Goal: Task Accomplishment & Management: Manage account settings

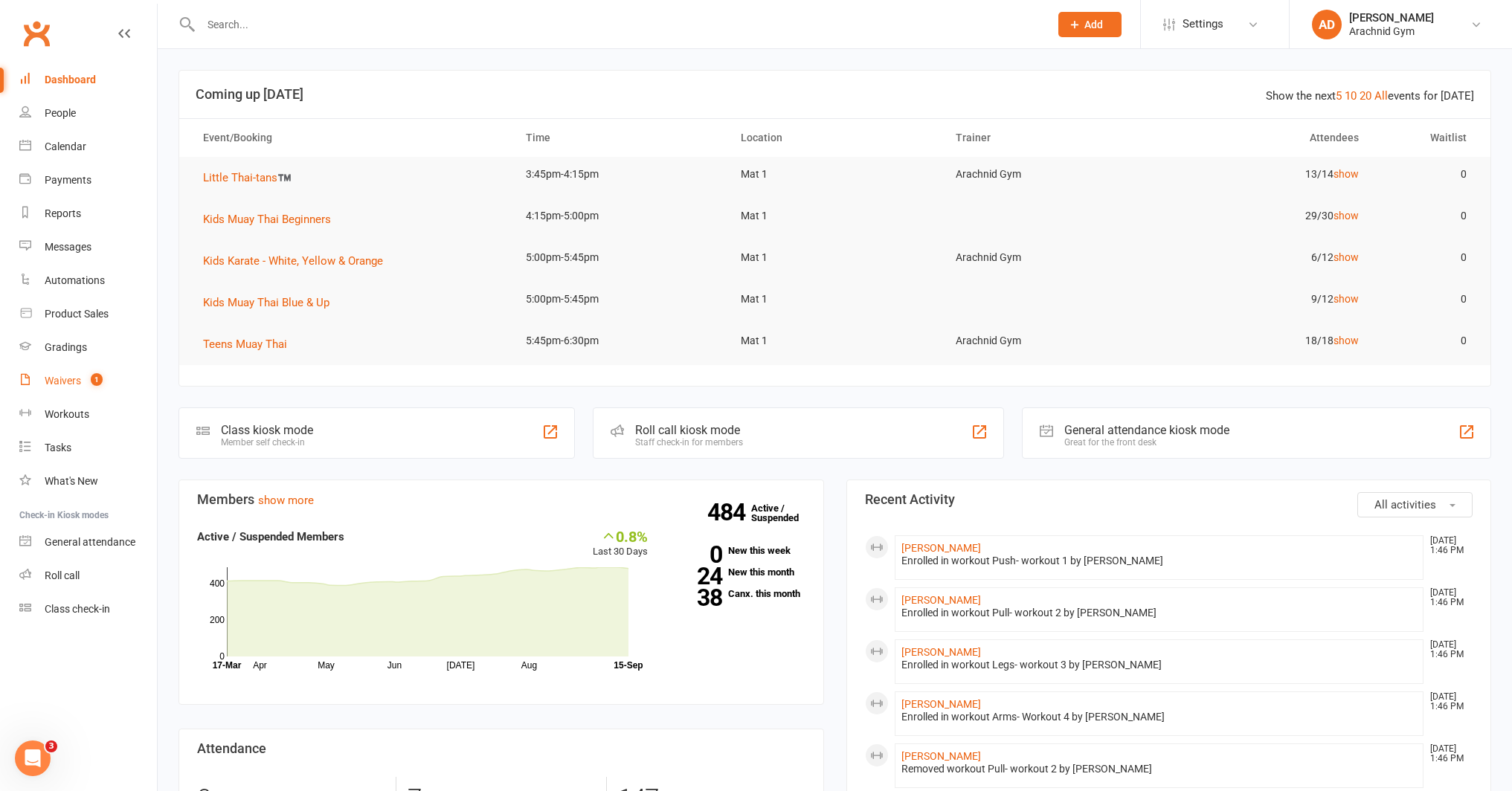
click at [96, 376] on span "1" at bounding box center [96, 379] width 12 height 13
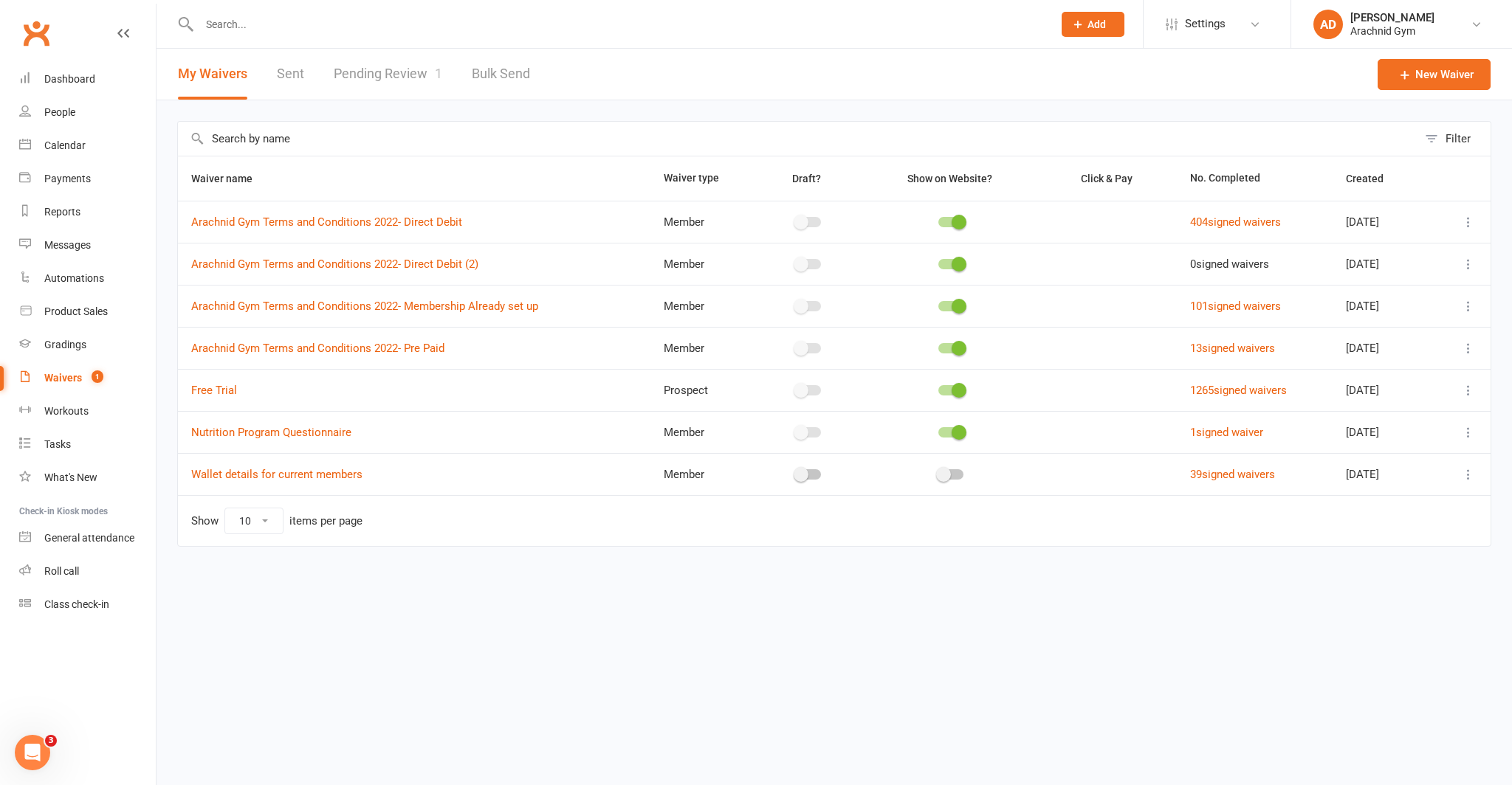
click at [407, 81] on link "Pending Review 1" at bounding box center [388, 75] width 108 height 51
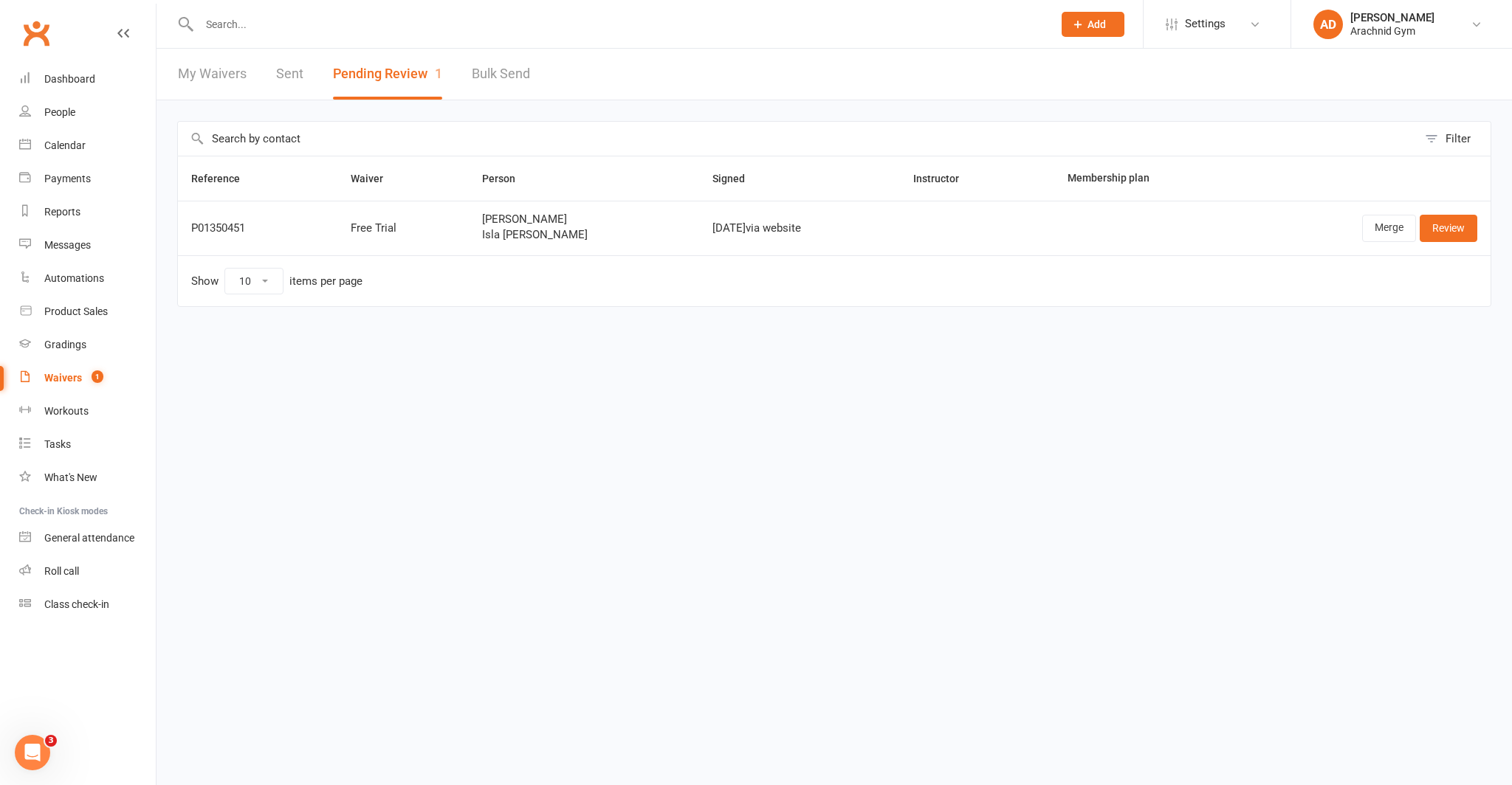
click at [241, 28] on input "text" at bounding box center [618, 25] width 848 height 20
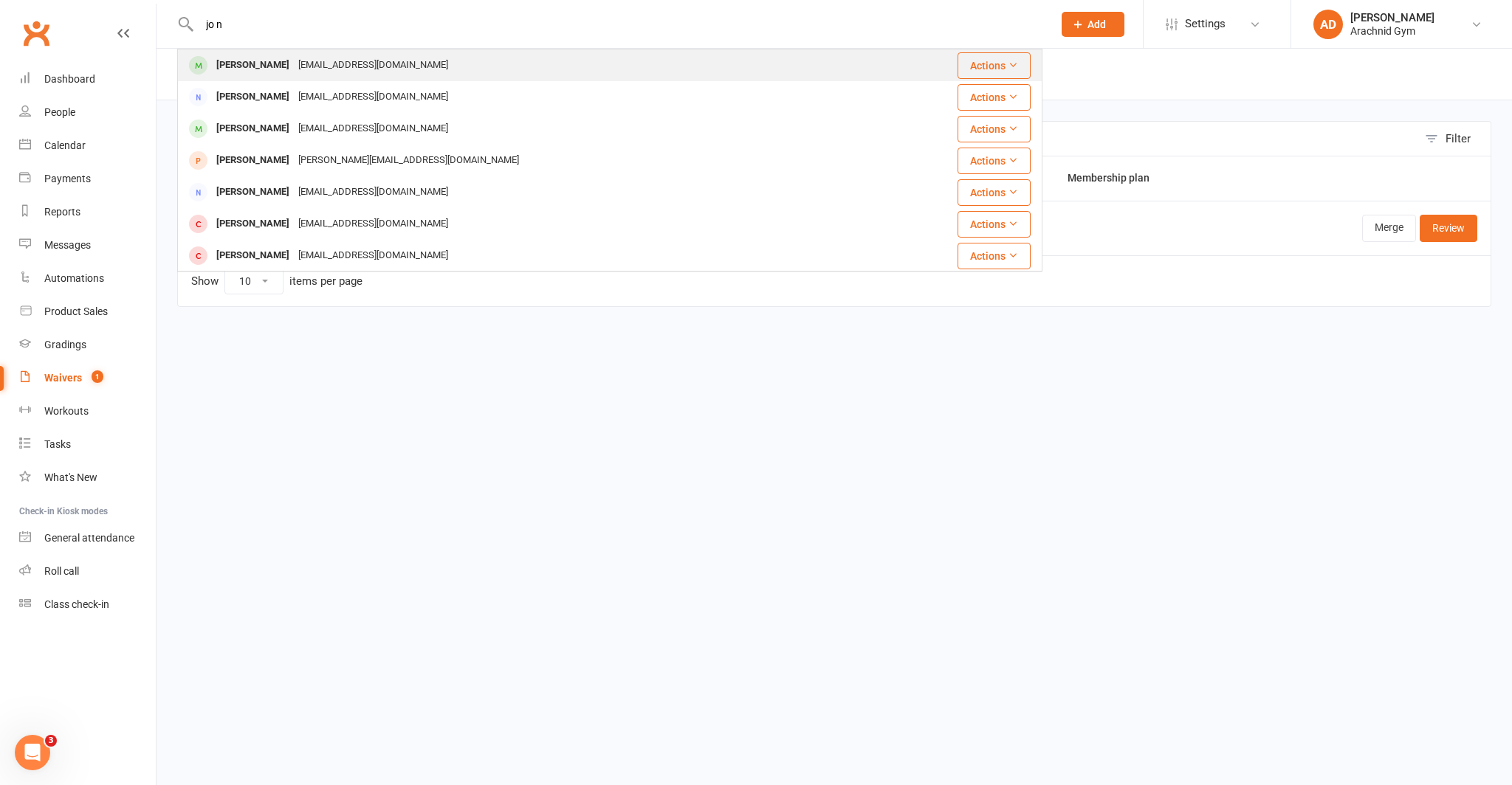
type input "jo n"
click at [294, 70] on div "tontonloh@hotmail.com" at bounding box center [373, 64] width 158 height 21
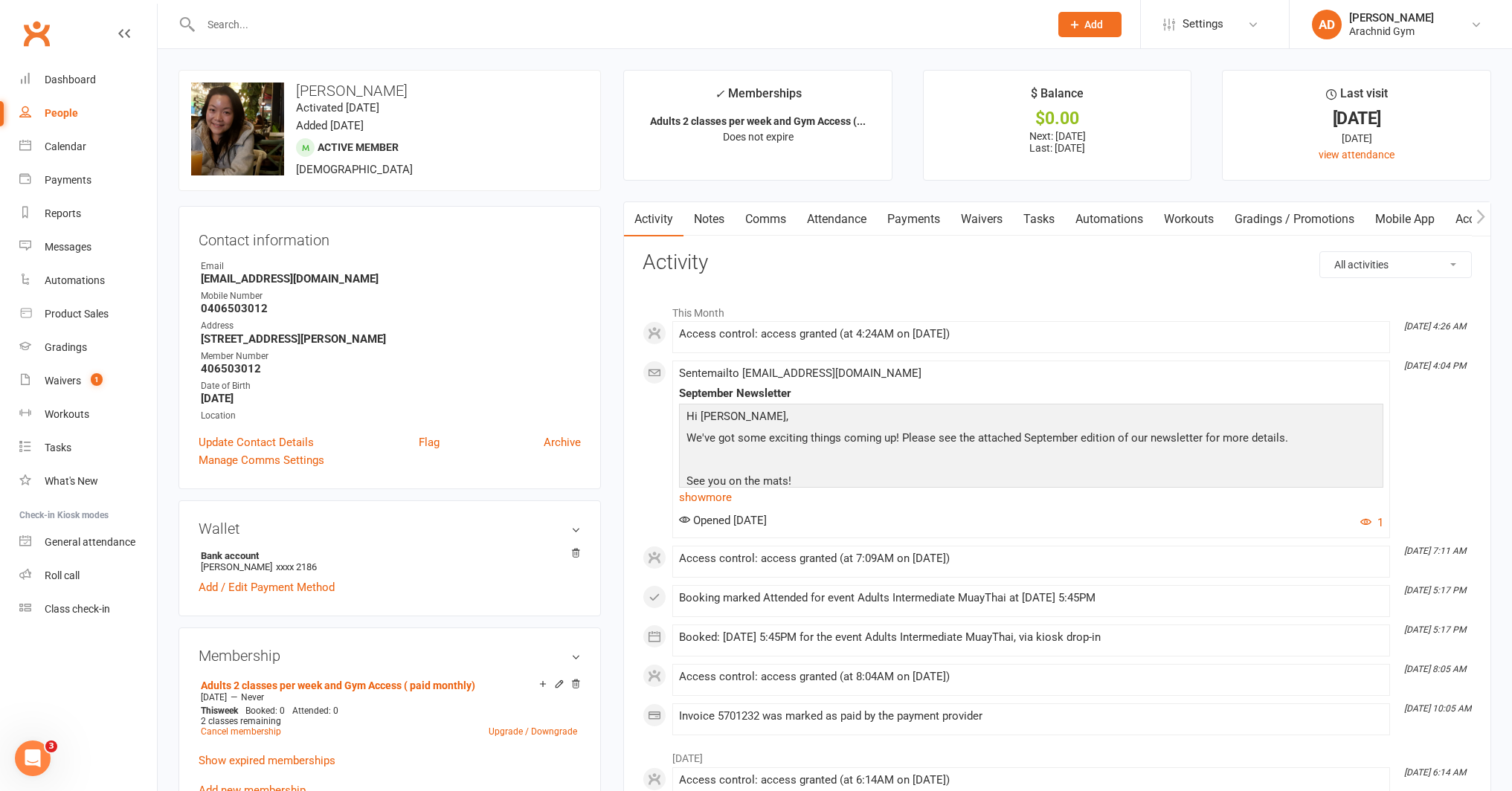
click at [712, 221] on link "Notes" at bounding box center [709, 219] width 51 height 34
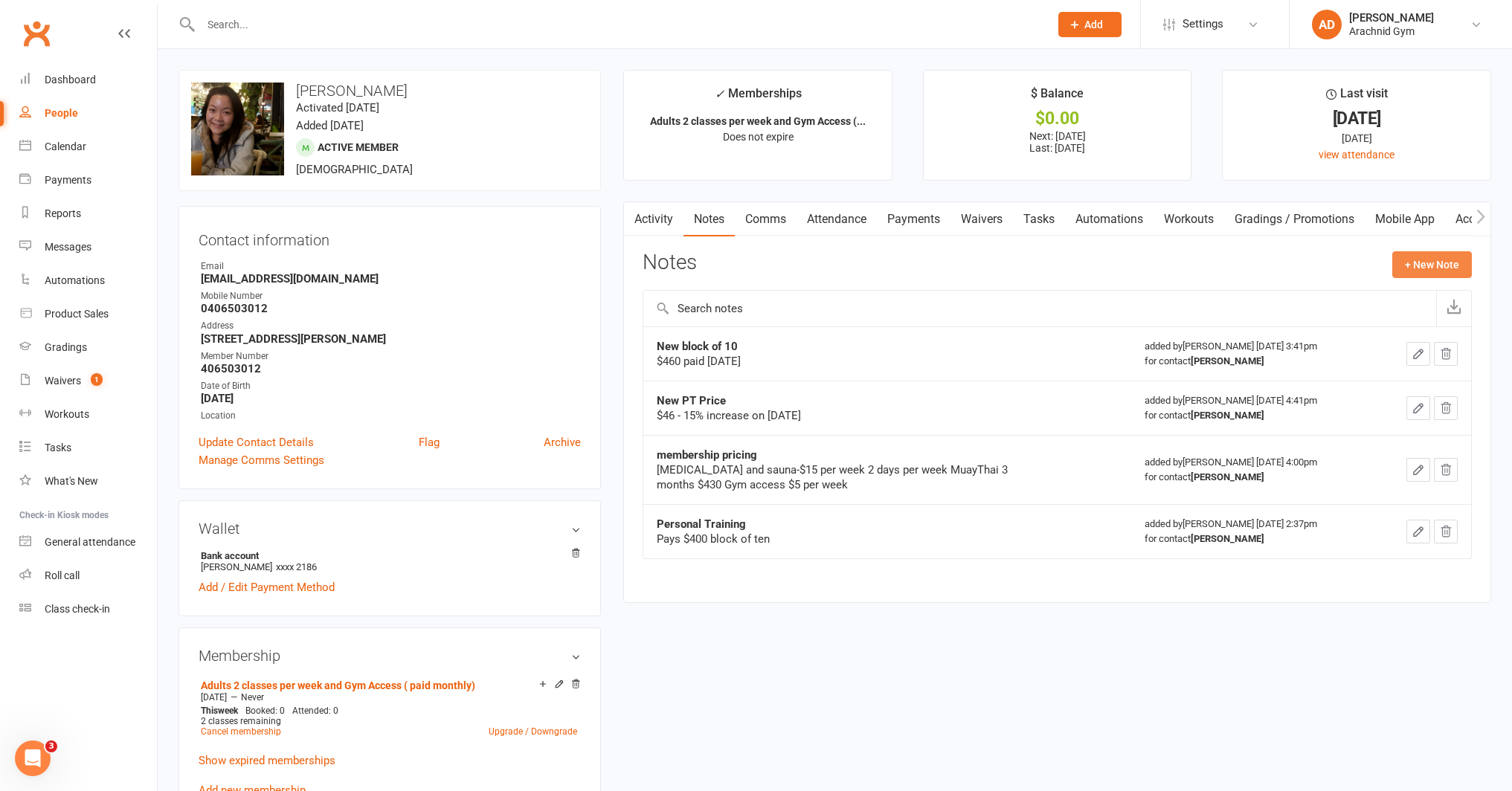
click at [1410, 265] on button "+ New Note" at bounding box center [1431, 265] width 79 height 26
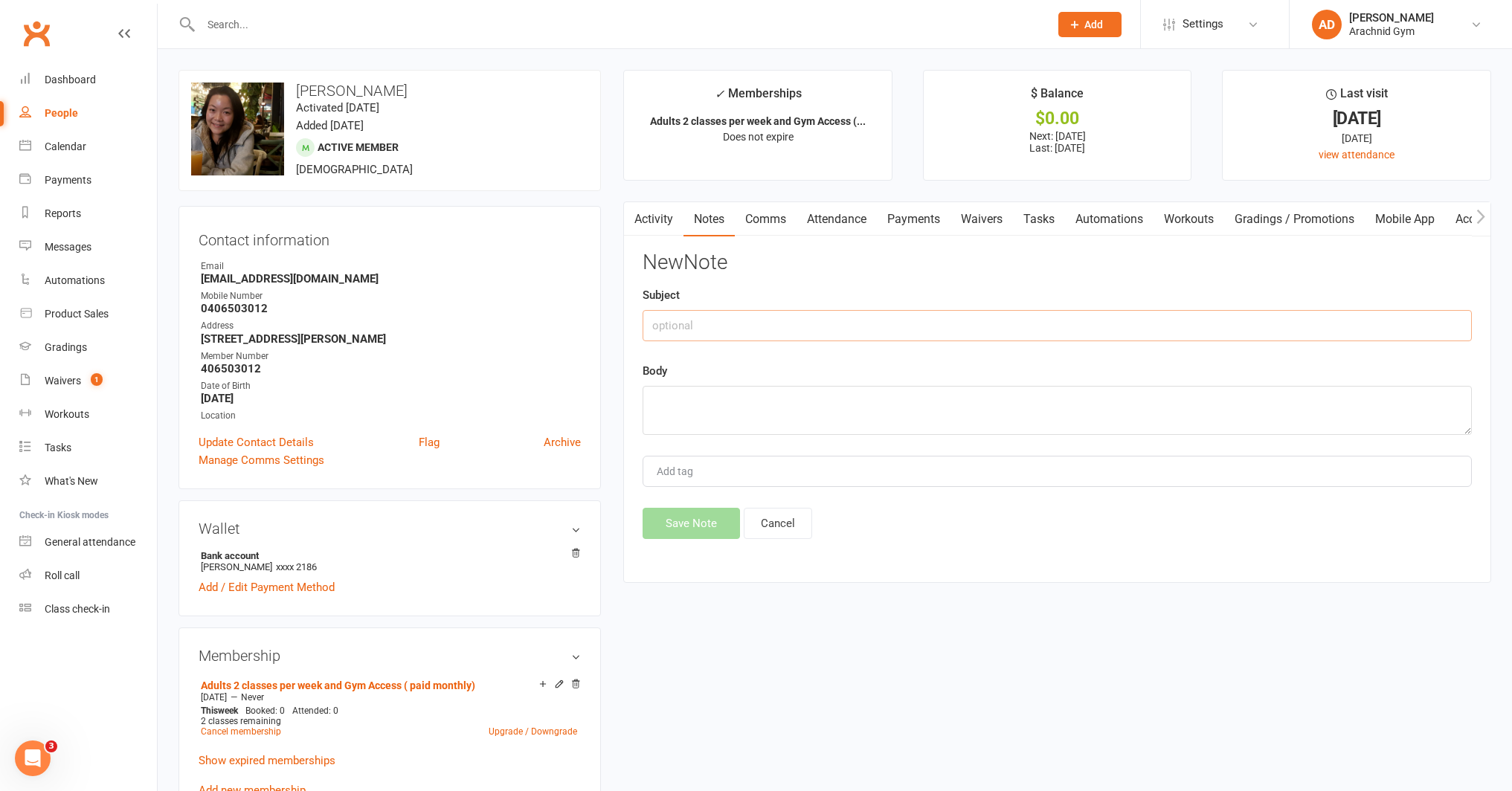
click at [723, 327] on input "text" at bounding box center [1057, 325] width 829 height 32
type input "New block of 10"
type textarea "Paid $460 today"
click at [754, 329] on input "New block of 10" at bounding box center [1057, 325] width 829 height 32
type input "New block of 10 sessions"
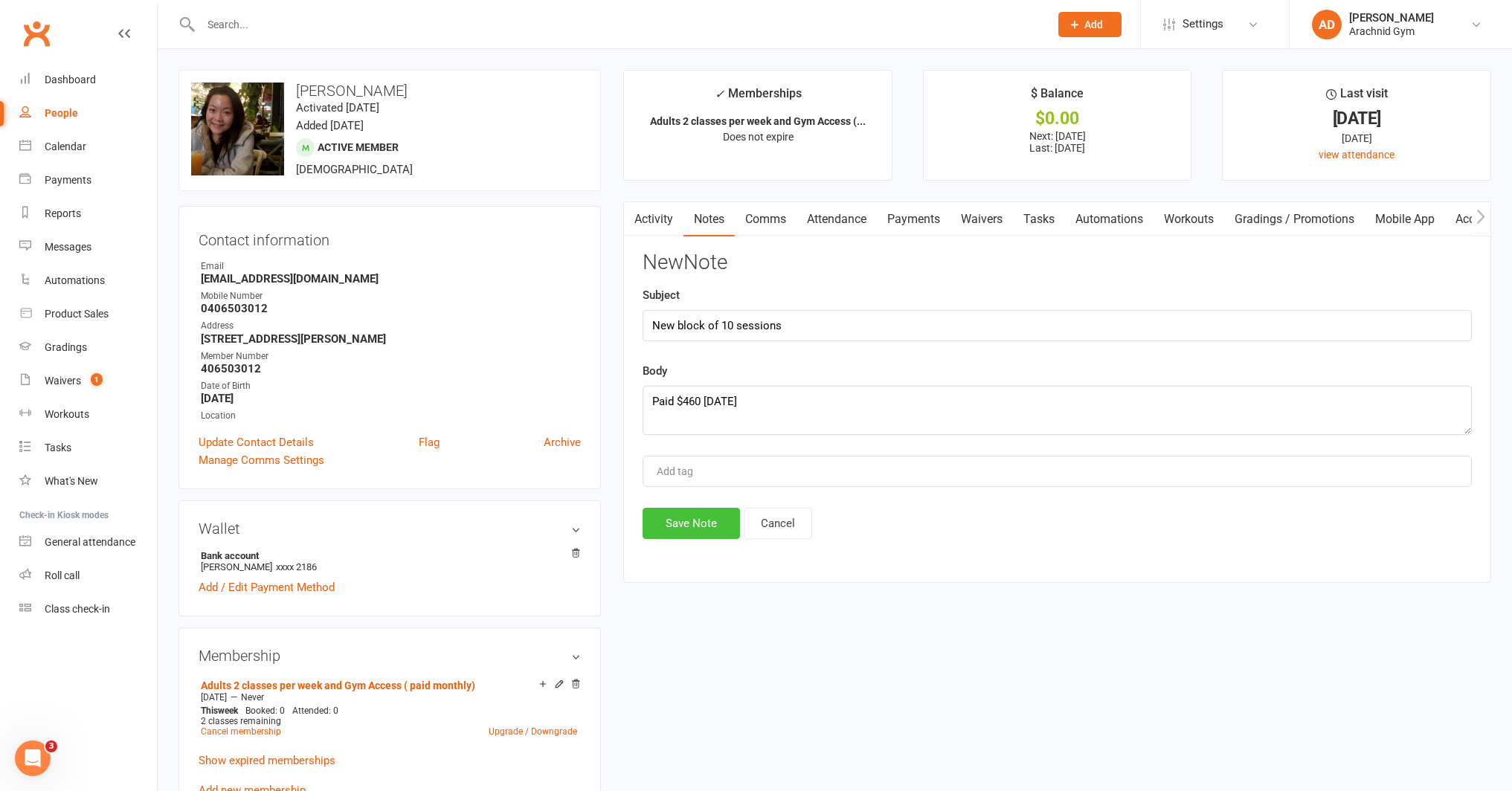
click at [689, 519] on button "Save Note" at bounding box center [691, 523] width 97 height 32
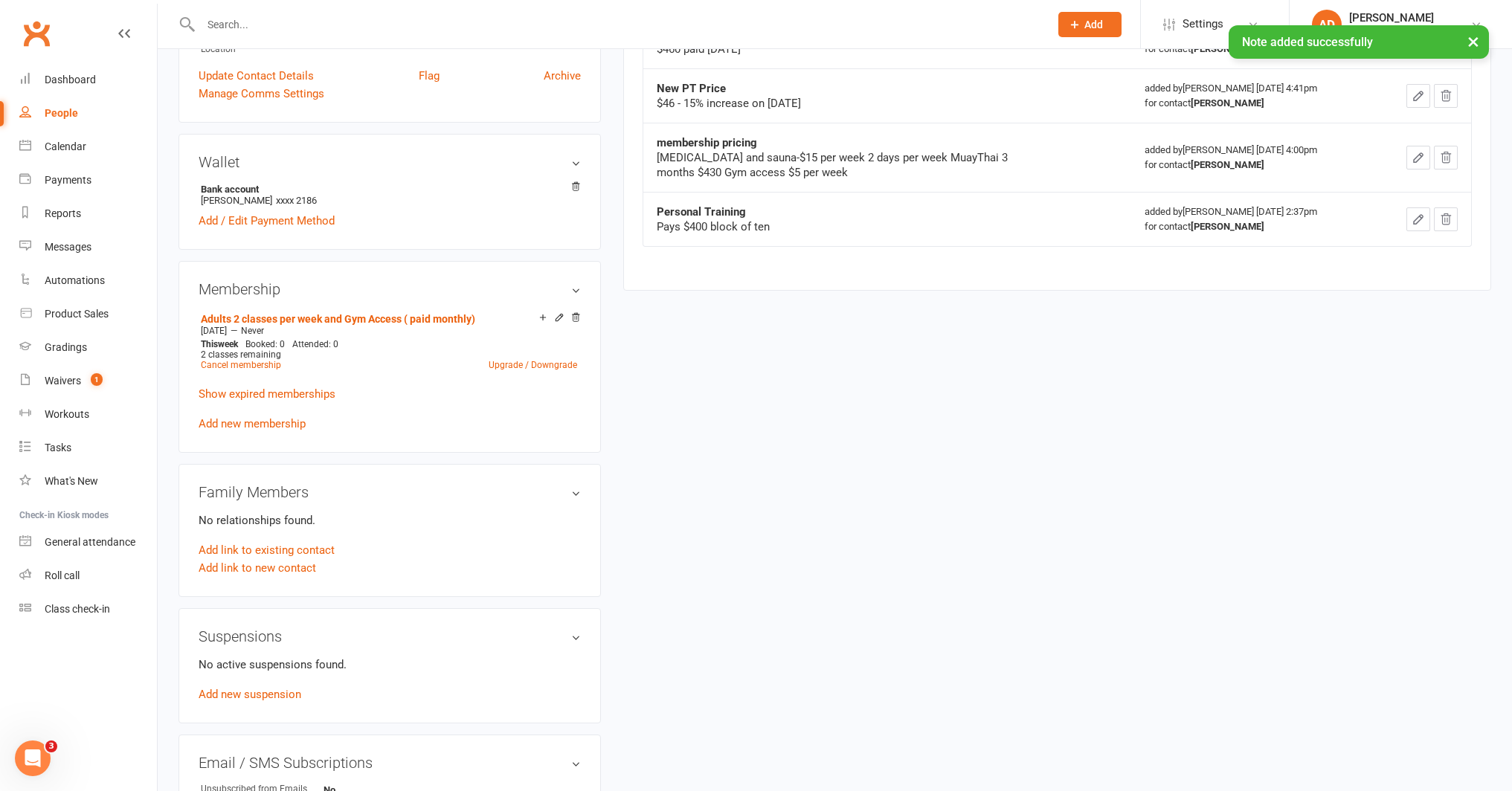
scroll to position [369, 0]
click at [270, 692] on link "Add new suspension" at bounding box center [250, 693] width 102 height 14
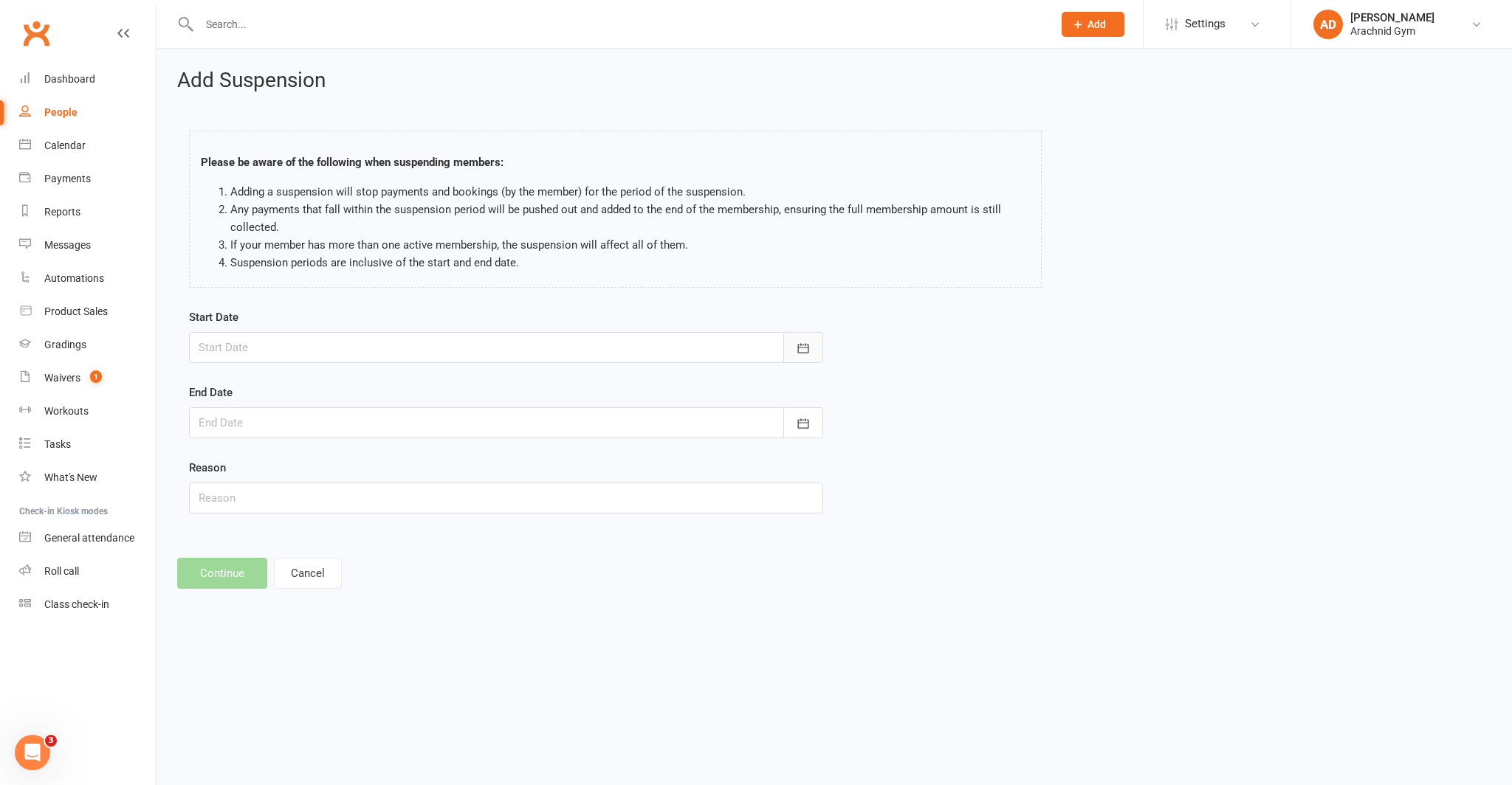
click at [801, 347] on icon "button" at bounding box center [803, 347] width 11 height 9
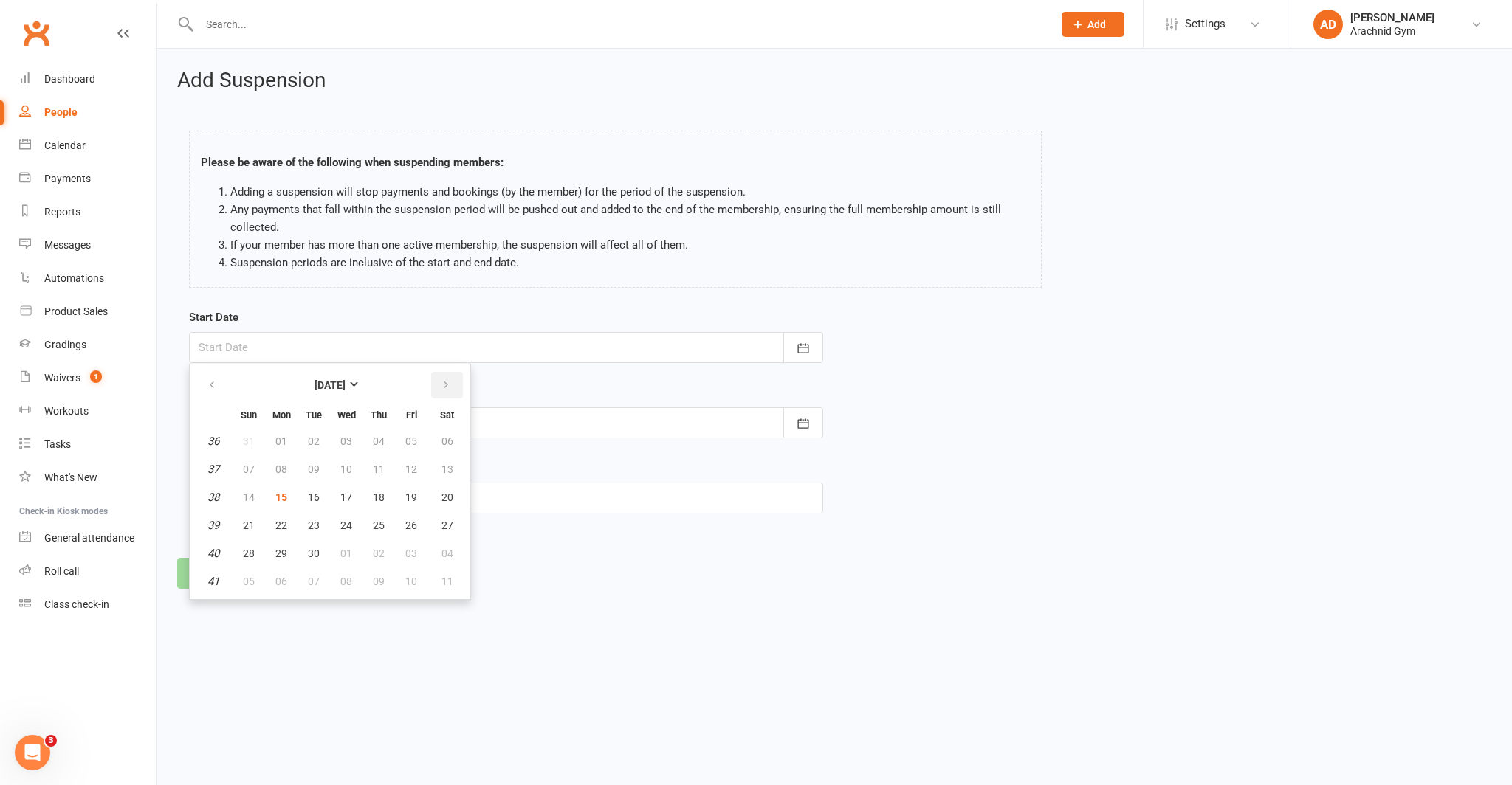
click at [451, 384] on button "button" at bounding box center [446, 384] width 31 height 26
click at [406, 445] on span "03" at bounding box center [411, 441] width 12 height 12
type input "03 Oct 2025"
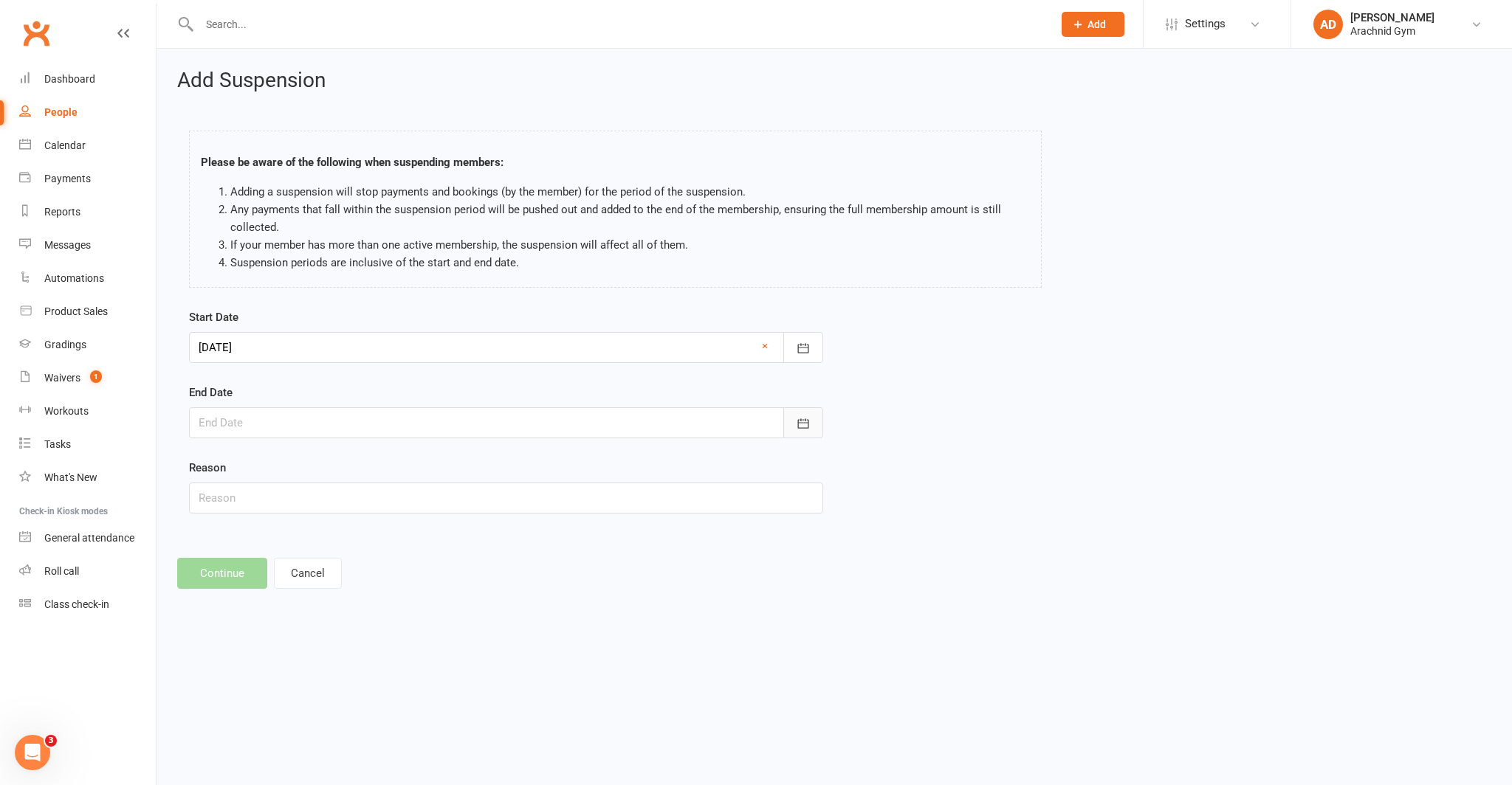
click at [804, 428] on icon "button" at bounding box center [803, 423] width 11 height 9
click at [446, 467] on icon "button" at bounding box center [446, 461] width 10 height 12
click at [250, 572] on span "12" at bounding box center [249, 572] width 12 height 12
type input "12 Oct 2025"
click at [269, 501] on input "text" at bounding box center [506, 498] width 634 height 31
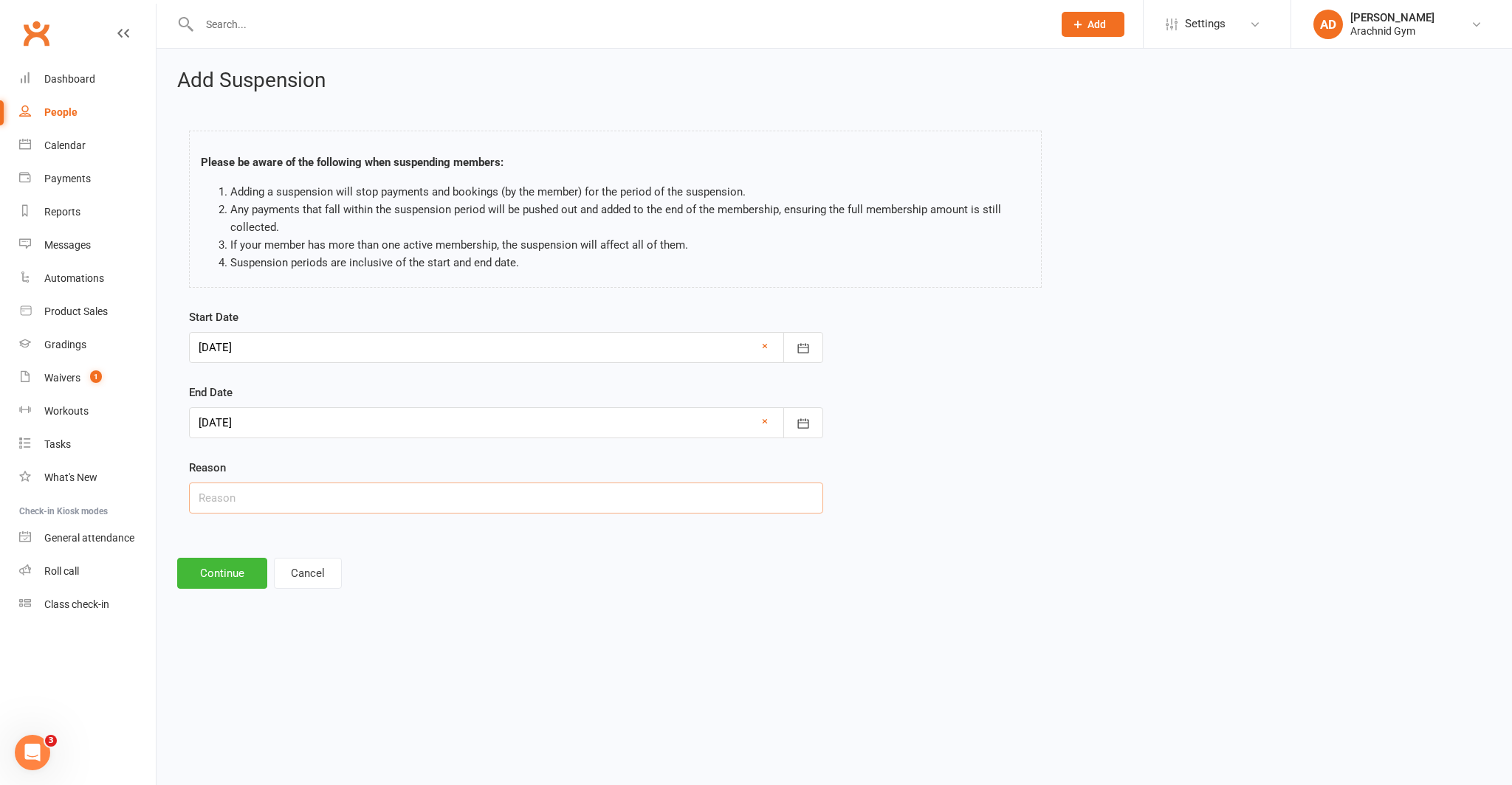
type input "Holiday"
click at [224, 571] on button "Continue" at bounding box center [222, 573] width 90 height 31
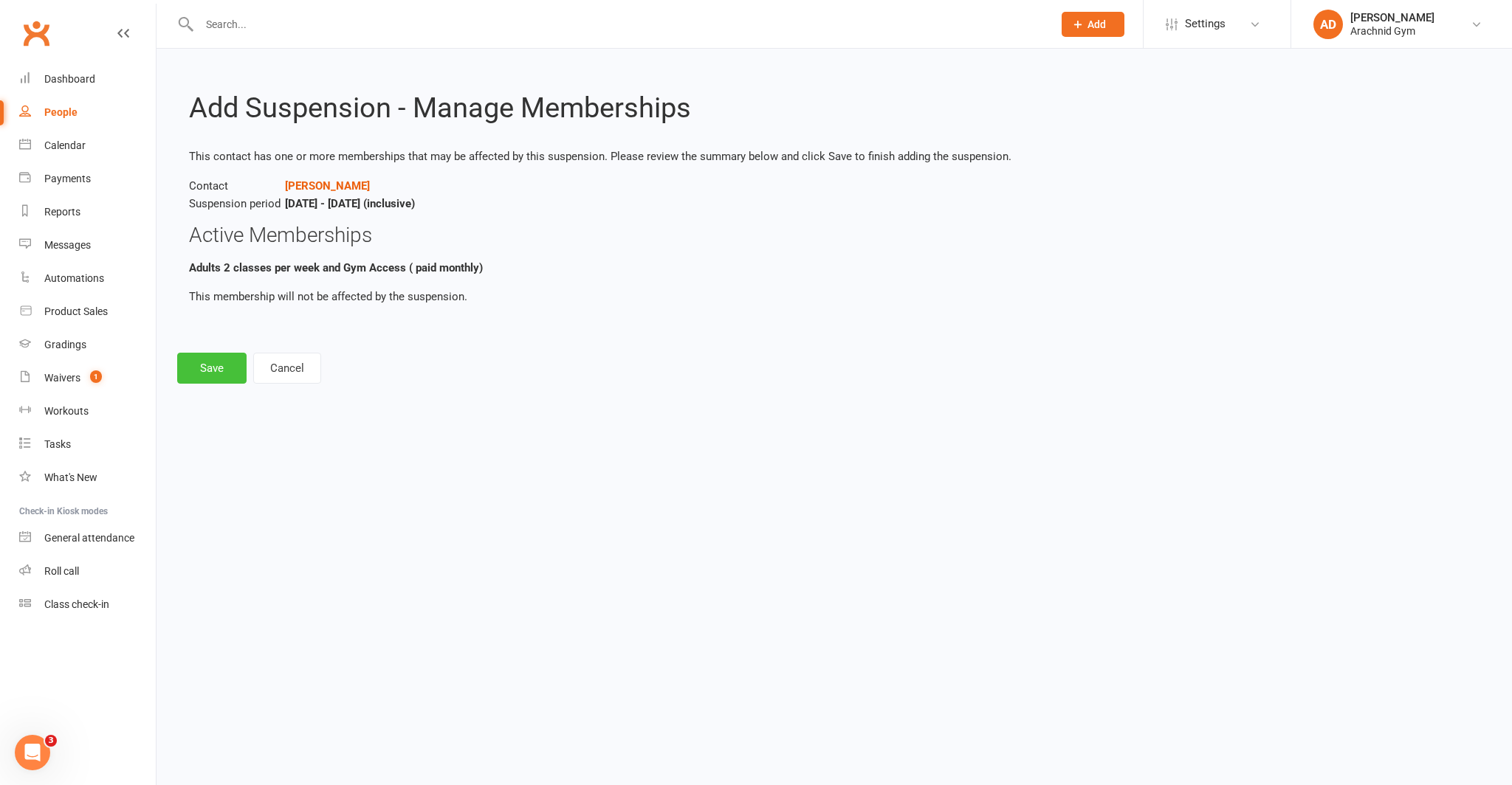
click at [211, 368] on button "Save" at bounding box center [212, 368] width 69 height 31
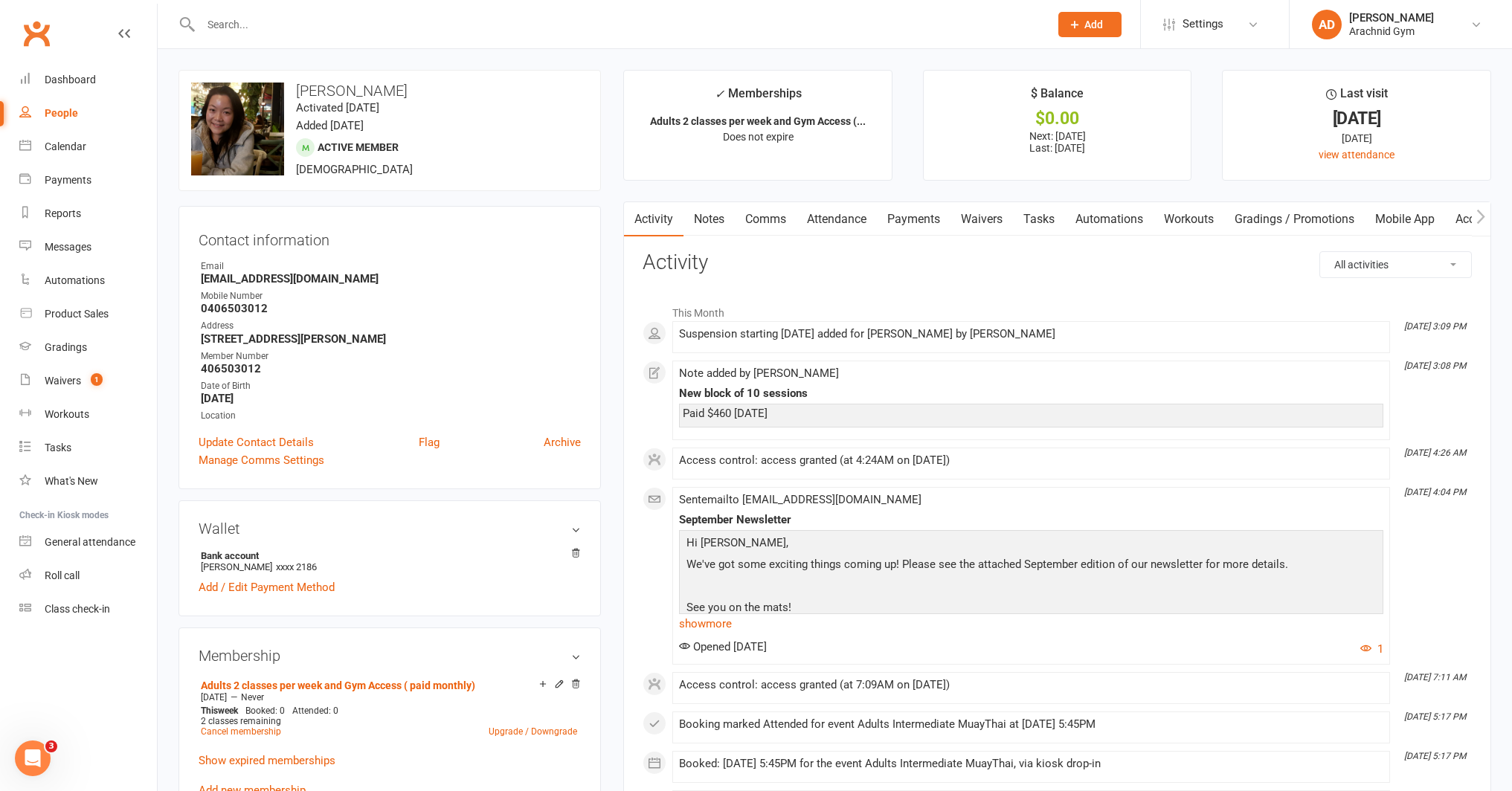
click at [272, 25] on input "text" at bounding box center [618, 25] width 843 height 20
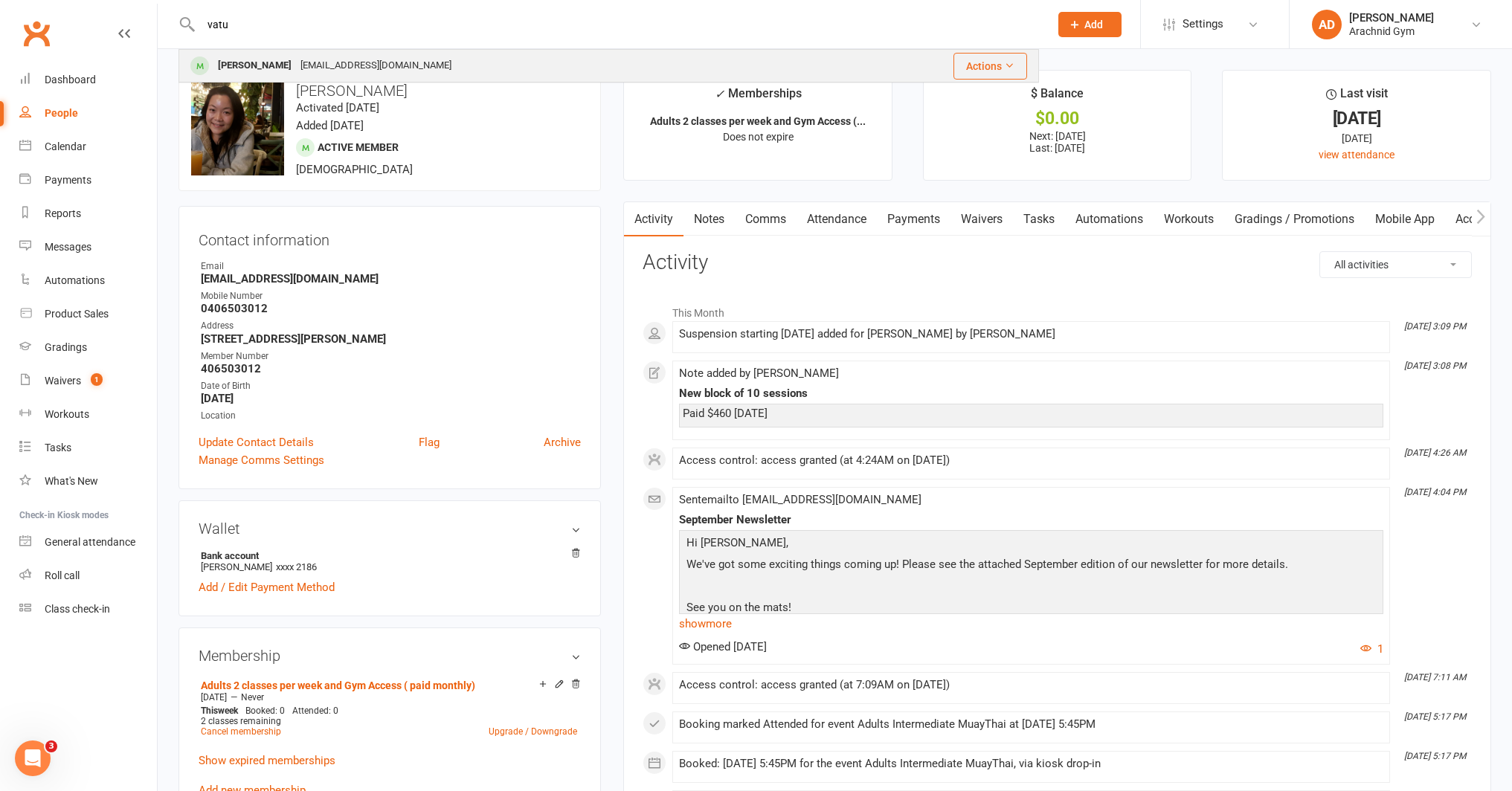
type input "vatu"
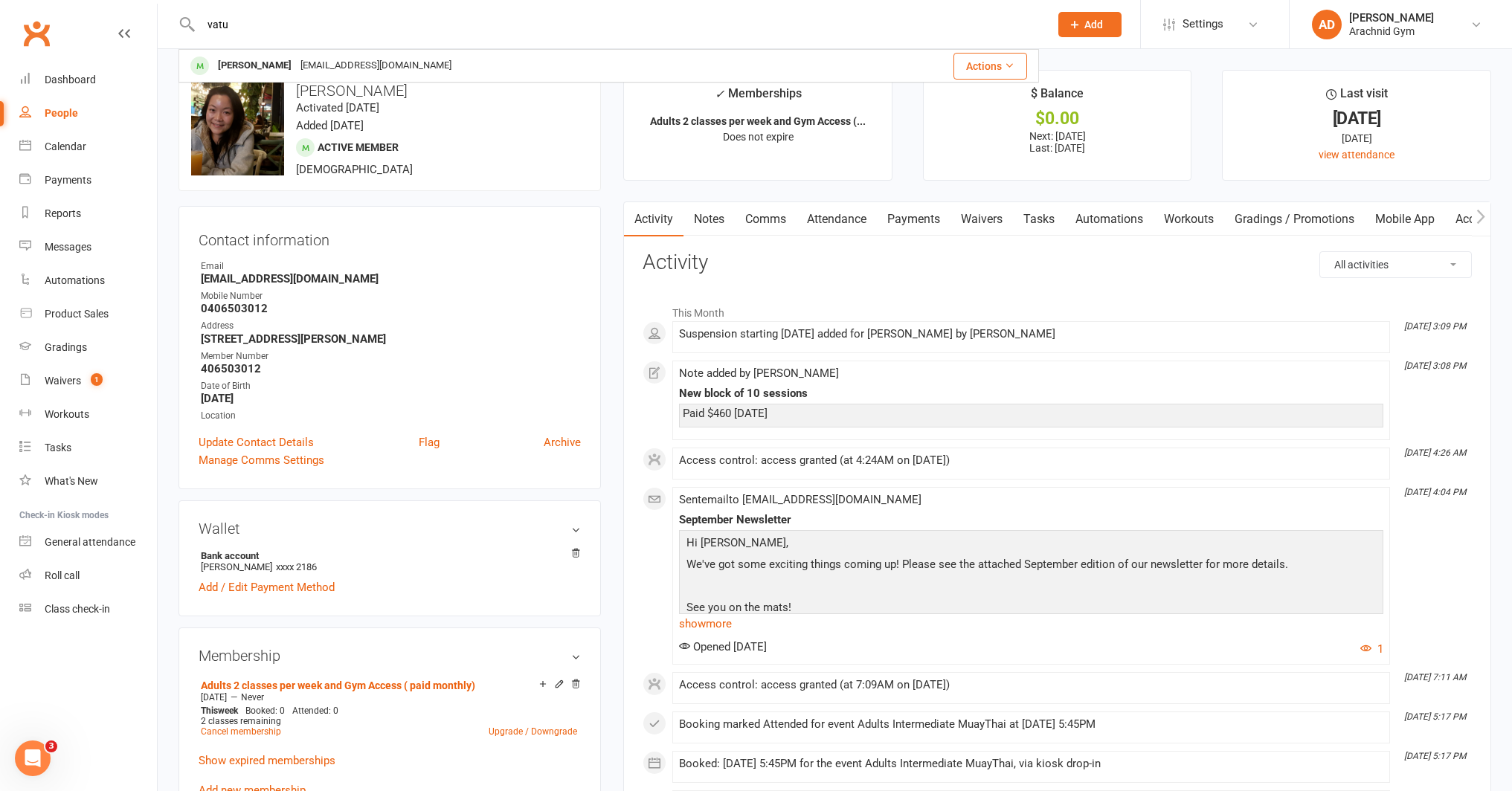
drag, startPoint x: 277, startPoint y: 56, endPoint x: 293, endPoint y: 62, distance: 17.1
click at [296, 57] on div "Jimmyboots20@hotmail.com" at bounding box center [375, 65] width 160 height 21
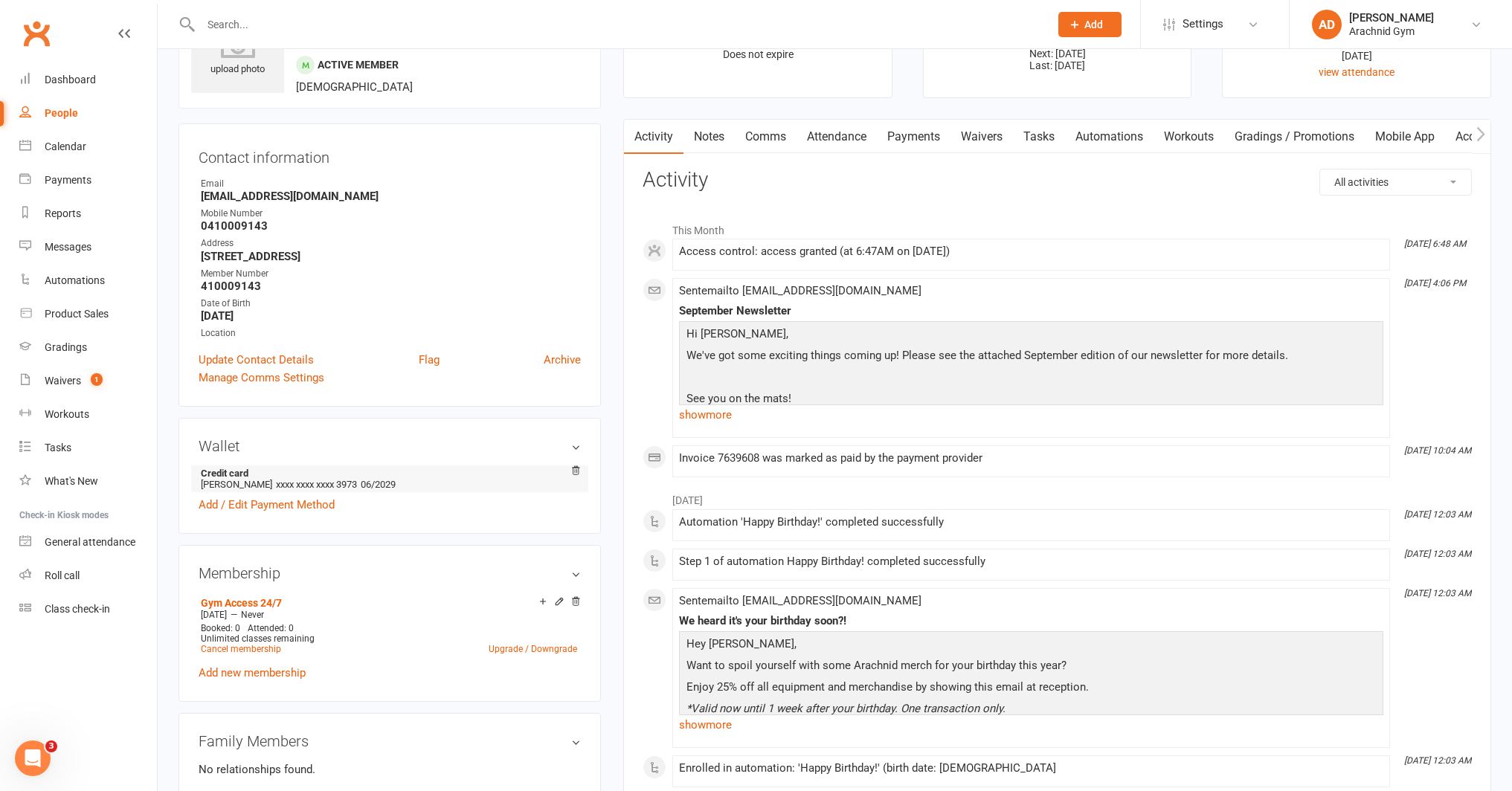
scroll to position [87, 0]
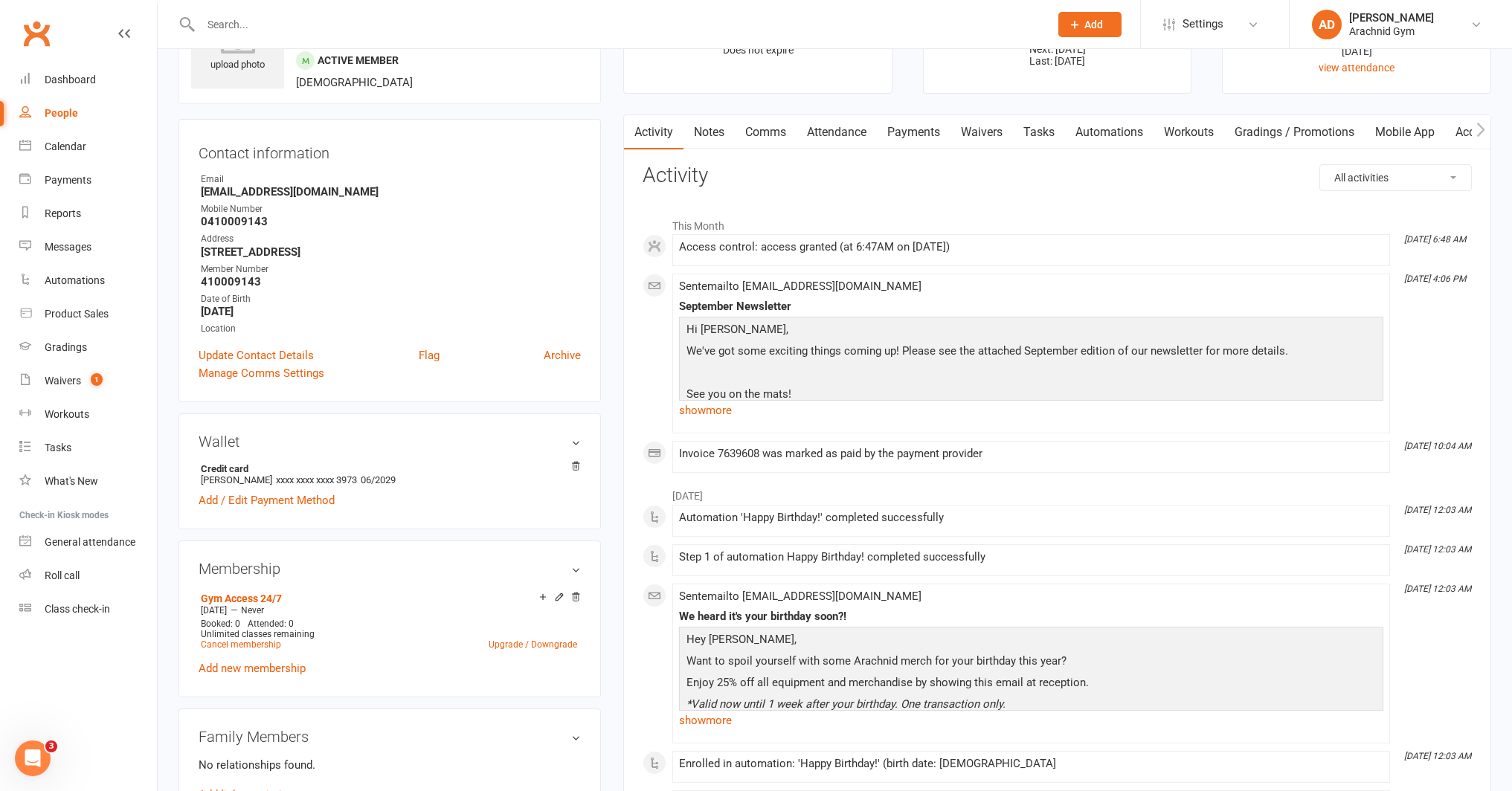
click at [907, 129] on link "Payments" at bounding box center [913, 132] width 73 height 34
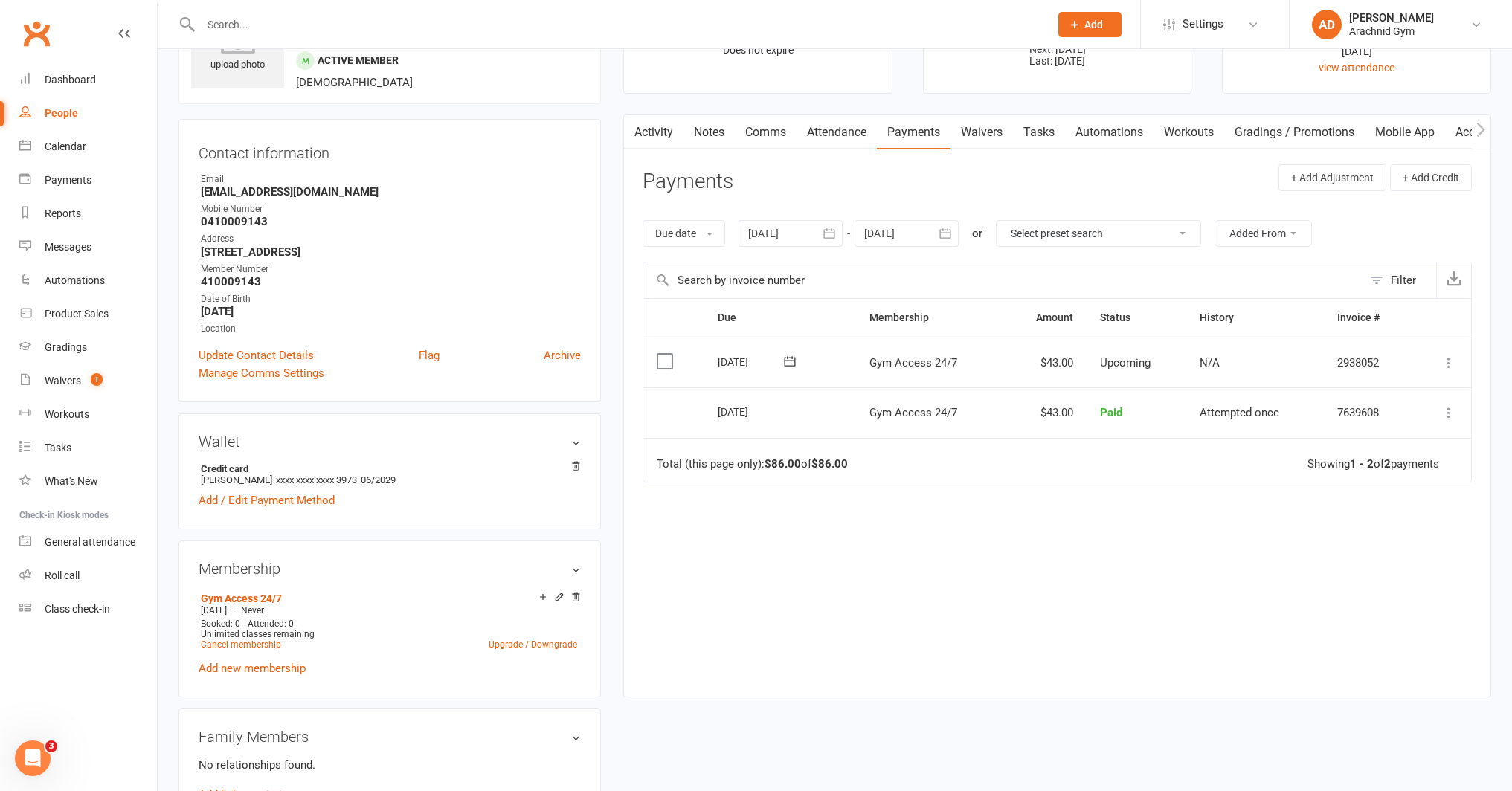
click at [819, 229] on button "button" at bounding box center [829, 233] width 26 height 26
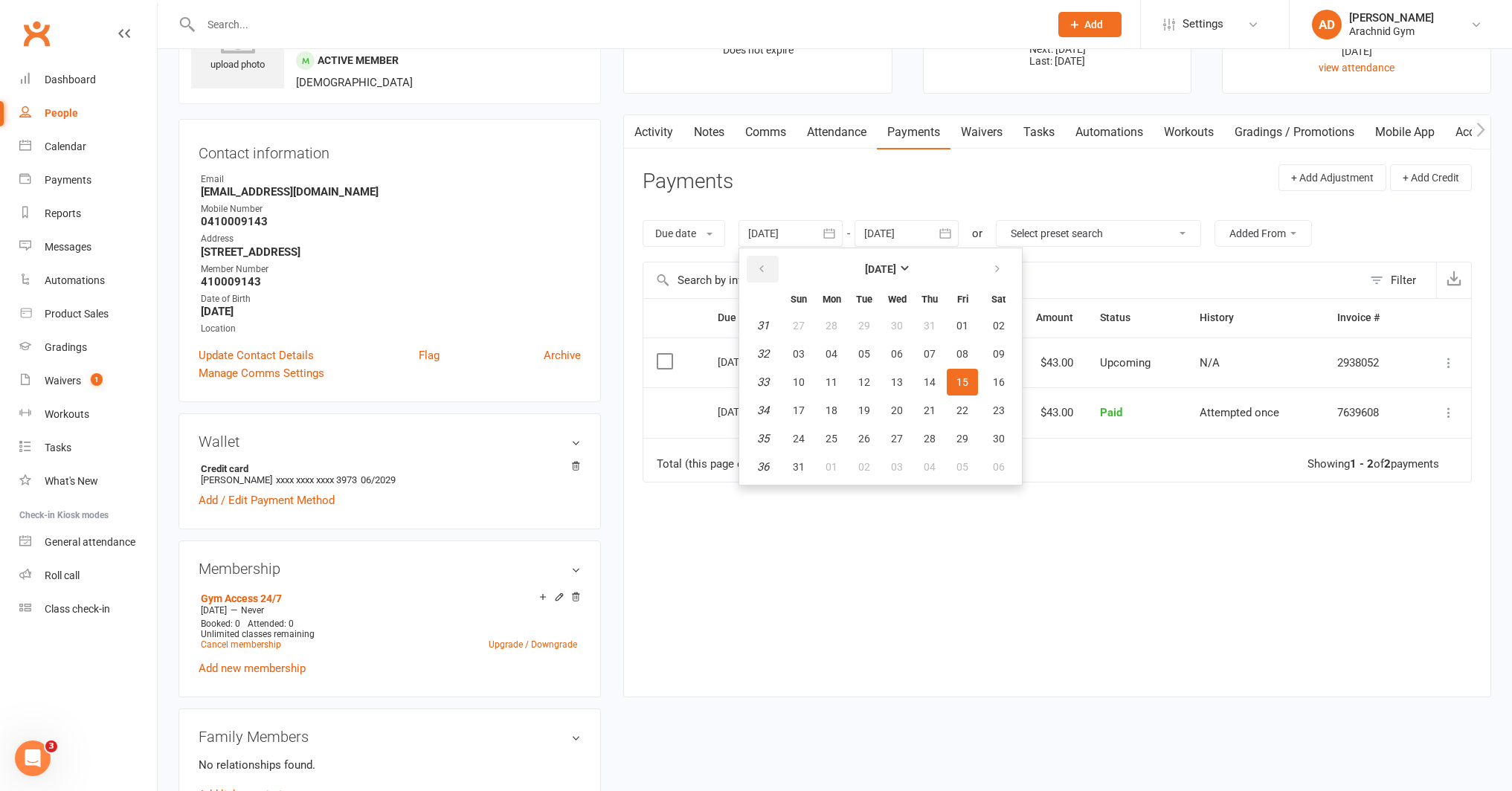
click at [776, 266] on button "button" at bounding box center [762, 269] width 32 height 26
click at [774, 266] on button "button" at bounding box center [762, 269] width 32 height 26
click at [849, 346] on table "June 2025 Sun Mon Tue Wed Thu Fri Sat 23 01 02 03 04 05 06 07 24 08 09 10 11 12…" at bounding box center [881, 367] width 276 height 230
click at [841, 350] on button "09" at bounding box center [831, 353] width 32 height 26
type input "09 Jun 2025"
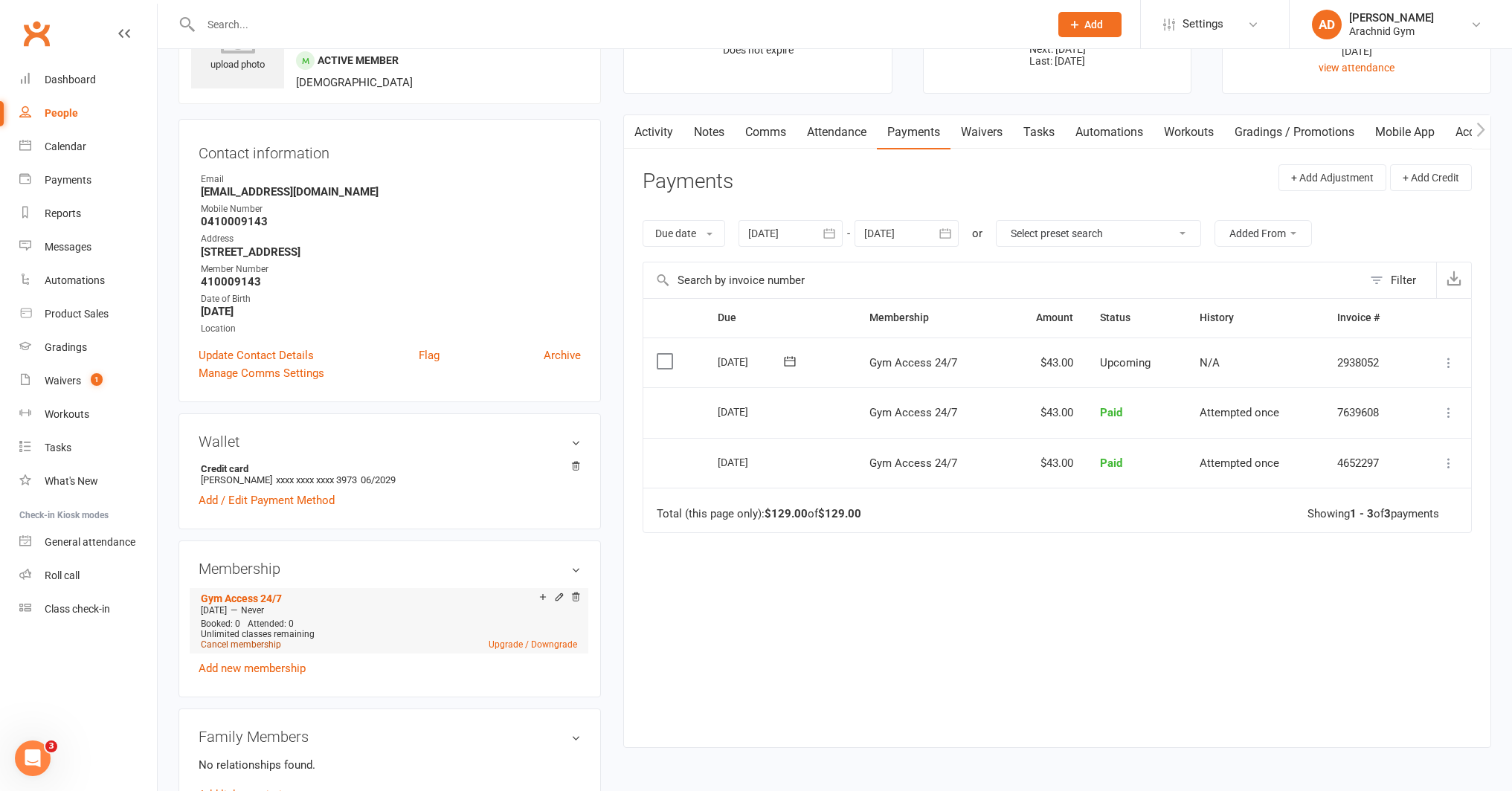
click at [255, 643] on link "Cancel membership" at bounding box center [241, 644] width 80 height 10
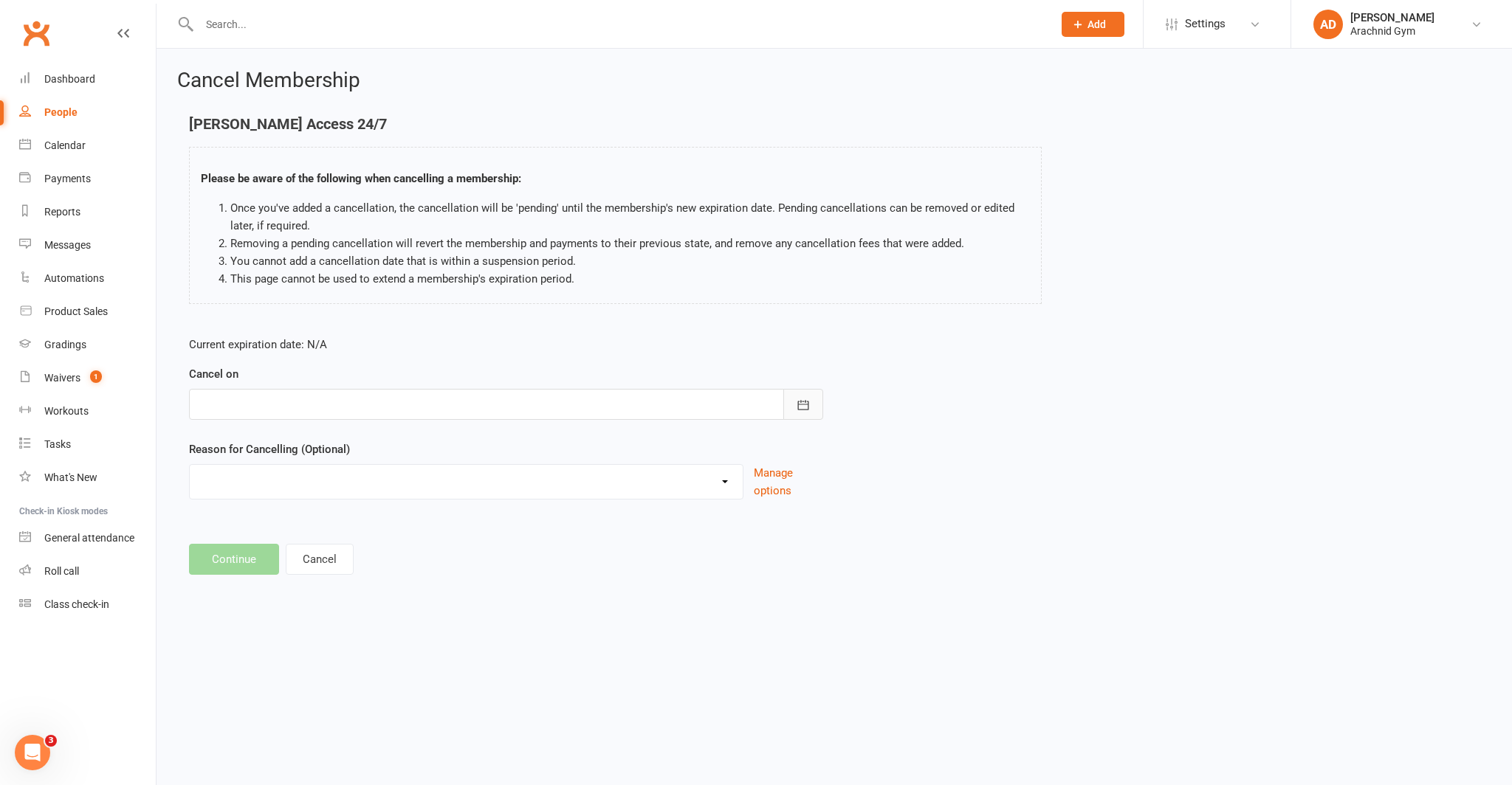
click at [811, 410] on button "button" at bounding box center [803, 404] width 40 height 31
click at [291, 560] on button "15" at bounding box center [281, 554] width 31 height 26
type input "[DATE]"
click at [314, 476] on select "Holiday Injury Other reason" at bounding box center [466, 479] width 553 height 30
select select "2"
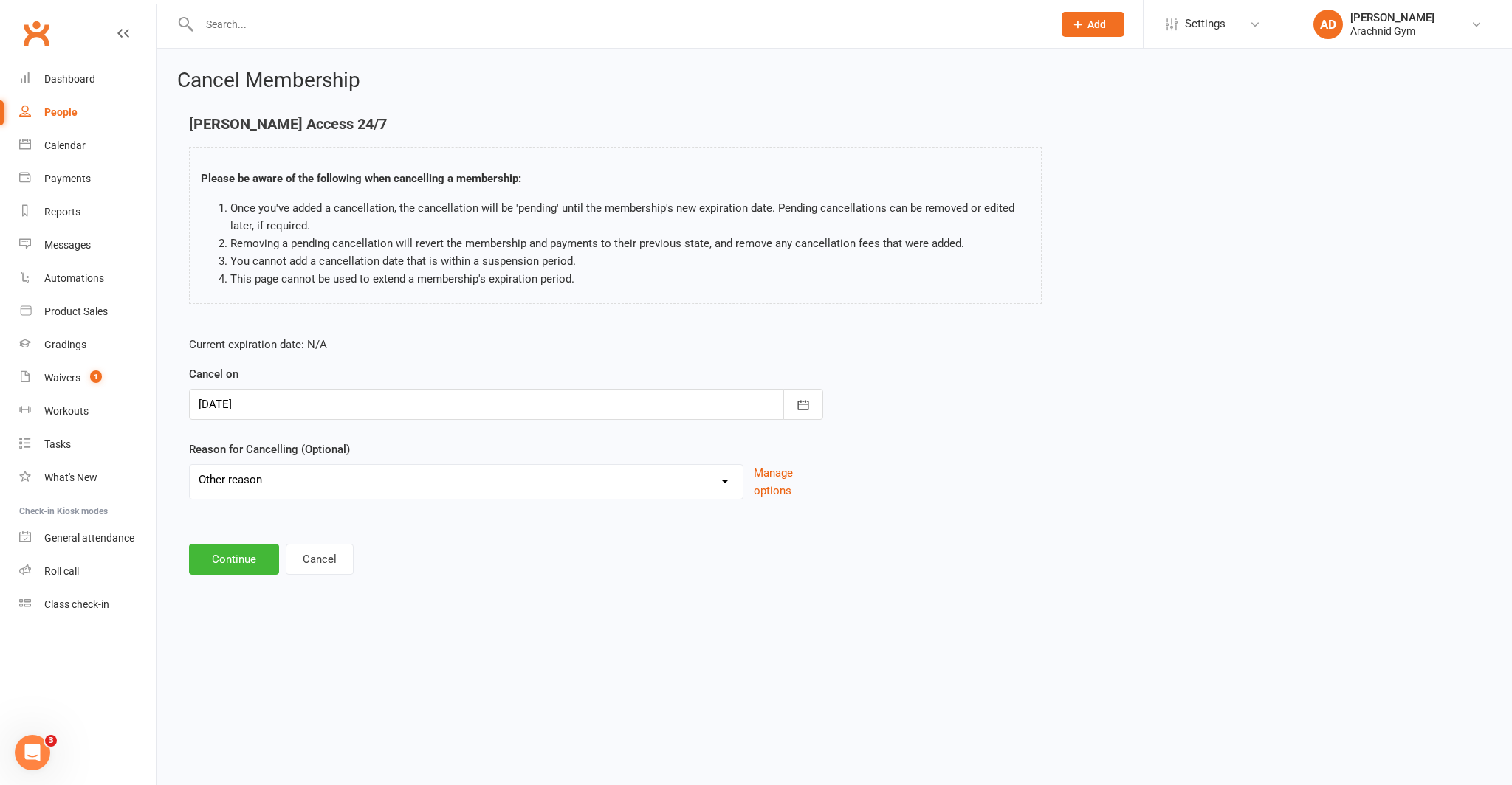
click at [190, 465] on select "Holiday Injury Other reason" at bounding box center [466, 479] width 553 height 30
click at [233, 555] on input at bounding box center [506, 559] width 634 height 31
type input "Not using"
click at [241, 634] on button "Continue" at bounding box center [234, 634] width 90 height 31
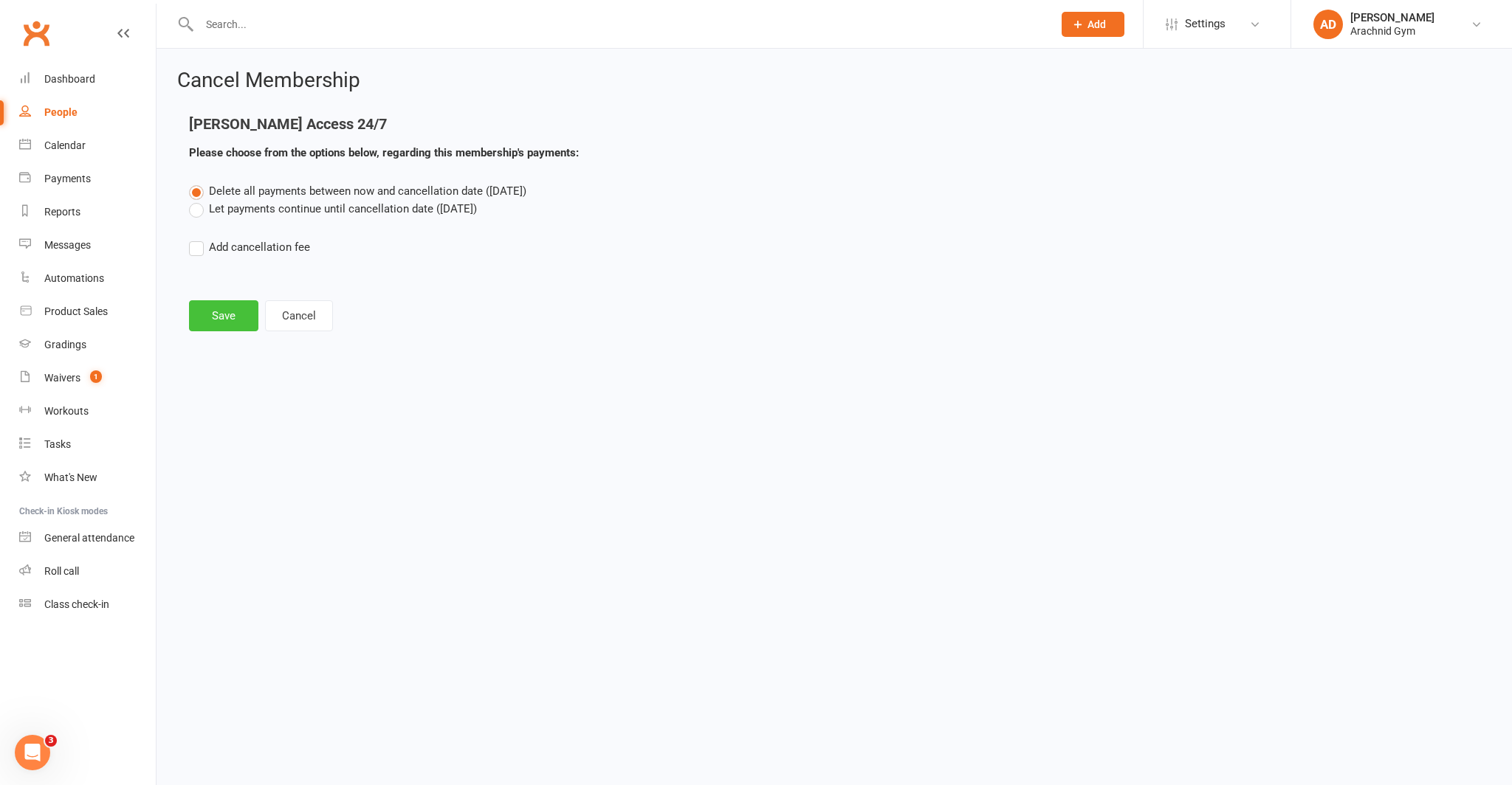
click at [221, 312] on button "Save" at bounding box center [224, 316] width 69 height 31
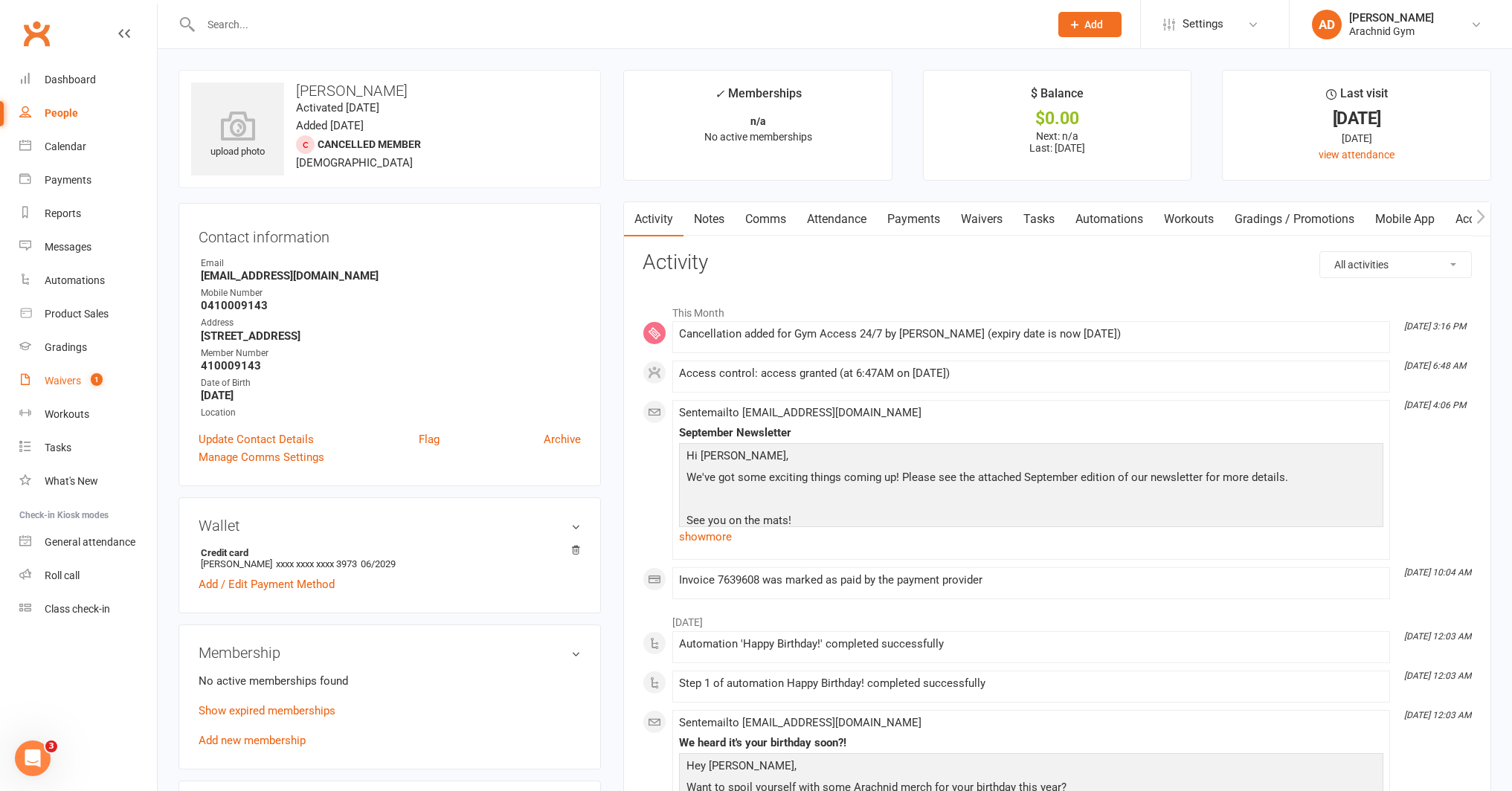
click at [94, 384] on span "1" at bounding box center [96, 379] width 12 height 13
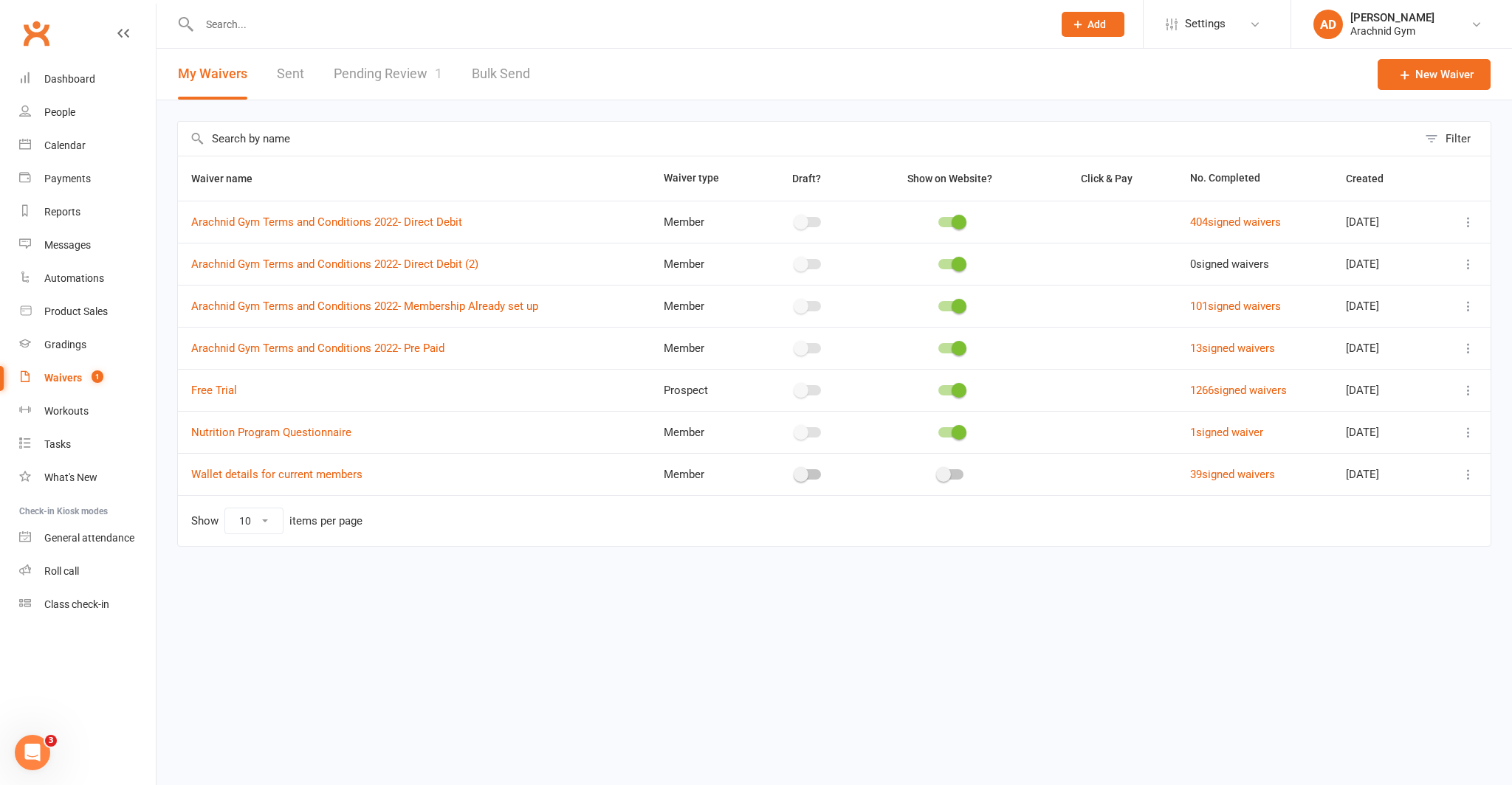
click at [403, 78] on link "Pending Review 1" at bounding box center [388, 75] width 108 height 51
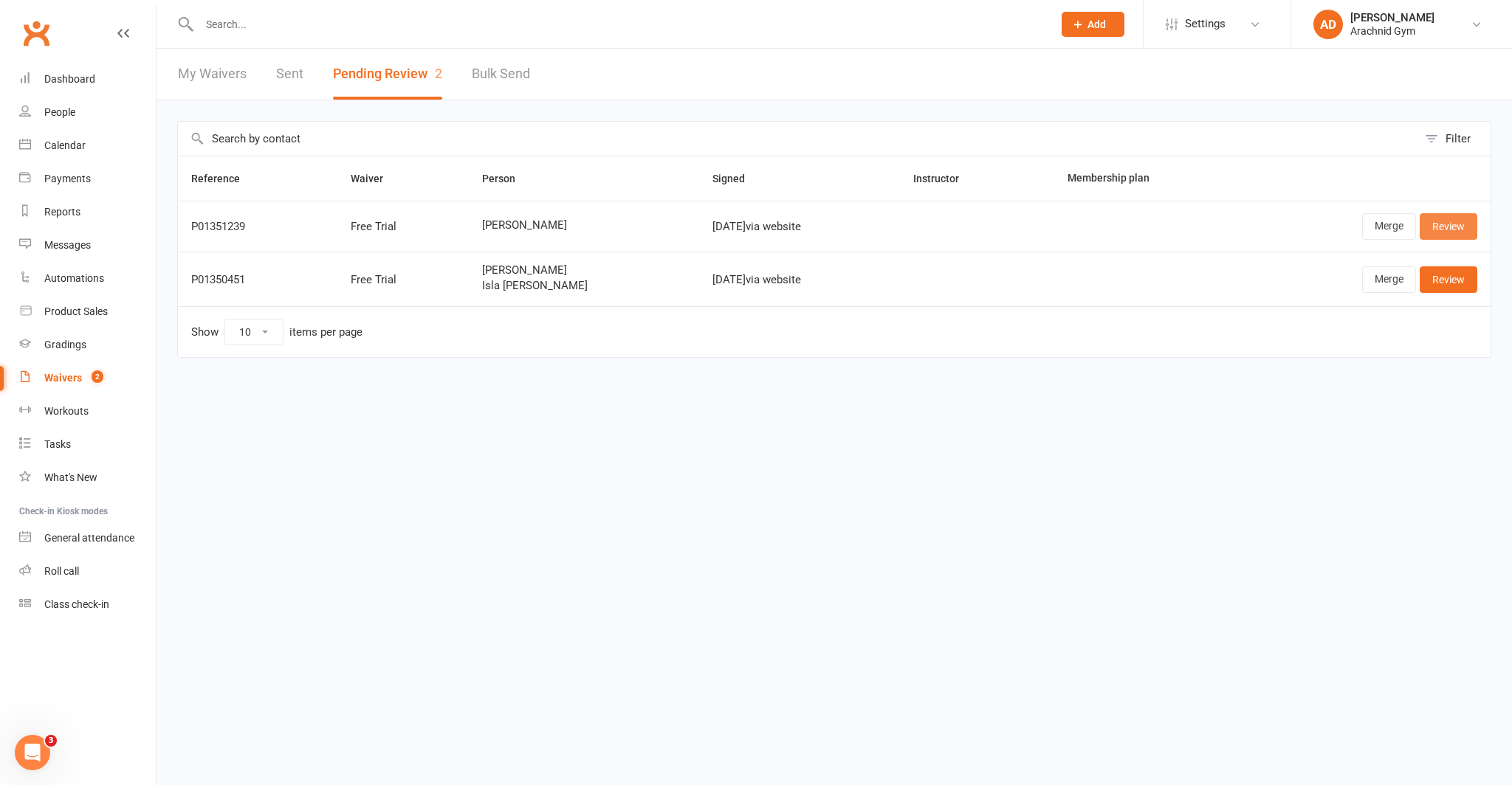
click at [1448, 224] on link "Review" at bounding box center [1448, 226] width 58 height 26
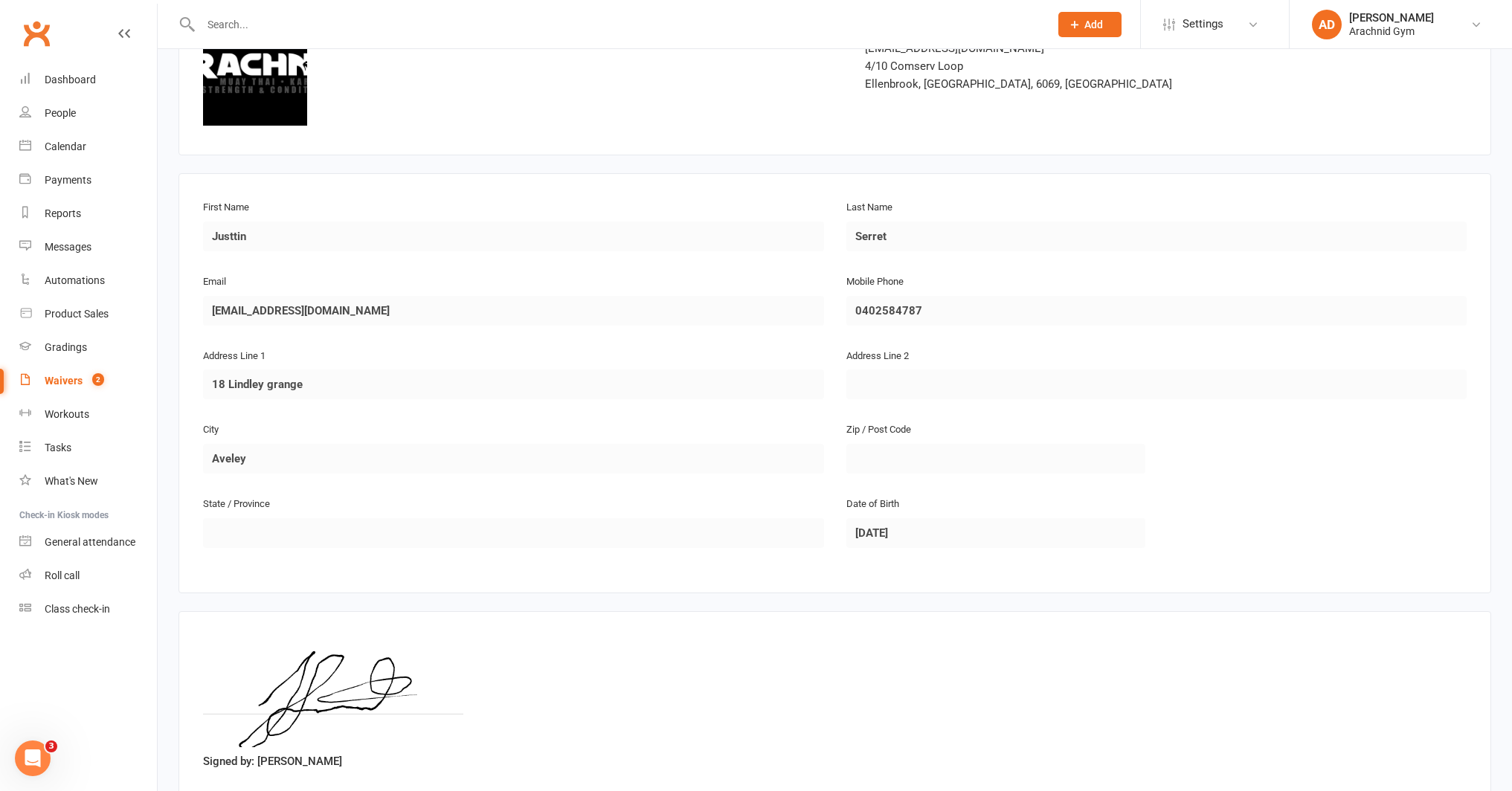
scroll to position [219, 0]
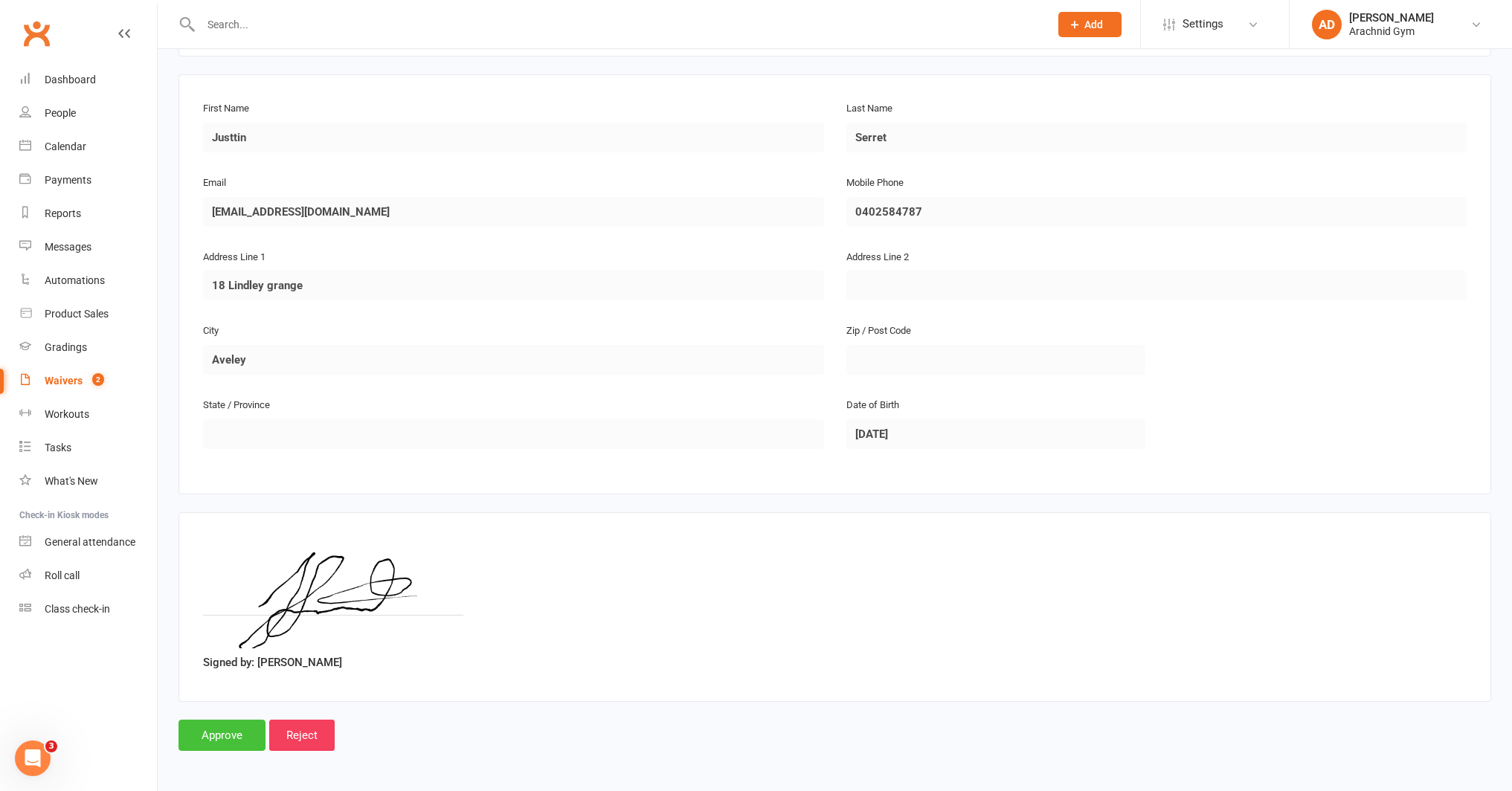
click at [241, 736] on input "Approve" at bounding box center [222, 736] width 87 height 32
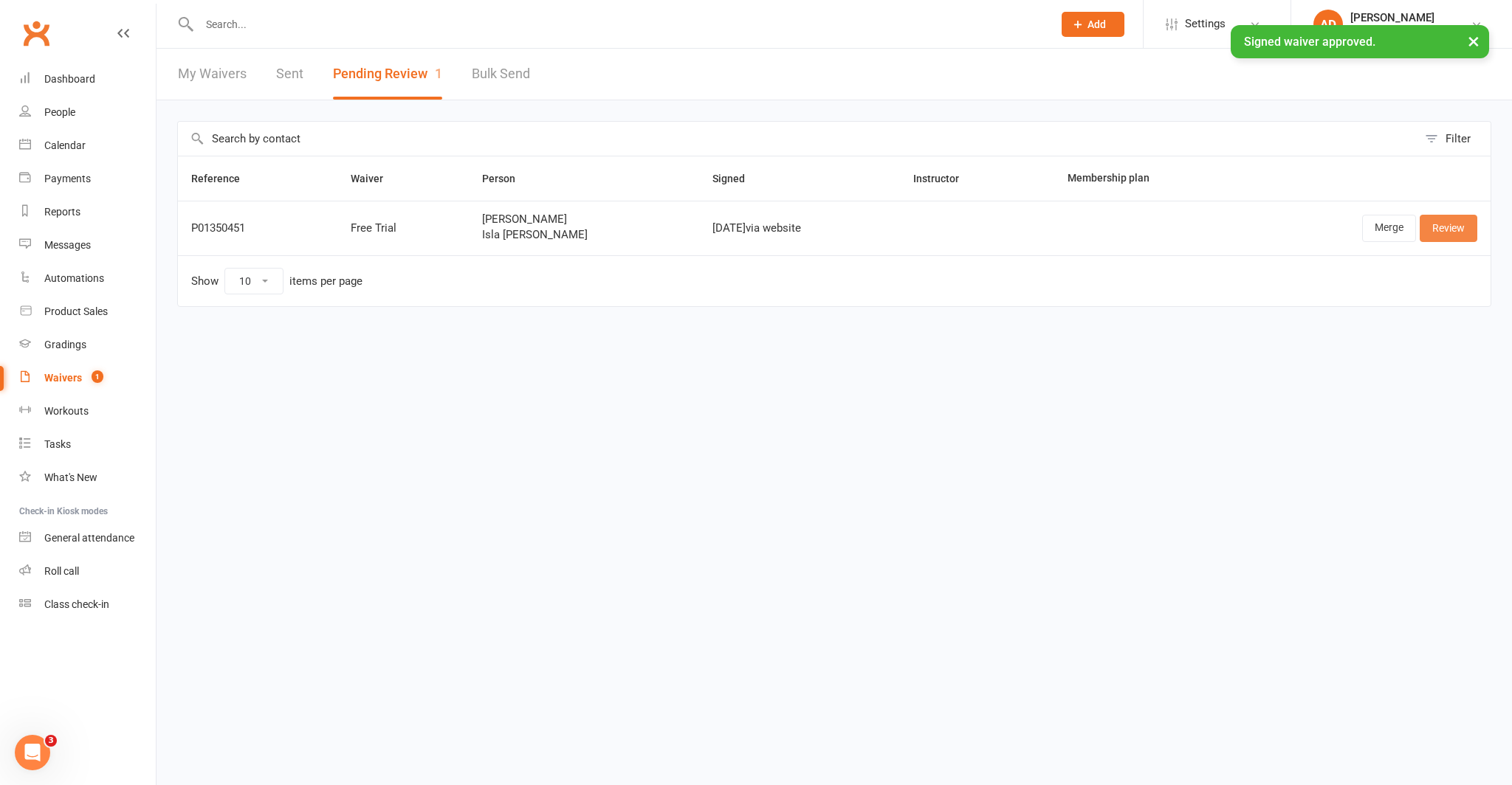
click at [1448, 224] on link "Review" at bounding box center [1448, 228] width 58 height 26
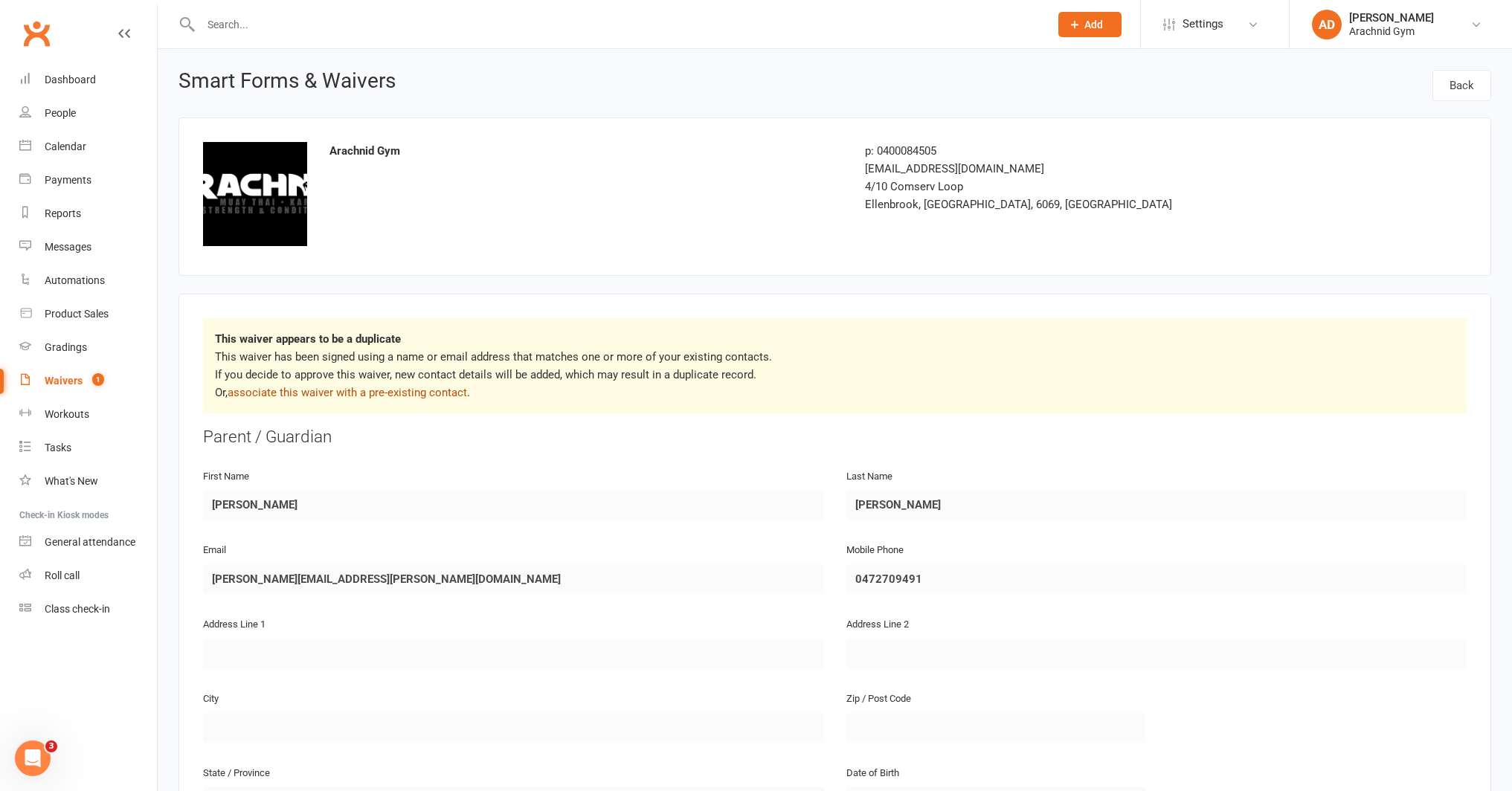
click at [442, 391] on link "associate this waiver with a pre-existing contact" at bounding box center [347, 393] width 240 height 14
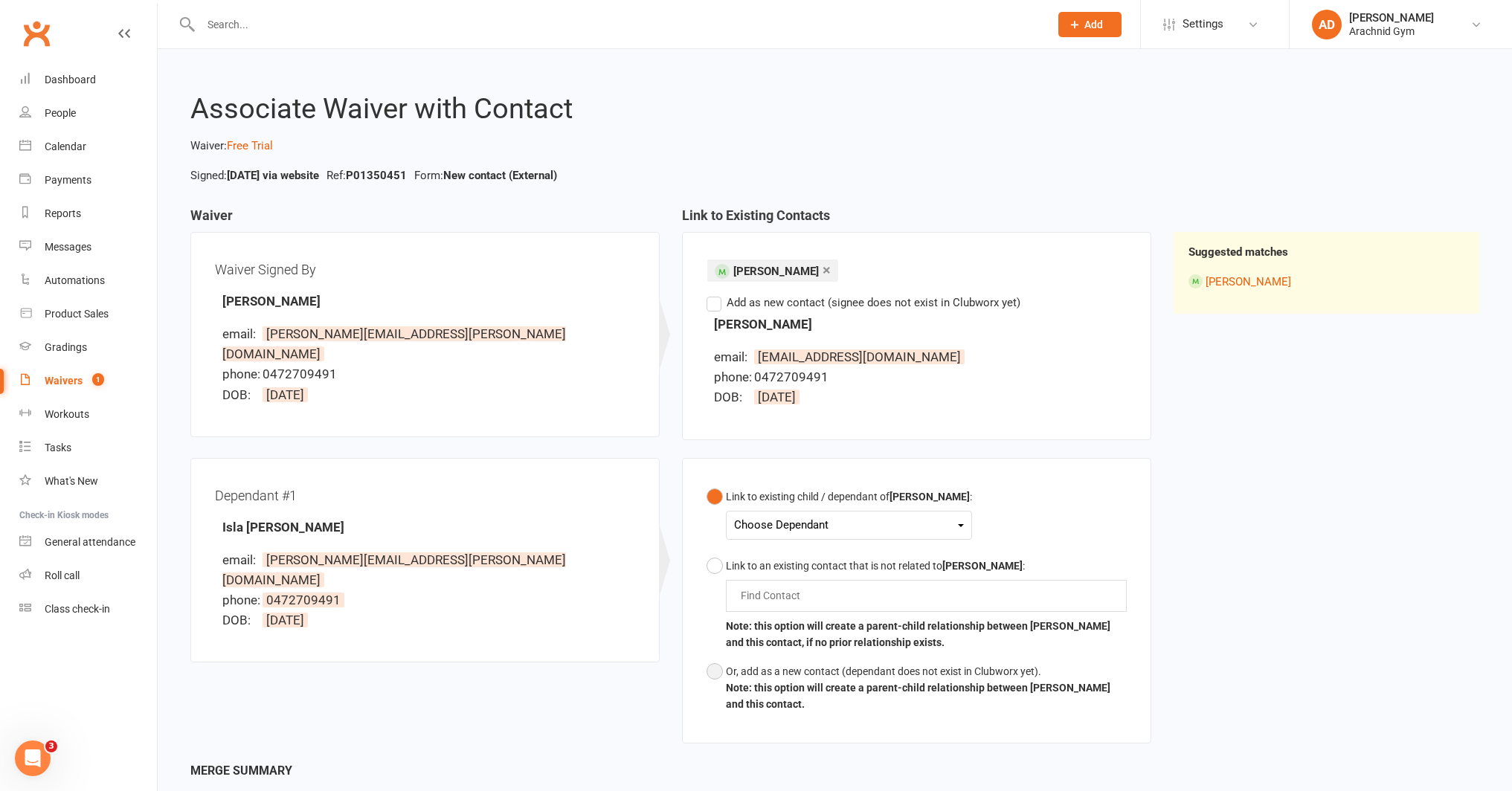
click at [761, 691] on b "Note: this option will create a parent-child relationship between Joshua Mulcah…" at bounding box center [918, 695] width 385 height 28
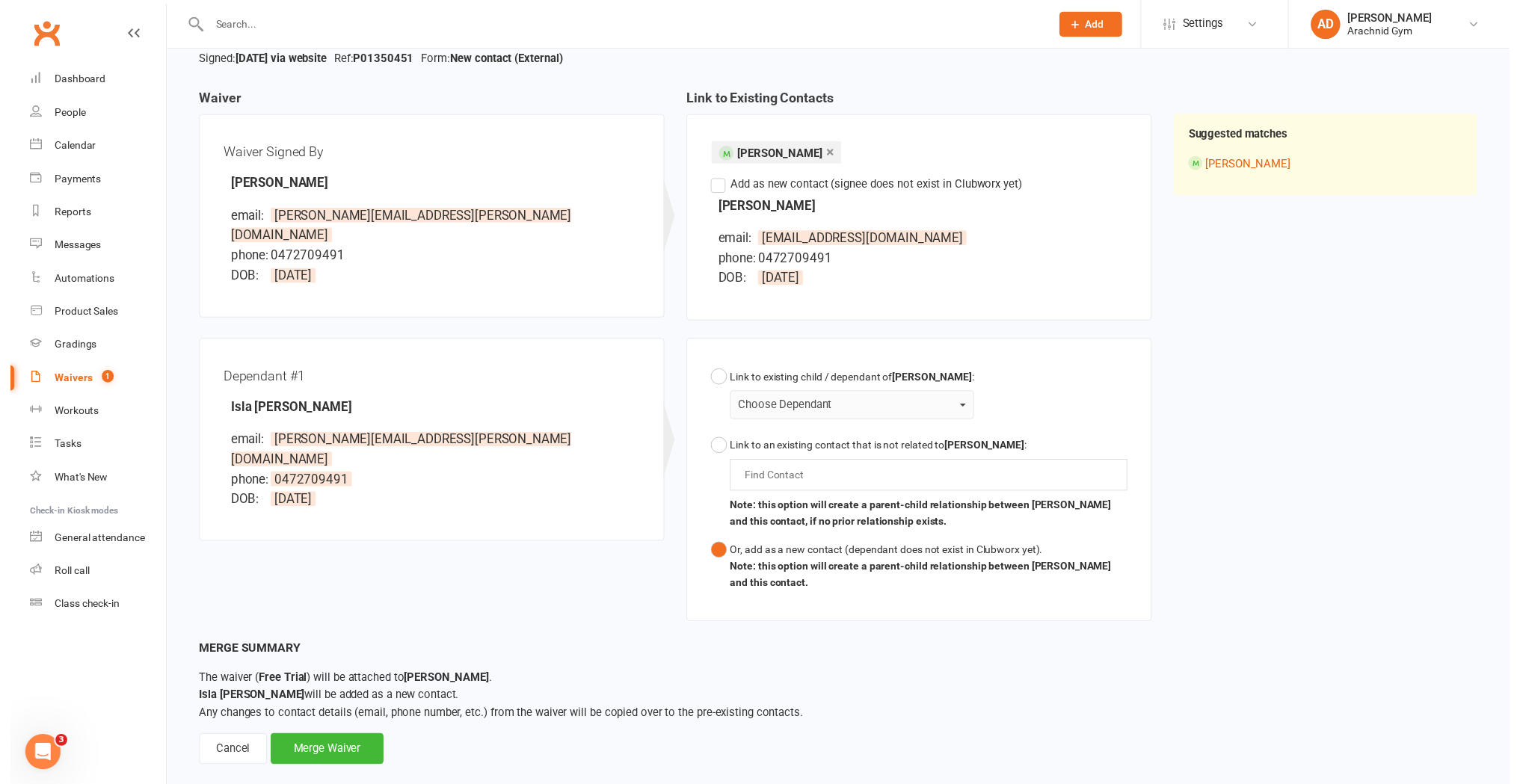
scroll to position [142, 0]
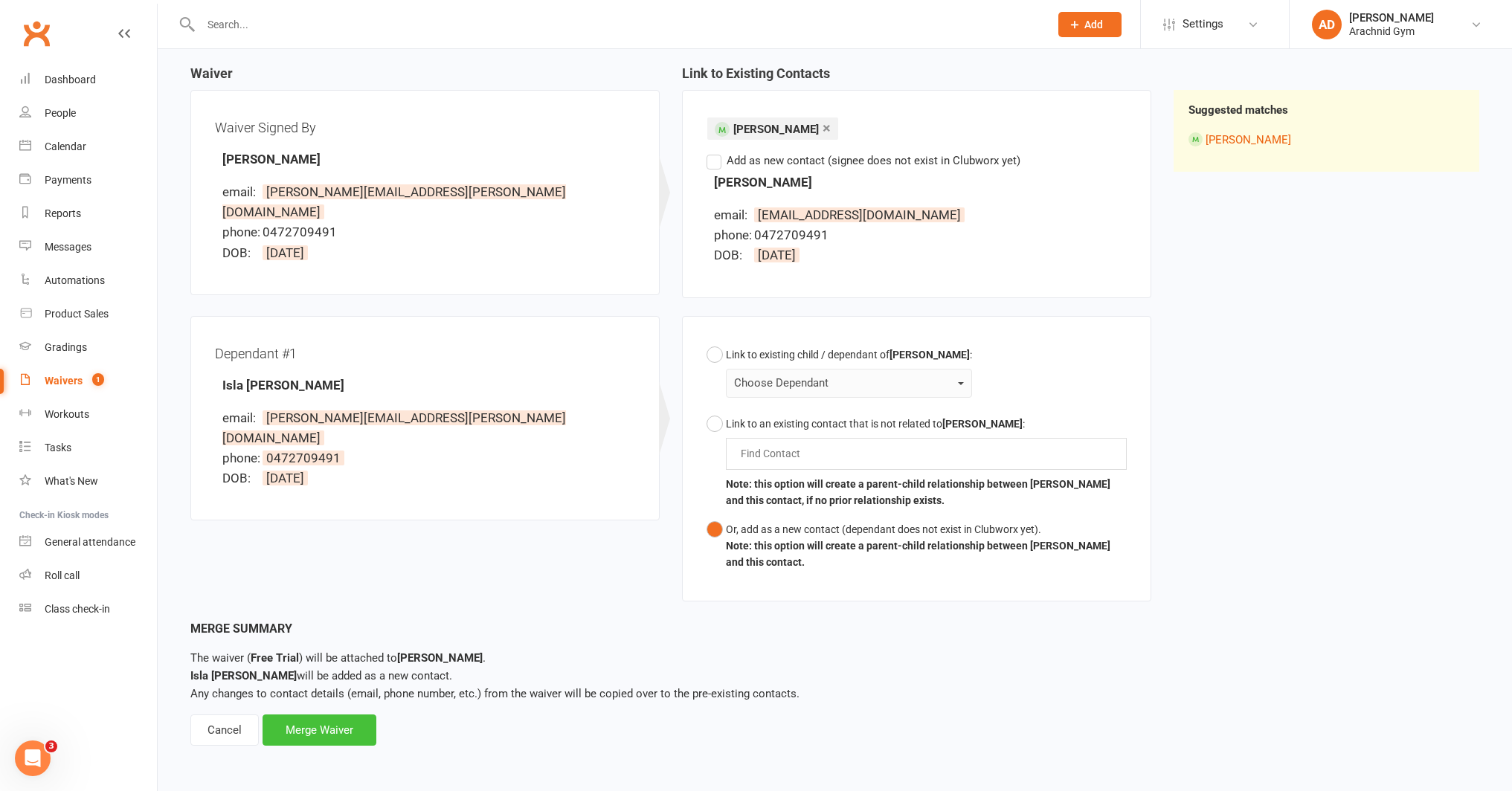
click at [306, 731] on div "Merge Waiver" at bounding box center [319, 730] width 113 height 32
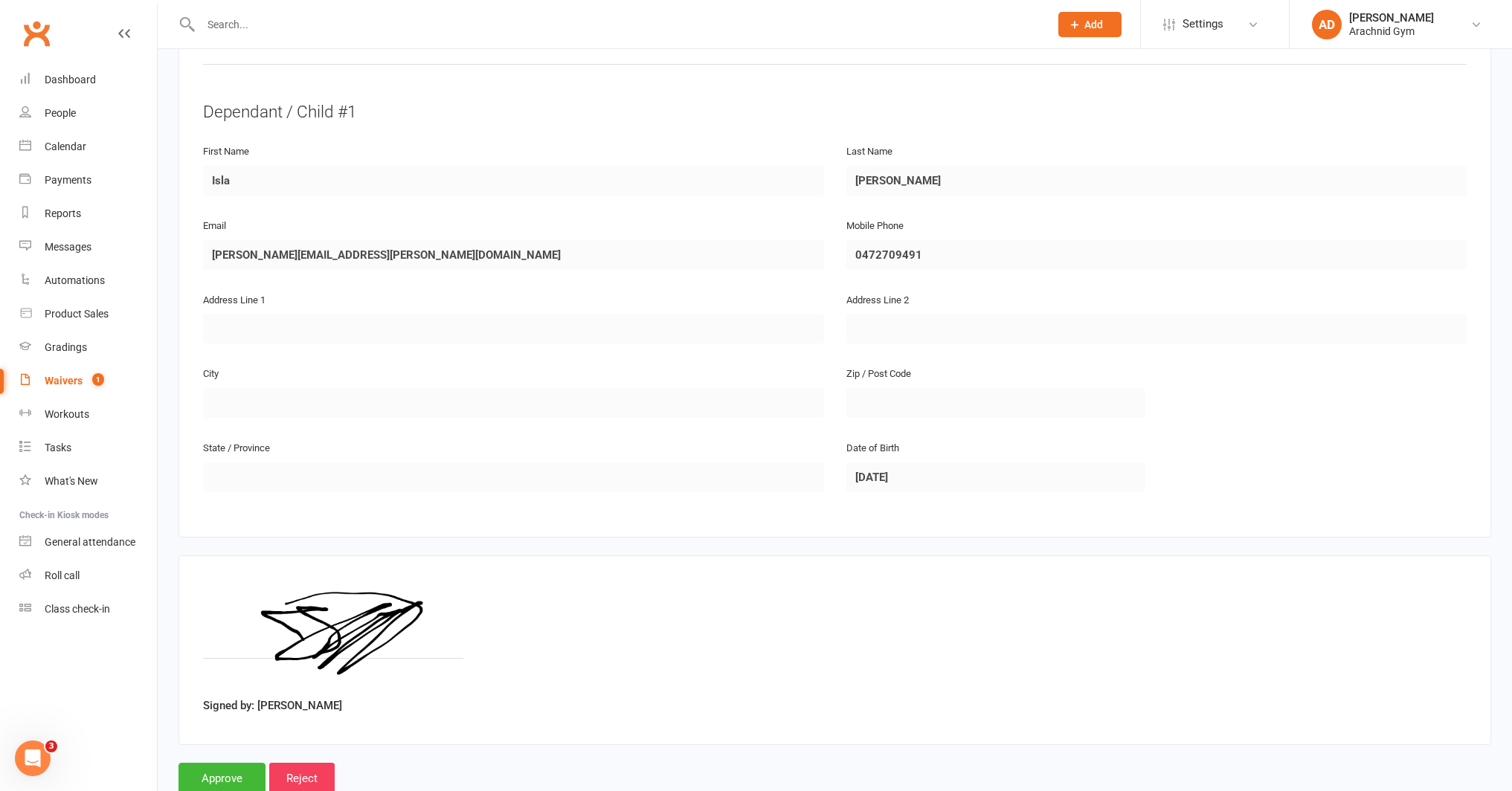
scroll to position [783, 0]
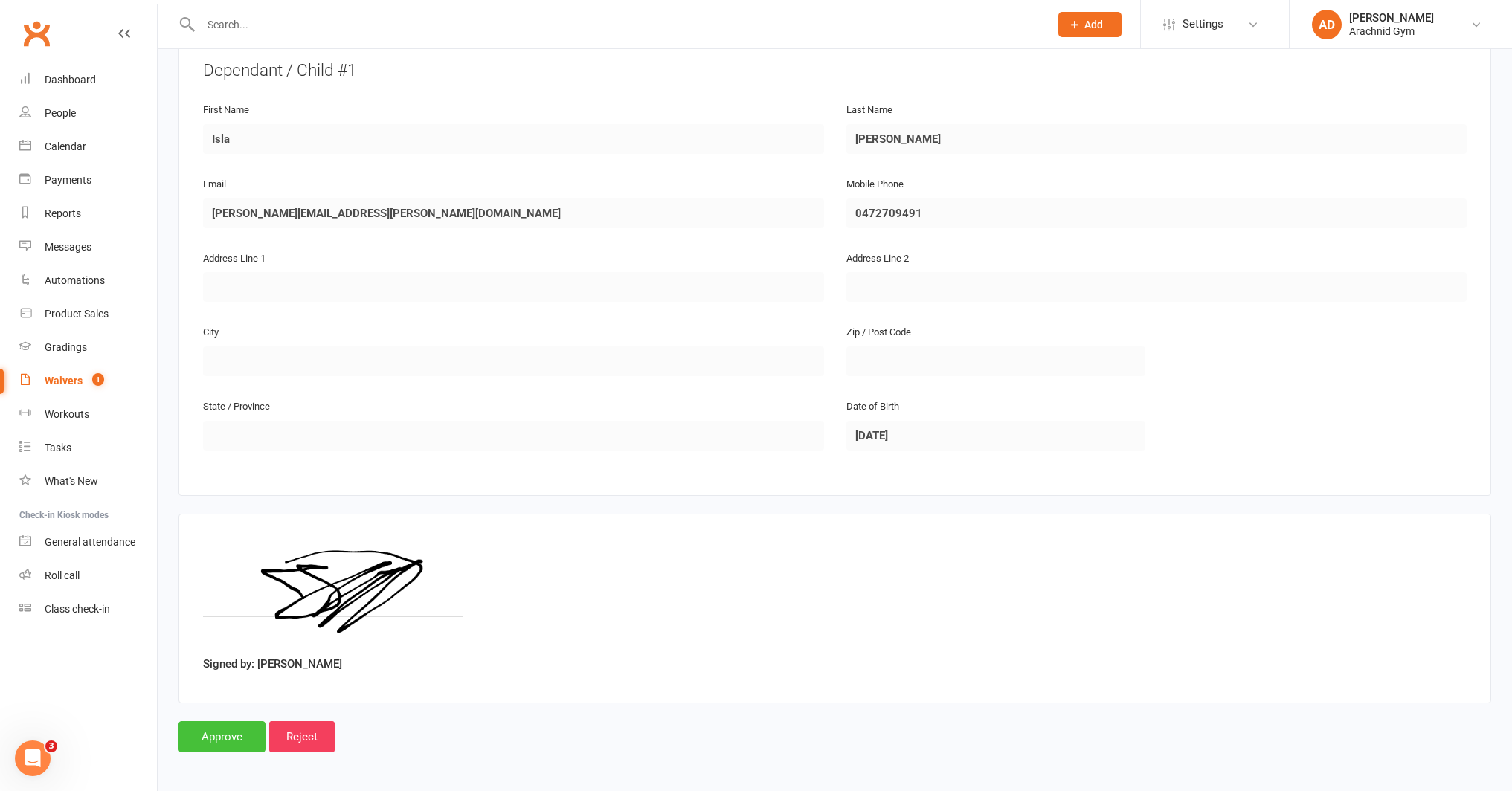
click at [206, 730] on input "Approve" at bounding box center [222, 736] width 87 height 32
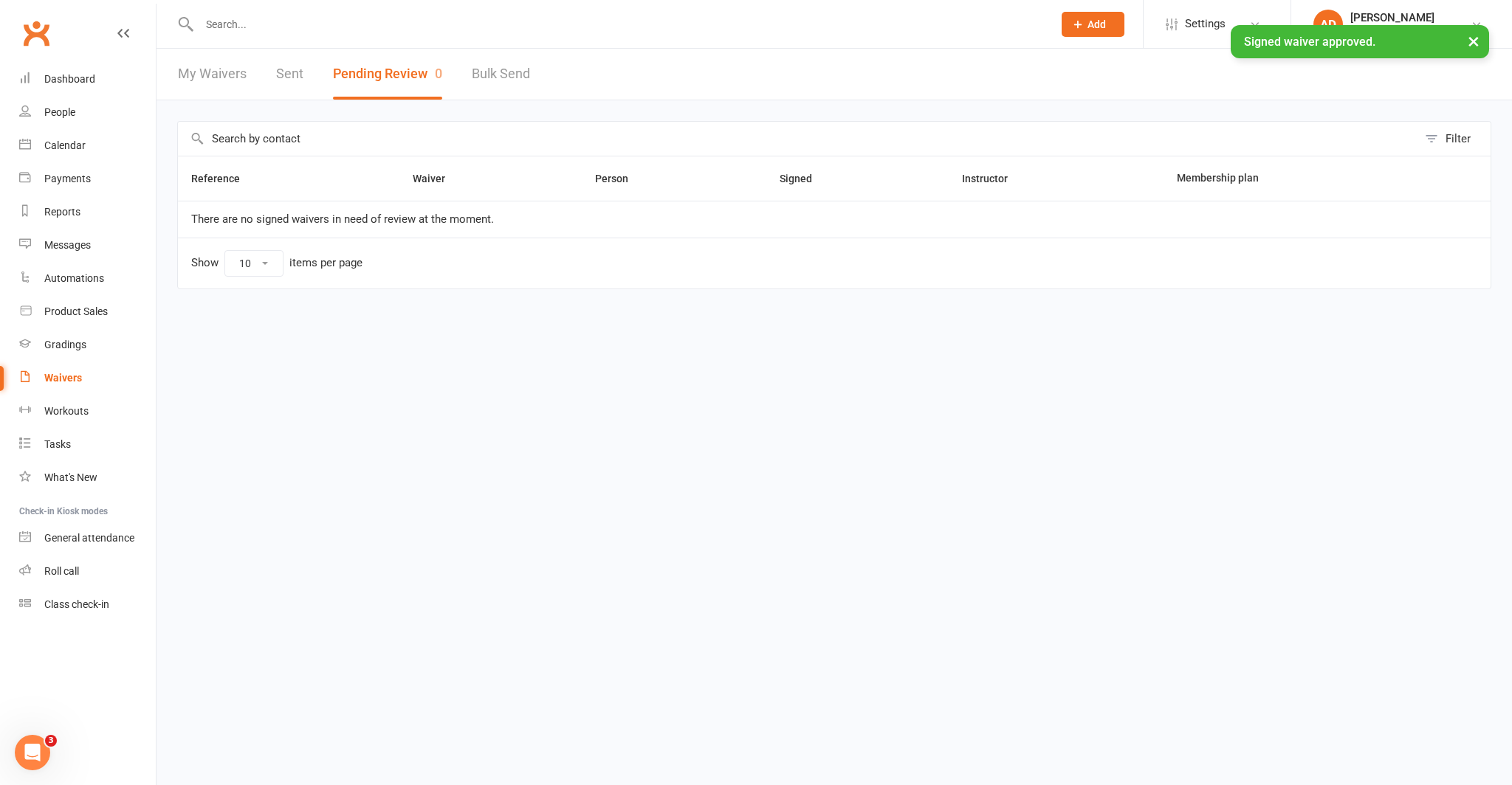
click at [213, 25] on div "× Signed waiver approved." at bounding box center [746, 25] width 1493 height 0
click at [219, 23] on input "text" at bounding box center [618, 25] width 848 height 20
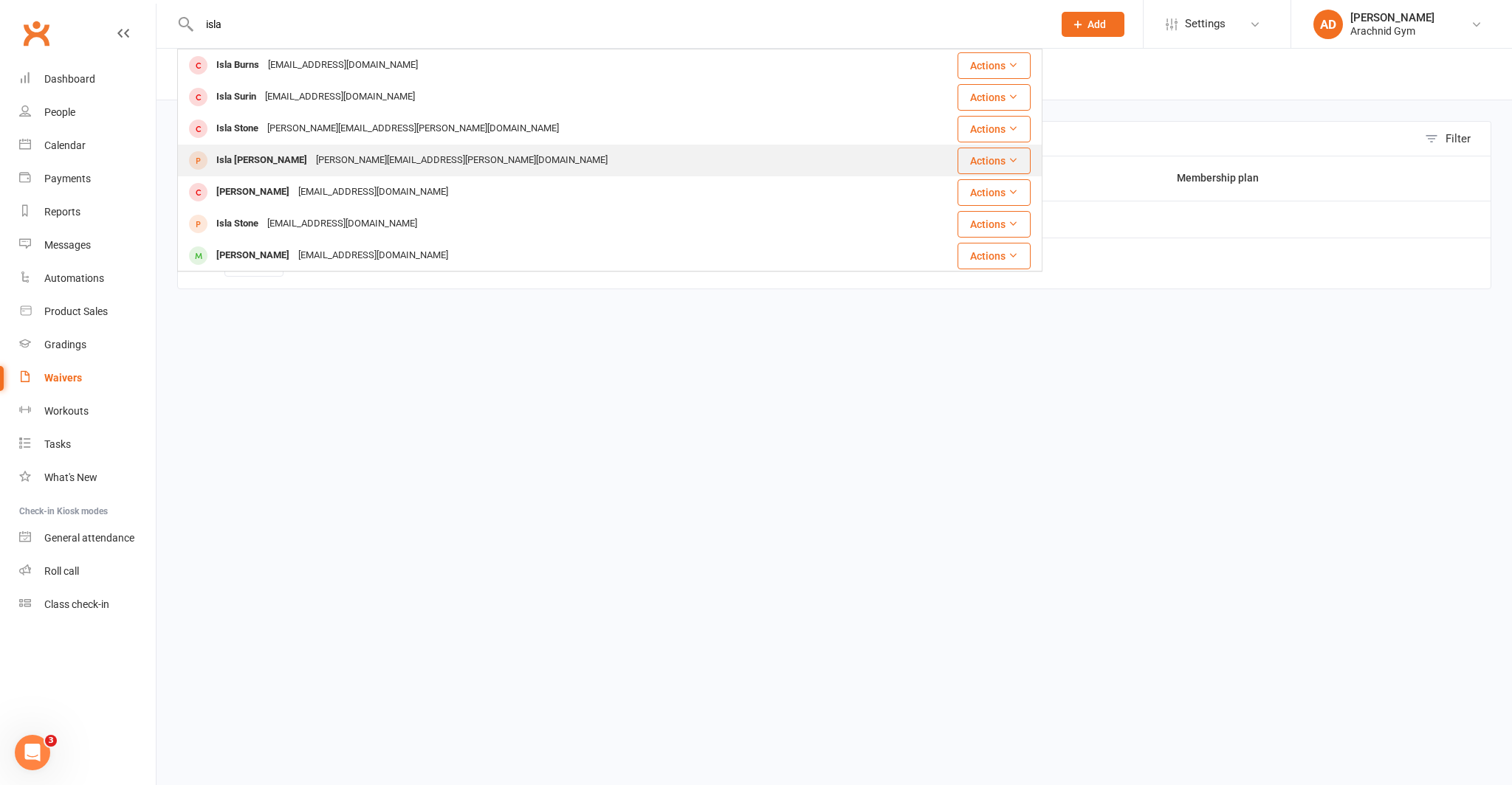
type input "isla"
click at [223, 158] on div "Isla Mulcahy" at bounding box center [262, 160] width 100 height 21
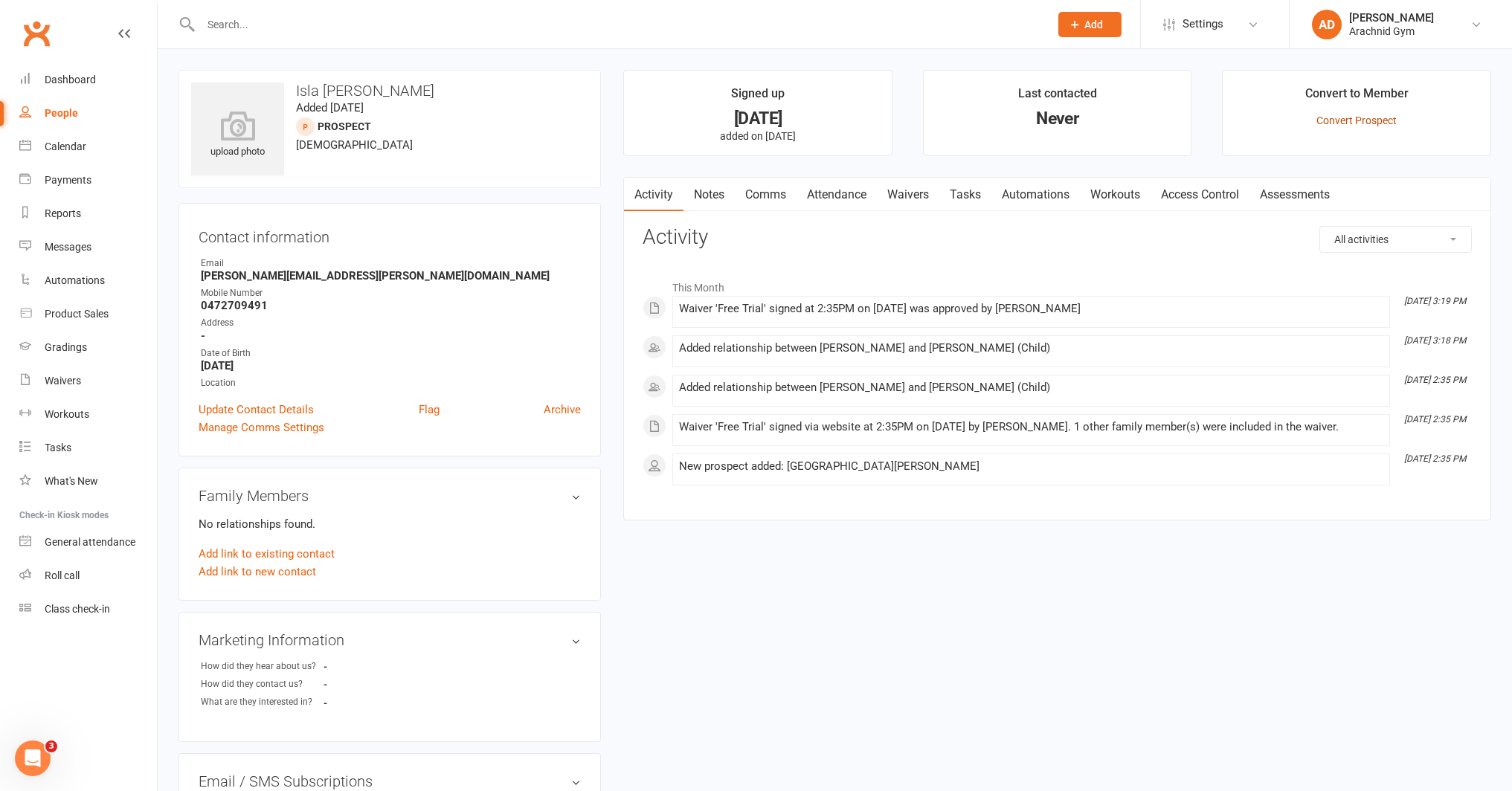
click at [1322, 125] on link "Convert Prospect" at bounding box center [1357, 120] width 80 height 12
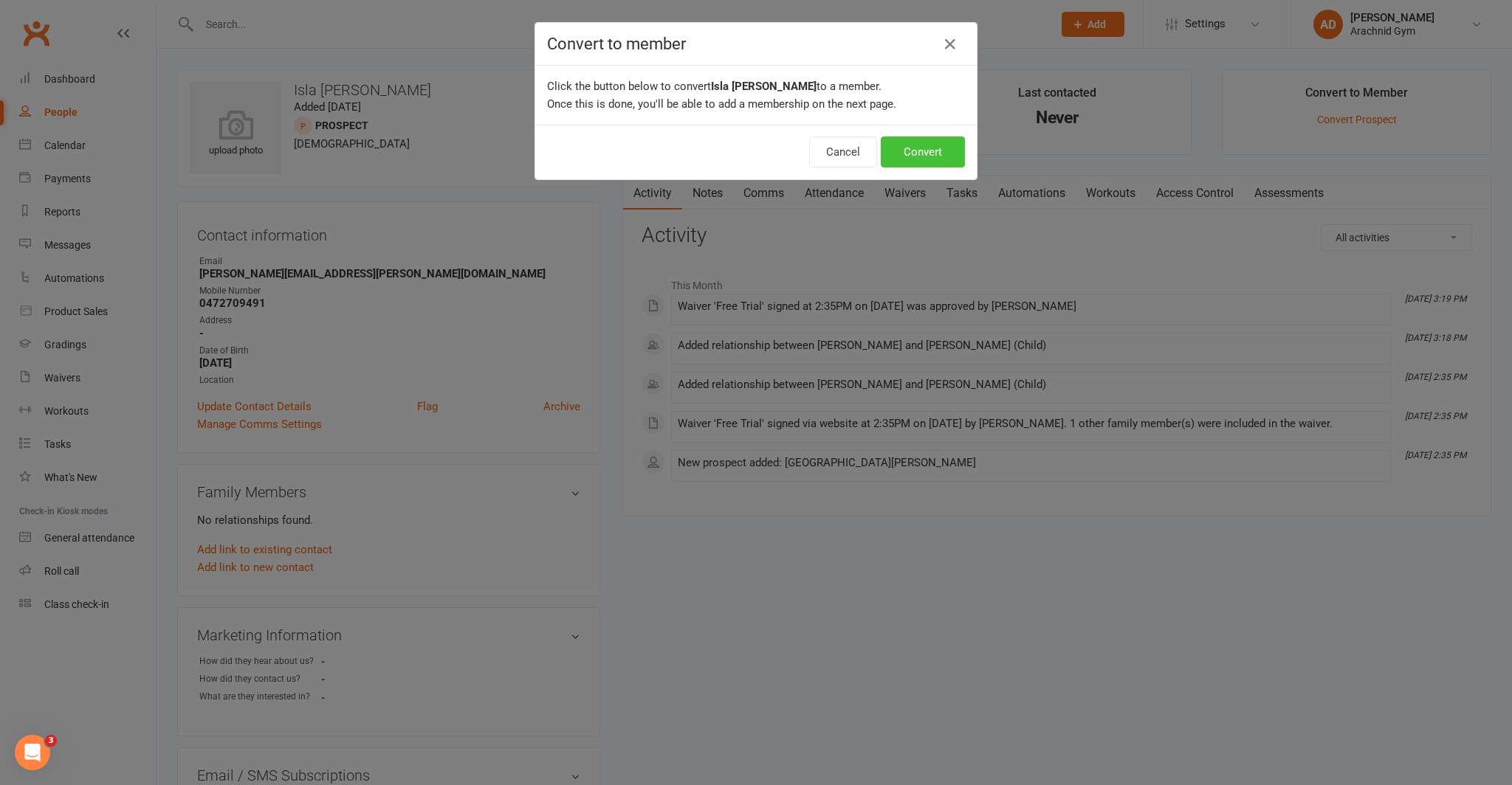
click at [916, 150] on button "Convert" at bounding box center [922, 152] width 84 height 31
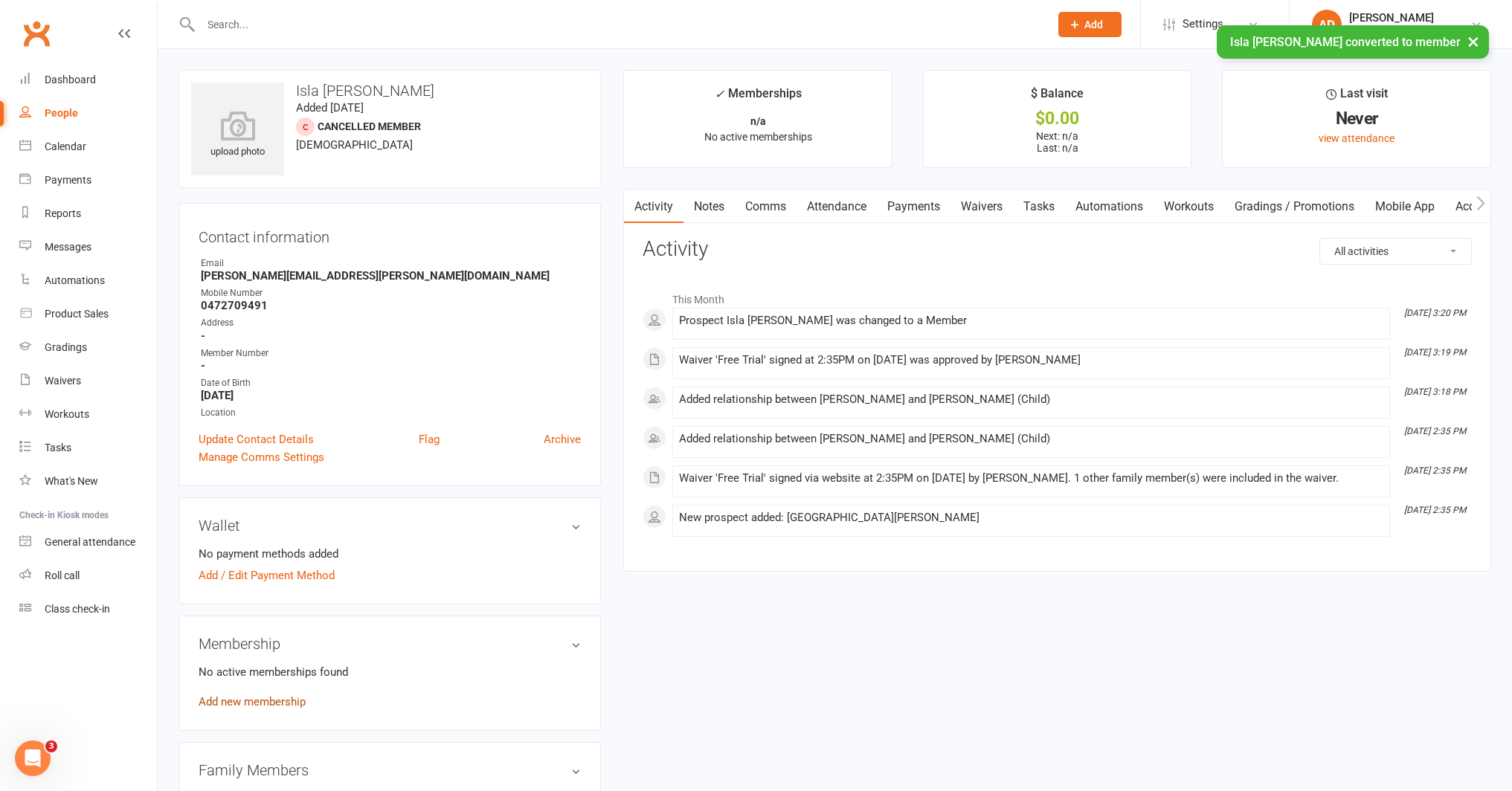
click at [275, 697] on link "Add new membership" at bounding box center [252, 702] width 107 height 14
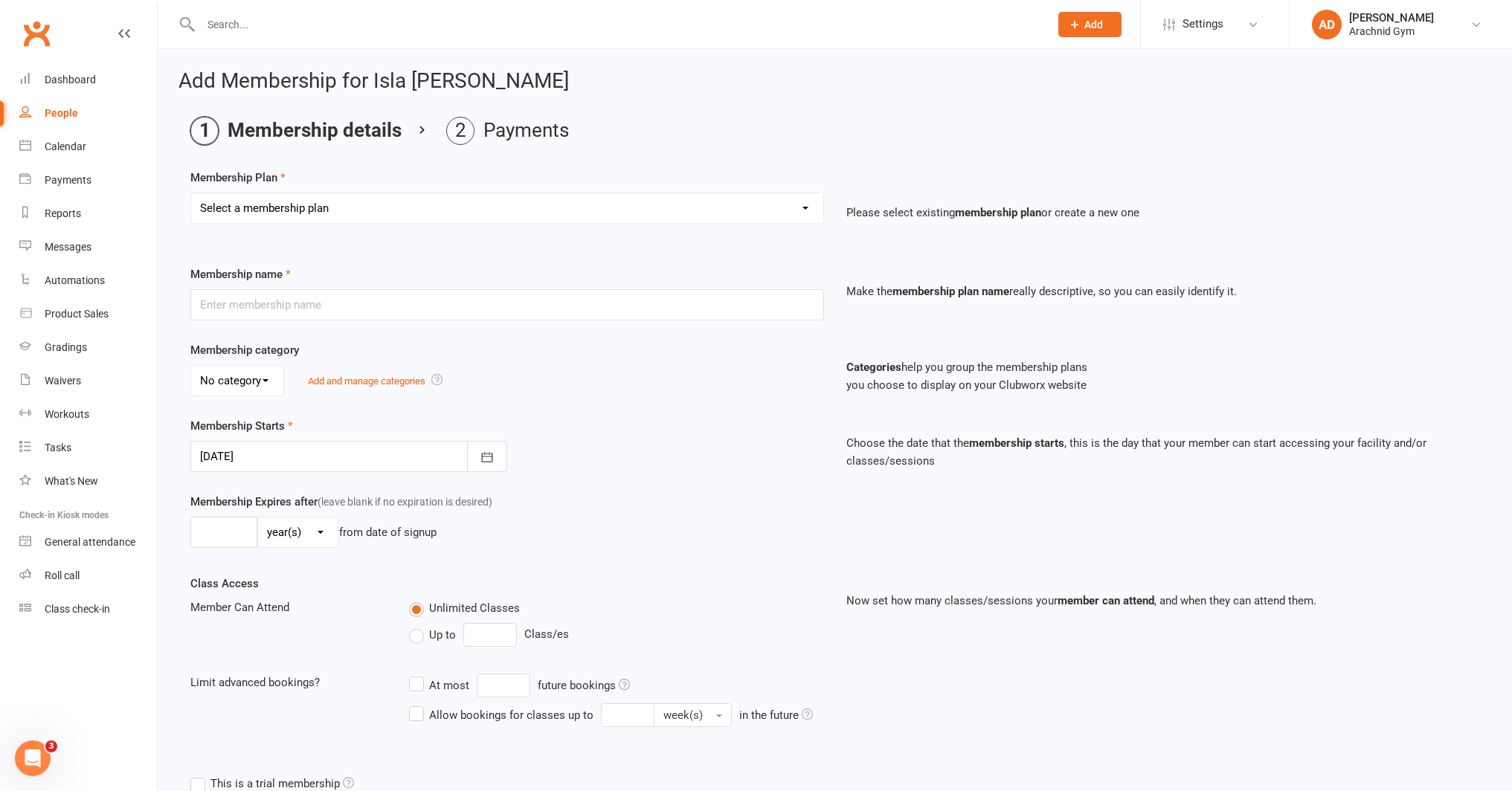
click at [341, 208] on select "Select a membership plan Create new Membership Plan Adults Teens 7-12's Under 7…" at bounding box center [507, 208] width 632 height 30
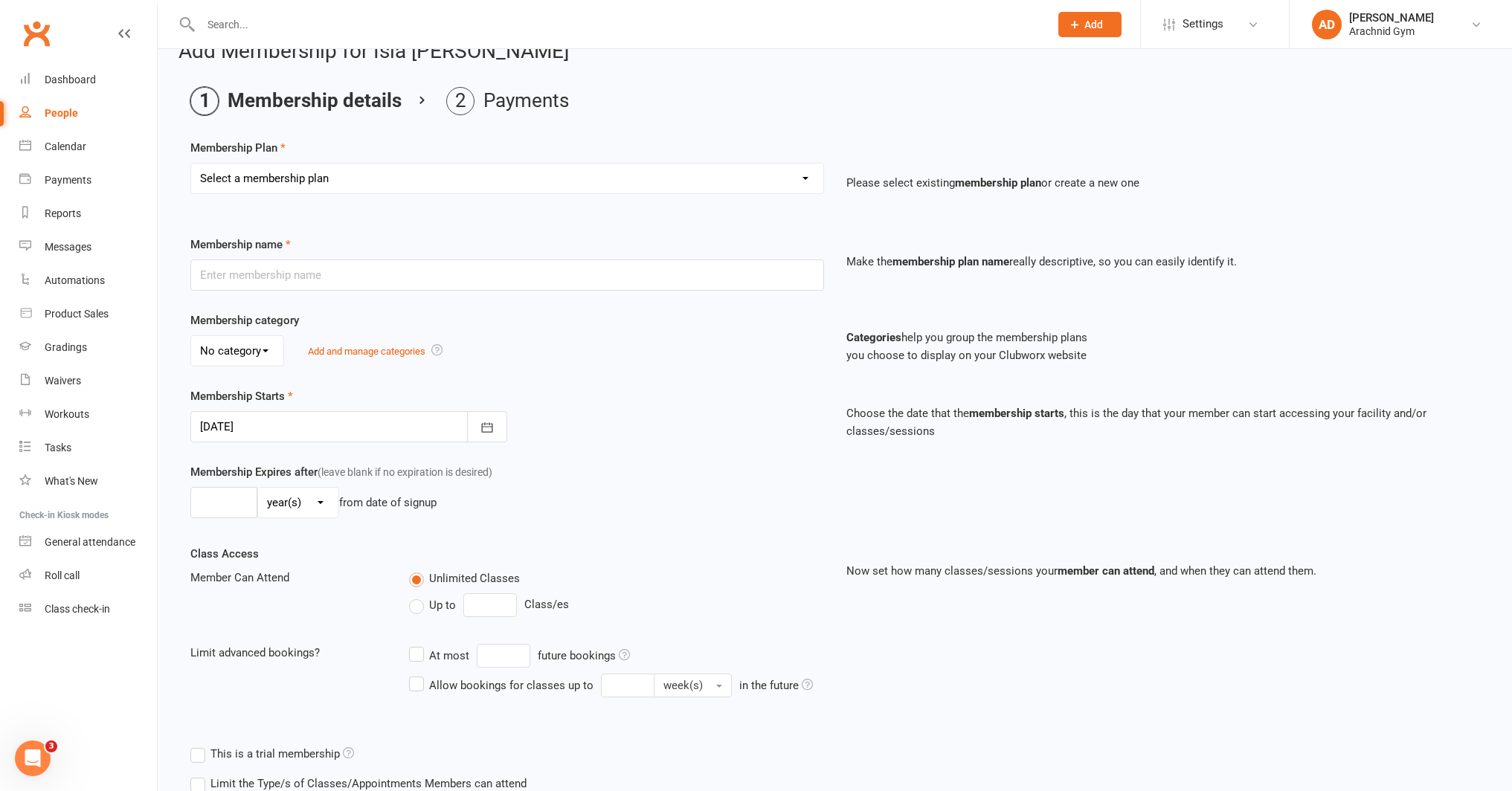
scroll to position [165, 0]
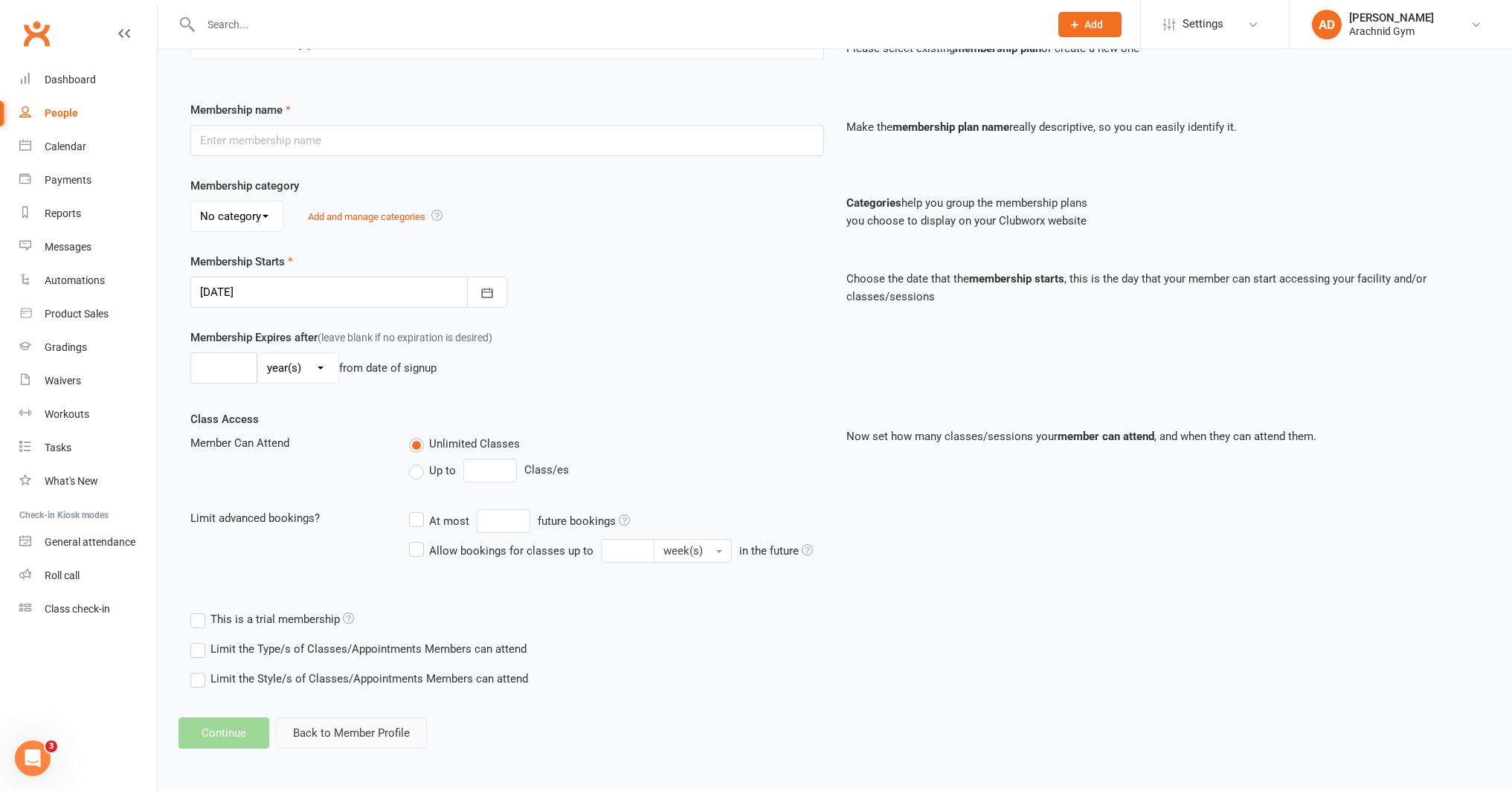
click at [373, 730] on button "Back to Member Profile" at bounding box center [351, 733] width 151 height 32
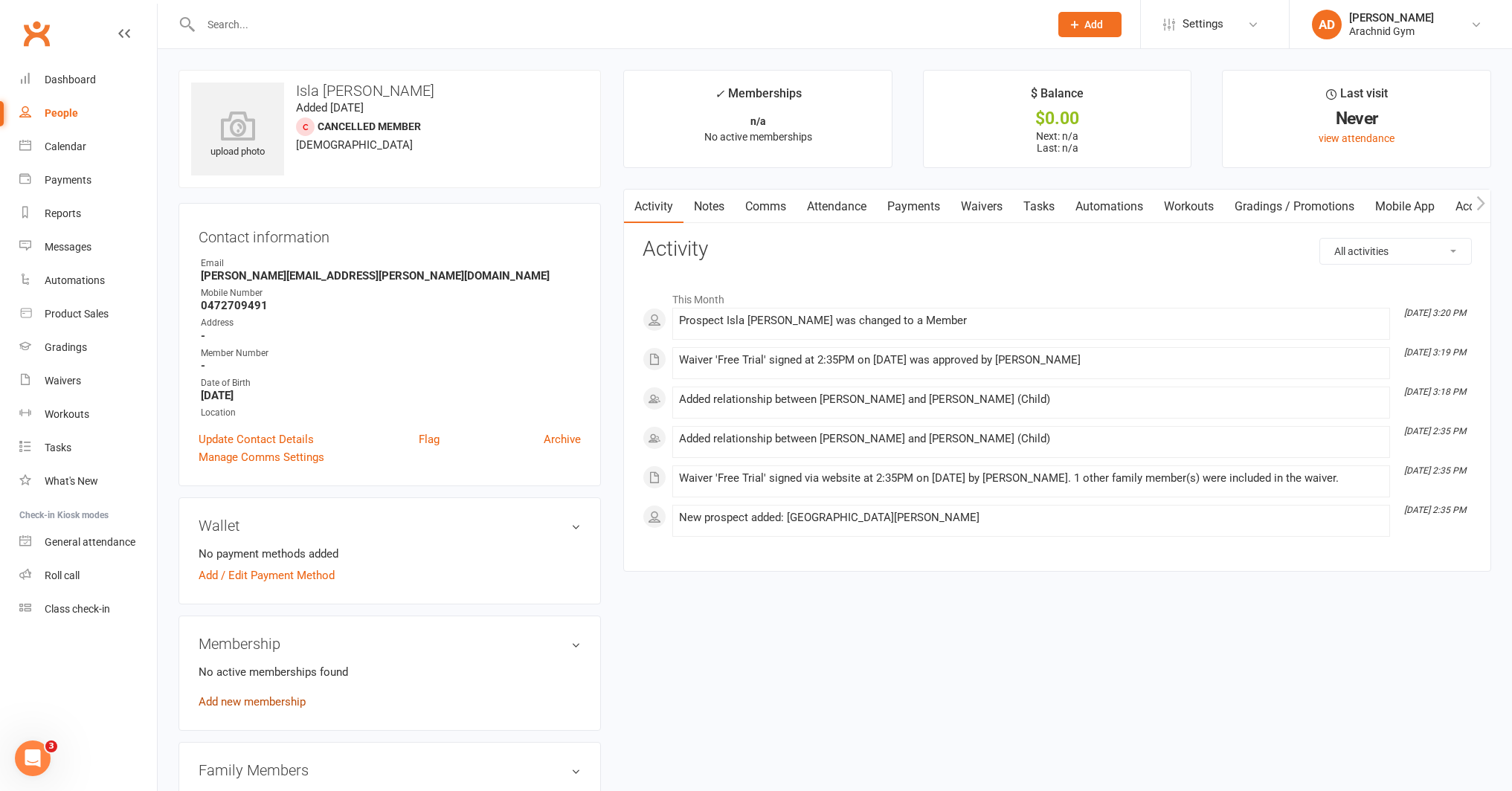
click at [270, 703] on link "Add new membership" at bounding box center [252, 702] width 107 height 14
click at [285, 702] on link "Add new membership" at bounding box center [252, 702] width 107 height 14
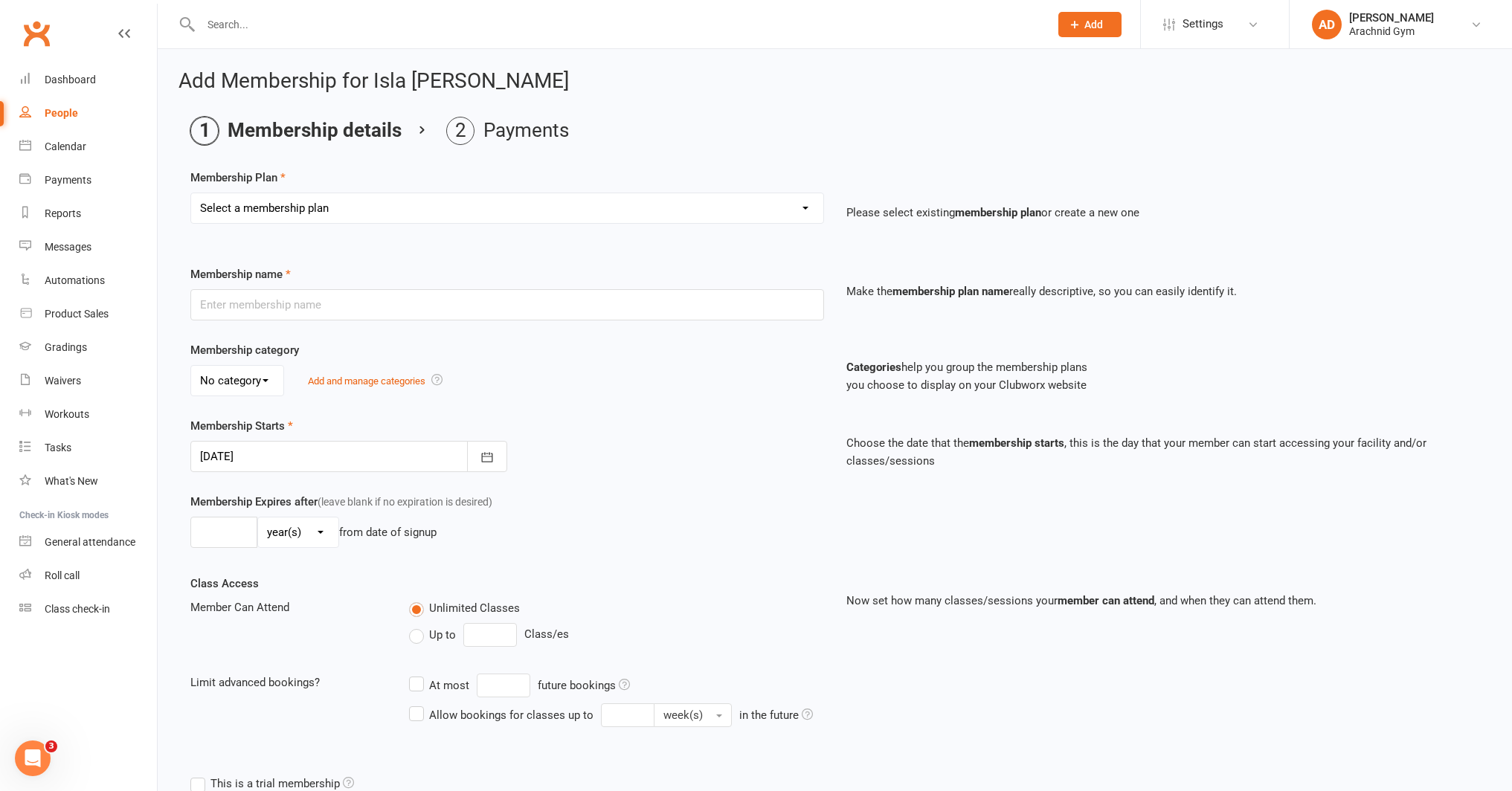
click at [445, 206] on select "Select a membership plan Create new Membership Plan Adults Teens 7-12's Under 7…" at bounding box center [507, 208] width 632 height 30
select select "3"
click at [191, 194] on select "Select a membership plan Create new Membership Plan Adults Teens 7-12's Under 7…" at bounding box center [507, 208] width 632 height 30
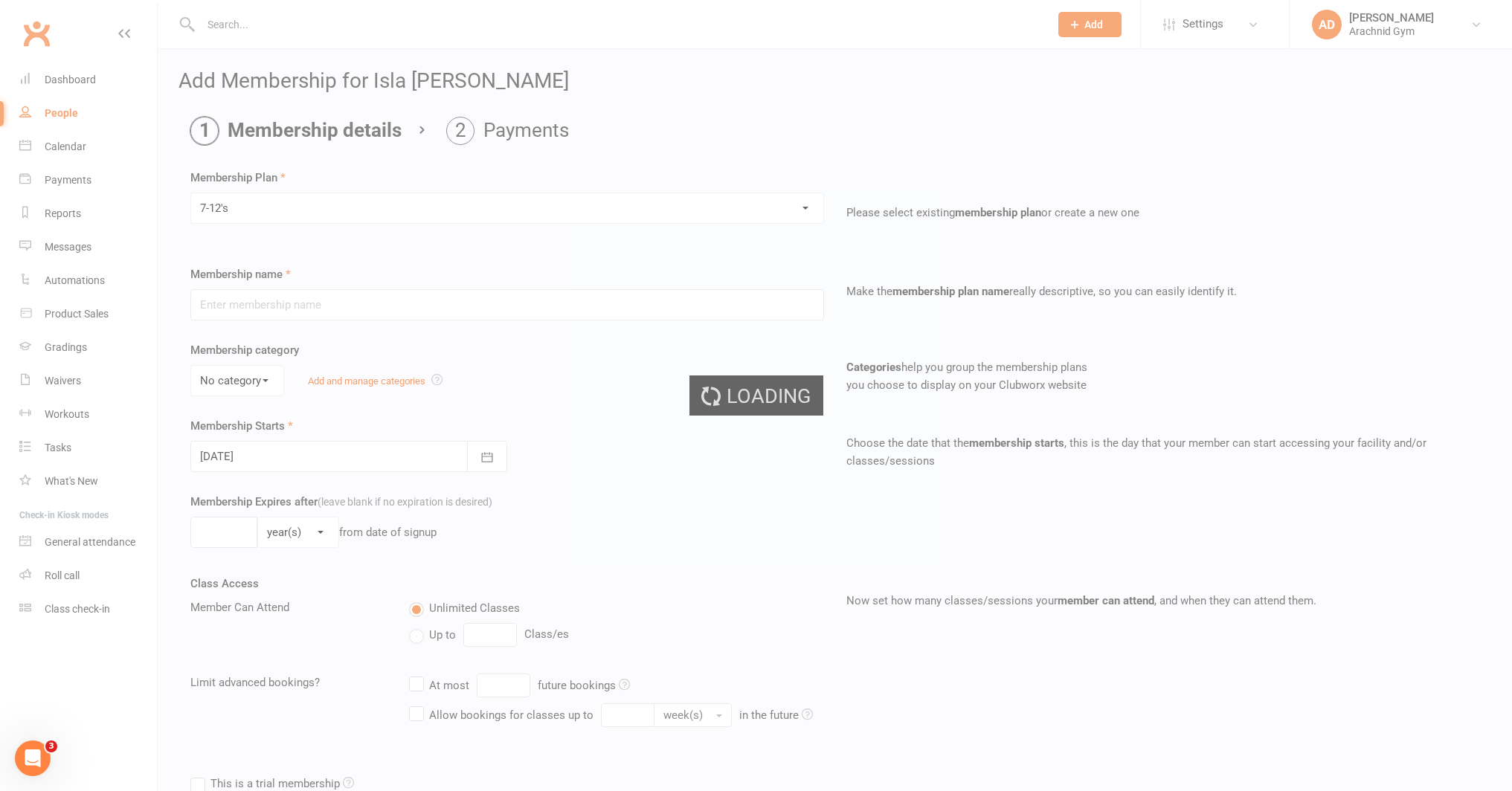
type input "7-12's"
select select "0"
type input "0"
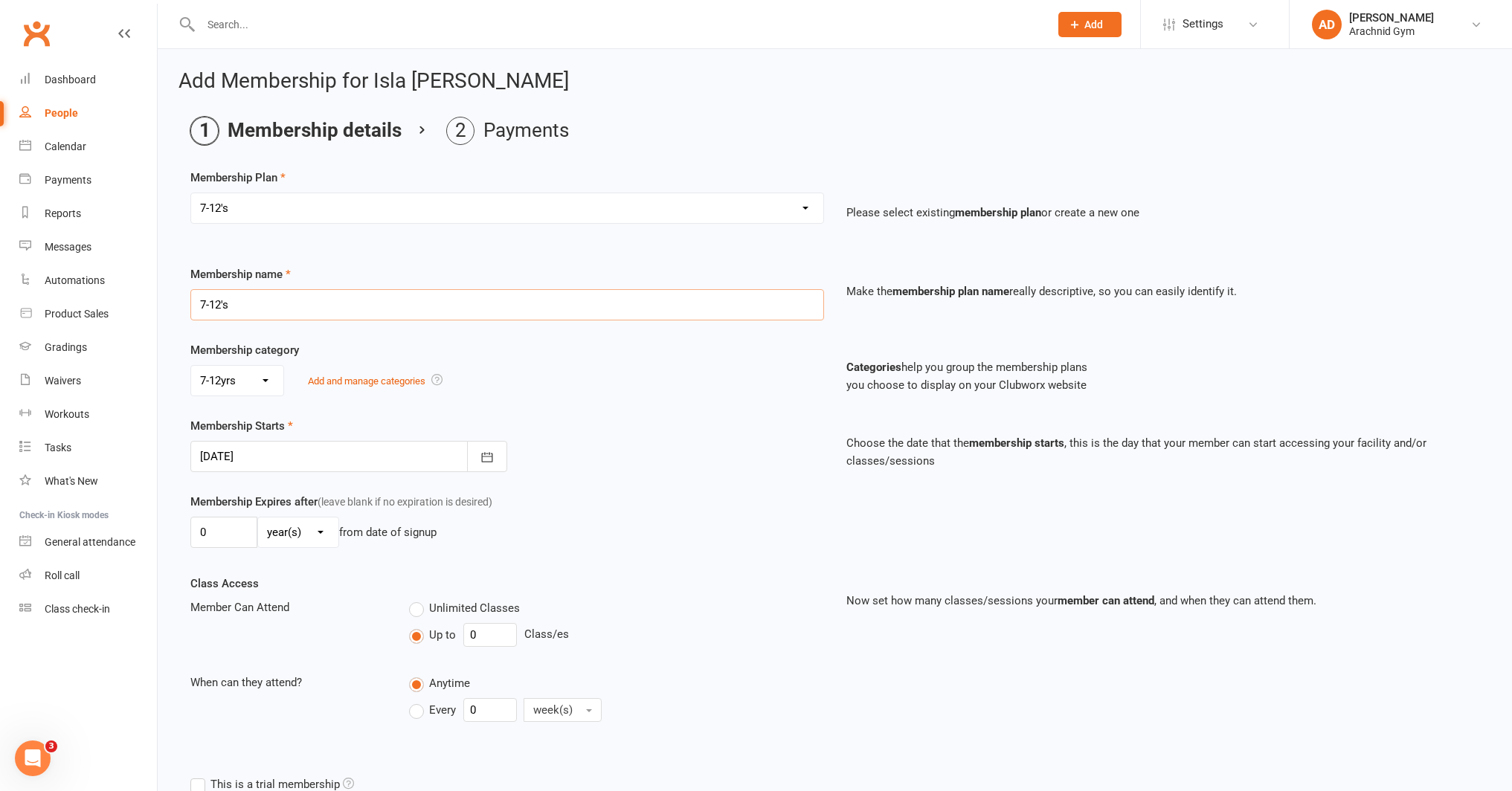
click at [272, 307] on input "7-12's" at bounding box center [507, 305] width 634 height 32
click at [663, 364] on div "Membership category No category 7-12yrs Adults General Teens Under 7's Add and …" at bounding box center [507, 369] width 656 height 55
click at [421, 605] on label "Unlimited Classes" at bounding box center [464, 608] width 111 height 18
click at [419, 599] on input "Unlimited Classes" at bounding box center [413, 599] width 9 height 0
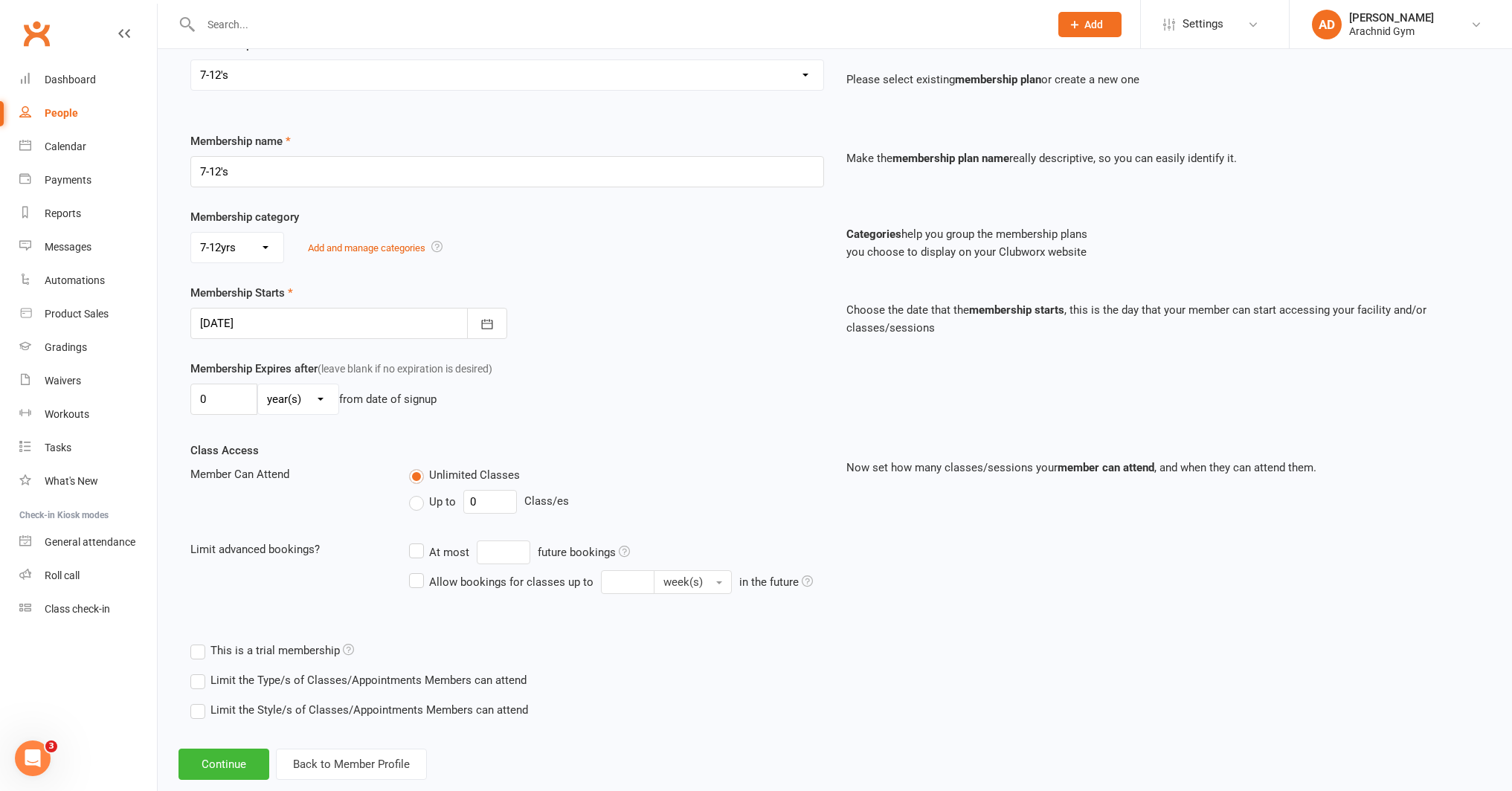
scroll to position [165, 0]
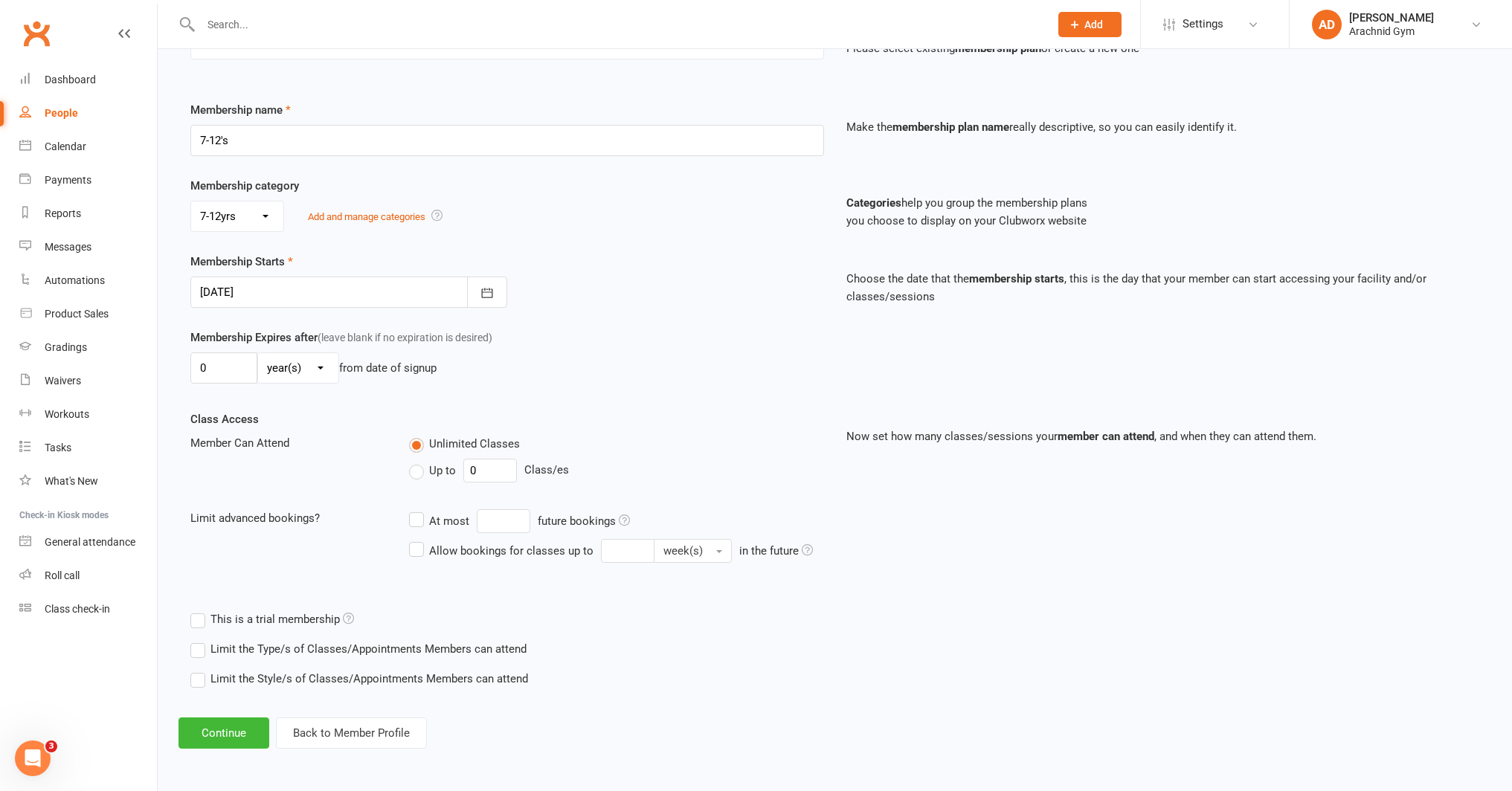
click at [421, 645] on label "Limit the Type/s of Classes/Appointments Members can attend" at bounding box center [358, 649] width 336 height 18
click at [200, 640] on input "Limit the Type/s of Classes/Appointments Members can attend" at bounding box center [195, 640] width 9 height 0
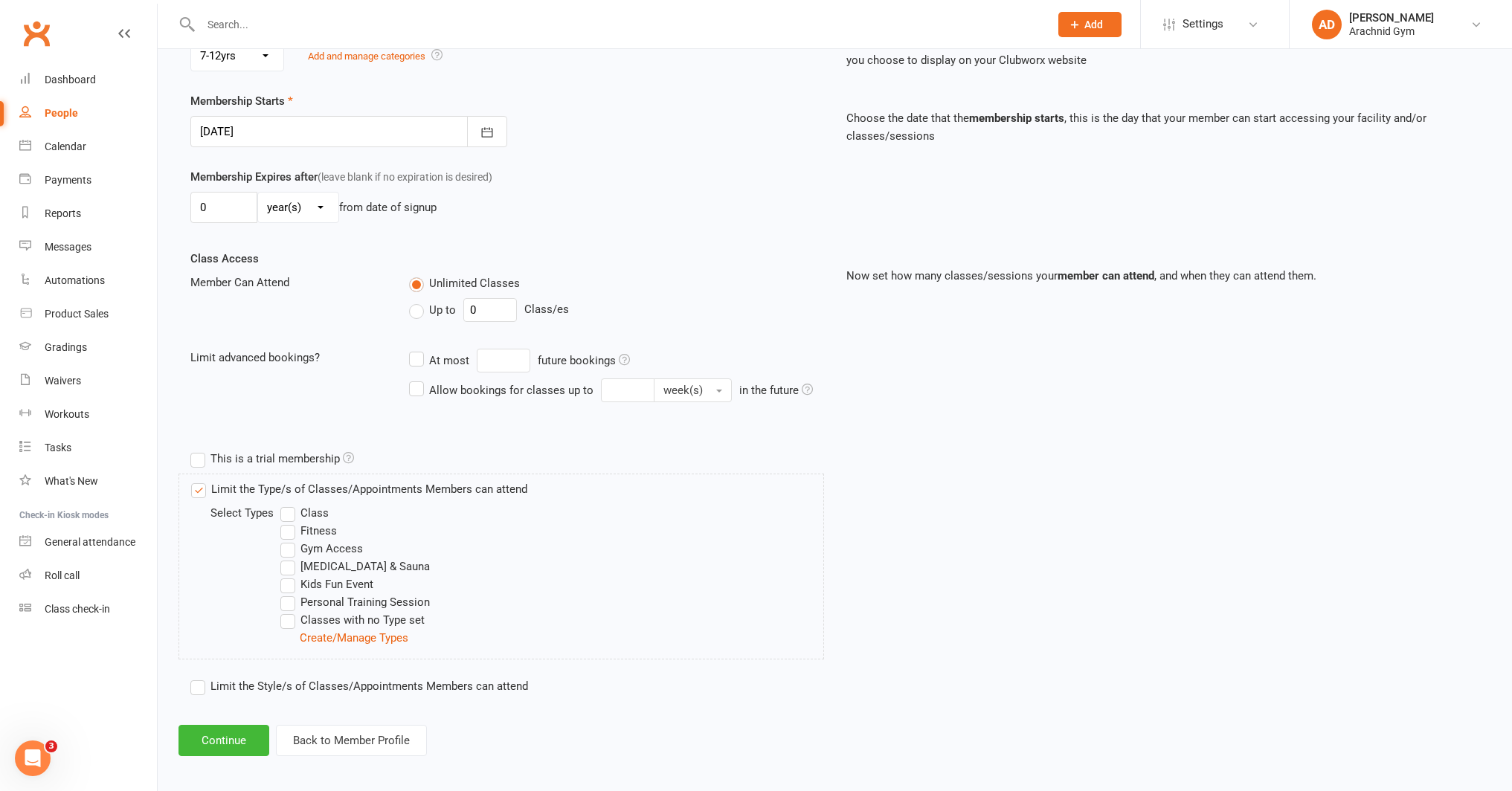
scroll to position [333, 0]
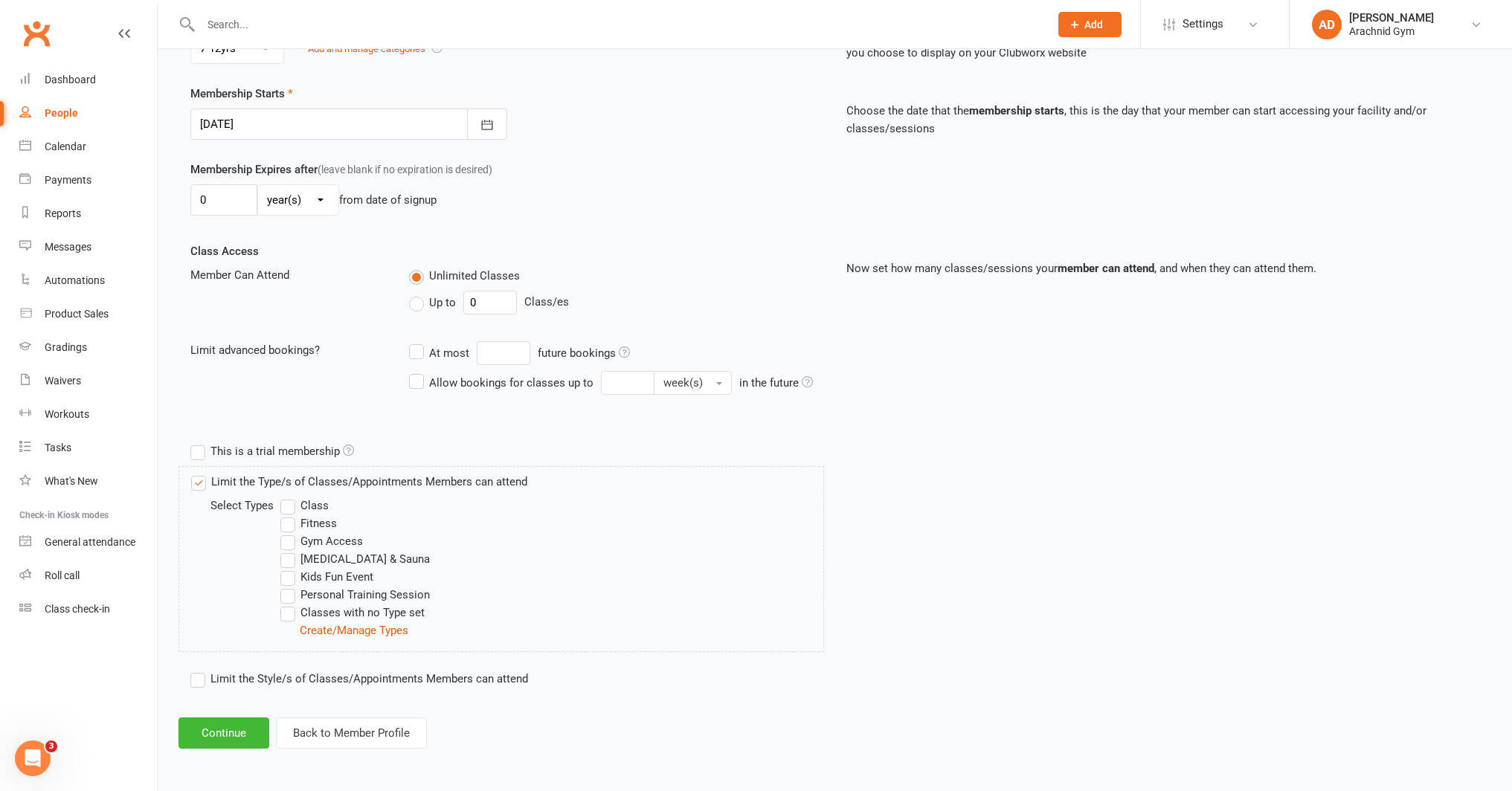
click at [290, 502] on label "Class" at bounding box center [305, 505] width 49 height 18
click at [290, 497] on input "Class" at bounding box center [285, 497] width 9 height 0
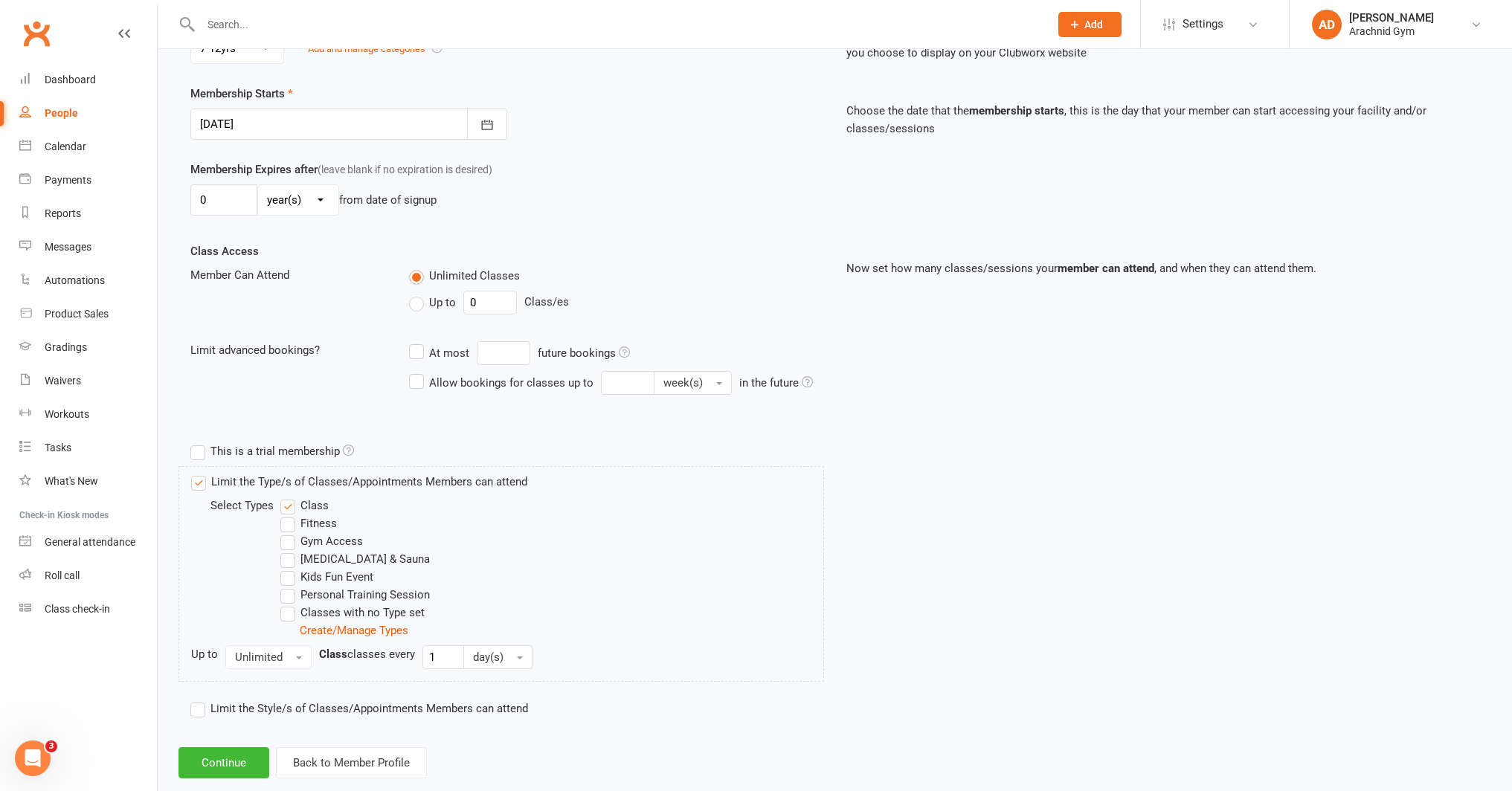
scroll to position [362, 0]
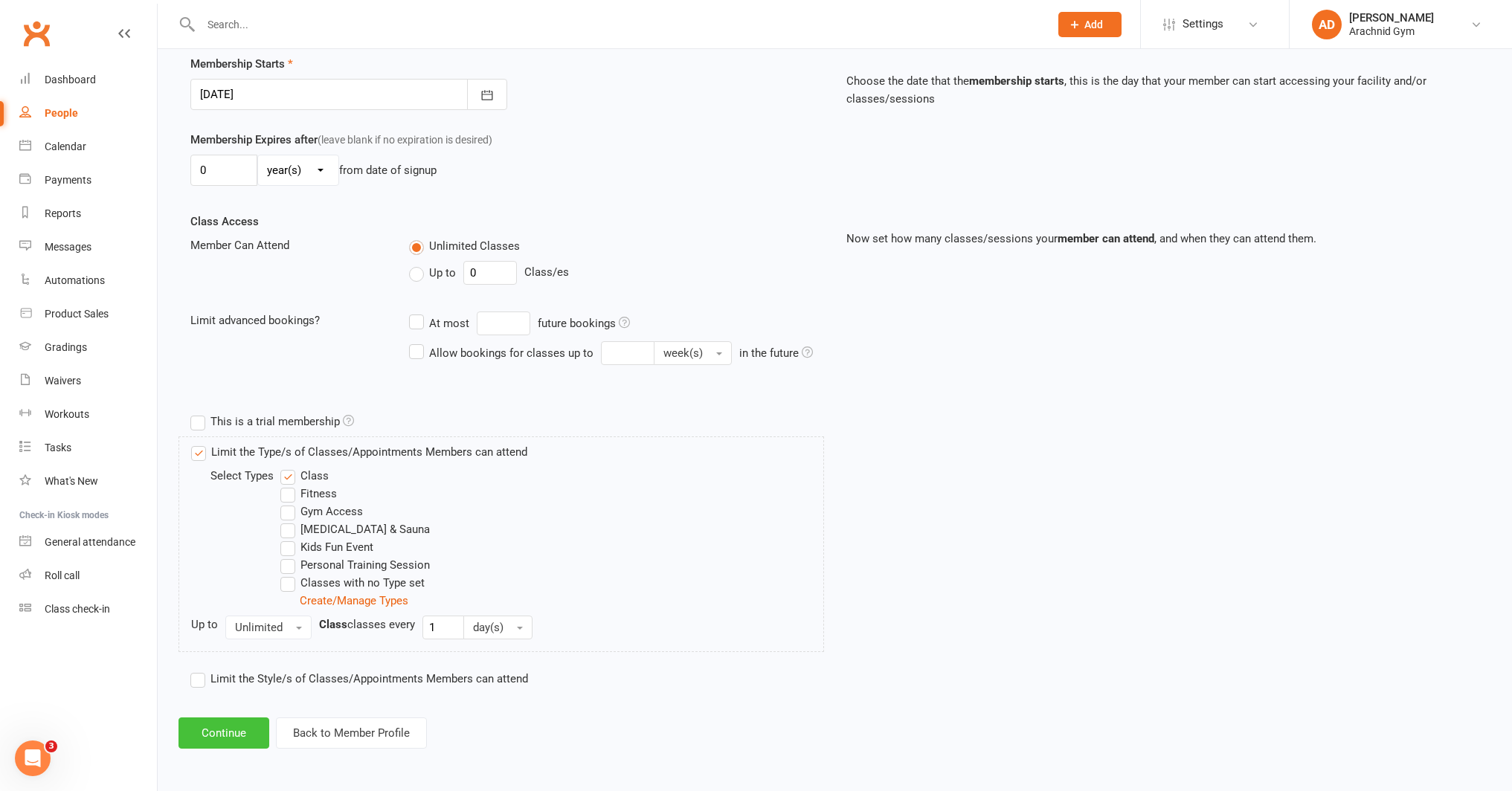
click at [251, 728] on button "Continue" at bounding box center [224, 733] width 90 height 32
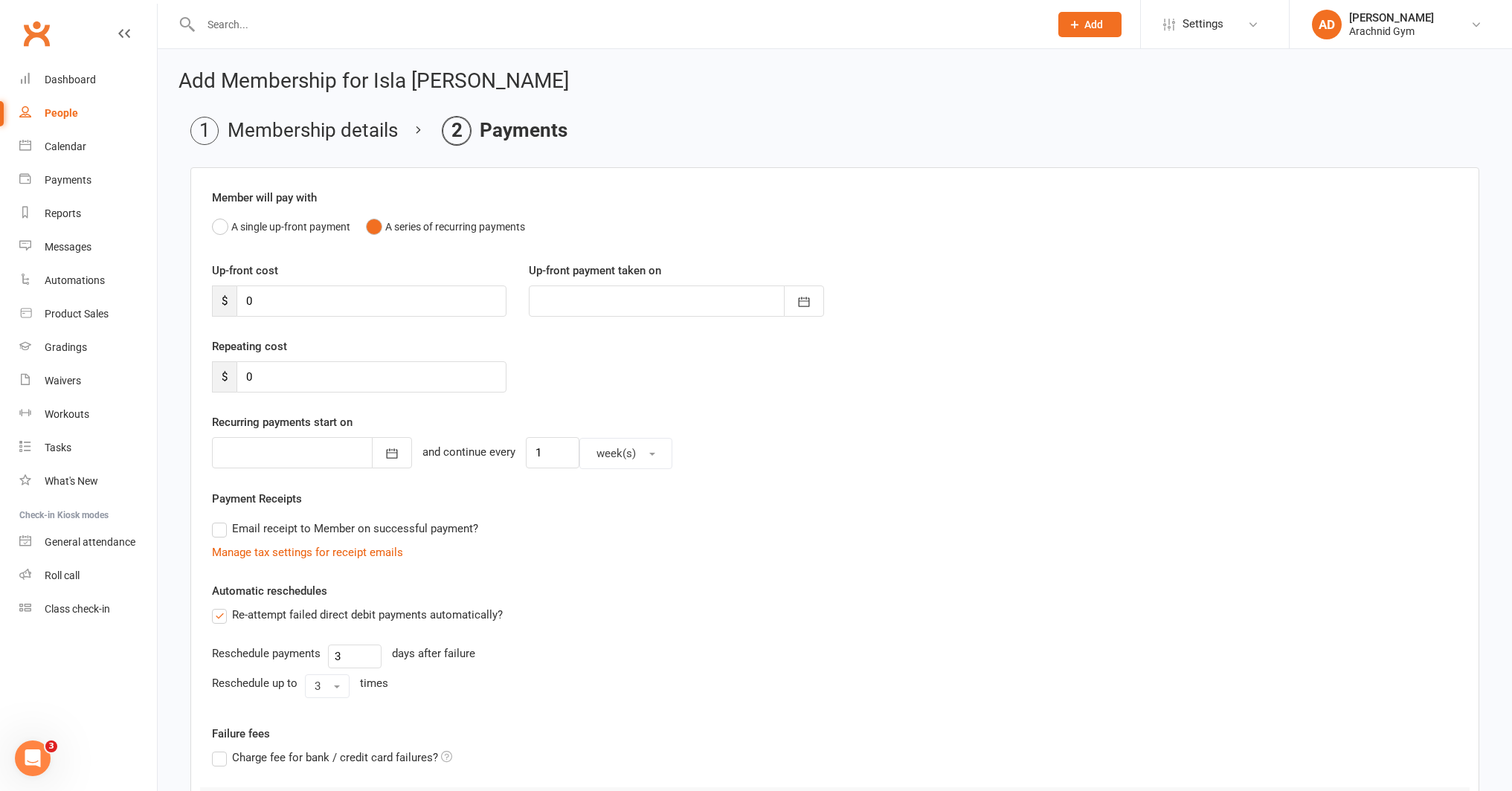
click at [217, 612] on label "Re-attempt failed direct debit payments automatically?" at bounding box center [357, 614] width 291 height 18
click at [217, 606] on input "Re-attempt failed direct debit payments automatically?" at bounding box center [216, 606] width 9 height 0
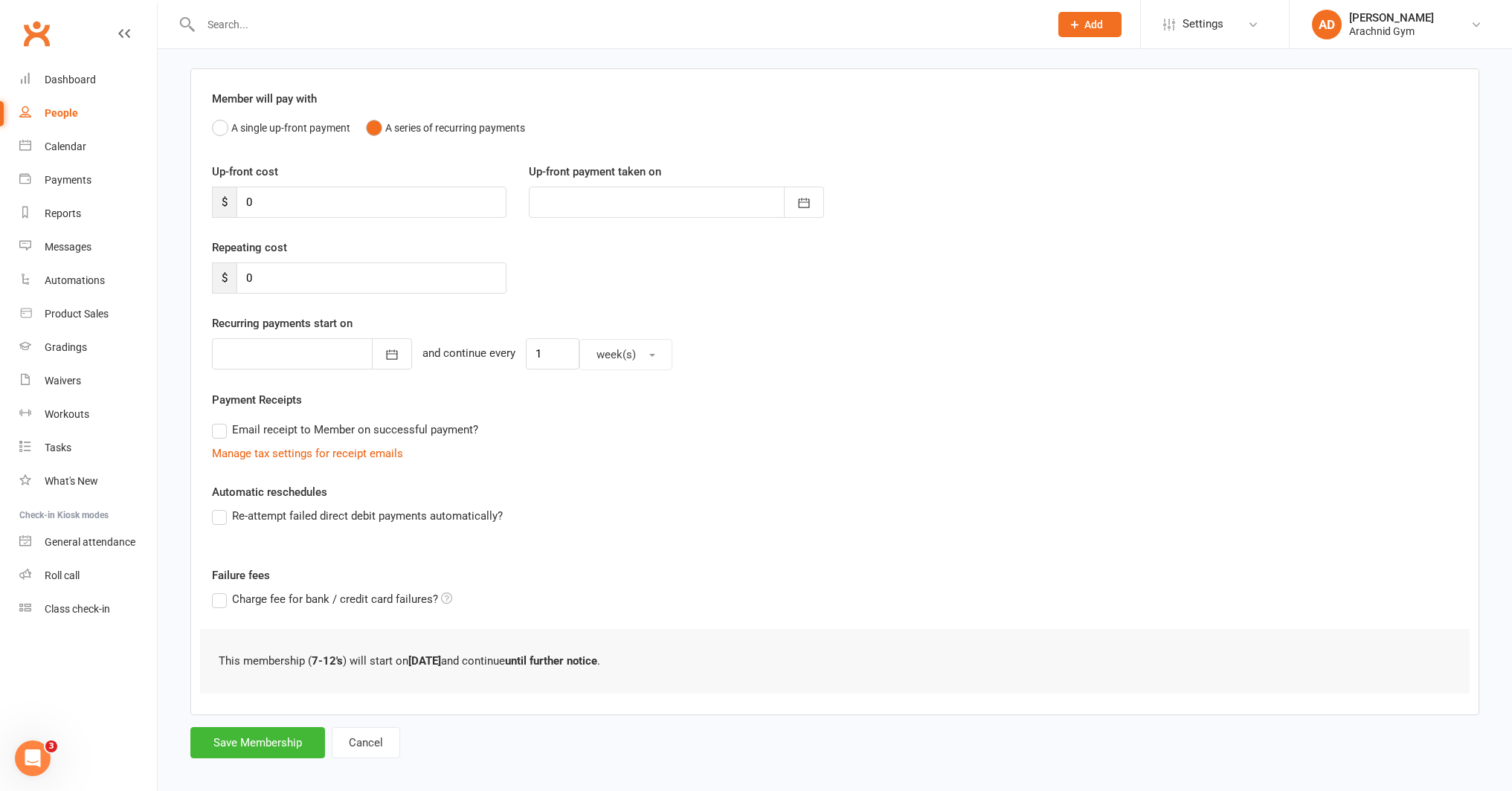
scroll to position [112, 0]
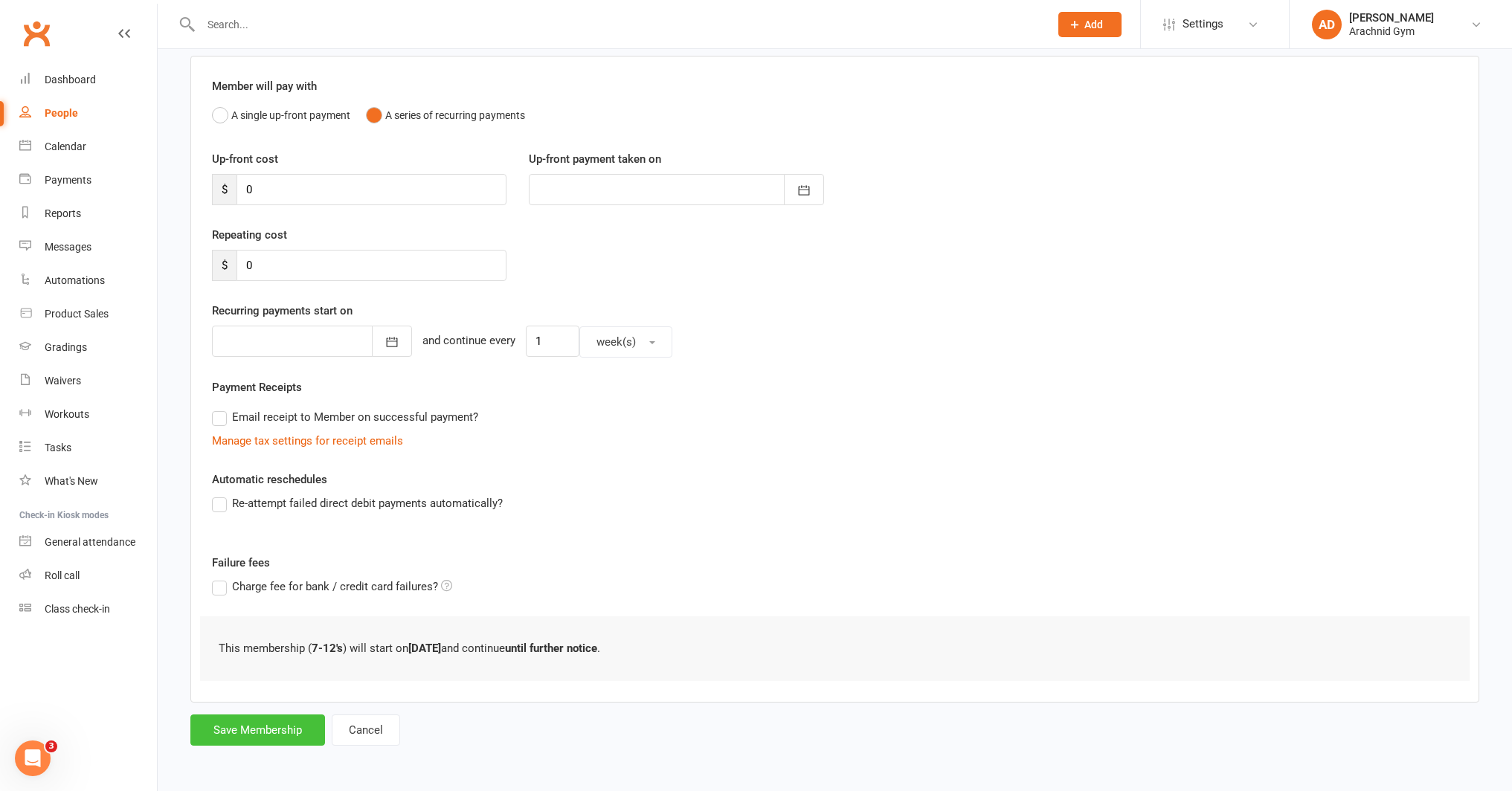
click at [272, 725] on button "Save Membership" at bounding box center [258, 730] width 135 height 32
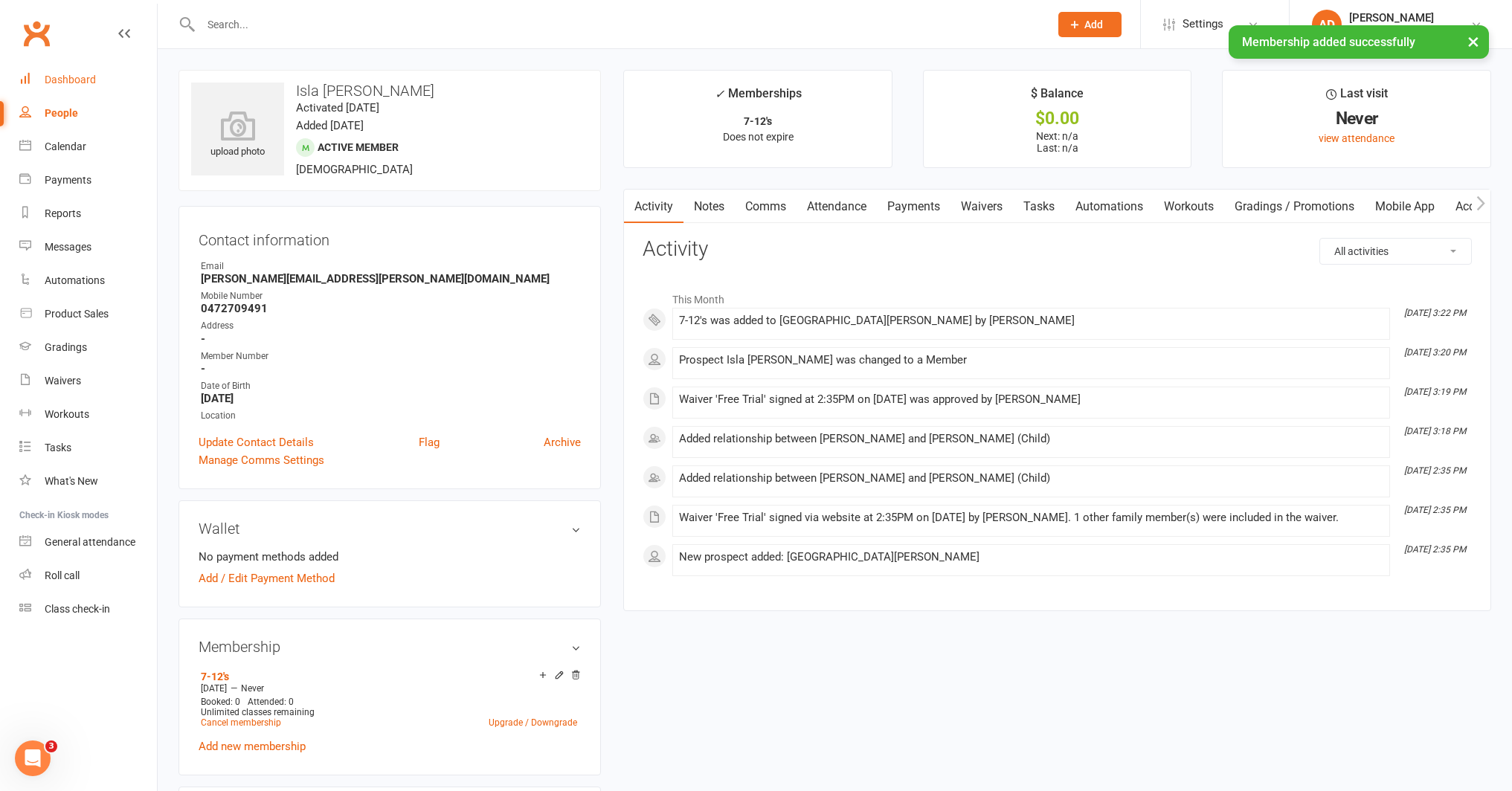
click at [67, 84] on div "Dashboard" at bounding box center [70, 79] width 51 height 12
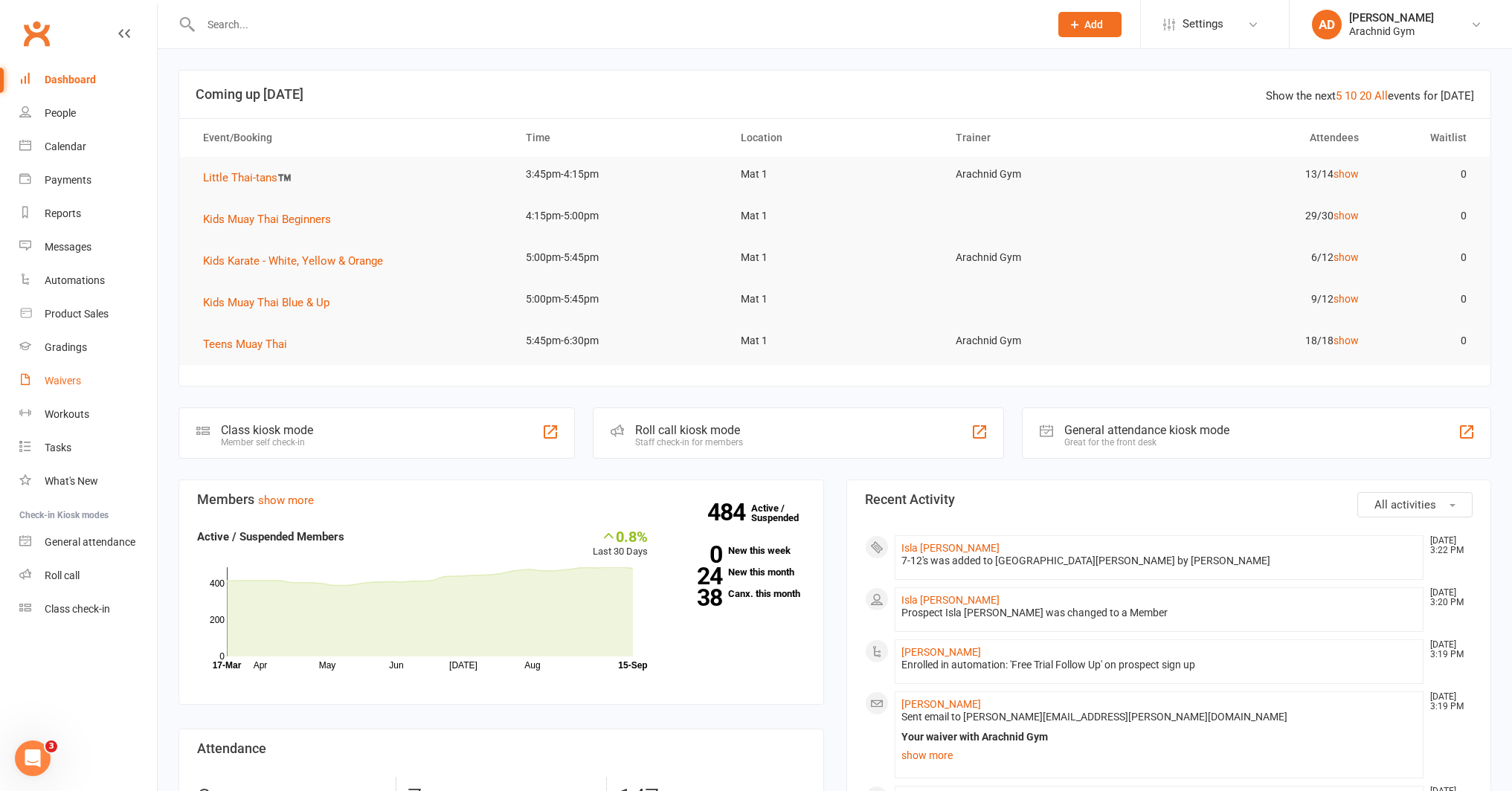
click at [77, 389] on link "Waivers" at bounding box center [88, 381] width 137 height 33
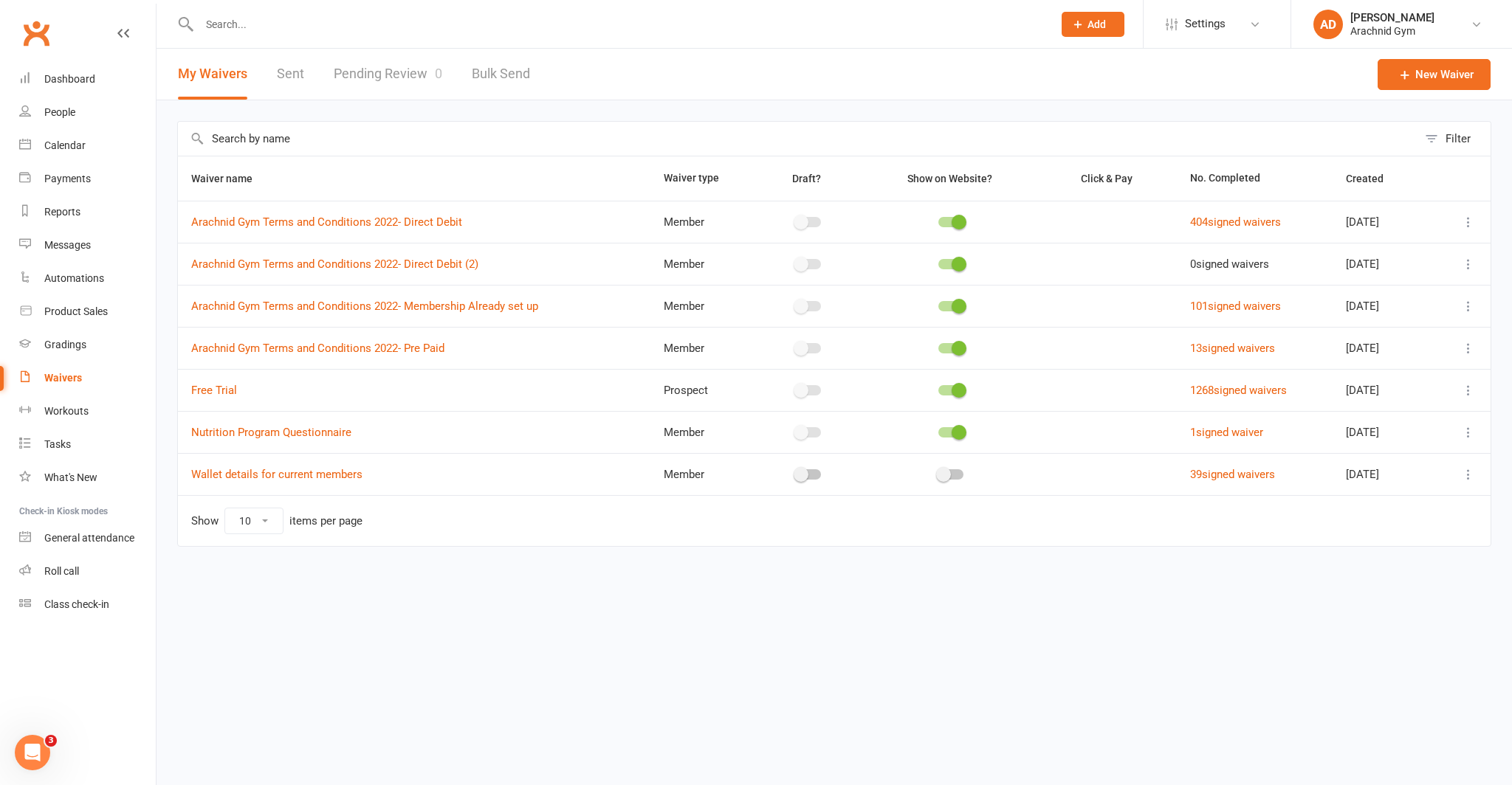
click at [390, 82] on link "Pending Review 0" at bounding box center [388, 75] width 108 height 51
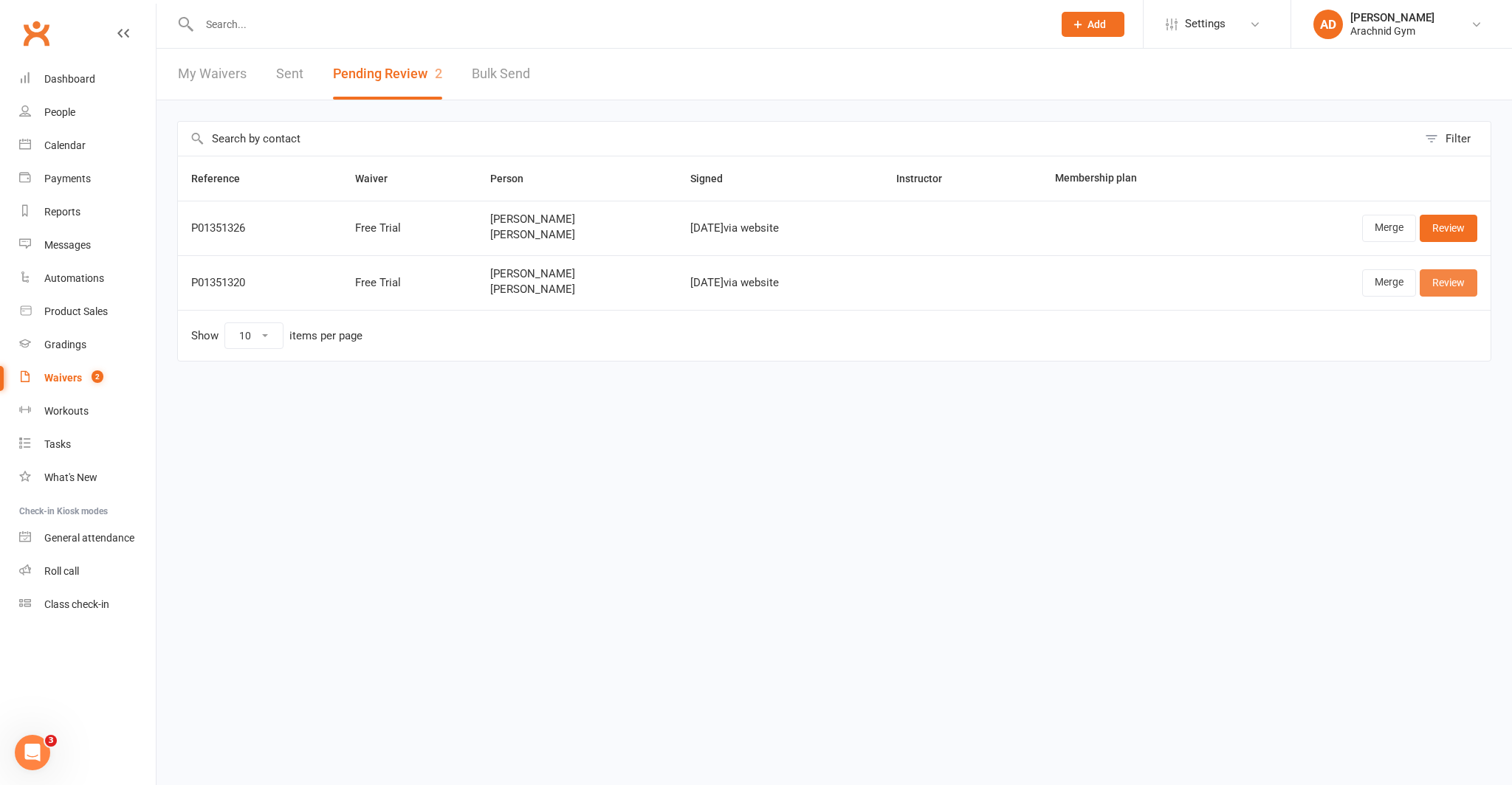
click at [1438, 284] on link "Review" at bounding box center [1448, 282] width 58 height 26
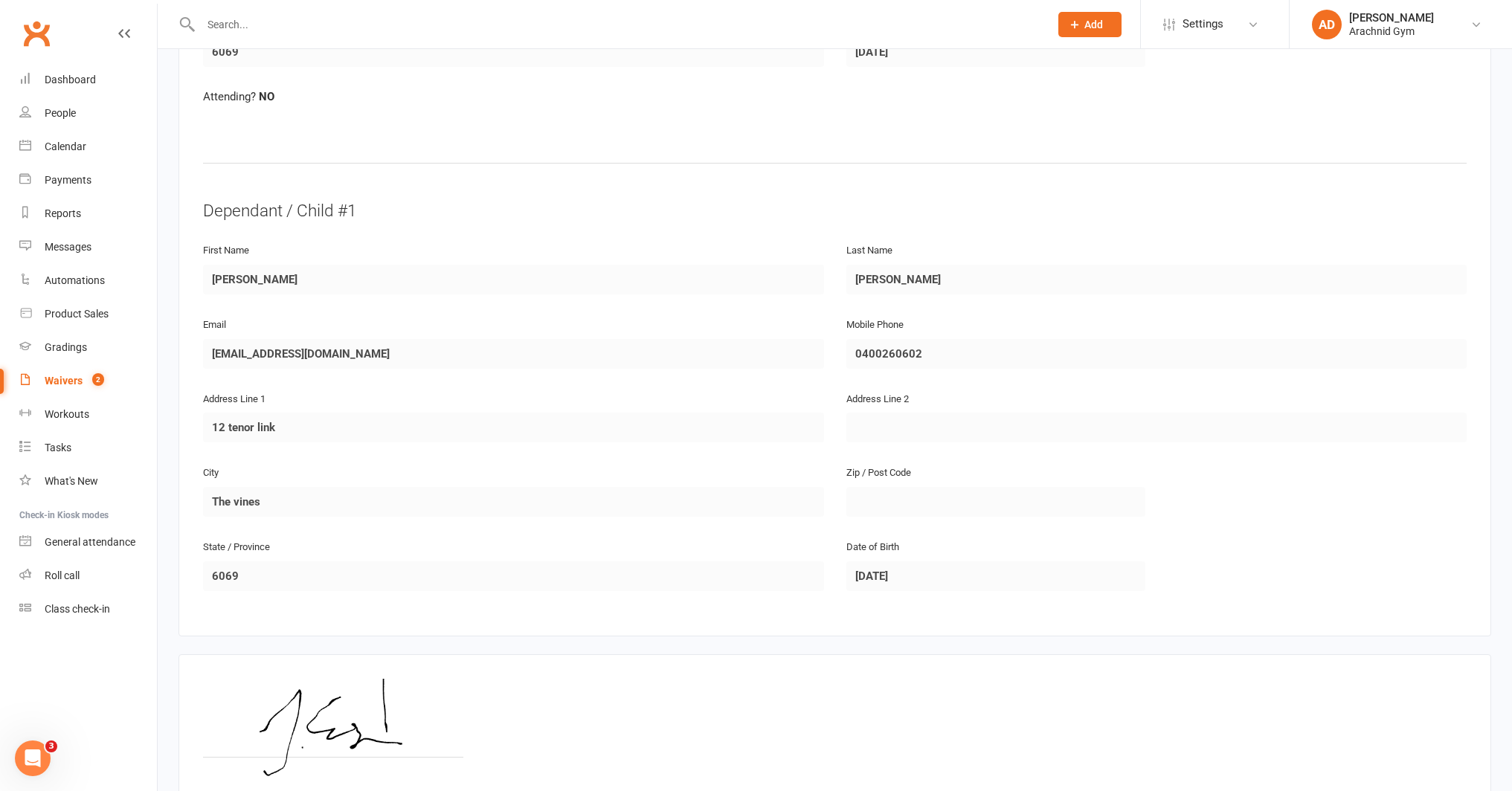
scroll to position [783, 0]
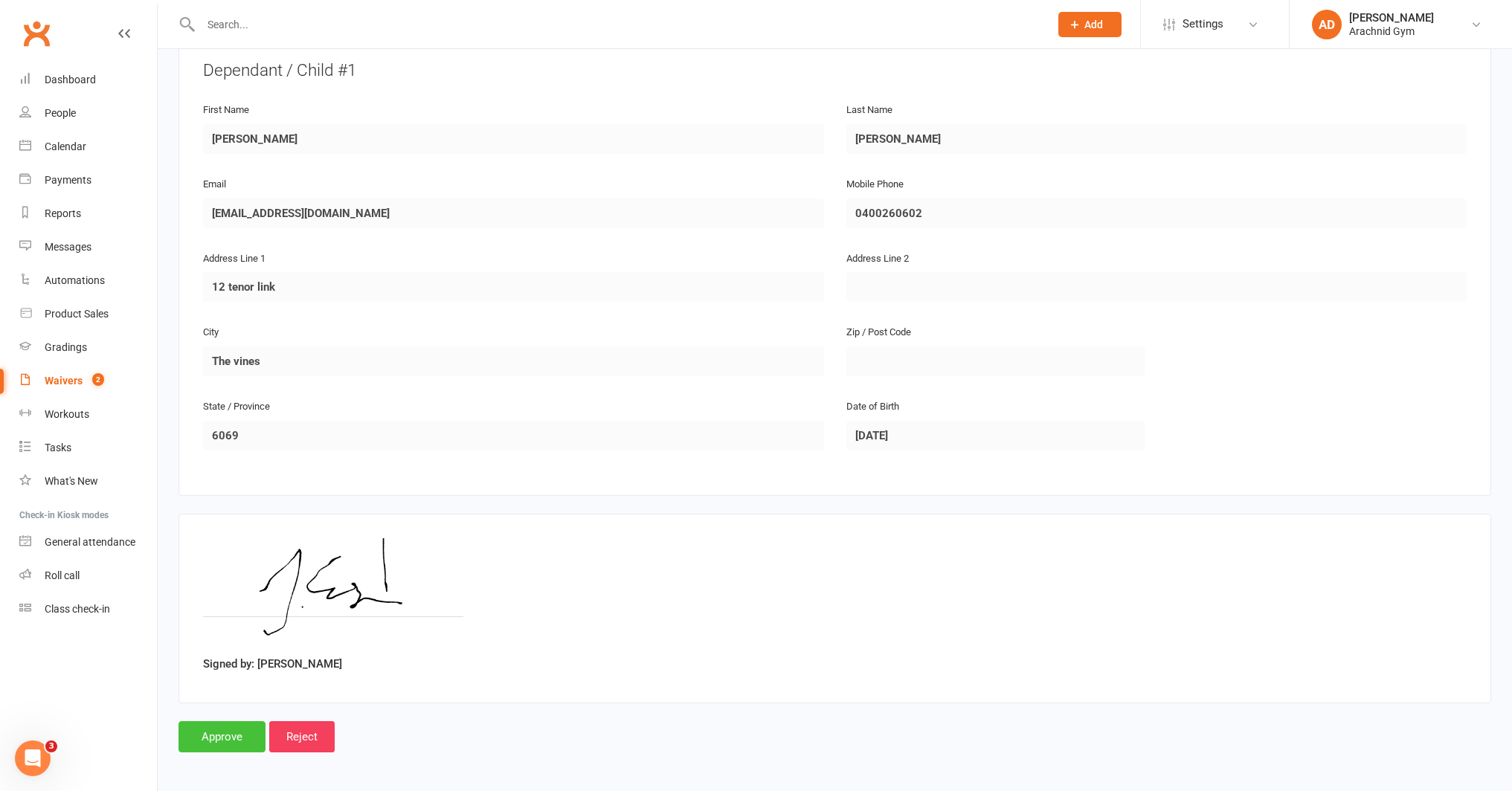
click at [241, 732] on input "Approve" at bounding box center [222, 736] width 87 height 32
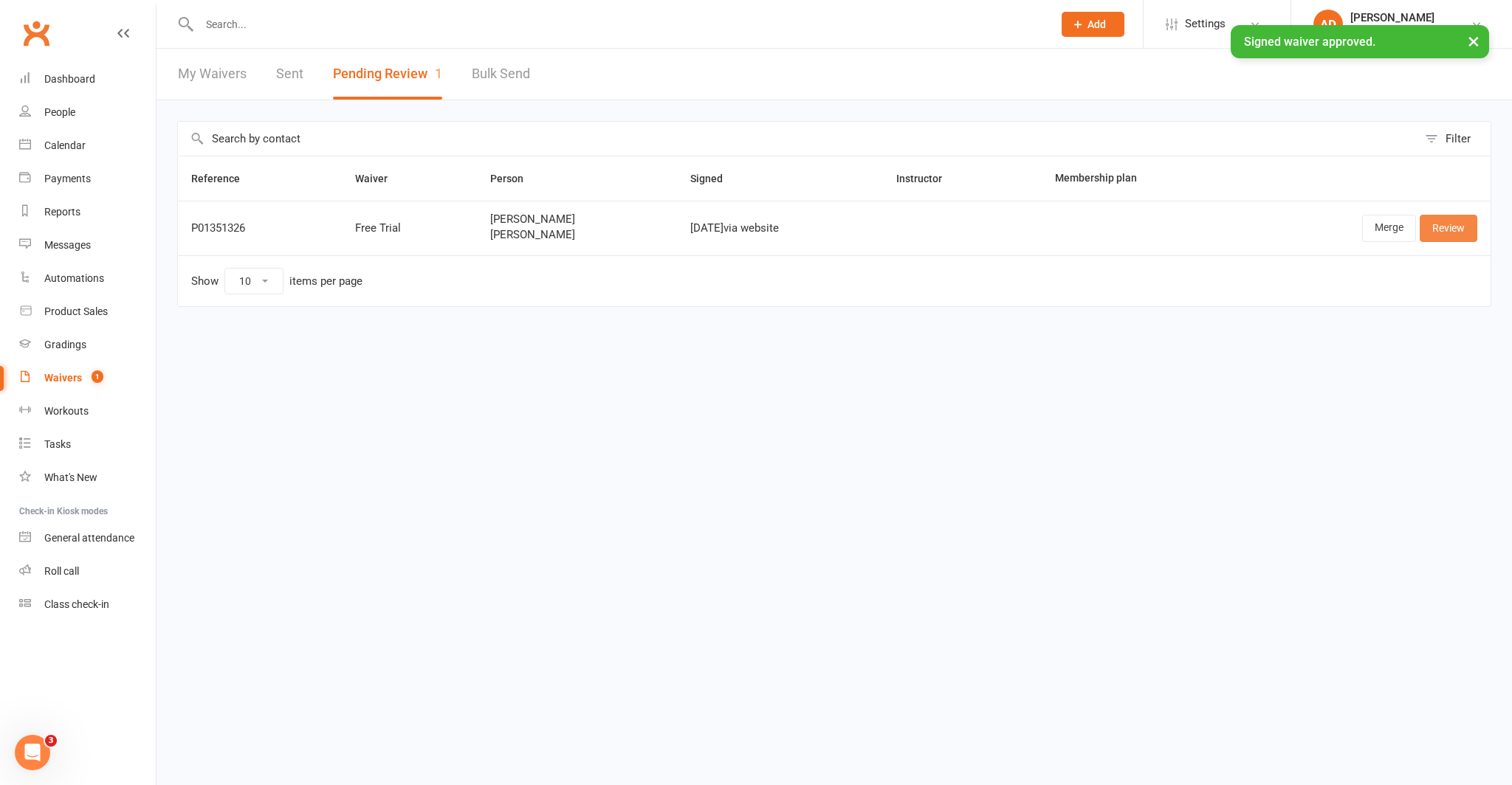
click at [1444, 229] on link "Review" at bounding box center [1448, 228] width 58 height 26
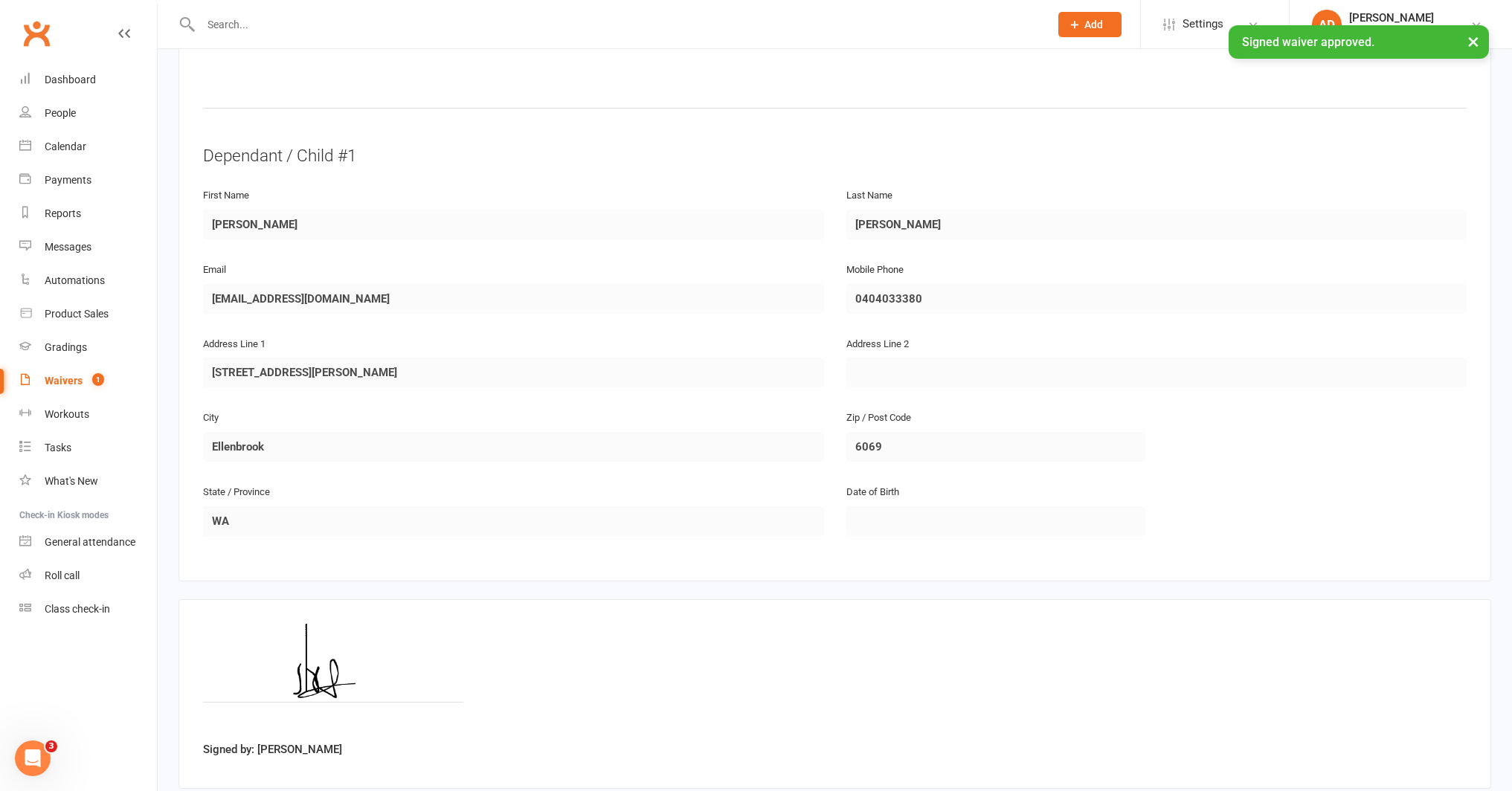
scroll to position [783, 0]
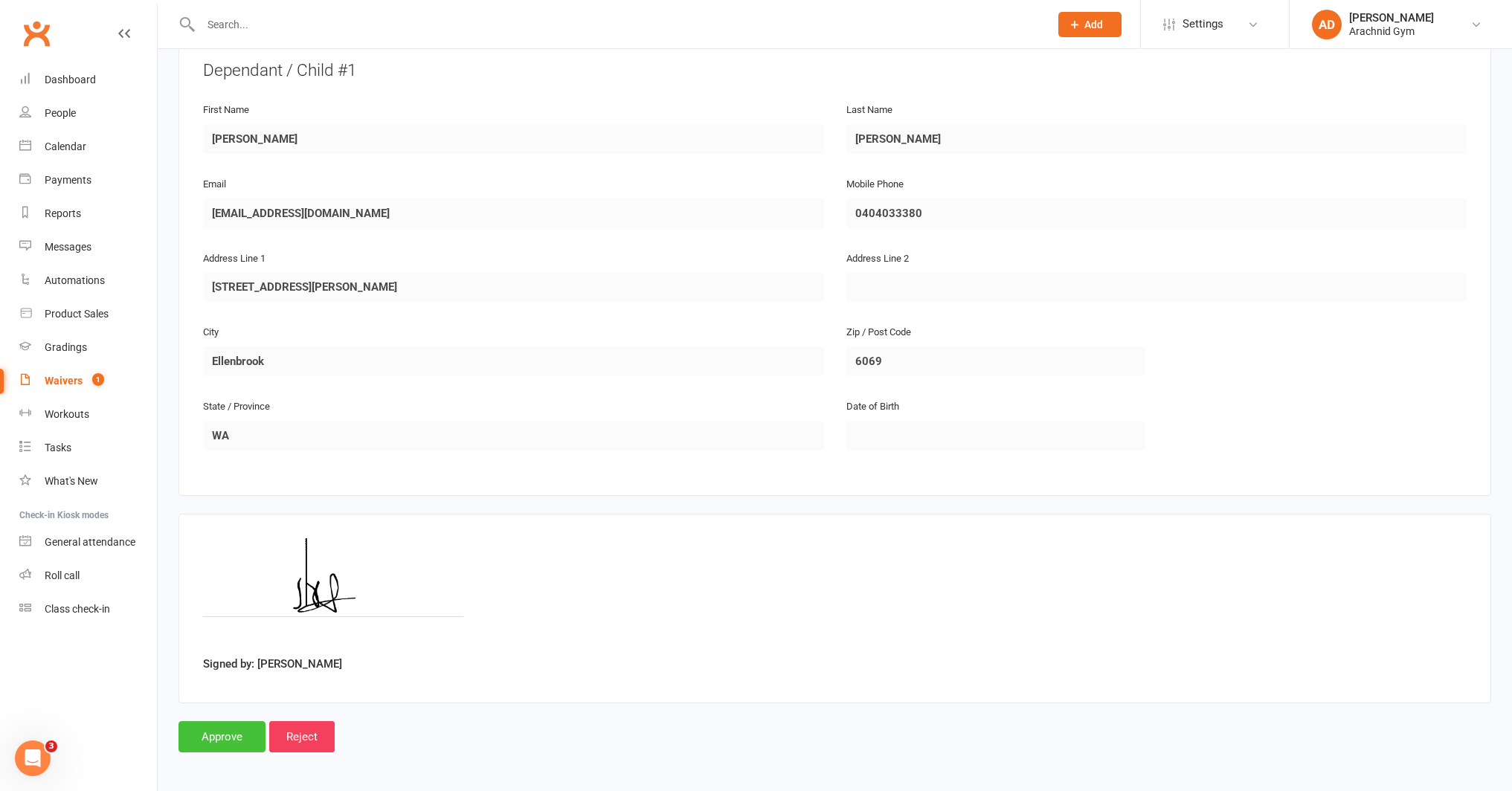
click at [225, 741] on input "Approve" at bounding box center [222, 736] width 87 height 32
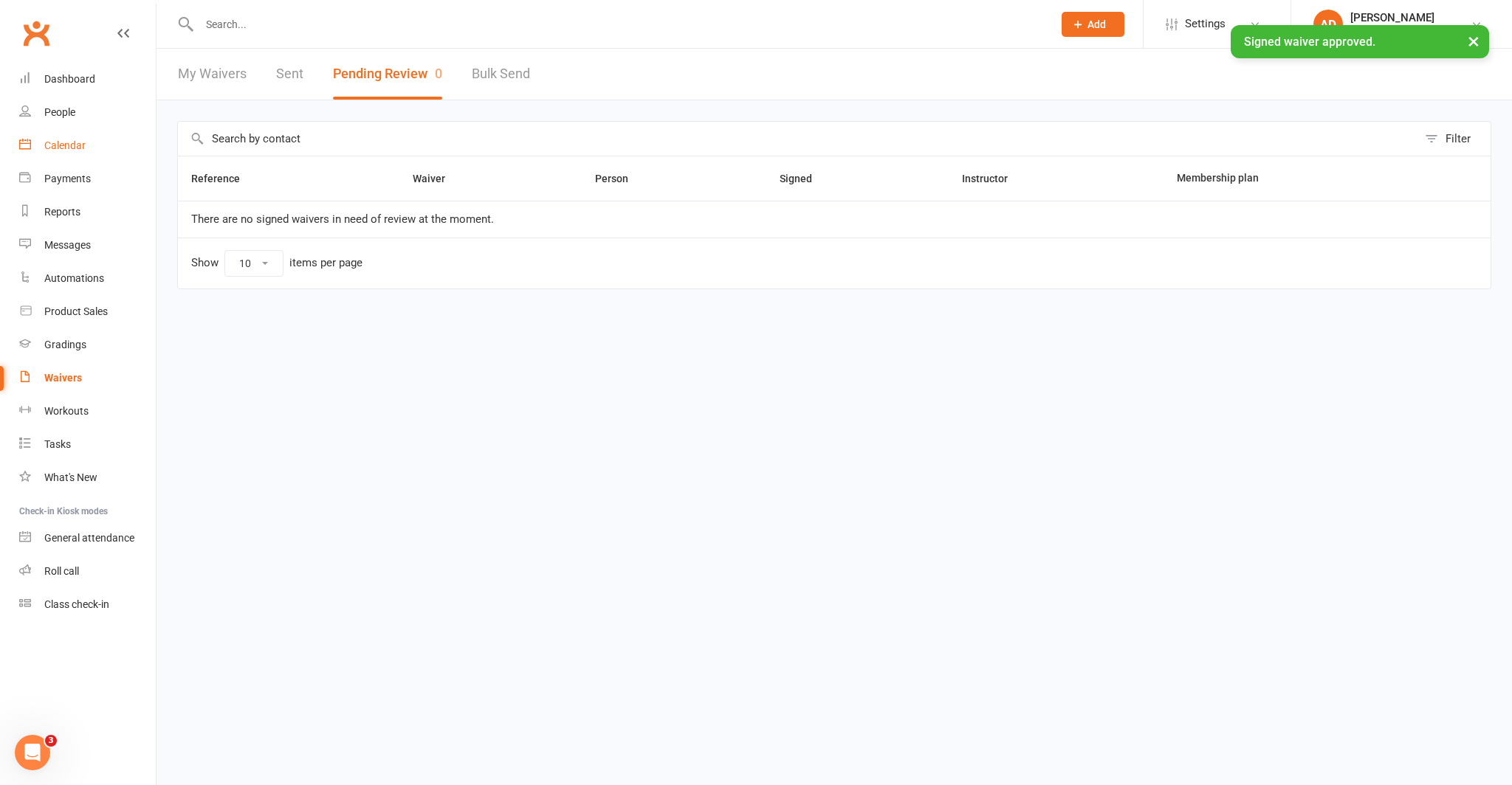
click at [79, 154] on link "Calendar" at bounding box center [87, 146] width 136 height 33
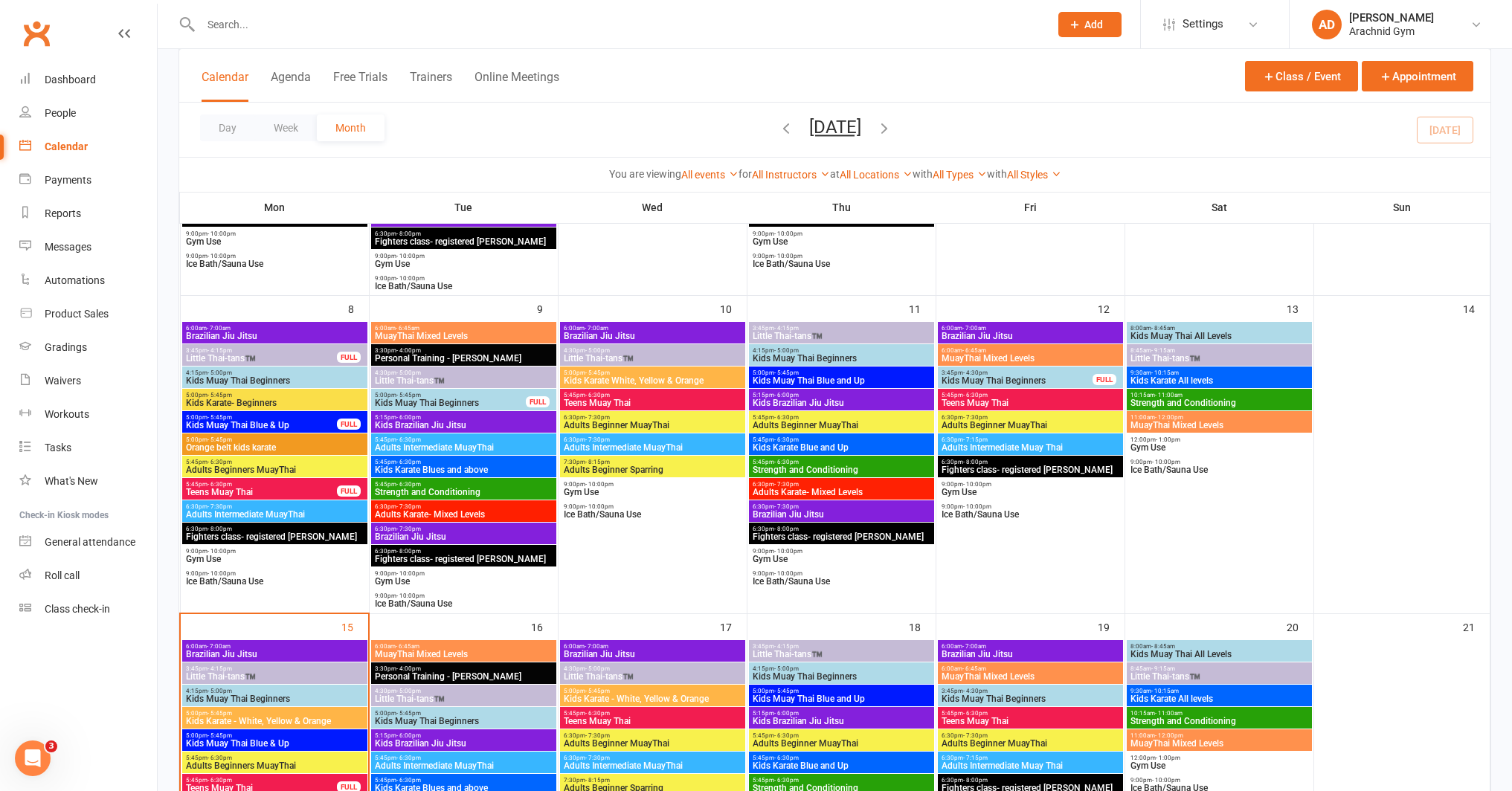
scroll to position [339, 0]
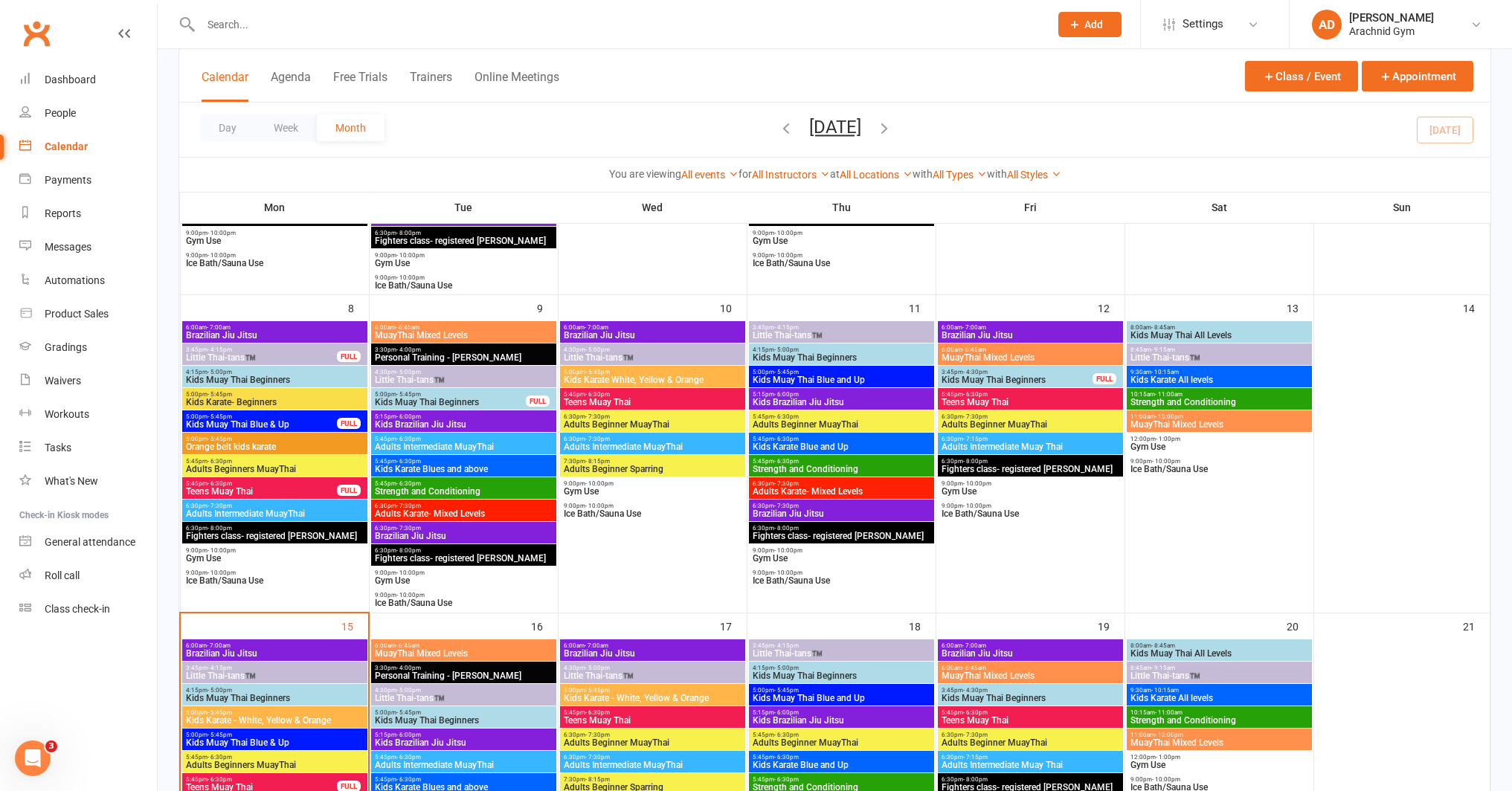
click at [323, 680] on span "Little Thai-tans™️" at bounding box center [275, 676] width 179 height 9
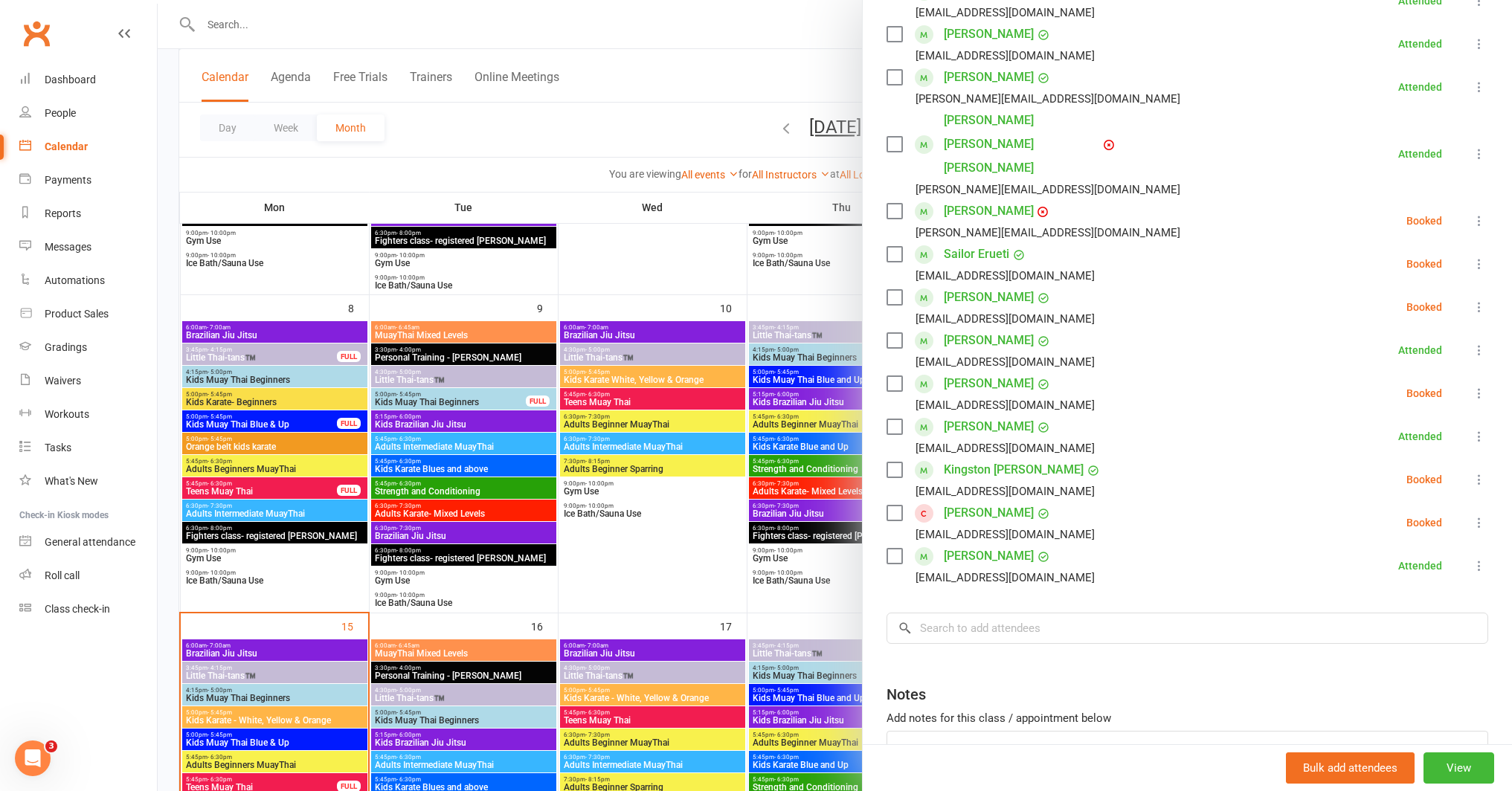
scroll to position [299, 0]
click at [1152, 611] on input "search" at bounding box center [1187, 626] width 602 height 32
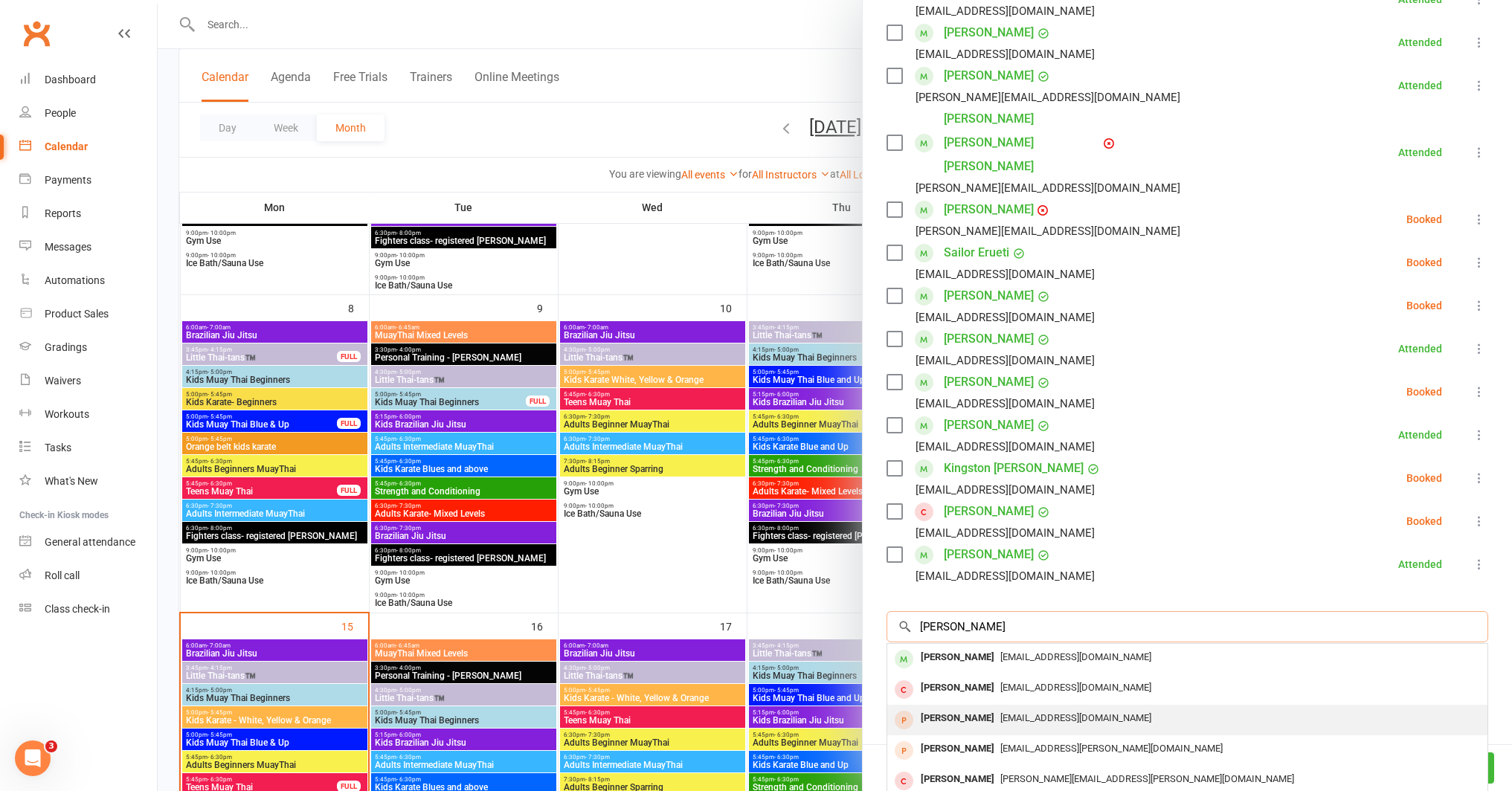
type input "archie es"
click at [972, 708] on div "Archie Espinoza" at bounding box center [957, 718] width 85 height 21
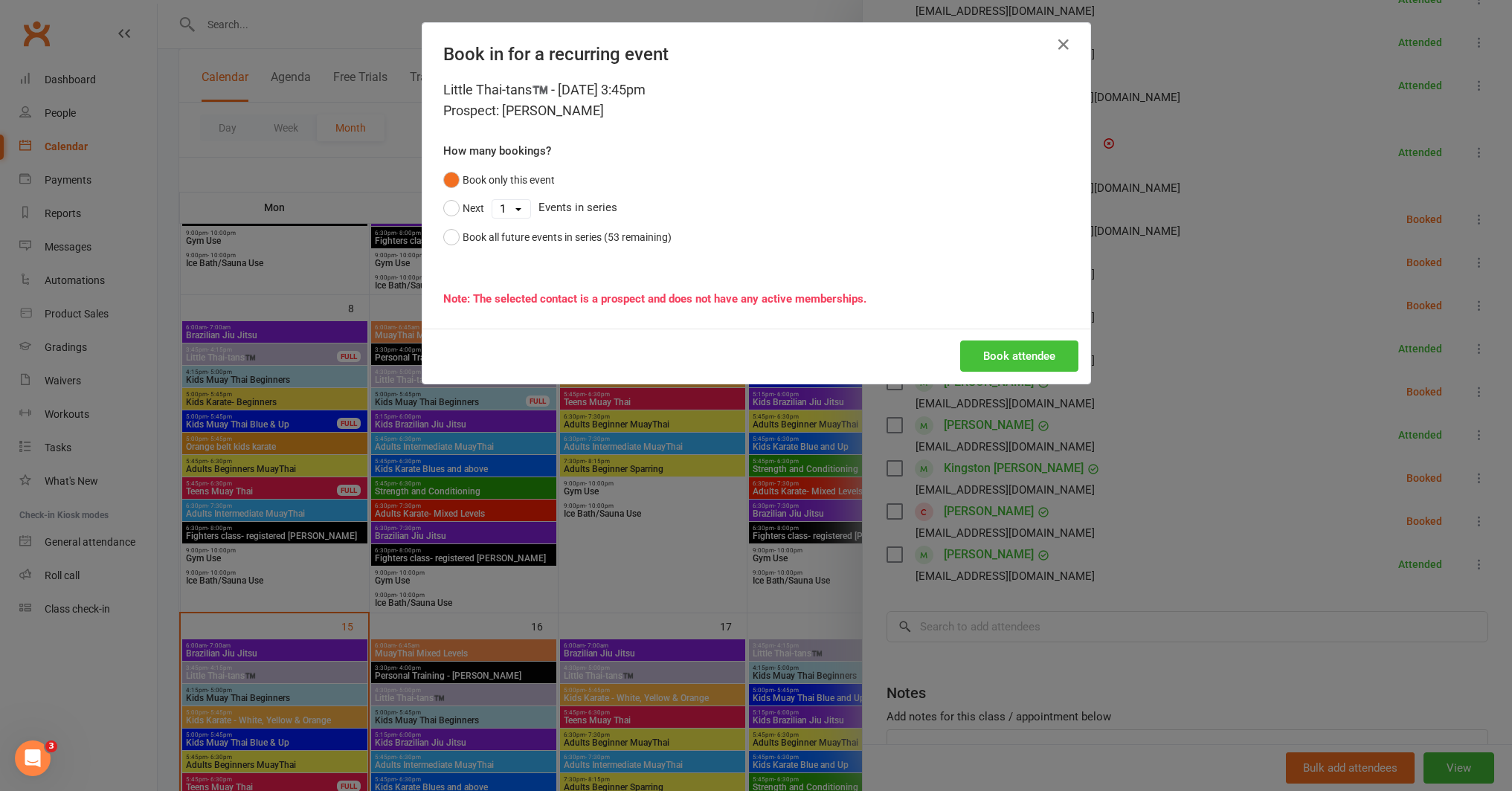
click at [1018, 364] on button "Book attendee" at bounding box center [1019, 356] width 119 height 32
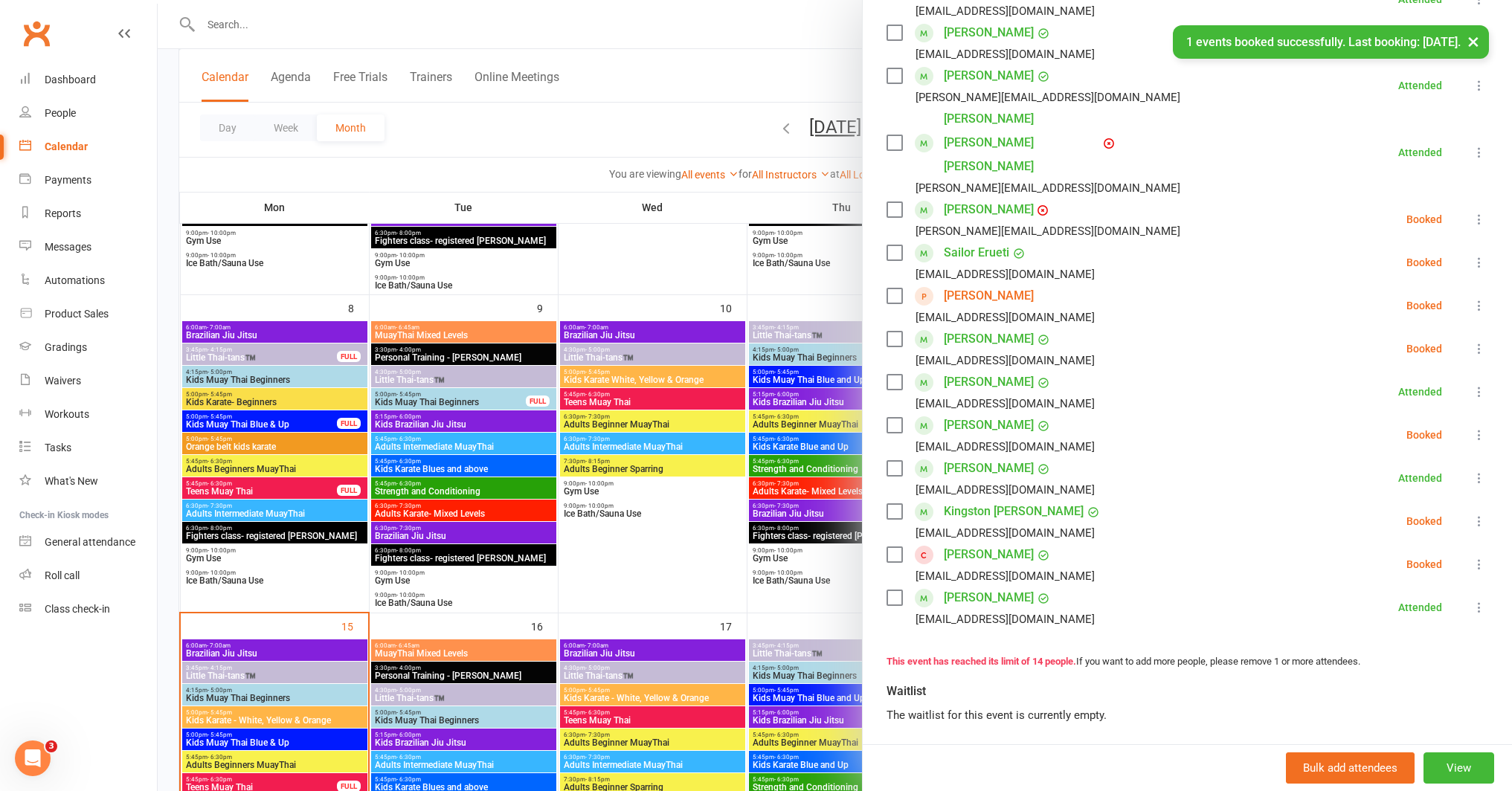
click at [1472, 298] on icon at bounding box center [1479, 305] width 15 height 15
click at [1375, 379] on link "Check in" at bounding box center [1413, 393] width 148 height 30
click at [972, 543] on link "Benji Price" at bounding box center [988, 555] width 90 height 24
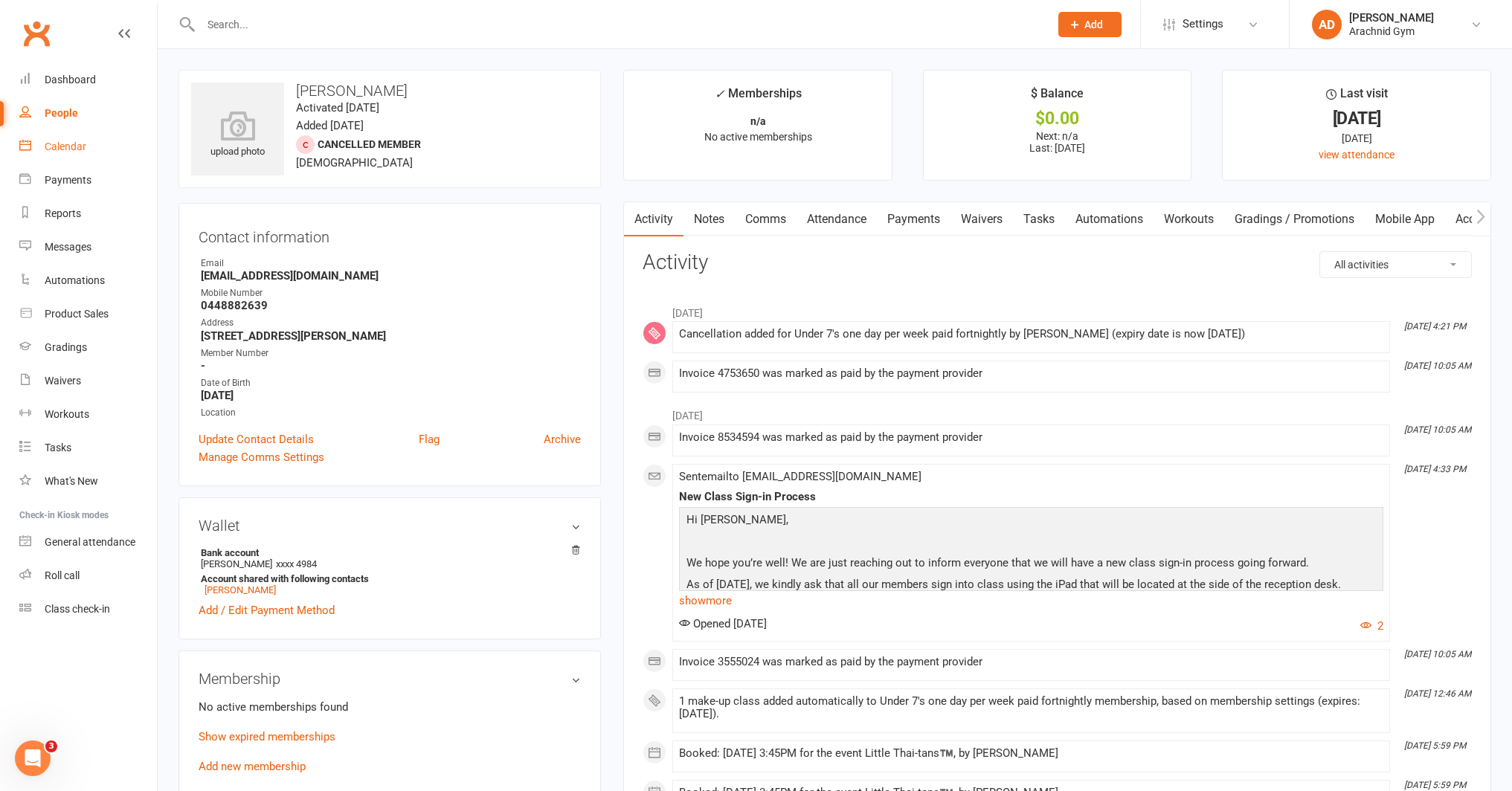
click at [65, 152] on div "Calendar" at bounding box center [65, 147] width 42 height 12
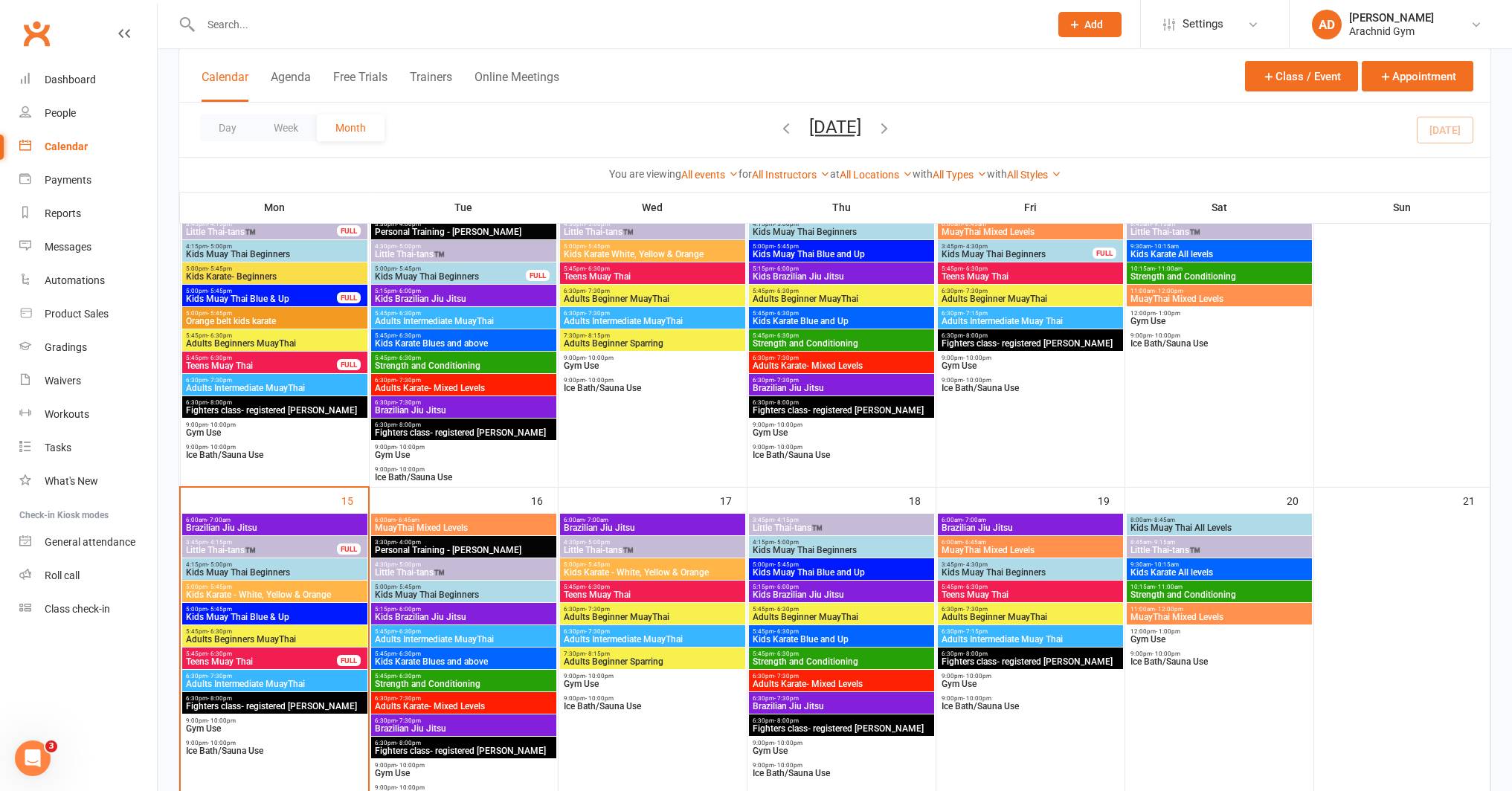
scroll to position [468, 0]
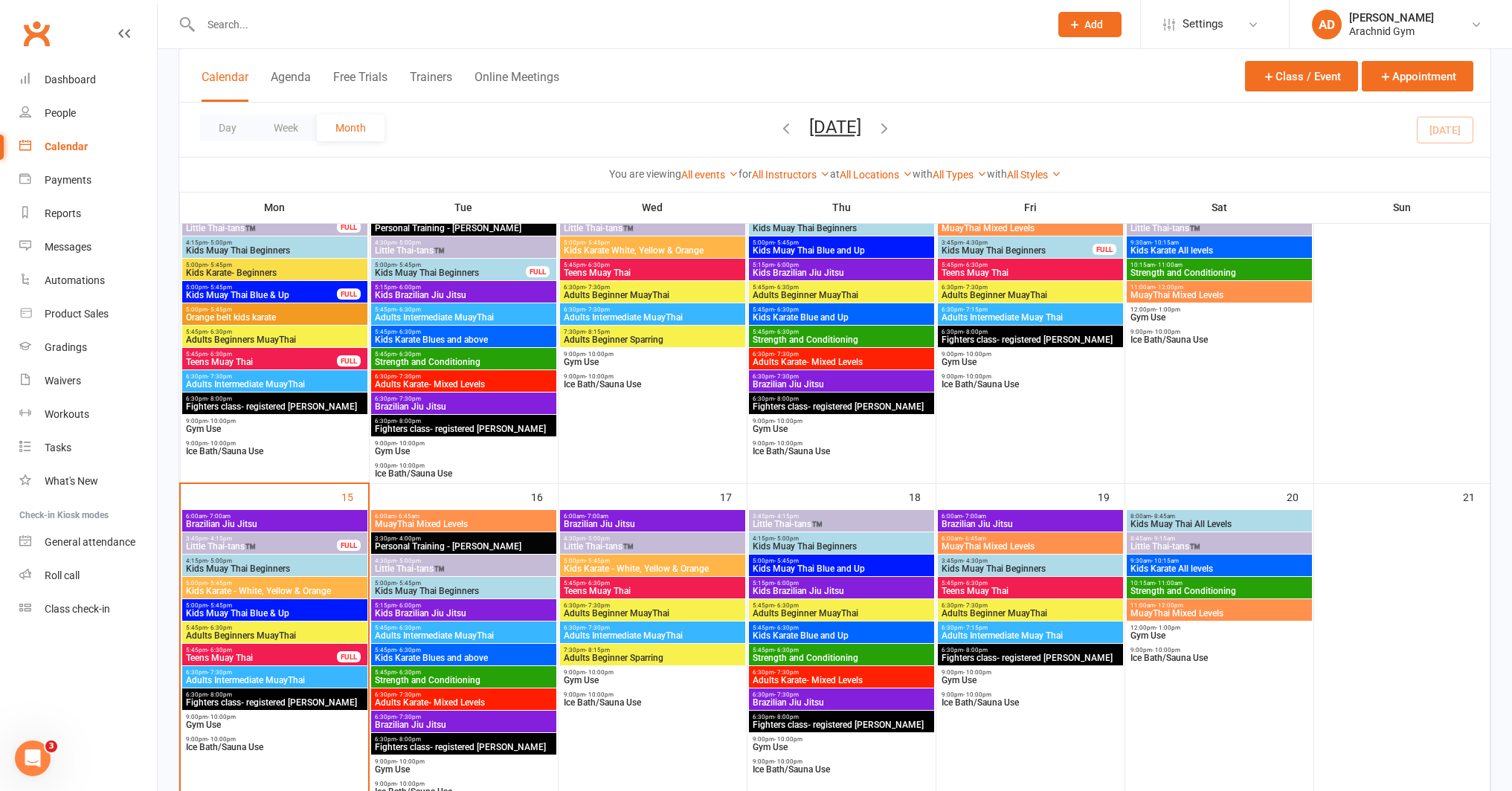
click at [312, 544] on span "Little Thai-tans™️" at bounding box center [261, 546] width 153 height 9
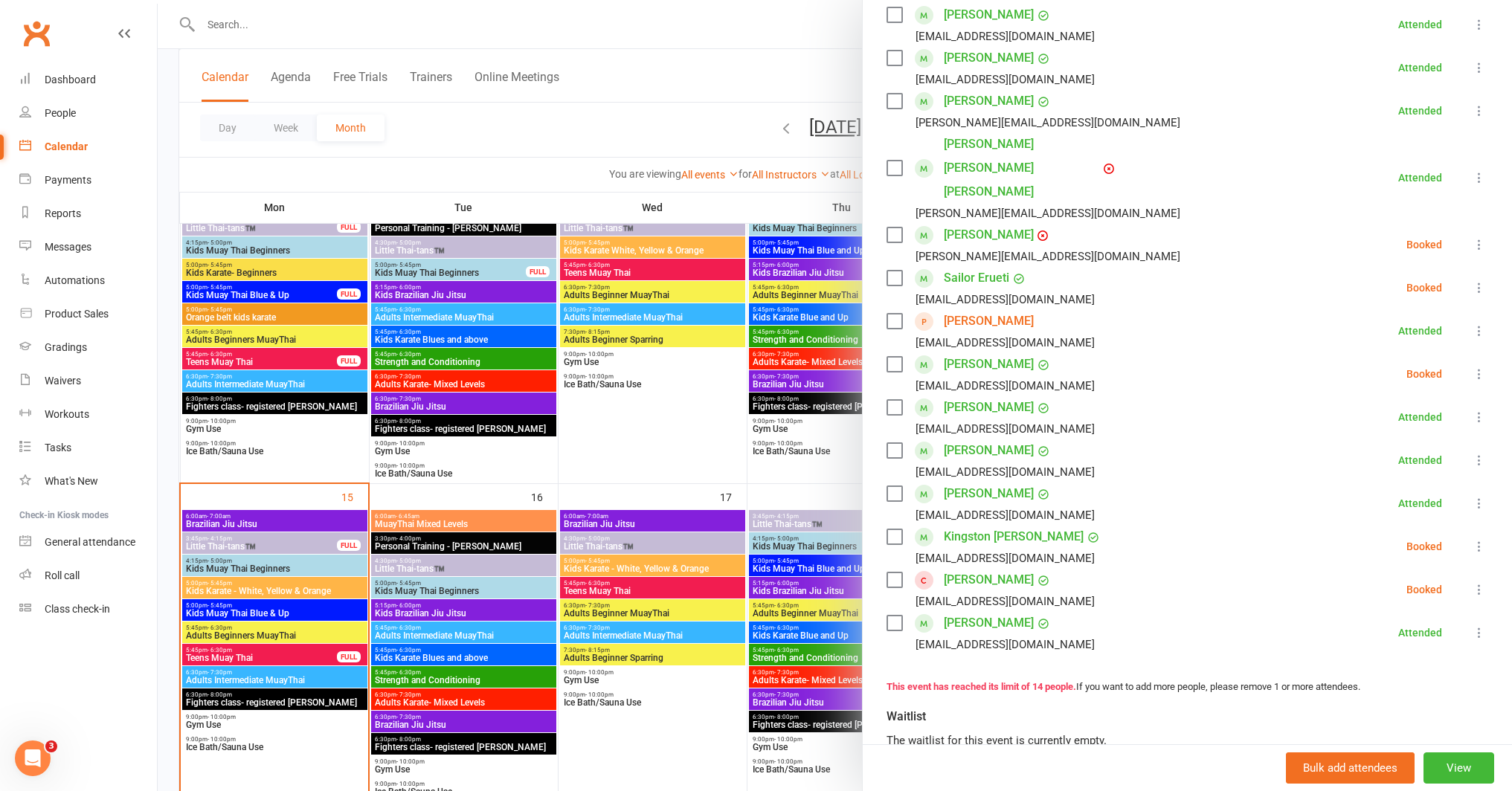
scroll to position [287, 0]
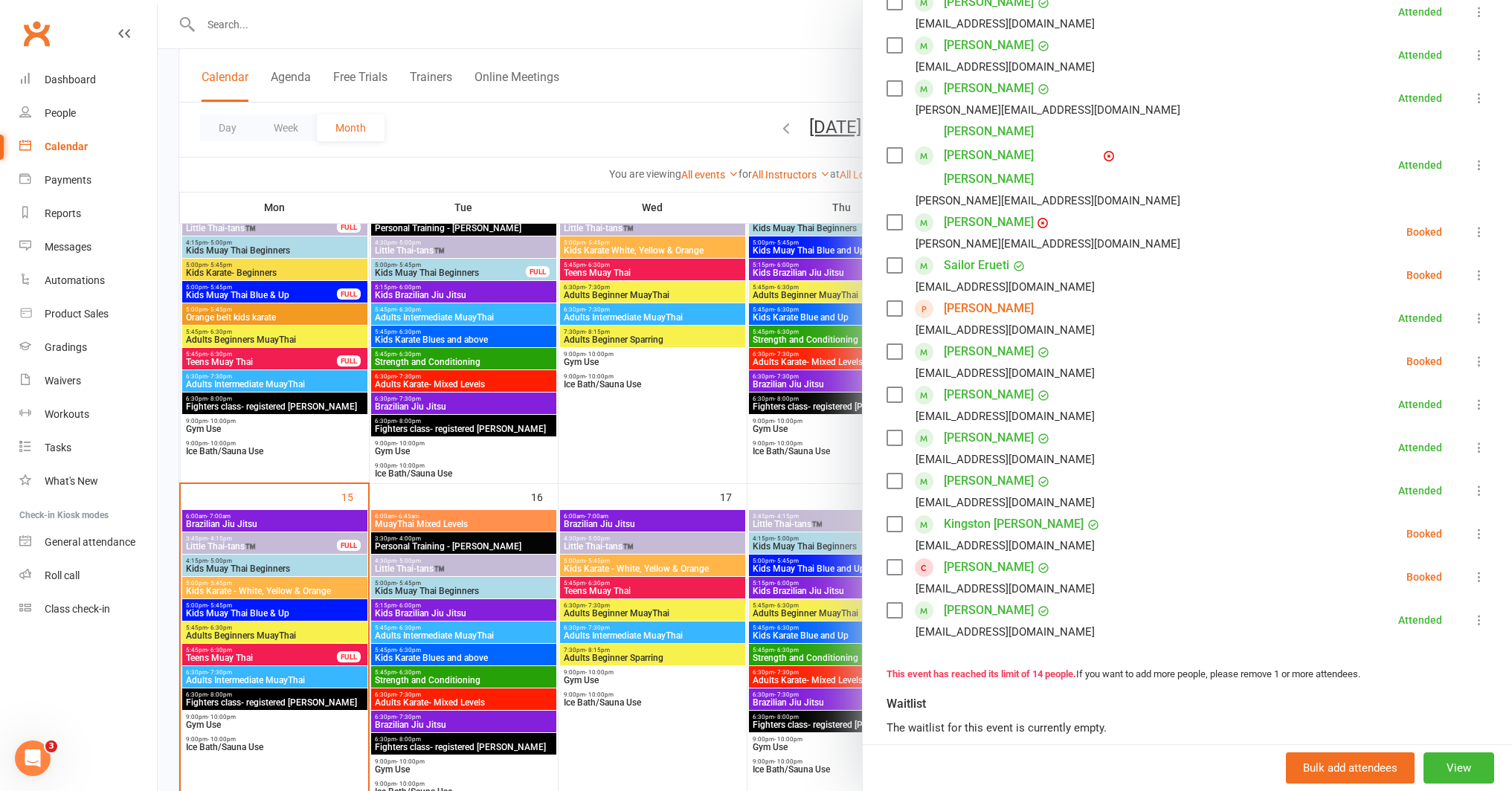
click at [1472, 570] on icon at bounding box center [1479, 577] width 15 height 15
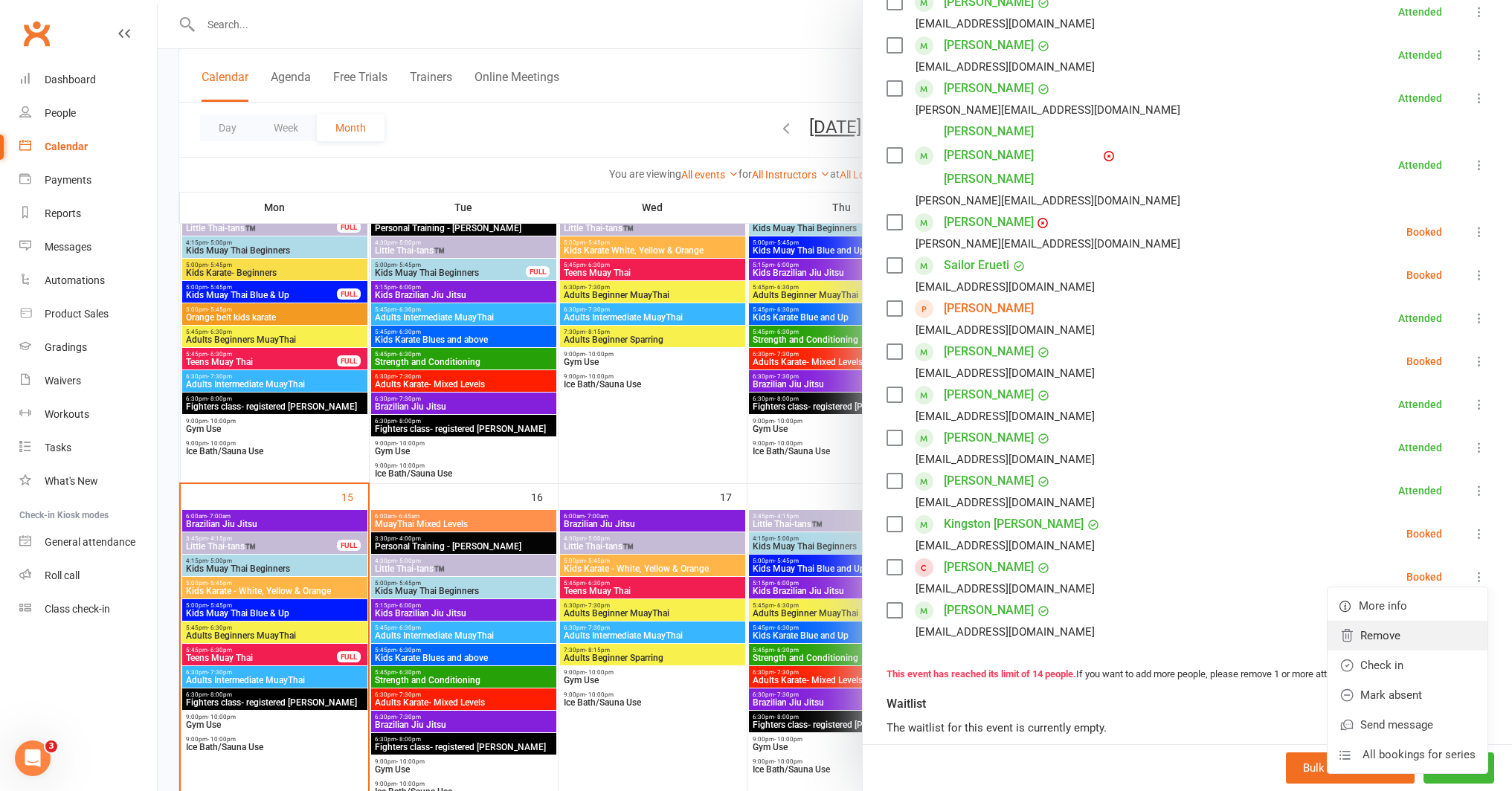
click at [1390, 621] on link "Remove" at bounding box center [1407, 636] width 160 height 30
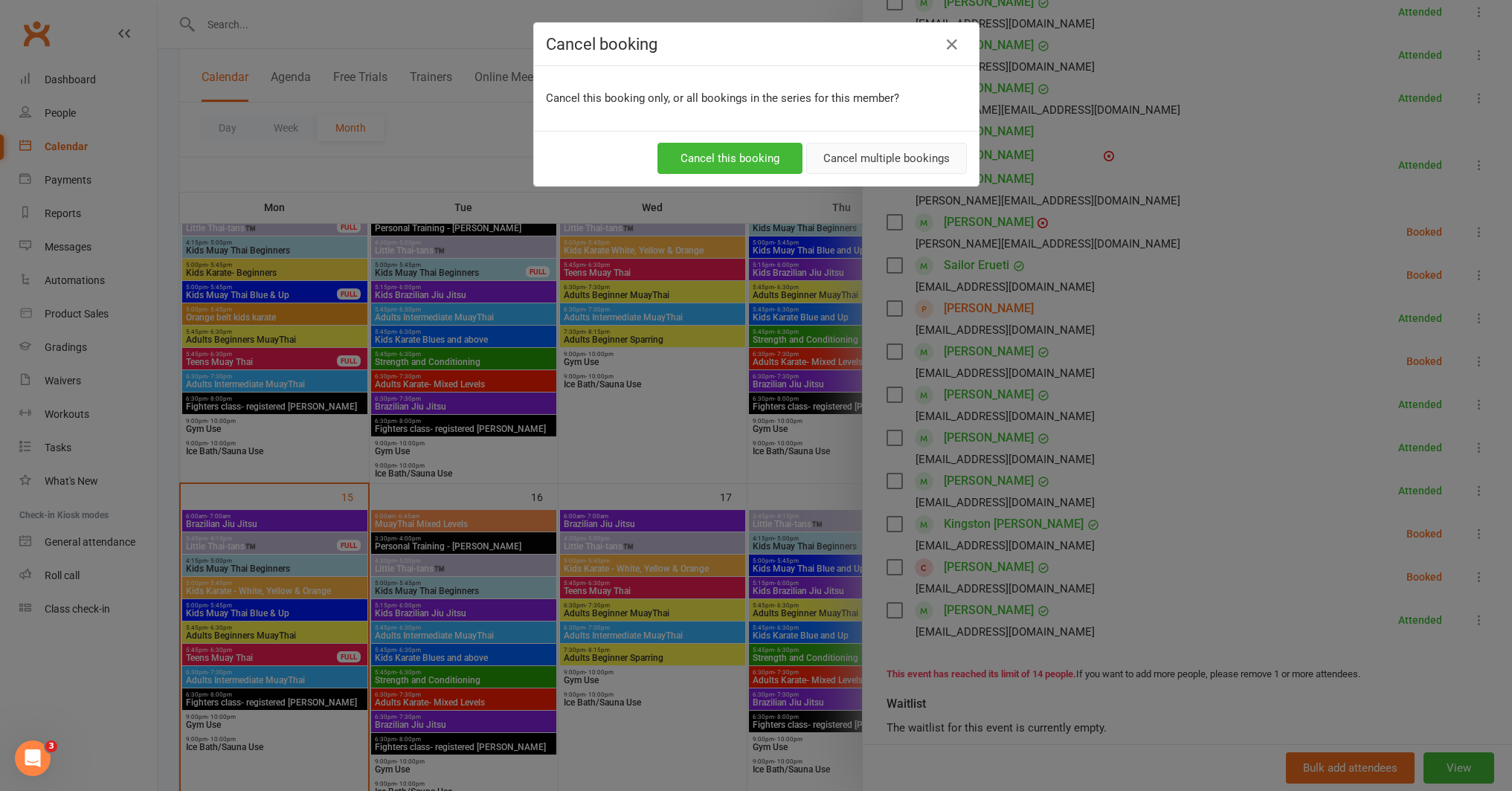
click at [904, 167] on button "Cancel multiple bookings" at bounding box center [887, 158] width 160 height 32
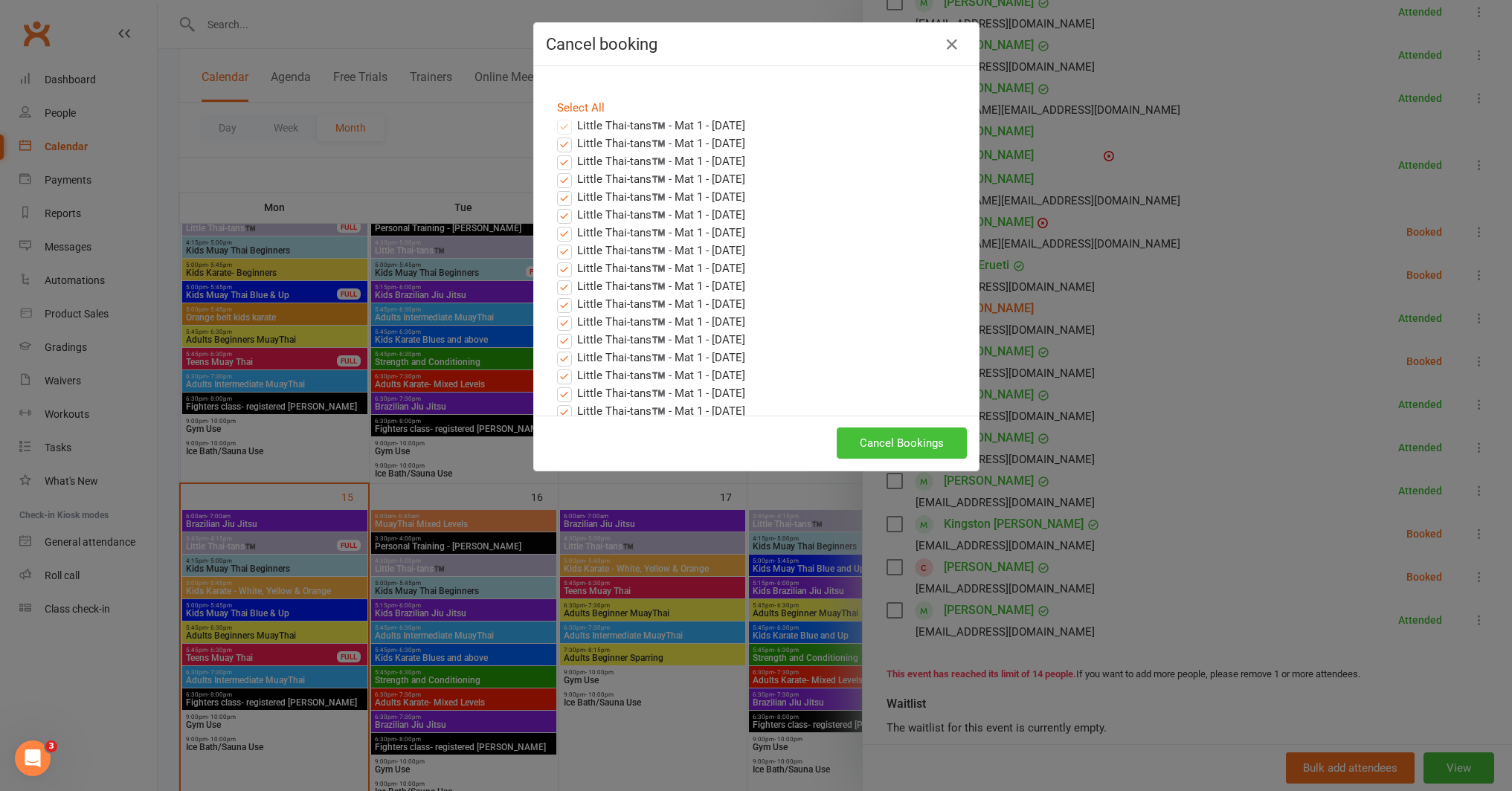
click at [894, 455] on button "Cancel Bookings" at bounding box center [901, 443] width 131 height 32
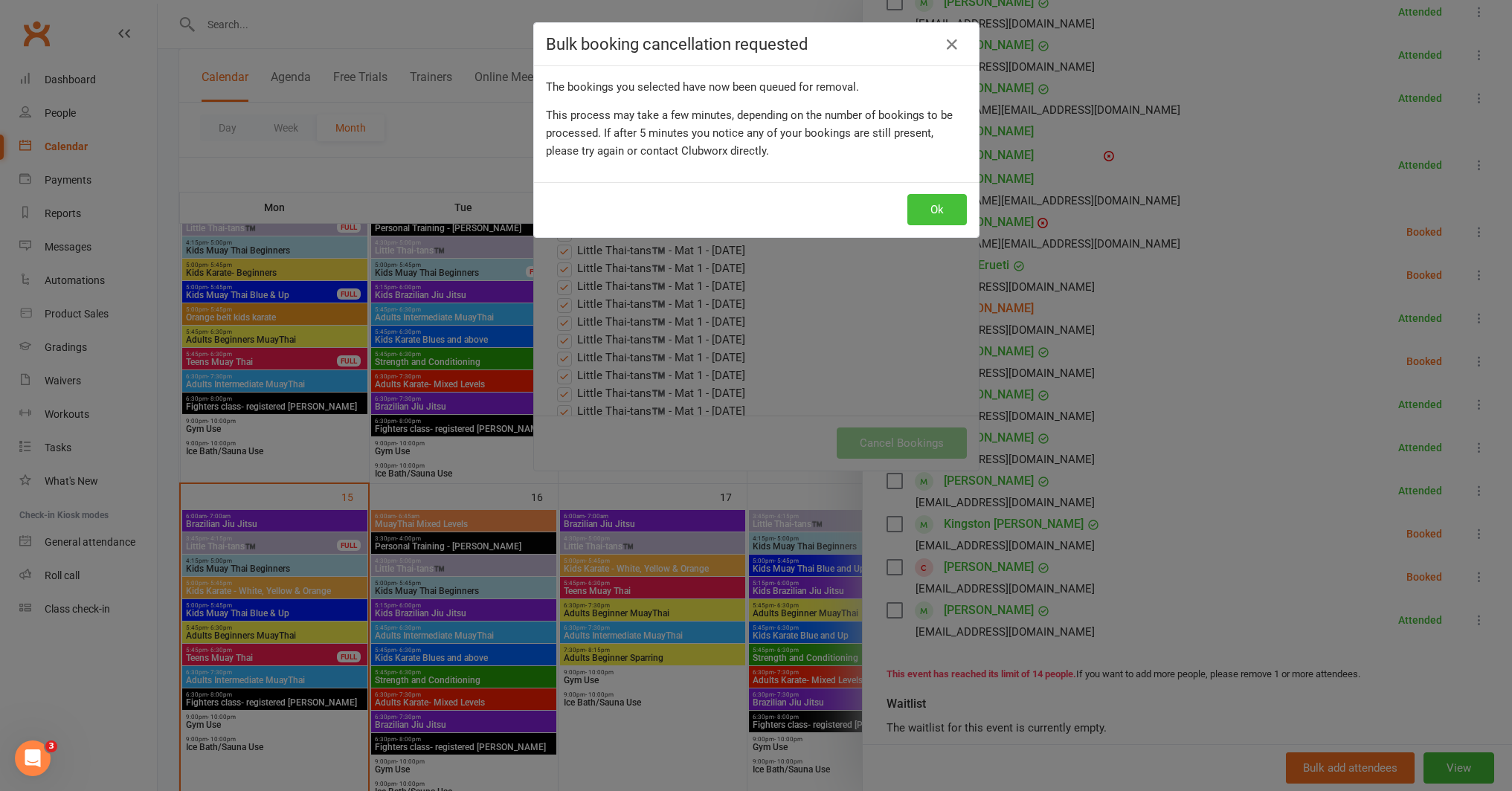
click at [907, 220] on button "Ok" at bounding box center [937, 209] width 60 height 32
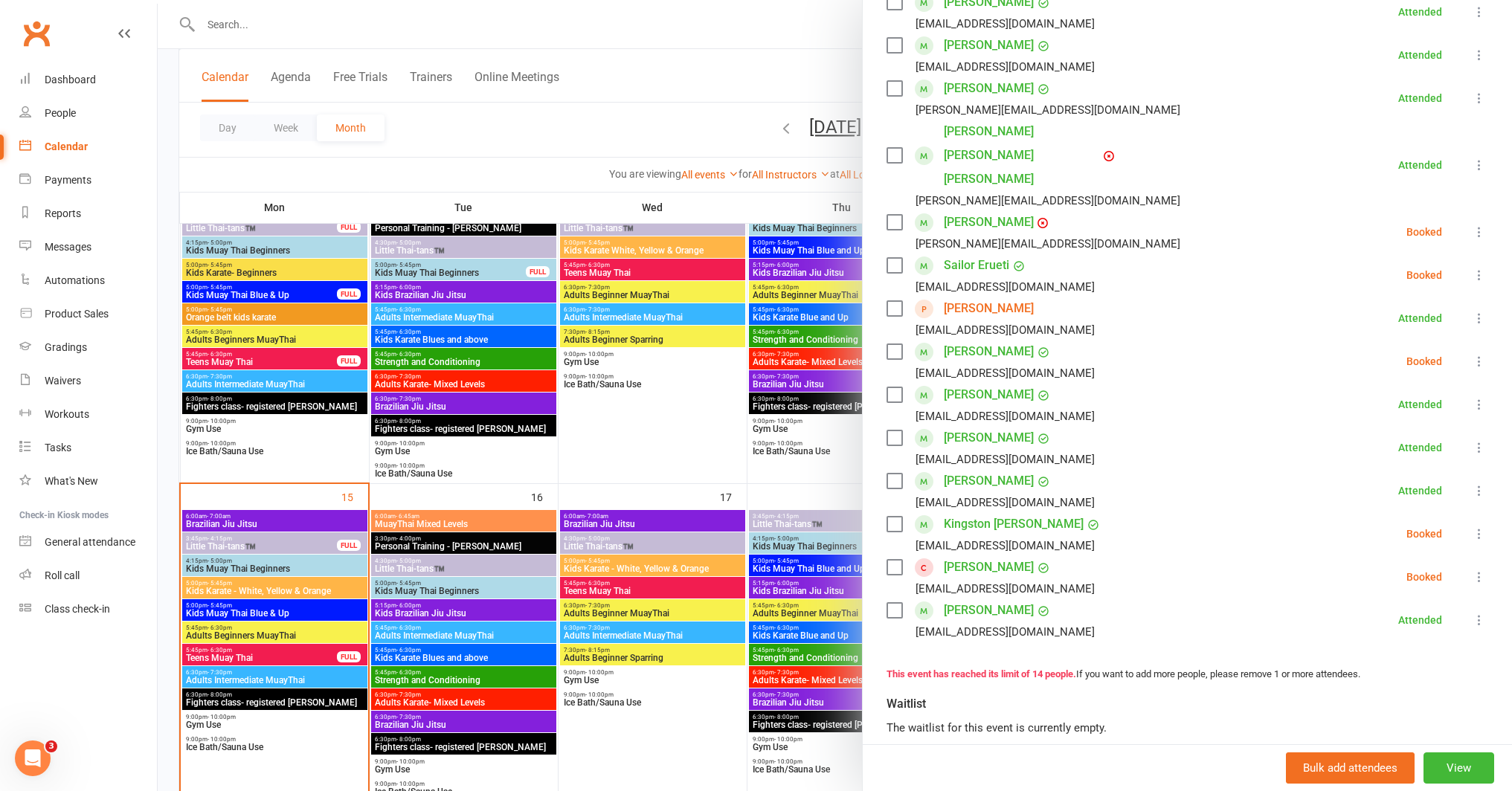
click at [724, 645] on div at bounding box center [835, 395] width 1354 height 791
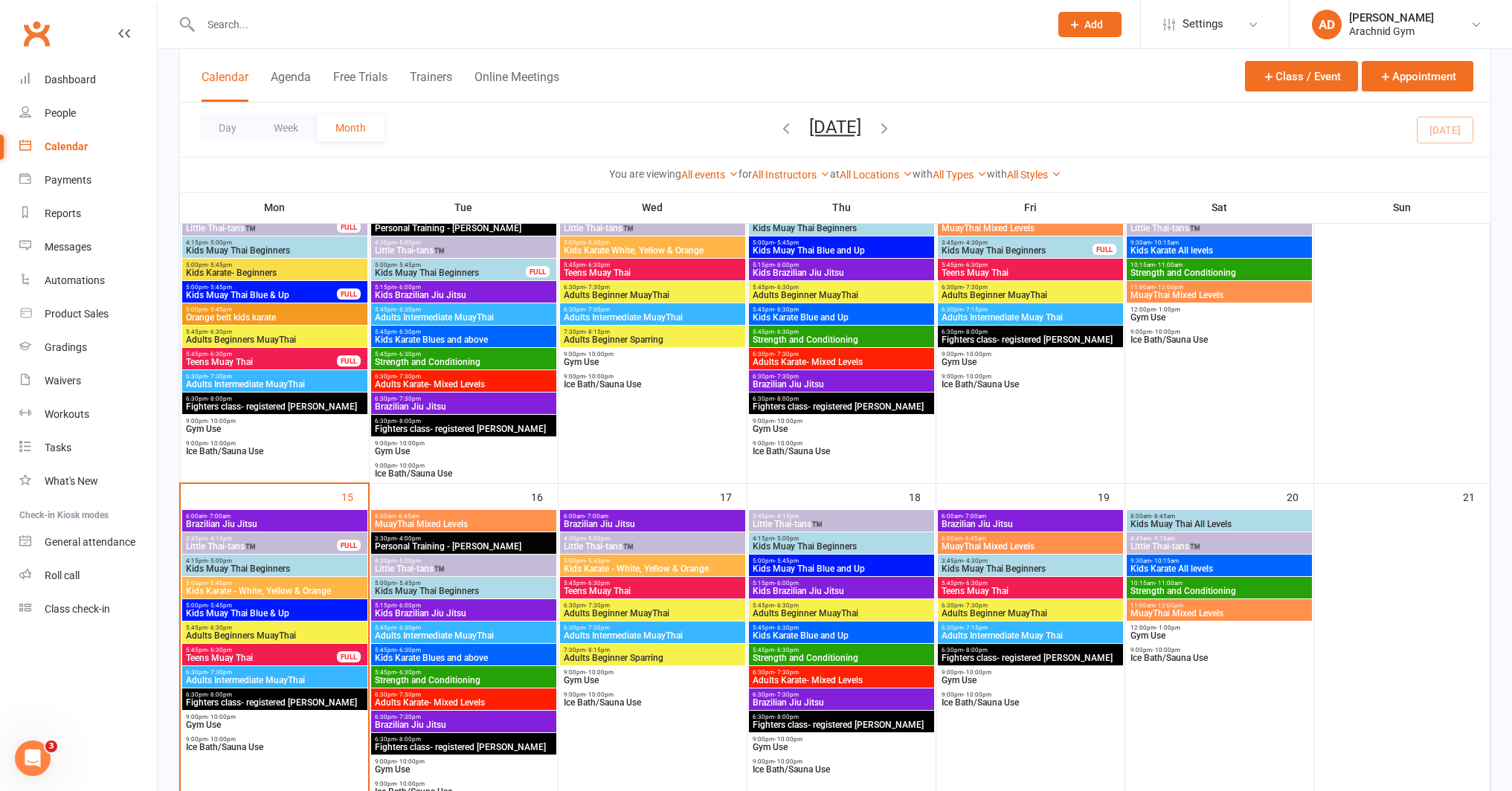
click at [292, 547] on span "Little Thai-tans™️" at bounding box center [261, 546] width 153 height 9
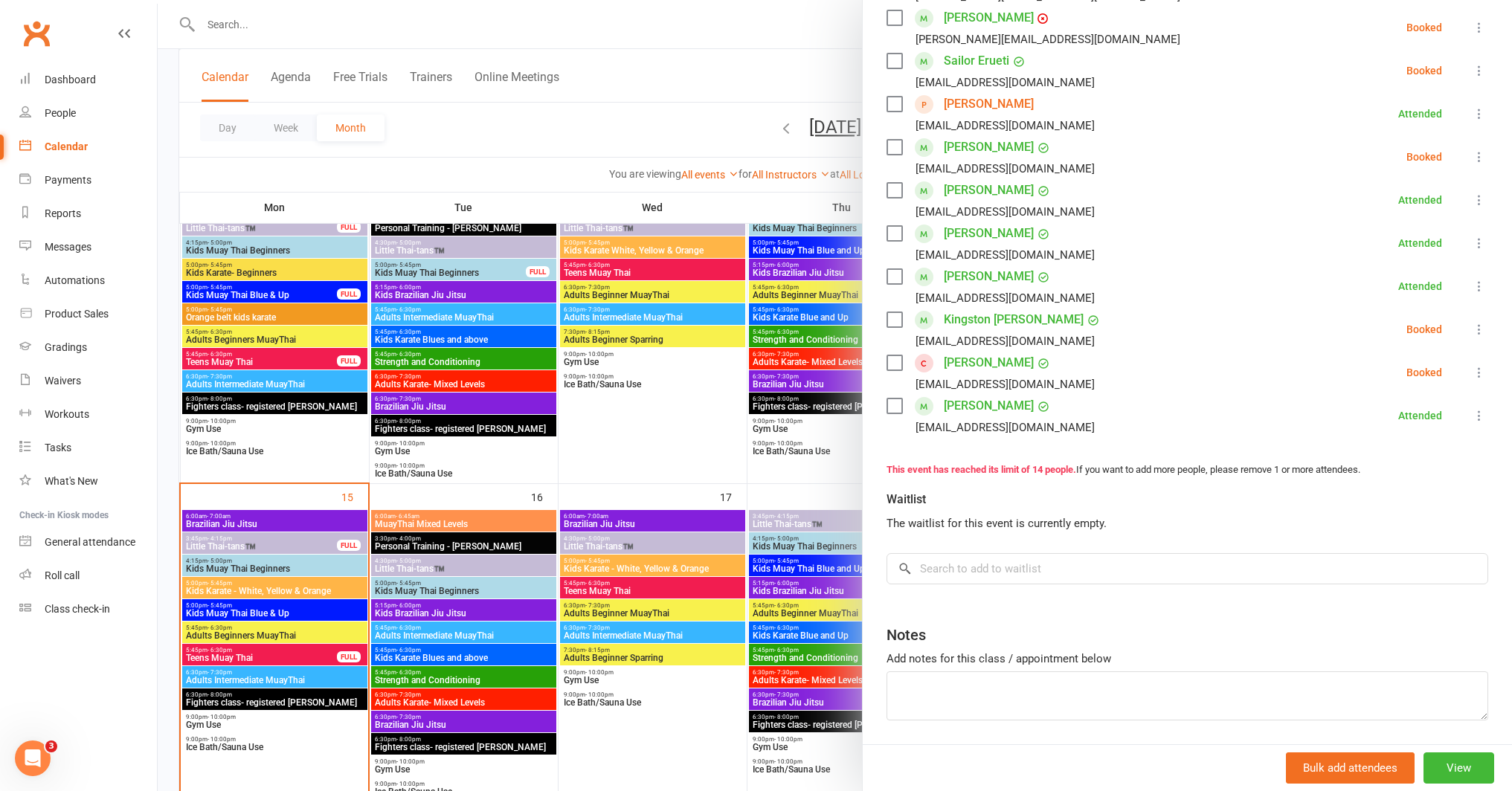
scroll to position [494, 0]
click at [1472, 362] on icon at bounding box center [1479, 369] width 15 height 15
click at [1384, 414] on link "Remove" at bounding box center [1407, 428] width 160 height 30
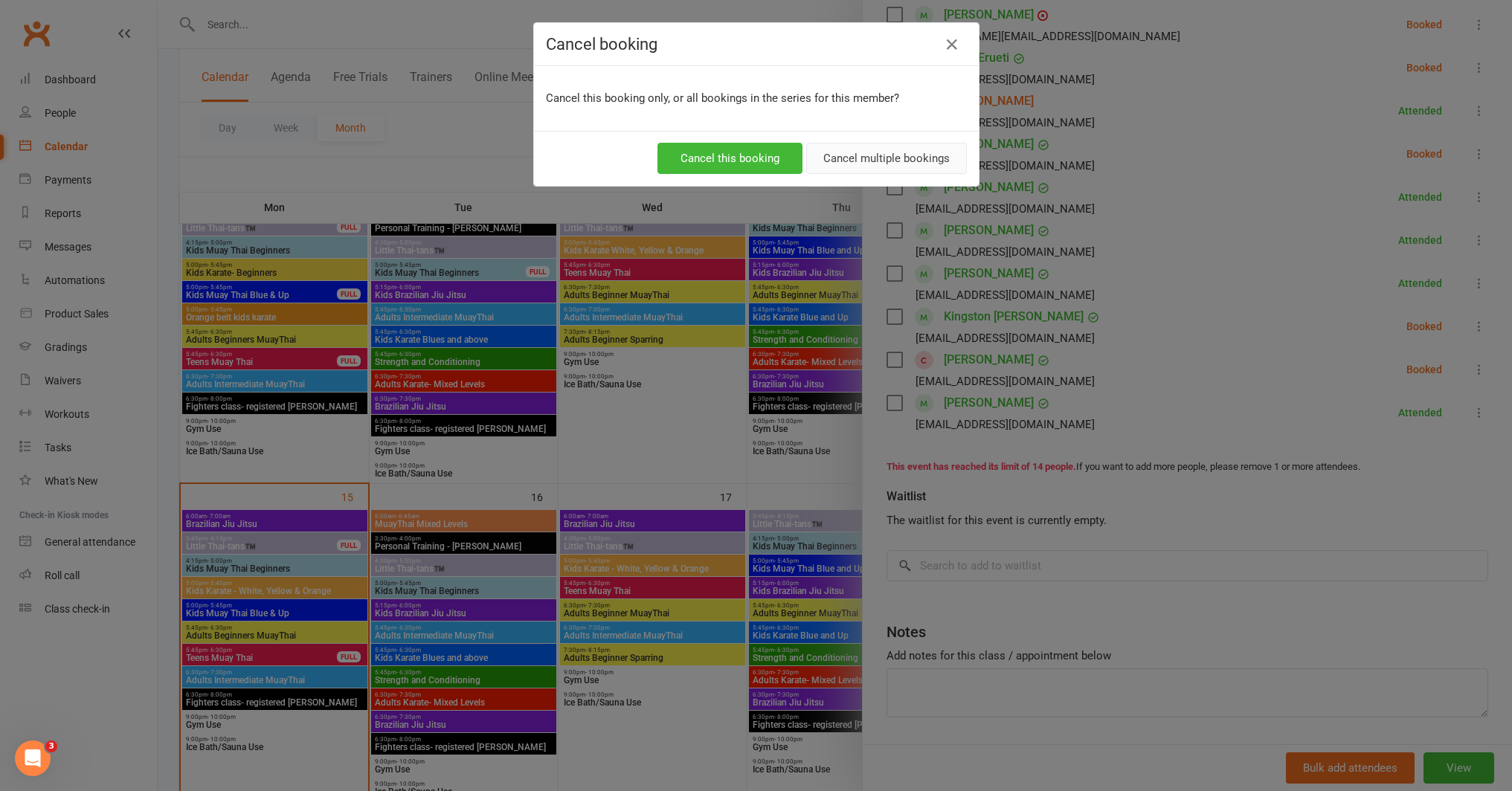
click at [904, 162] on button "Cancel multiple bookings" at bounding box center [887, 158] width 160 height 32
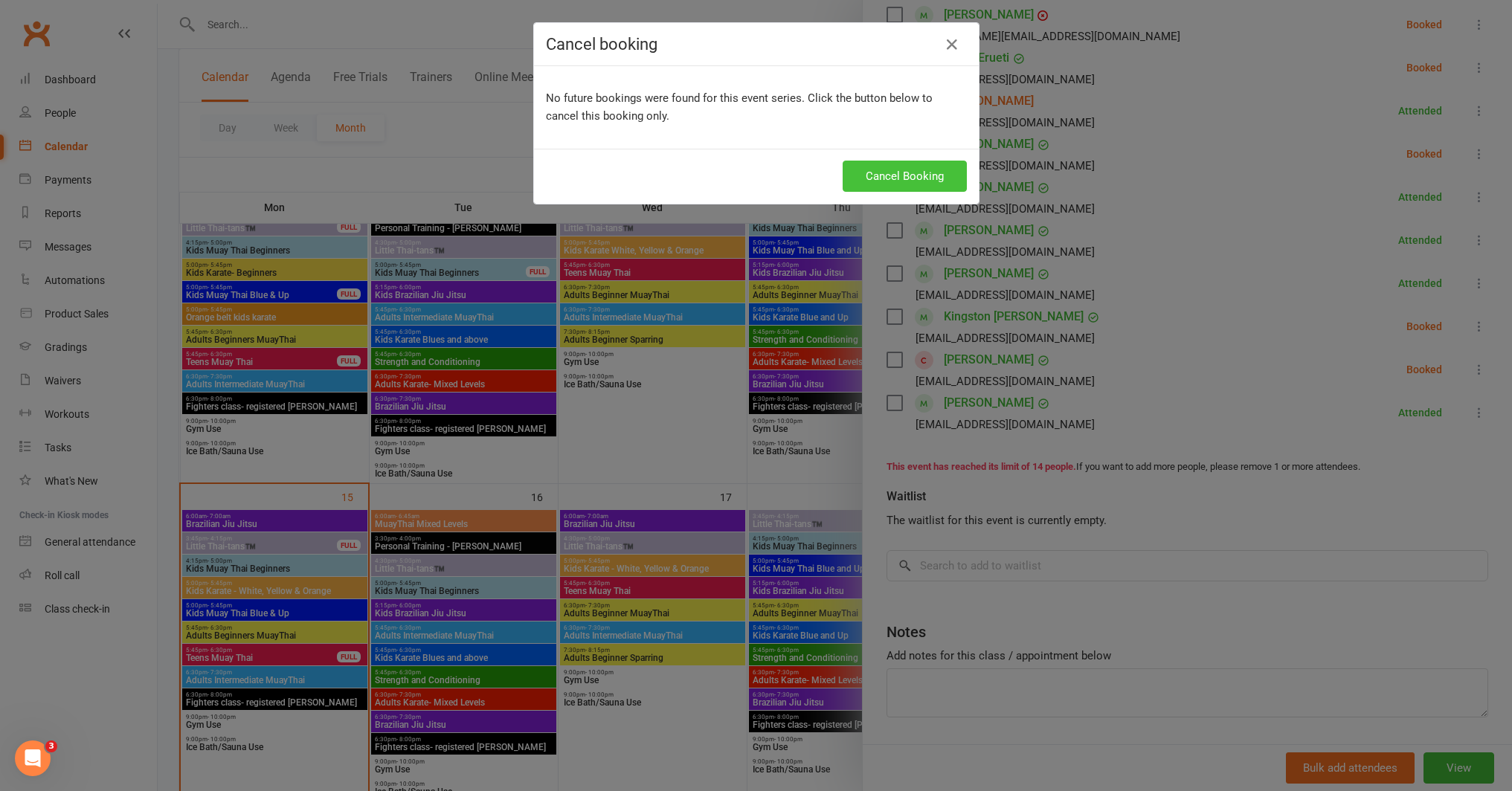
click at [879, 171] on button "Cancel Booking" at bounding box center [904, 176] width 125 height 32
click at [944, 44] on icon "button" at bounding box center [951, 44] width 18 height 18
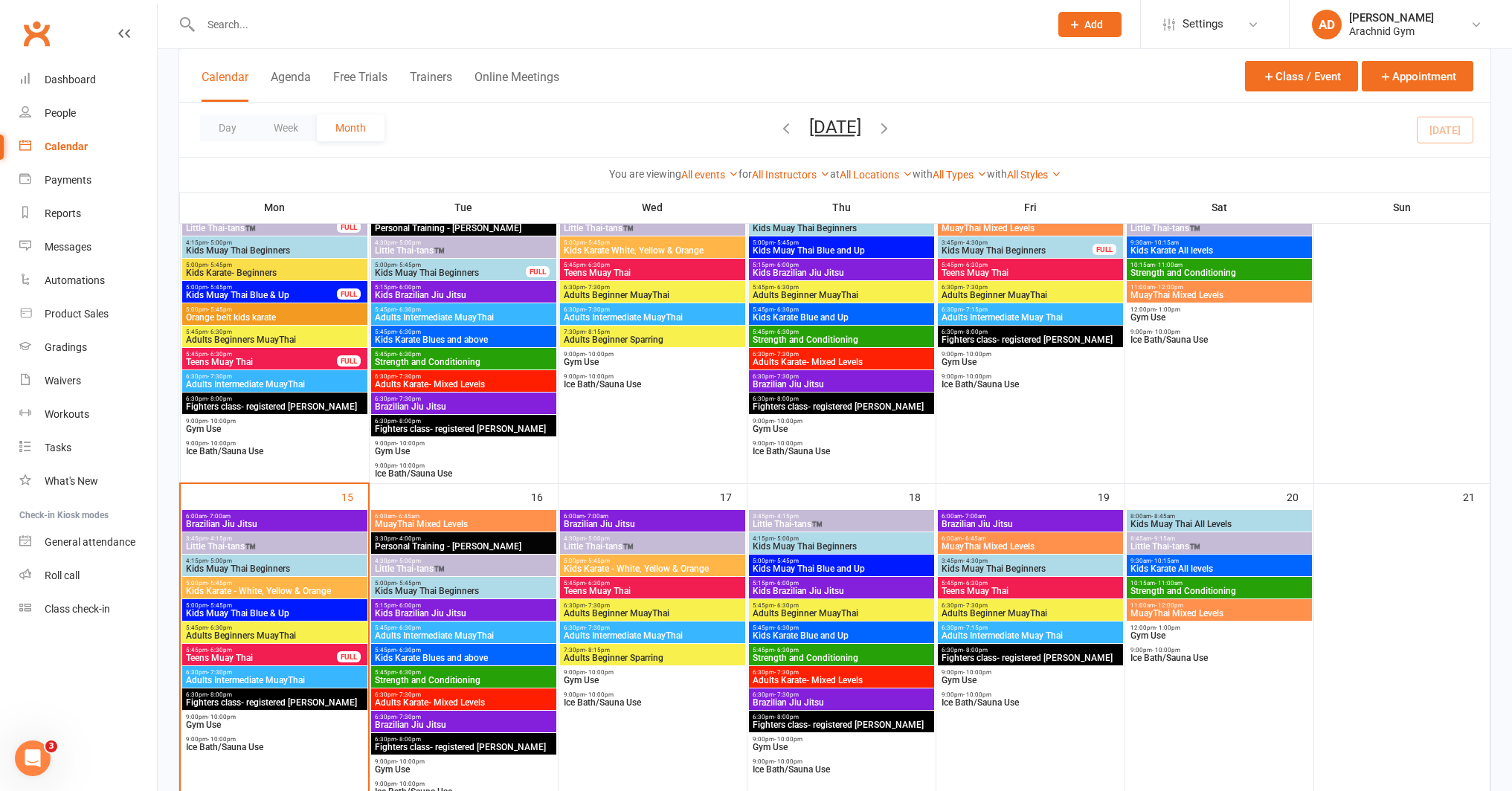
click at [296, 537] on span "3:45pm - 4:15pm" at bounding box center [275, 538] width 179 height 7
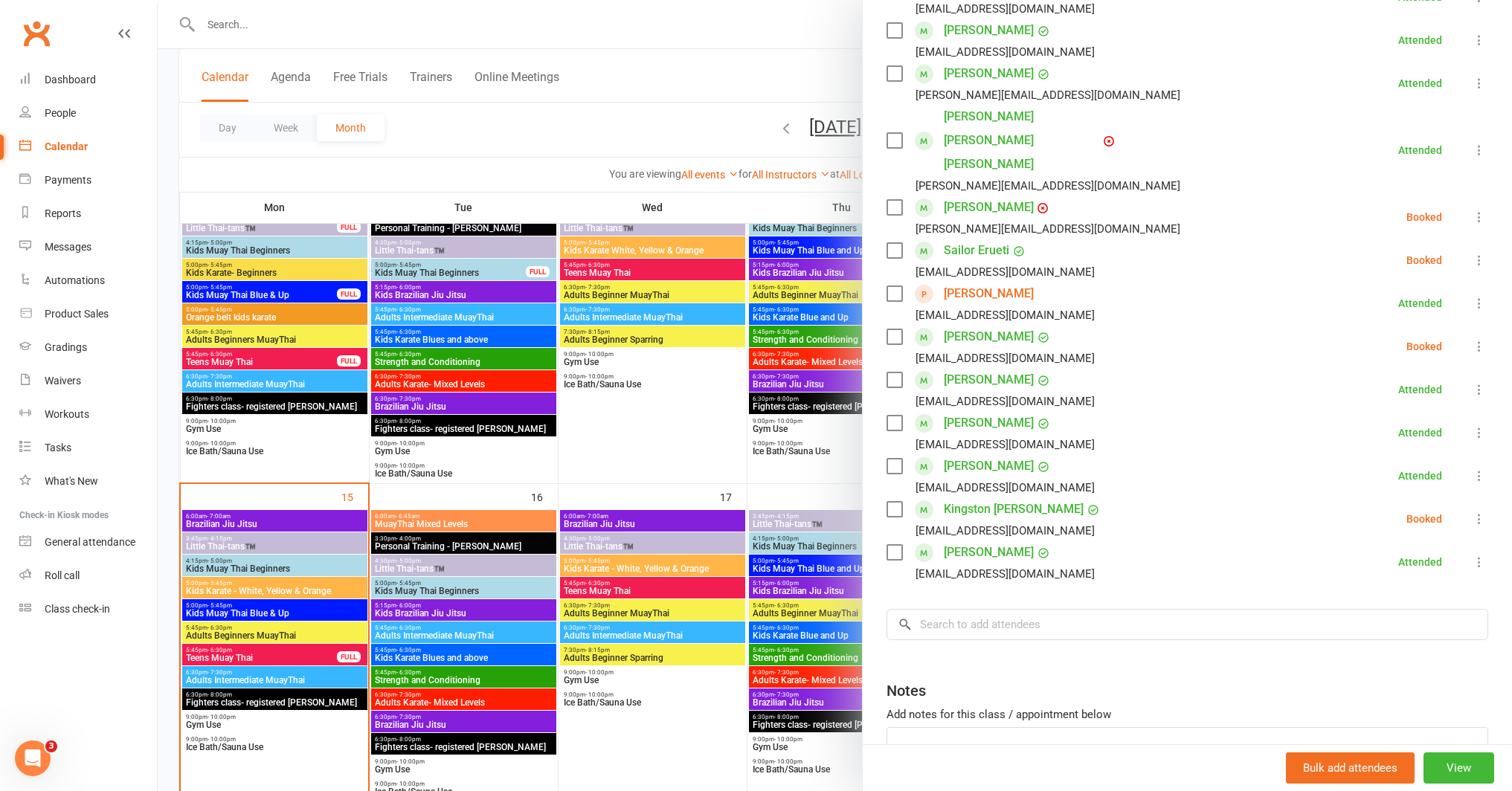
scroll to position [360, 0]
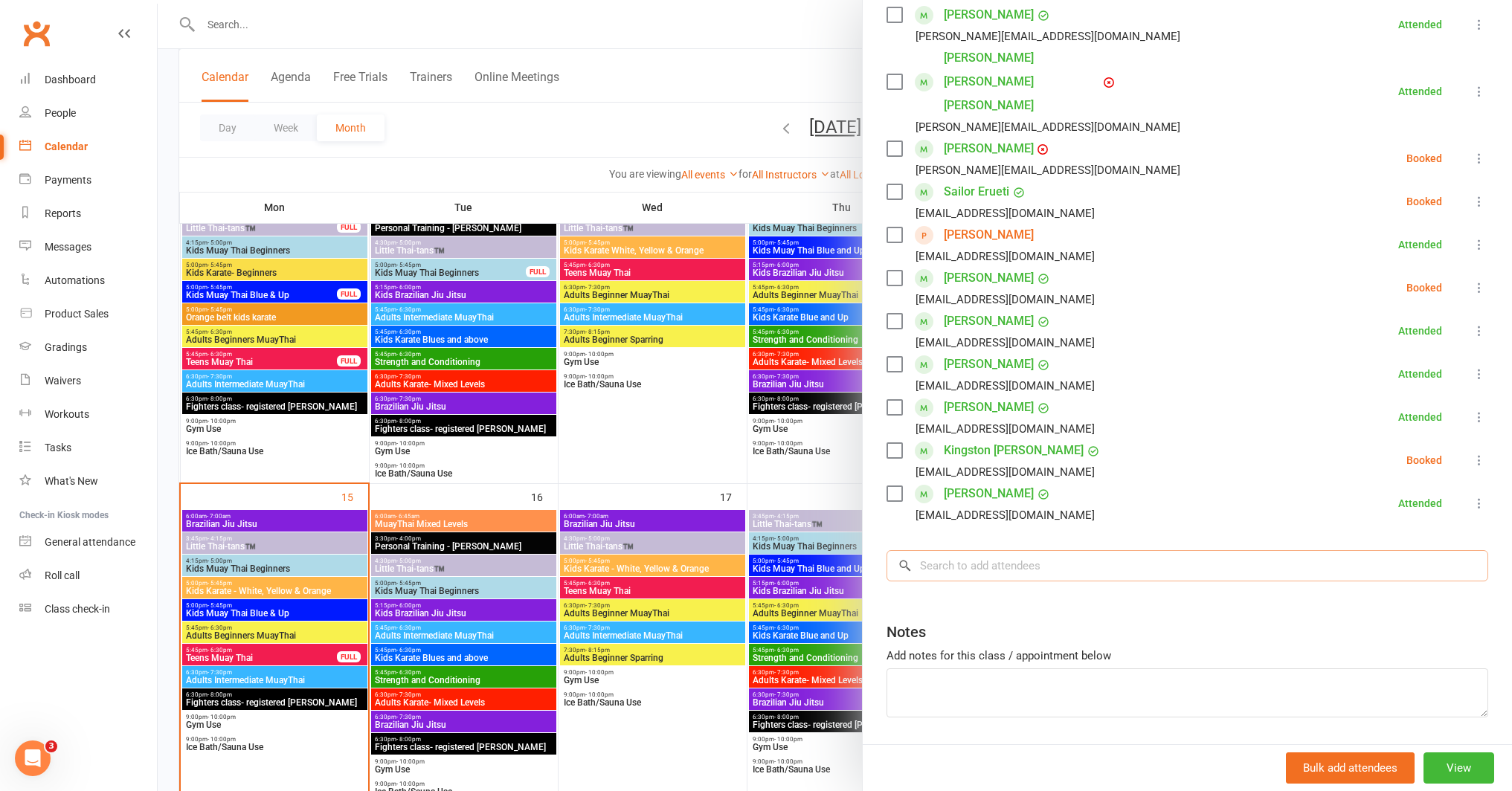
click at [999, 550] on input "search" at bounding box center [1187, 566] width 602 height 32
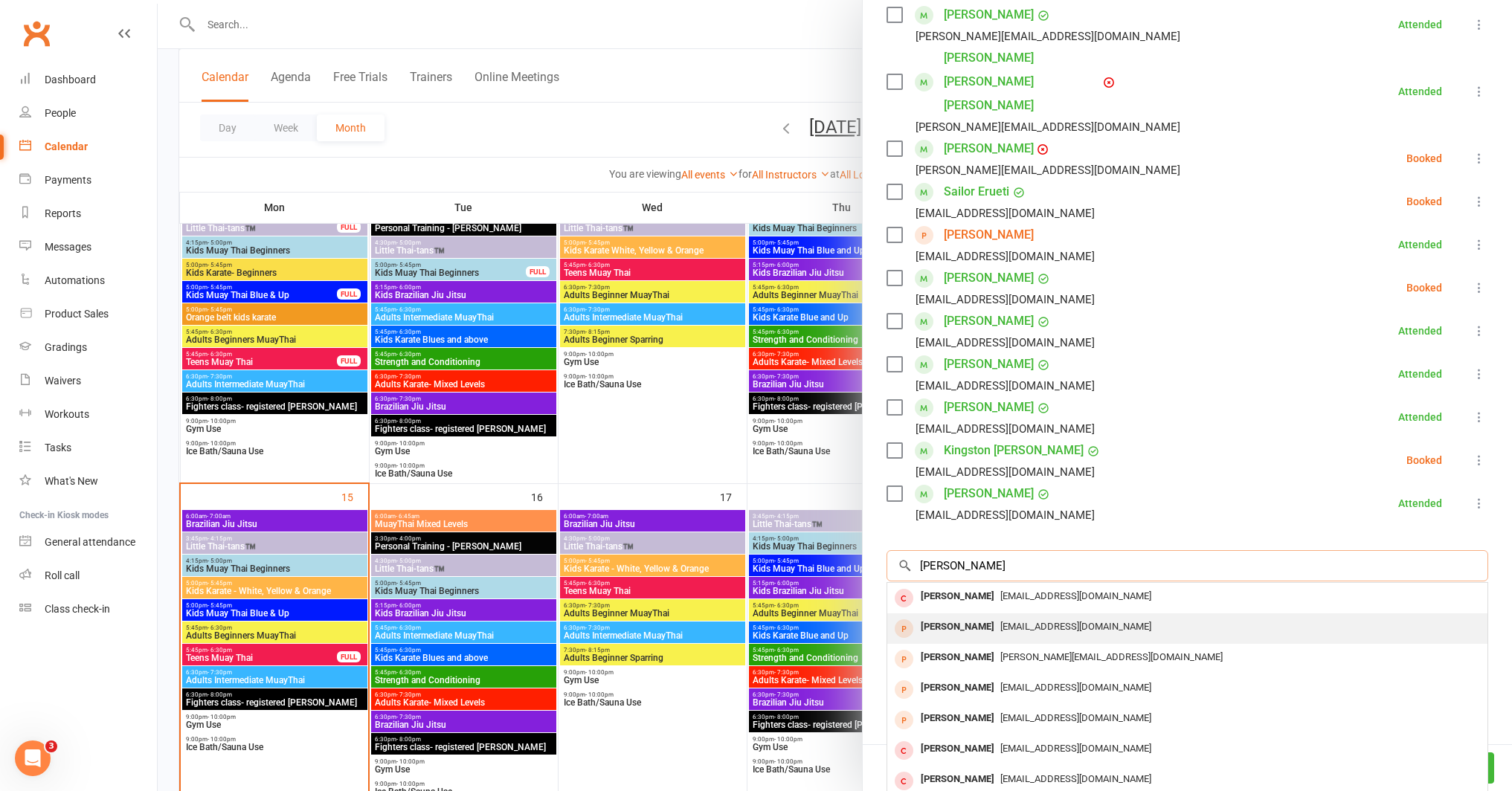
type input "connor rob"
click at [998, 616] on div "Connor Robertson" at bounding box center [957, 626] width 85 height 21
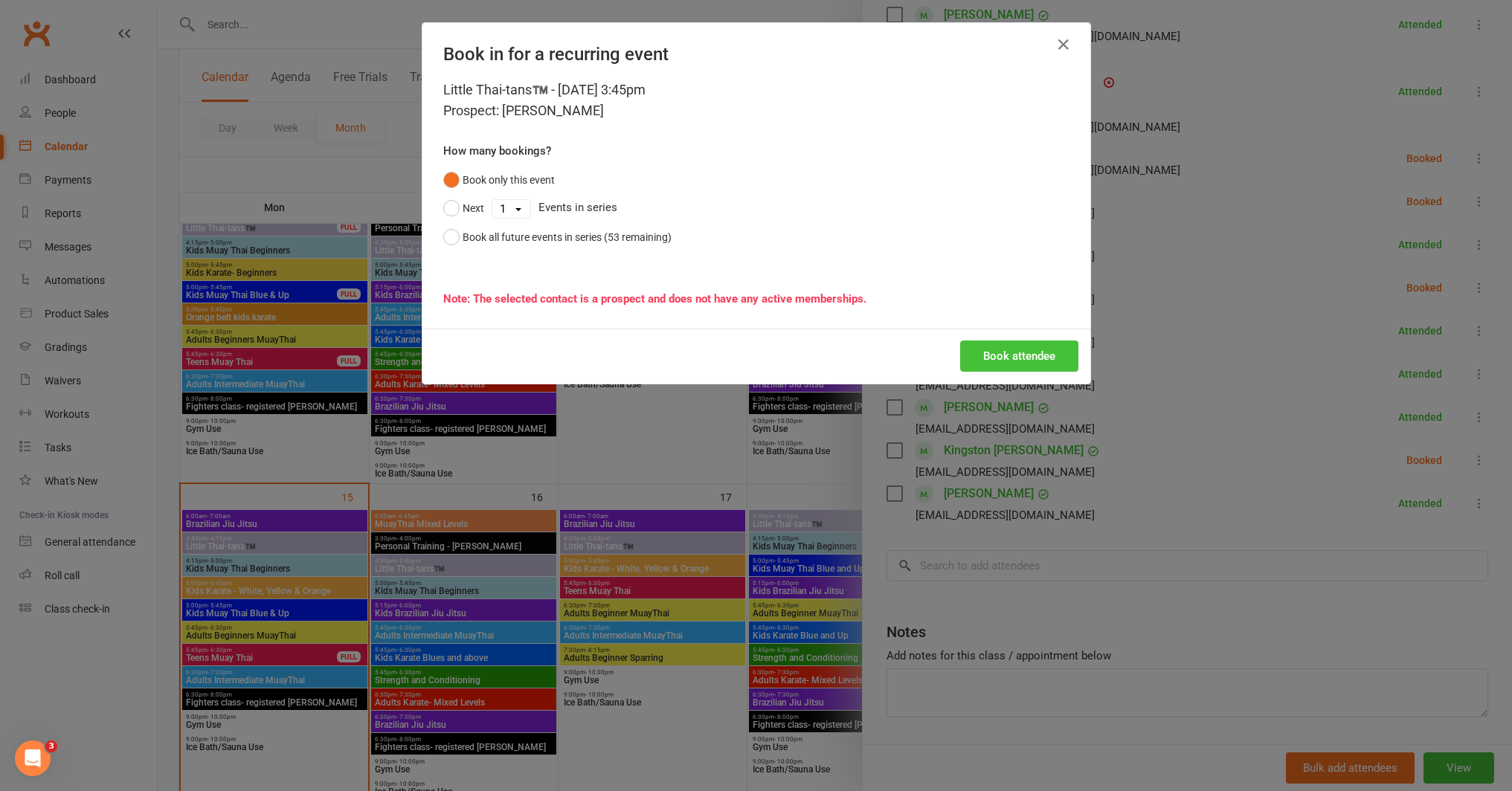
click at [997, 362] on button "Book attendee" at bounding box center [1019, 356] width 119 height 32
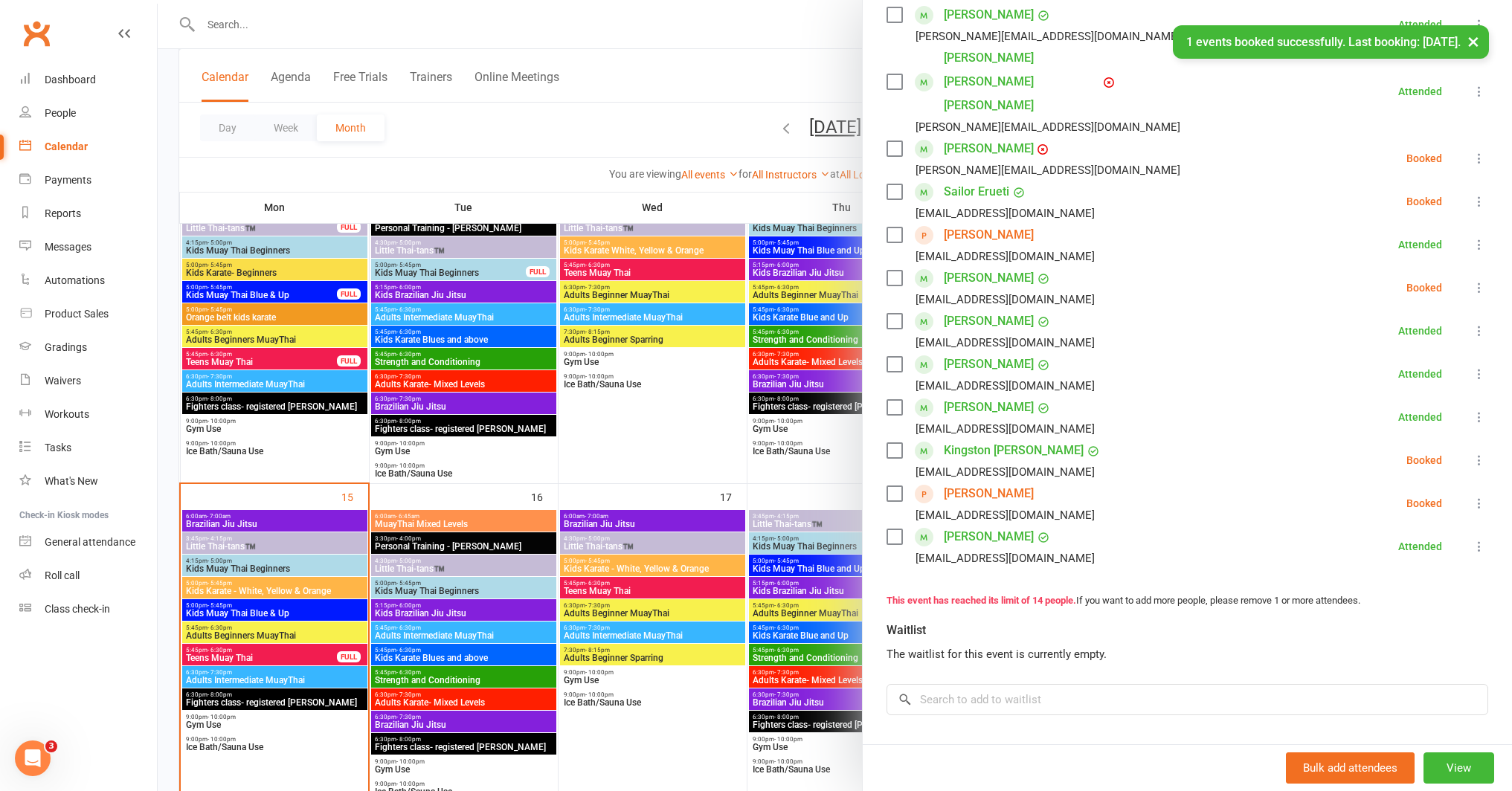
click at [1472, 496] on icon at bounding box center [1479, 503] width 15 height 15
click at [1382, 577] on link "Check in" at bounding box center [1413, 591] width 148 height 30
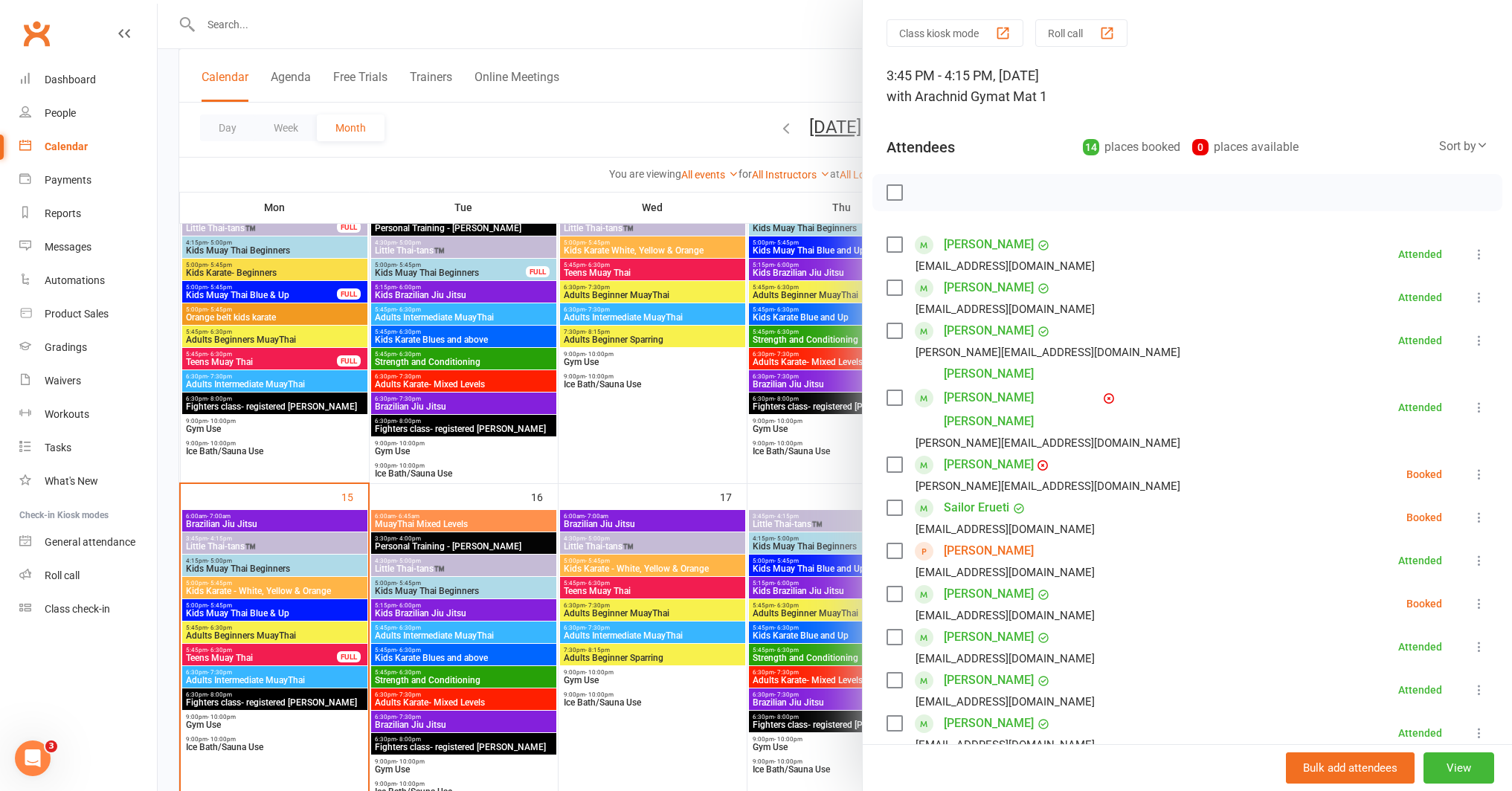
scroll to position [43, 0]
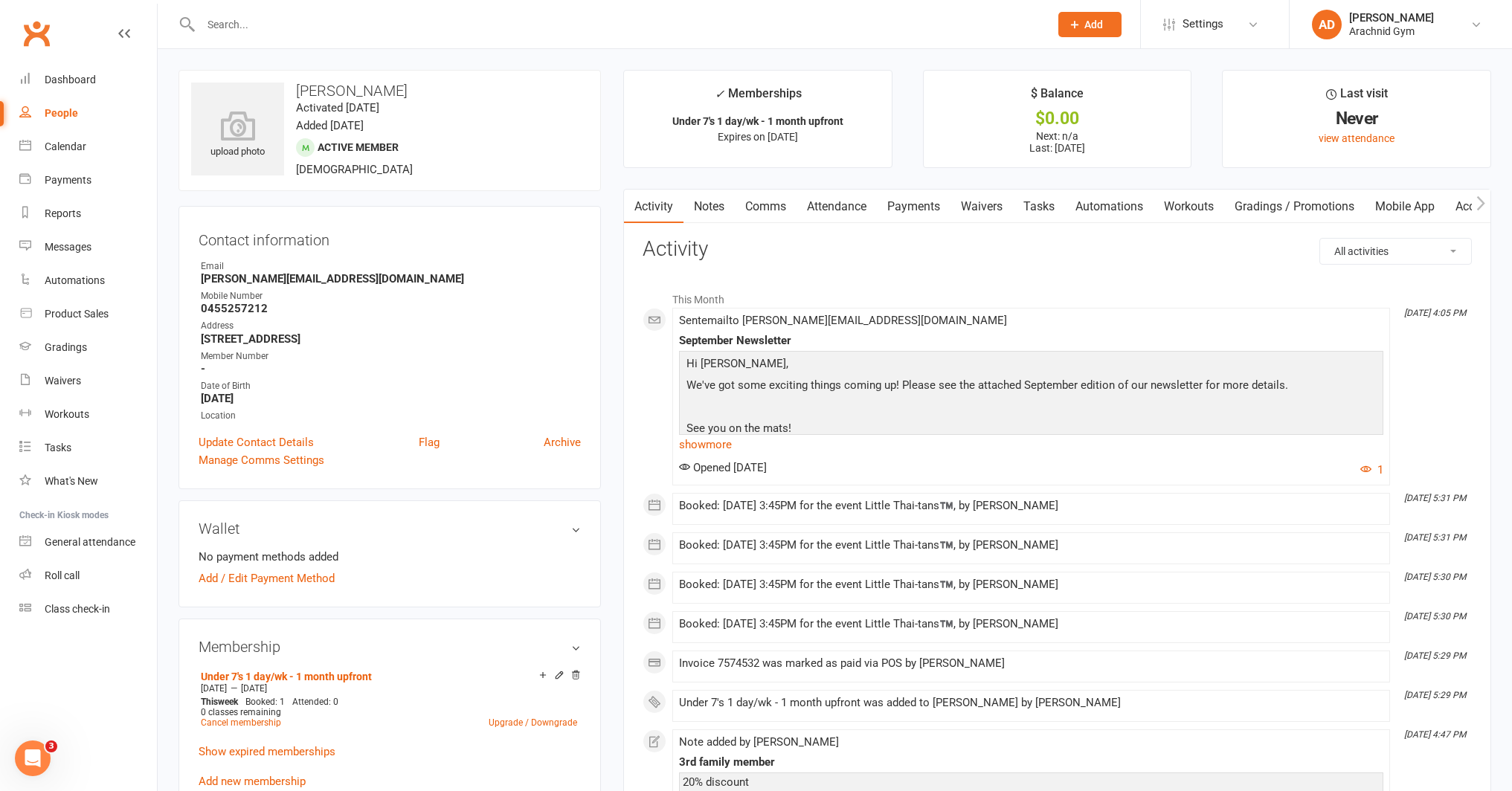
click at [915, 203] on link "Payments" at bounding box center [913, 206] width 73 height 34
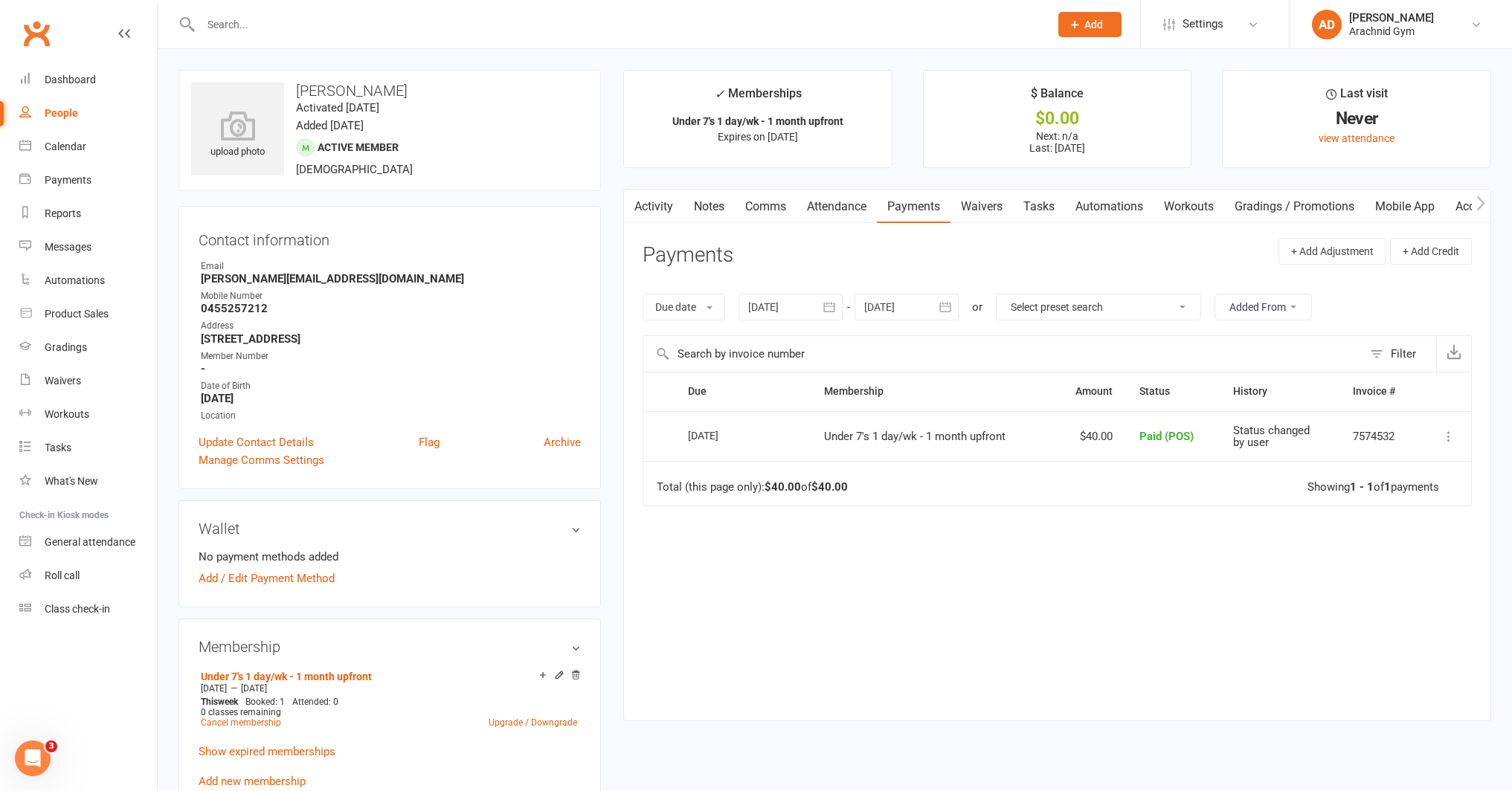
click at [824, 297] on button "button" at bounding box center [829, 306] width 26 height 26
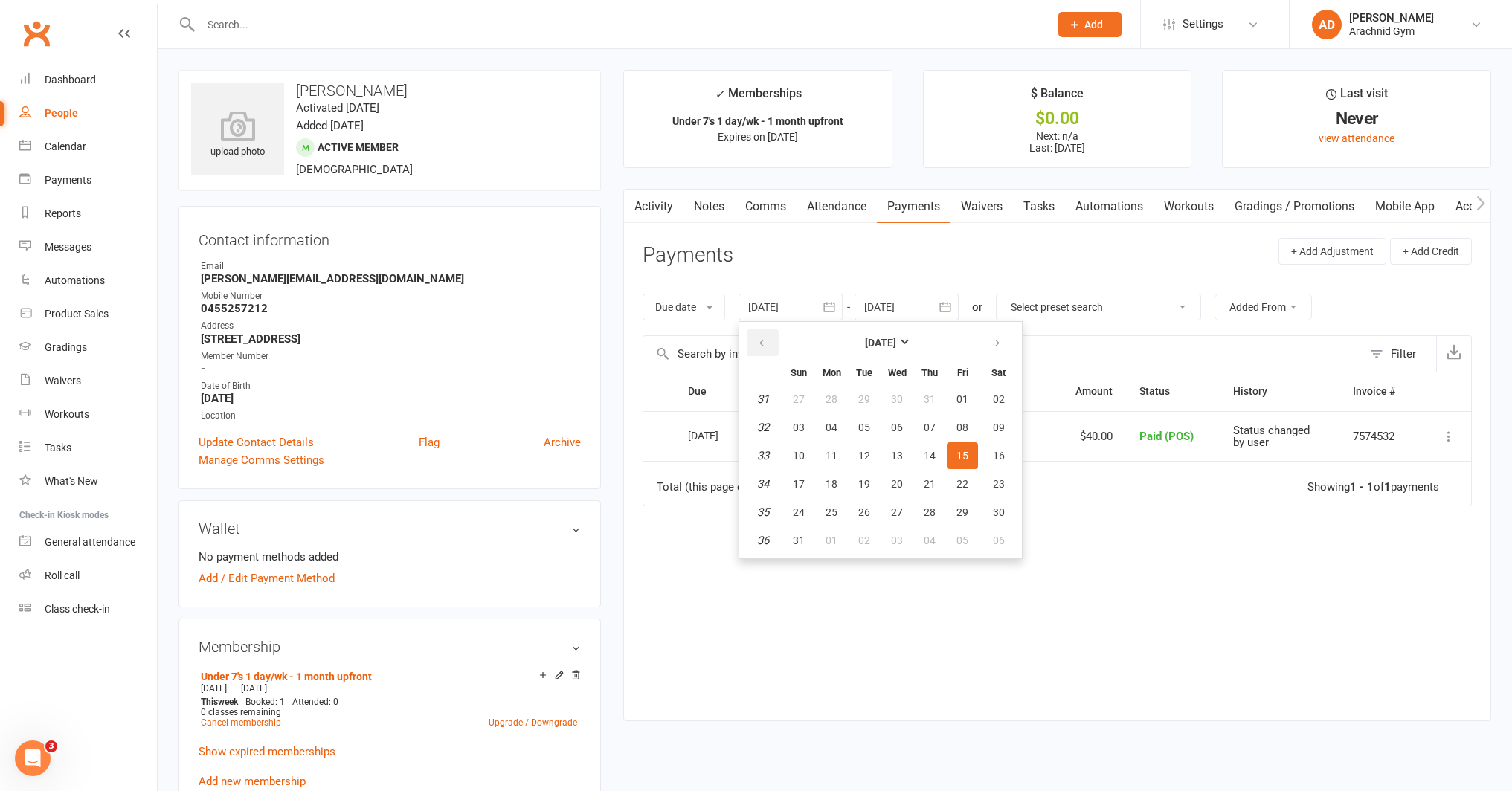
click at [770, 344] on button "button" at bounding box center [762, 342] width 32 height 26
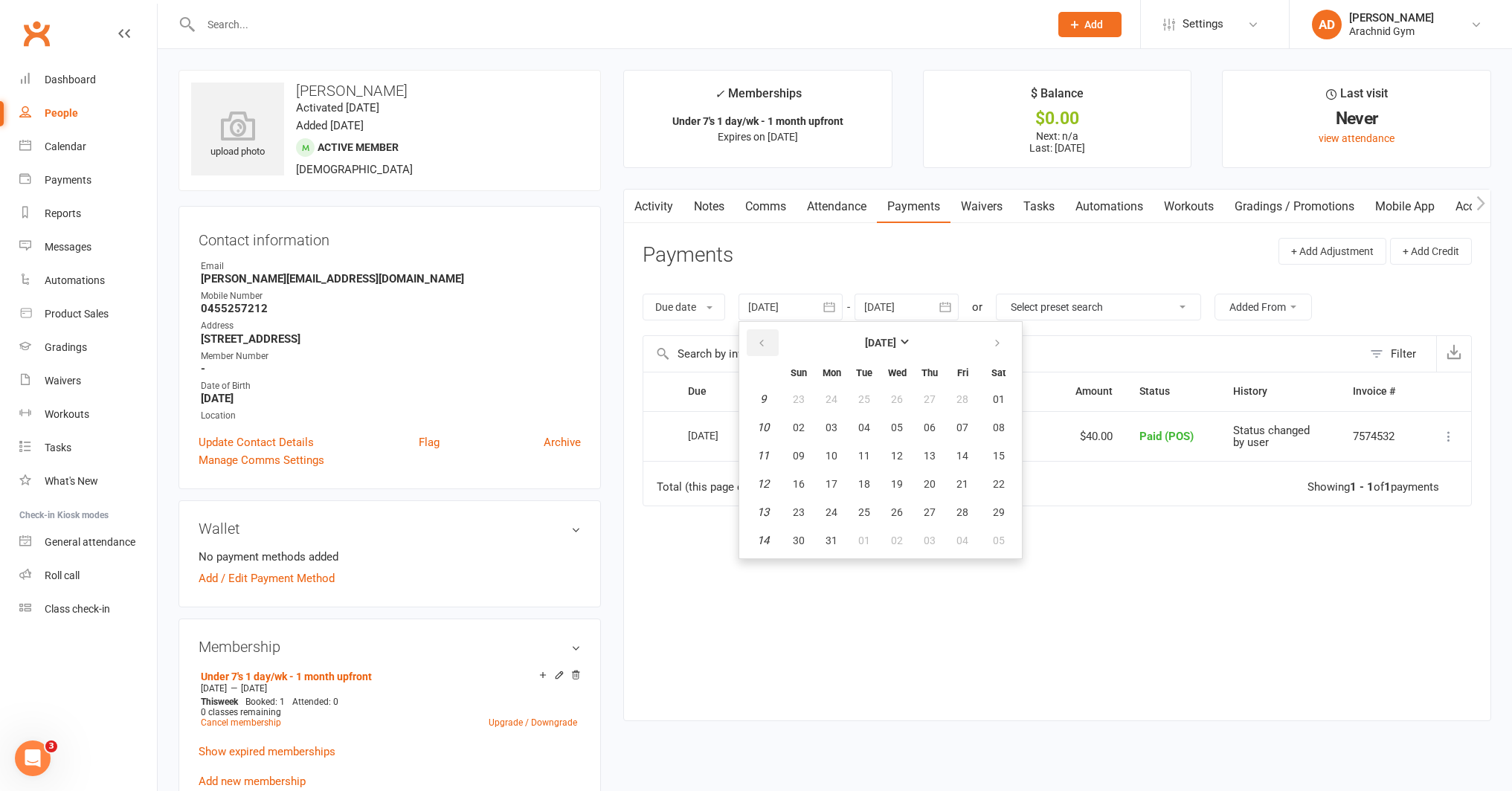
click at [770, 344] on button "button" at bounding box center [762, 342] width 32 height 26
click at [829, 432] on span "06" at bounding box center [831, 427] width 12 height 12
type input "06 Jan 2025"
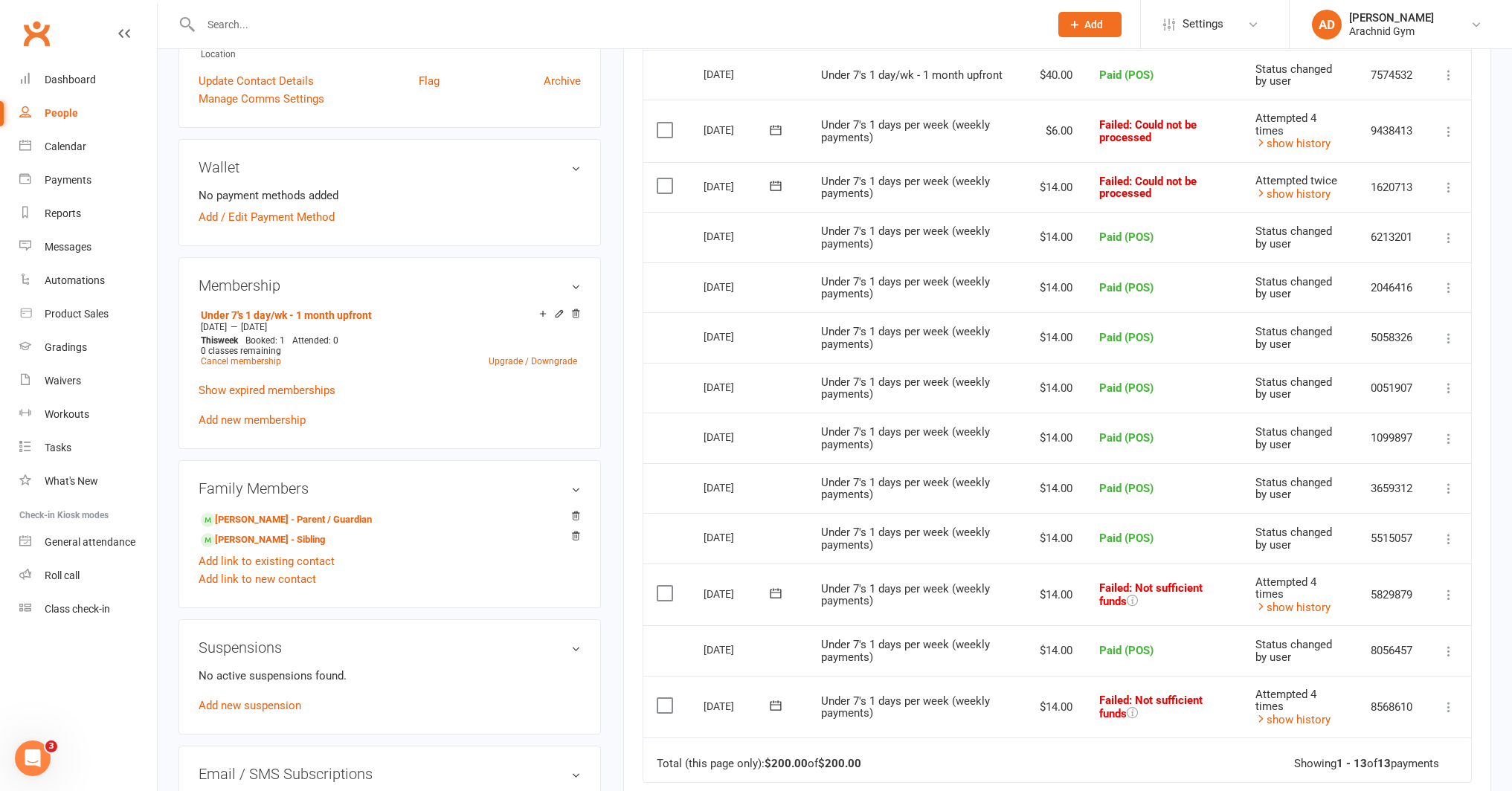
scroll to position [364, 0]
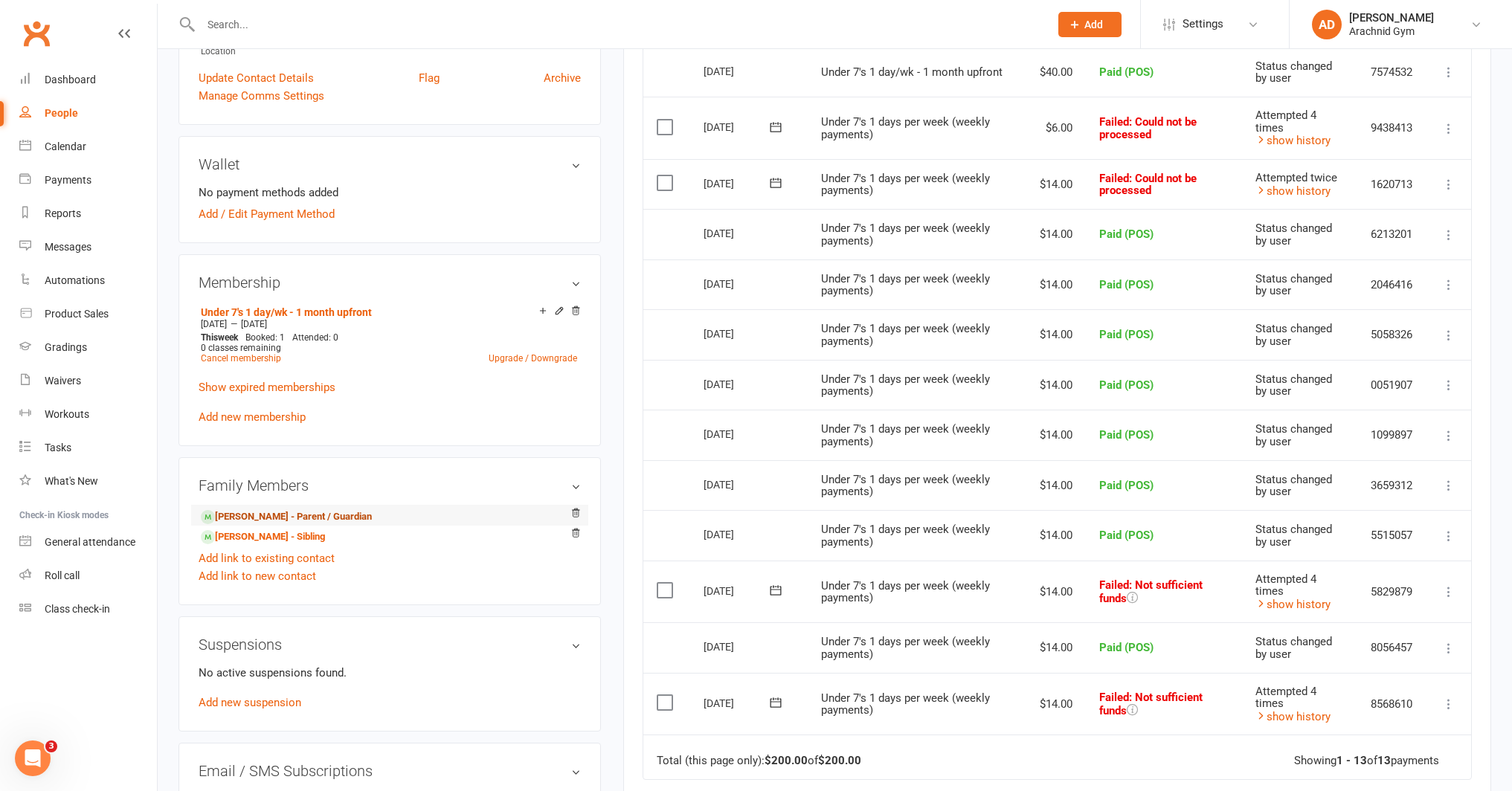
click at [299, 518] on link "Melissa Adams - Parent / Guardian" at bounding box center [286, 517] width 171 height 15
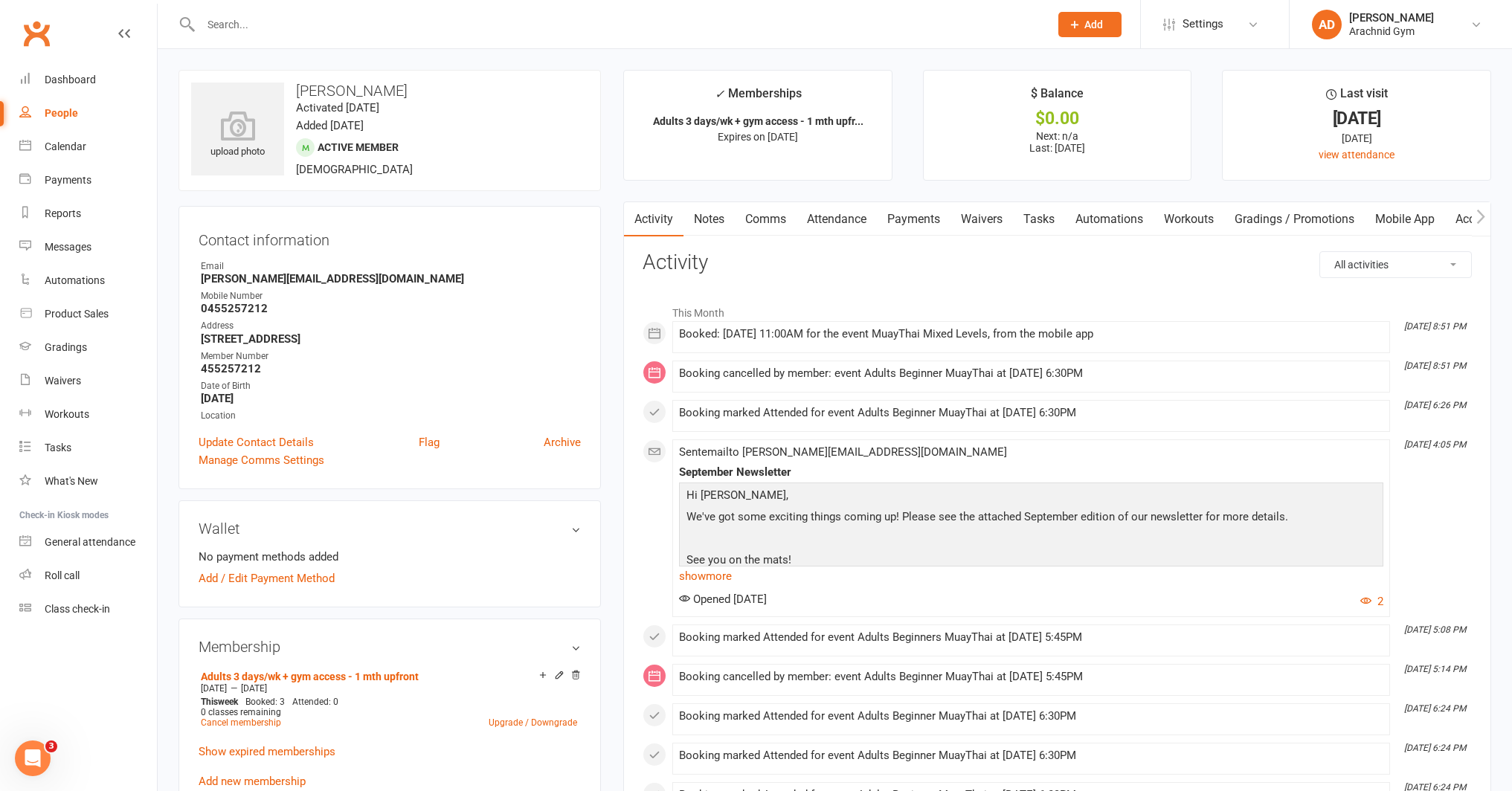
click at [922, 214] on link "Payments" at bounding box center [913, 219] width 73 height 34
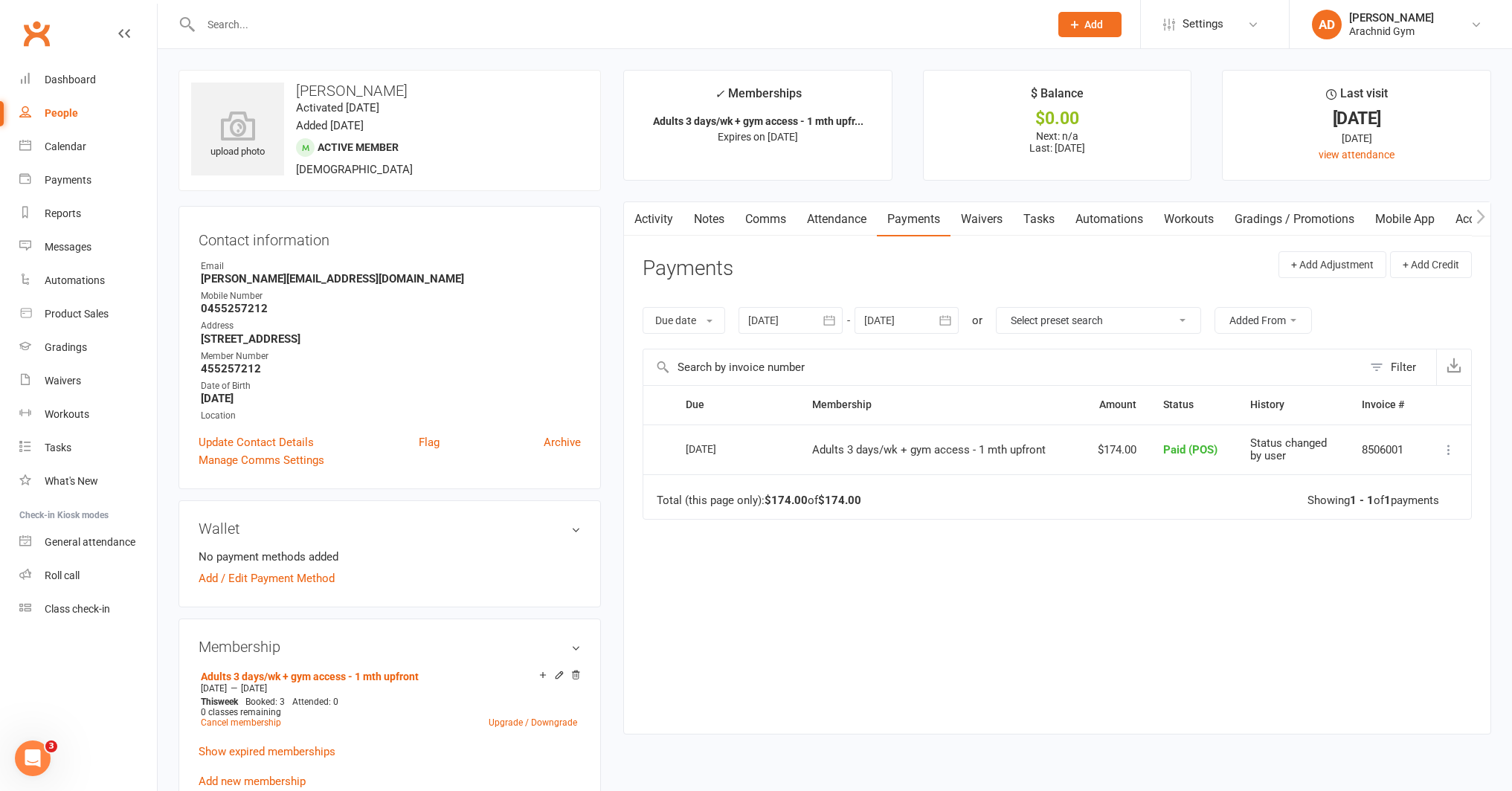
click at [648, 218] on link "Activity" at bounding box center [654, 219] width 60 height 34
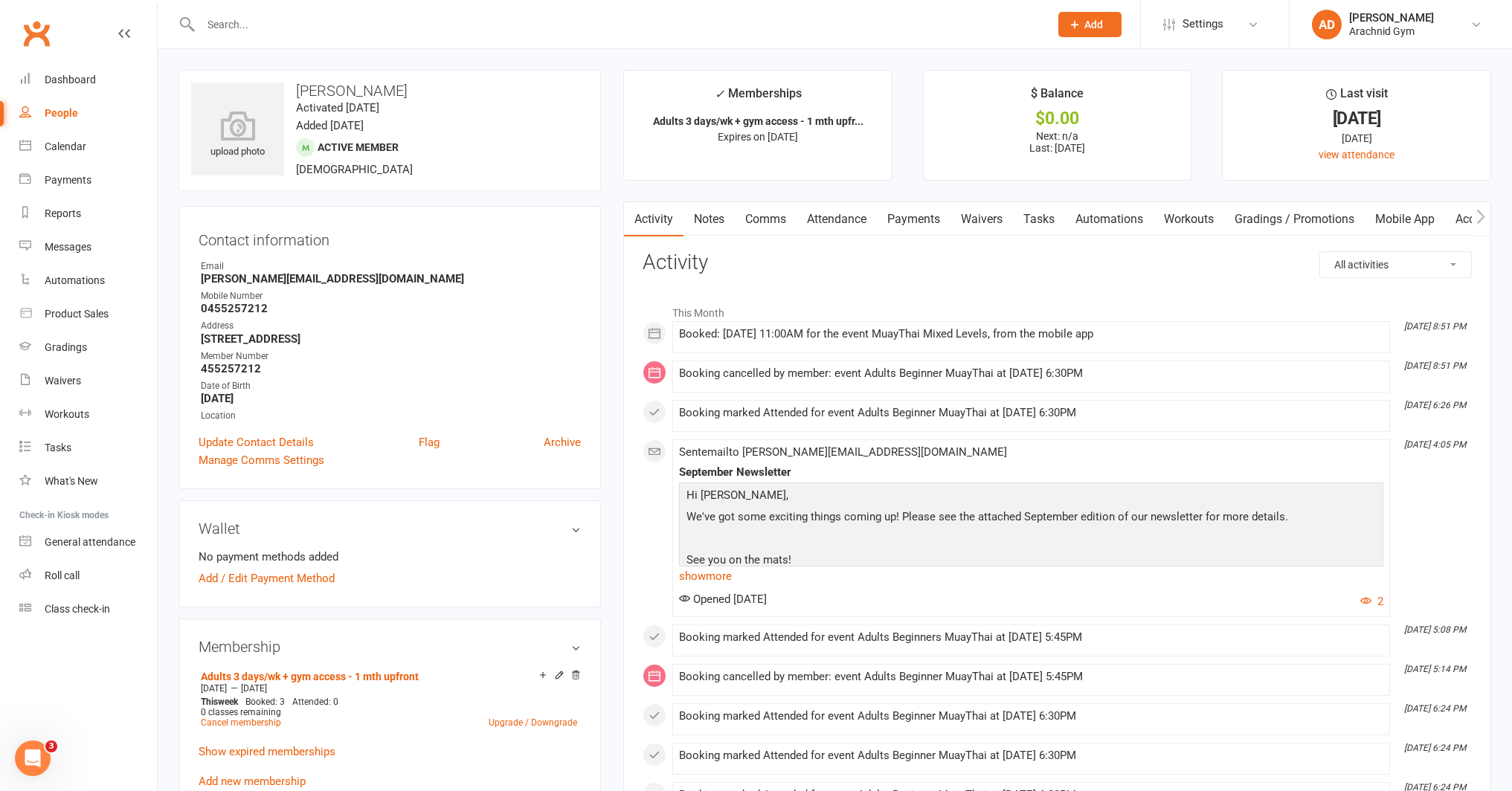
click at [856, 220] on link "Attendance" at bounding box center [836, 219] width 80 height 34
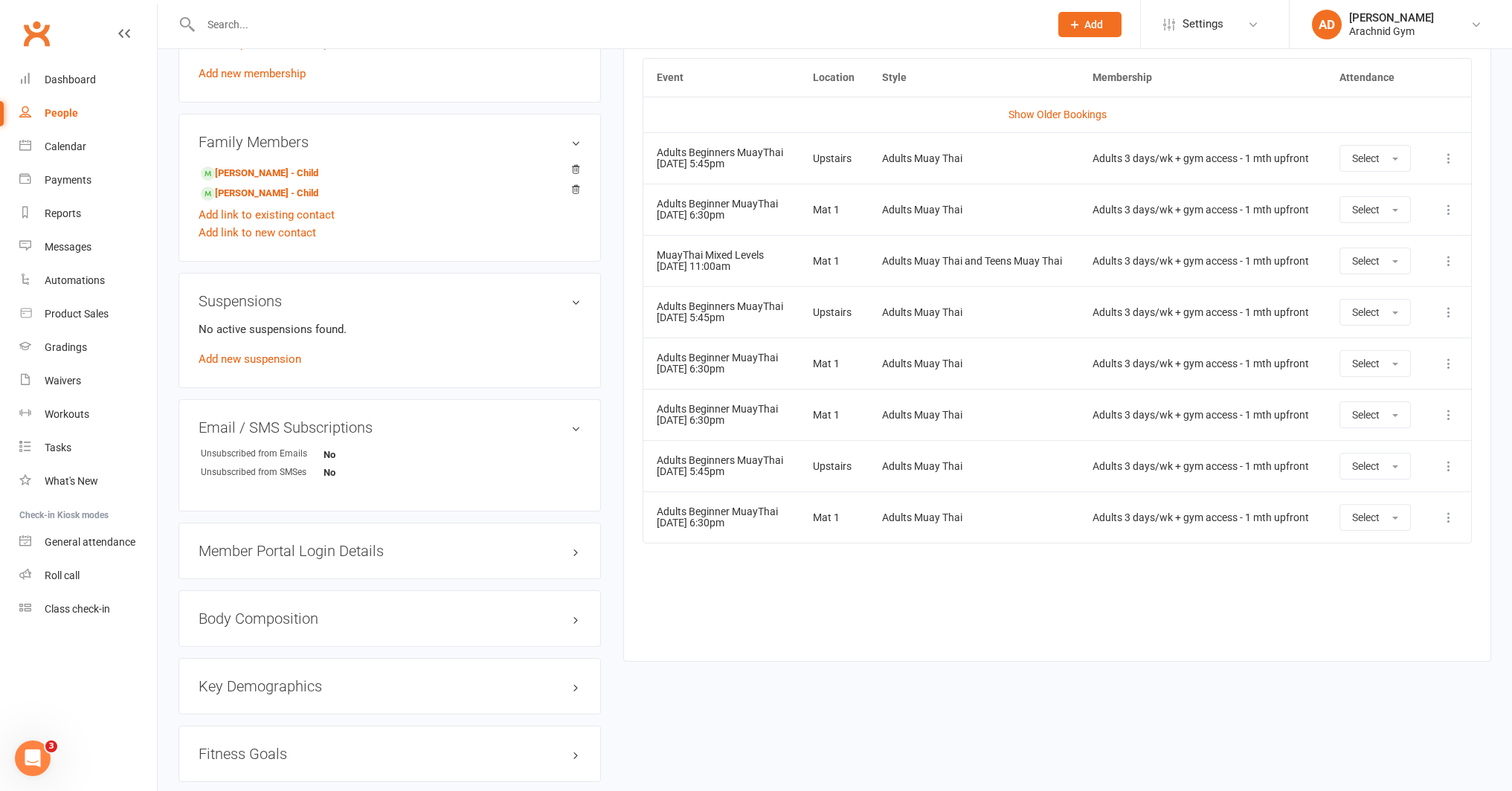
scroll to position [711, 0]
click at [80, 390] on link "Waivers" at bounding box center [88, 381] width 137 height 33
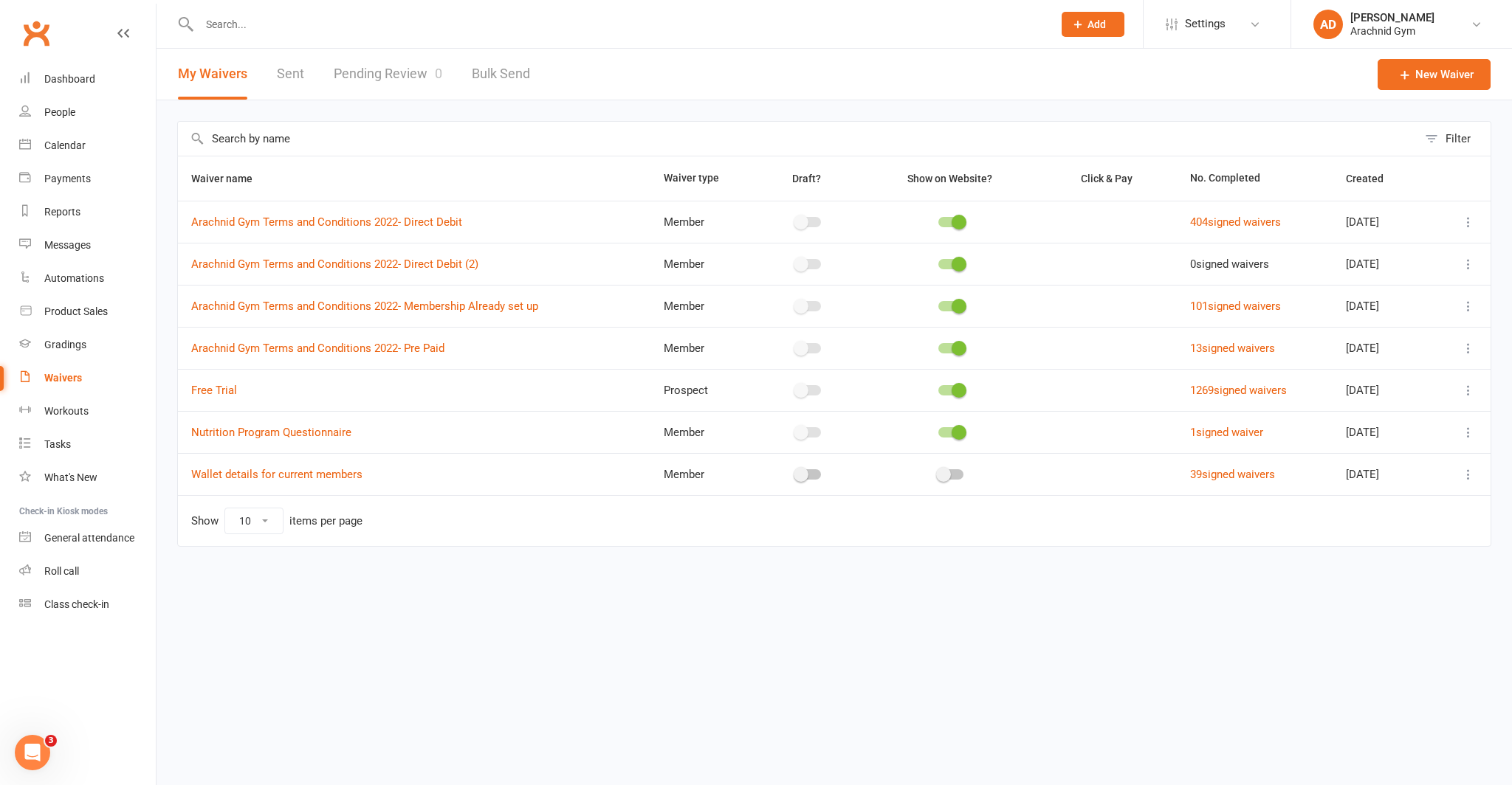
click at [371, 71] on link "Pending Review 0" at bounding box center [388, 75] width 108 height 51
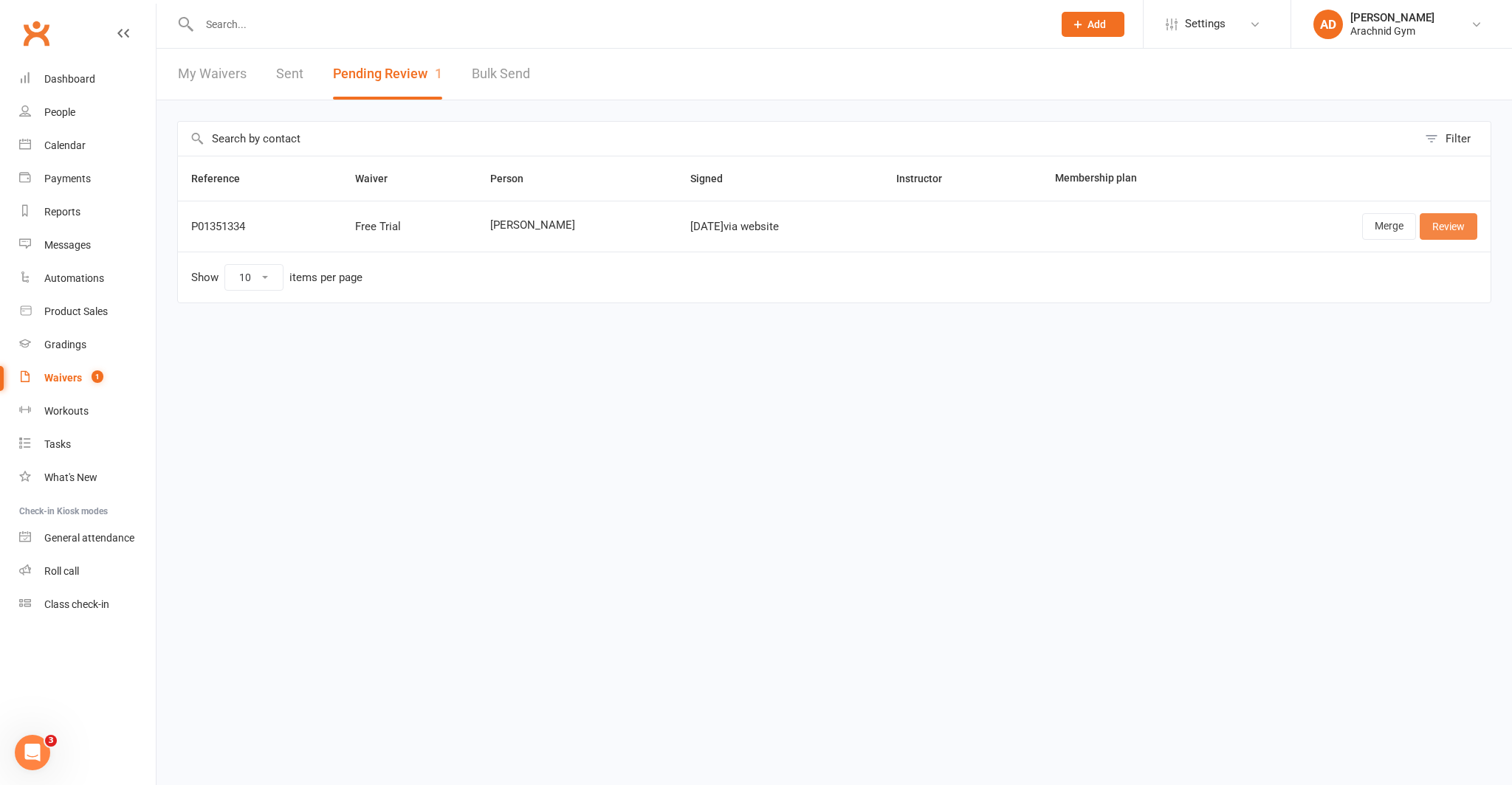
click at [1447, 222] on link "Review" at bounding box center [1448, 226] width 58 height 26
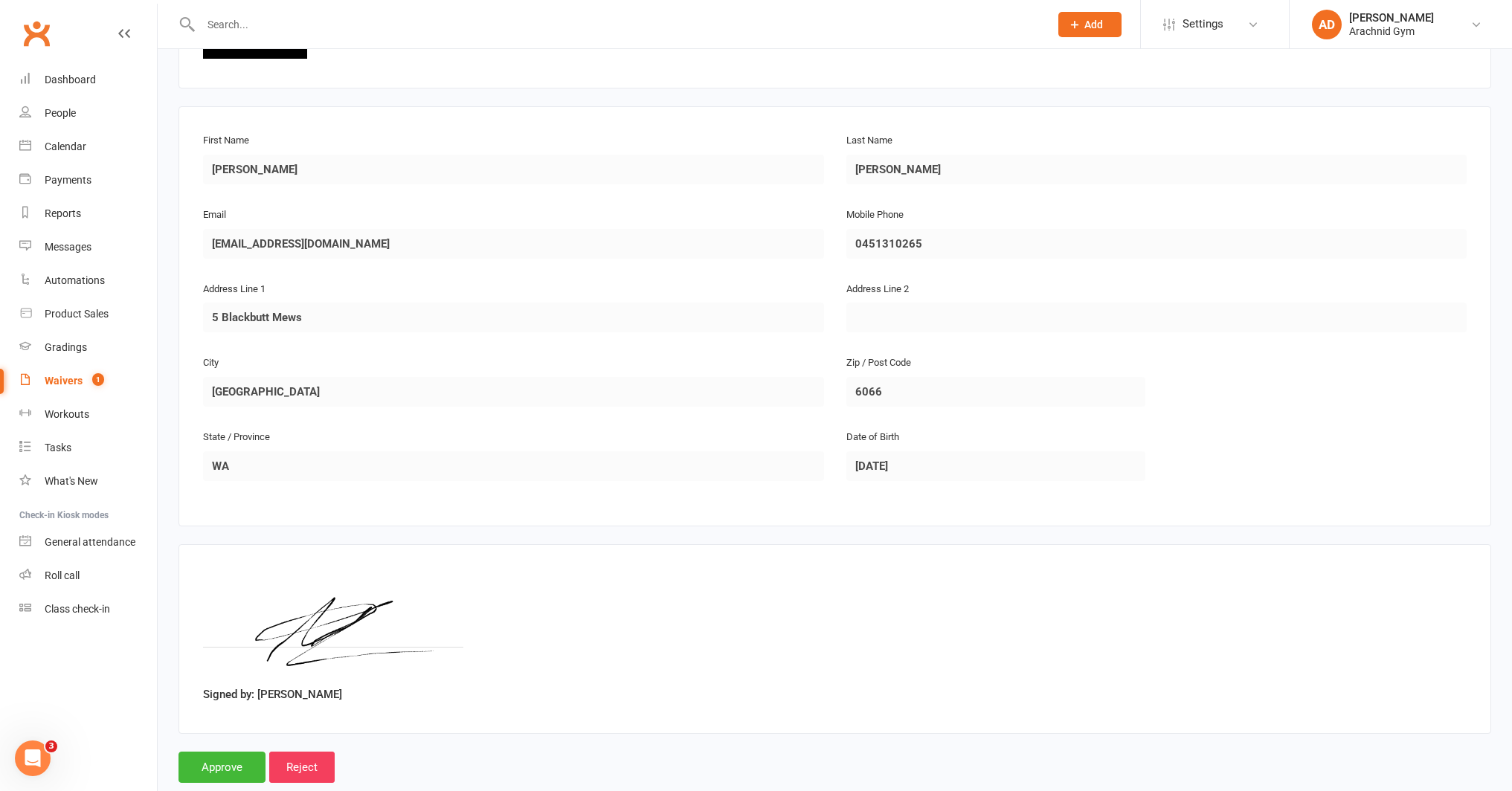
scroll to position [219, 0]
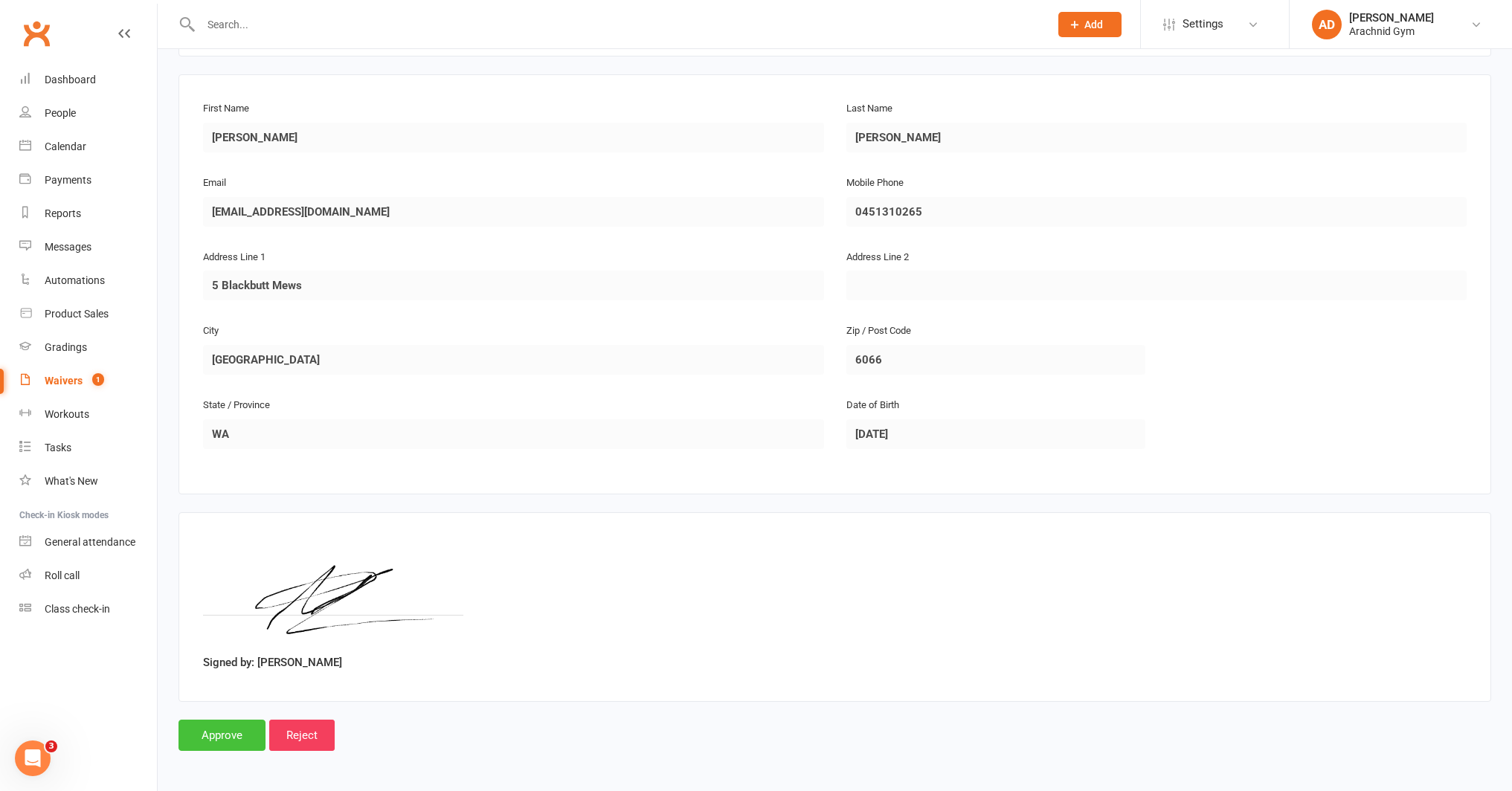
click at [226, 736] on input "Approve" at bounding box center [222, 736] width 87 height 32
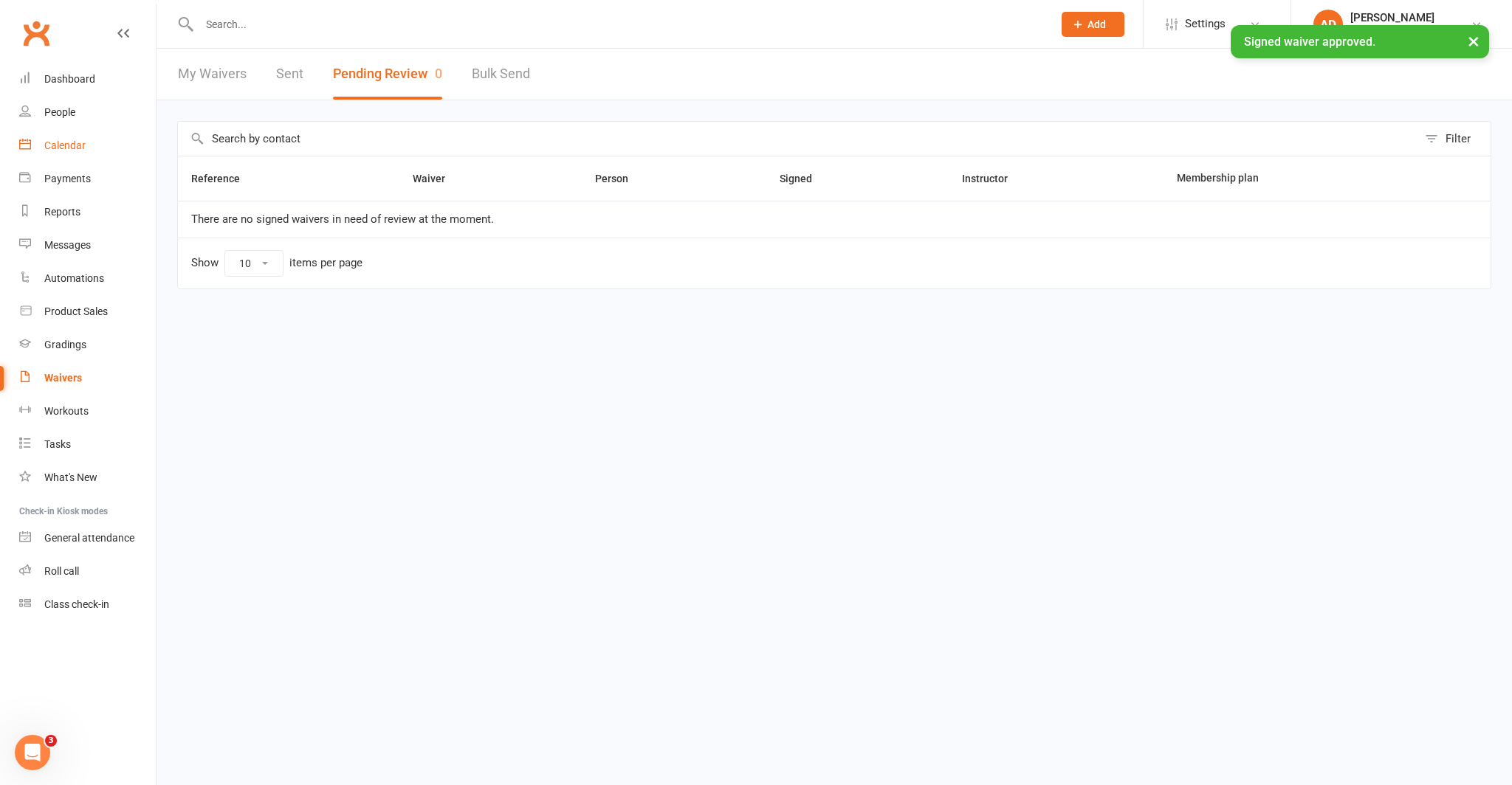
click at [68, 155] on link "Calendar" at bounding box center [87, 146] width 136 height 33
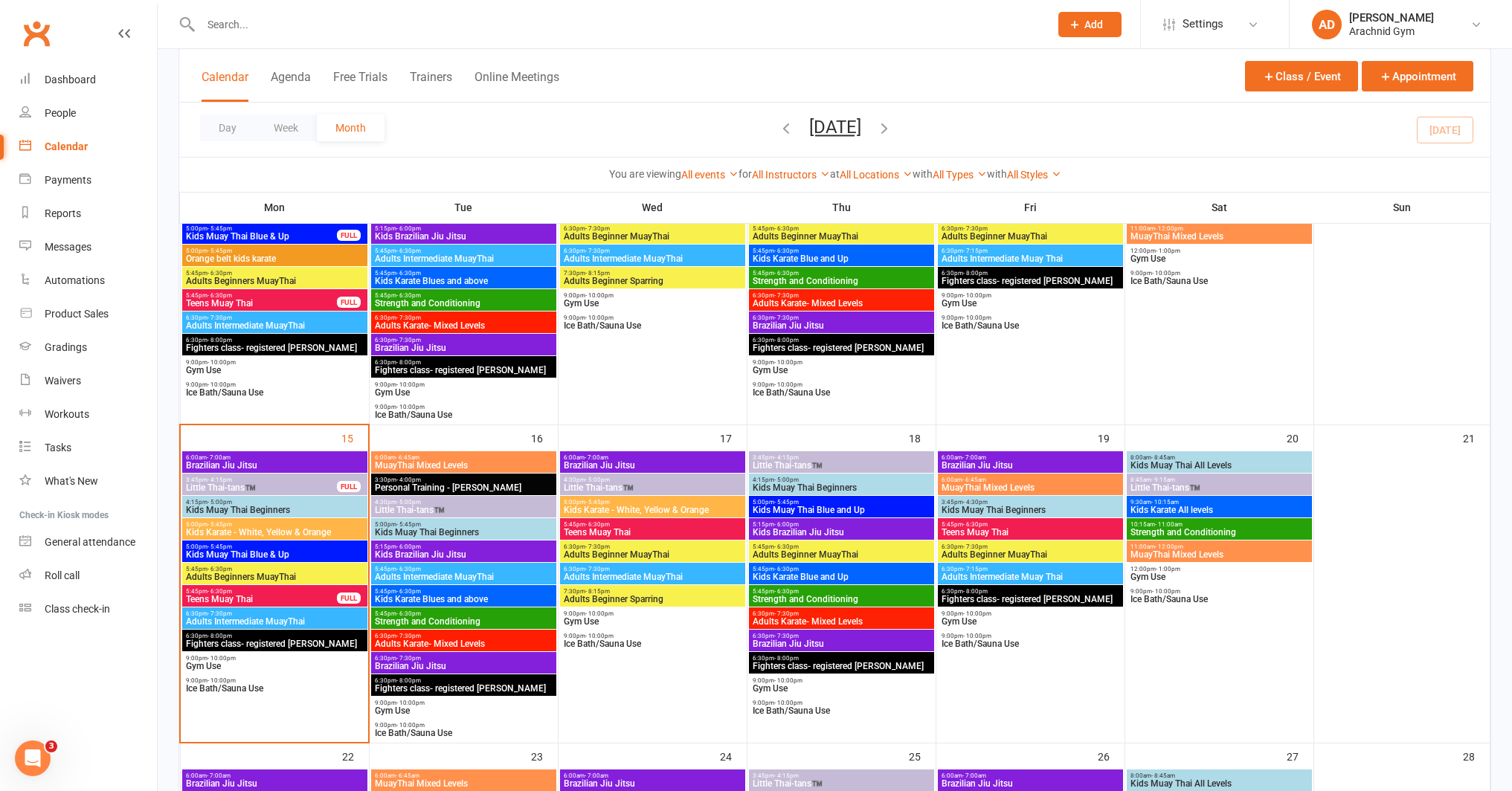
scroll to position [536, 0]
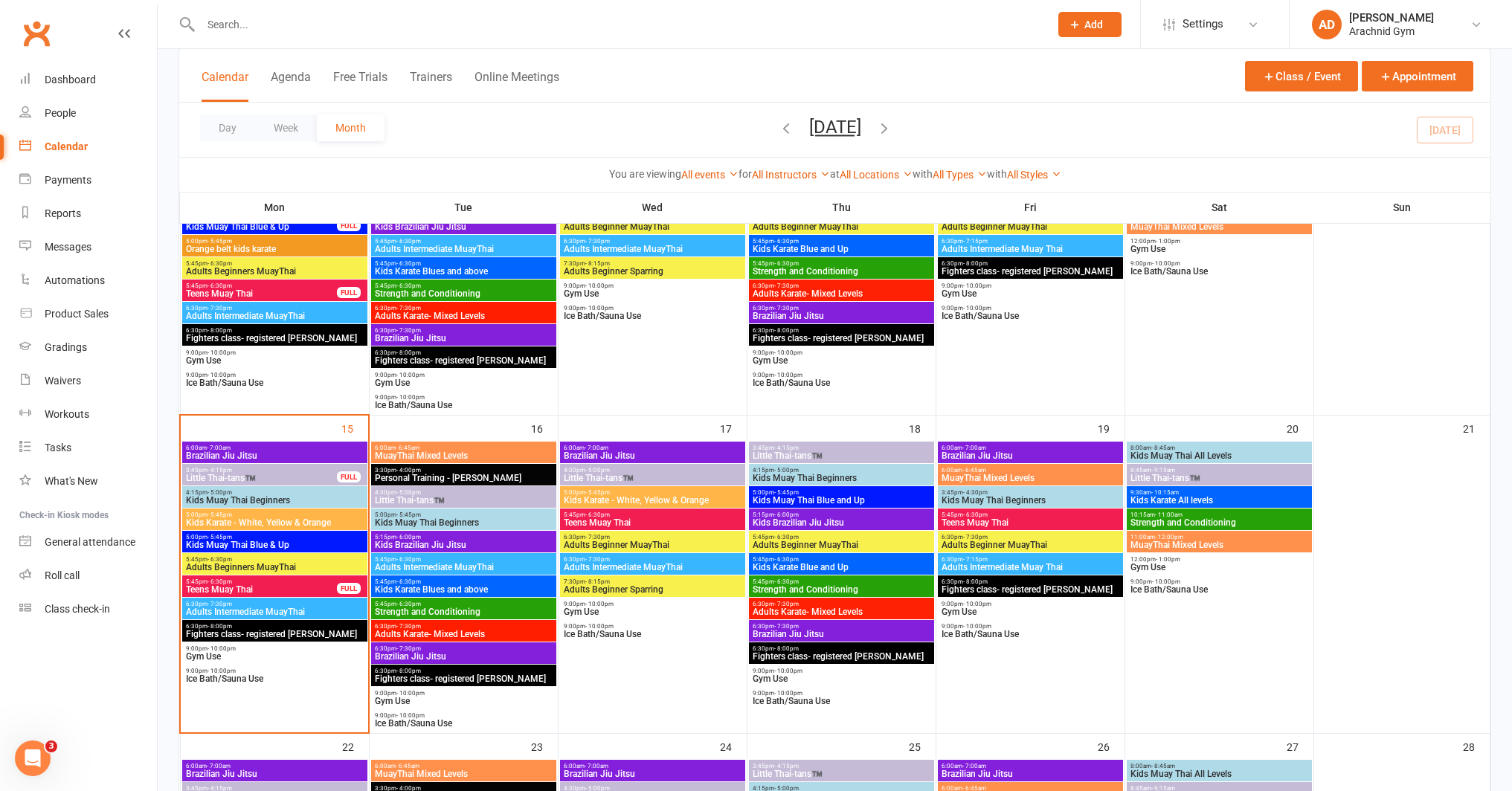
click at [237, 570] on span "Adults Beginners MuayThai" at bounding box center [275, 567] width 179 height 9
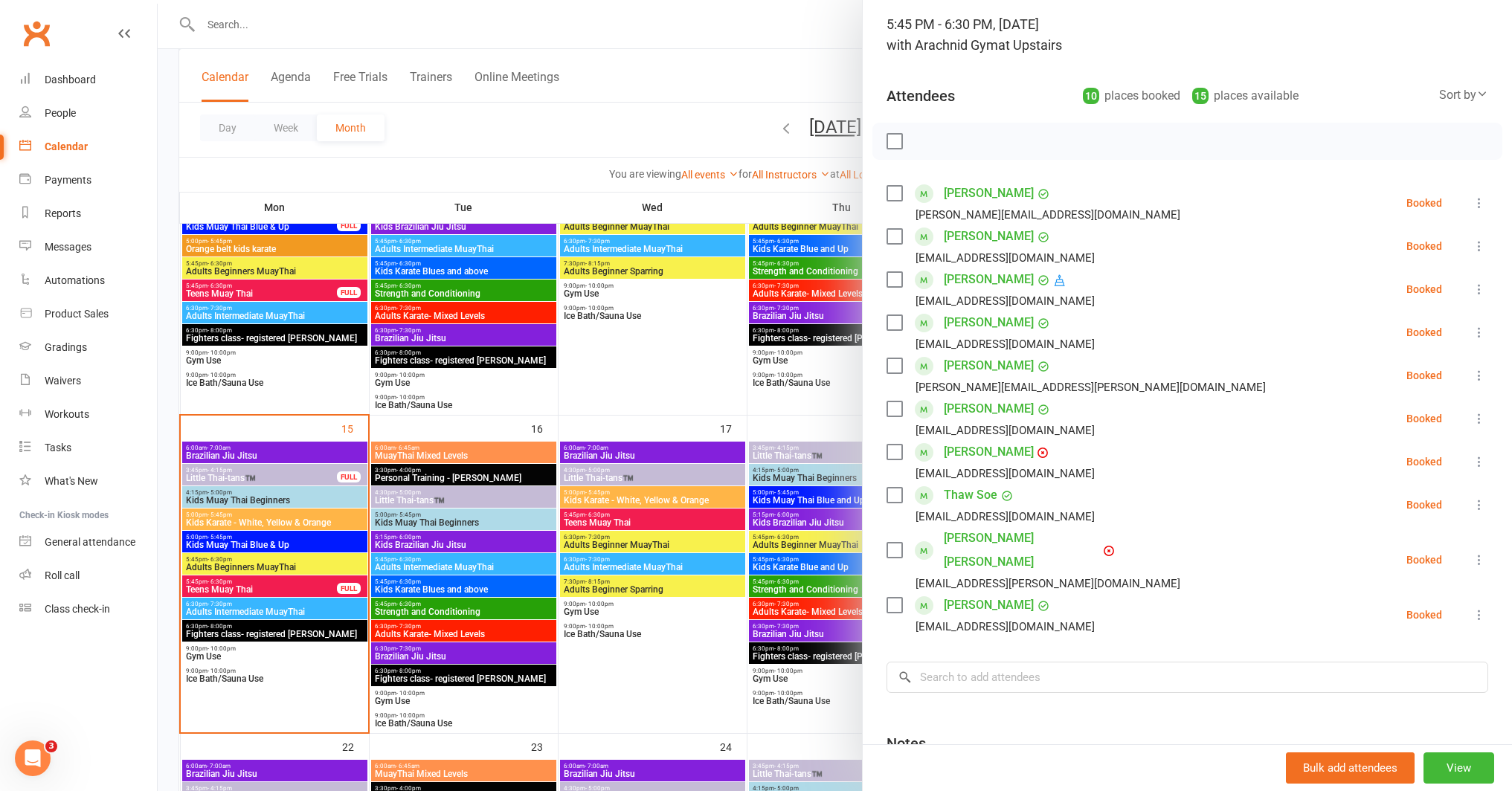
scroll to position [97, 0]
click at [974, 660] on input "search" at bounding box center [1187, 675] width 602 height 32
type input "b"
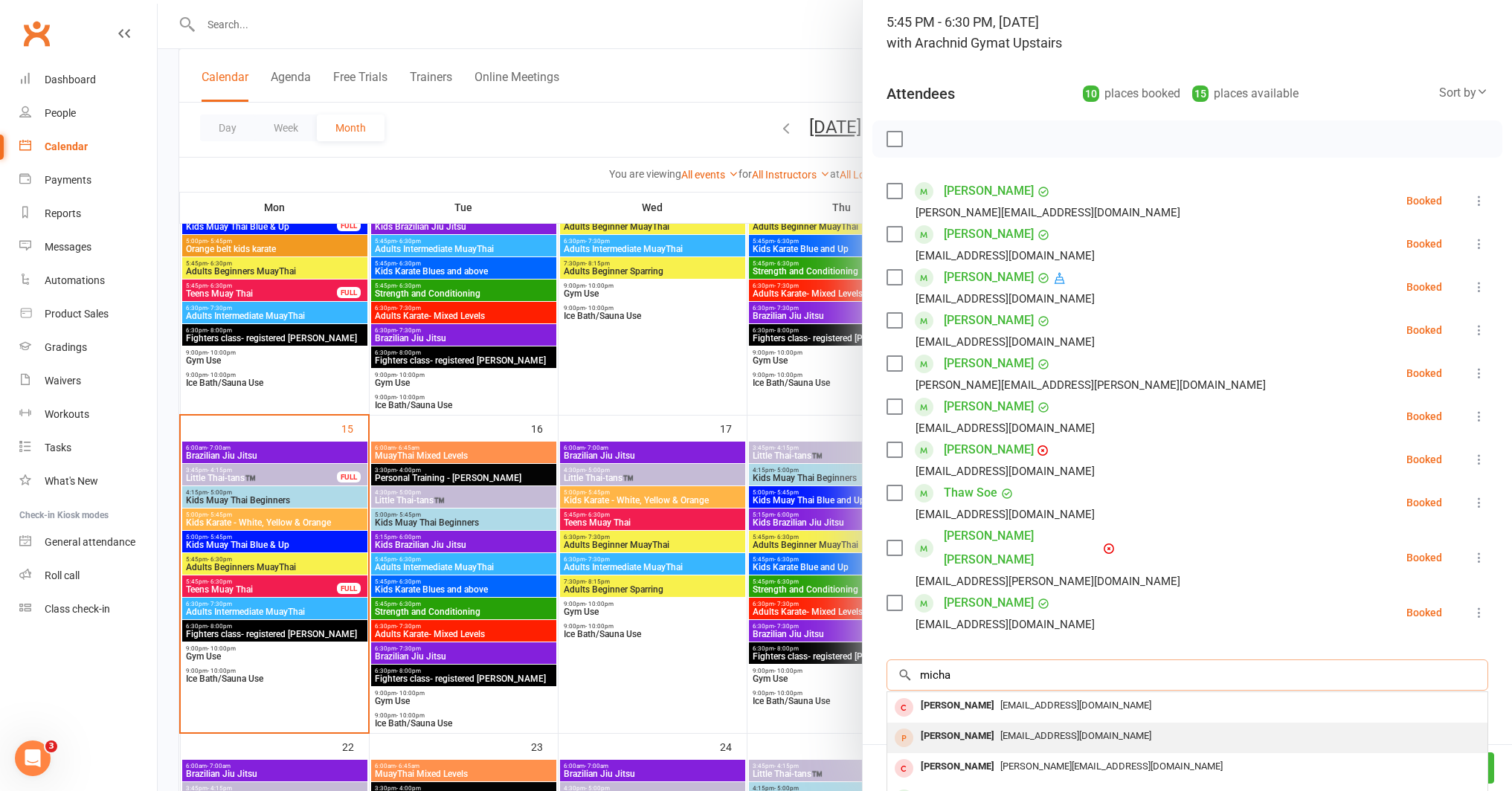
type input "micha"
click at [1009, 730] on span "Michaelmskilton@gmail.com" at bounding box center [1075, 736] width 151 height 11
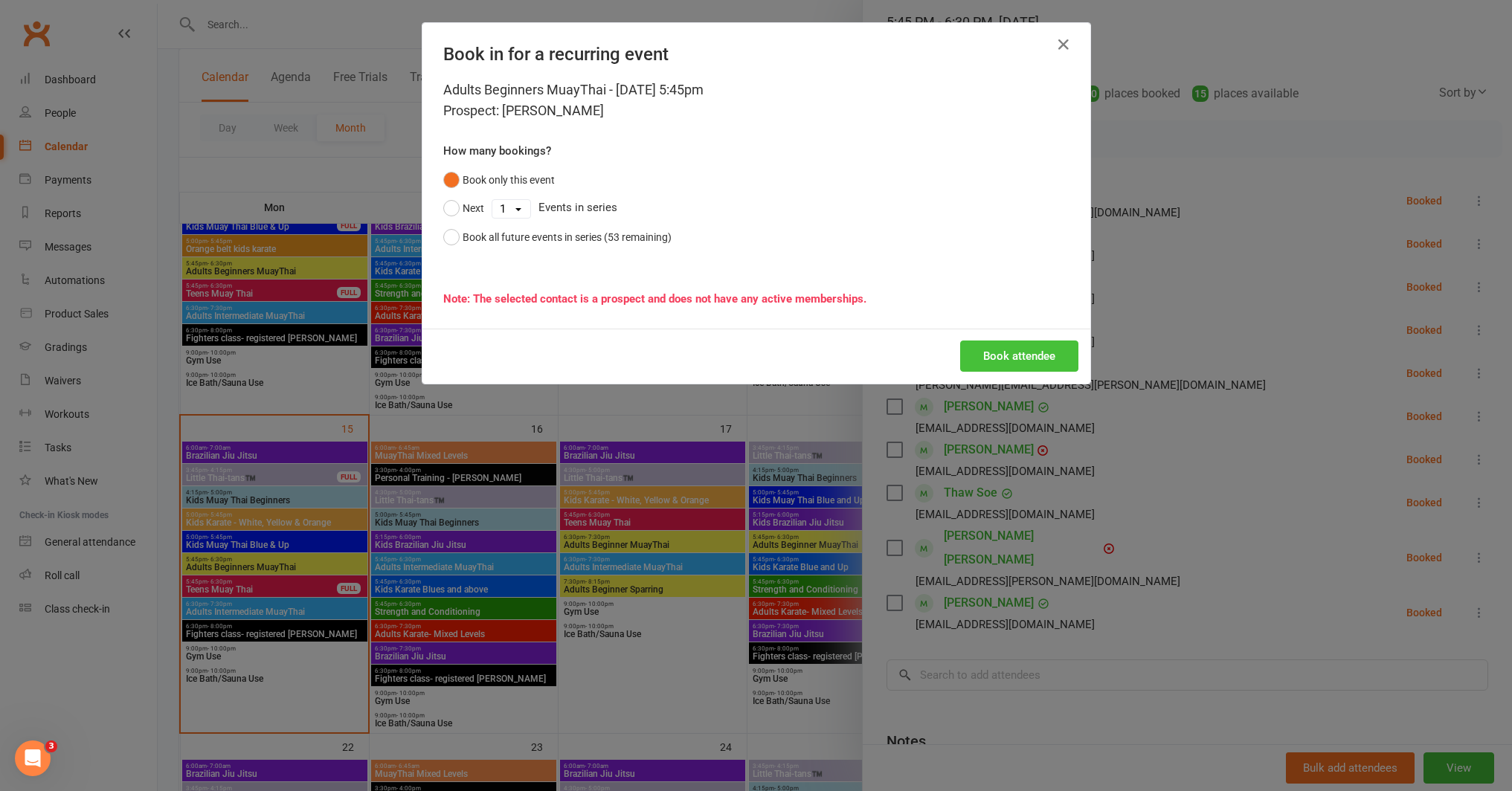
click at [992, 354] on button "Book attendee" at bounding box center [1019, 356] width 119 height 32
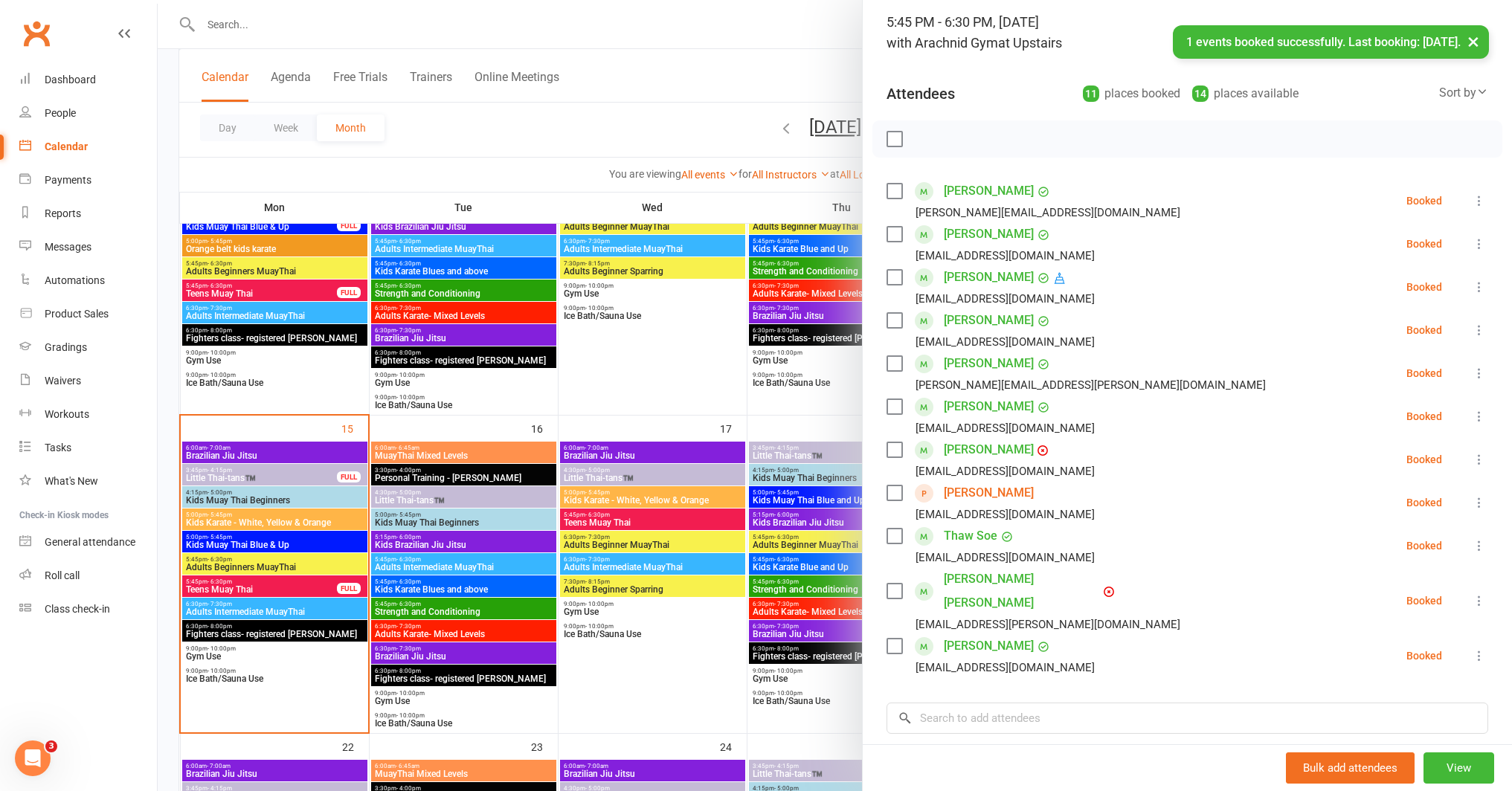
click at [980, 493] on link "Michael Skilton" at bounding box center [988, 493] width 90 height 24
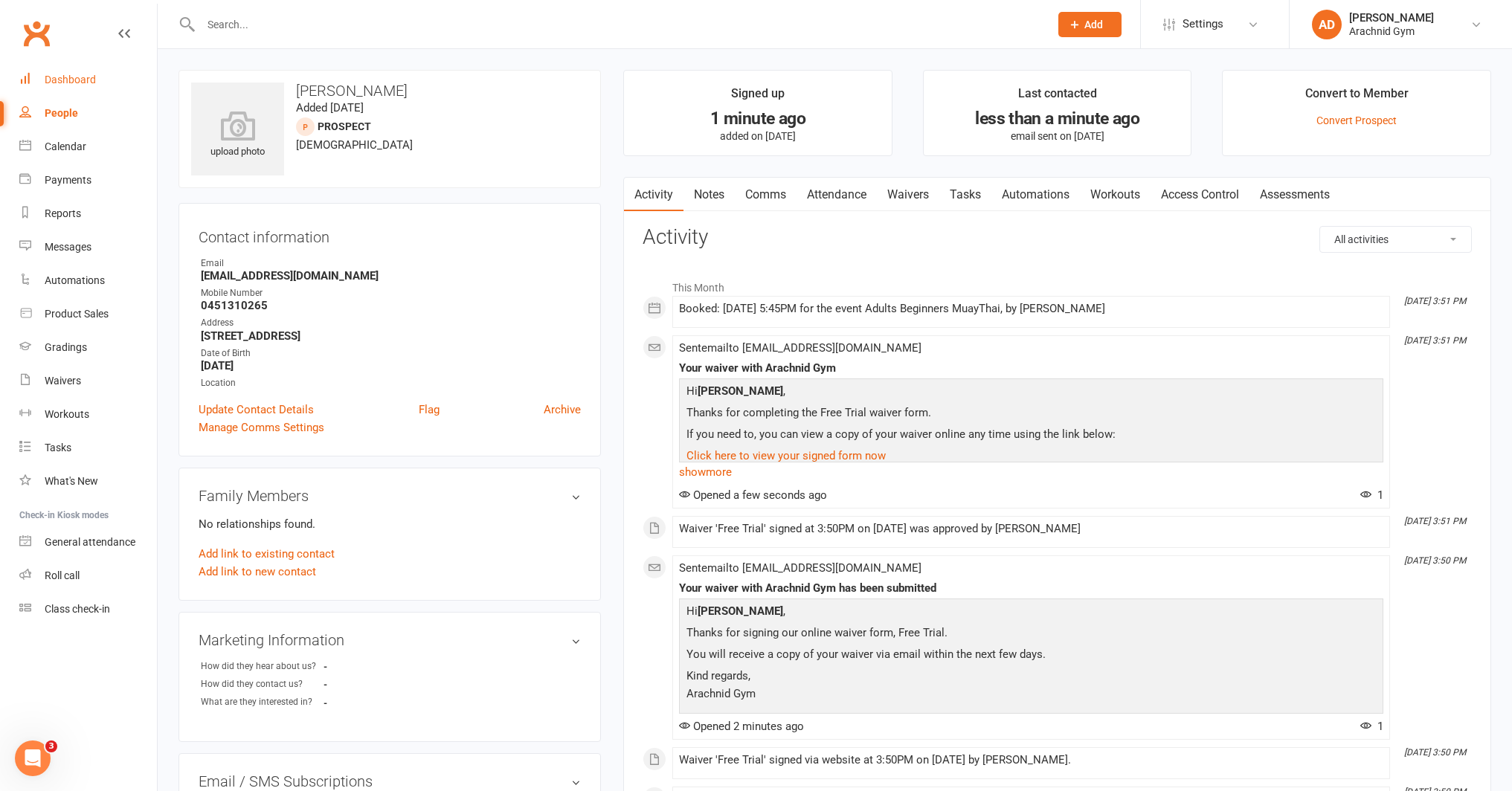
click at [80, 88] on link "Dashboard" at bounding box center [88, 79] width 137 height 33
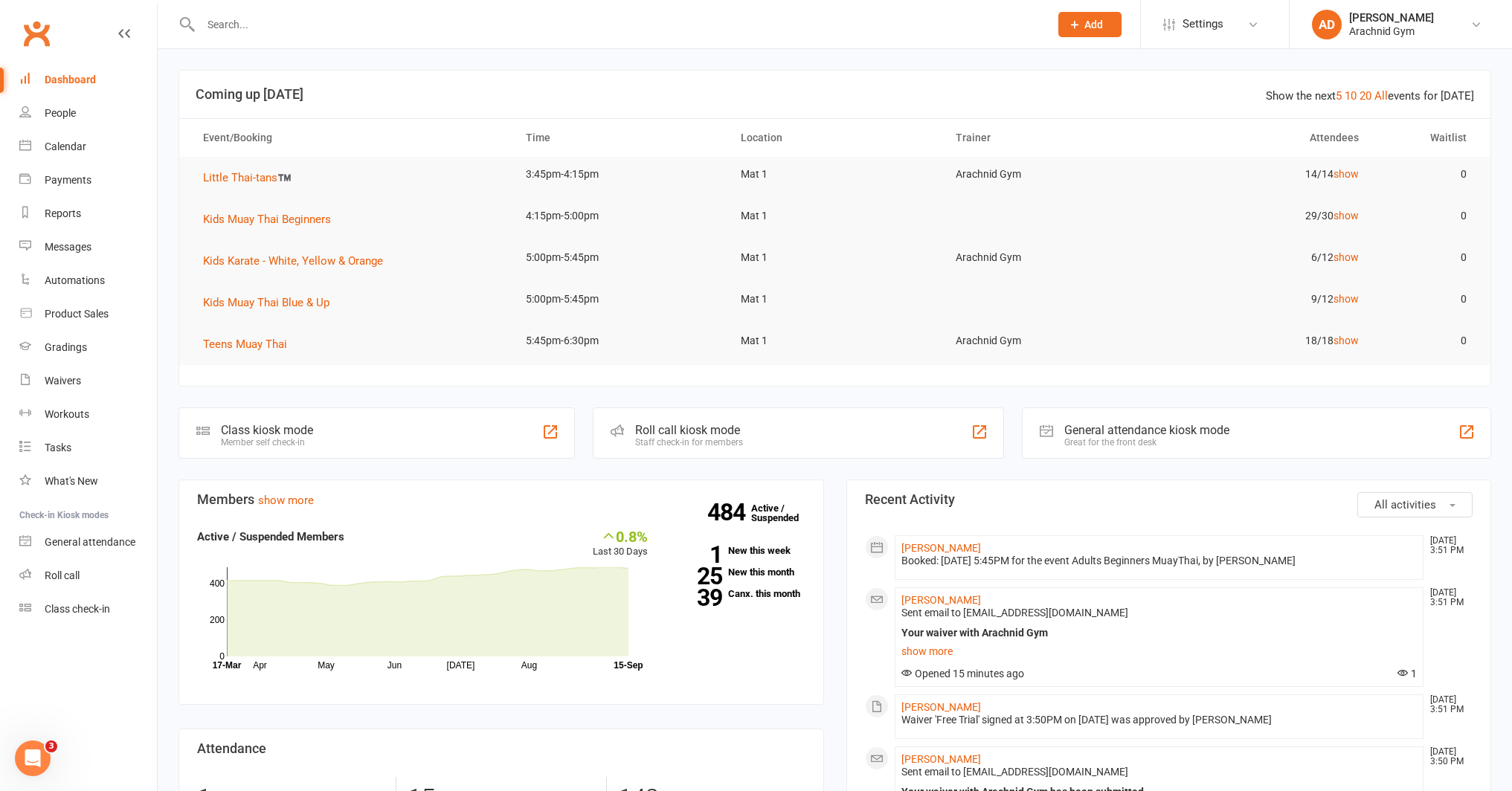
click at [282, 37] on div at bounding box center [608, 24] width 860 height 49
click at [292, 29] on input "text" at bounding box center [618, 25] width 843 height 20
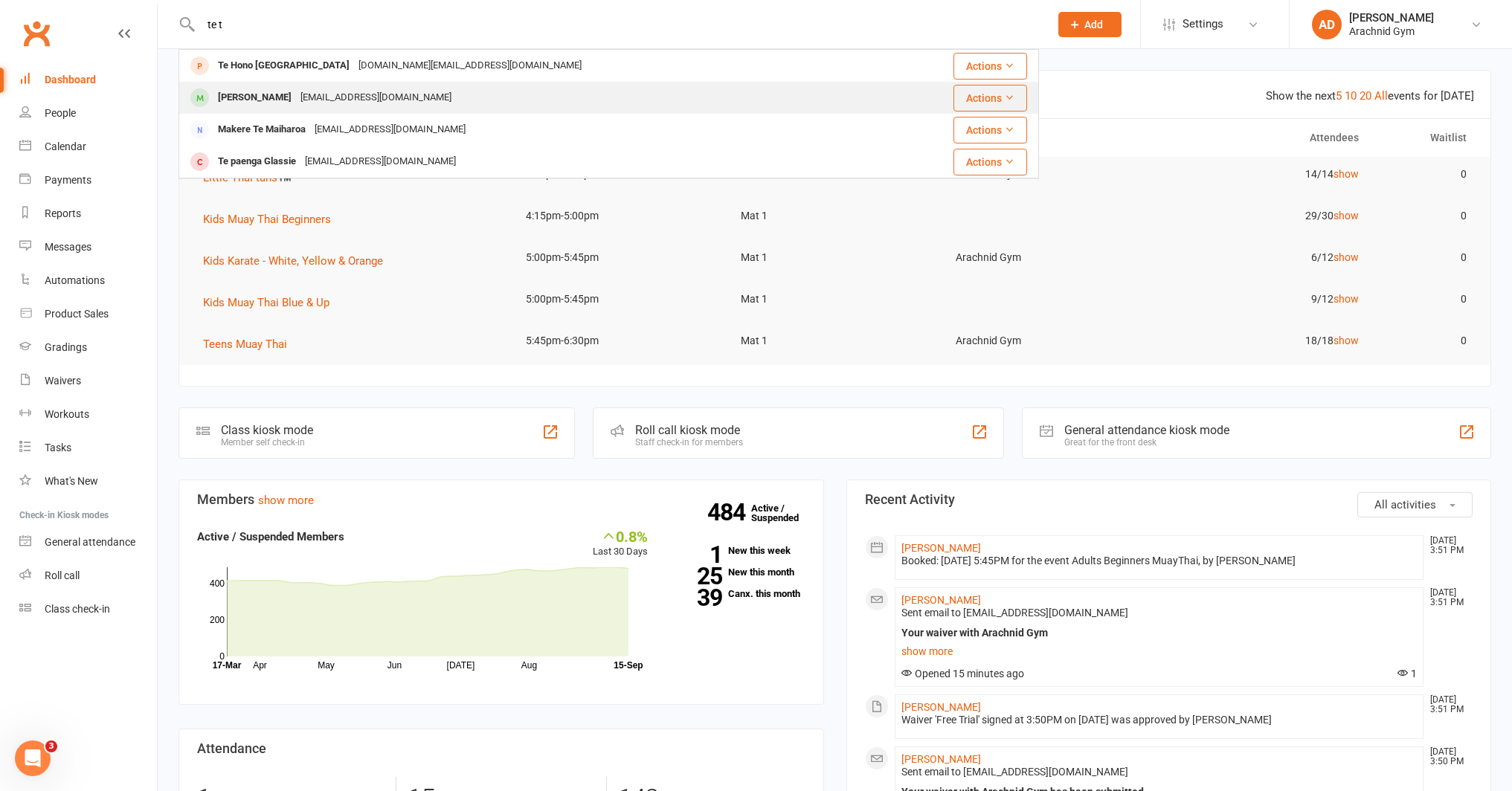
type input "te t"
click at [264, 87] on div "Te Thompson" at bounding box center [254, 97] width 83 height 21
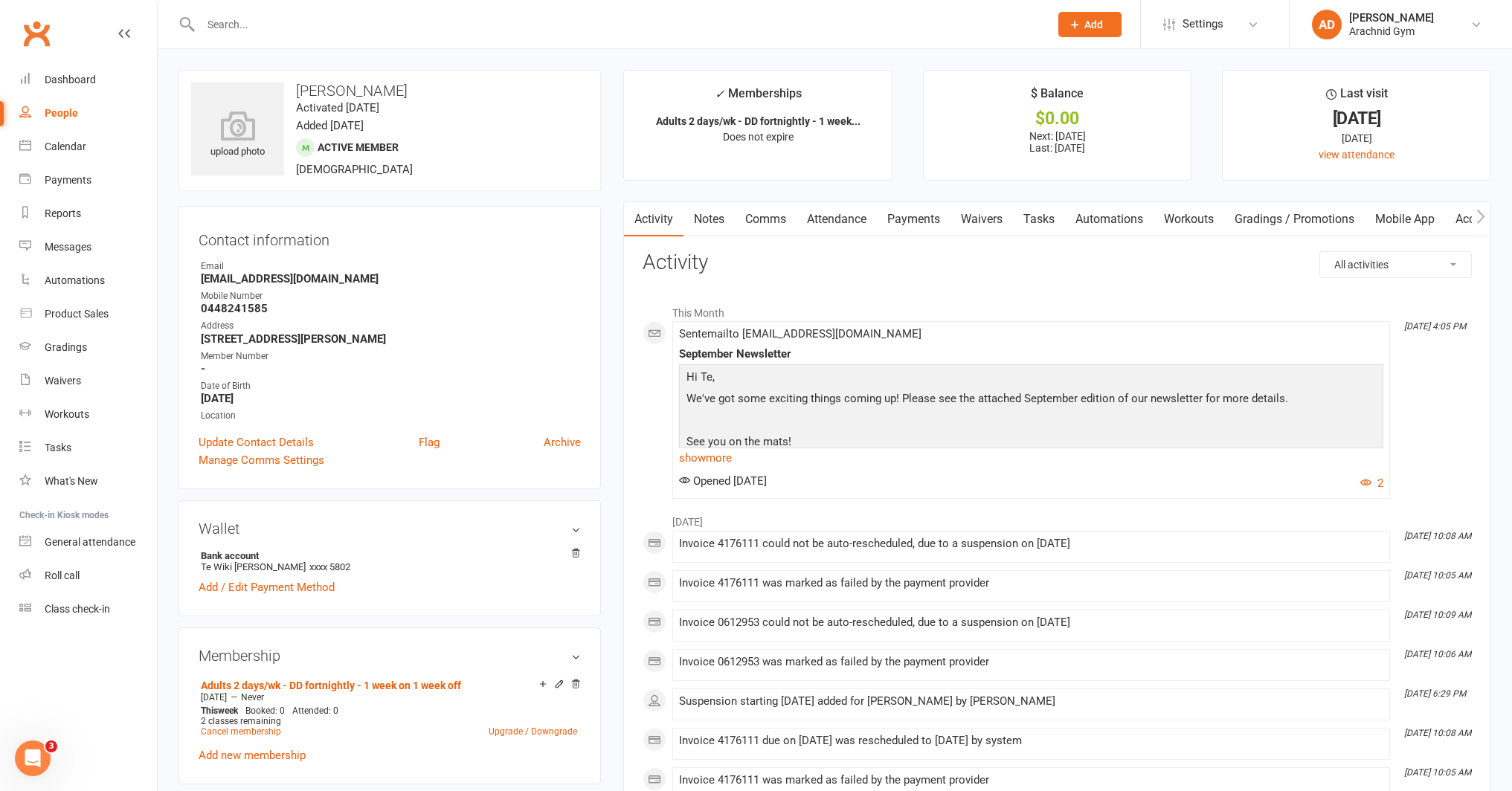
click at [907, 227] on link "Payments" at bounding box center [913, 219] width 73 height 34
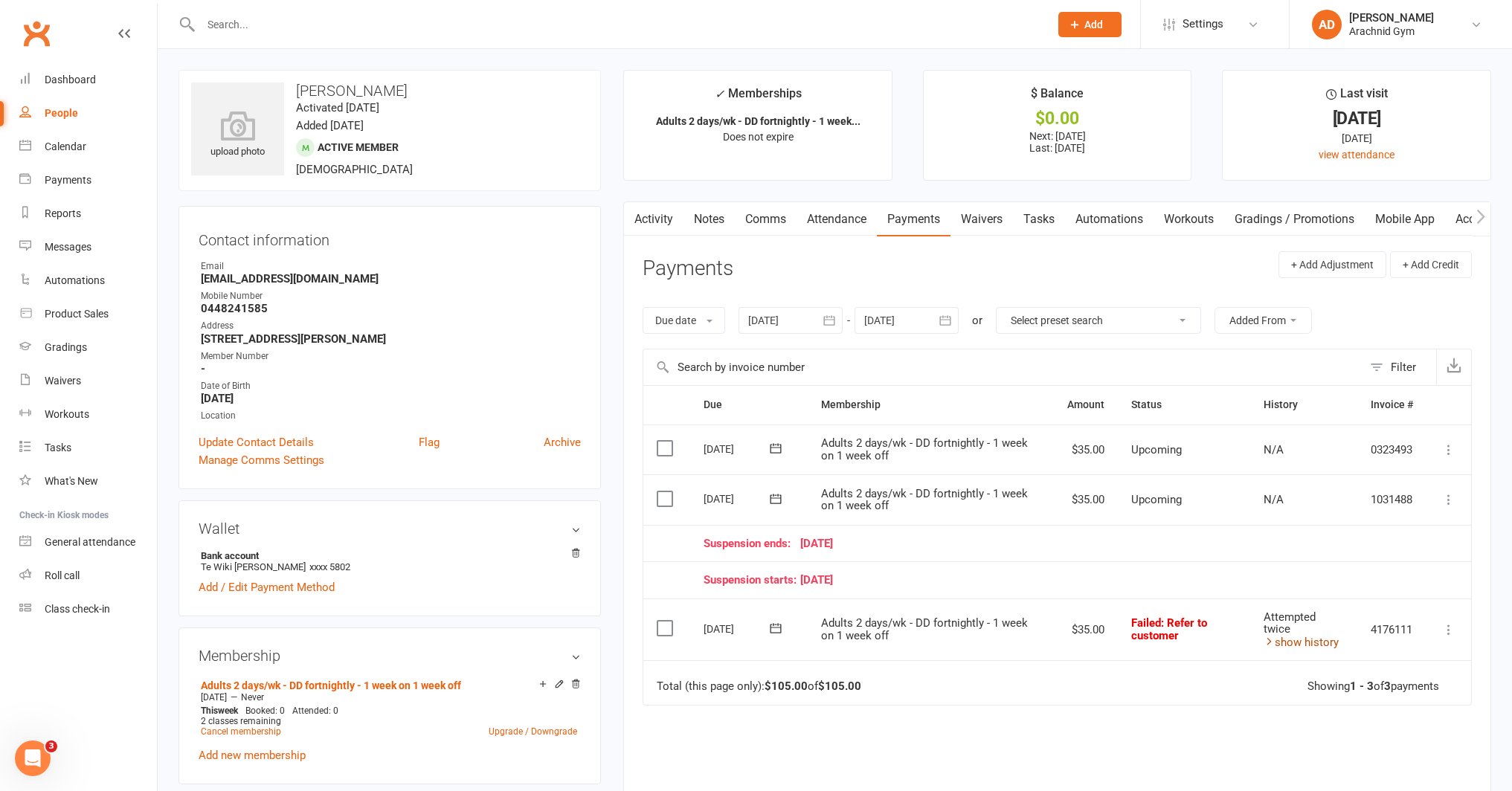
click at [1319, 643] on link "show history" at bounding box center [1301, 643] width 75 height 14
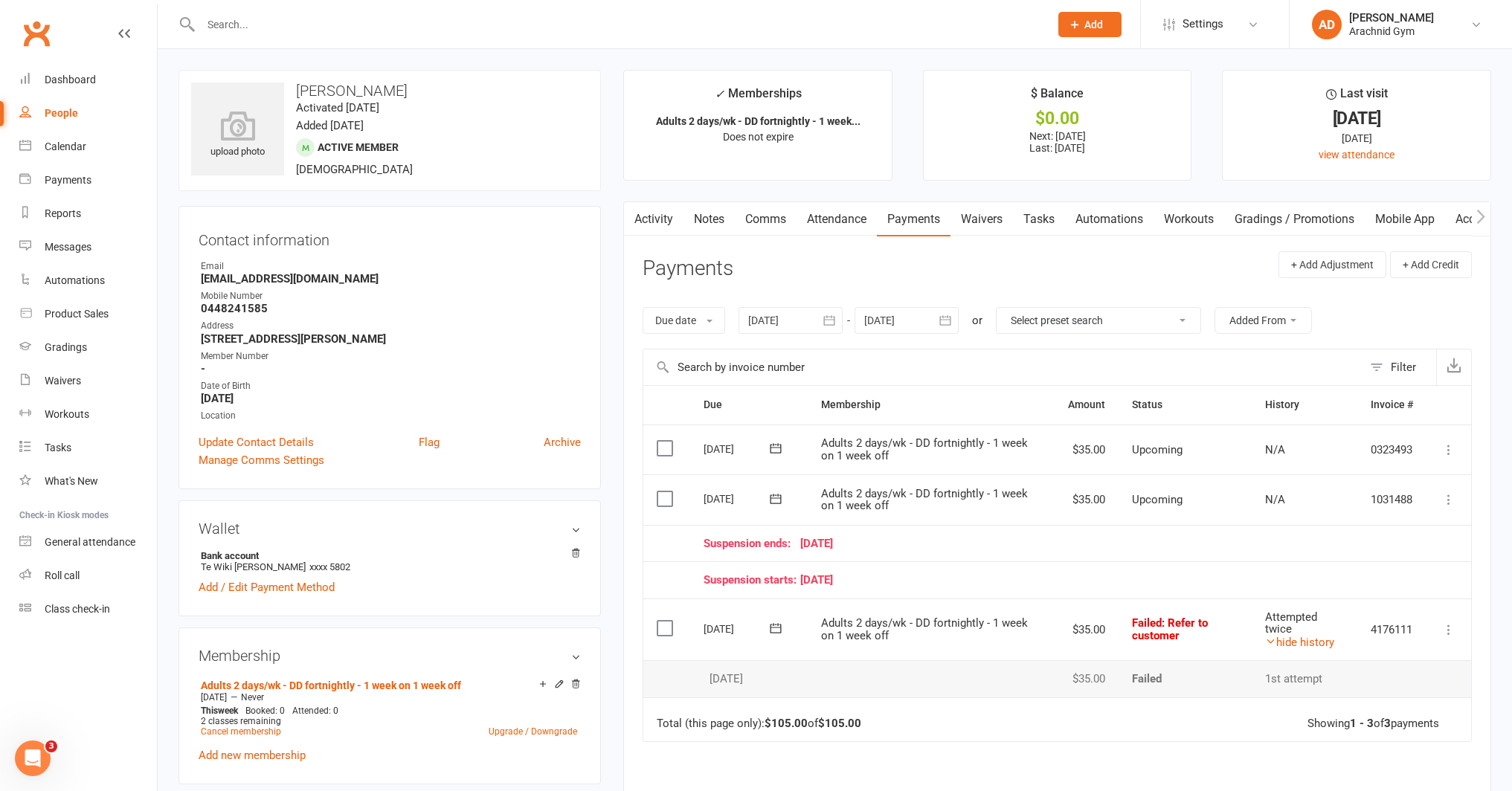
click at [811, 324] on div at bounding box center [790, 320] width 104 height 26
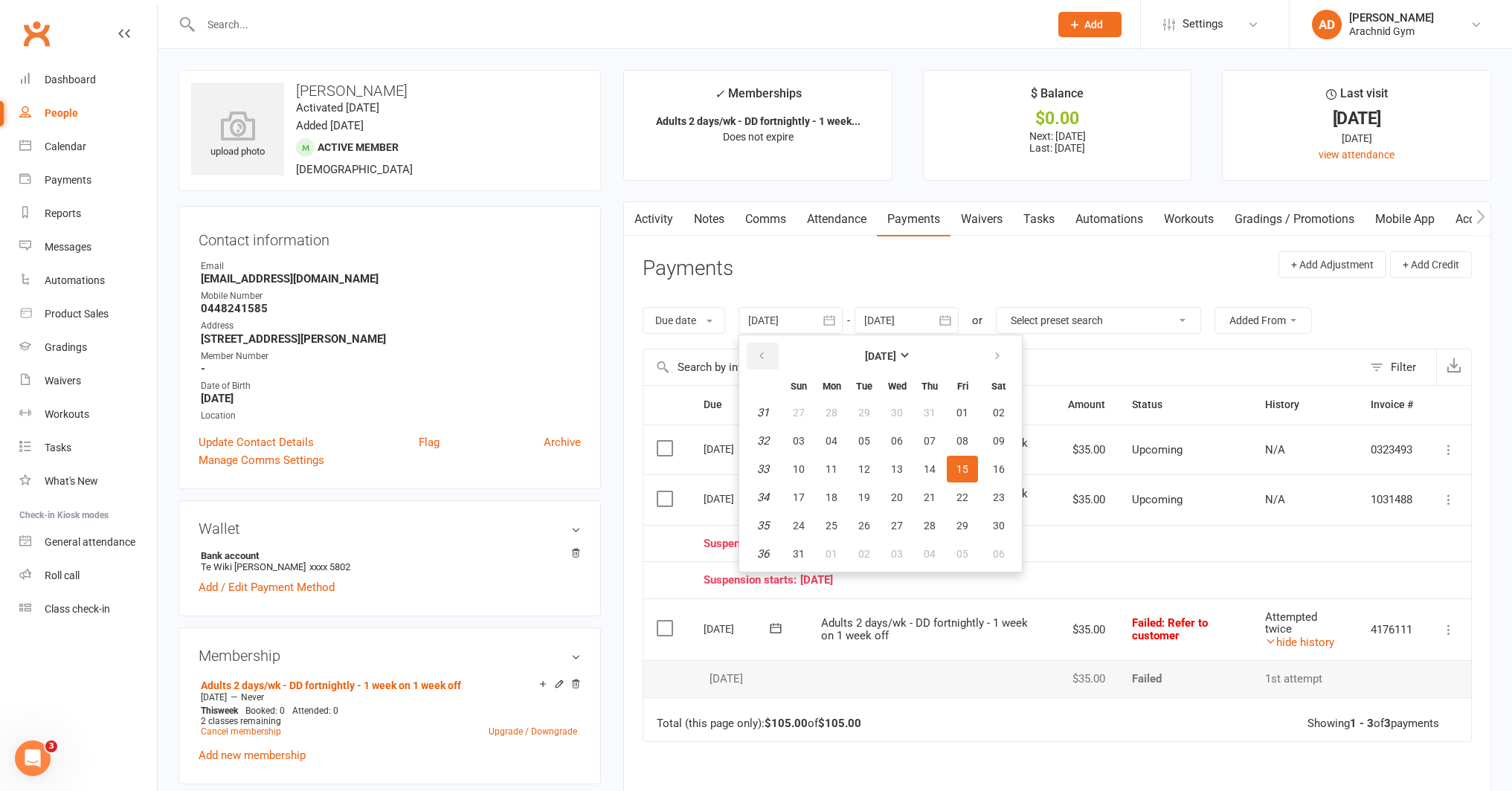
click at [765, 352] on icon "button" at bounding box center [761, 356] width 10 height 12
click at [865, 419] on button "03" at bounding box center [864, 412] width 32 height 26
type input "03 Jun 2025"
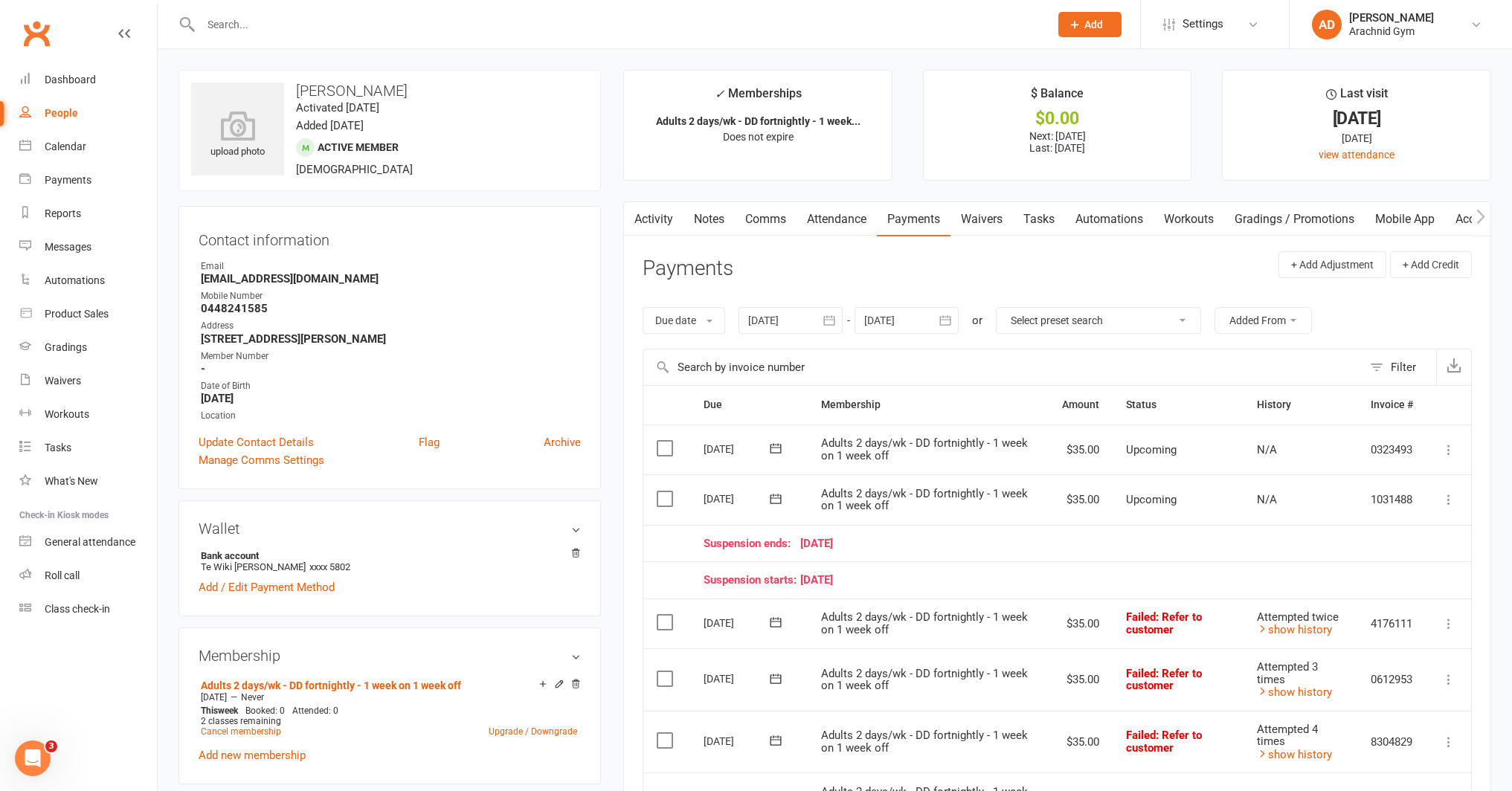
click at [327, 21] on input "text" at bounding box center [618, 25] width 843 height 20
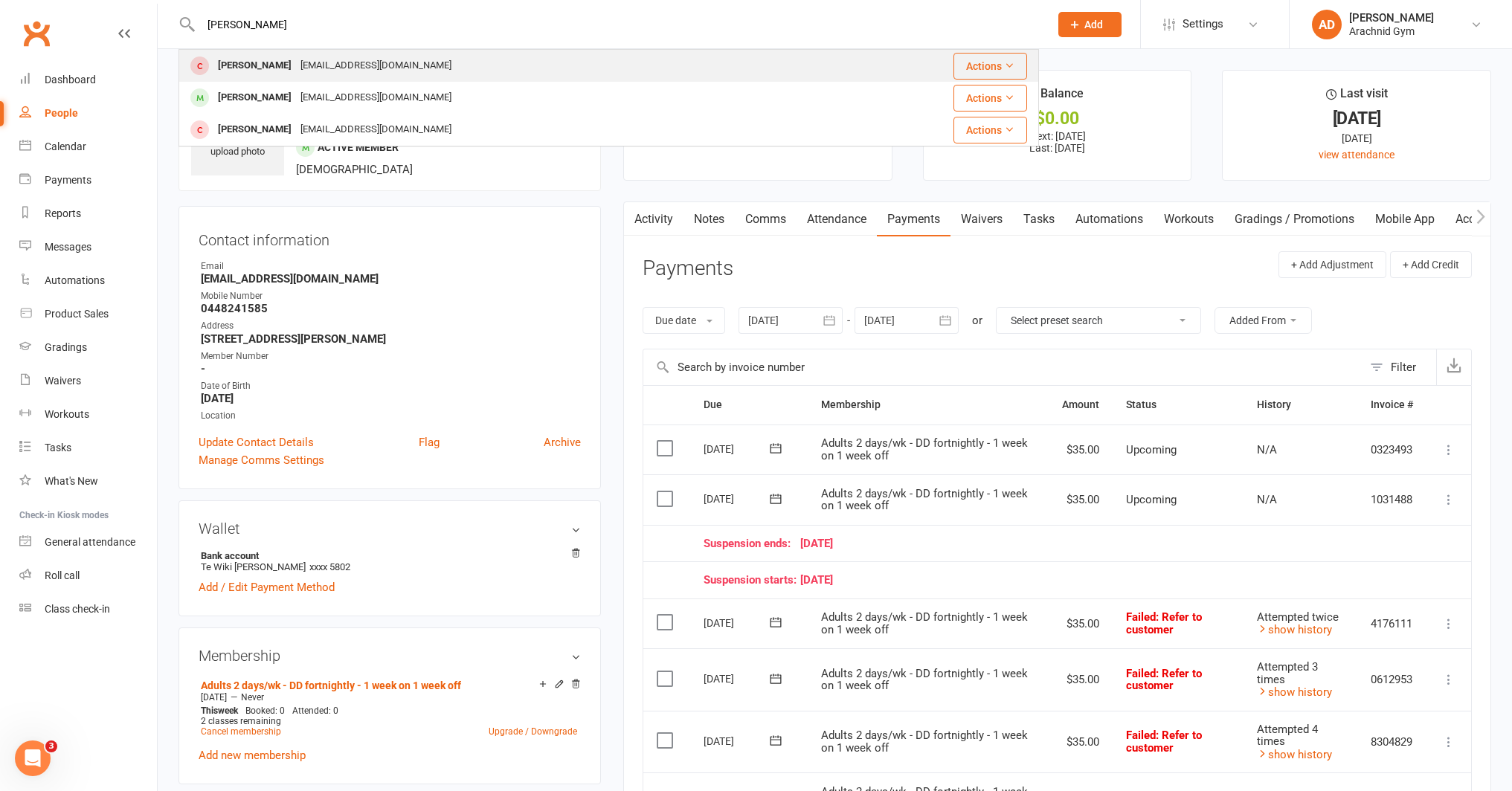
type input "keona"
click at [296, 62] on div "Faprilkaith@yahoo.com" at bounding box center [375, 65] width 160 height 21
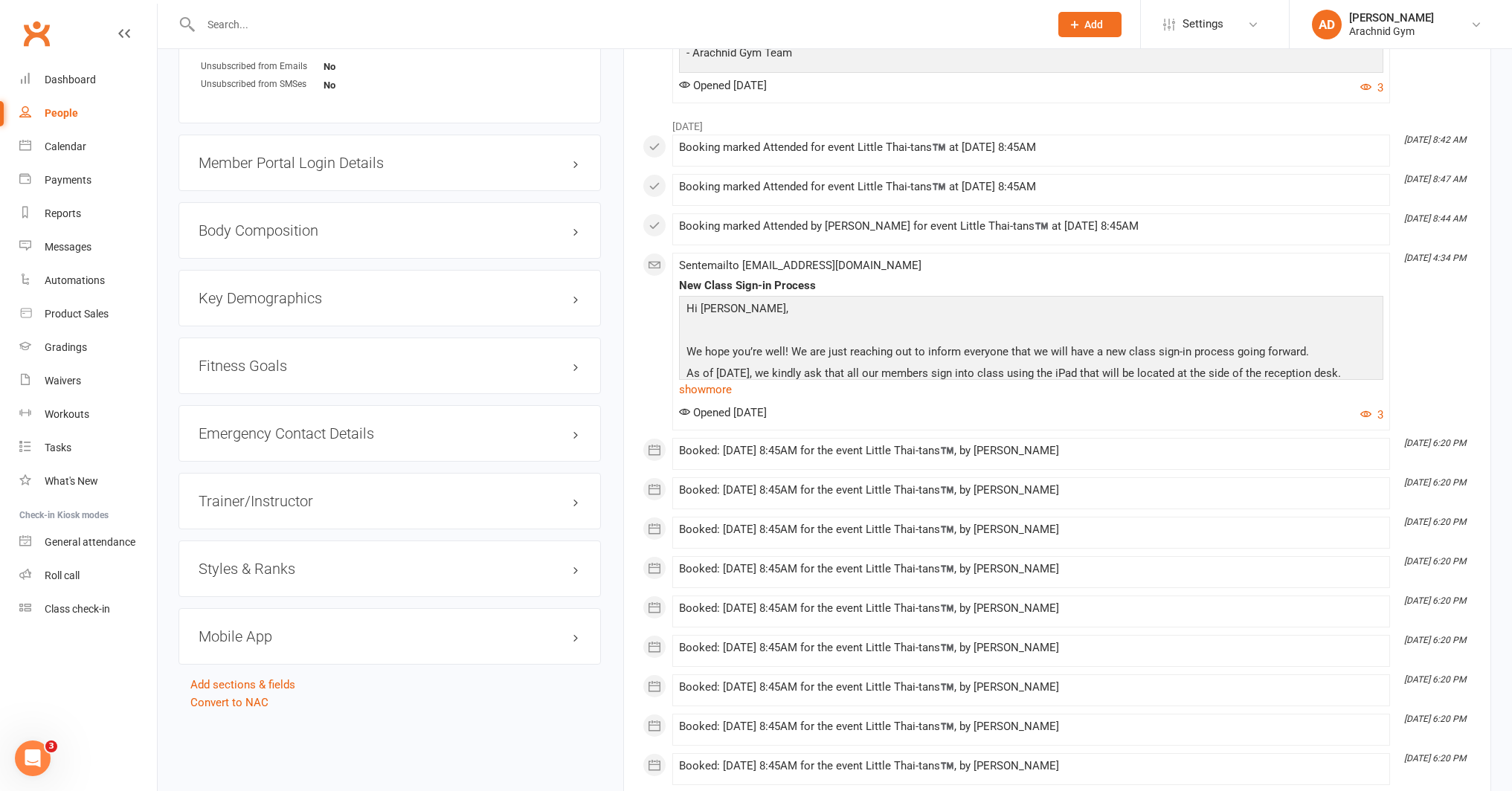
scroll to position [1030, 0]
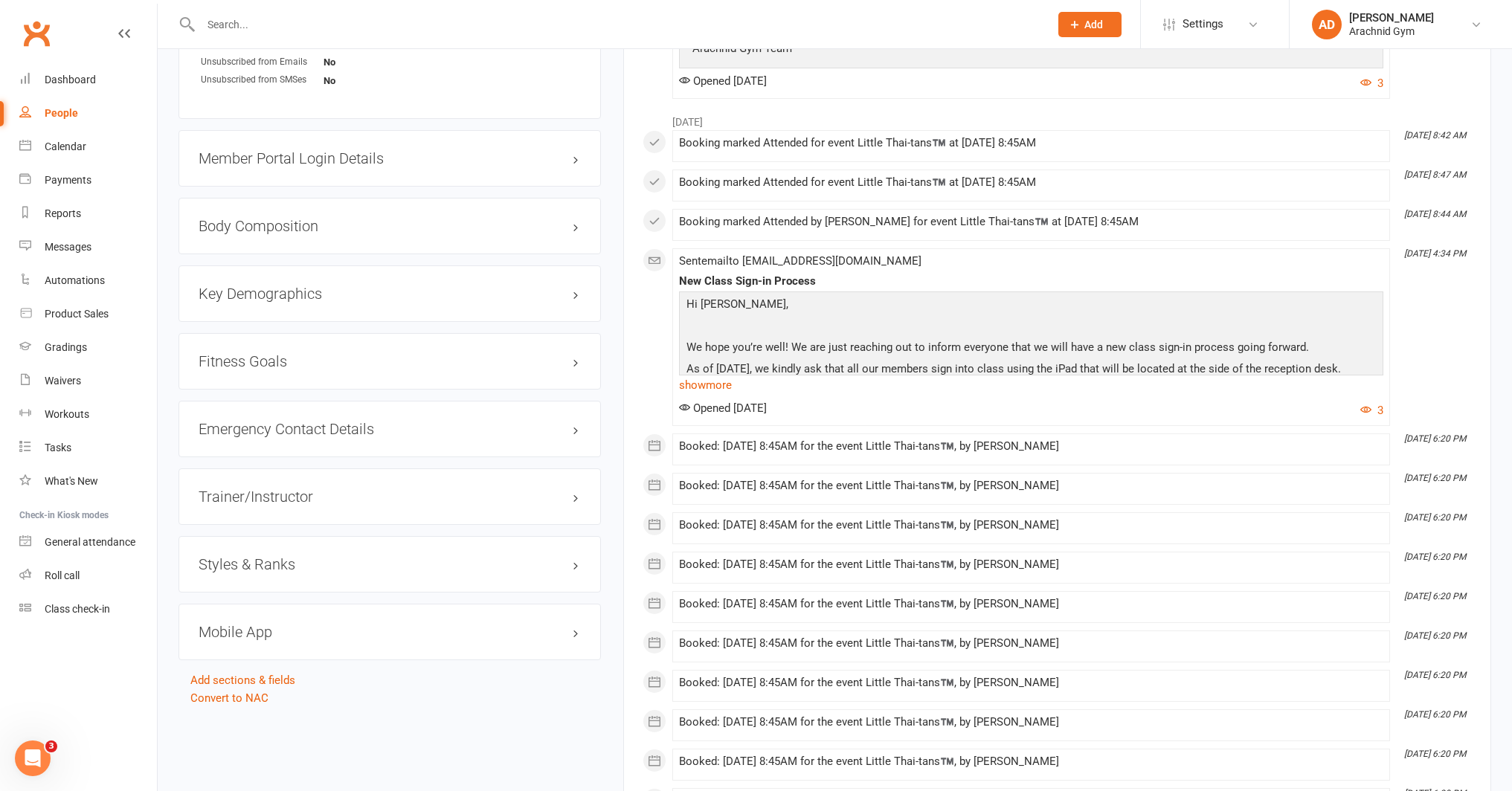
click at [324, 573] on div "Styles & Ranks" at bounding box center [389, 564] width 422 height 56
click at [573, 571] on div "Styles & Ranks" at bounding box center [389, 564] width 422 height 56
click at [575, 567] on h3 "Styles & Ranks" at bounding box center [390, 564] width 382 height 16
click at [220, 619] on link "Add new style" at bounding box center [233, 623] width 69 height 14
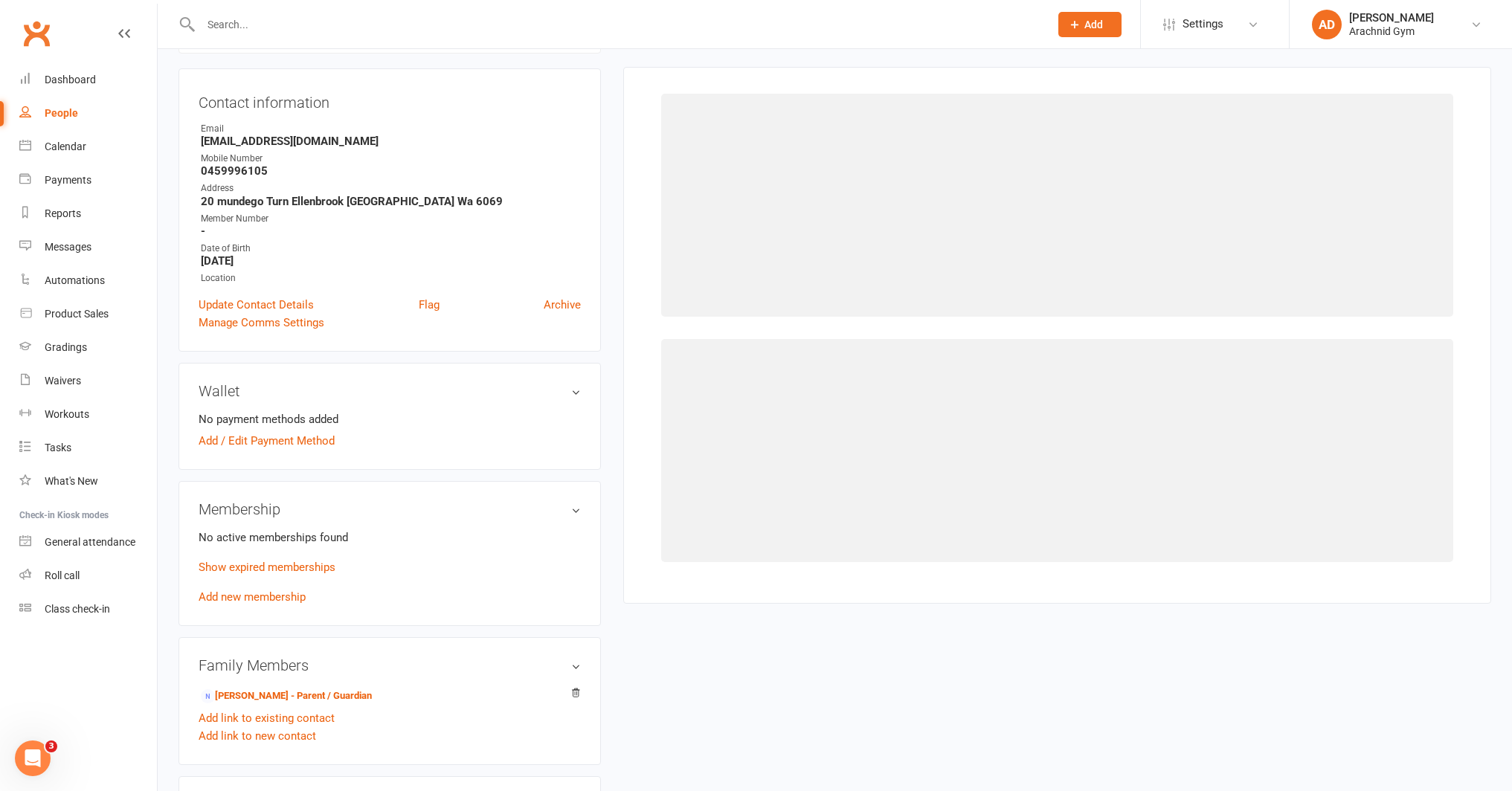
scroll to position [127, 0]
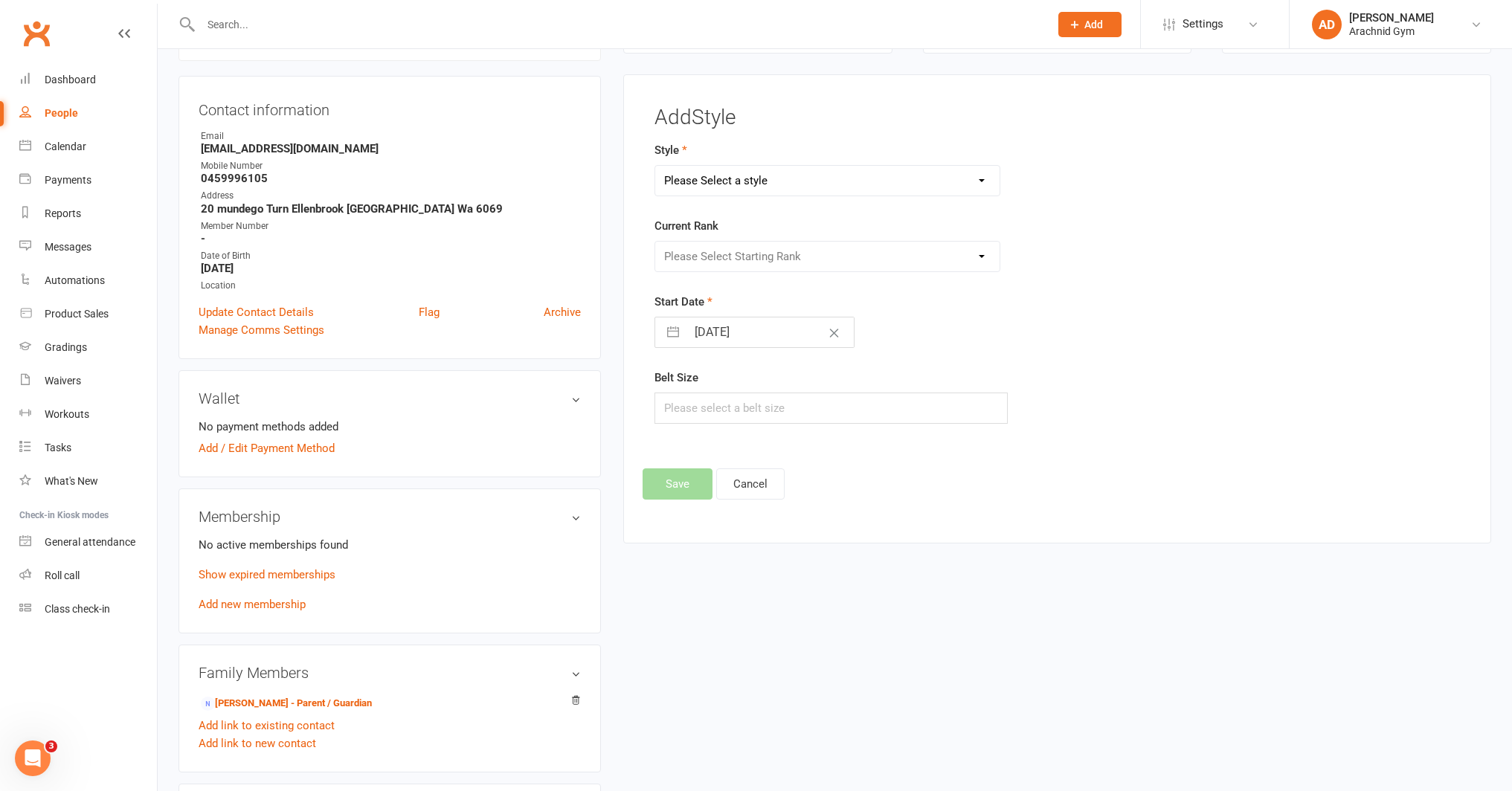
click at [723, 182] on select "Please Select a style Adults Karate Adults Muay Thai Brazilian Jiu Jitsu Fitnes…" at bounding box center [827, 180] width 344 height 30
select select "2281"
click at [655, 166] on select "Please Select a style Adults Karate Adults Muay Thai Brazilian Jiu Jitsu Fitnes…" at bounding box center [827, 180] width 344 height 30
click at [749, 259] on select "Please Select Starting Rank White Kids Muay Thai class" at bounding box center [827, 256] width 344 height 30
select select "22398"
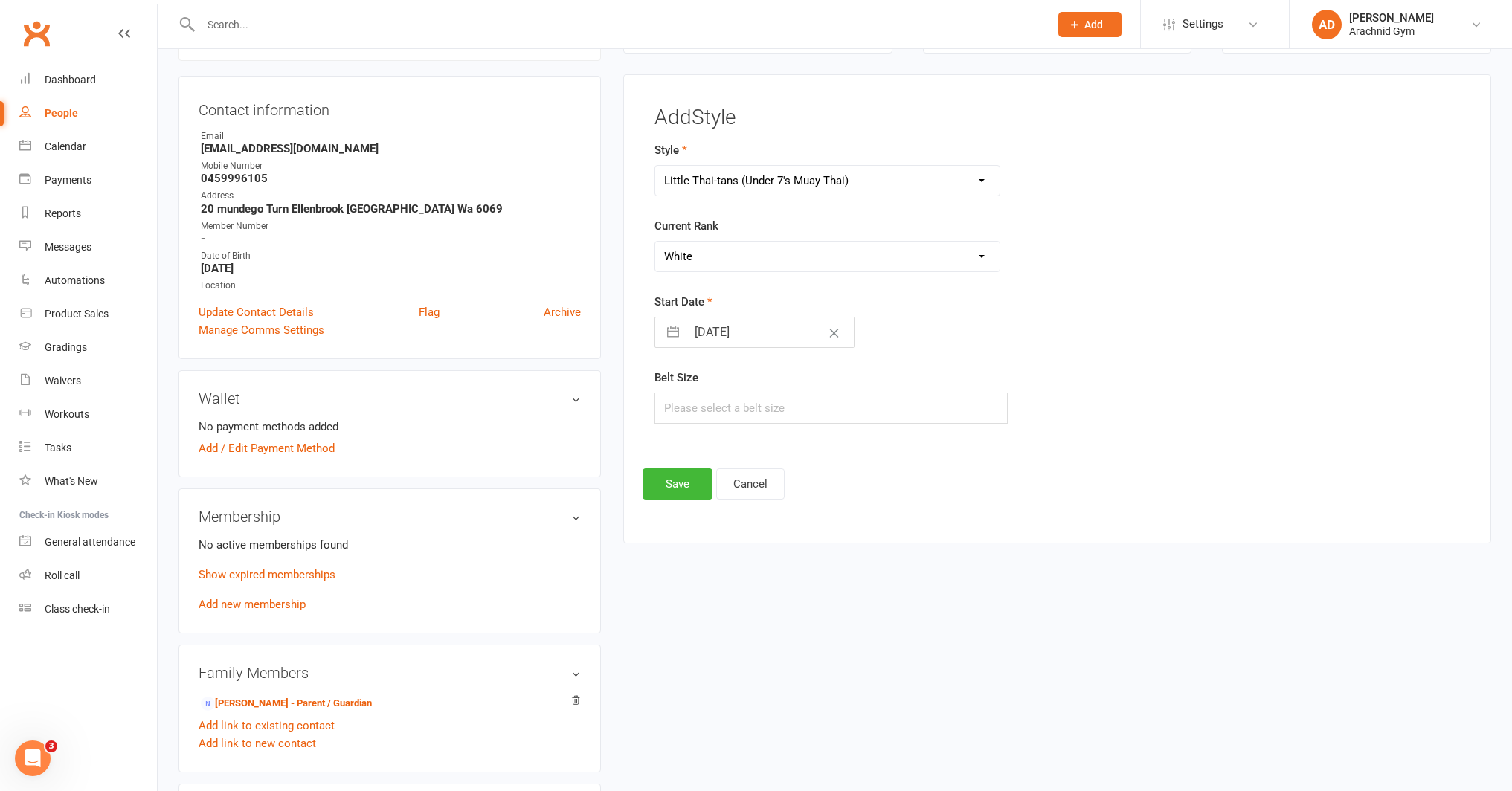
click at [655, 241] on select "Please Select Starting Rank White Kids Muay Thai class" at bounding box center [827, 256] width 344 height 30
click at [687, 484] on button "Save" at bounding box center [677, 484] width 70 height 32
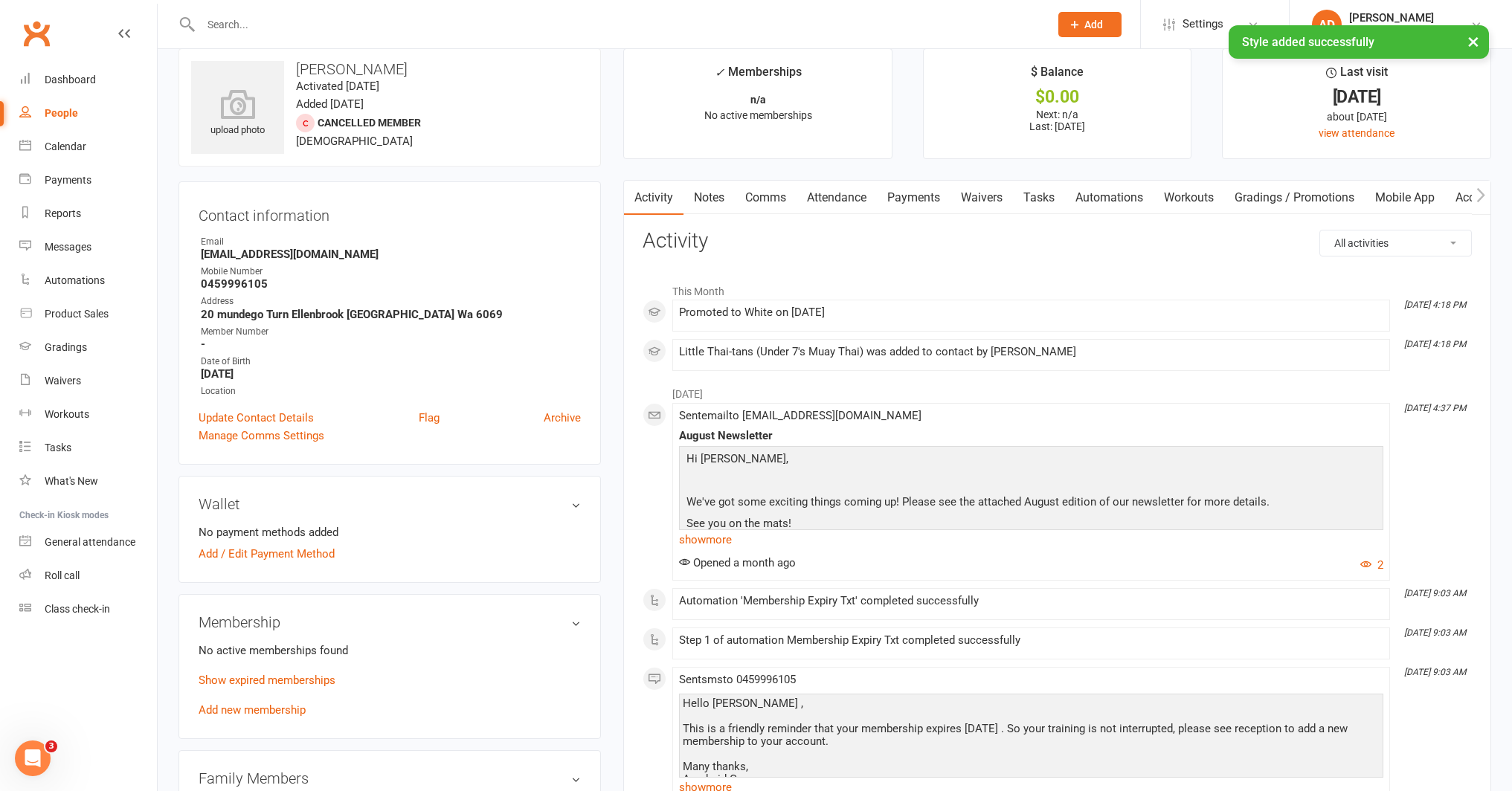
scroll to position [0, 0]
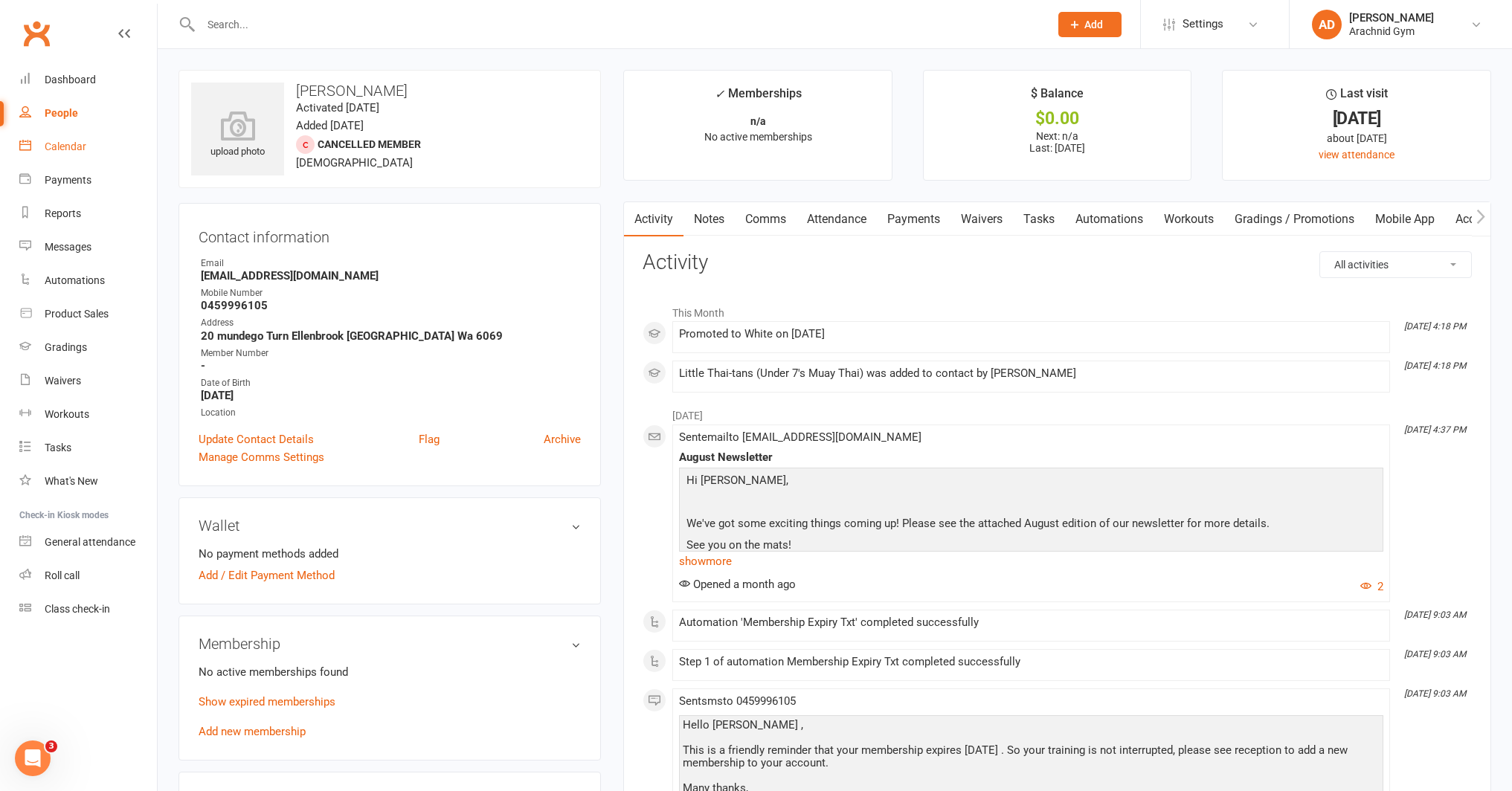
click at [79, 159] on link "Calendar" at bounding box center [88, 147] width 137 height 33
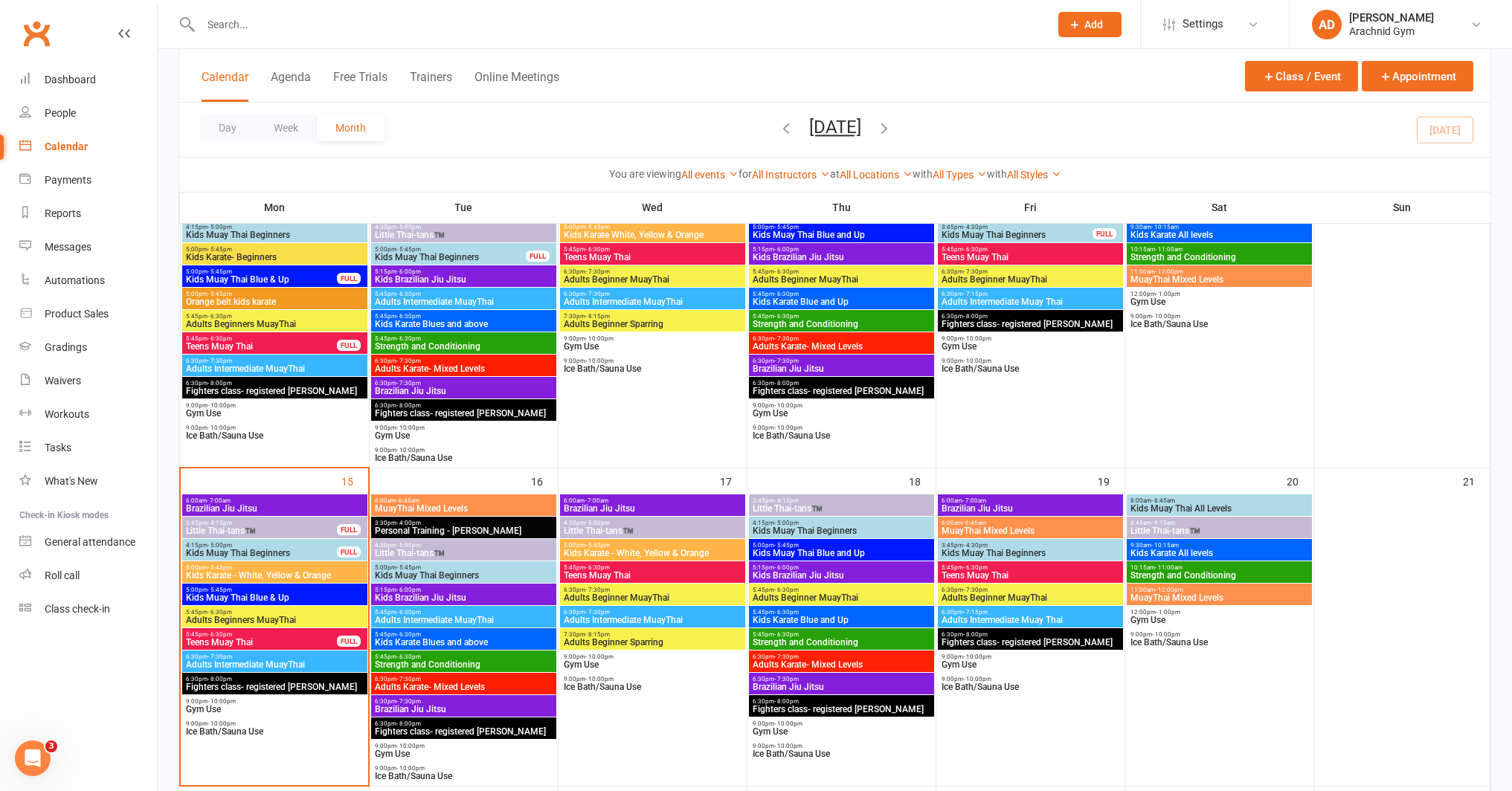
scroll to position [495, 0]
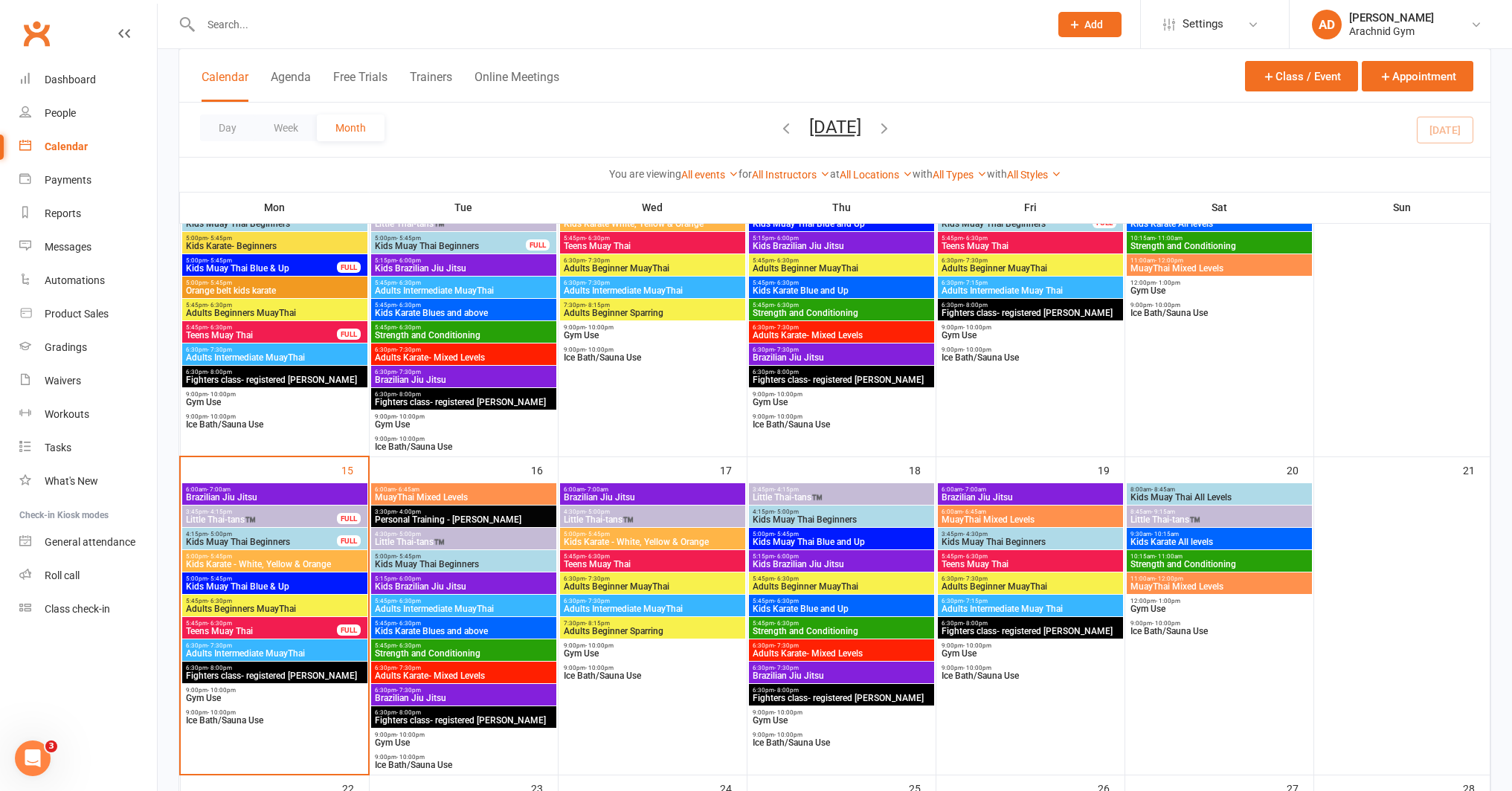
click at [324, 512] on span "3:45pm - 4:15pm" at bounding box center [261, 512] width 153 height 7
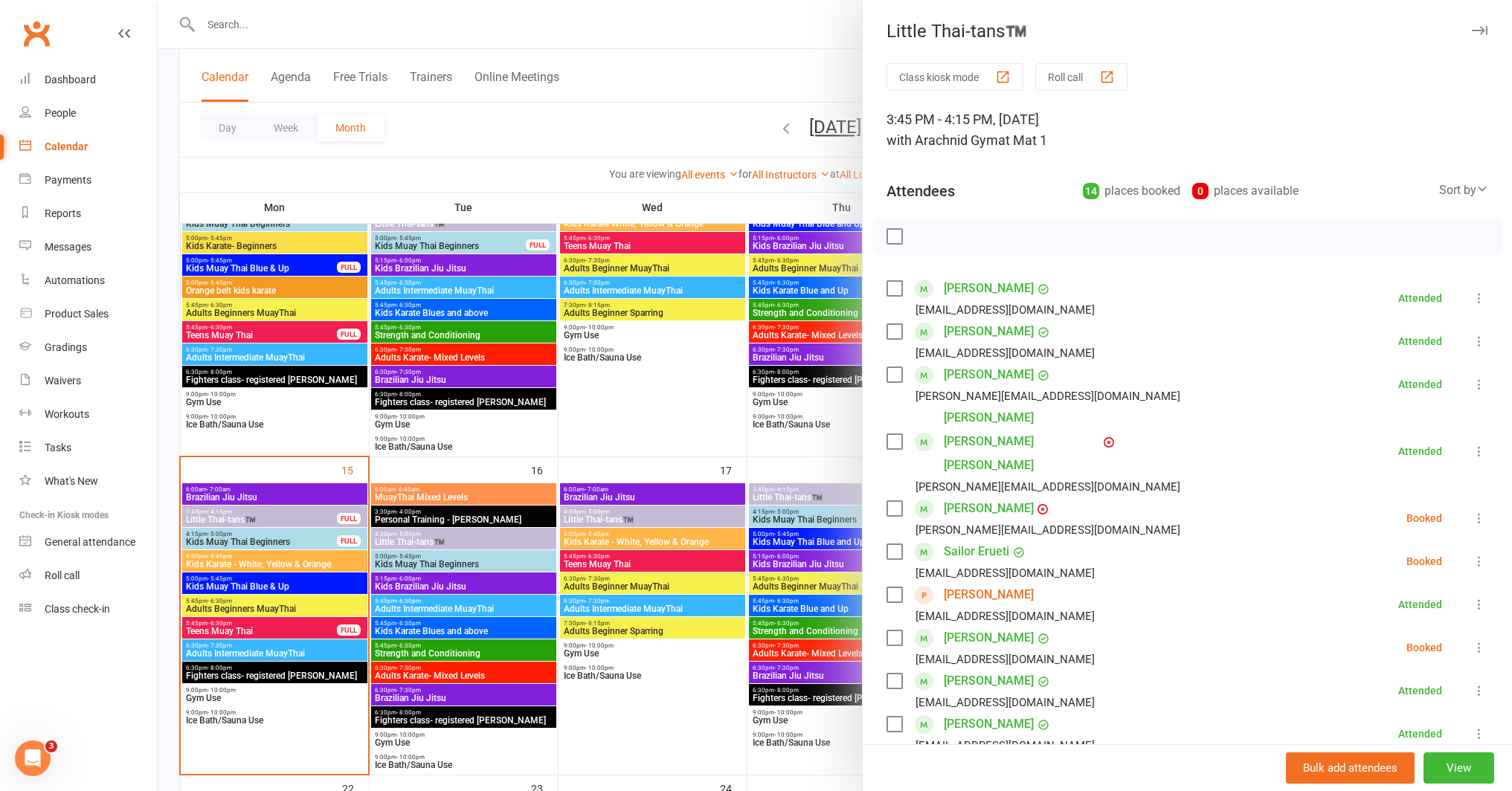
click at [985, 583] on link "Archie Espinoza" at bounding box center [988, 595] width 90 height 24
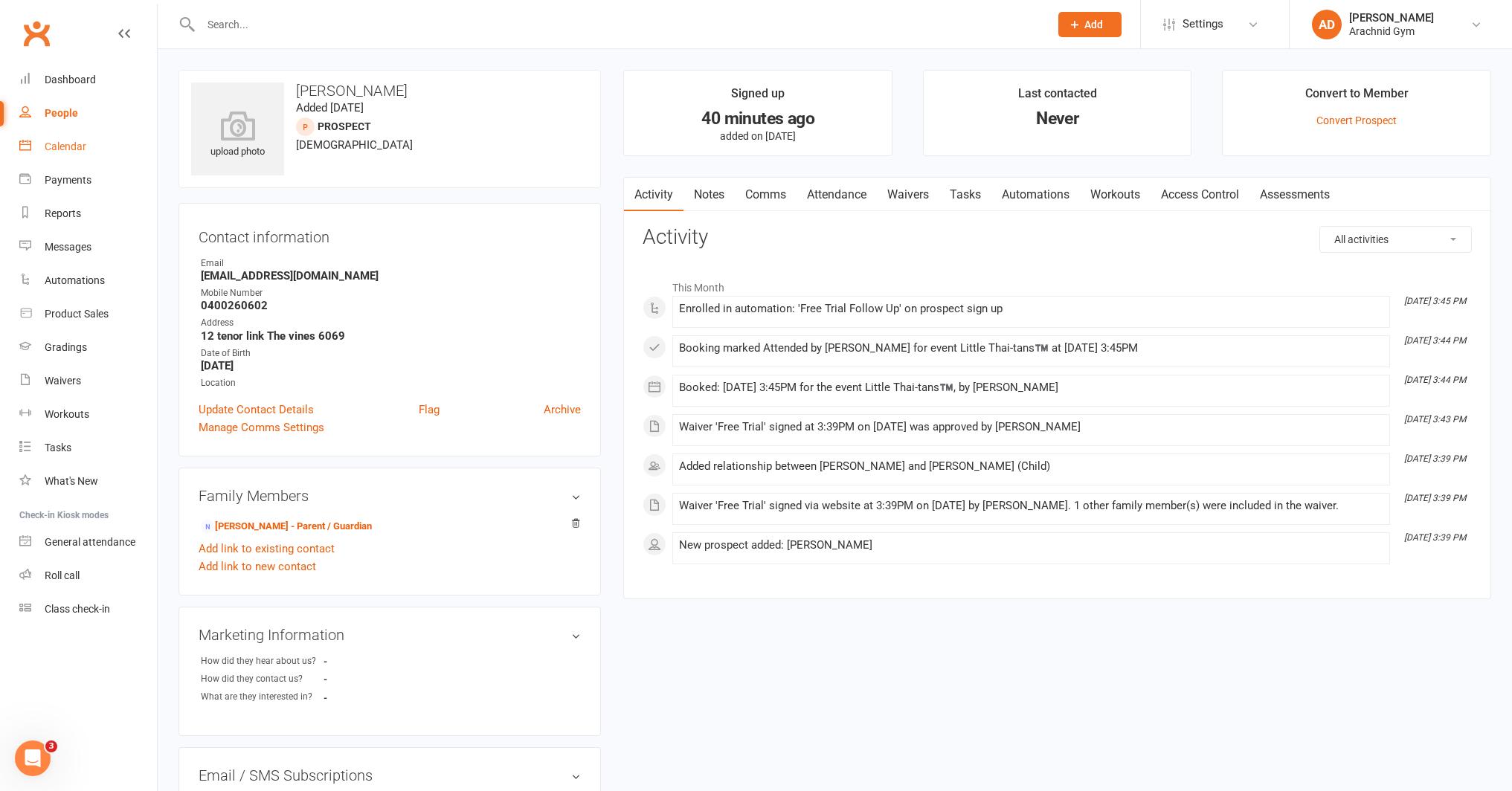
click at [84, 151] on div "Calendar" at bounding box center [65, 147] width 42 height 12
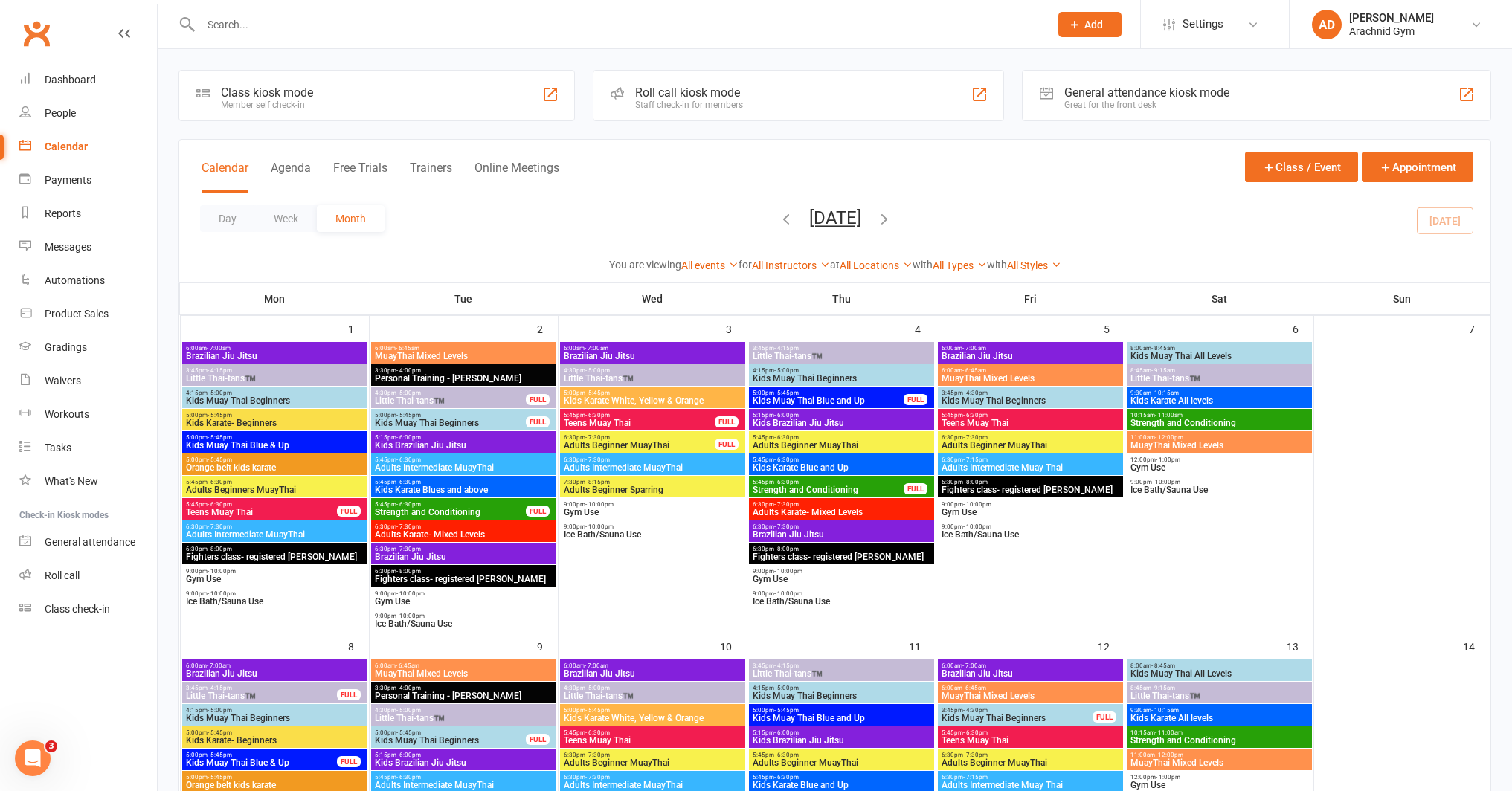
click at [223, 694] on span "Little Thai-tans™️" at bounding box center [261, 695] width 153 height 9
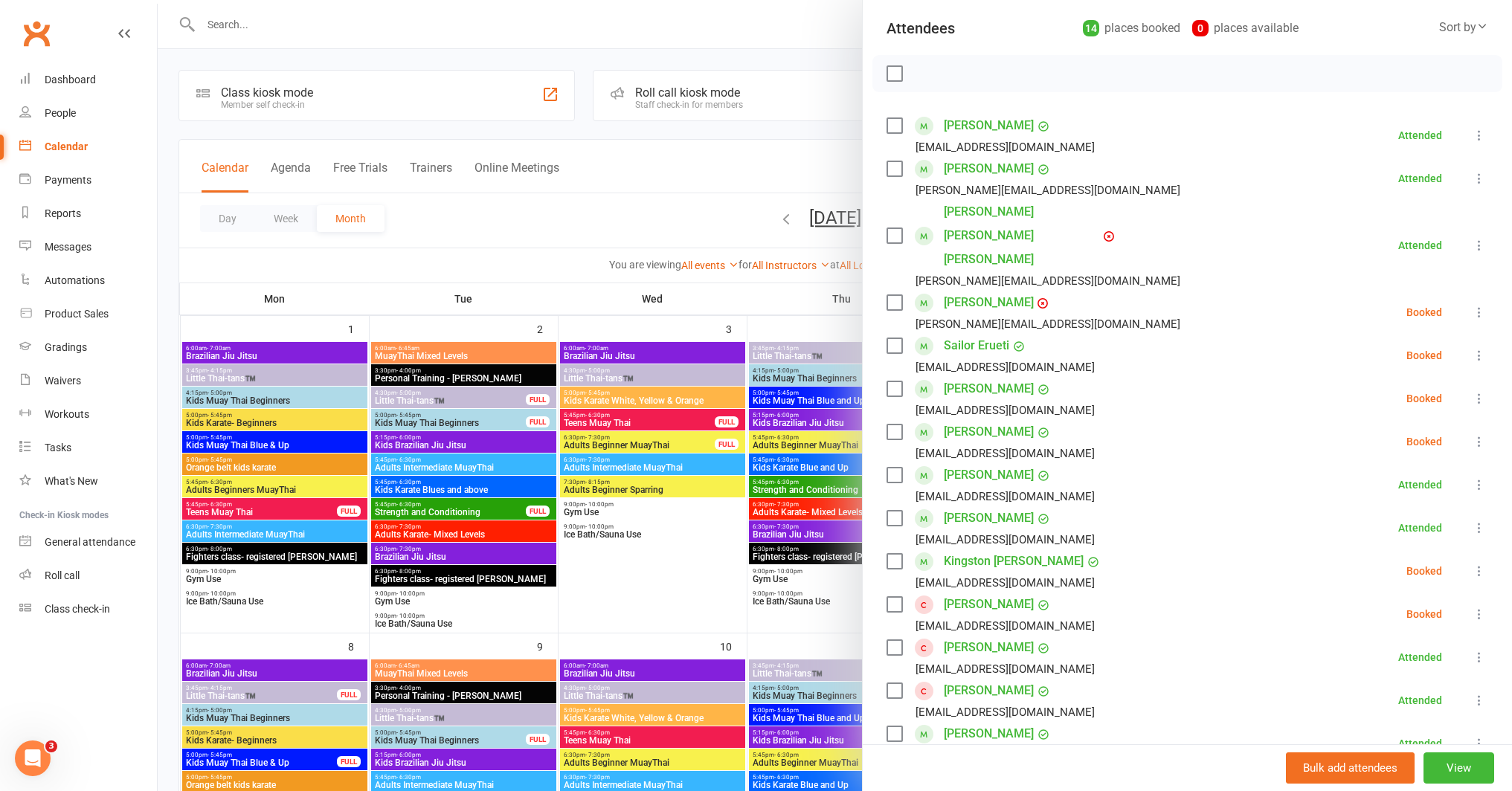
scroll to position [166, 0]
click at [264, 678] on div at bounding box center [835, 395] width 1354 height 791
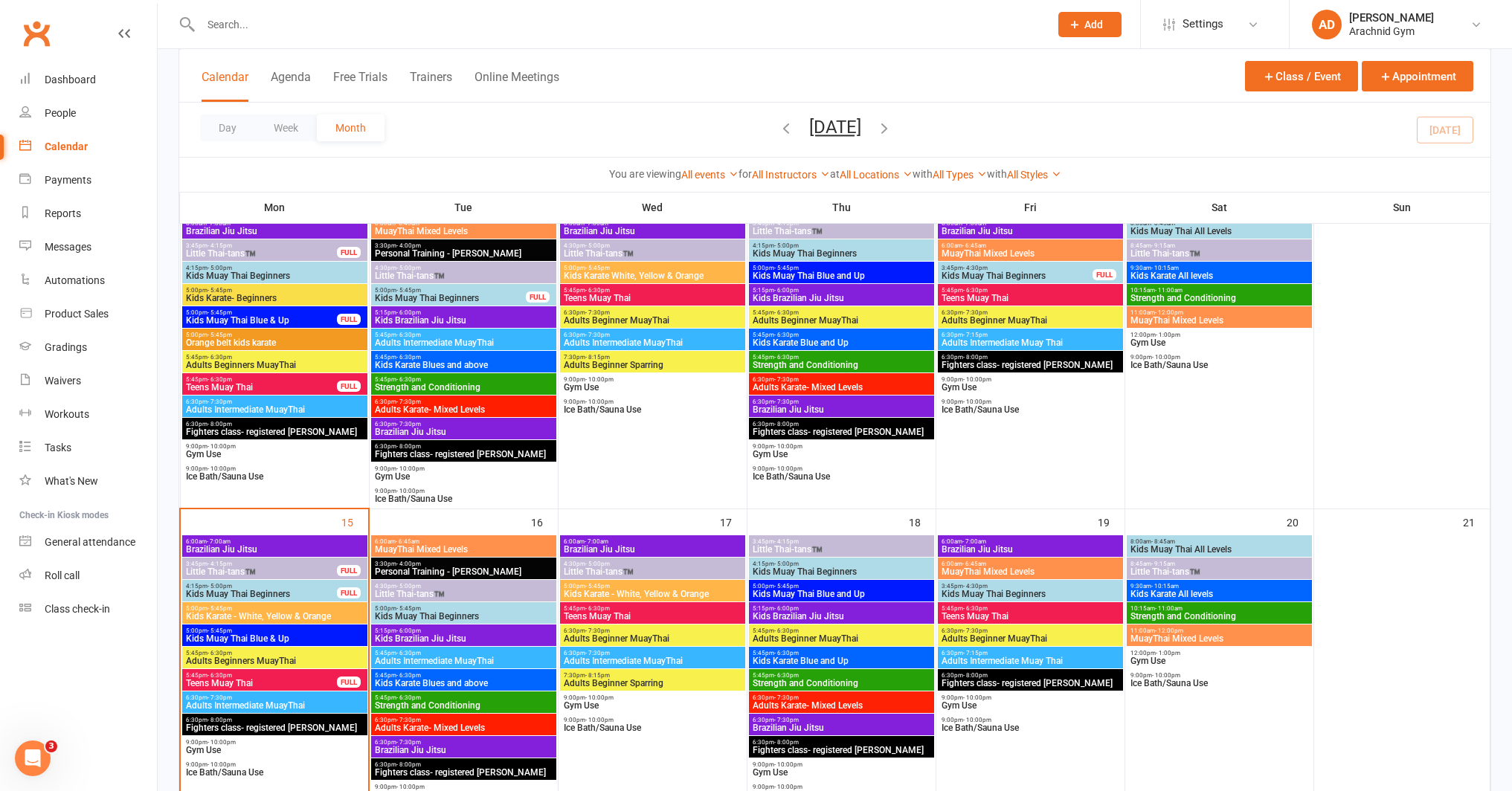
scroll to position [445, 0]
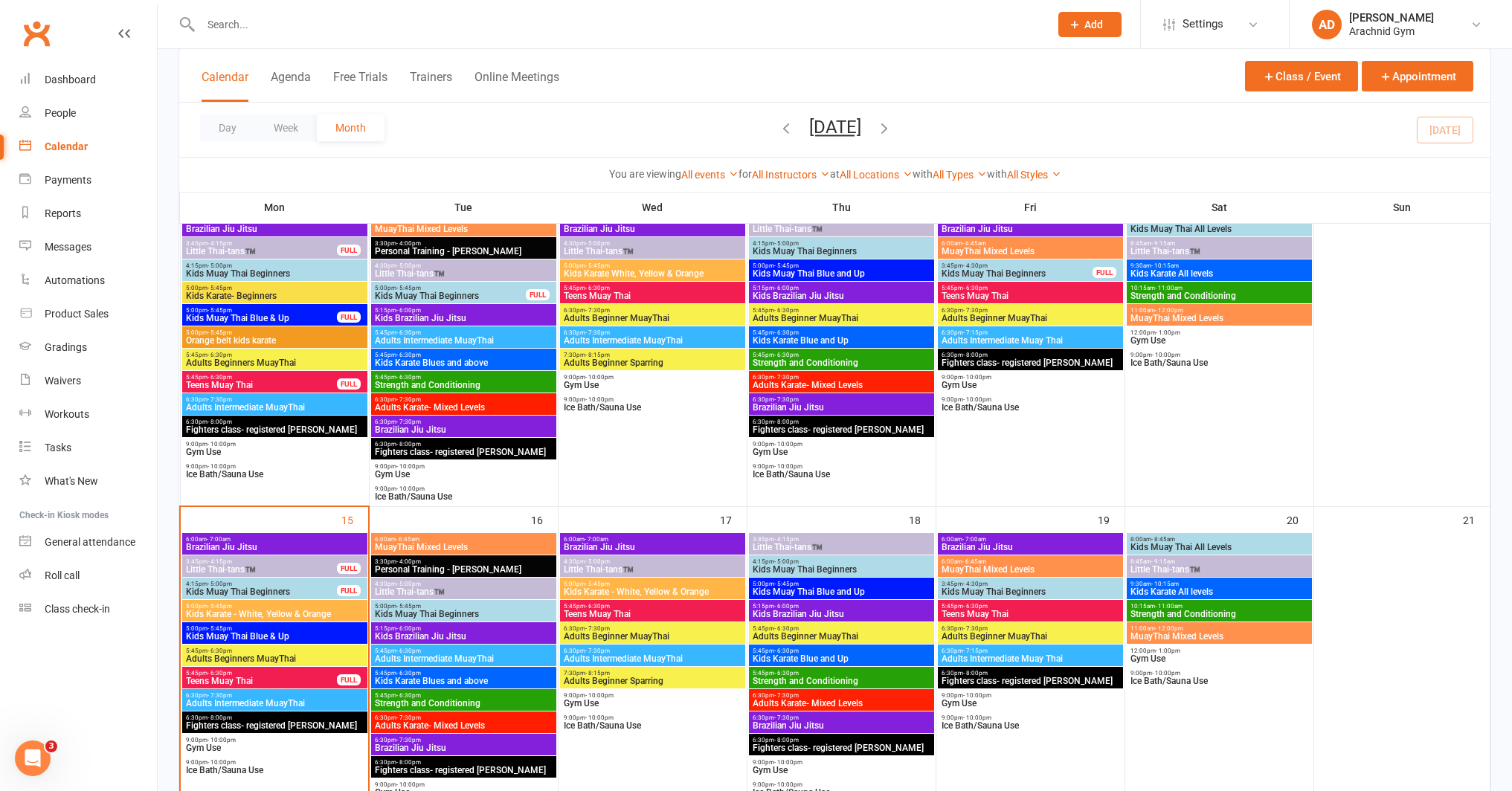
click at [326, 567] on span "Little Thai-tans™️" at bounding box center [261, 569] width 153 height 9
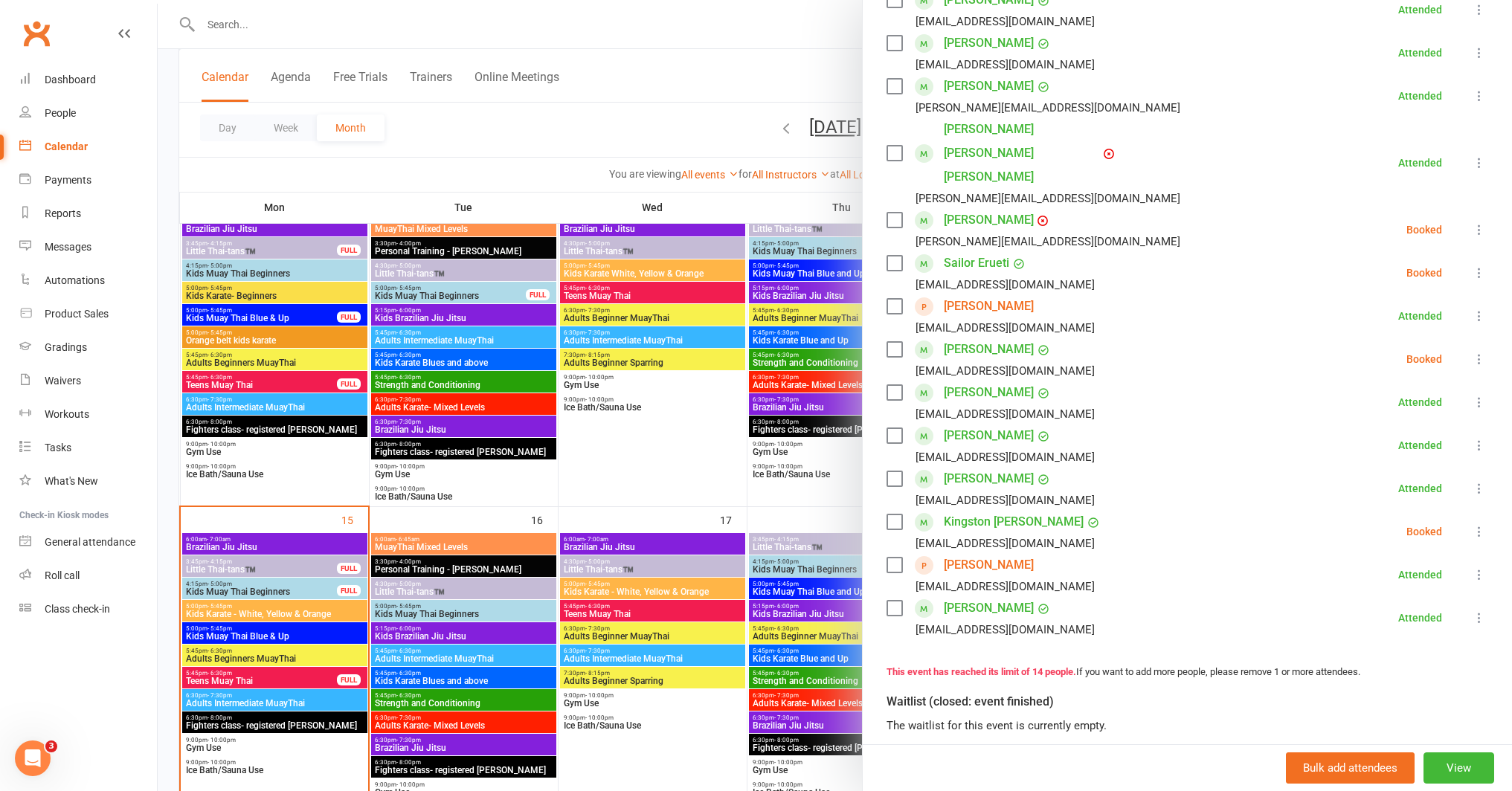
scroll to position [294, 0]
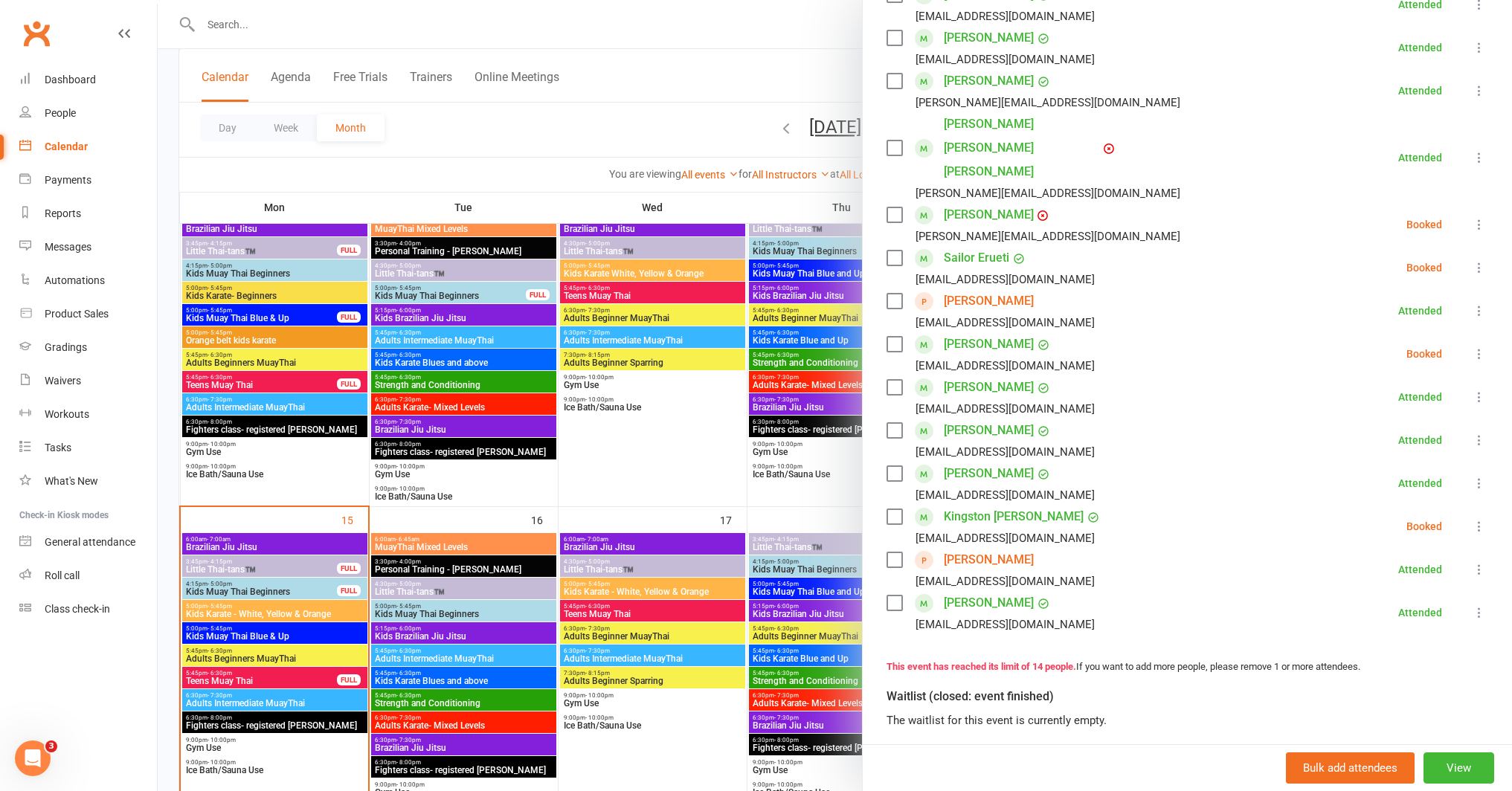
click at [999, 548] on link "Connor Robertson" at bounding box center [988, 560] width 90 height 24
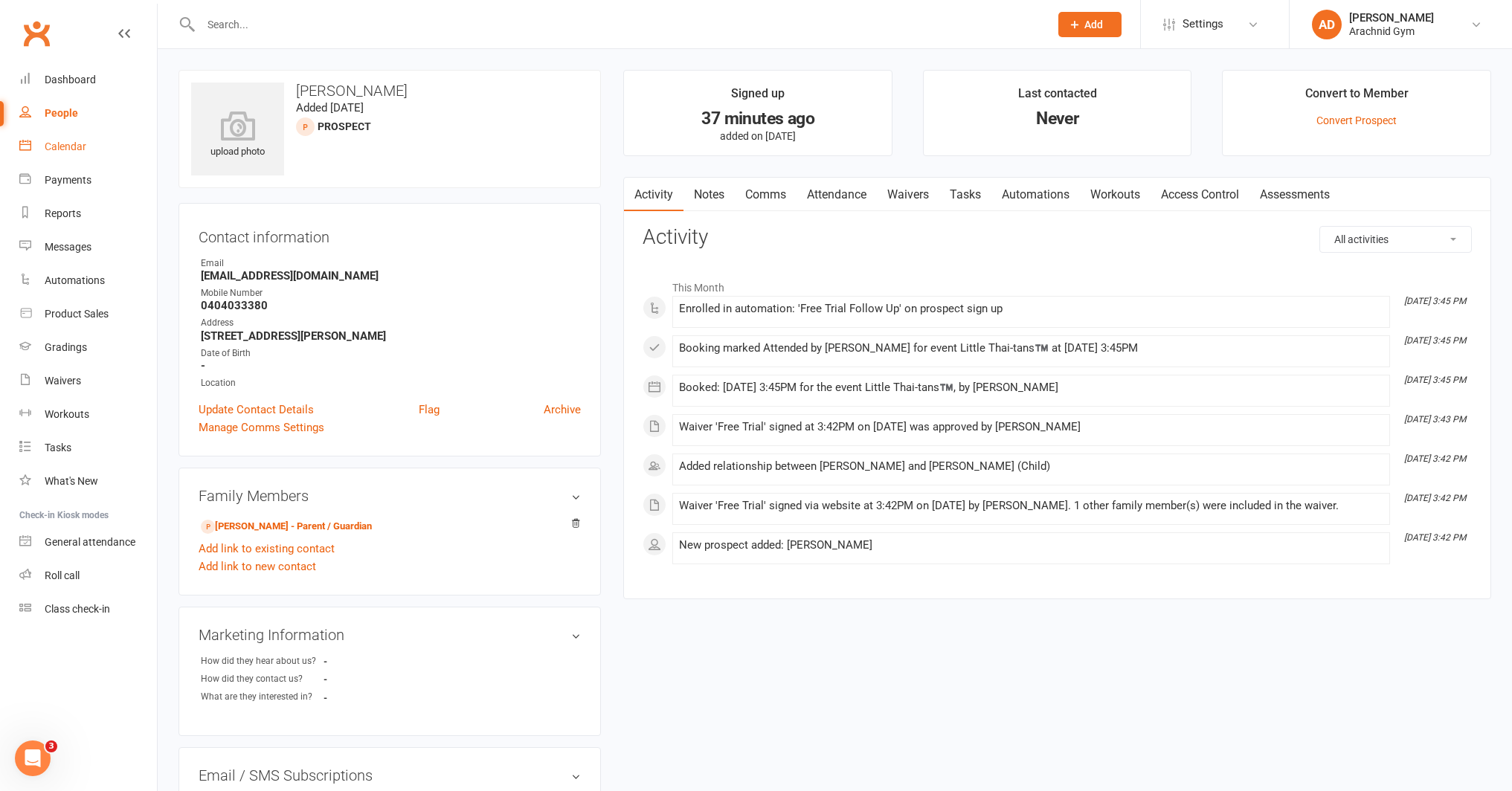
click at [84, 157] on link "Calendar" at bounding box center [88, 147] width 137 height 33
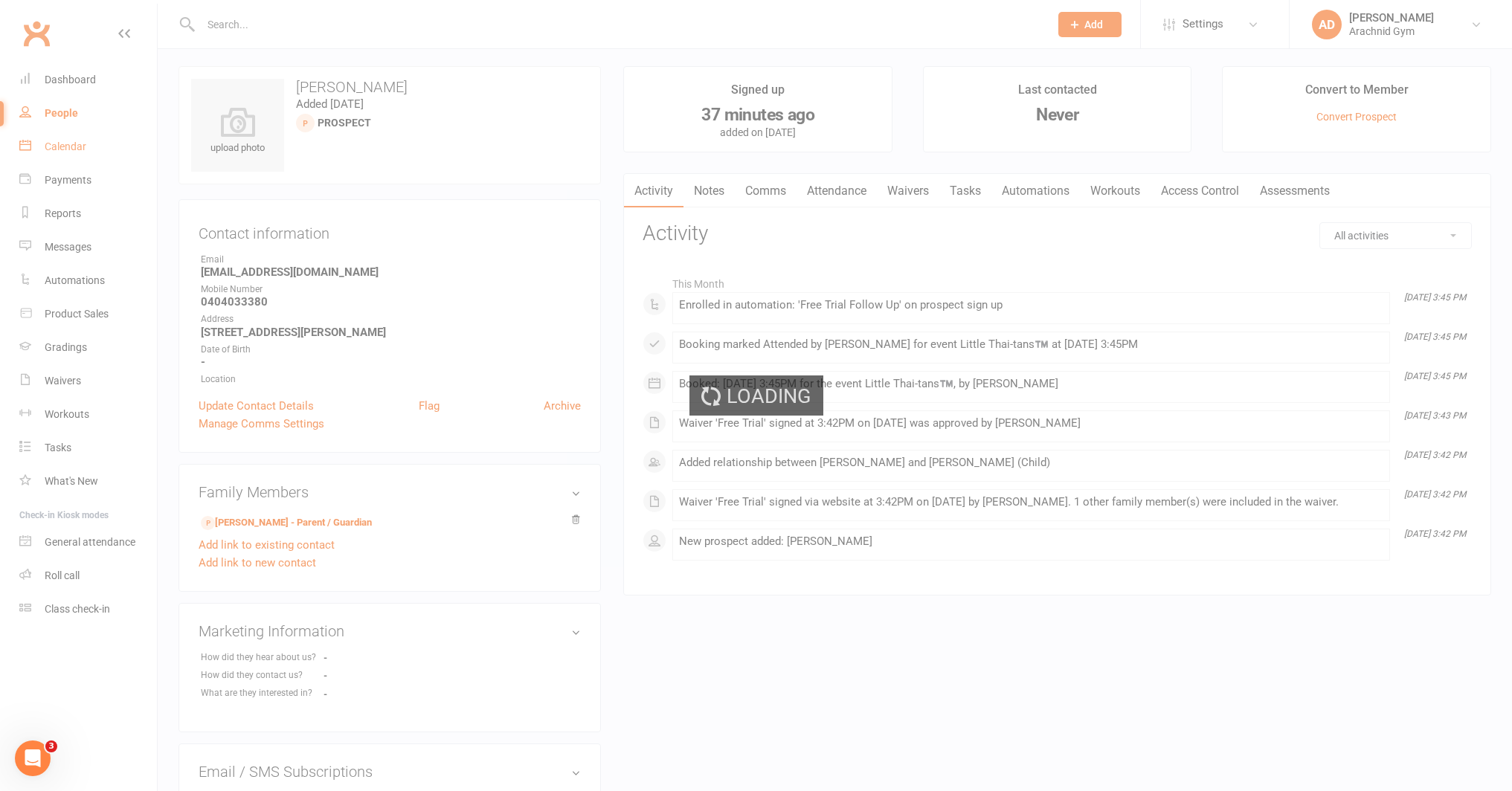
scroll to position [4, 0]
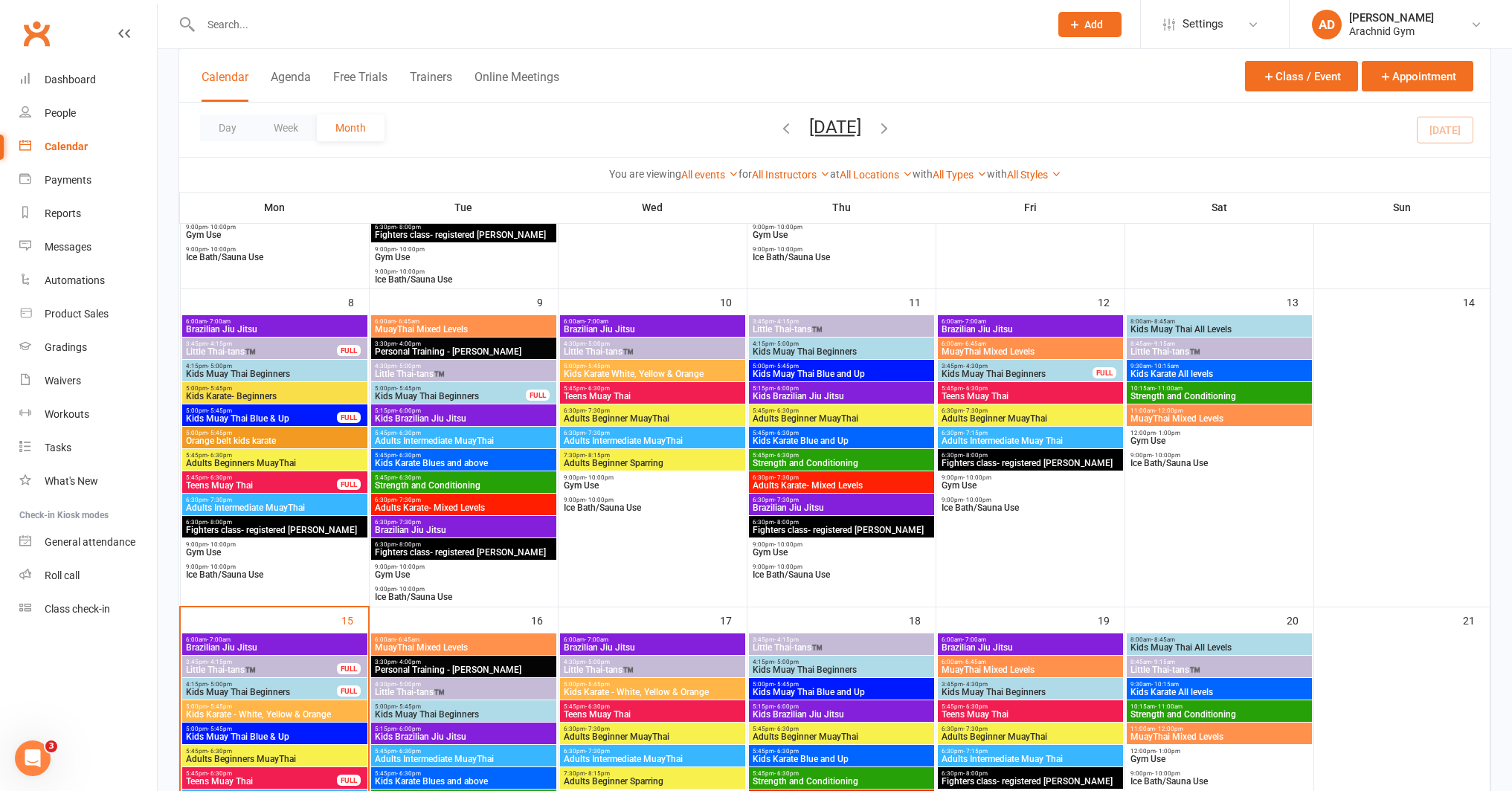
scroll to position [346, 0]
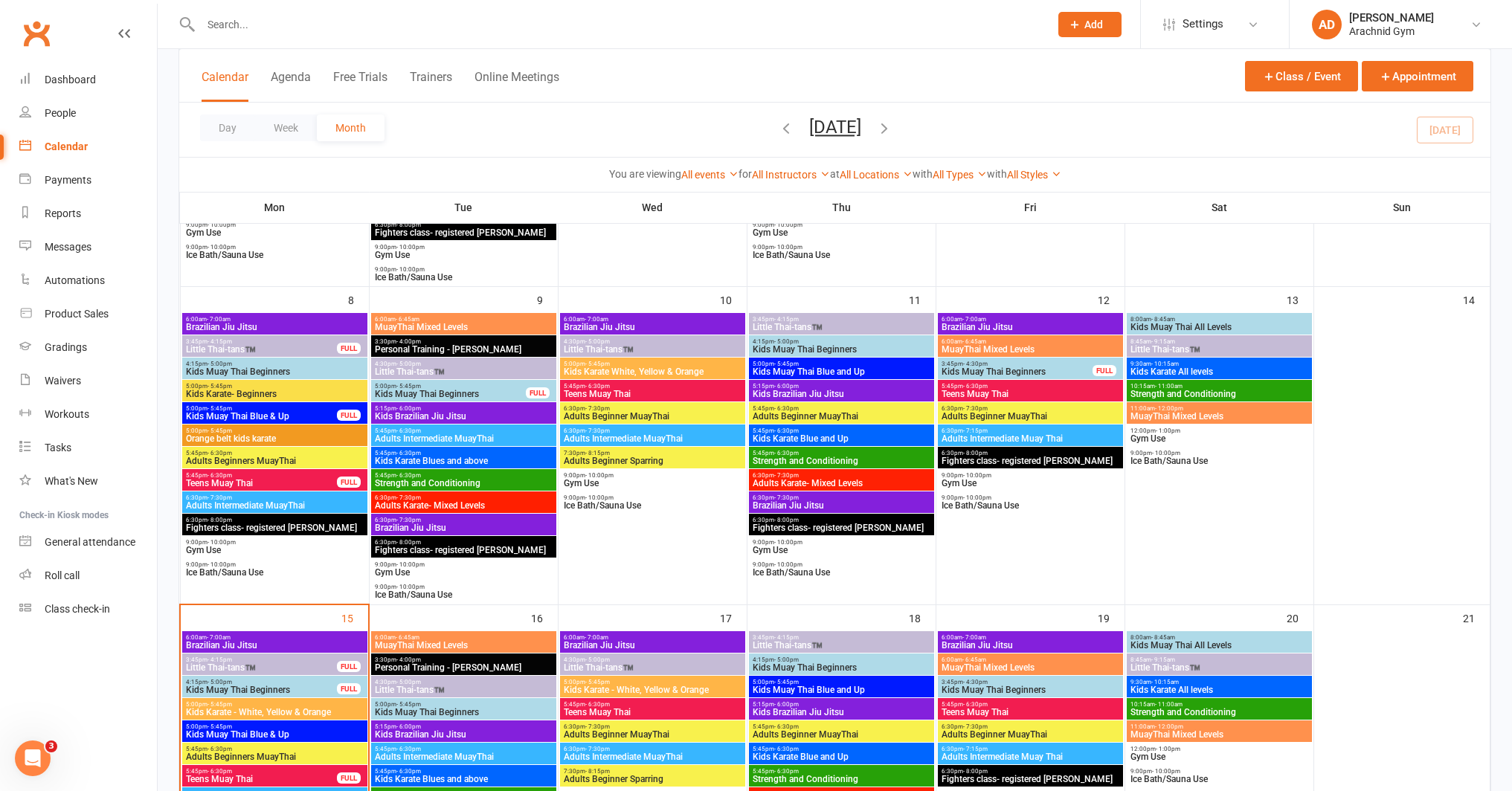
click at [328, 668] on span "Little Thai-tans™️" at bounding box center [261, 667] width 153 height 9
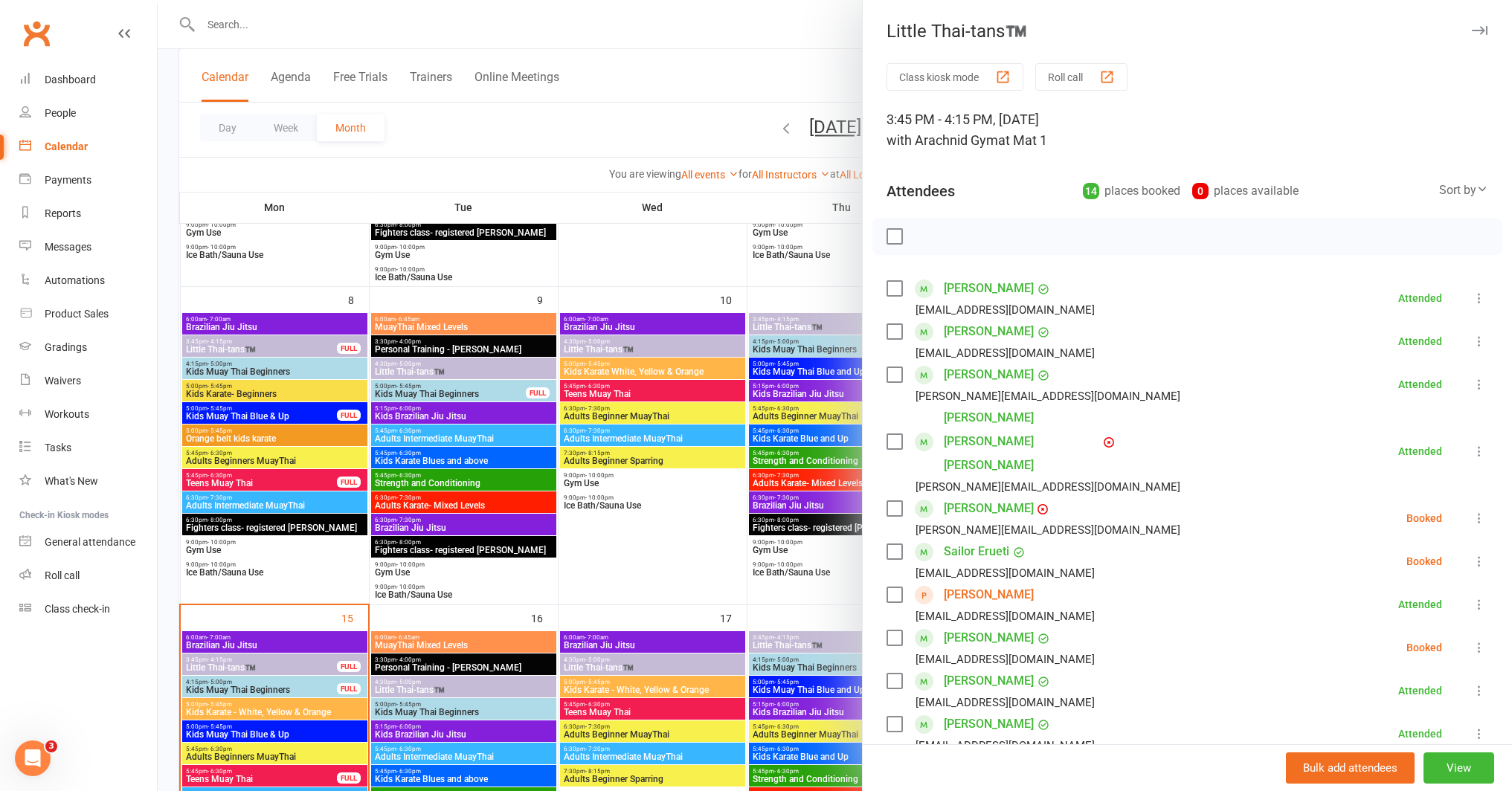
click at [1009, 583] on link "Archie Espinoza" at bounding box center [988, 595] width 90 height 24
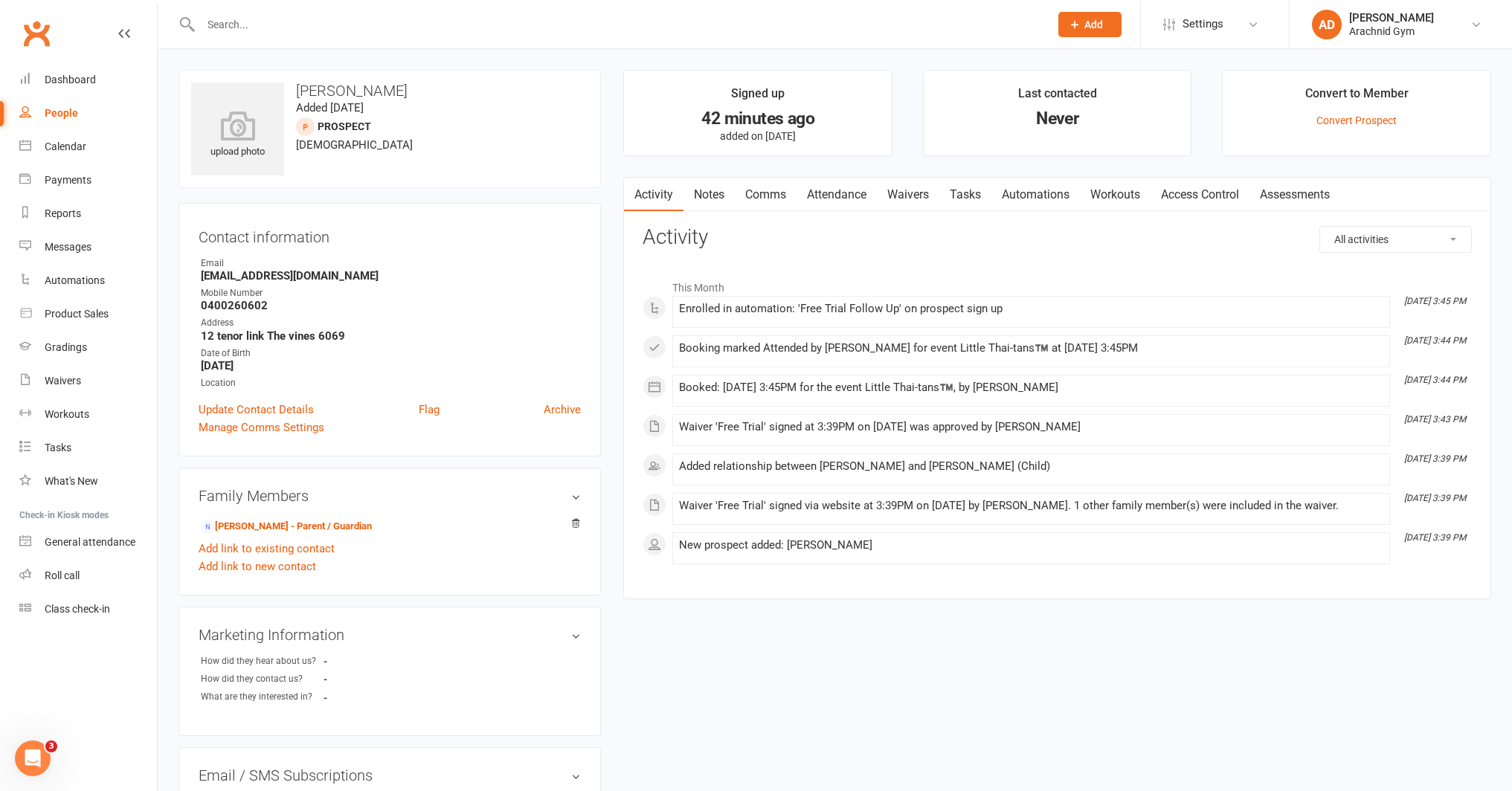
scroll to position [19, 0]
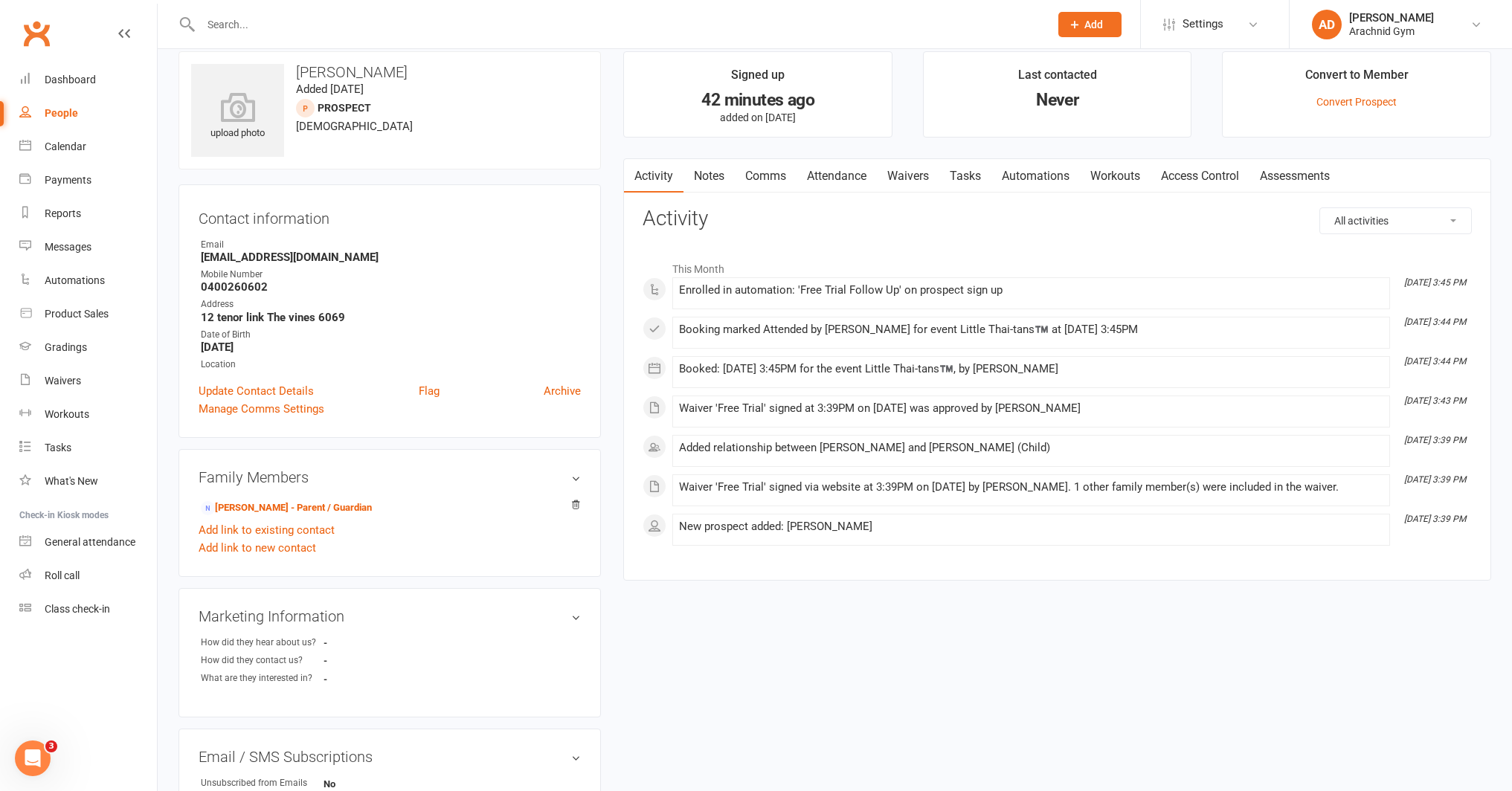
click at [371, 26] on input "text" at bounding box center [618, 25] width 843 height 20
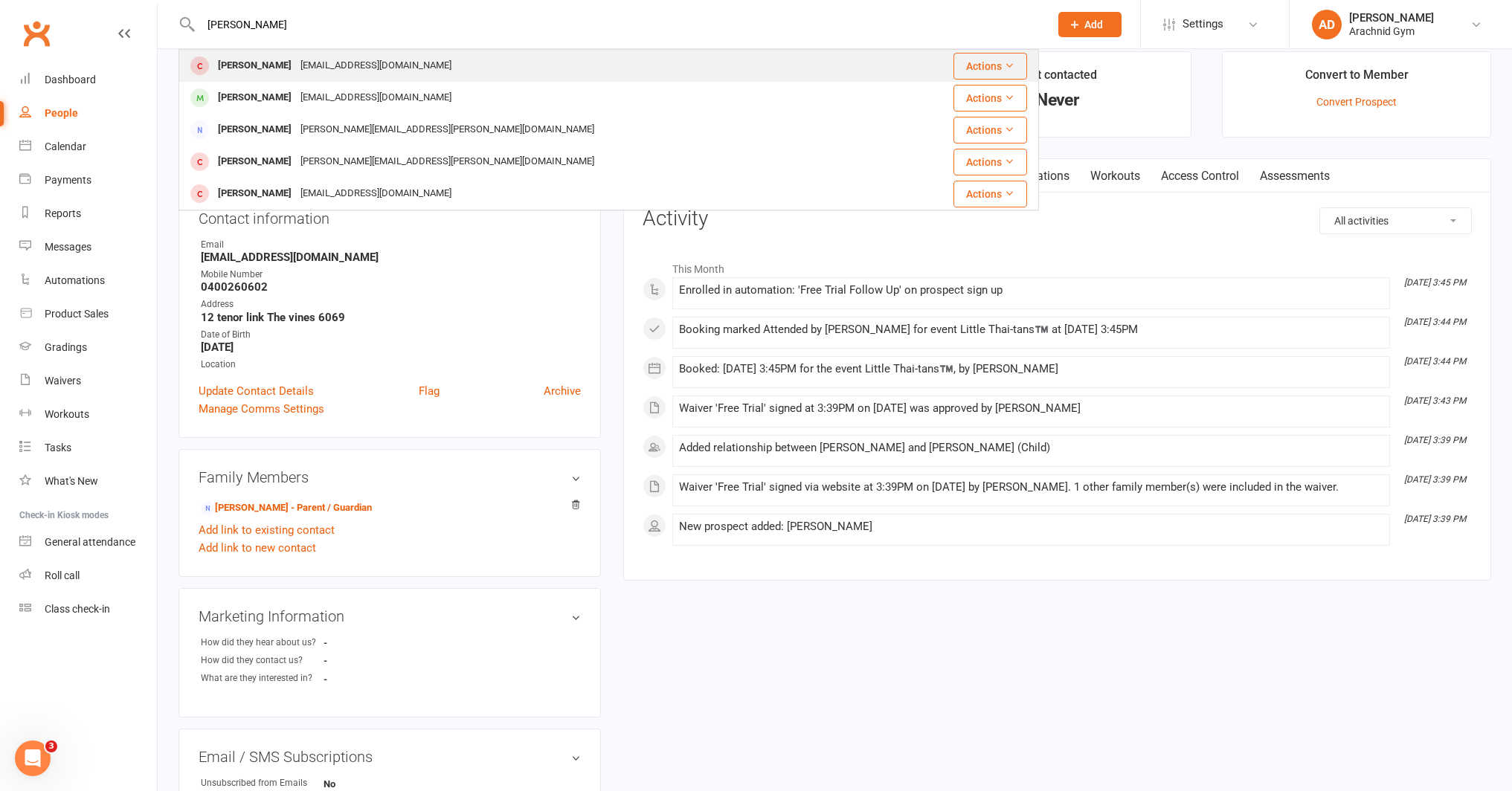
type input "keonna"
click at [228, 70] on div "Keonna Lee" at bounding box center [254, 65] width 83 height 21
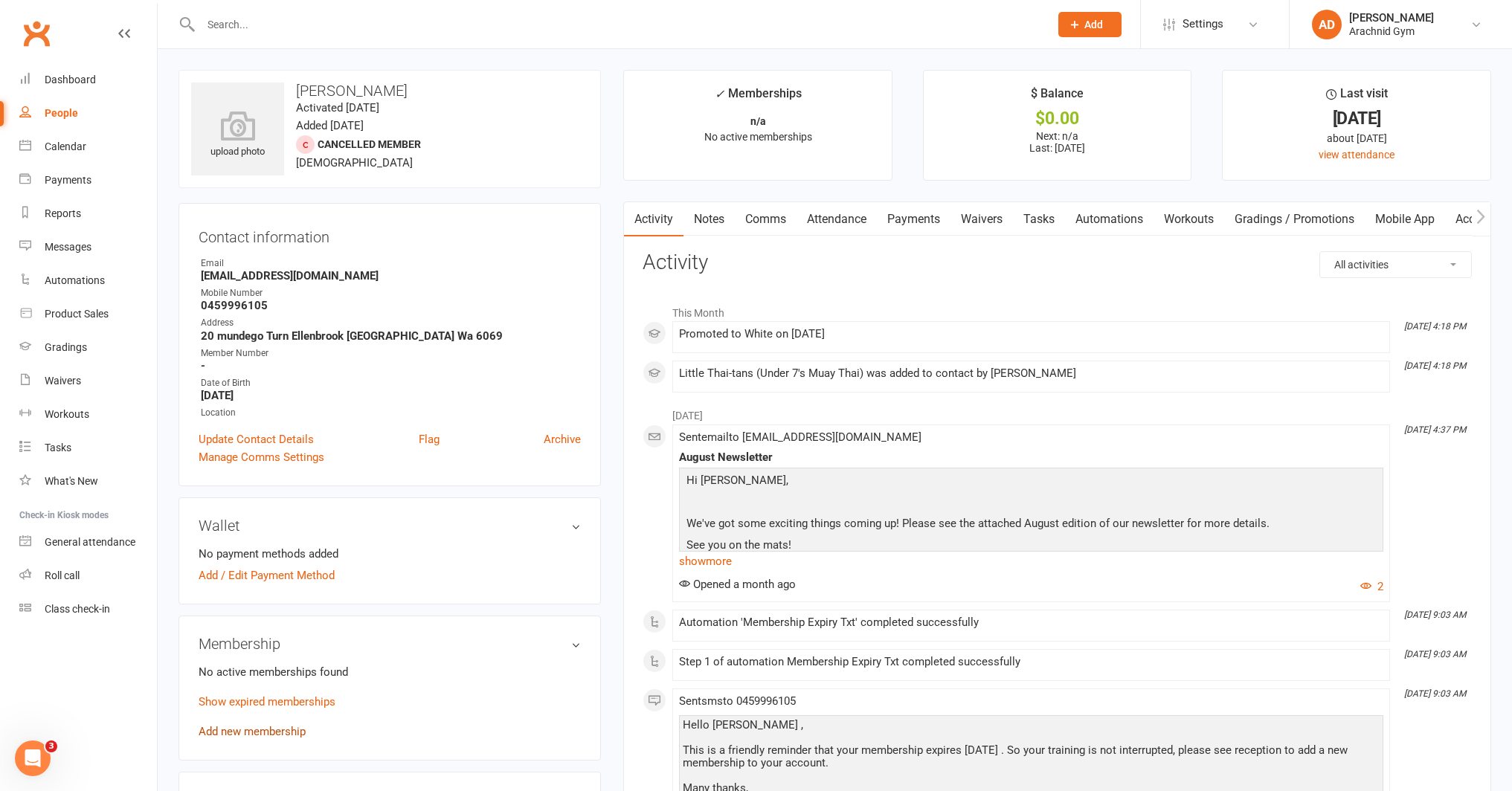
click at [253, 728] on link "Add new membership" at bounding box center [252, 732] width 107 height 14
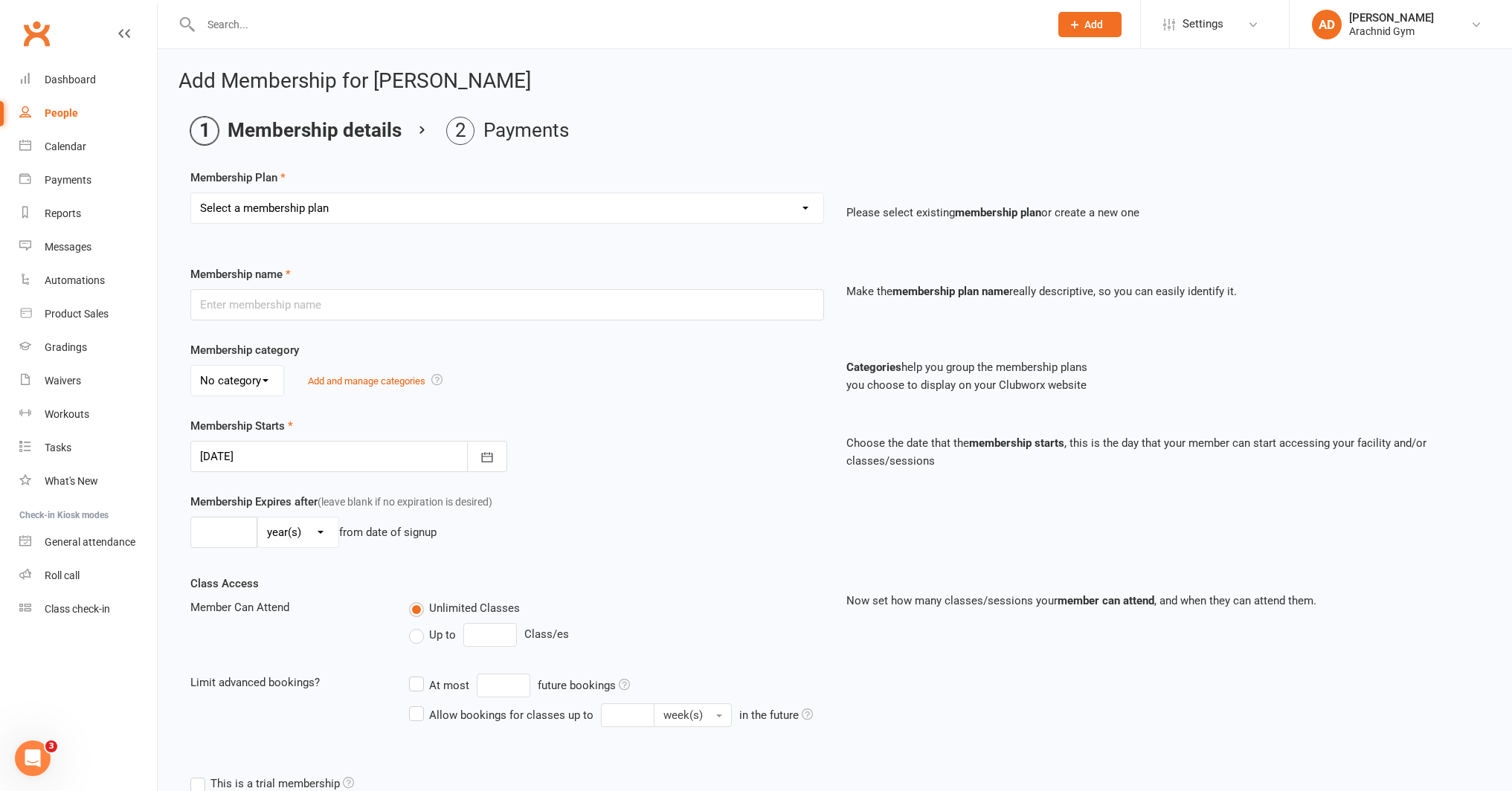
click at [300, 202] on select "Select a membership plan Create new Membership Plan Adults Teens 7-12's Under 7…" at bounding box center [507, 208] width 632 height 30
select select "4"
click at [191, 194] on select "Select a membership plan Create new Membership Plan Adults Teens 7-12's Under 7…" at bounding box center [507, 208] width 632 height 30
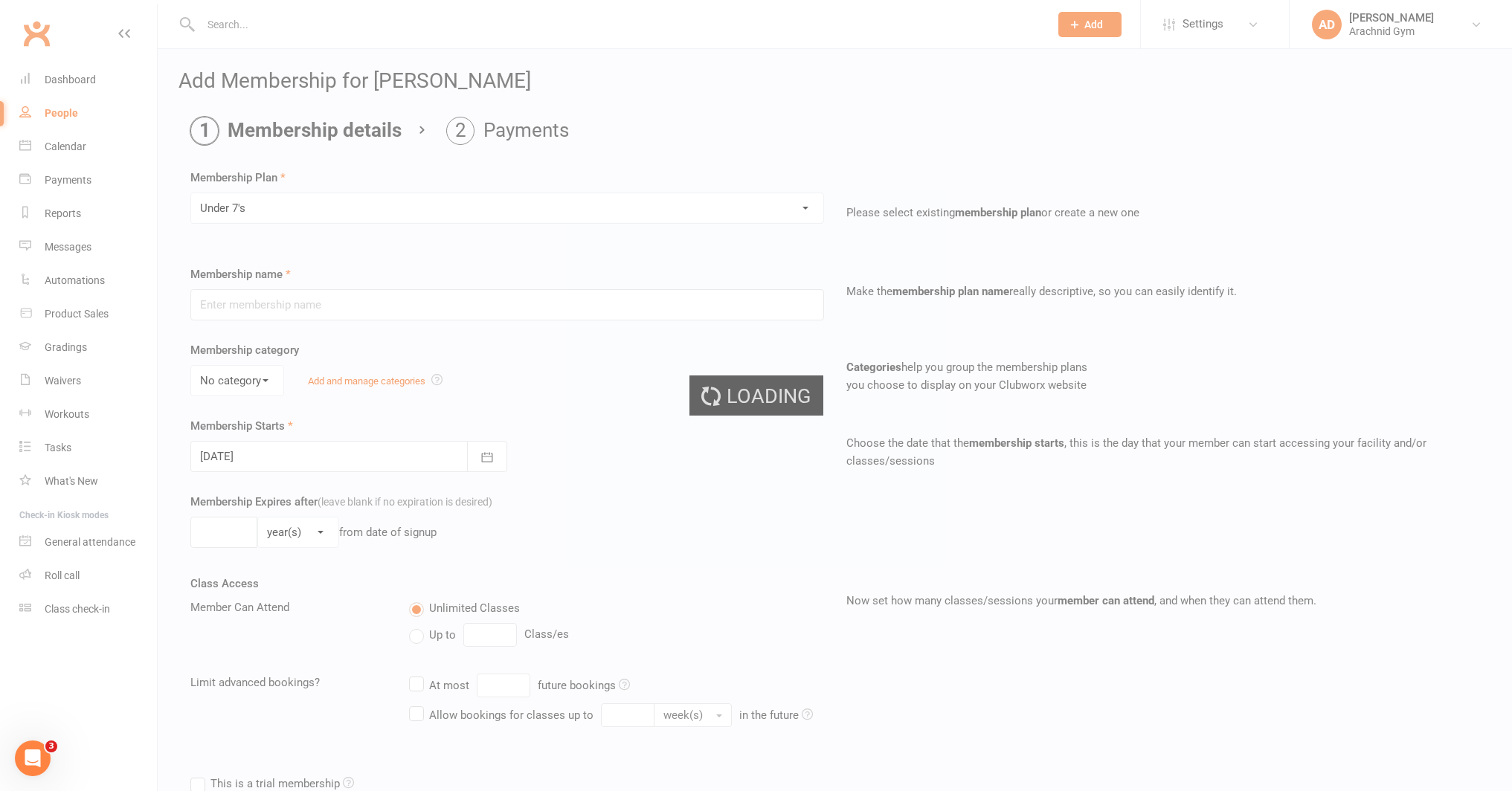
type input "Under 7's"
select select "4"
type input "0"
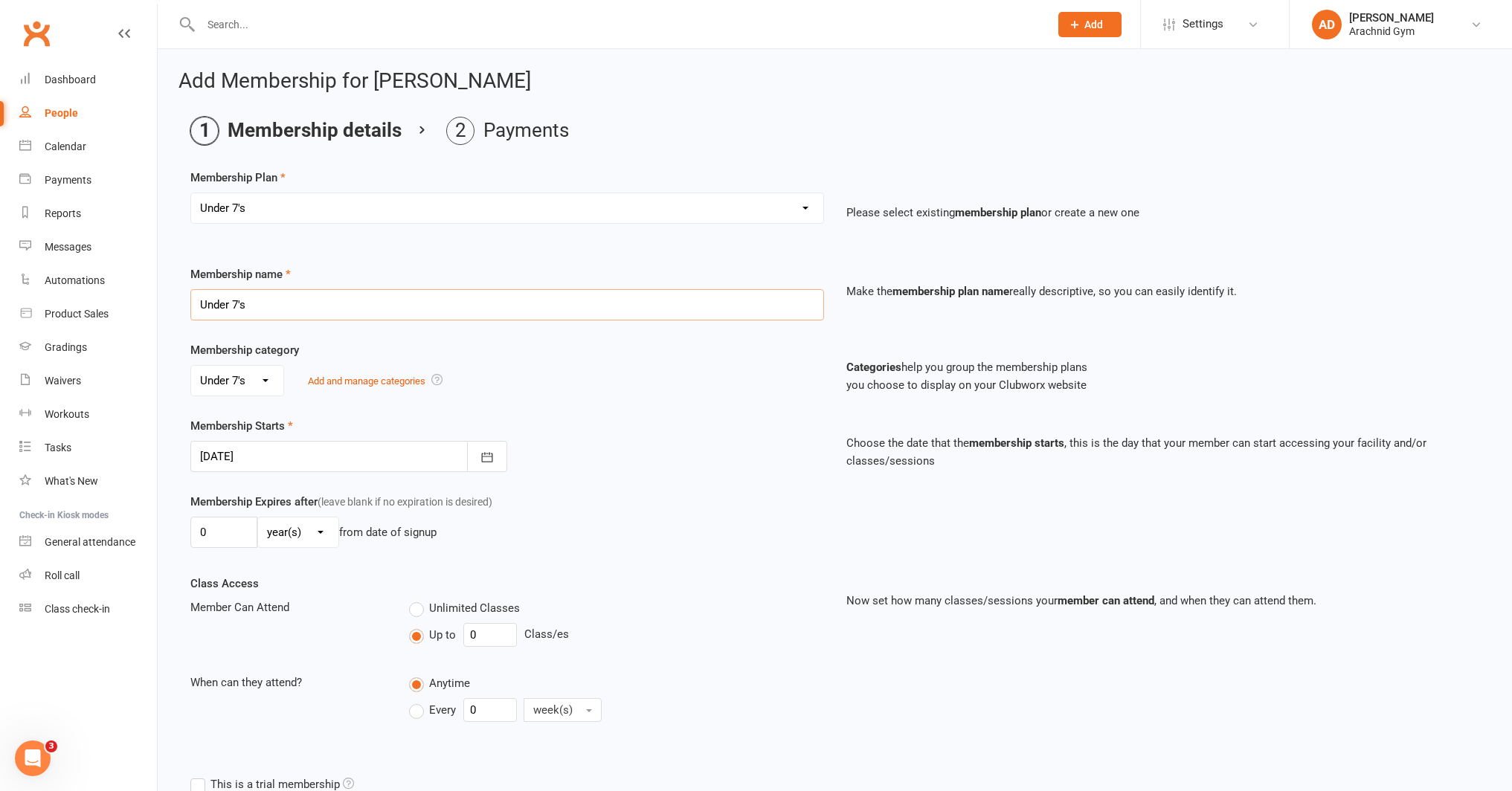
click at [272, 304] on input "Under 7's" at bounding box center [507, 305] width 634 height 32
type input "Under 7's 1 day/wk - 3 mths upfront"
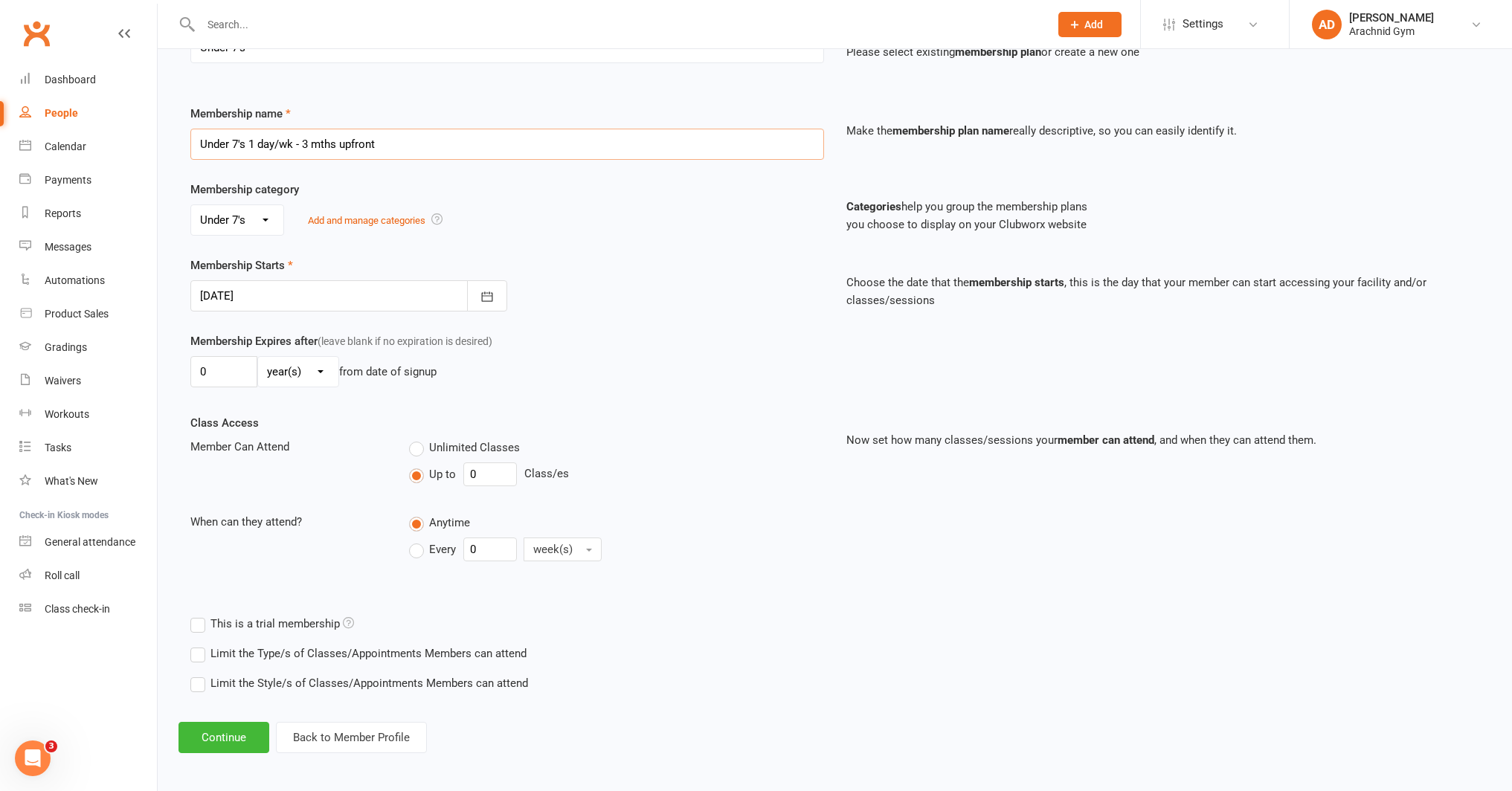
scroll to position [165, 0]
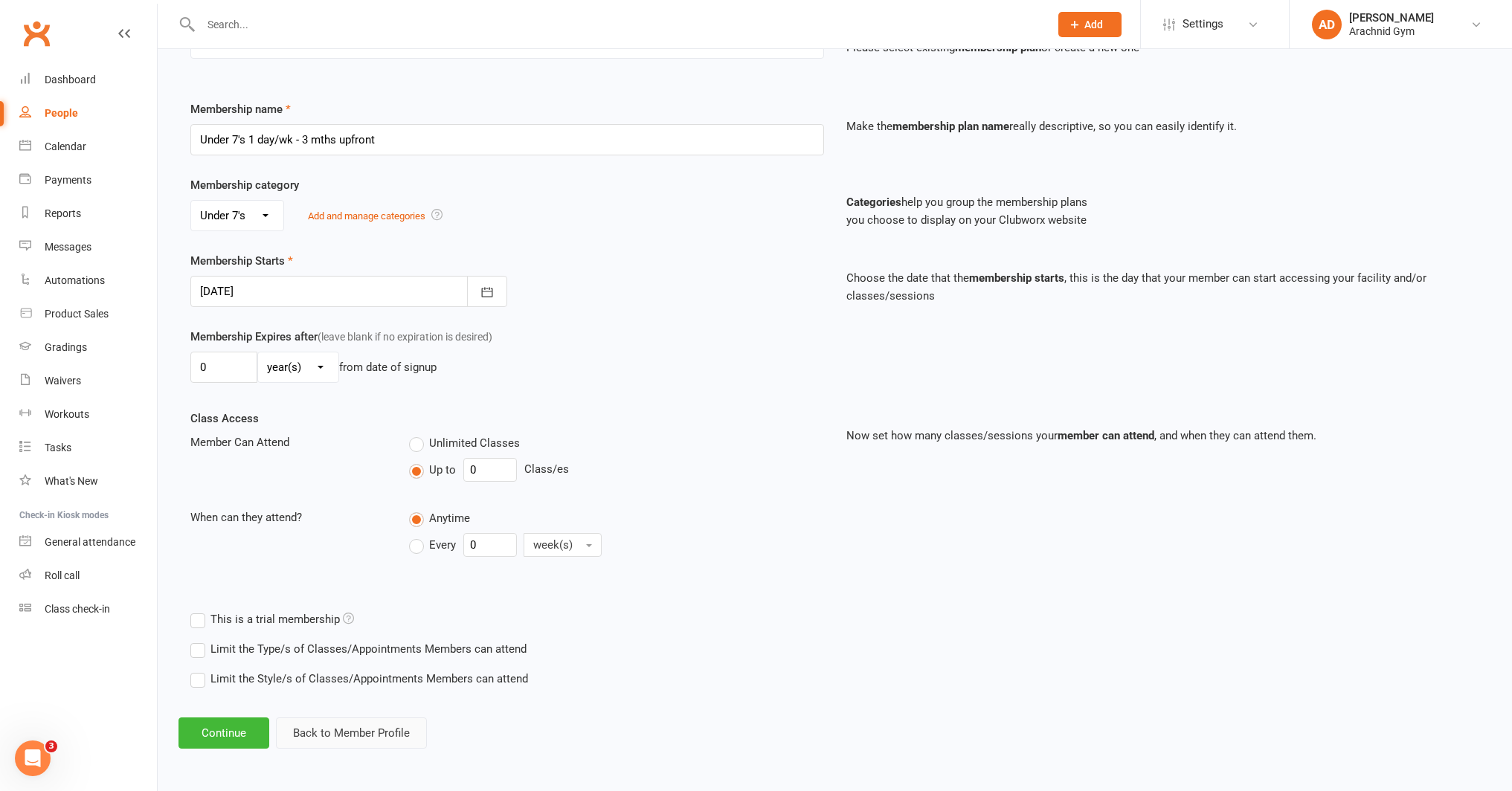
click at [361, 730] on button "Back to Member Profile" at bounding box center [351, 733] width 151 height 32
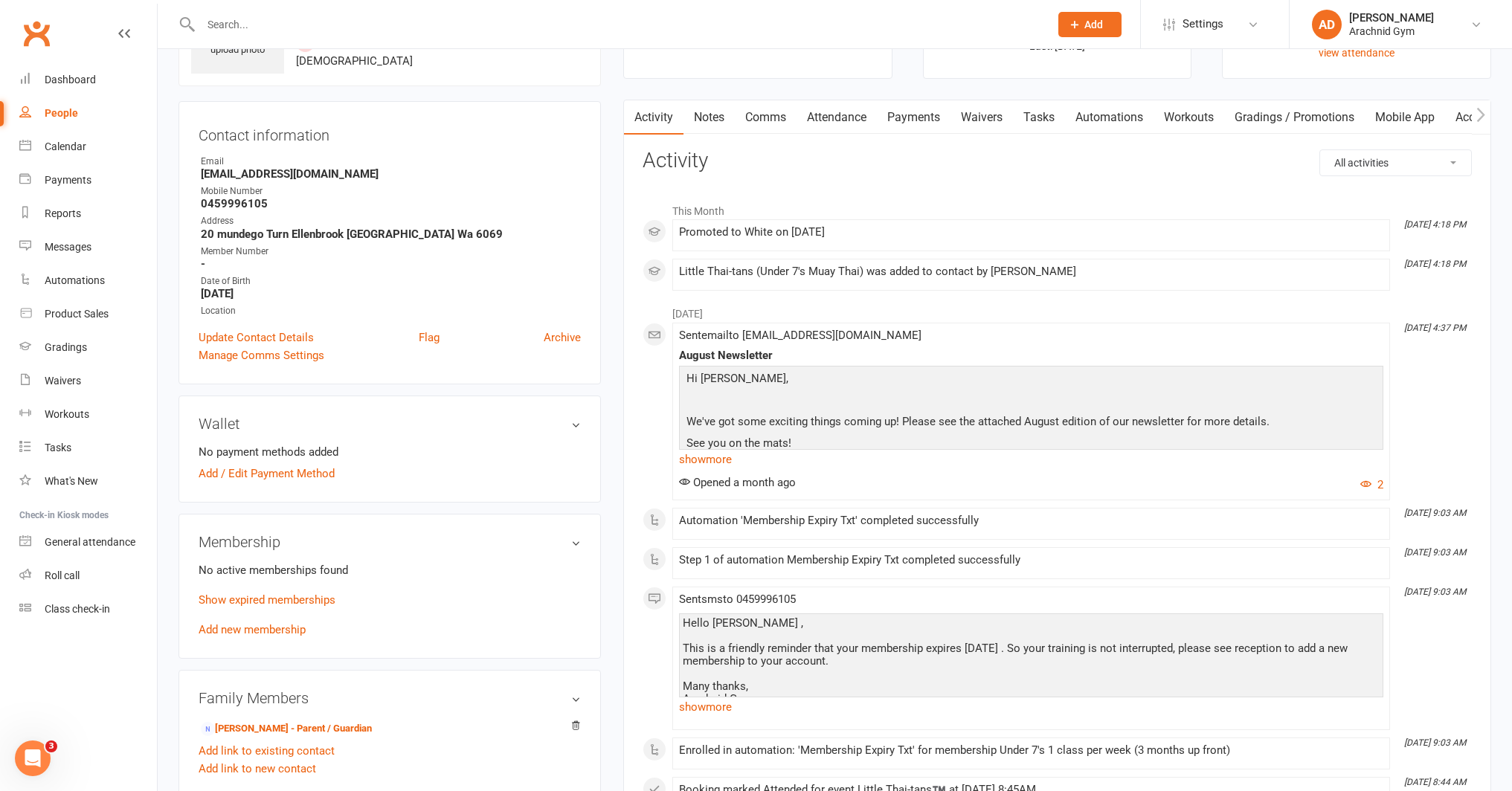
scroll to position [102, 0]
click at [294, 601] on link "Show expired memberships" at bounding box center [267, 600] width 137 height 14
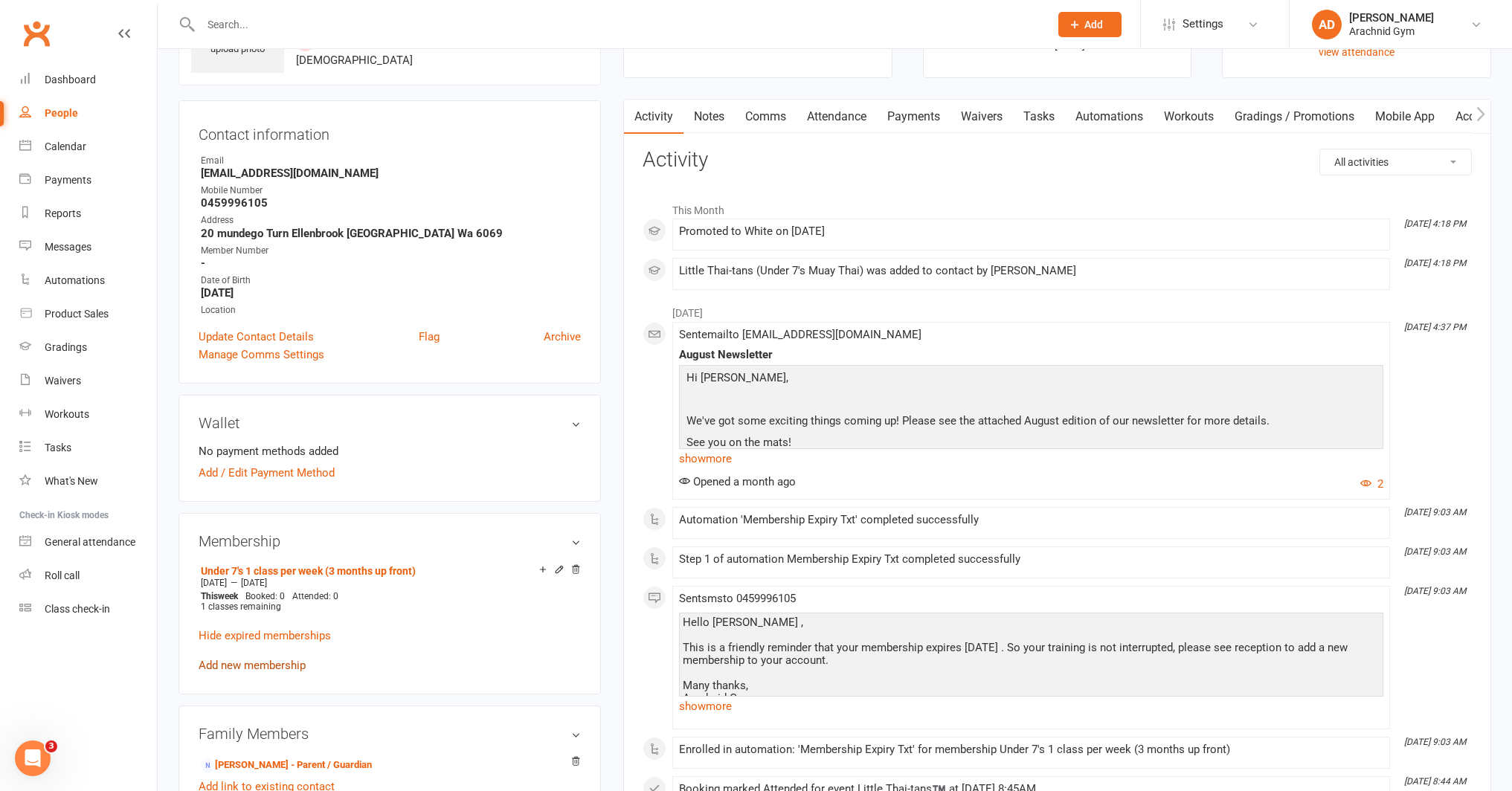
click at [290, 662] on link "Add new membership" at bounding box center [252, 666] width 107 height 14
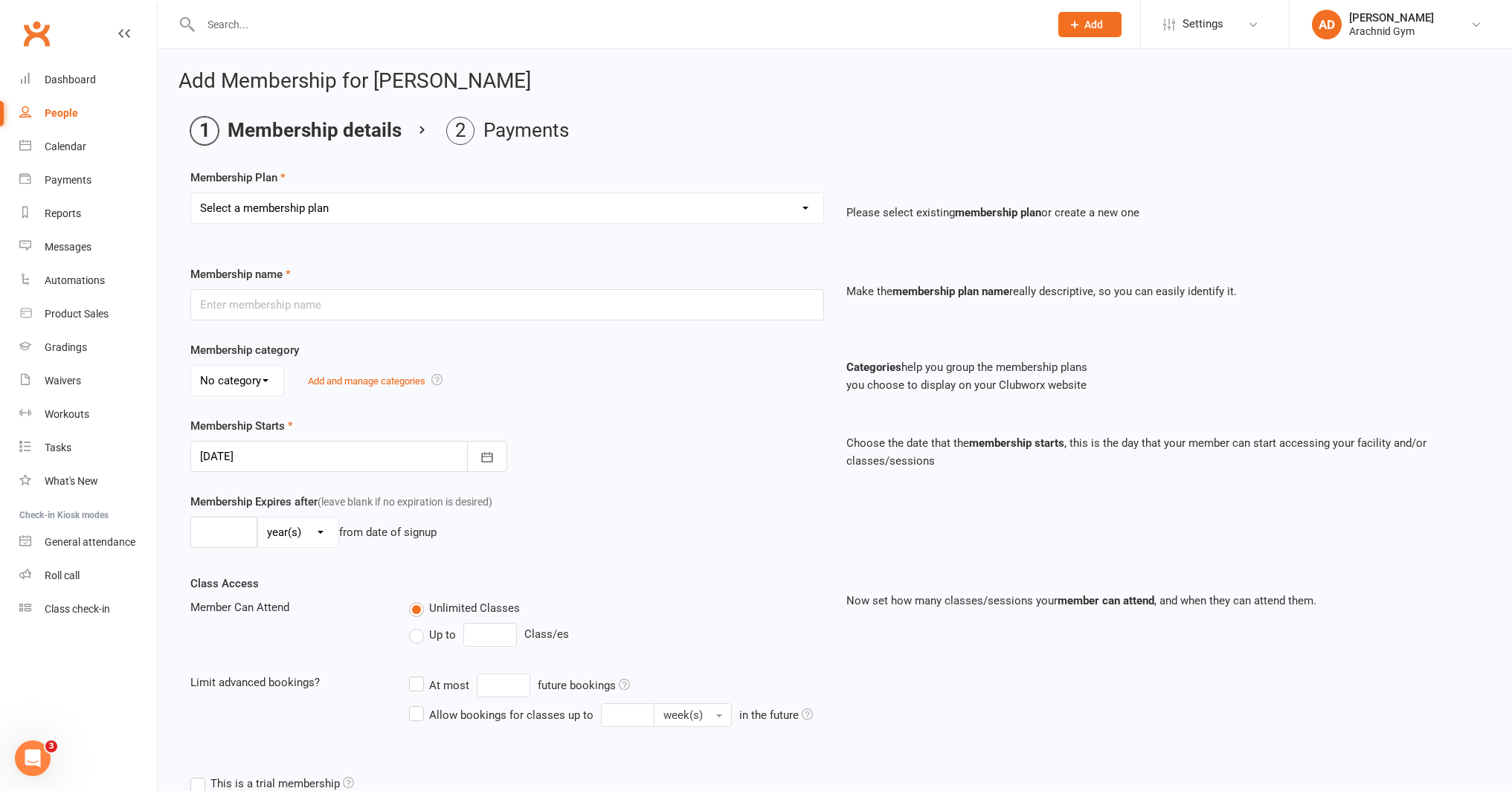
click at [252, 214] on select "Select a membership plan Create new Membership Plan Adults Teens 7-12's Under 7…" at bounding box center [507, 208] width 632 height 30
select select "3"
click at [191, 194] on select "Select a membership plan Create new Membership Plan Adults Teens 7-12's Under 7…" at bounding box center [507, 208] width 632 height 30
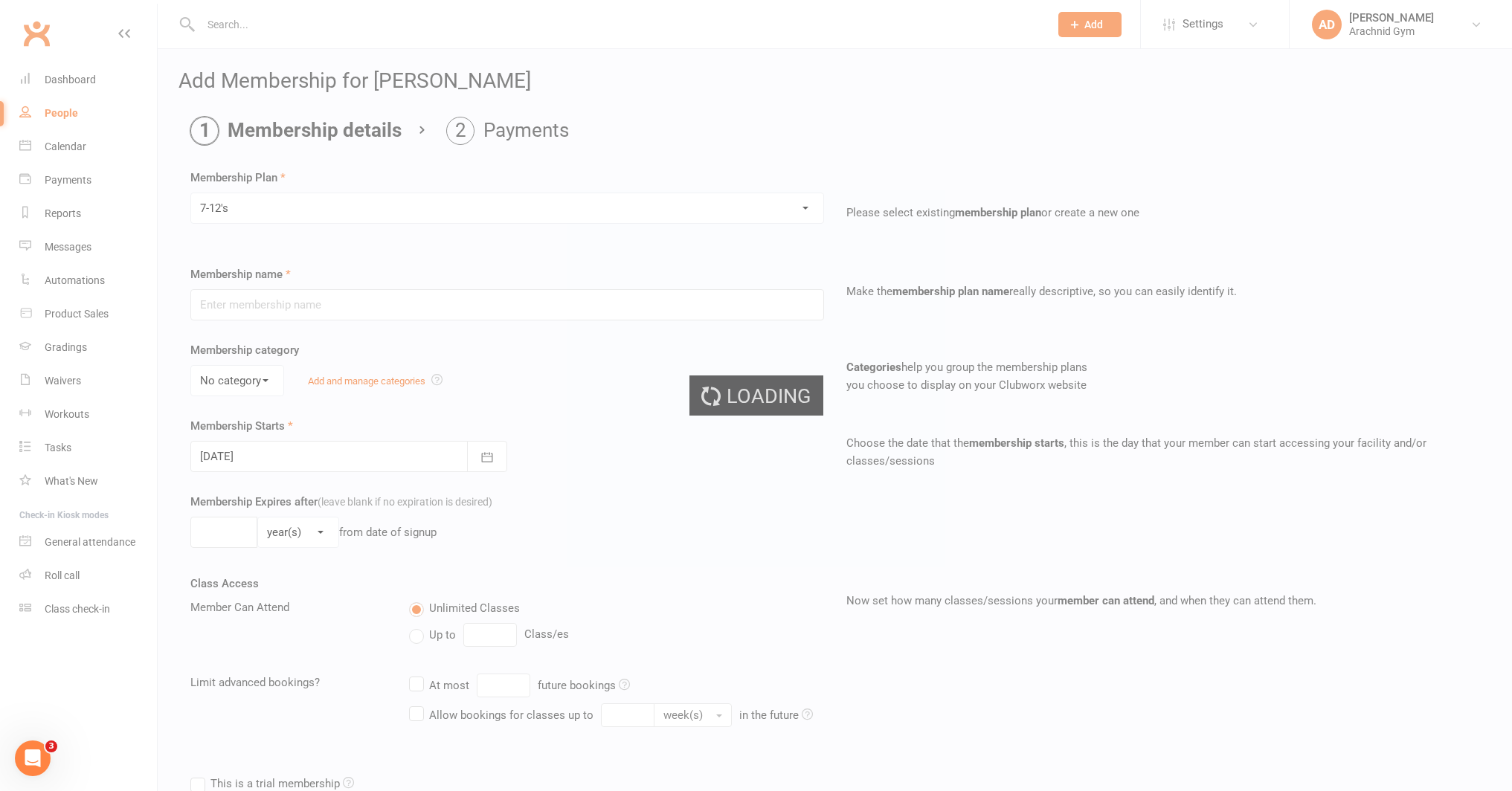
type input "7-12's"
select select "0"
type input "0"
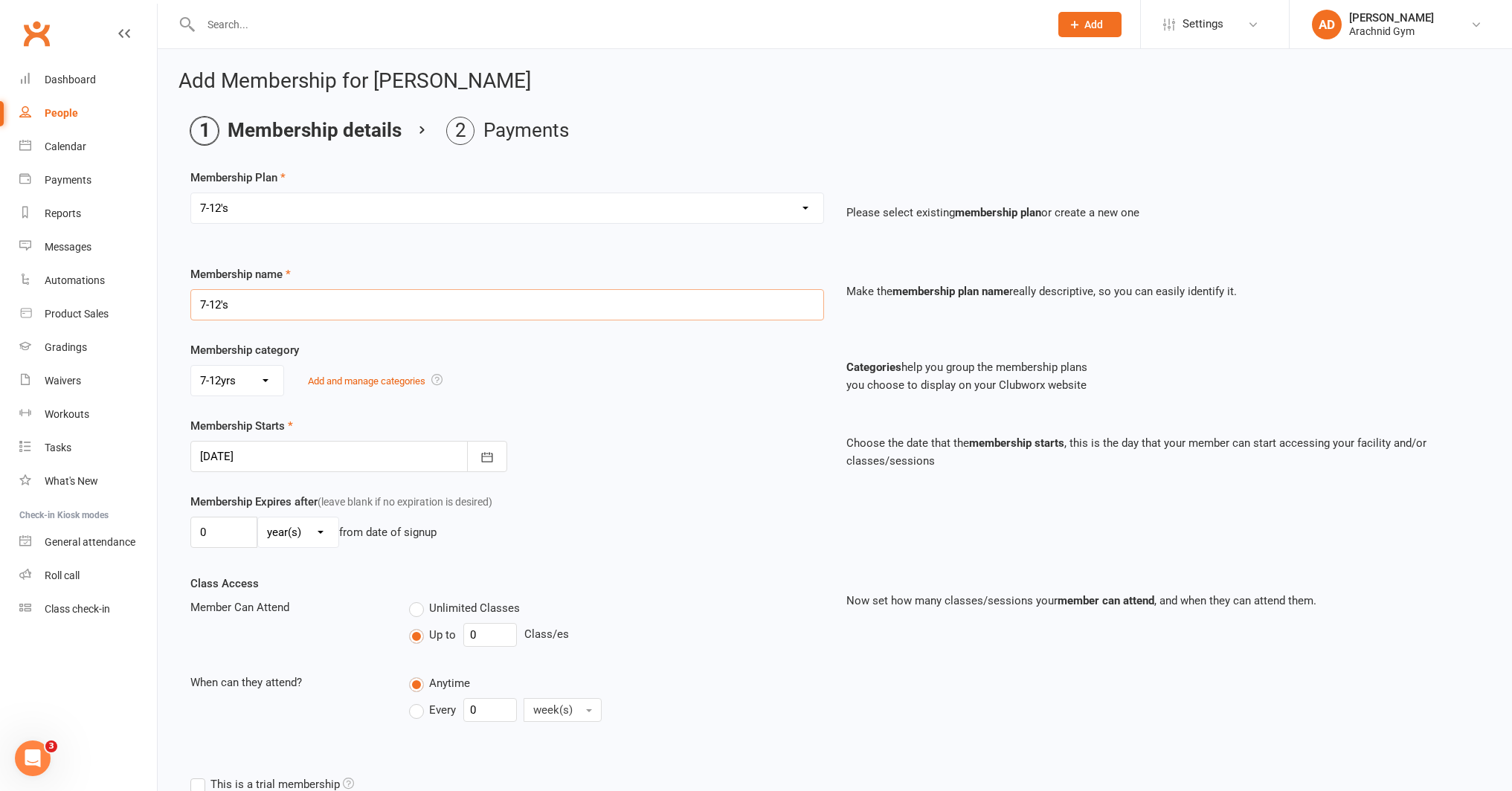
click at [247, 301] on input "7-12's" at bounding box center [507, 305] width 634 height 32
type input "7-12's 1 day/wk - 3 mths upfront"
click at [240, 531] on input "0" at bounding box center [224, 532] width 67 height 32
type input "3"
click at [281, 523] on select "day(s) week(s) month(s) year(s)" at bounding box center [298, 532] width 80 height 30
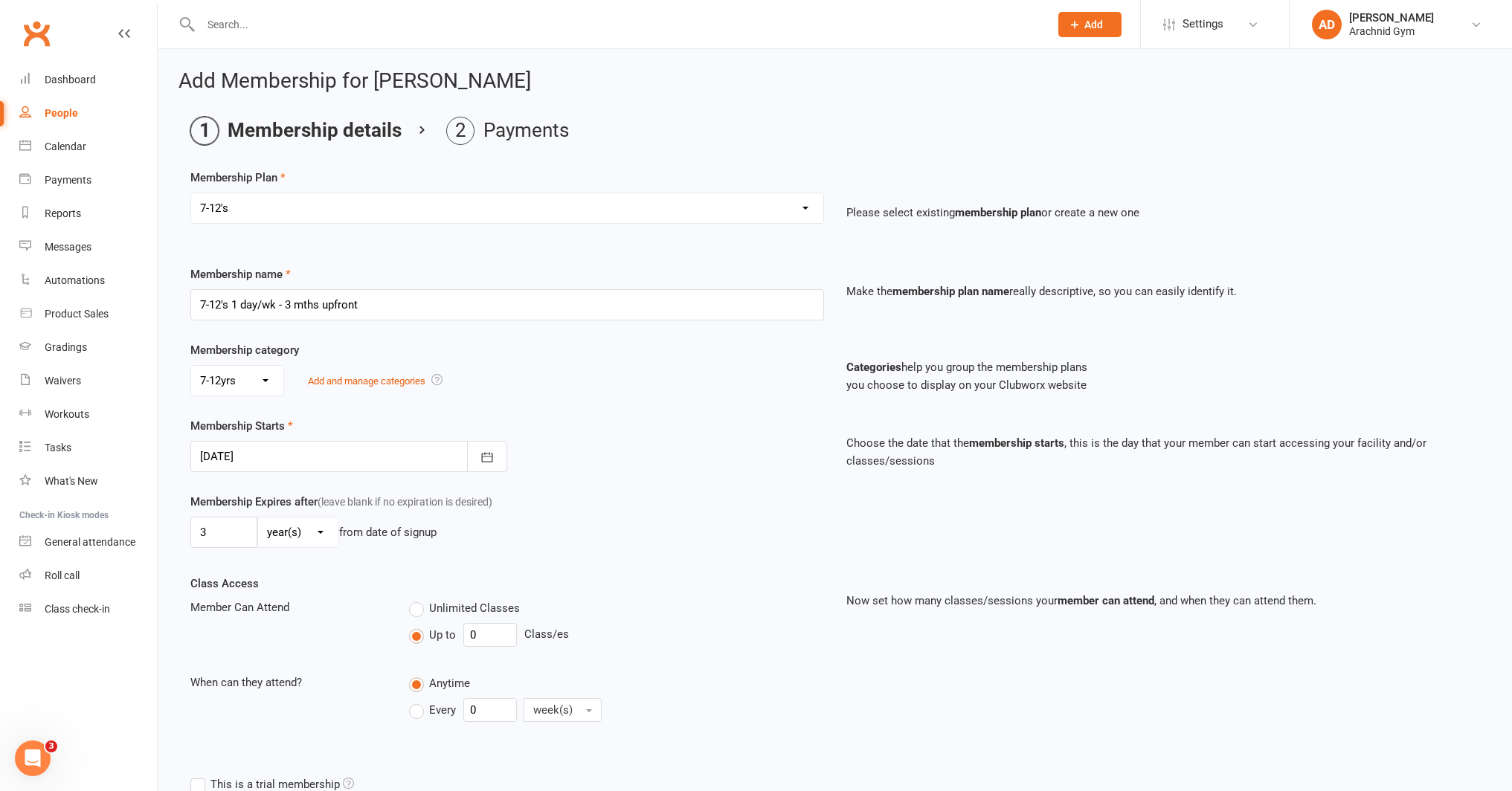
select select "2"
click at [258, 518] on select "day(s) week(s) month(s) year(s)" at bounding box center [298, 532] width 80 height 30
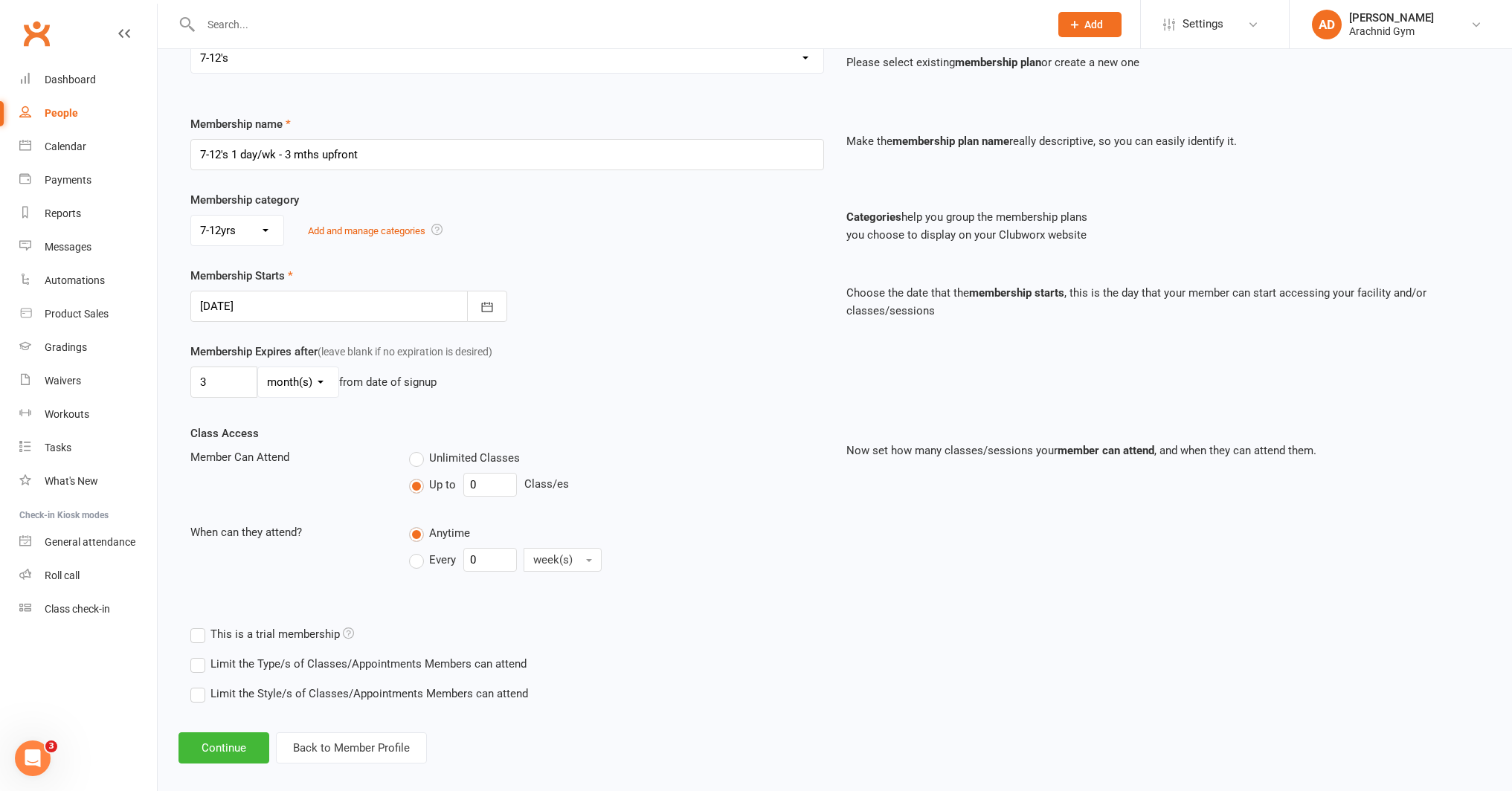
scroll to position [162, 0]
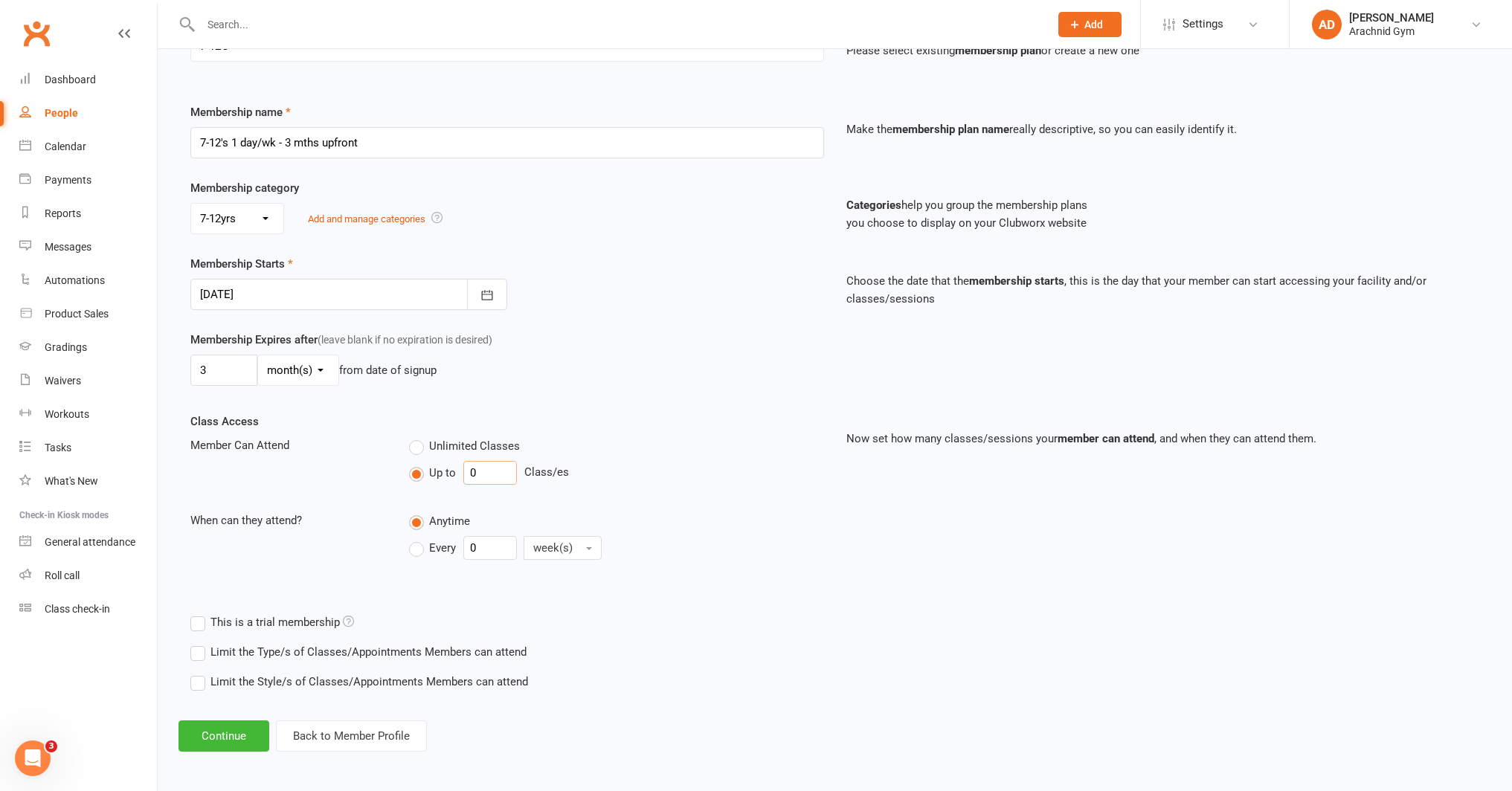
click at [494, 467] on input "0" at bounding box center [490, 473] width 54 height 24
type input "1"
click at [489, 544] on input "0" at bounding box center [490, 548] width 54 height 24
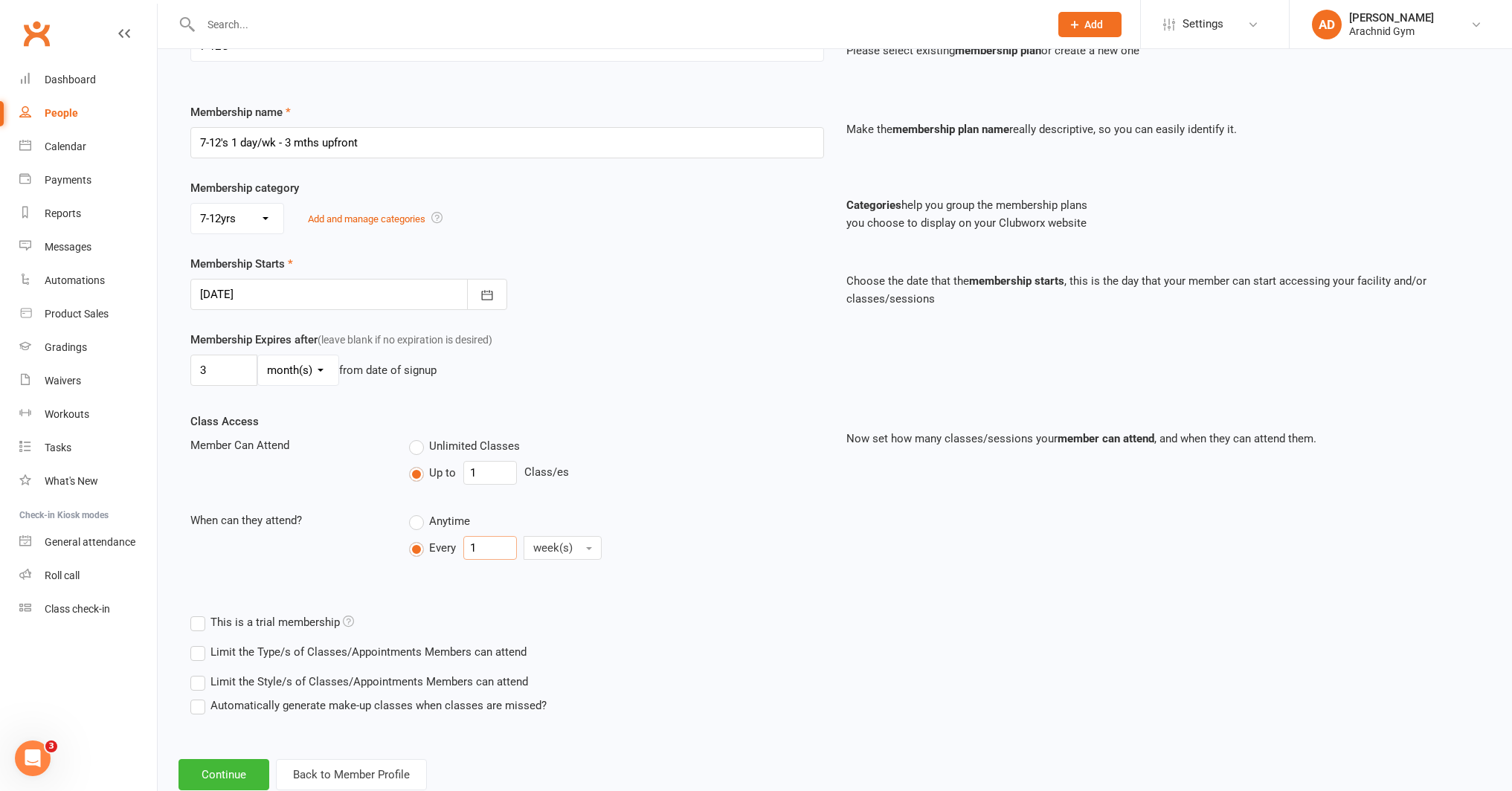
type input "1"
click at [486, 643] on label "Limit the Type/s of Classes/Appointments Members can attend" at bounding box center [358, 652] width 336 height 18
click at [200, 643] on input "Limit the Type/s of Classes/Appointments Members can attend" at bounding box center [195, 643] width 9 height 0
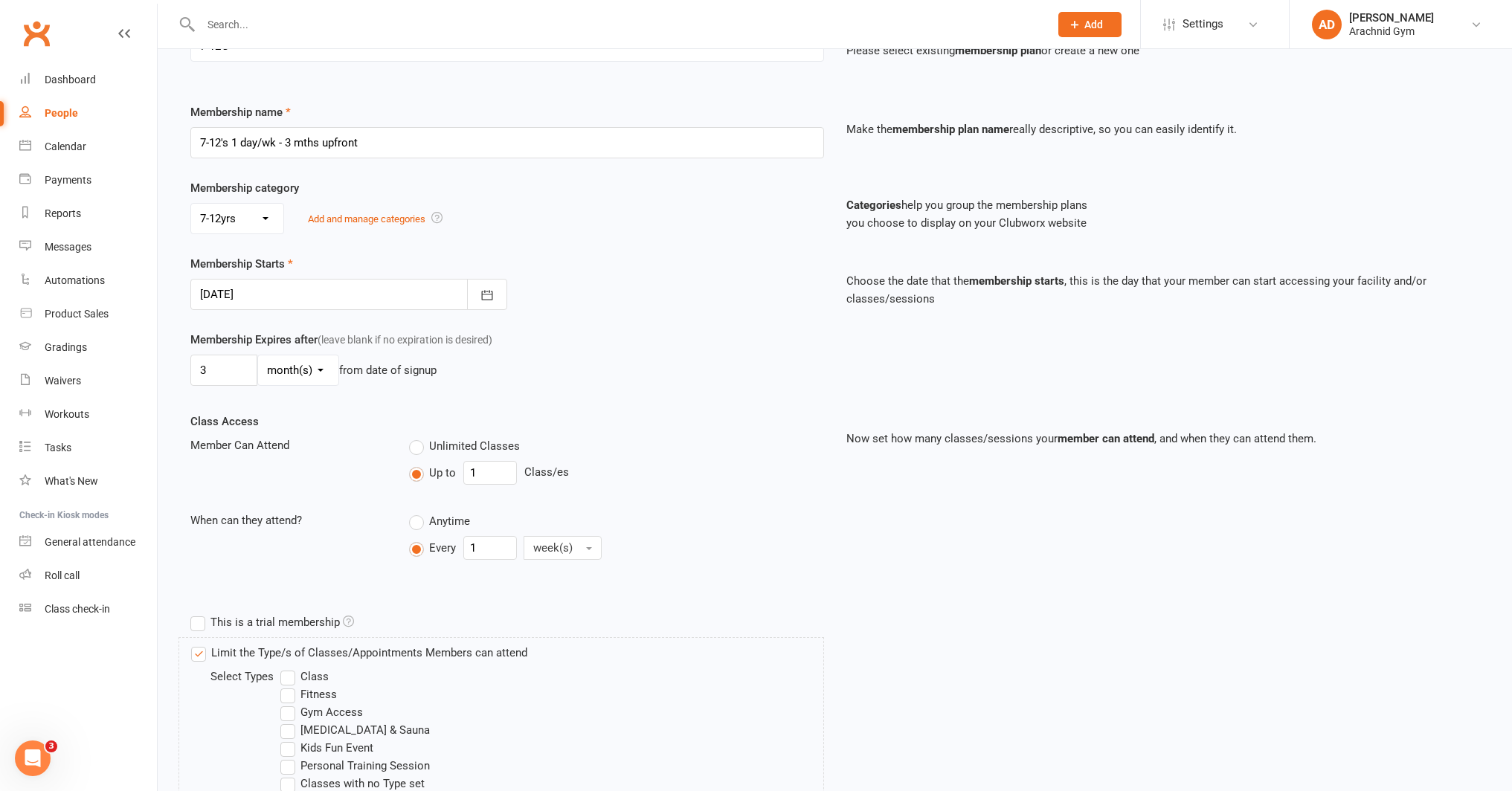
click at [305, 673] on label "Class" at bounding box center [305, 677] width 49 height 18
click at [290, 668] on input "Class" at bounding box center [285, 668] width 9 height 0
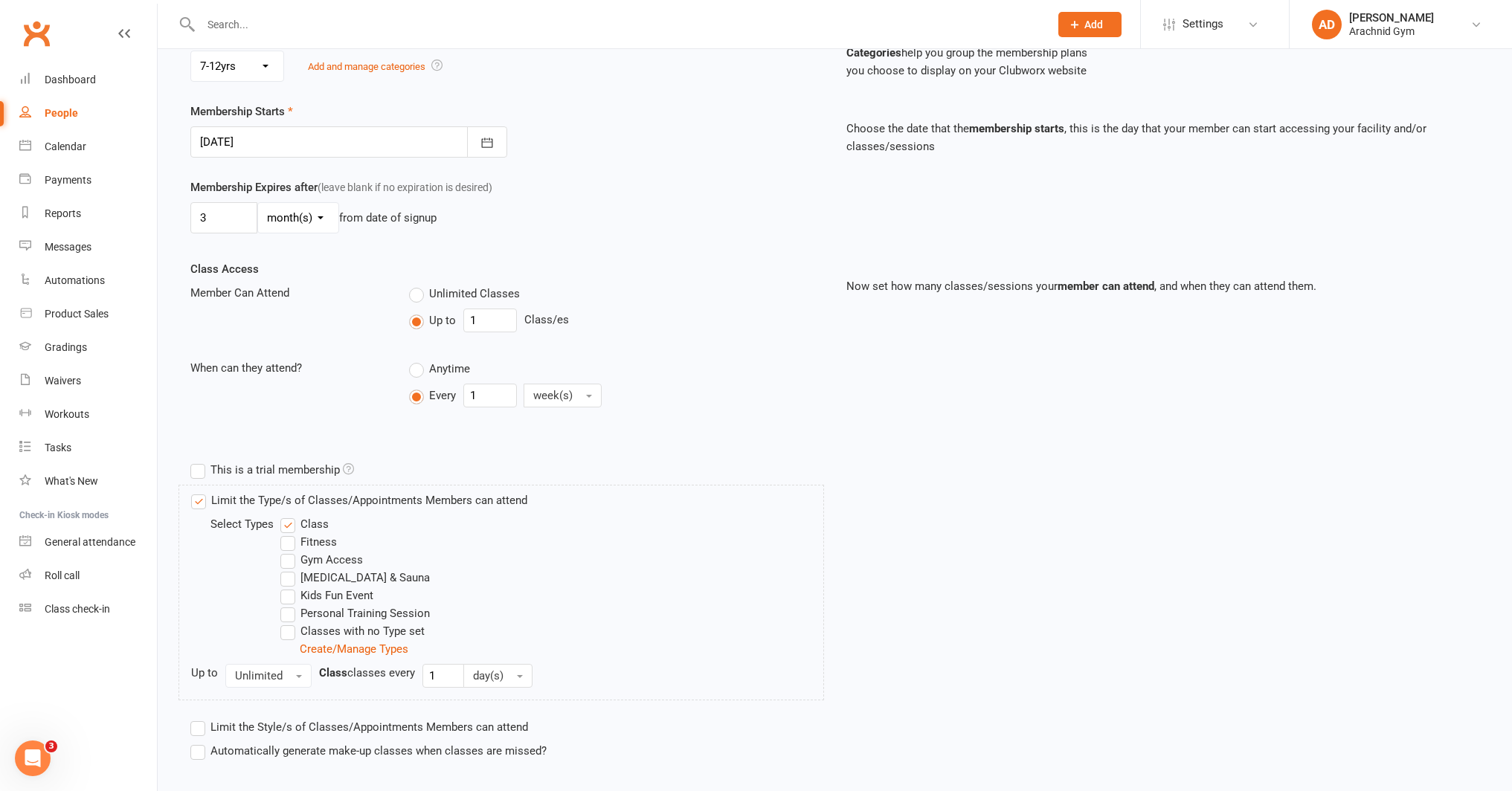
scroll to position [402, 0]
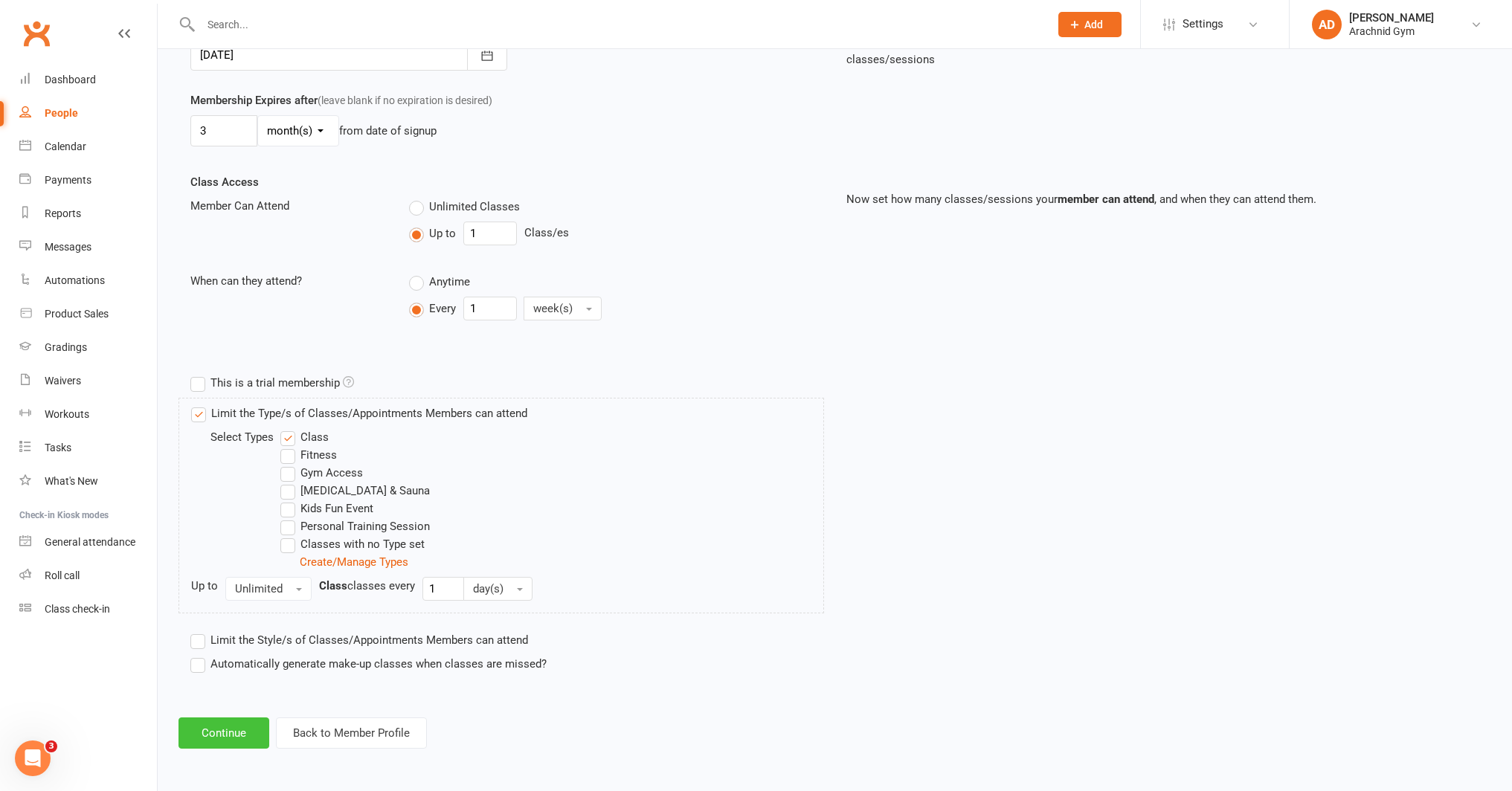
click at [236, 726] on button "Continue" at bounding box center [224, 733] width 90 height 32
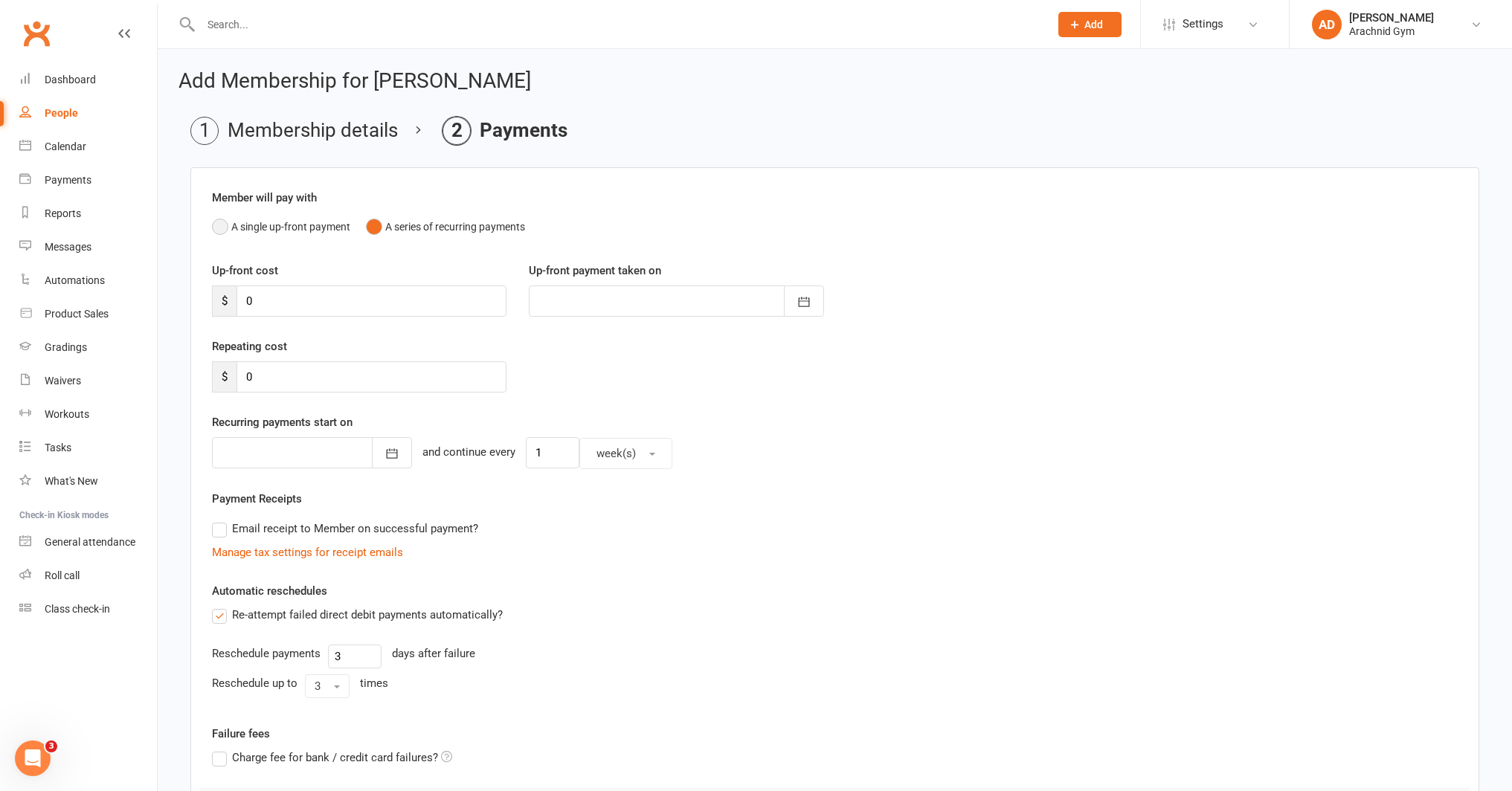
click at [315, 224] on button "A single up-front payment" at bounding box center [281, 226] width 138 height 28
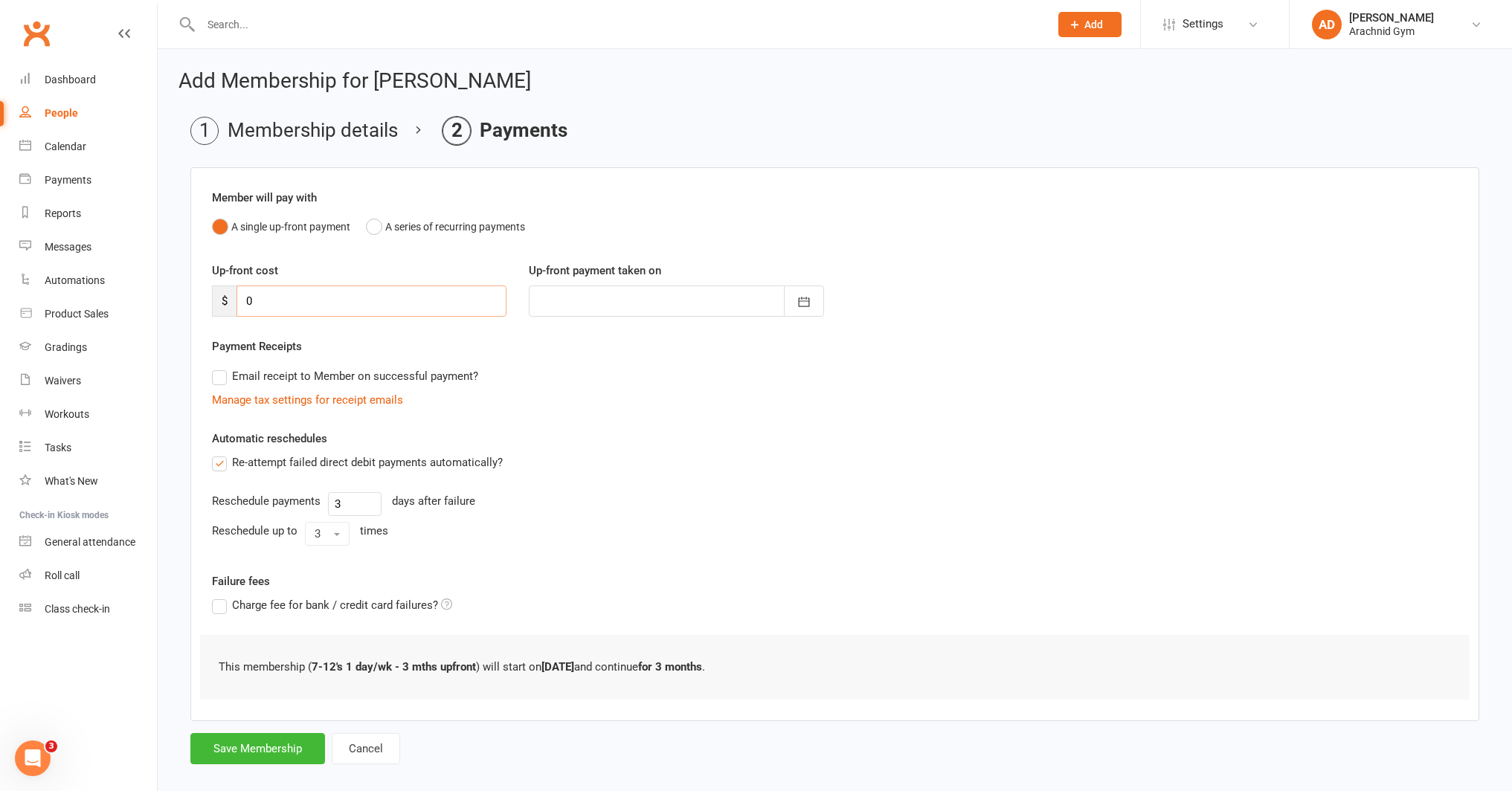
click at [286, 293] on input "0" at bounding box center [371, 301] width 270 height 32
type input "2"
type input "[DATE]"
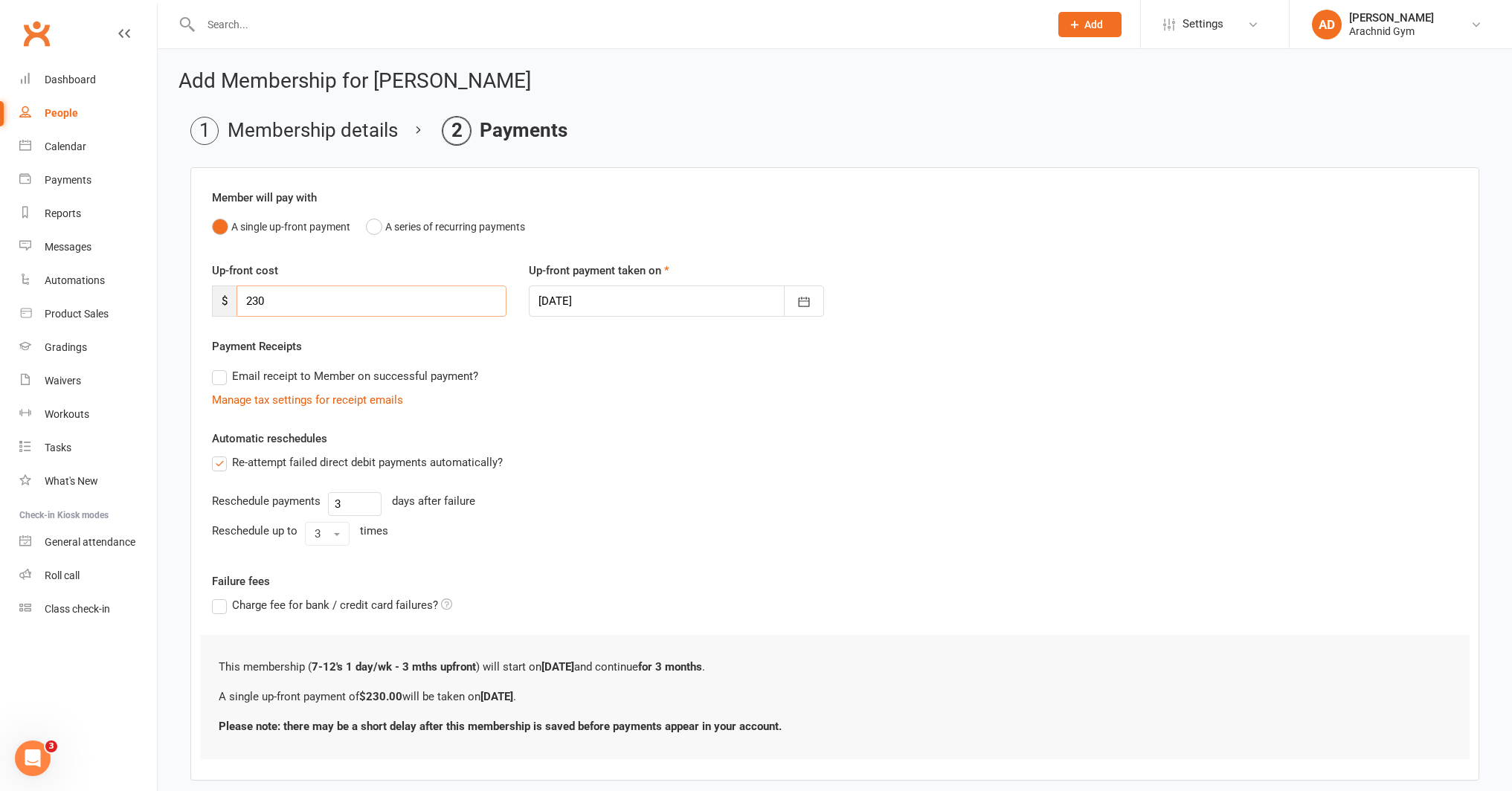
type input "230"
click at [222, 469] on label "Re-attempt failed direct debit payments automatically?" at bounding box center [357, 462] width 291 height 18
click at [222, 454] on input "Re-attempt failed direct debit payments automatically?" at bounding box center [216, 454] width 9 height 0
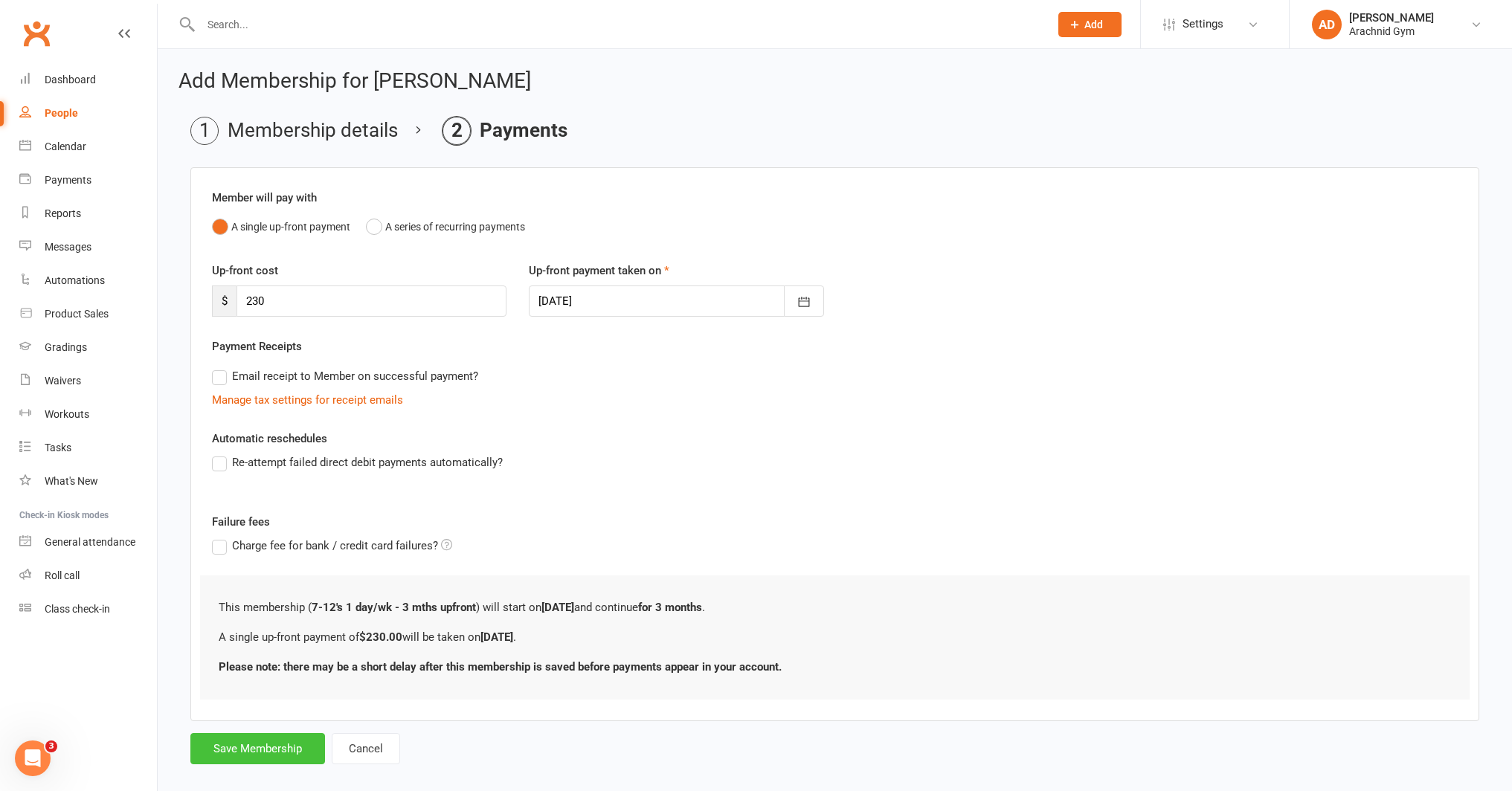
click at [257, 742] on button "Save Membership" at bounding box center [258, 748] width 135 height 32
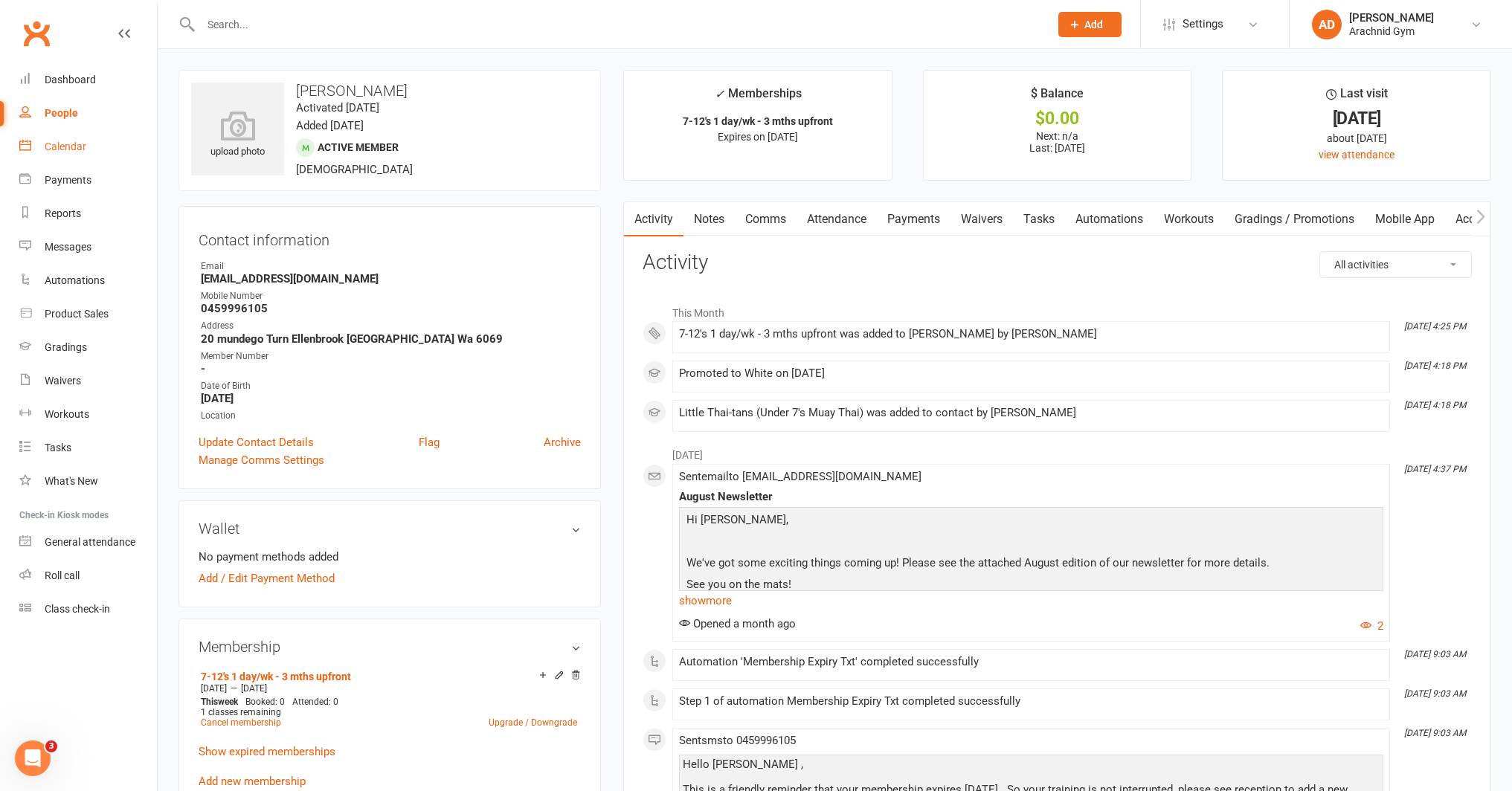
click at [80, 152] on div "Calendar" at bounding box center [65, 147] width 42 height 12
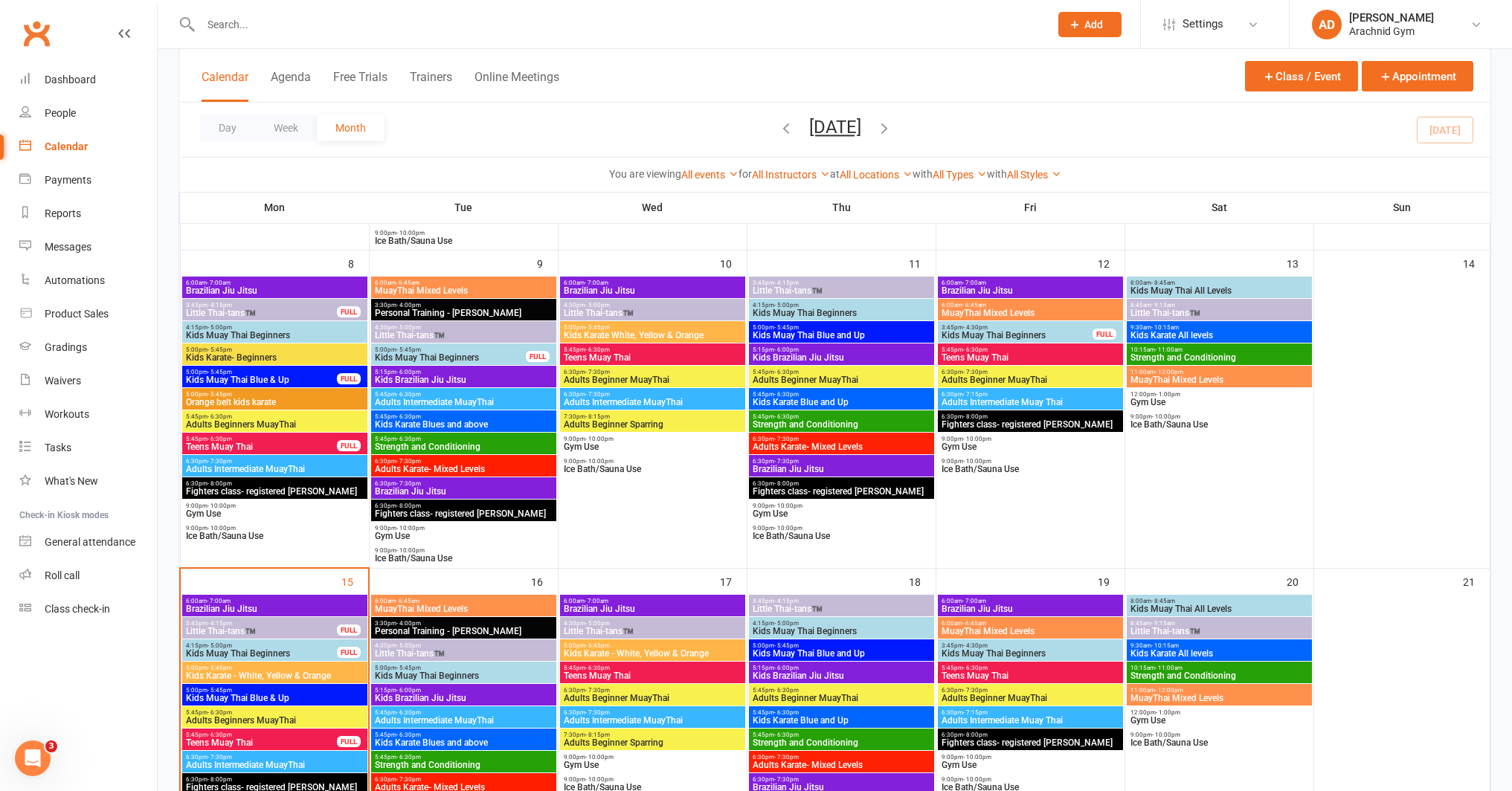
scroll to position [381, 0]
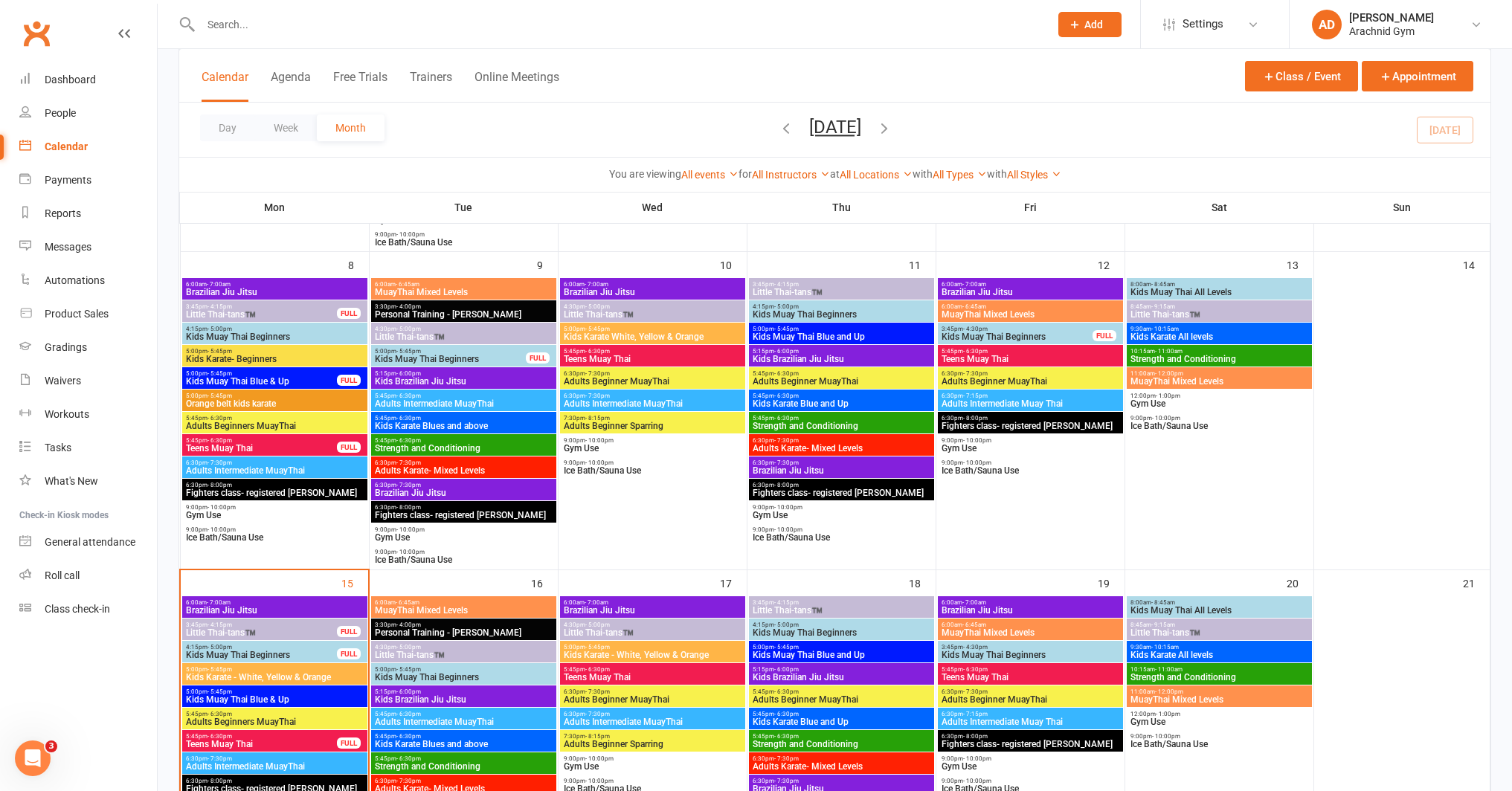
click at [1214, 304] on span "8:45am - 9:15am" at bounding box center [1219, 307] width 179 height 7
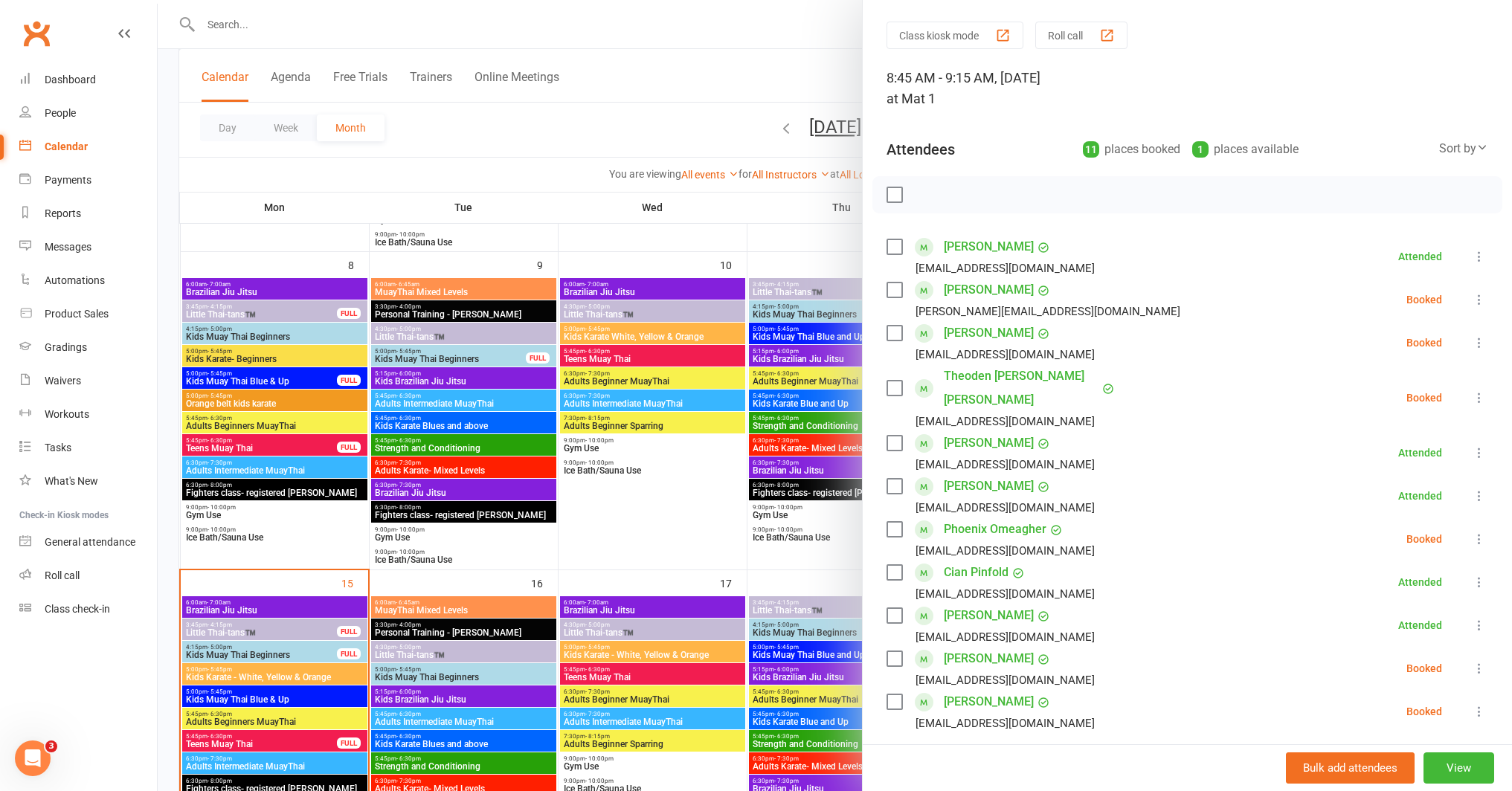
scroll to position [44, 0]
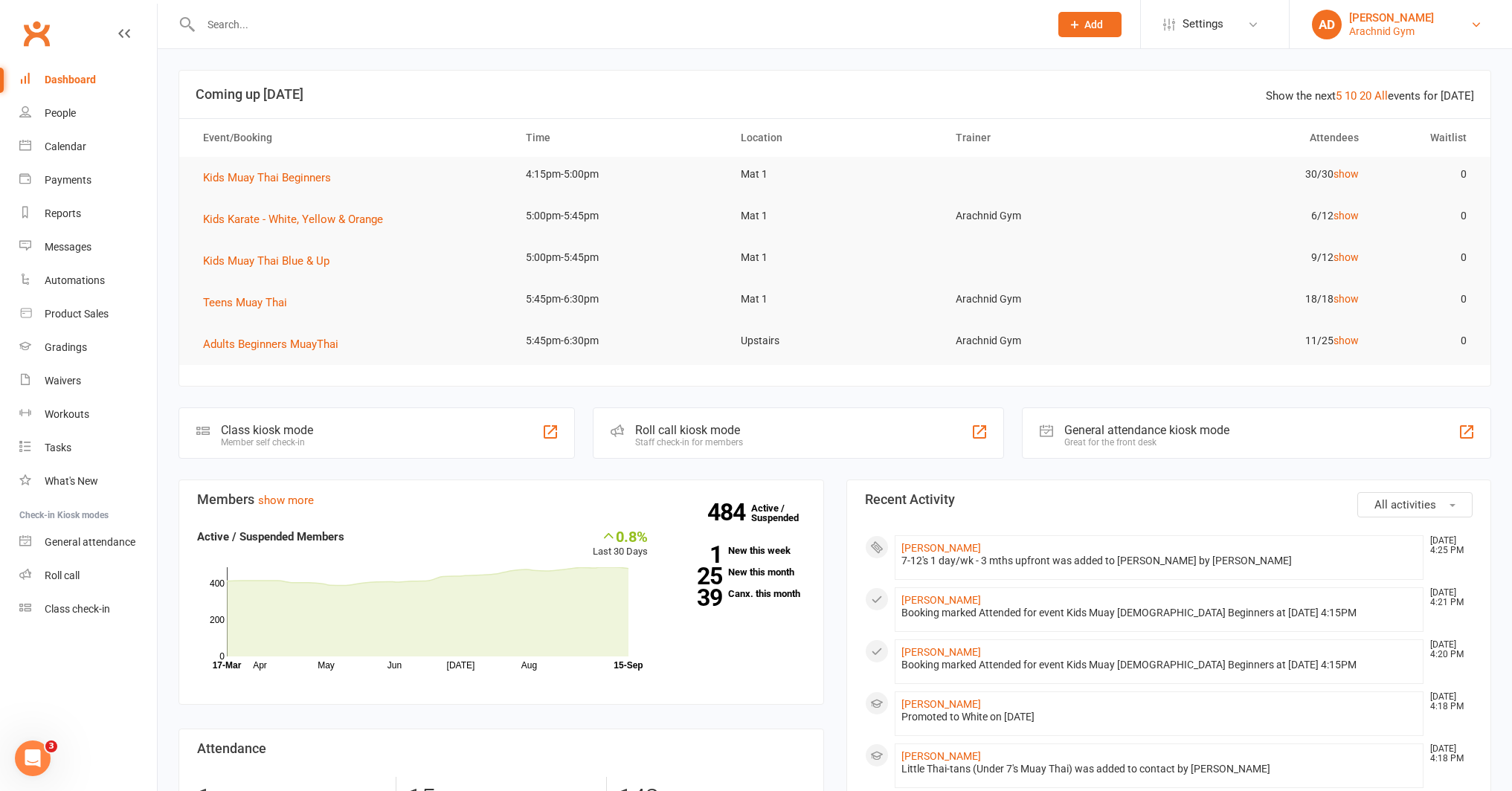
click at [1451, 27] on link "AD Abi Davies Arachnid Gym" at bounding box center [1400, 24] width 177 height 30
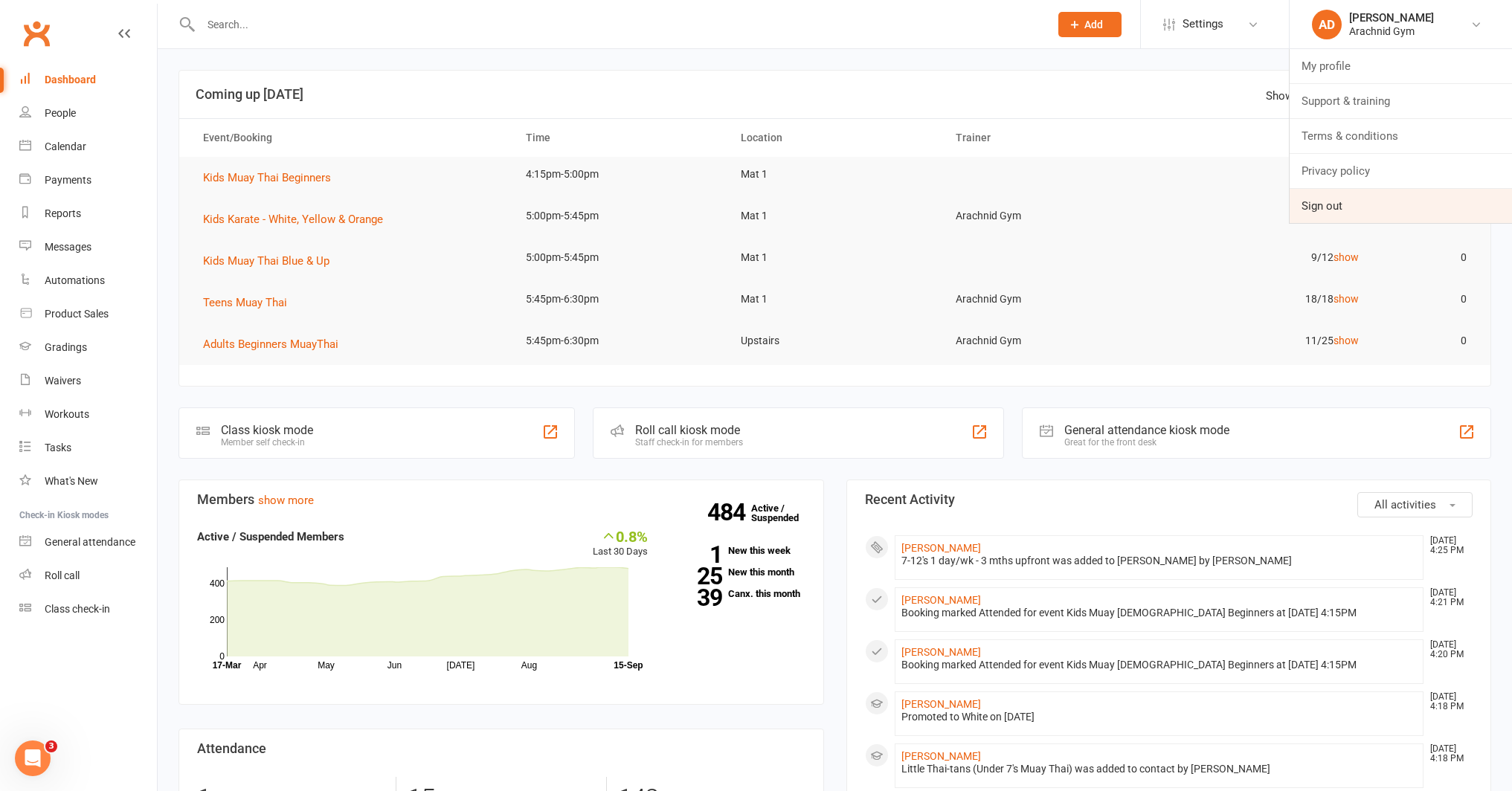
click at [1402, 196] on link "Sign out" at bounding box center [1400, 206] width 223 height 34
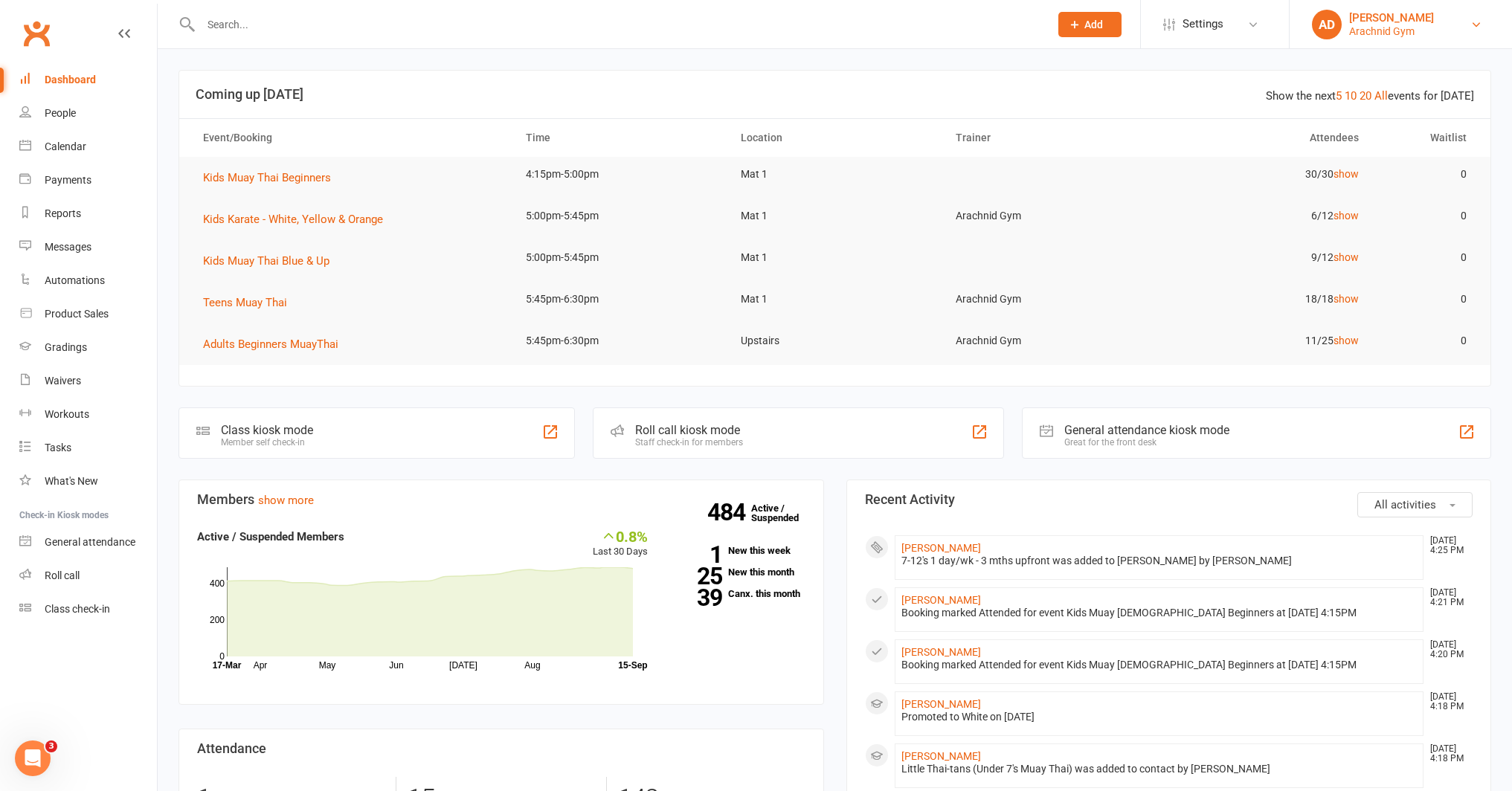
click at [1404, 26] on div "Arachnid Gym" at bounding box center [1391, 32] width 84 height 14
click at [1364, 210] on link "Sign out" at bounding box center [1400, 206] width 223 height 34
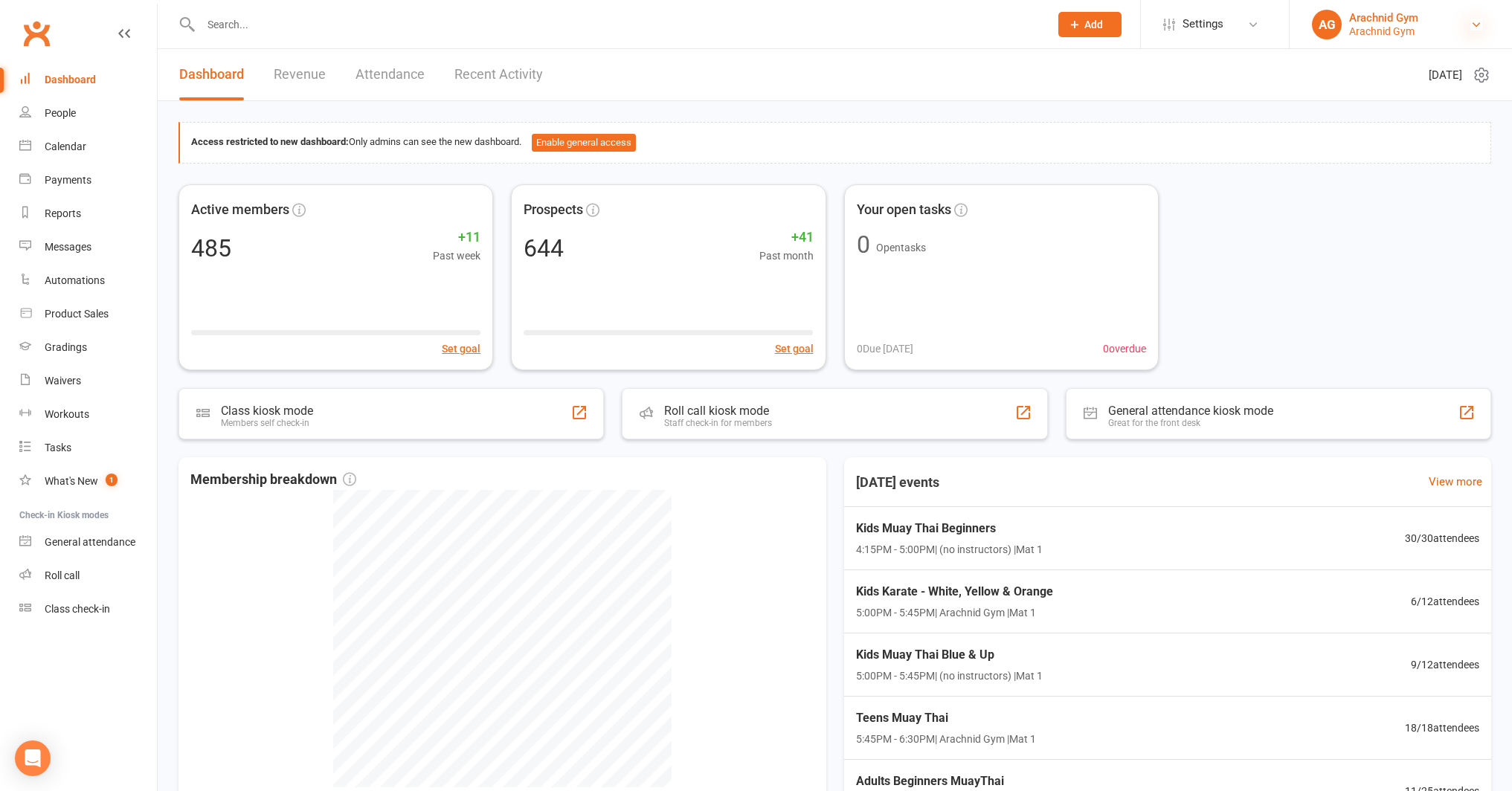
click at [1470, 19] on icon at bounding box center [1476, 25] width 12 height 12
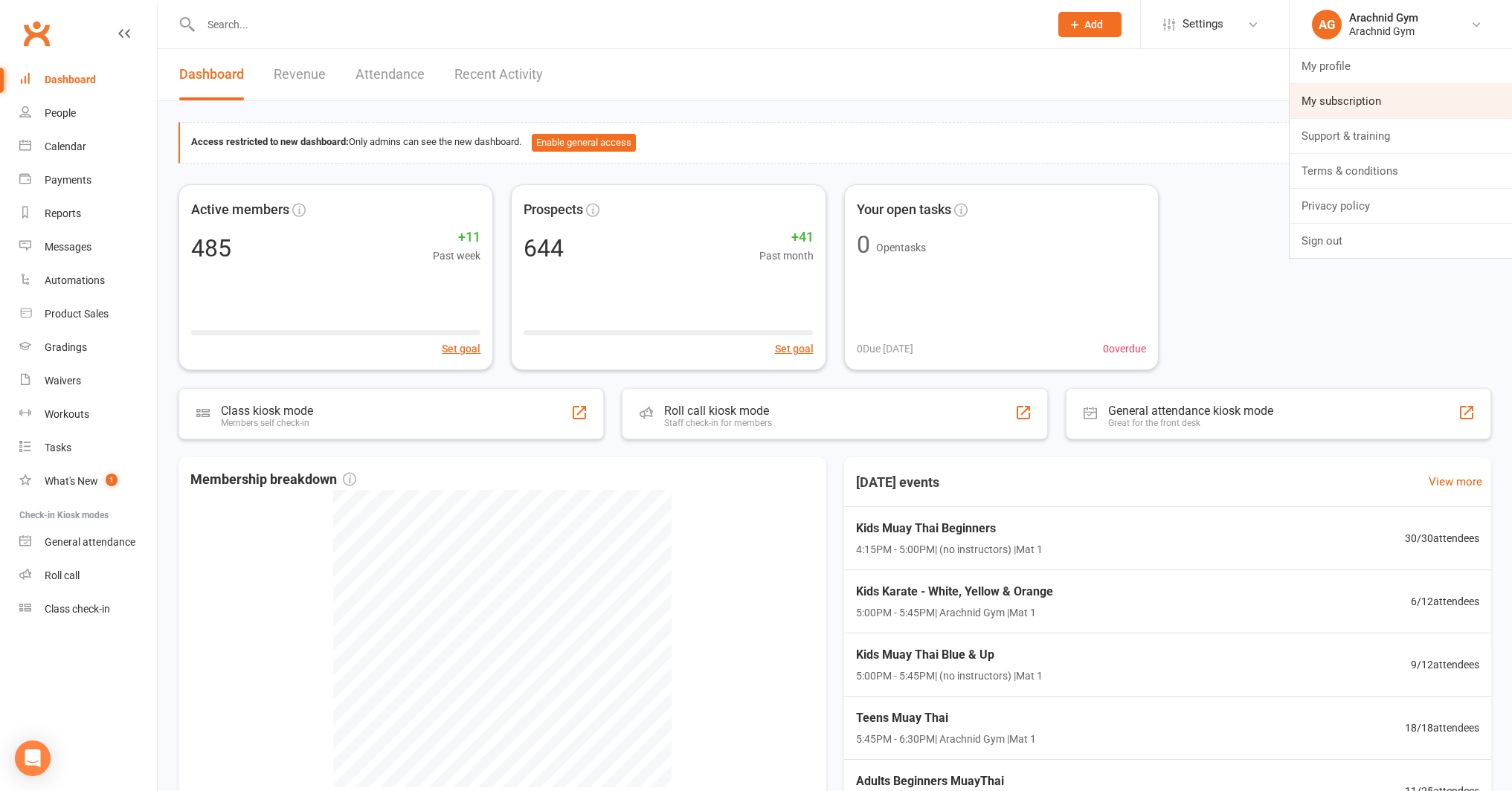
click at [1373, 96] on link "My subscription" at bounding box center [1400, 101] width 223 height 34
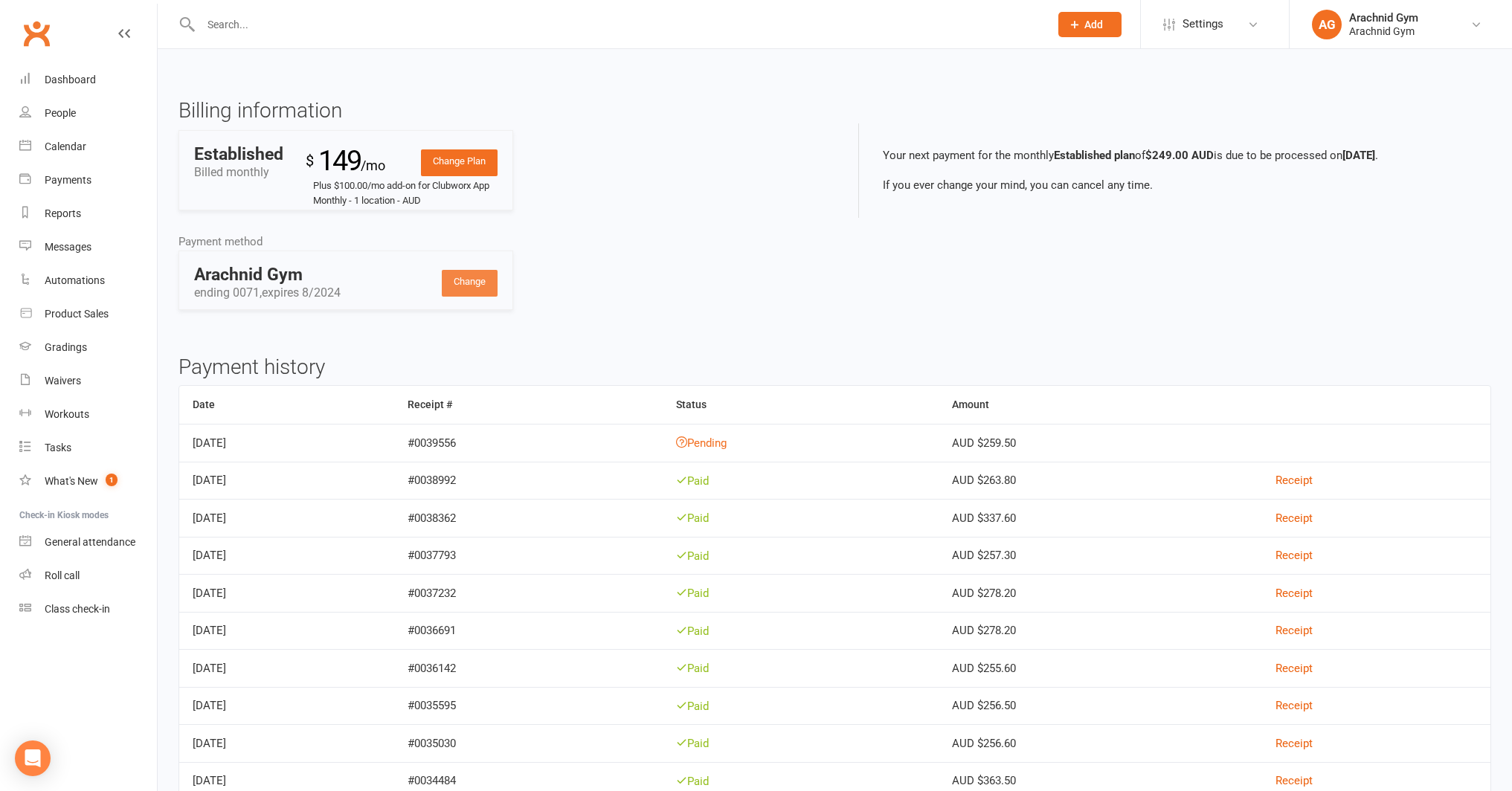
click at [457, 290] on link "Change" at bounding box center [469, 282] width 55 height 26
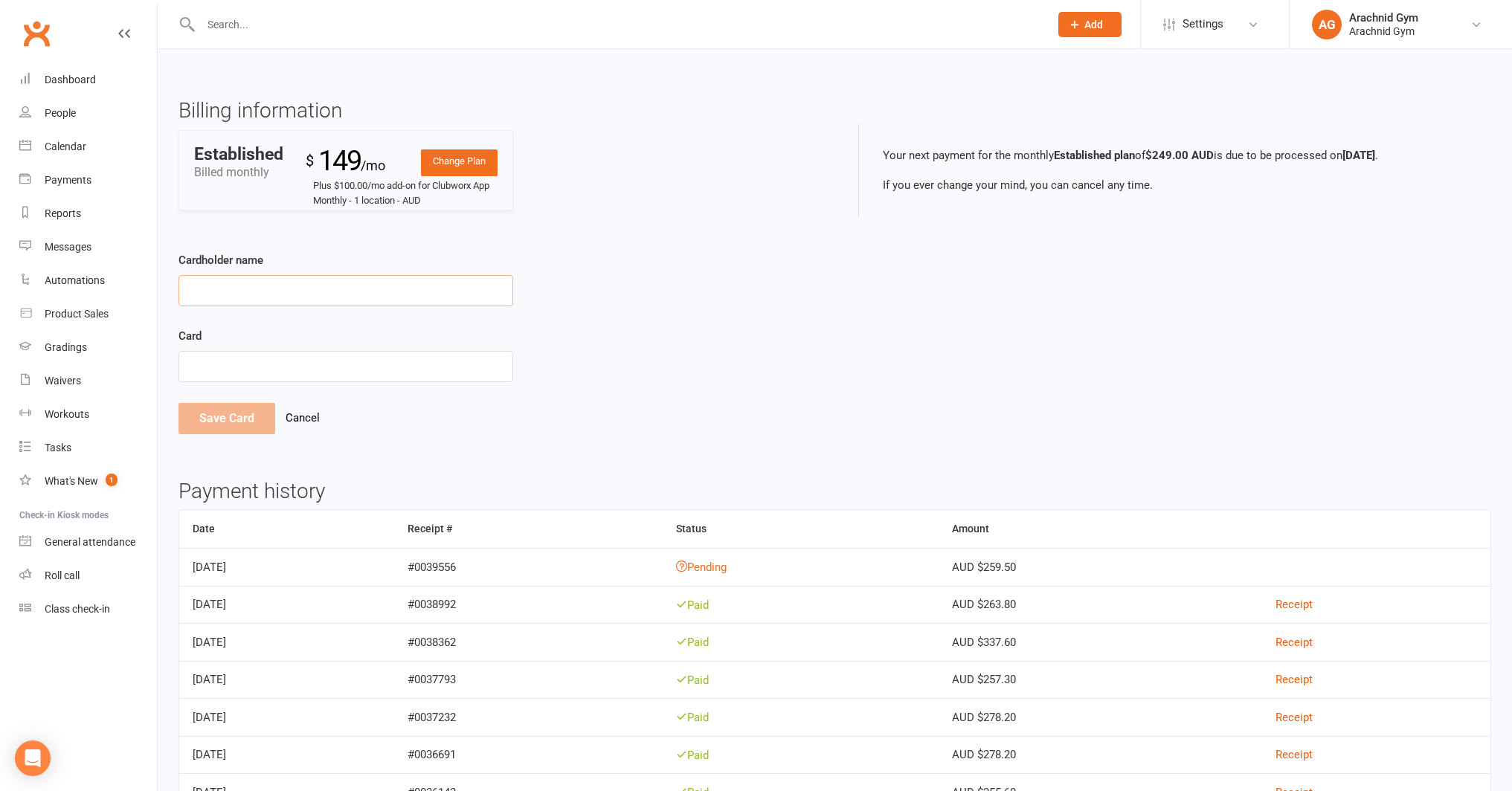
click at [457, 290] on input "Cardholder name" at bounding box center [346, 290] width 334 height 32
type input "MR [PERSON_NAME]"
click at [254, 421] on button "Save Card" at bounding box center [226, 418] width 96 height 32
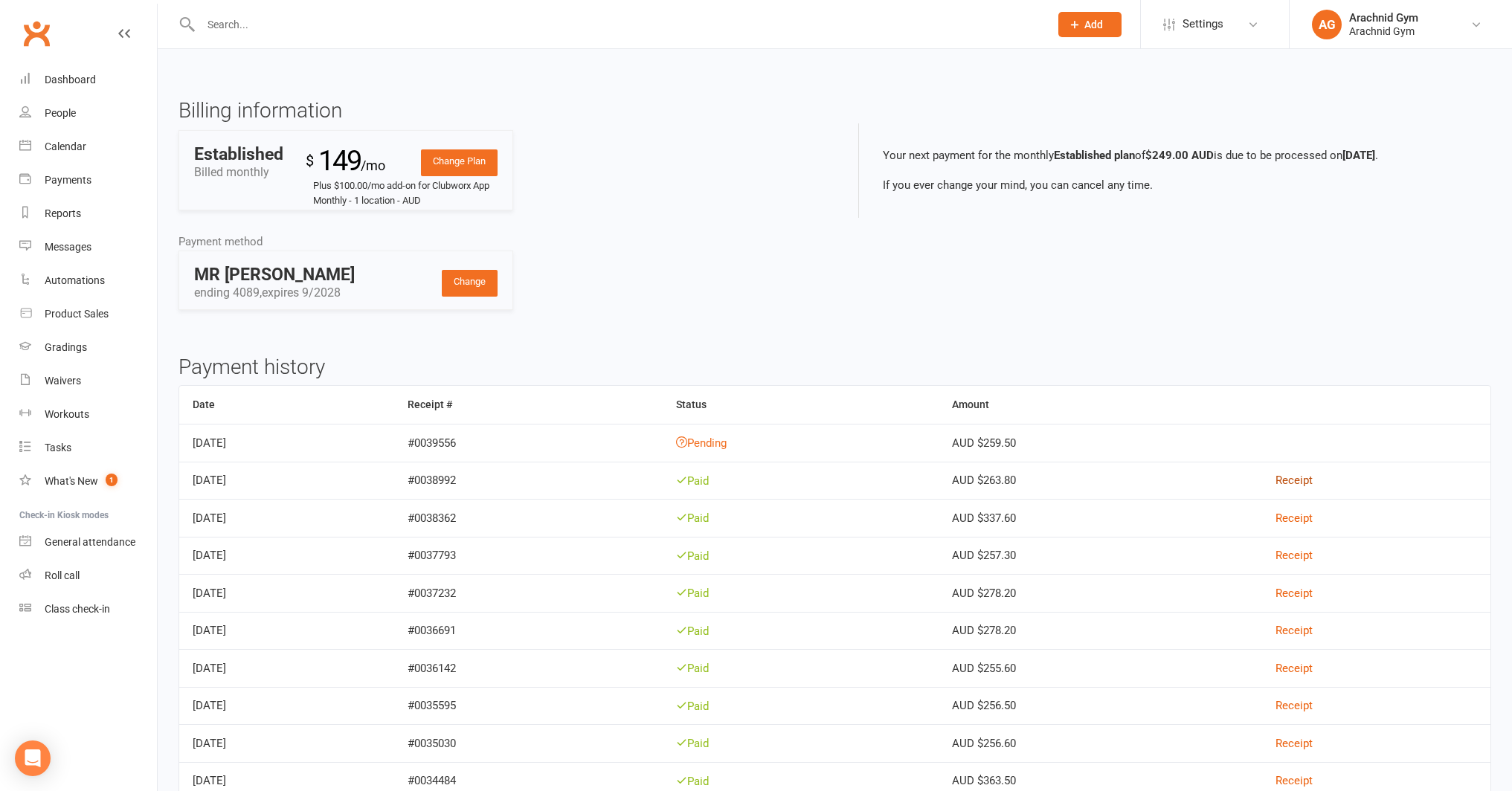
click at [1302, 474] on link "Receipt" at bounding box center [1294, 480] width 38 height 14
click at [96, 84] on link "Dashboard" at bounding box center [88, 79] width 137 height 33
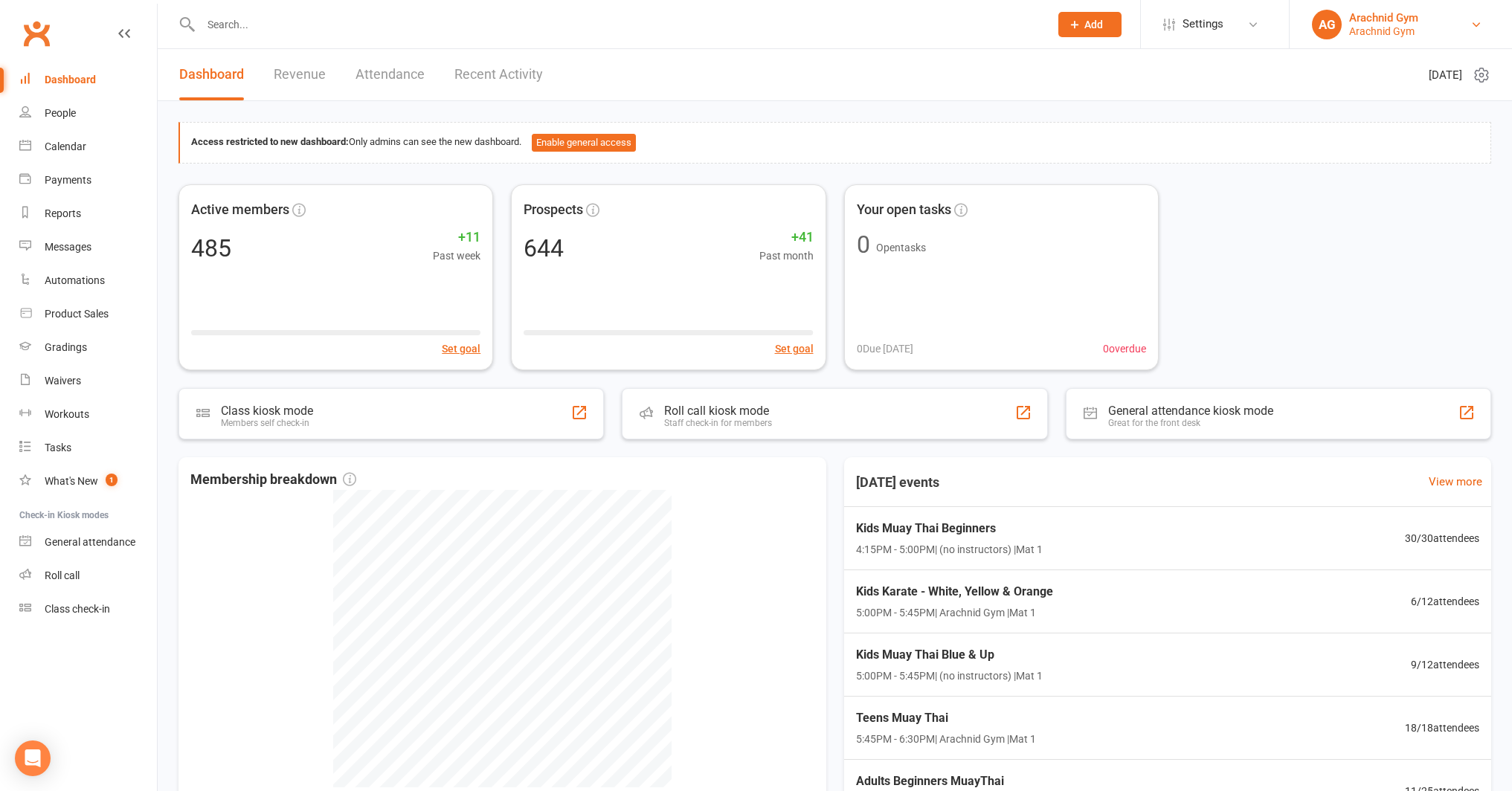
click at [1450, 33] on link "AG Arachnid Gym Arachnid Gym" at bounding box center [1400, 24] width 177 height 30
click at [1367, 232] on link "Sign out" at bounding box center [1400, 241] width 223 height 34
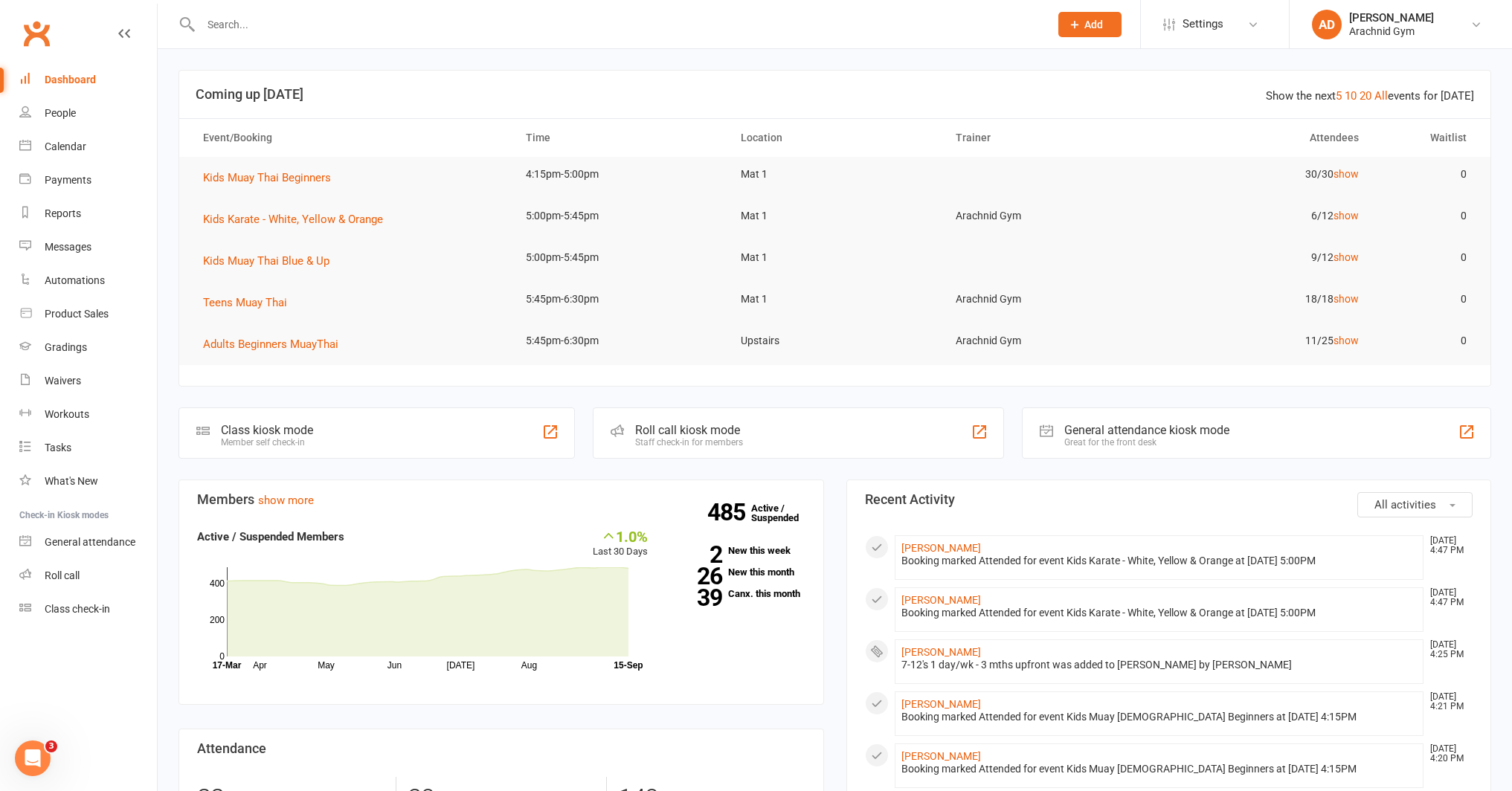
click at [278, 15] on input "text" at bounding box center [618, 25] width 843 height 20
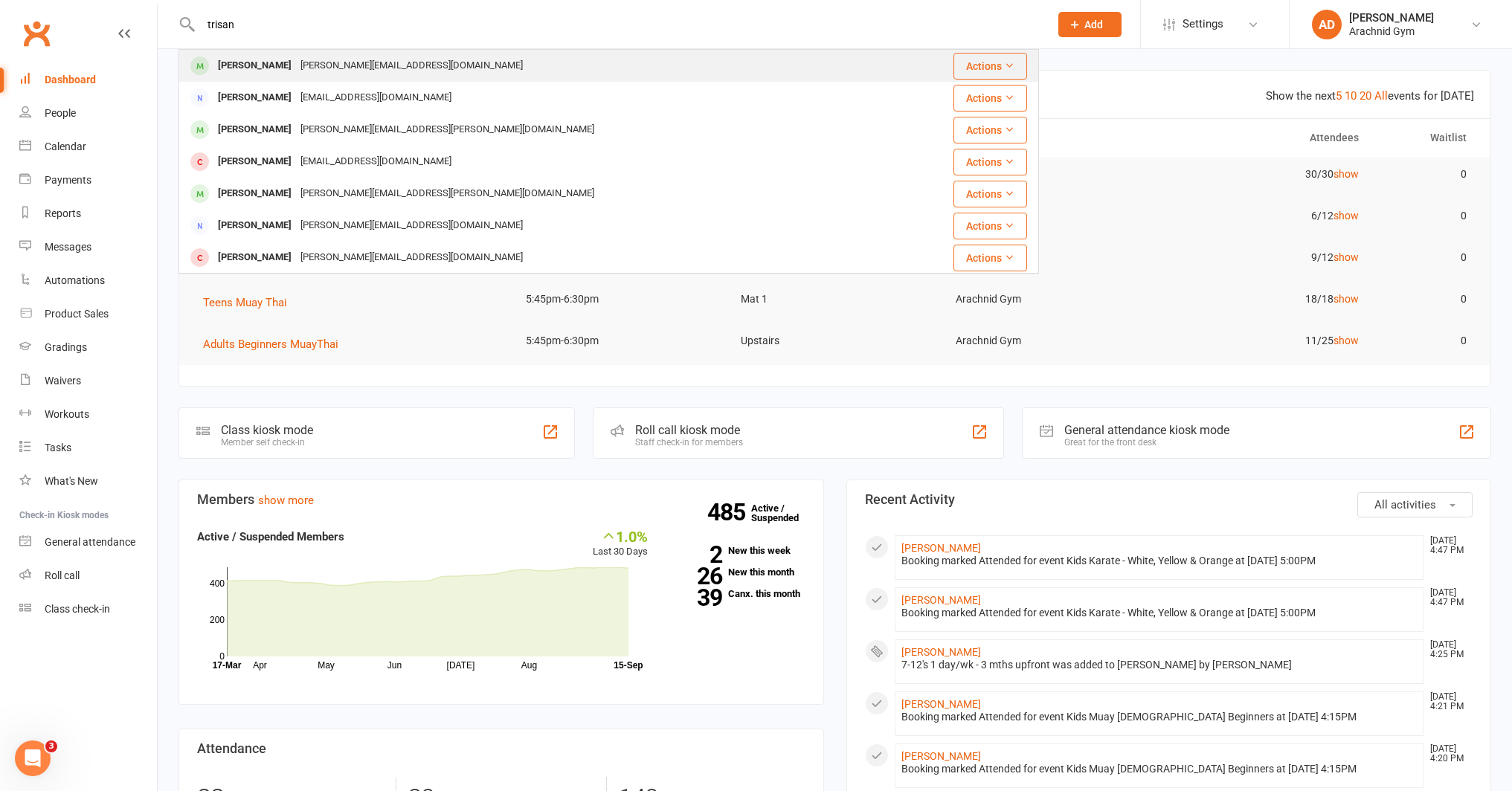
type input "trisan"
click at [236, 61] on div "[PERSON_NAME]" at bounding box center [254, 65] width 83 height 21
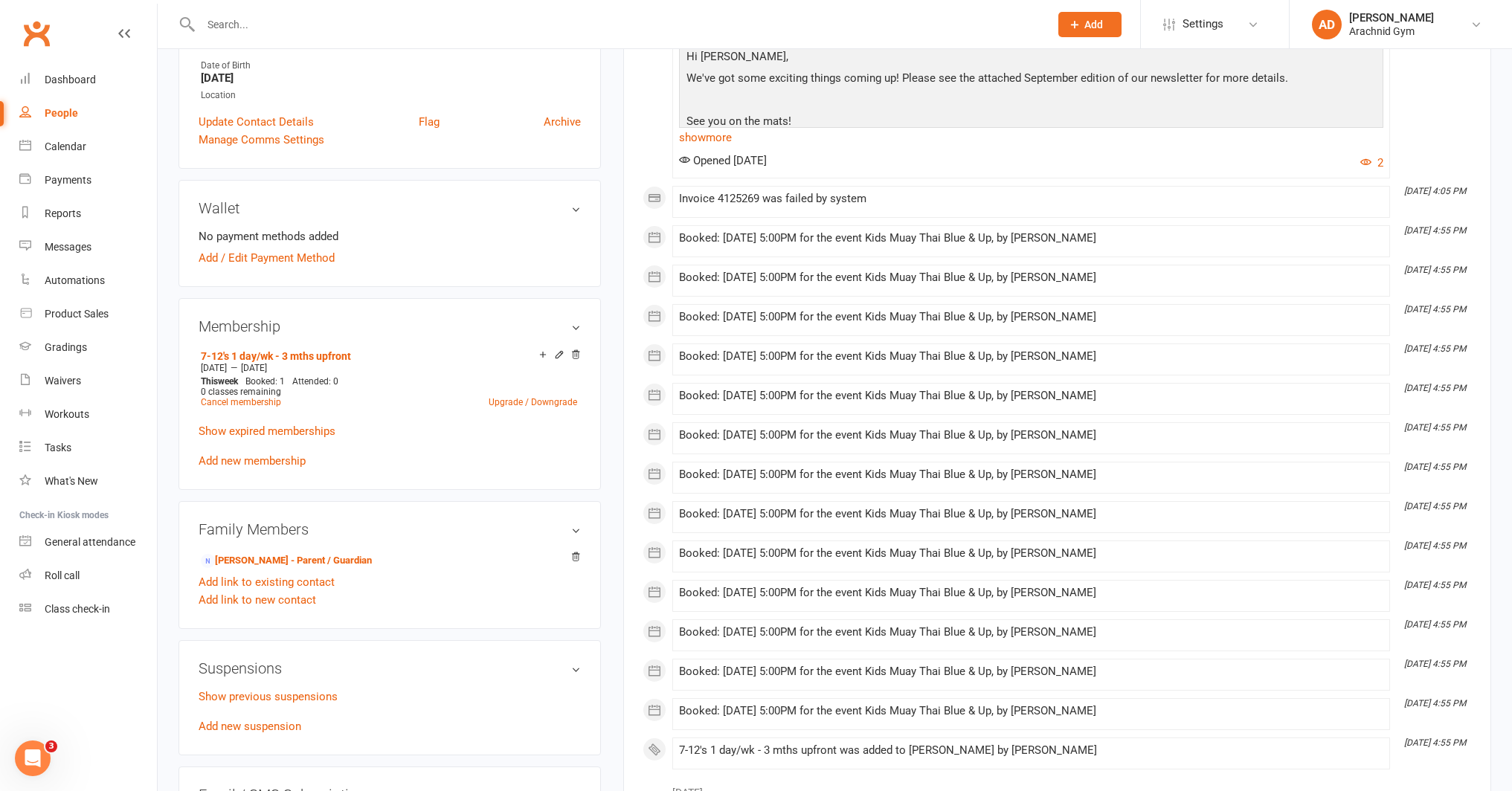
scroll to position [322, 0]
click at [84, 150] on div "Calendar" at bounding box center [65, 147] width 42 height 12
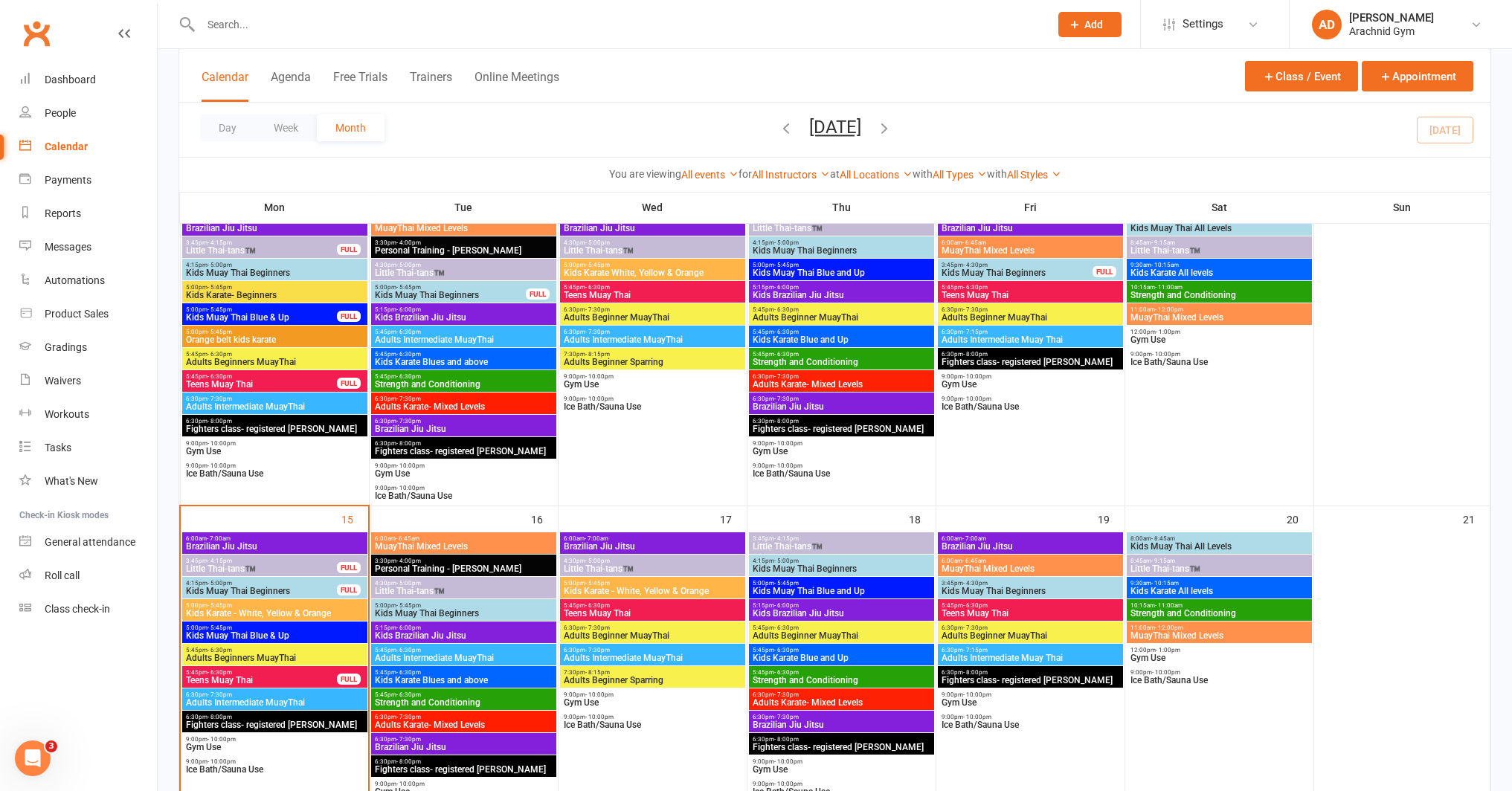
scroll to position [446, 0]
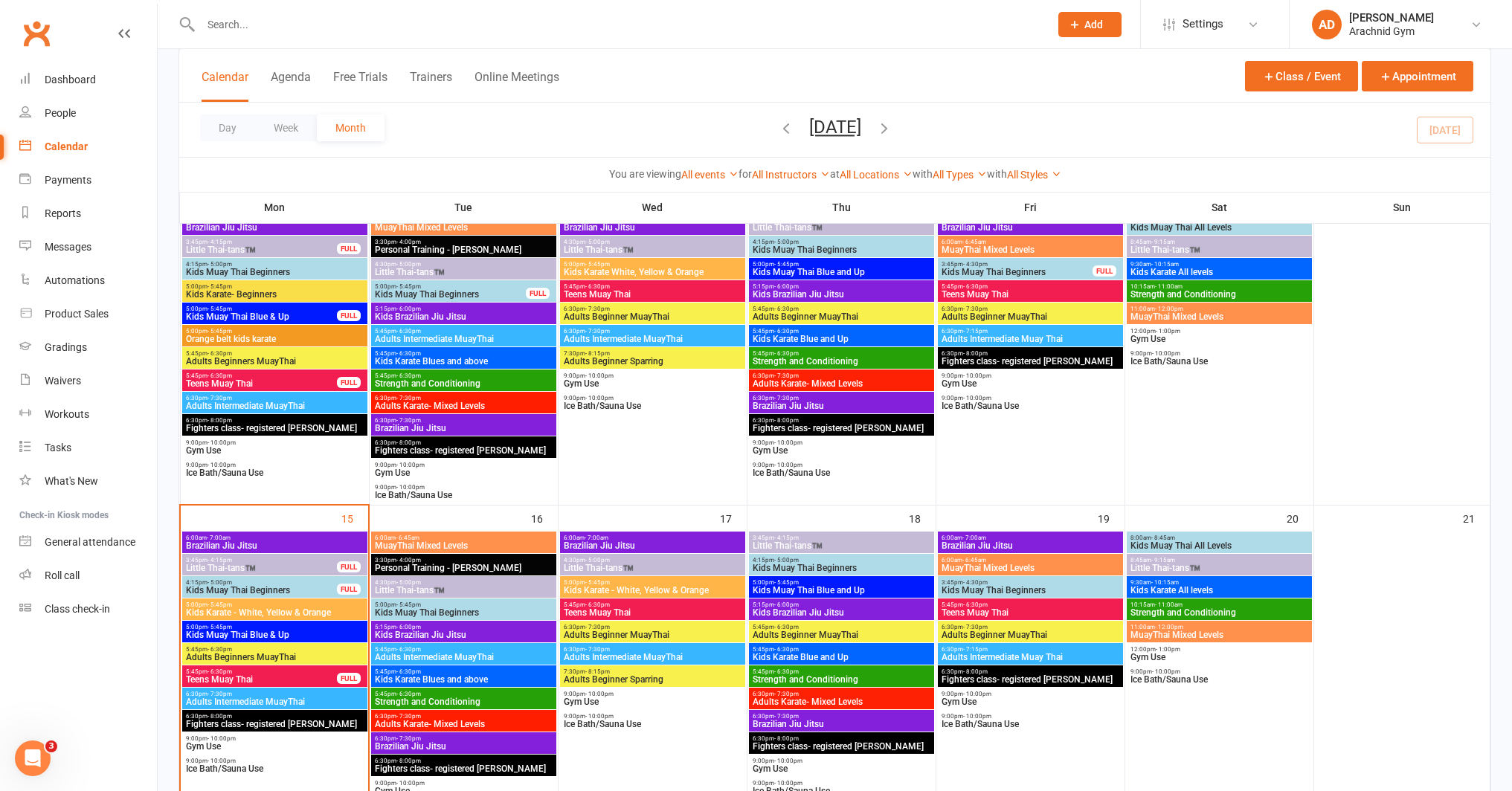
click at [436, 39] on div at bounding box center [608, 24] width 860 height 49
click at [437, 33] on input "text" at bounding box center [618, 25] width 843 height 20
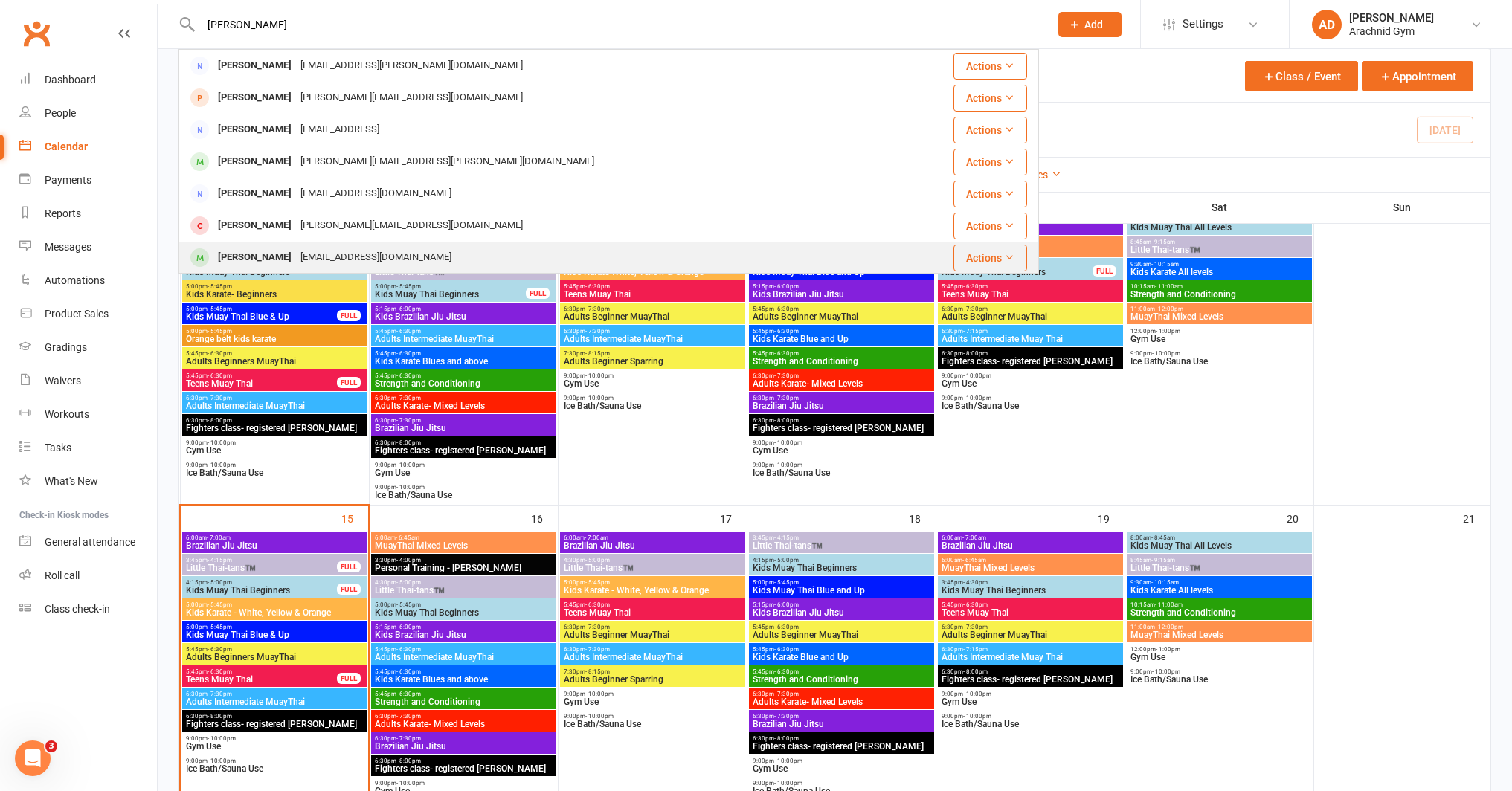
type input "[PERSON_NAME]"
click at [285, 258] on div "[PERSON_NAME]" at bounding box center [254, 257] width 83 height 21
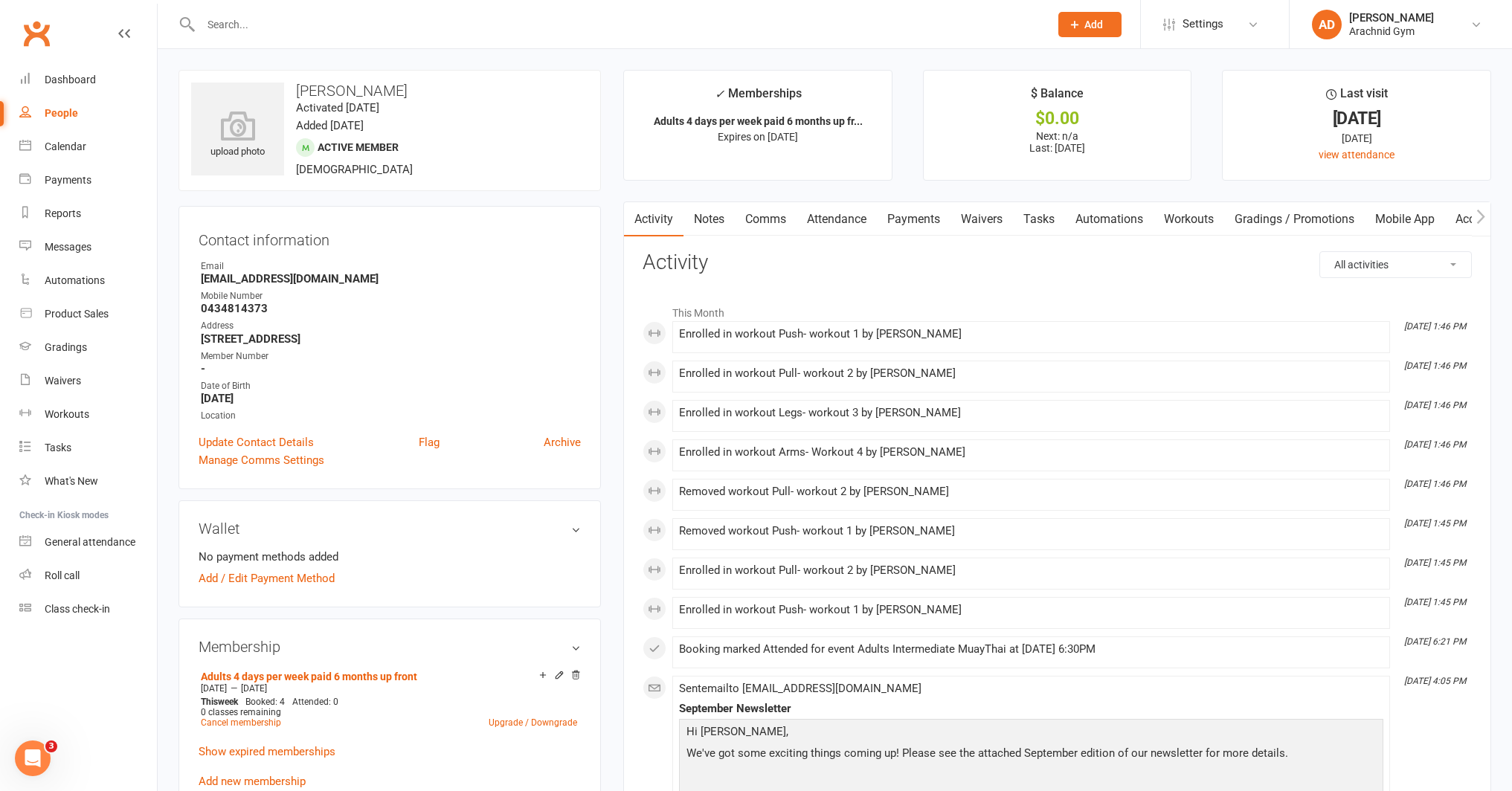
click at [719, 223] on link "Notes" at bounding box center [709, 219] width 51 height 34
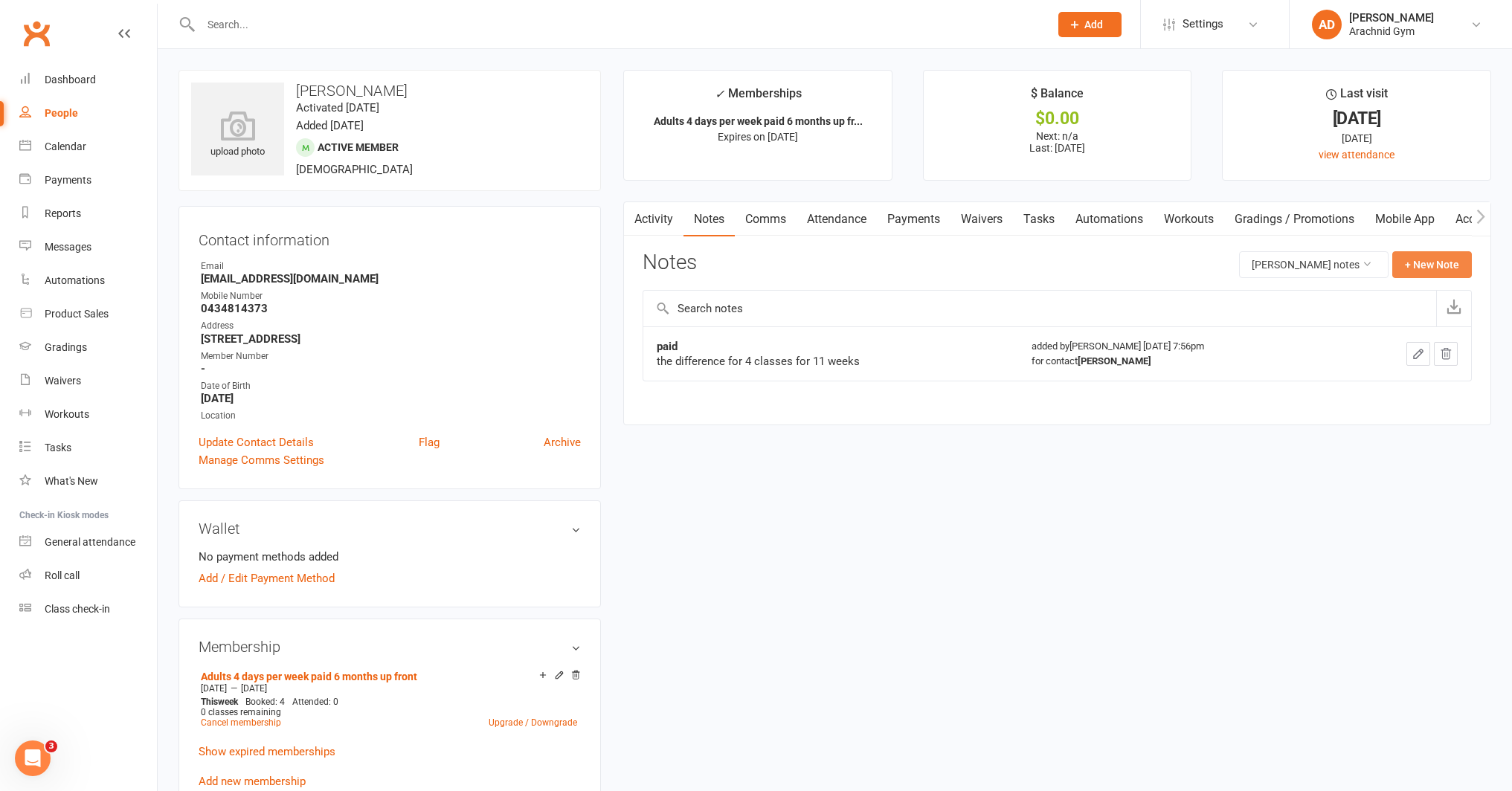
click at [1429, 261] on button "+ New Note" at bounding box center [1431, 265] width 79 height 26
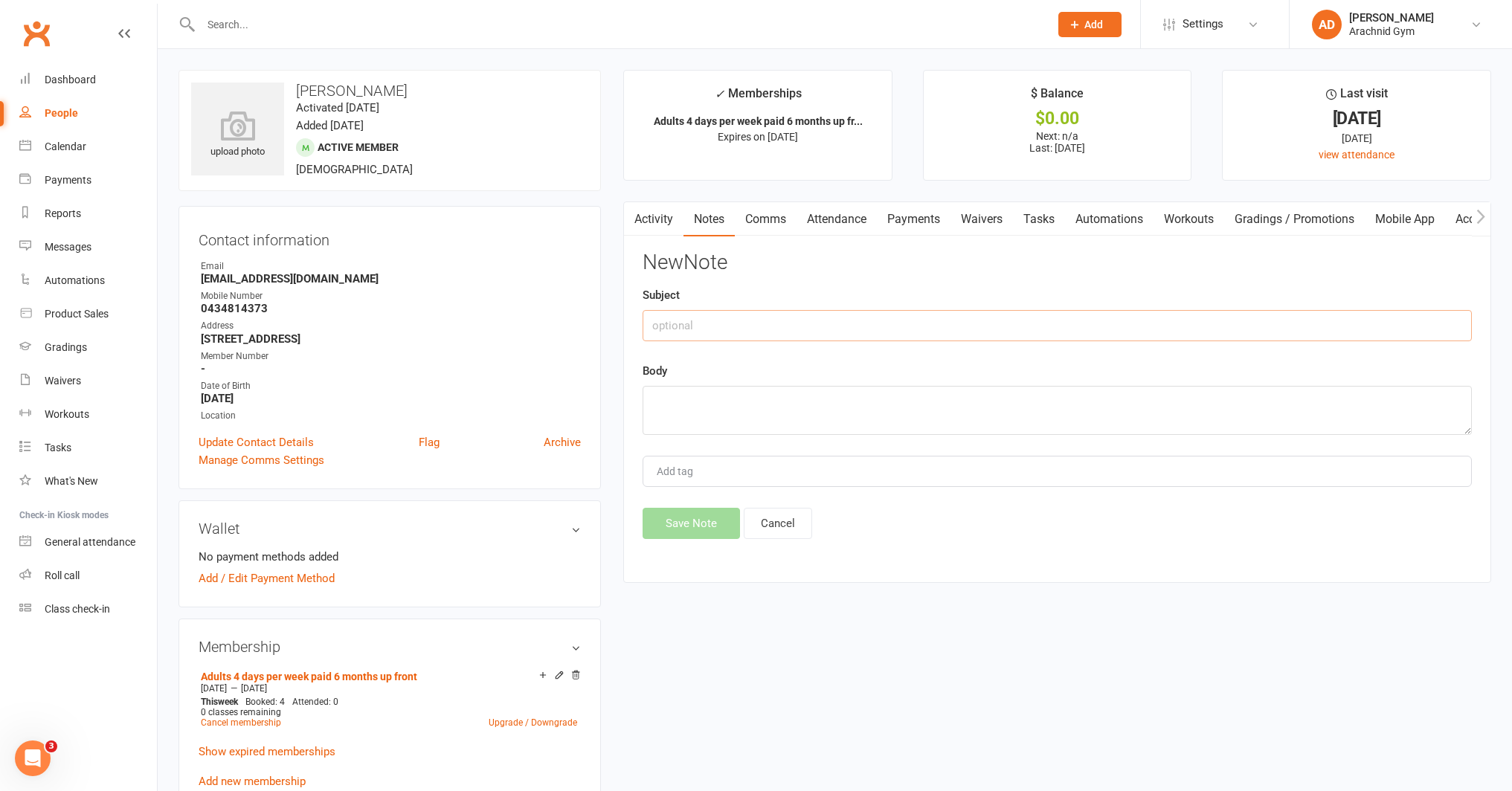
click at [768, 332] on input "text" at bounding box center [1057, 325] width 829 height 32
drag, startPoint x: 749, startPoint y: 329, endPoint x: 650, endPoint y: 332, distance: 99.0
click at [650, 332] on input "$250 paid" at bounding box center [1057, 325] width 829 height 32
type input "Meal & Gym Plan"
click at [711, 412] on textarea at bounding box center [1057, 410] width 829 height 49
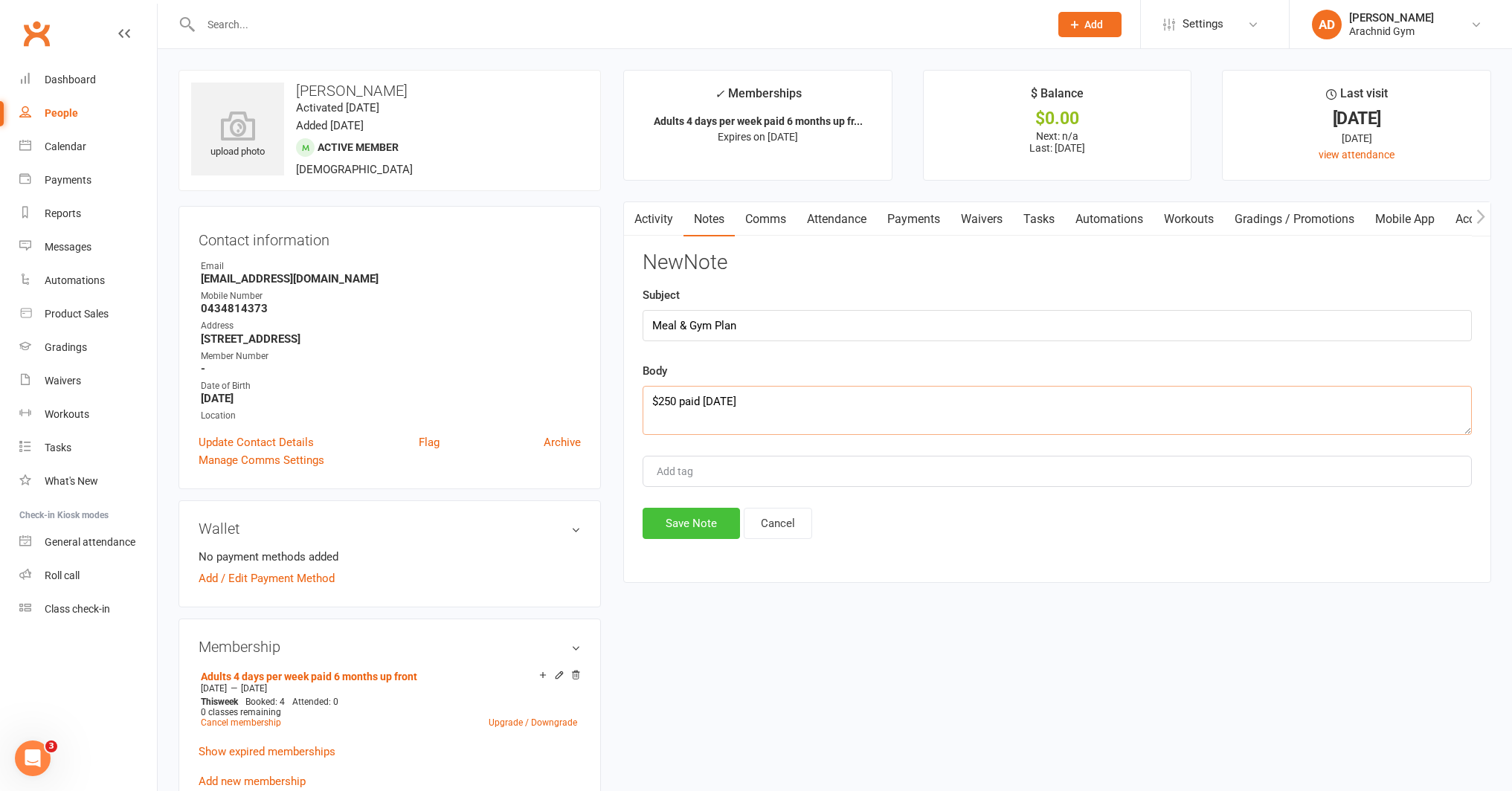
type textarea "$250 paid [DATE]"
click at [701, 520] on button "Save Note" at bounding box center [691, 523] width 97 height 32
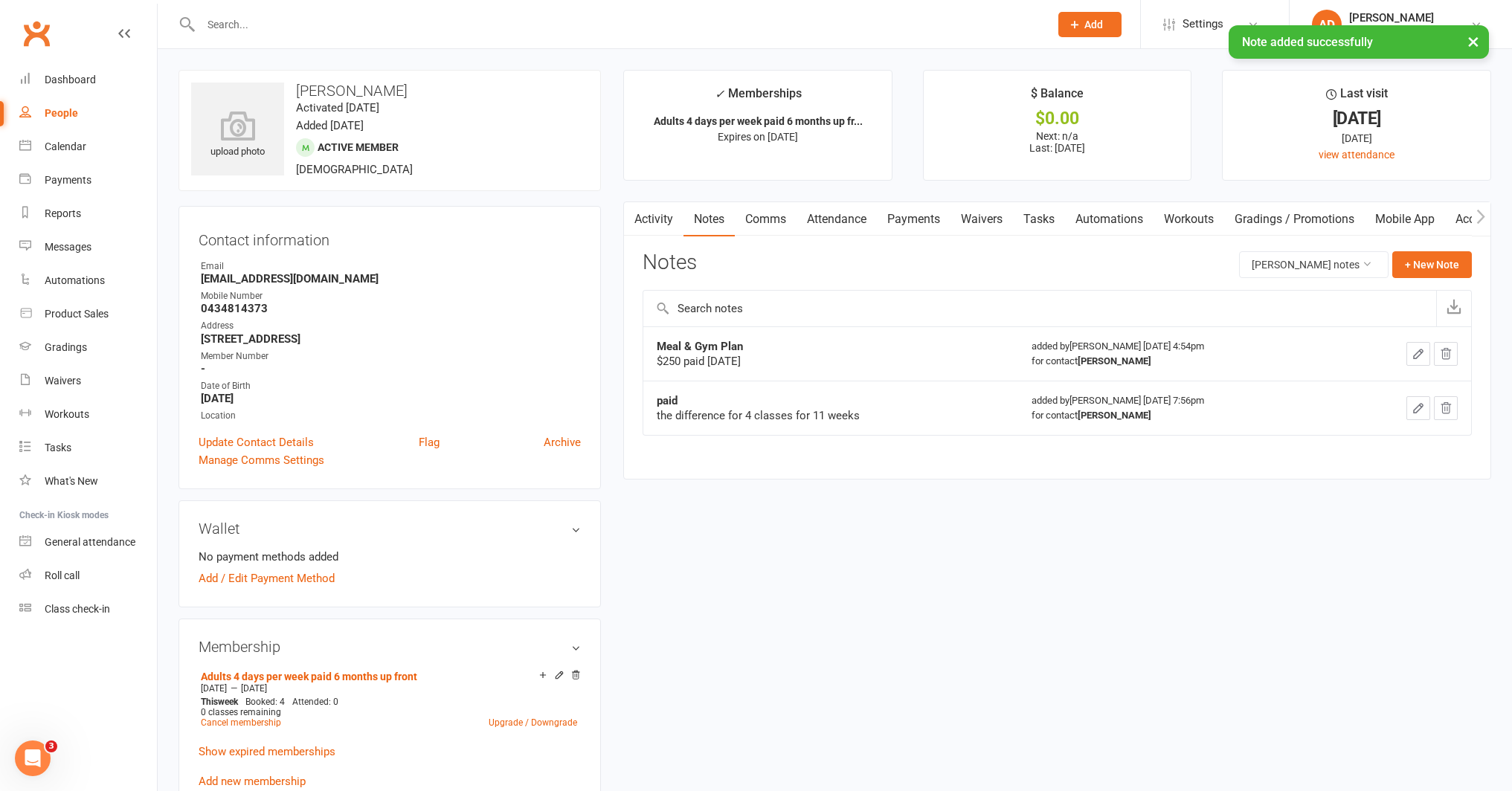
click at [642, 222] on button "button" at bounding box center [633, 218] width 19 height 33
click at [660, 224] on link "Activity" at bounding box center [654, 219] width 60 height 34
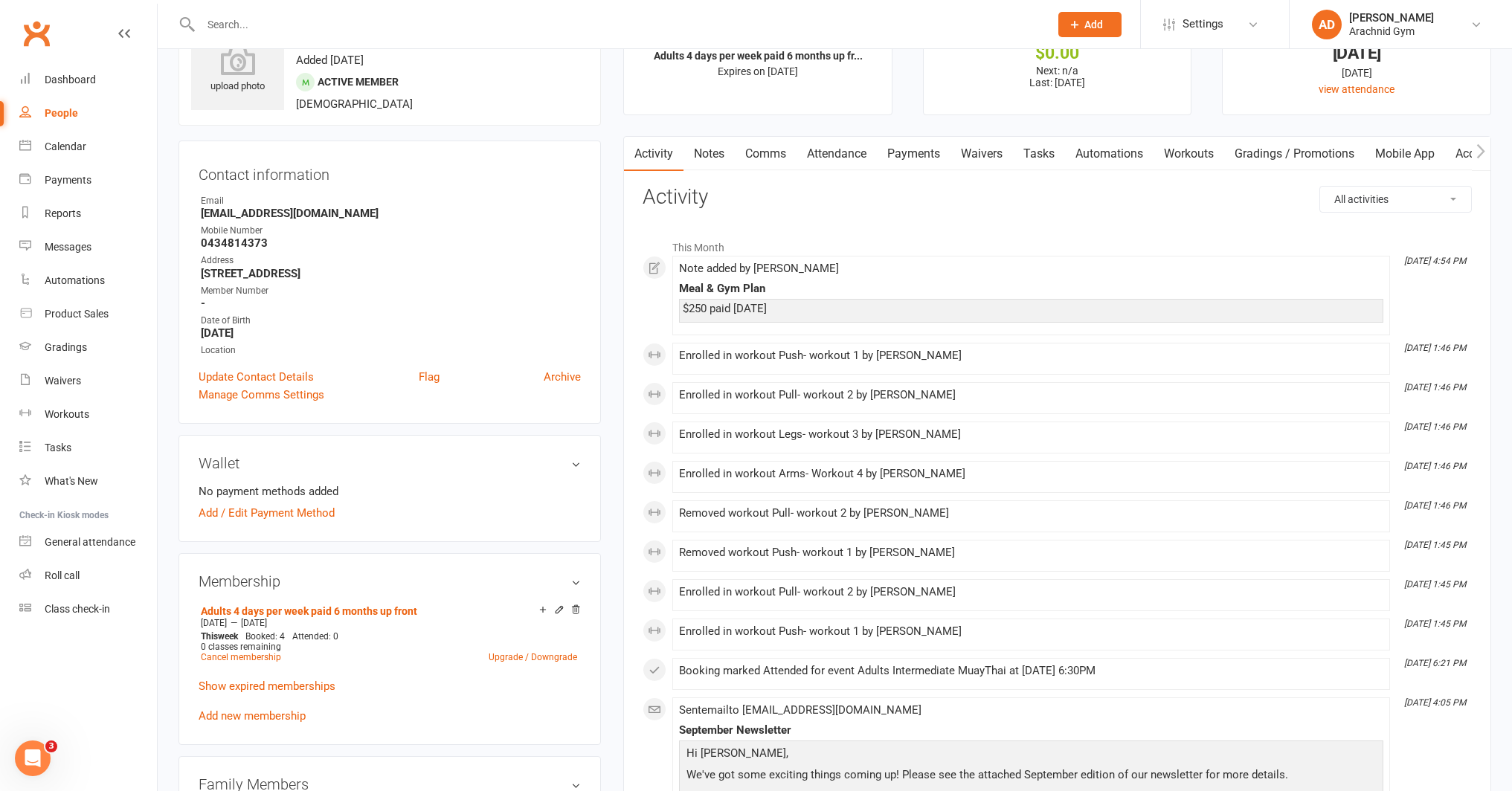
scroll to position [65, 0]
click at [718, 360] on div "Enrolled in workout Push- workout 1 by [PERSON_NAME]" at bounding box center [1031, 356] width 704 height 13
click at [73, 358] on link "Gradings" at bounding box center [88, 347] width 137 height 33
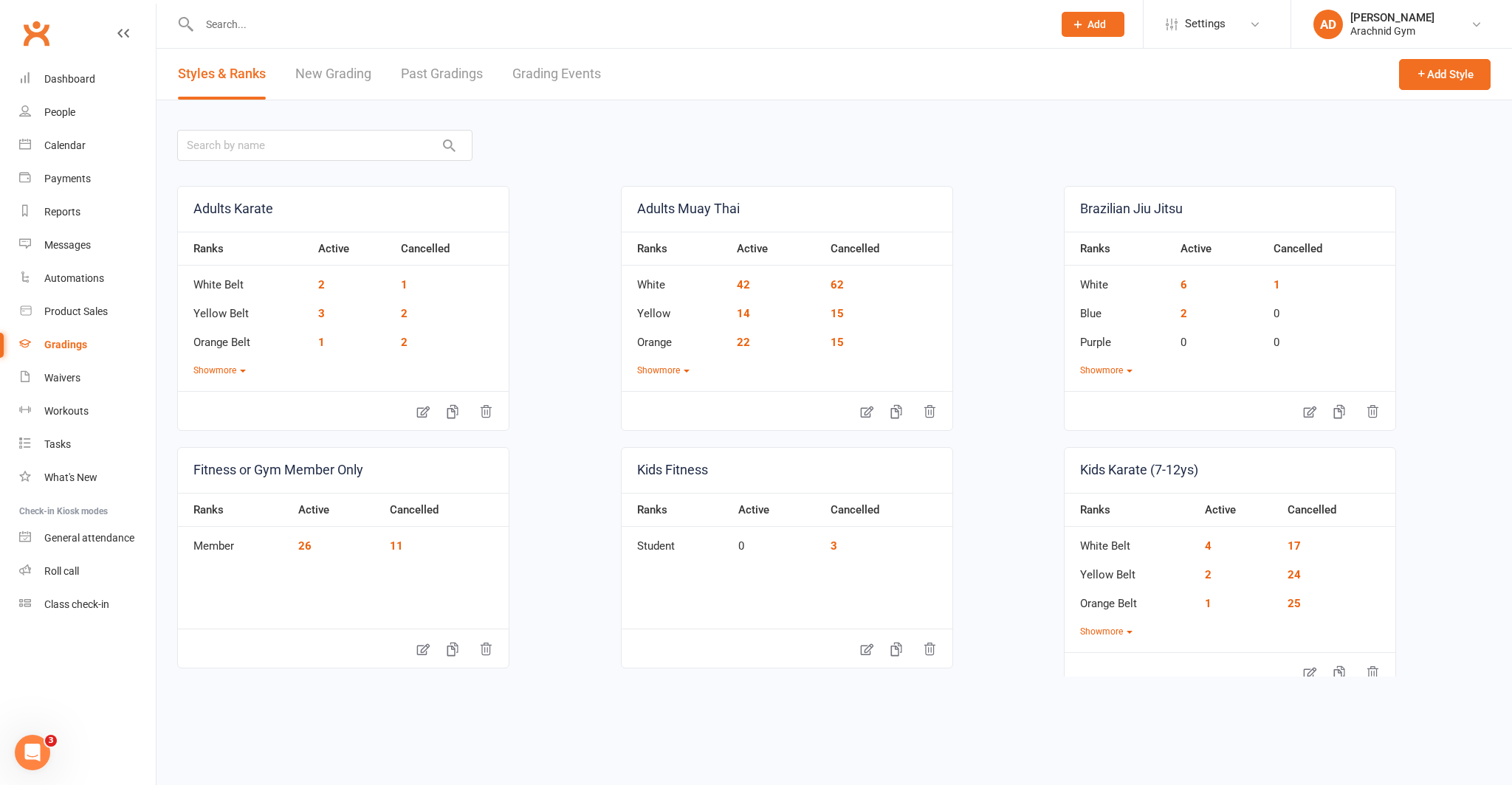
click at [530, 81] on link "Grading Events" at bounding box center [557, 75] width 89 height 51
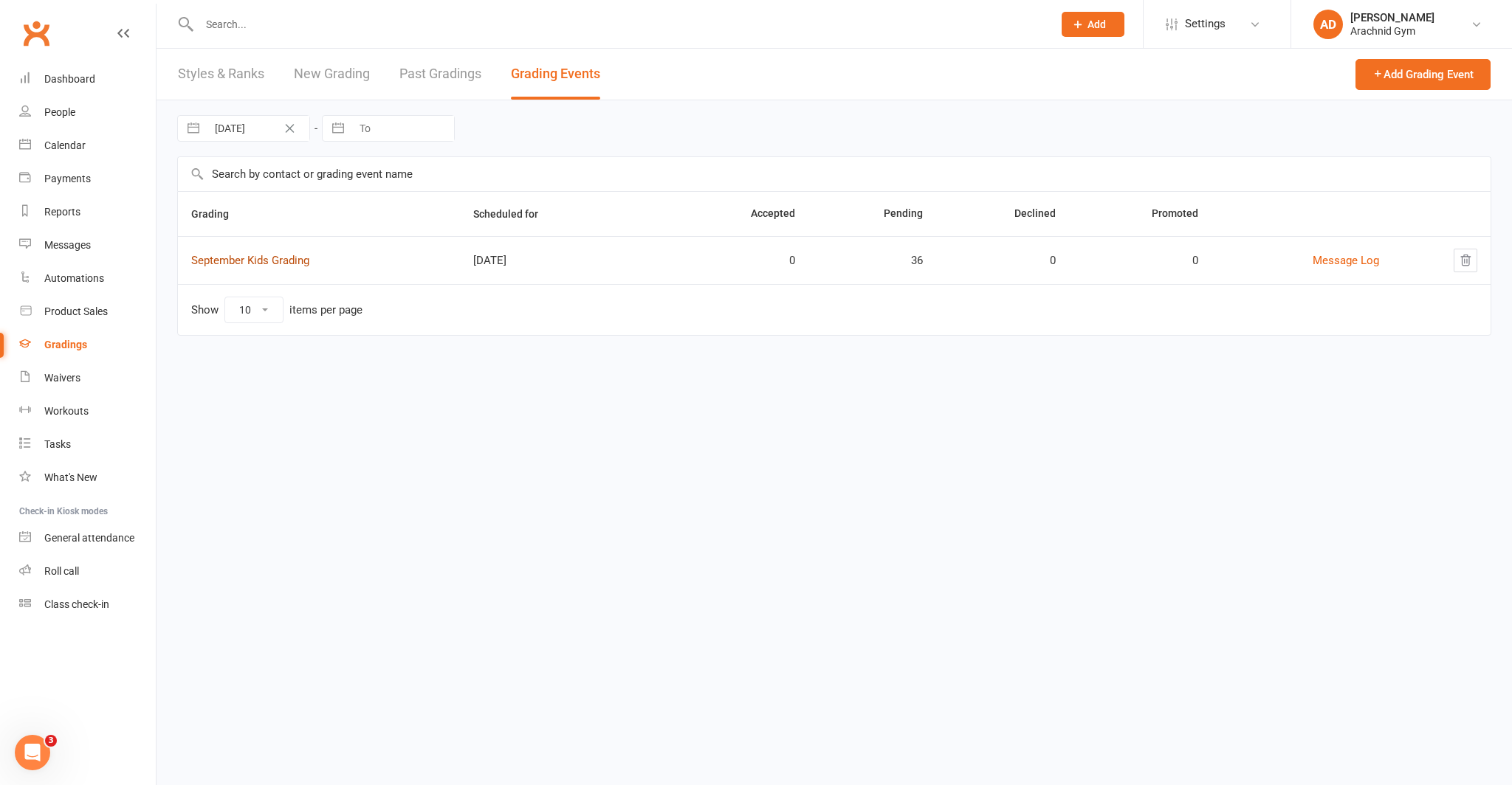
click at [251, 257] on link "September Kids Grading" at bounding box center [250, 261] width 118 height 14
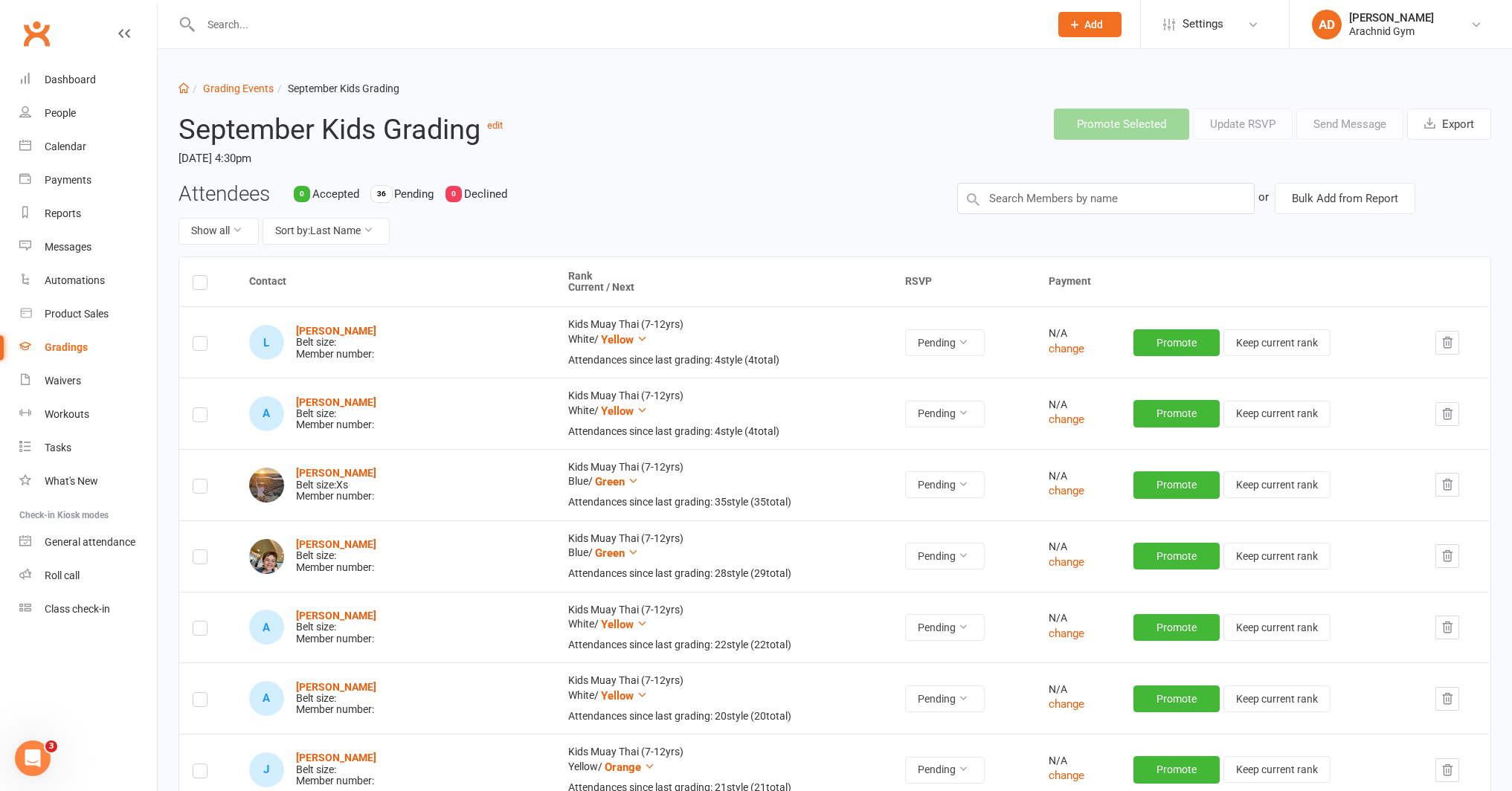
scroll to position [29, 0]
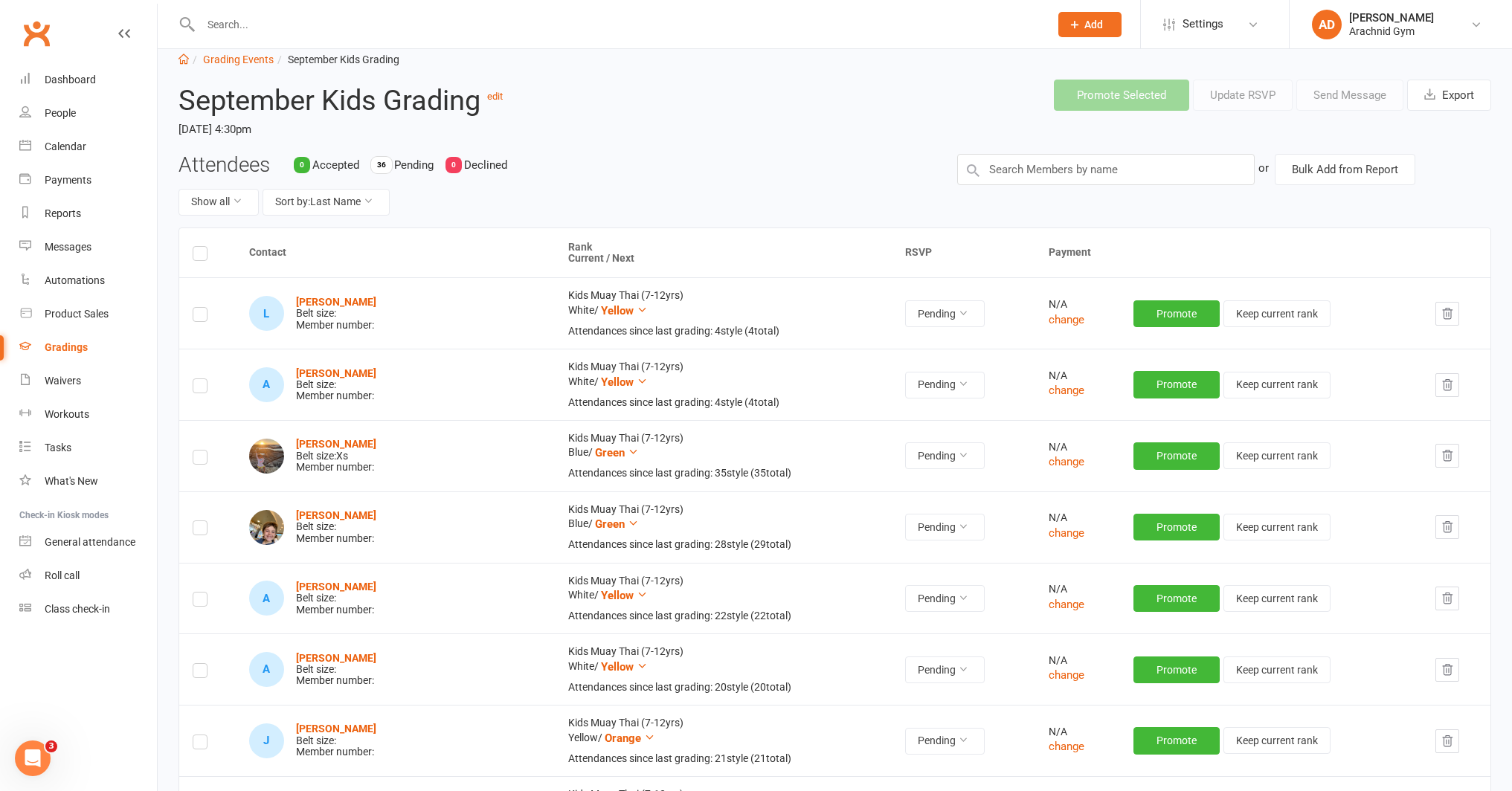
click at [205, 256] on label at bounding box center [200, 256] width 15 height 0
click at [205, 247] on input "checkbox" at bounding box center [200, 247] width 15 height 0
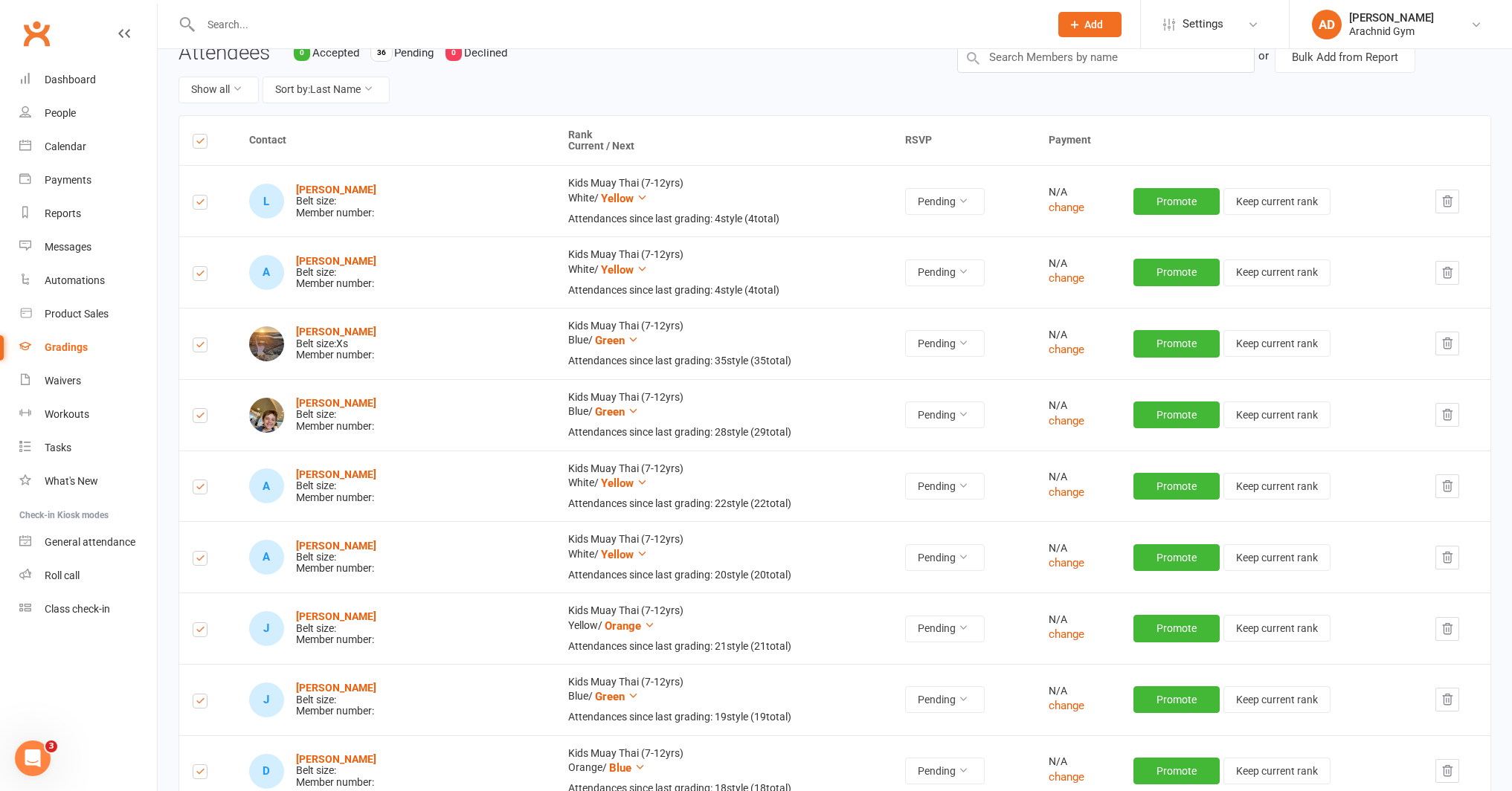
scroll to position [0, 0]
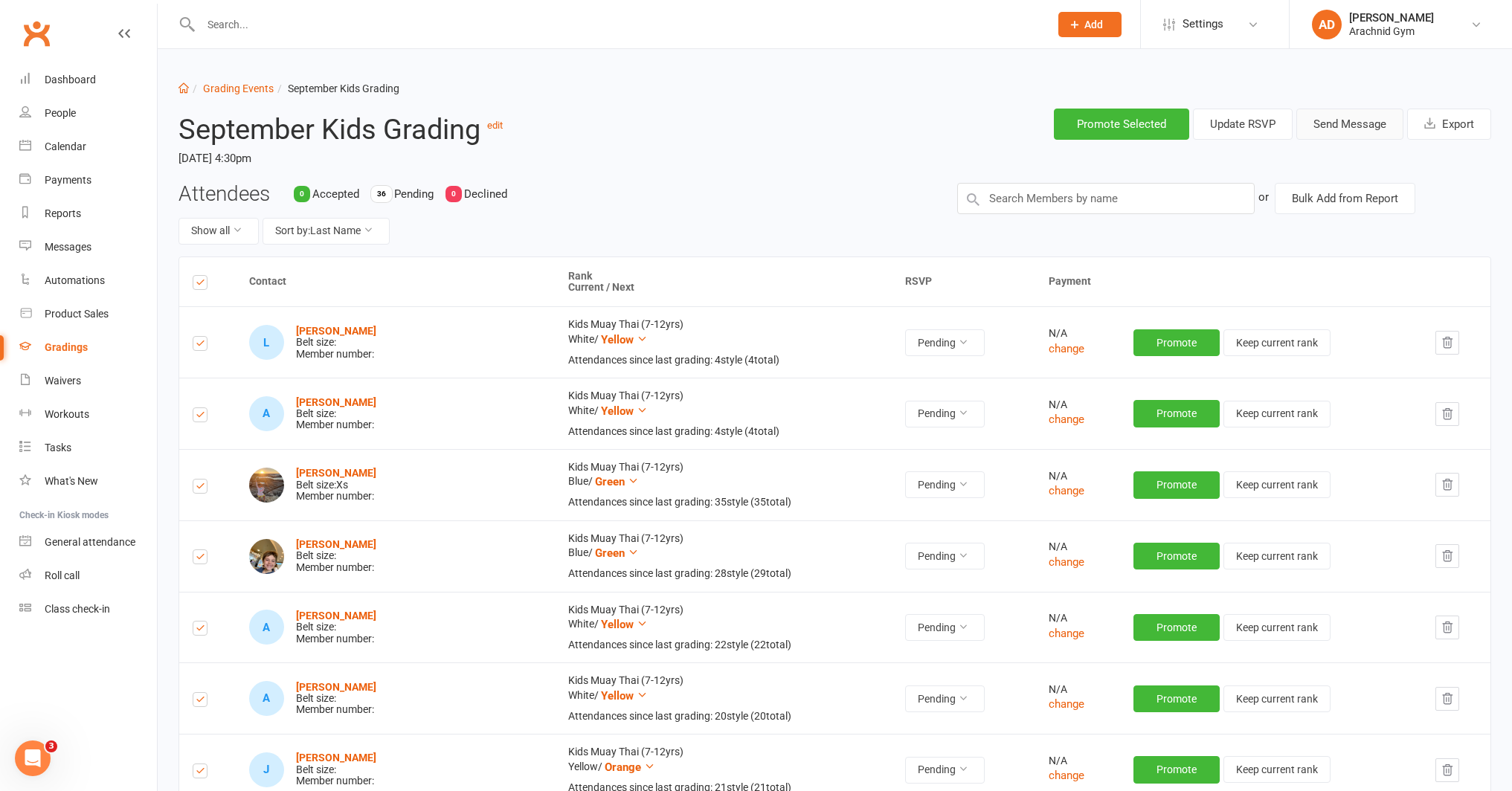
click at [1335, 131] on button "Send Message" at bounding box center [1349, 124] width 107 height 32
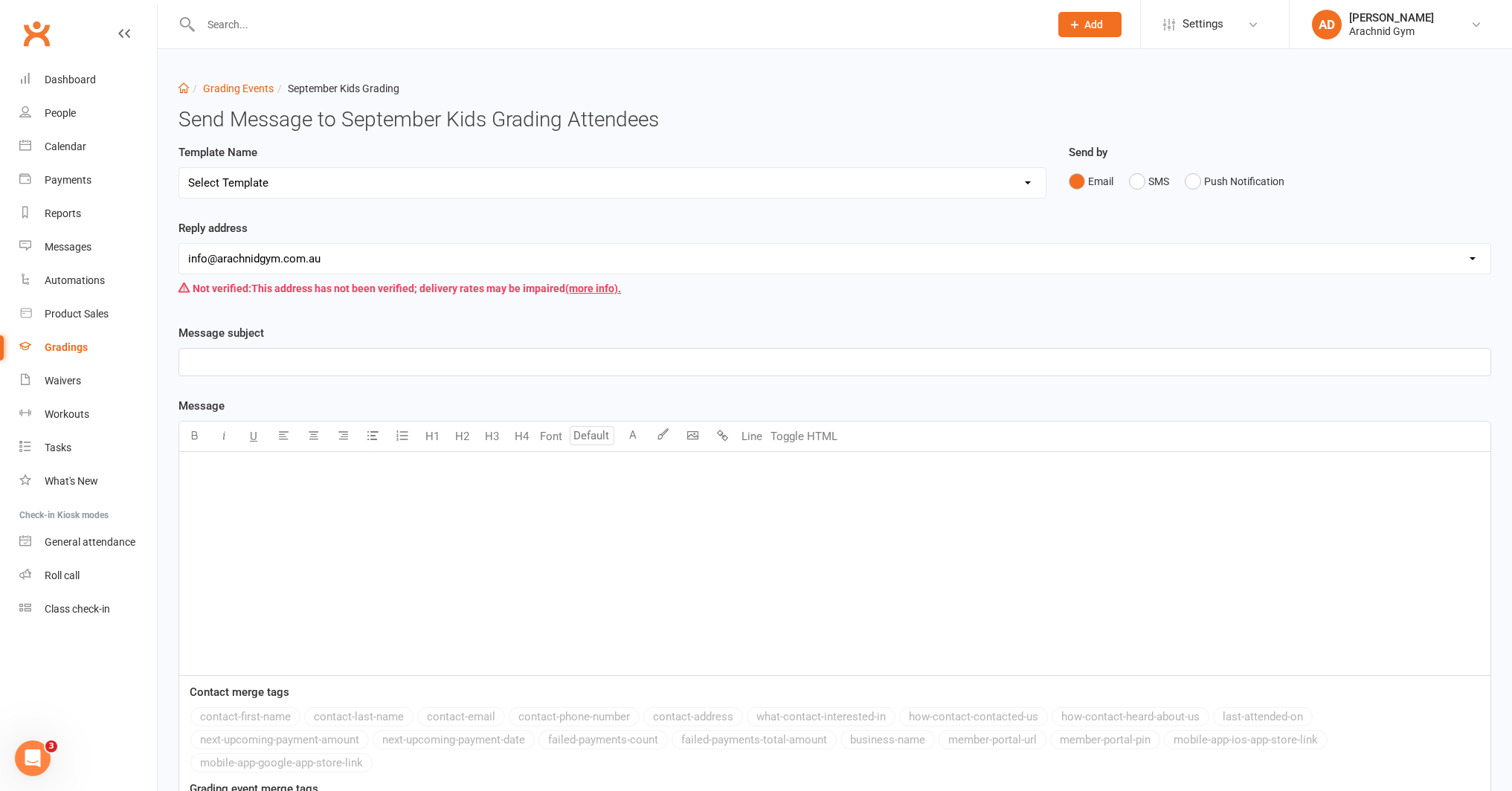
click at [759, 185] on select "Select Template [Email] Confirmation of Successful Grading [Email] Grading Even…" at bounding box center [612, 183] width 866 height 30
select select "2"
click at [179, 168] on select "Select Template [Email] Confirmation of Successful Grading [Email] Grading Even…" at bounding box center [612, 183] width 866 height 30
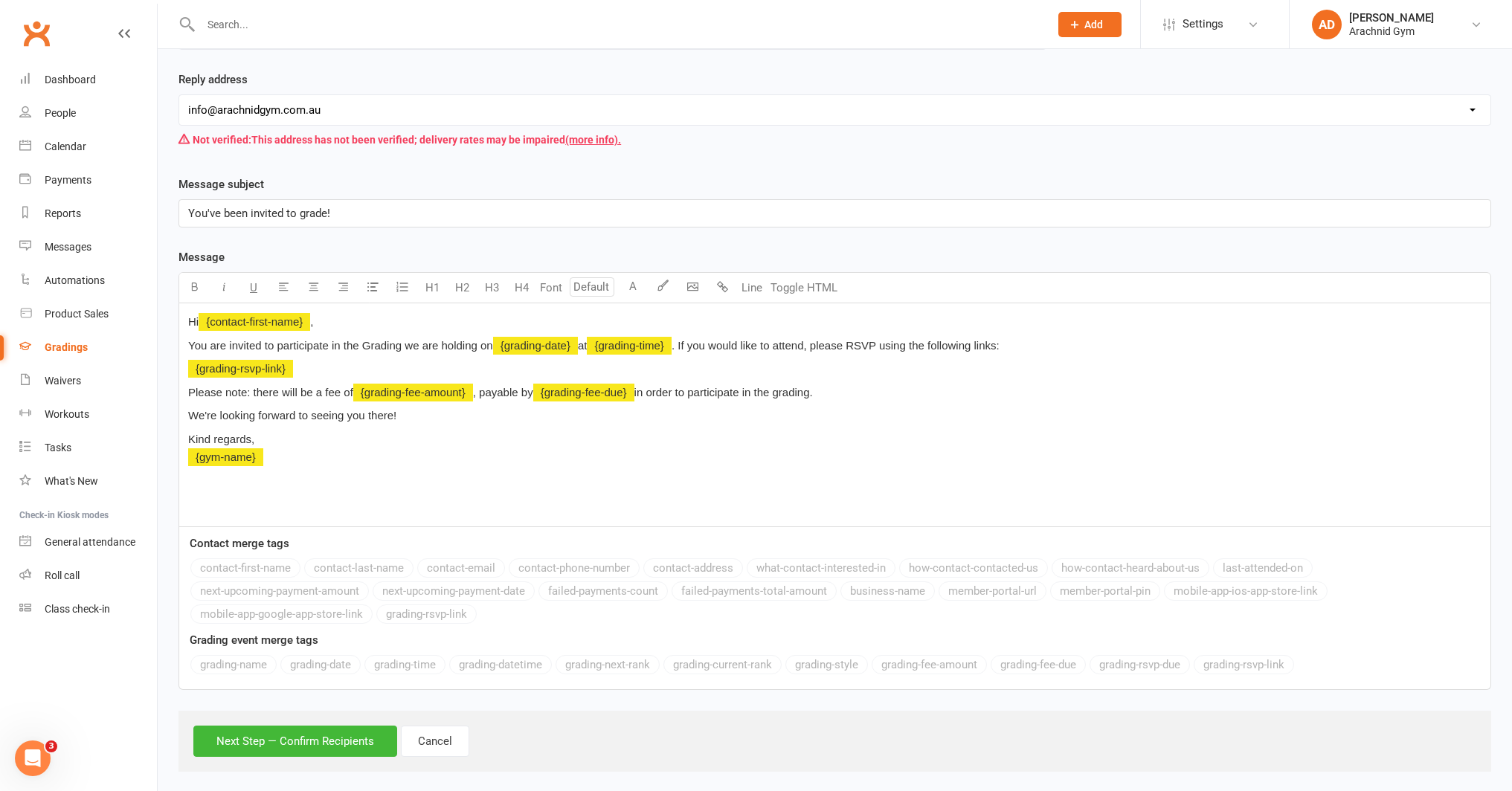
scroll to position [162, 0]
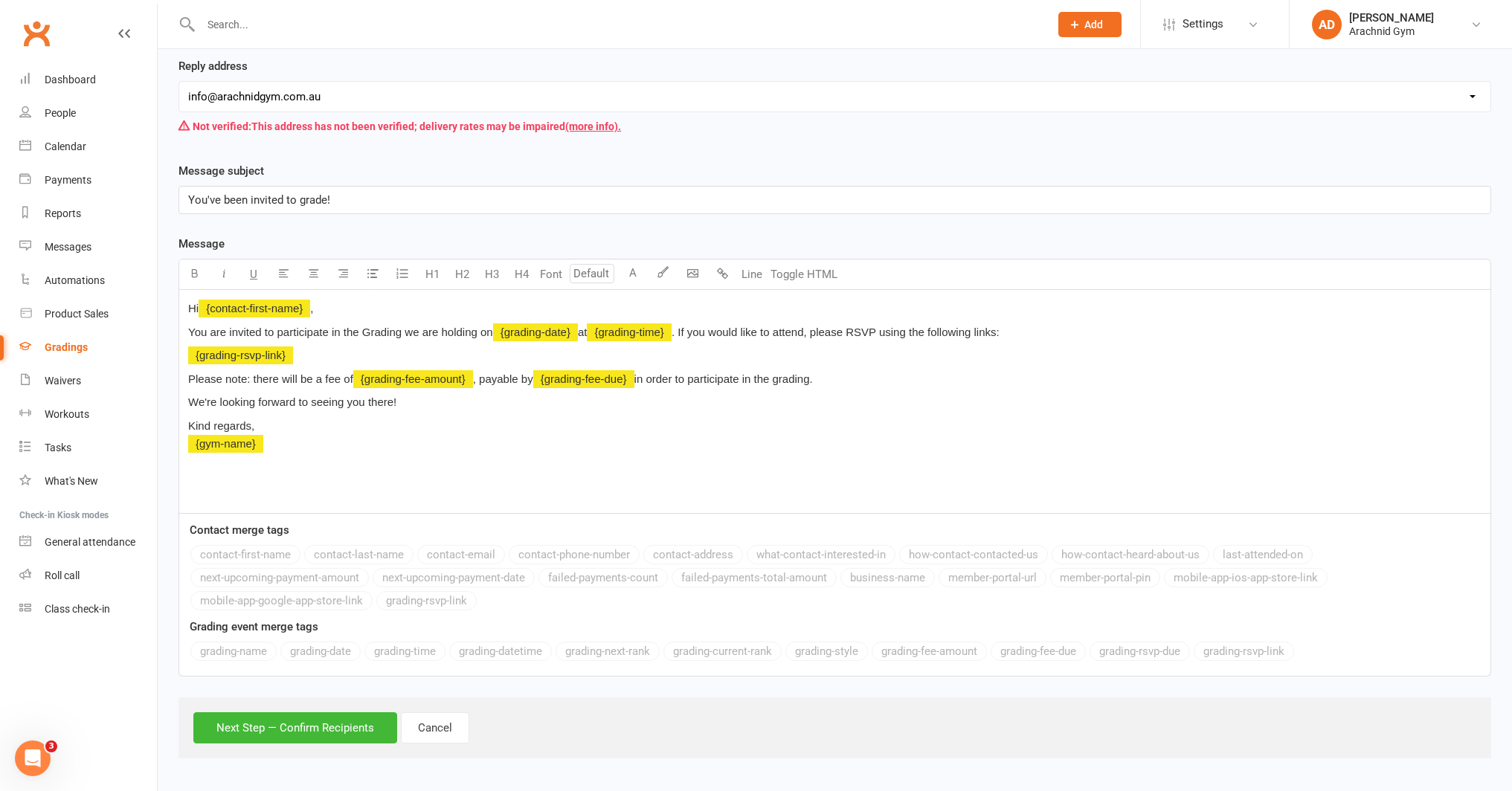
click at [476, 380] on span ", payable by" at bounding box center [503, 379] width 61 height 13
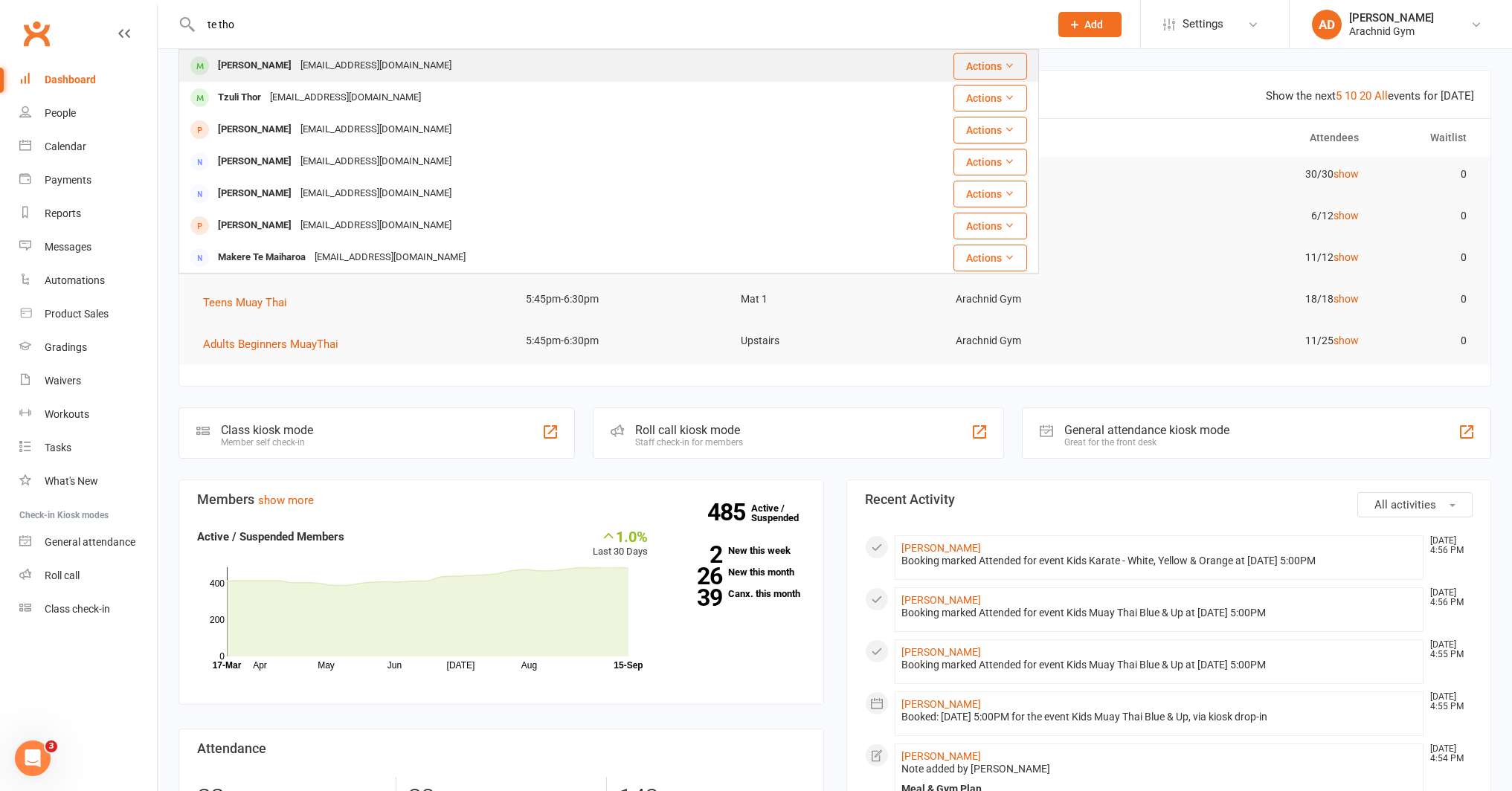
type input "te tho"
click at [253, 57] on div "[PERSON_NAME]" at bounding box center [254, 65] width 83 height 21
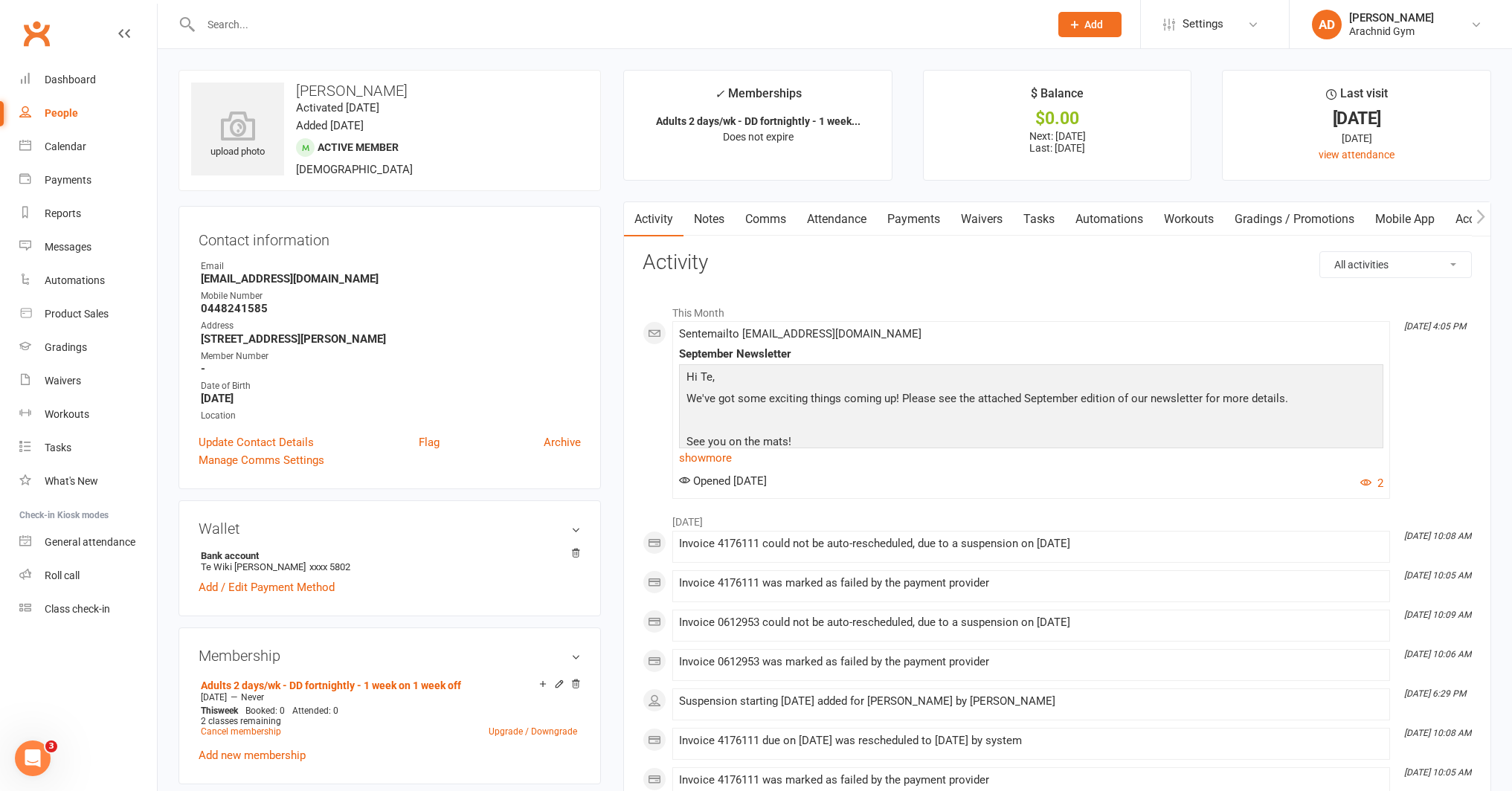
click at [906, 215] on link "Payments" at bounding box center [913, 219] width 73 height 34
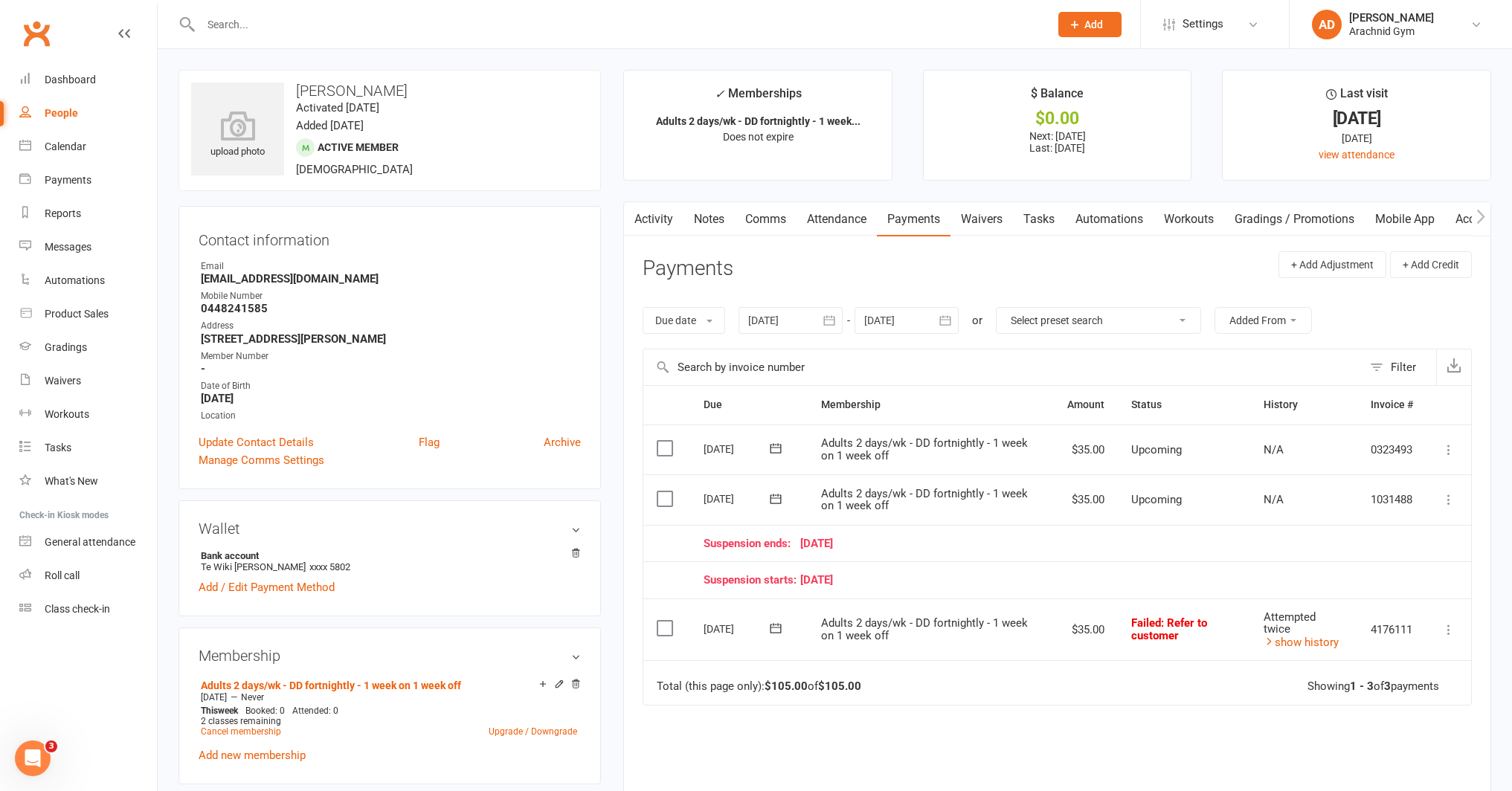
click at [696, 218] on link "Notes" at bounding box center [709, 219] width 51 height 34
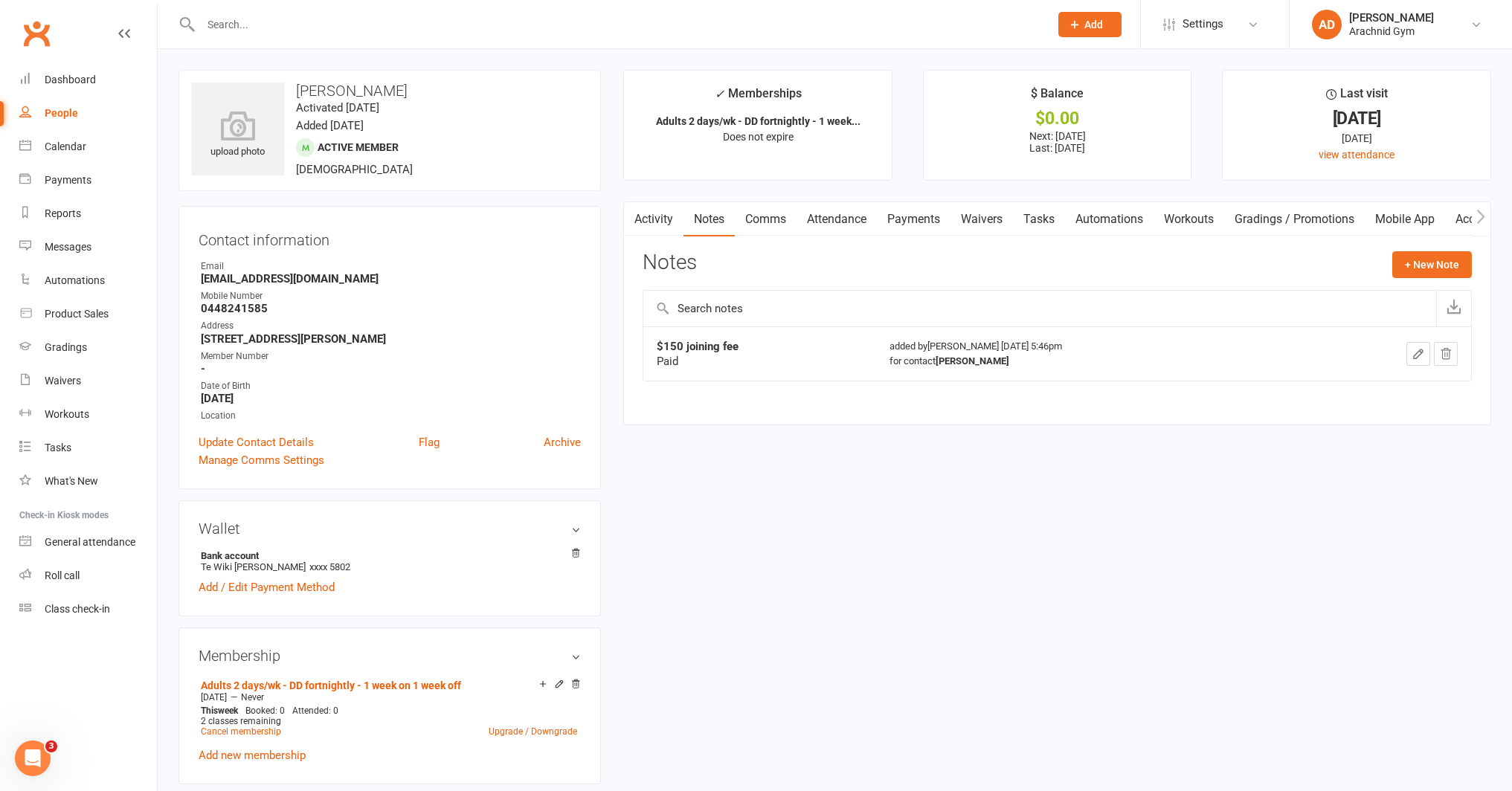
click at [929, 222] on link "Payments" at bounding box center [913, 219] width 73 height 34
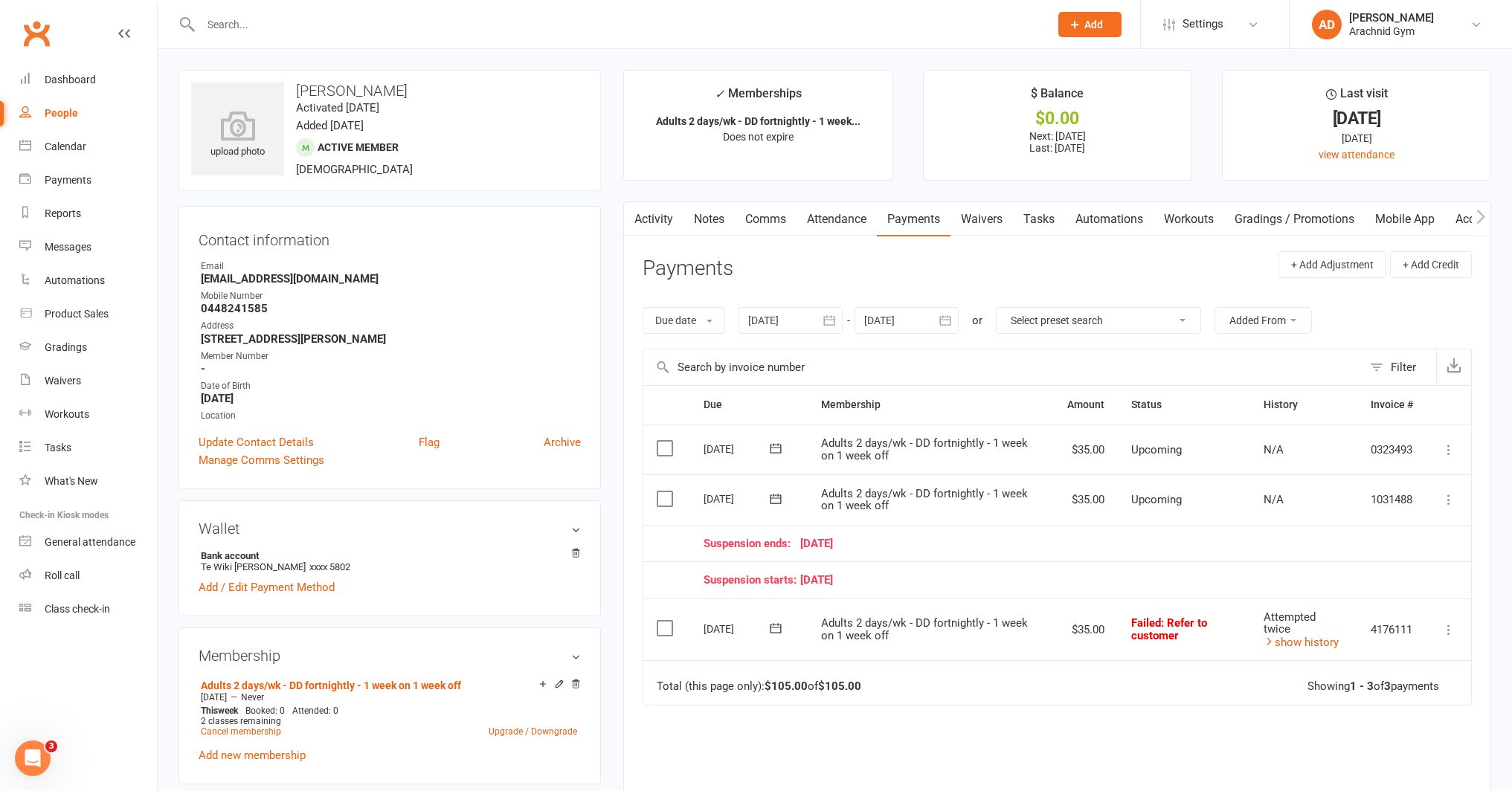
click at [806, 320] on div at bounding box center [790, 320] width 104 height 26
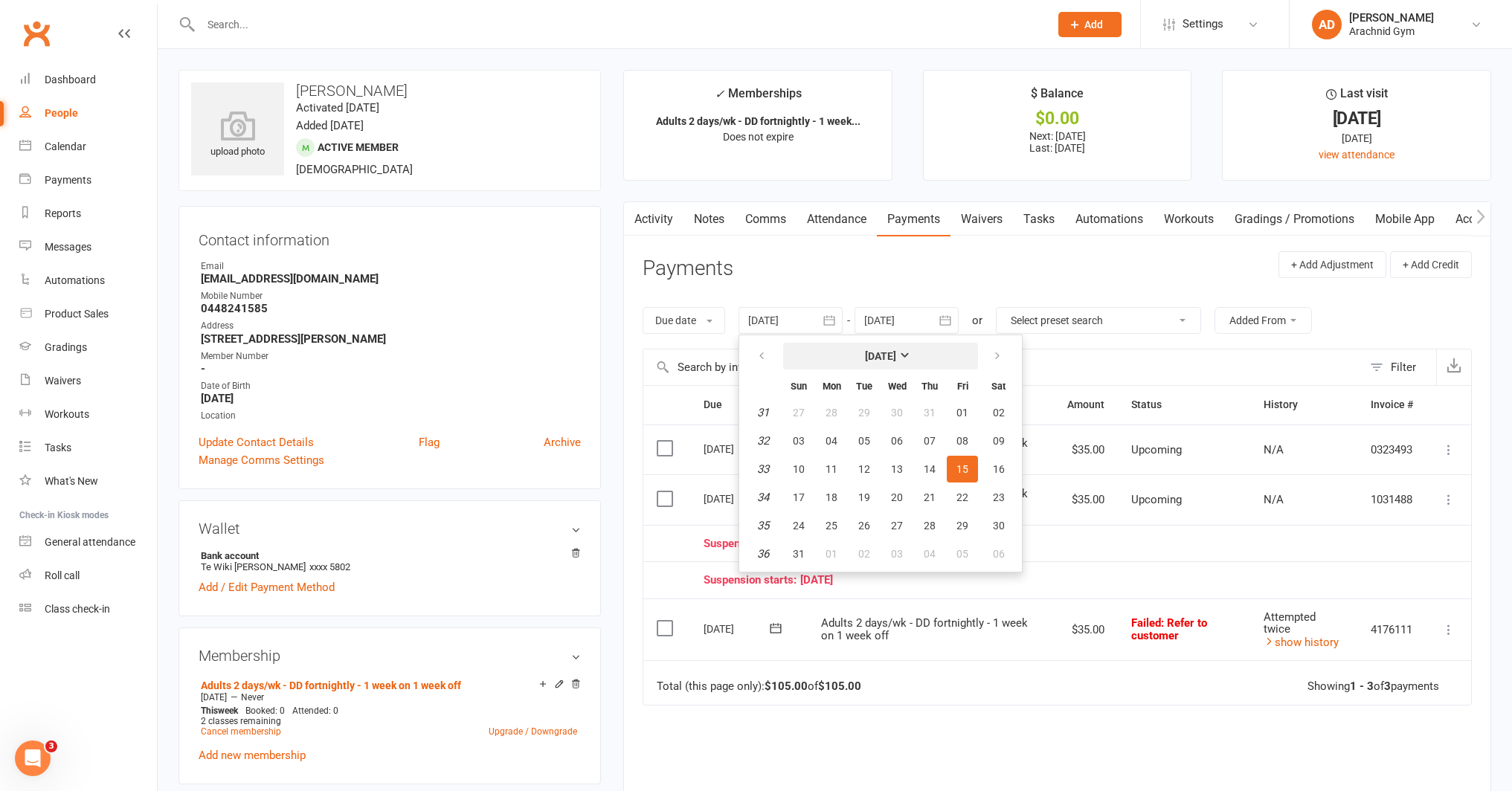
click at [855, 349] on button "[DATE]" at bounding box center [881, 356] width 195 height 26
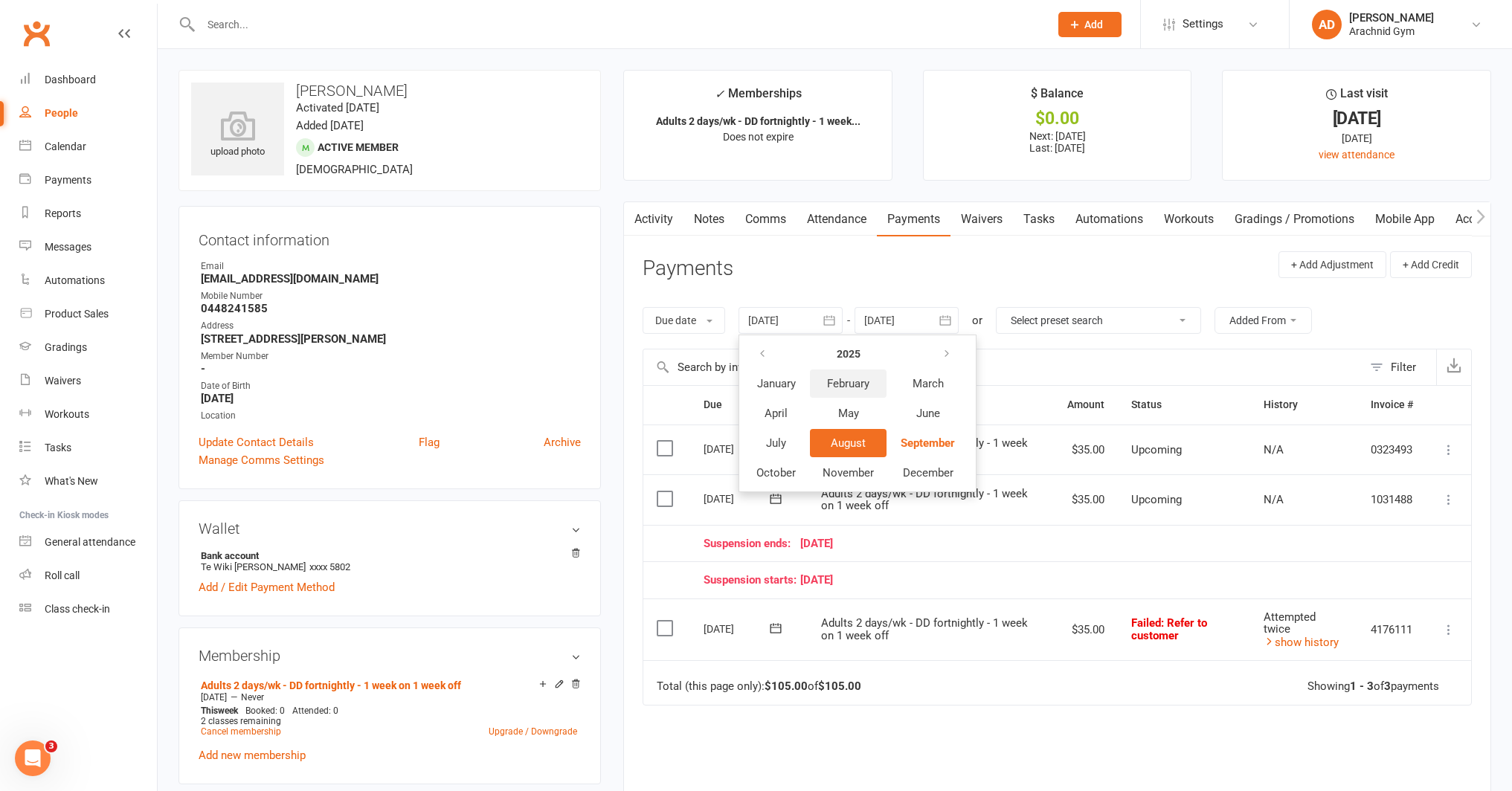
click at [841, 387] on span "February" at bounding box center [848, 384] width 43 height 14
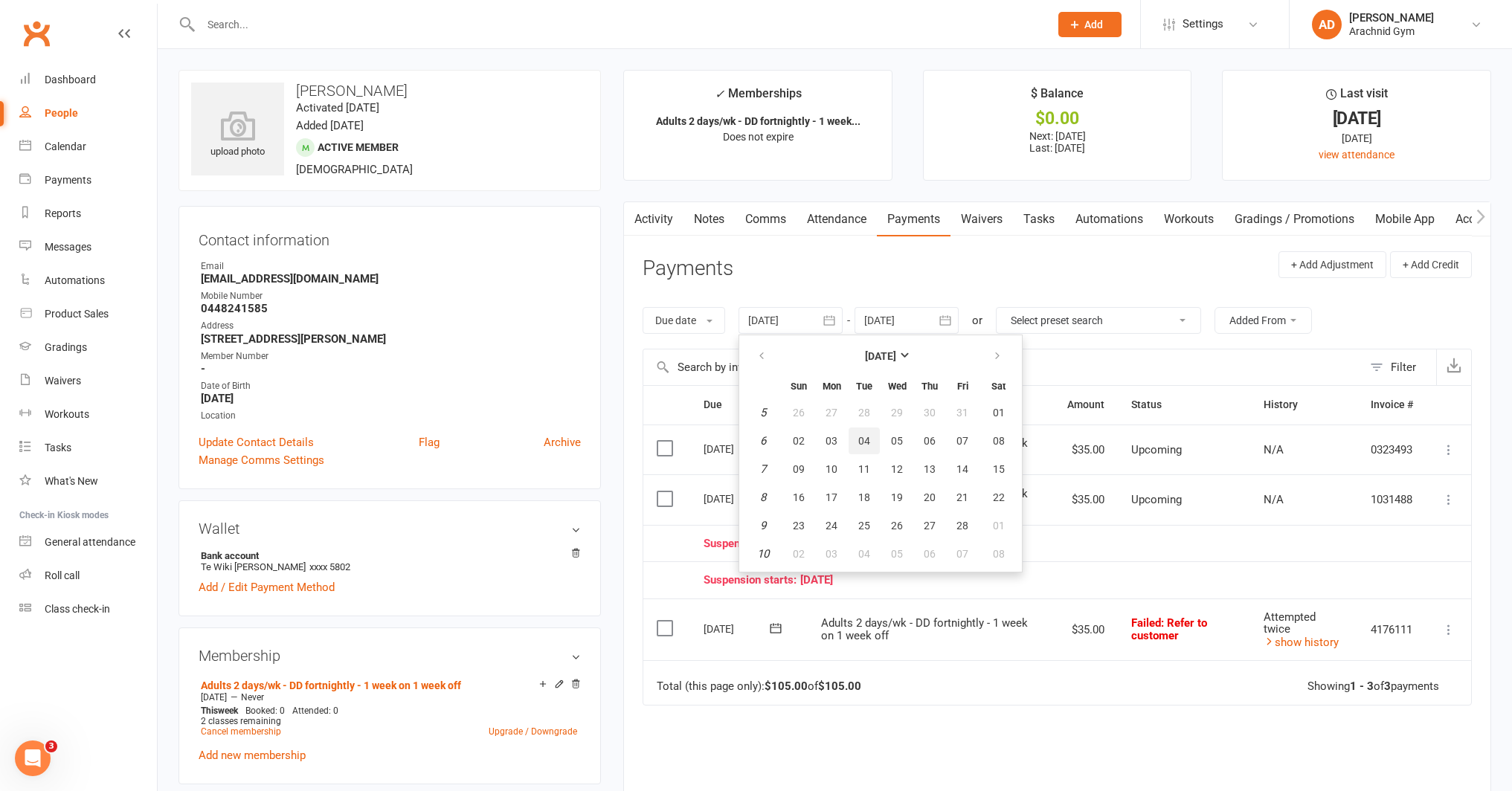
click at [869, 427] on button "04" at bounding box center [864, 440] width 32 height 26
type input "04 Feb 2025"
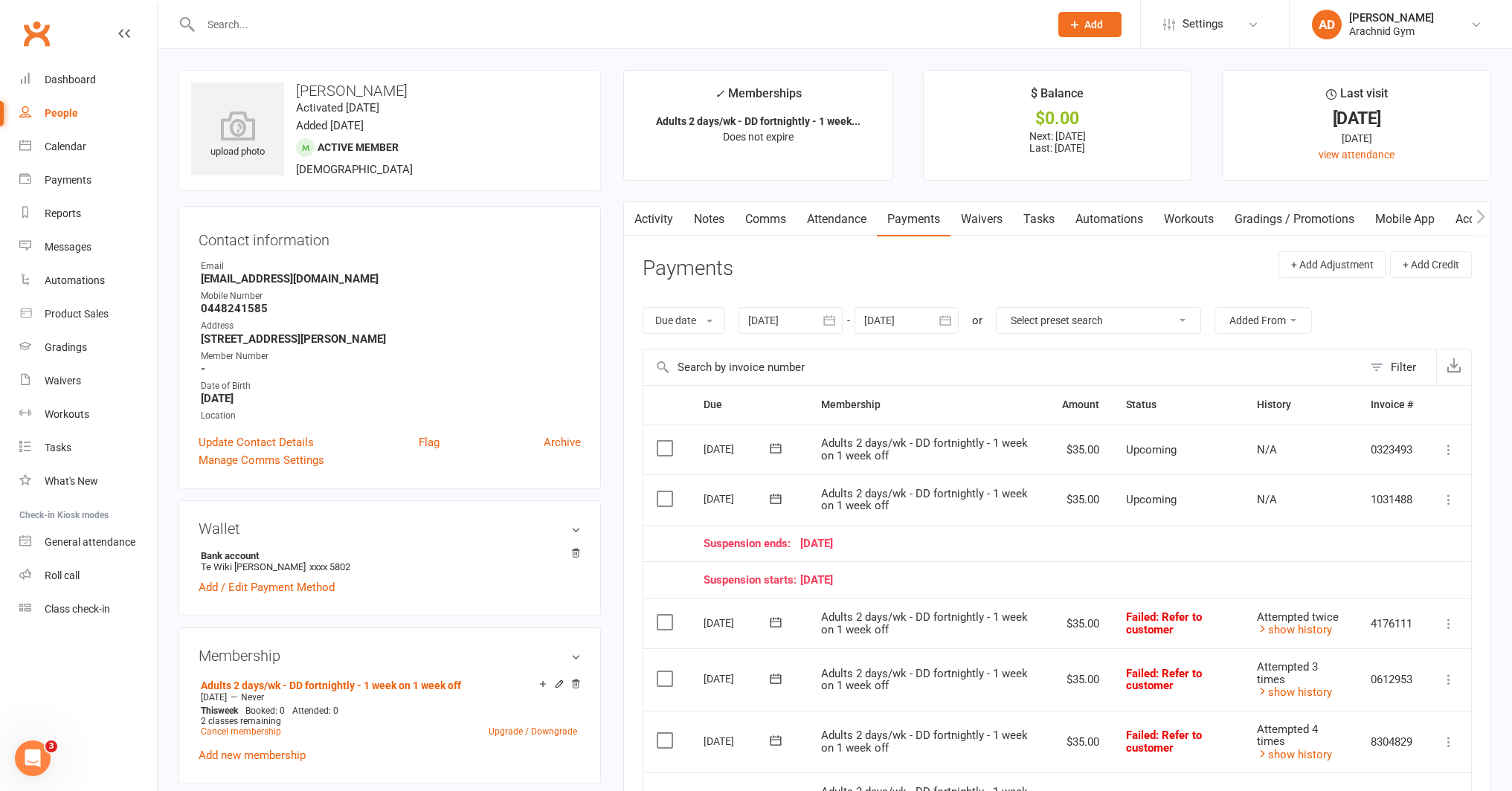
click at [274, 30] on input "text" at bounding box center [618, 25] width 843 height 20
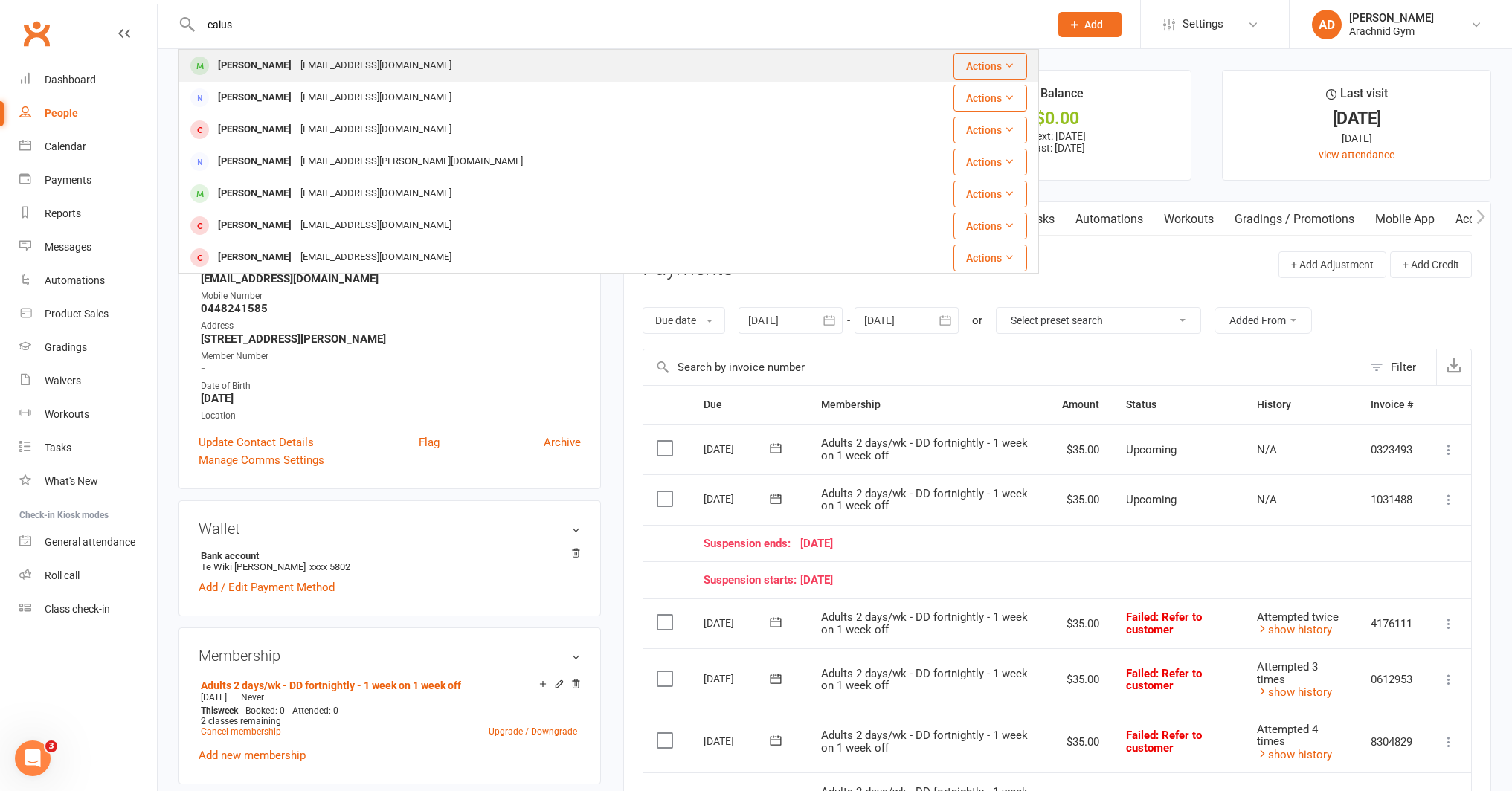
type input "caius"
click at [249, 71] on div "[PERSON_NAME]" at bounding box center [254, 65] width 83 height 21
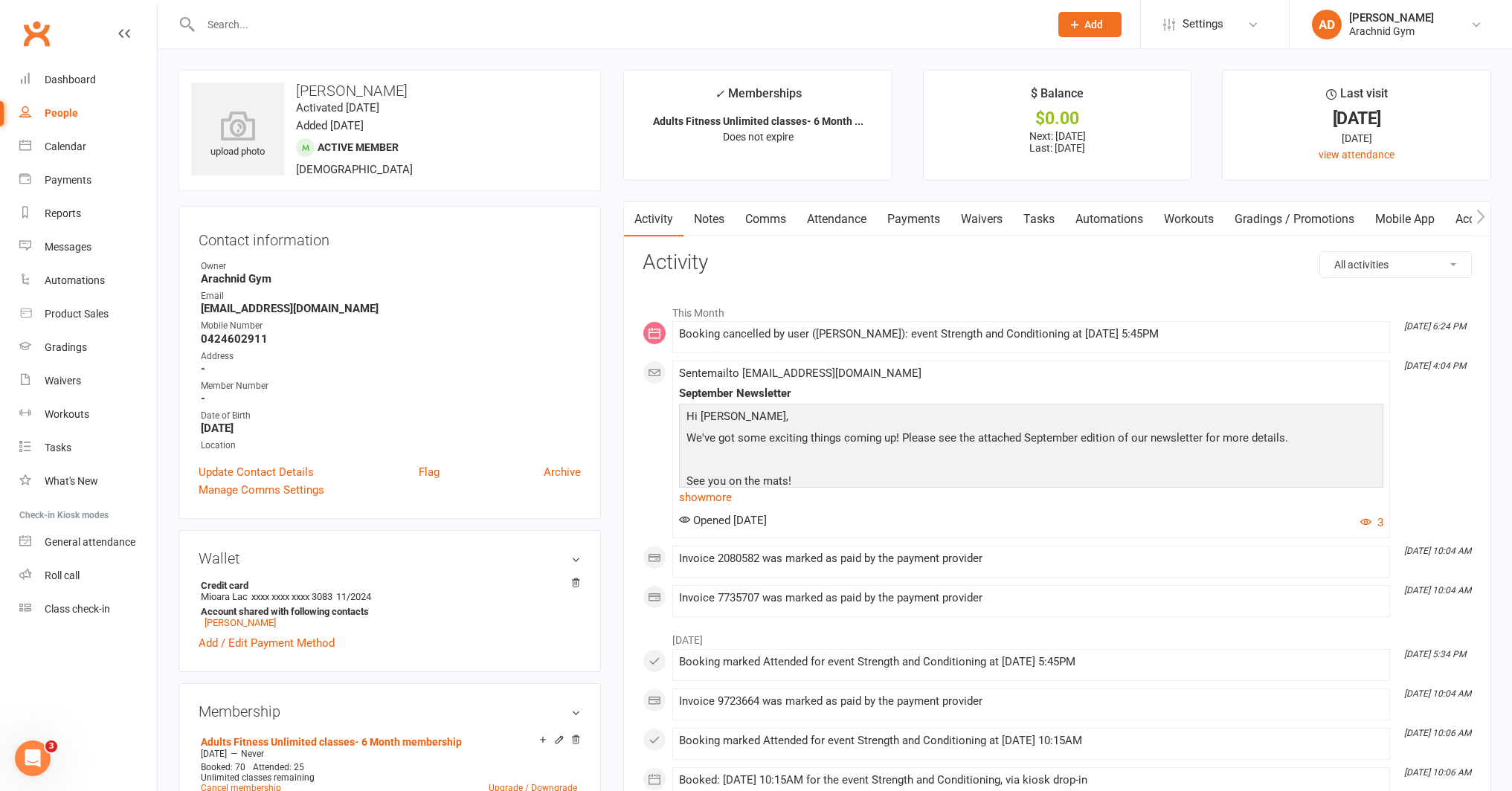
click at [343, 31] on input "text" at bounding box center [618, 25] width 843 height 20
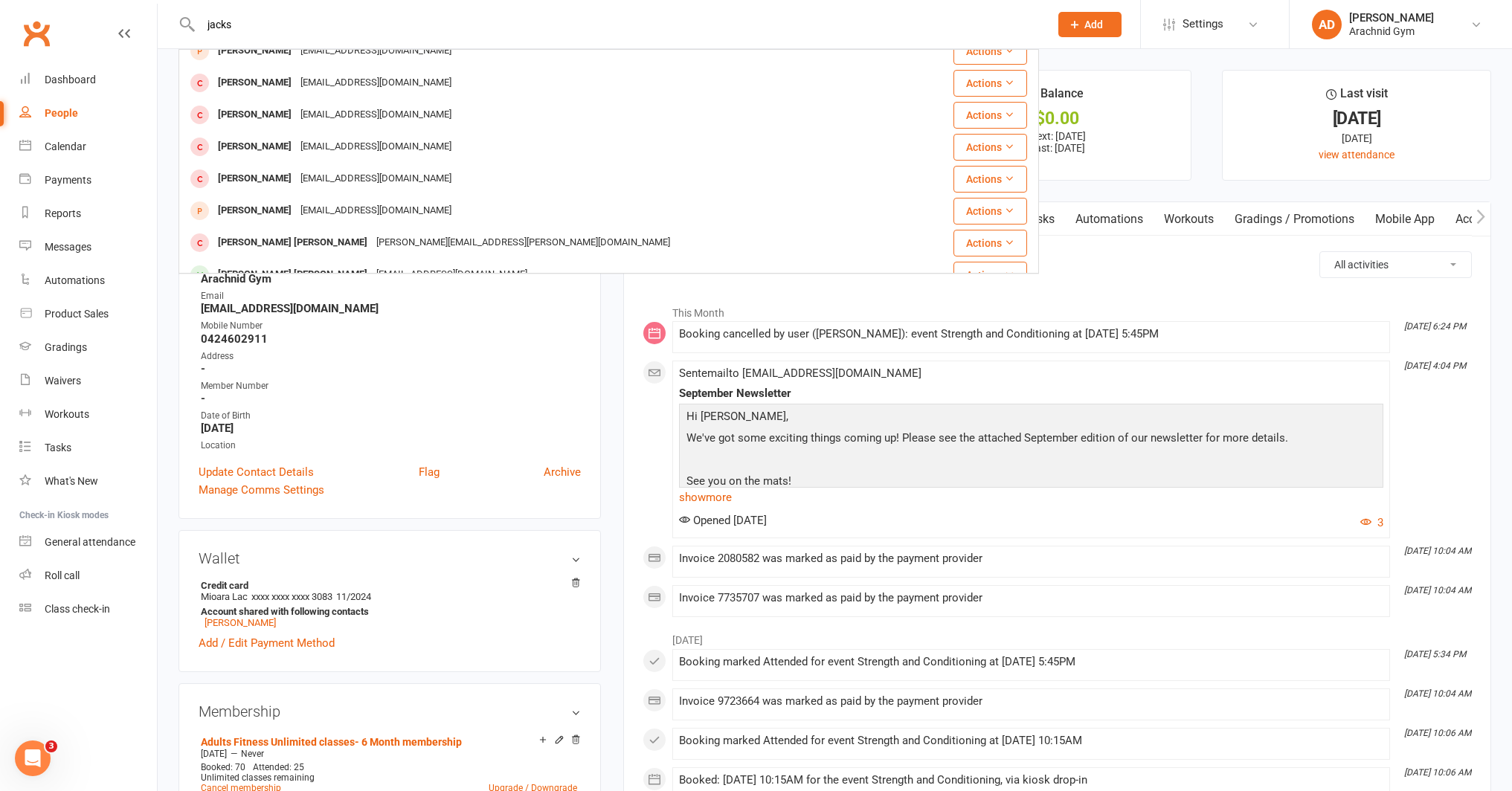
scroll to position [416, 0]
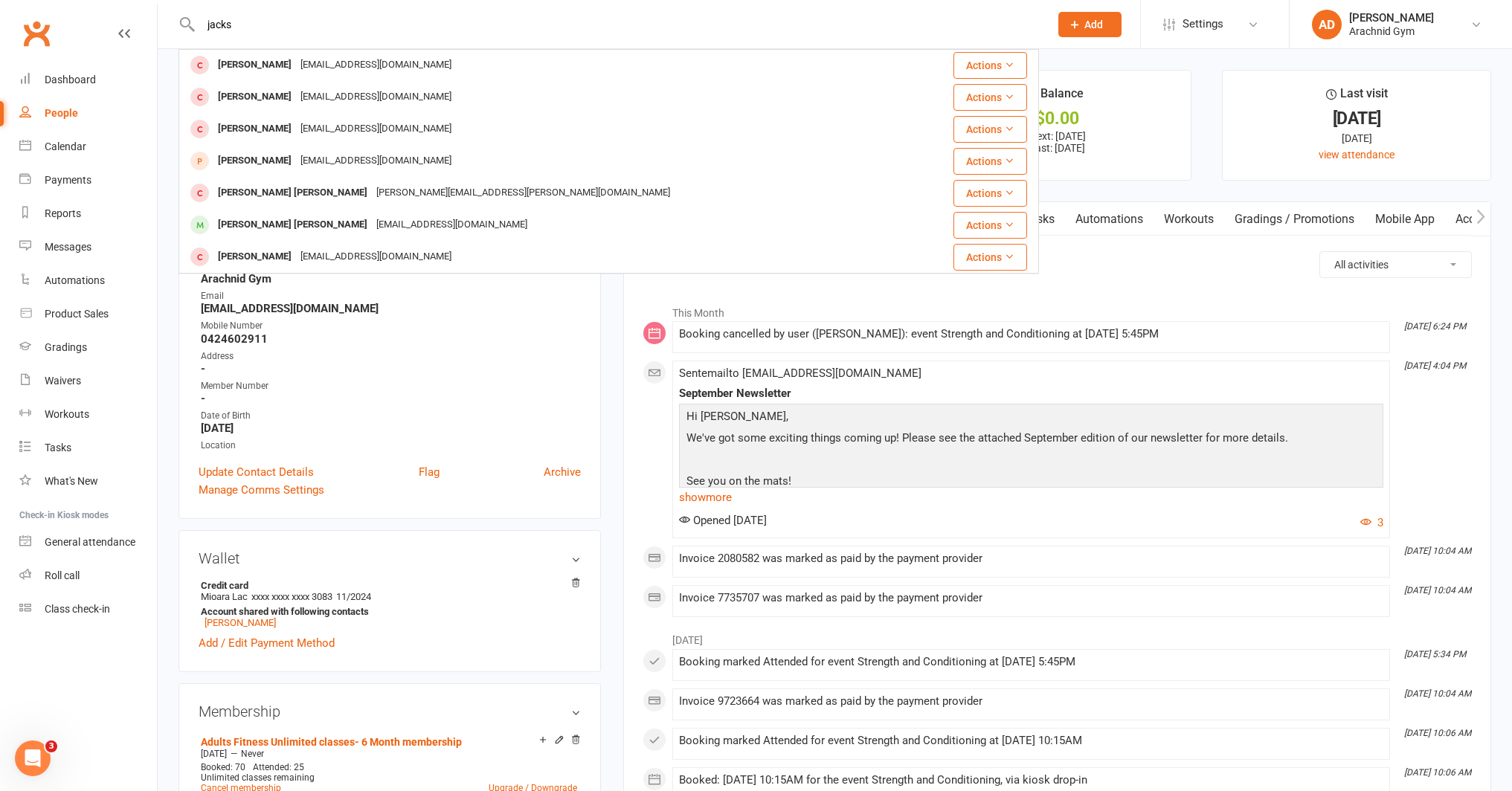
type input "jacks"
click at [269, 225] on div "Jackson Evans" at bounding box center [293, 224] width 159 height 21
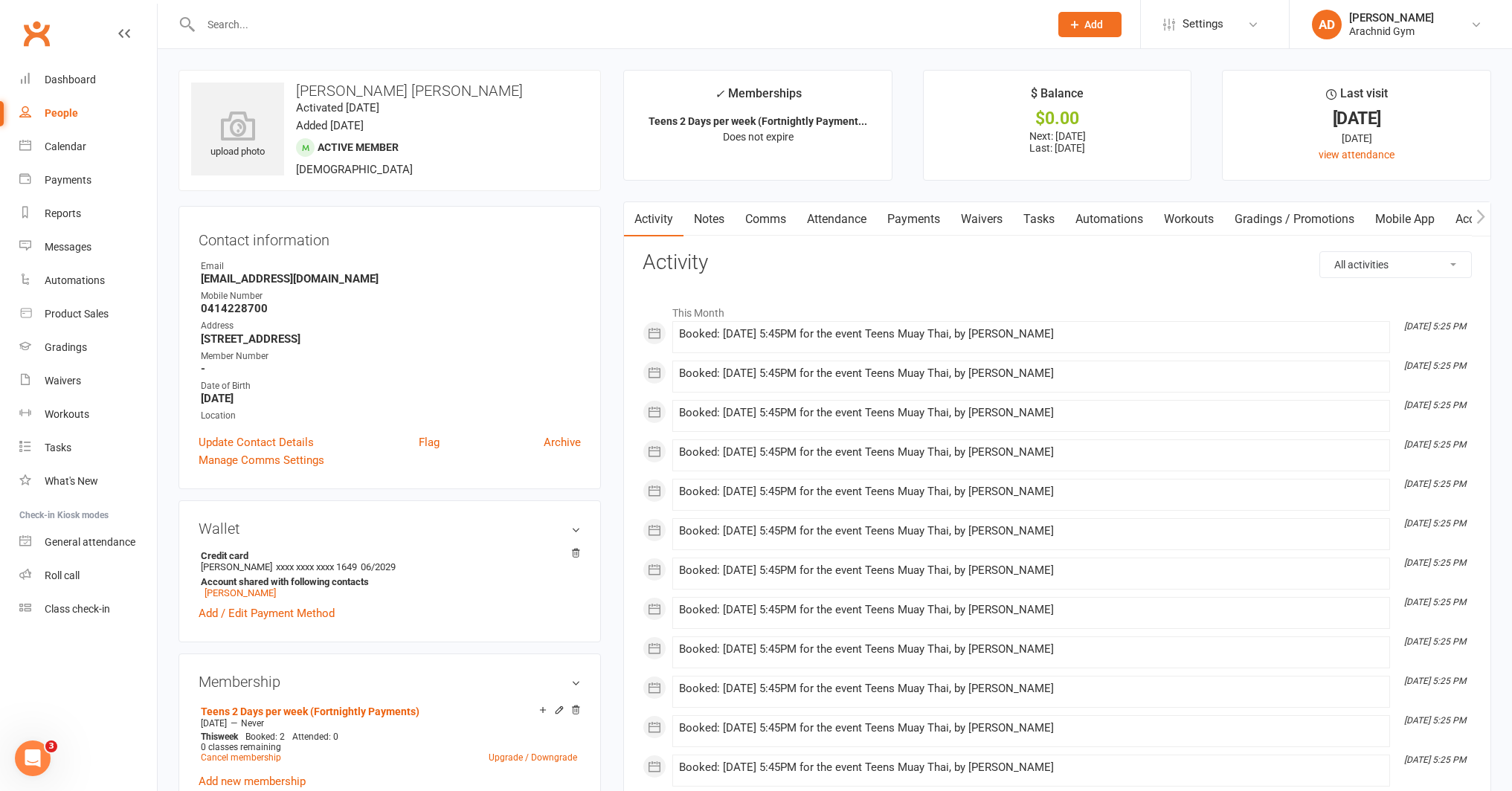
click at [714, 224] on link "Notes" at bounding box center [709, 219] width 51 height 34
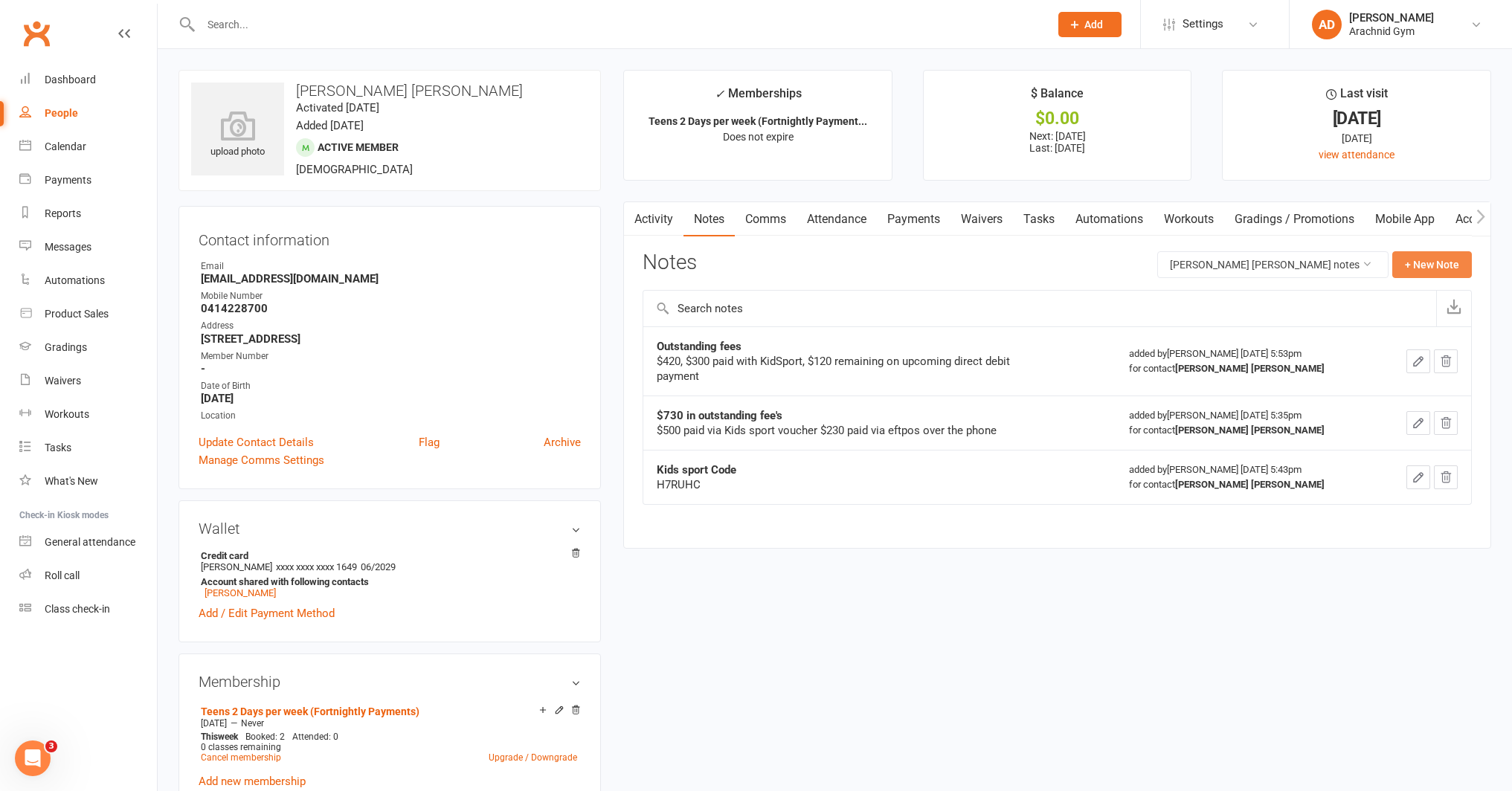
click at [1432, 258] on button "+ New Note" at bounding box center [1431, 265] width 79 height 26
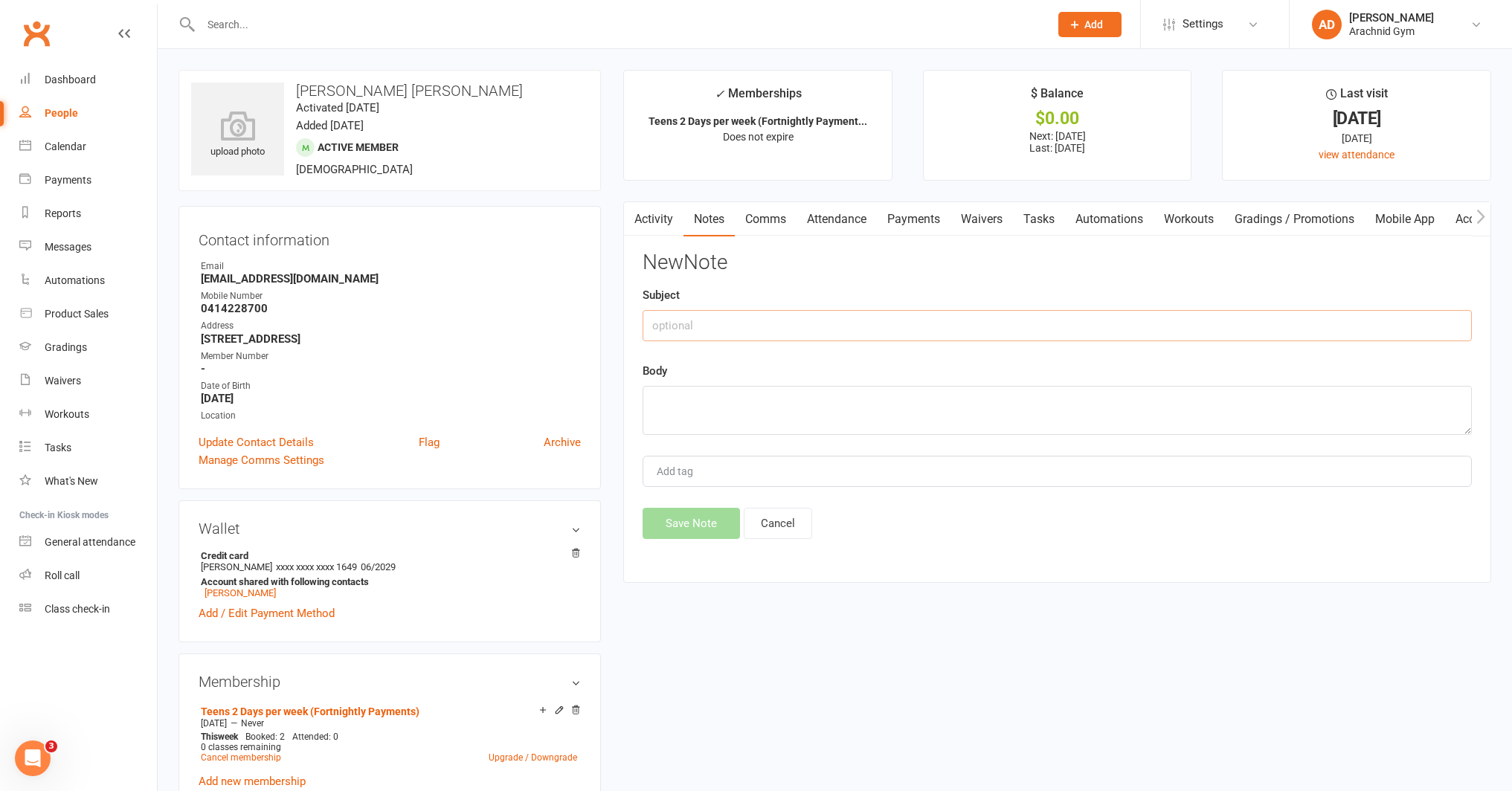
click at [795, 317] on input "text" at bounding box center [1057, 325] width 829 height 32
type input "Paid outstanding fees"
type textarea "[DATE]"
click at [703, 523] on button "Save Note" at bounding box center [691, 523] width 97 height 32
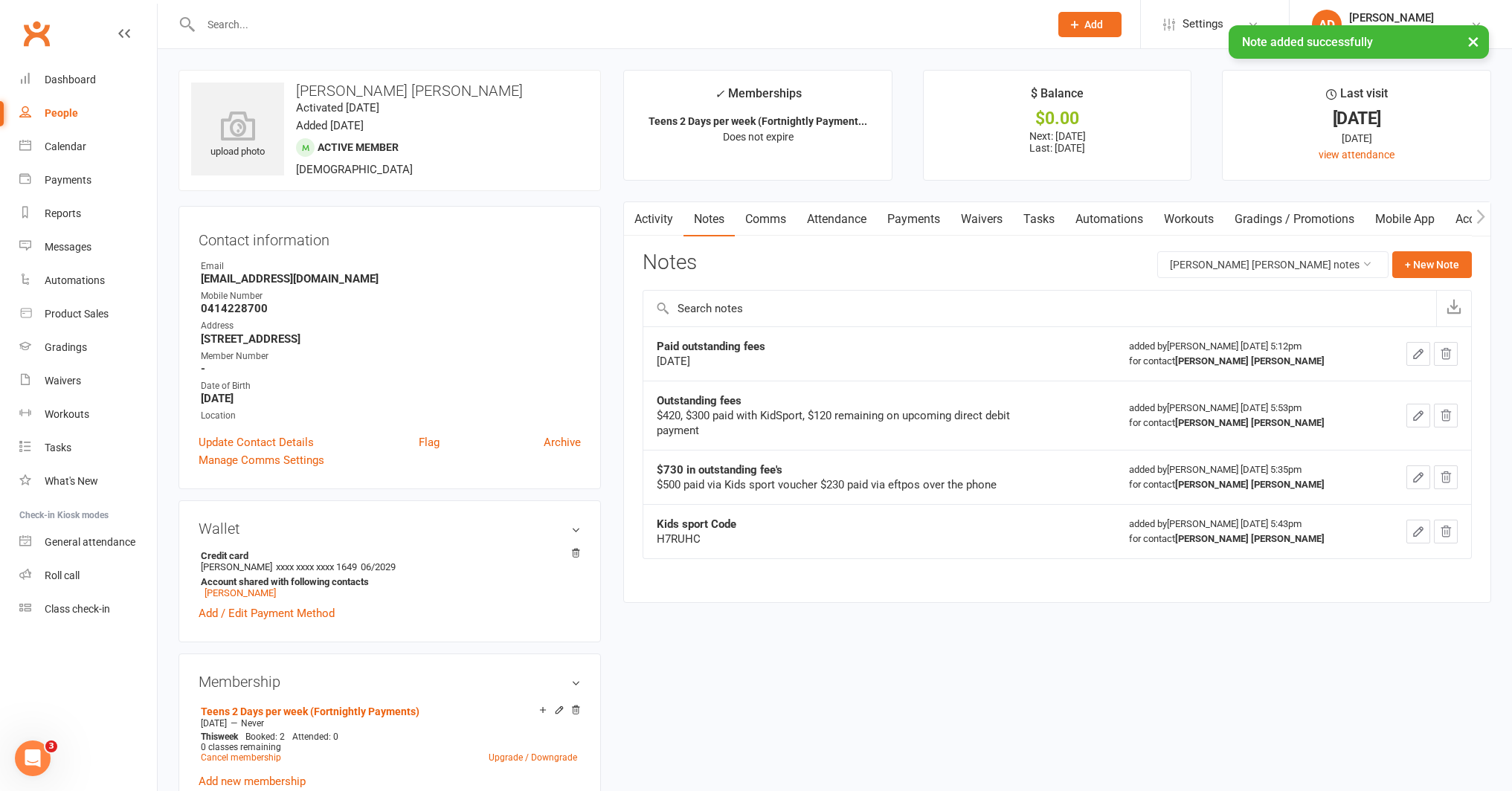
click at [1422, 358] on icon "button" at bounding box center [1418, 354] width 14 height 14
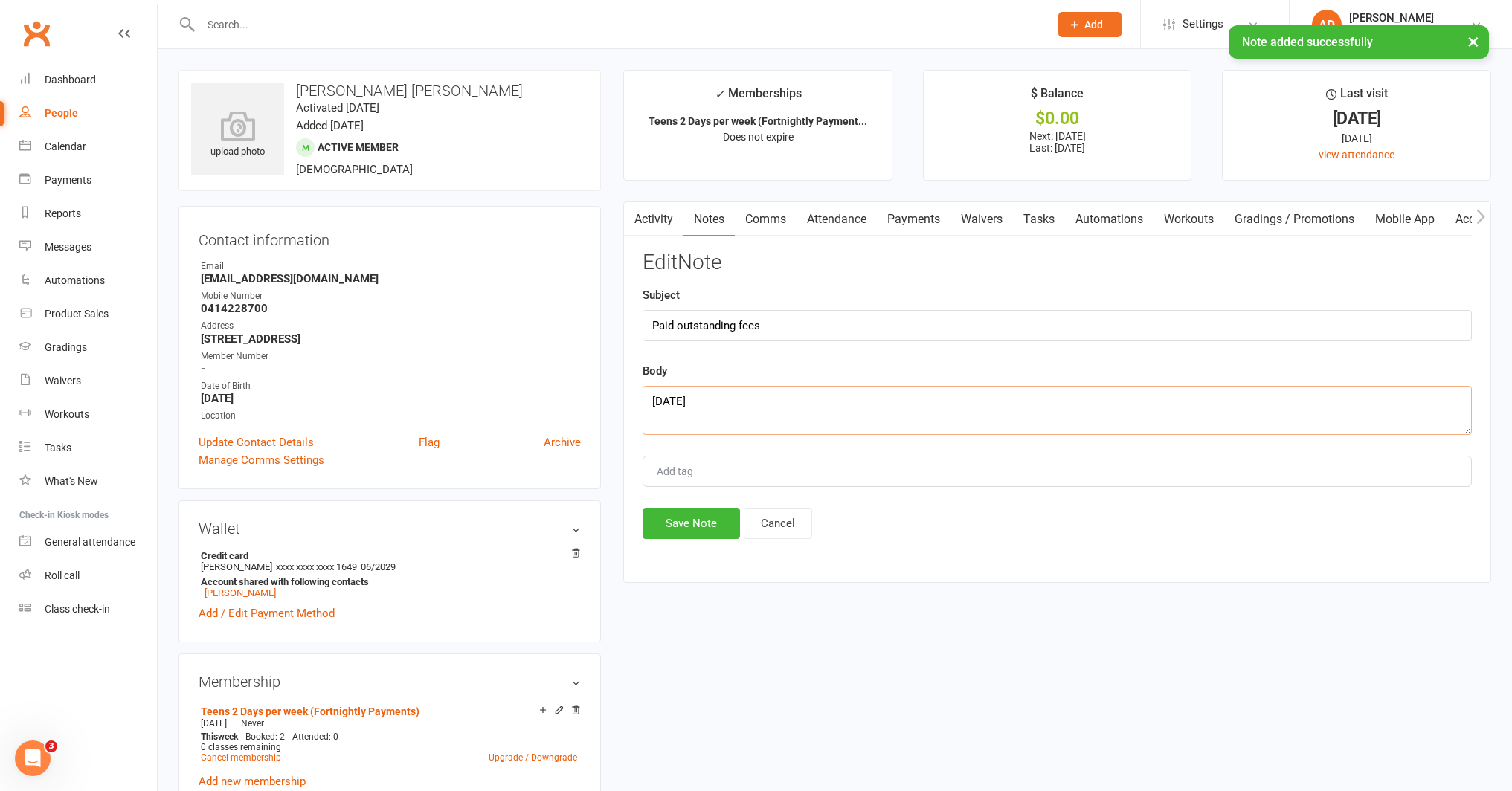
drag, startPoint x: 702, startPoint y: 404, endPoint x: 647, endPoint y: 398, distance: 55.3
click at [651, 402] on textarea "[DATE]" at bounding box center [1057, 410] width 829 height 49
type textarea "Friday 12/09/25"
click at [695, 526] on button "Save Note" at bounding box center [691, 523] width 97 height 32
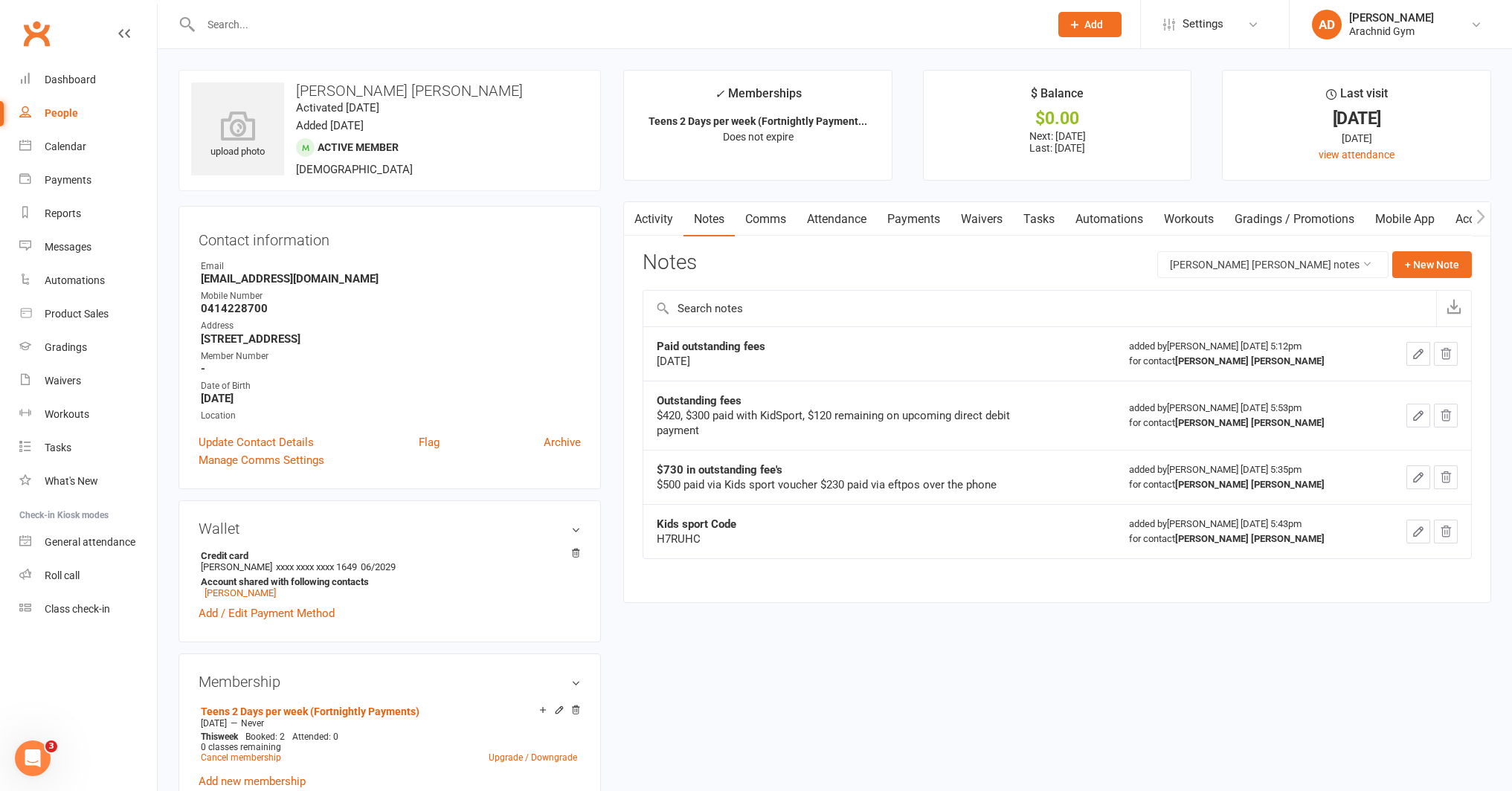
click at [232, 20] on input "text" at bounding box center [618, 25] width 843 height 20
click at [641, 220] on button "button" at bounding box center [633, 218] width 19 height 33
click at [663, 223] on link "Activity" at bounding box center [654, 219] width 60 height 34
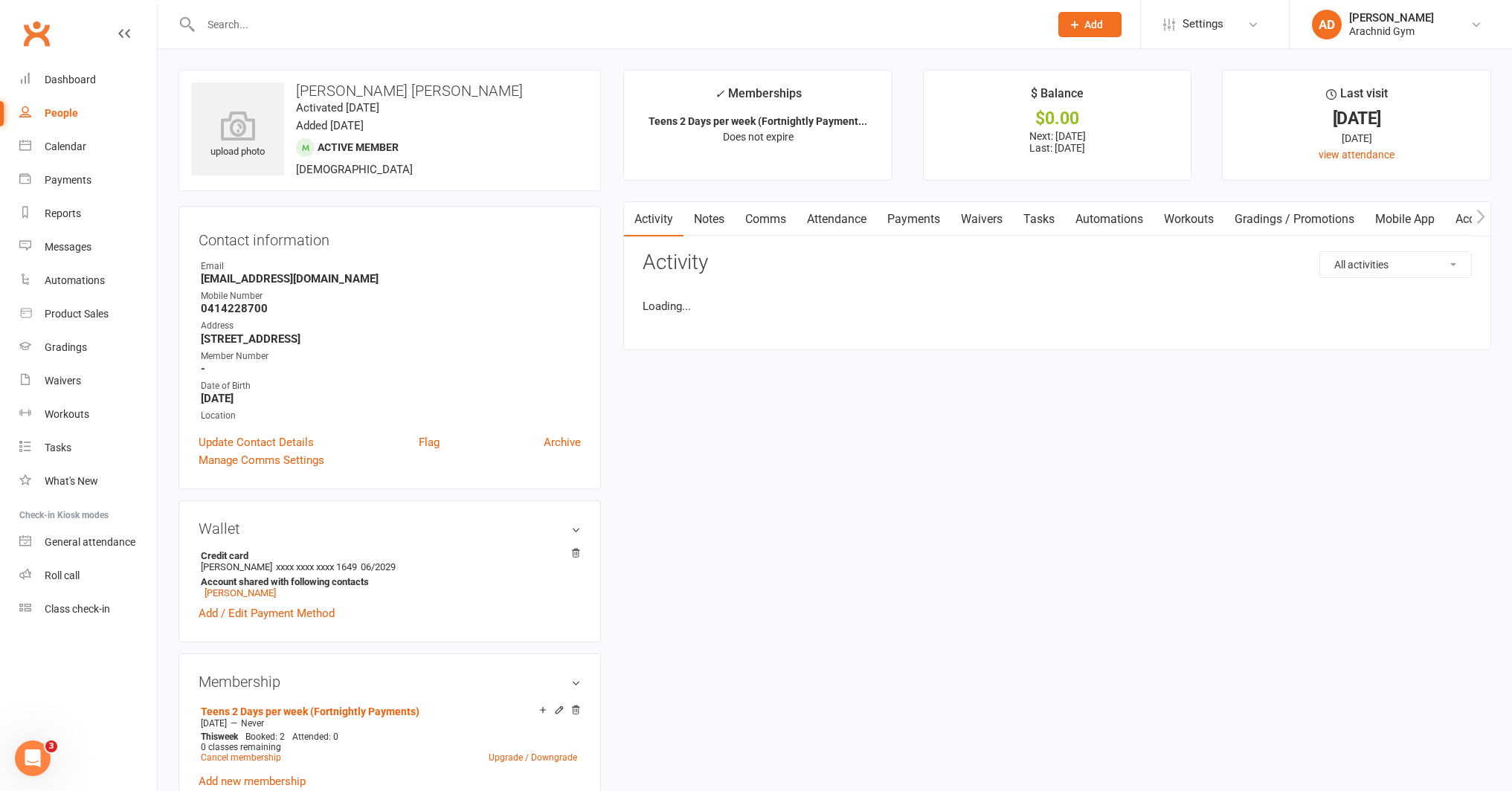
click at [921, 217] on link "Payments" at bounding box center [913, 219] width 73 height 34
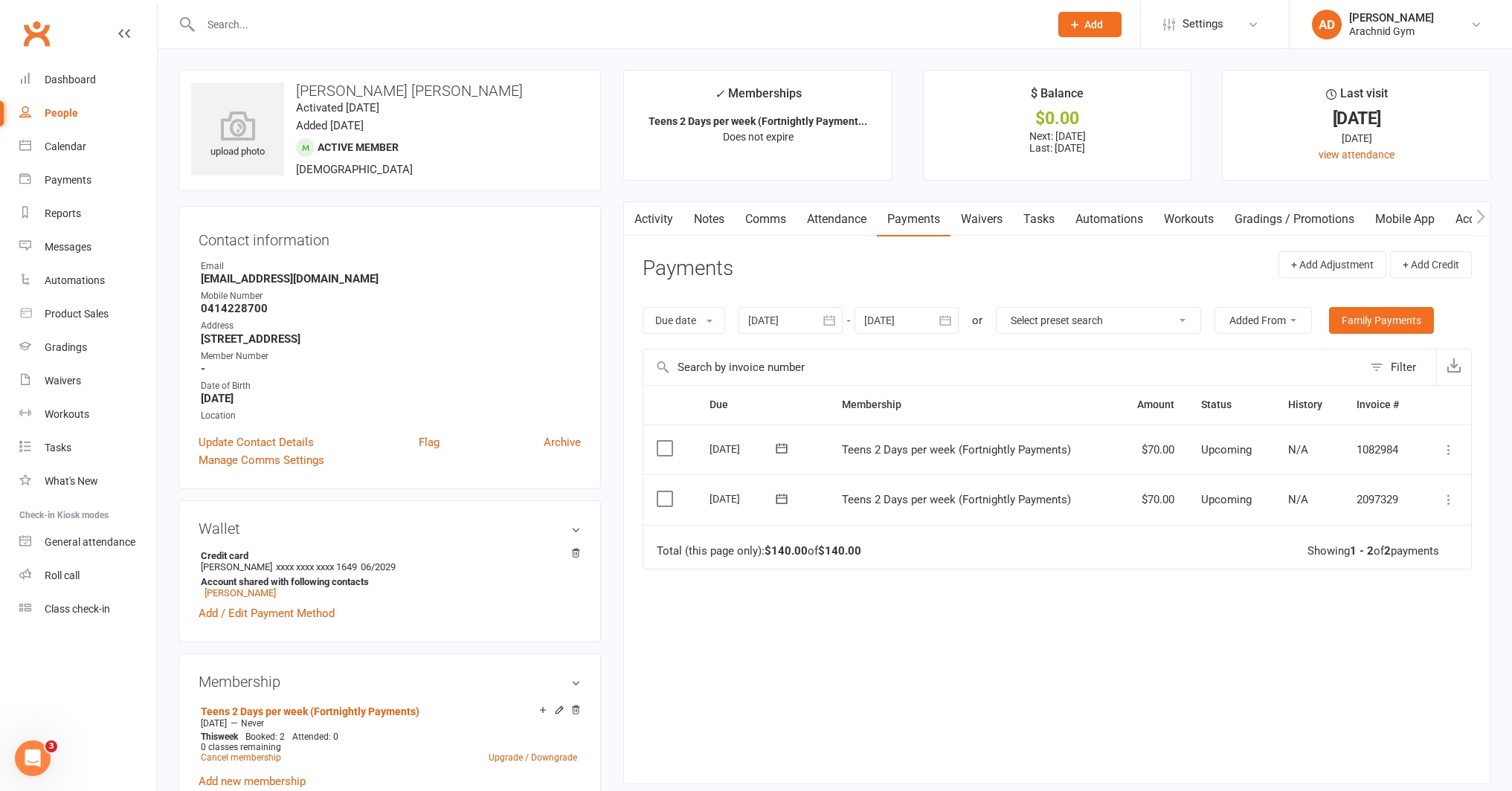
click at [357, 29] on input "text" at bounding box center [618, 25] width 843 height 20
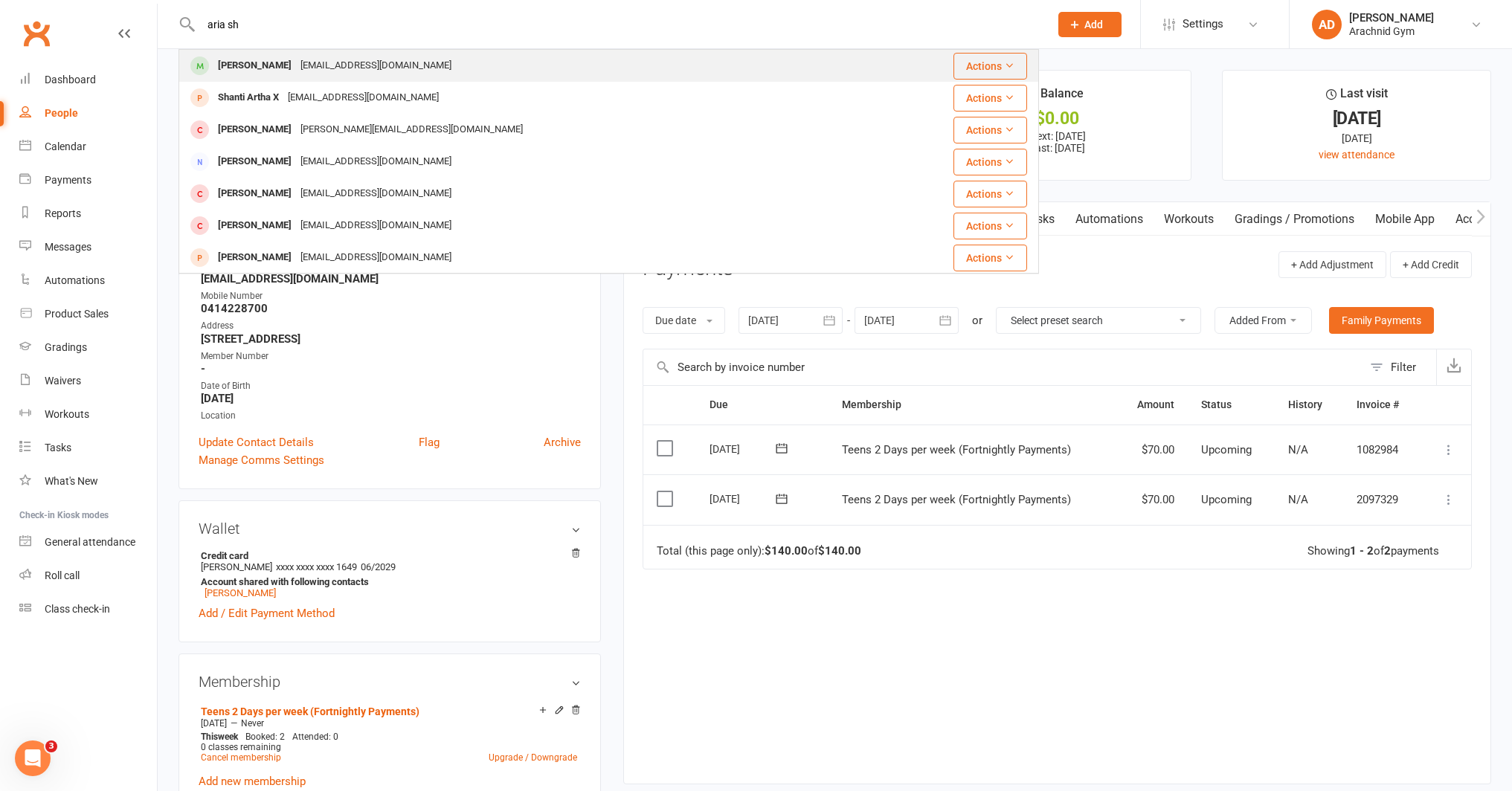
type input "aria sh"
click at [296, 58] on div "[EMAIL_ADDRESS][DOMAIN_NAME]" at bounding box center [375, 65] width 160 height 21
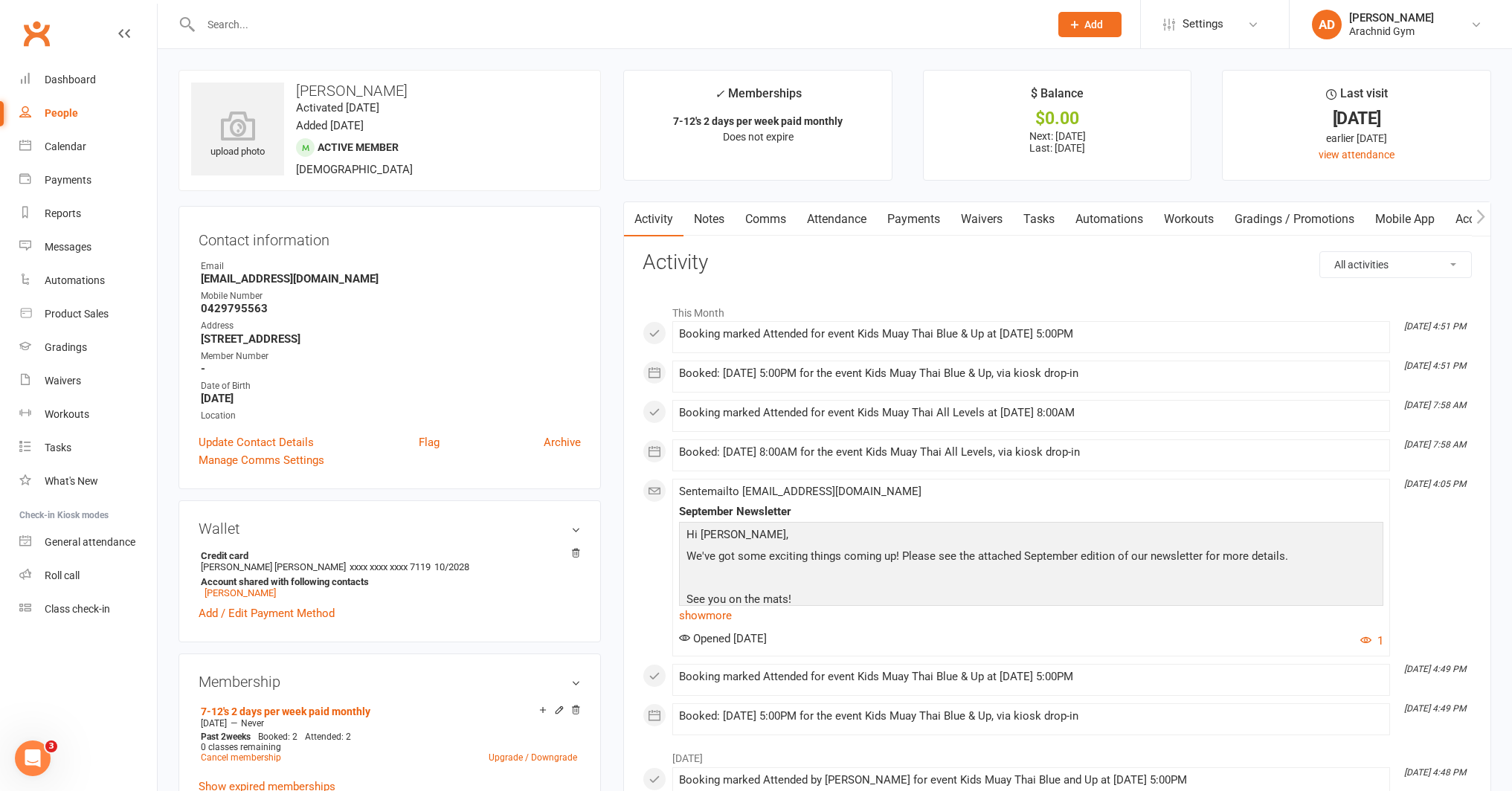
click at [903, 222] on link "Payments" at bounding box center [913, 219] width 73 height 34
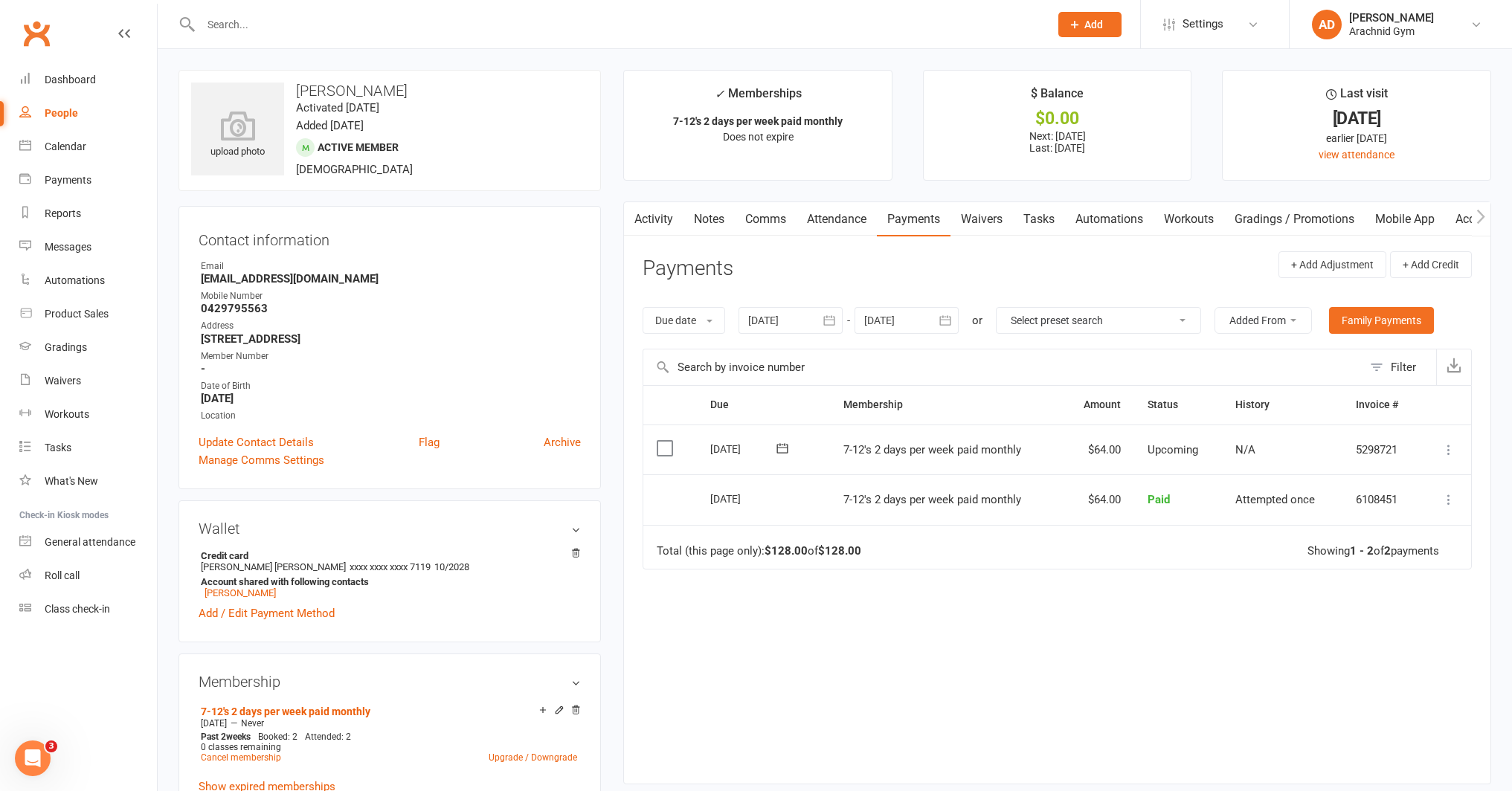
click at [788, 324] on div at bounding box center [790, 320] width 104 height 26
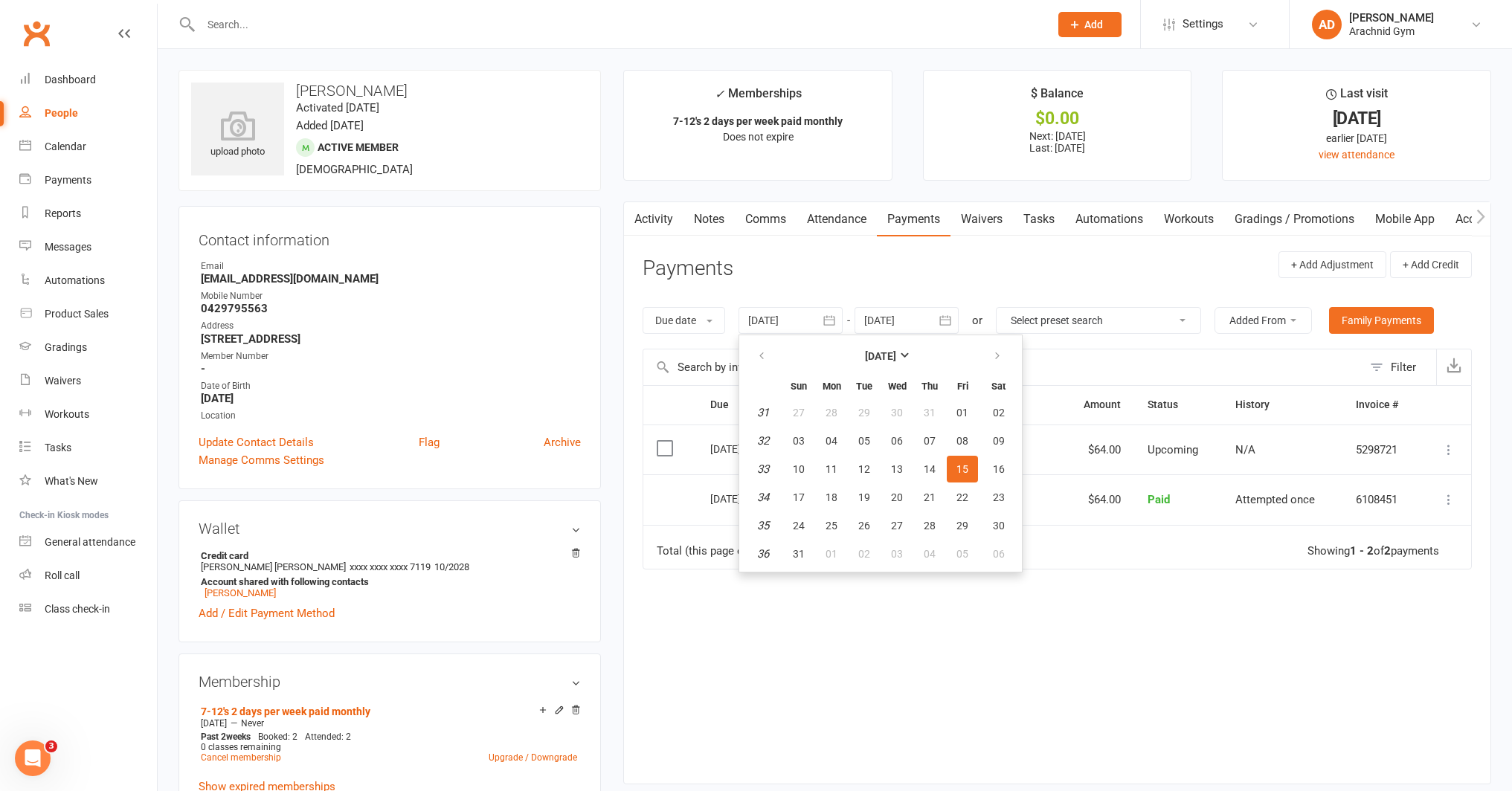
click at [778, 341] on th at bounding box center [762, 356] width 38 height 32
click at [772, 347] on button "button" at bounding box center [762, 356] width 32 height 26
click at [928, 410] on span "01" at bounding box center [929, 413] width 12 height 12
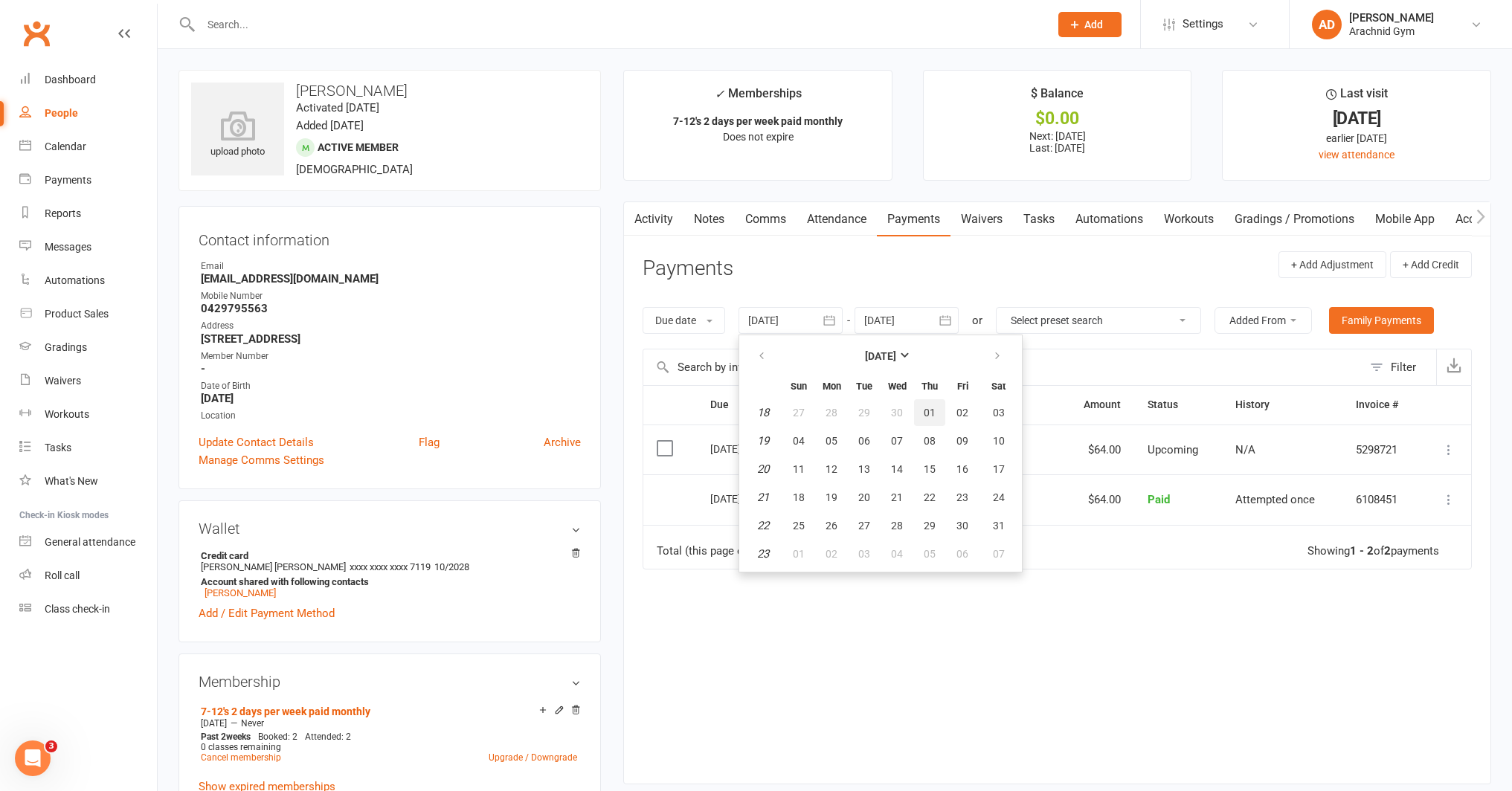
type input "01 May 2025"
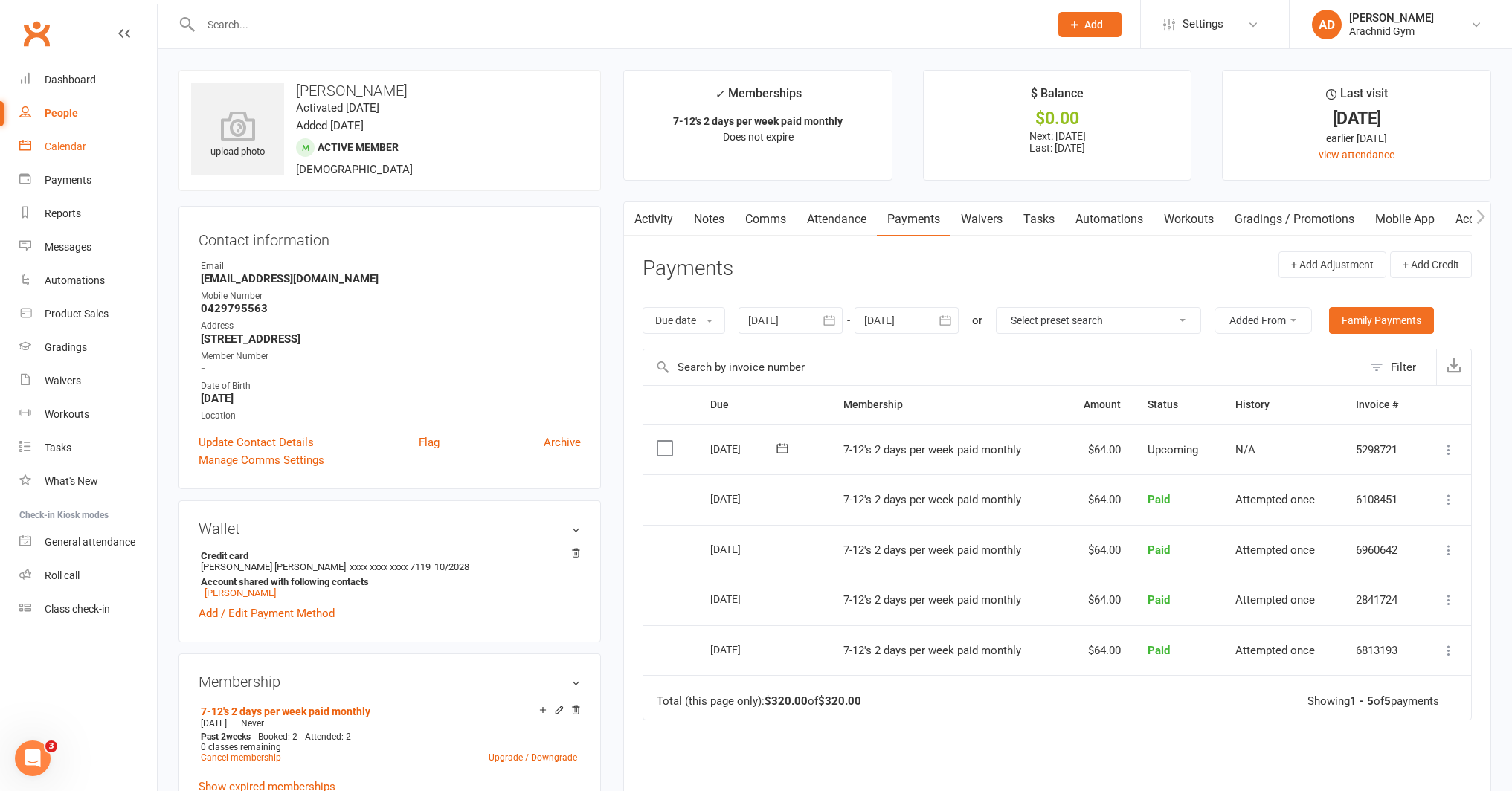
click at [68, 148] on div "Calendar" at bounding box center [65, 147] width 42 height 12
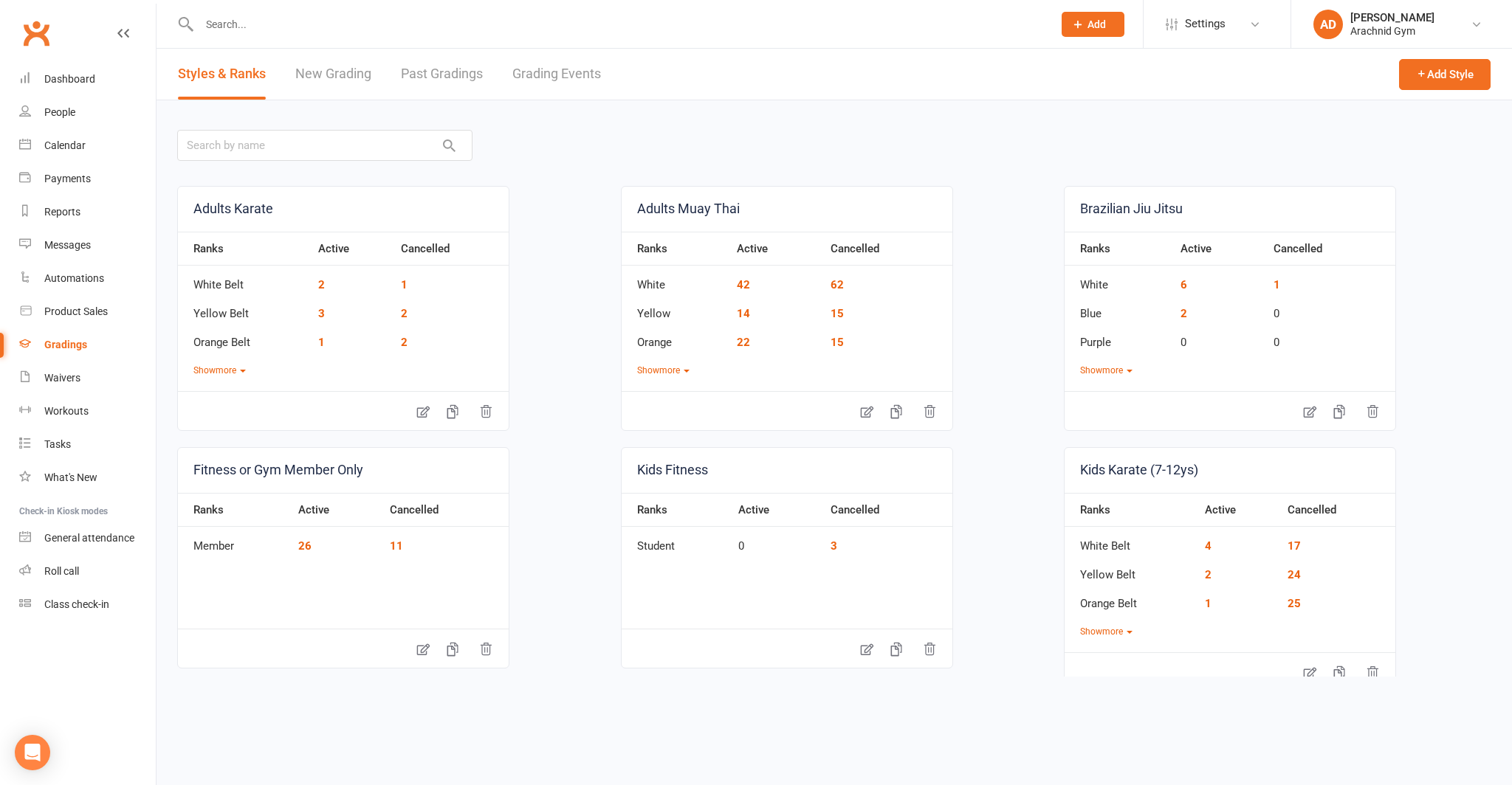
click at [555, 75] on link "Grading Events" at bounding box center [557, 75] width 89 height 51
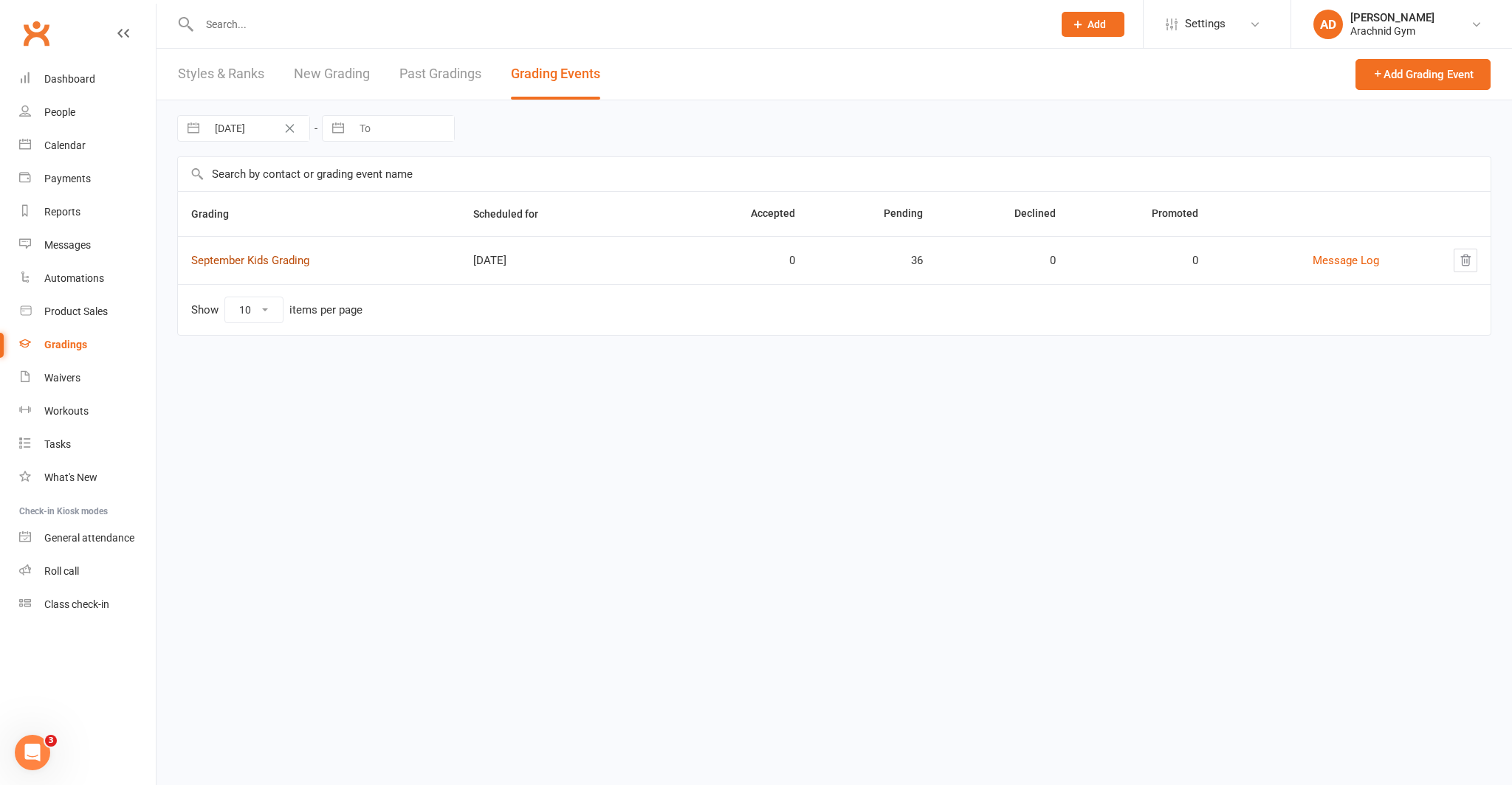
click at [295, 263] on link "September Kids Grading" at bounding box center [250, 261] width 118 height 14
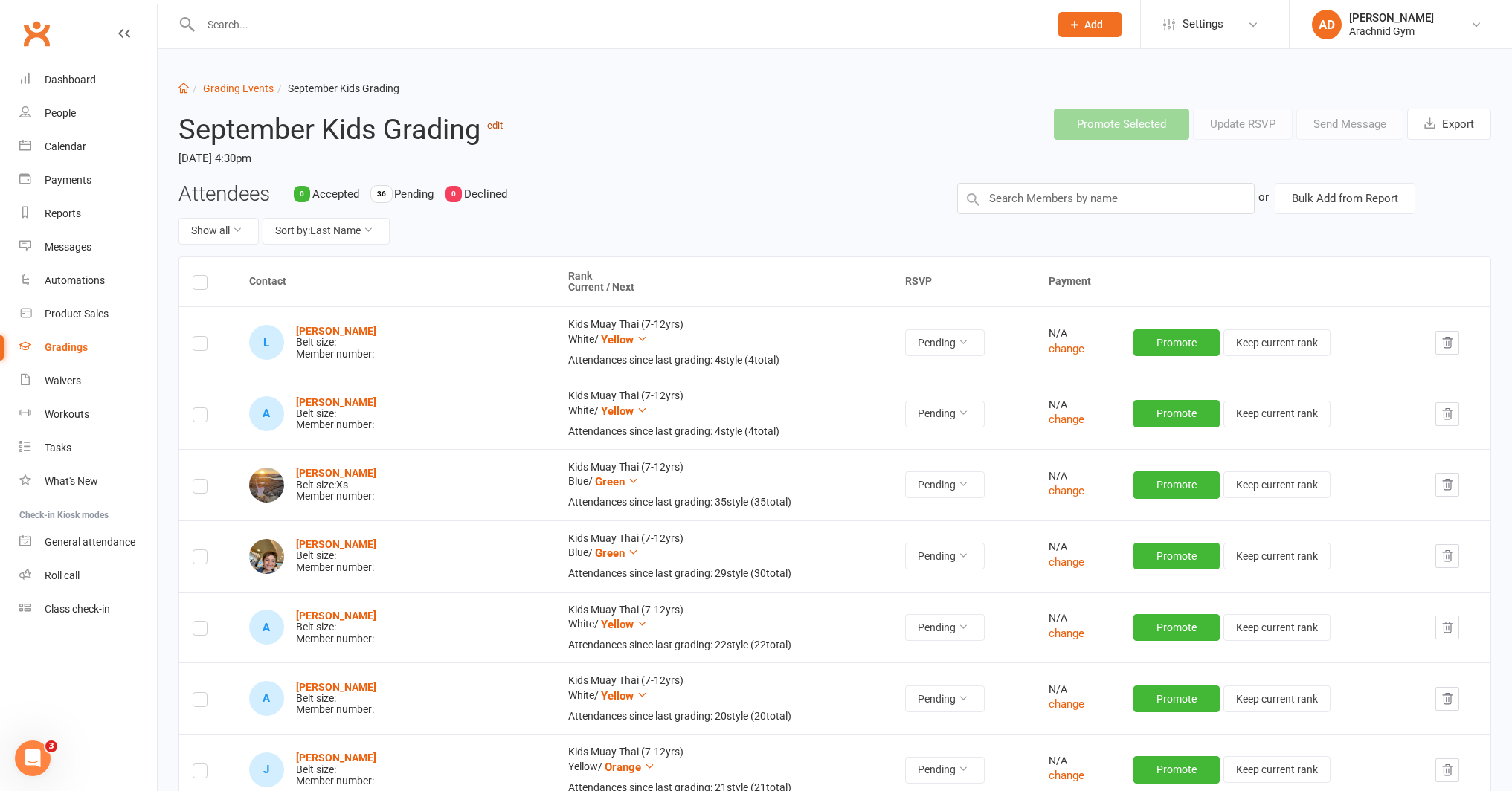
click at [501, 124] on link "edit" at bounding box center [495, 125] width 15 height 11
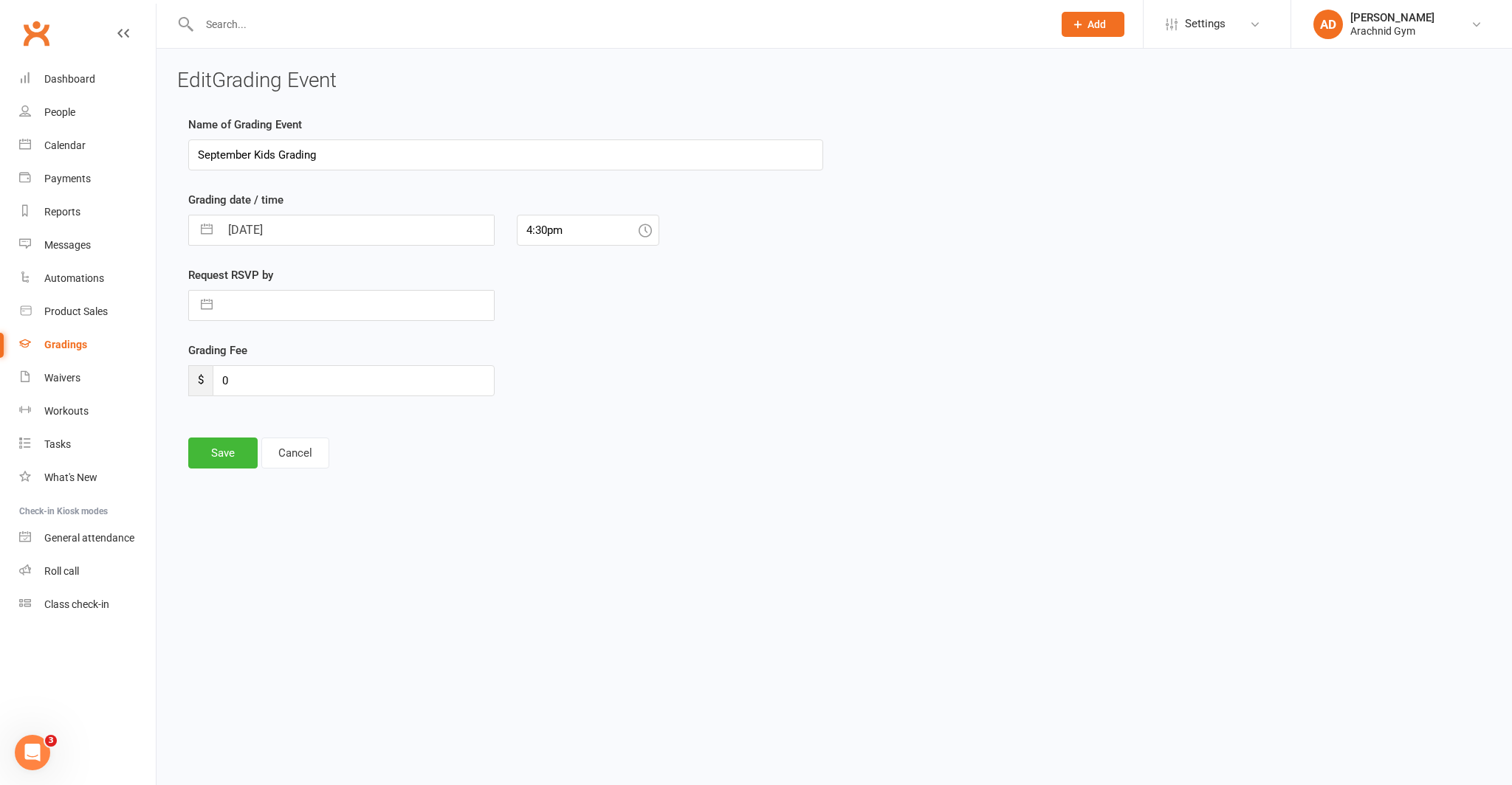
click at [250, 230] on input "[DATE]" at bounding box center [357, 229] width 274 height 30
select select "7"
select select "2025"
select select "8"
select select "2025"
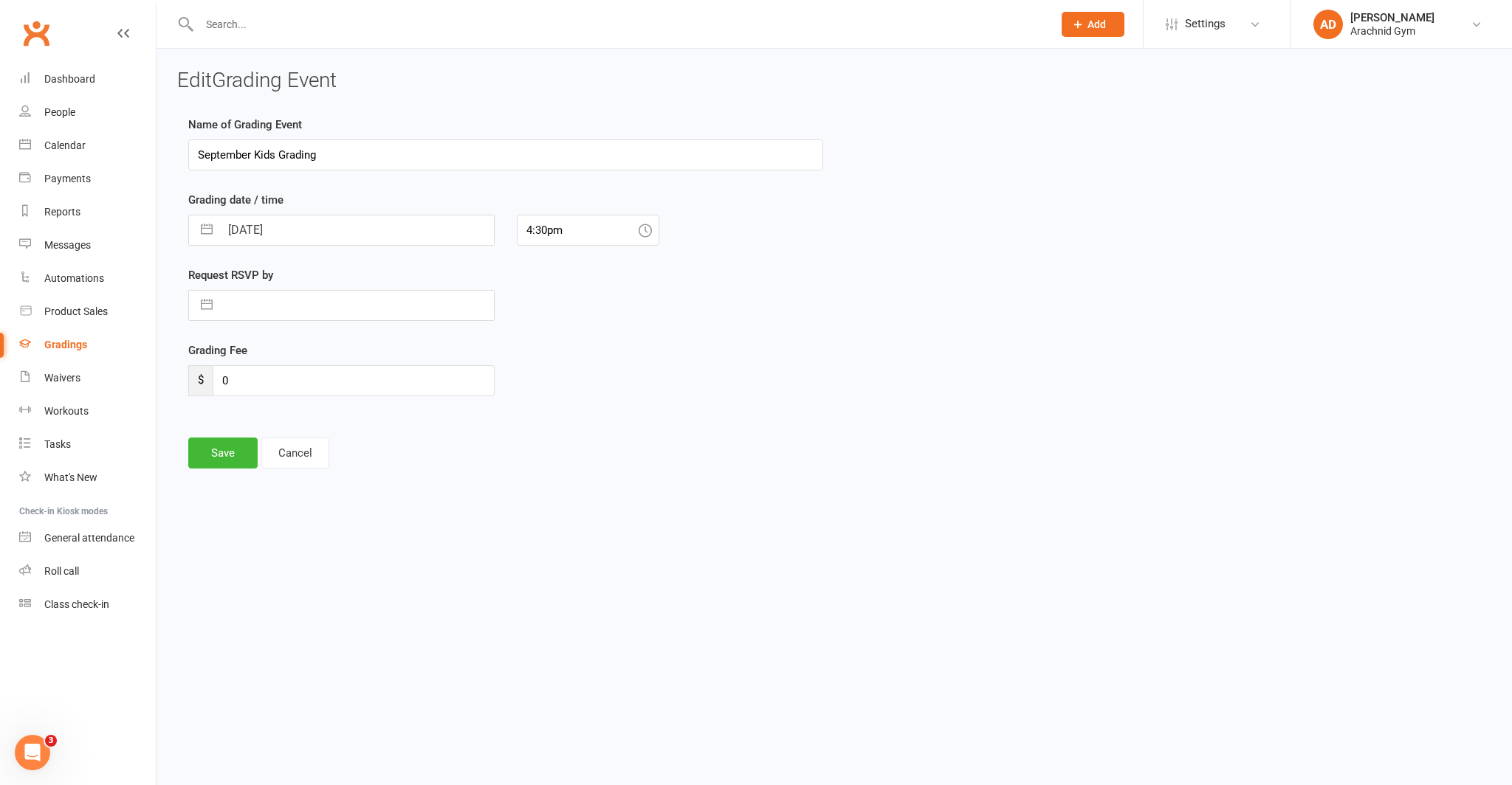
select select "9"
select select "2025"
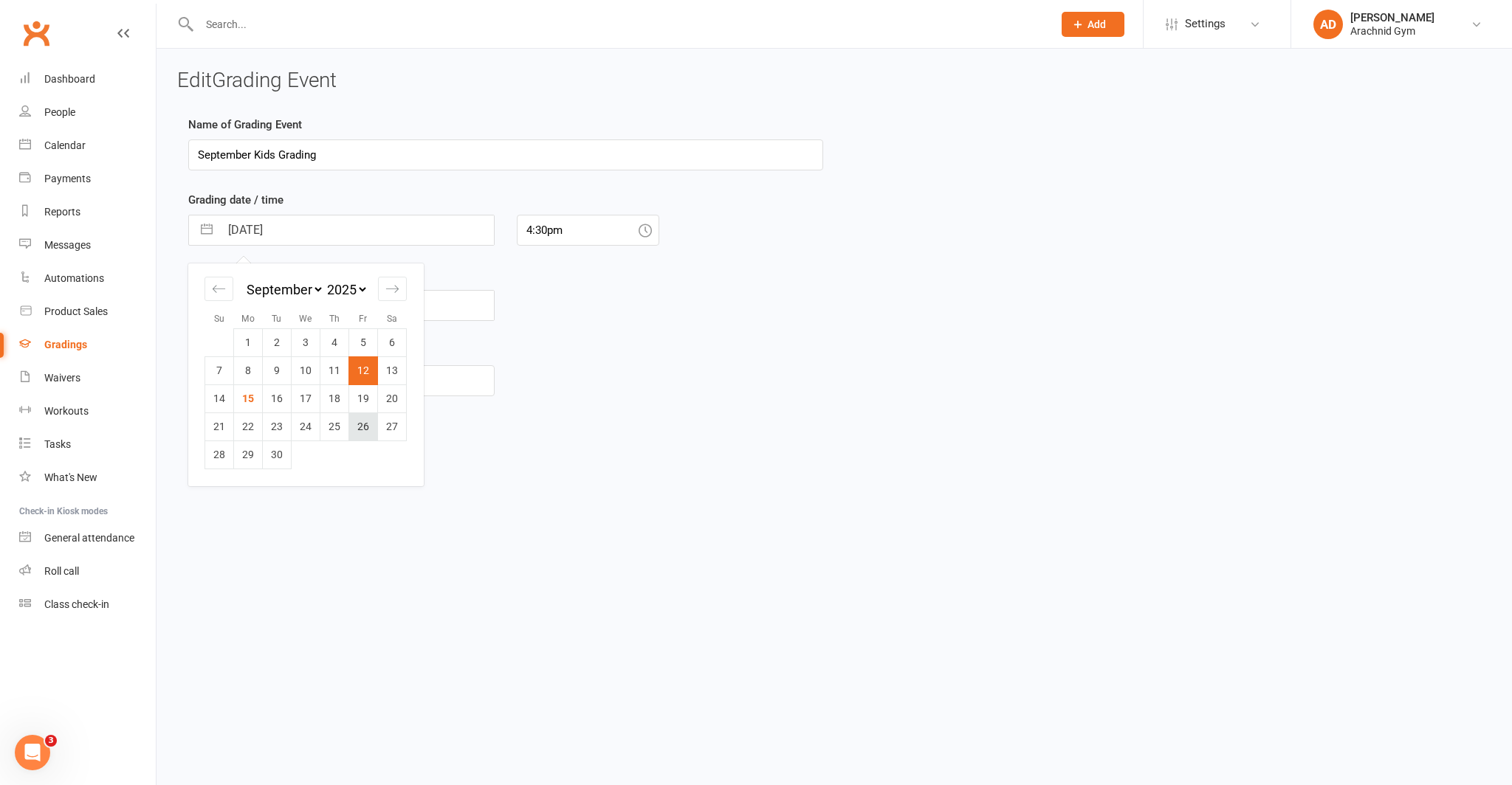
click at [364, 418] on td "26" at bounding box center [363, 426] width 29 height 28
type input "[DATE]"
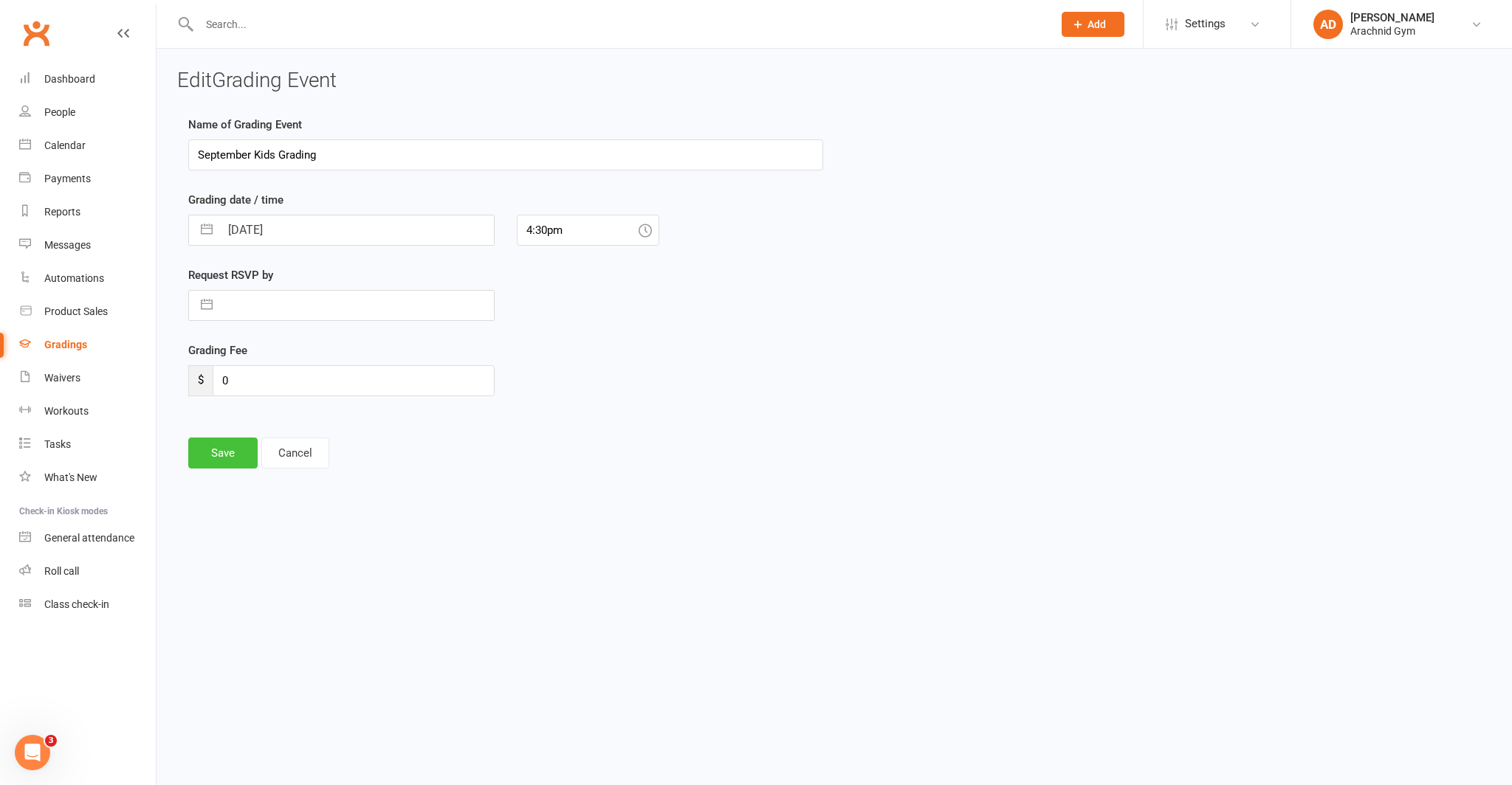
click at [234, 459] on button "Save" at bounding box center [223, 453] width 69 height 31
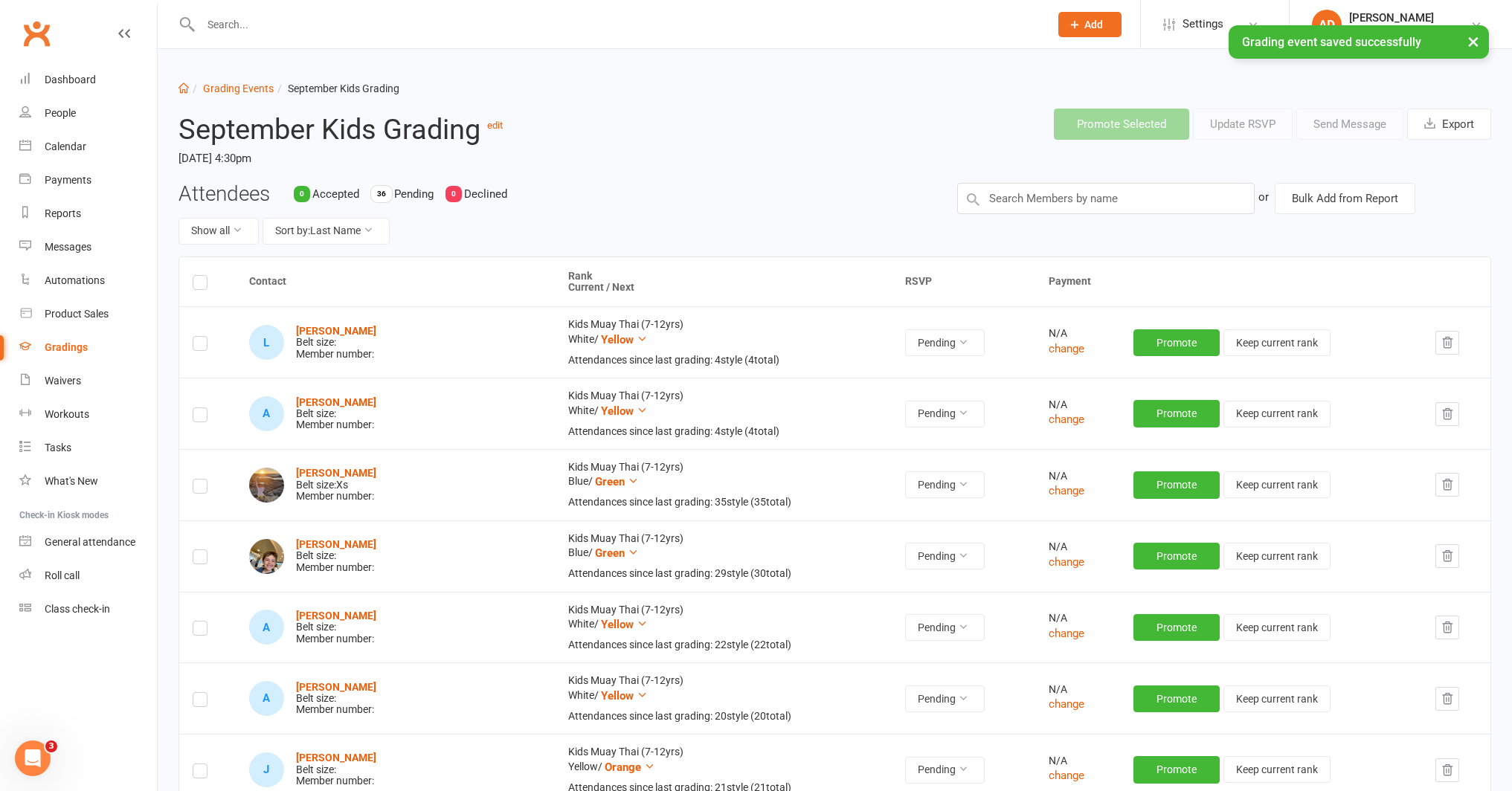
click at [195, 285] on label at bounding box center [200, 285] width 15 height 0
click at [195, 276] on input "checkbox" at bounding box center [200, 276] width 15 height 0
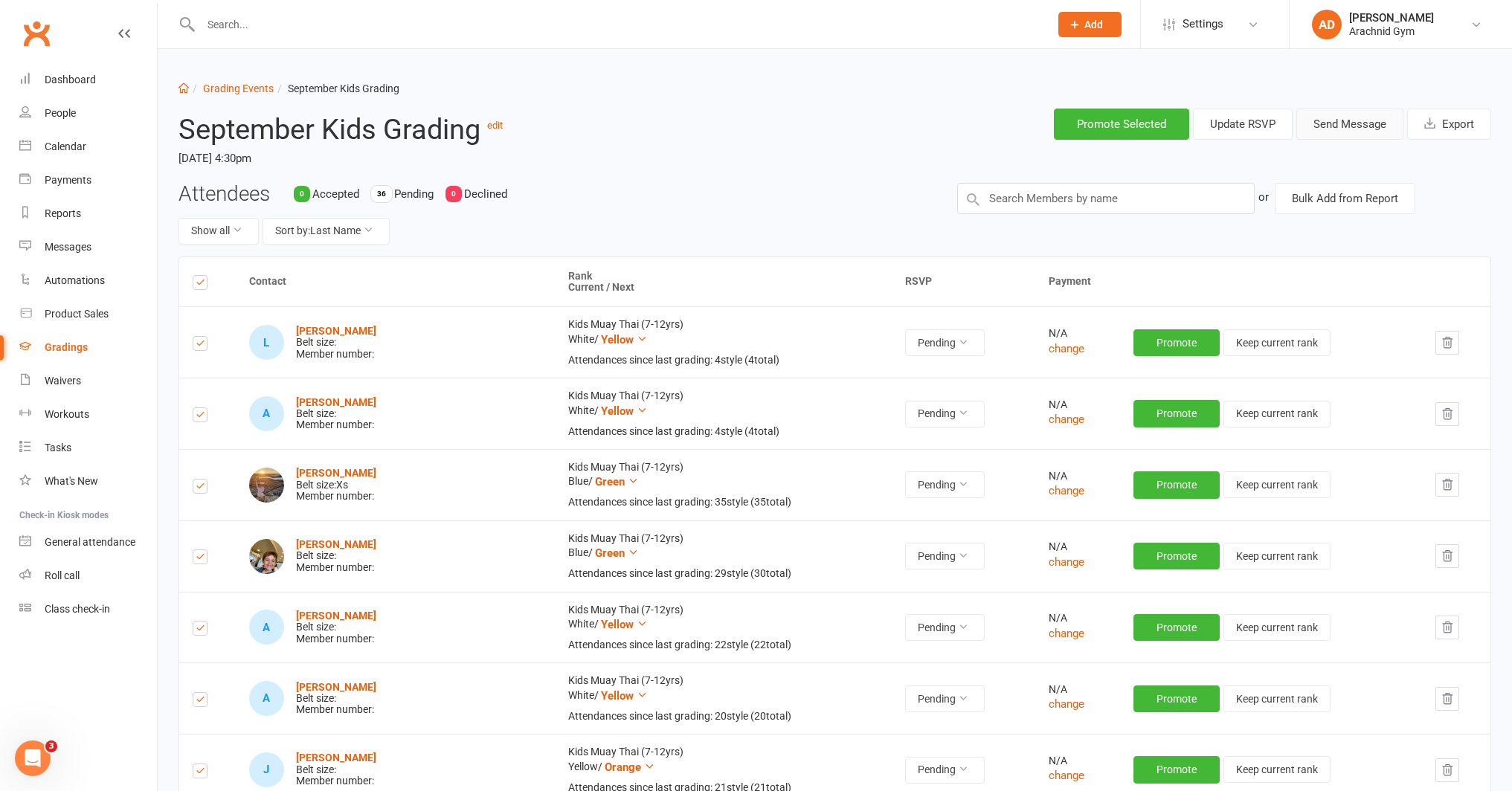
click at [1352, 134] on button "Send Message" at bounding box center [1349, 124] width 107 height 32
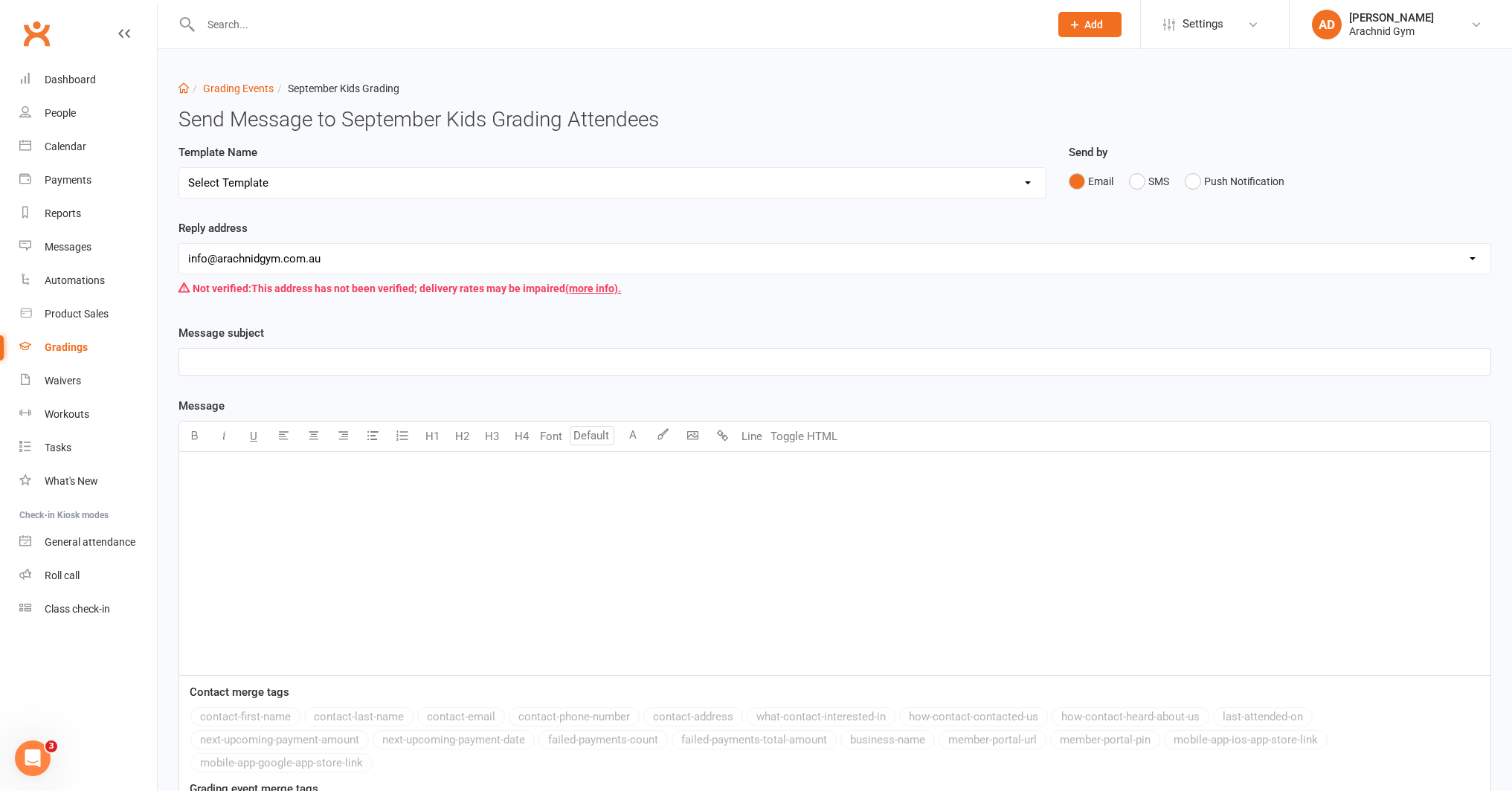
click at [397, 189] on select "Select Template [Email] Confirmation of Successful Grading [Email] Grading Even…" at bounding box center [612, 183] width 866 height 30
select select "2"
click at [179, 168] on select "Select Template [Email] Confirmation of Successful Grading [Email] Grading Even…" at bounding box center [612, 183] width 866 height 30
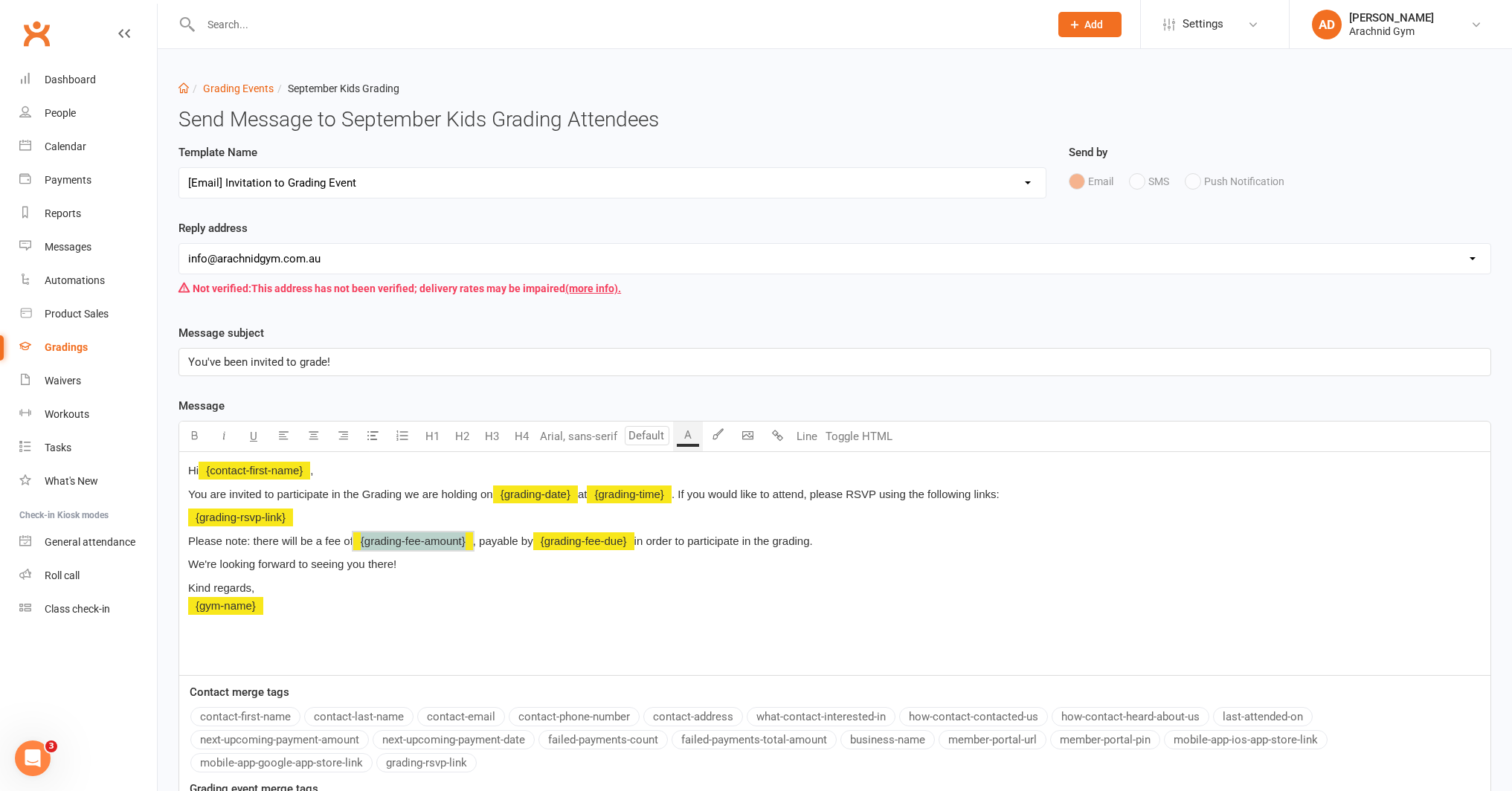
drag, startPoint x: 477, startPoint y: 540, endPoint x: 378, endPoint y: 539, distance: 99.0
click at [378, 539] on p "Please note: there will be a fee of ﻿ {grading-fee-amount} , payable by ﻿ {grad…" at bounding box center [835, 541] width 1294 height 18
click at [489, 541] on span "﻿ {grading-fee-due}" at bounding box center [486, 541] width 102 height 13
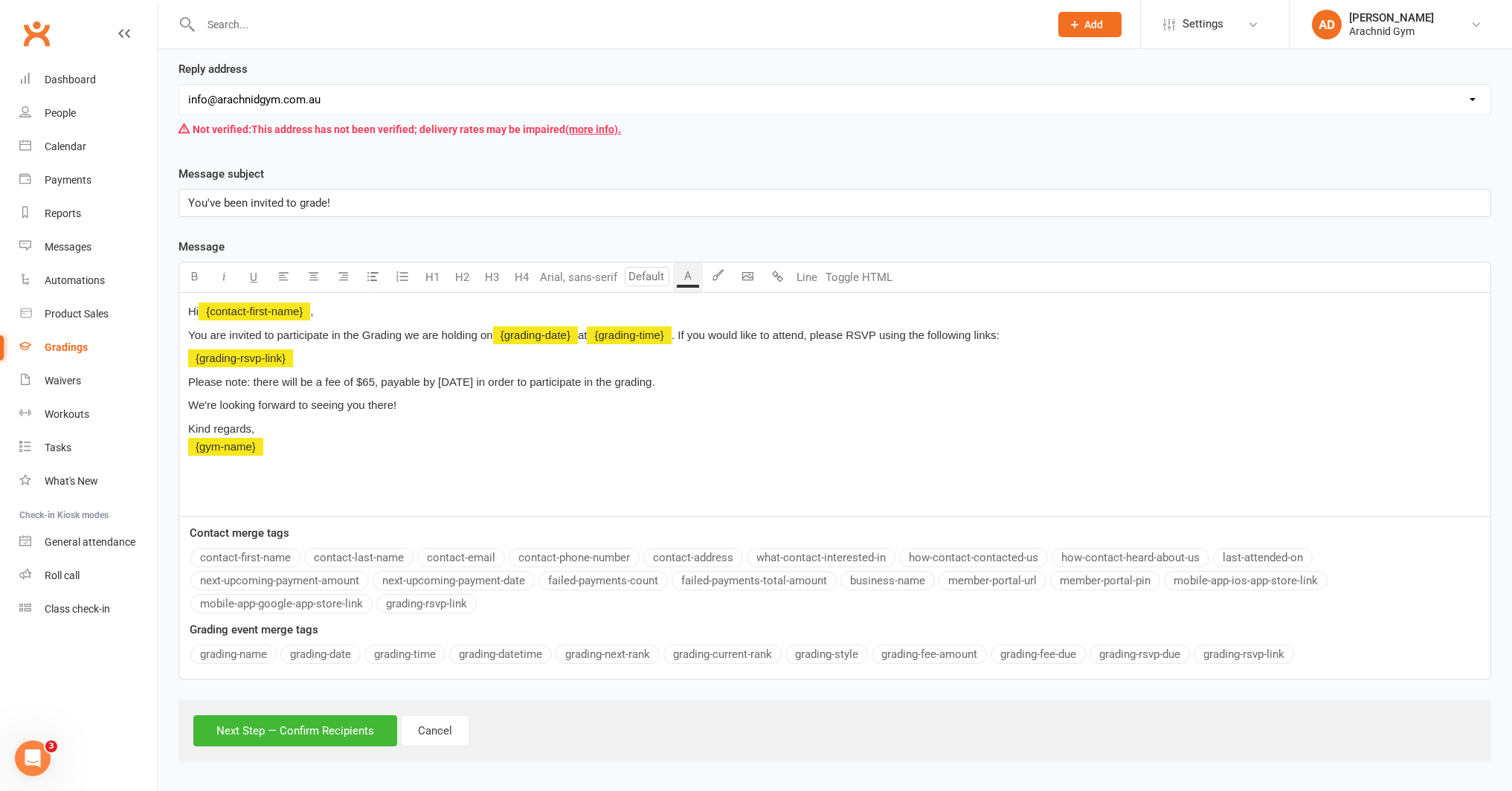
scroll to position [162, 0]
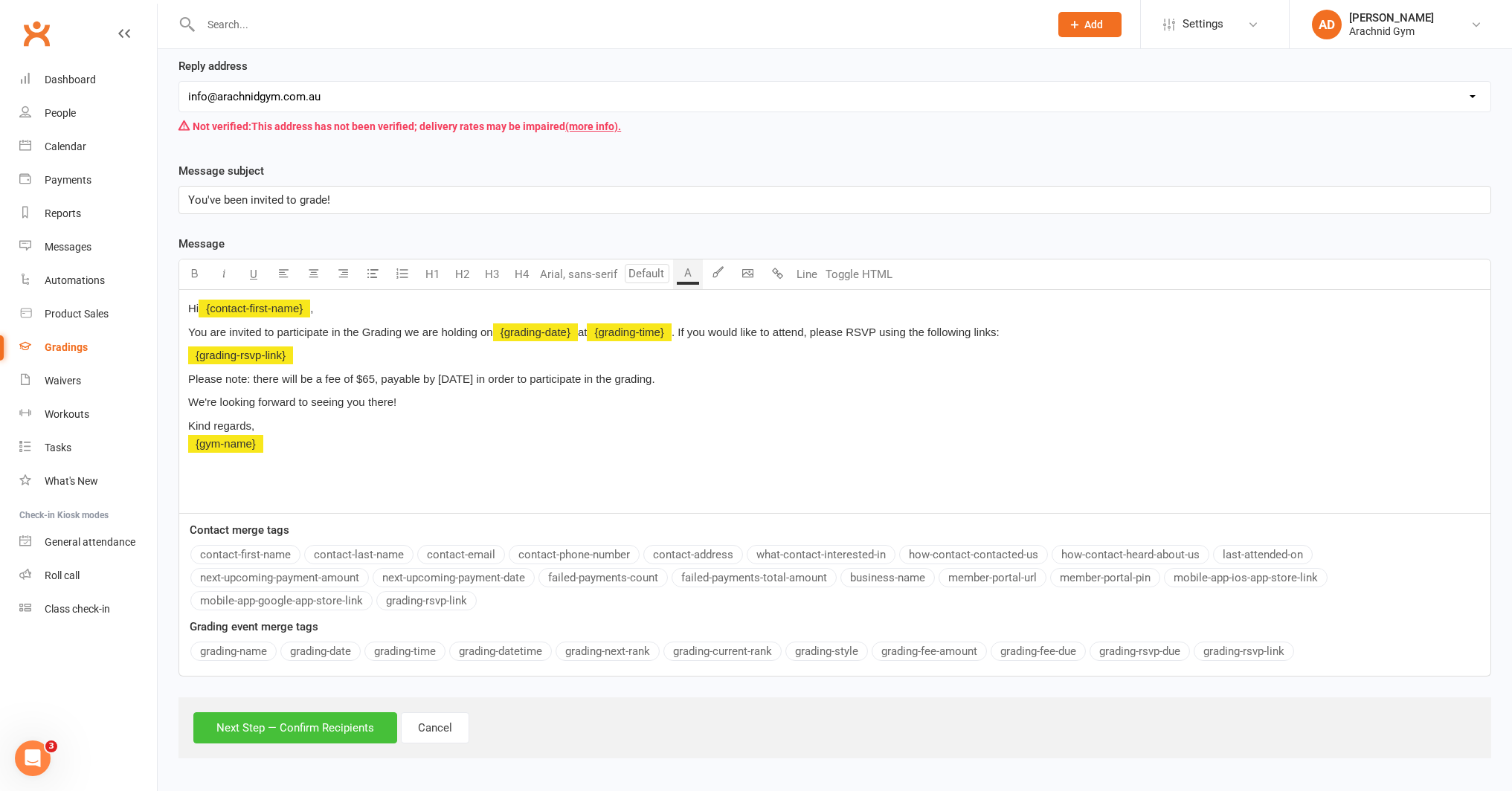
click at [325, 728] on button "Next Step — Confirm Recipients" at bounding box center [295, 728] width 204 height 32
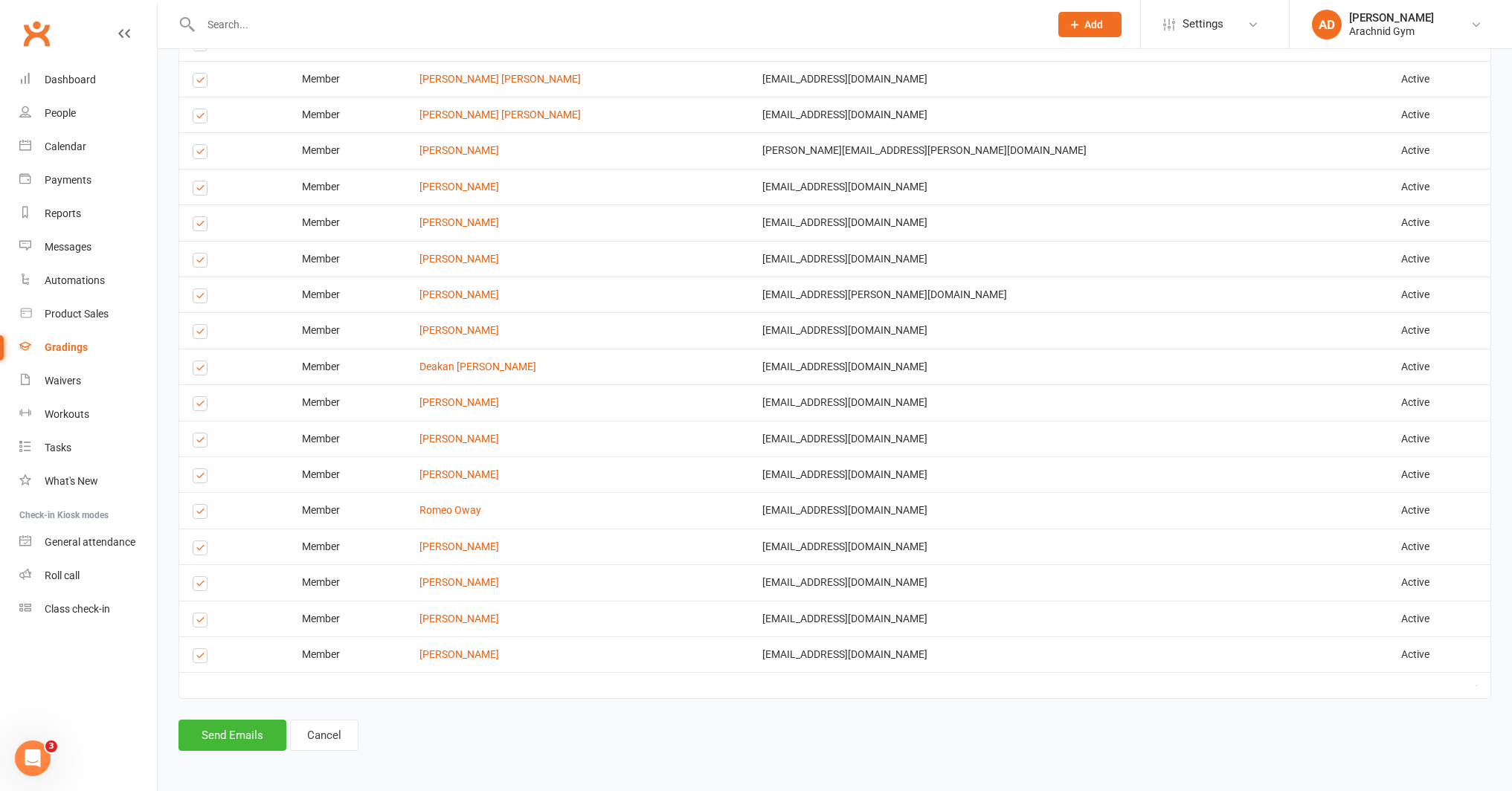
scroll to position [1271, 0]
click at [219, 736] on button "Send Emails" at bounding box center [232, 733] width 108 height 32
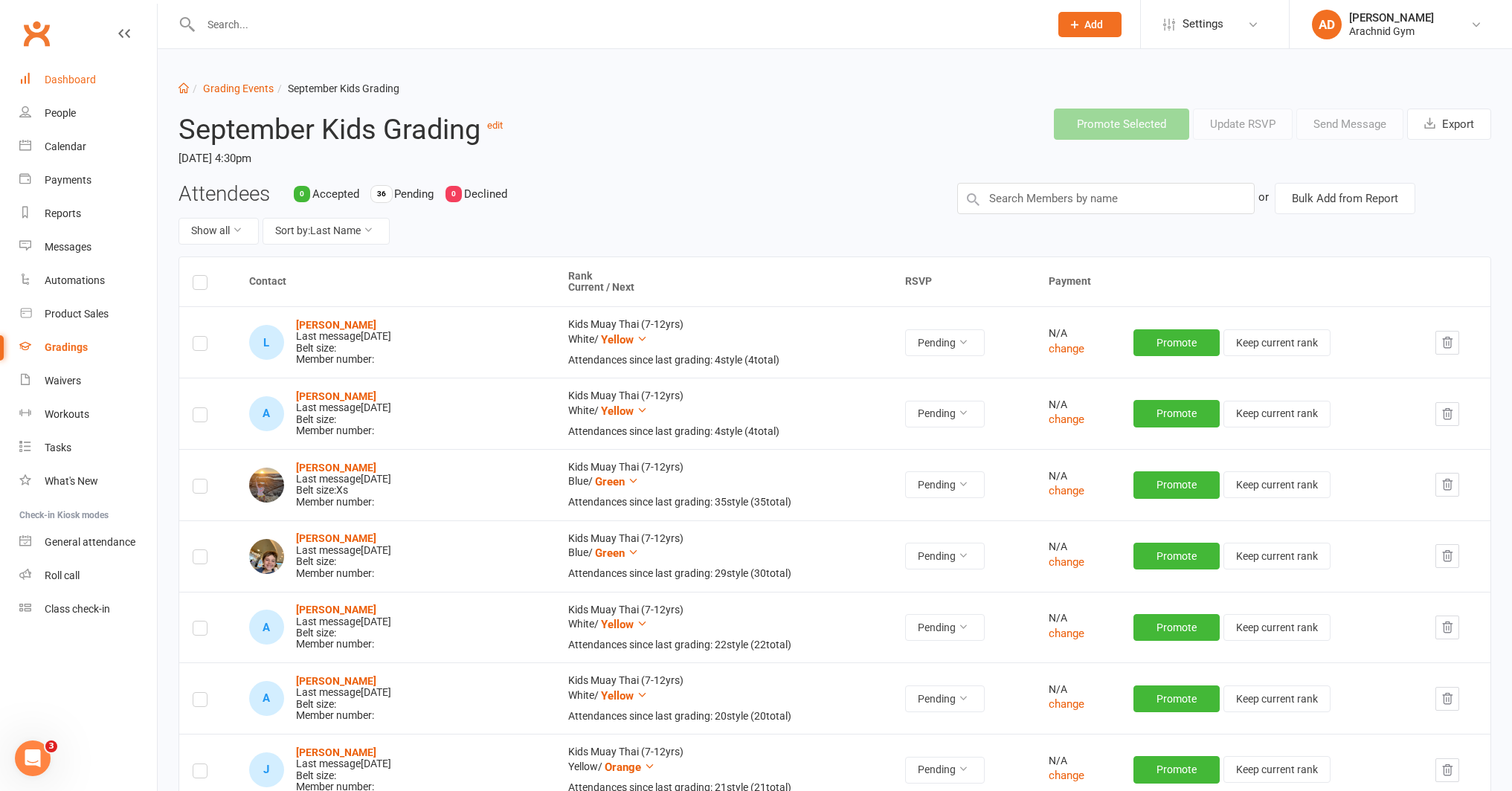
click at [77, 84] on div "Dashboard" at bounding box center [70, 79] width 51 height 12
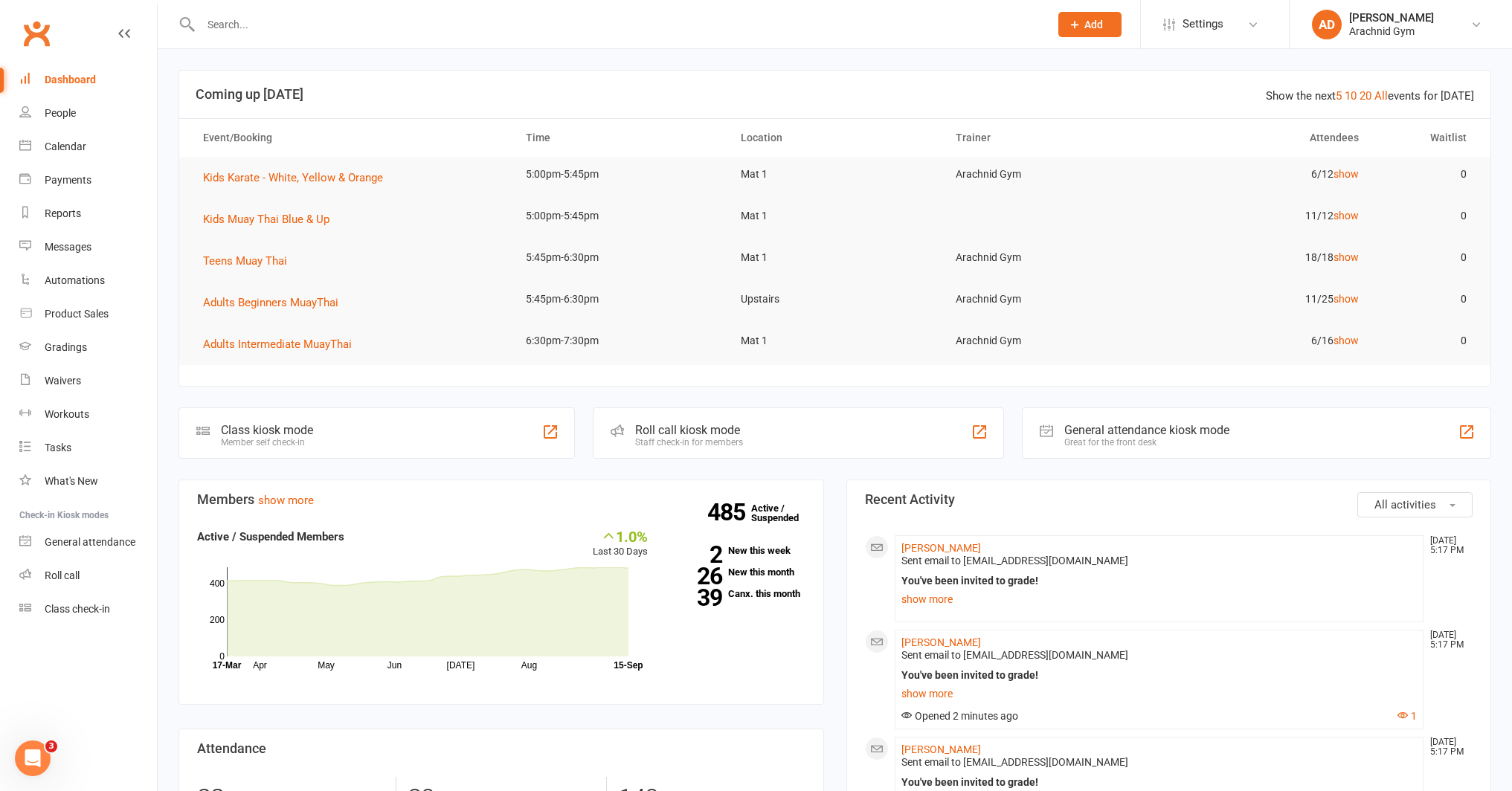
click at [249, 26] on input "text" at bounding box center [618, 25] width 843 height 20
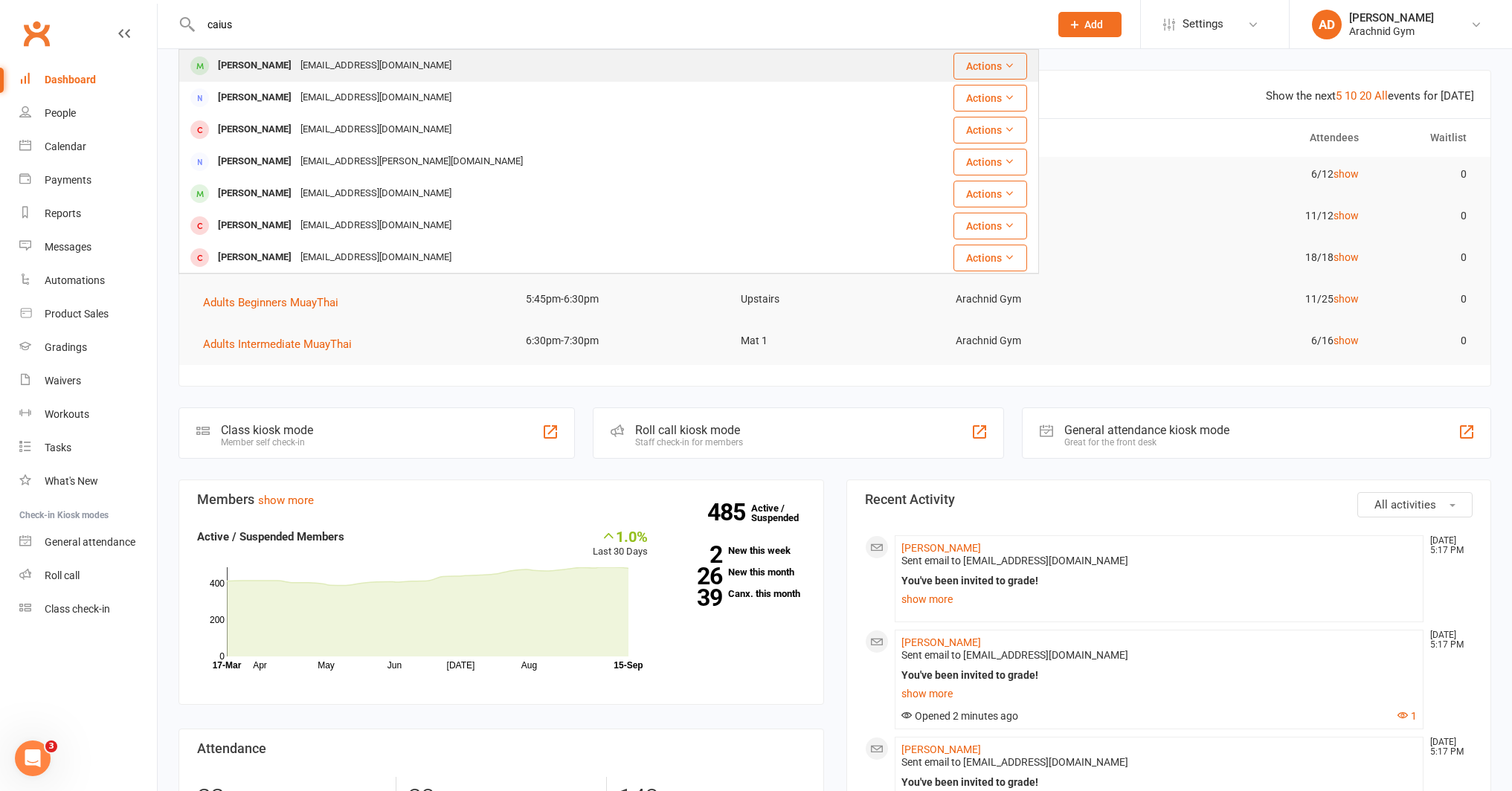
type input "caius"
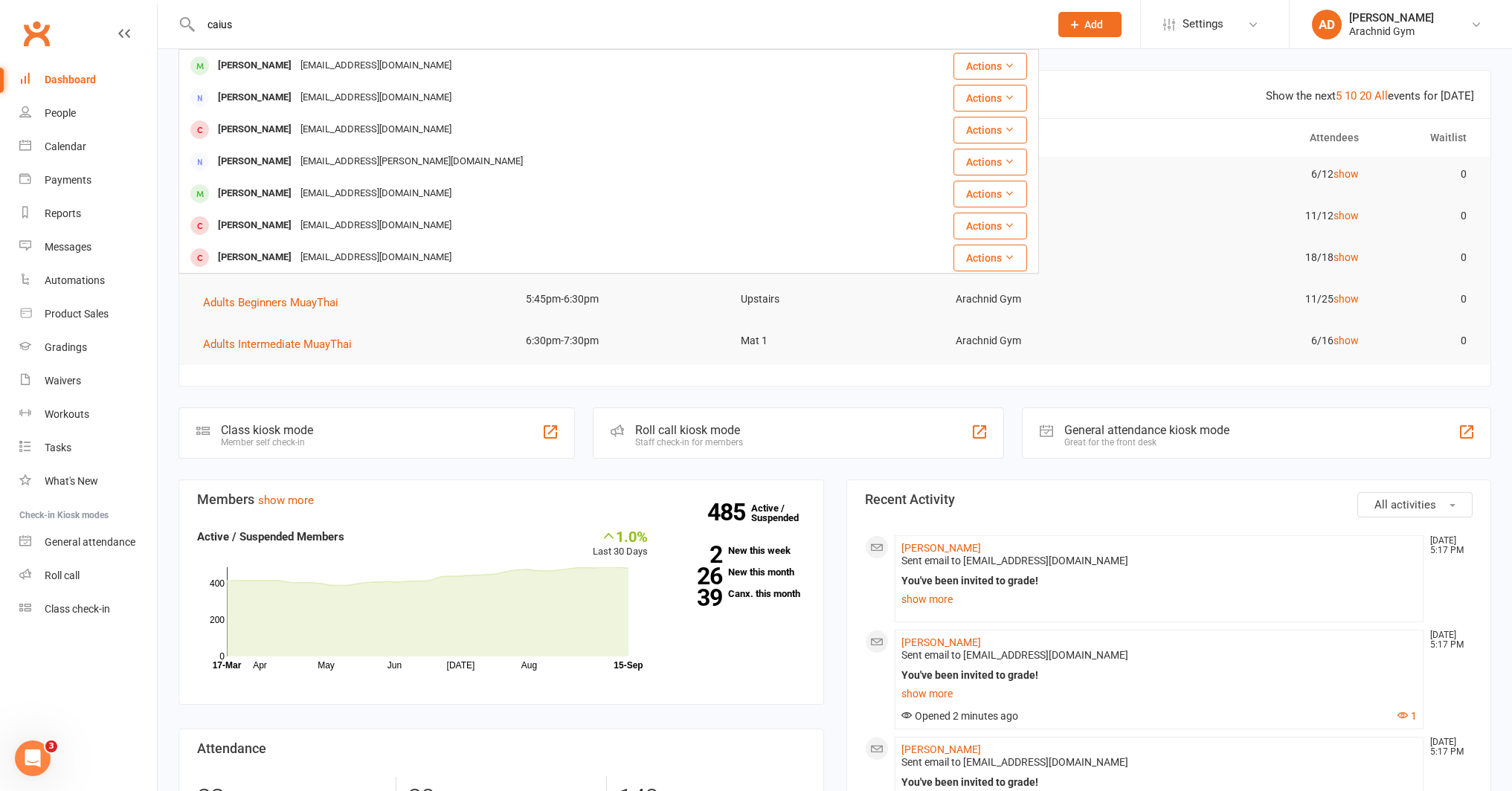
click at [257, 66] on div "[PERSON_NAME]" at bounding box center [254, 65] width 83 height 21
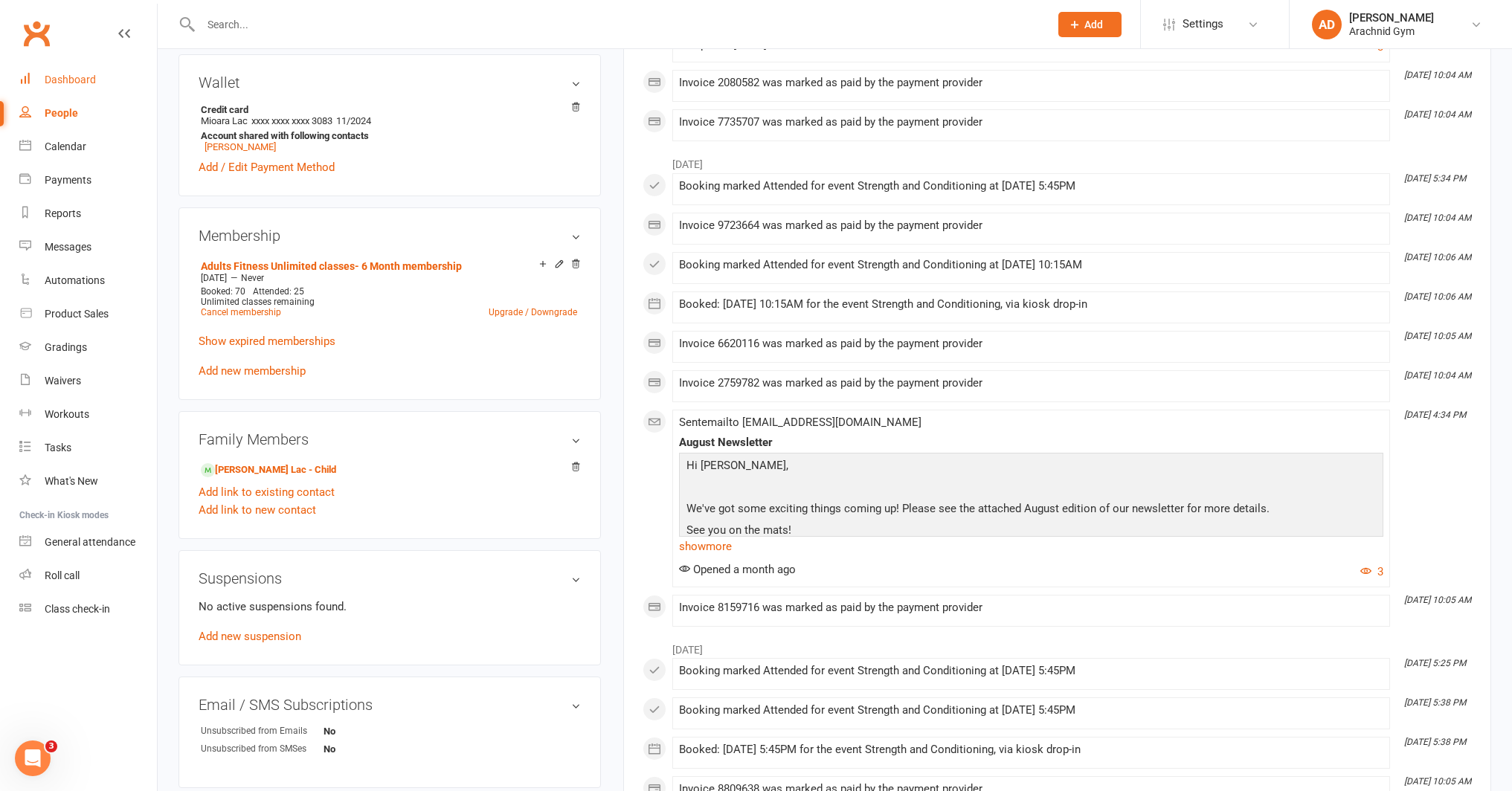
scroll to position [477, 0]
click at [286, 467] on link "[PERSON_NAME] Lac - Child" at bounding box center [268, 469] width 136 height 15
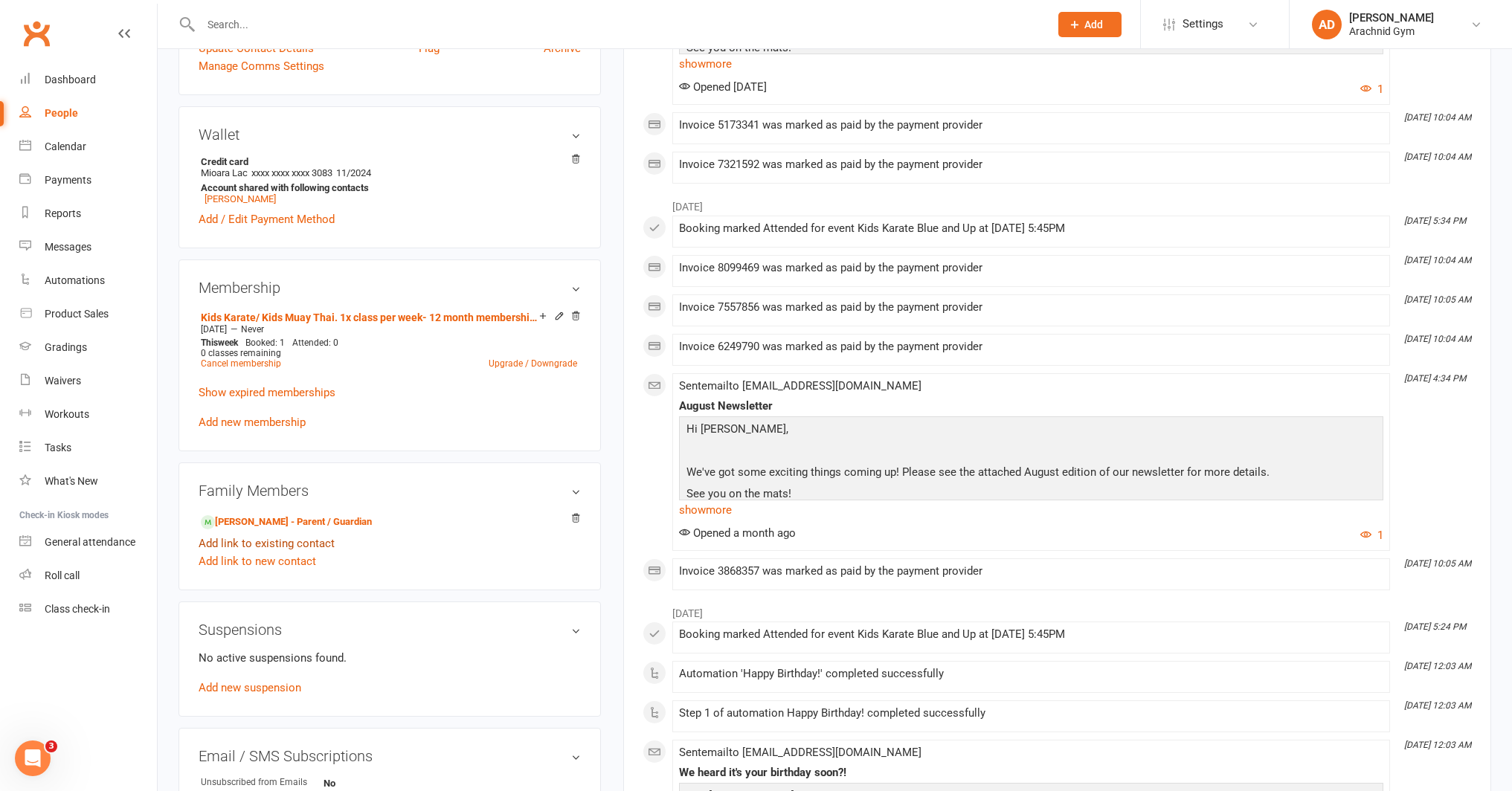
scroll to position [397, 0]
click at [311, 521] on link "[PERSON_NAME] - Parent / Guardian" at bounding box center [286, 520] width 171 height 15
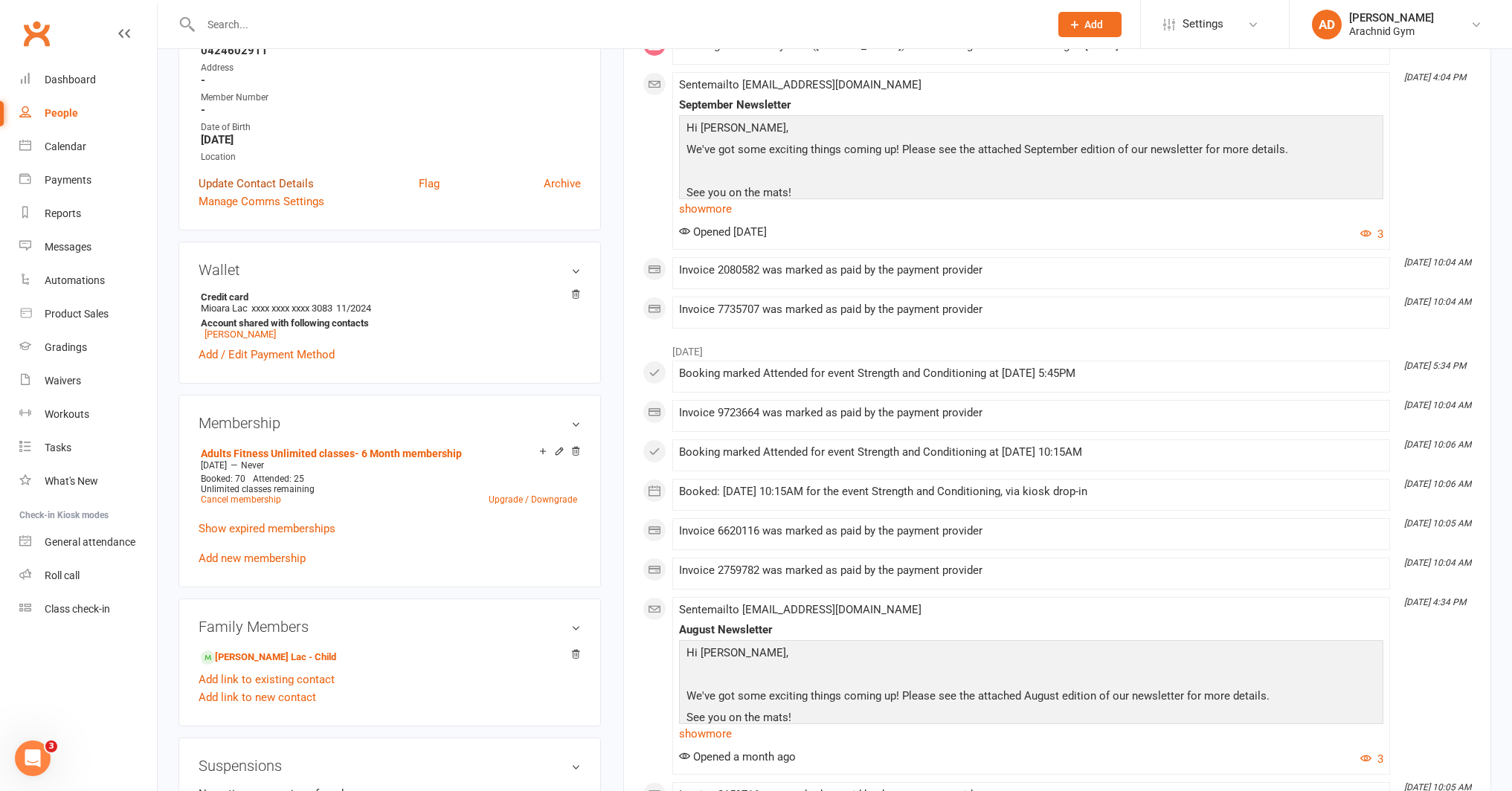
scroll to position [294, 0]
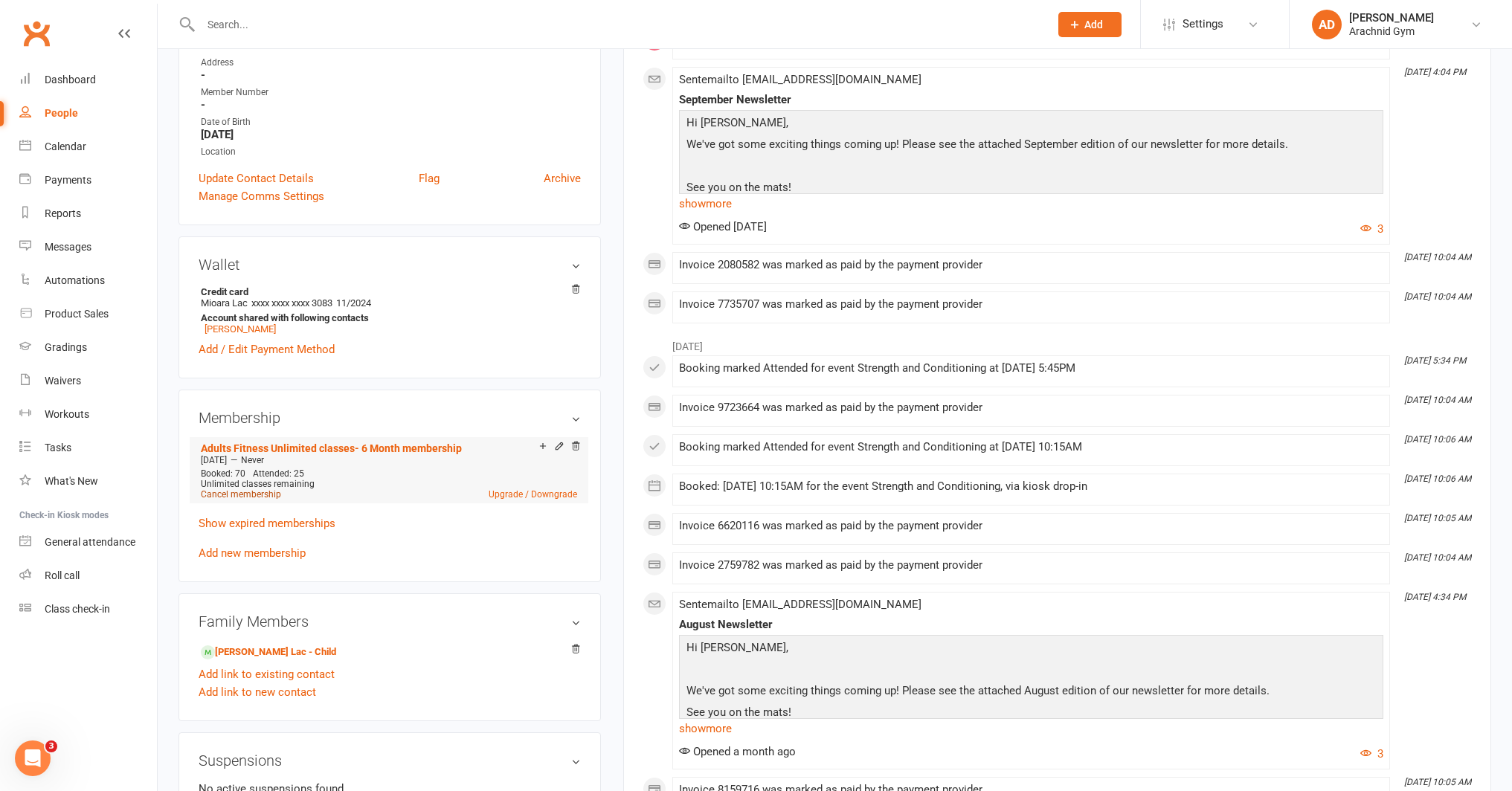
click at [256, 494] on link "Cancel membership" at bounding box center [241, 494] width 80 height 10
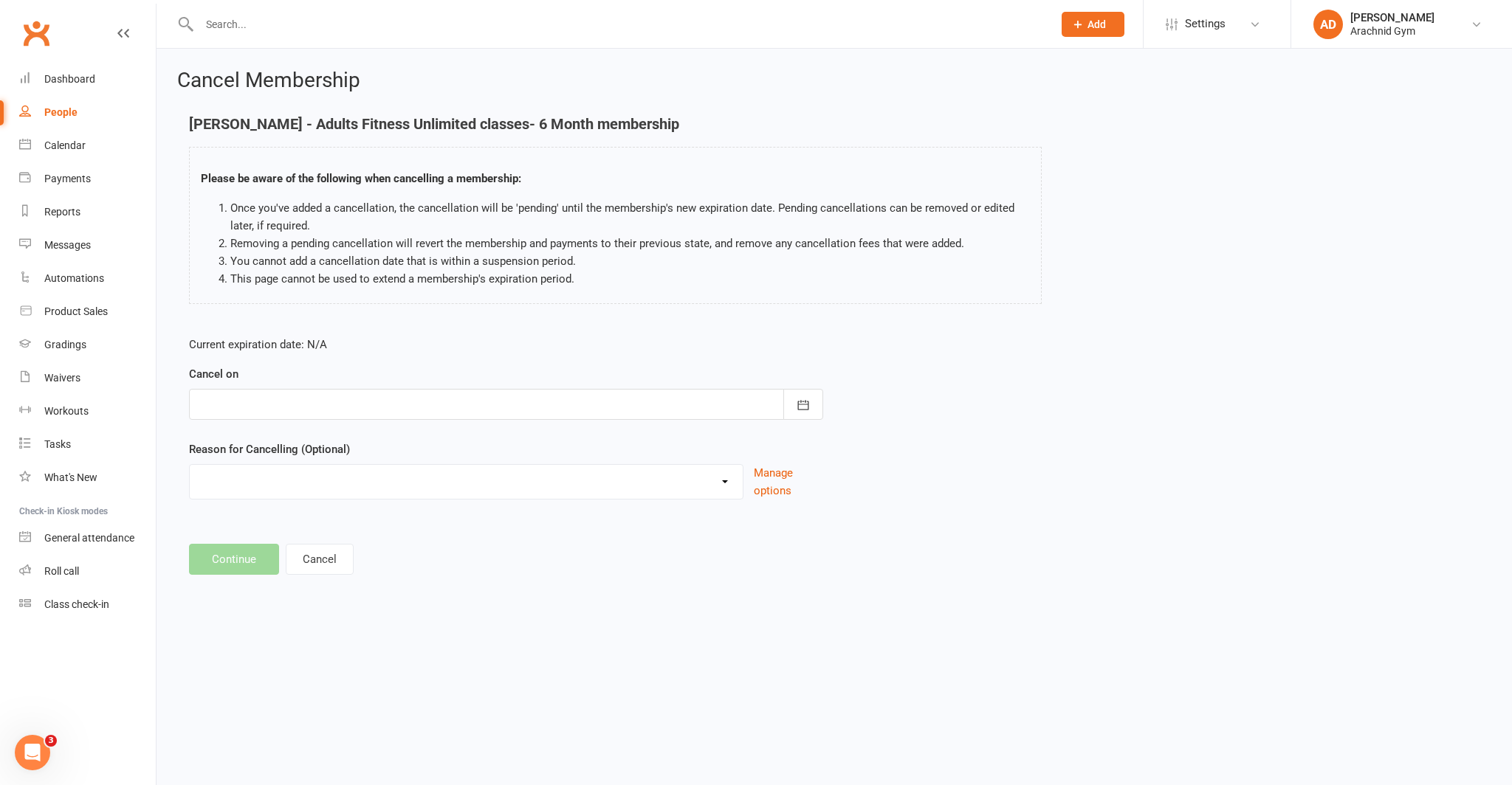
drag, startPoint x: 437, startPoint y: 409, endPoint x: 424, endPoint y: 412, distance: 13.3
click at [437, 409] on div at bounding box center [506, 404] width 634 height 31
click at [289, 551] on button "15" at bounding box center [281, 554] width 31 height 26
type input "[DATE]"
click at [298, 497] on div "Holiday Injury Other reason" at bounding box center [466, 482] width 554 height 36
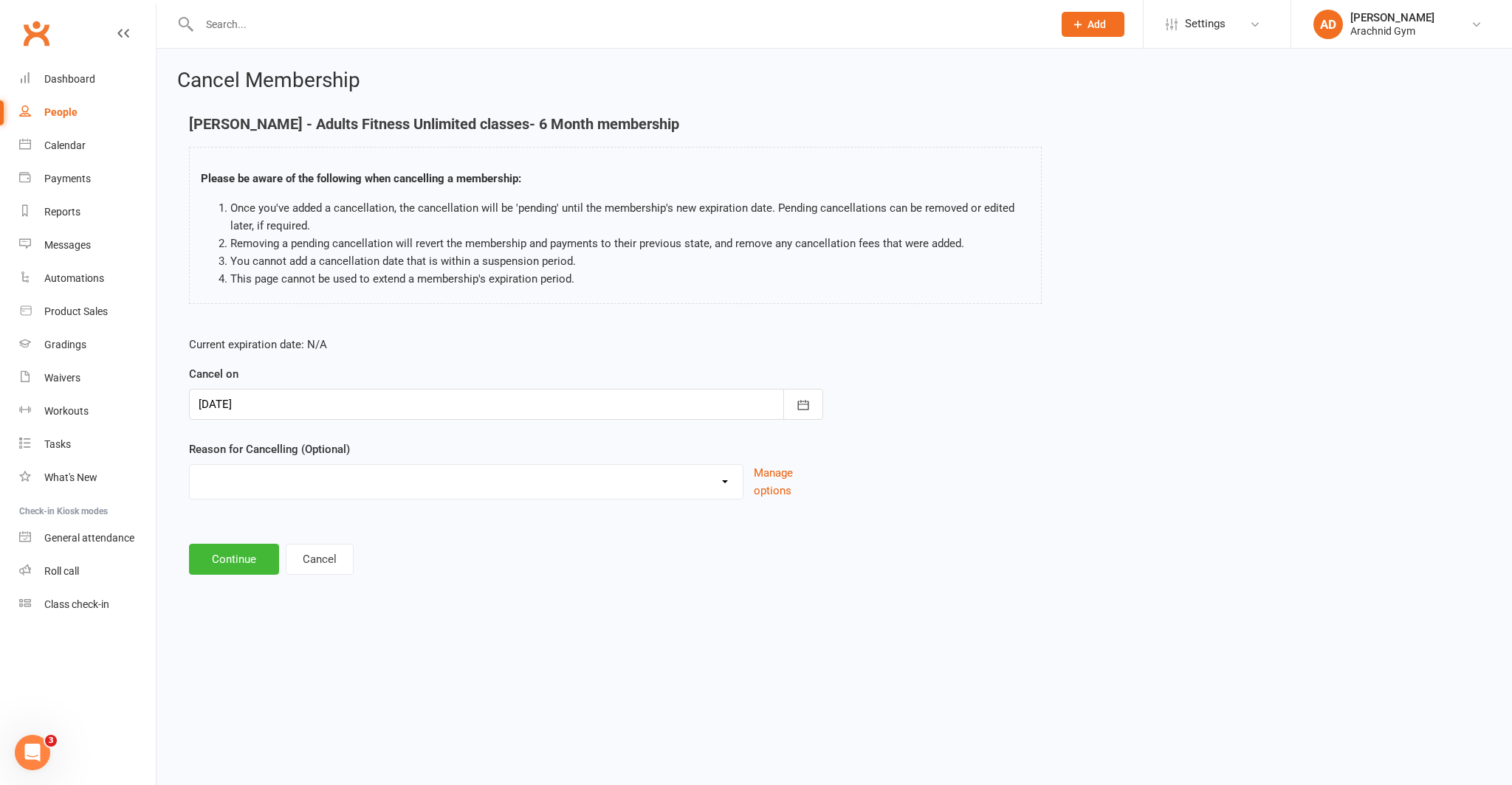
click at [296, 484] on select "Holiday Injury Other reason" at bounding box center [466, 479] width 553 height 30
select select "1"
click at [190, 465] on select "Holiday Injury Other reason" at bounding box center [466, 479] width 553 height 30
click at [227, 562] on button "Continue" at bounding box center [234, 559] width 90 height 31
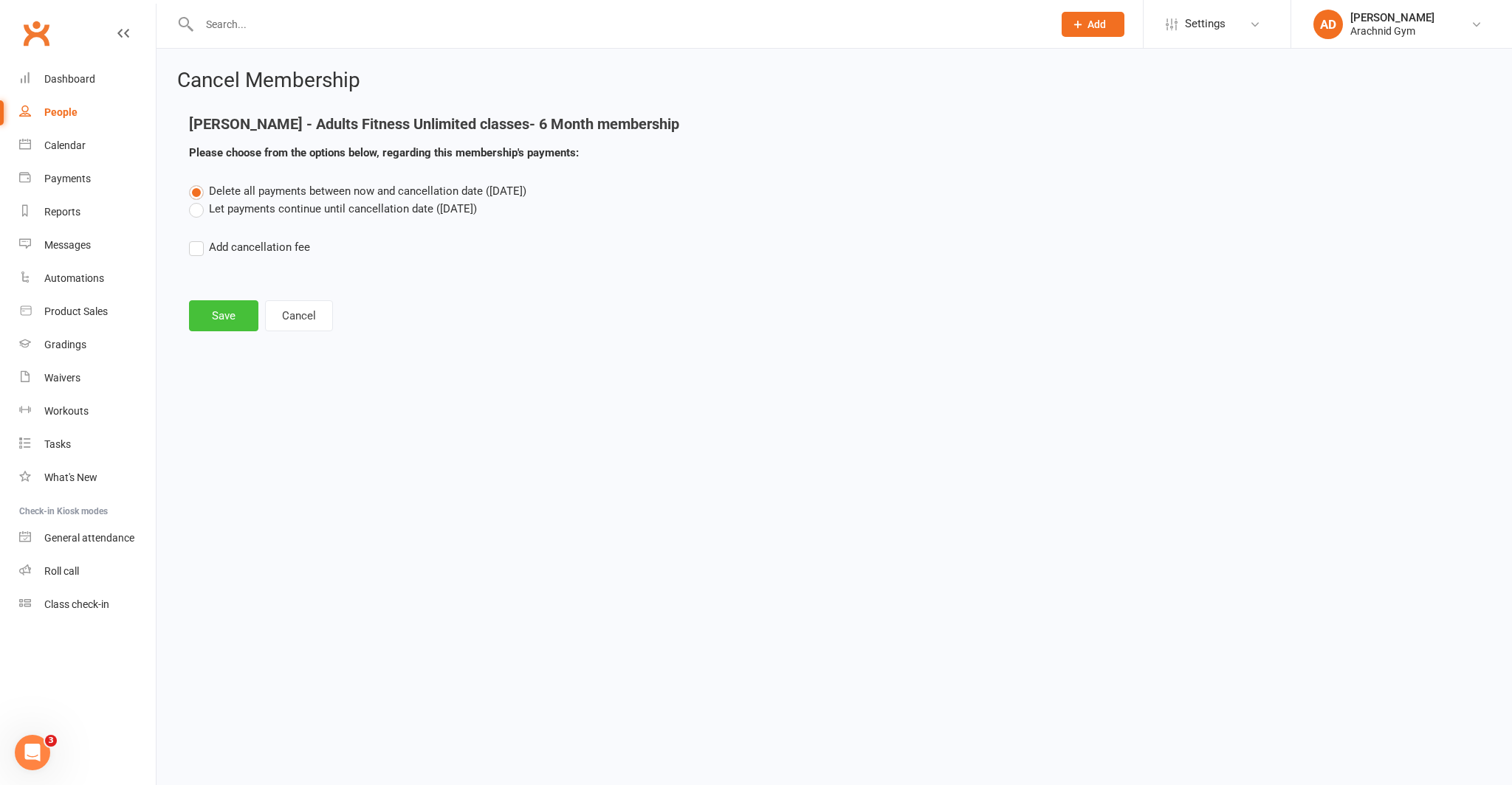
click at [207, 318] on button "Save" at bounding box center [224, 316] width 69 height 31
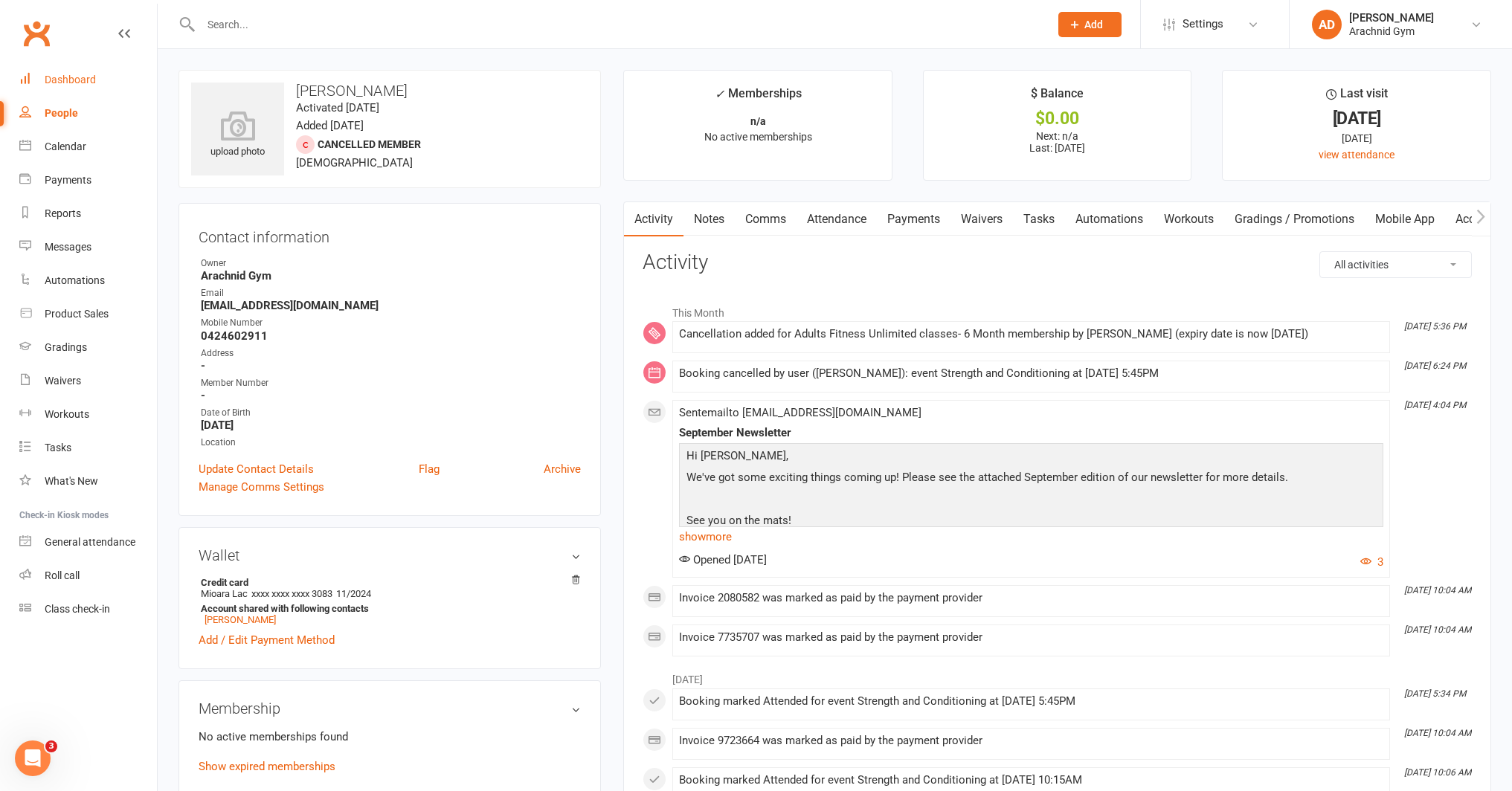
click at [79, 78] on div "Dashboard" at bounding box center [70, 79] width 51 height 12
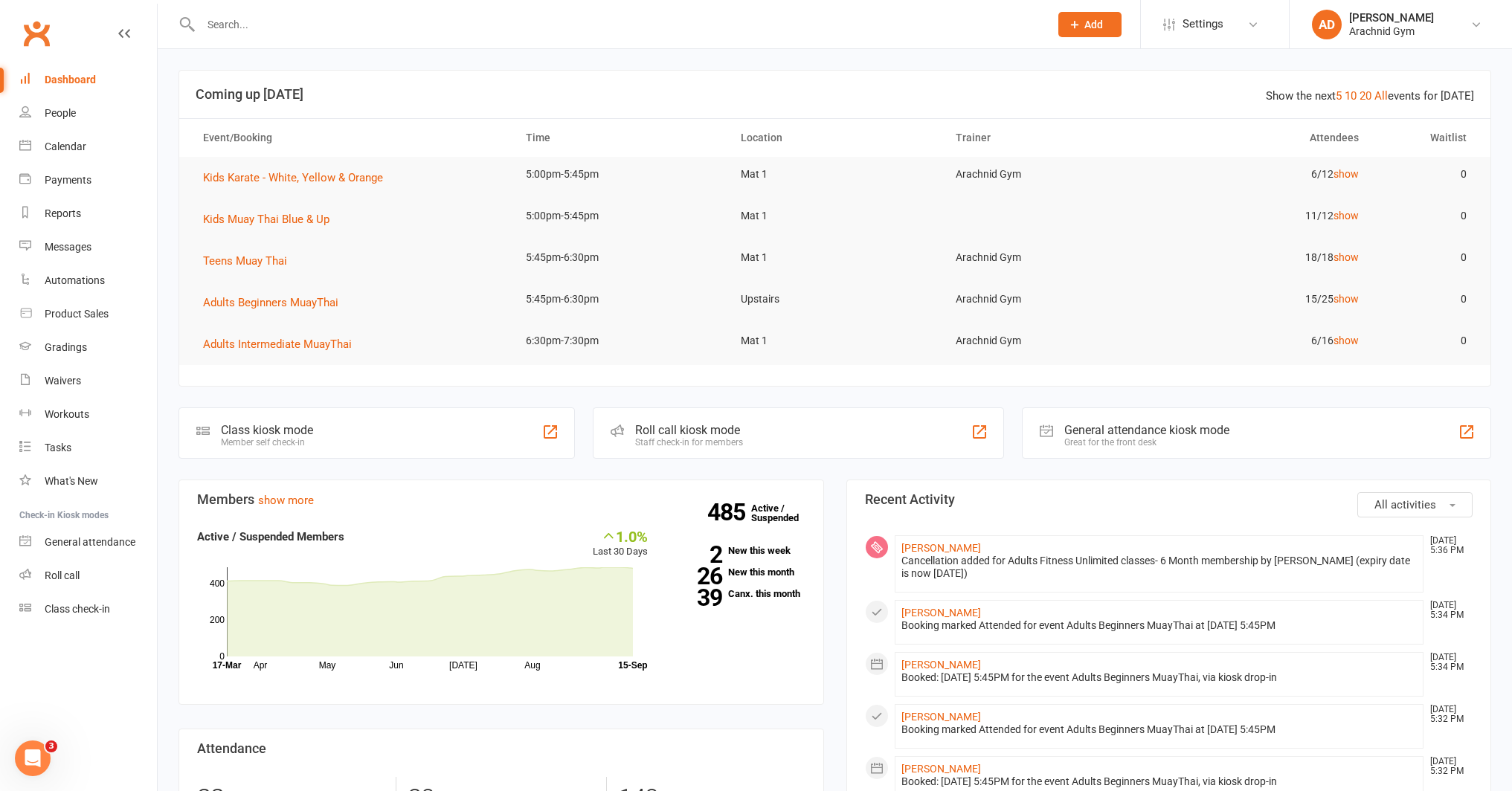
click at [258, 33] on input "text" at bounding box center [618, 25] width 843 height 20
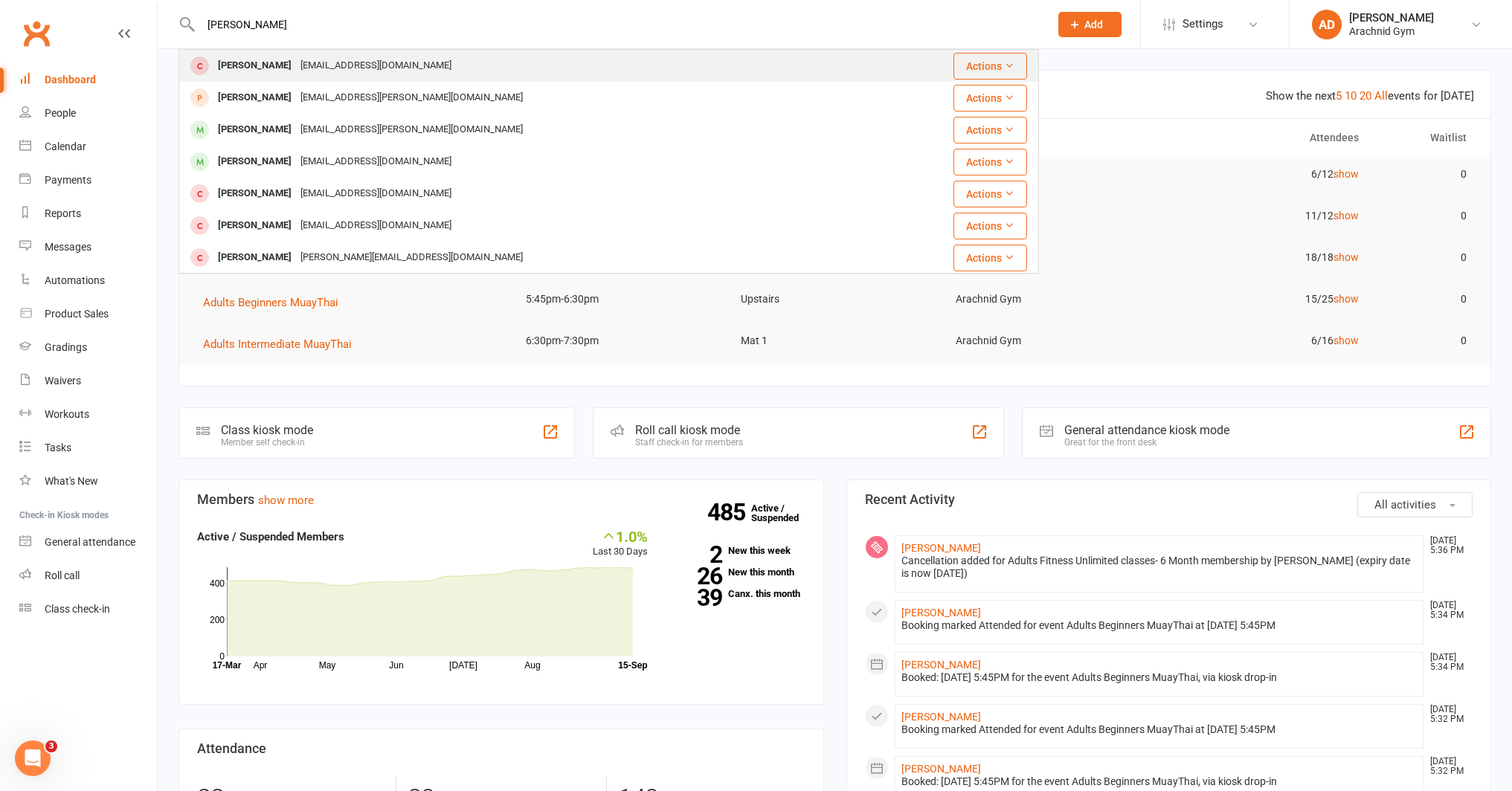
type input "[PERSON_NAME]"
click at [249, 73] on div "[PERSON_NAME]" at bounding box center [254, 65] width 83 height 21
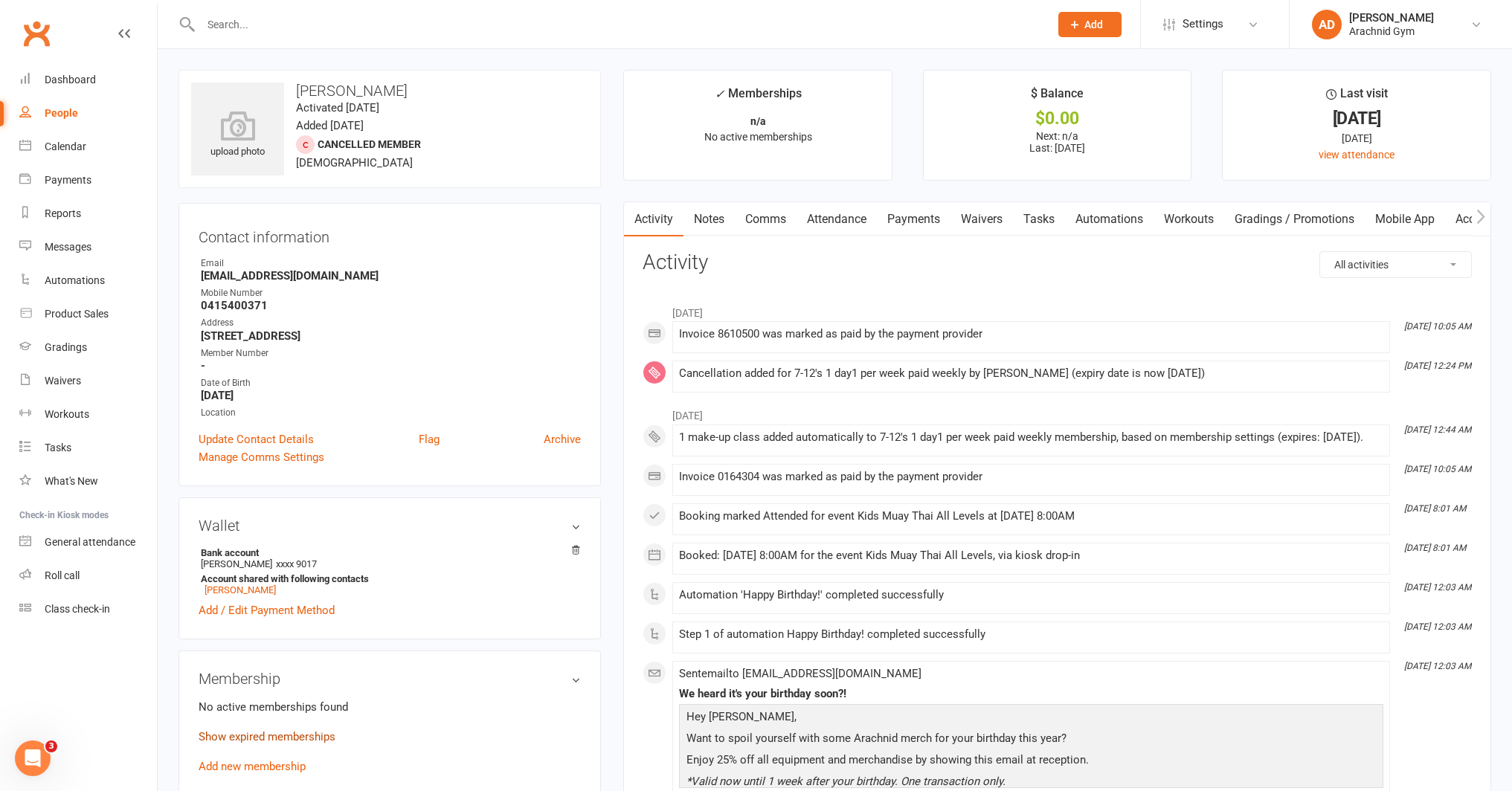
click at [297, 736] on link "Show expired memberships" at bounding box center [267, 737] width 137 height 14
click at [440, 197] on contact-information "upload photo [PERSON_NAME] Activated [DATE] Added [DATE] Cancelled member [DEMO…" at bounding box center [389, 278] width 422 height 416
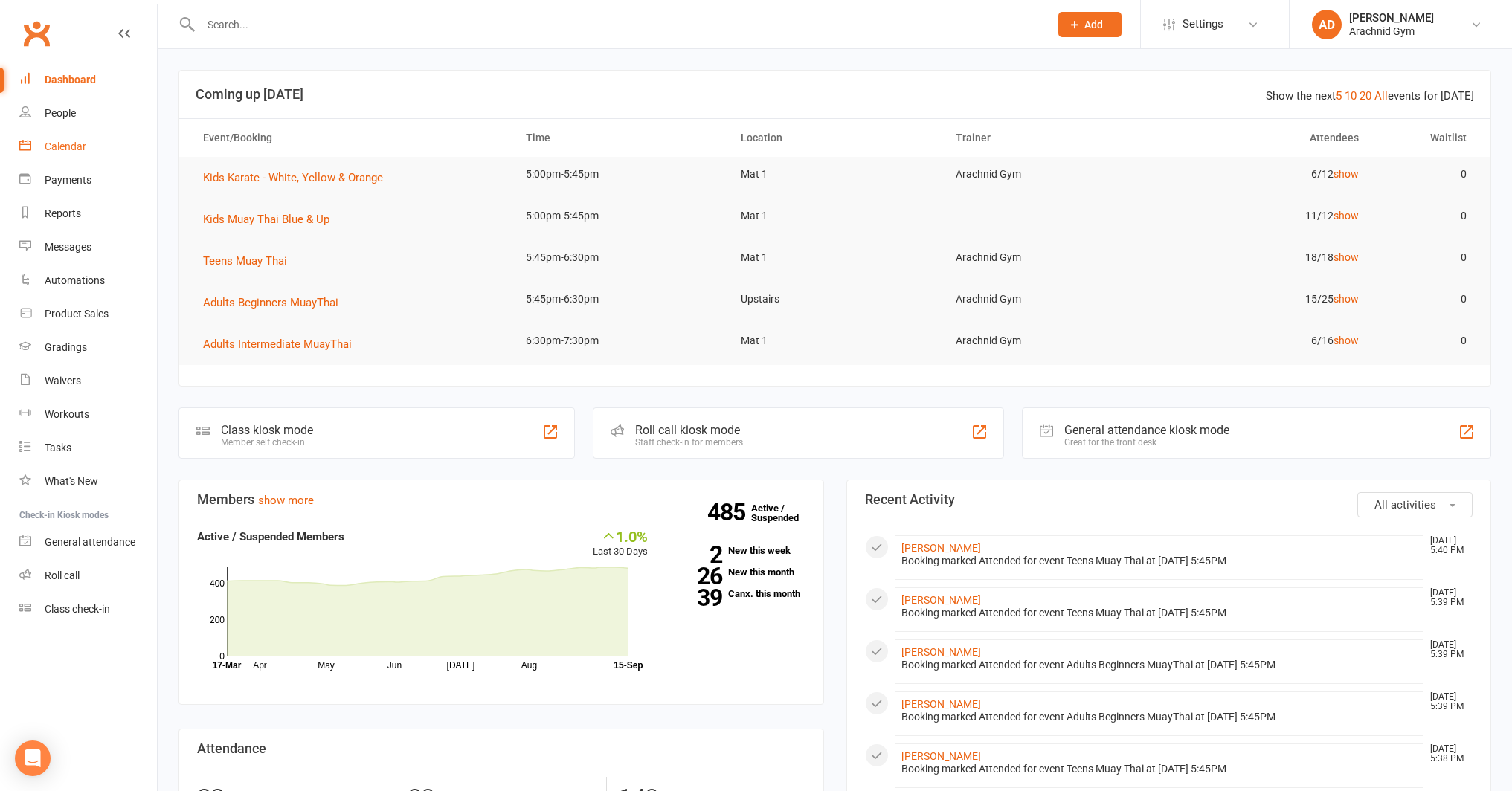
click at [79, 151] on div "Calendar" at bounding box center [65, 147] width 42 height 12
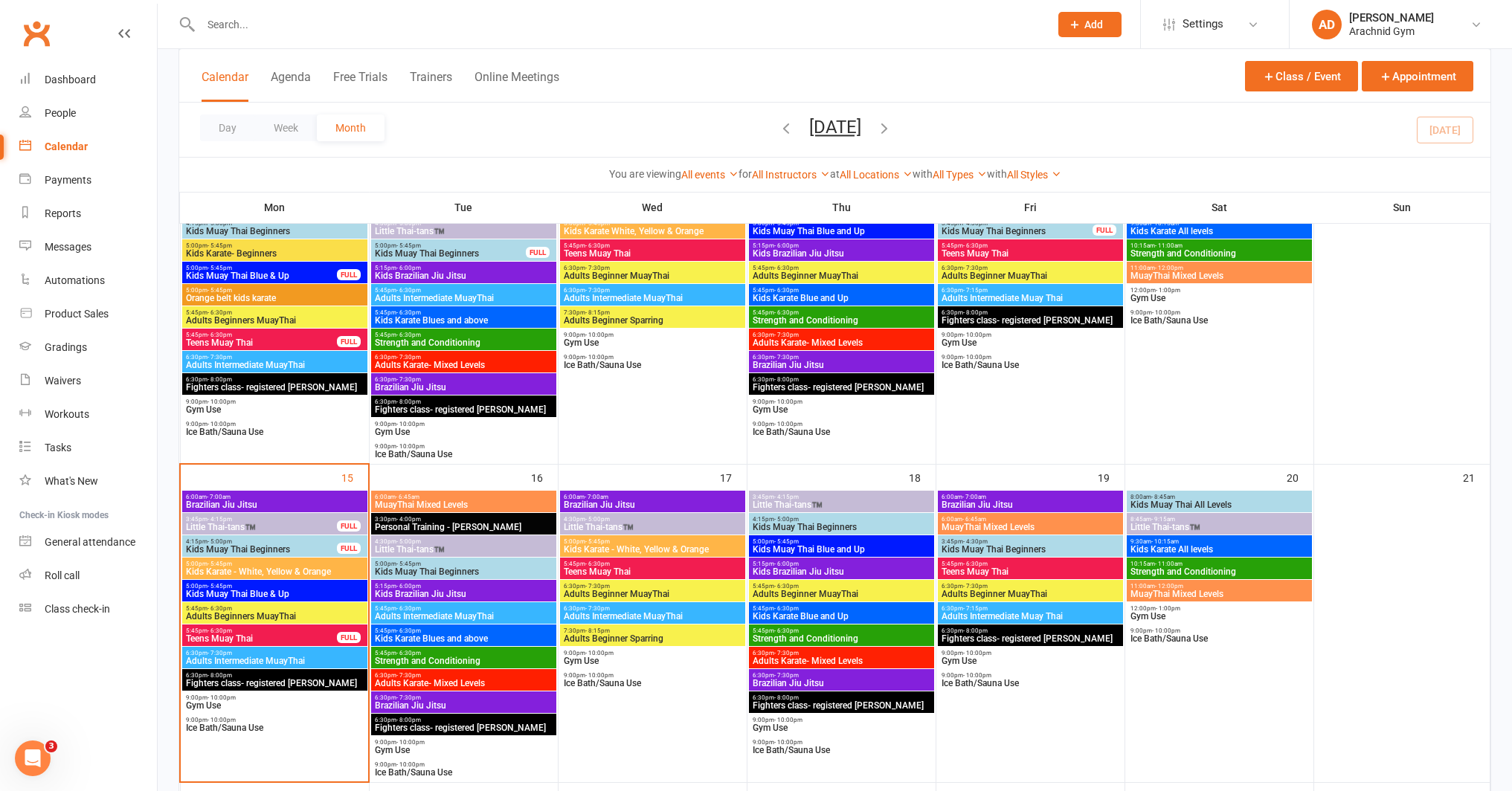
scroll to position [501, 0]
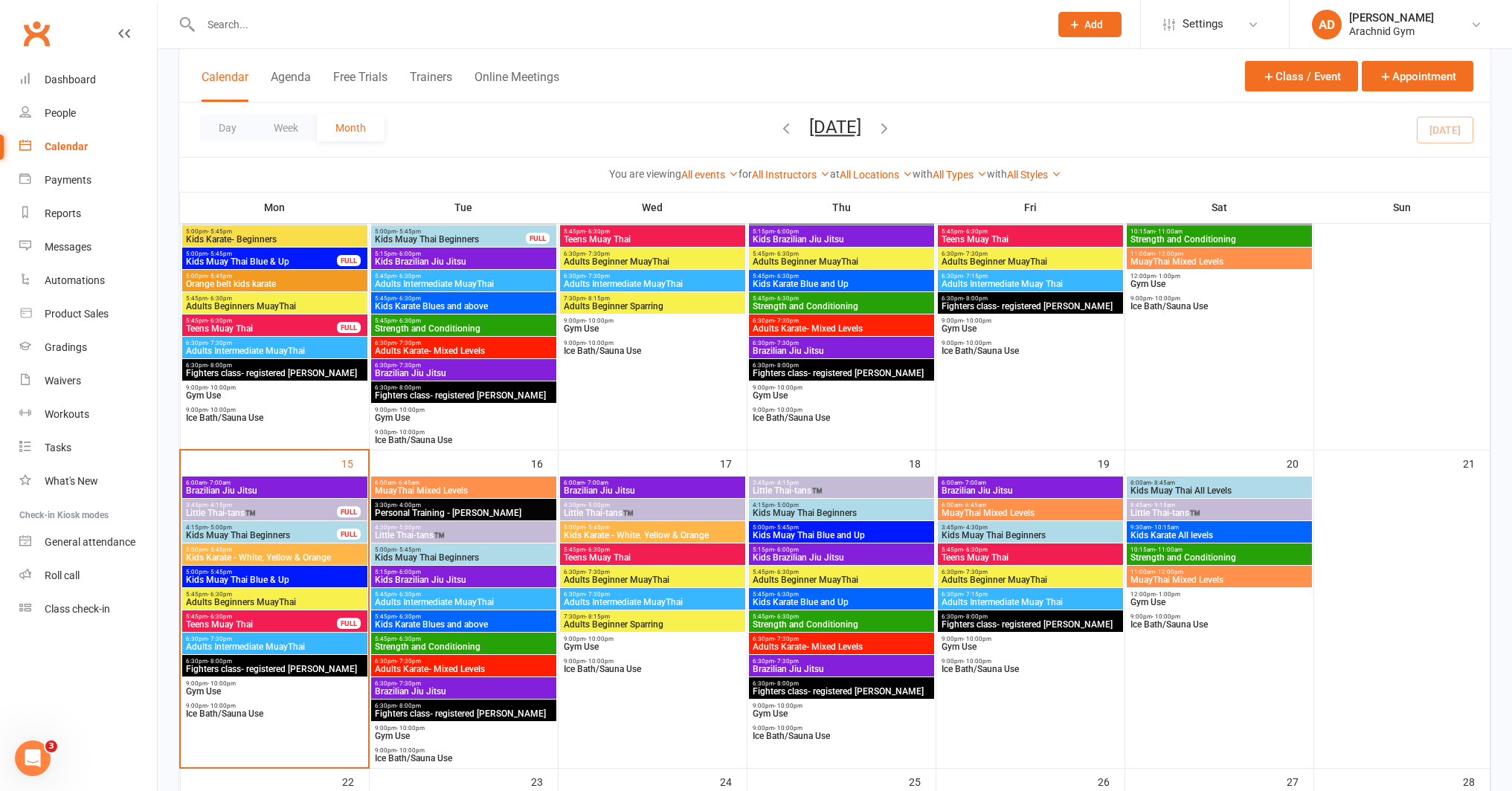
click at [270, 616] on span "5:45pm - 6:30pm" at bounding box center [261, 617] width 153 height 7
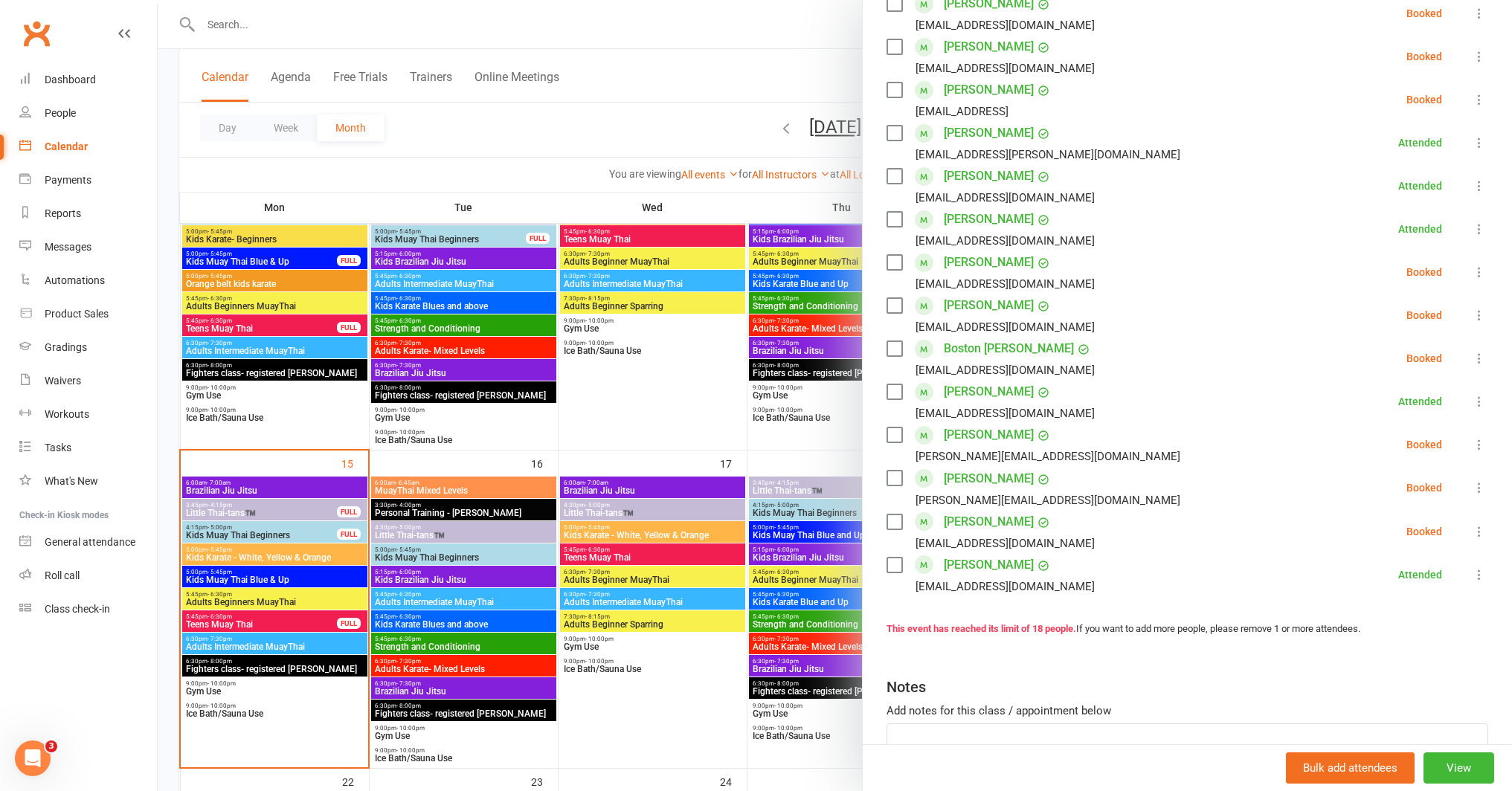
scroll to position [462, 0]
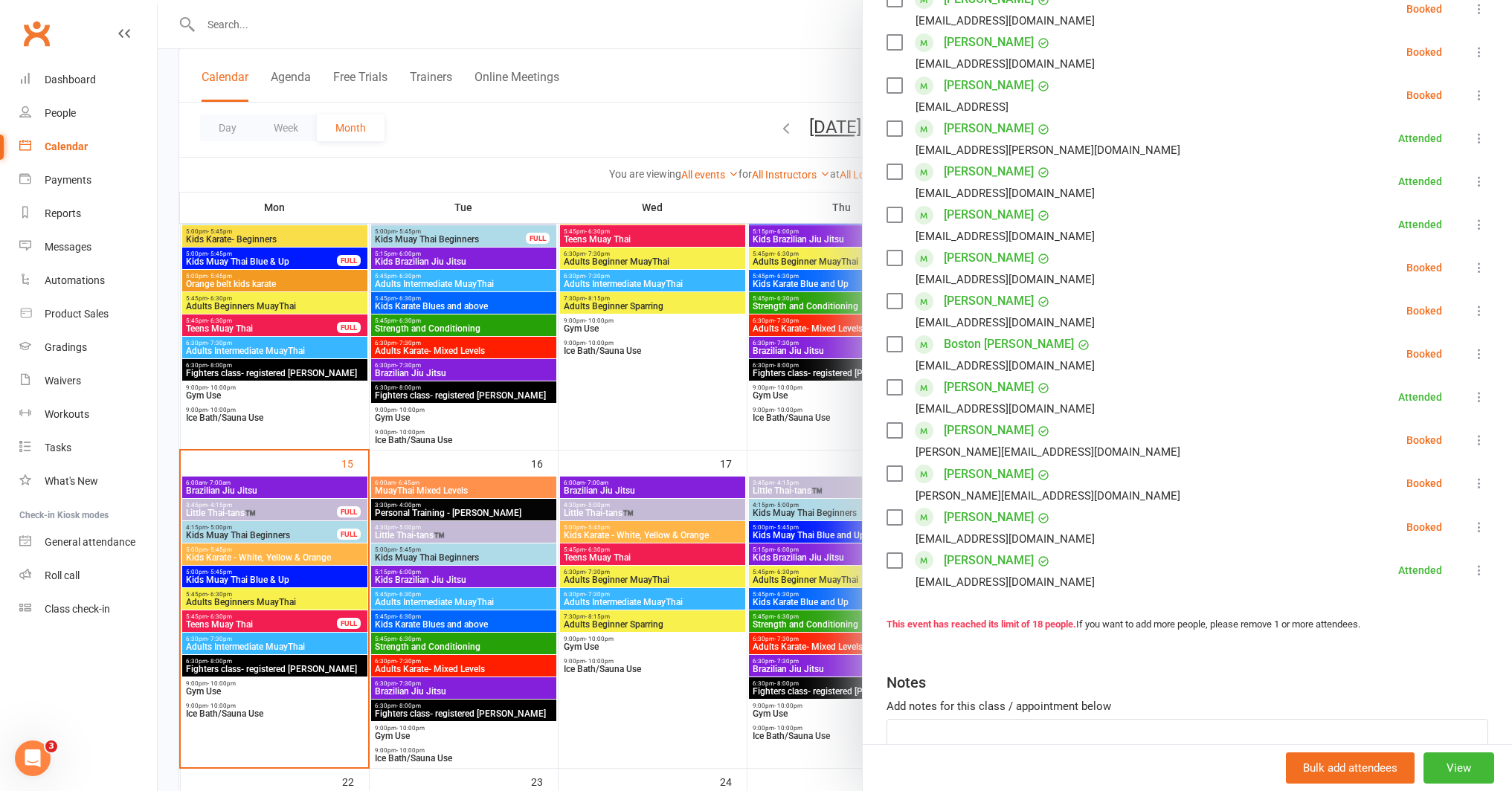
click at [278, 596] on div at bounding box center [835, 395] width 1354 height 791
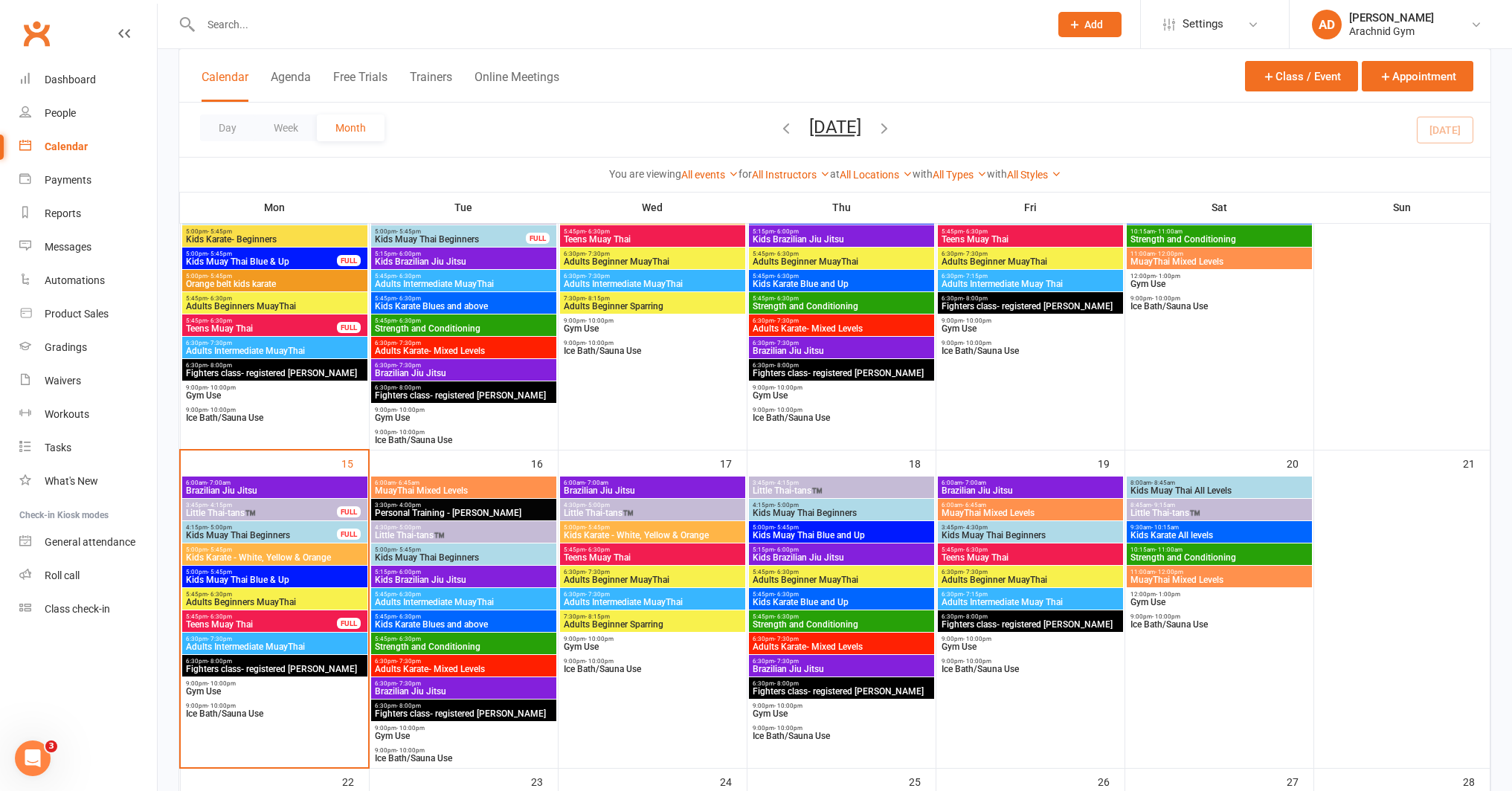
click at [278, 596] on span "5:45pm - 6:30pm" at bounding box center [275, 595] width 179 height 7
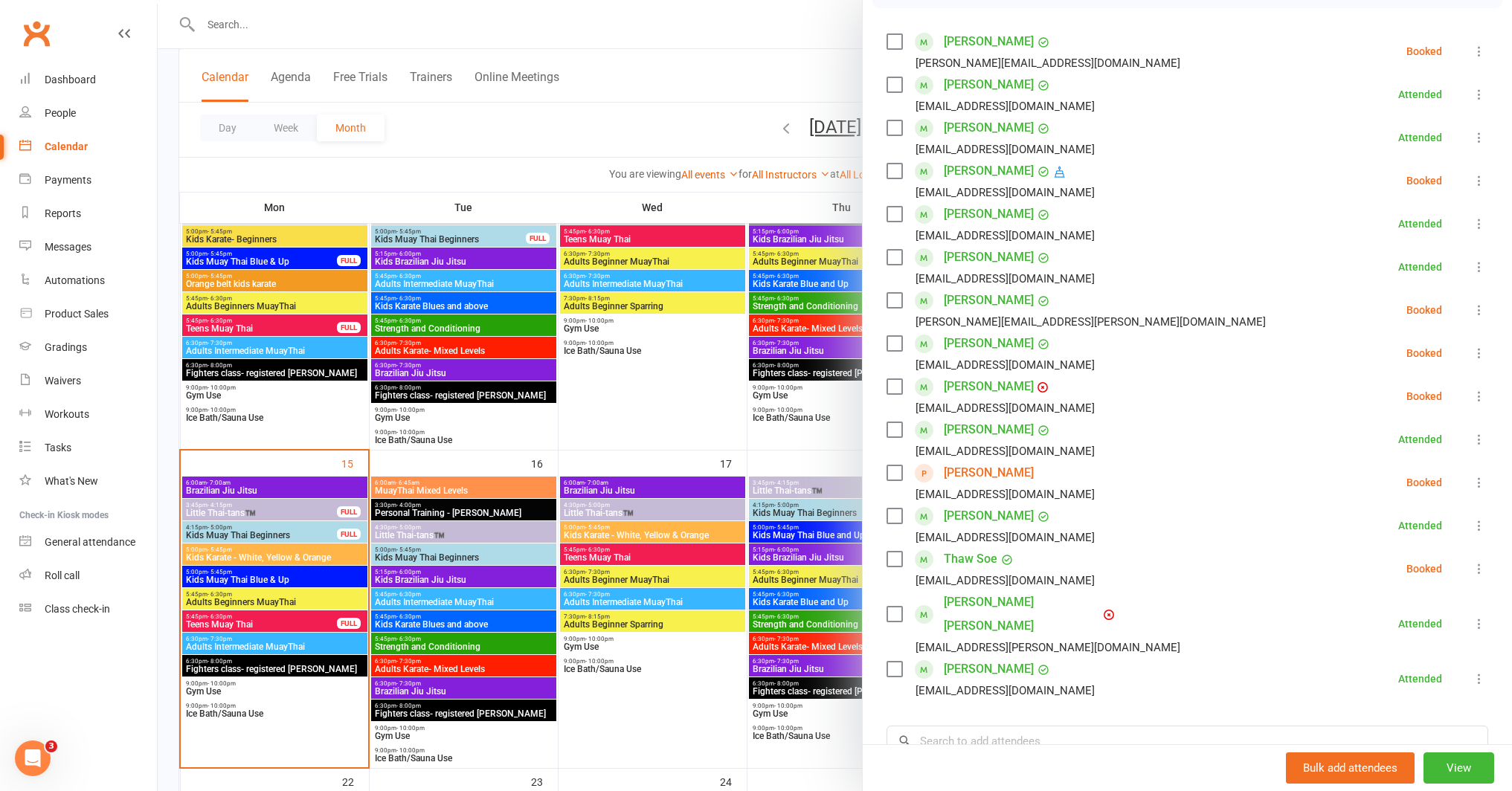
scroll to position [248, 0]
click at [279, 619] on div at bounding box center [835, 395] width 1354 height 791
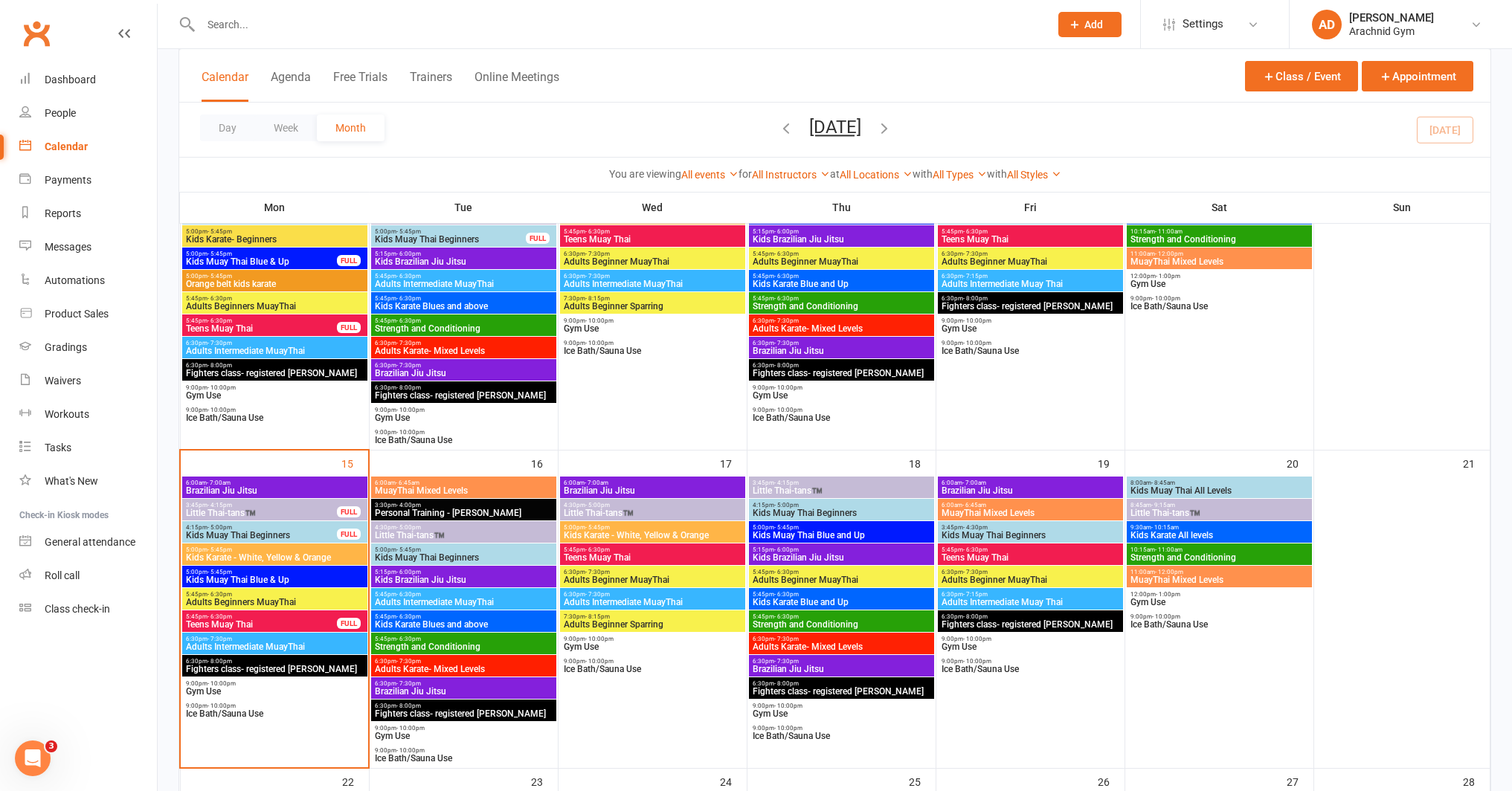
click at [279, 620] on span "Teens Muay Thai" at bounding box center [261, 625] width 153 height 9
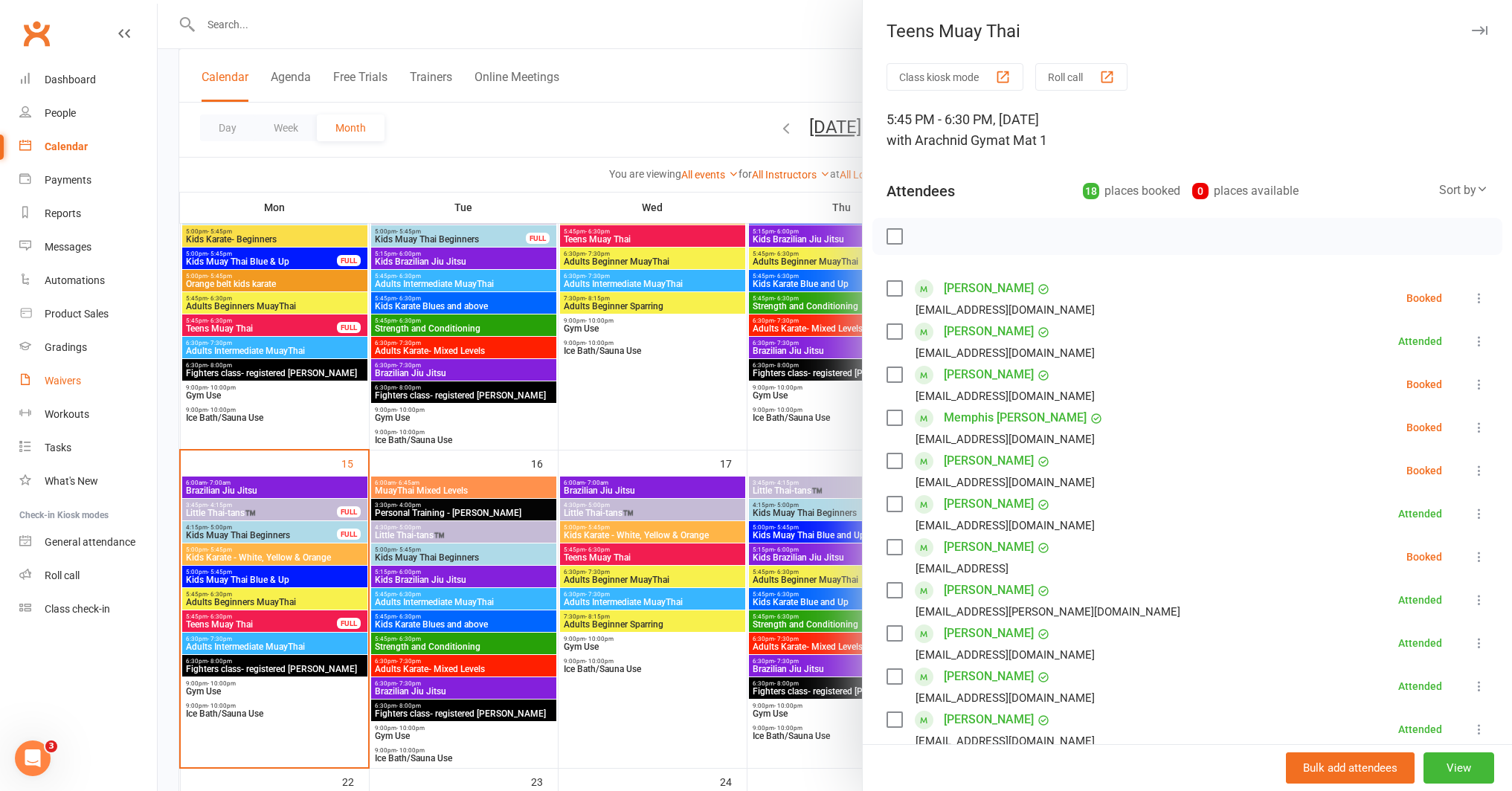
click at [67, 387] on link "Waivers" at bounding box center [88, 381] width 137 height 33
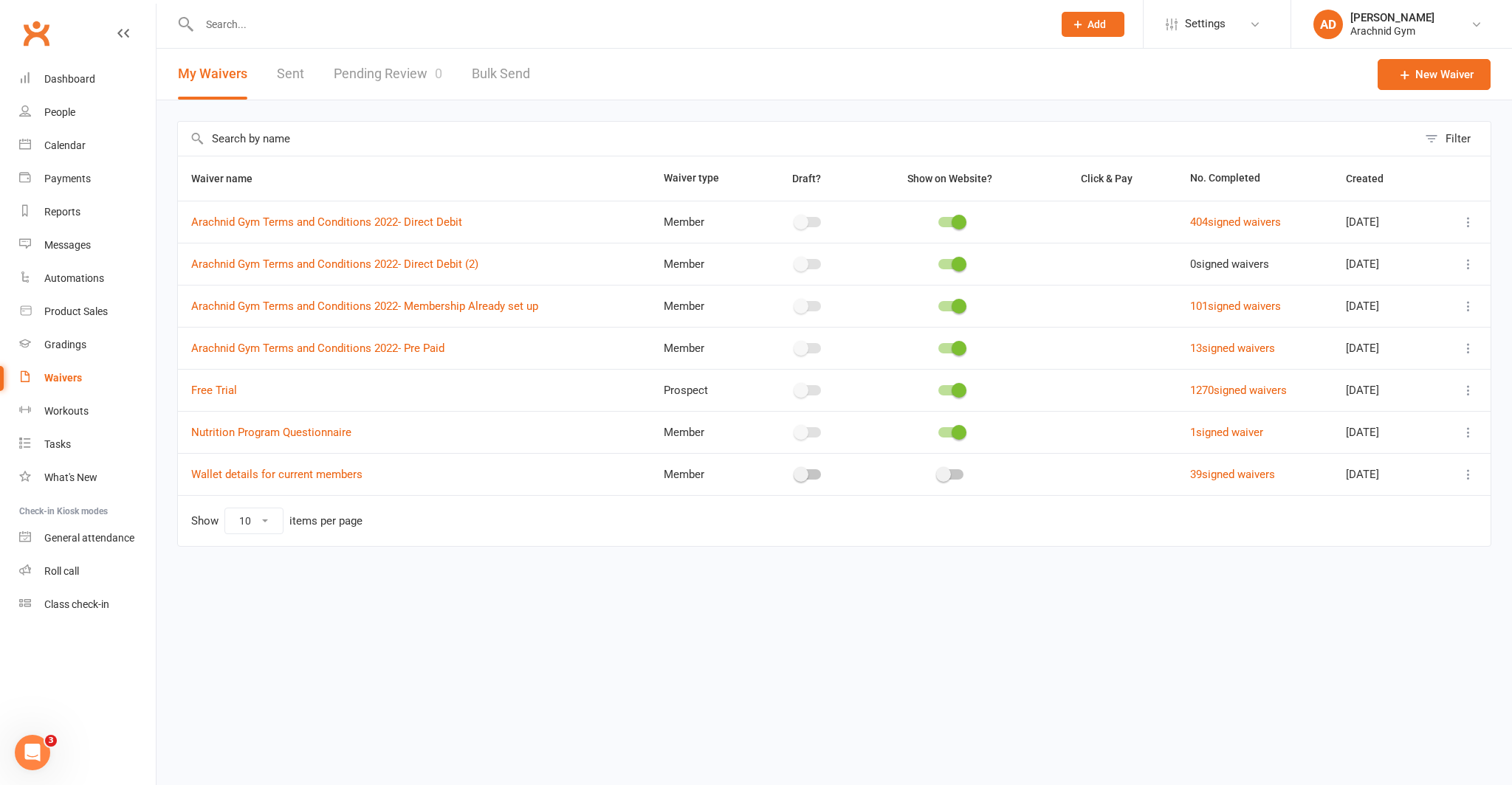
click at [417, 78] on link "Pending Review 0" at bounding box center [388, 75] width 108 height 51
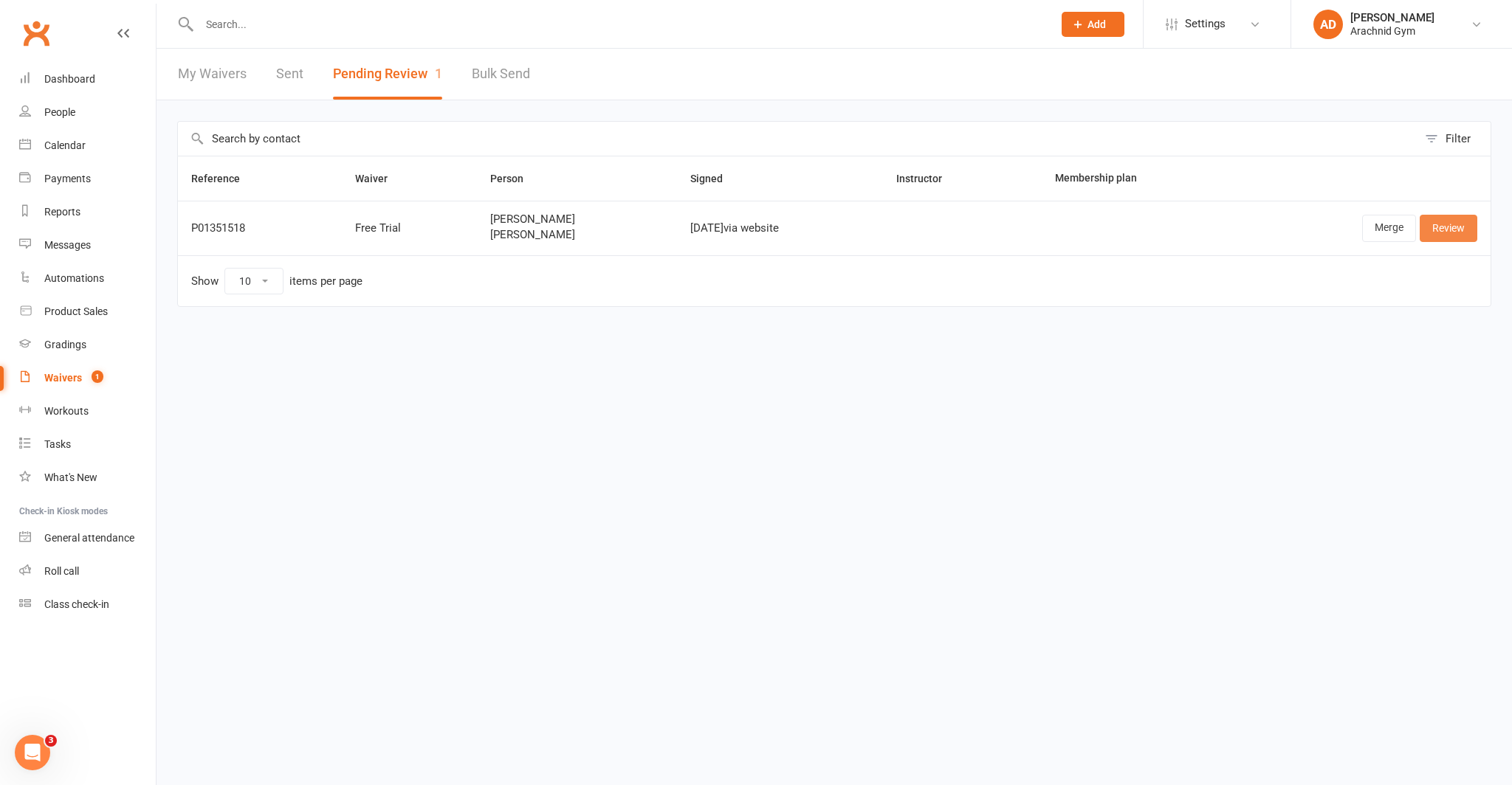
click at [1466, 226] on link "Review" at bounding box center [1448, 228] width 58 height 26
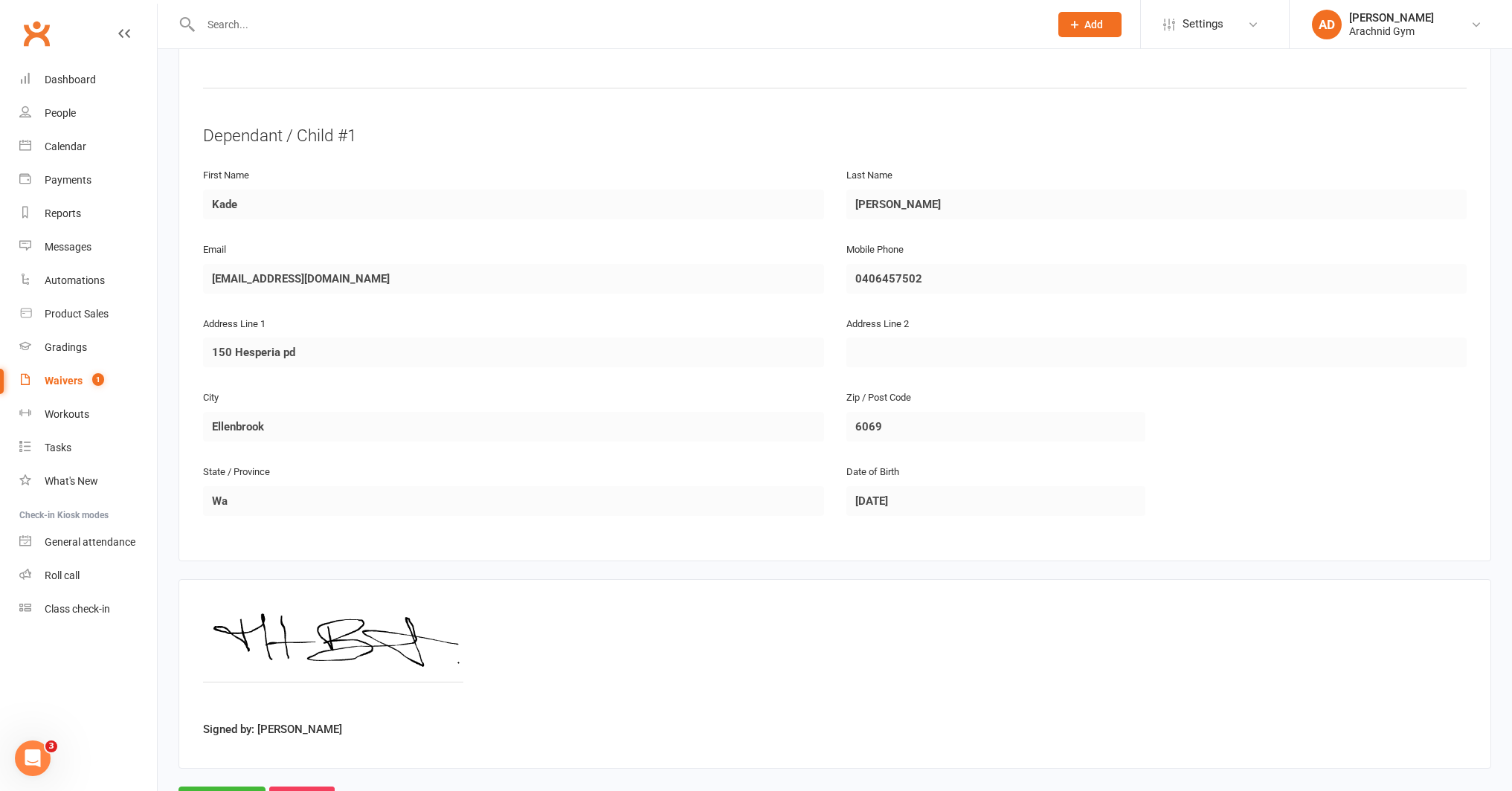
scroll to position [783, 0]
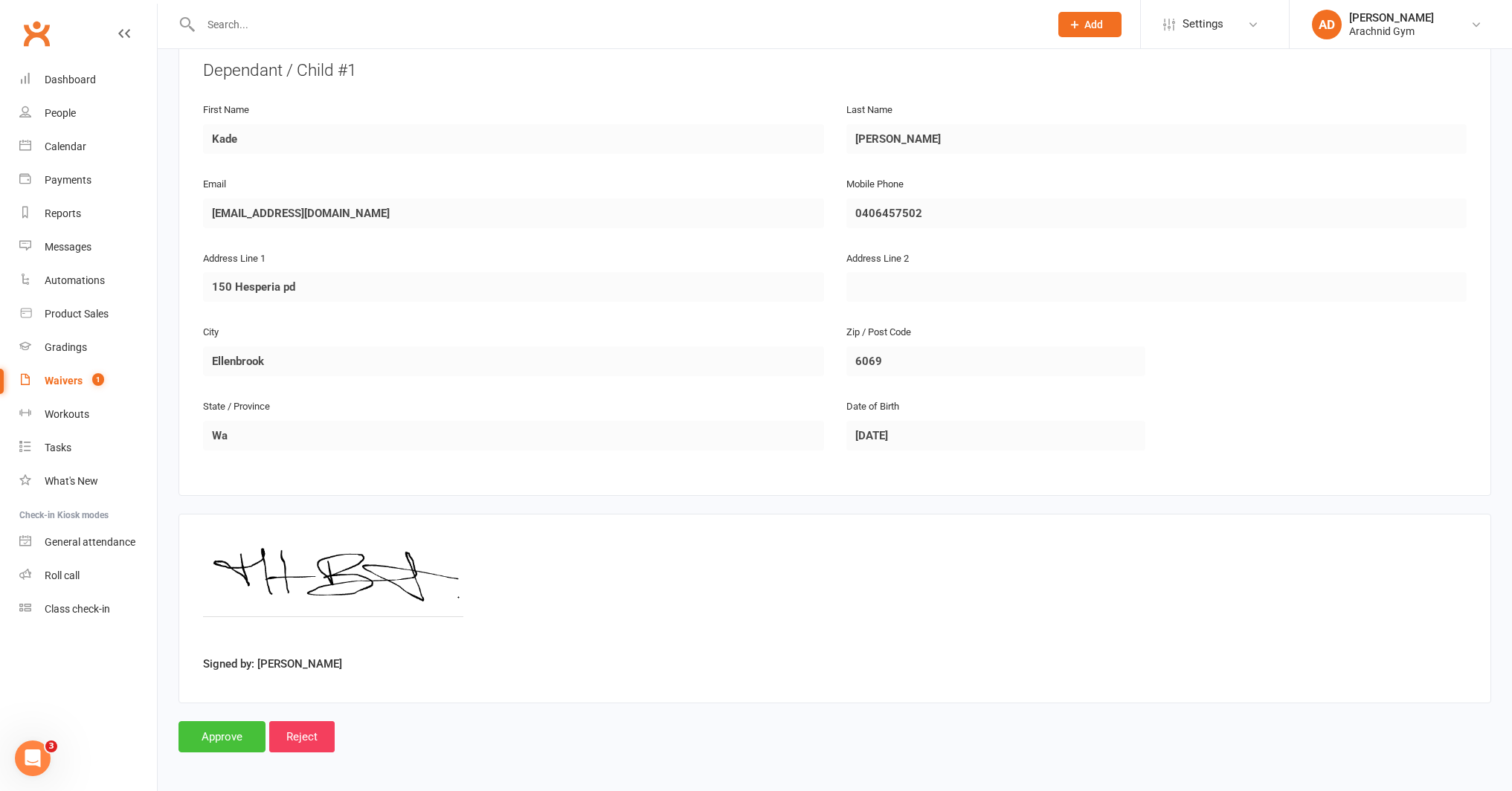
click at [229, 745] on input "Approve" at bounding box center [222, 736] width 87 height 32
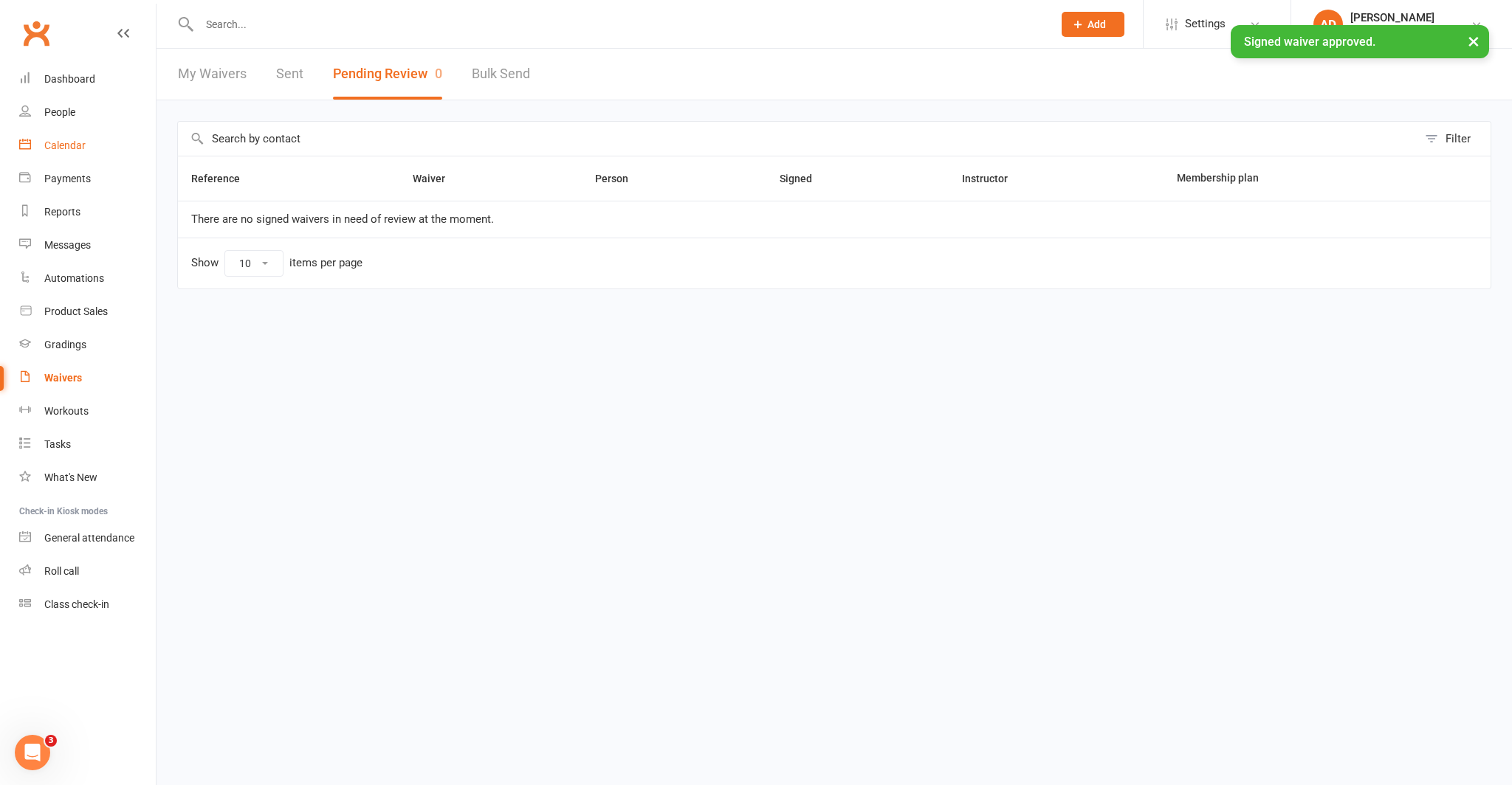
click at [70, 147] on div "Calendar" at bounding box center [64, 146] width 42 height 12
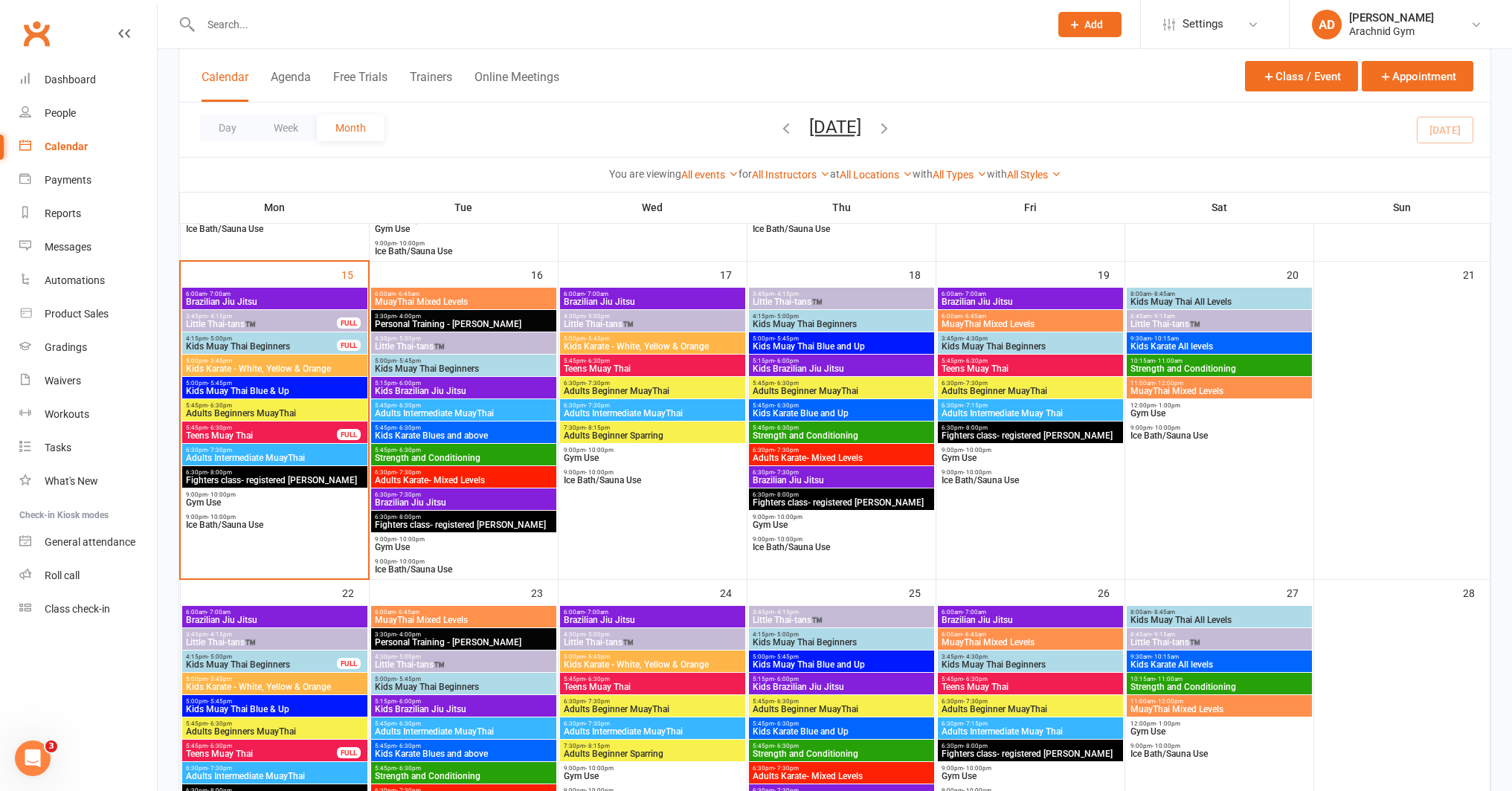
scroll to position [695, 0]
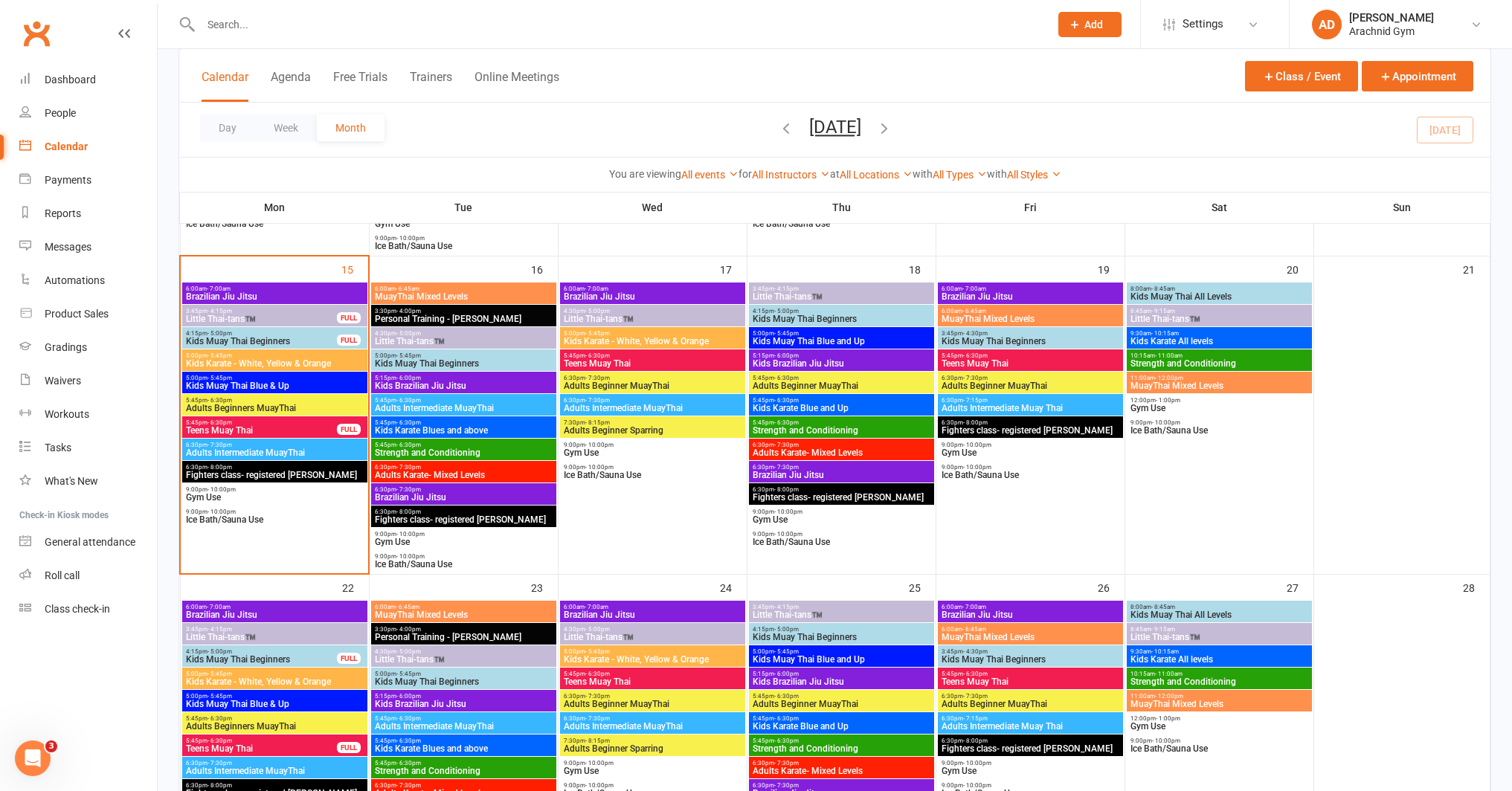
click at [330, 433] on span "Teens Muay Thai" at bounding box center [261, 430] width 153 height 9
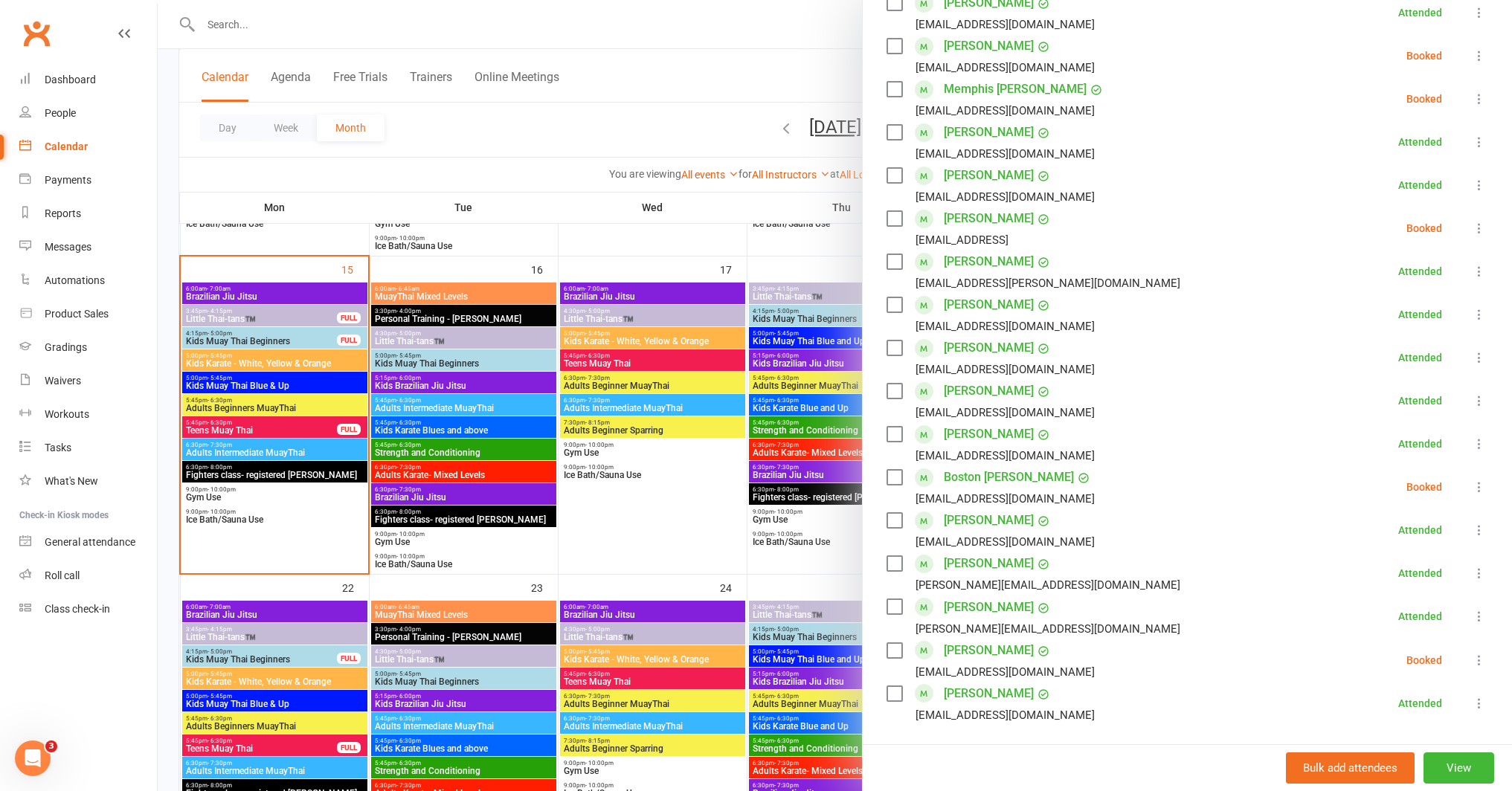
scroll to position [0, 0]
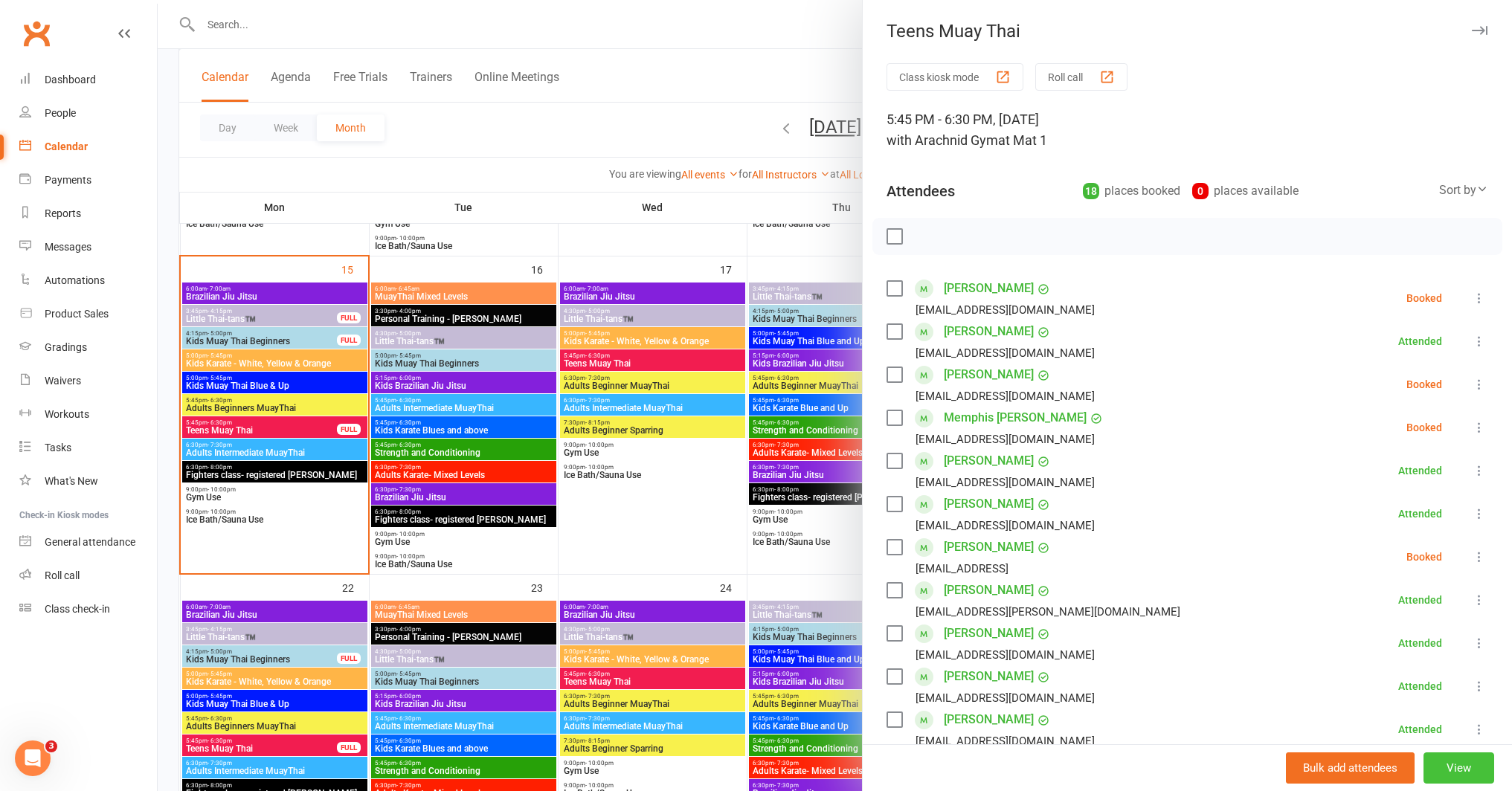
click at [1423, 763] on button "View" at bounding box center [1458, 768] width 71 height 32
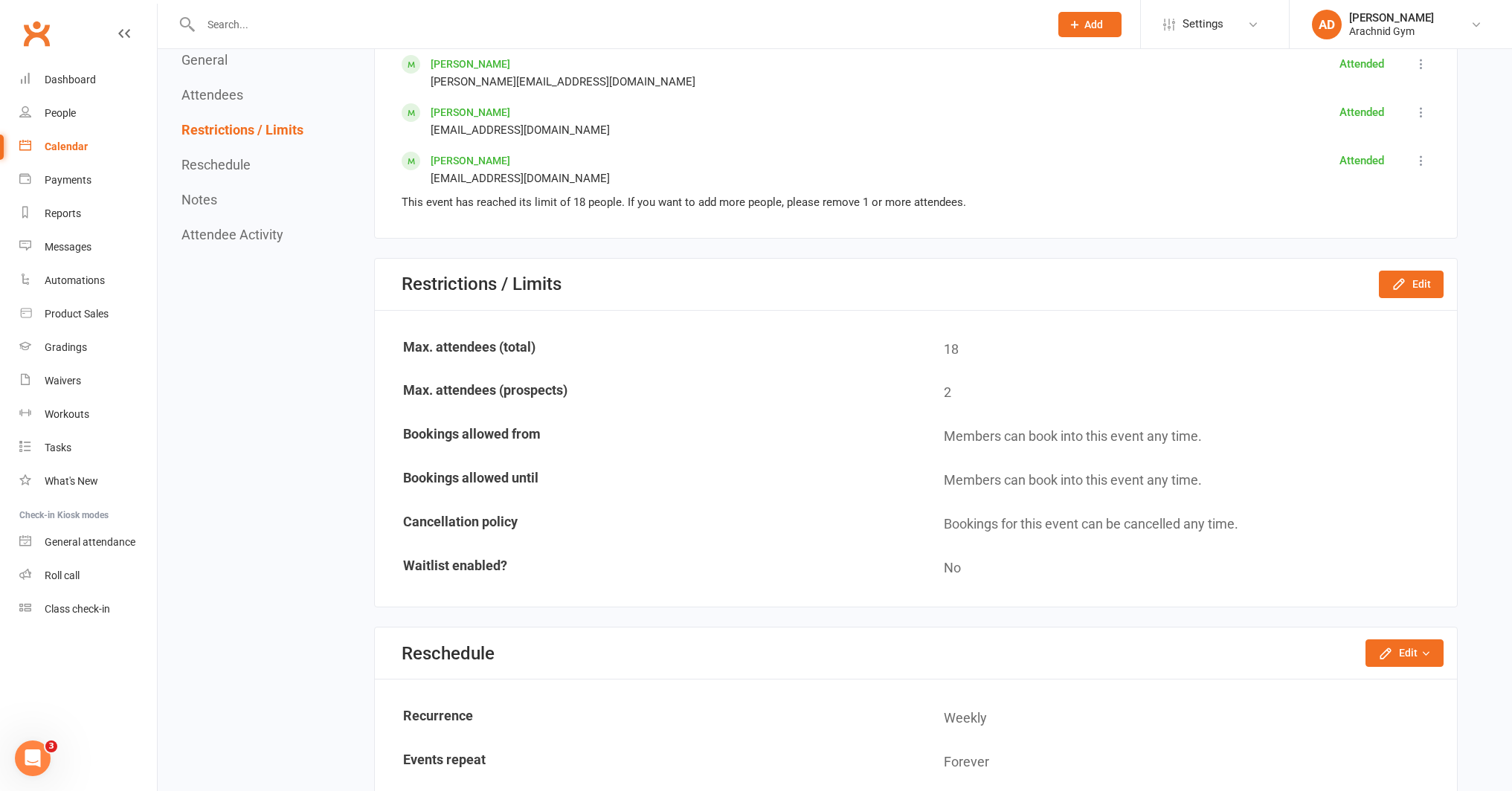
scroll to position [1620, 0]
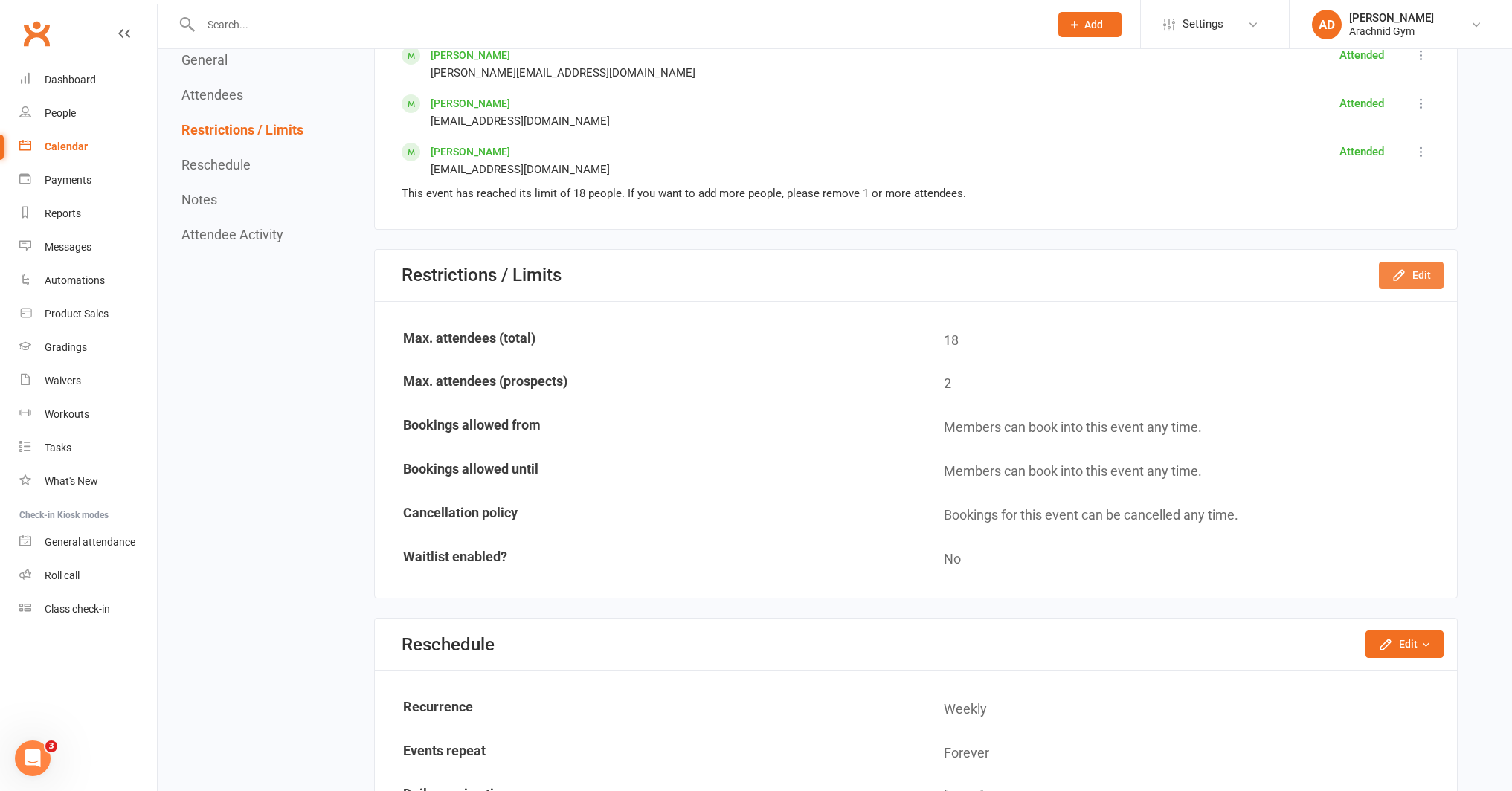
click at [1404, 275] on icon "button" at bounding box center [1399, 275] width 15 height 15
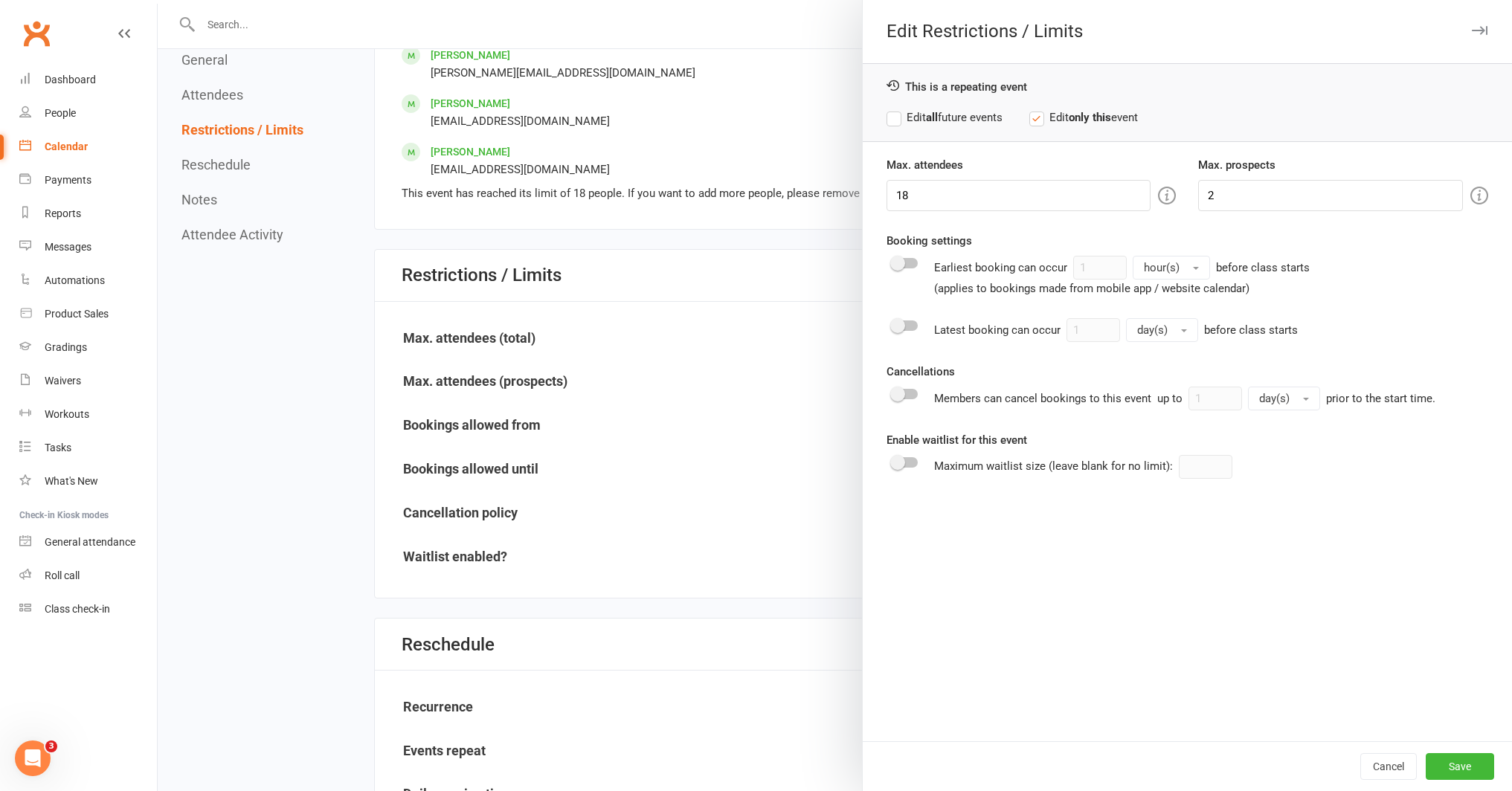
click at [917, 118] on label "Edit all future events" at bounding box center [945, 117] width 116 height 18
click at [899, 463] on div at bounding box center [905, 462] width 26 height 10
click at [893, 460] on input "checkbox" at bounding box center [893, 460] width 0 height 0
click at [1462, 767] on button "Save" at bounding box center [1460, 766] width 68 height 26
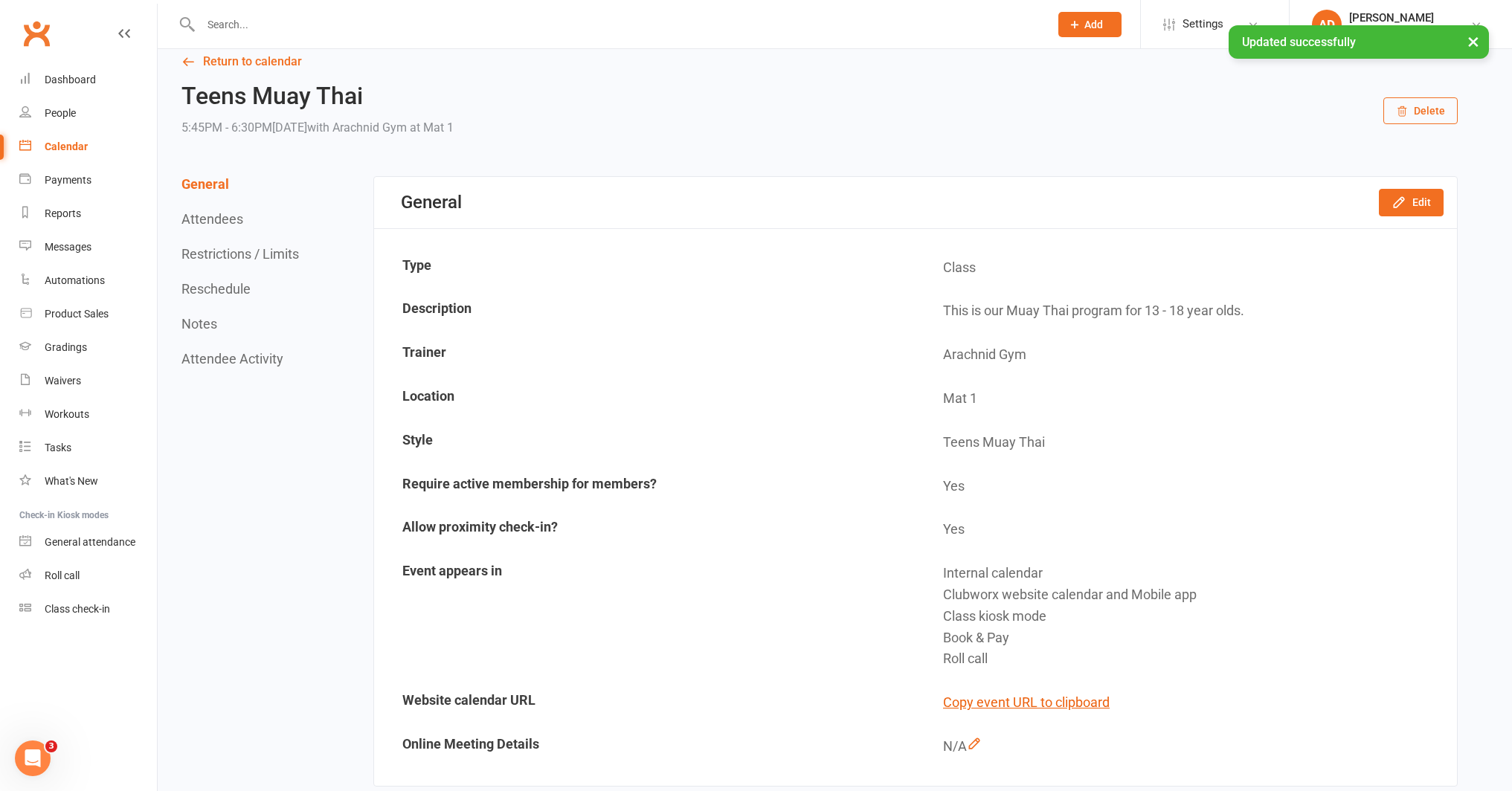
scroll to position [0, 0]
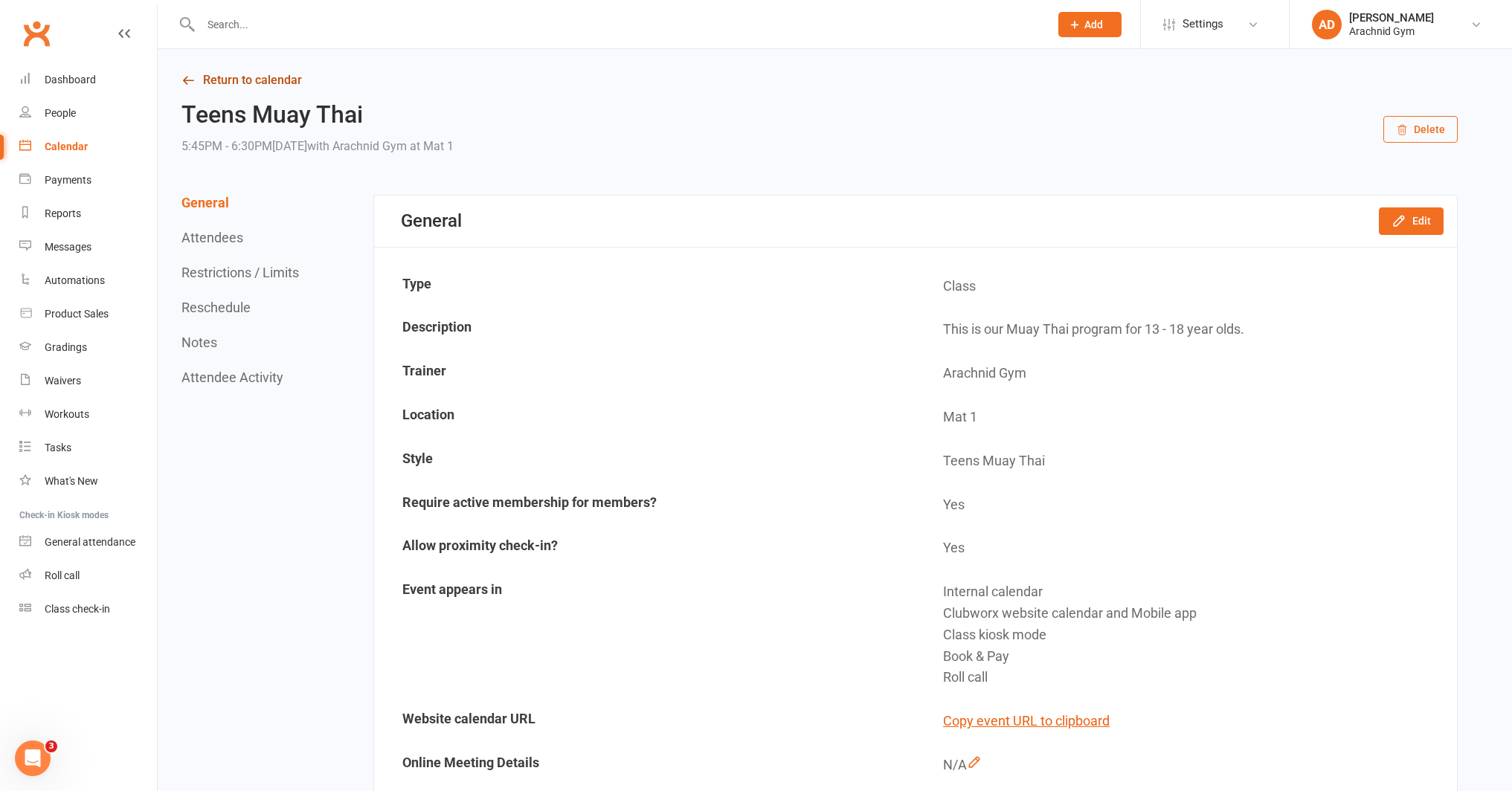
click at [265, 89] on link "Return to calendar" at bounding box center [819, 80] width 1276 height 20
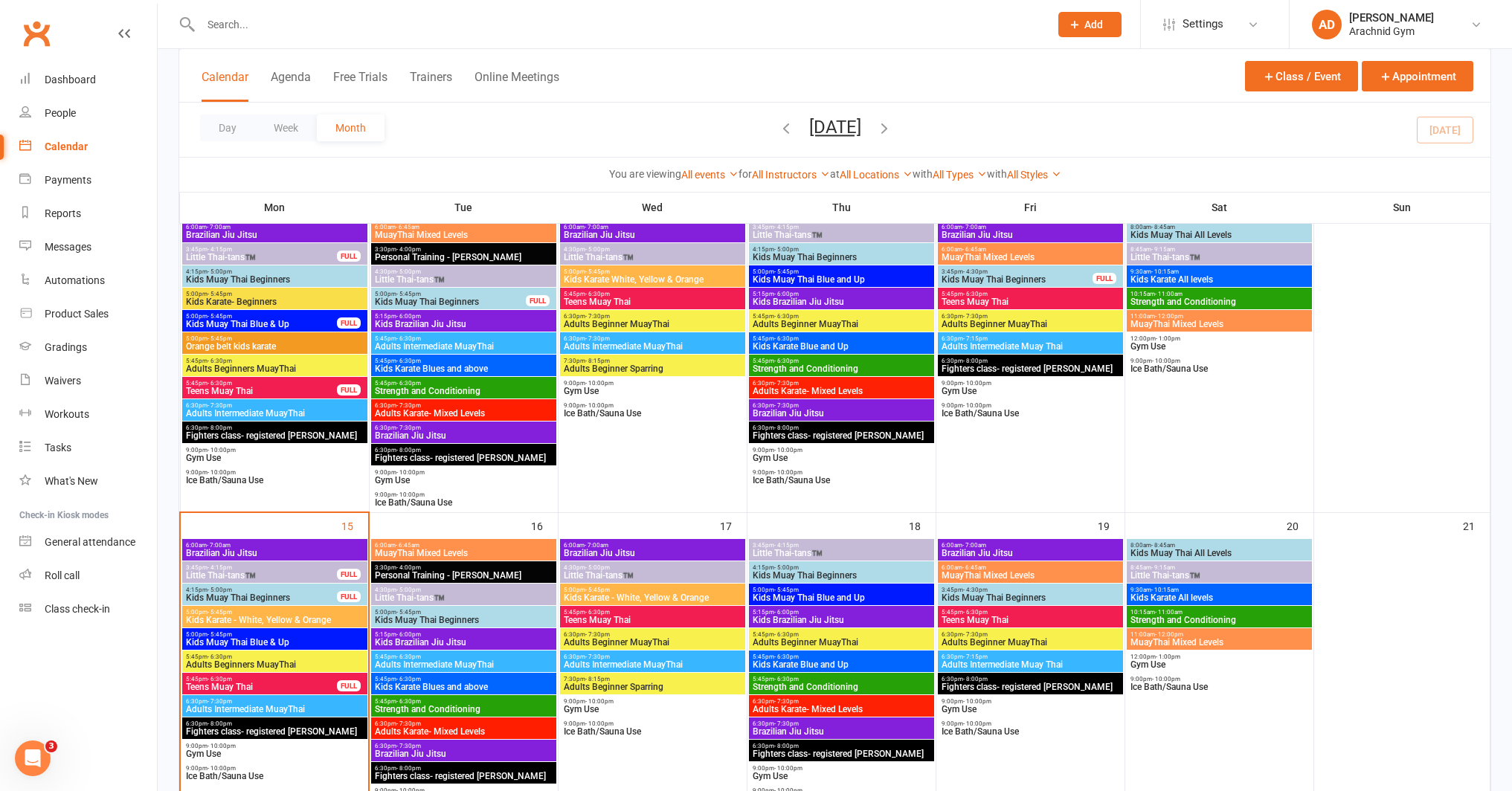
scroll to position [445, 0]
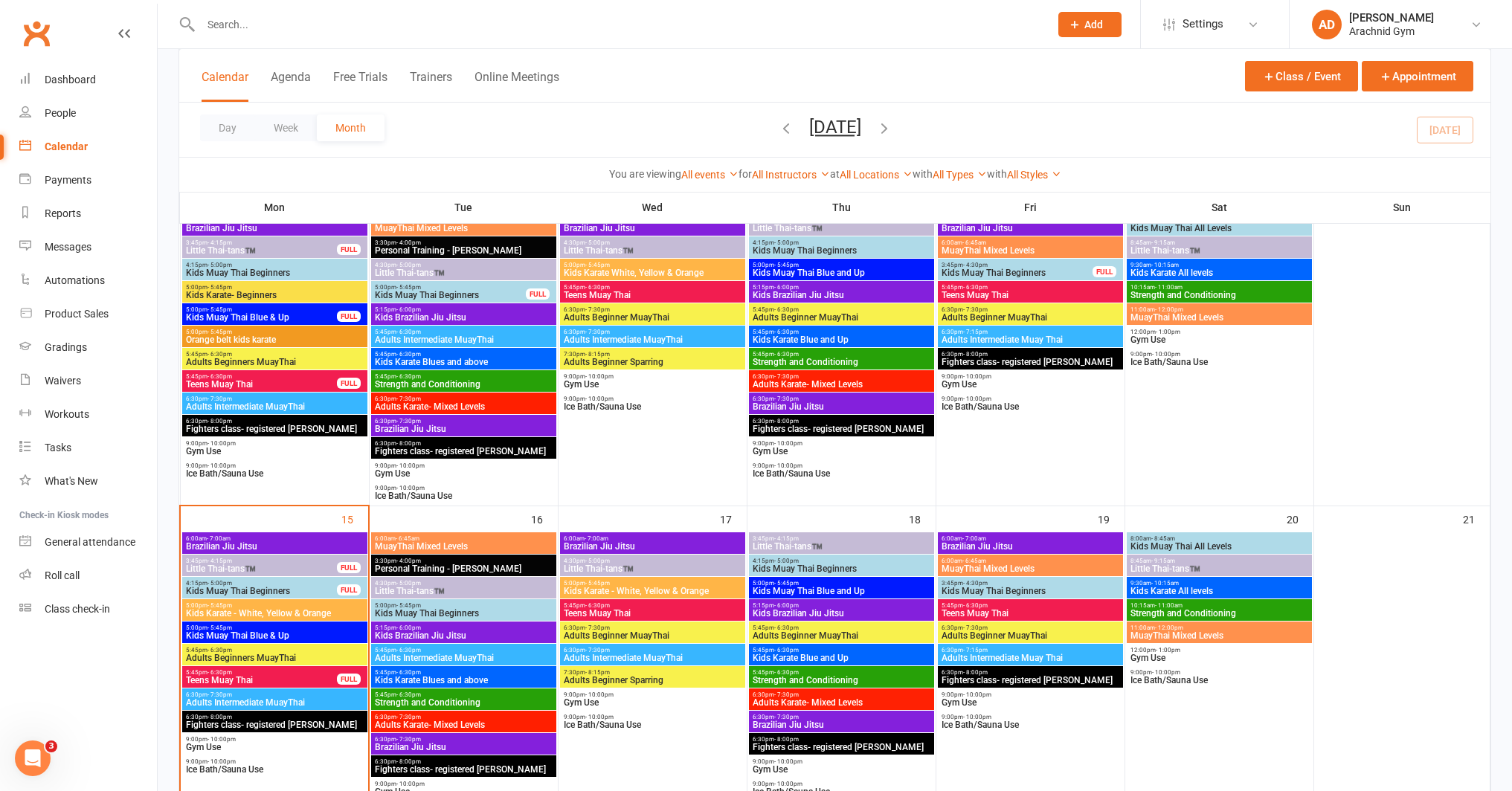
click at [311, 683] on span "Teens Muay Thai" at bounding box center [261, 680] width 153 height 9
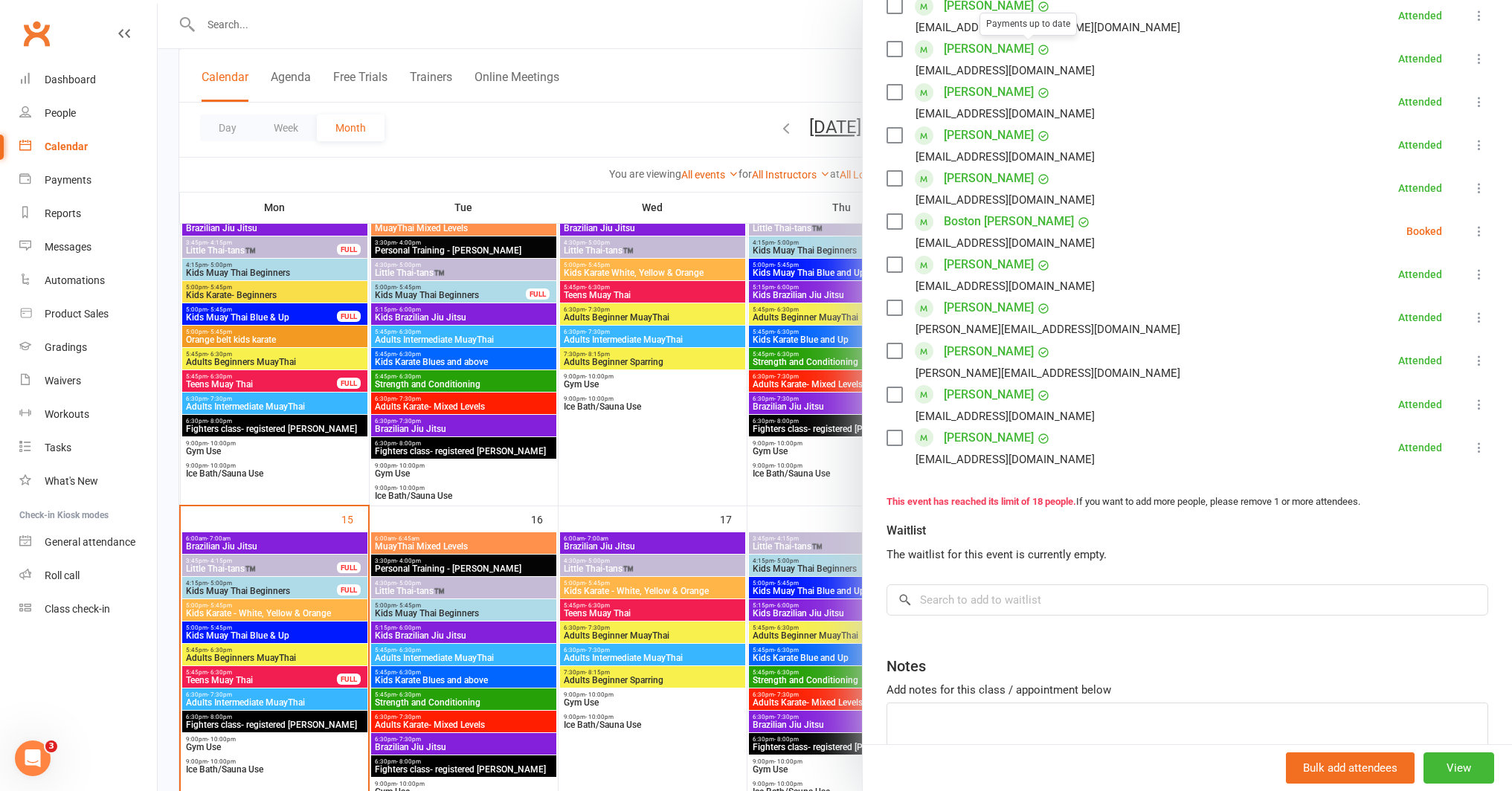
scroll to position [666, 0]
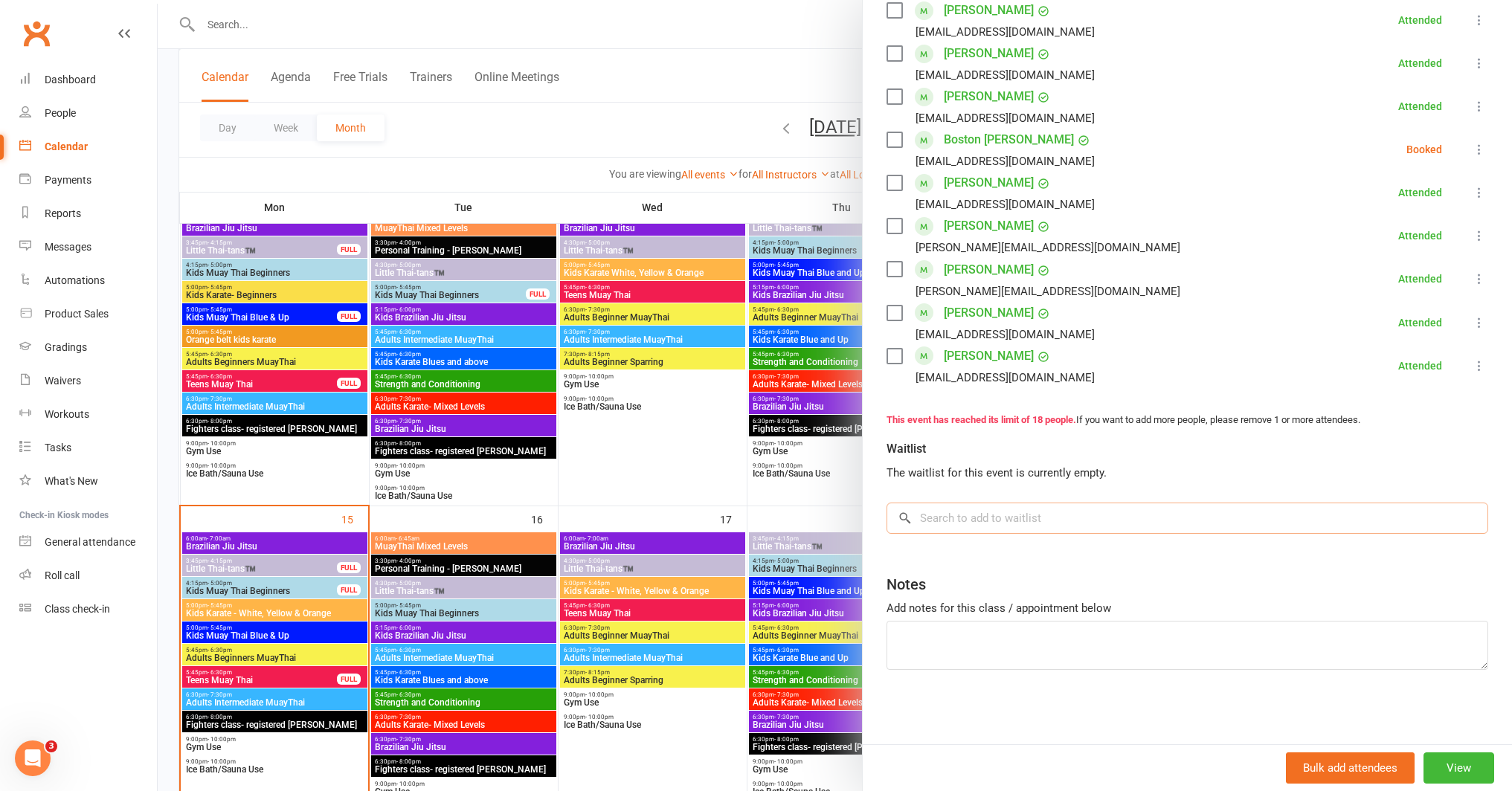
click at [991, 515] on input "search" at bounding box center [1187, 518] width 602 height 32
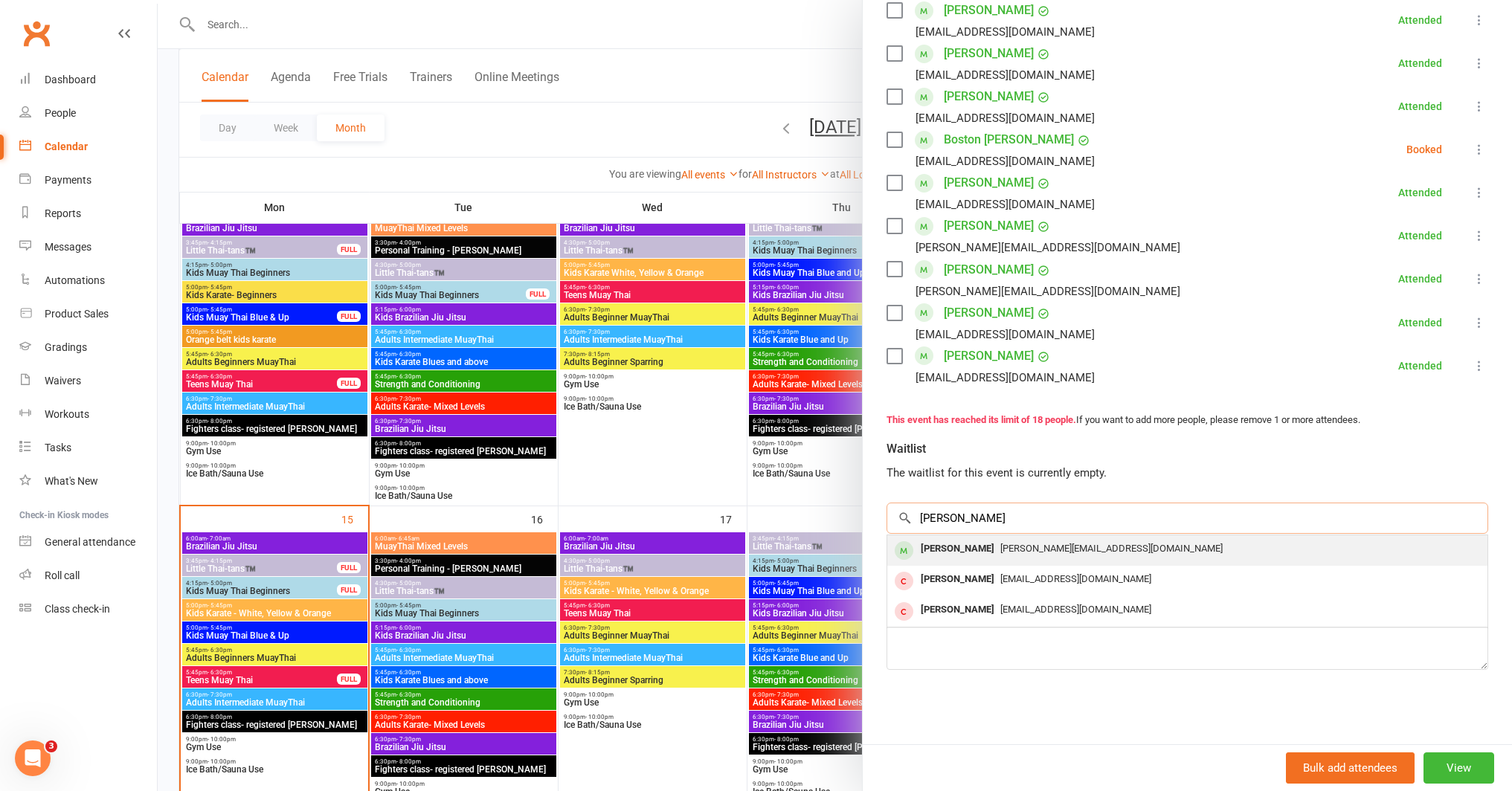
type input "jimmi"
click at [991, 550] on div "[PERSON_NAME]" at bounding box center [957, 549] width 85 height 21
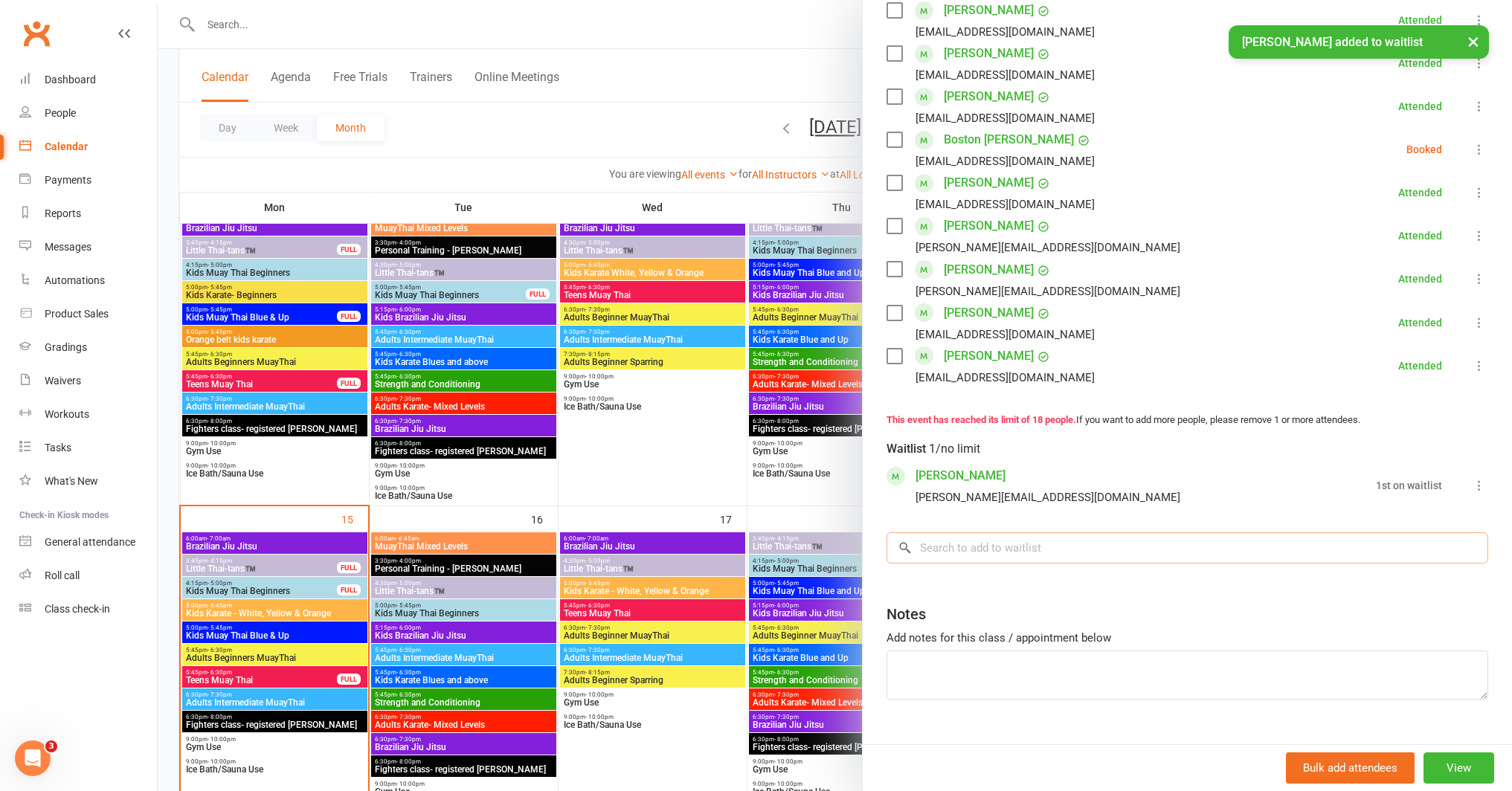
click at [963, 551] on input "search" at bounding box center [1187, 548] width 602 height 32
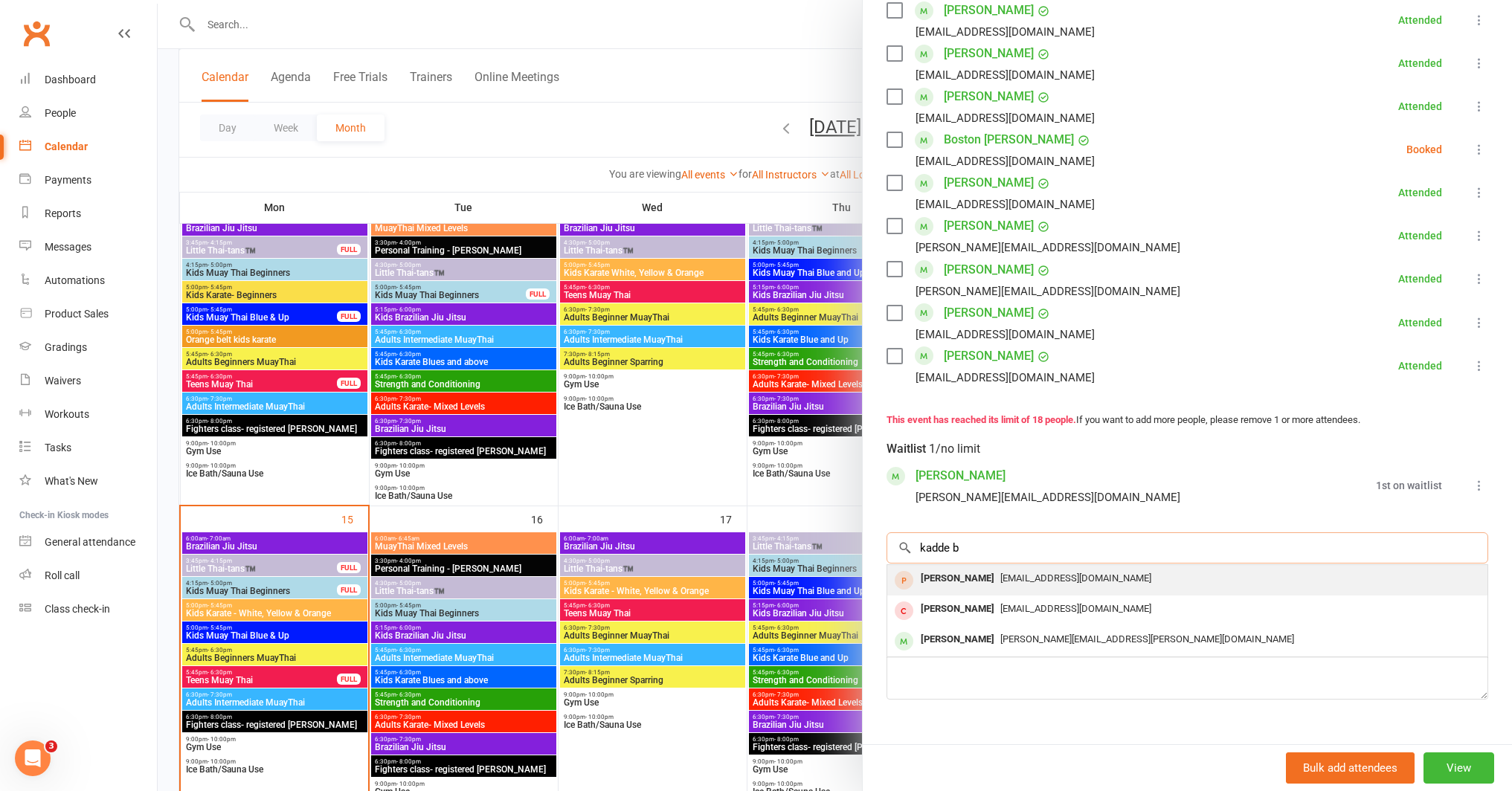
type input "kadde b"
click at [959, 579] on div "Kade Barton" at bounding box center [957, 579] width 85 height 21
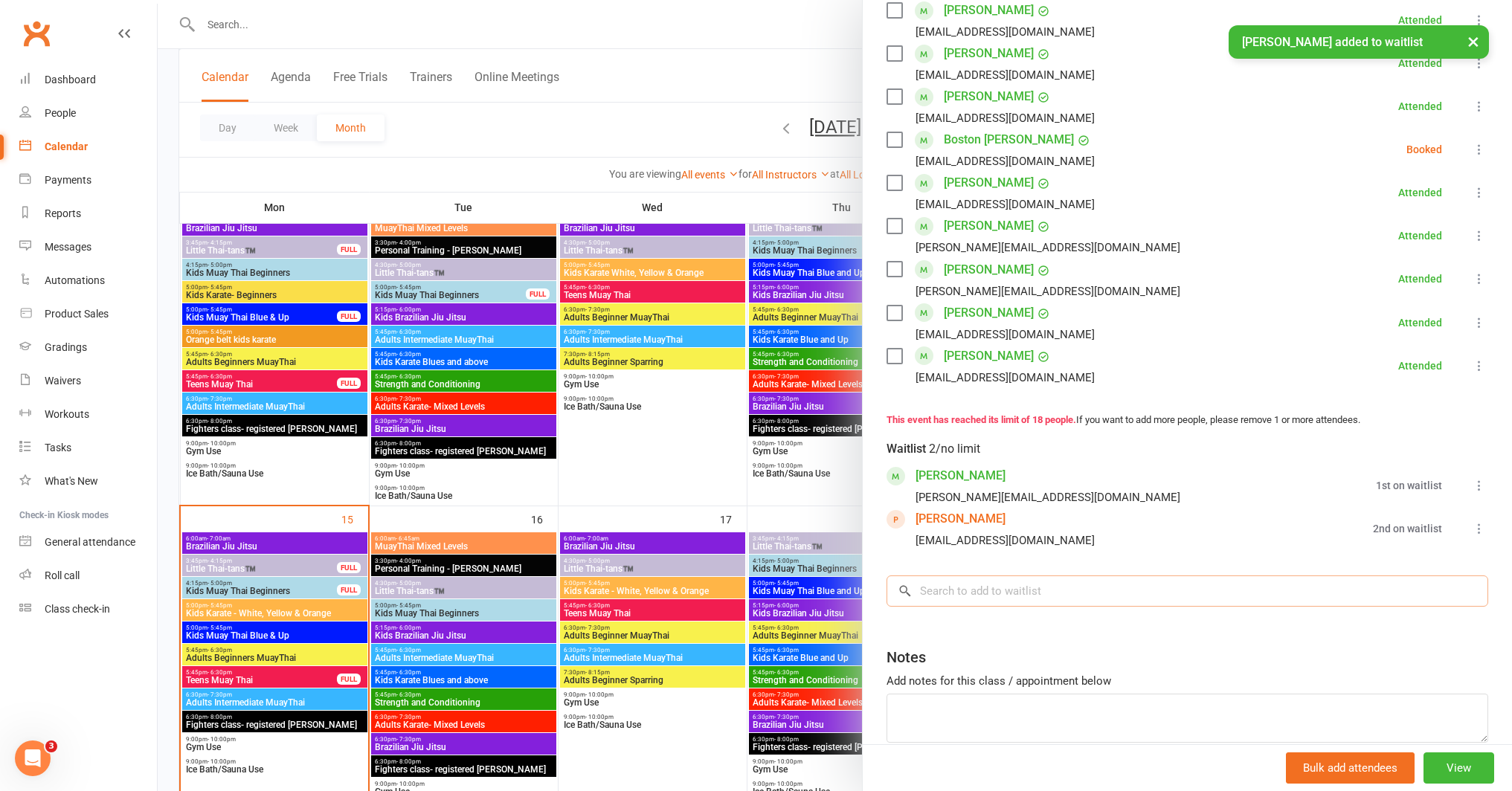
click at [964, 594] on input "search" at bounding box center [1187, 591] width 602 height 32
type input "y"
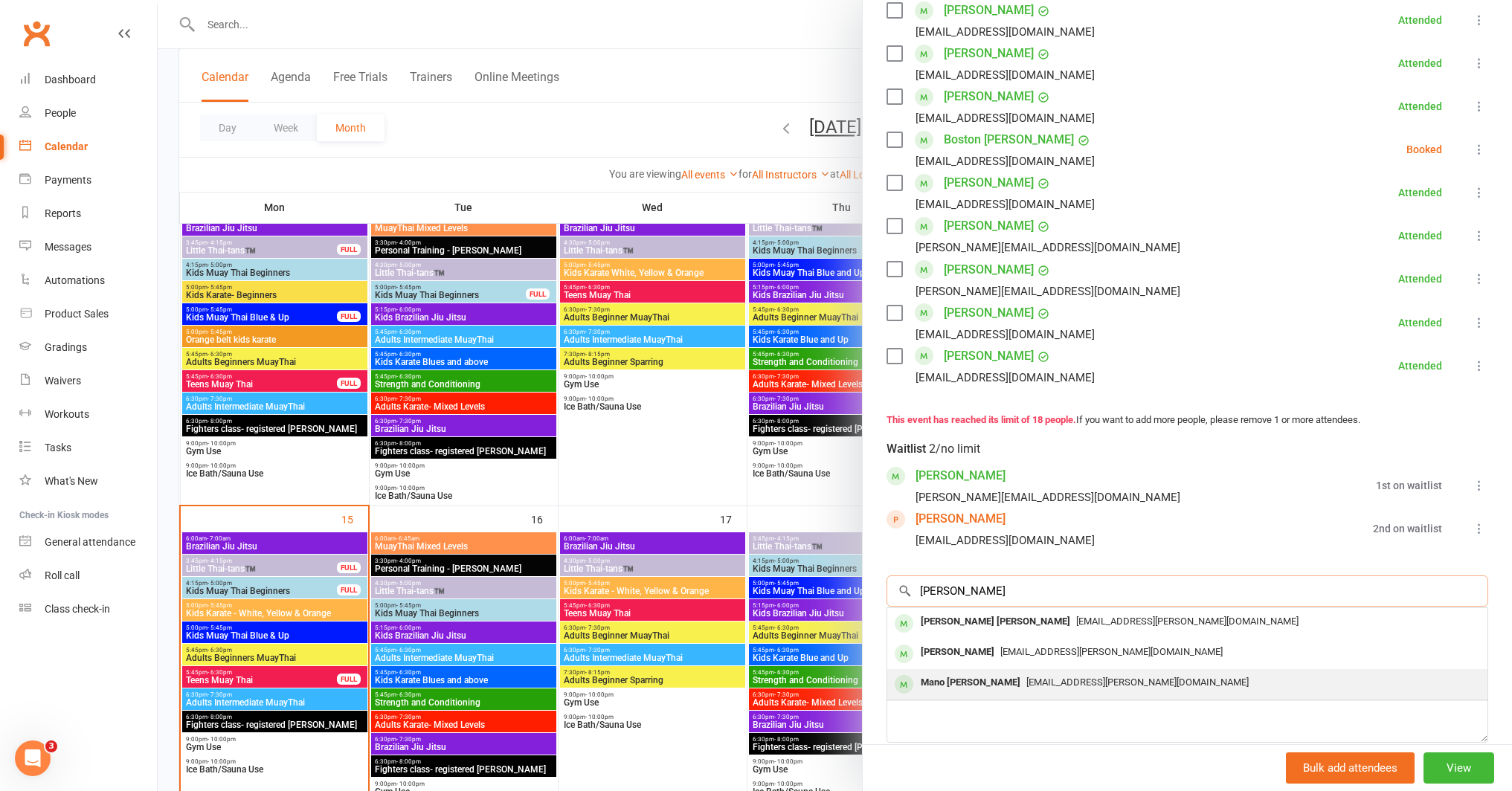
type input "thumati"
click at [992, 683] on div "Mano Keyur Thumati" at bounding box center [970, 683] width 112 height 21
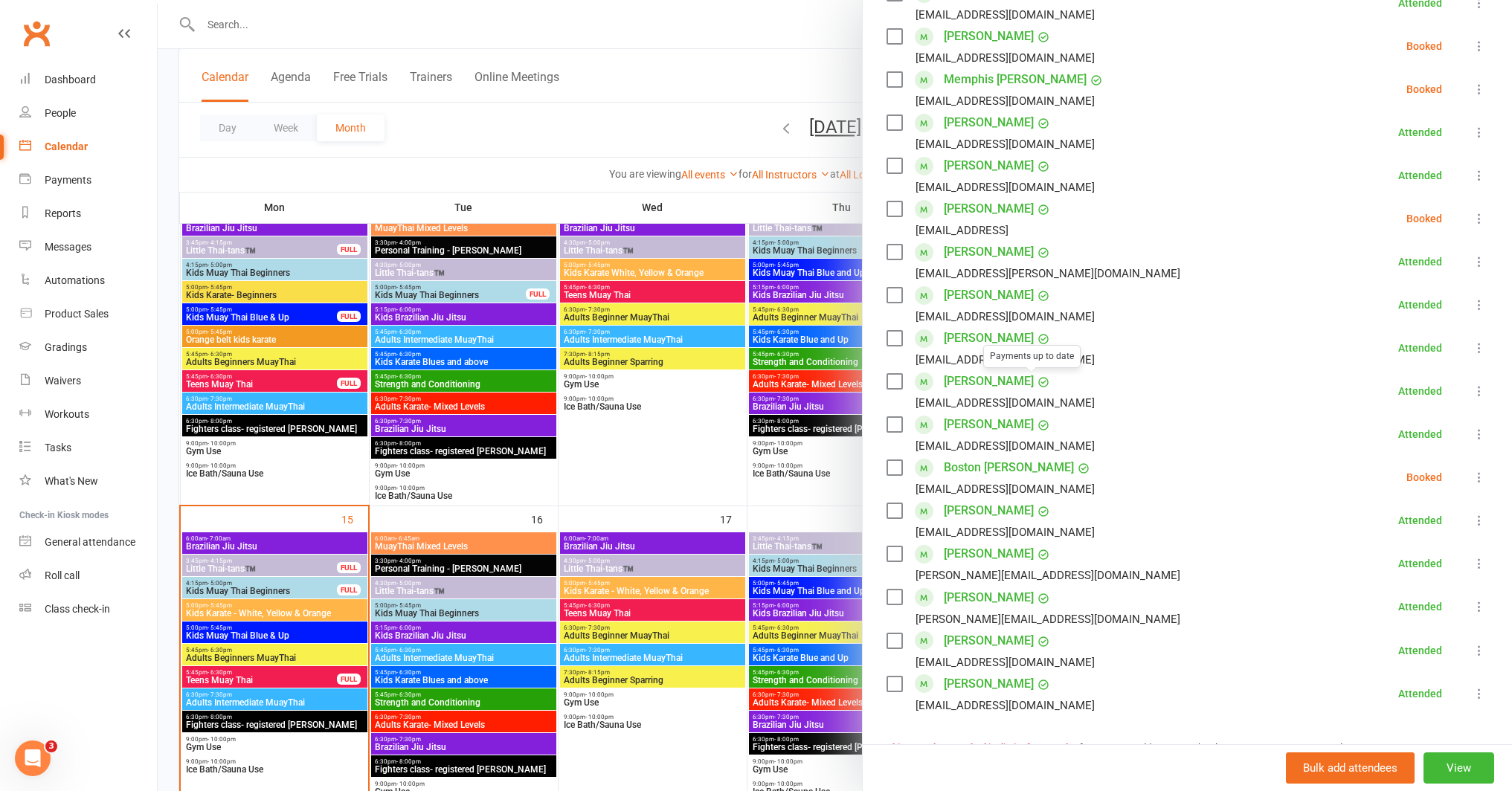
scroll to position [340, 0]
click at [722, 397] on div at bounding box center [835, 395] width 1354 height 791
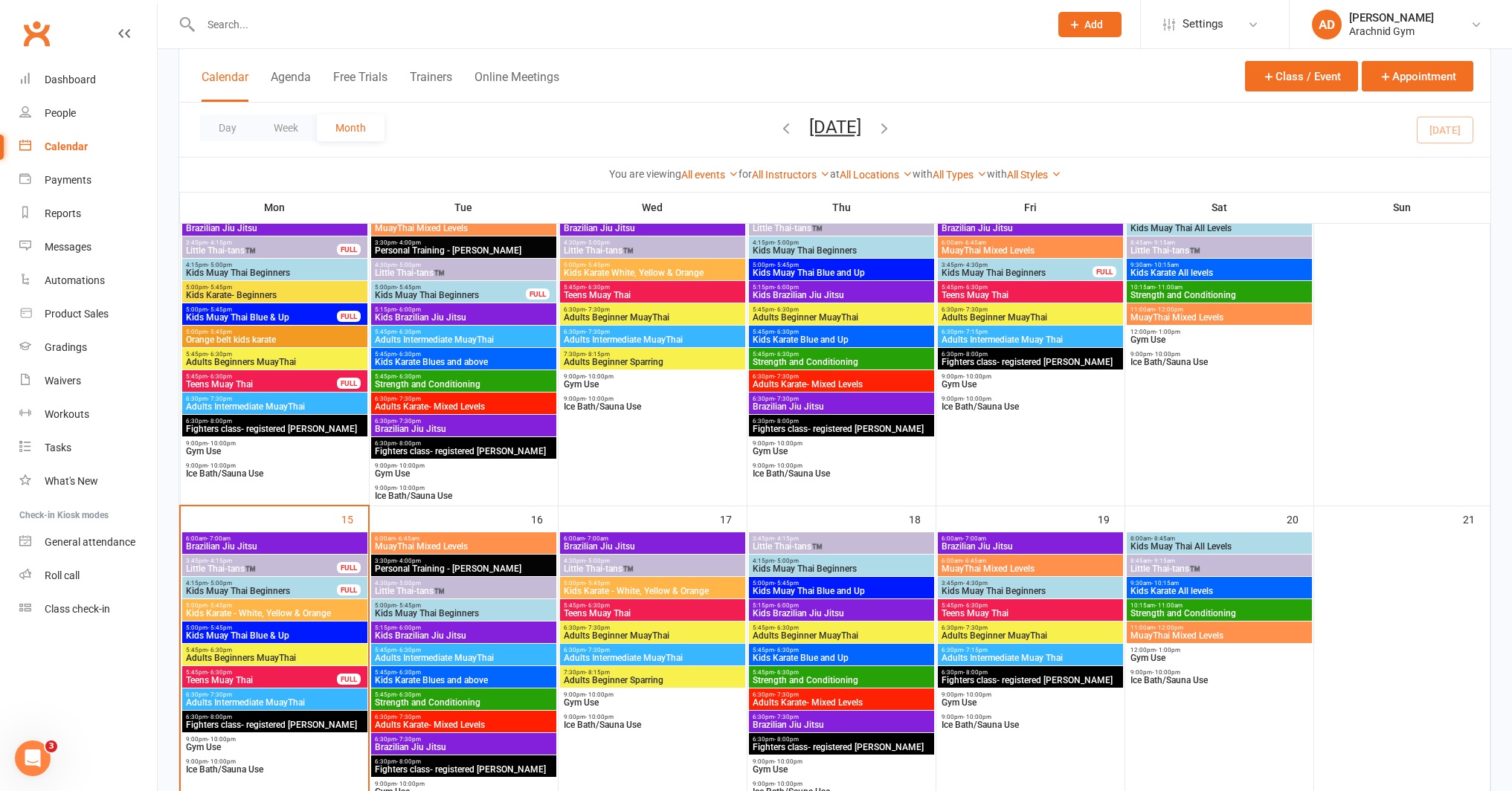
click at [310, 679] on span "Teens Muay Thai" at bounding box center [261, 680] width 153 height 9
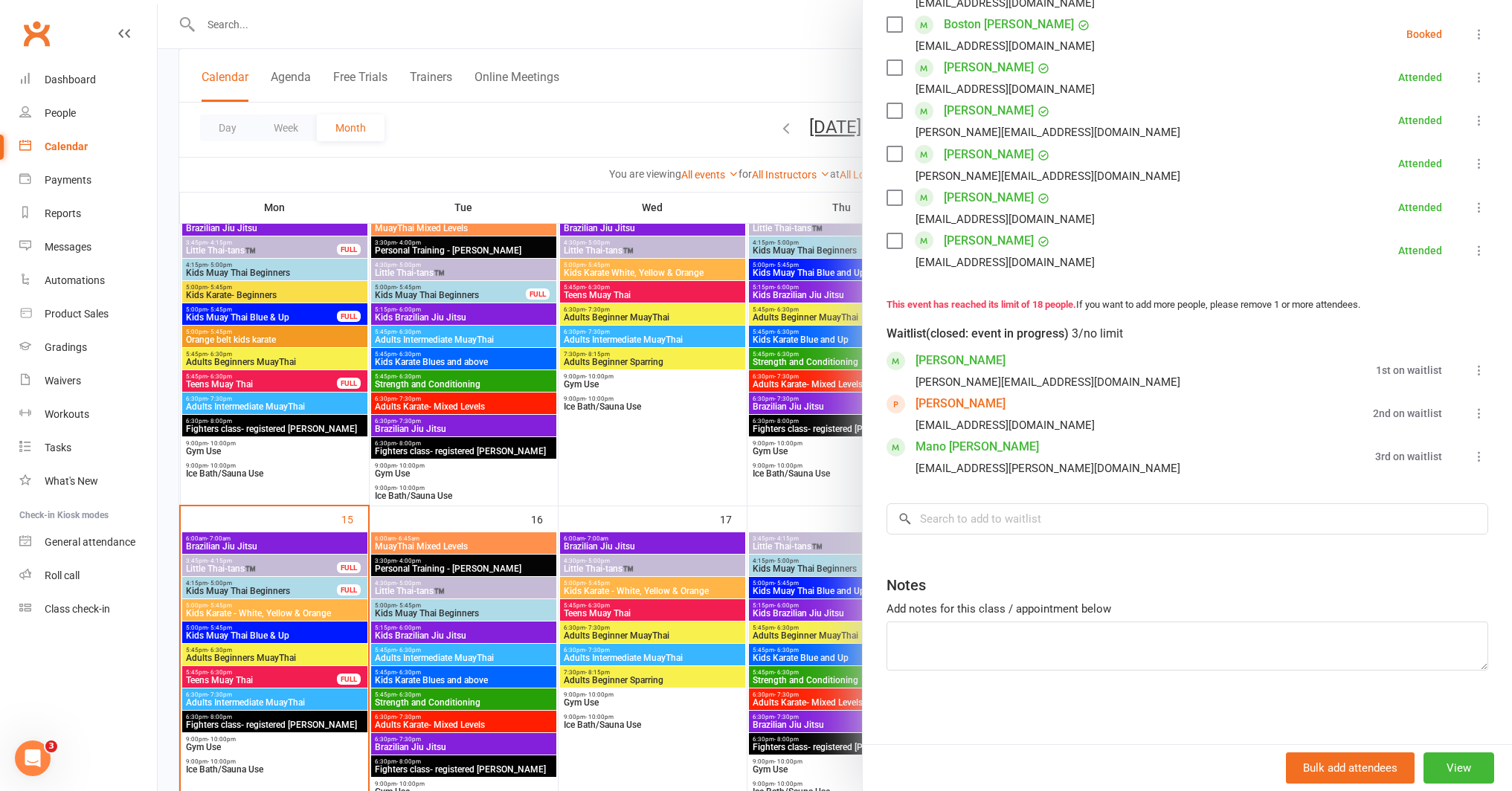
scroll to position [782, 0]
click at [1090, 523] on input "search" at bounding box center [1187, 518] width 602 height 32
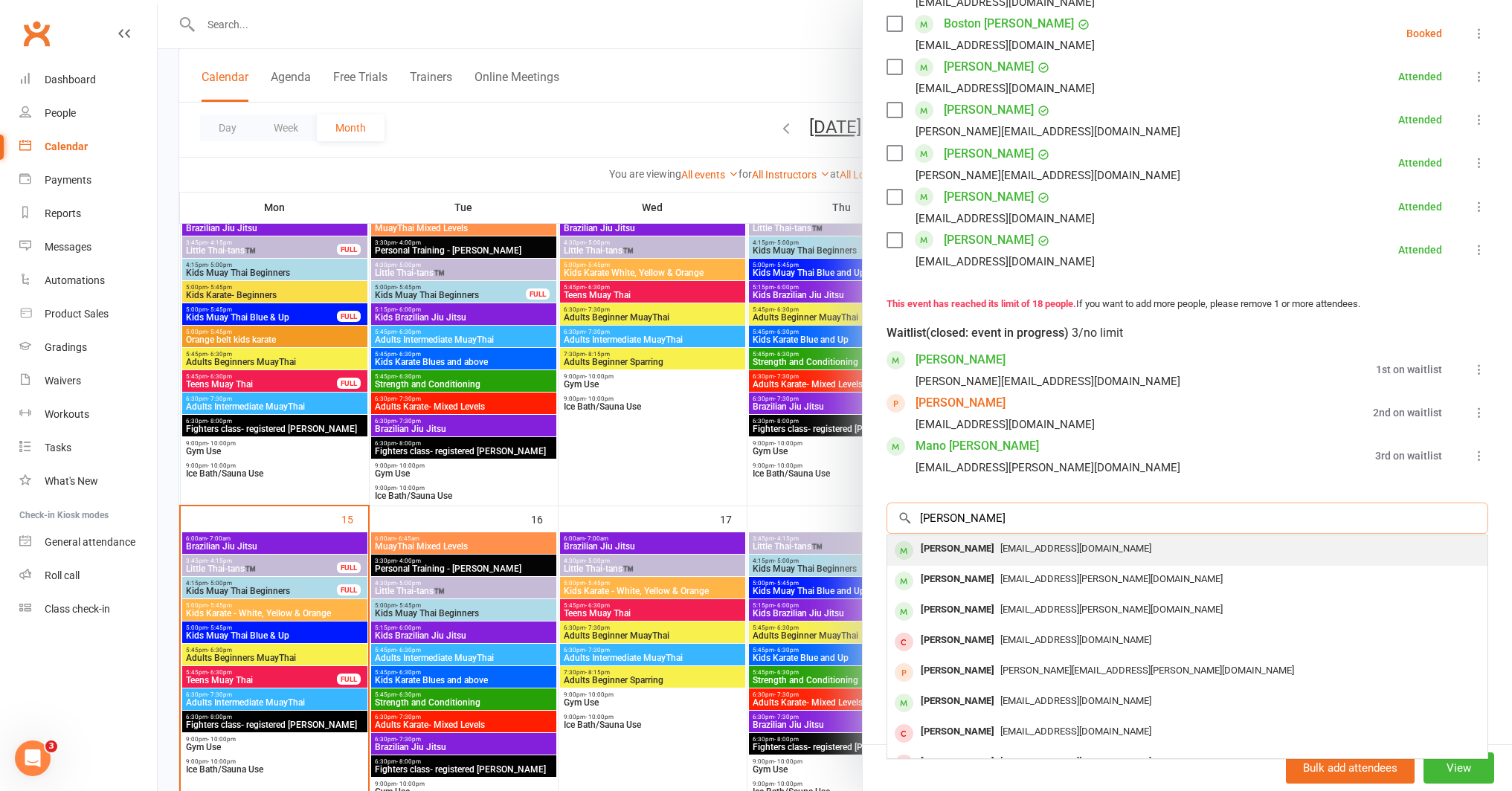
type input "dylan pearce"
click at [1067, 554] on div "Misskgrant88@gmail.com" at bounding box center [1187, 549] width 588 height 21
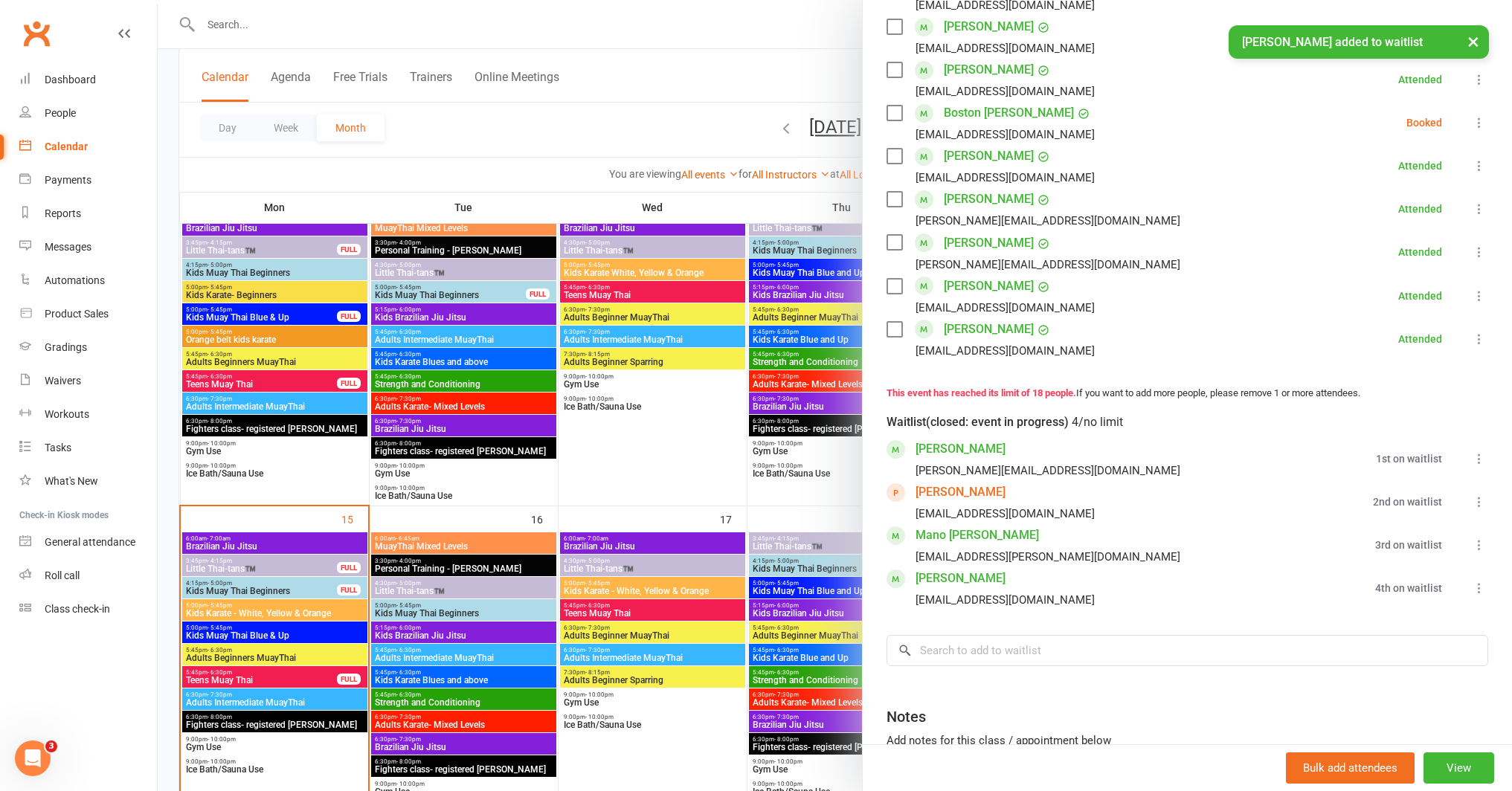
scroll to position [689, 0]
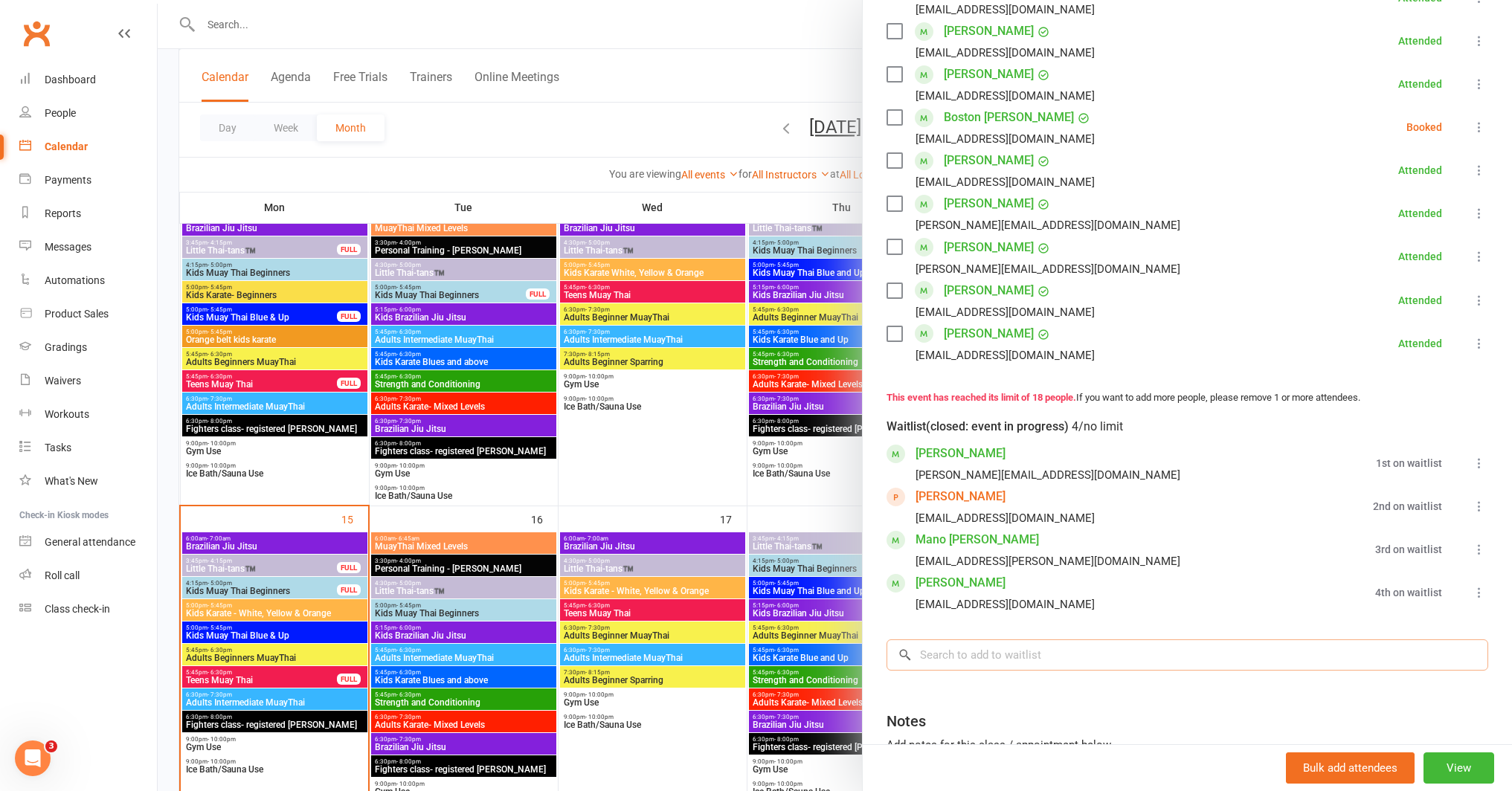
click at [1024, 659] on input "search" at bounding box center [1187, 654] width 602 height 32
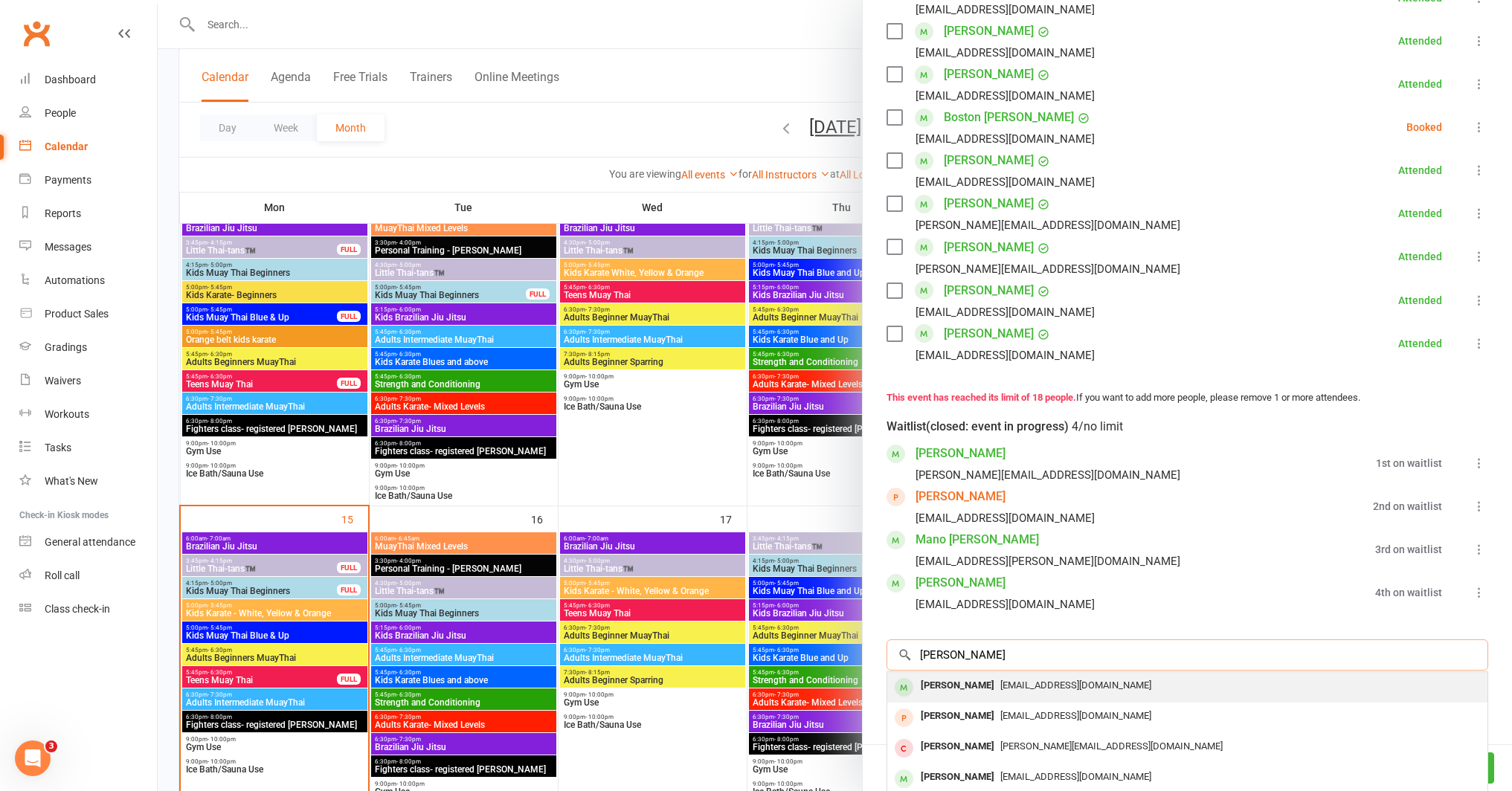
type input "thomas bore"
click at [971, 685] on div "Tomas Bore" at bounding box center [957, 685] width 85 height 21
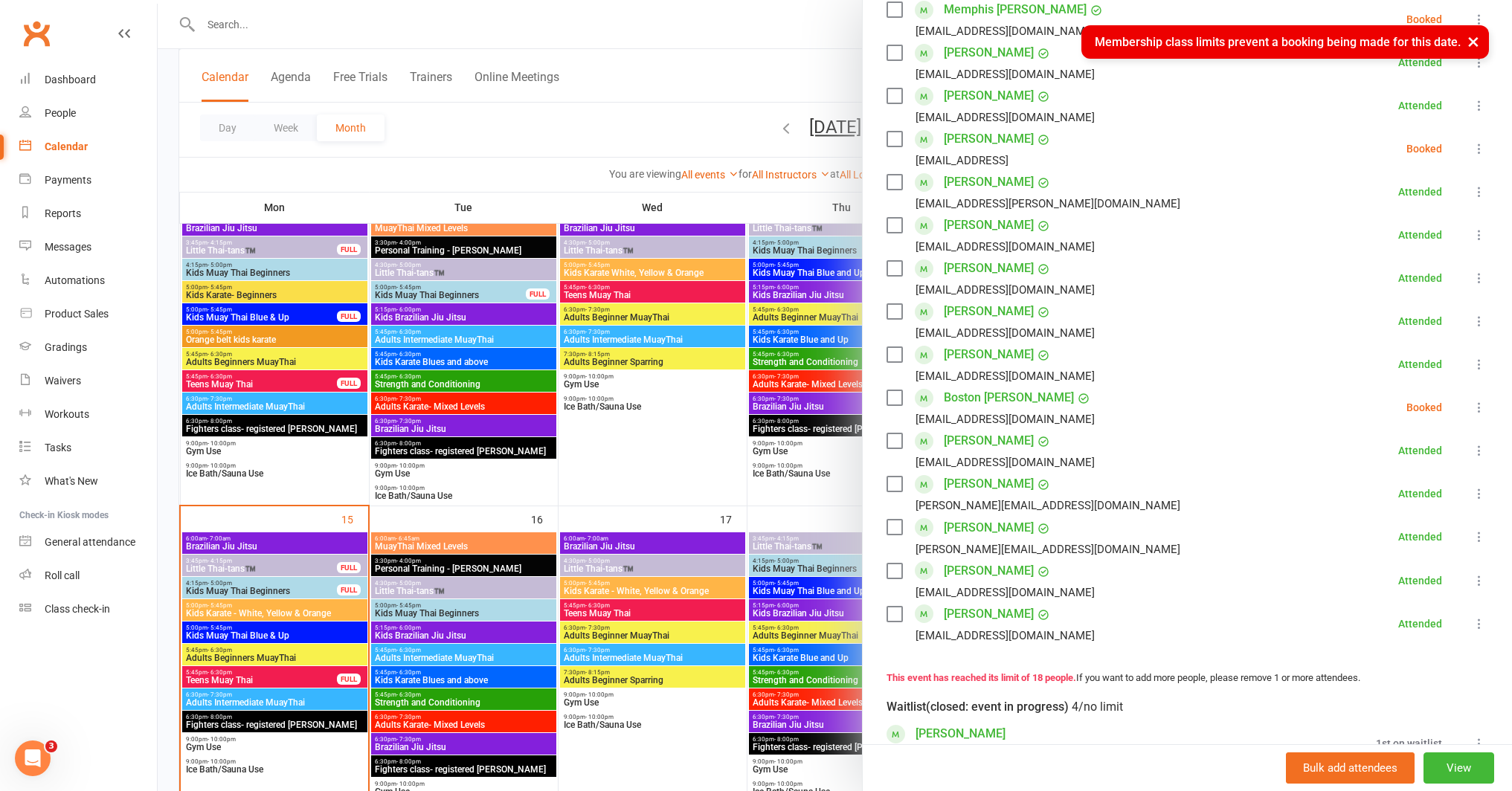
scroll to position [404, 0]
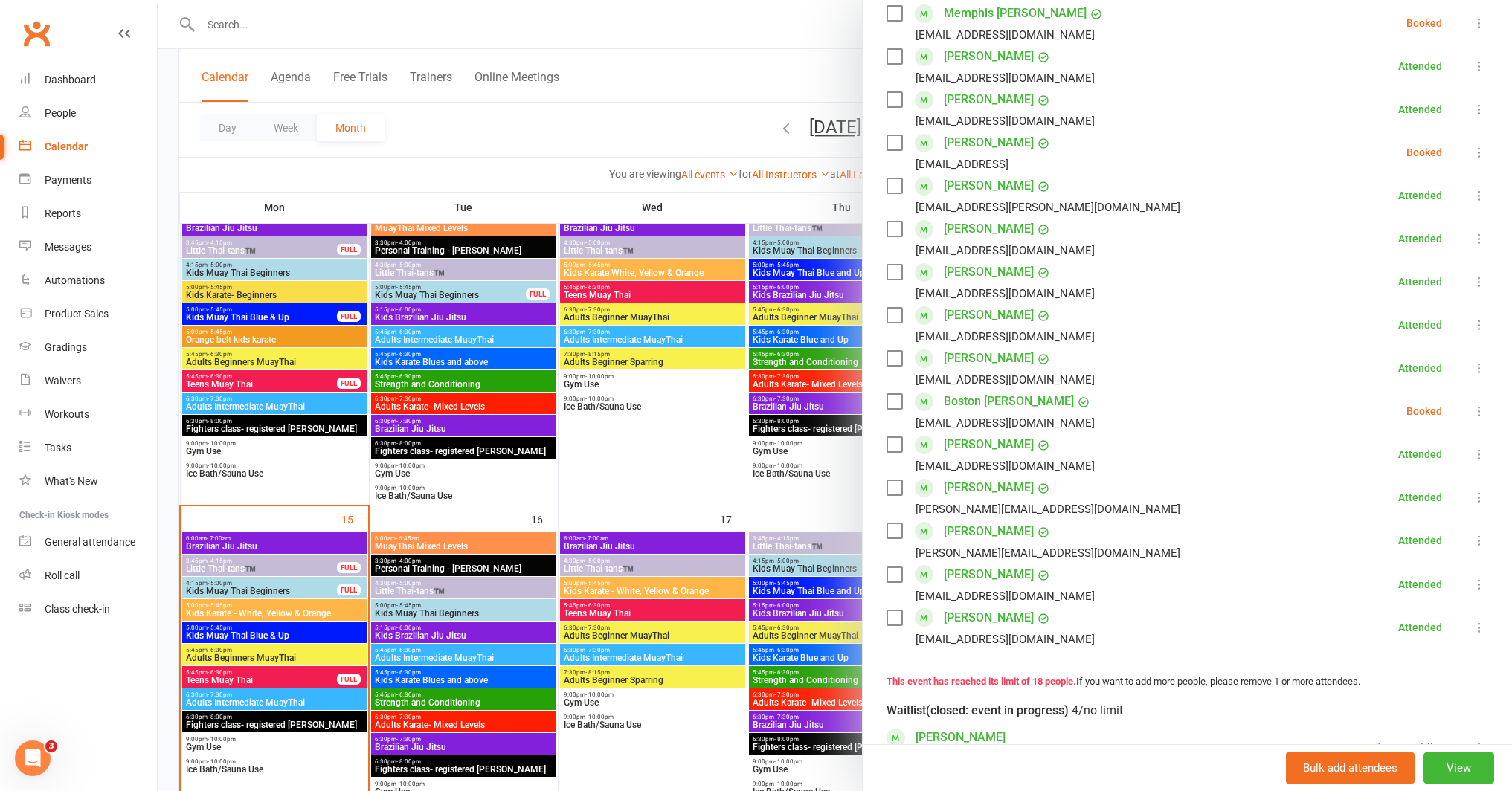
click at [1472, 150] on icon at bounding box center [1479, 152] width 15 height 15
click at [1375, 217] on link "Remove" at bounding box center [1407, 211] width 160 height 30
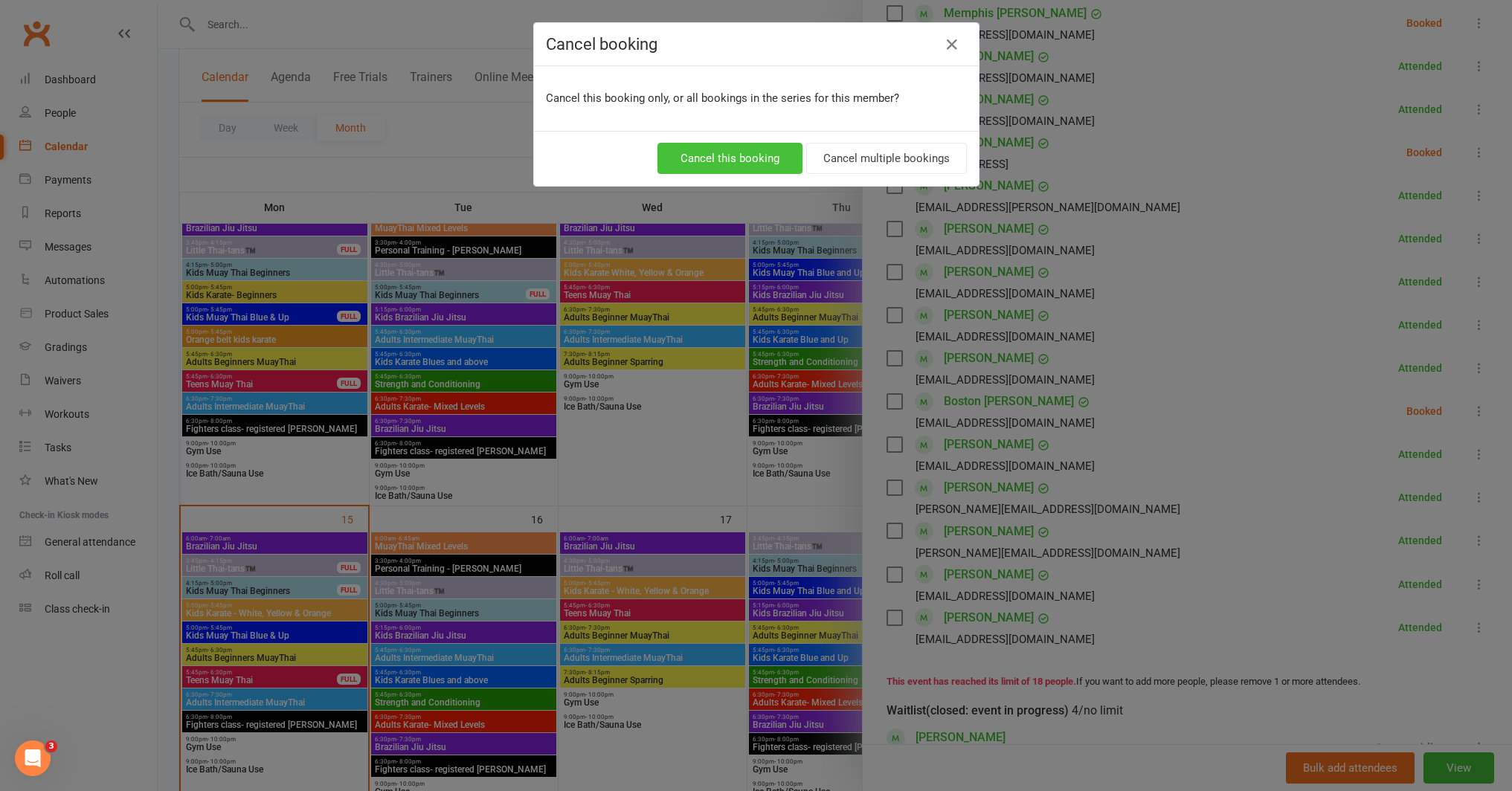
click at [730, 156] on button "Cancel this booking" at bounding box center [730, 158] width 145 height 32
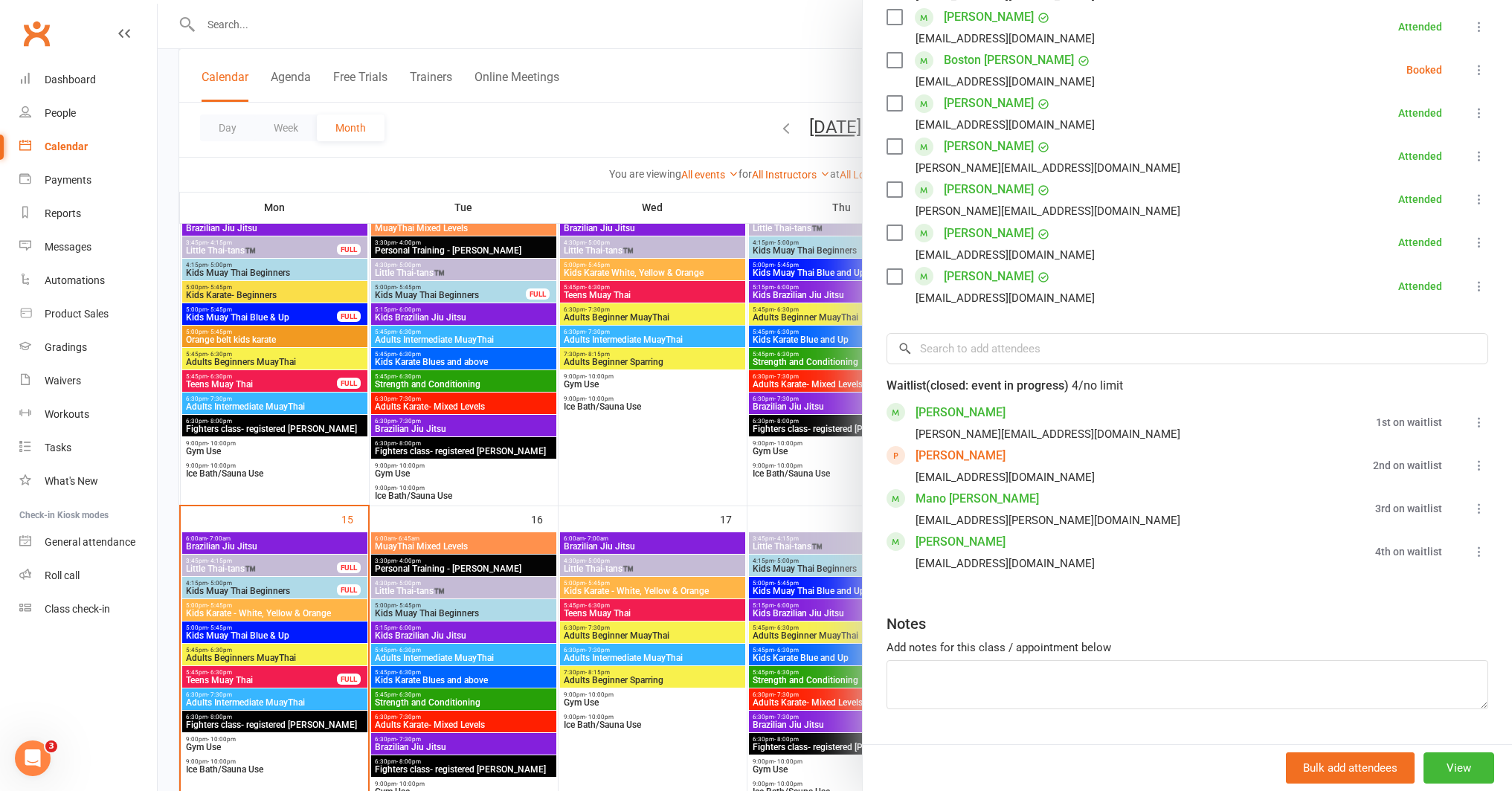
scroll to position [724, 0]
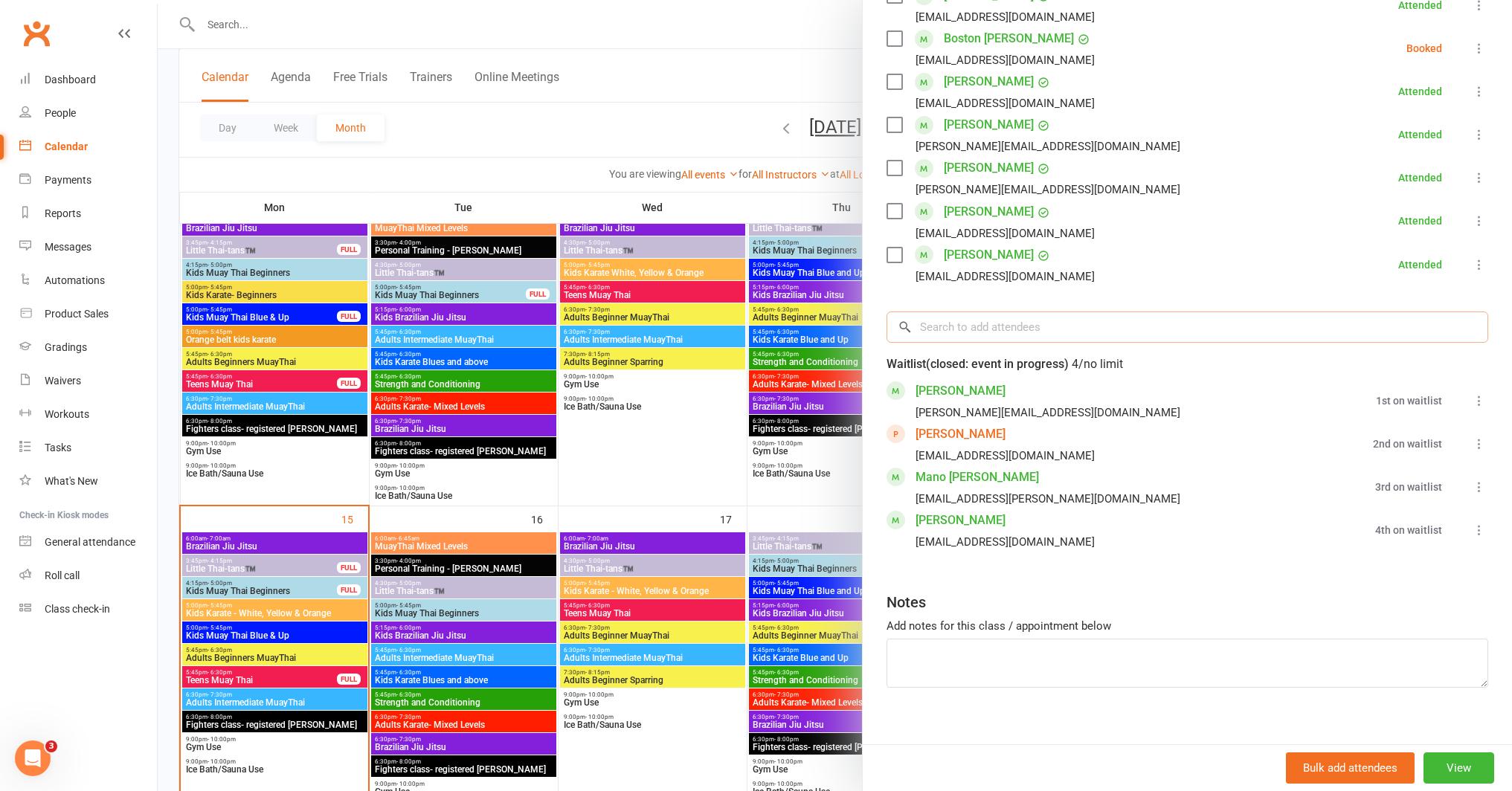
click at [945, 328] on input "search" at bounding box center [1187, 327] width 602 height 32
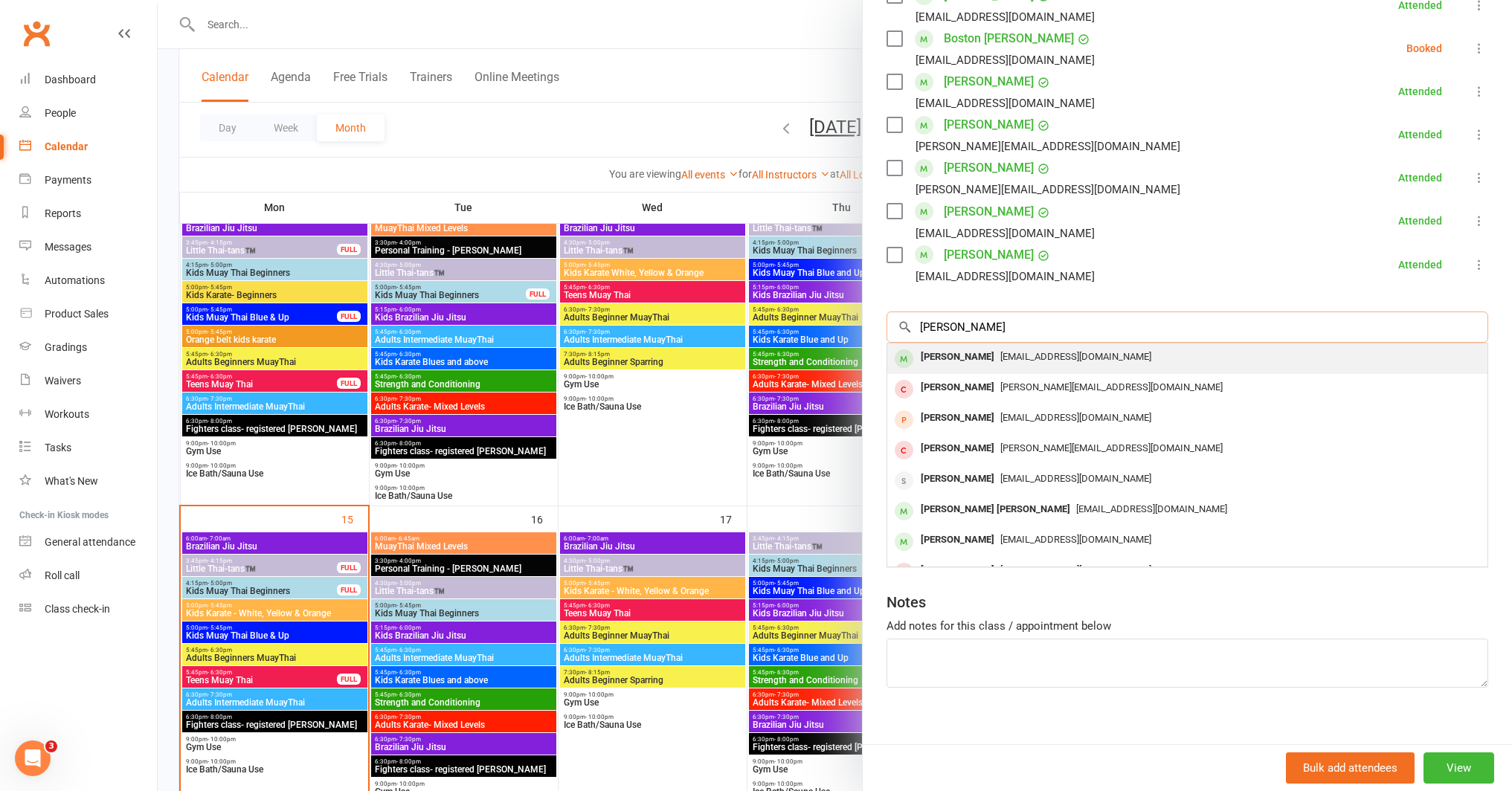
type input "tomas b"
click at [915, 356] on div "[PERSON_NAME]" at bounding box center [957, 357] width 85 height 21
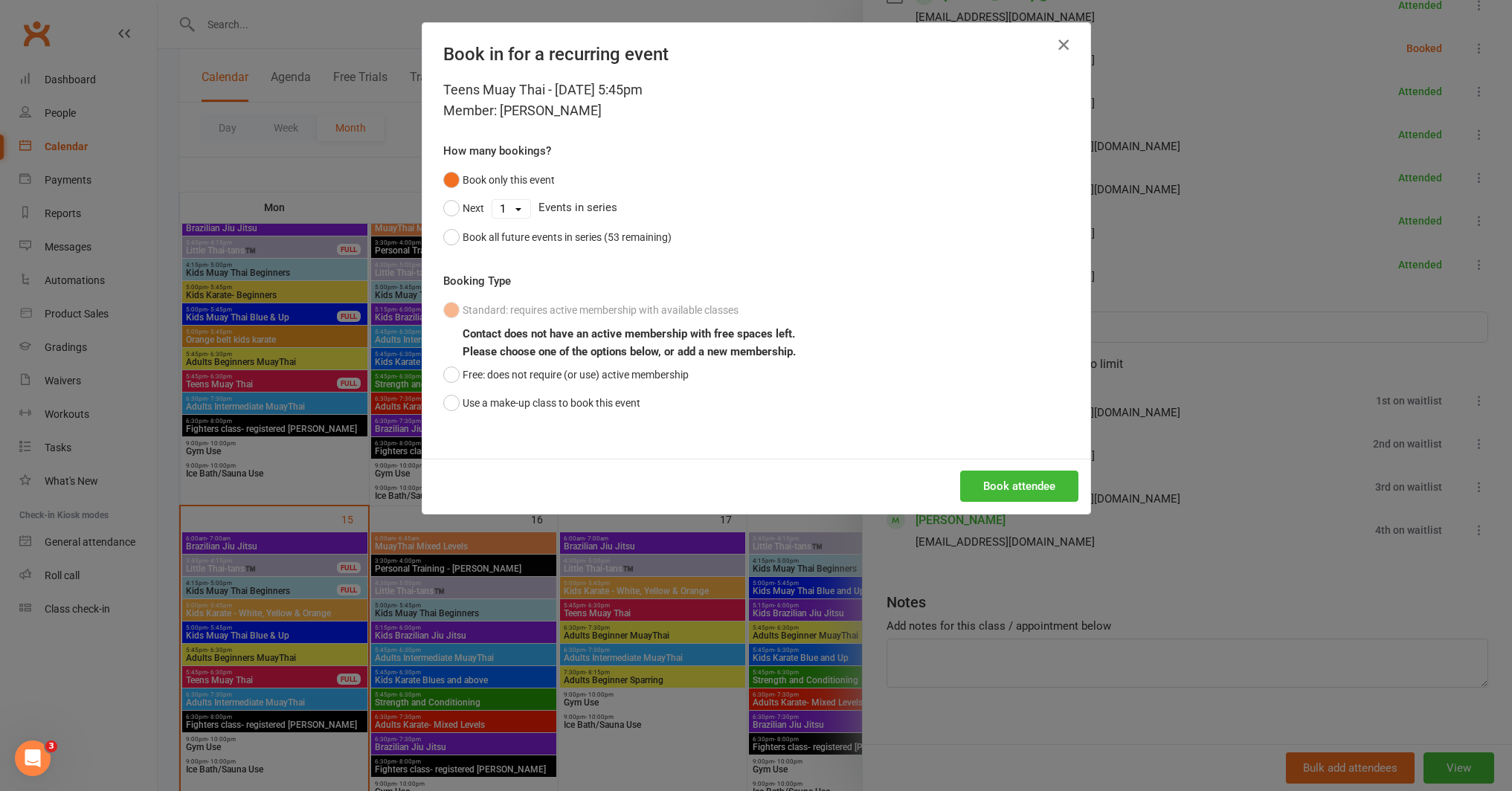
click at [1058, 42] on icon "button" at bounding box center [1063, 44] width 18 height 18
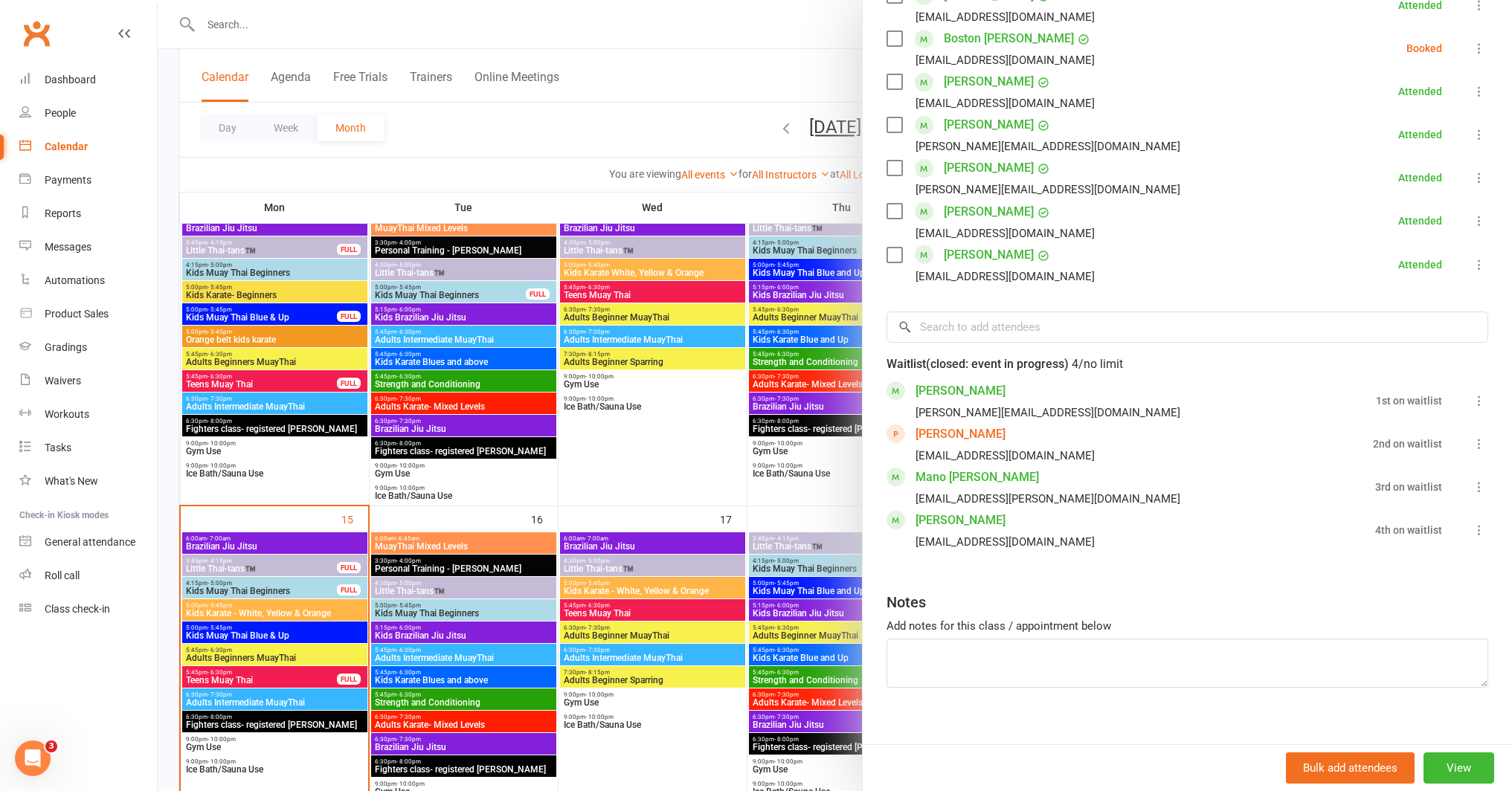
click at [1472, 401] on icon at bounding box center [1479, 400] width 15 height 15
click at [1340, 431] on link "Book now" at bounding box center [1399, 429] width 177 height 30
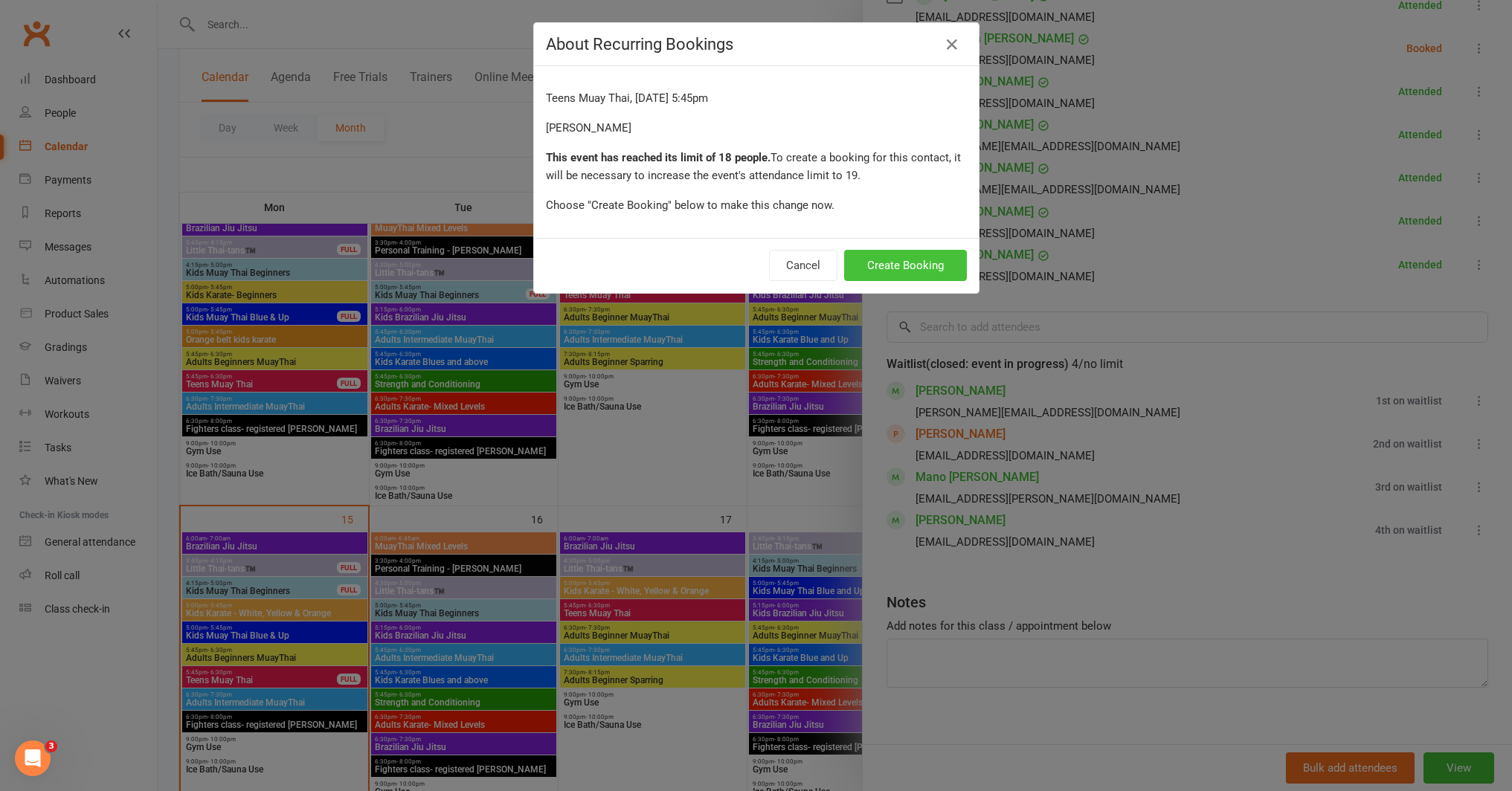
click at [916, 263] on button "Create Booking" at bounding box center [905, 265] width 123 height 32
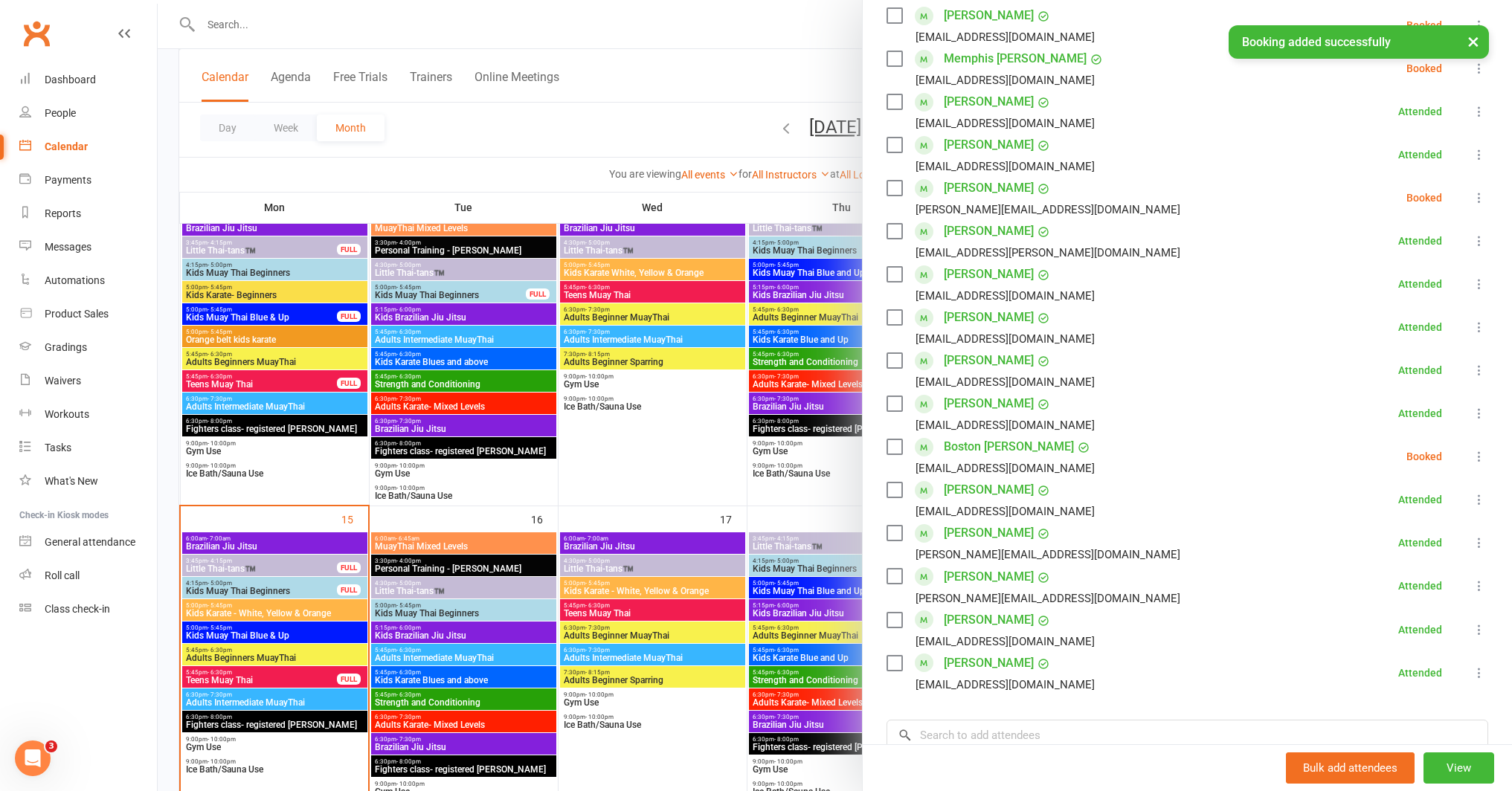
scroll to position [358, 0]
drag, startPoint x: 254, startPoint y: 20, endPoint x: 252, endPoint y: 28, distance: 8.2
click at [254, 20] on div at bounding box center [835, 395] width 1354 height 791
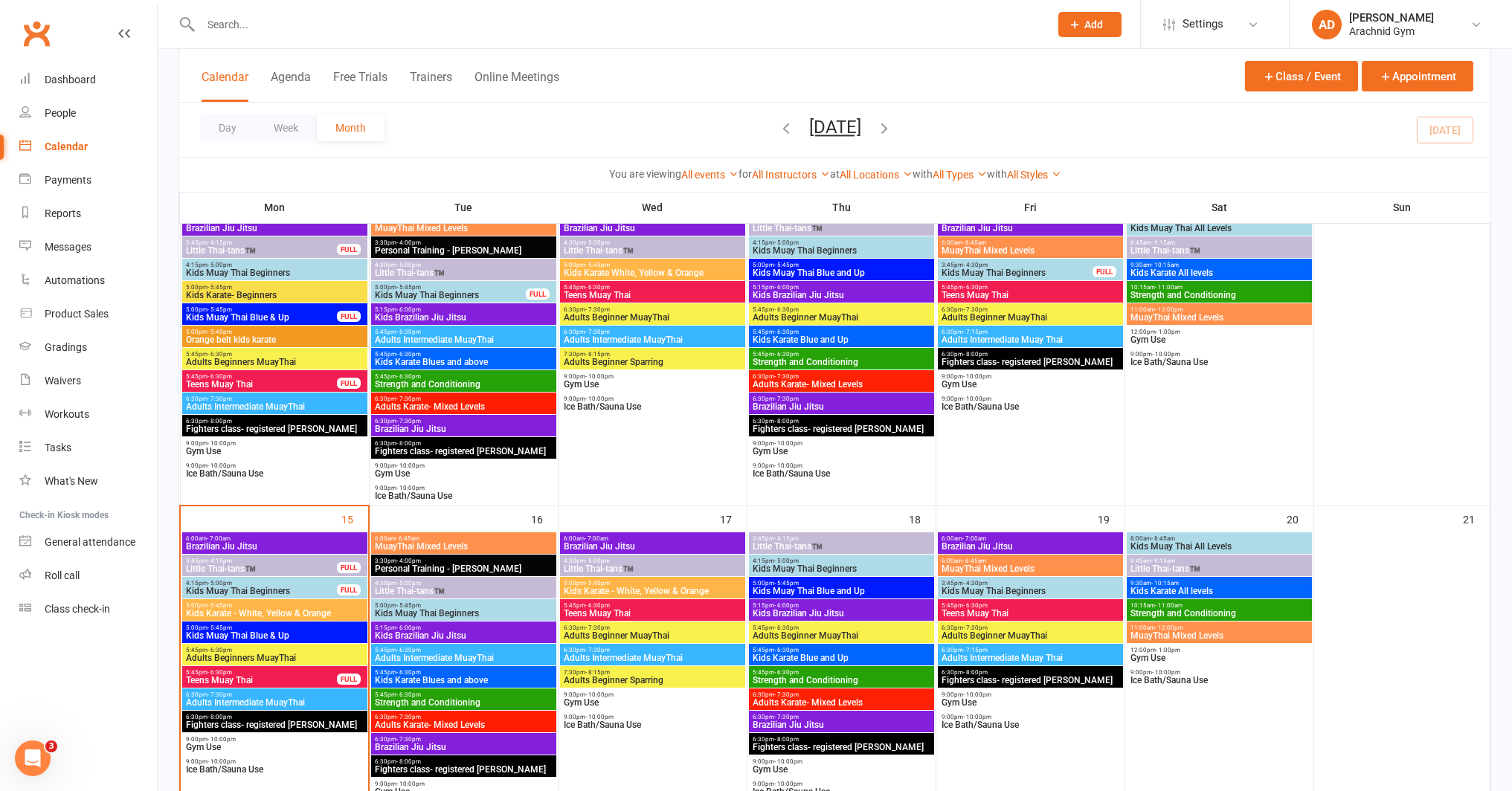
click at [252, 28] on input "text" at bounding box center [618, 25] width 843 height 20
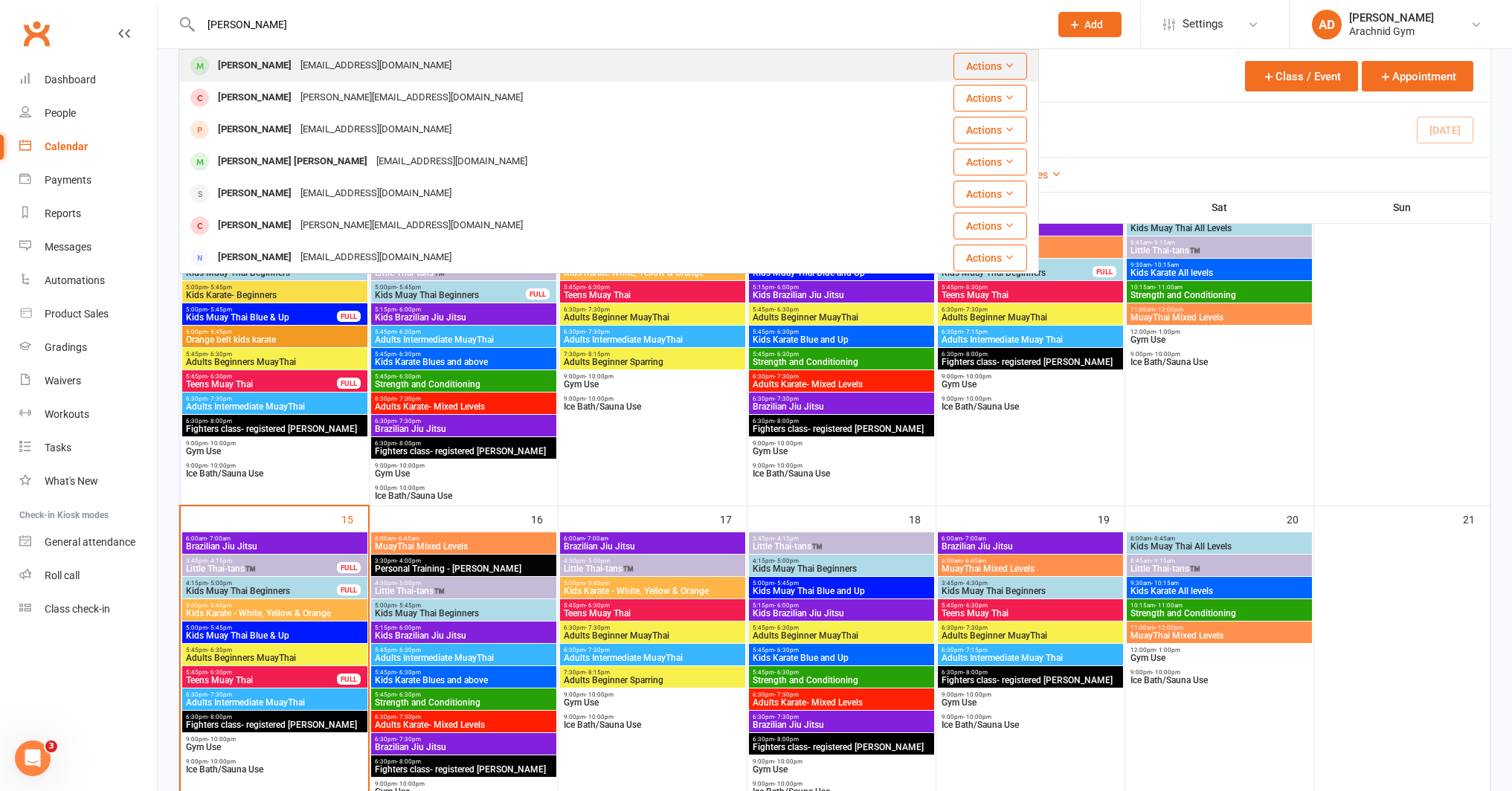
type input "tomas bor"
click at [224, 57] on div "[PERSON_NAME]" at bounding box center [254, 65] width 83 height 21
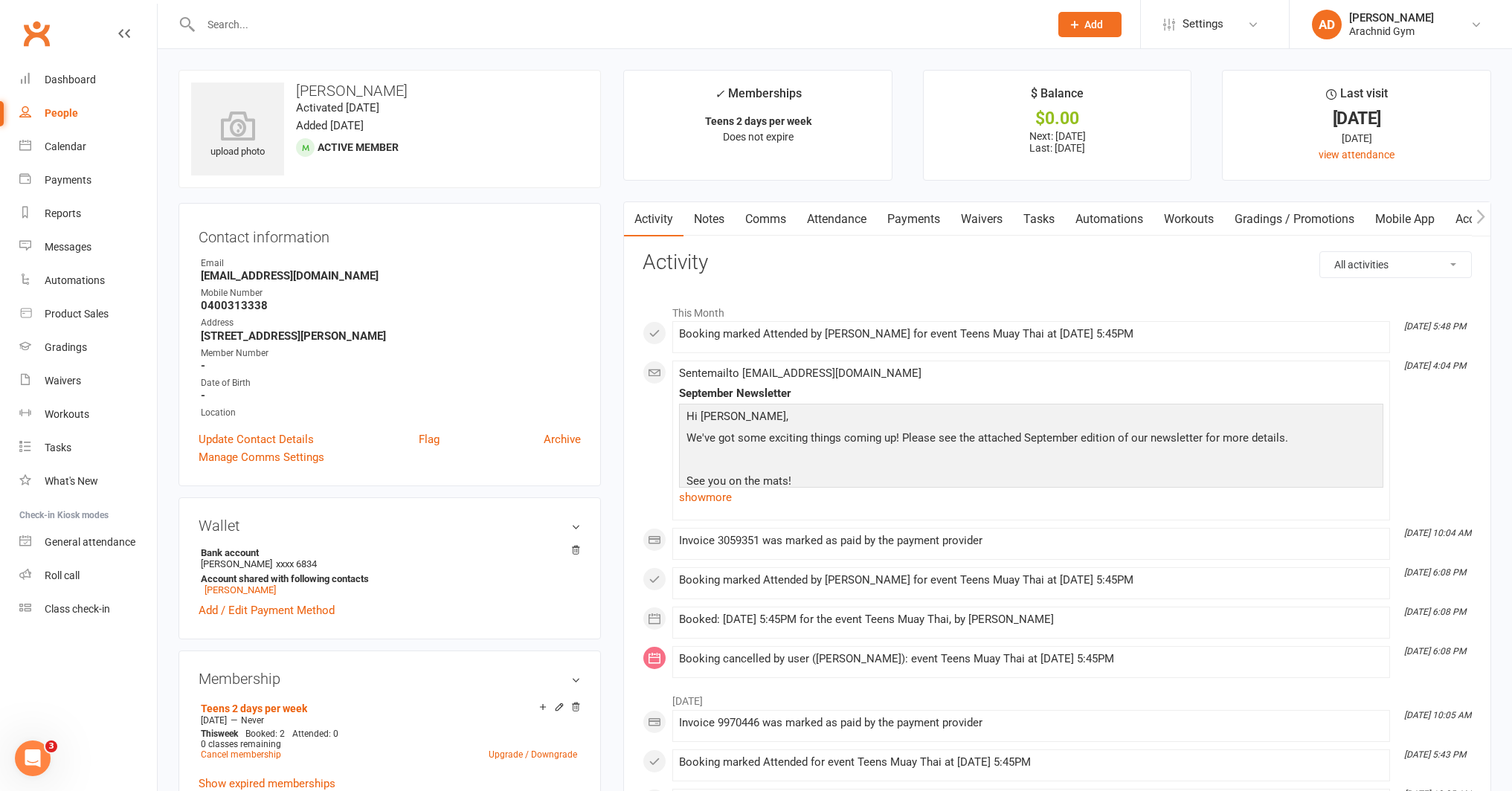
click at [957, 221] on link "Waivers" at bounding box center [981, 219] width 62 height 34
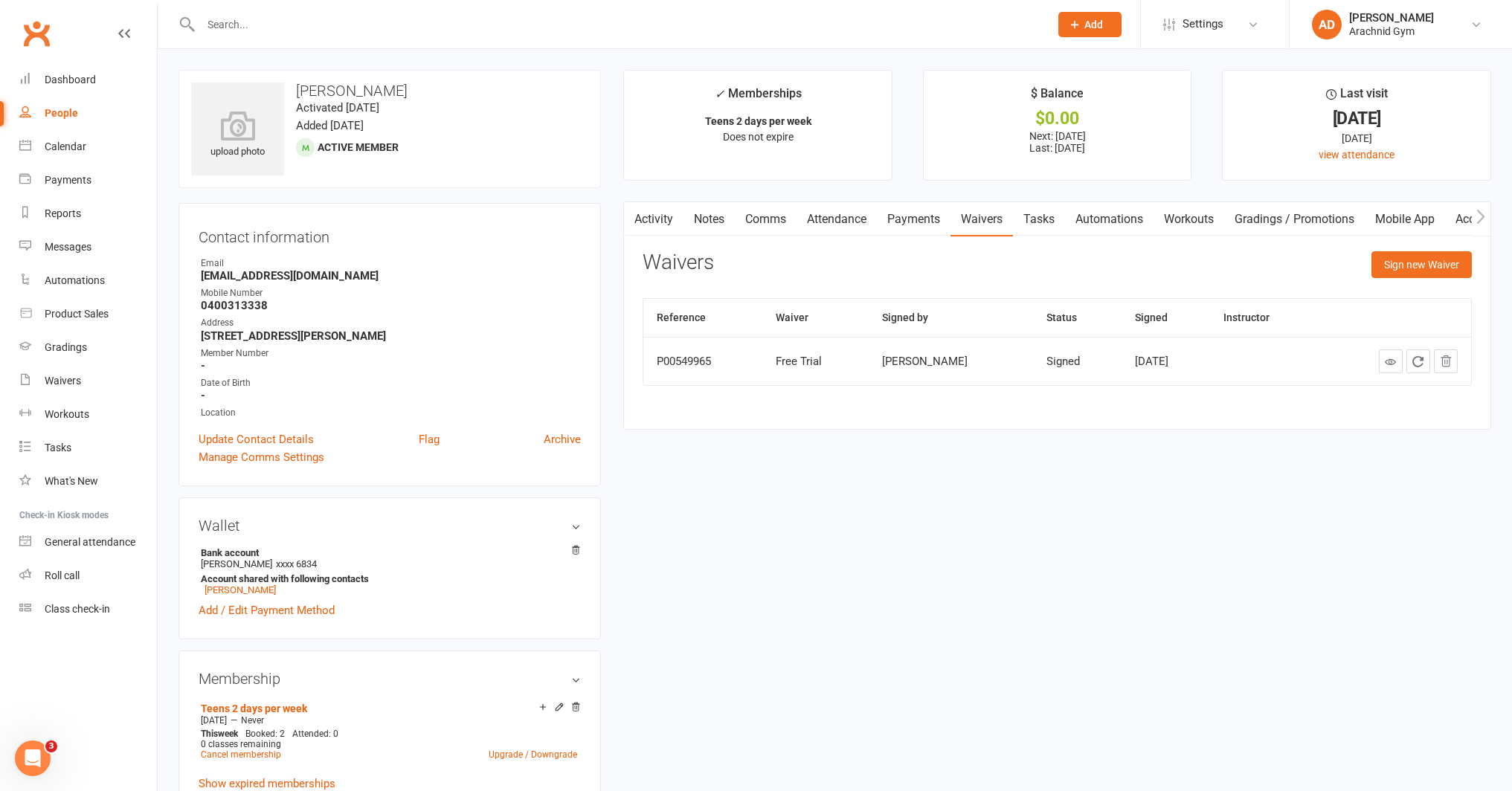
click at [852, 217] on link "Attendance" at bounding box center [836, 219] width 80 height 34
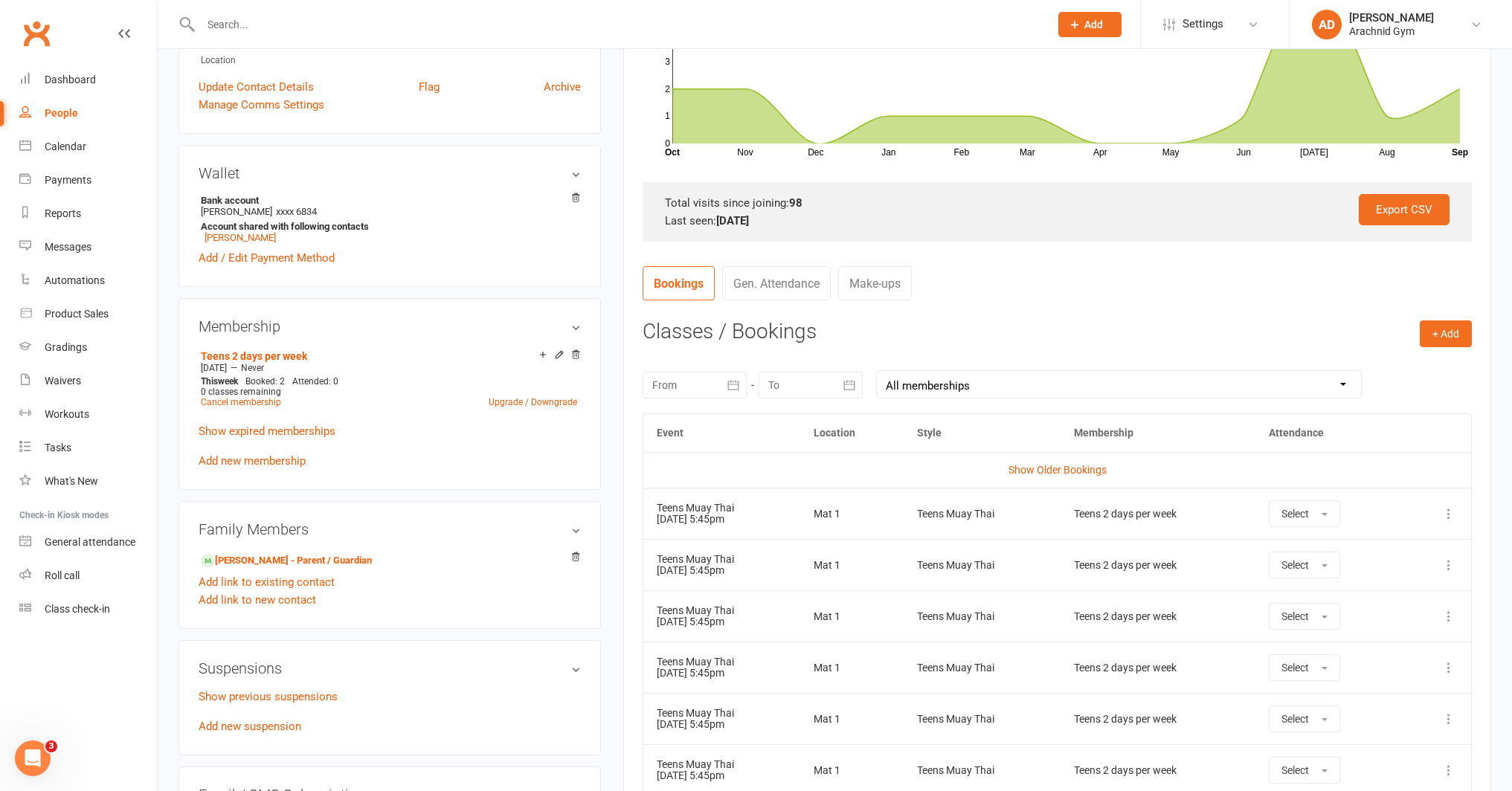
scroll to position [375, 0]
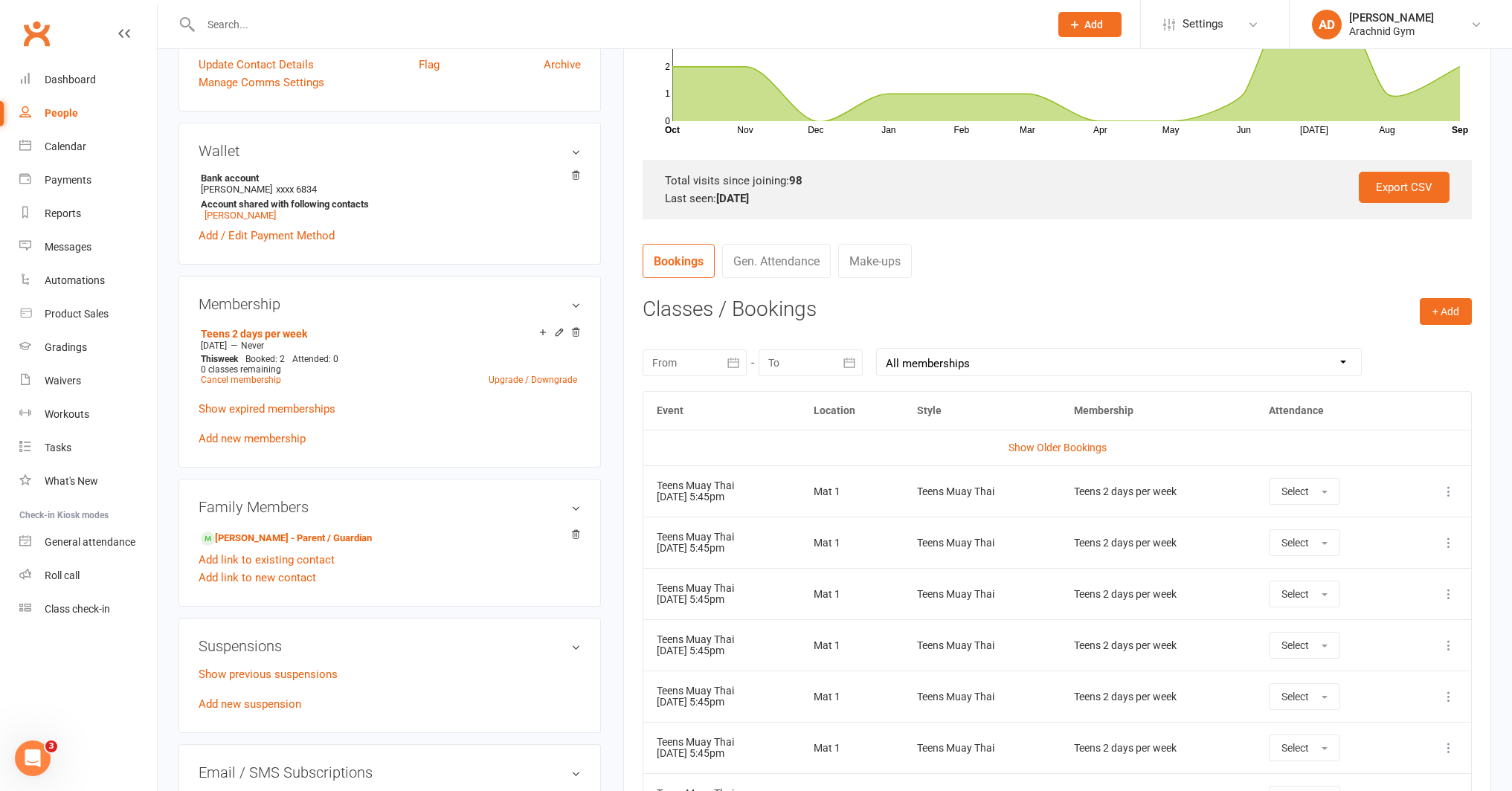
click at [1444, 488] on icon at bounding box center [1448, 491] width 15 height 15
click at [1363, 576] on link "Remove booking" at bounding box center [1383, 579] width 148 height 30
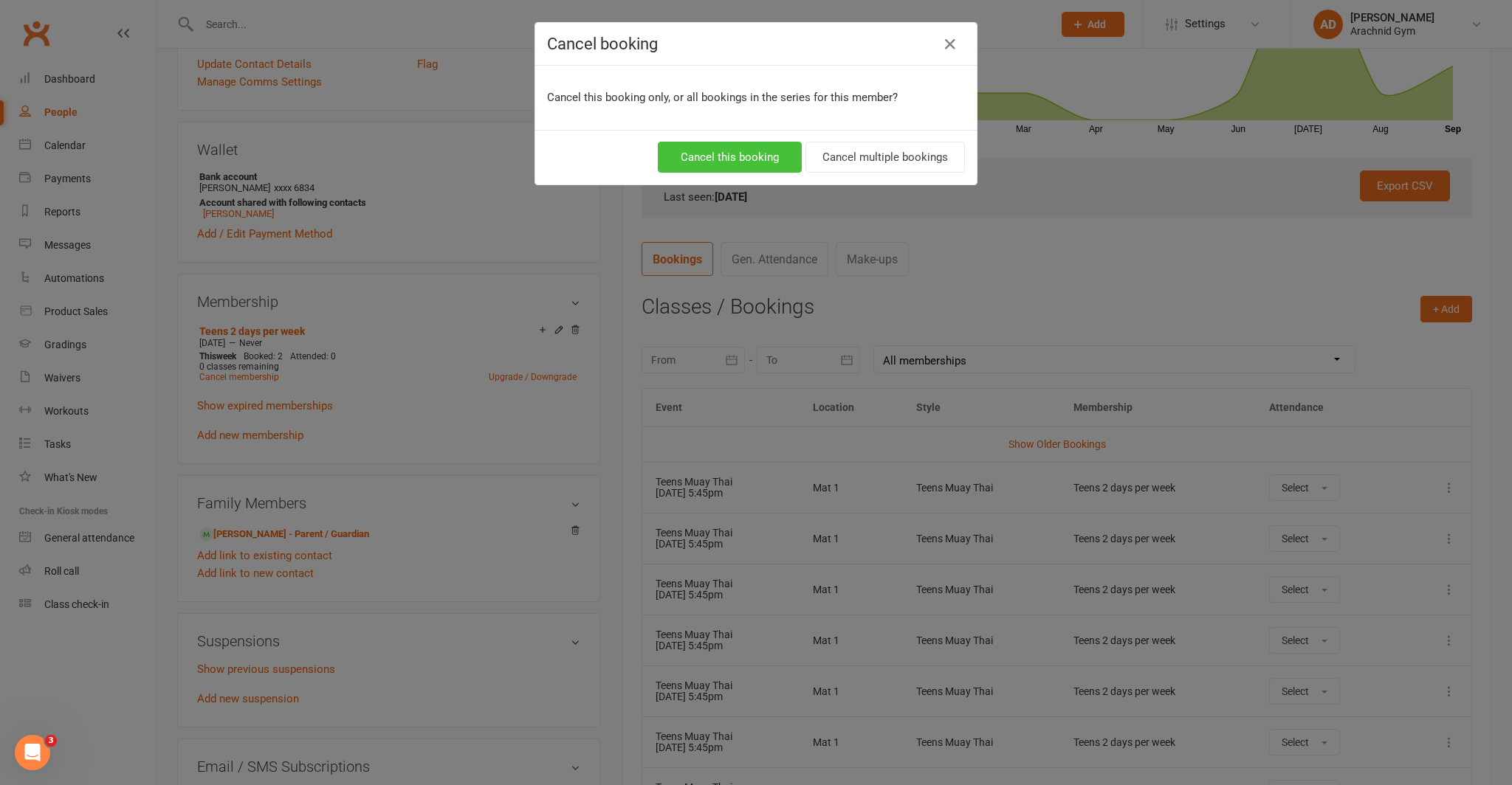
click at [748, 159] on button "Cancel this booking" at bounding box center [729, 157] width 144 height 31
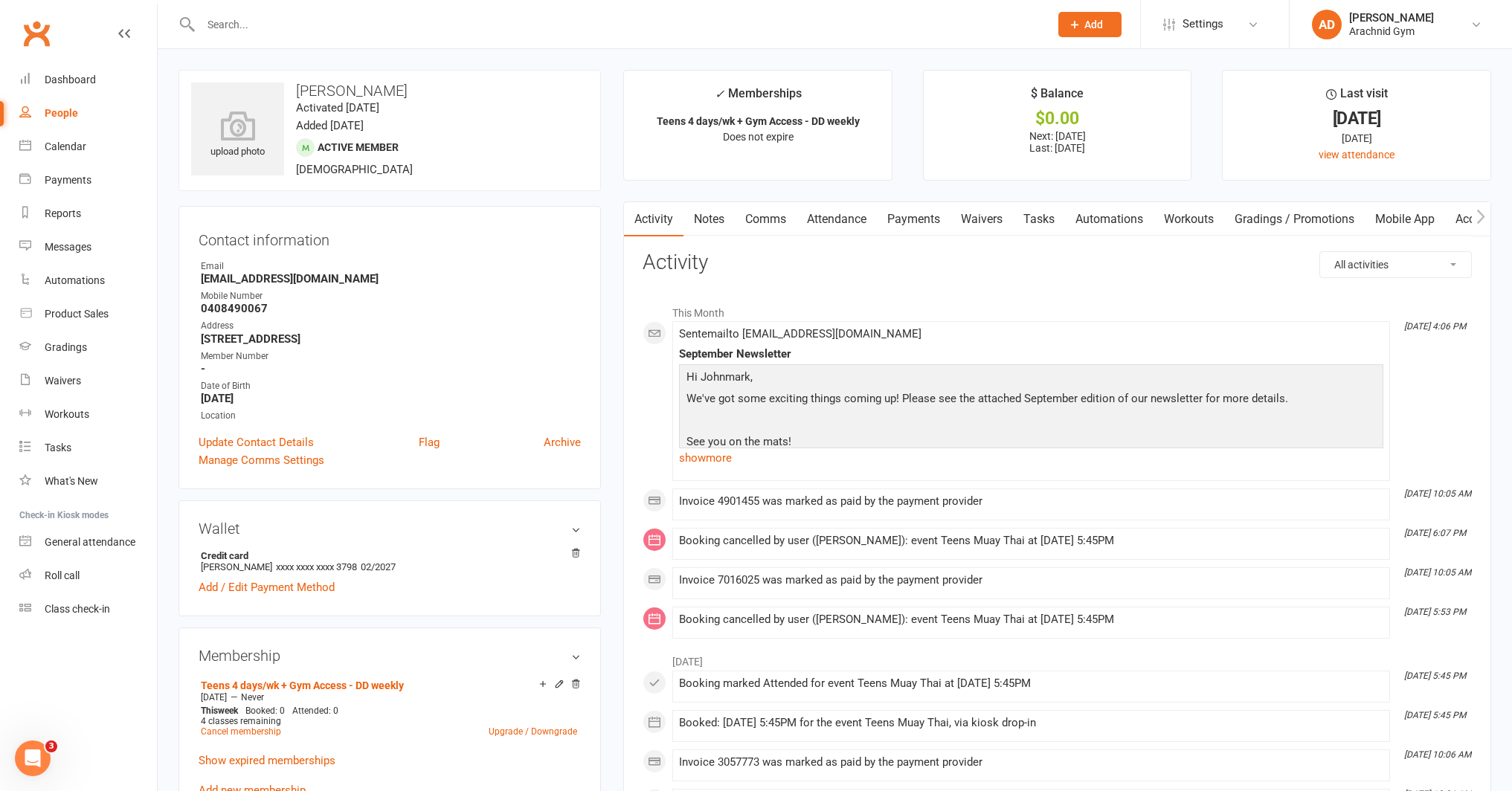
click at [841, 221] on link "Attendance" at bounding box center [836, 219] width 80 height 34
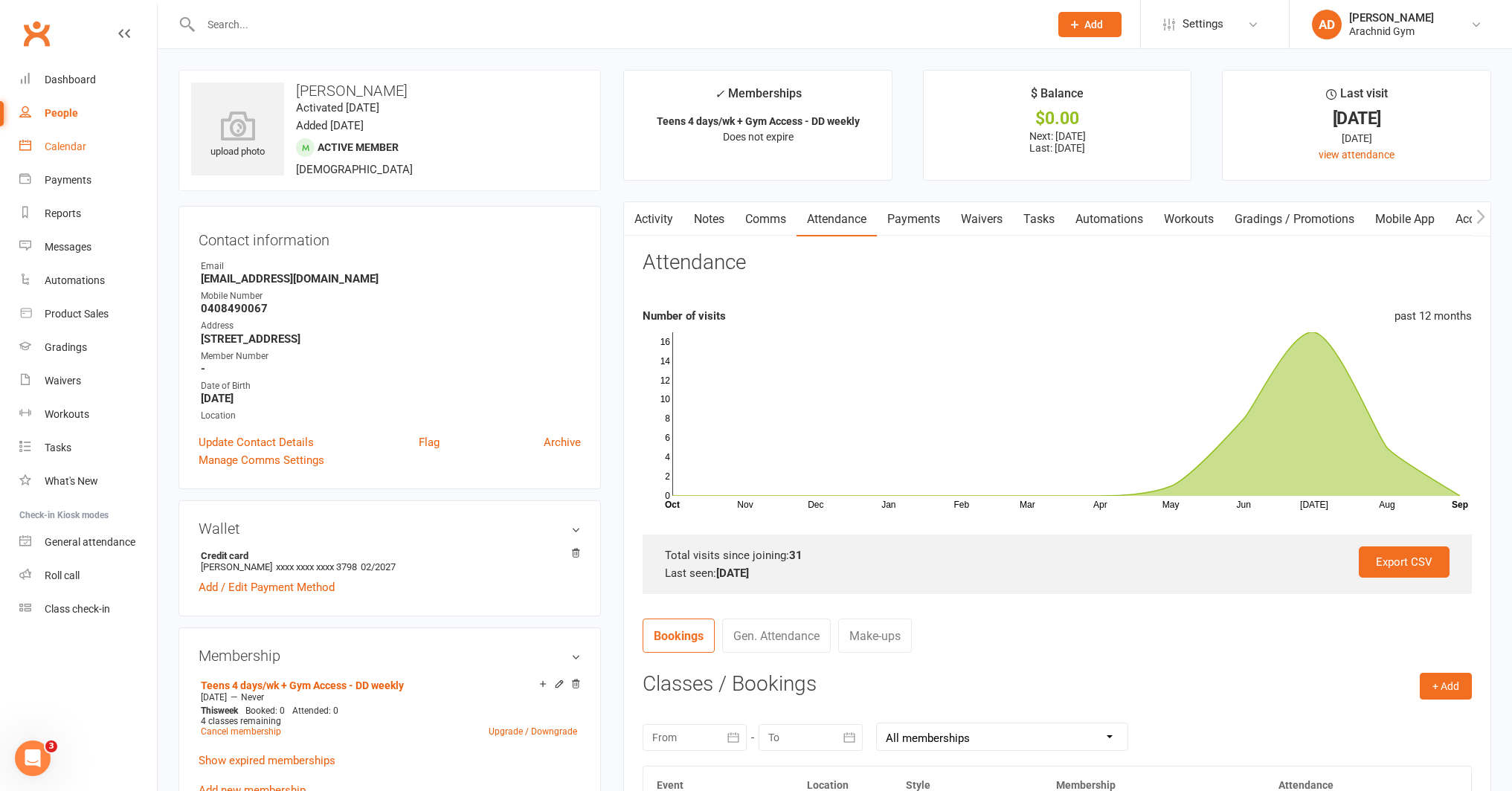
click at [59, 146] on div "Calendar" at bounding box center [65, 147] width 42 height 12
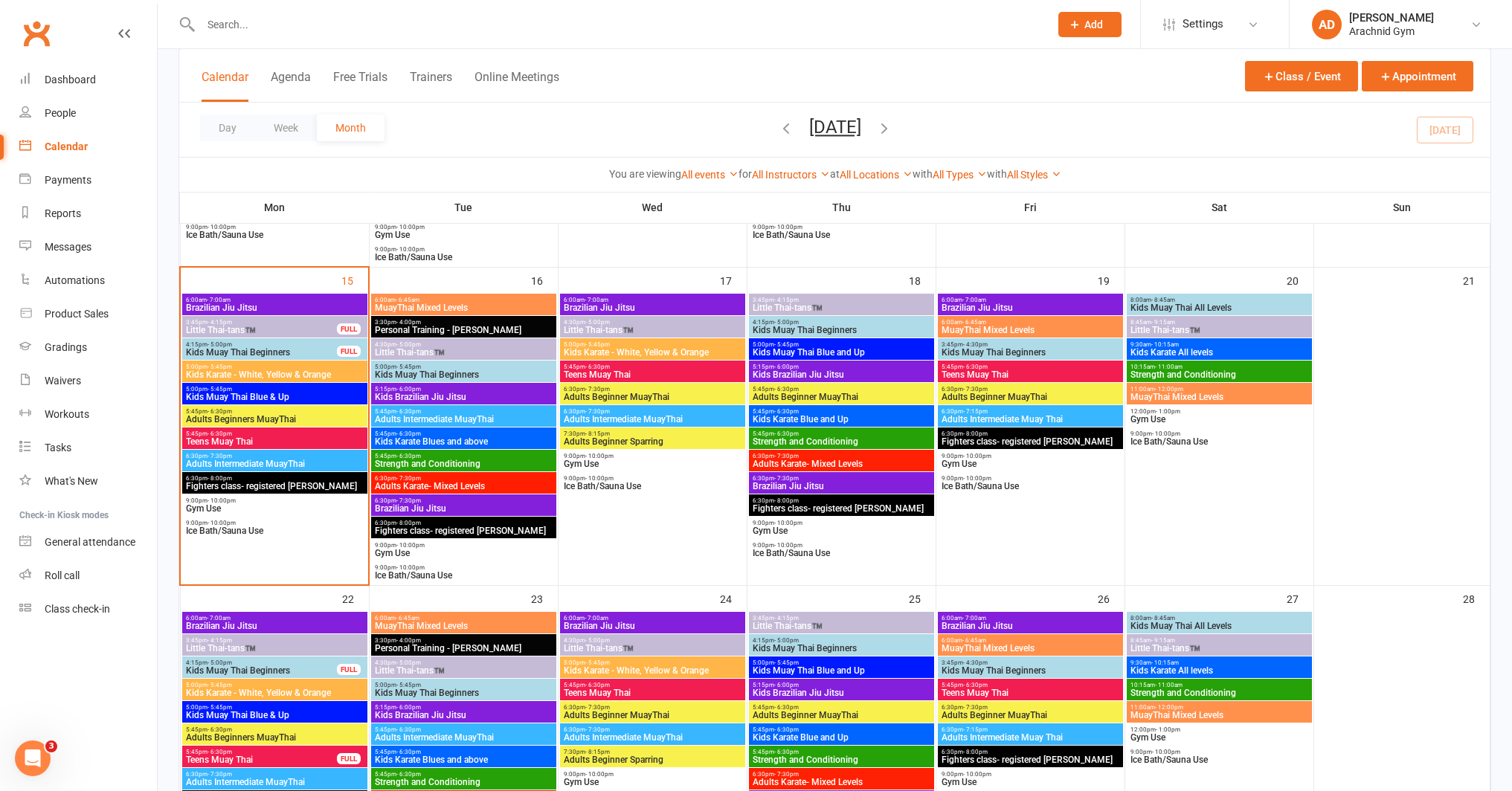
scroll to position [692, 0]
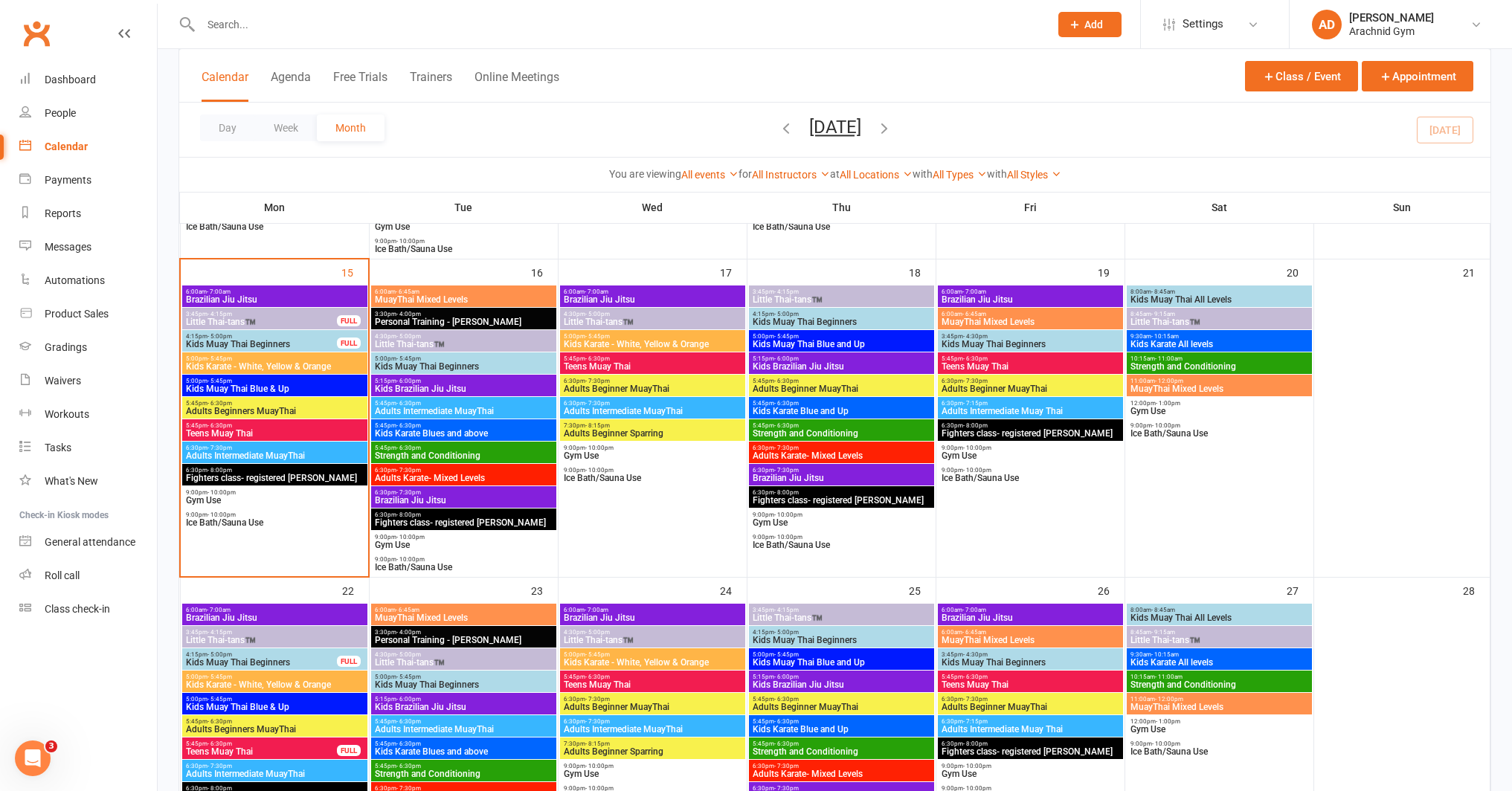
click at [303, 424] on span "5:45pm - 6:30pm" at bounding box center [275, 426] width 179 height 7
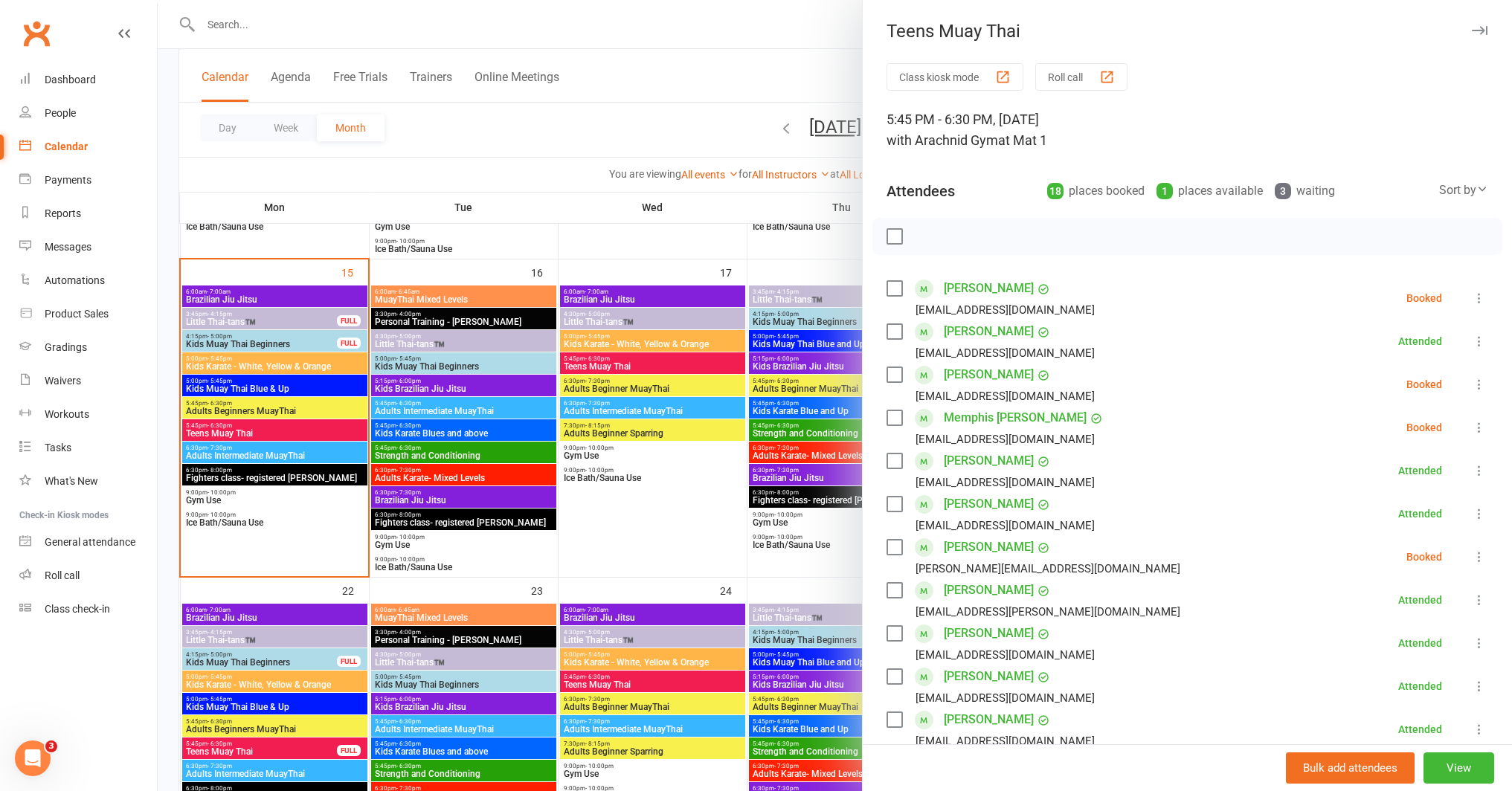
click at [1472, 295] on icon at bounding box center [1479, 298] width 15 height 15
click at [1370, 368] on link "Remove" at bounding box center [1407, 357] width 160 height 30
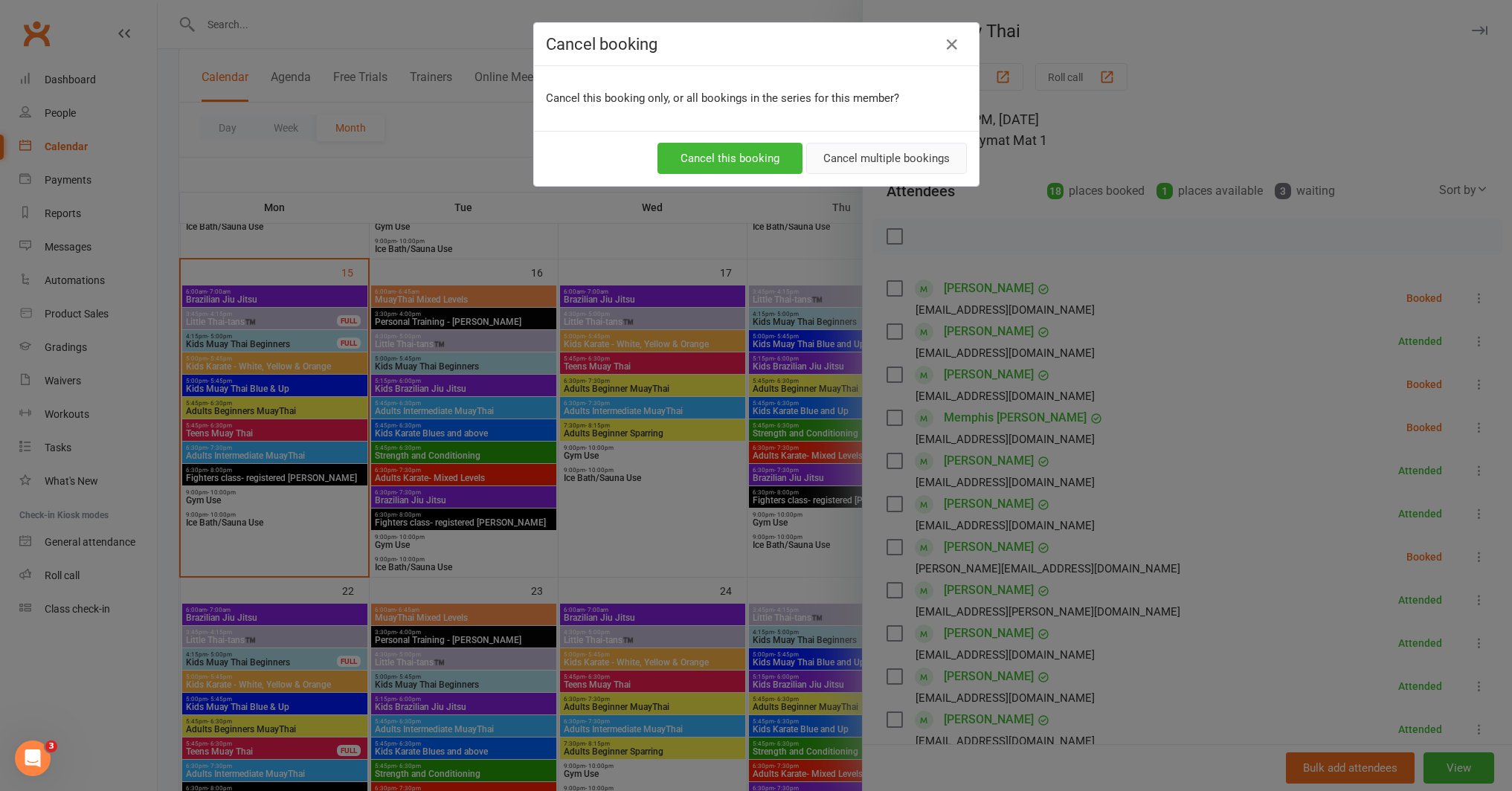
click at [899, 166] on button "Cancel multiple bookings" at bounding box center [887, 158] width 160 height 32
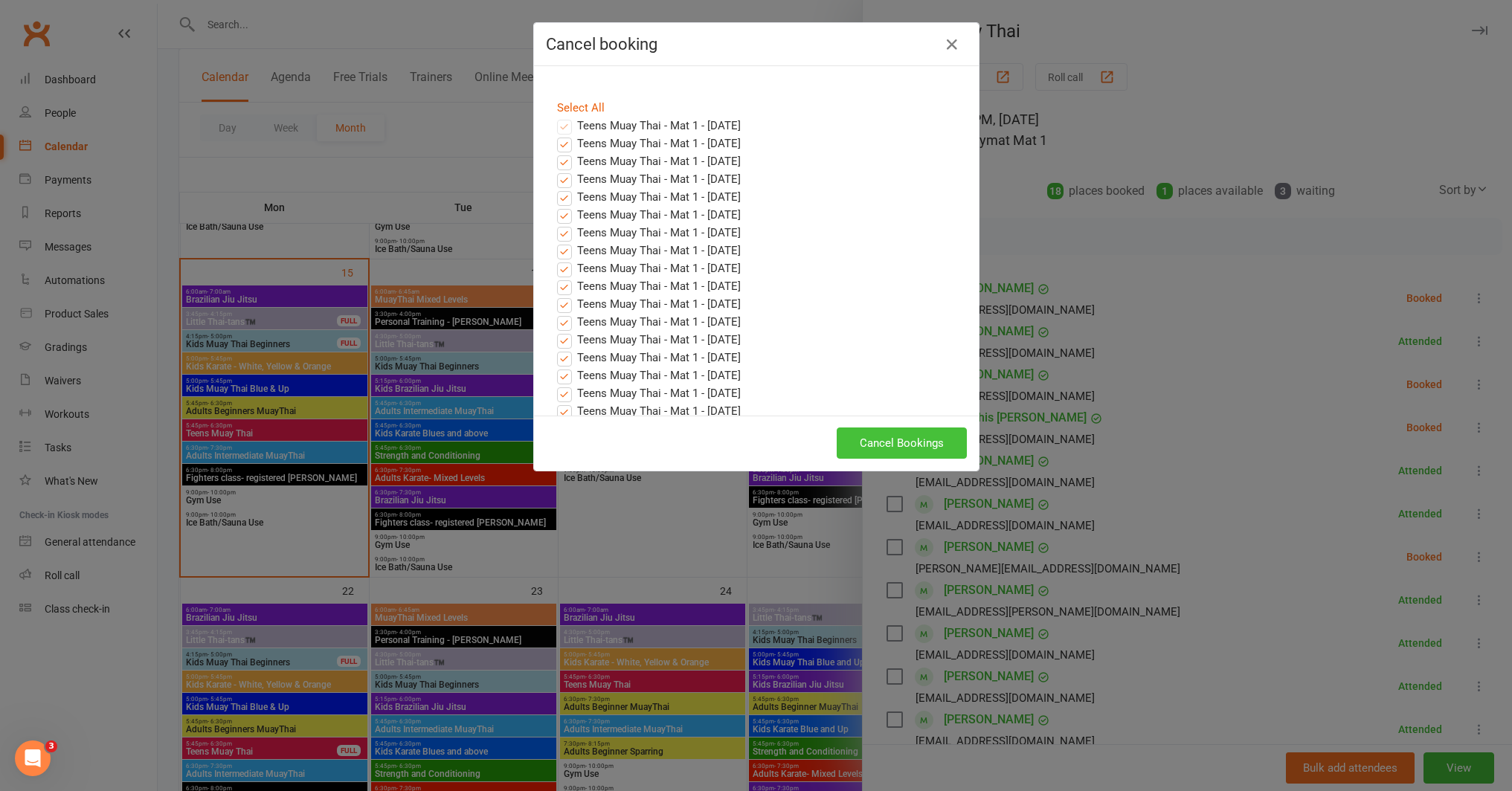
click at [905, 449] on button "Cancel Bookings" at bounding box center [901, 443] width 131 height 32
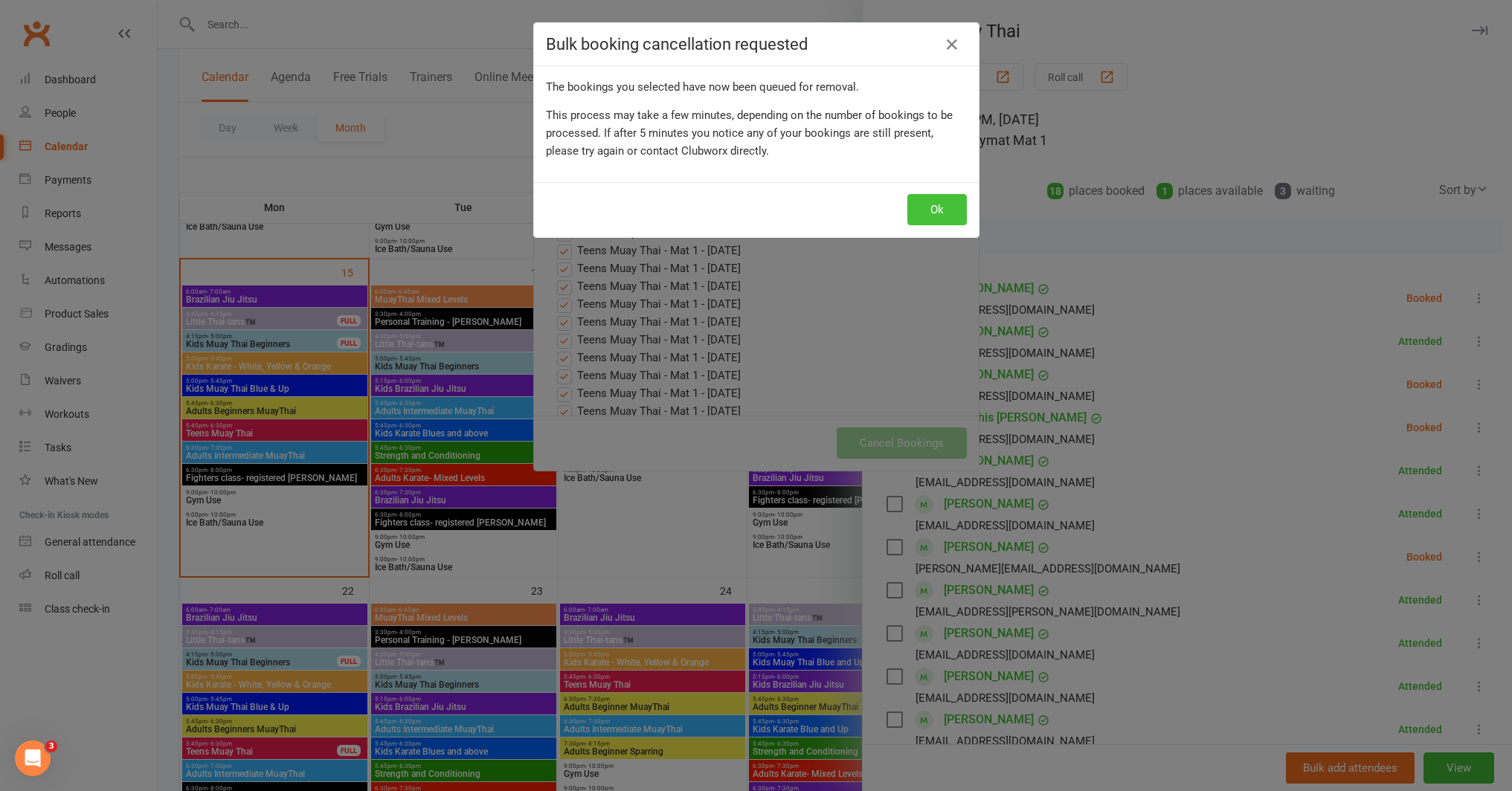
click at [925, 202] on button "Ok" at bounding box center [937, 209] width 60 height 32
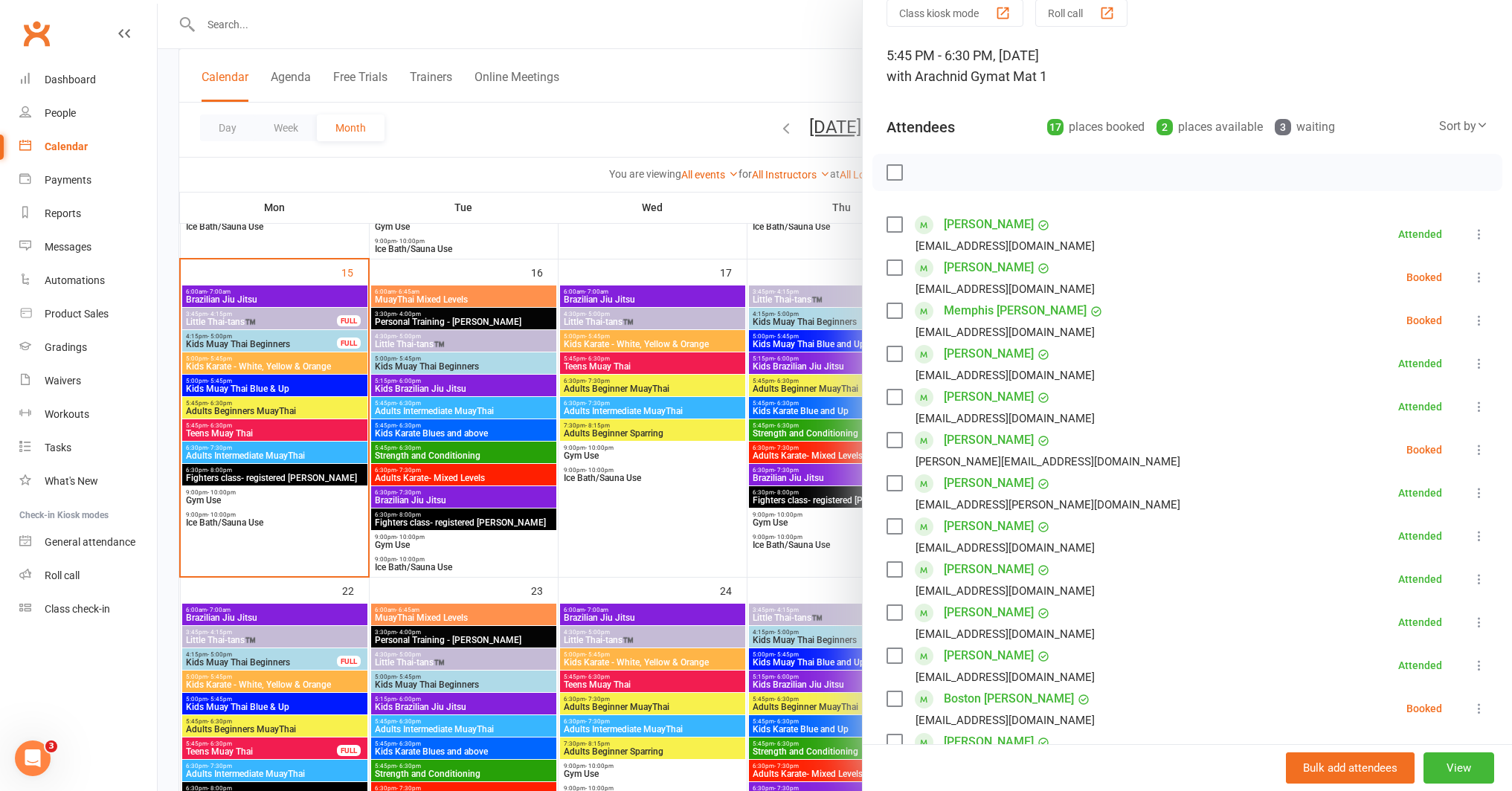
scroll to position [71, 0]
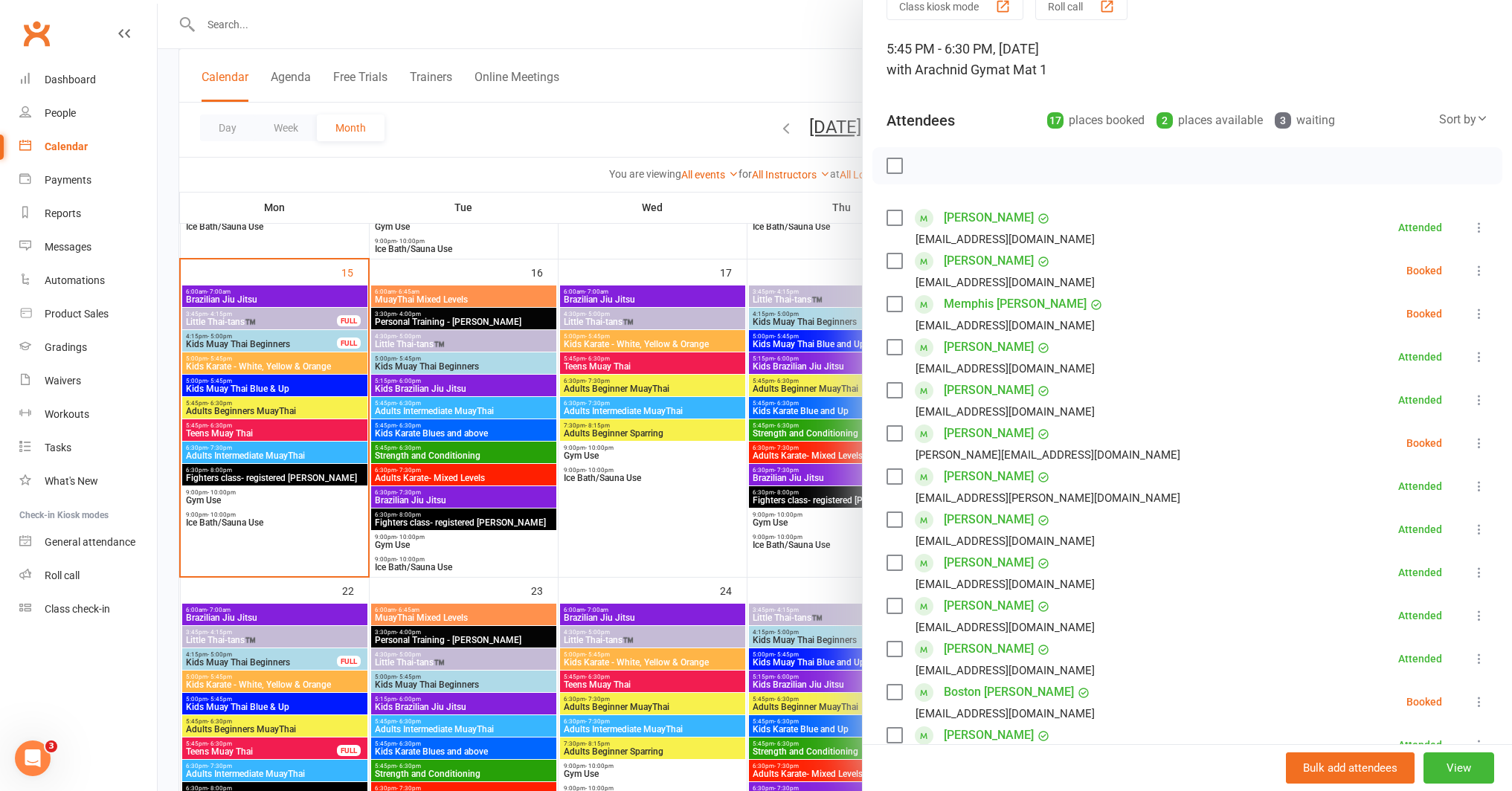
click at [1472, 437] on icon at bounding box center [1479, 443] width 15 height 15
click at [1378, 527] on link "Check in" at bounding box center [1407, 532] width 160 height 30
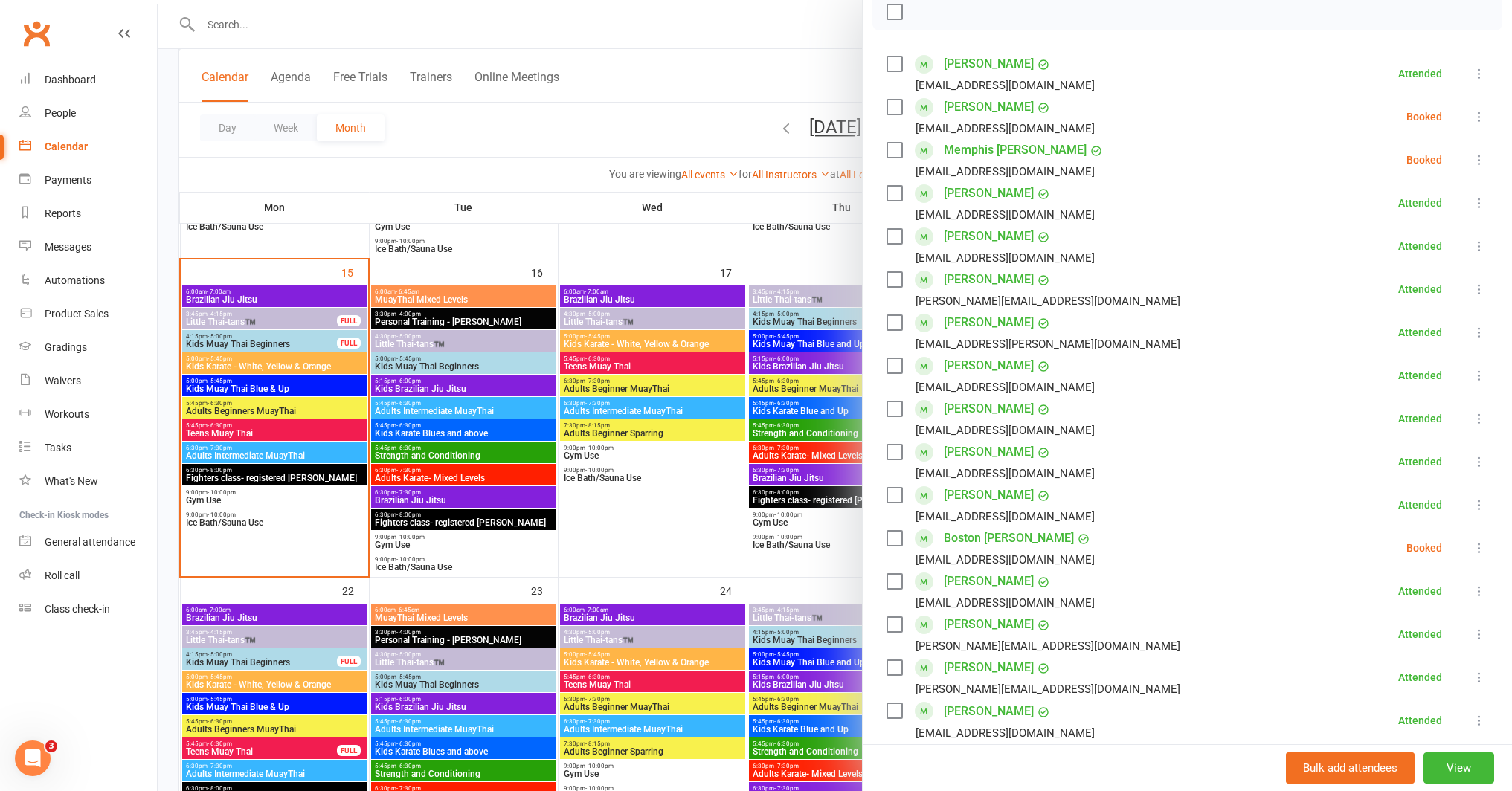
scroll to position [236, 0]
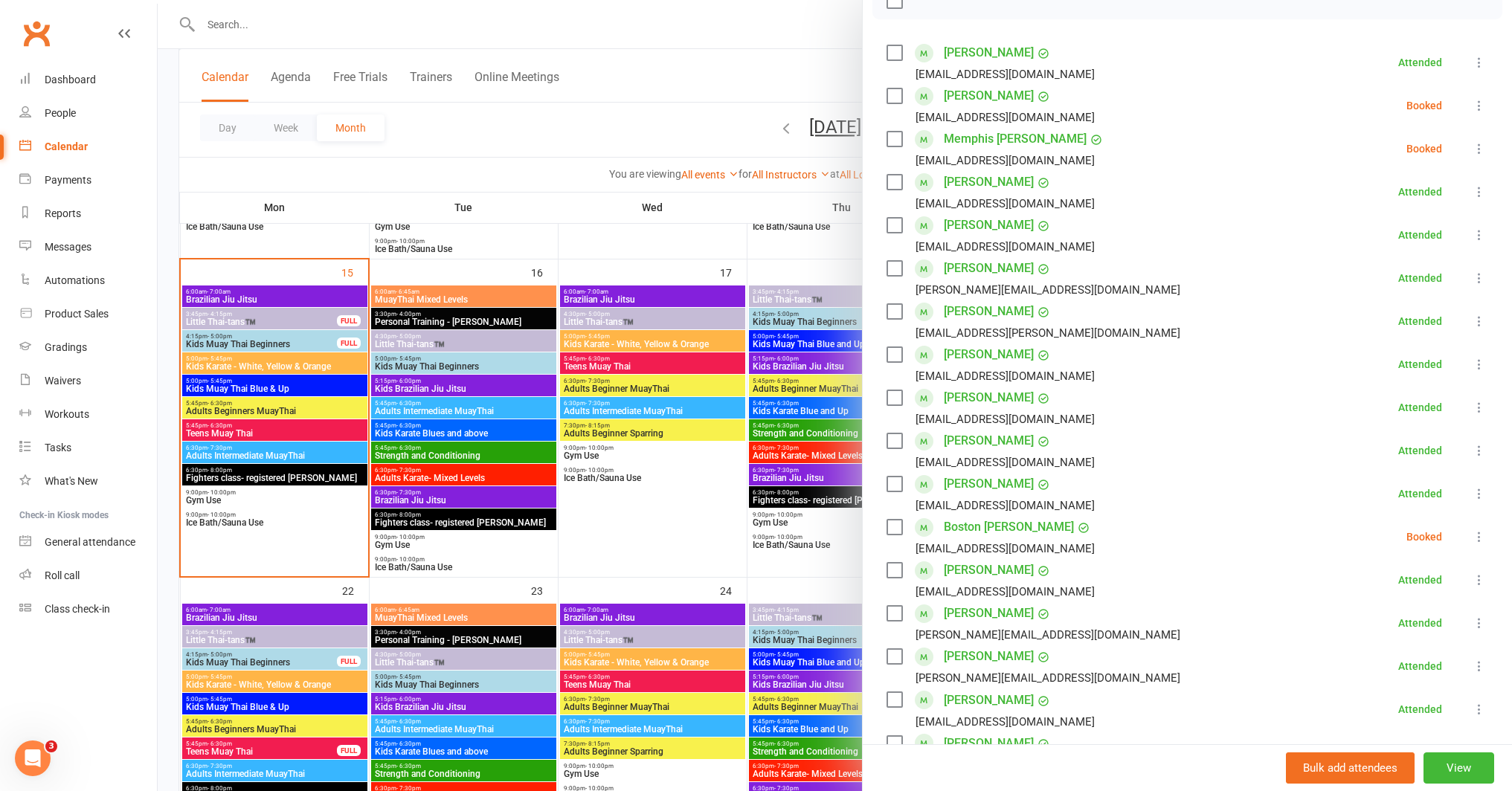
click at [1472, 539] on icon at bounding box center [1479, 536] width 15 height 15
click at [1401, 588] on link "Remove" at bounding box center [1407, 596] width 160 height 30
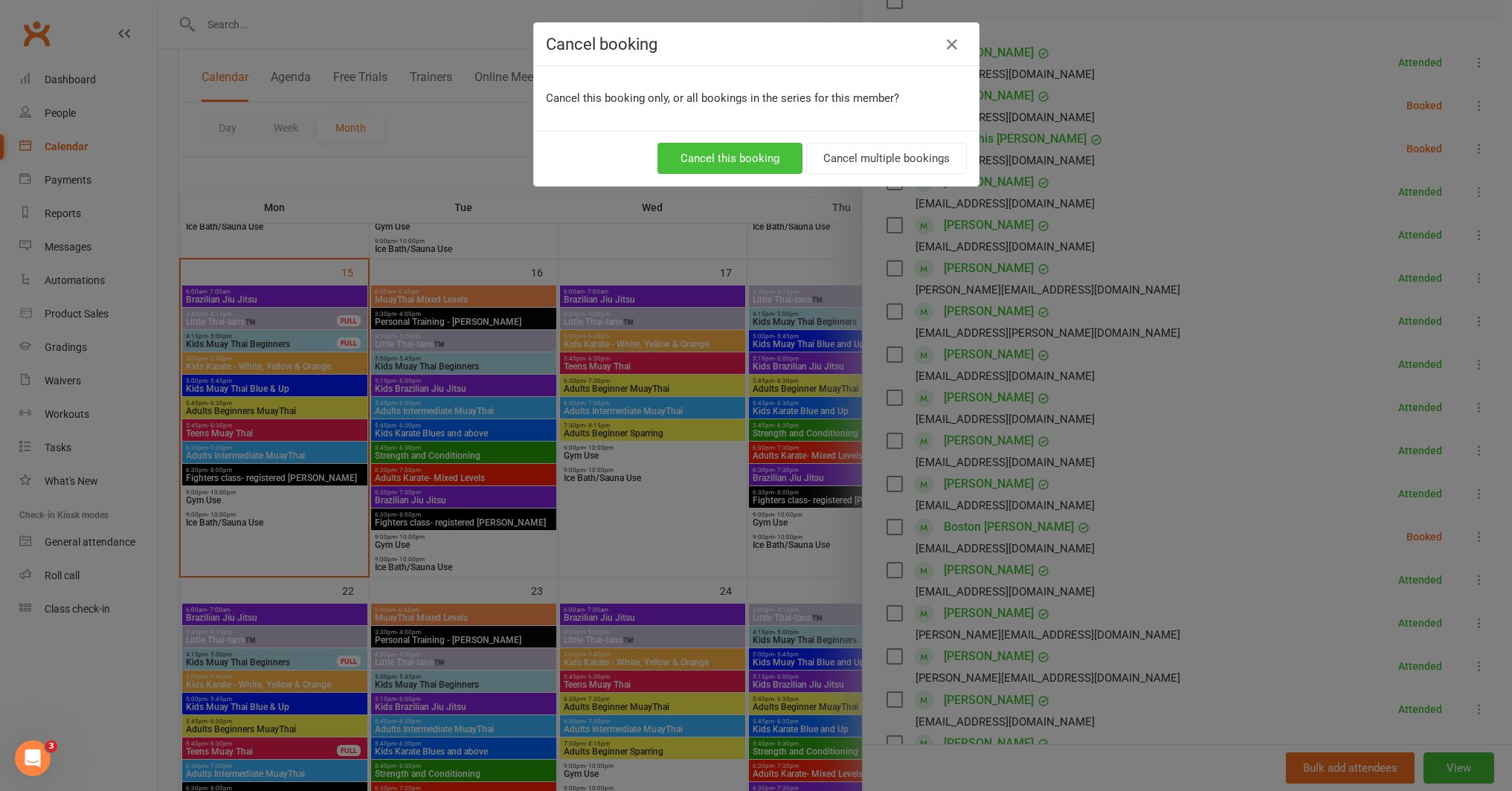
click at [754, 161] on button "Cancel this booking" at bounding box center [730, 158] width 145 height 32
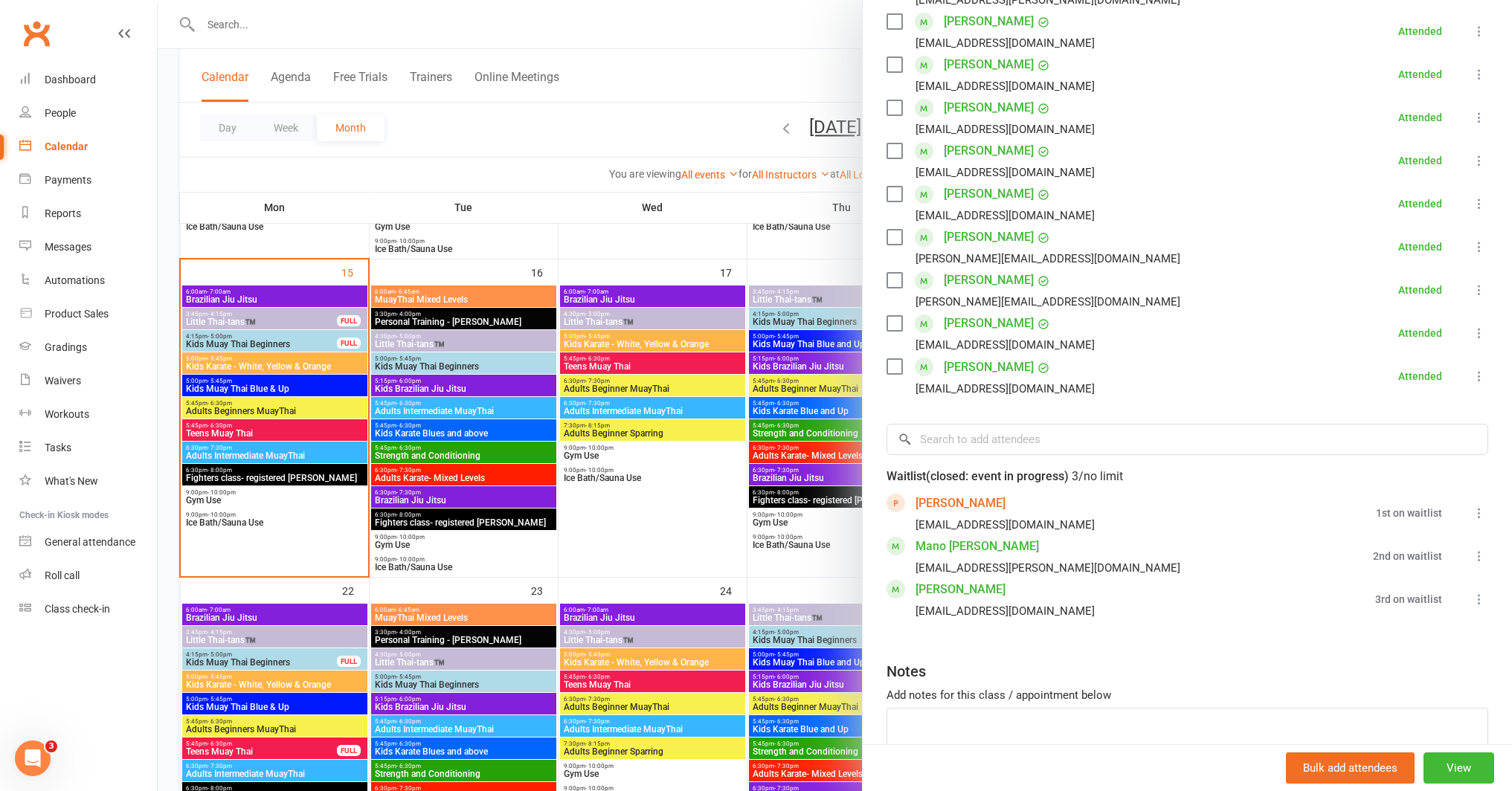
scroll to position [571, 0]
click at [1472, 551] on icon at bounding box center [1479, 554] width 15 height 15
click at [1387, 587] on link "Book now" at bounding box center [1399, 583] width 177 height 30
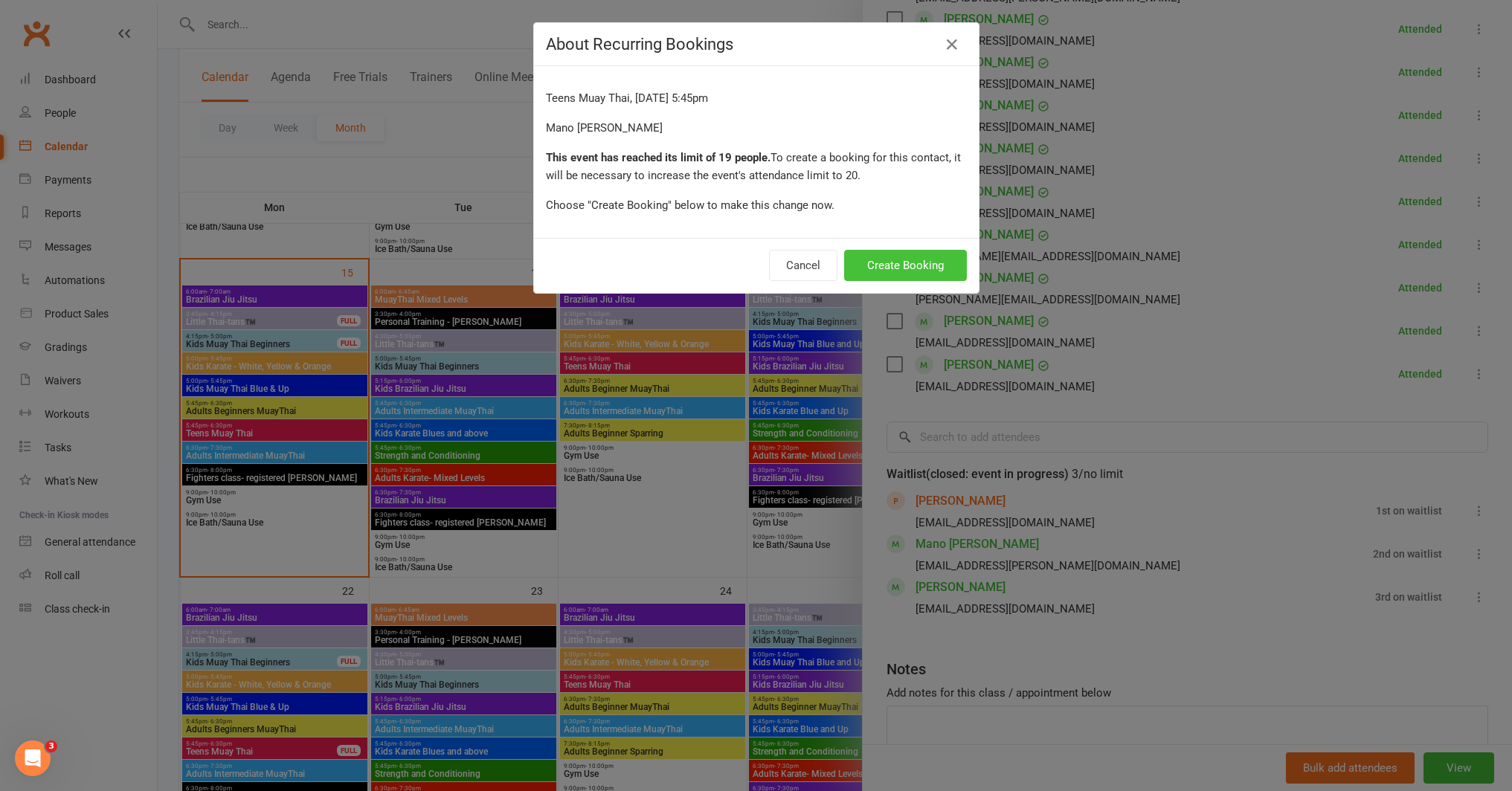
click at [935, 265] on button "Create Booking" at bounding box center [905, 265] width 123 height 32
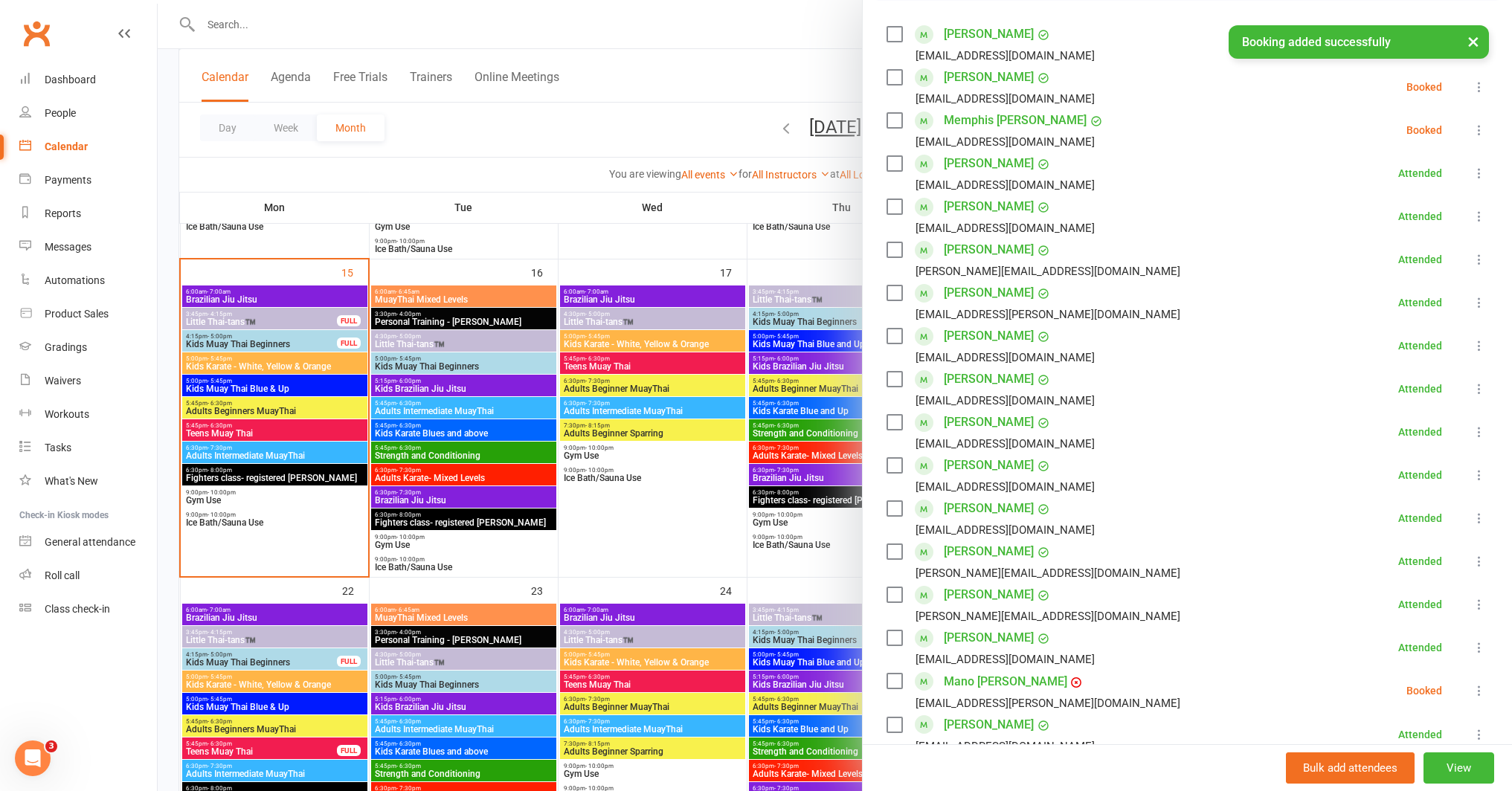
scroll to position [260, 0]
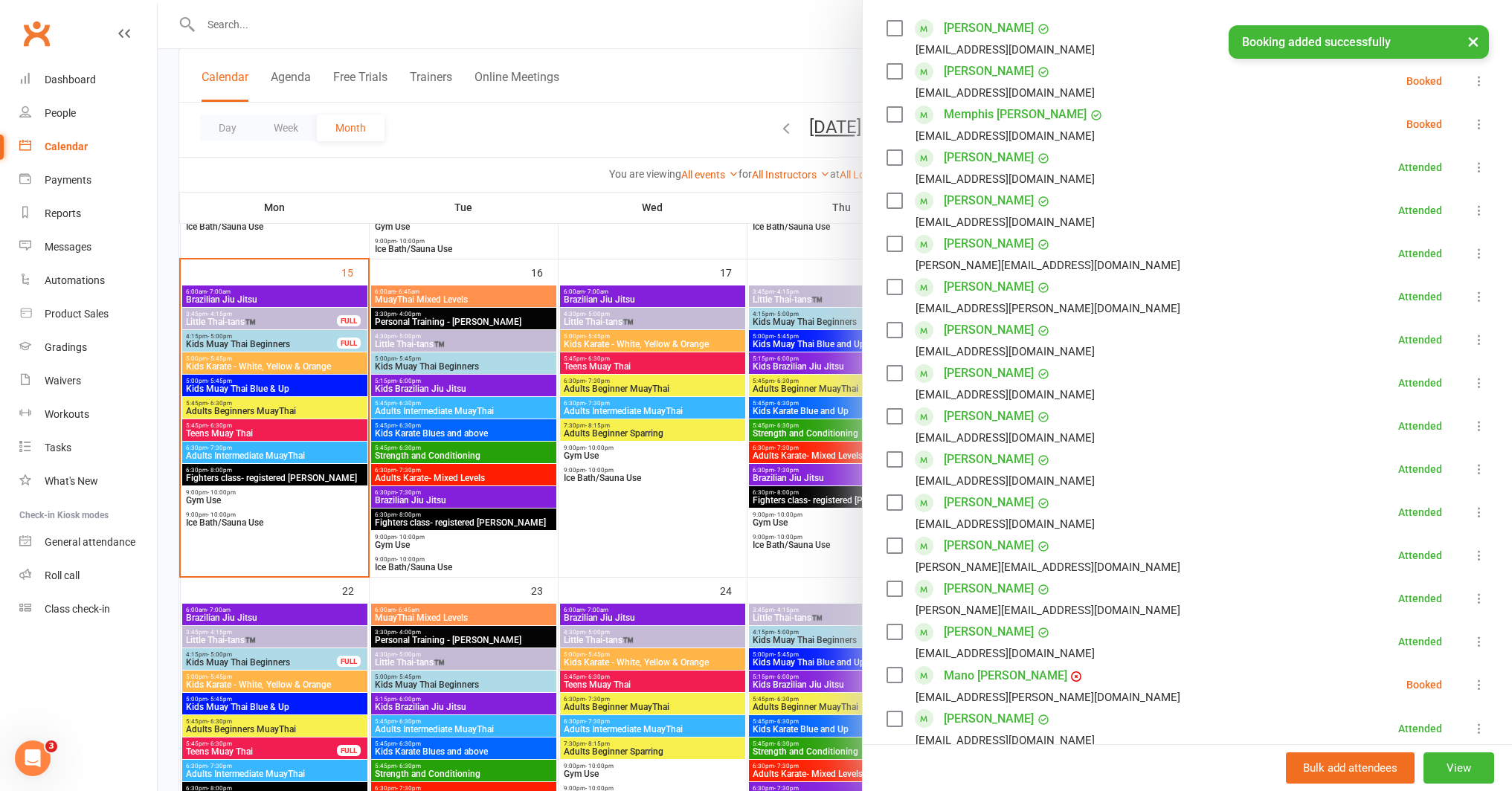
click at [1472, 683] on icon at bounding box center [1479, 684] width 15 height 15
click at [1377, 762] on link "Check in" at bounding box center [1407, 773] width 160 height 30
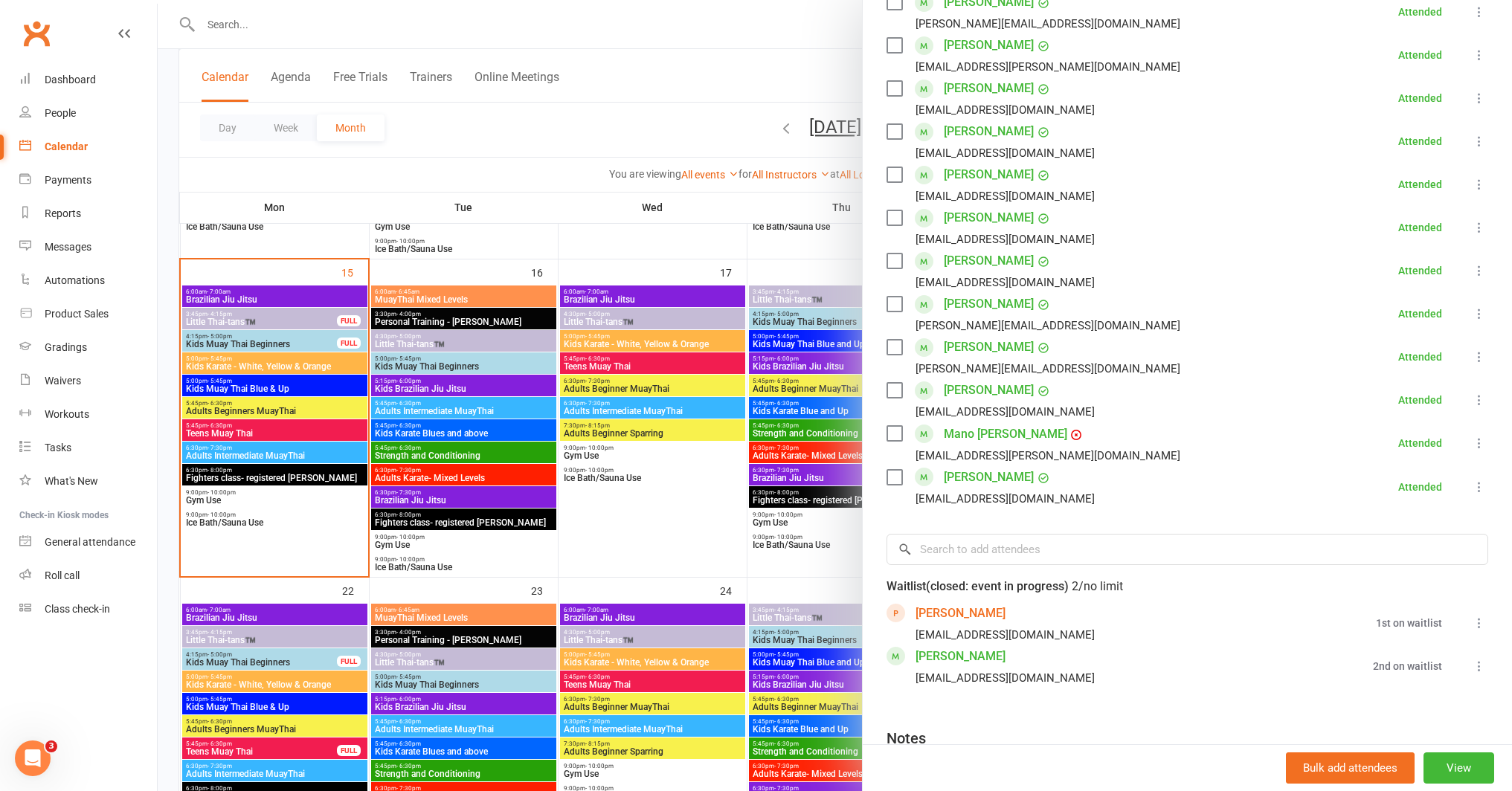
scroll to position [504, 0]
click at [1472, 666] on icon at bounding box center [1479, 664] width 15 height 15
click at [1396, 700] on link "Book now" at bounding box center [1407, 693] width 160 height 30
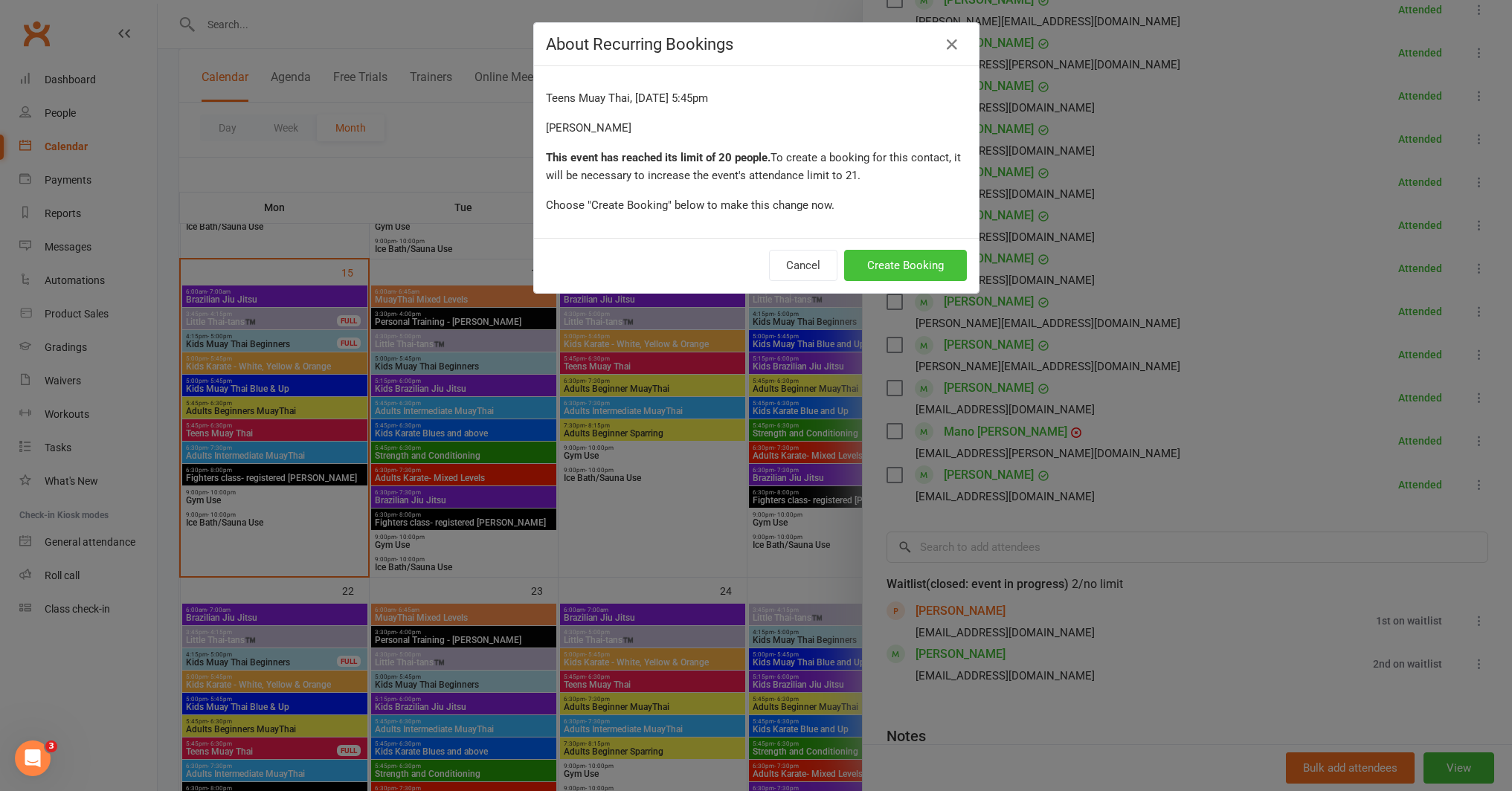
click at [921, 269] on button "Create Booking" at bounding box center [905, 265] width 123 height 32
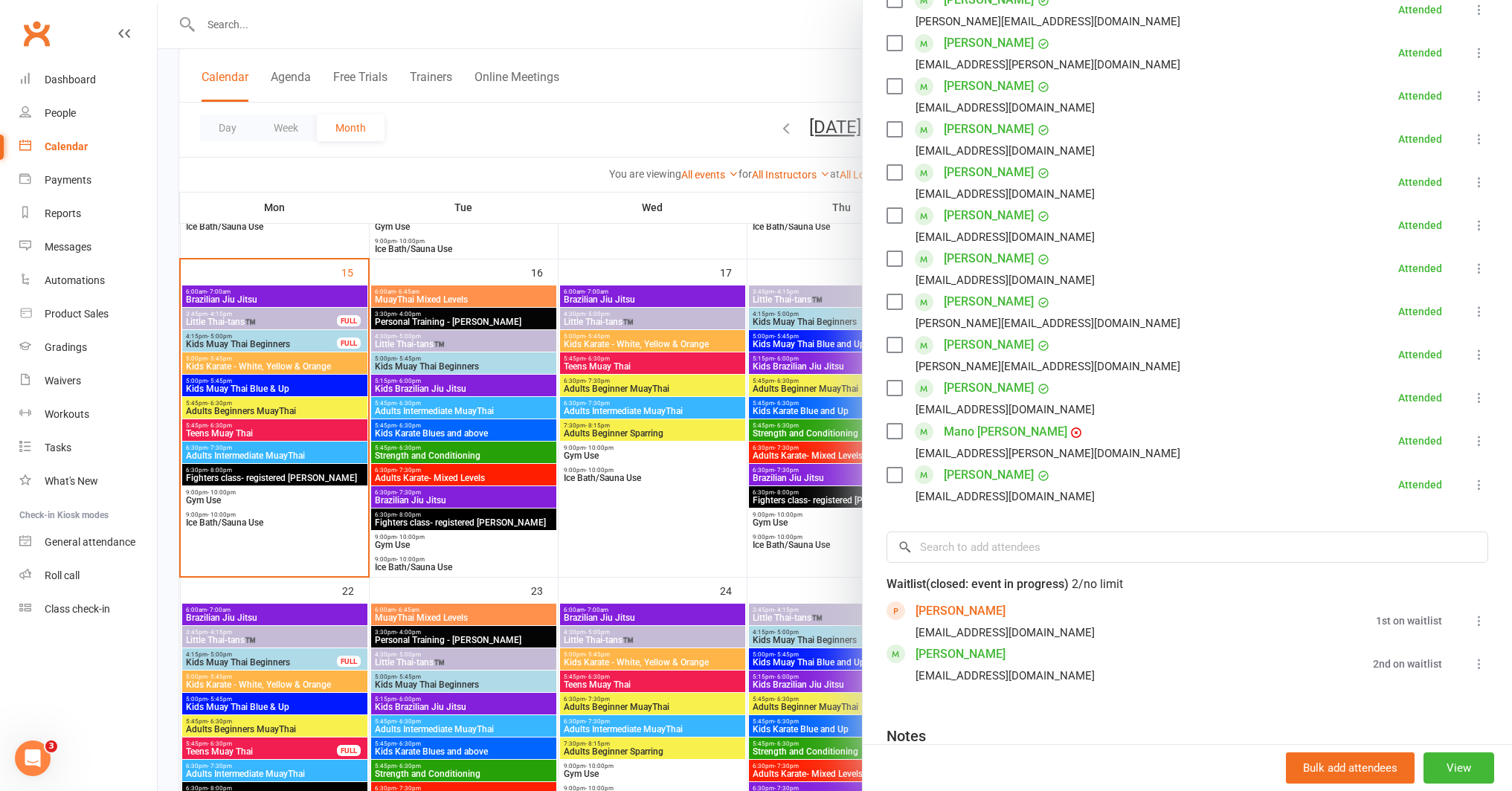
click at [1472, 659] on icon at bounding box center [1479, 664] width 15 height 15
click at [1408, 745] on link "Remove" at bounding box center [1407, 753] width 160 height 30
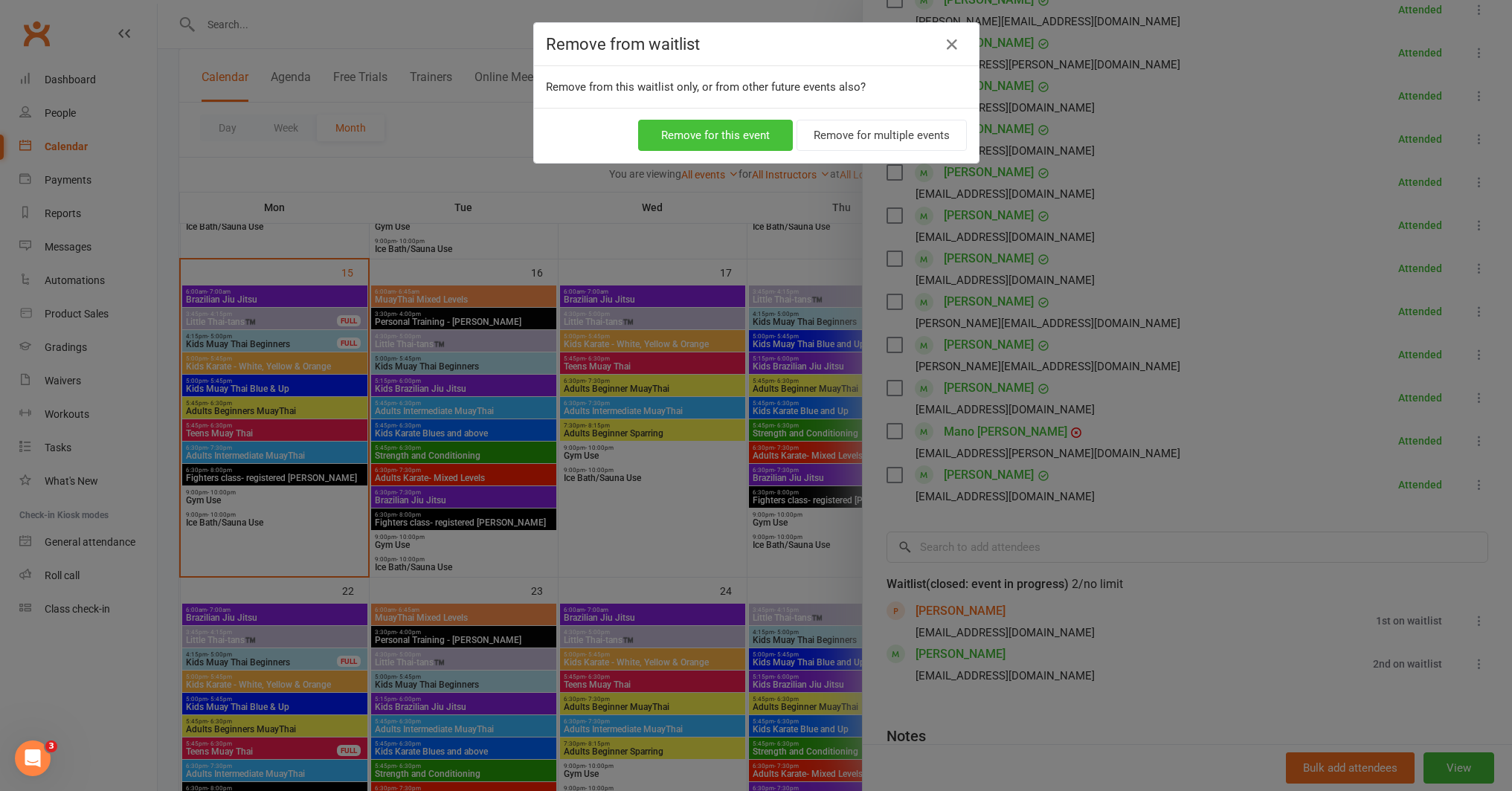
click at [755, 137] on button "Remove for this event" at bounding box center [715, 135] width 154 height 32
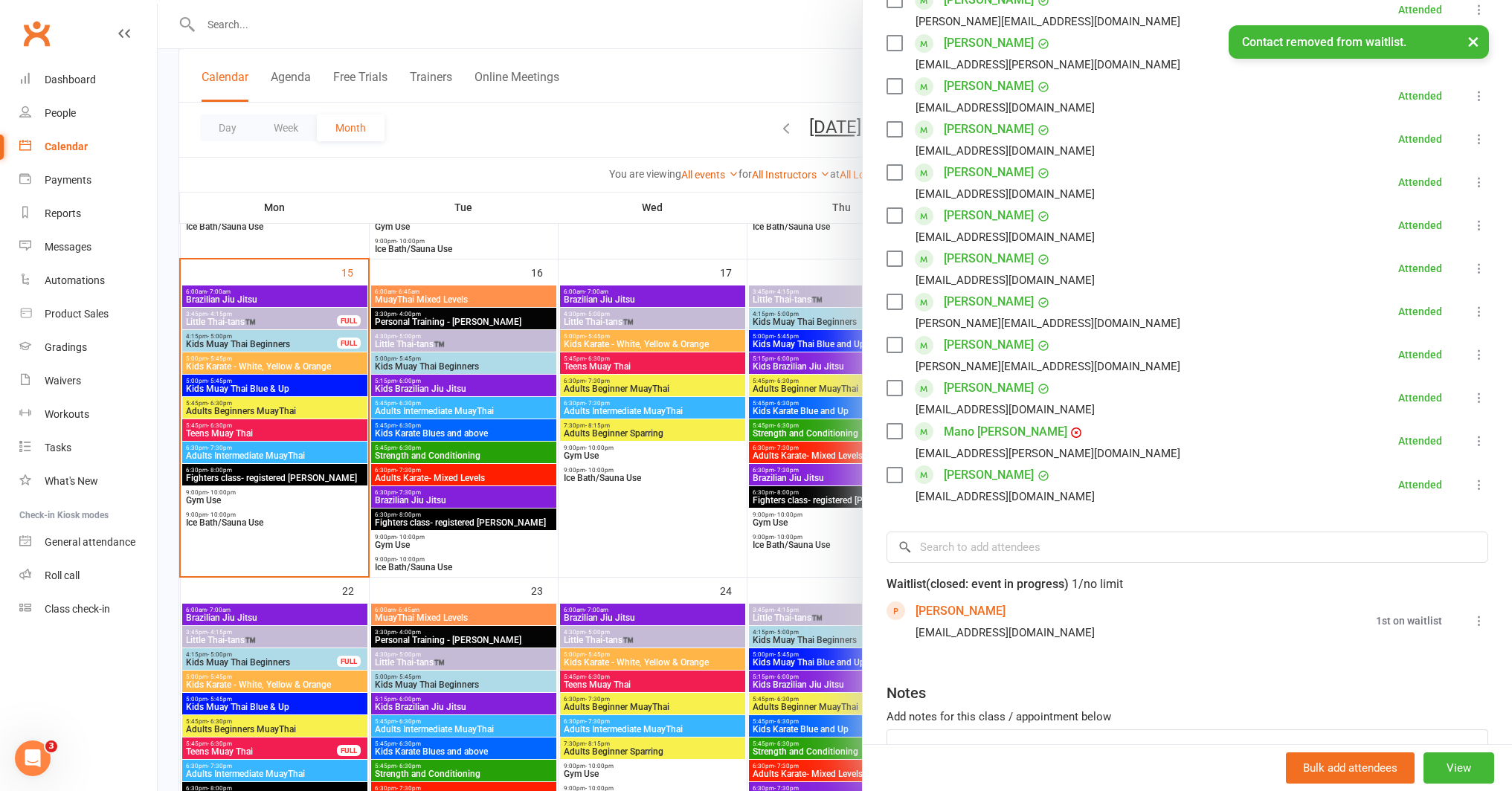
click at [1472, 622] on icon at bounding box center [1479, 620] width 15 height 15
click at [1404, 650] on link "Book now" at bounding box center [1413, 649] width 148 height 30
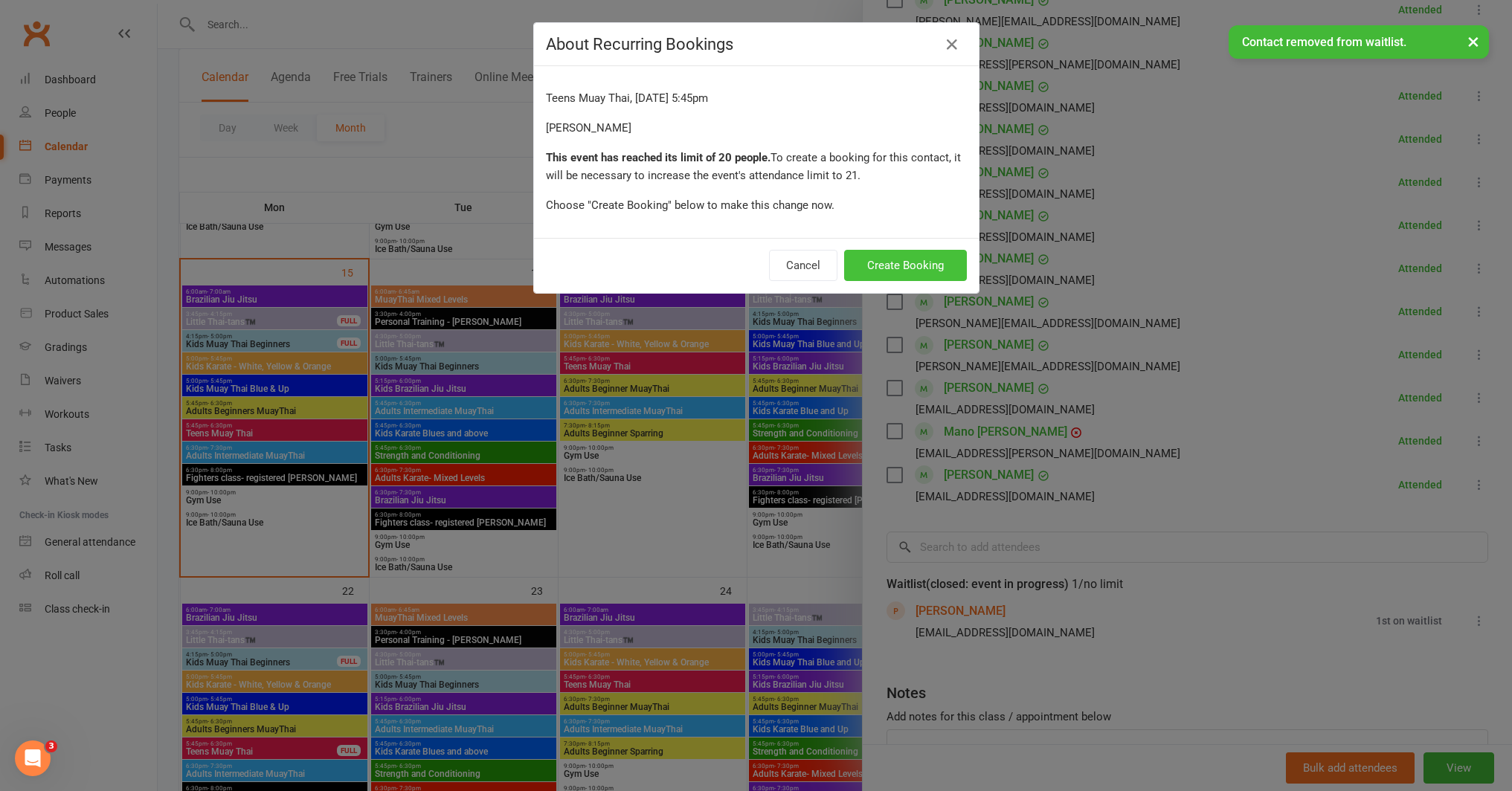
click at [897, 264] on button "Create Booking" at bounding box center [905, 265] width 123 height 32
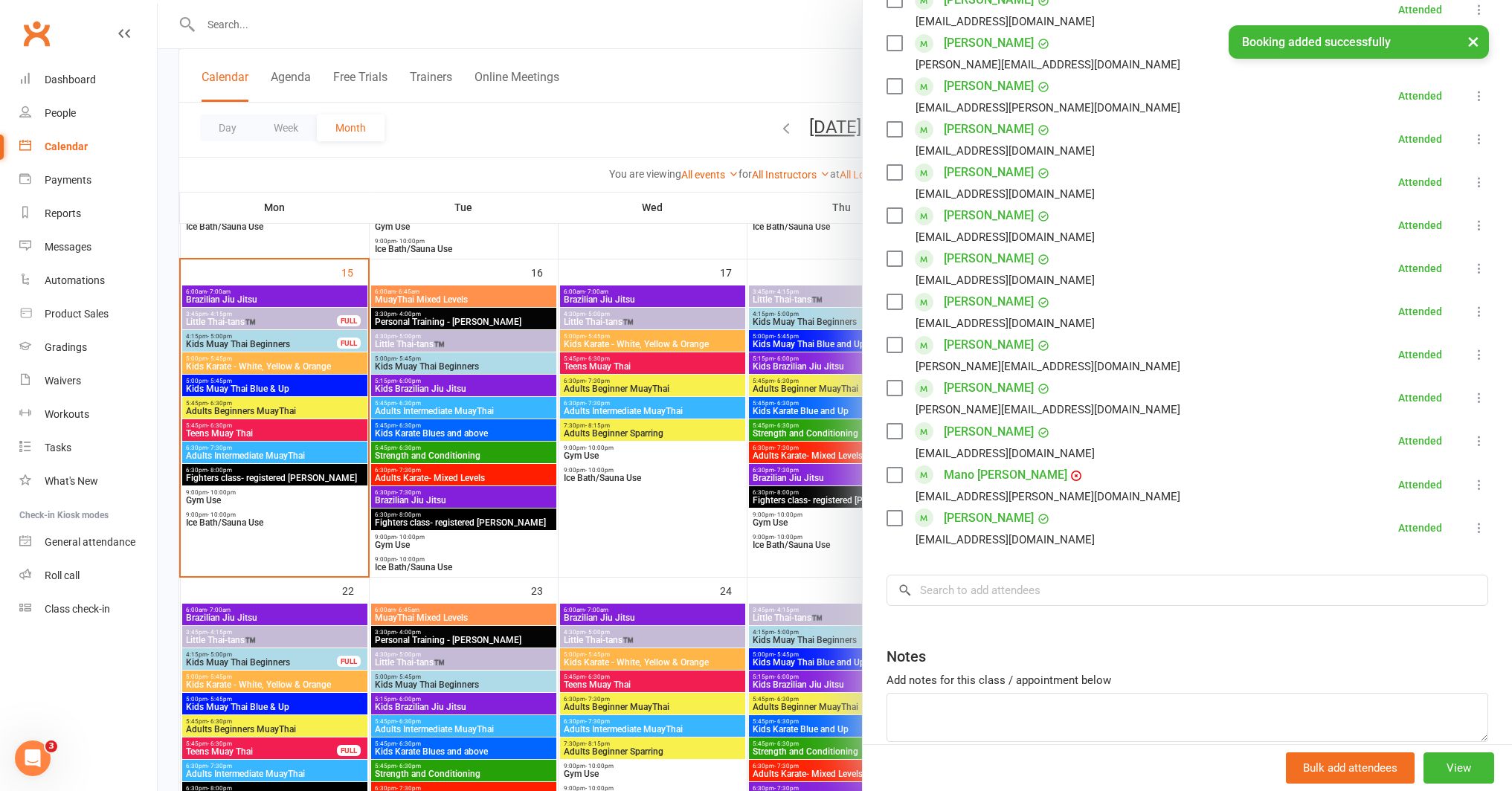
scroll to position [547, 0]
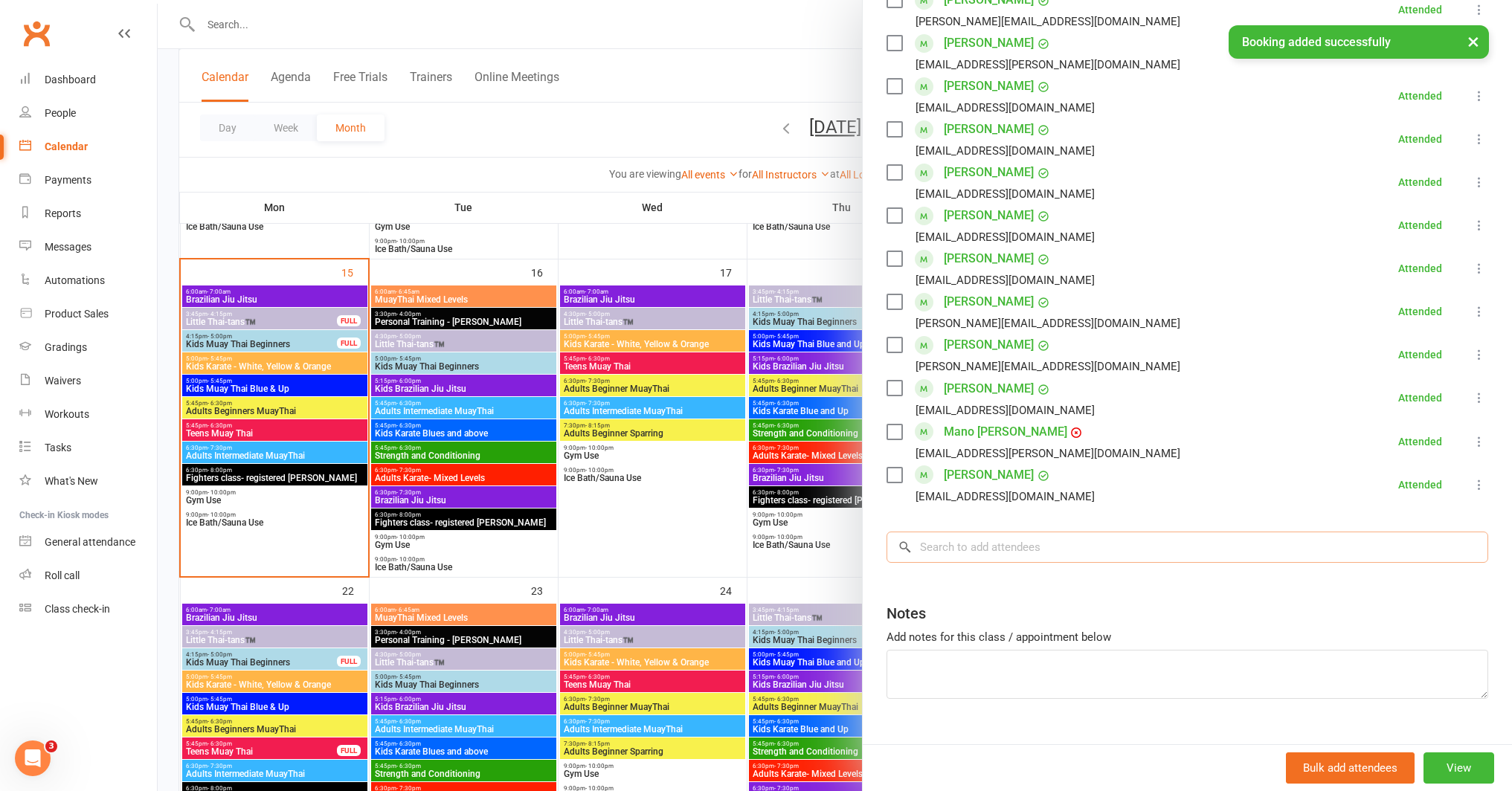
click at [1235, 550] on input "search" at bounding box center [1187, 547] width 602 height 32
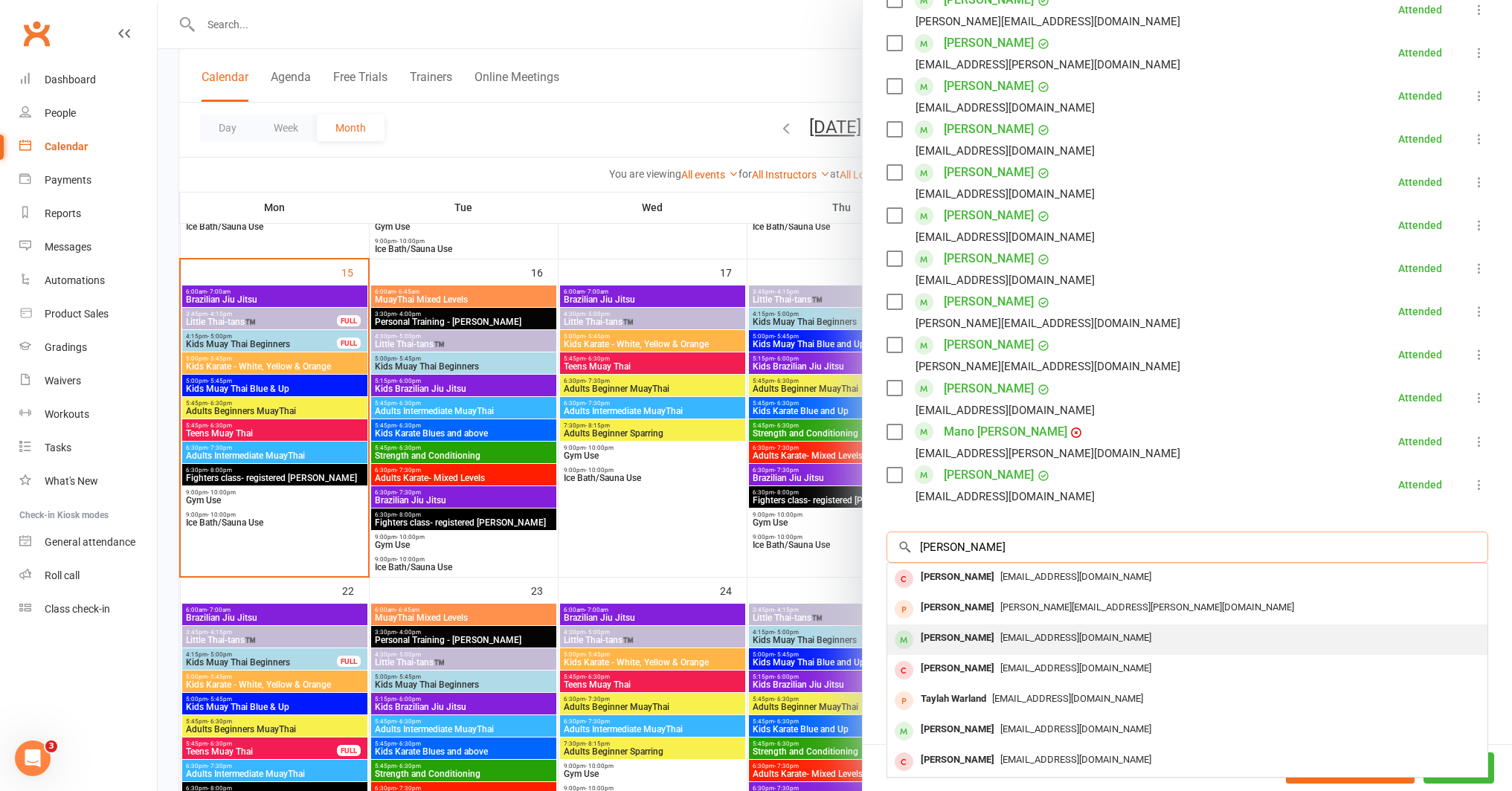
type input "dylan p"
click at [981, 645] on div "Misskgrant88@gmail.com" at bounding box center [1187, 638] width 588 height 21
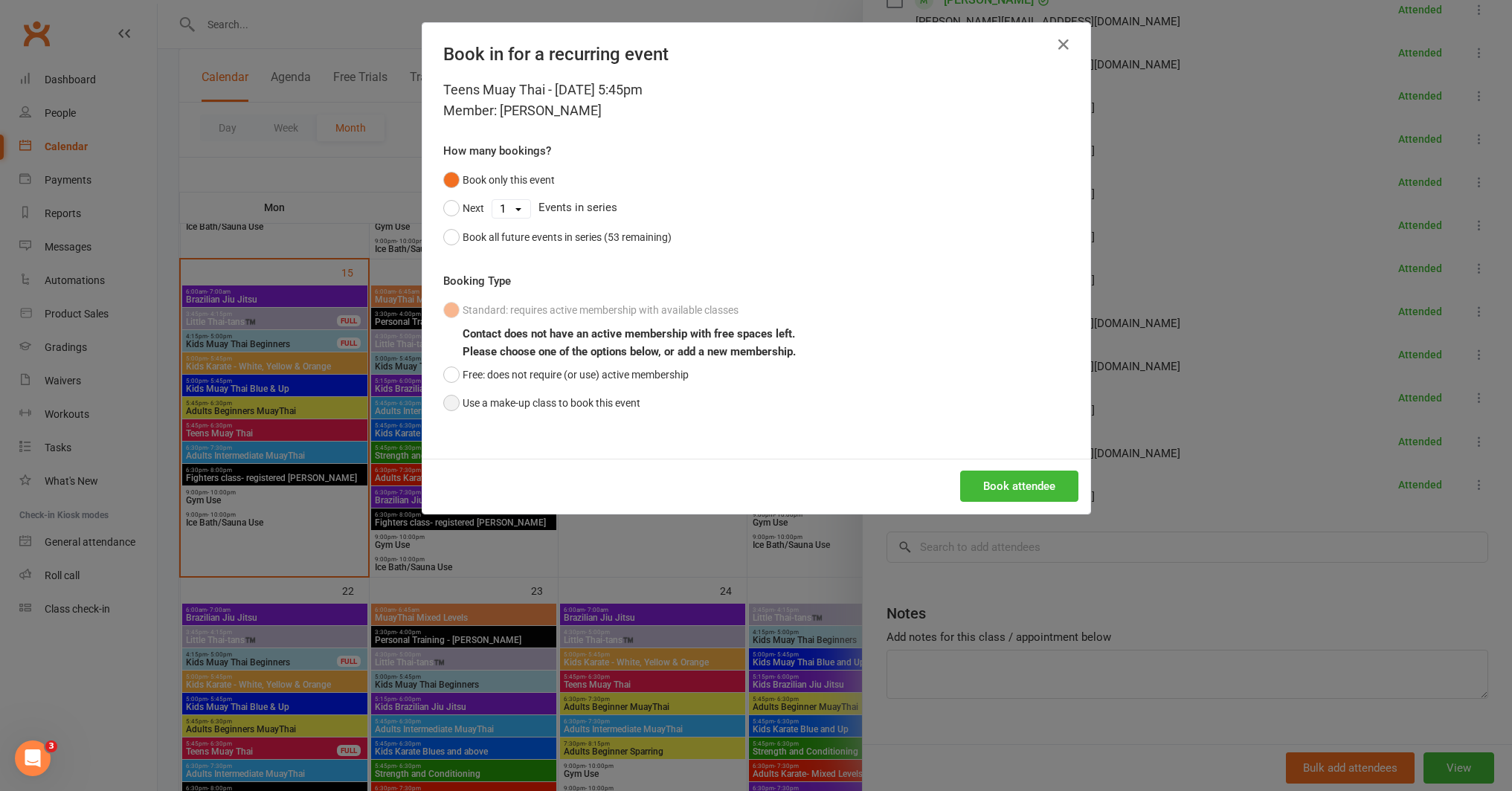
click at [581, 398] on button "Use a make-up class to book this event" at bounding box center [541, 403] width 197 height 28
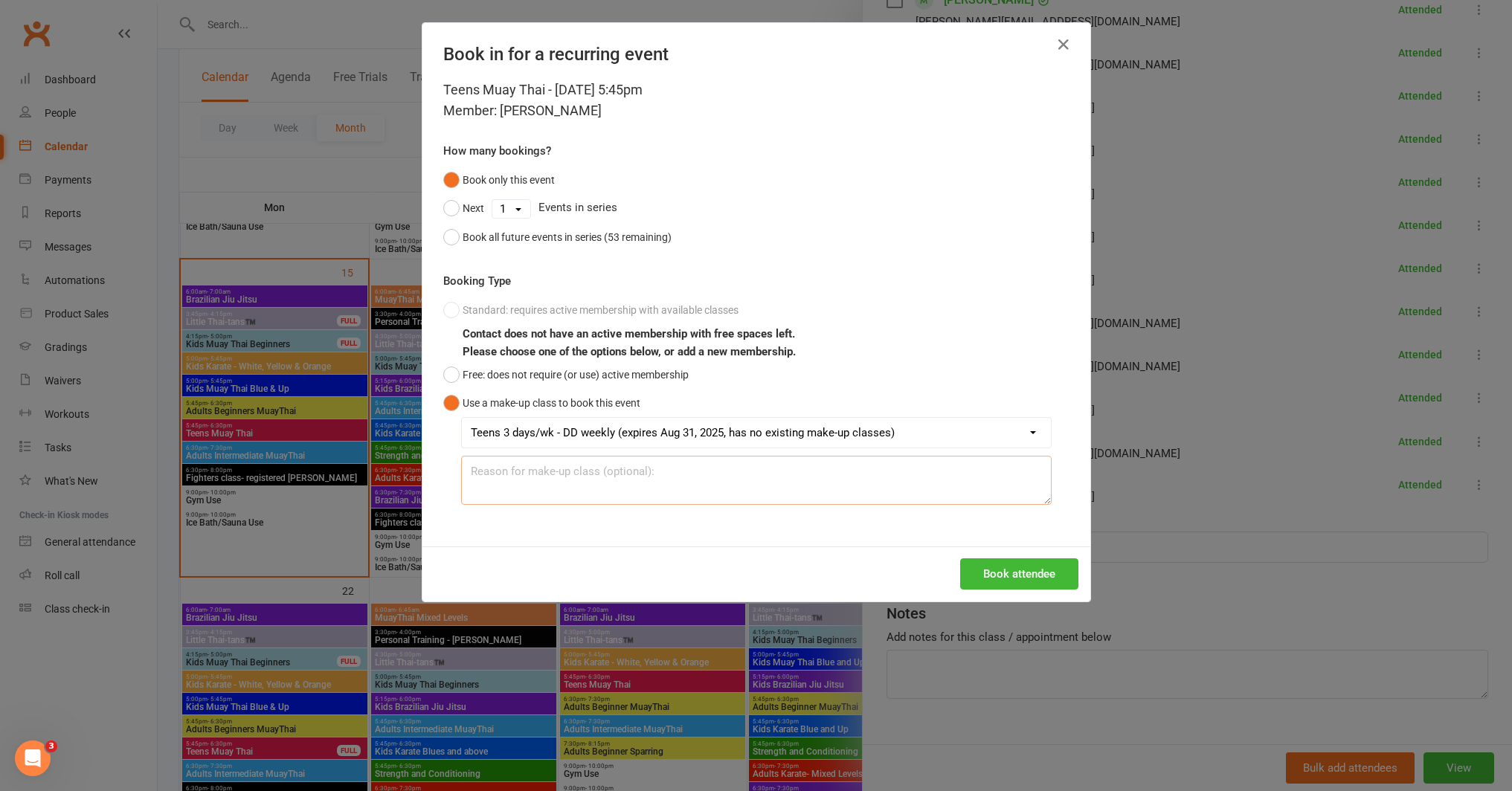
click at [555, 477] on textarea at bounding box center [756, 480] width 590 height 49
type textarea "Paid casual"
click at [1050, 570] on button "Book attendee" at bounding box center [1019, 573] width 119 height 32
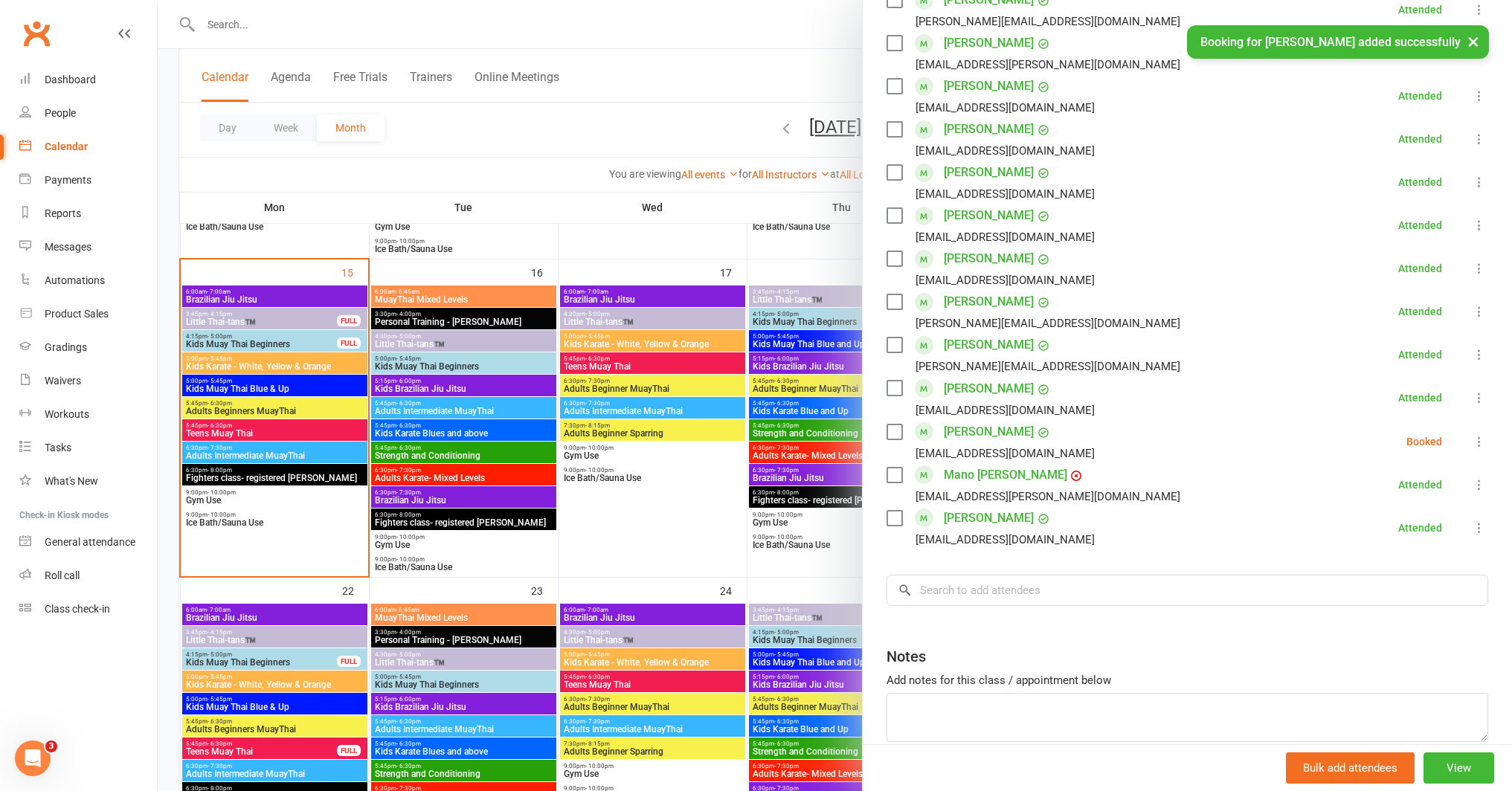
click at [1472, 439] on icon at bounding box center [1479, 441] width 15 height 15
click at [1376, 525] on link "Check in" at bounding box center [1407, 530] width 160 height 30
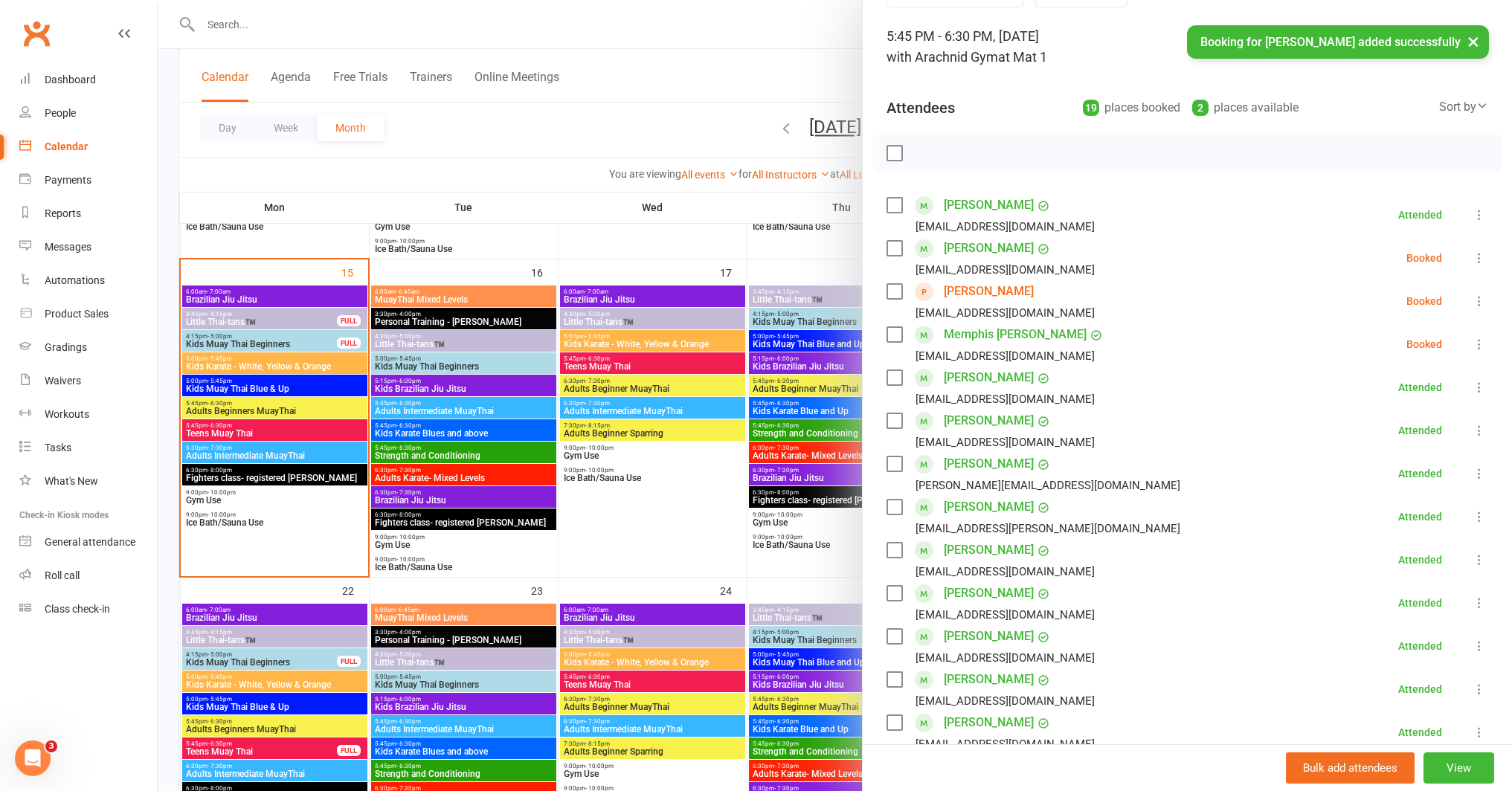
scroll to position [80, 0]
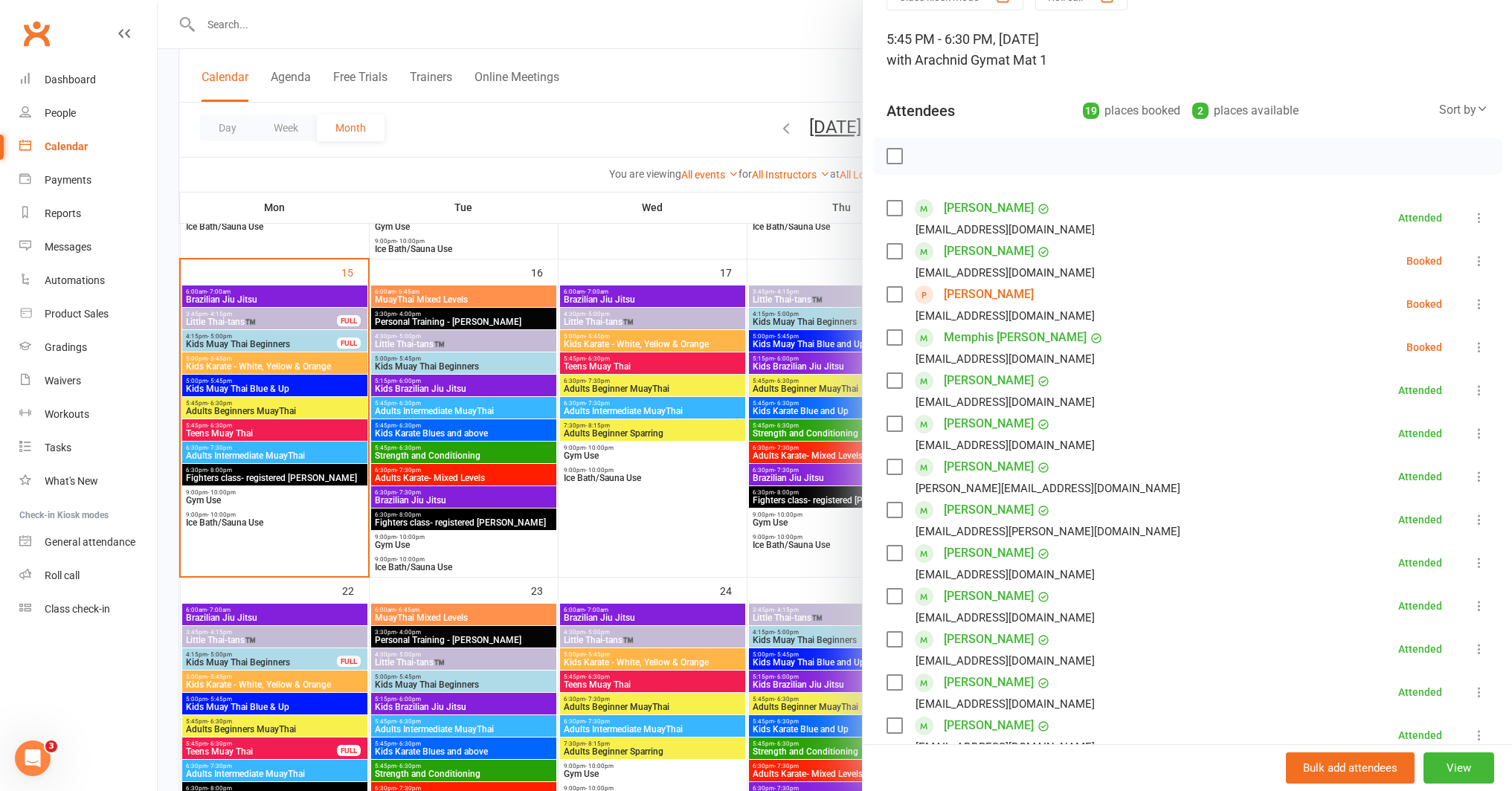
drag, startPoint x: 1459, startPoint y: 299, endPoint x: 1430, endPoint y: 330, distance: 42.4
click at [1472, 300] on icon at bounding box center [1479, 304] width 15 height 15
click at [1392, 387] on link "Check in" at bounding box center [1413, 393] width 148 height 30
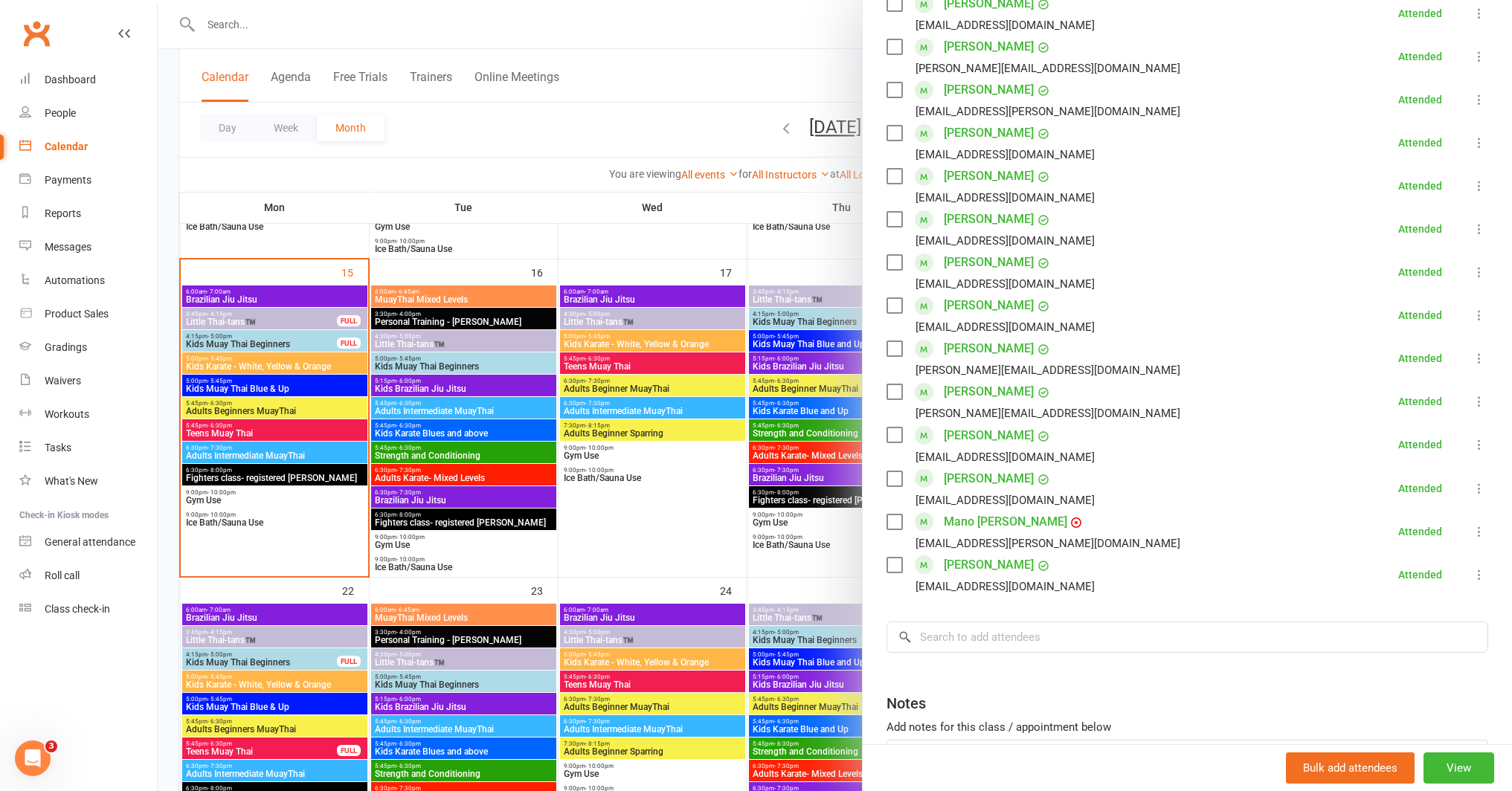
scroll to position [503, 0]
click at [1056, 629] on input "search" at bounding box center [1187, 635] width 602 height 32
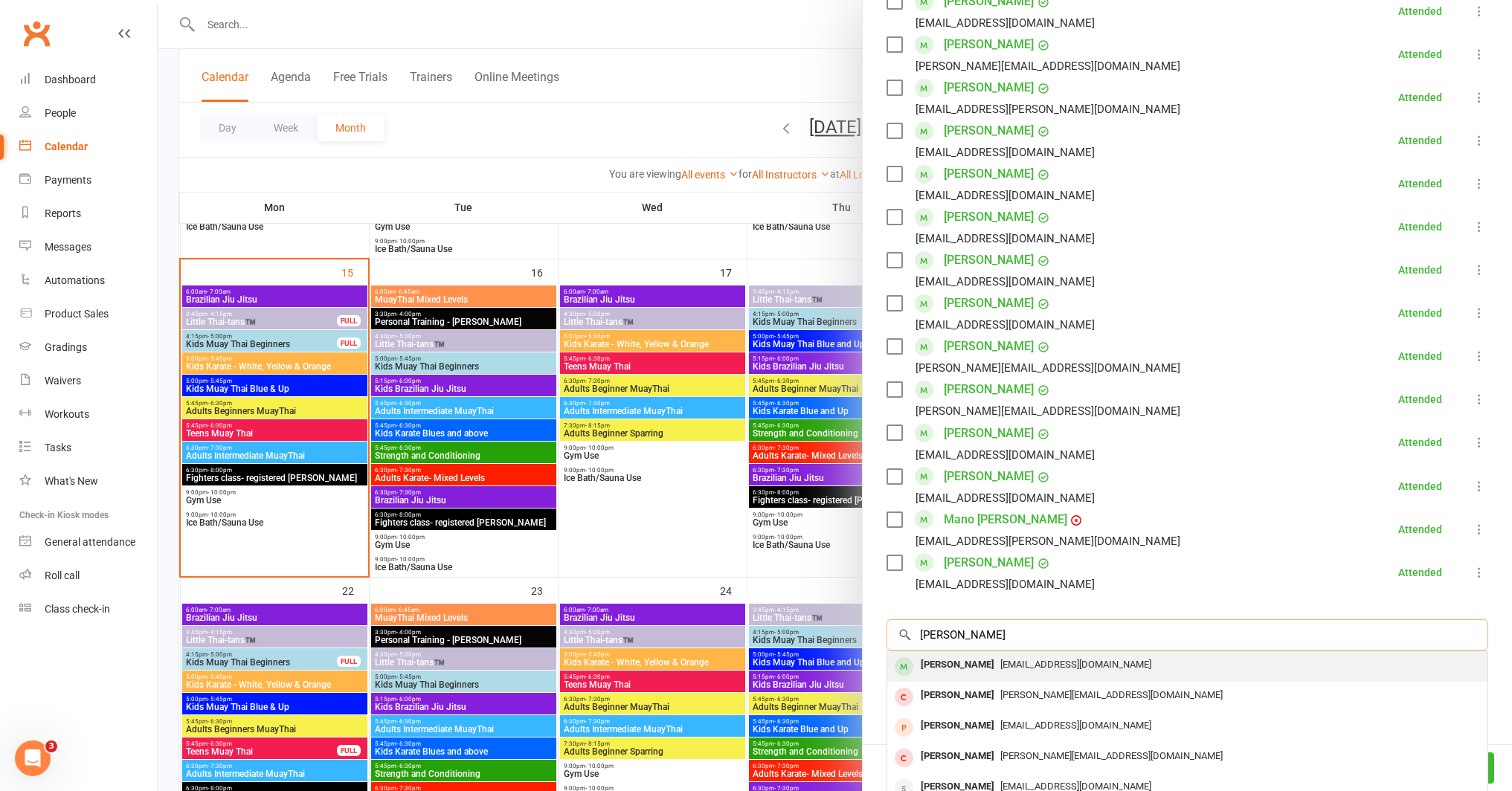
type input "tomas b"
click at [986, 672] on div "Lewisbore@outlook.com" at bounding box center [1187, 665] width 588 height 21
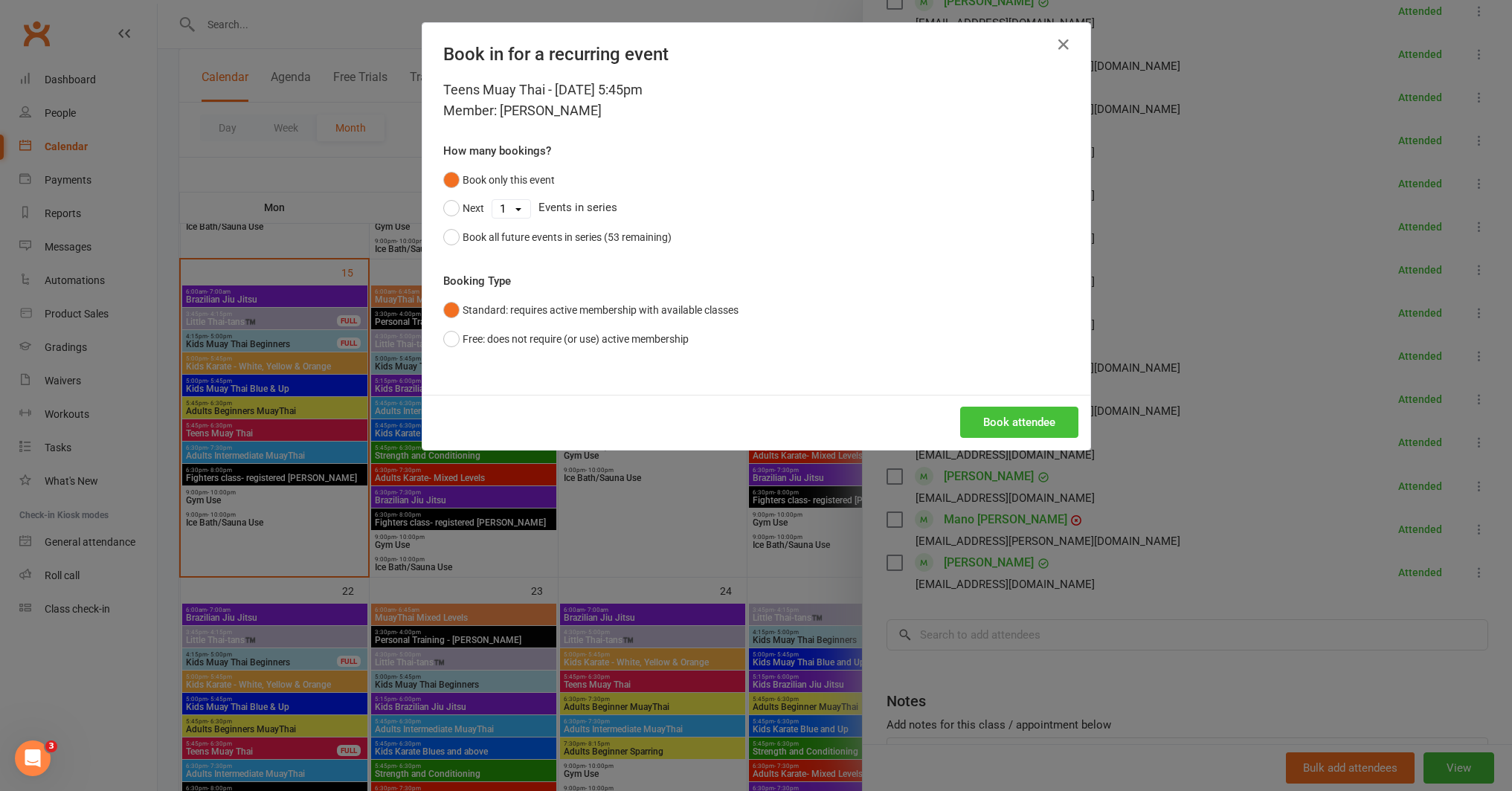
click at [997, 422] on button "Book attendee" at bounding box center [1019, 422] width 119 height 32
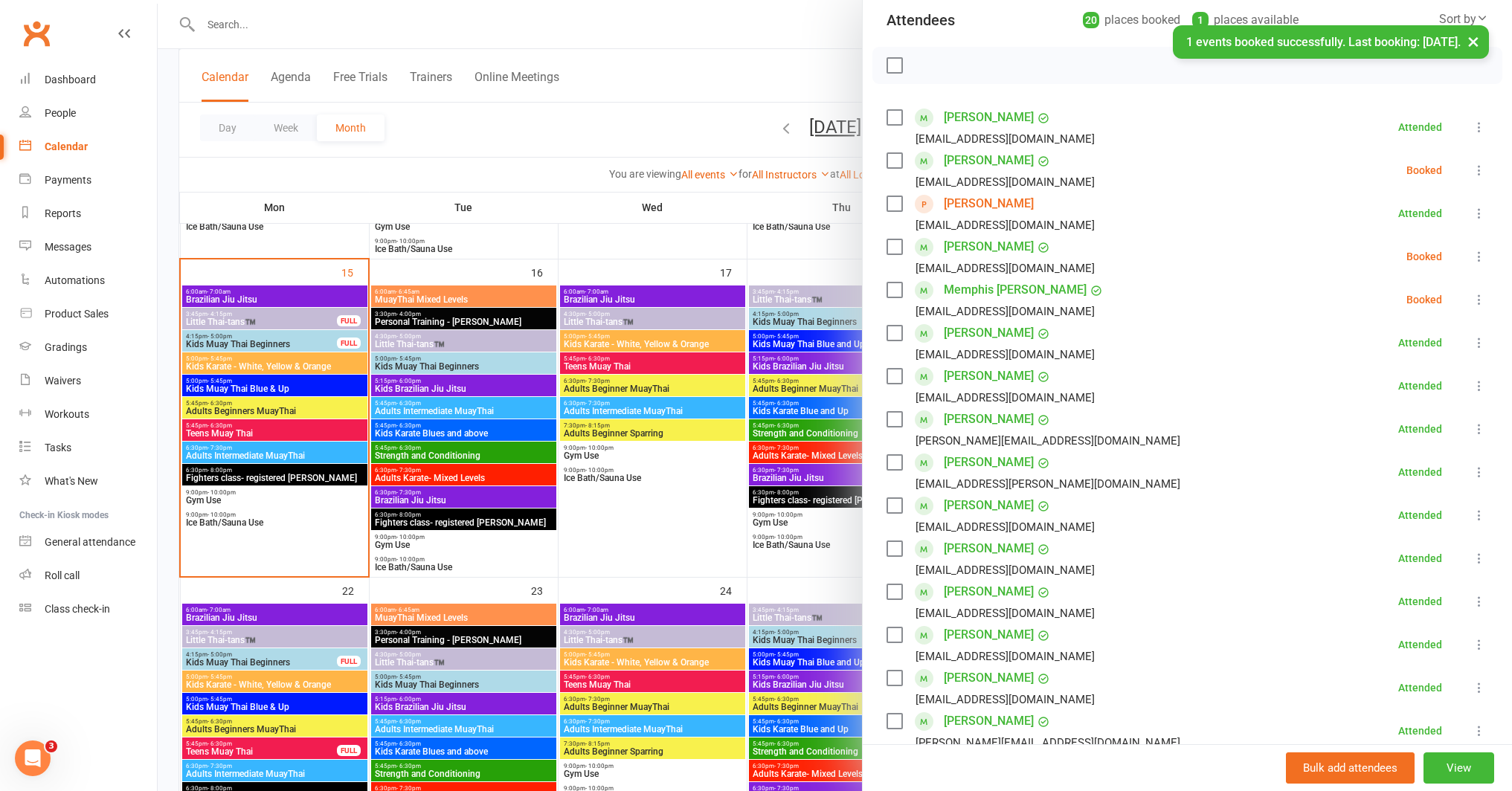
scroll to position [170, 0]
click at [1472, 257] on icon at bounding box center [1479, 258] width 15 height 15
click at [1410, 340] on link "Check in" at bounding box center [1407, 346] width 160 height 30
click at [540, 512] on div at bounding box center [835, 395] width 1354 height 791
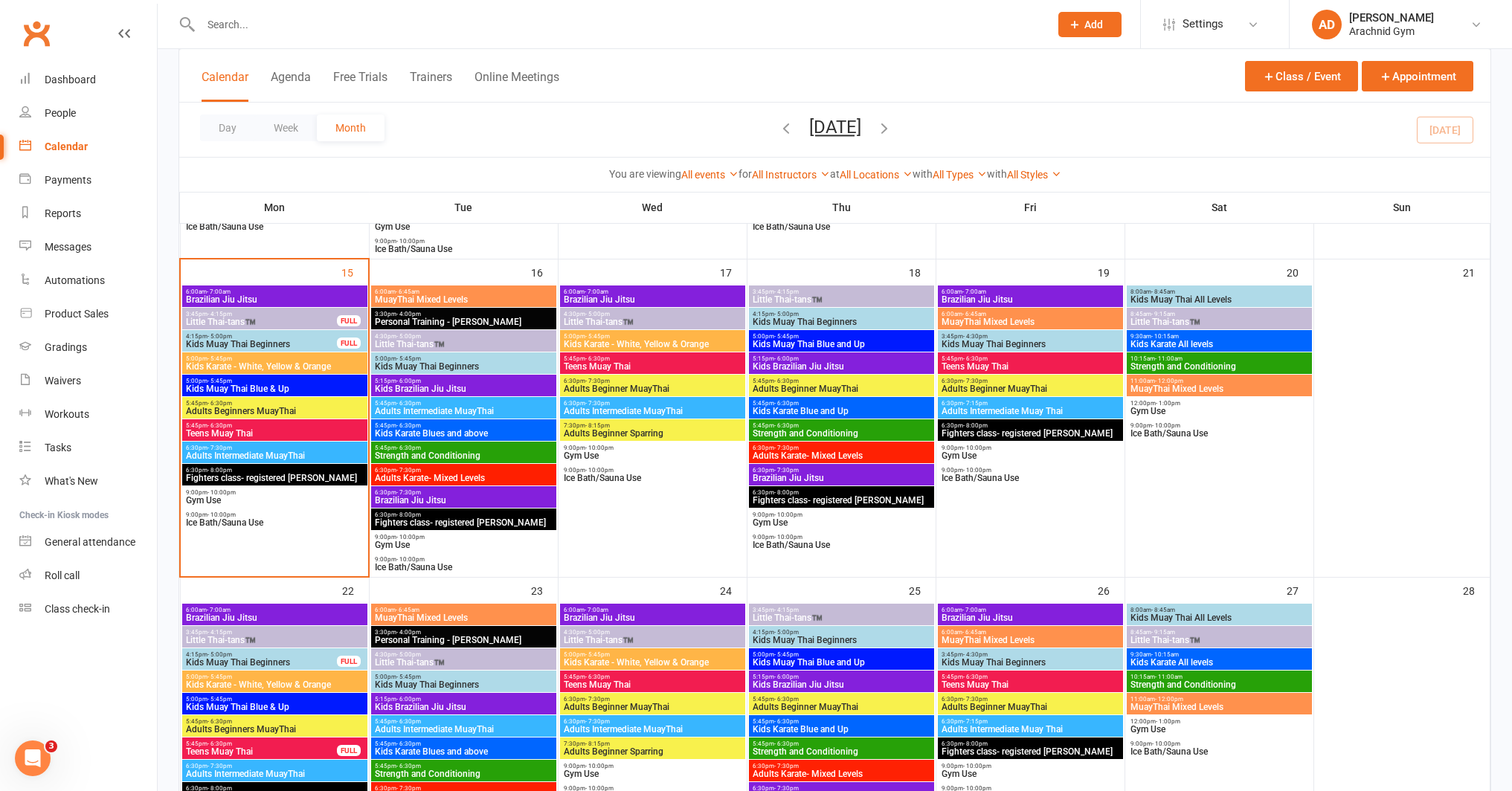
click at [316, 386] on span "Kids Muay Thai Blue & Up" at bounding box center [275, 389] width 179 height 9
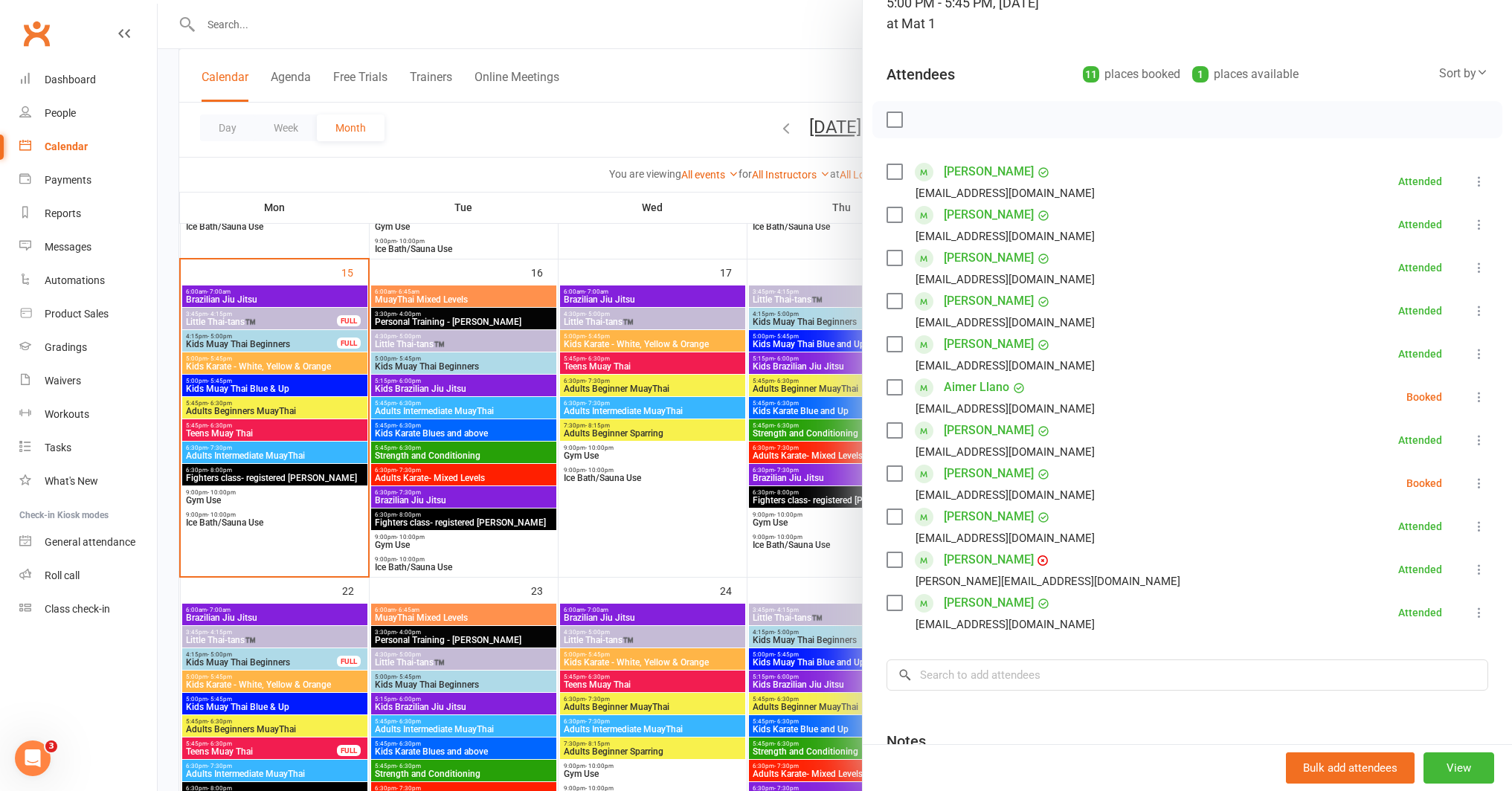
scroll to position [118, 0]
click at [800, 597] on div at bounding box center [835, 395] width 1354 height 791
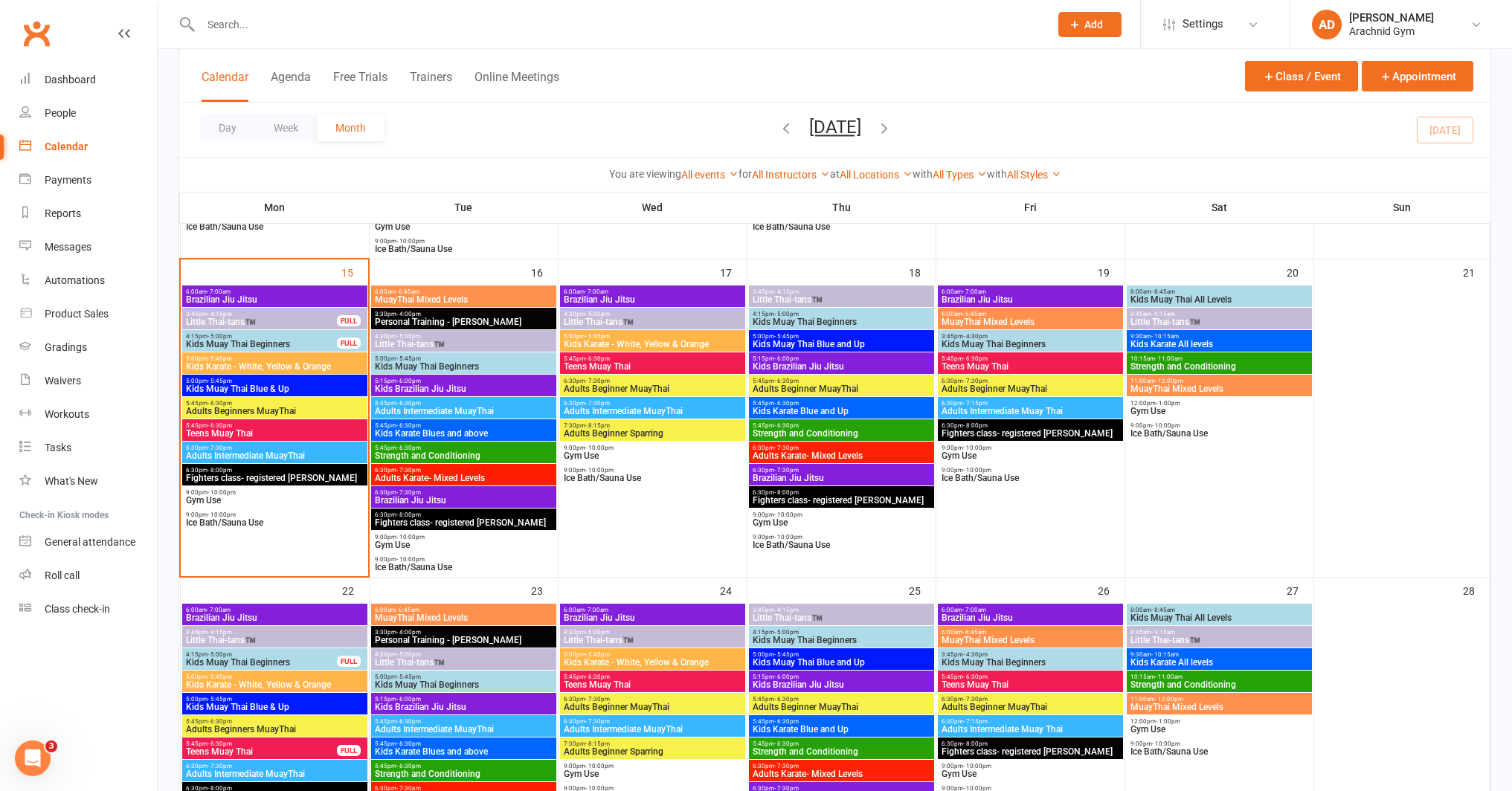
click at [345, 434] on span "Teens Muay Thai" at bounding box center [275, 433] width 179 height 9
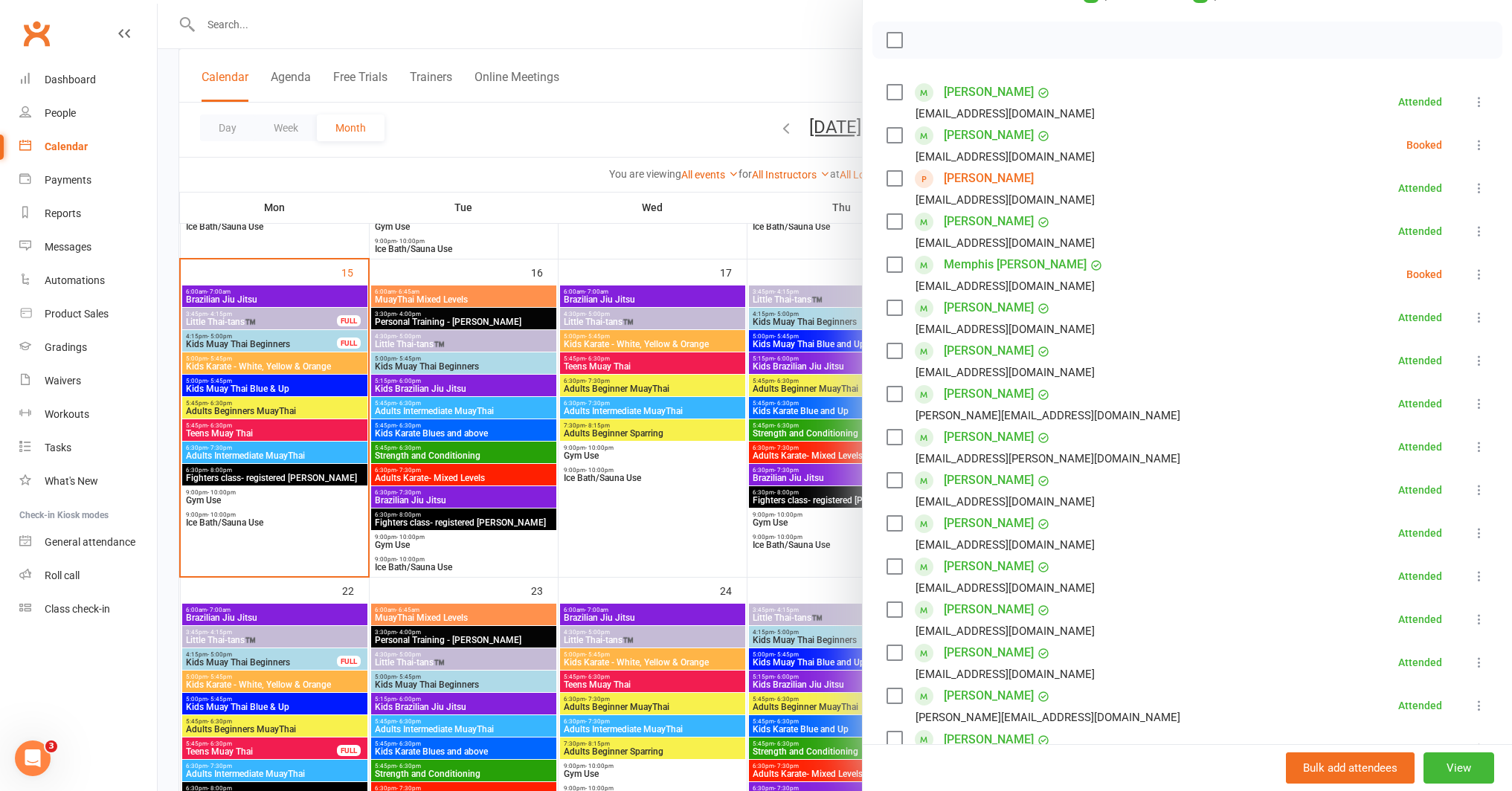
scroll to position [195, 0]
click at [1472, 148] on icon at bounding box center [1479, 146] width 15 height 15
click at [1386, 201] on link "Remove" at bounding box center [1407, 205] width 160 height 30
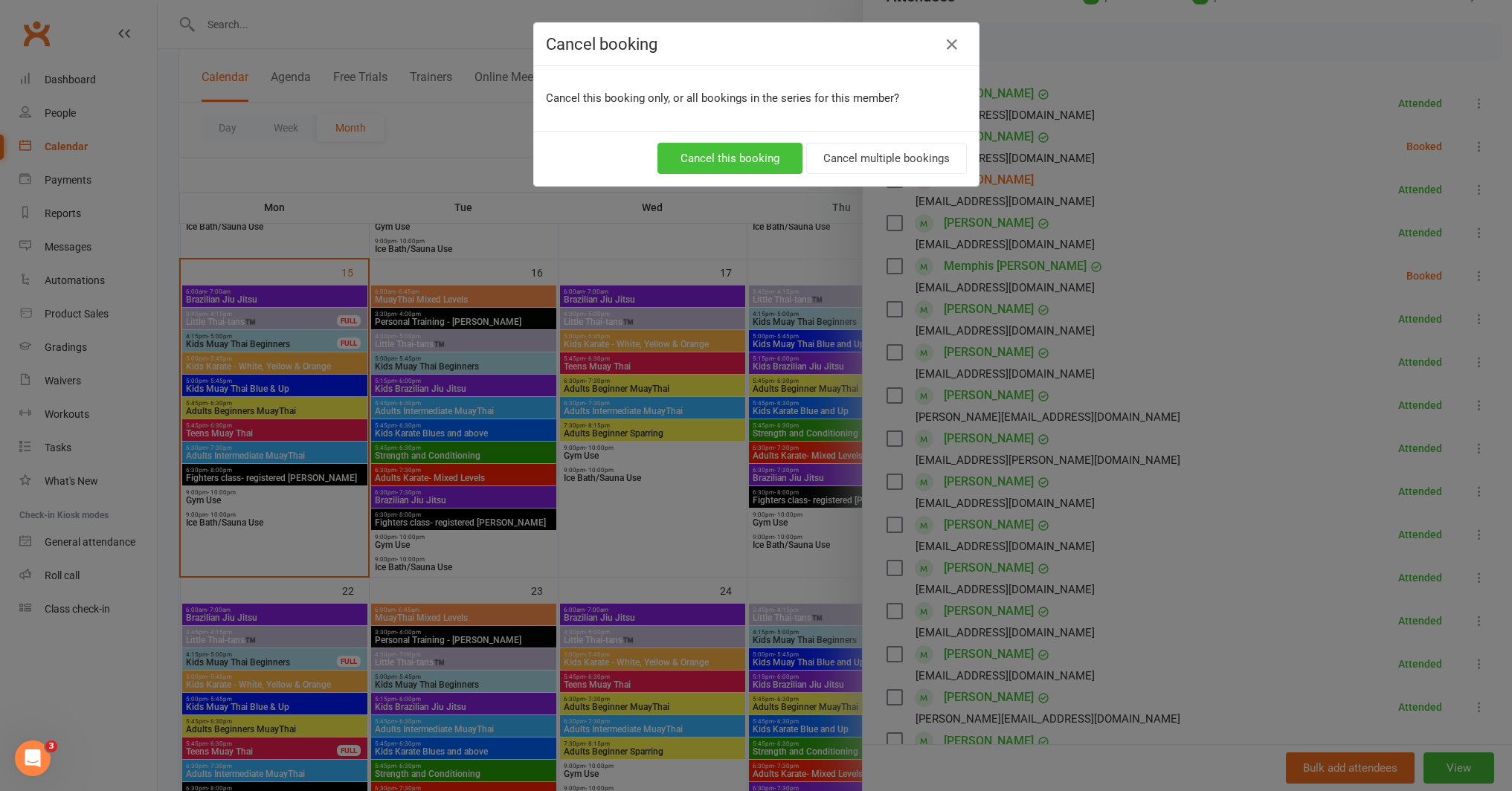
click at [719, 158] on button "Cancel this booking" at bounding box center [730, 158] width 145 height 32
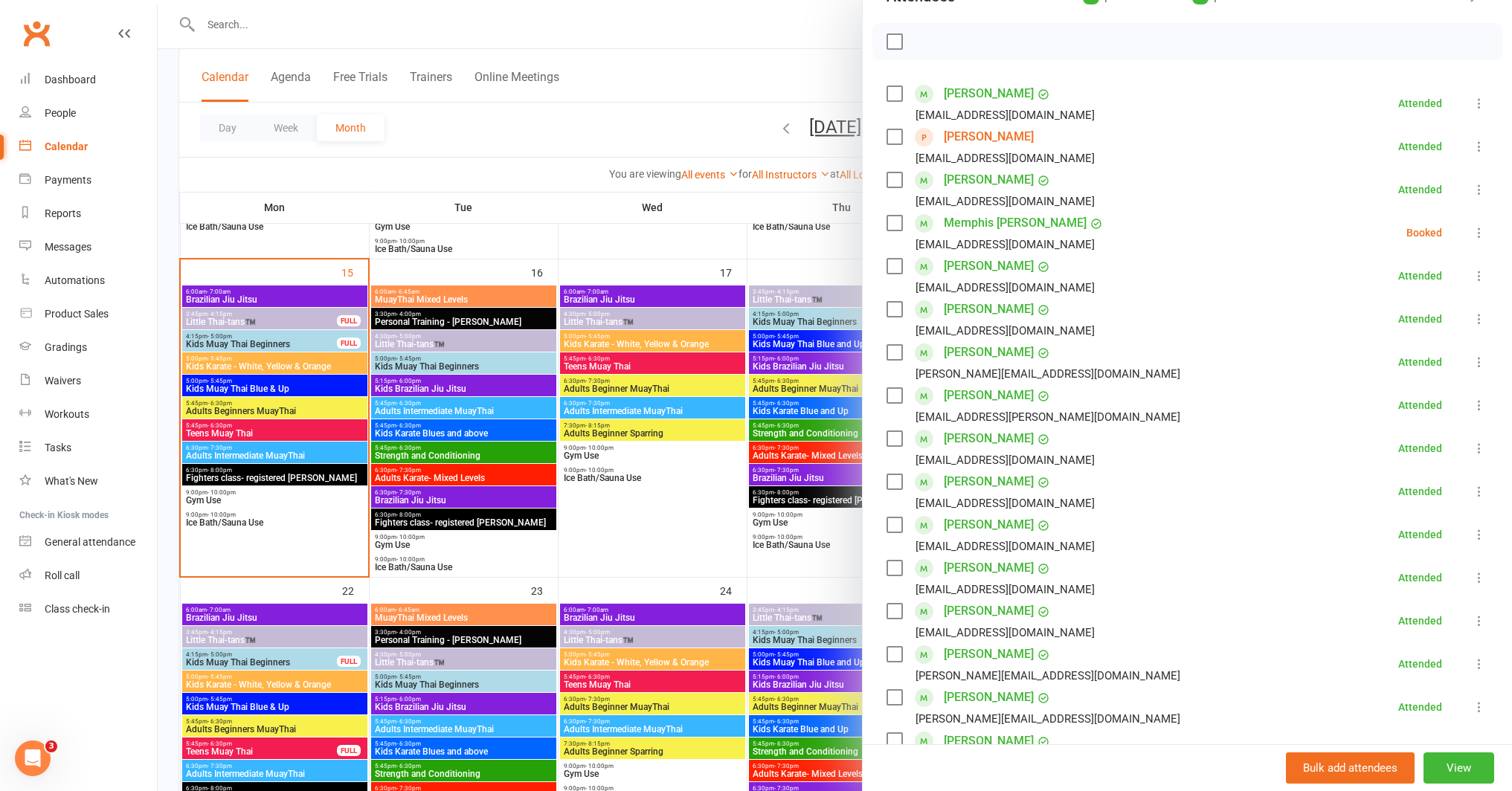
drag, startPoint x: 1458, startPoint y: 229, endPoint x: 1446, endPoint y: 233, distance: 12.6
click at [1472, 229] on icon at bounding box center [1479, 232] width 15 height 15
click at [1368, 292] on link "Remove" at bounding box center [1407, 291] width 160 height 30
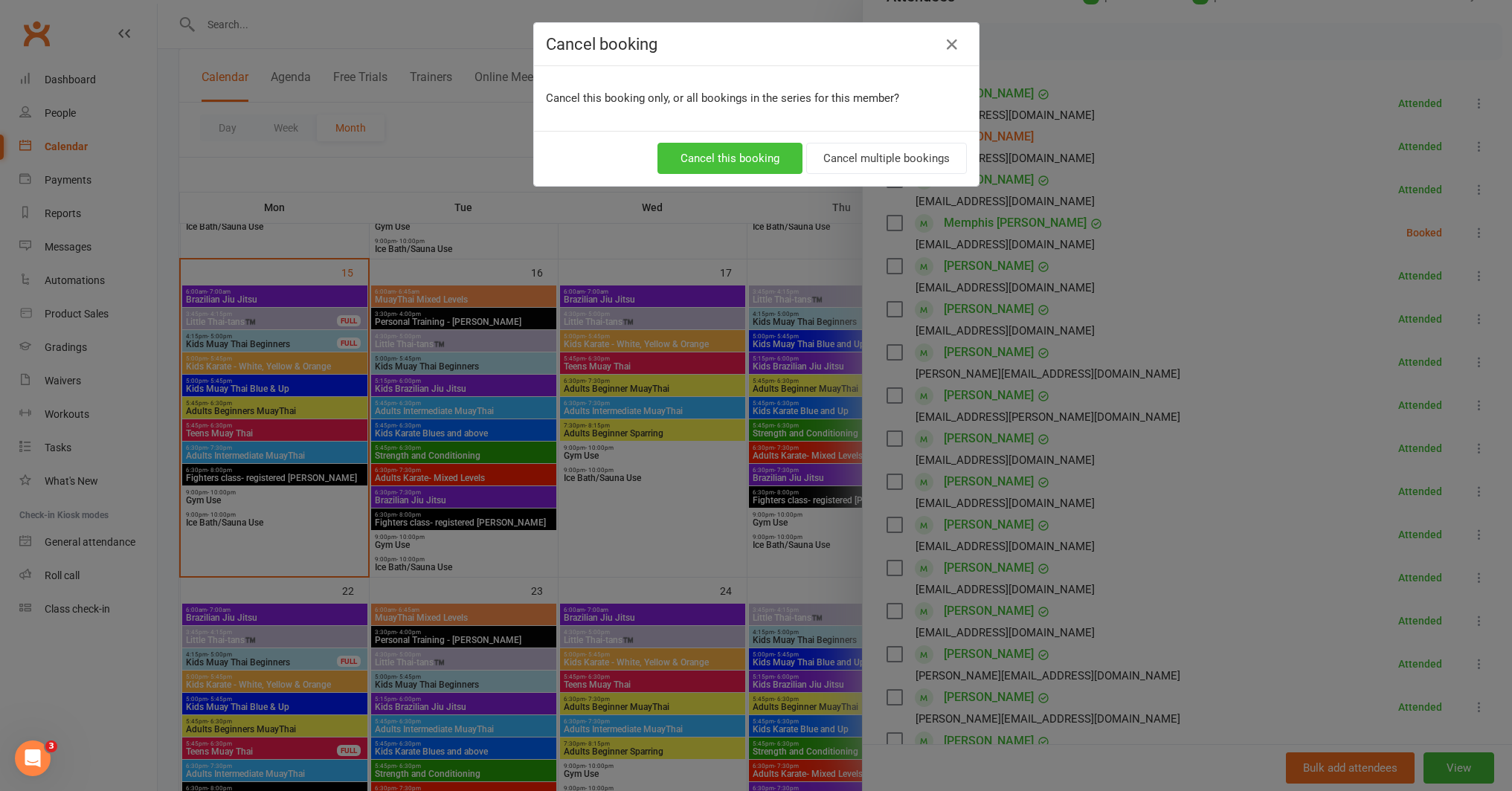
click at [746, 159] on button "Cancel this booking" at bounding box center [730, 158] width 145 height 32
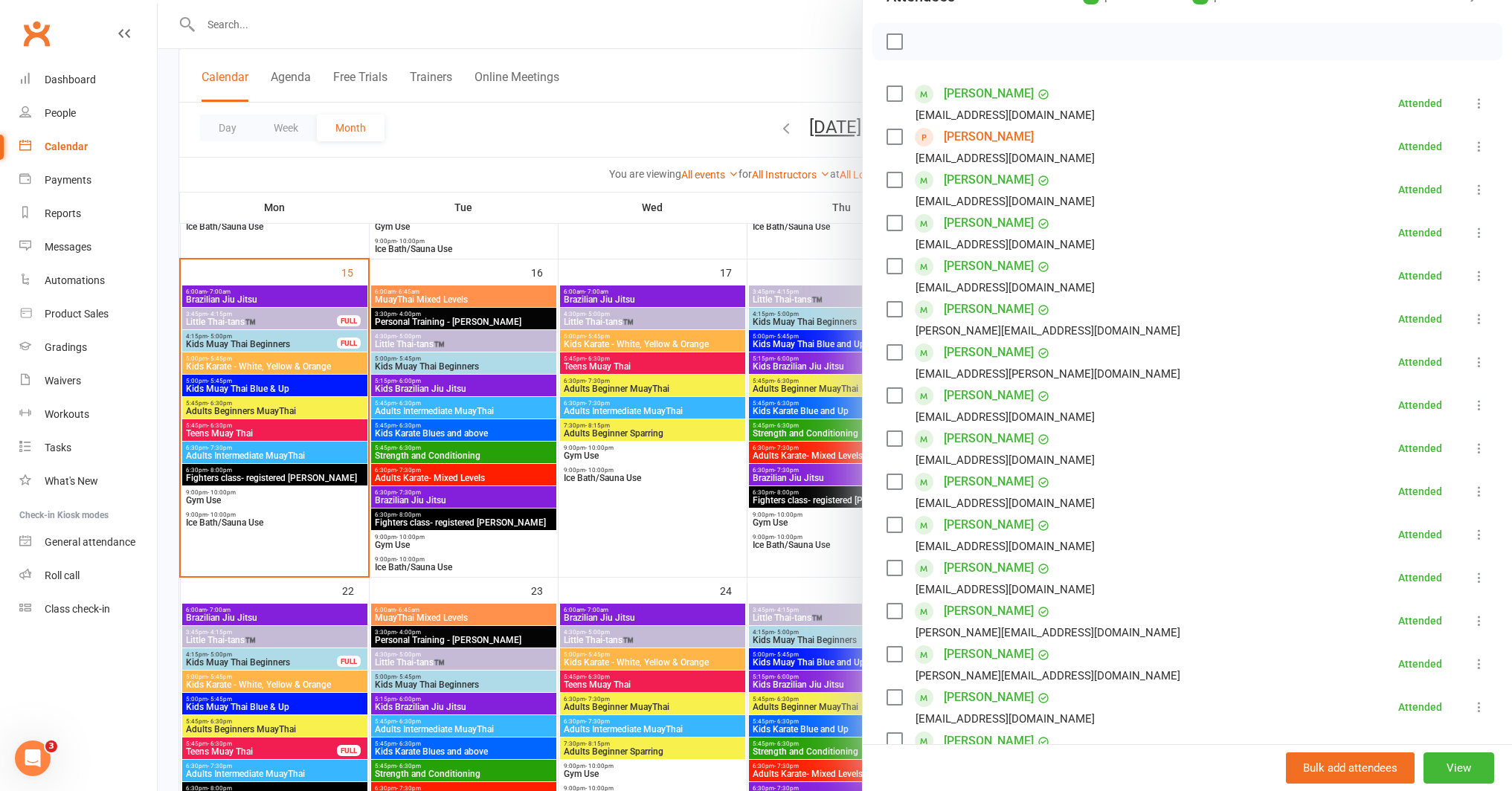
click at [648, 543] on div at bounding box center [835, 395] width 1354 height 791
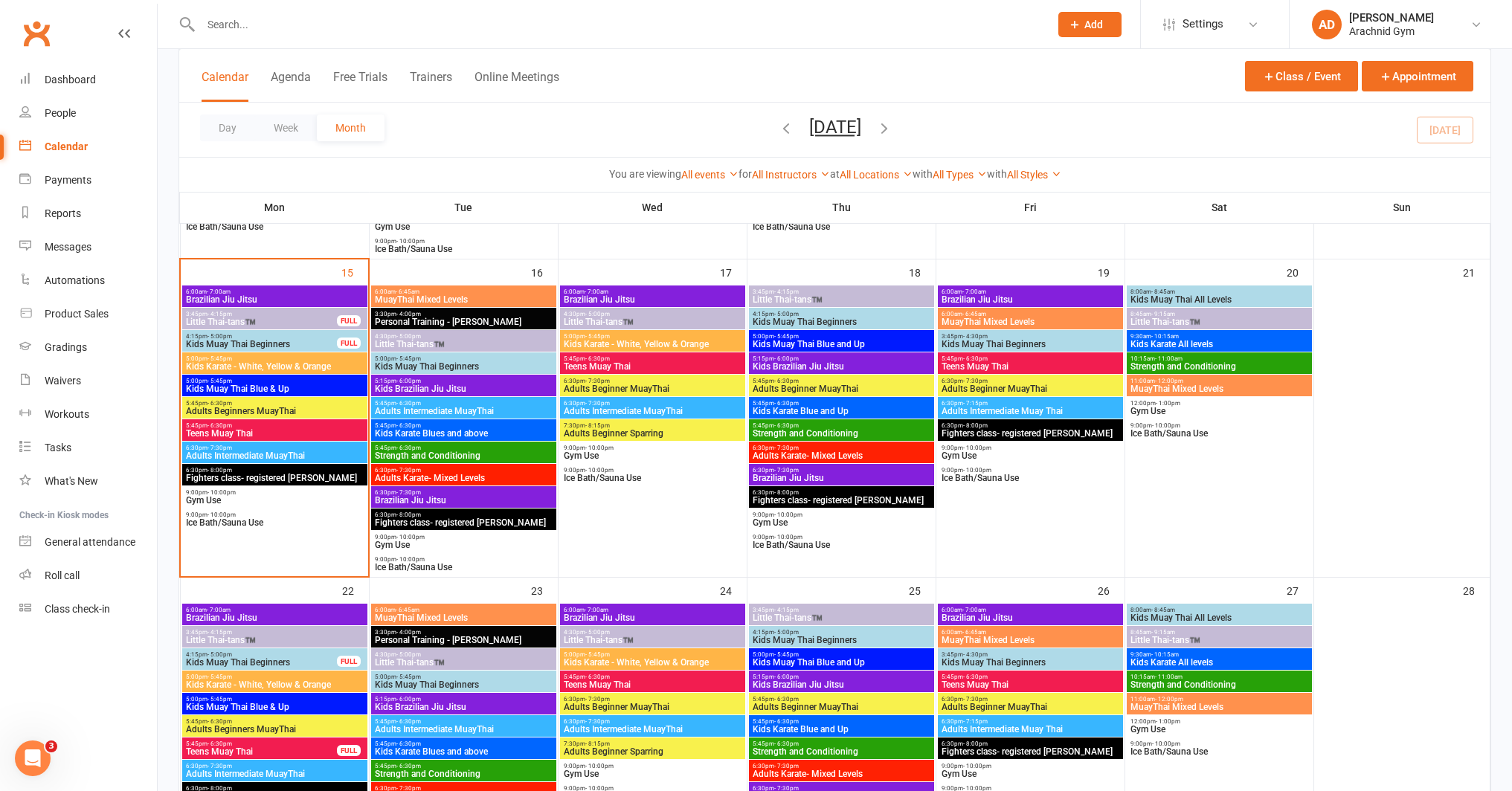
click at [272, 703] on span "Kids Muay Thai Blue & Up" at bounding box center [275, 707] width 179 height 9
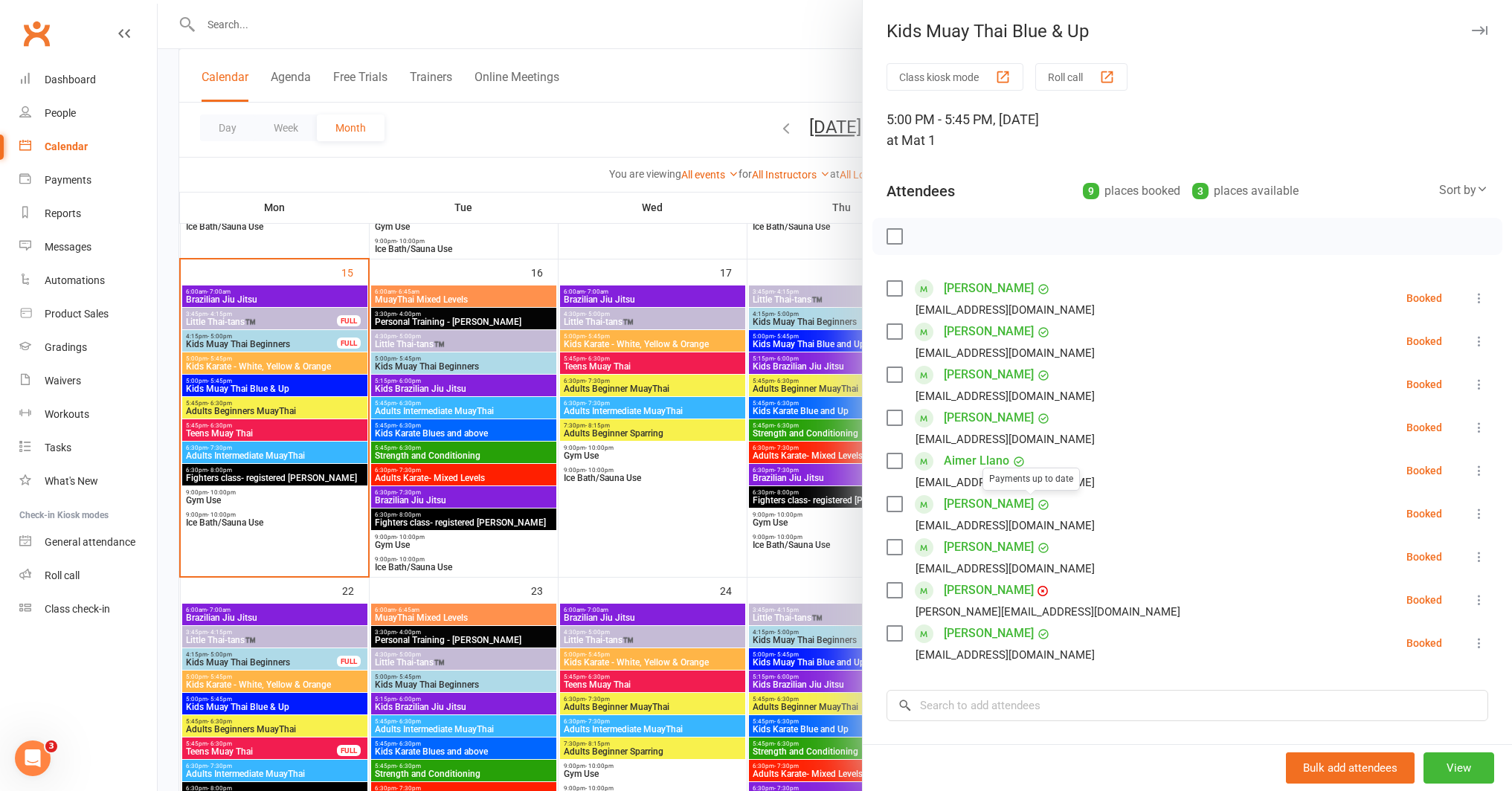
click at [974, 459] on link "Aimer Llano" at bounding box center [976, 461] width 66 height 24
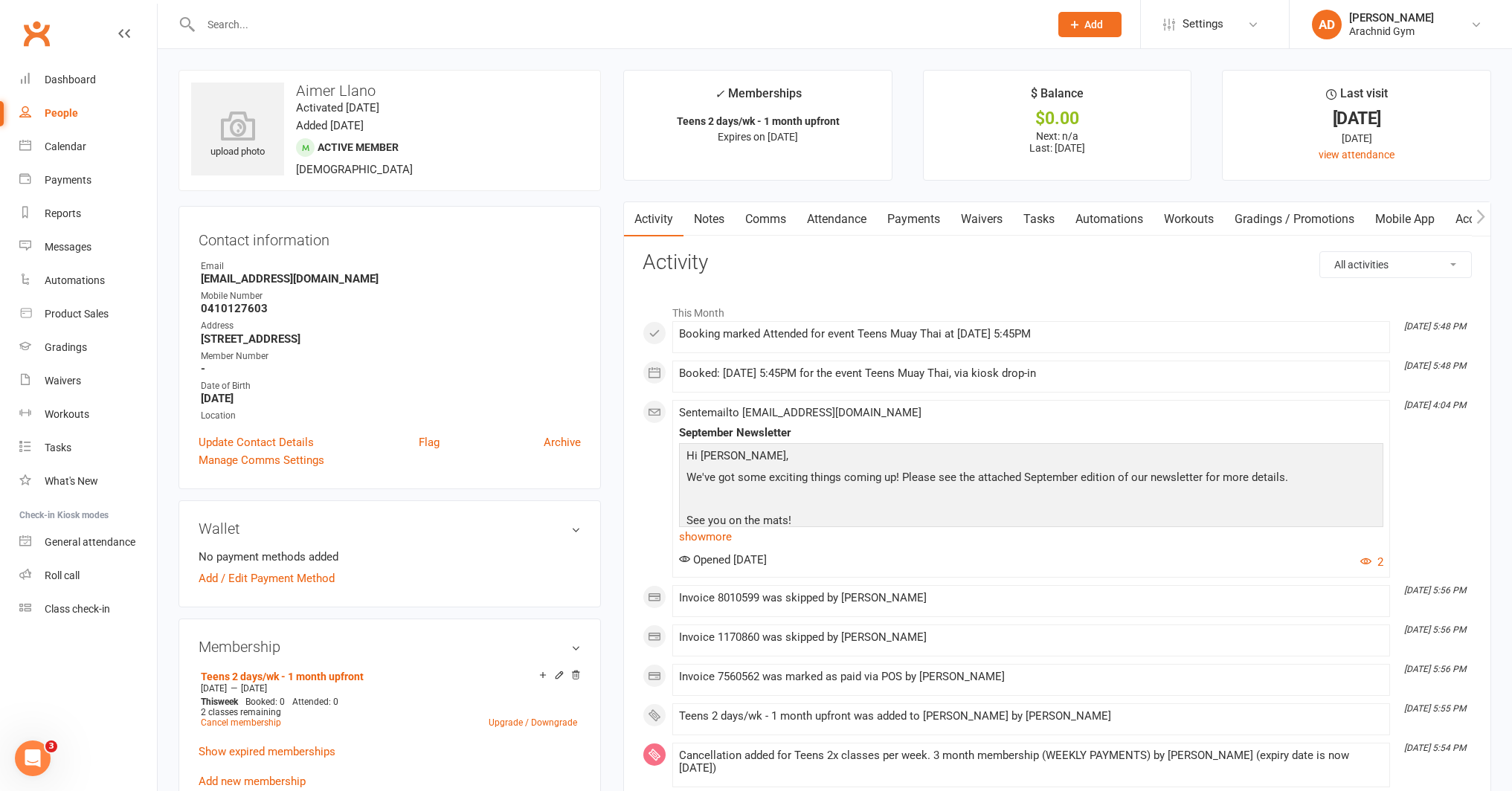
click at [830, 219] on link "Attendance" at bounding box center [836, 219] width 80 height 34
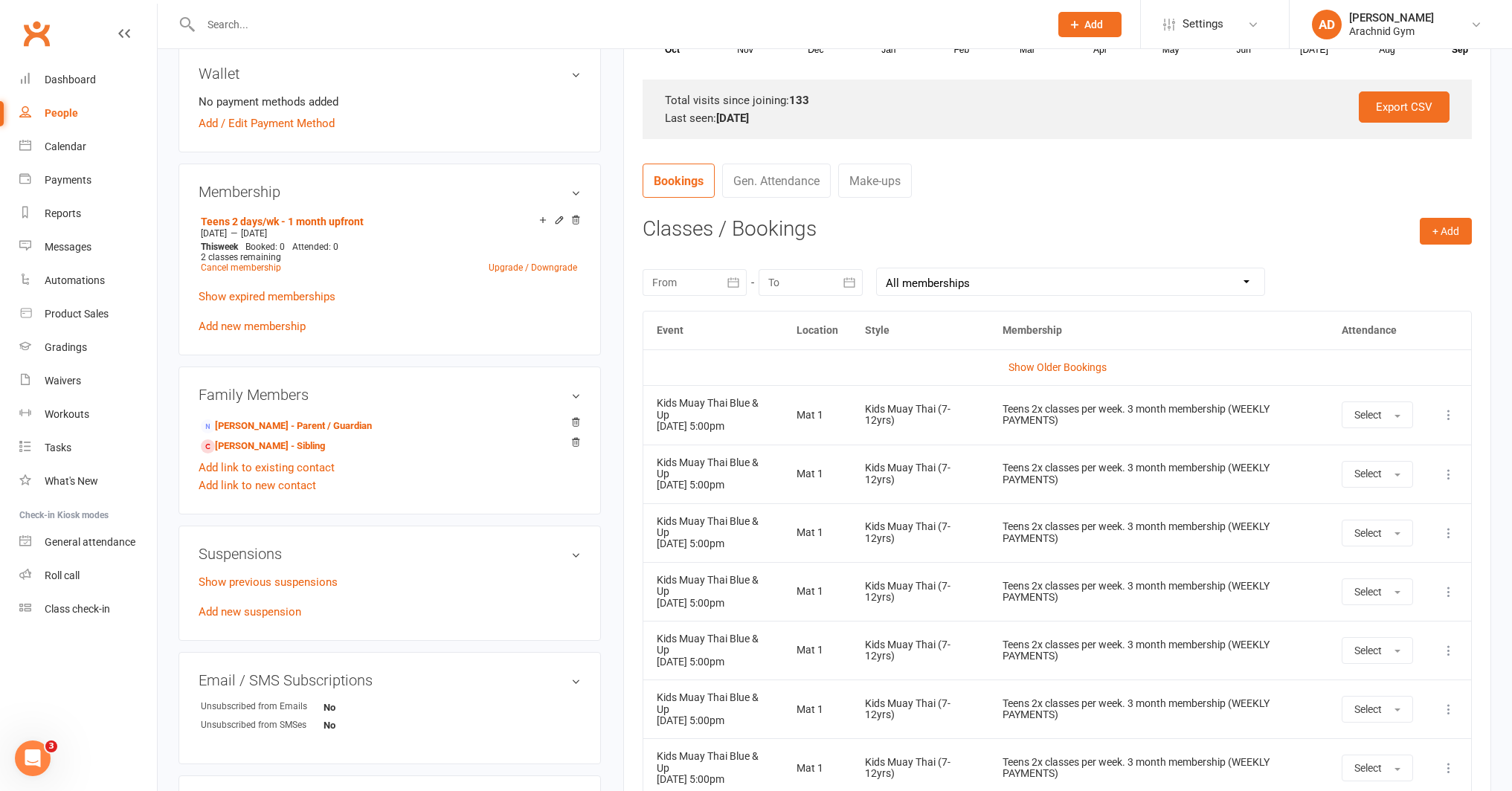
scroll to position [457, 0]
click at [1445, 413] on icon at bounding box center [1448, 412] width 15 height 15
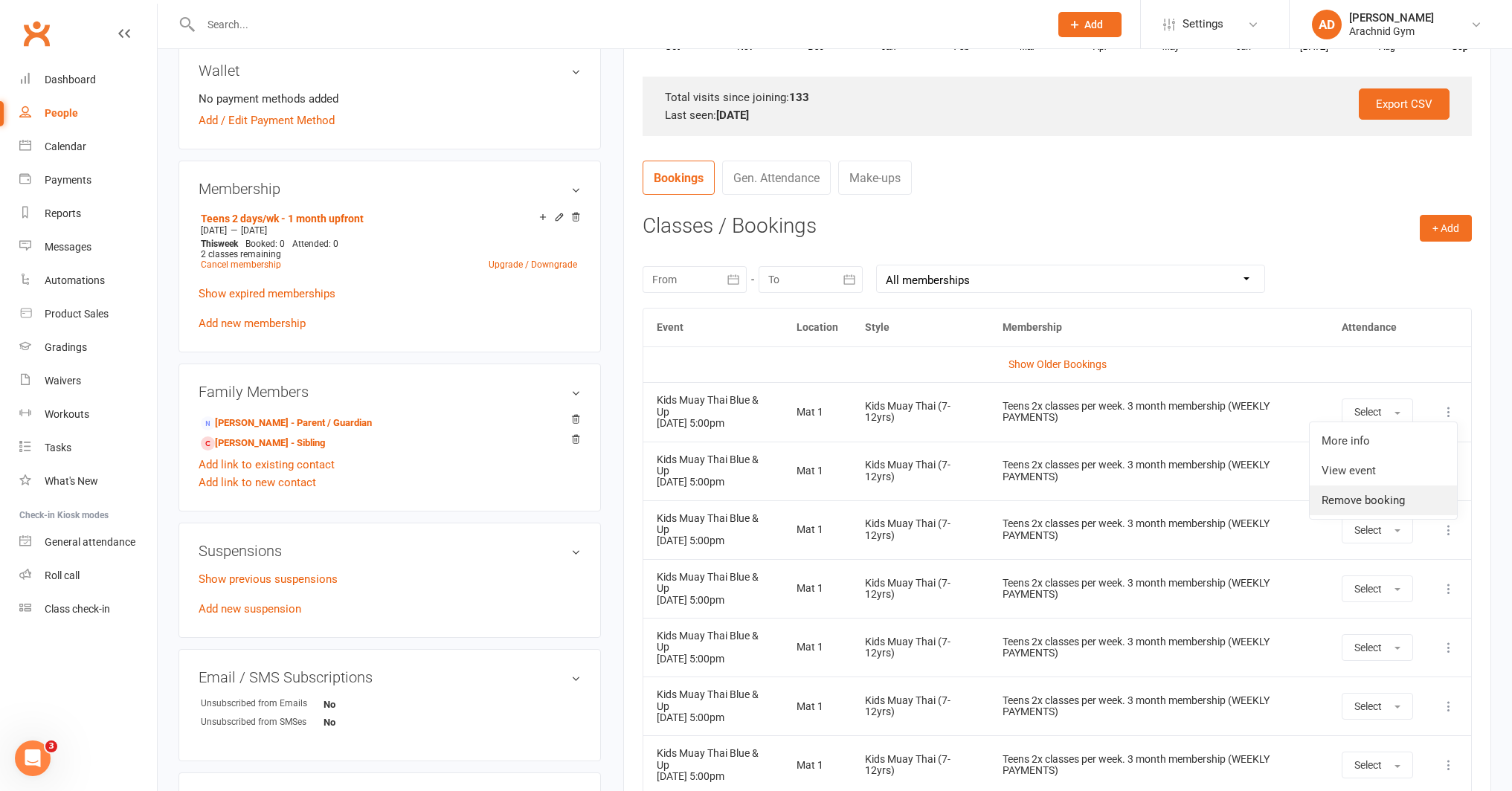
click at [1377, 498] on link "Remove booking" at bounding box center [1383, 500] width 148 height 30
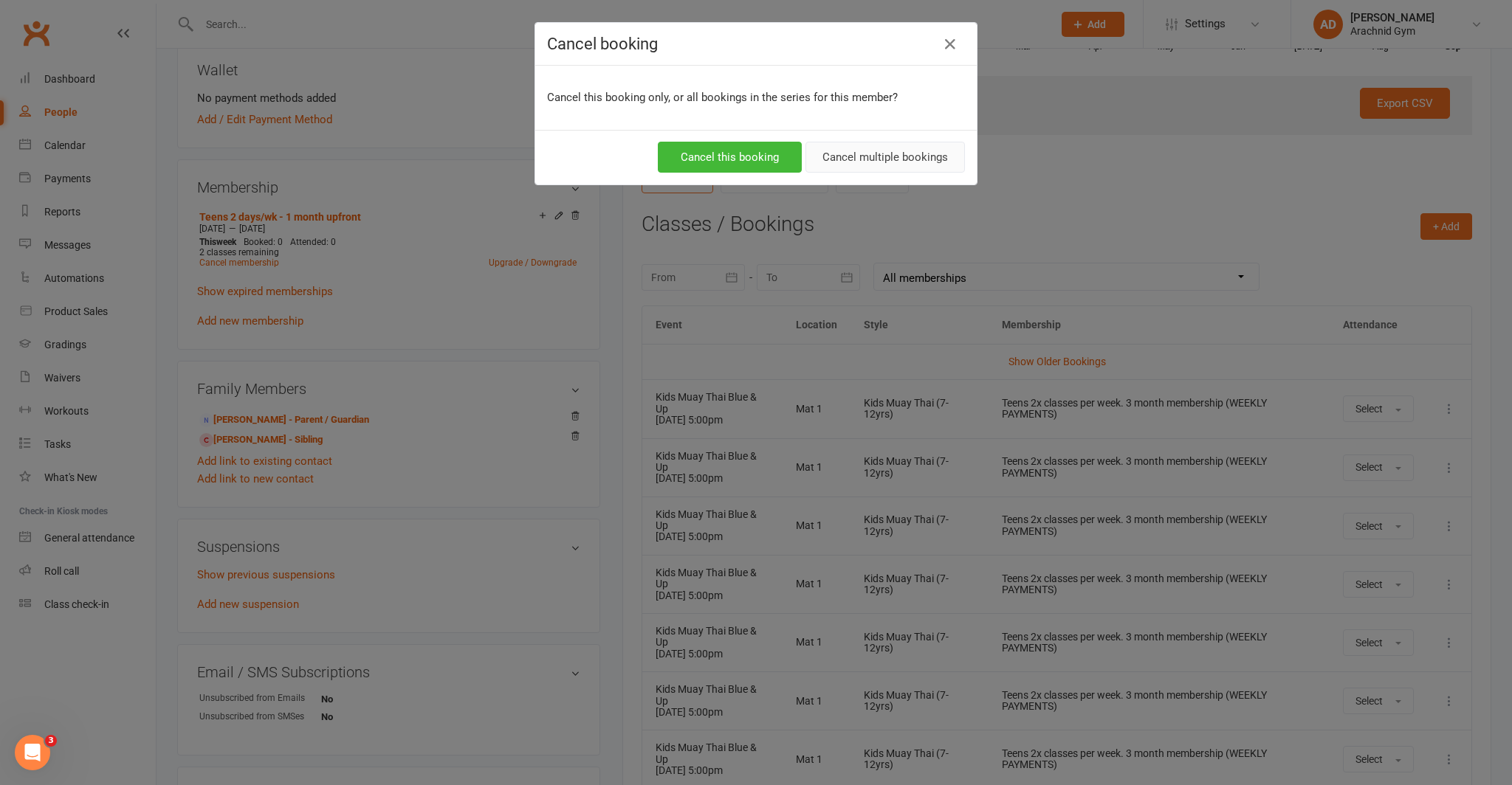
click at [882, 158] on button "Cancel multiple bookings" at bounding box center [885, 157] width 159 height 31
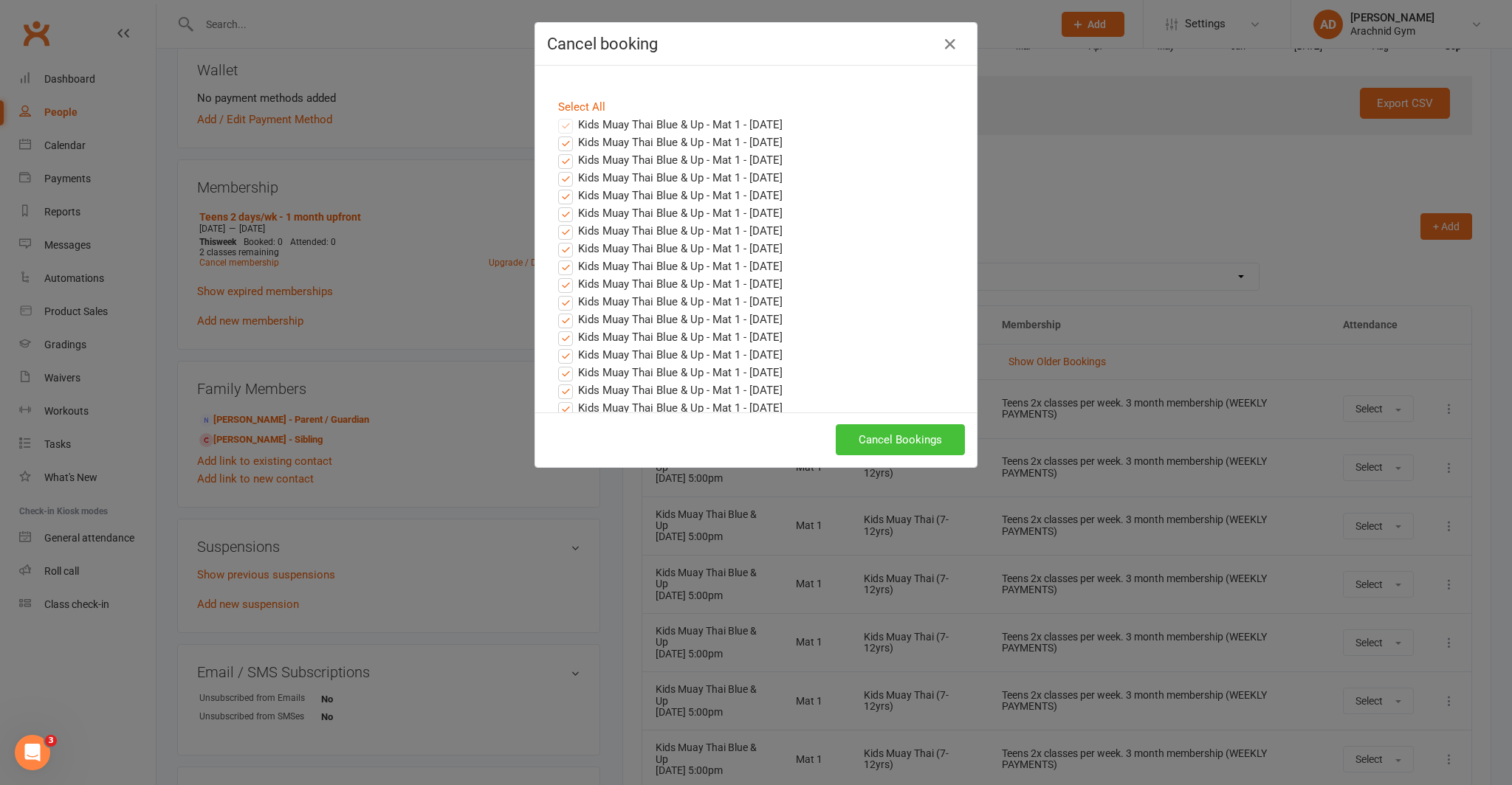
click at [893, 445] on button "Cancel Bookings" at bounding box center [900, 439] width 130 height 31
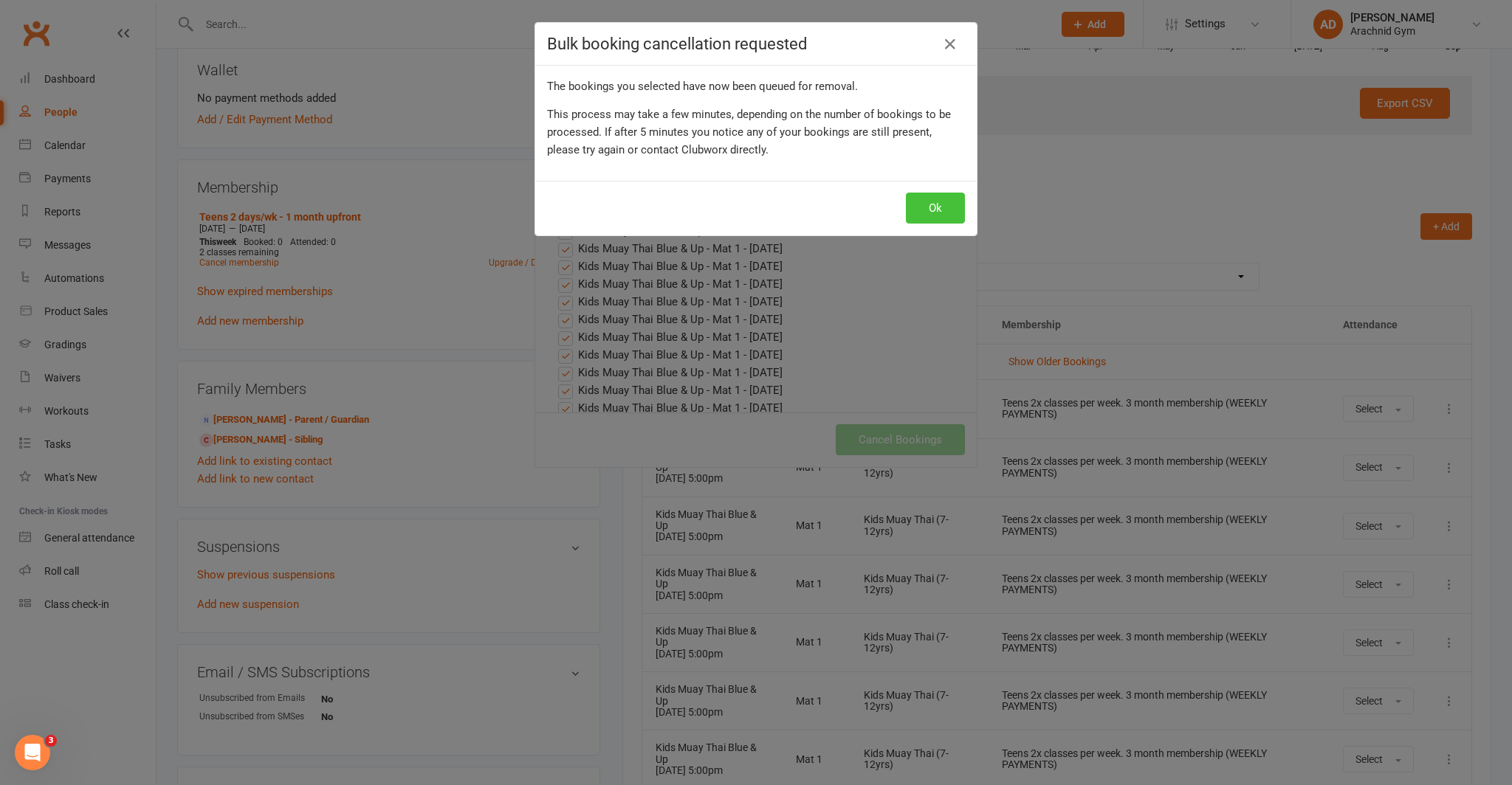
click at [936, 215] on button "Ok" at bounding box center [935, 207] width 59 height 31
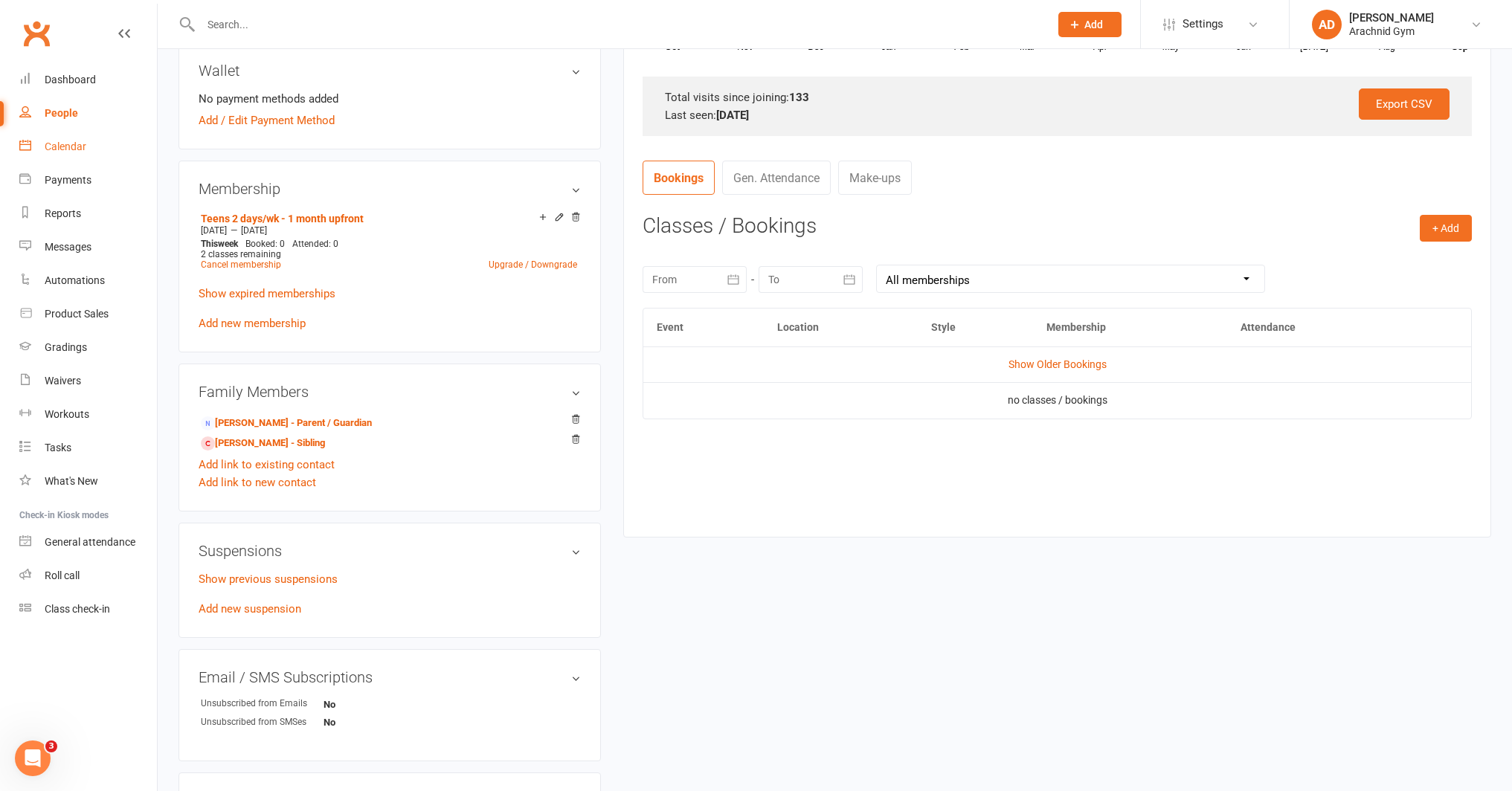
click at [79, 154] on link "Calendar" at bounding box center [88, 147] width 137 height 33
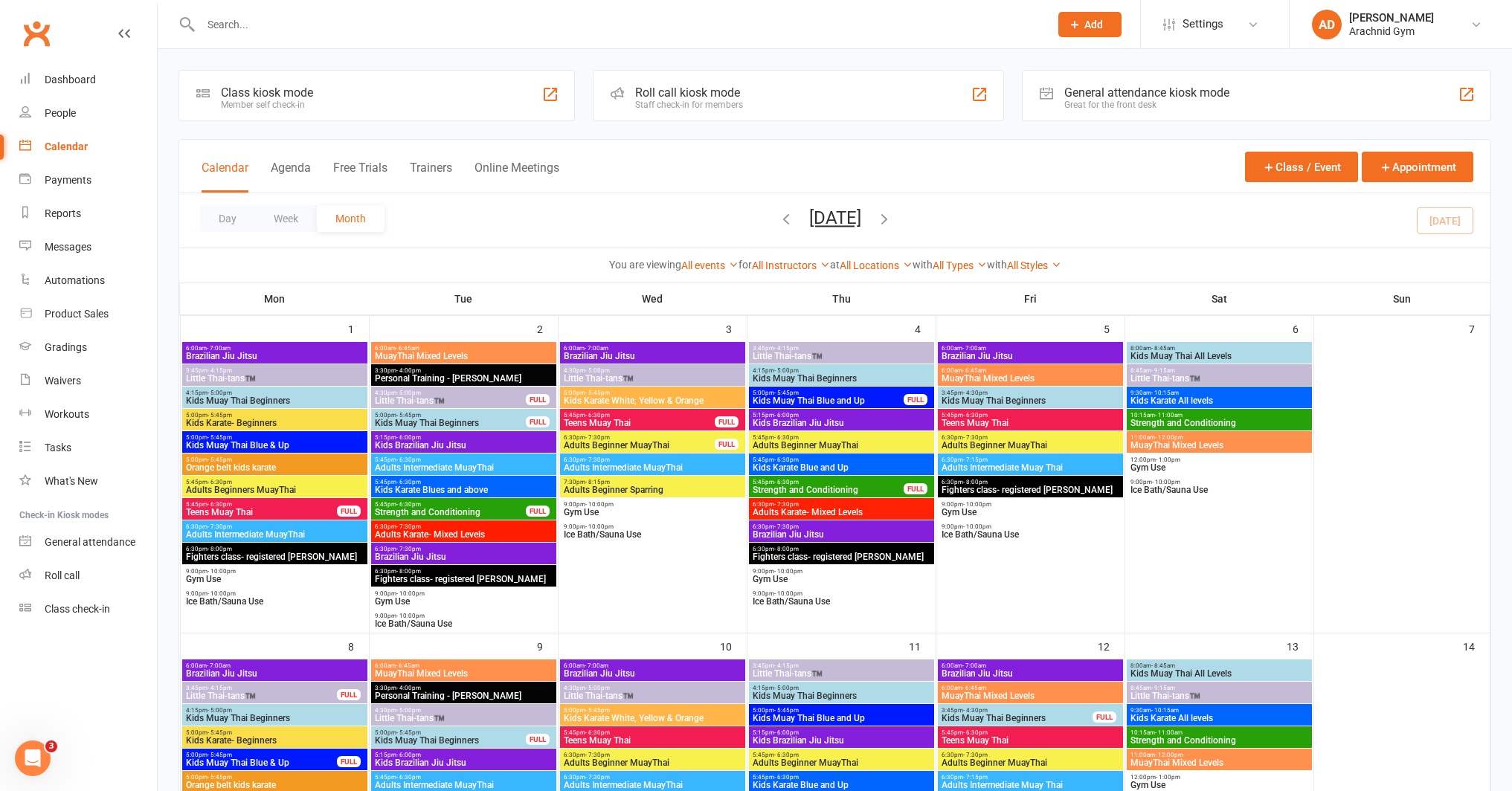
click at [276, 35] on div at bounding box center [608, 24] width 860 height 49
click at [252, 20] on input "text" at bounding box center [618, 25] width 843 height 20
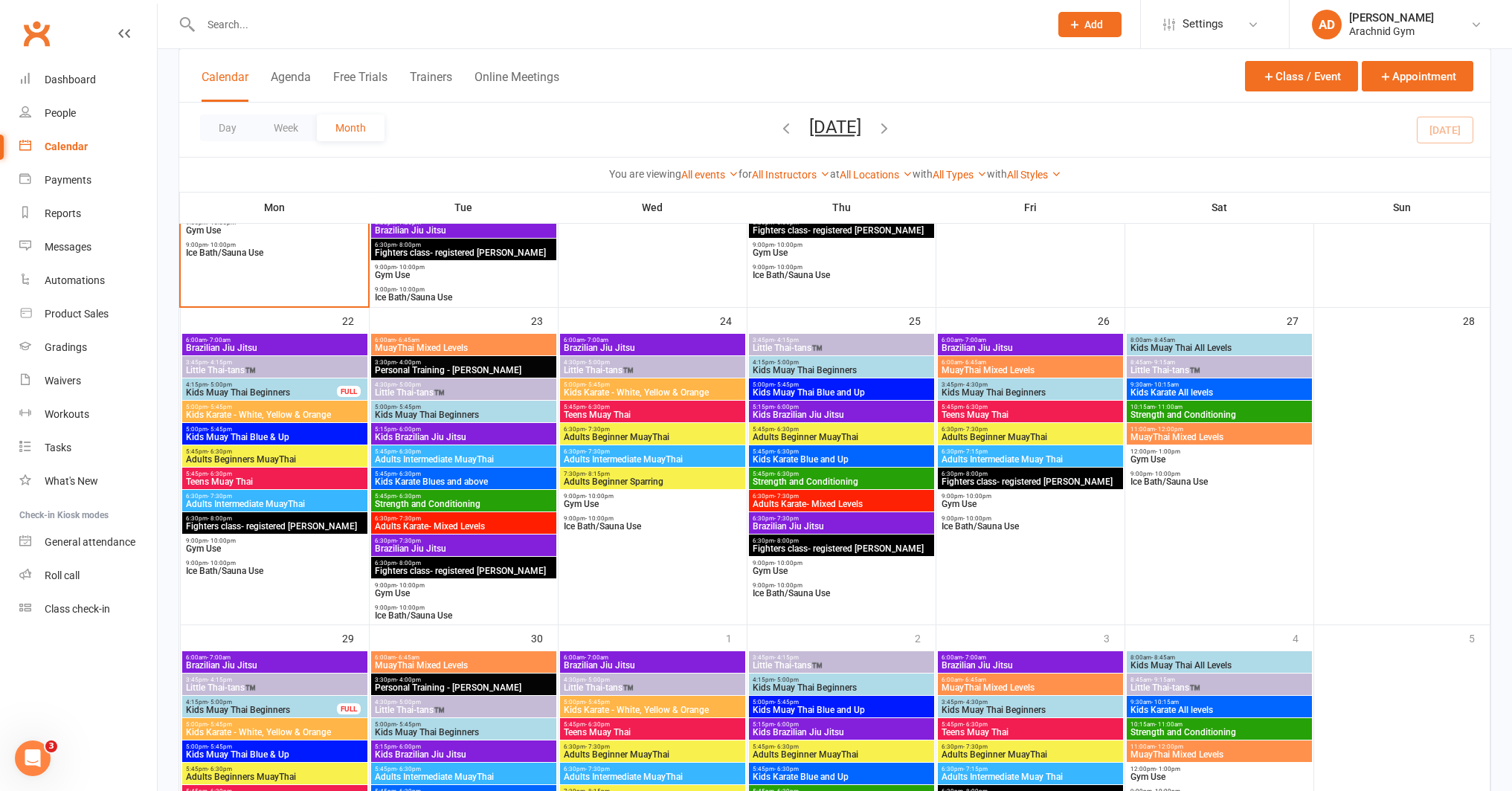
scroll to position [972, 0]
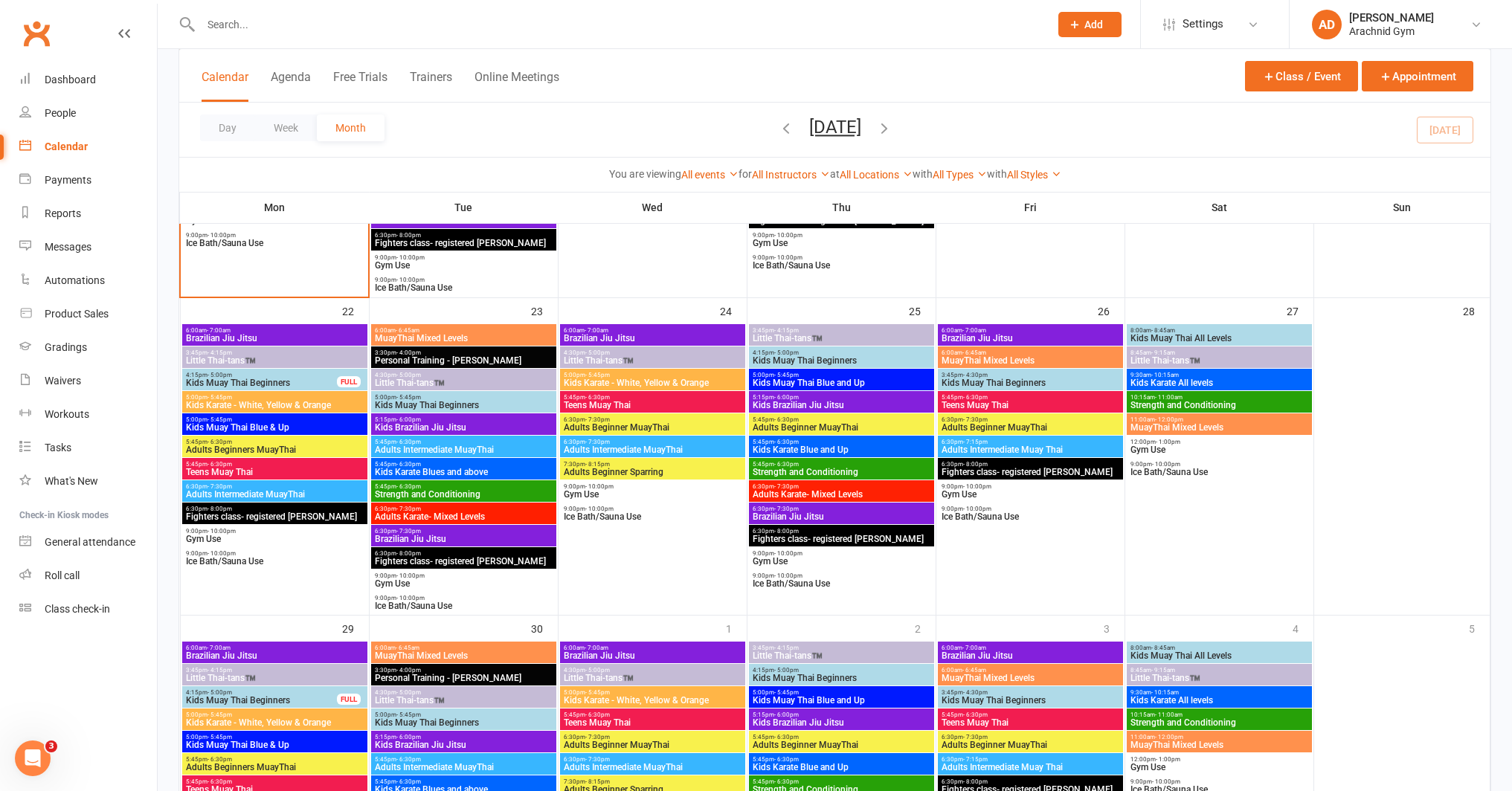
click at [1029, 380] on span "Kids Muay Thai Beginners" at bounding box center [1030, 383] width 179 height 9
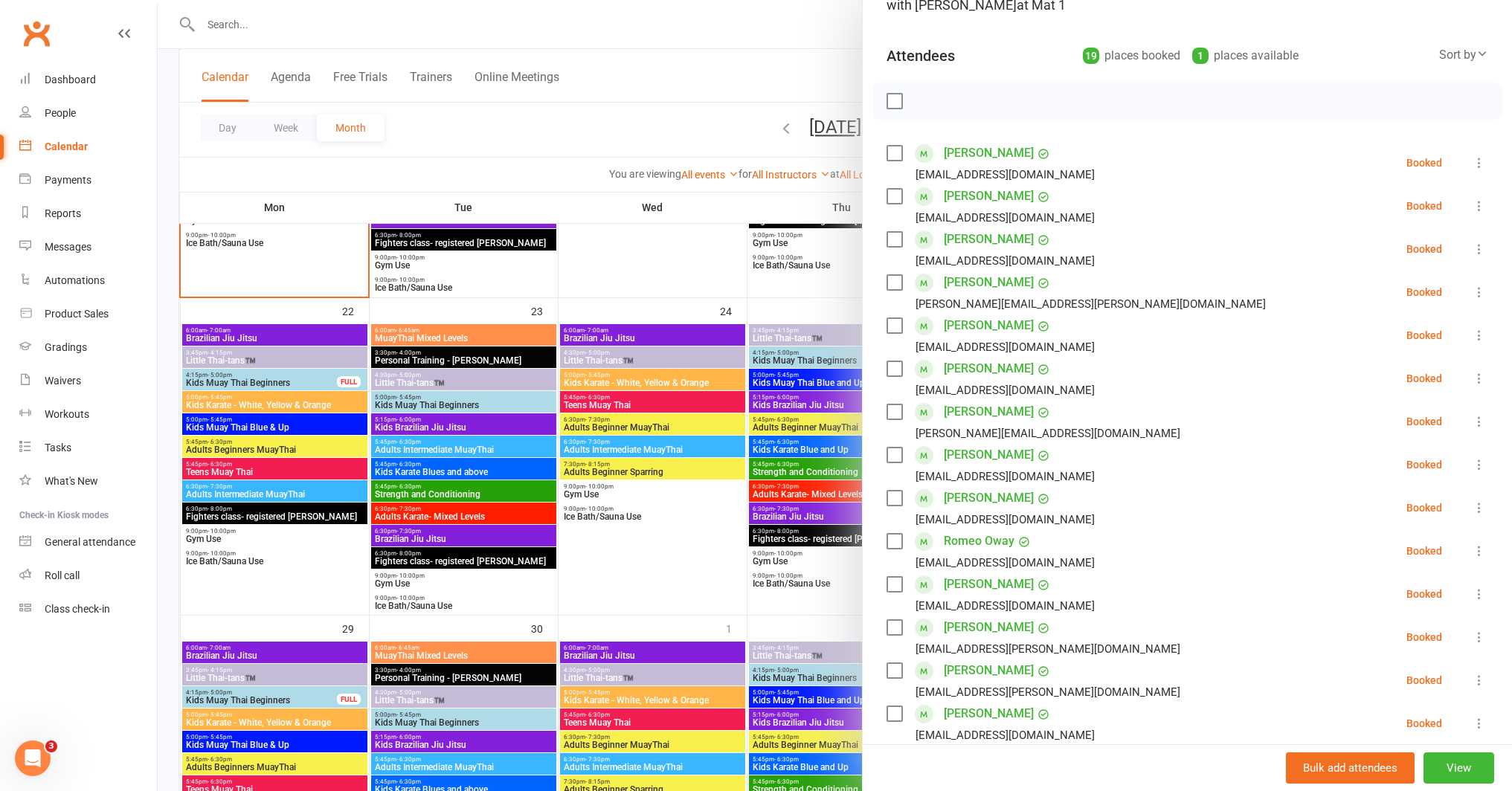
scroll to position [131, 0]
click at [813, 619] on div at bounding box center [835, 395] width 1354 height 791
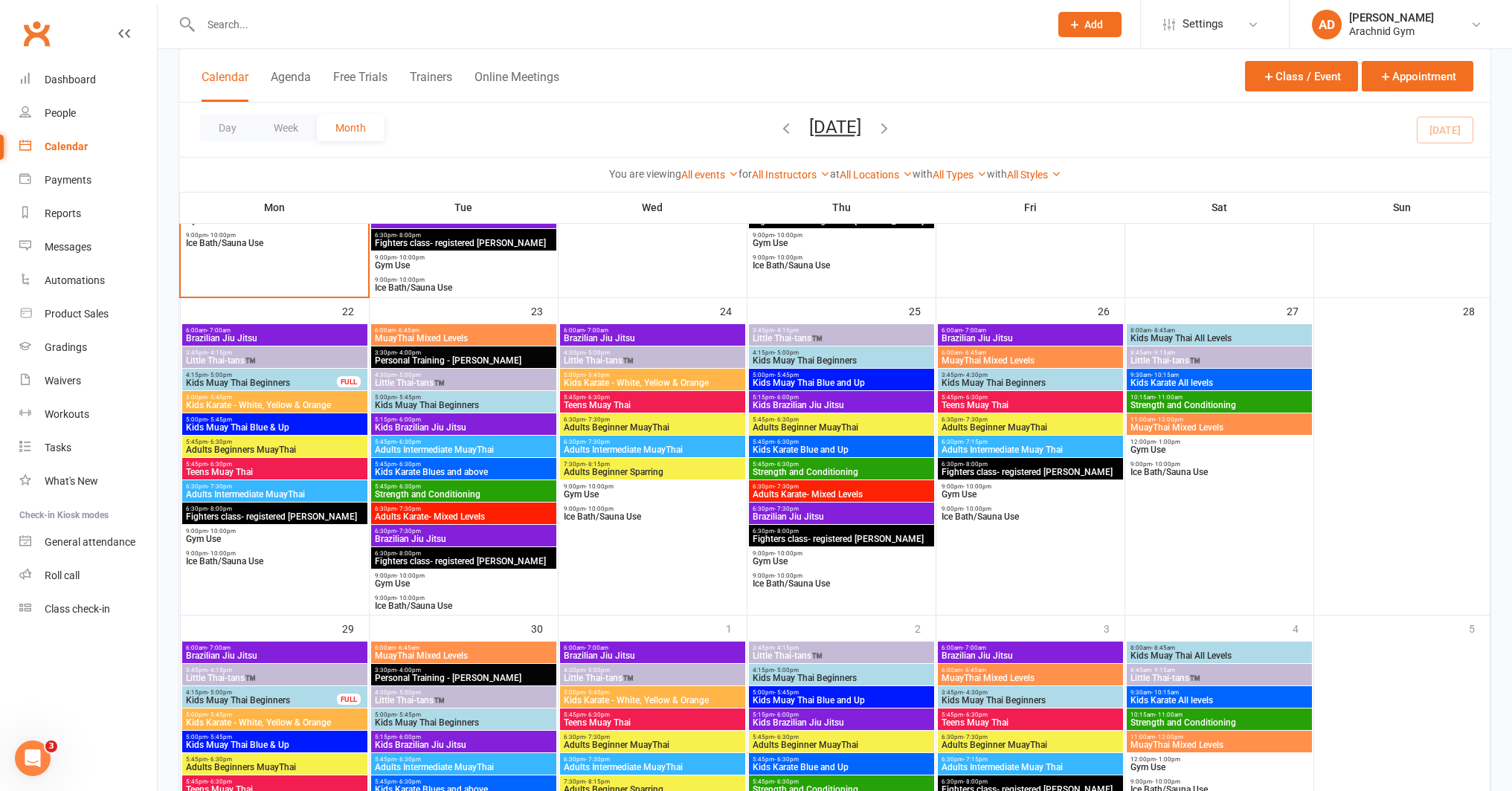
click at [1040, 401] on span "Teens Muay Thai" at bounding box center [1030, 405] width 179 height 9
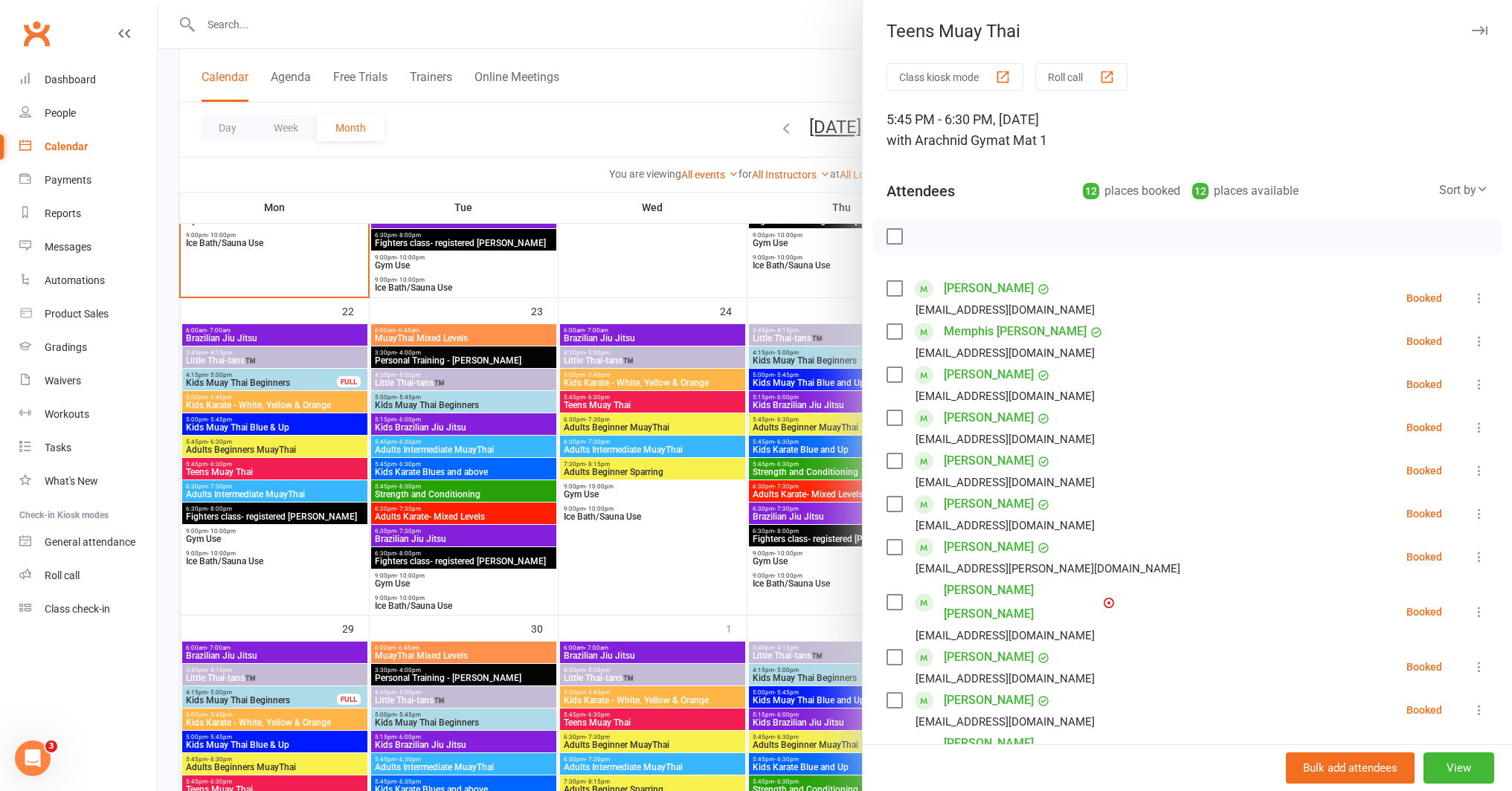
click at [726, 640] on div at bounding box center [835, 395] width 1354 height 791
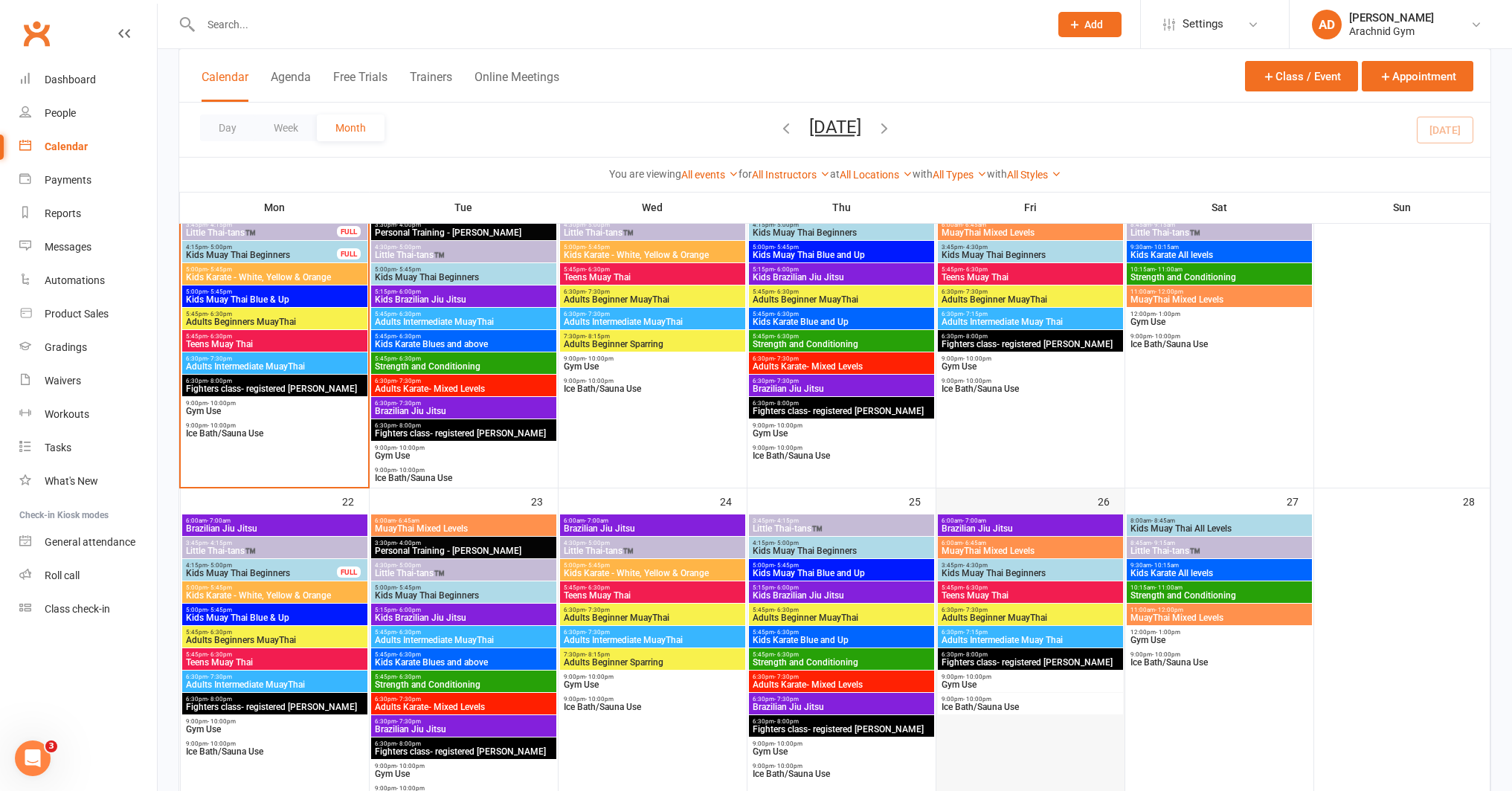
scroll to position [783, 0]
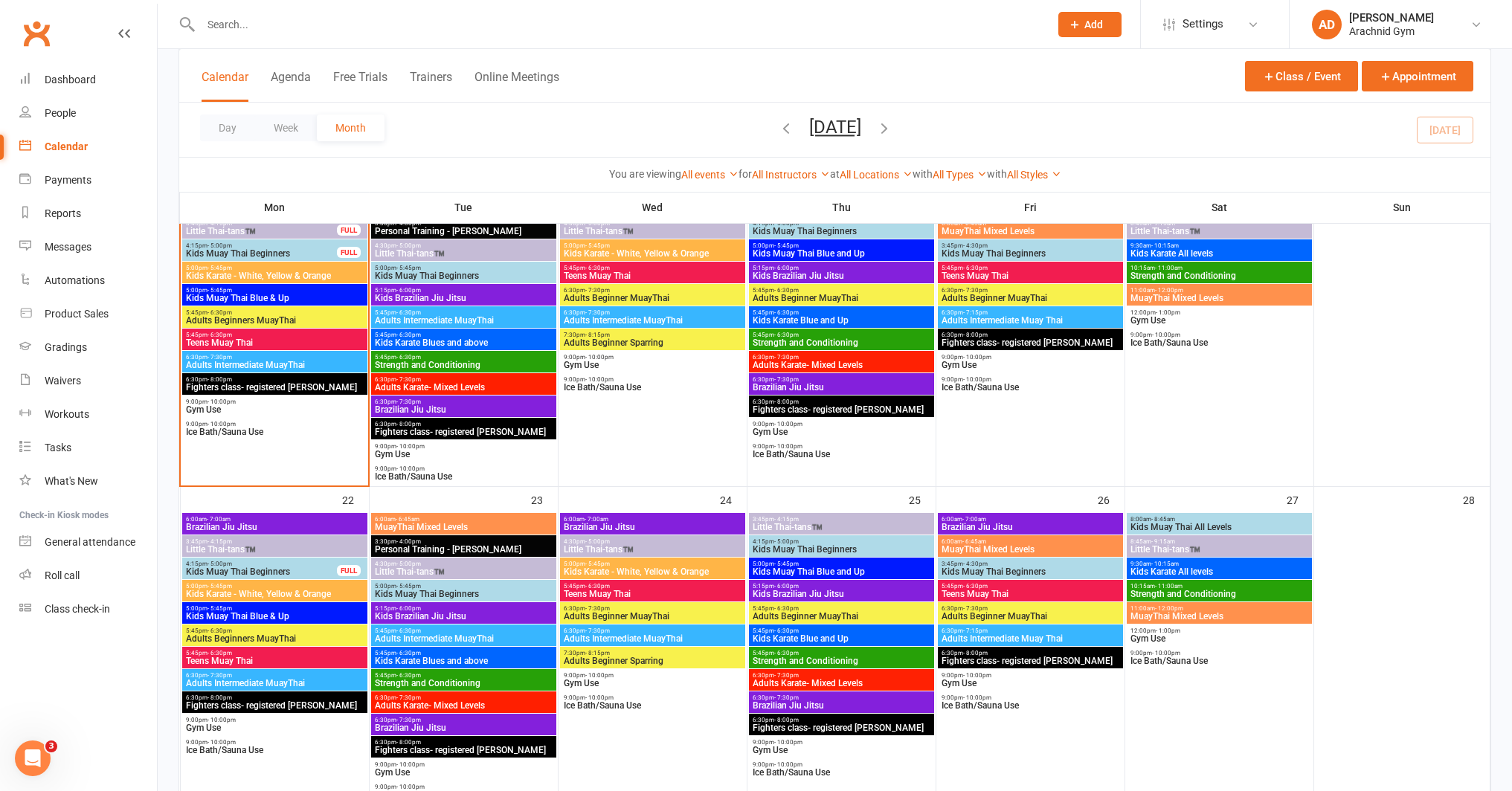
click at [1001, 568] on span "Kids Muay Thai Beginners" at bounding box center [1030, 572] width 179 height 9
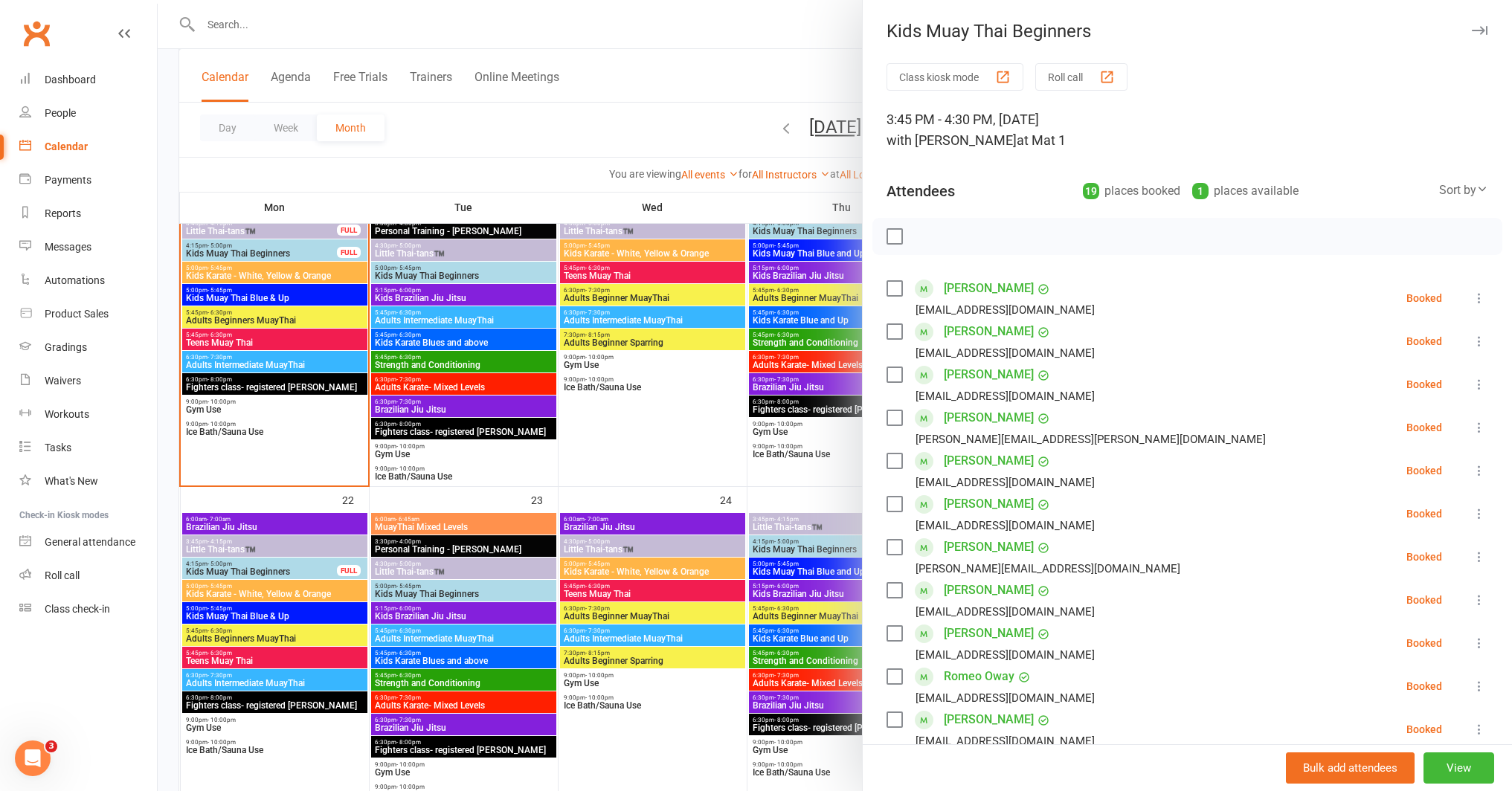
click at [781, 566] on div at bounding box center [835, 395] width 1354 height 791
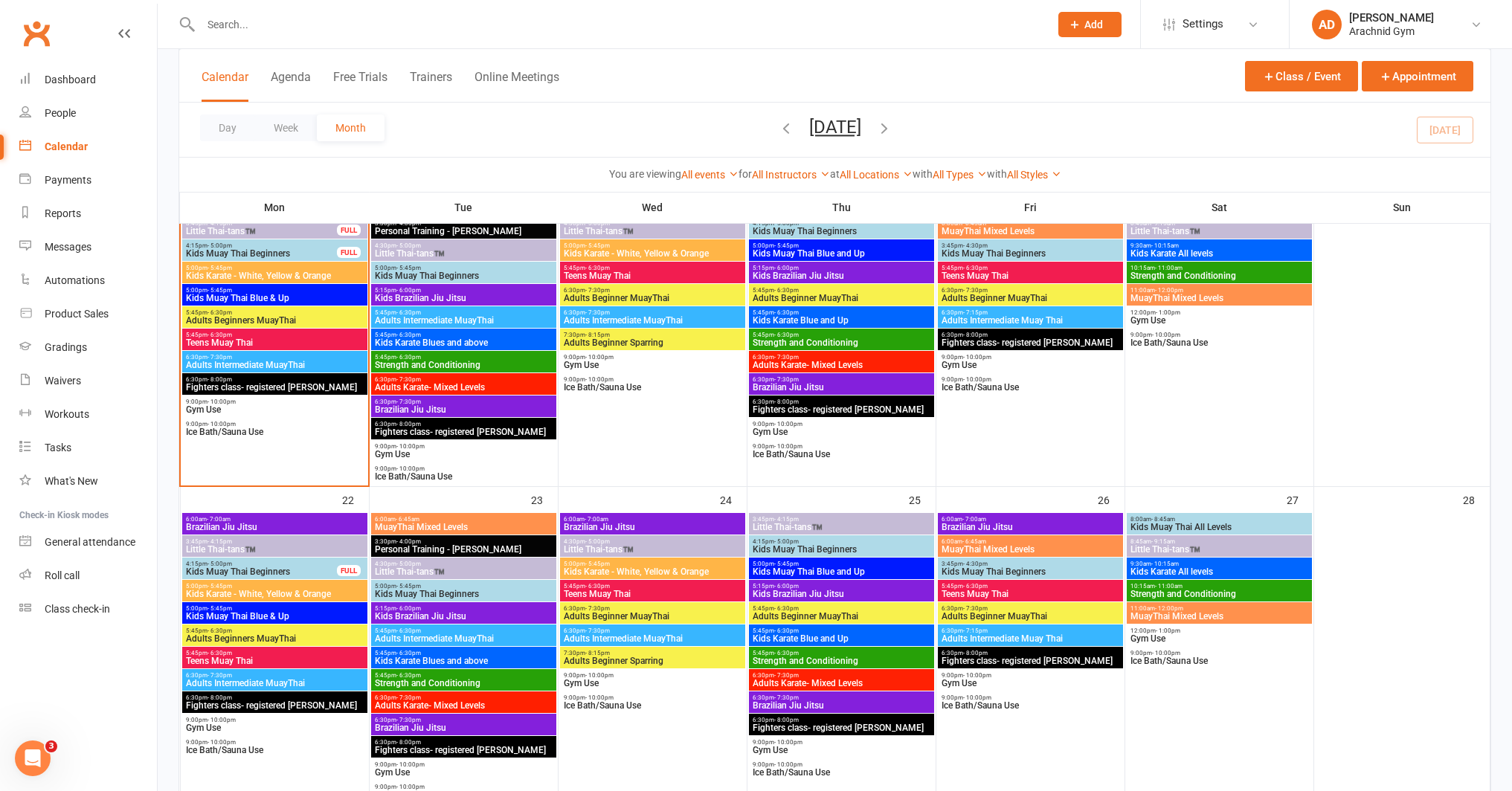
click at [953, 591] on span "Teens Muay Thai" at bounding box center [1030, 594] width 179 height 9
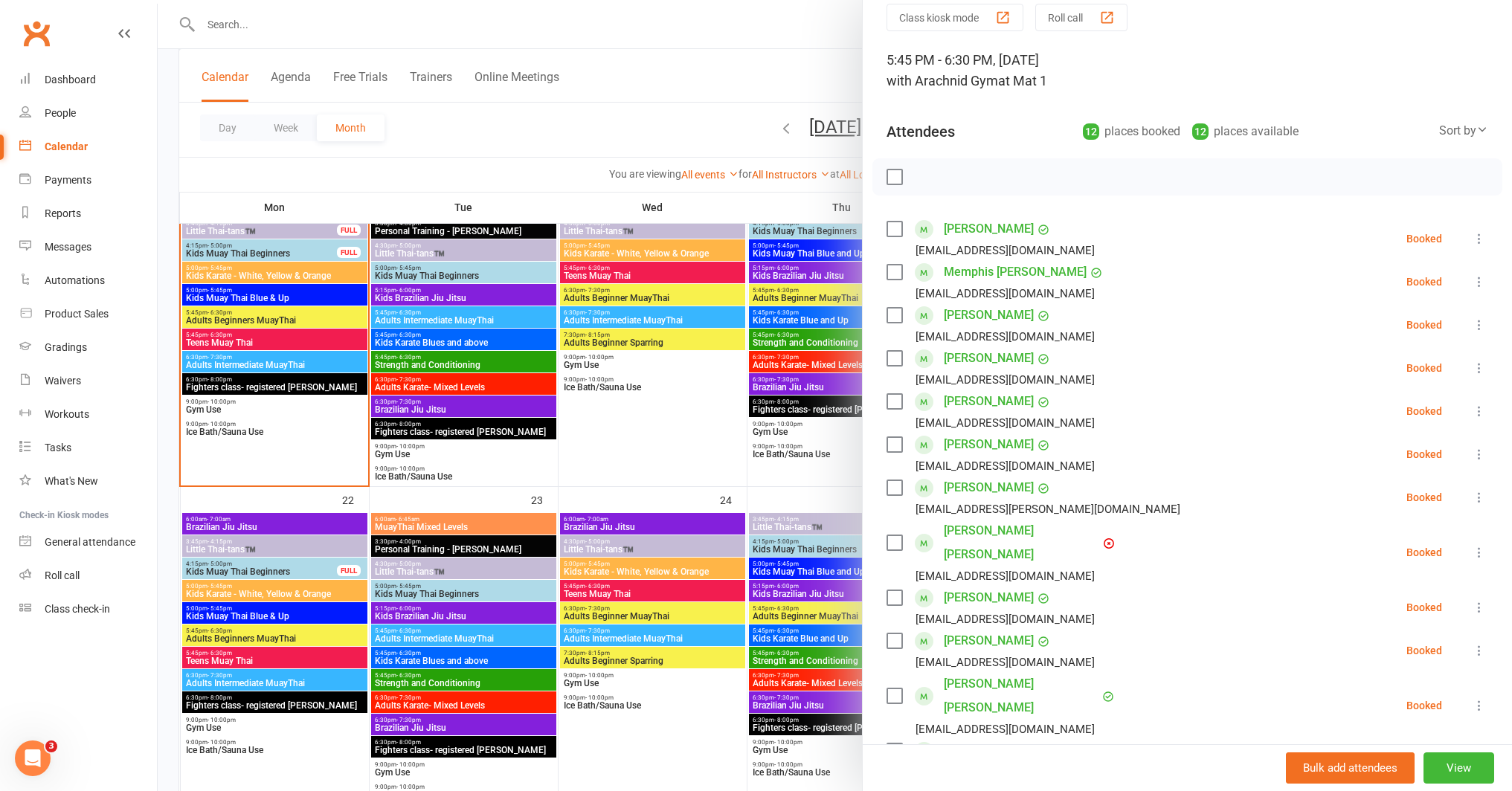
scroll to position [62, 0]
click at [1472, 597] on icon at bounding box center [1479, 604] width 15 height 15
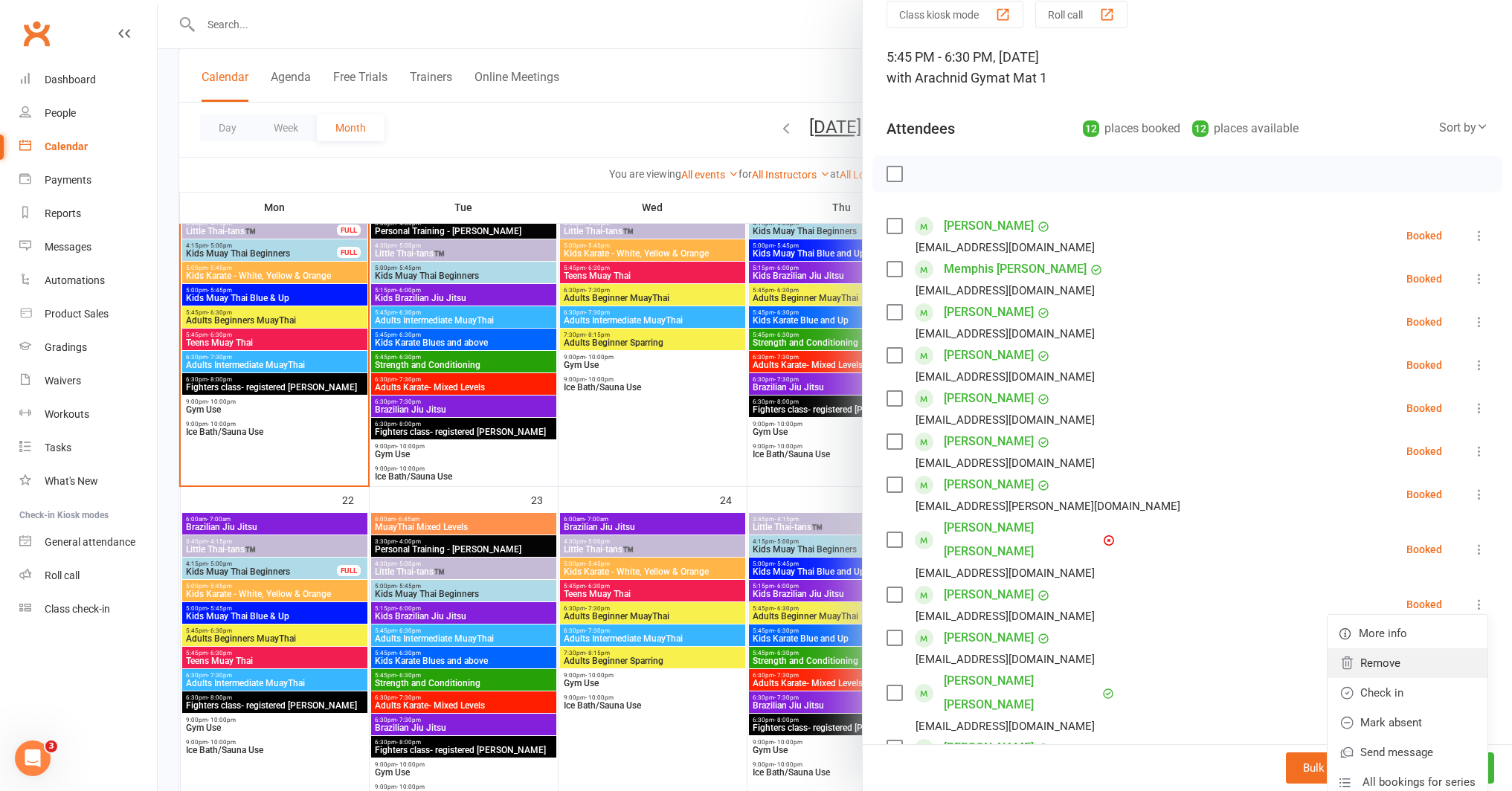
click at [1393, 649] on link "Remove" at bounding box center [1407, 663] width 160 height 30
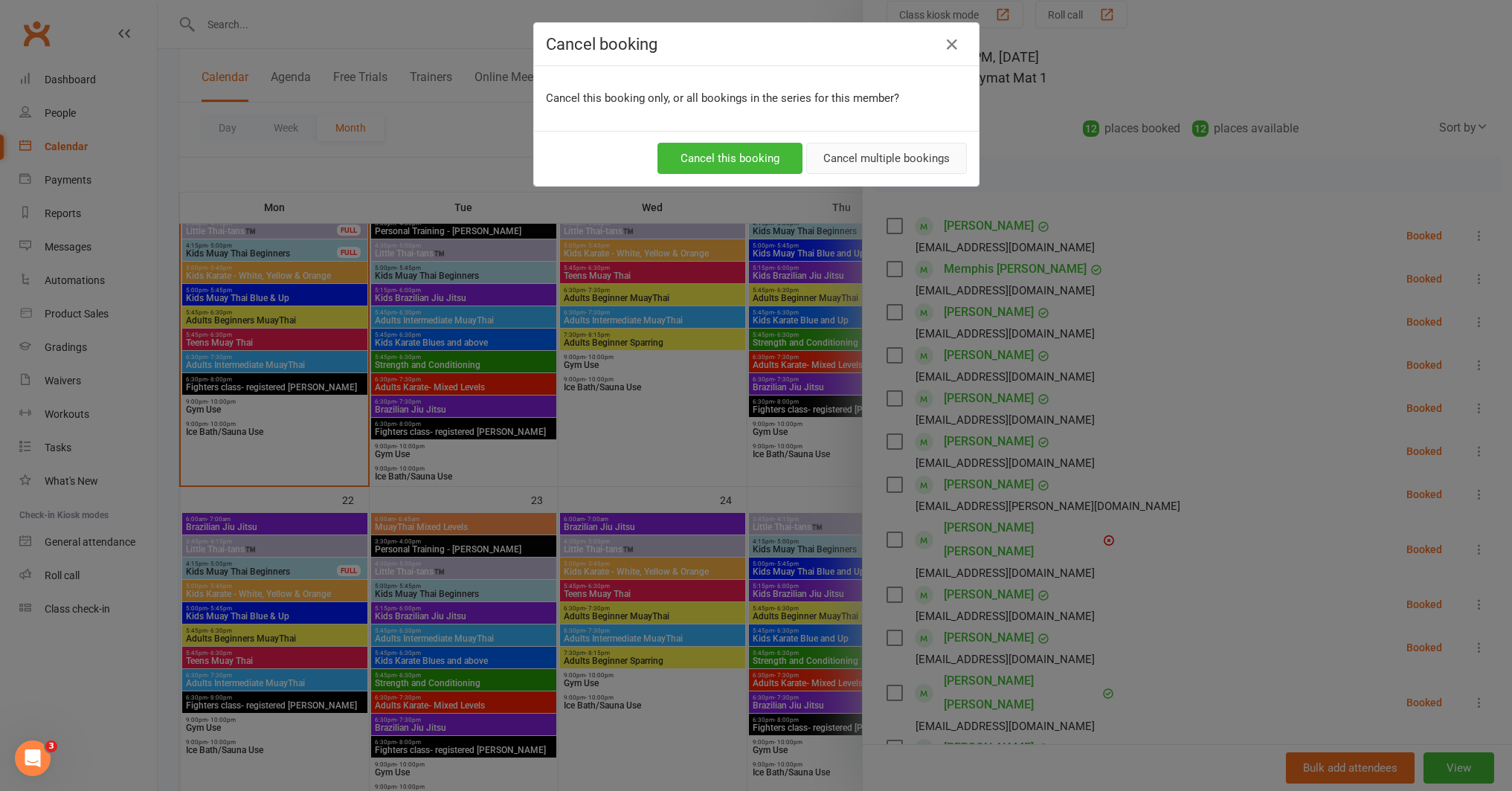
click at [871, 167] on button "Cancel multiple bookings" at bounding box center [887, 158] width 160 height 32
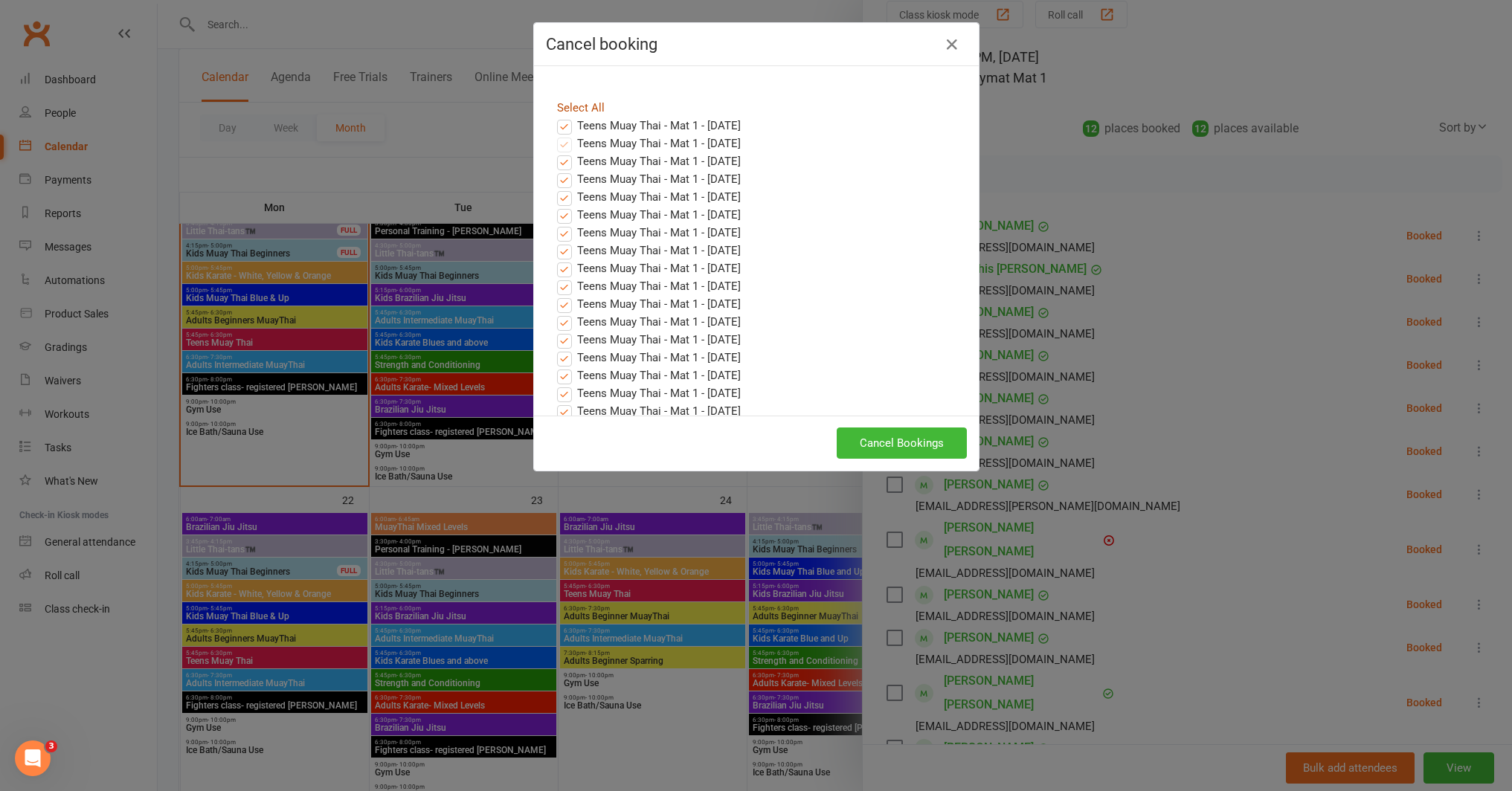
click at [580, 108] on link "Select All" at bounding box center [581, 108] width 48 height 14
click at [561, 161] on label "Teens Muay Thai - Mat 1 - Oct 03, 2025" at bounding box center [648, 161] width 183 height 18
click at [555, 153] on input "Teens Muay Thai - Mat 1 - Oct 03, 2025" at bounding box center [550, 153] width 9 height 0
click at [559, 179] on label "Teens Muay Thai - Mat 1 - Oct 10, 2025" at bounding box center [648, 179] width 183 height 18
click at [555, 171] on input "Teens Muay Thai - Mat 1 - Oct 10, 2025" at bounding box center [550, 171] width 9 height 0
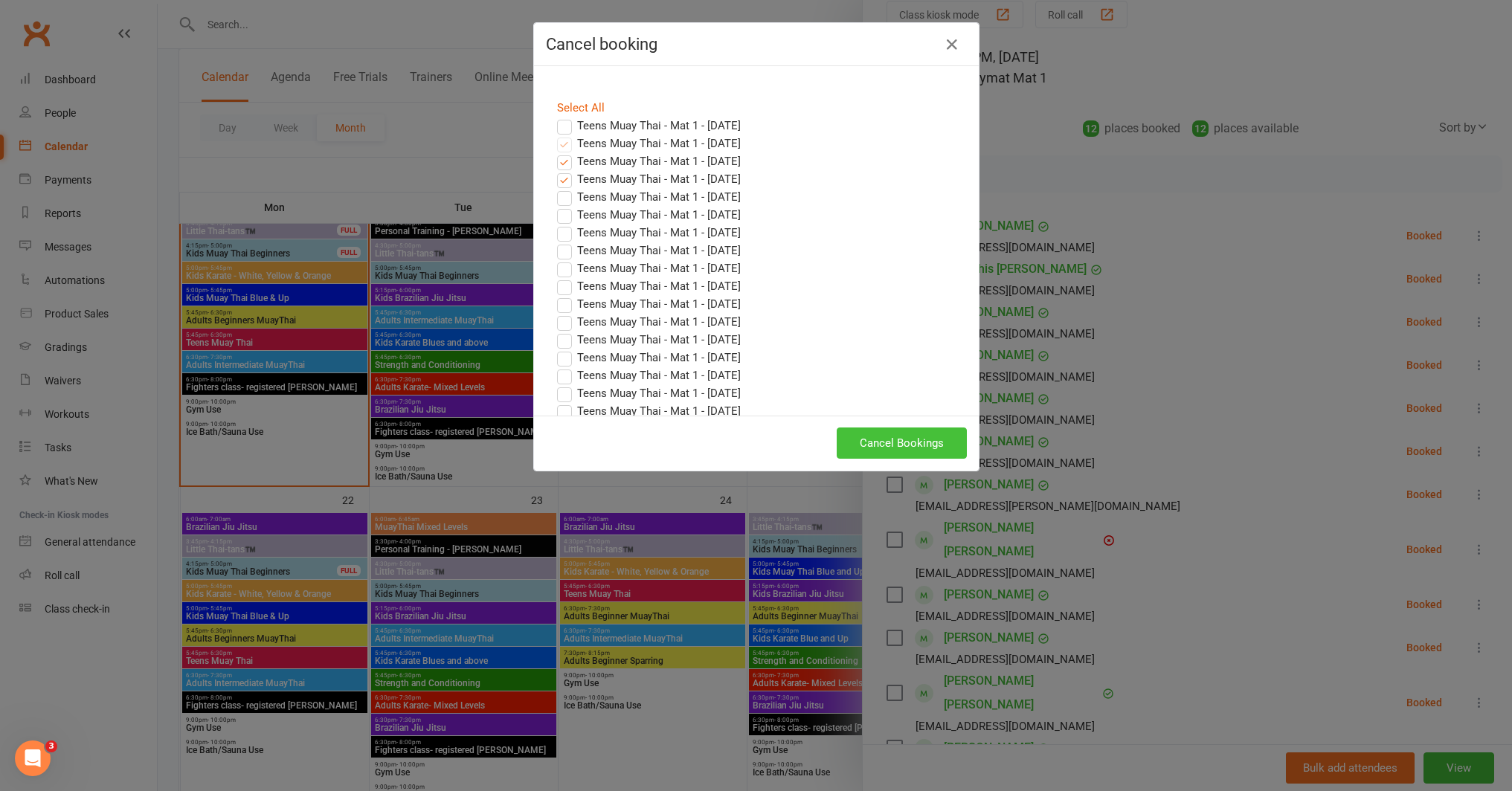
click at [875, 443] on button "Cancel Bookings" at bounding box center [901, 443] width 131 height 32
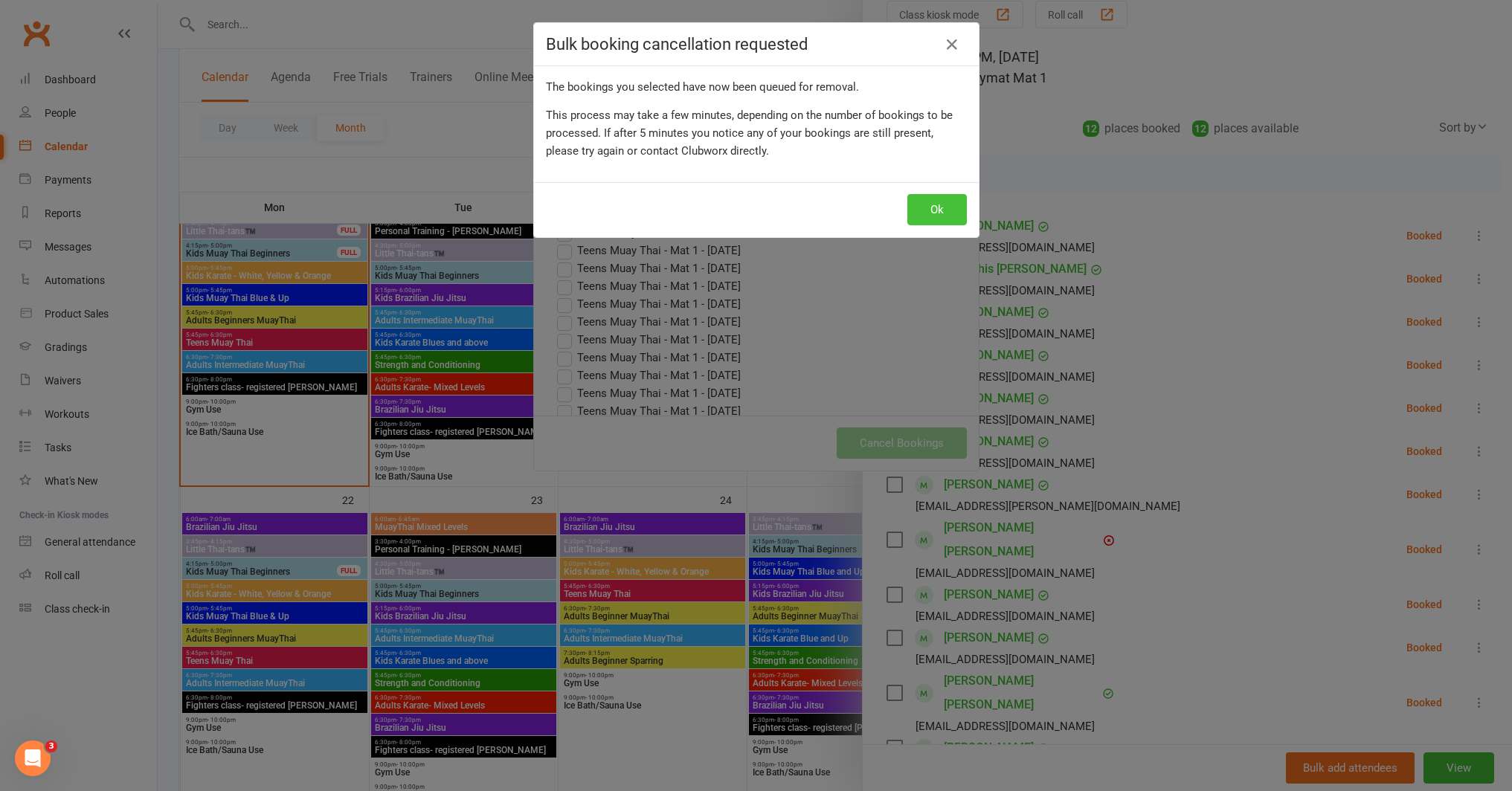
click at [921, 206] on button "Ok" at bounding box center [937, 209] width 60 height 32
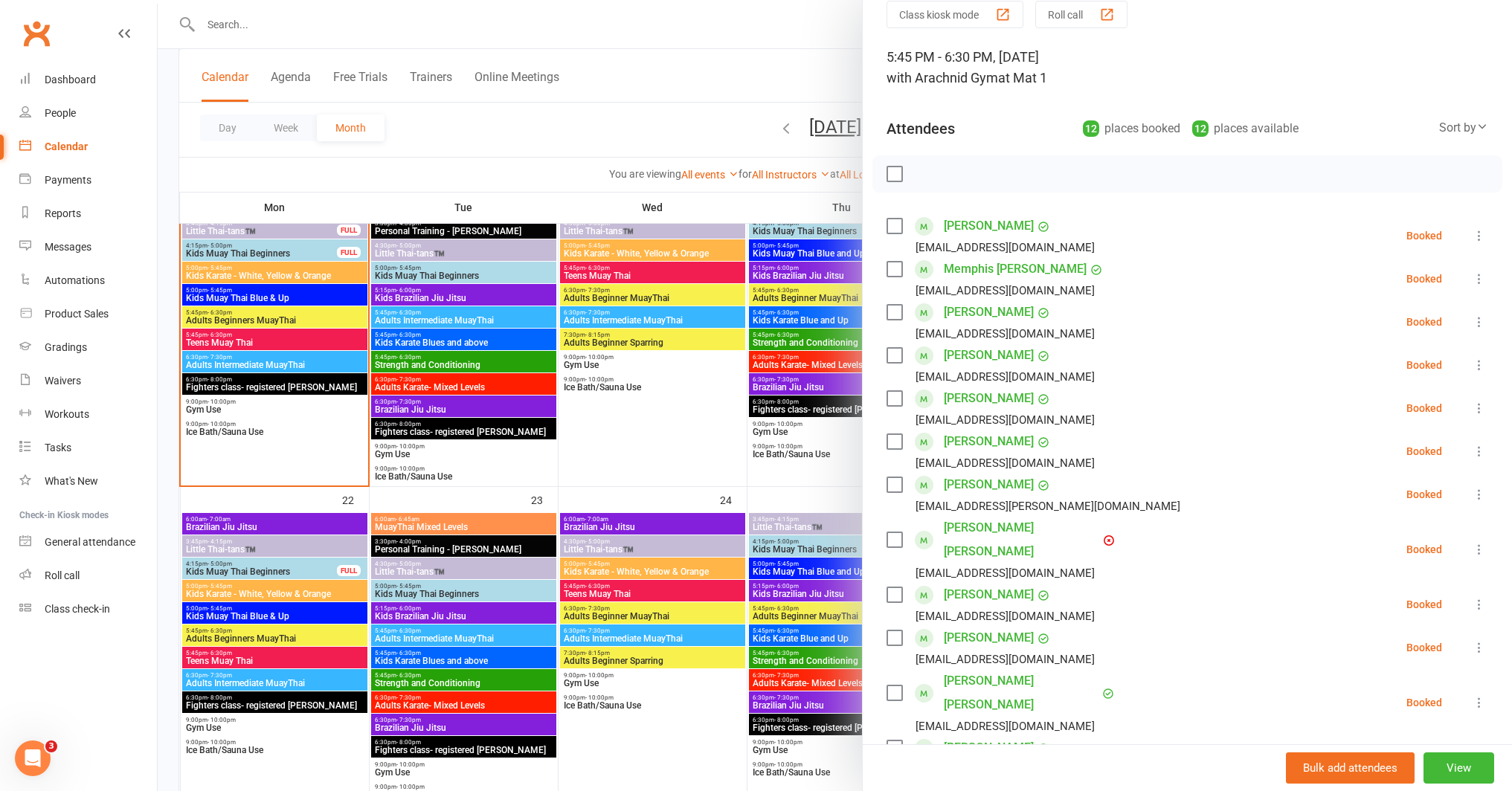
click at [738, 495] on div at bounding box center [835, 395] width 1354 height 791
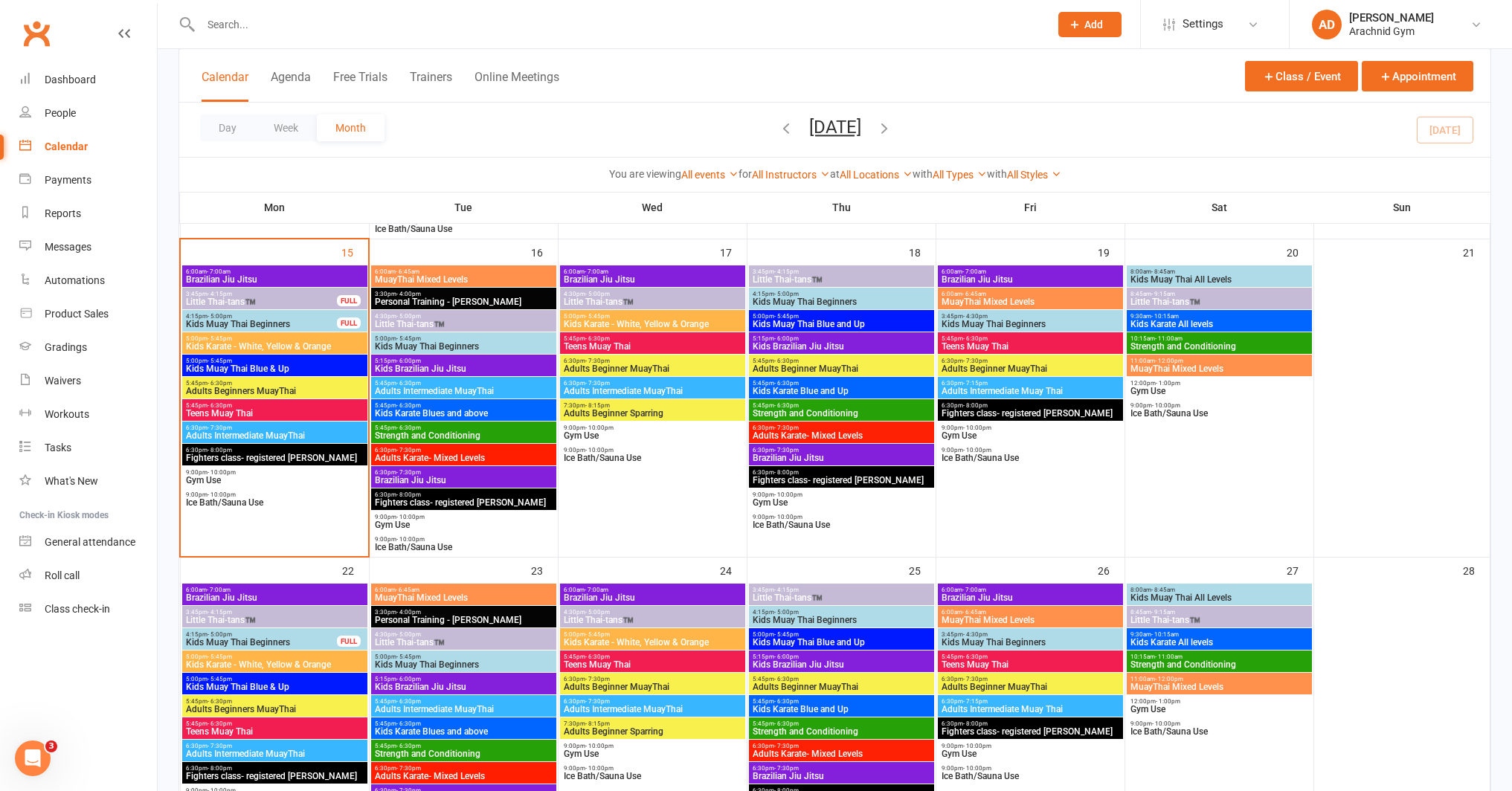
scroll to position [711, 0]
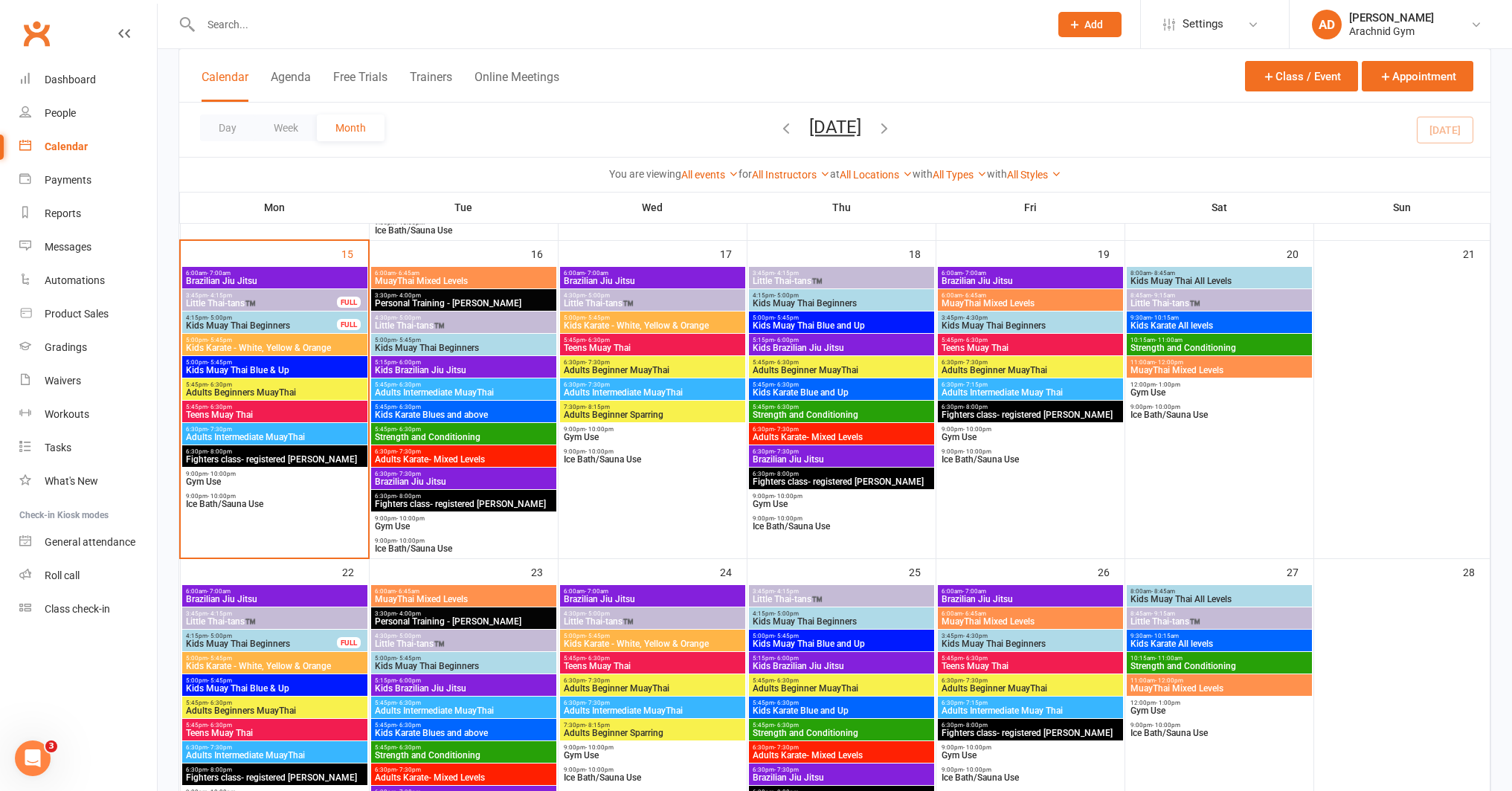
click at [973, 340] on span "- 6:30pm" at bounding box center [975, 340] width 25 height 7
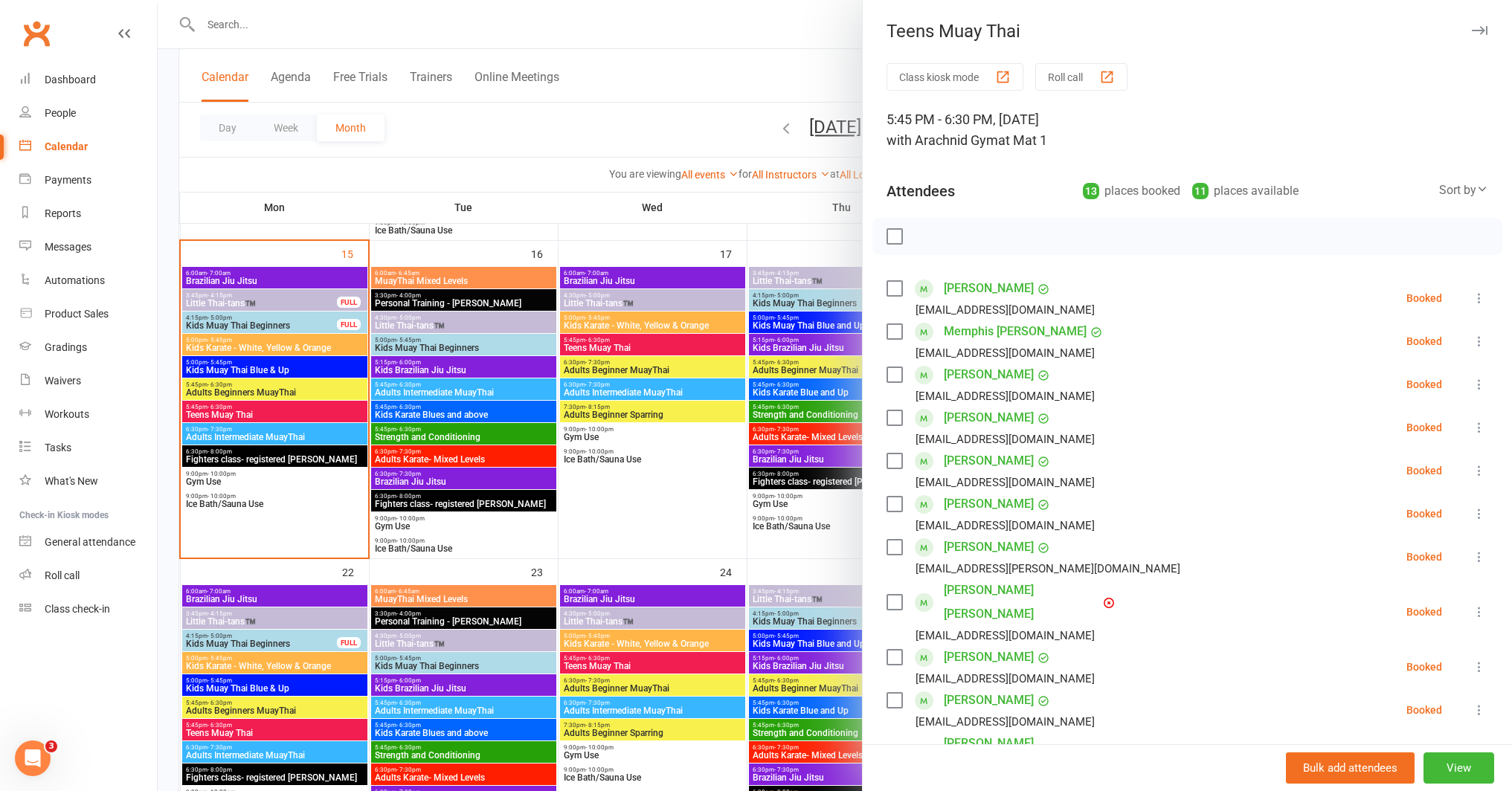
click at [985, 645] on link "Thomas Ewers" at bounding box center [988, 657] width 90 height 24
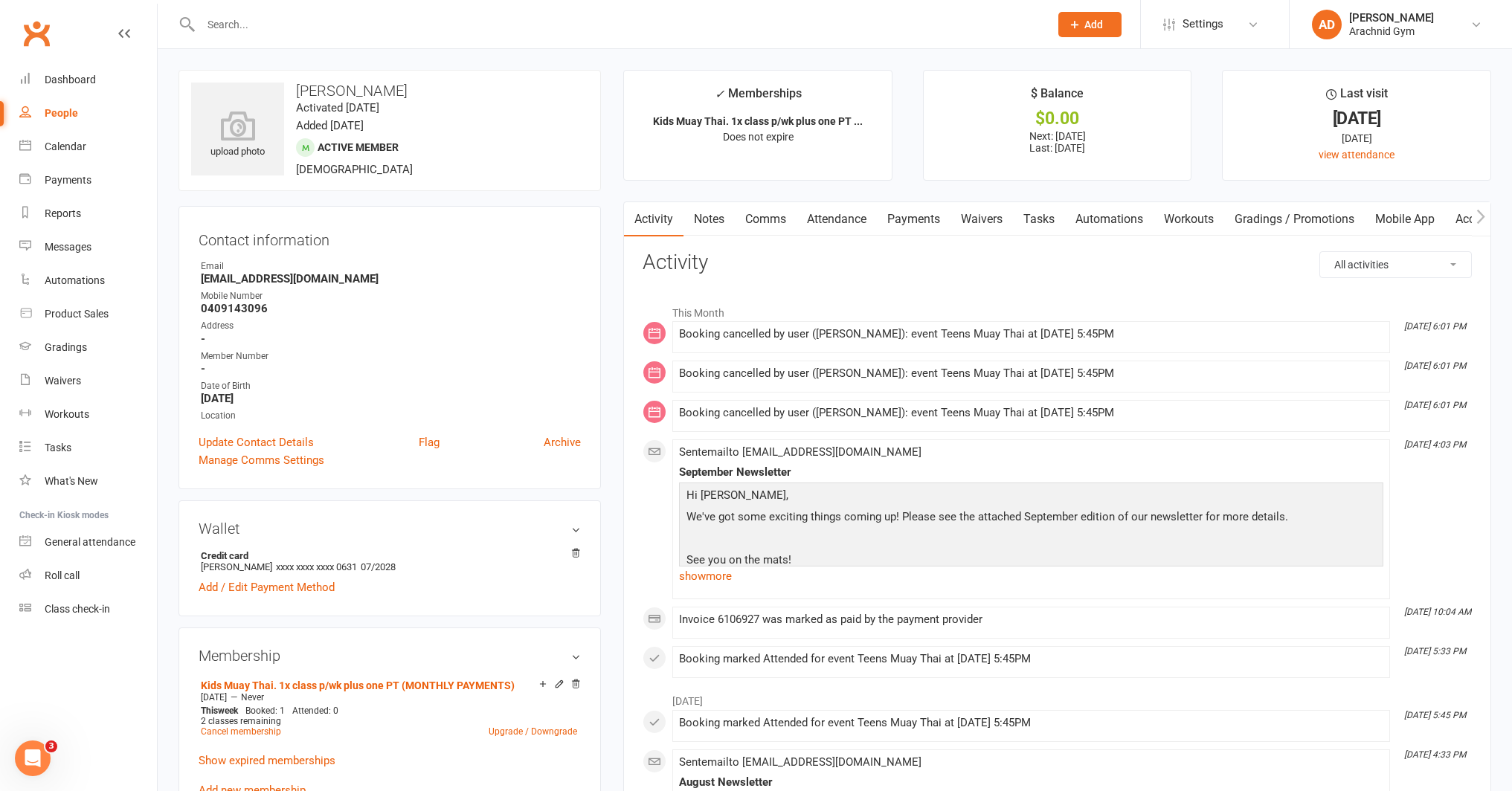
click at [925, 219] on link "Payments" at bounding box center [913, 219] width 73 height 34
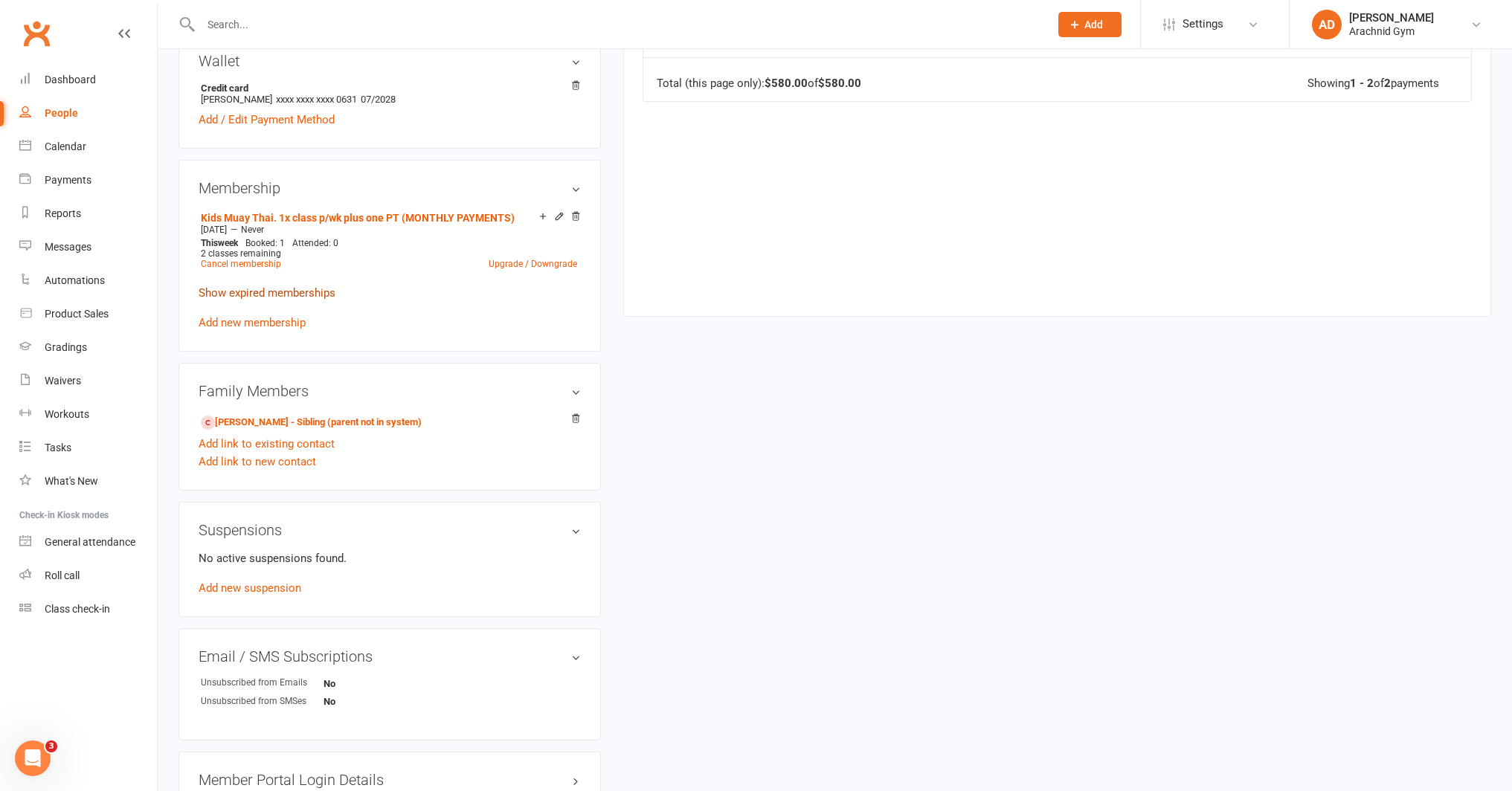
scroll to position [471, 0]
click at [272, 591] on div "No active suspensions found. Add new suspension" at bounding box center [390, 571] width 382 height 48
click at [275, 588] on link "Add new suspension" at bounding box center [250, 585] width 102 height 14
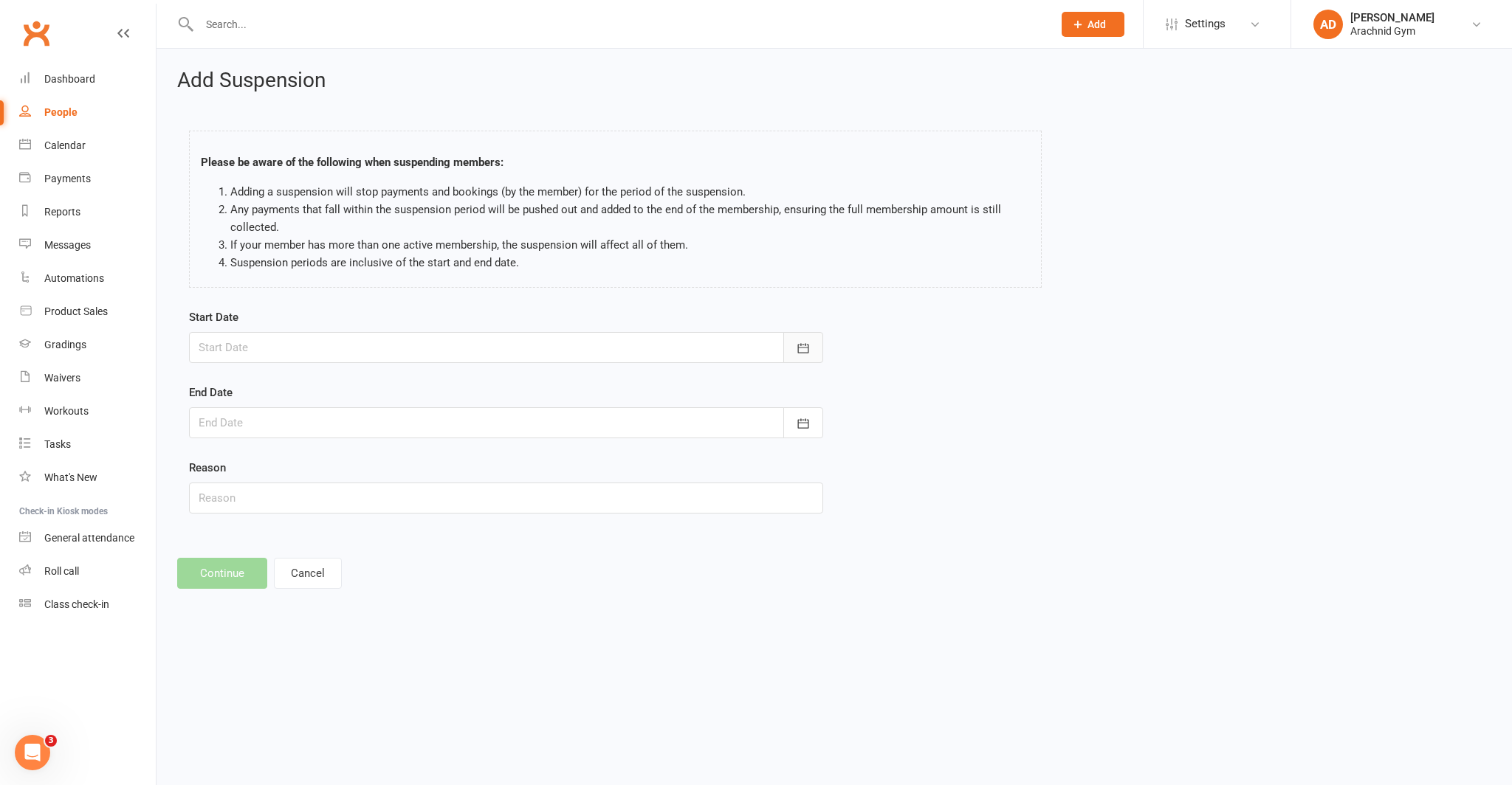
click at [791, 340] on button "button" at bounding box center [803, 347] width 40 height 31
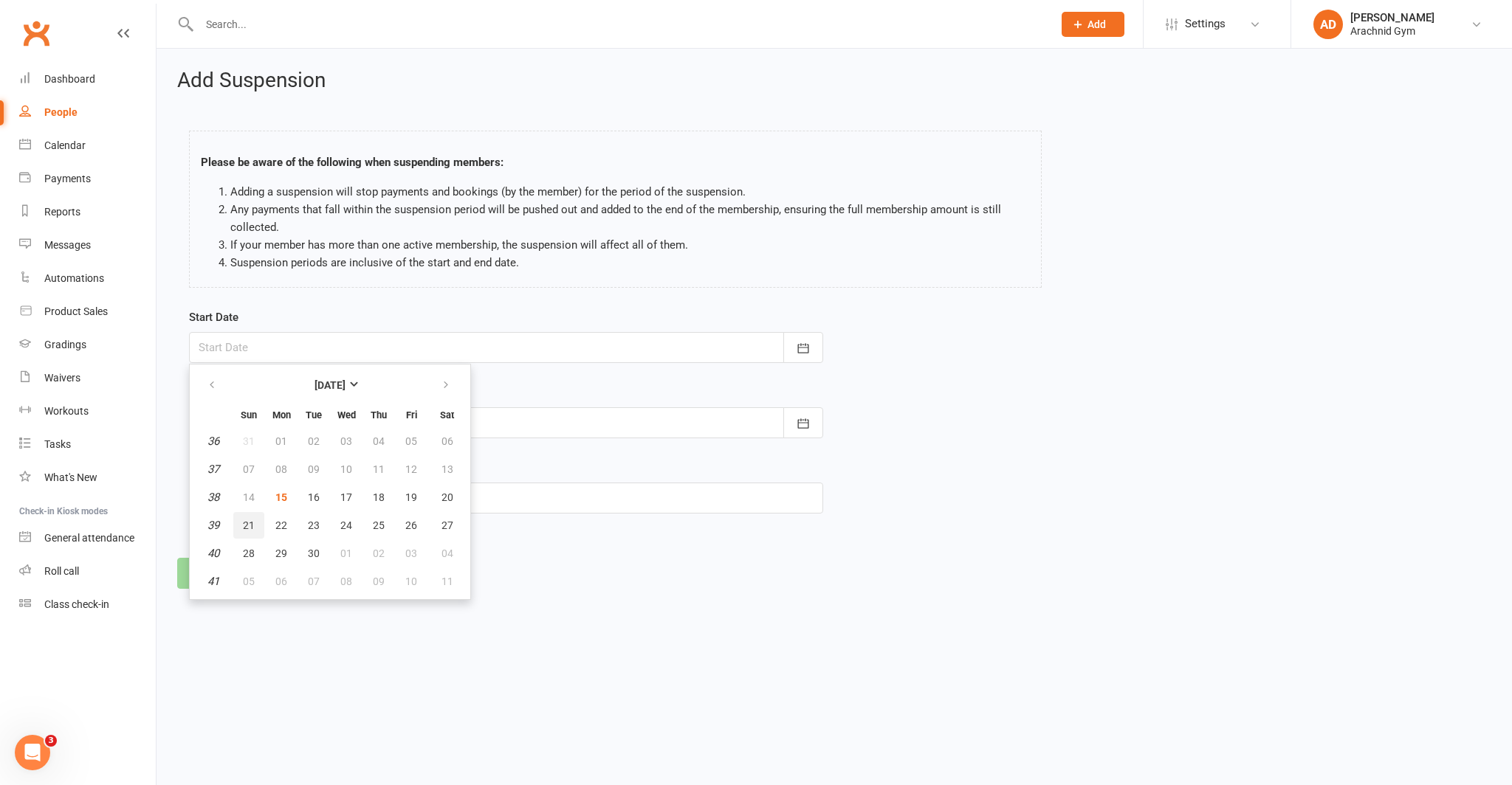
click at [251, 521] on span "21" at bounding box center [249, 526] width 12 height 12
type input "21 Sep 2025"
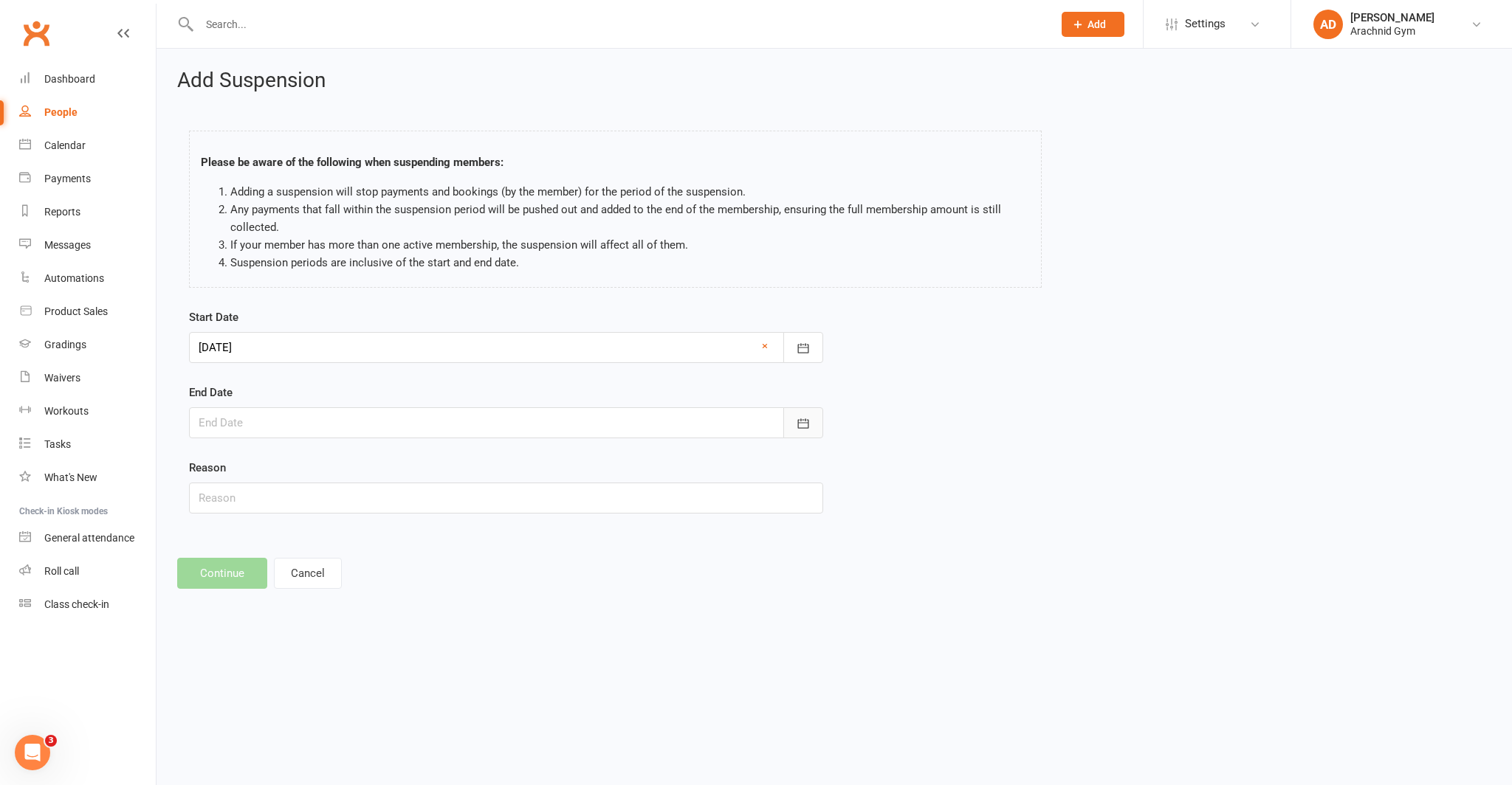
click at [798, 429] on icon "button" at bounding box center [802, 423] width 14 height 14
click at [443, 467] on icon "button" at bounding box center [446, 461] width 10 height 12
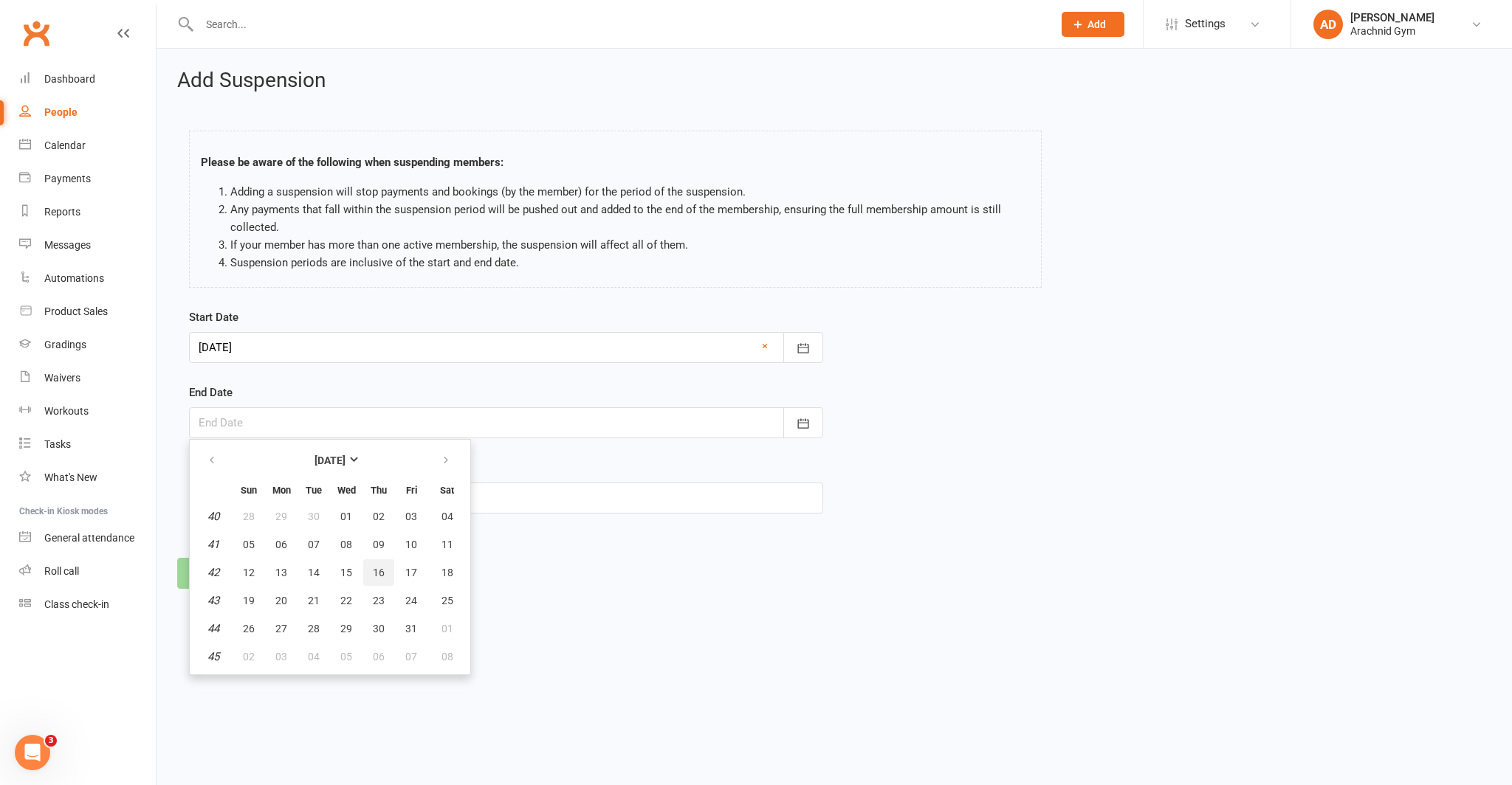
click at [383, 570] on span "16" at bounding box center [379, 572] width 12 height 12
type input "16 Oct 2025"
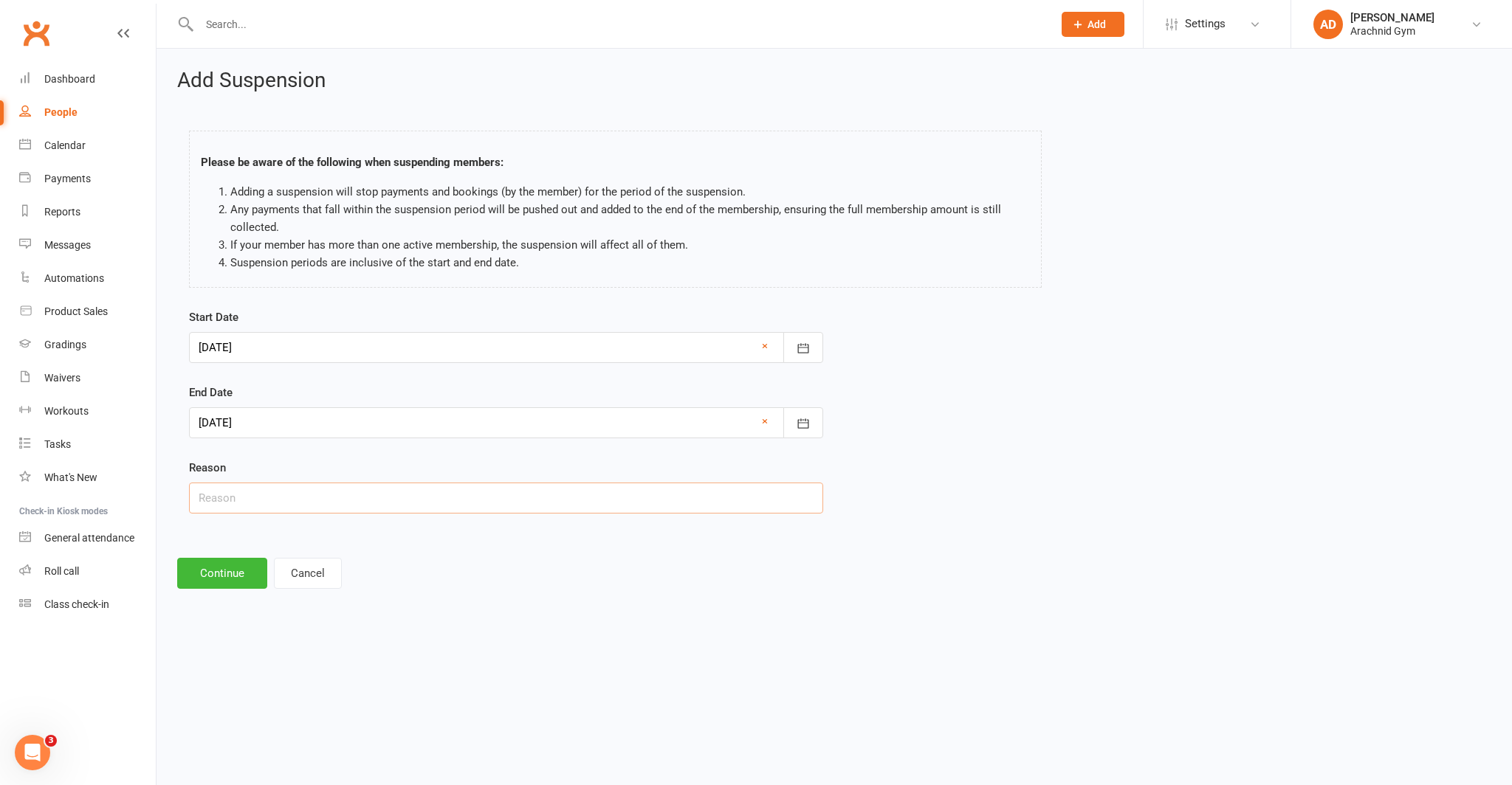
click at [296, 506] on input "text" at bounding box center [506, 498] width 634 height 31
type input "Holiday"
click at [211, 578] on button "Continue" at bounding box center [222, 573] width 90 height 31
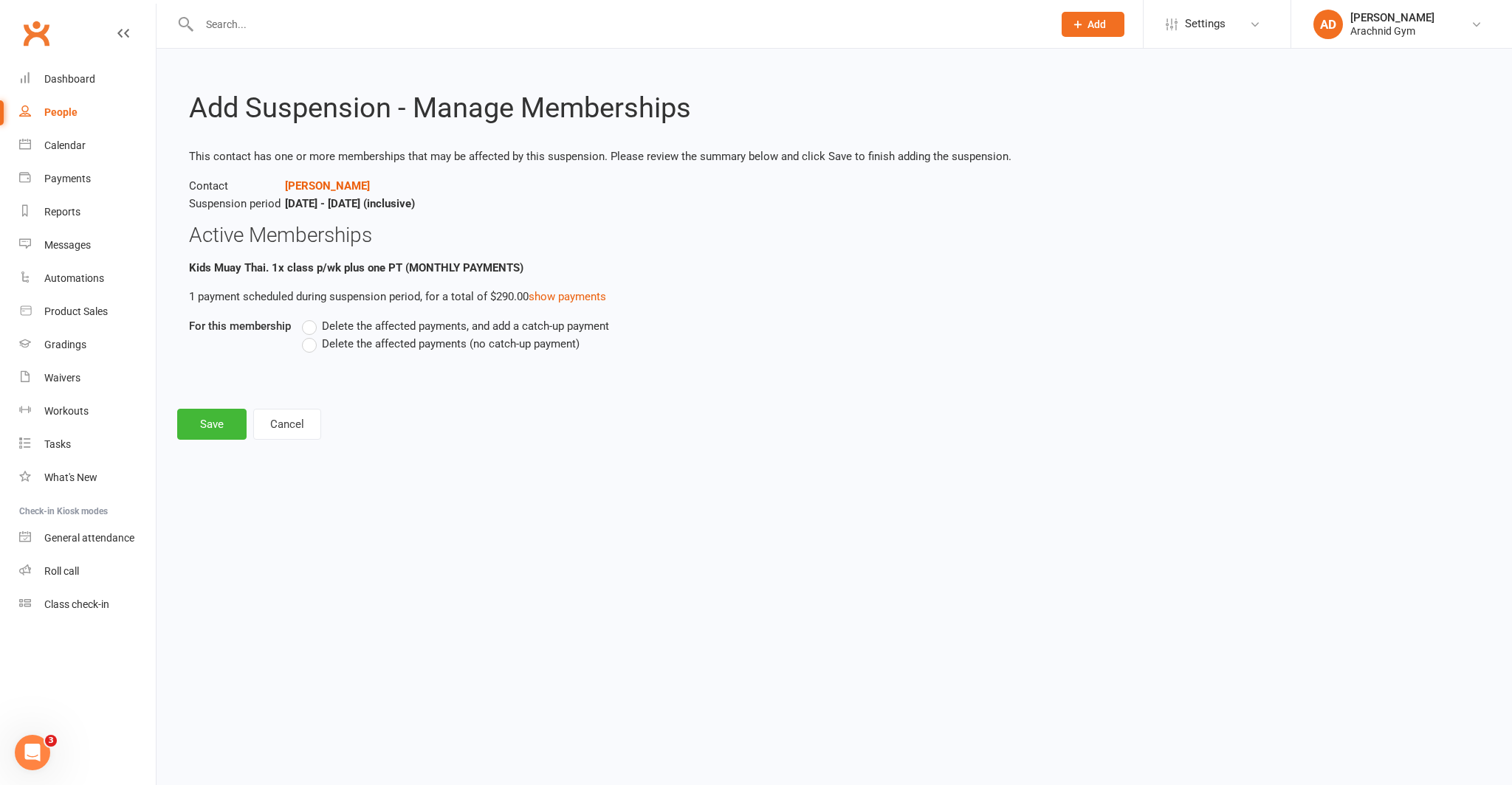
click at [404, 341] on span "Delete the affected payments (no catch-up payment)" at bounding box center [451, 343] width 258 height 15
click at [312, 335] on input "Delete the affected payments (no catch-up payment)" at bounding box center [306, 335] width 9 height 0
click at [221, 426] on button "Save" at bounding box center [212, 424] width 69 height 31
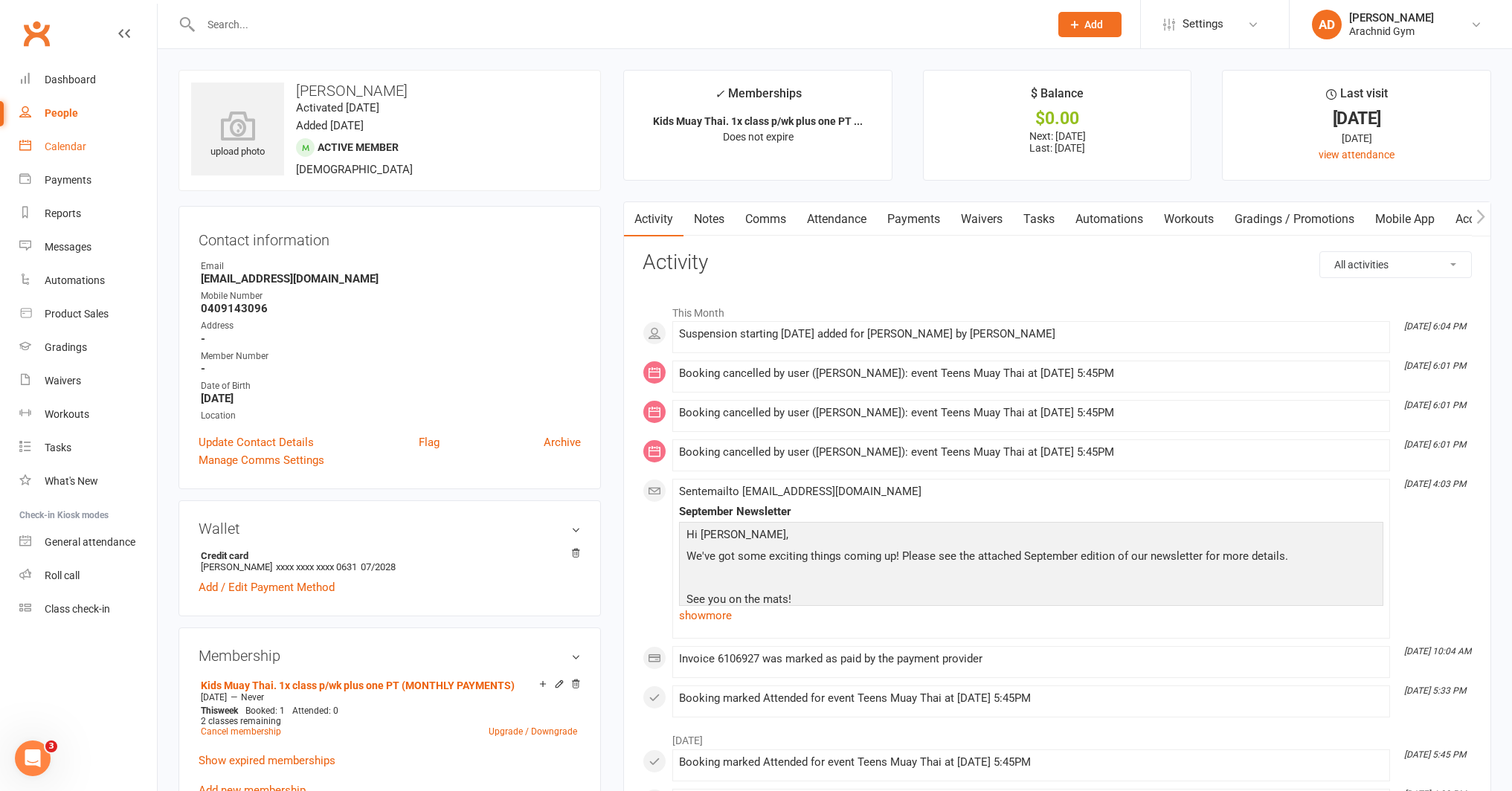
click at [73, 142] on div "Calendar" at bounding box center [65, 147] width 42 height 12
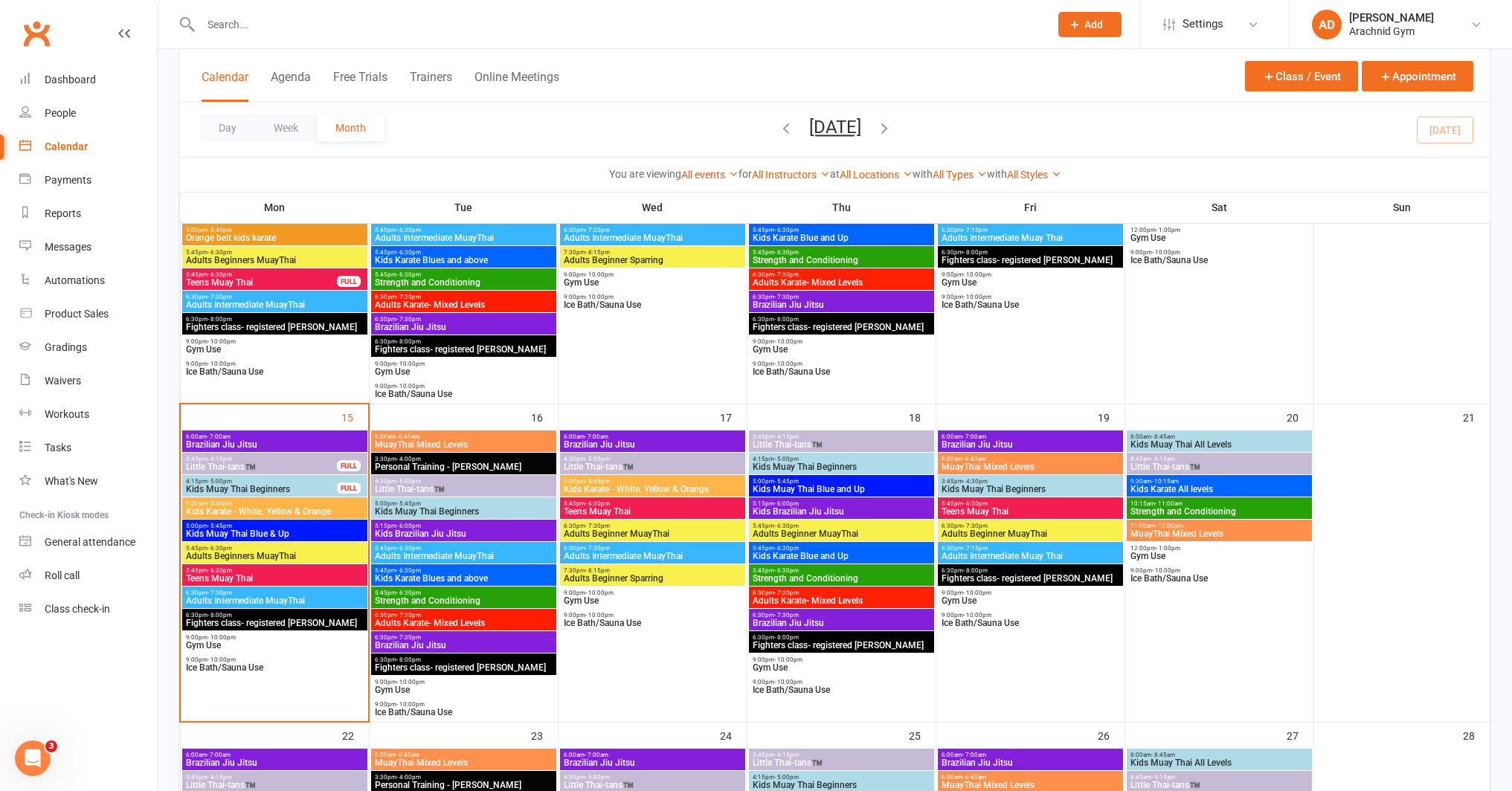
scroll to position [554, 0]
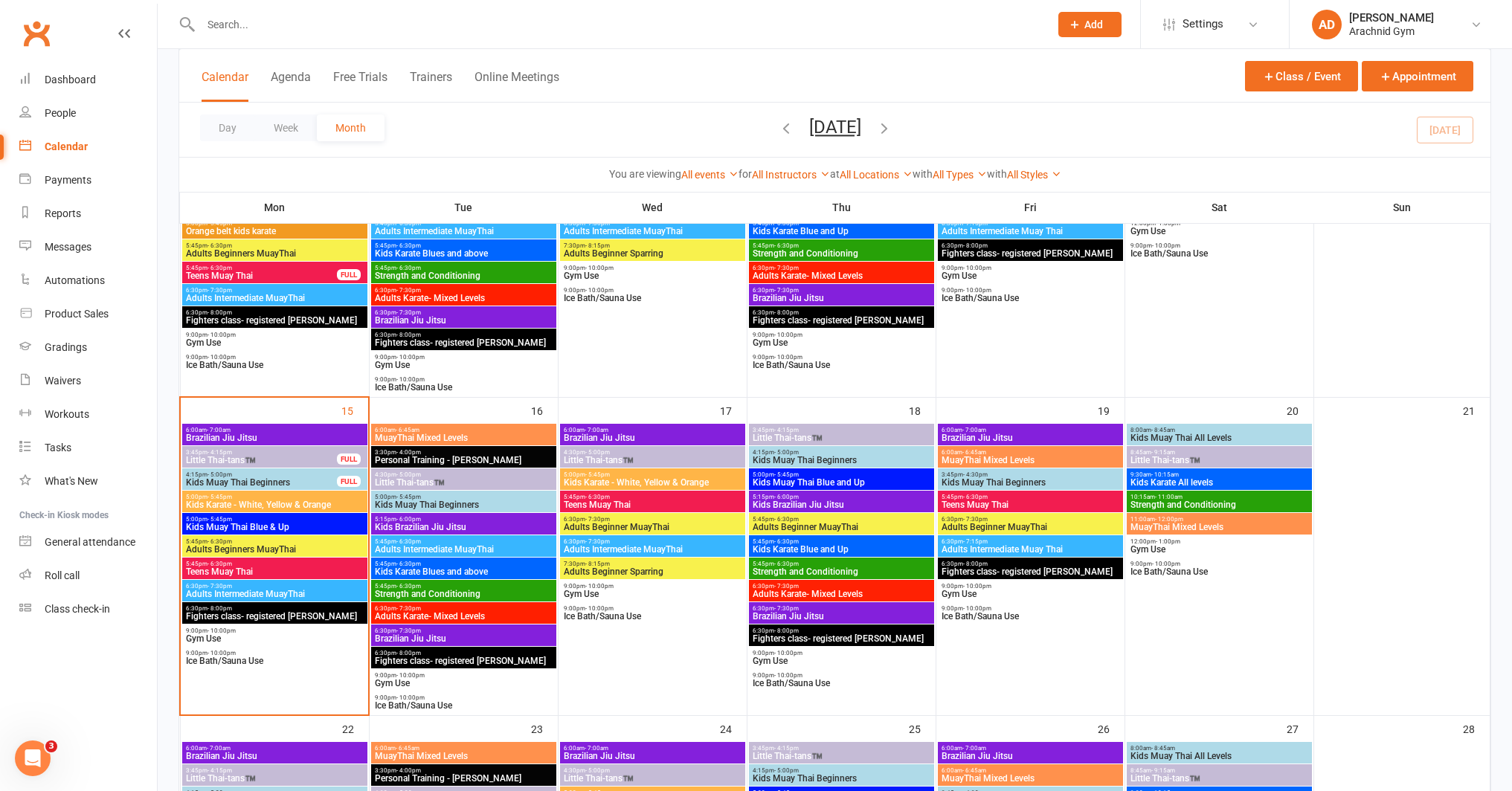
click at [258, 570] on span "Teens Muay Thai" at bounding box center [275, 572] width 179 height 9
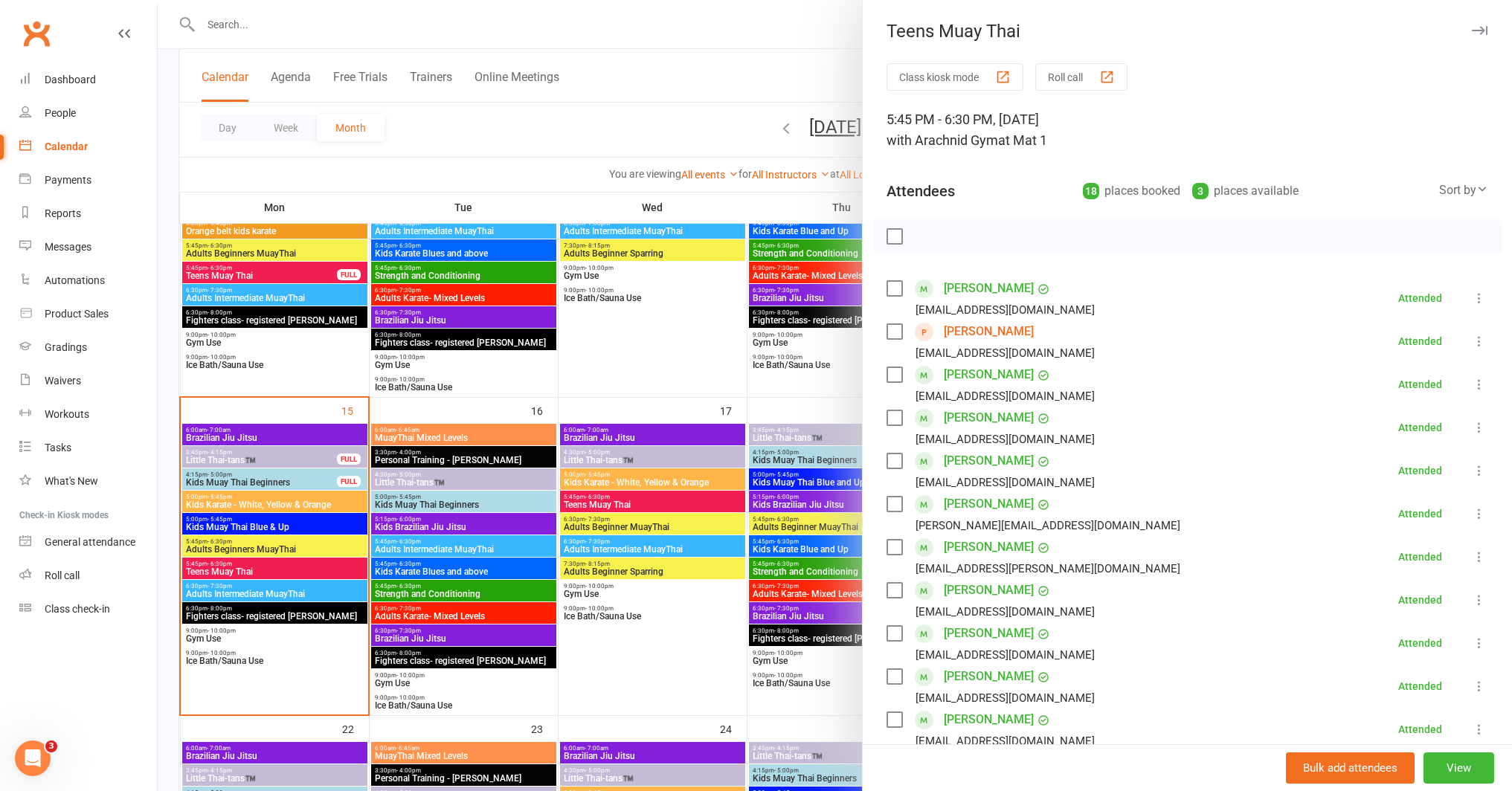
click at [986, 376] on link "[PERSON_NAME]" at bounding box center [988, 375] width 90 height 24
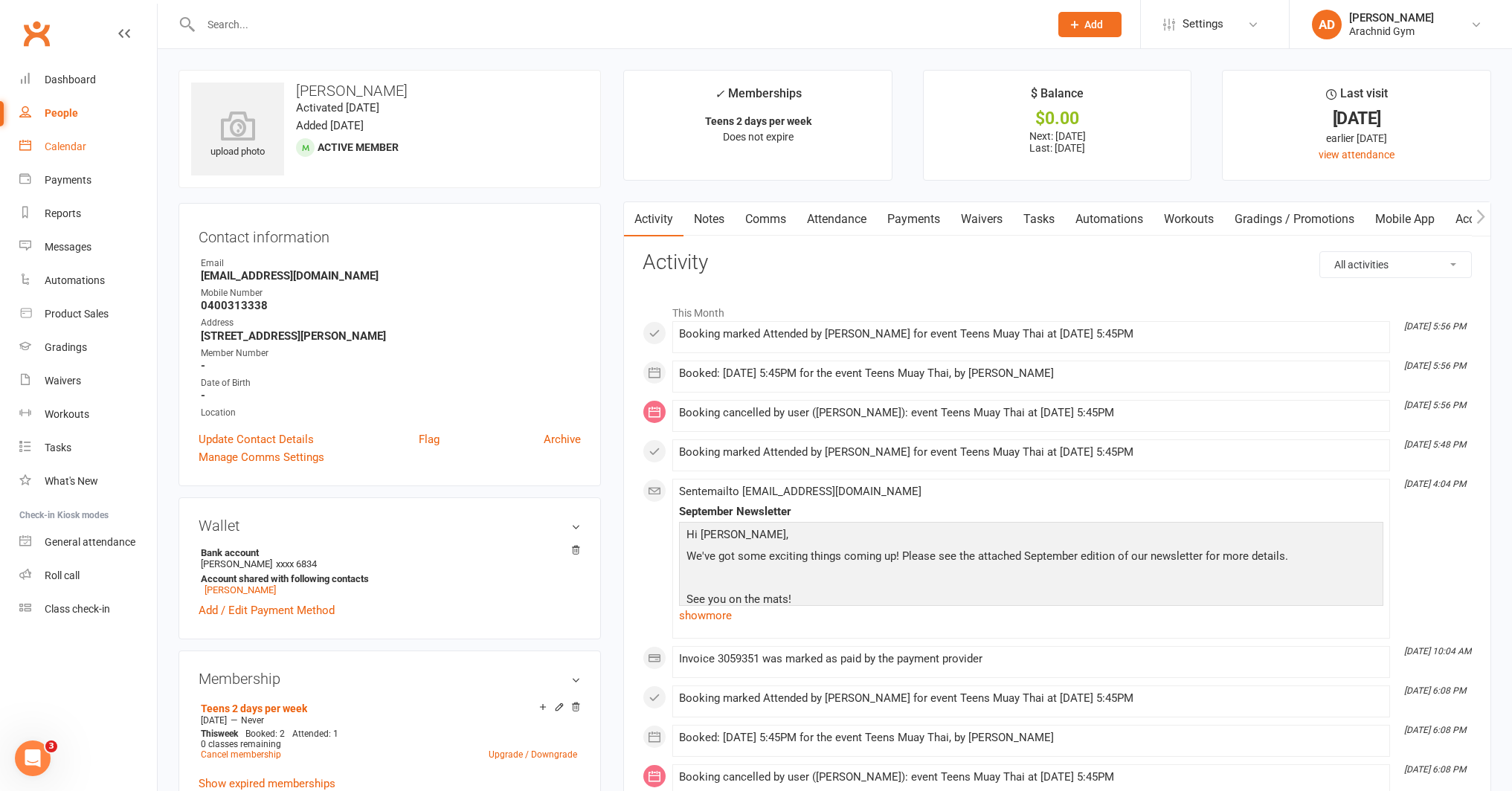
click at [58, 142] on div "Calendar" at bounding box center [65, 147] width 42 height 12
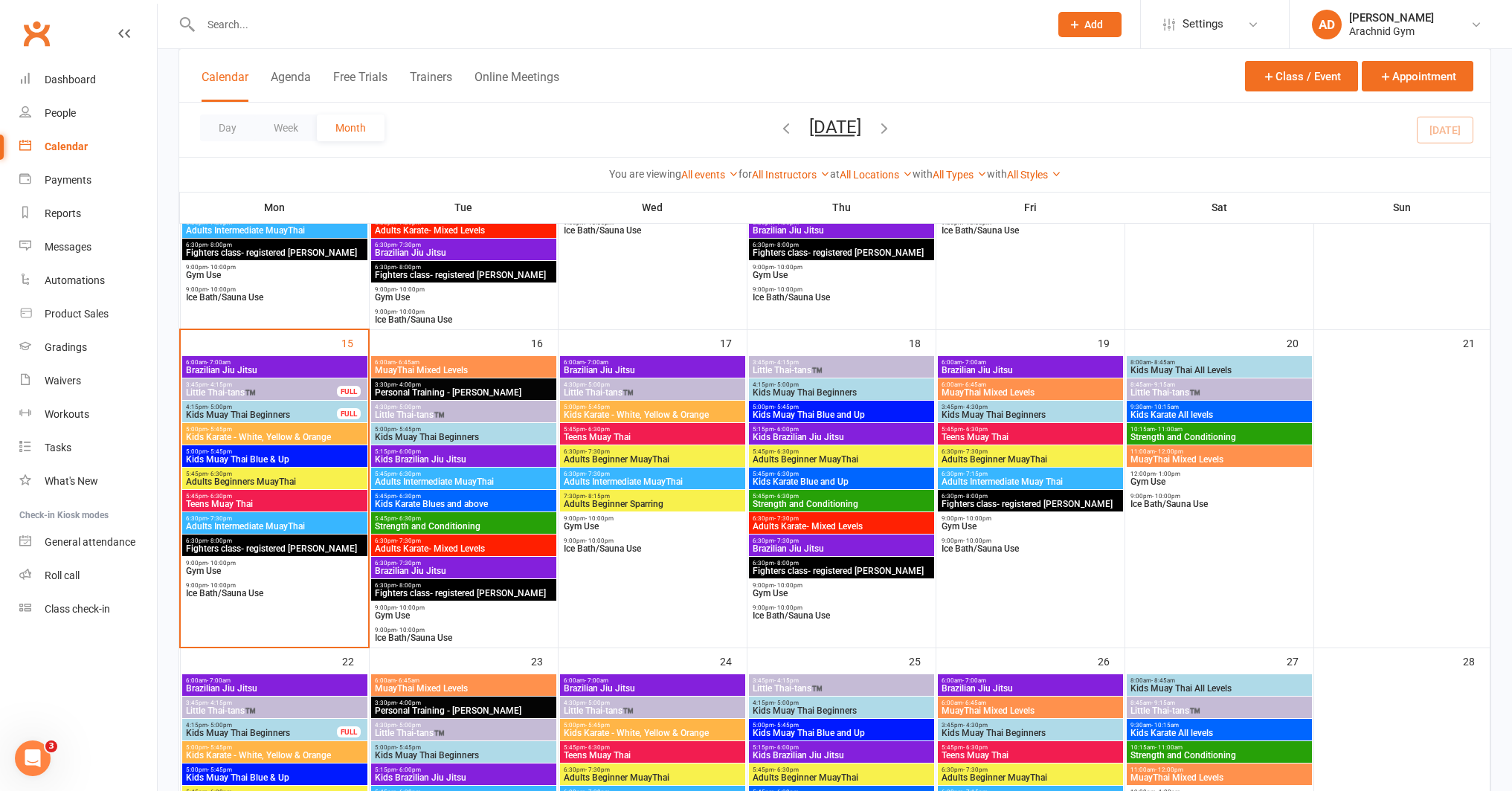
scroll to position [695, 0]
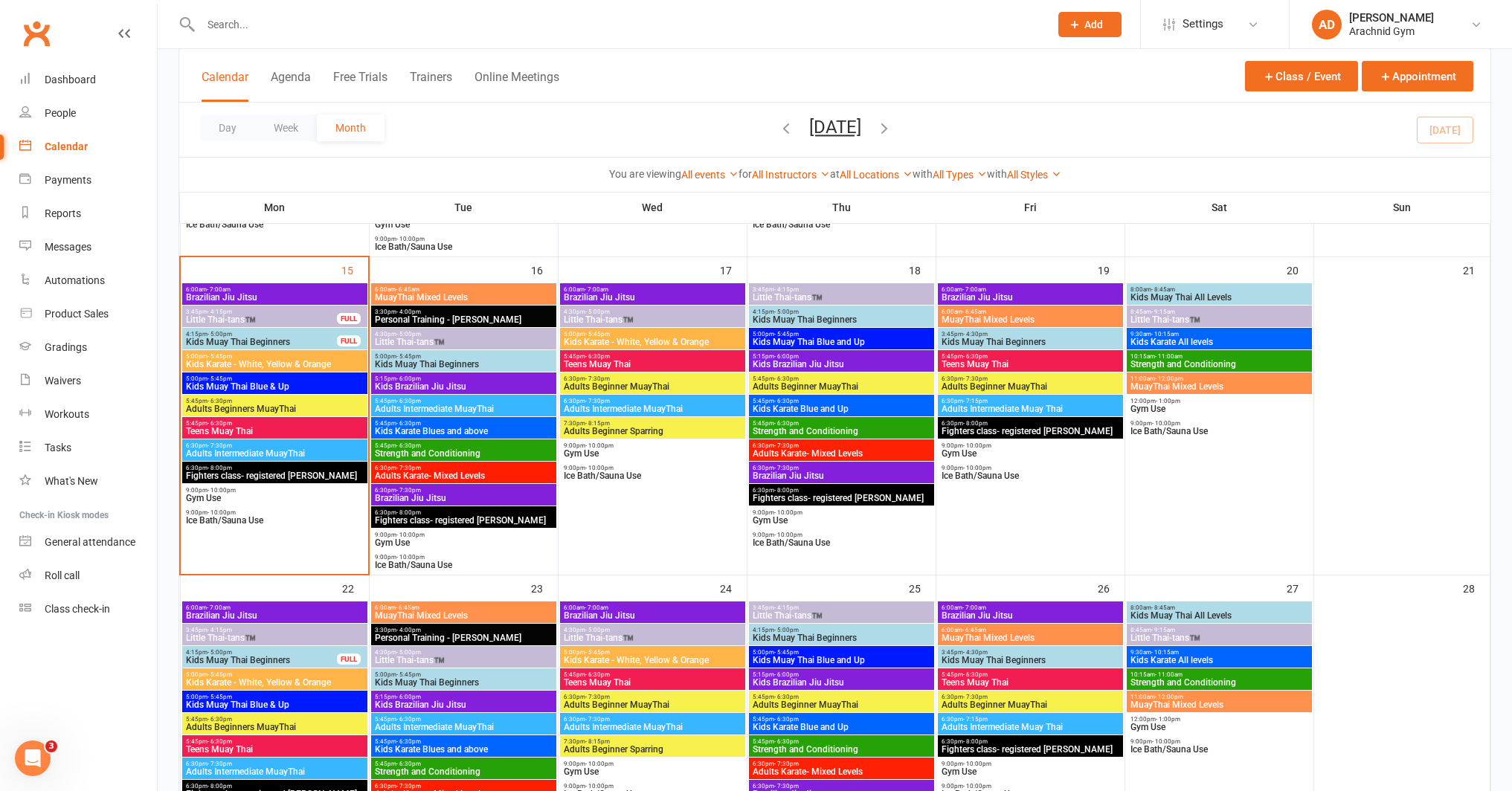
click at [969, 363] on span "Teens Muay Thai" at bounding box center [1030, 364] width 179 height 9
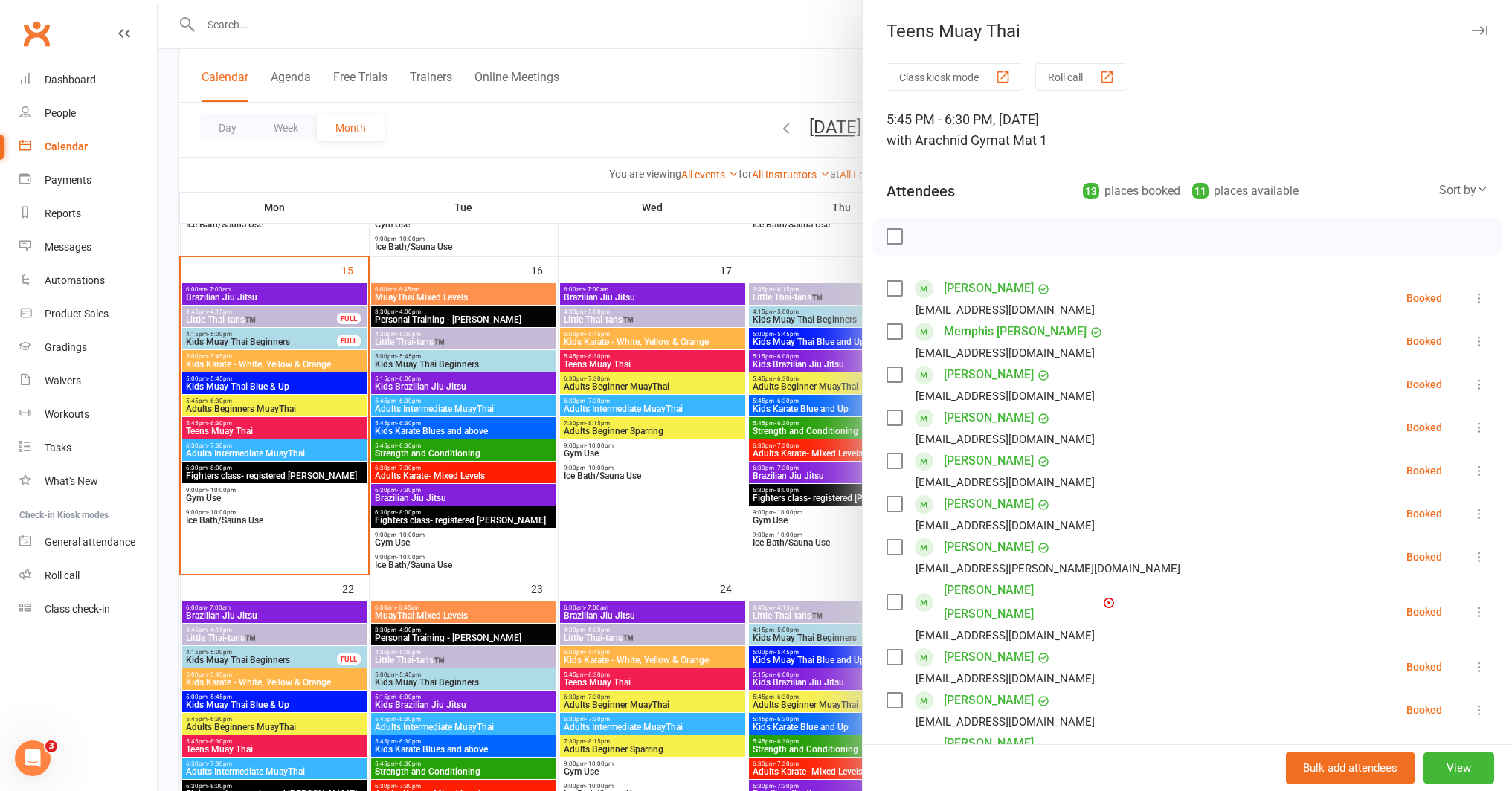
click at [590, 435] on div at bounding box center [835, 395] width 1354 height 791
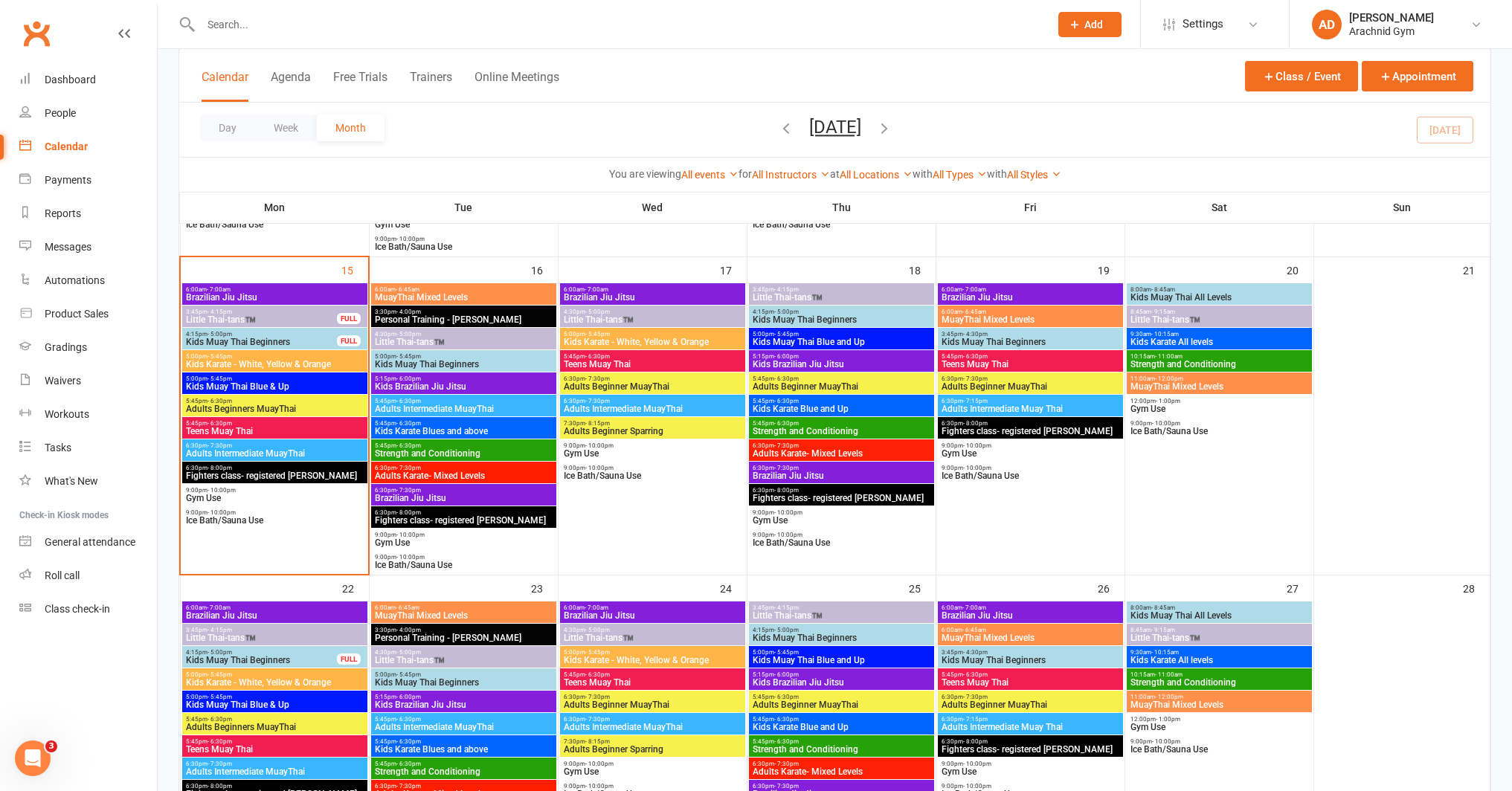
click at [639, 363] on span "Teens Muay Thai" at bounding box center [653, 364] width 179 height 9
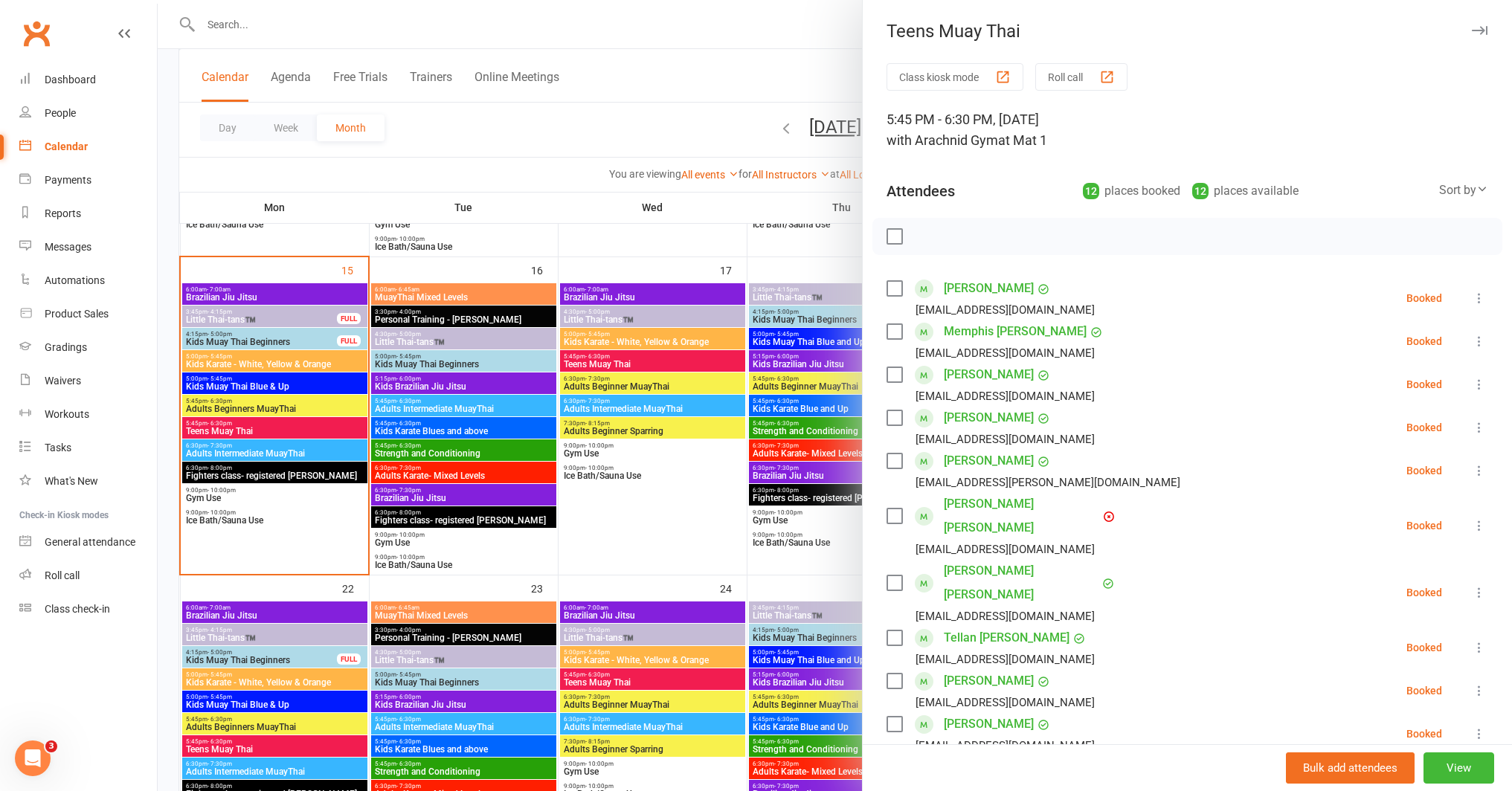
click at [258, 432] on div at bounding box center [835, 395] width 1354 height 791
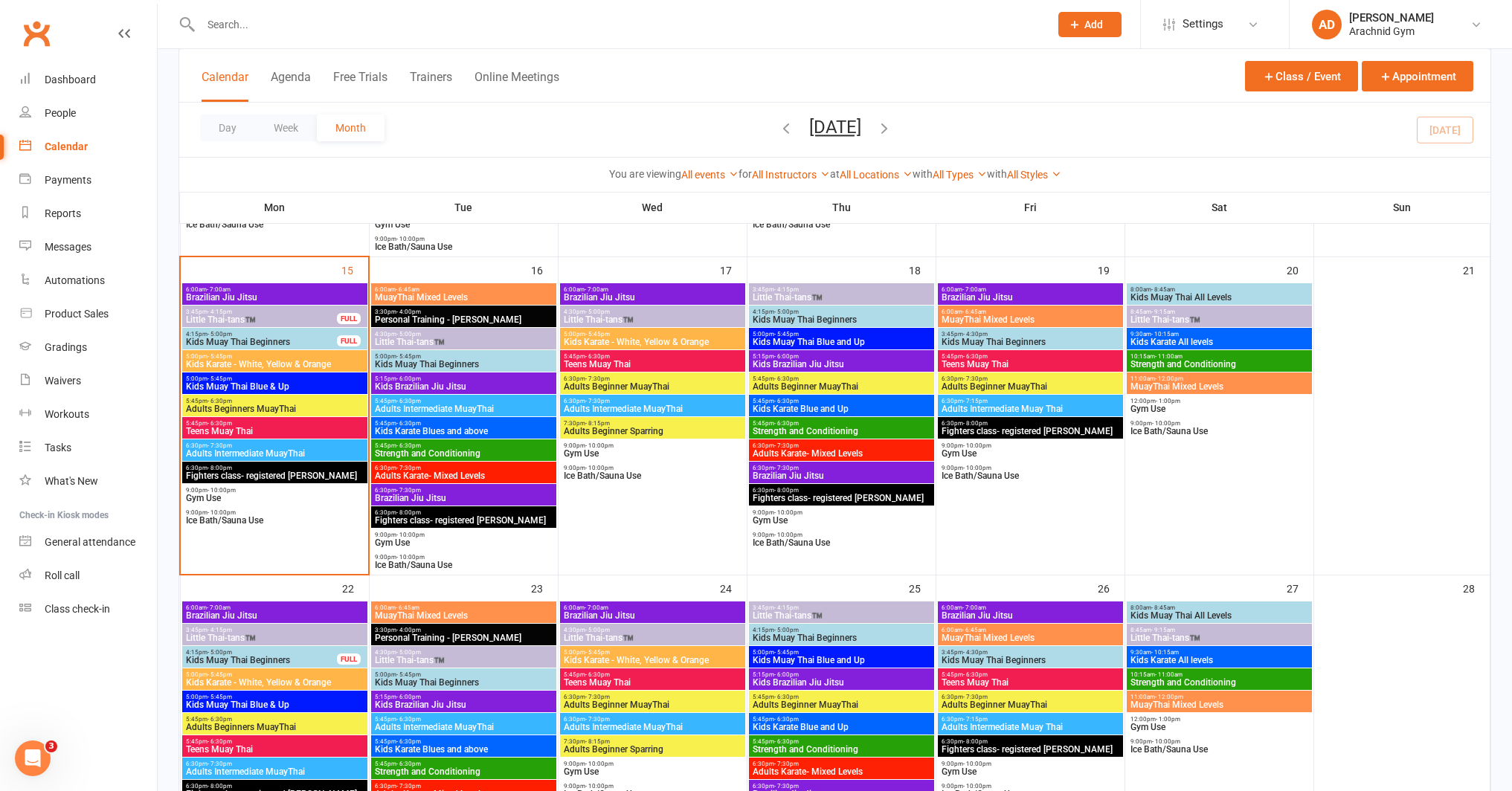
click at [263, 431] on span "Teens Muay Thai" at bounding box center [275, 431] width 179 height 9
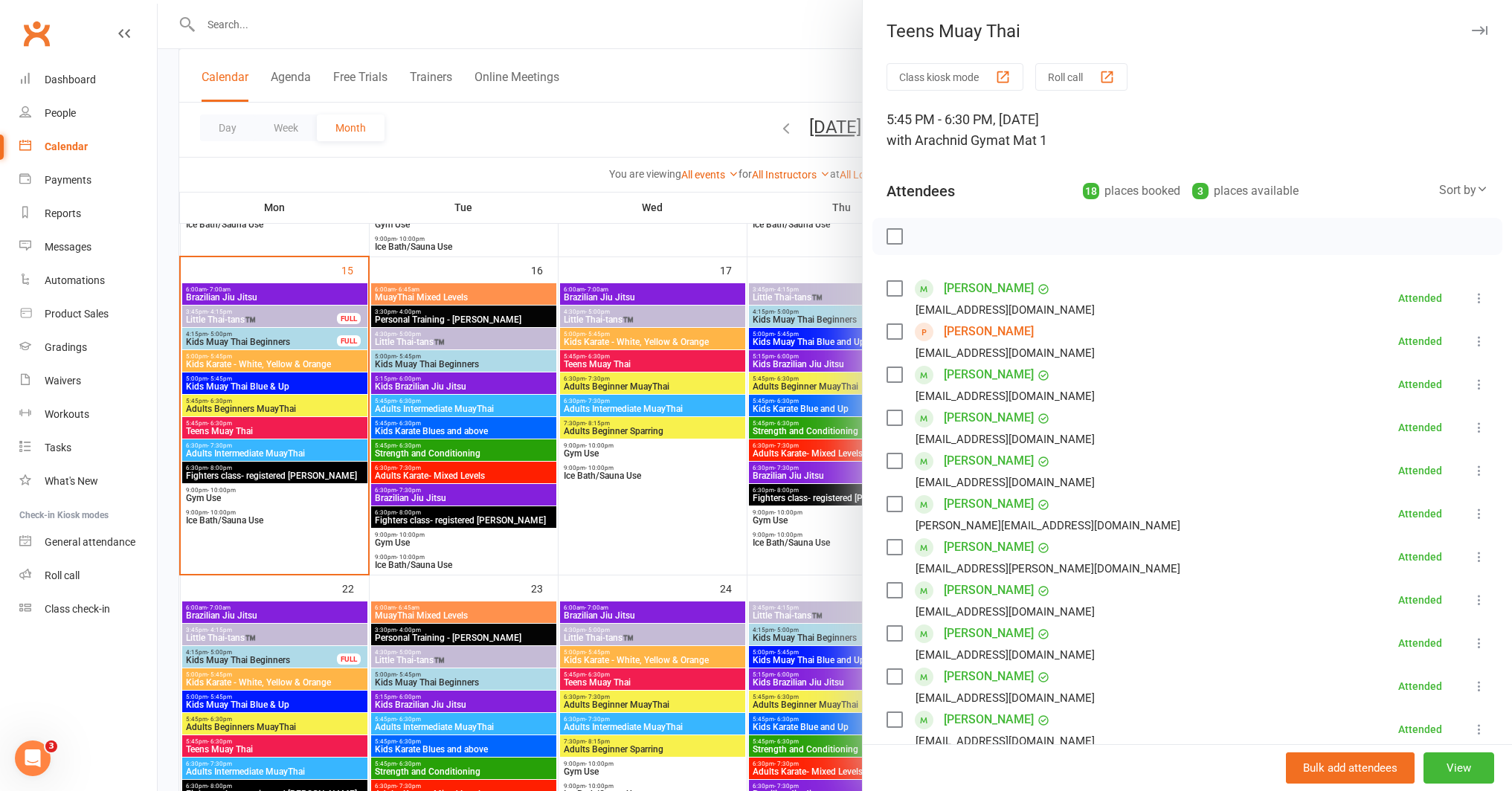
click at [964, 375] on link "[PERSON_NAME]" at bounding box center [988, 375] width 90 height 24
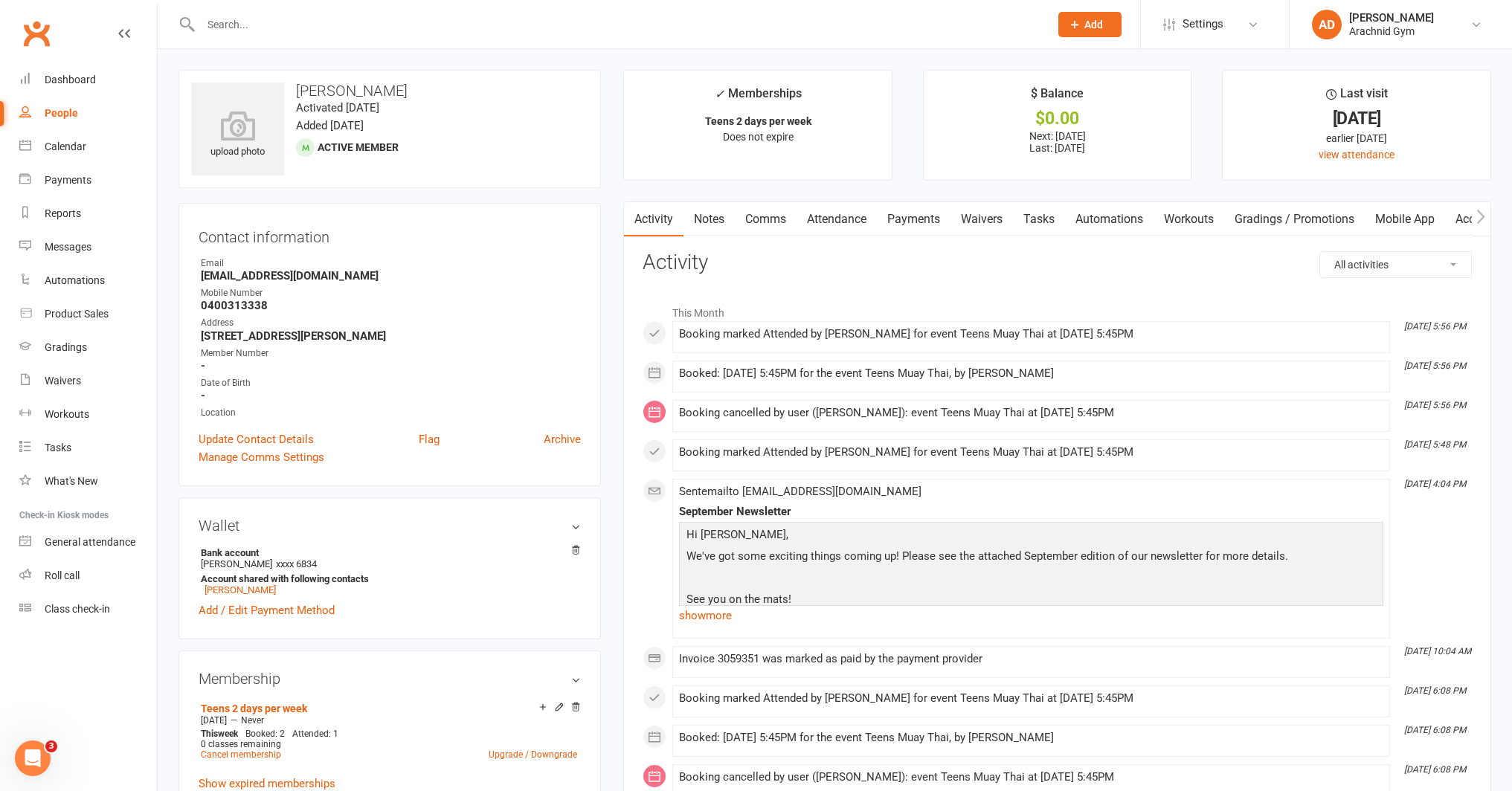
click at [838, 219] on link "Attendance" at bounding box center [836, 219] width 80 height 34
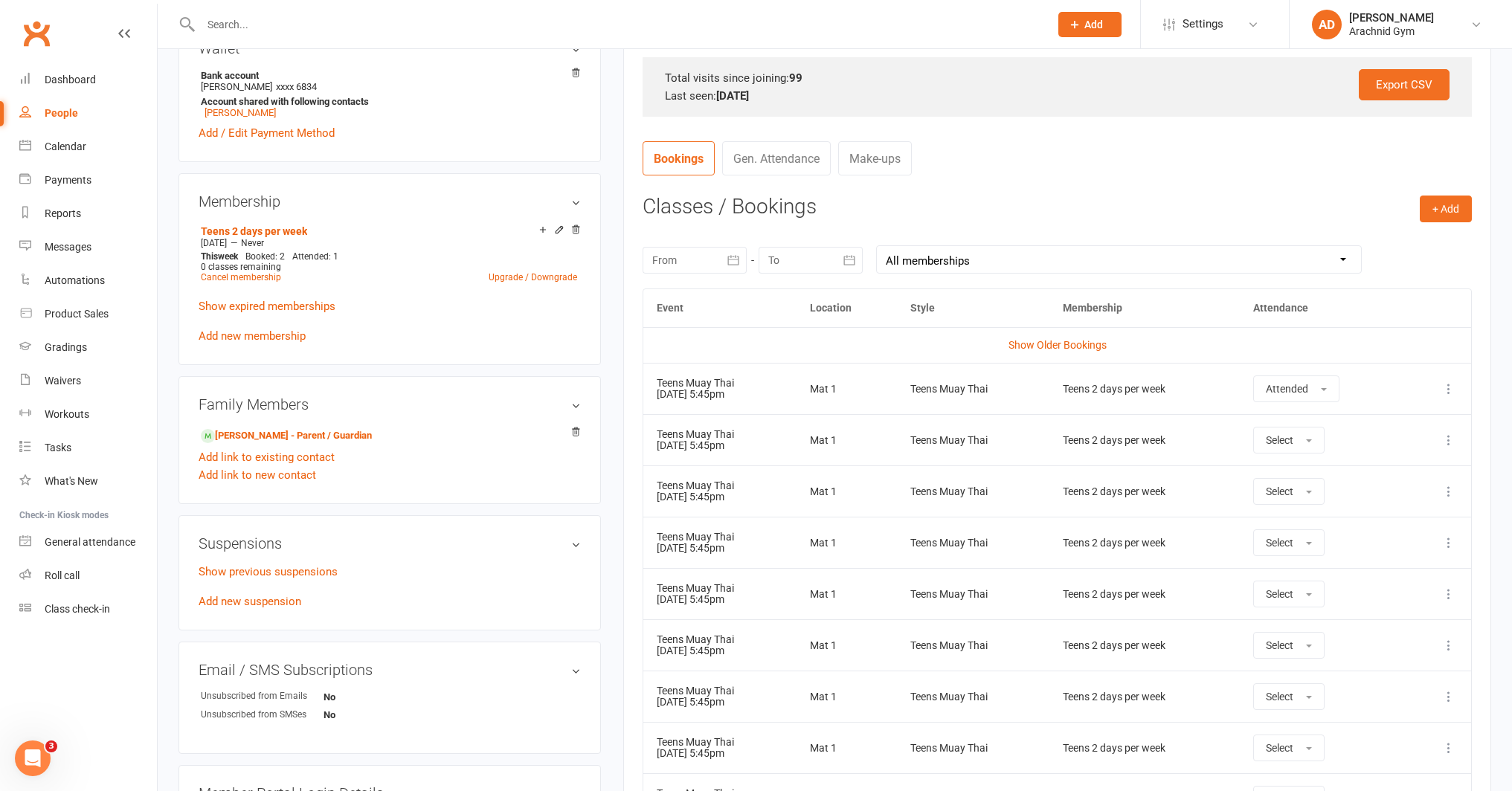
scroll to position [474, 0]
click at [1453, 446] on icon at bounding box center [1448, 443] width 15 height 15
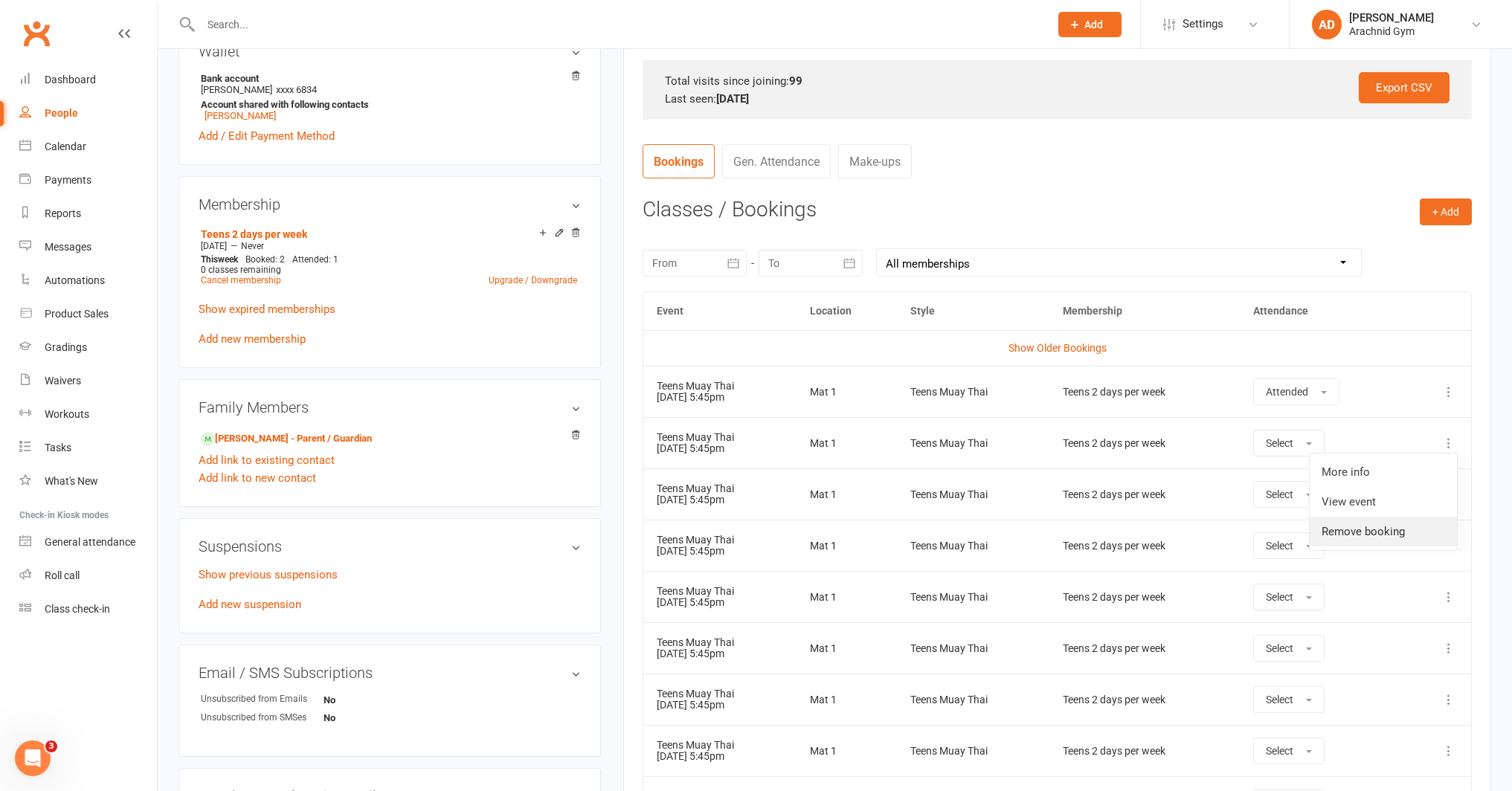
click at [1371, 525] on link "Remove booking" at bounding box center [1383, 532] width 148 height 30
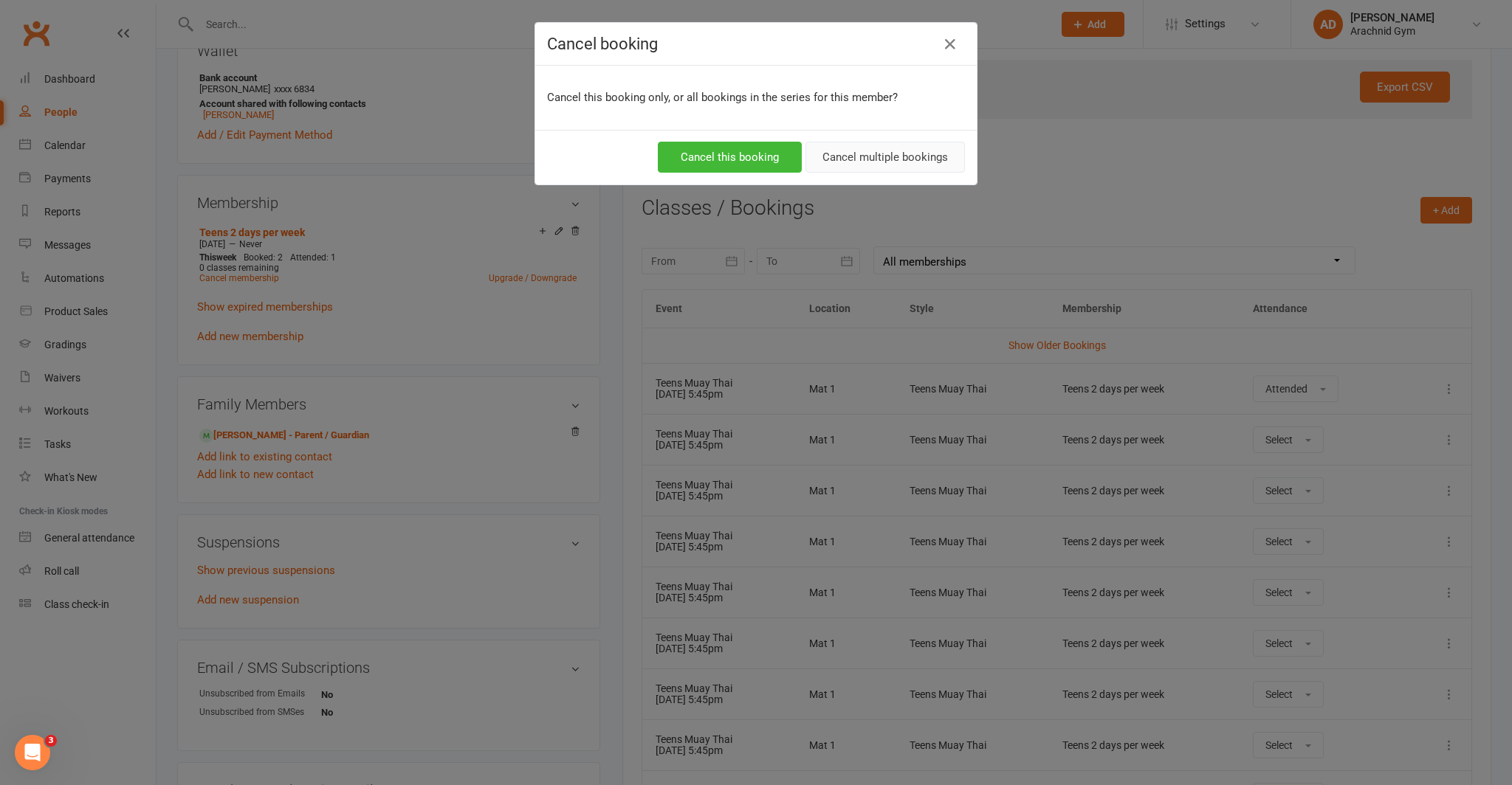
click at [917, 166] on button "Cancel multiple bookings" at bounding box center [885, 157] width 159 height 31
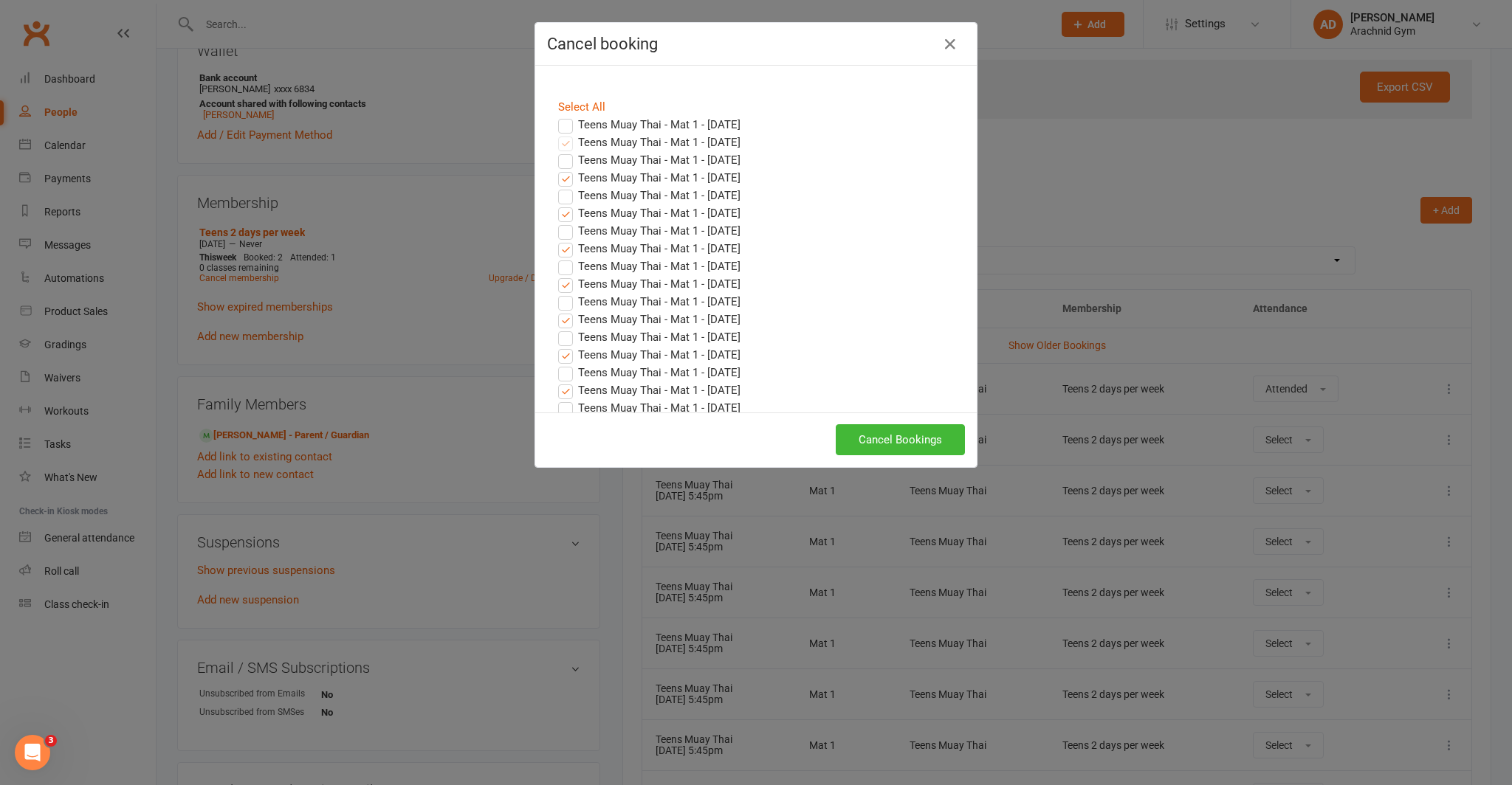
click at [585, 113] on div "Select All" at bounding box center [756, 107] width 418 height 18
click at [588, 109] on link "Select All" at bounding box center [582, 108] width 47 height 14
click at [559, 123] on label "Teens Muay Thai - Mat 1 - Sep 15, 2025" at bounding box center [649, 124] width 182 height 18
click at [557, 116] on input "Teens Muay Thai - Mat 1 - Sep 15, 2025" at bounding box center [551, 116] width 9 height 0
click at [911, 438] on button "Cancel Bookings" at bounding box center [900, 439] width 130 height 31
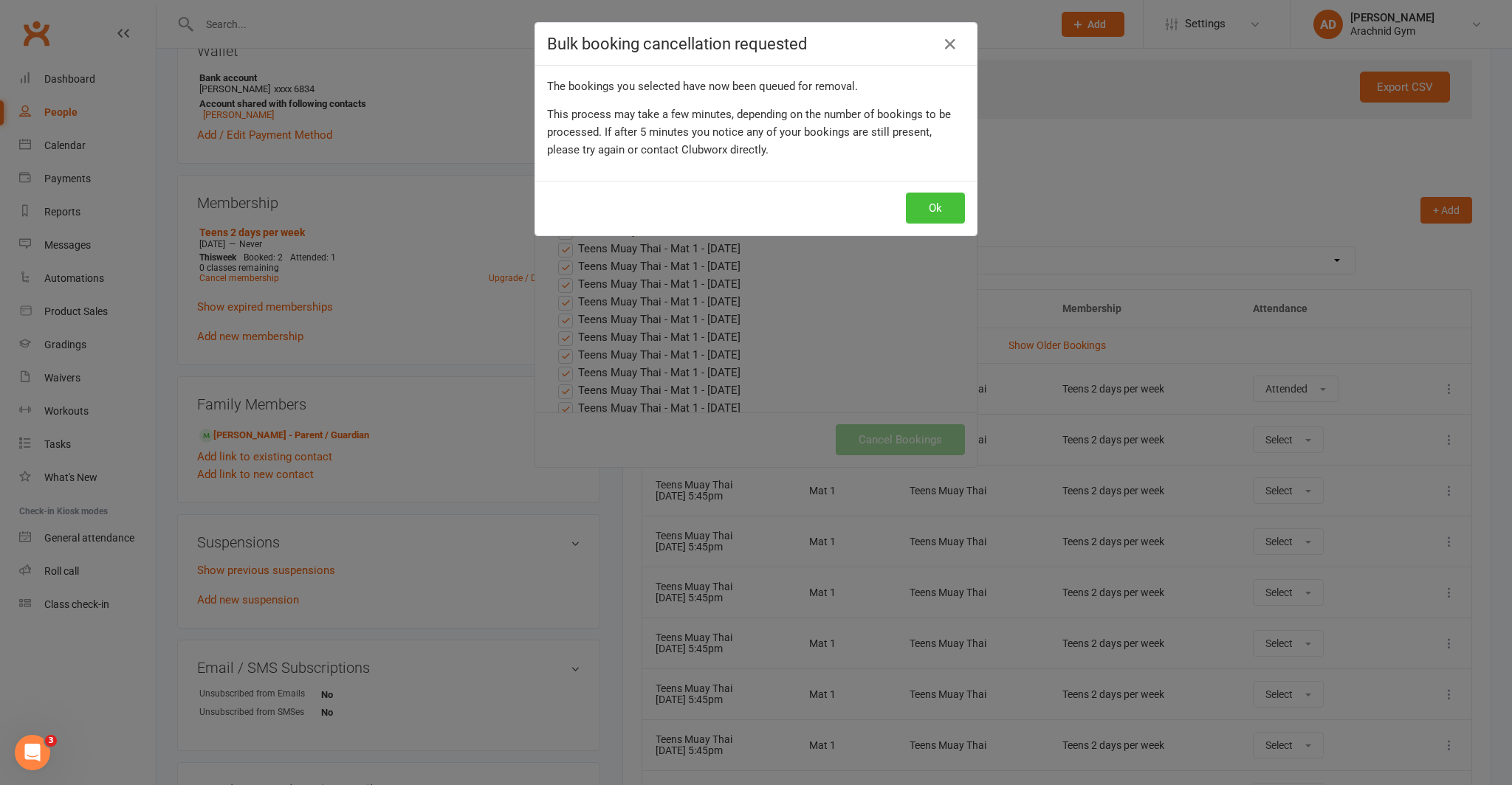
click at [920, 201] on button "Ok" at bounding box center [935, 207] width 59 height 31
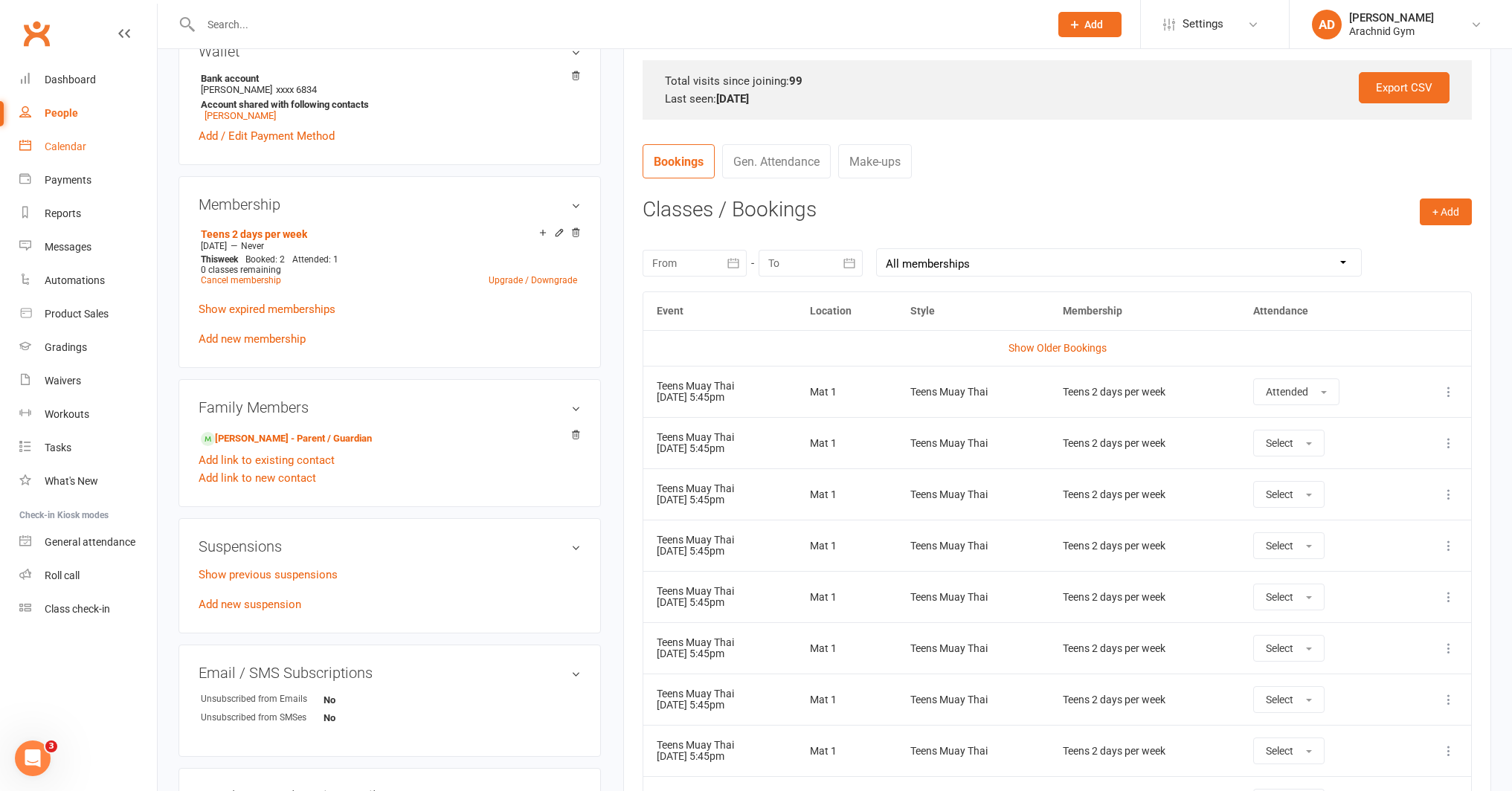
click at [65, 149] on div "Calendar" at bounding box center [65, 147] width 42 height 12
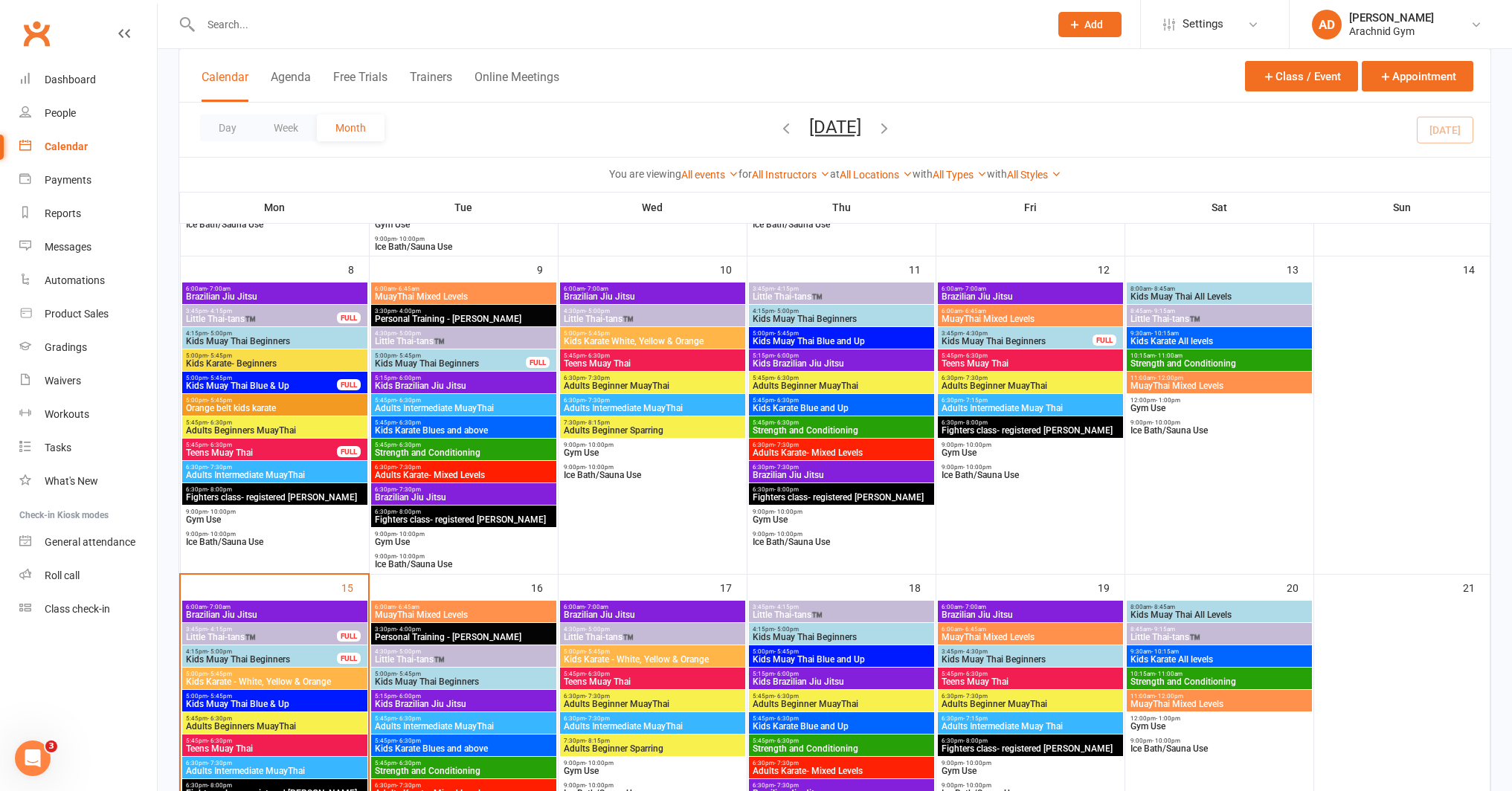
scroll to position [383, 0]
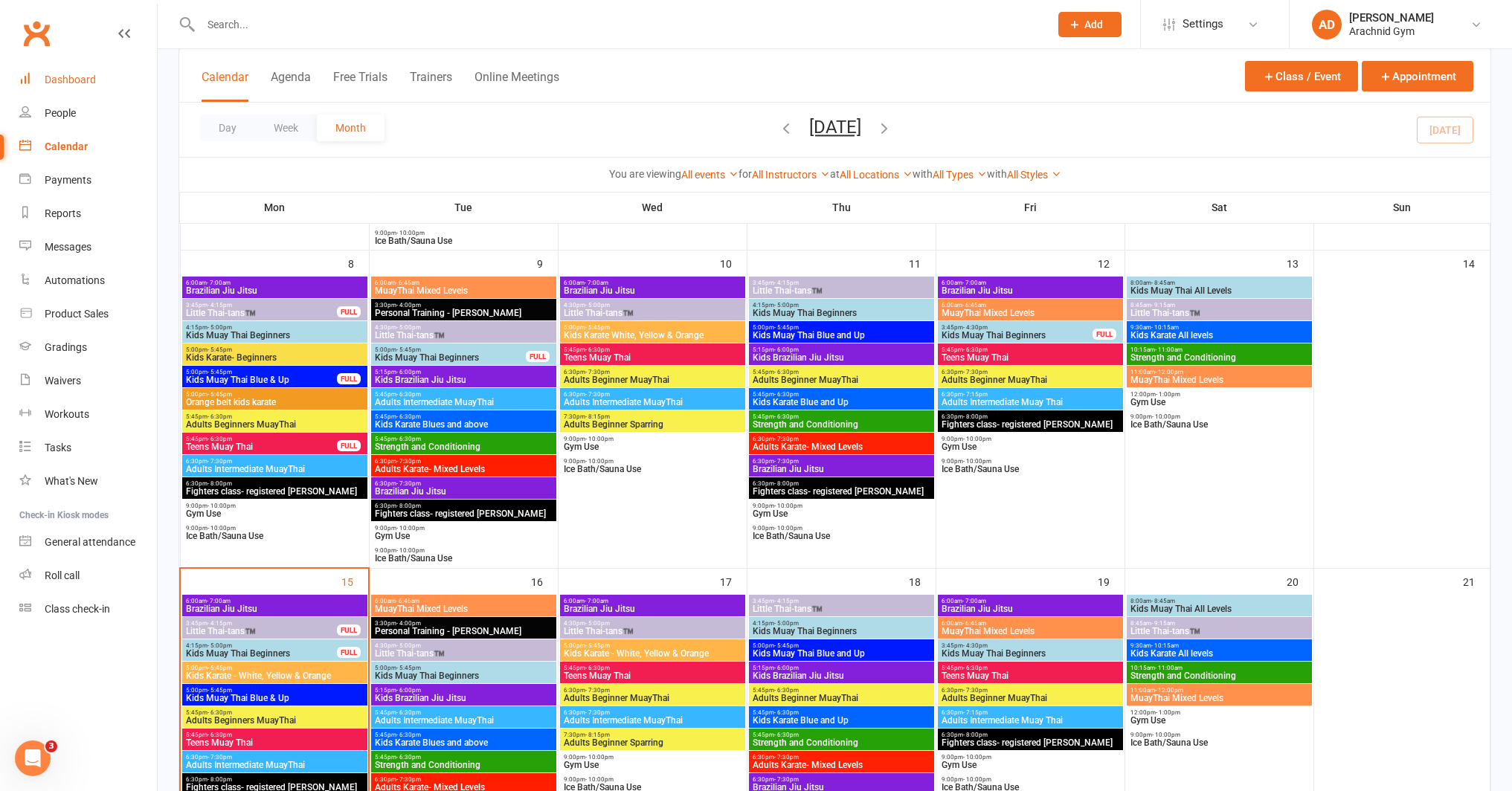
click at [76, 85] on link "Dashboard" at bounding box center [88, 79] width 137 height 33
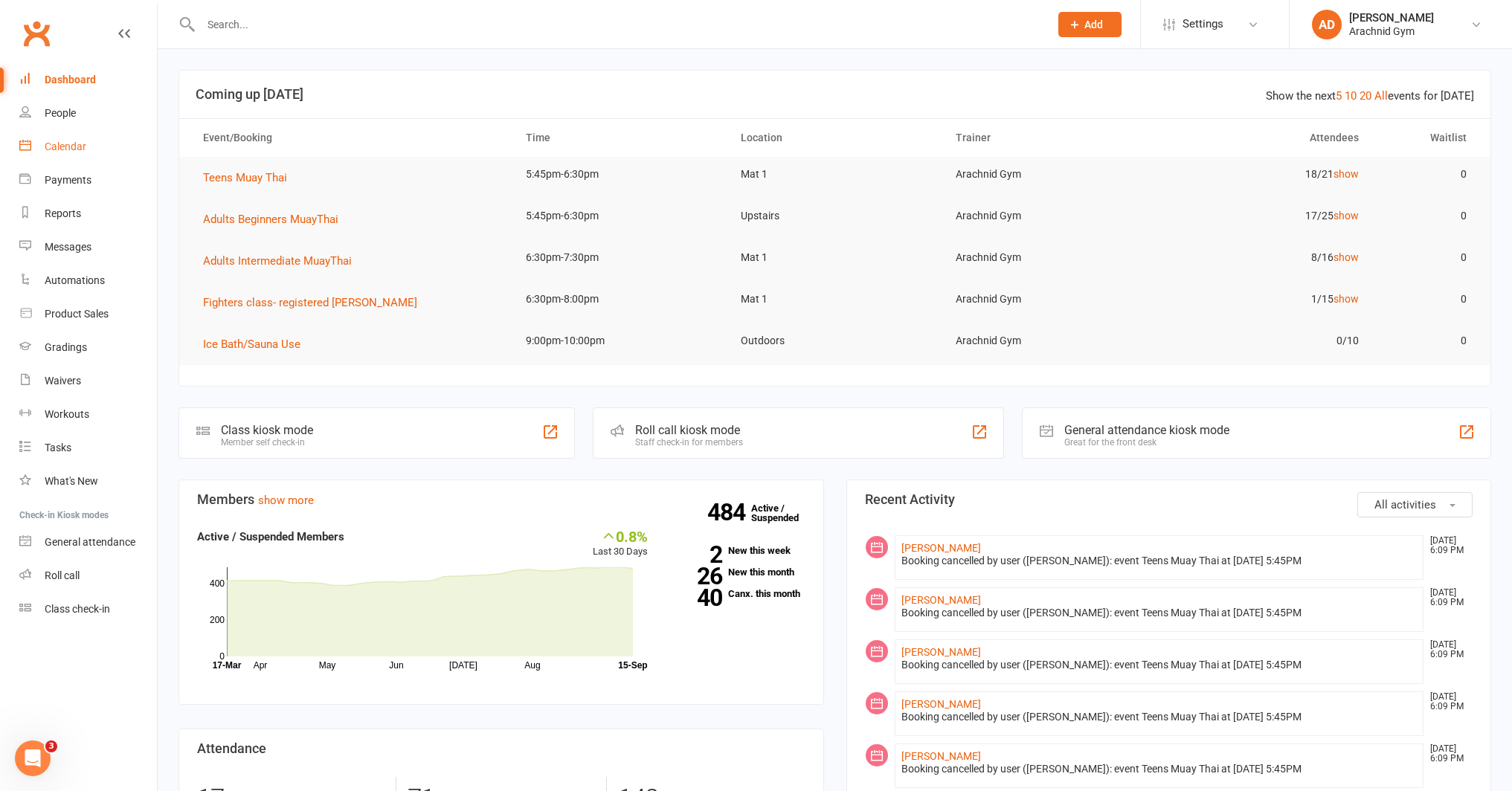
click at [87, 142] on link "Calendar" at bounding box center [88, 147] width 137 height 33
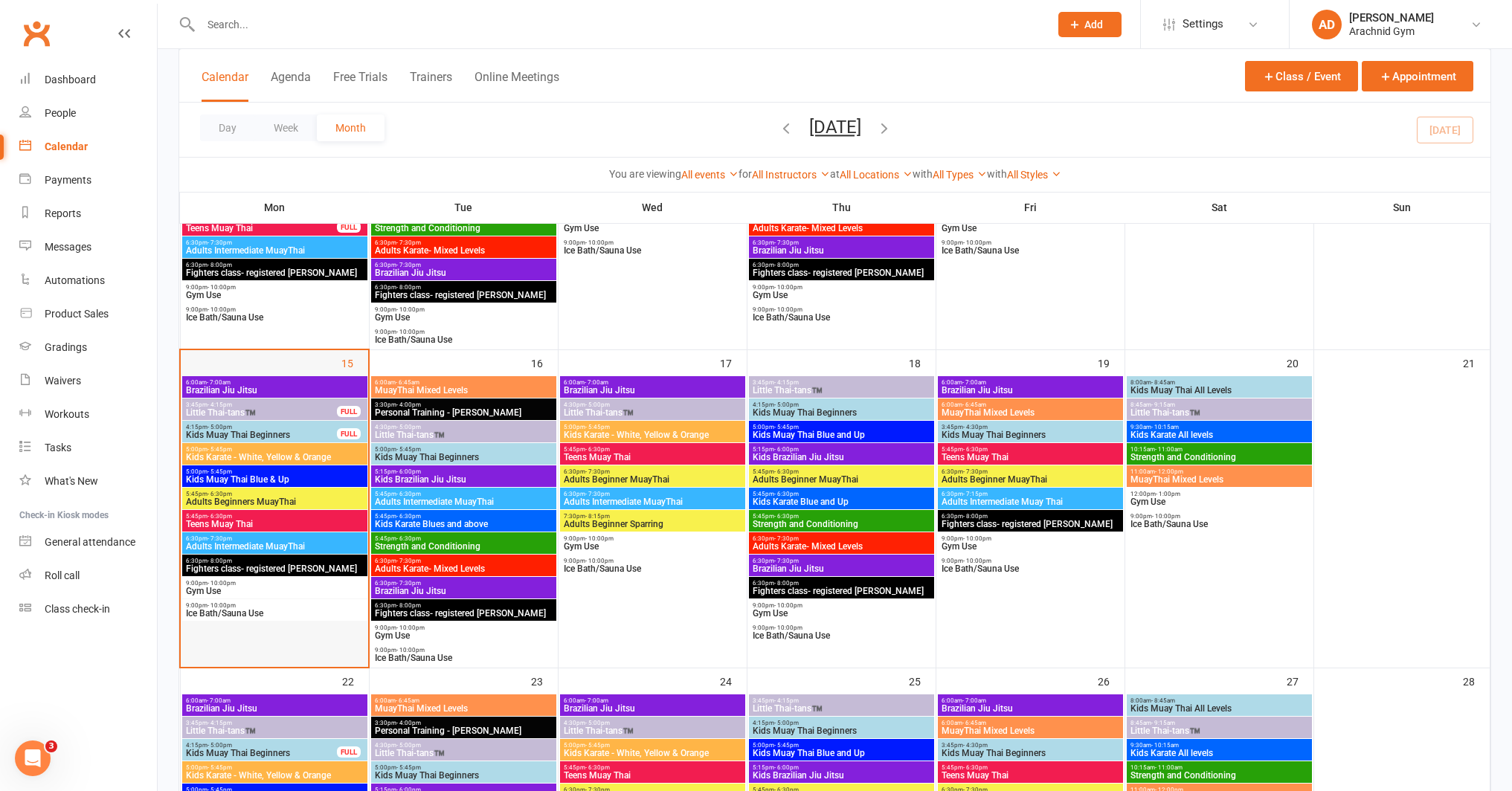
scroll to position [616, 0]
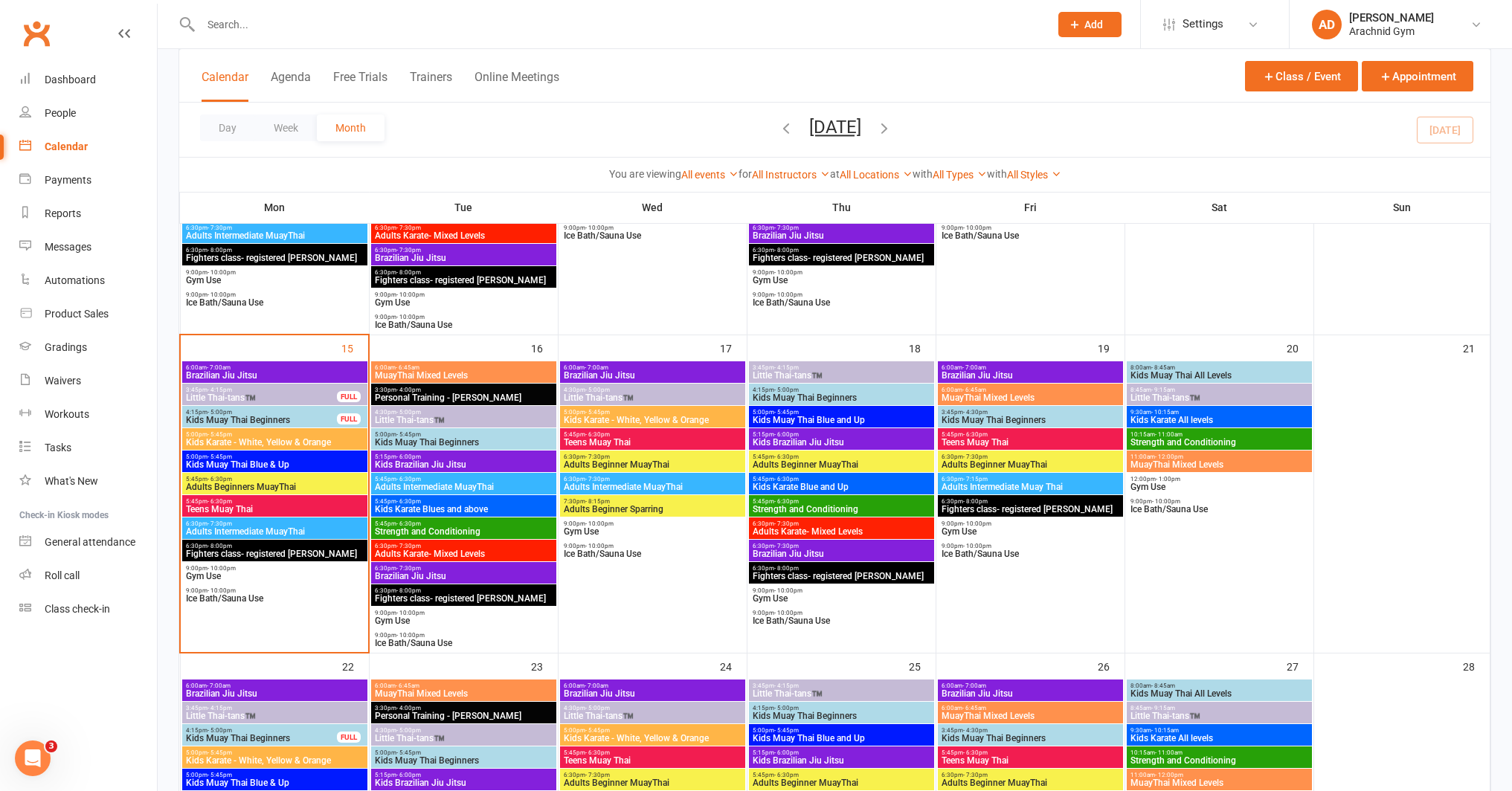
click at [648, 439] on span "Teens Muay Thai" at bounding box center [653, 442] width 179 height 9
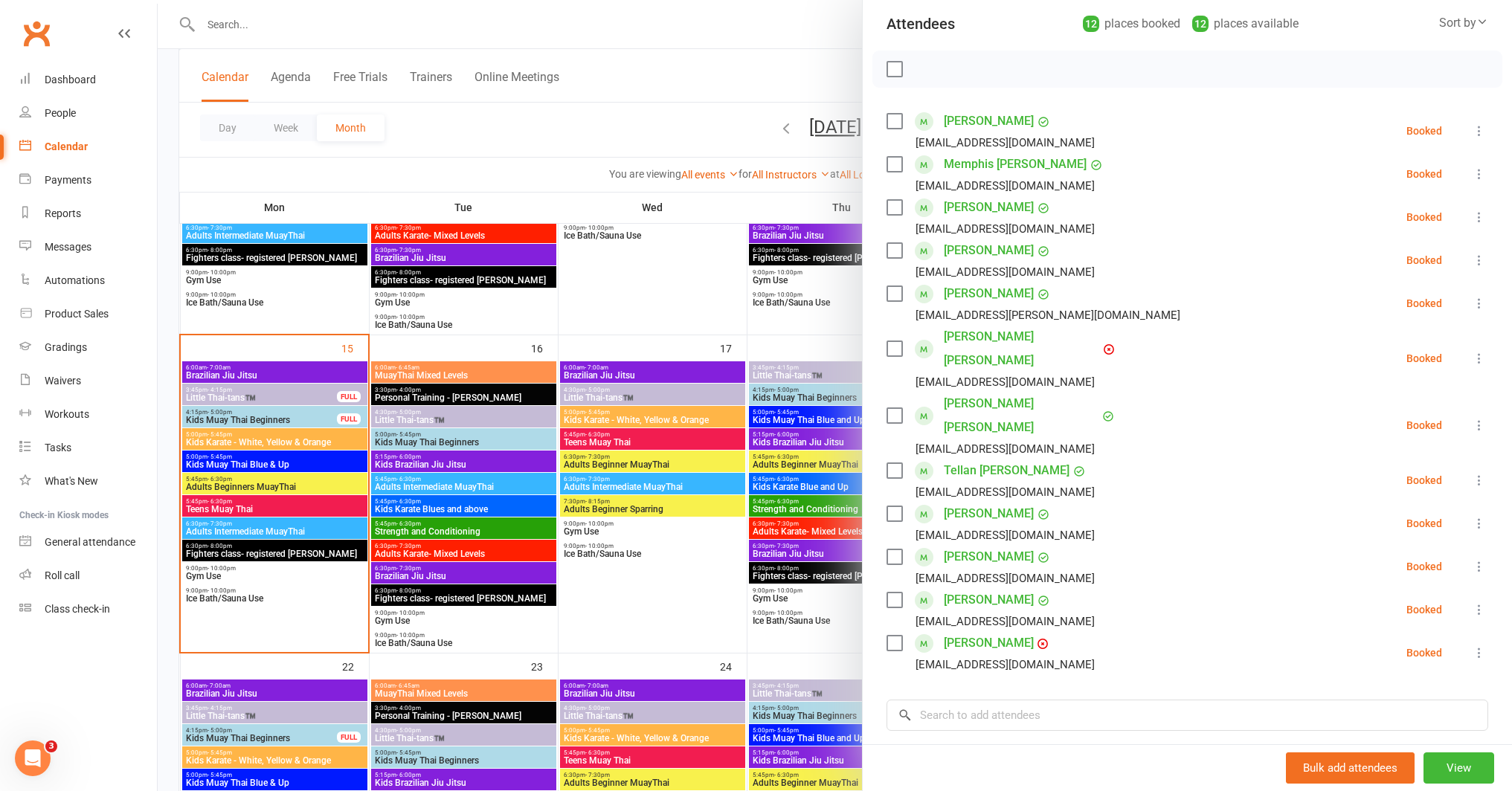
scroll to position [317, 0]
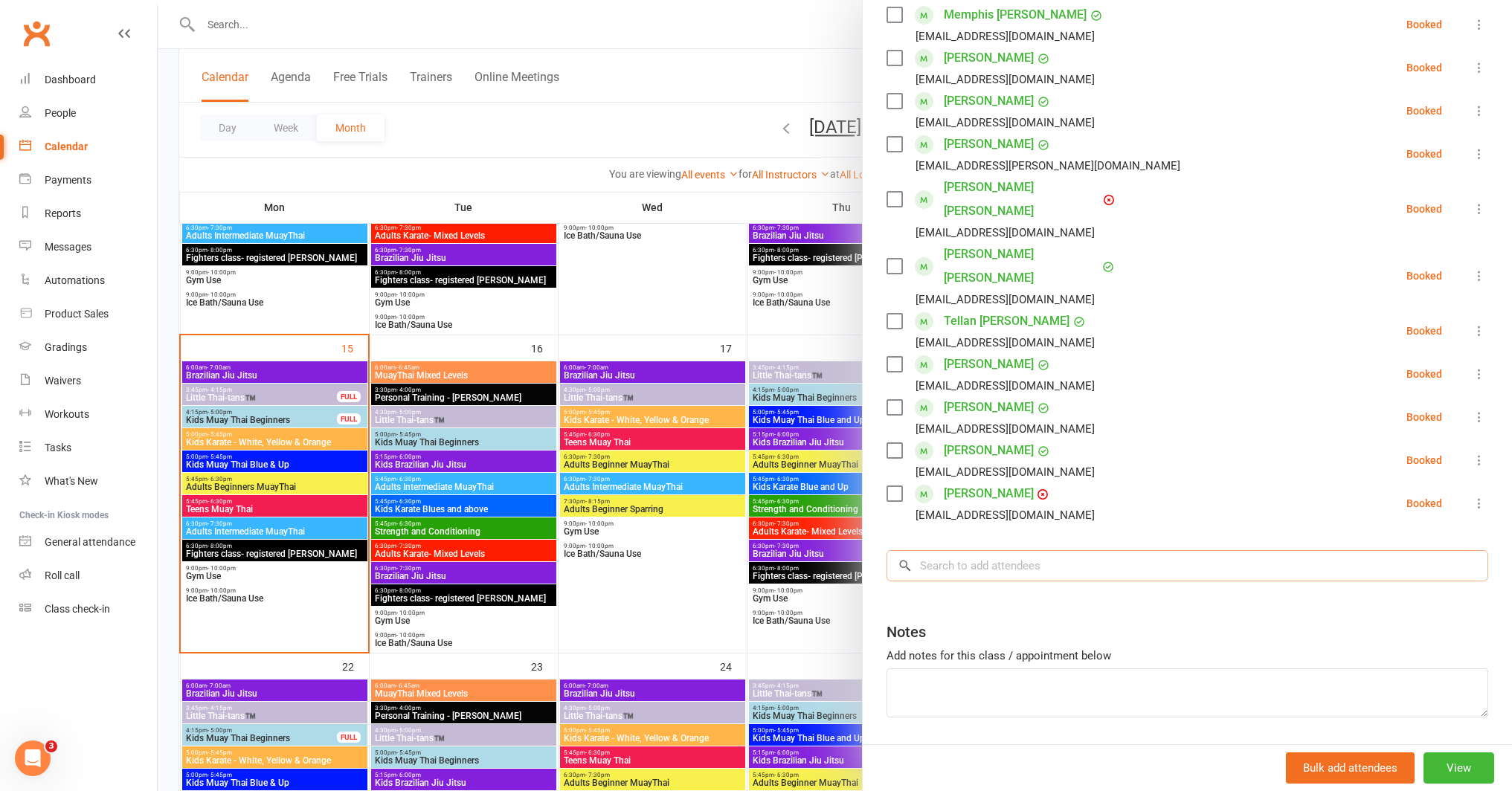
click at [1061, 550] on input "search" at bounding box center [1187, 566] width 602 height 32
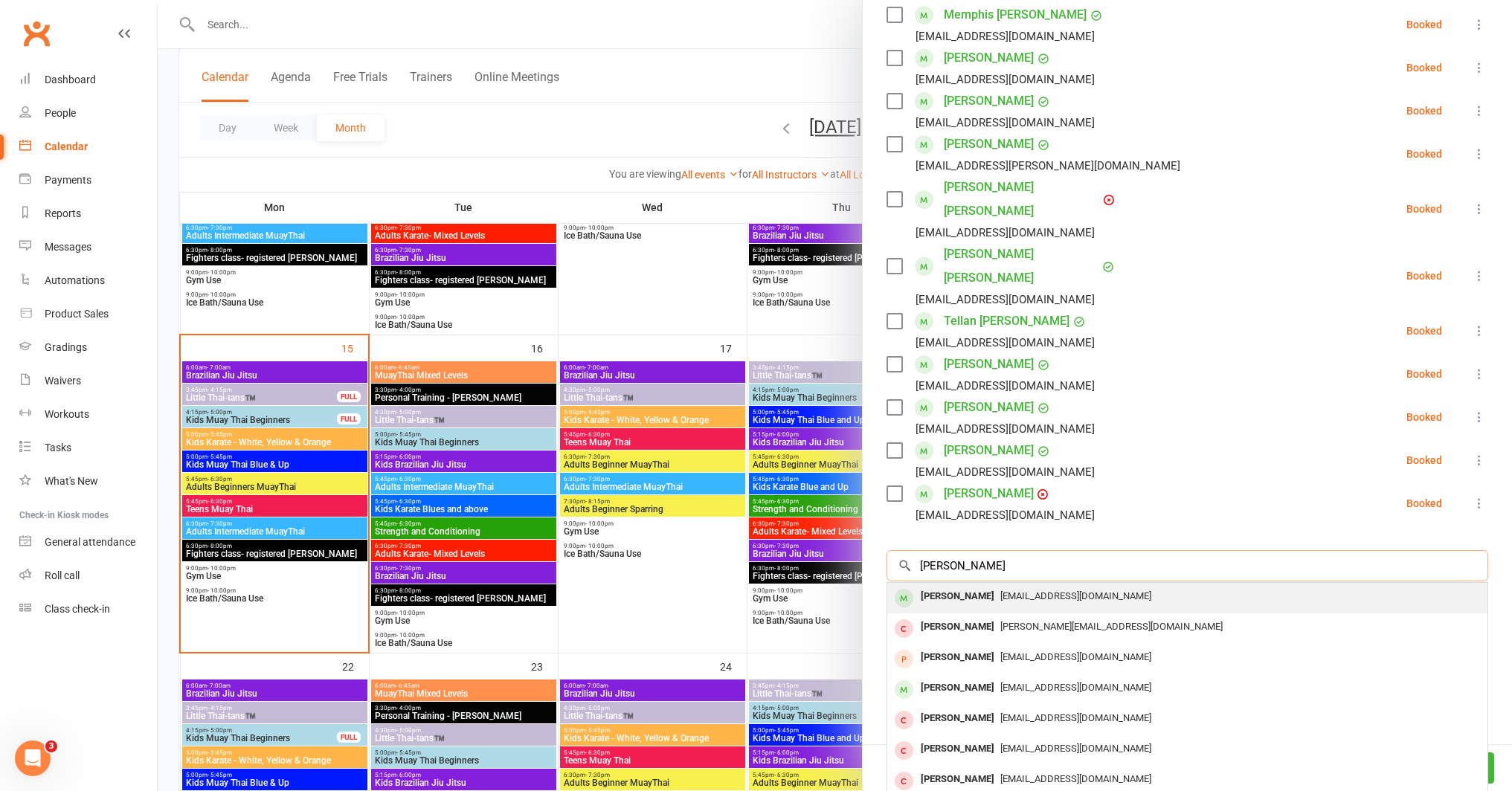
type input "tomas"
click at [974, 586] on div "[EMAIL_ADDRESS][DOMAIN_NAME]" at bounding box center [1187, 596] width 588 height 21
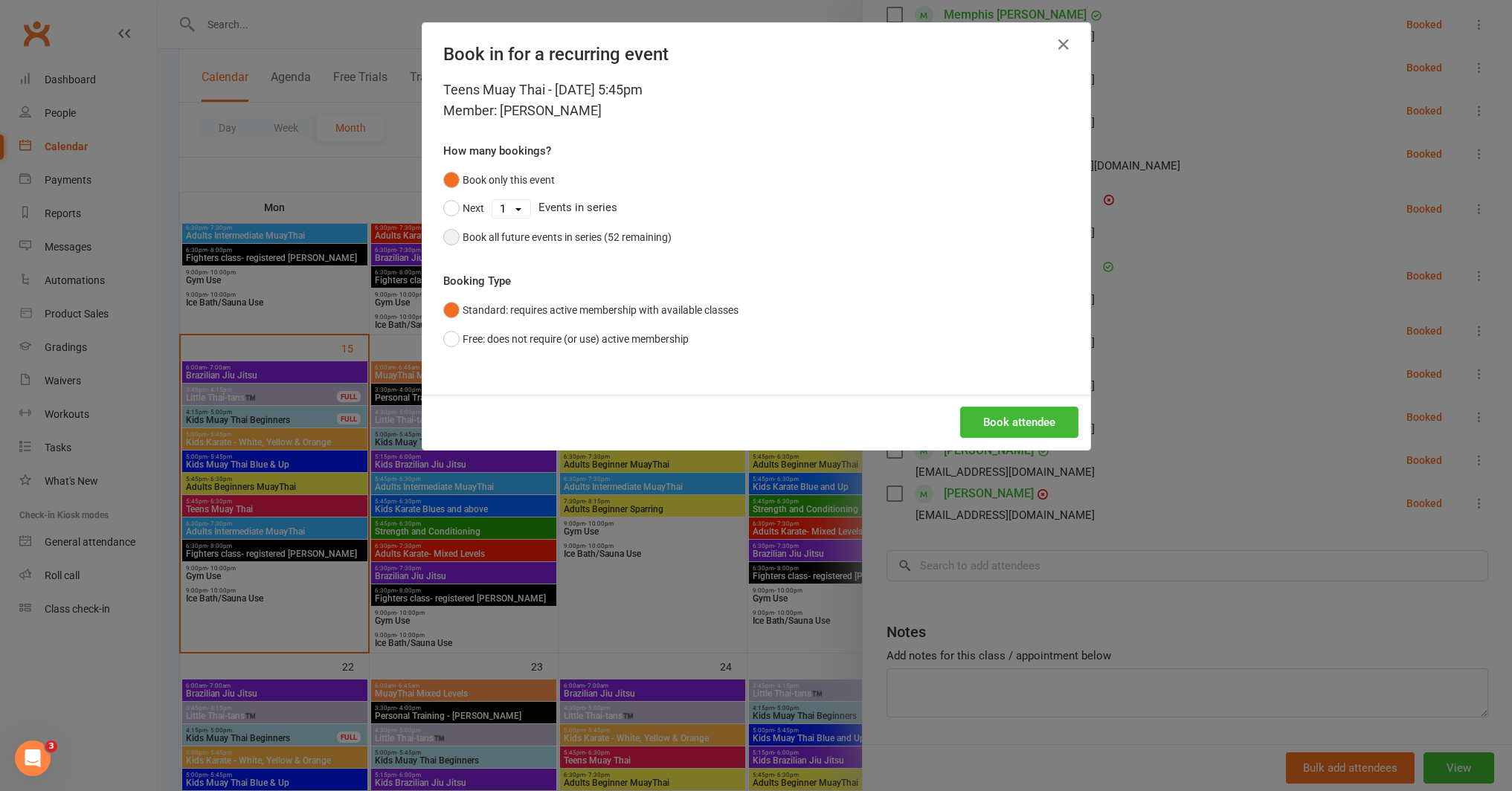
click at [636, 240] on div "Book all future events in series (52 remaining)" at bounding box center [567, 236] width 209 height 16
click at [990, 420] on button "Book attendee" at bounding box center [1019, 422] width 119 height 32
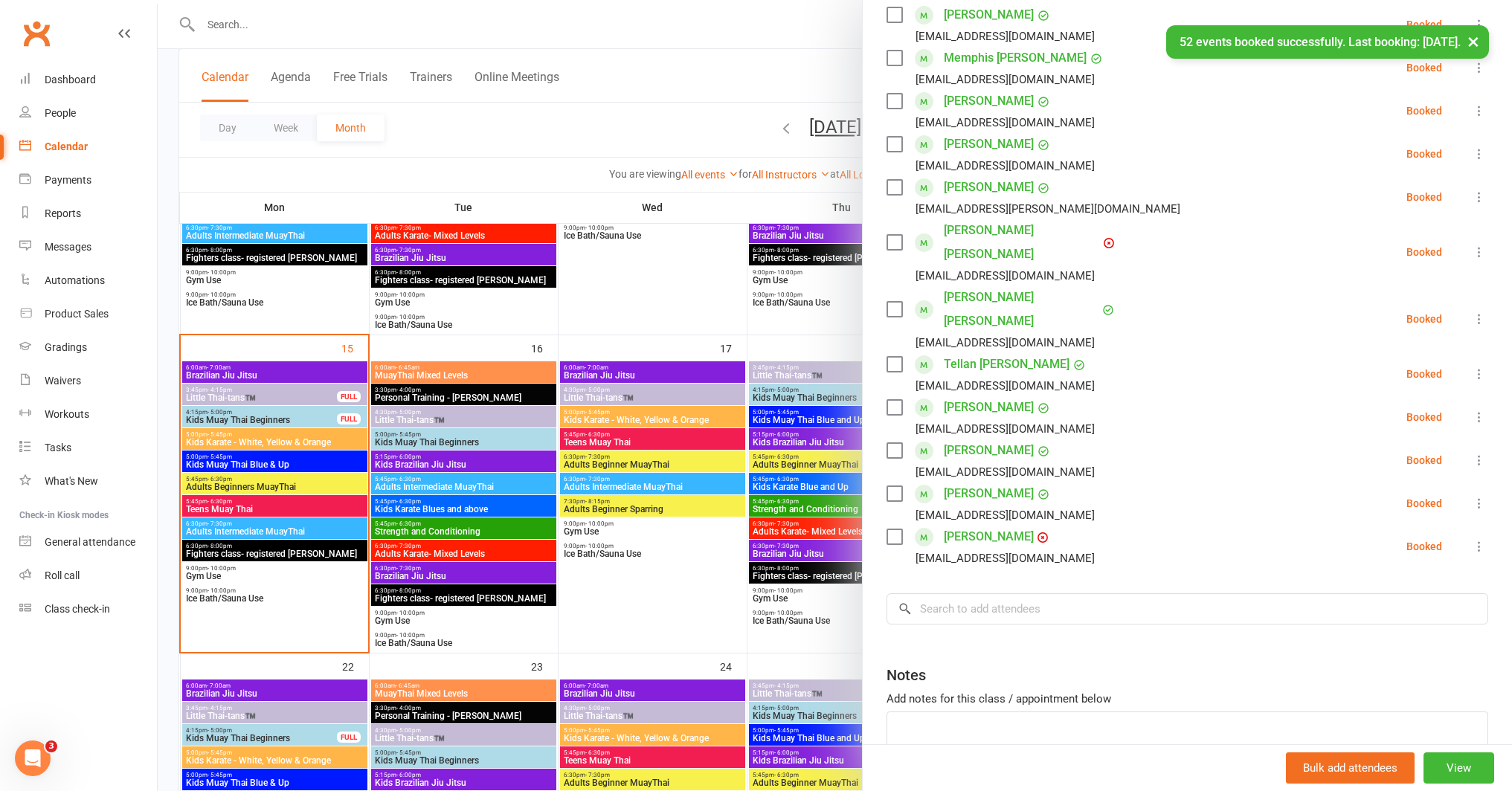
click at [655, 545] on div at bounding box center [835, 395] width 1354 height 791
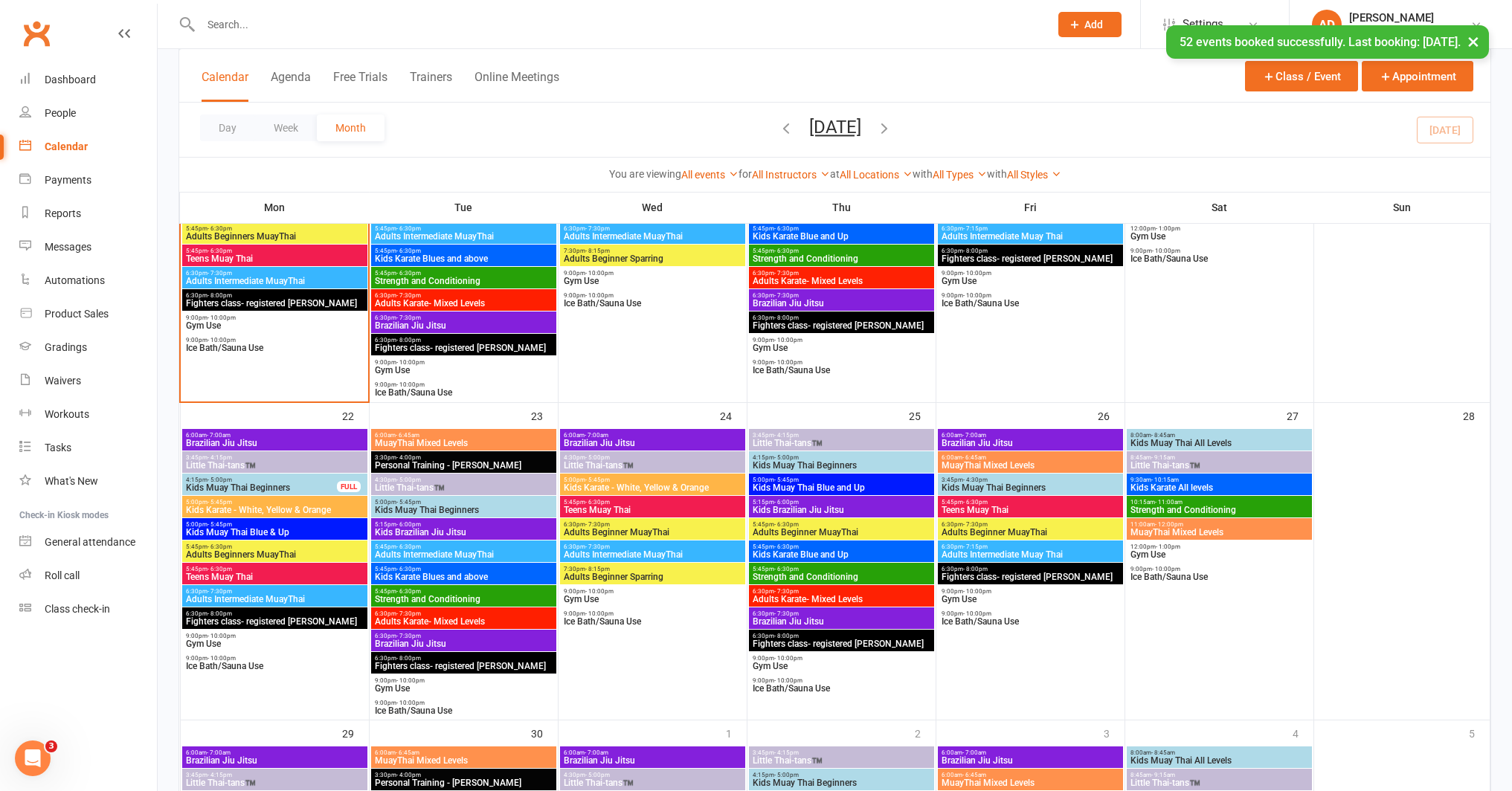
scroll to position [868, 0]
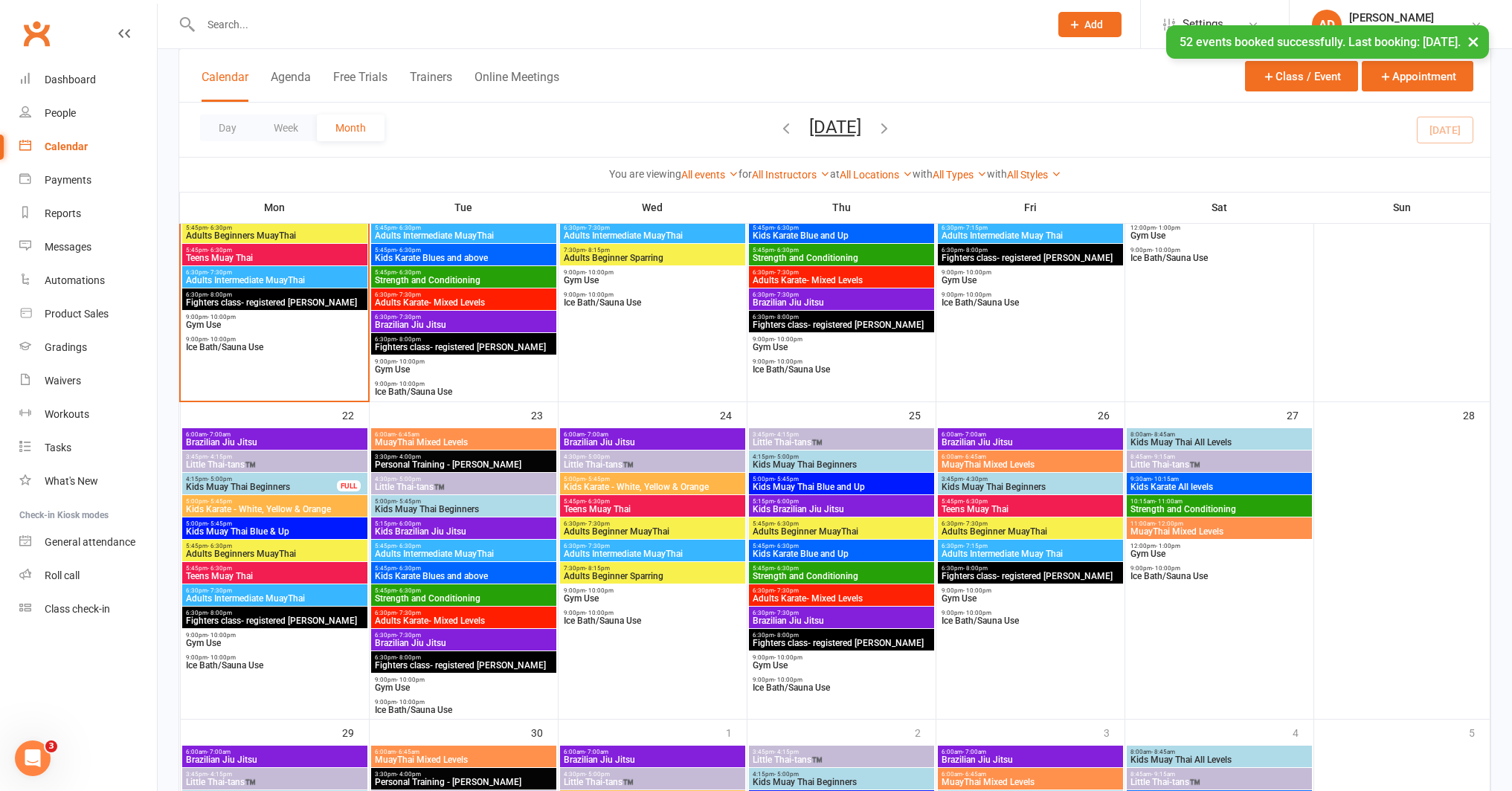
click at [294, 572] on span "Teens Muay Thai" at bounding box center [275, 576] width 179 height 9
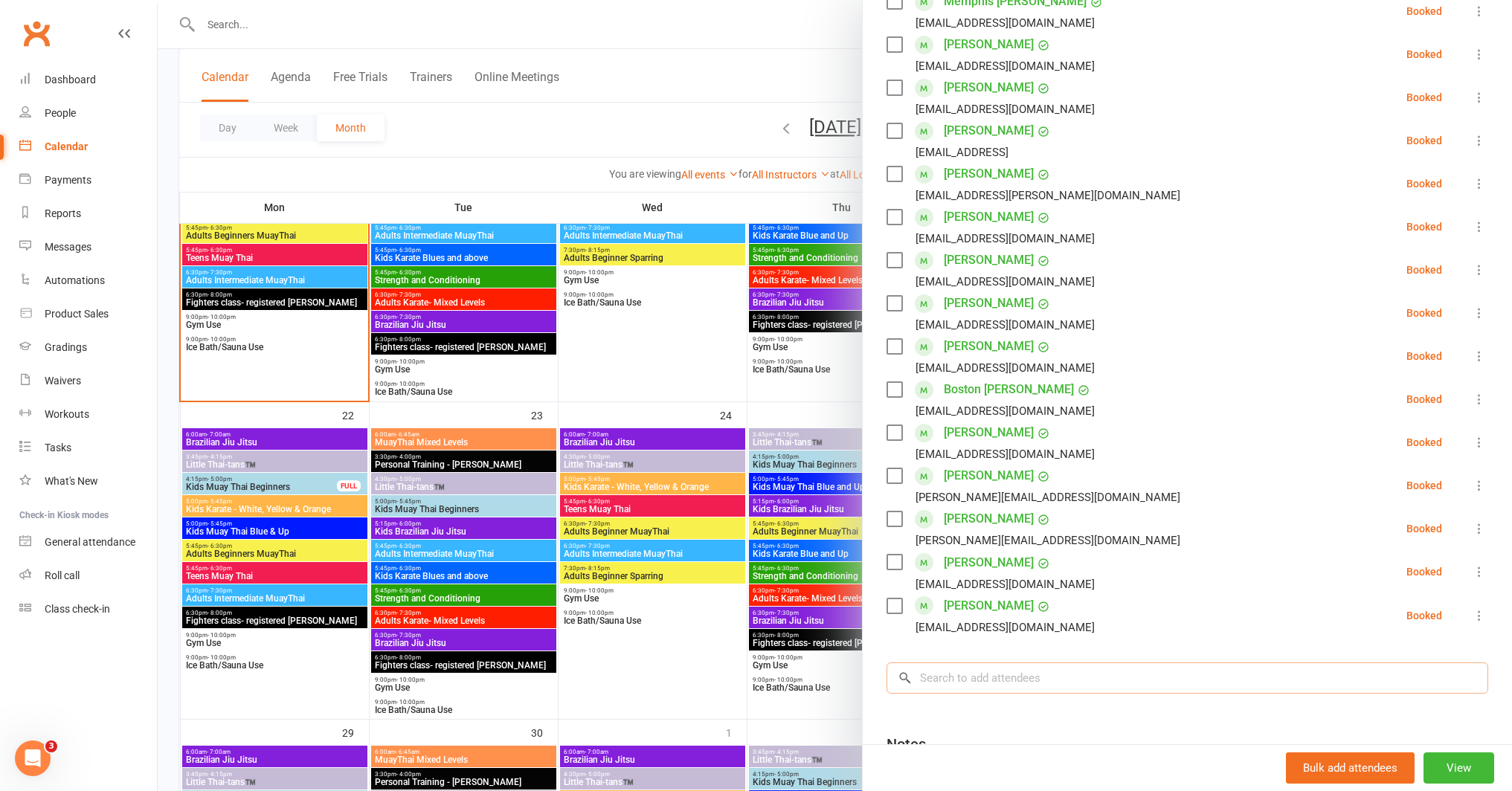
click at [1033, 676] on input "search" at bounding box center [1187, 678] width 602 height 32
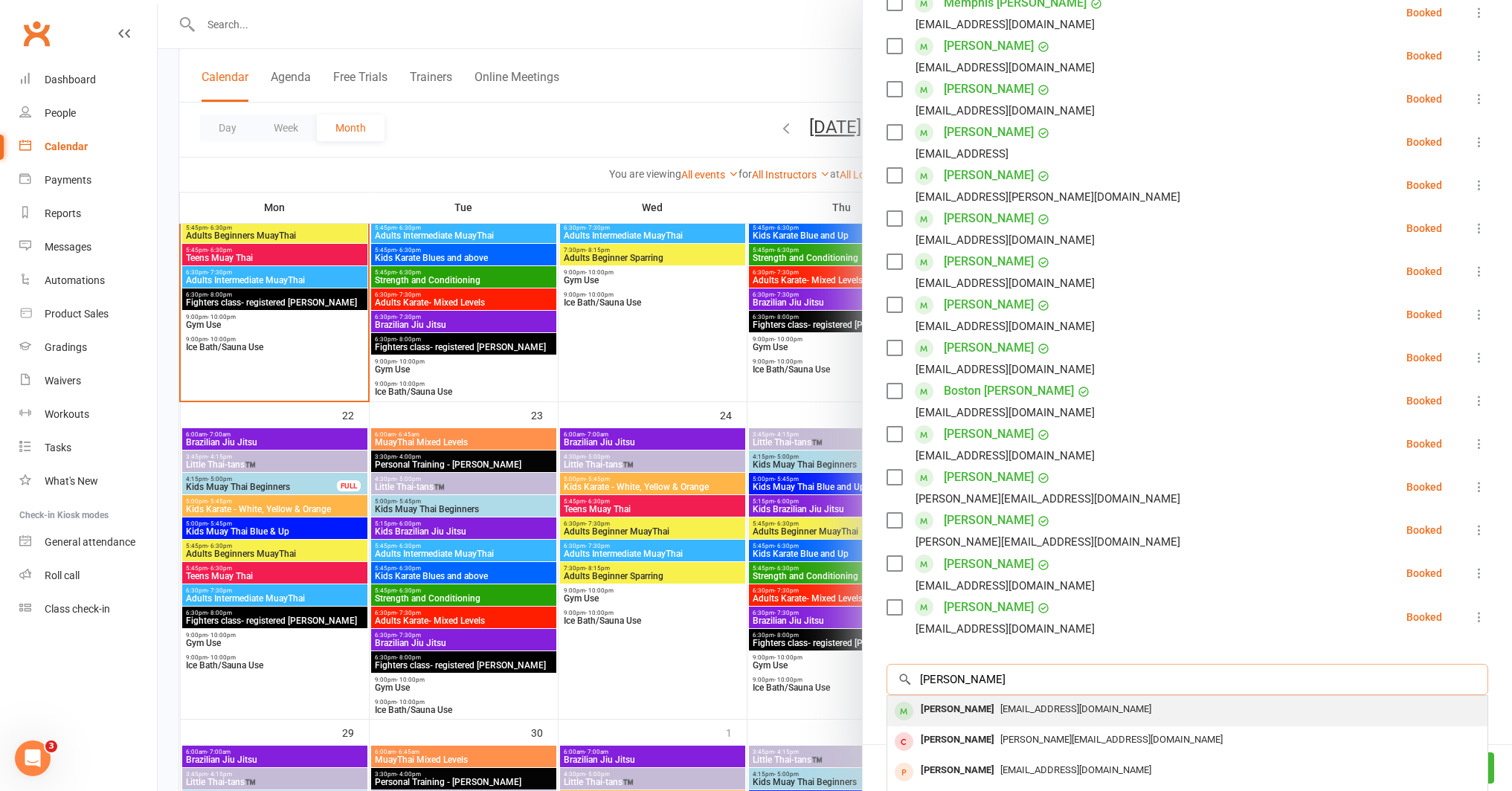
type input "tomas"
click at [1018, 707] on span "[EMAIL_ADDRESS][DOMAIN_NAME]" at bounding box center [1075, 708] width 151 height 11
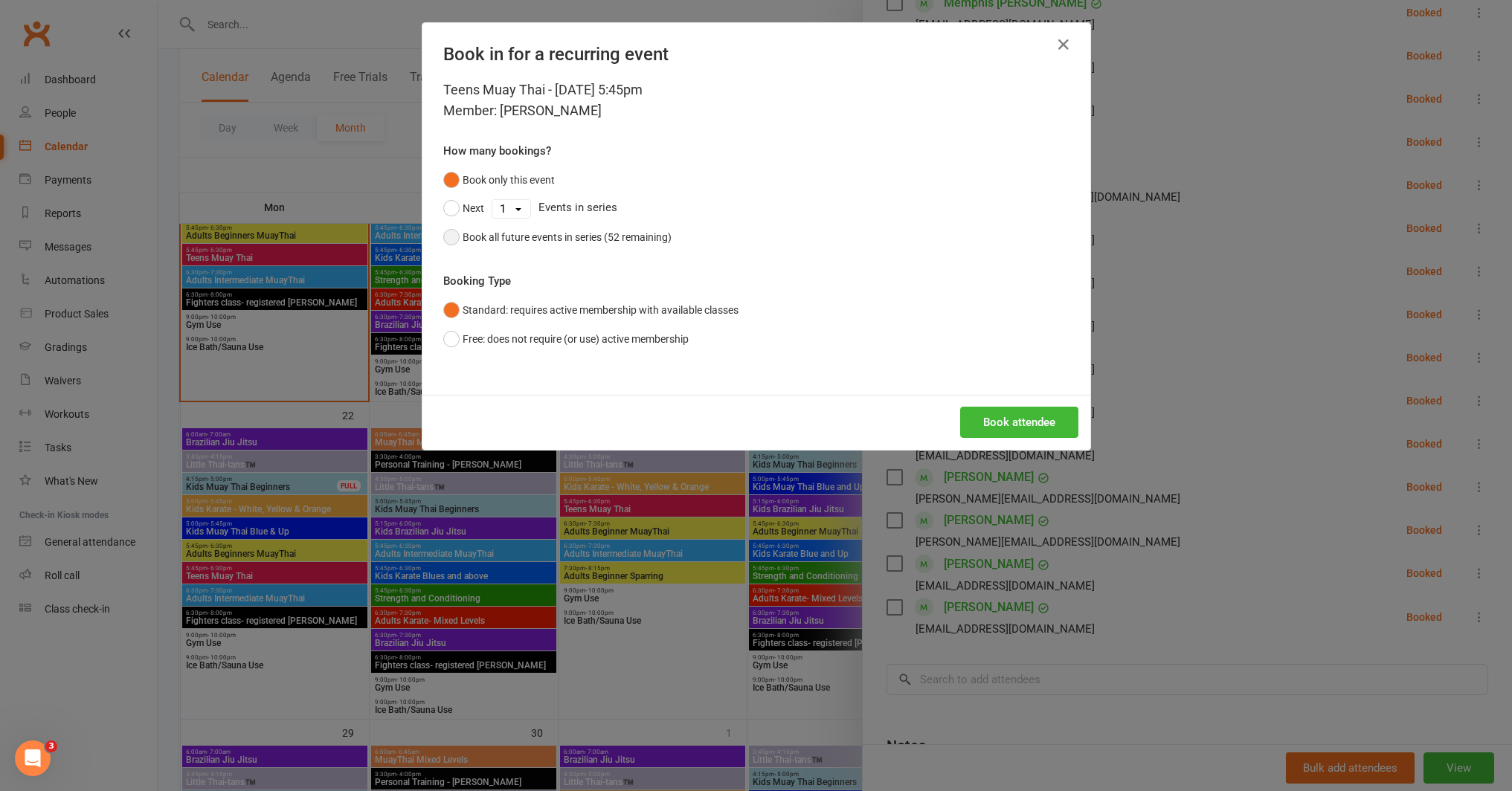
click at [662, 236] on div "Book all future events in series (52 remaining)" at bounding box center [567, 236] width 209 height 16
click at [1001, 420] on button "Book attendee" at bounding box center [1019, 422] width 119 height 32
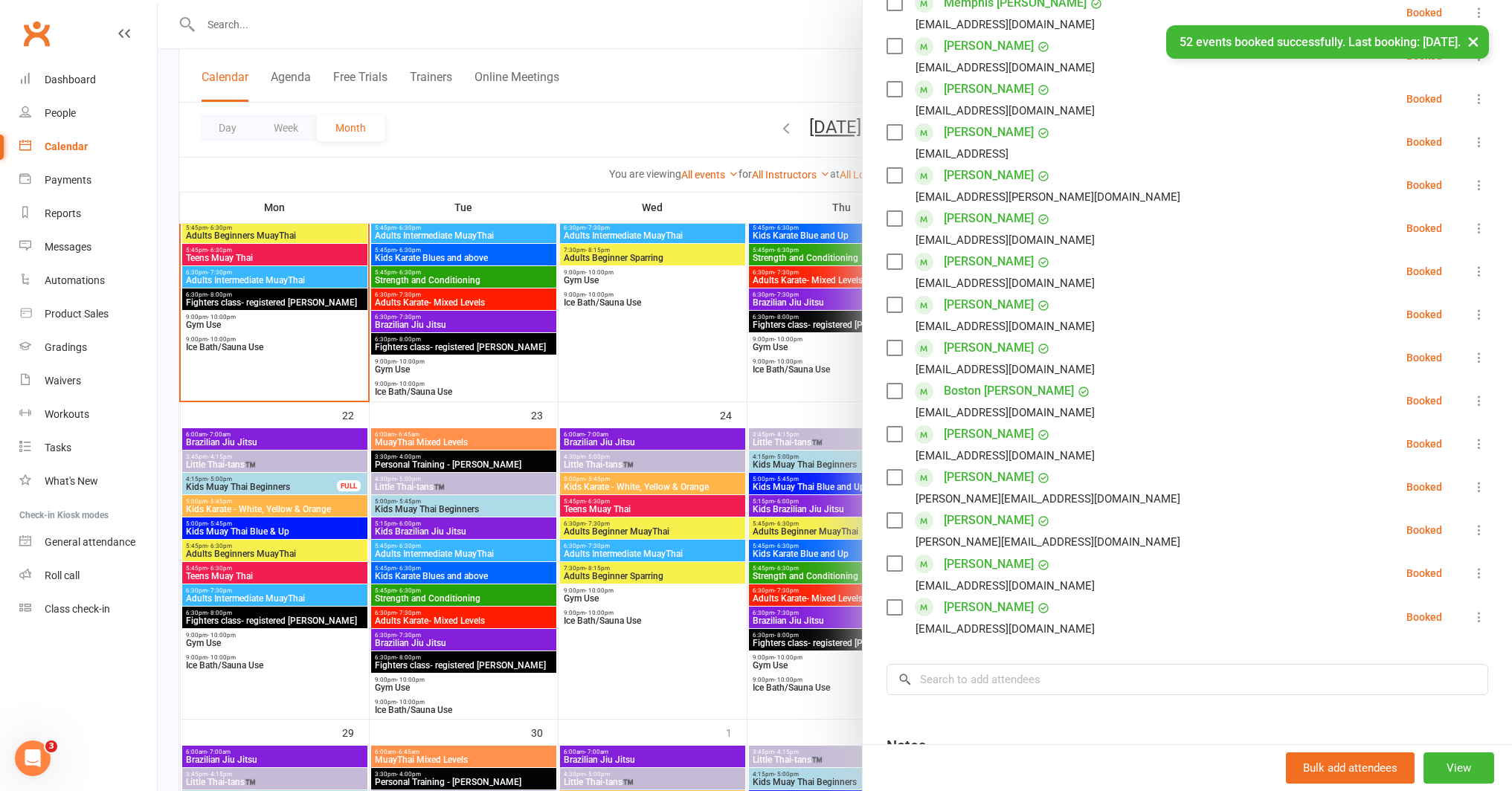
scroll to position [415, 0]
click at [416, 453] on div at bounding box center [835, 395] width 1354 height 791
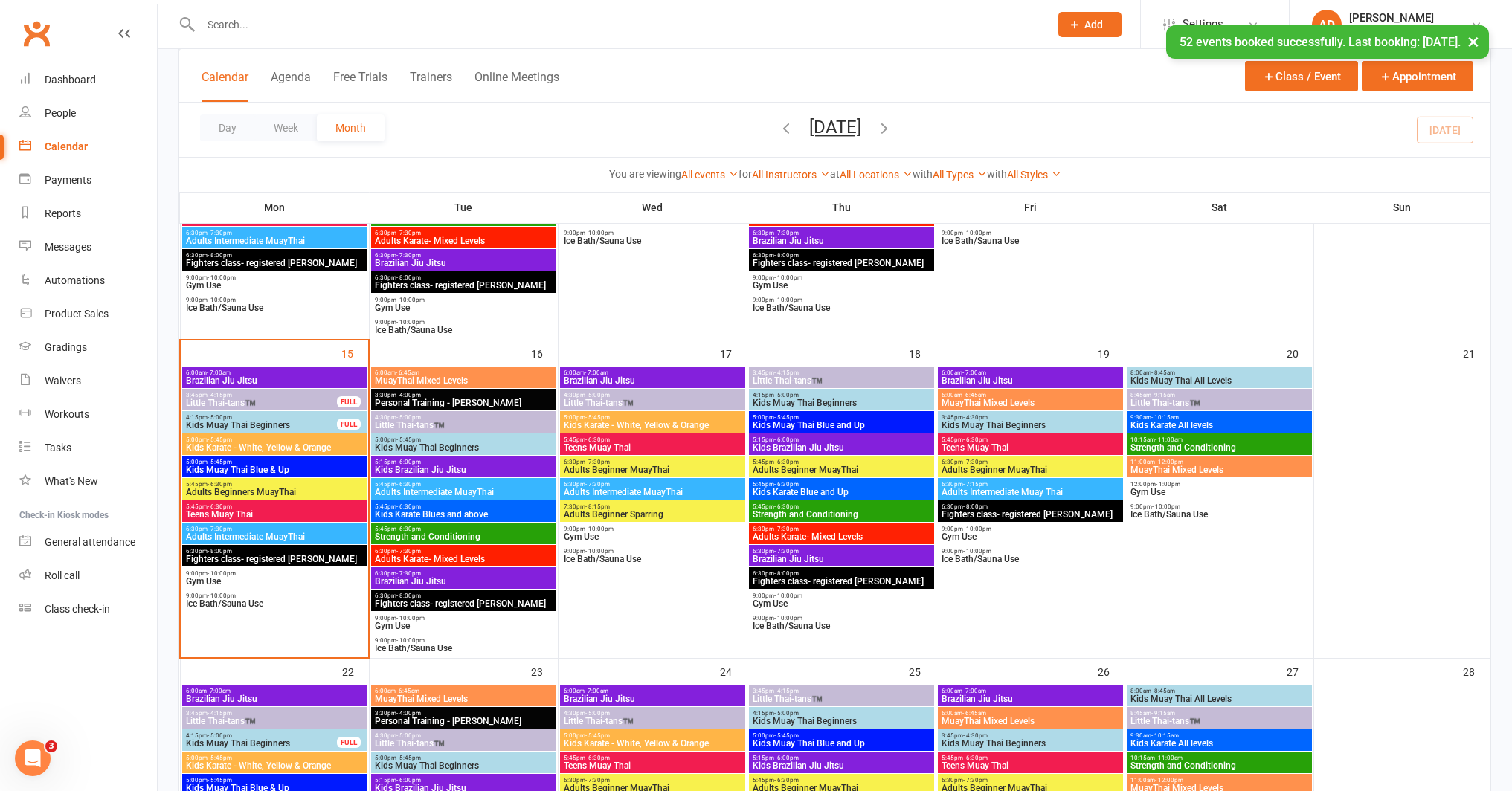
scroll to position [601, 0]
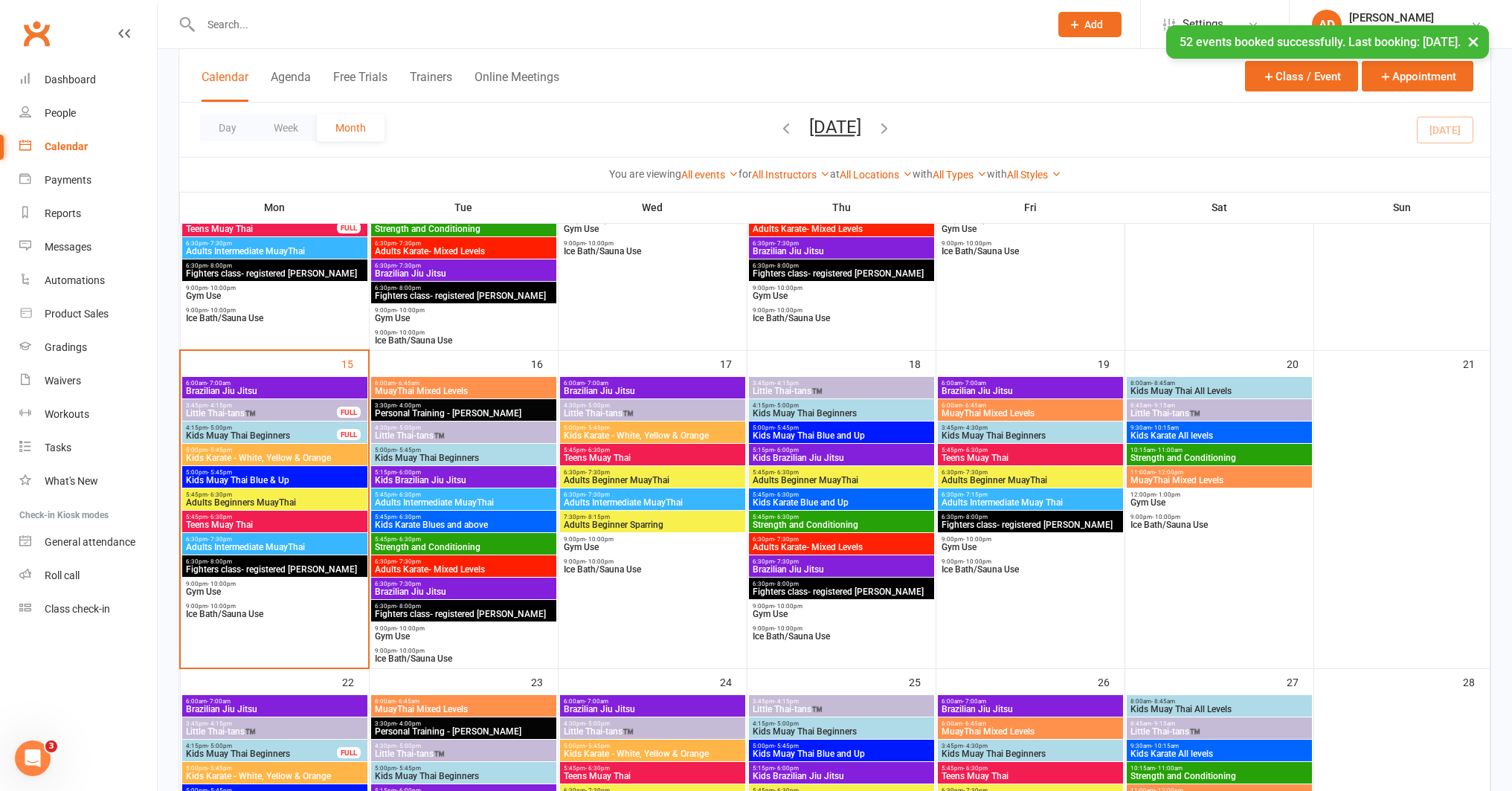
click at [689, 448] on span "5:45pm - 6:30pm" at bounding box center [653, 451] width 179 height 7
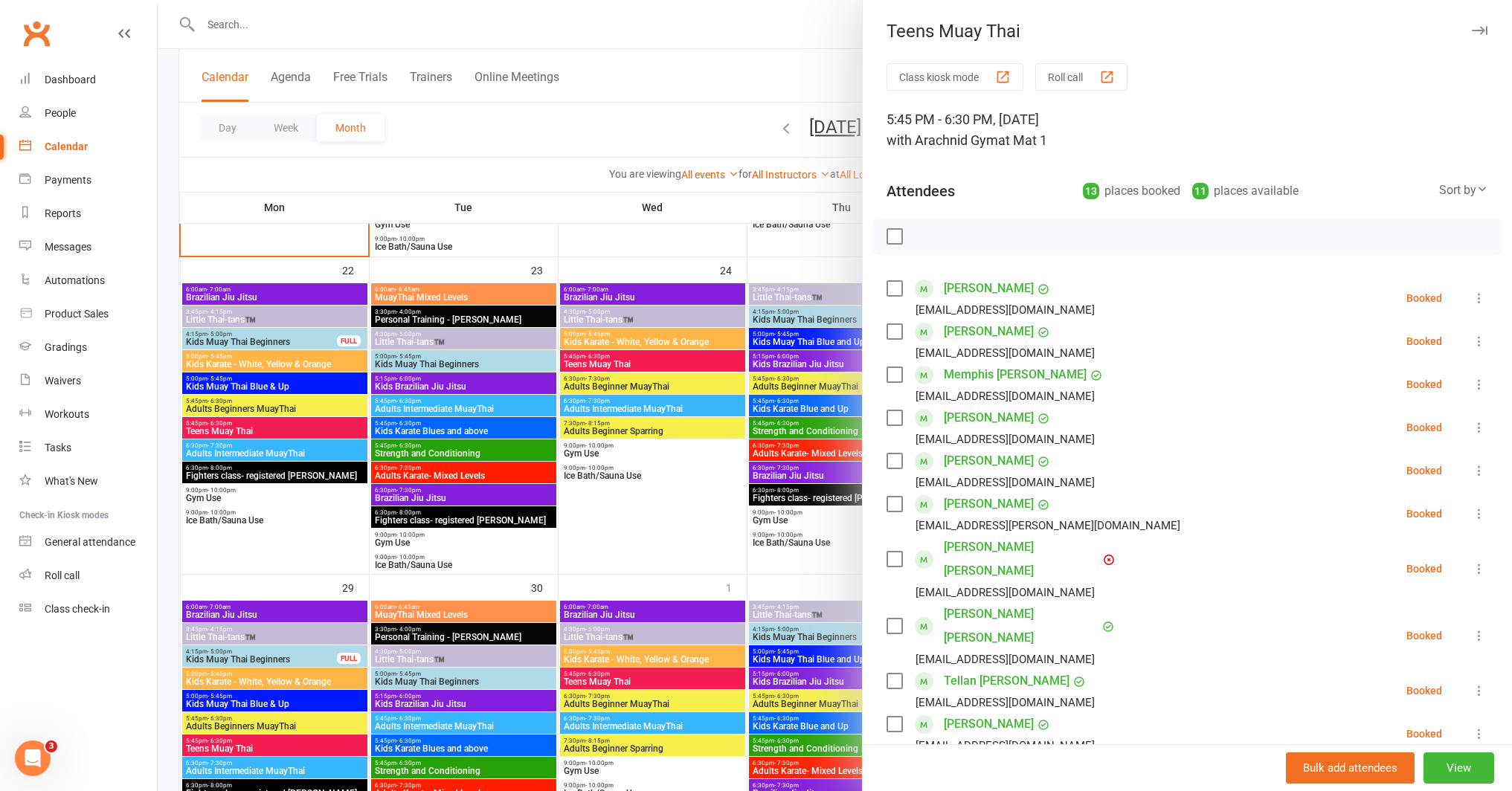
scroll to position [1035, 0]
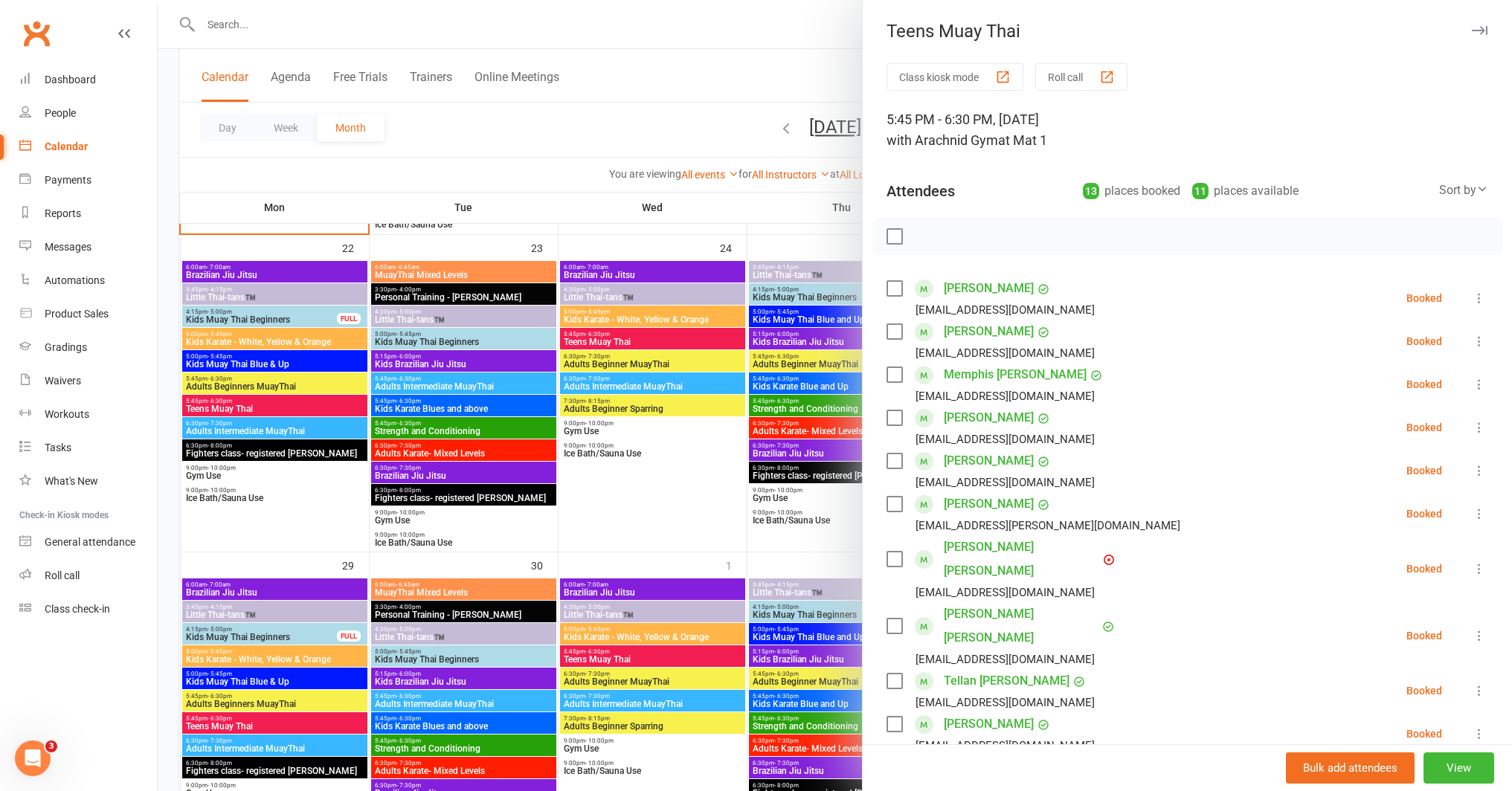
click at [287, 723] on div at bounding box center [835, 395] width 1354 height 791
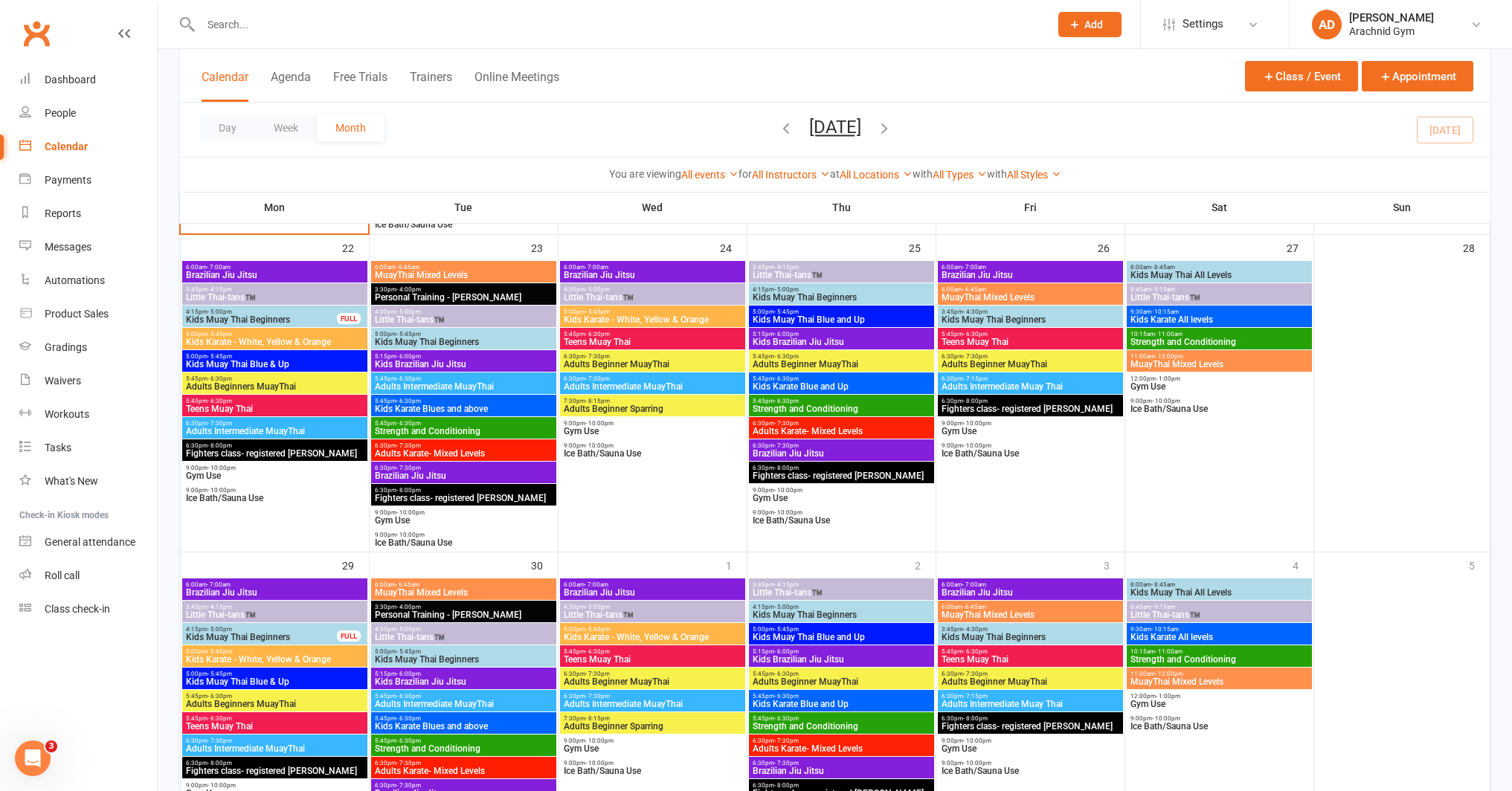
click at [287, 724] on span "Teens Muay Thai" at bounding box center [275, 726] width 179 height 9
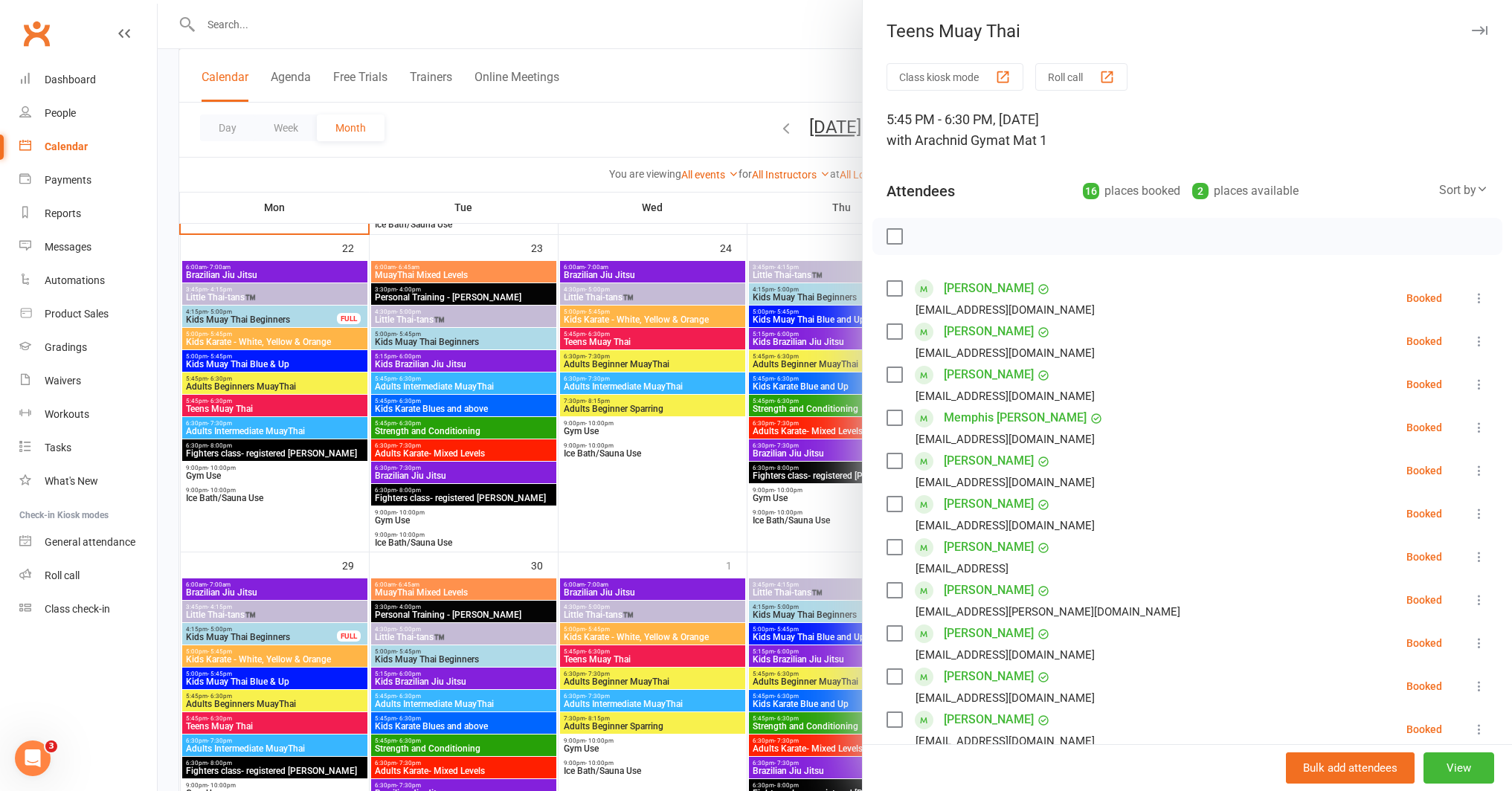
click at [535, 410] on div at bounding box center [835, 395] width 1354 height 791
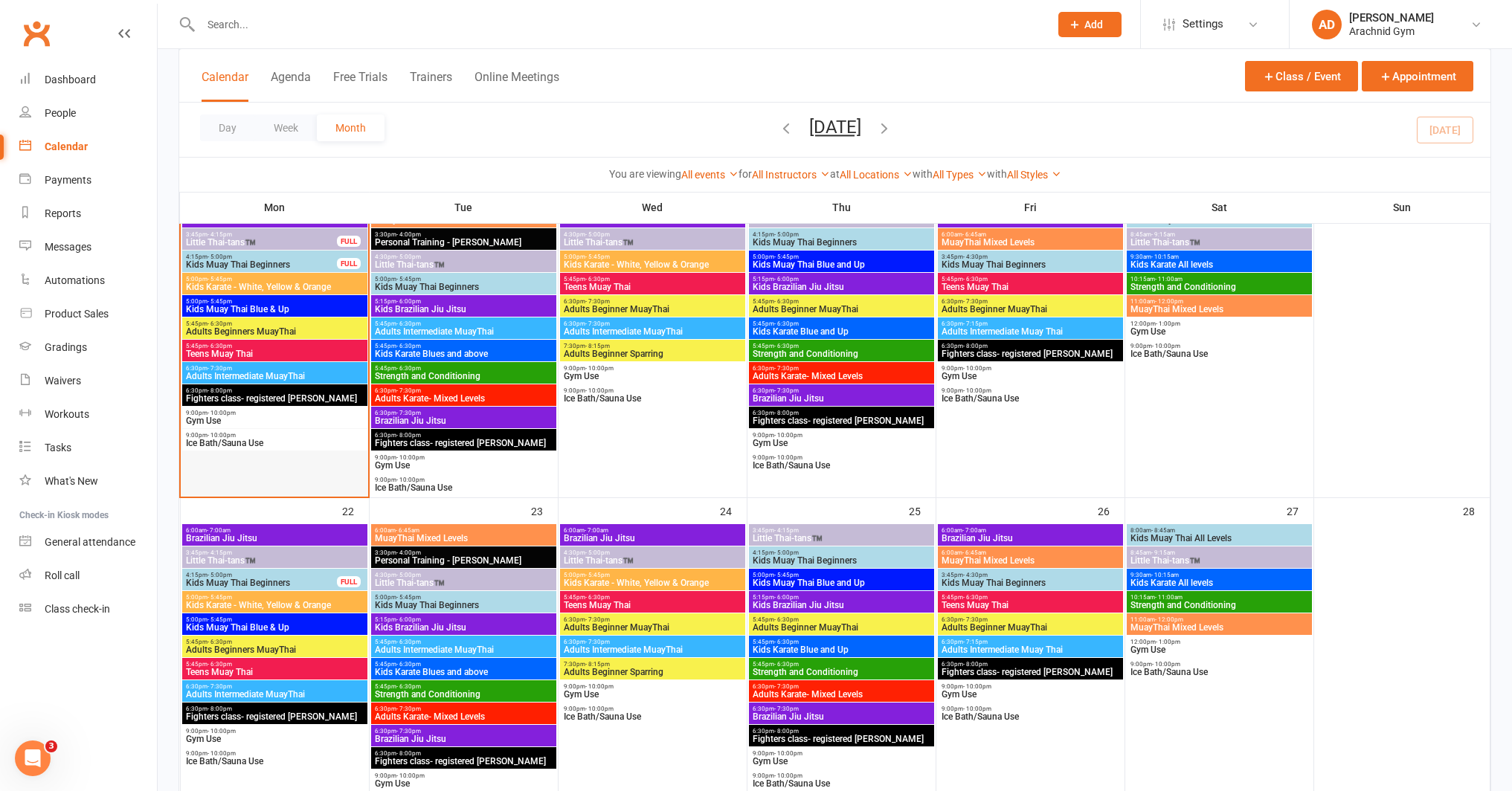
scroll to position [764, 0]
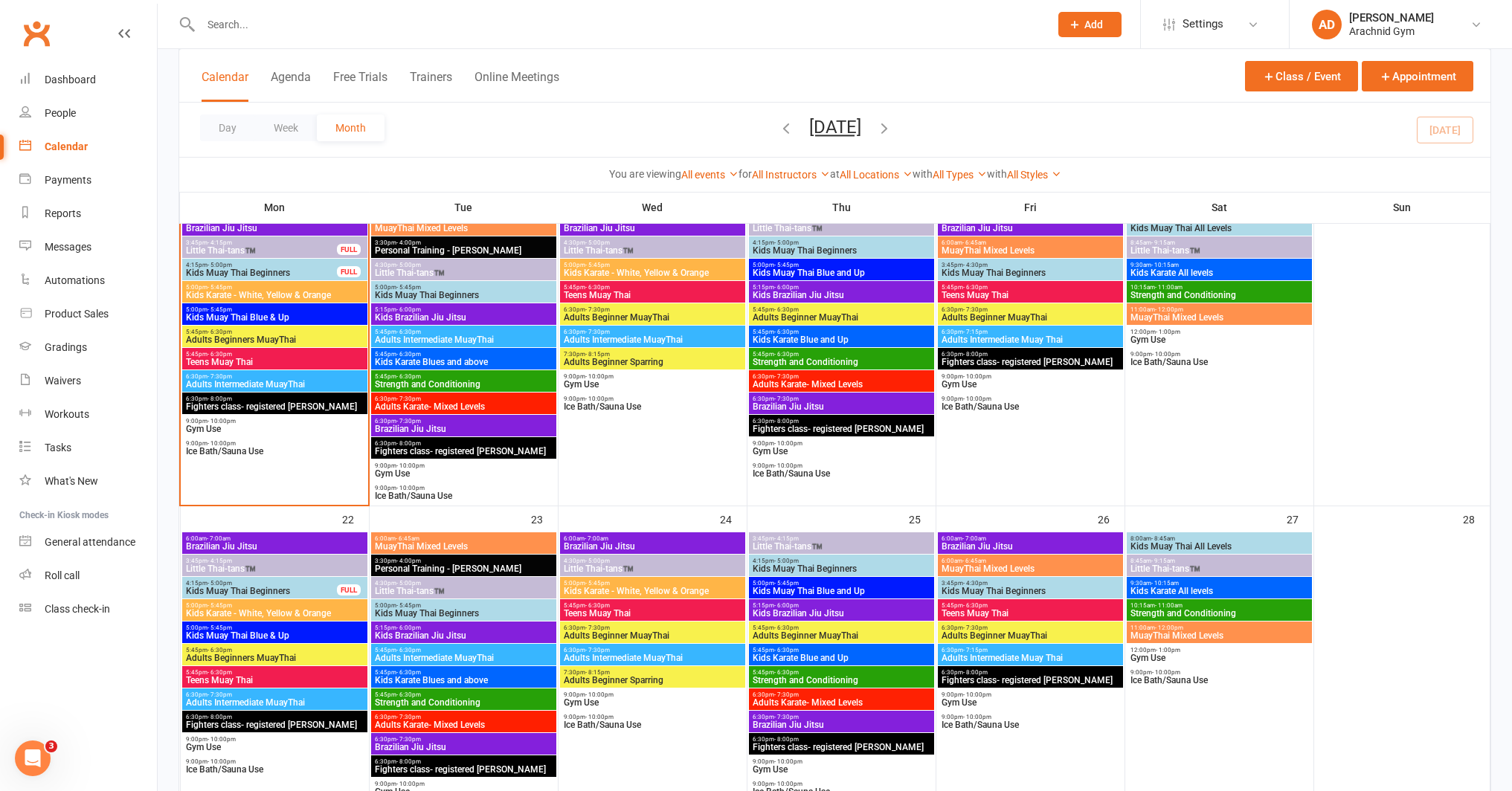
click at [292, 355] on span "5:45pm - 6:30pm" at bounding box center [275, 354] width 179 height 7
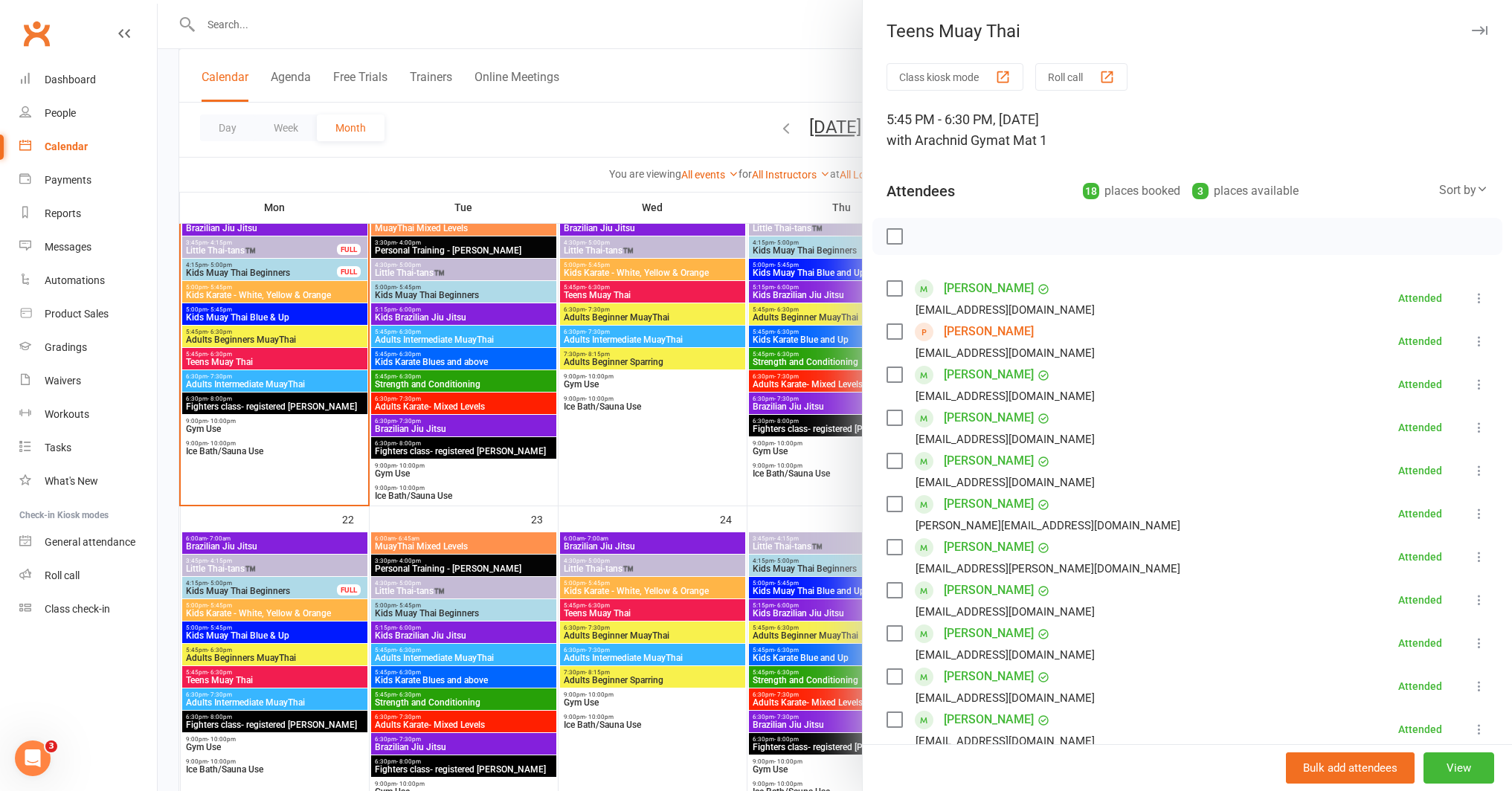
click at [983, 372] on link "[PERSON_NAME]" at bounding box center [988, 375] width 90 height 24
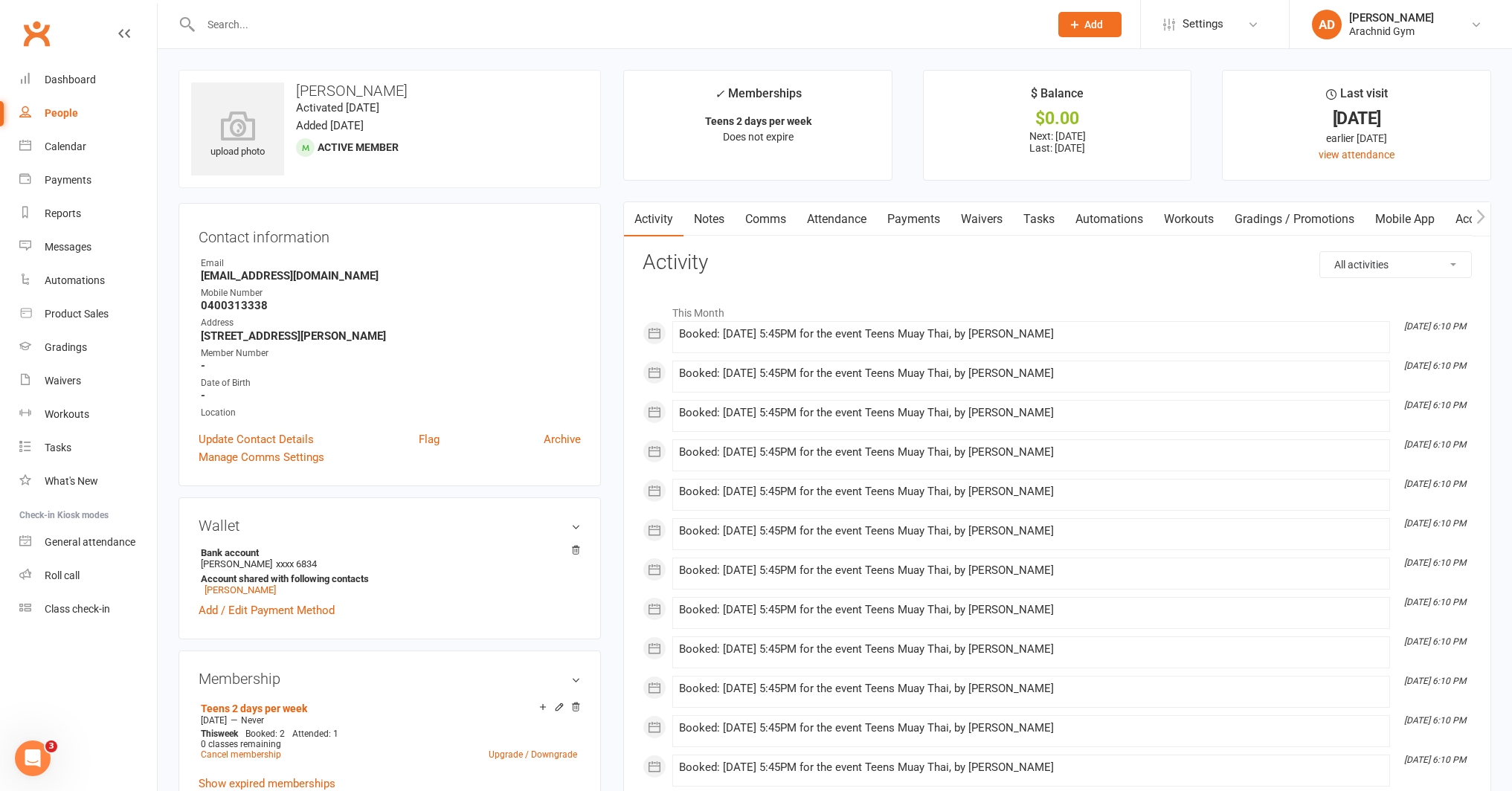
click at [1397, 217] on link "Mobile App" at bounding box center [1404, 219] width 80 height 34
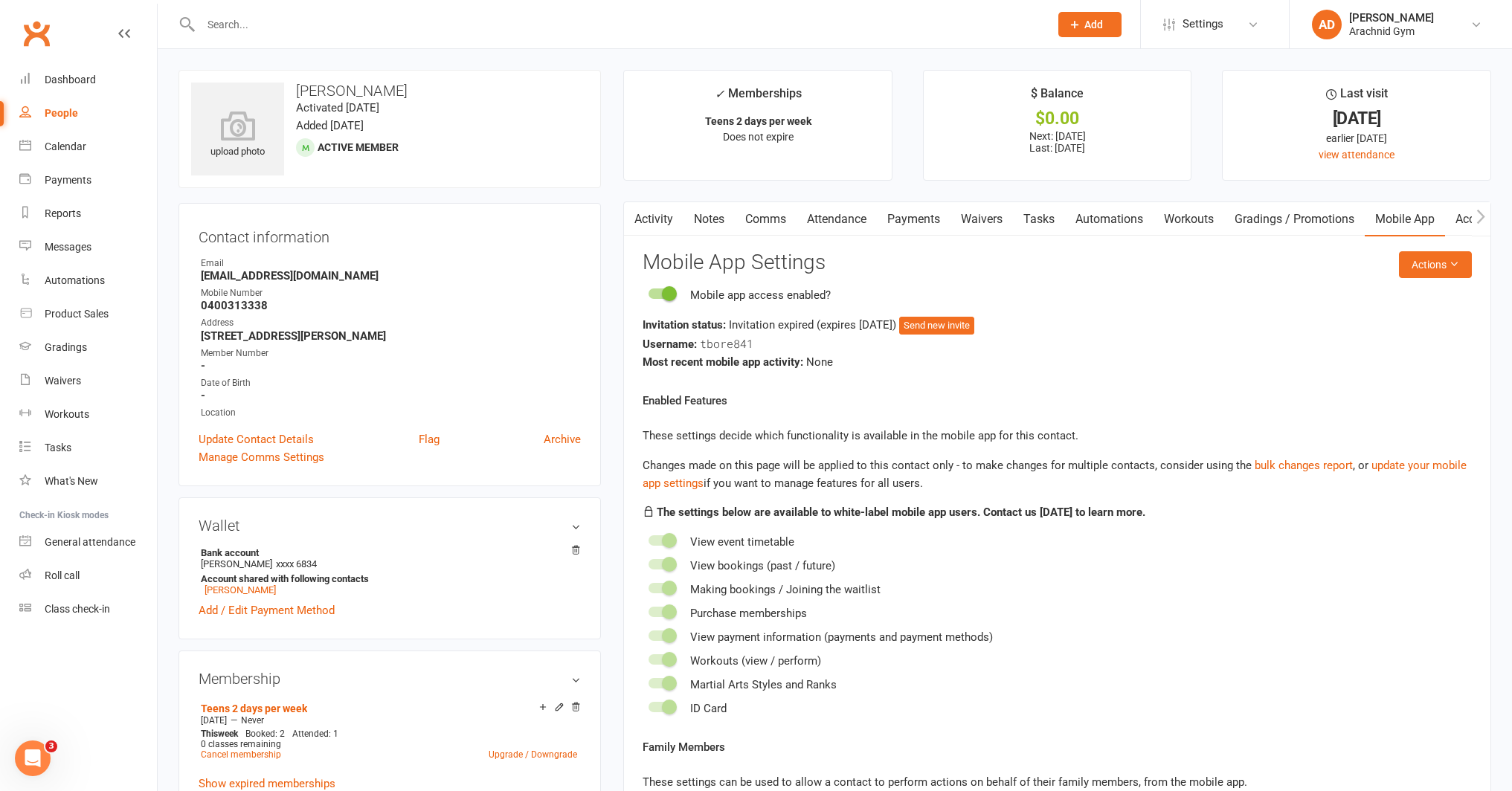
click at [1457, 220] on link "Access Control" at bounding box center [1494, 219] width 99 height 34
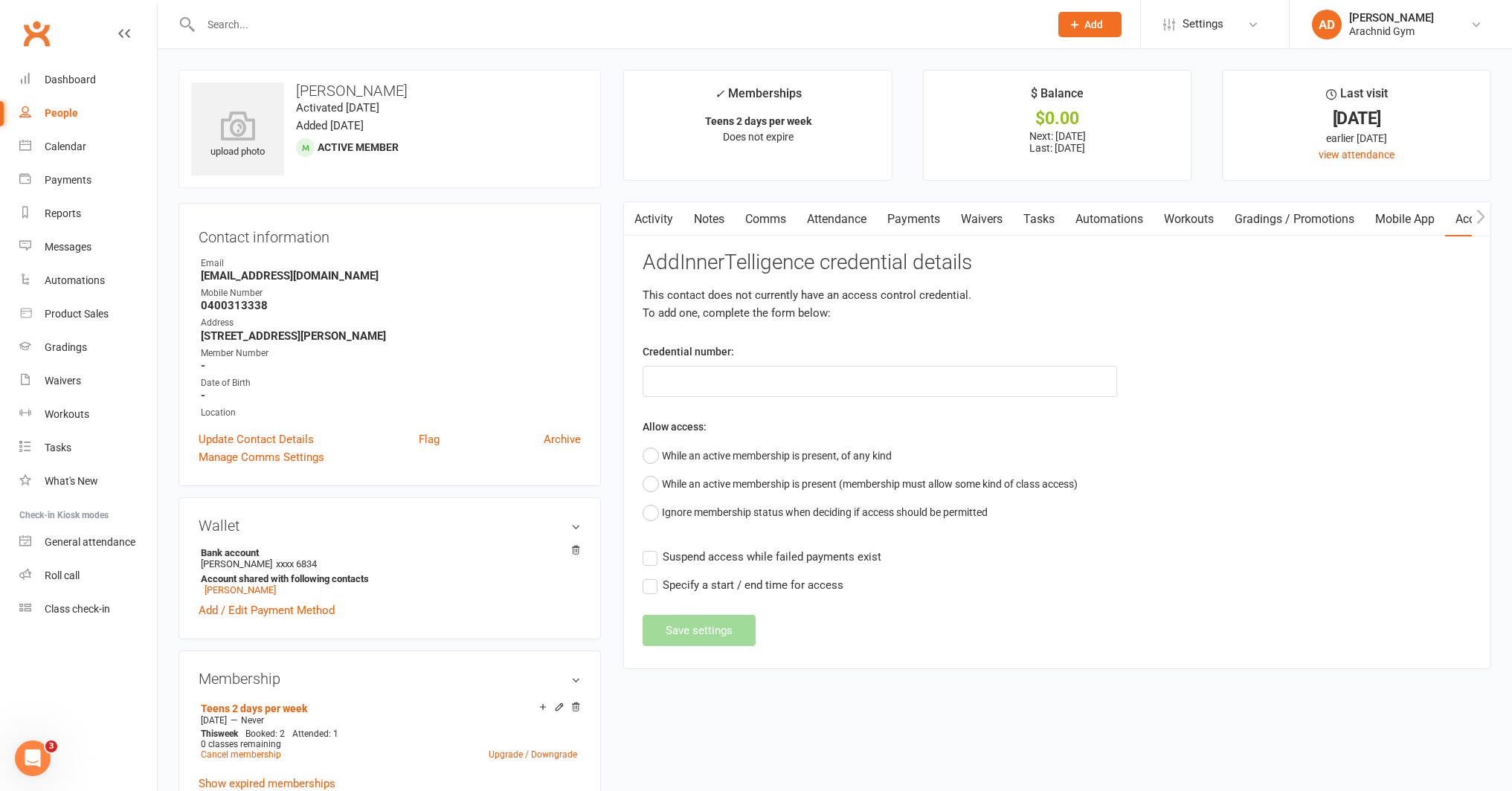
click at [646, 221] on link "Activity" at bounding box center [654, 219] width 60 height 34
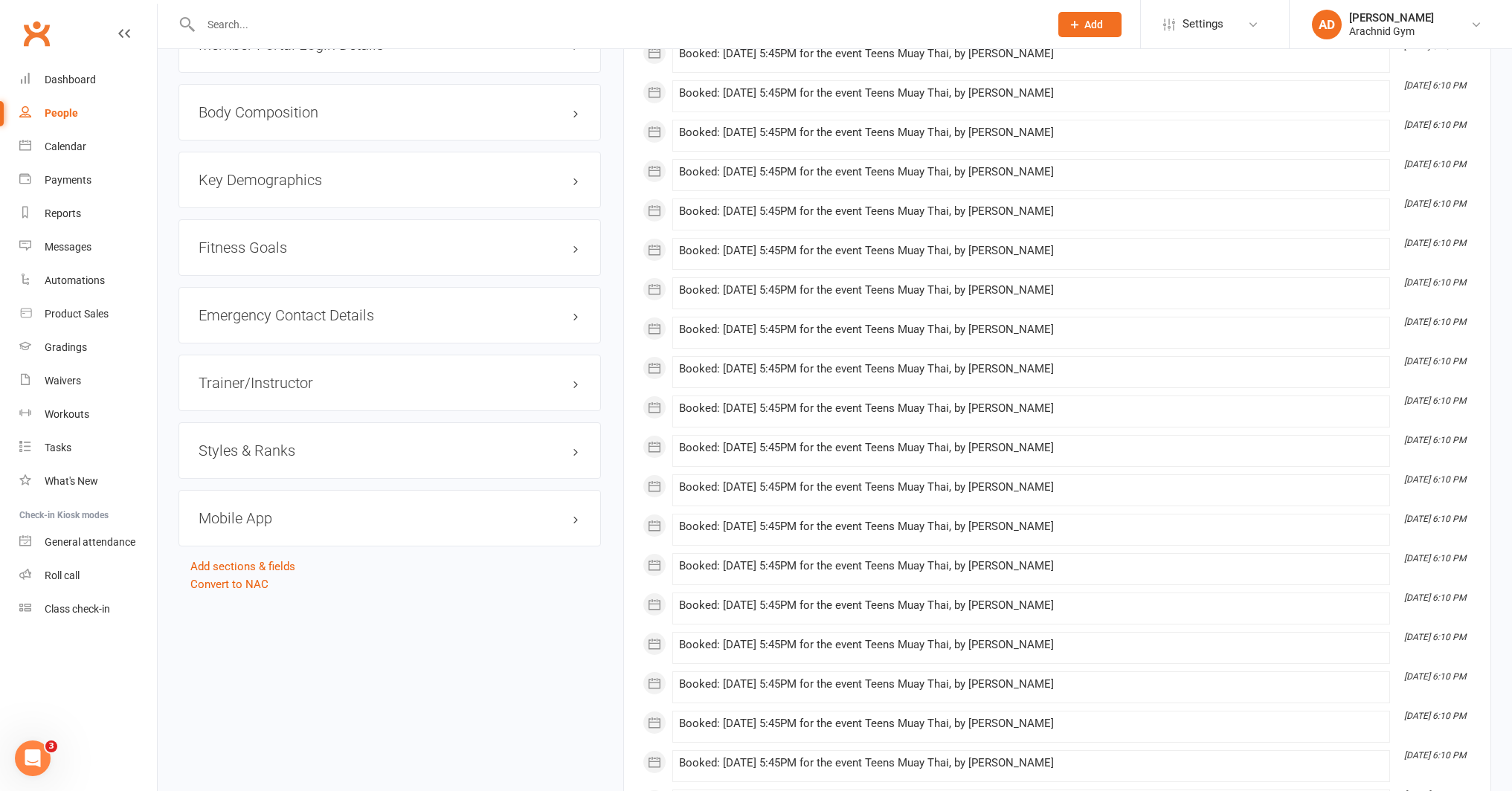
scroll to position [1227, 0]
click at [296, 318] on h3 "Emergency Contact Details edit" at bounding box center [390, 314] width 382 height 16
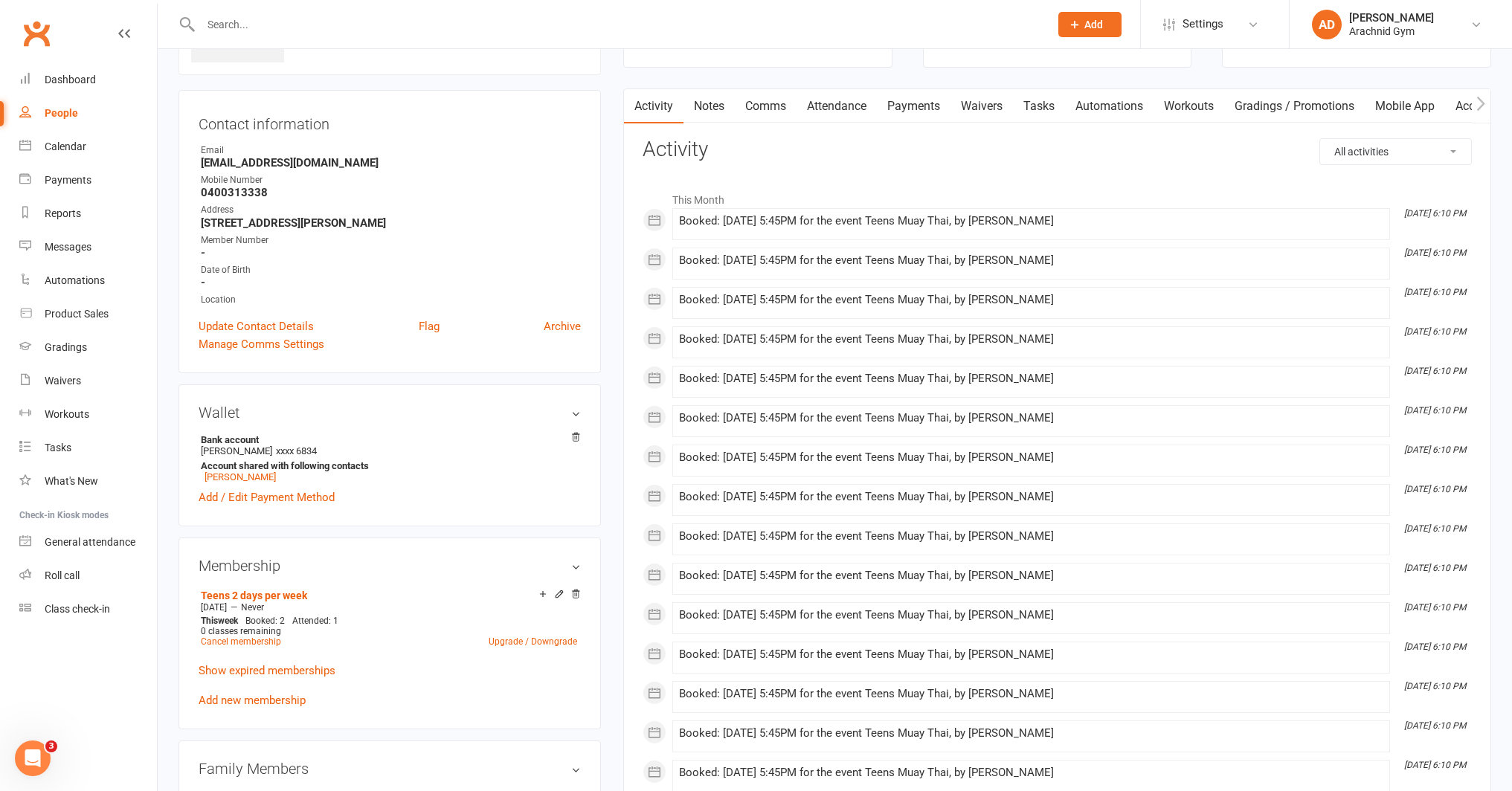
scroll to position [0, 0]
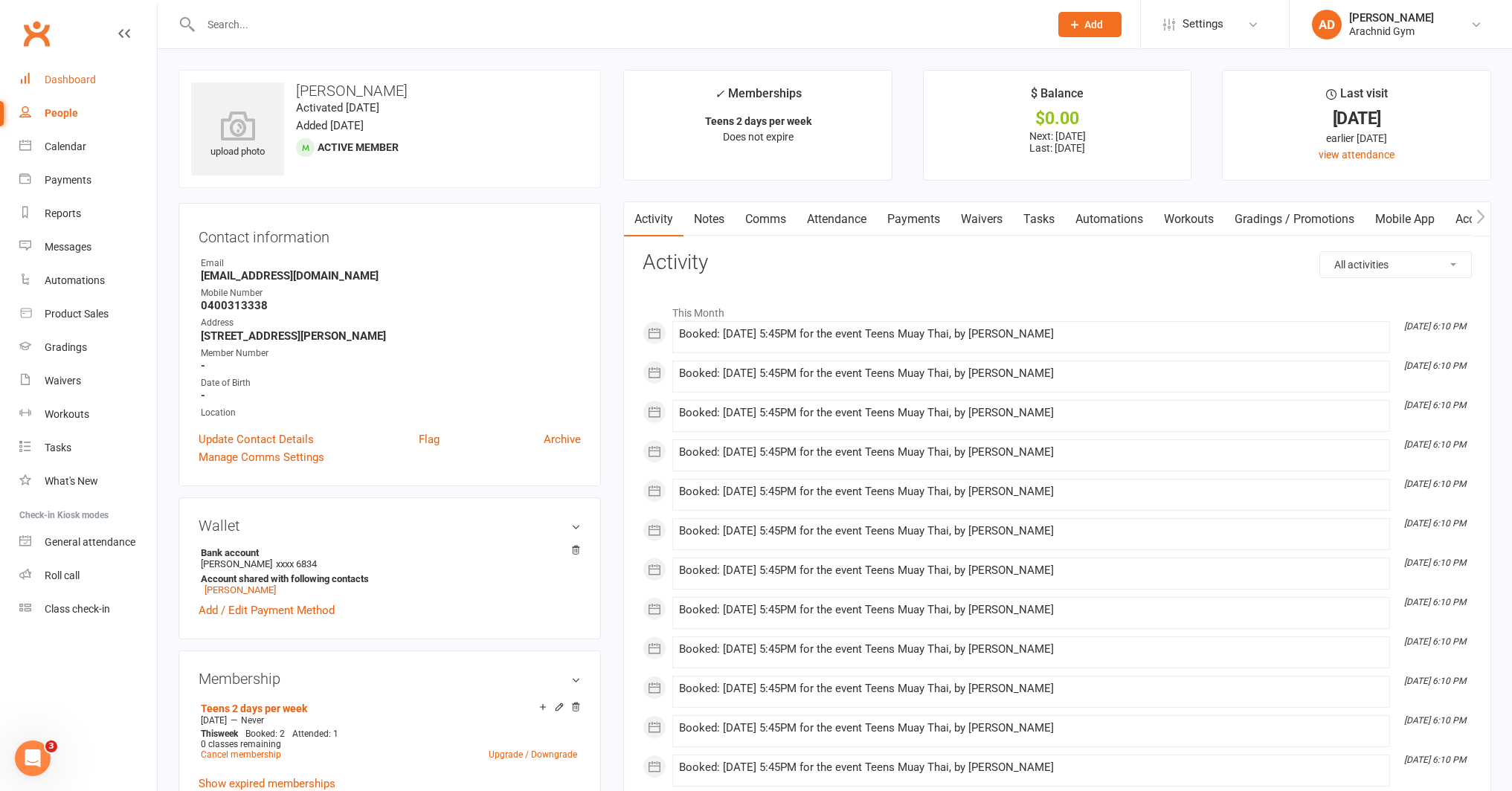
click at [84, 79] on div "Dashboard" at bounding box center [70, 79] width 51 height 12
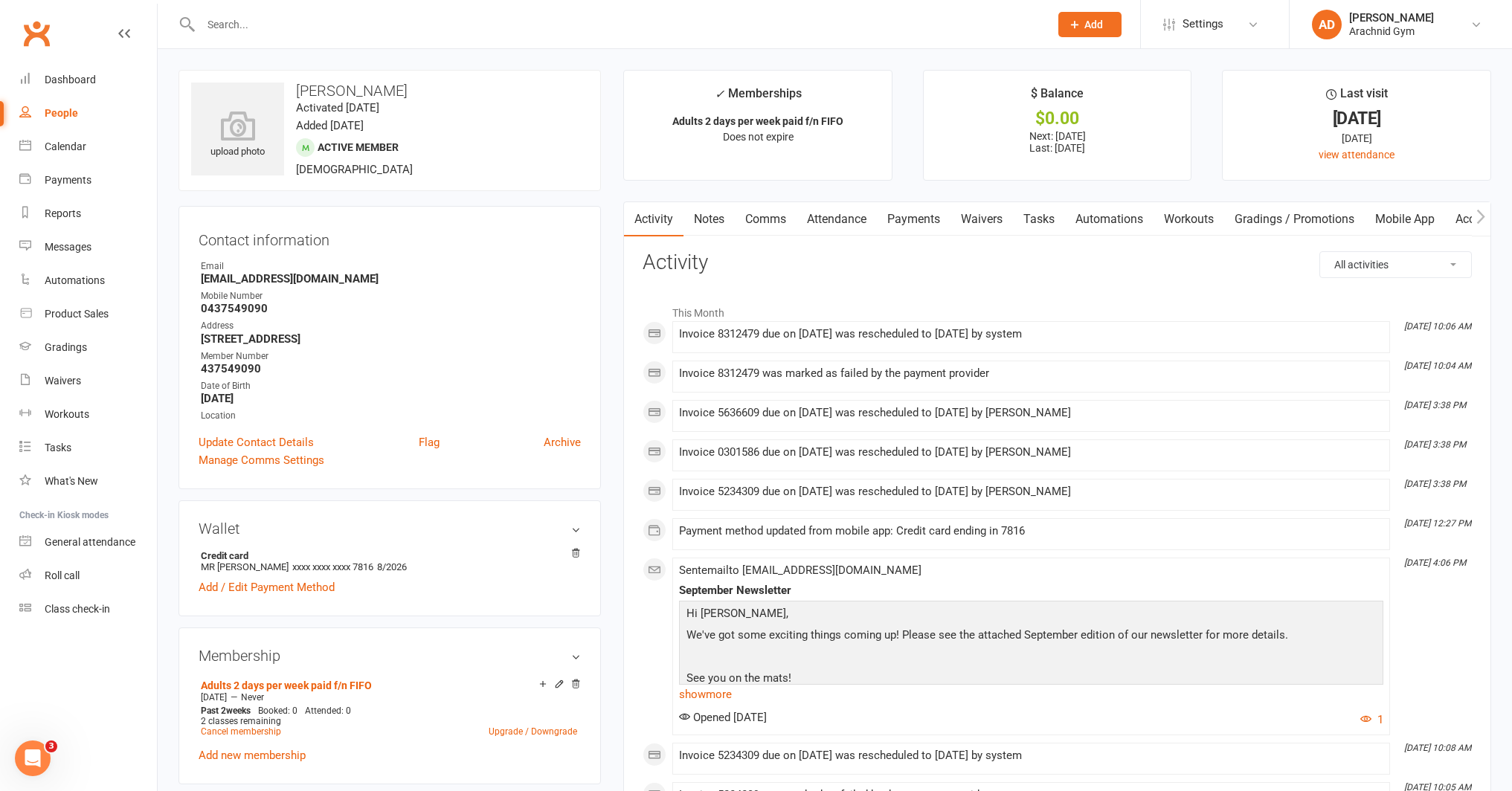
click at [908, 217] on link "Payments" at bounding box center [913, 219] width 73 height 34
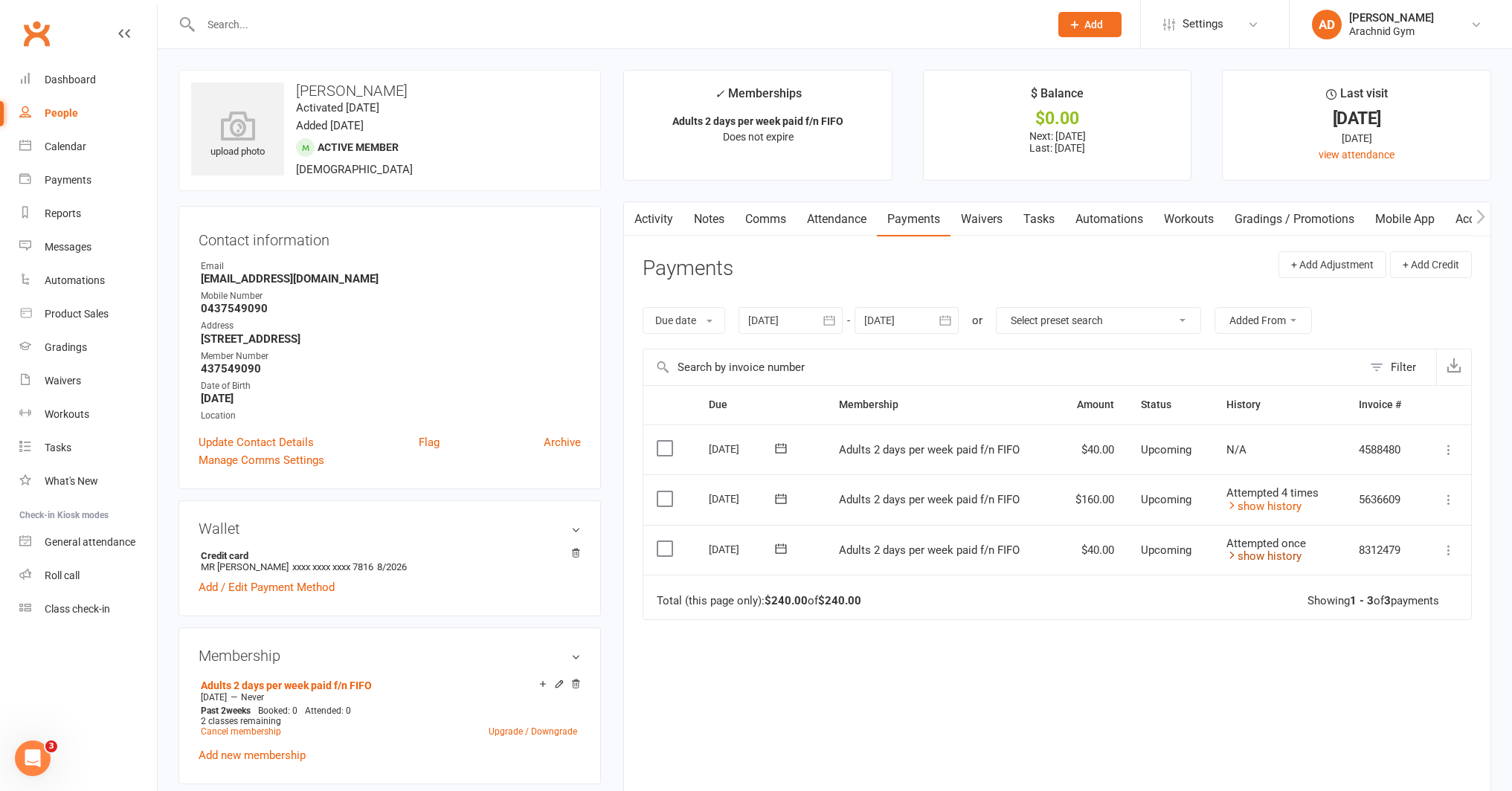
click at [1294, 553] on link "show history" at bounding box center [1264, 556] width 75 height 14
click at [686, 229] on link "Notes" at bounding box center [709, 219] width 51 height 34
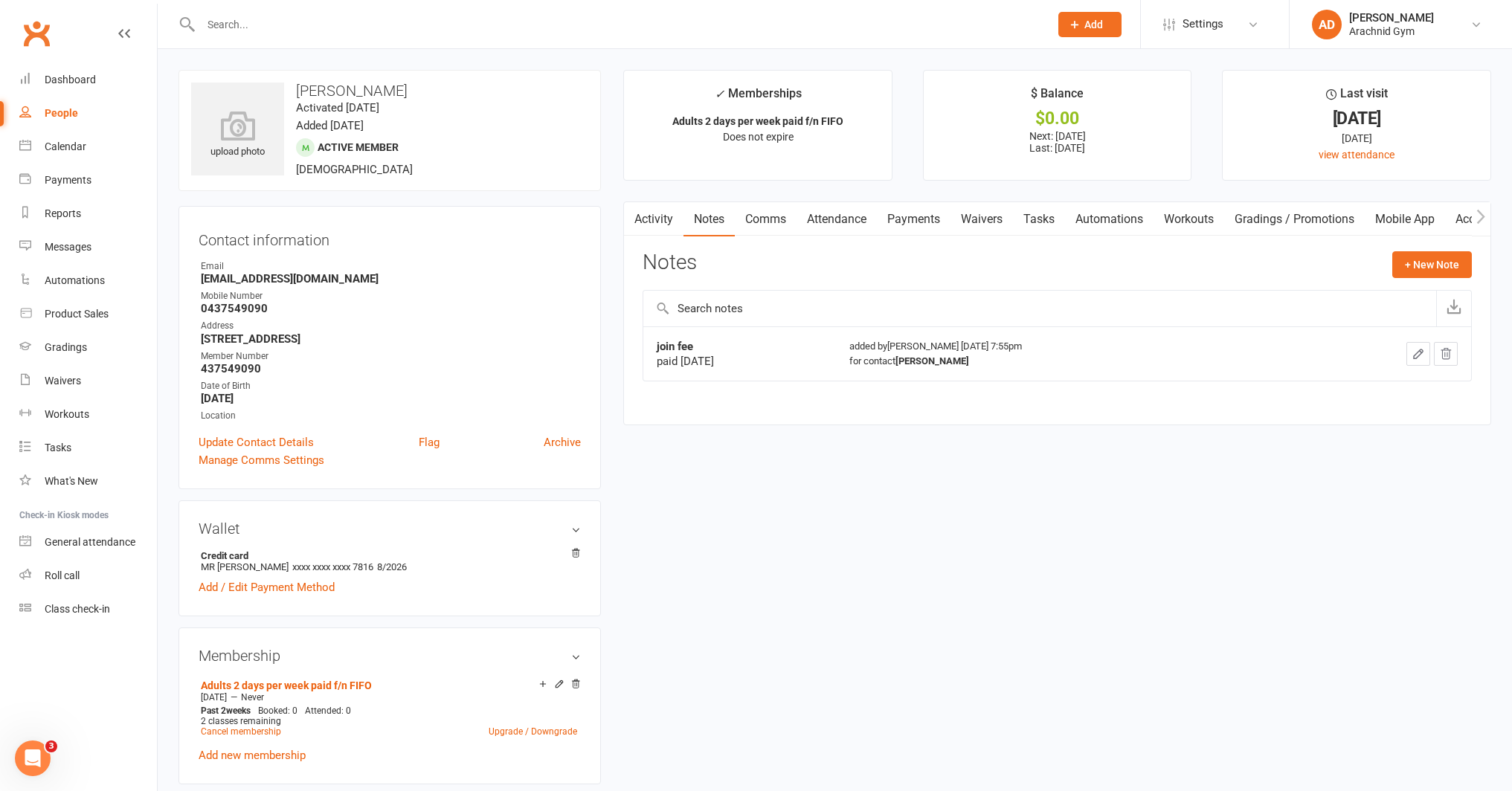
drag, startPoint x: 954, startPoint y: 217, endPoint x: 983, endPoint y: 220, distance: 29.2
click at [957, 217] on link "Waivers" at bounding box center [981, 219] width 62 height 34
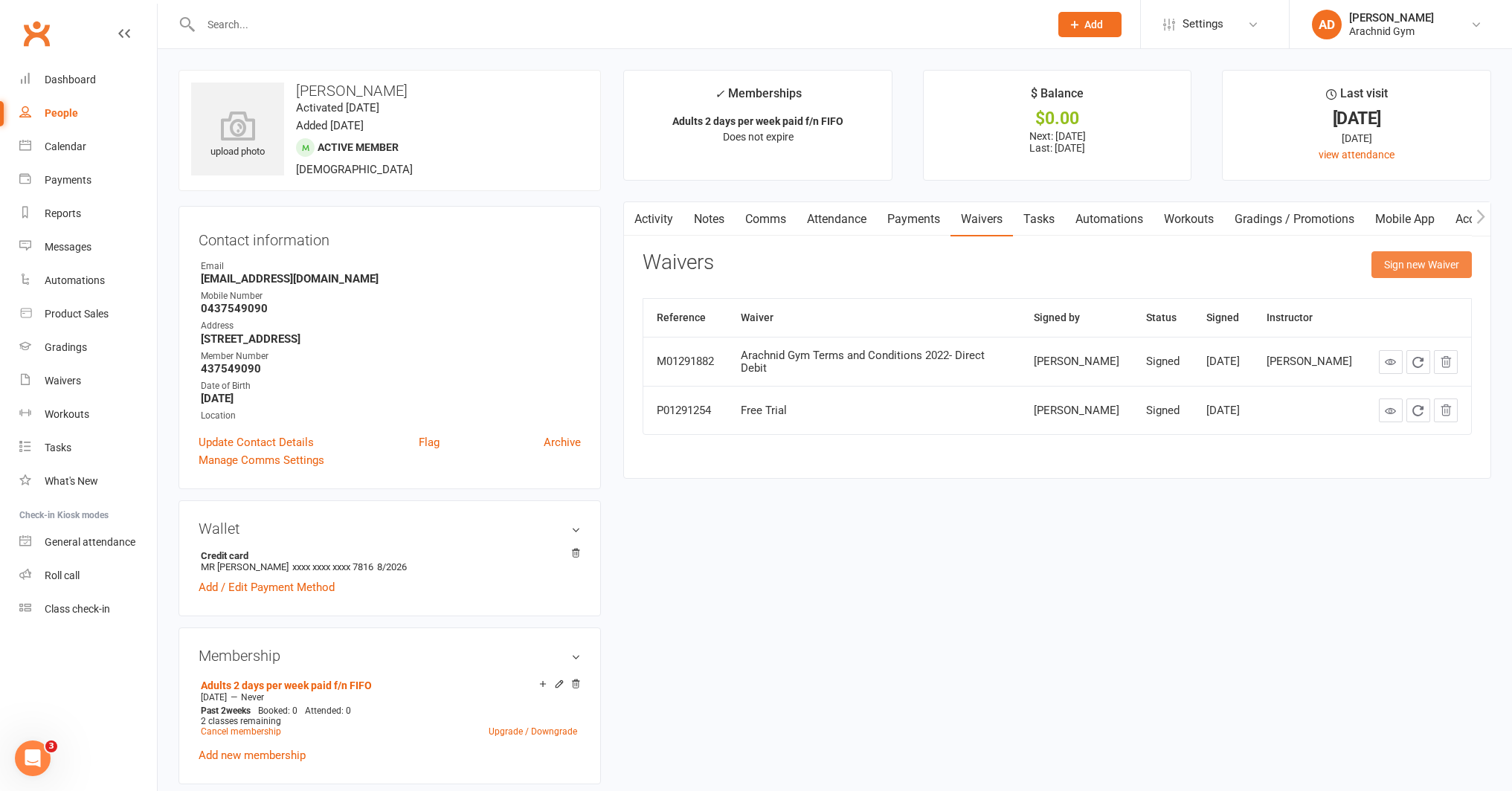
click at [1408, 266] on button "Sign new Waiver" at bounding box center [1422, 265] width 101 height 26
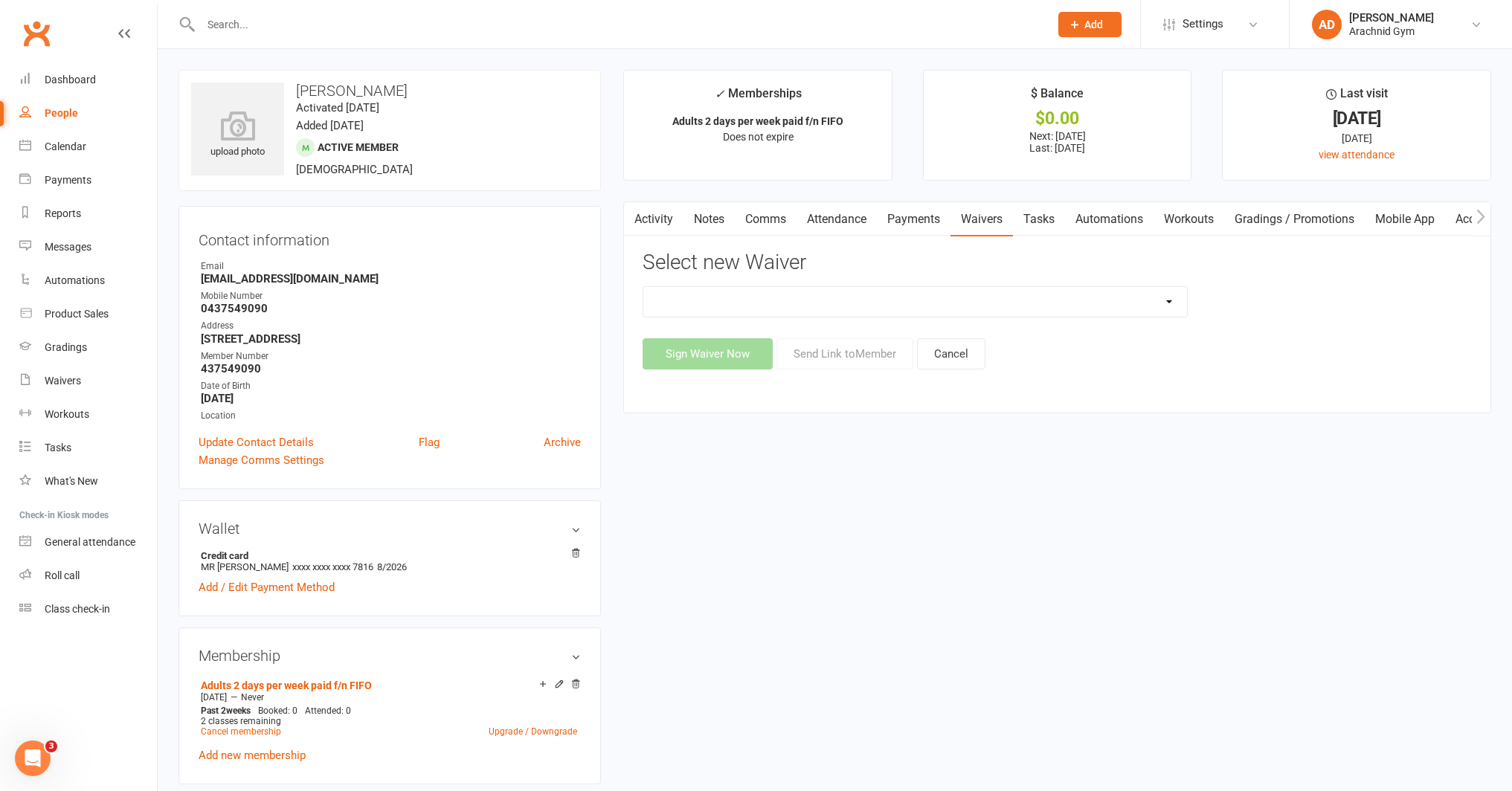
click at [753, 299] on select "Arachnid Gym Terms and Conditions 2022- Direct Debit Arachnid Gym Terms and Con…" at bounding box center [915, 301] width 544 height 30
select select "7469"
click at [643, 287] on select "Arachnid Gym Terms and Conditions 2022- Direct Debit Arachnid Gym Terms and Con…" at bounding box center [915, 301] width 544 height 30
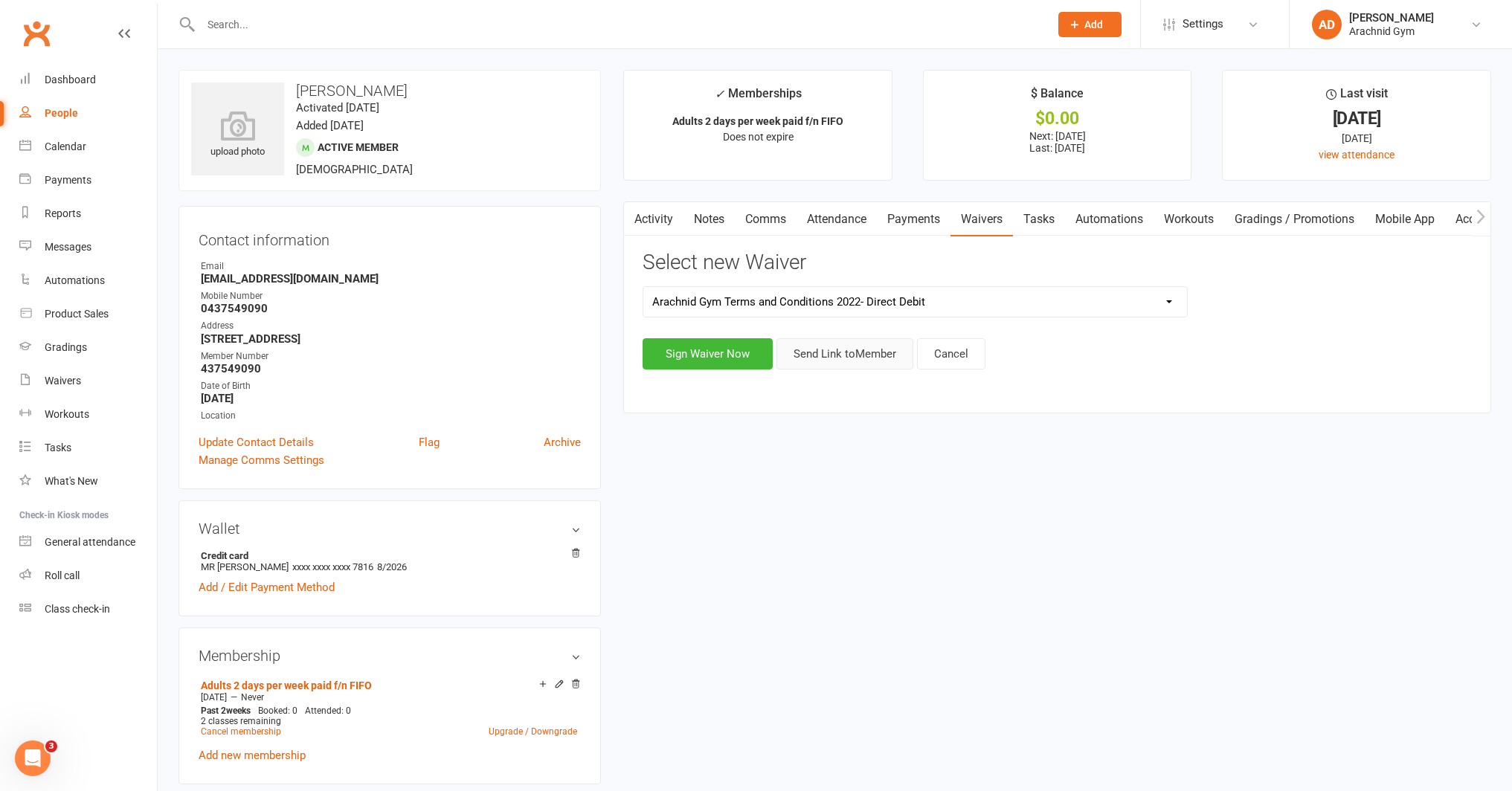
click at [863, 360] on button "Send Link to Member" at bounding box center [845, 354] width 137 height 32
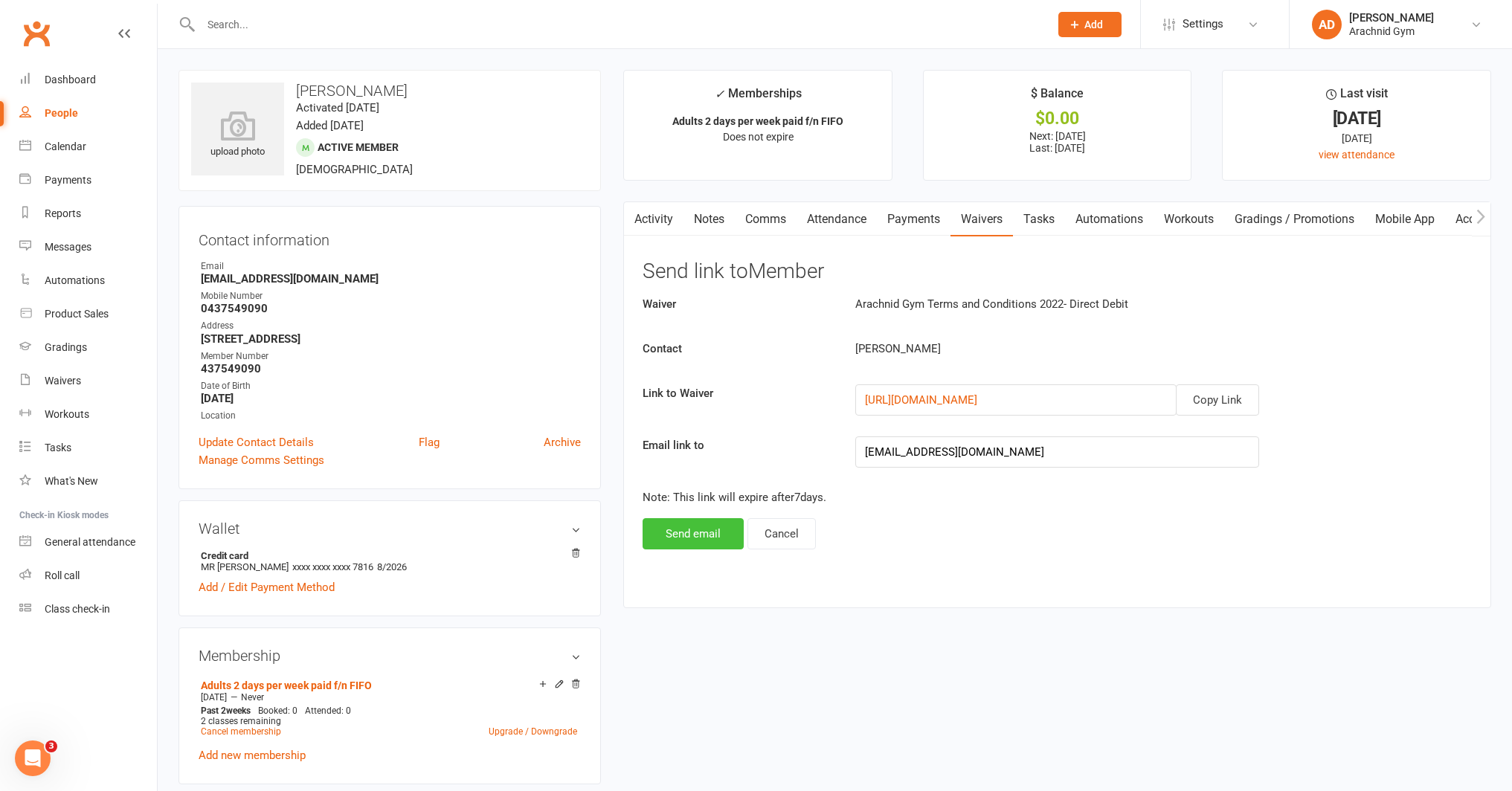
click at [721, 534] on button "Send email" at bounding box center [693, 533] width 102 height 32
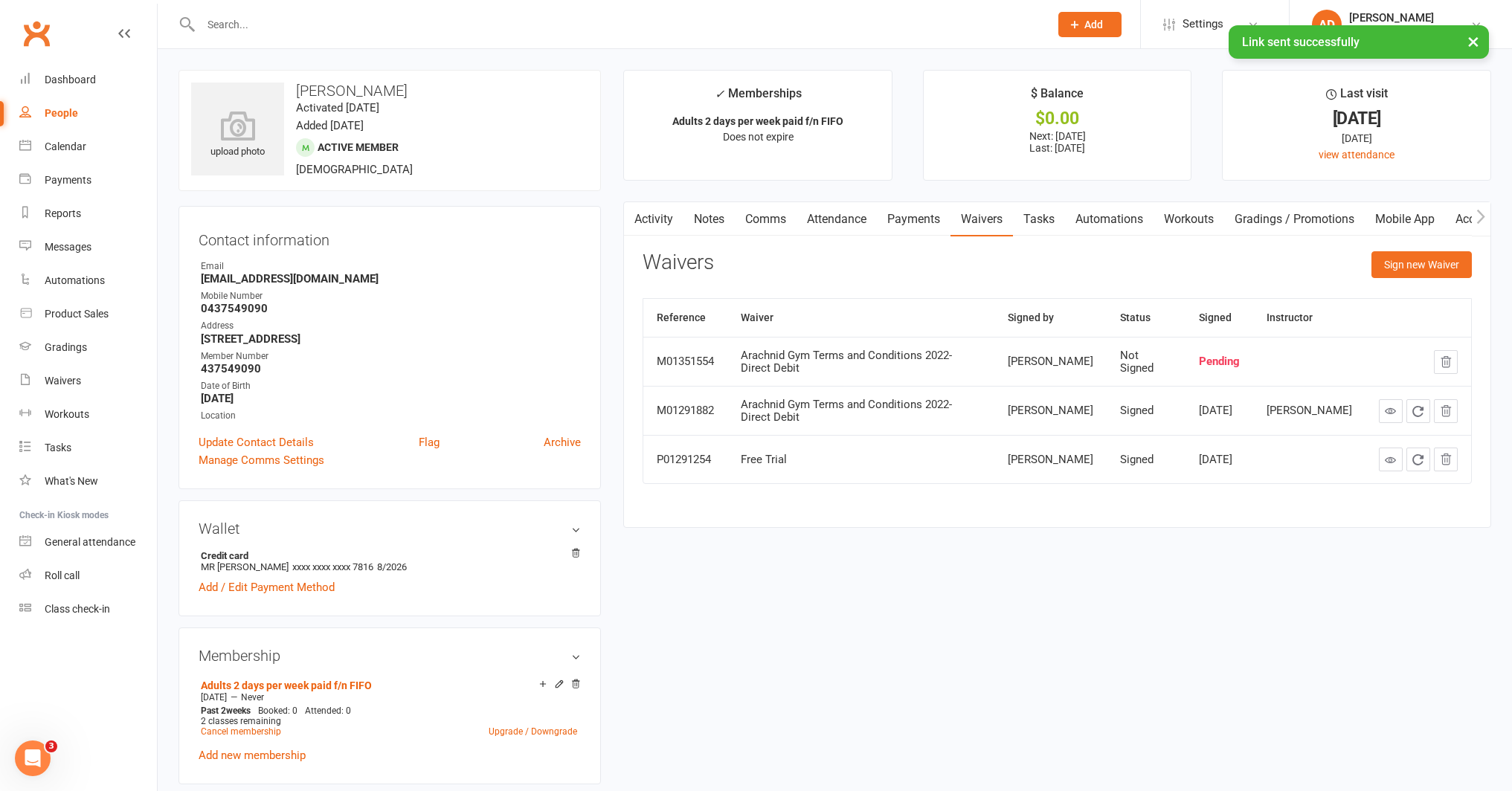
click at [660, 226] on link "Activity" at bounding box center [654, 219] width 60 height 34
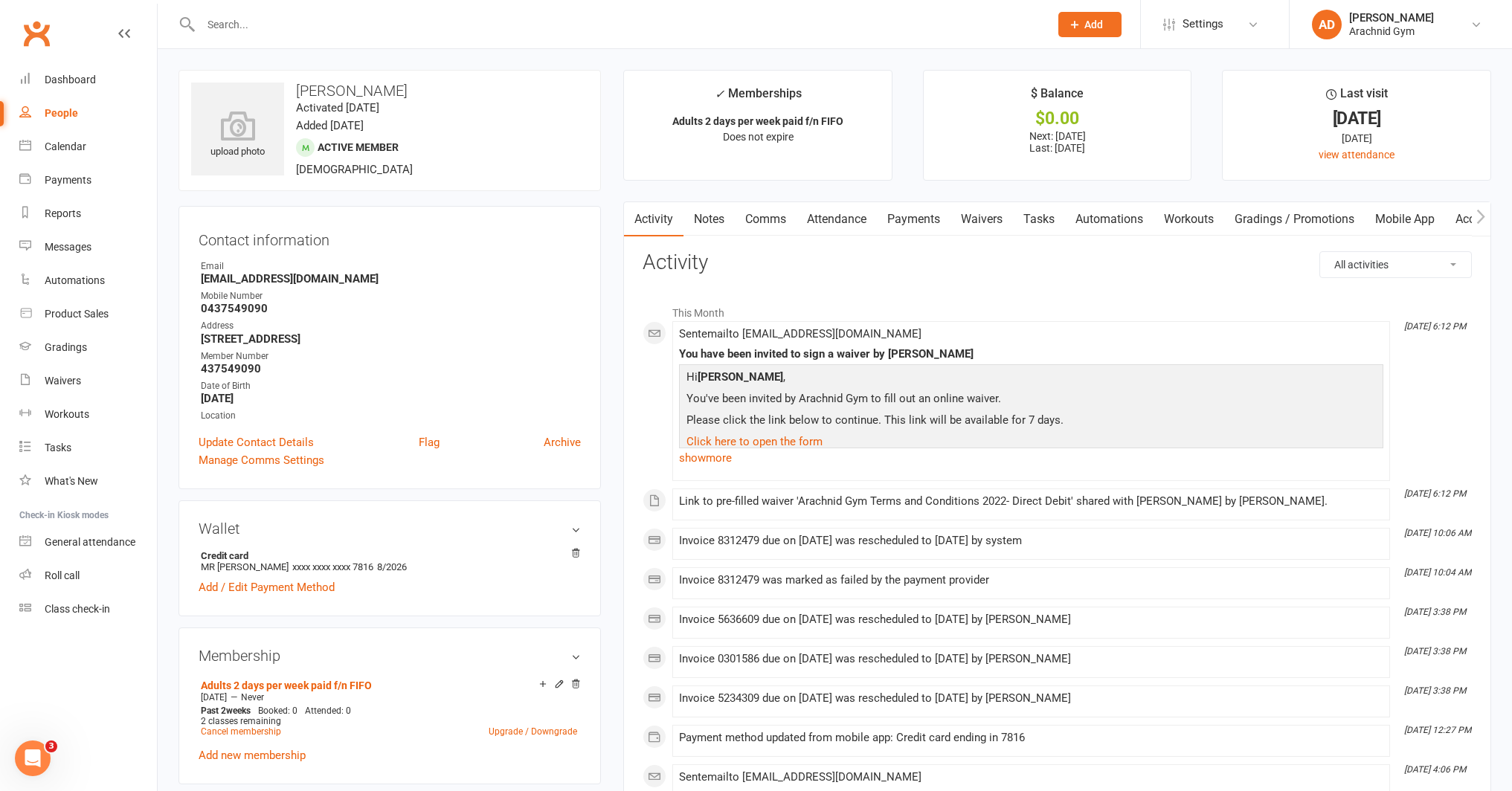
click at [928, 224] on link "Payments" at bounding box center [913, 219] width 73 height 34
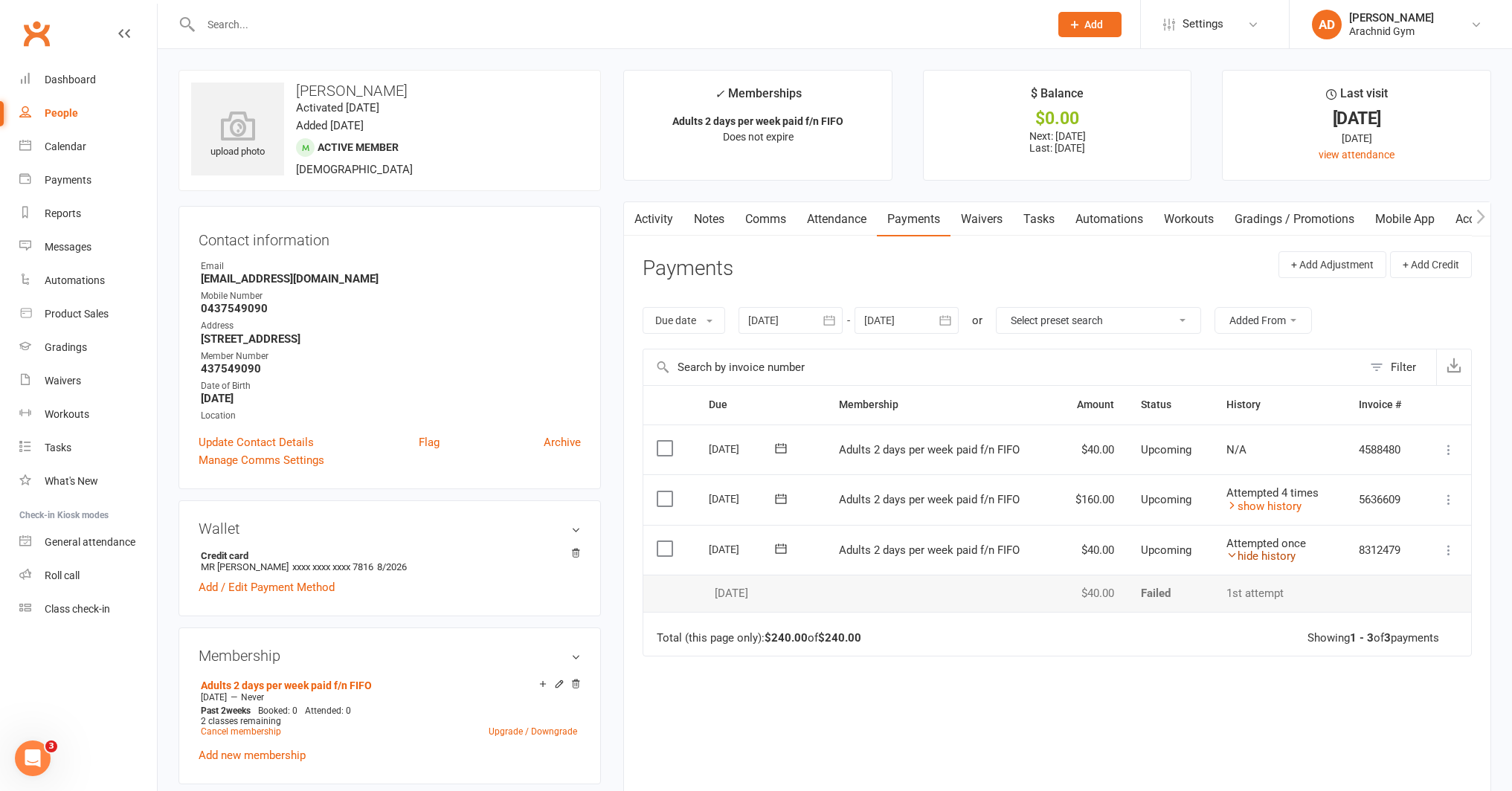
click at [1271, 554] on link "hide history" at bounding box center [1260, 556] width 69 height 14
click at [1271, 554] on link "show history" at bounding box center [1264, 556] width 75 height 14
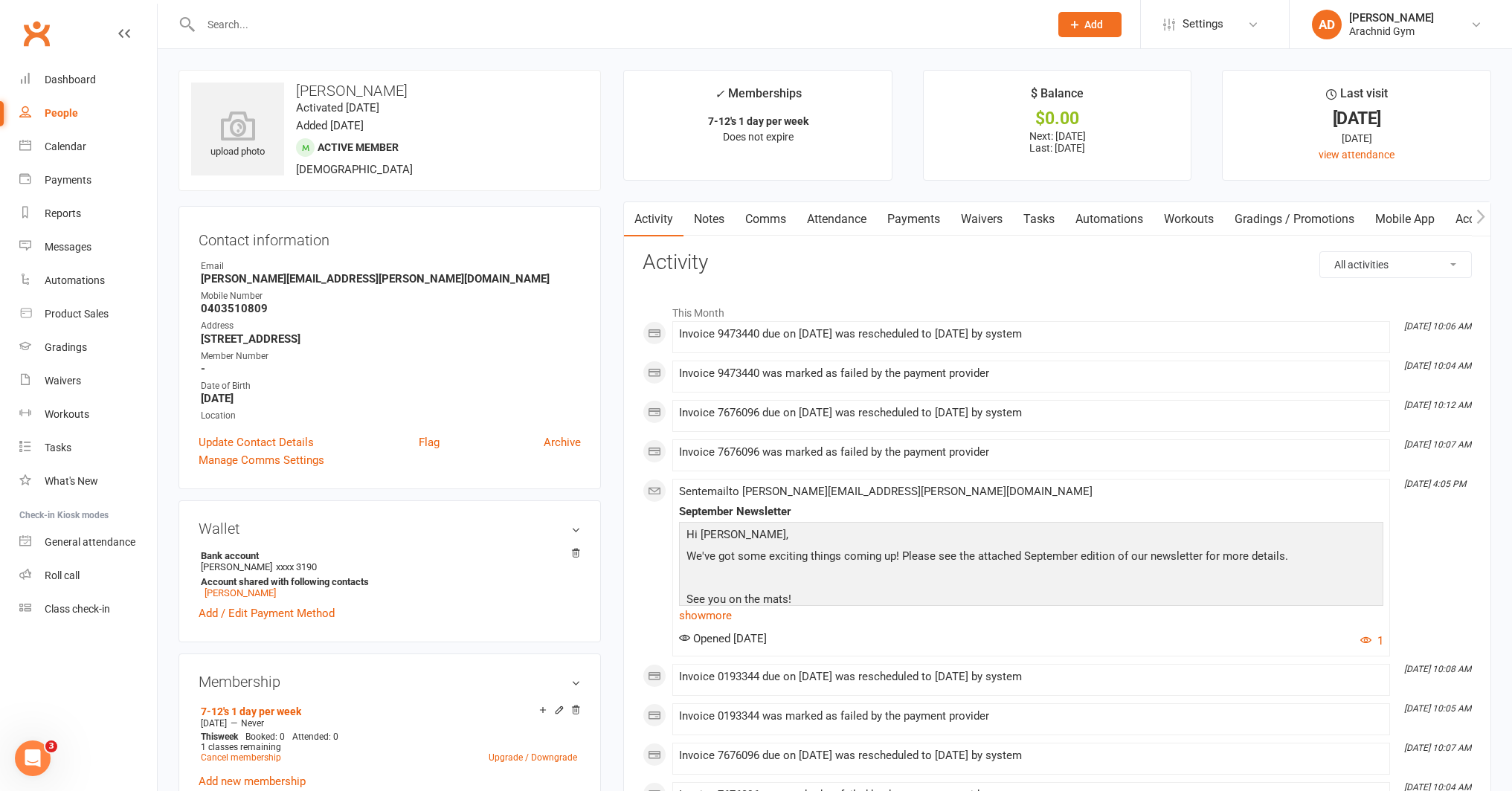
click at [920, 224] on link "Payments" at bounding box center [913, 219] width 73 height 34
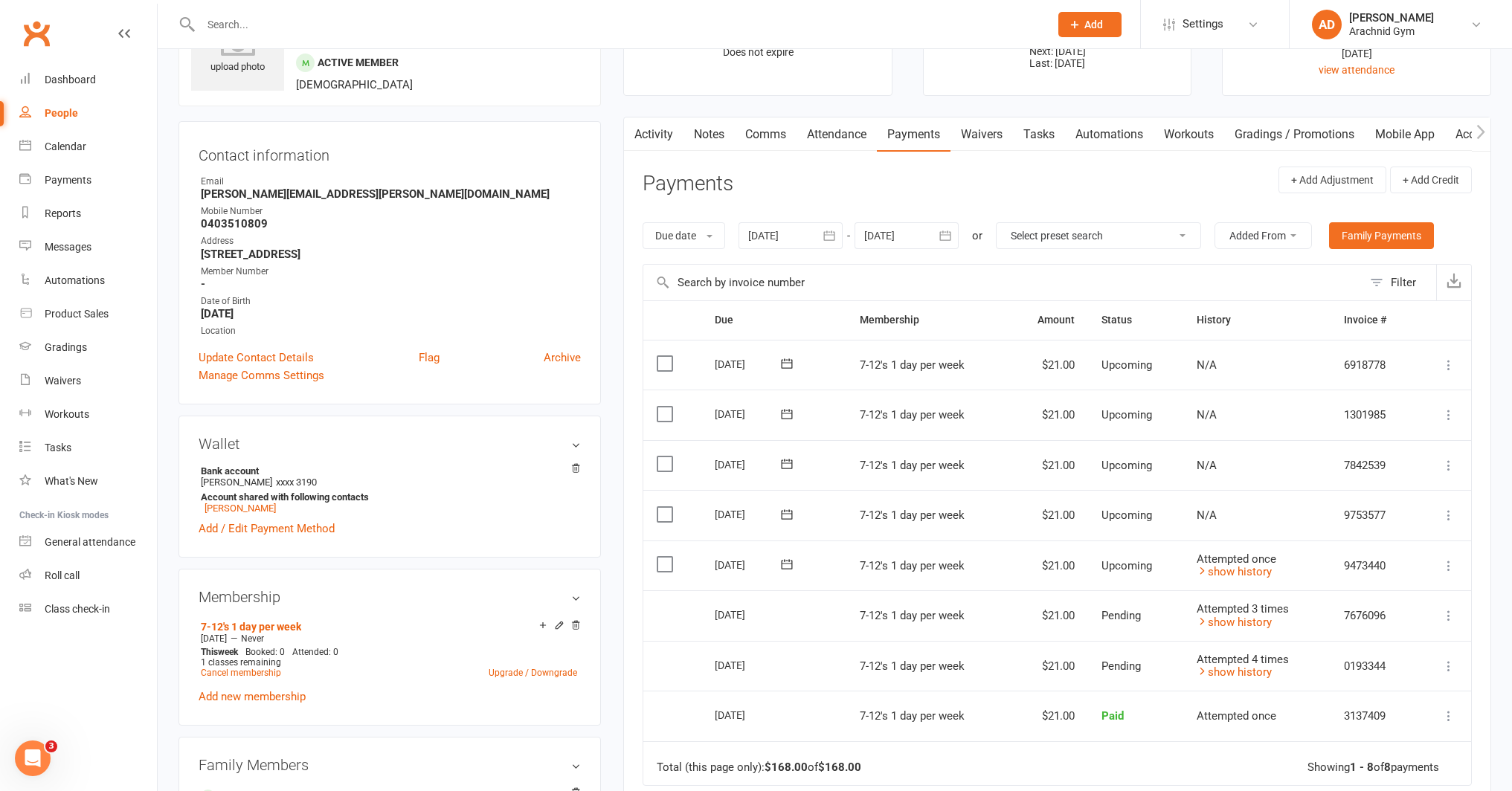
scroll to position [90, 0]
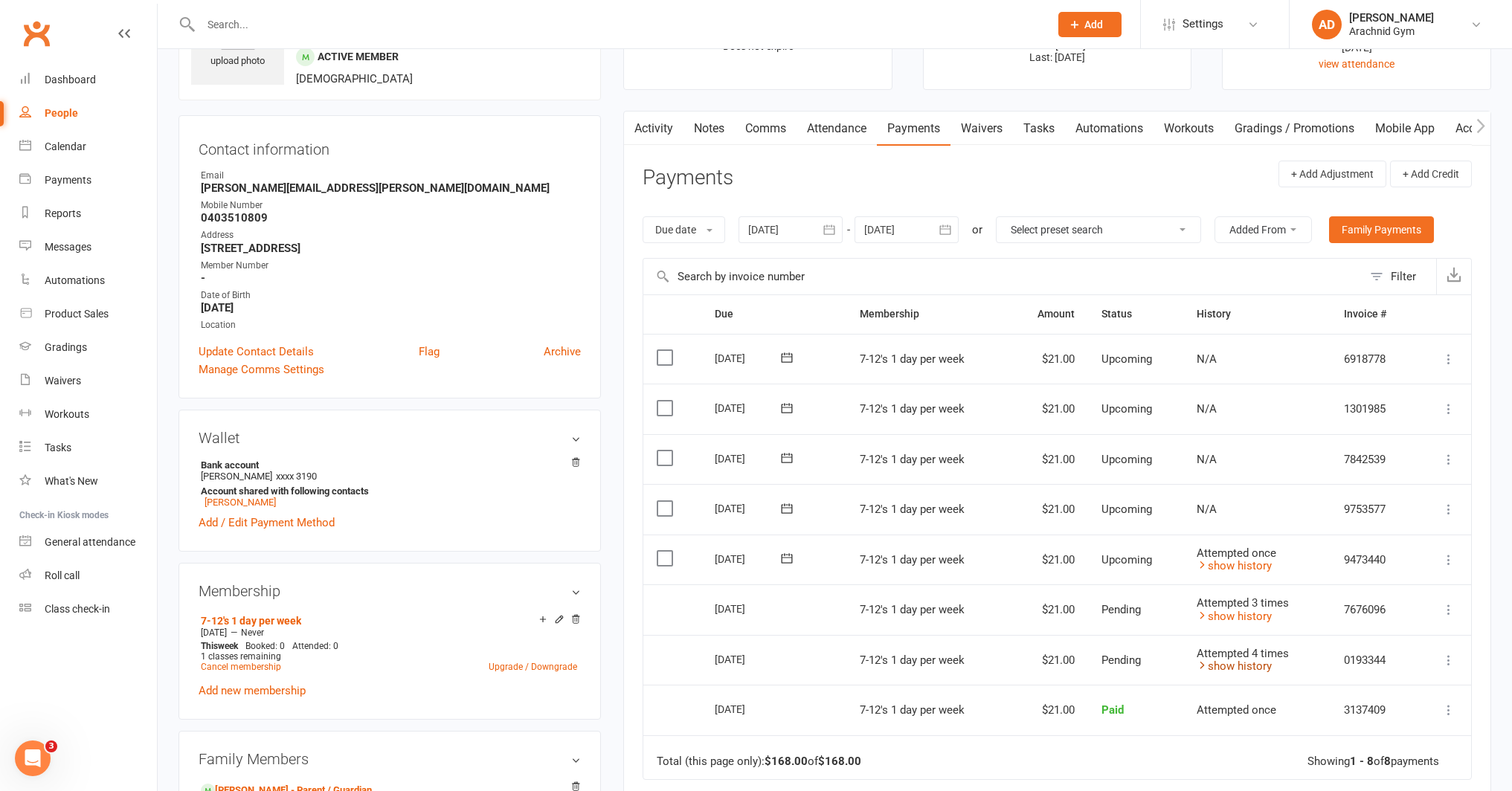
click at [1220, 667] on link "show history" at bounding box center [1234, 666] width 75 height 14
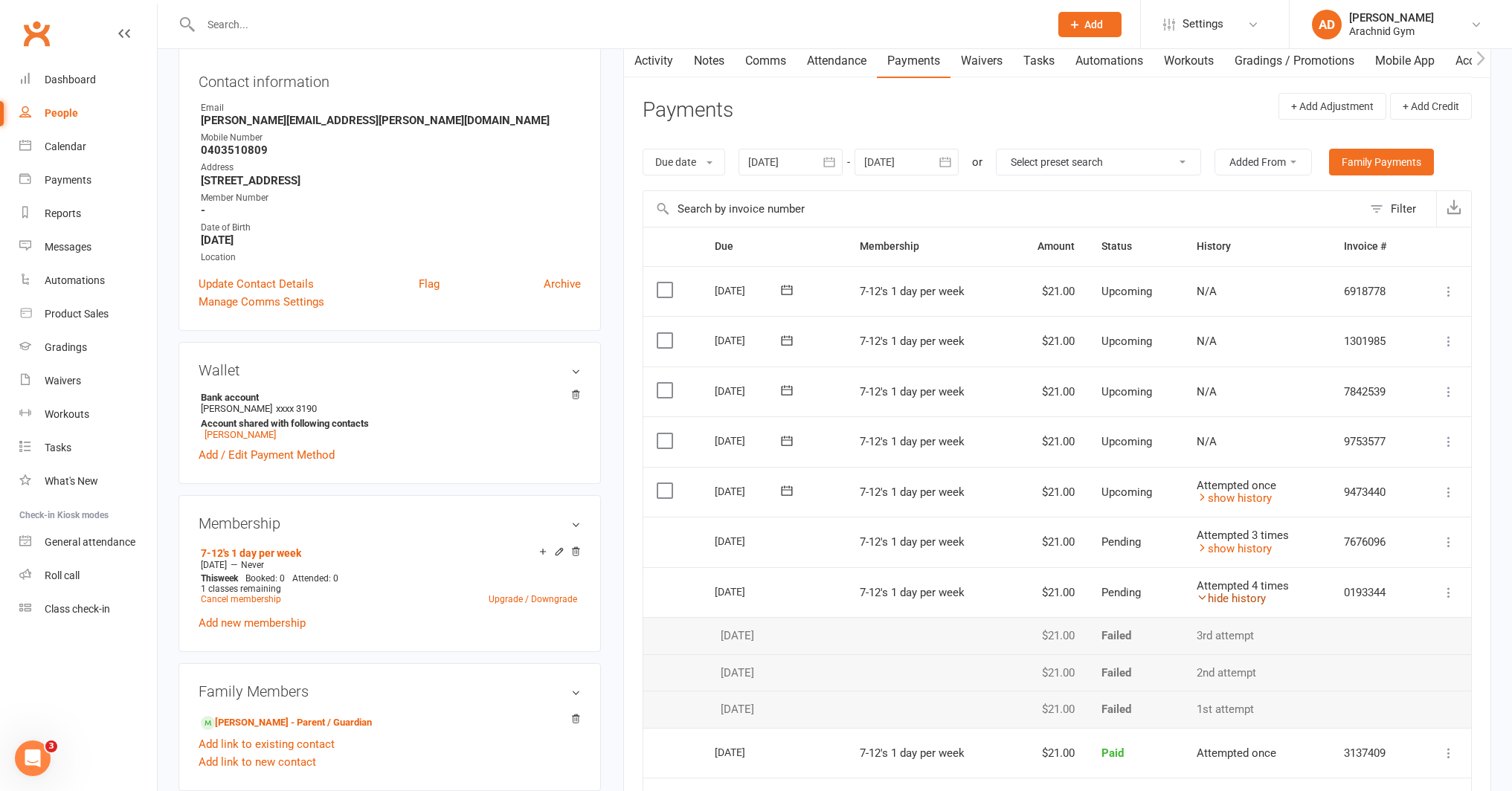
scroll to position [173, 0]
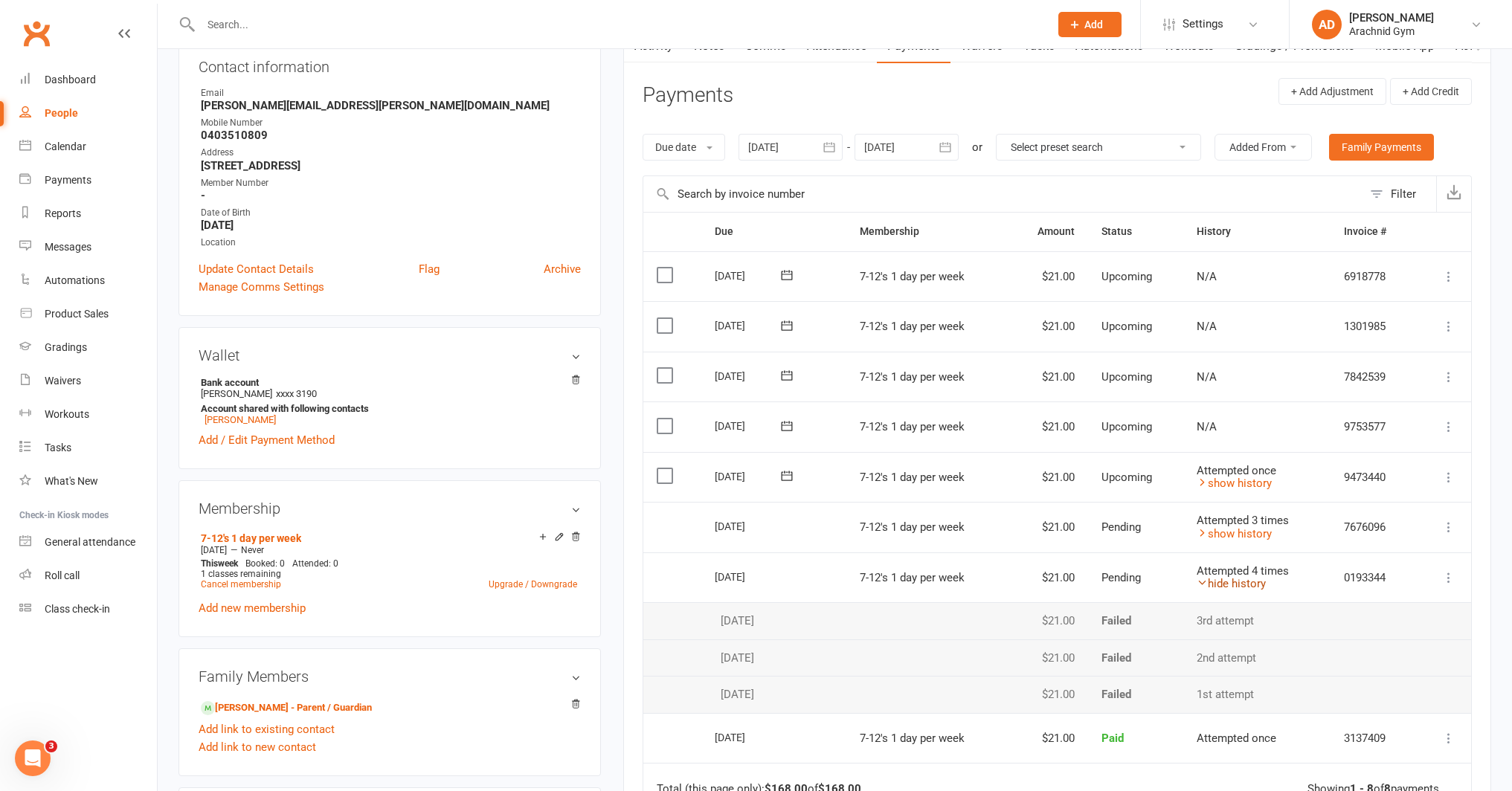
click at [1238, 587] on link "hide history" at bounding box center [1230, 584] width 69 height 14
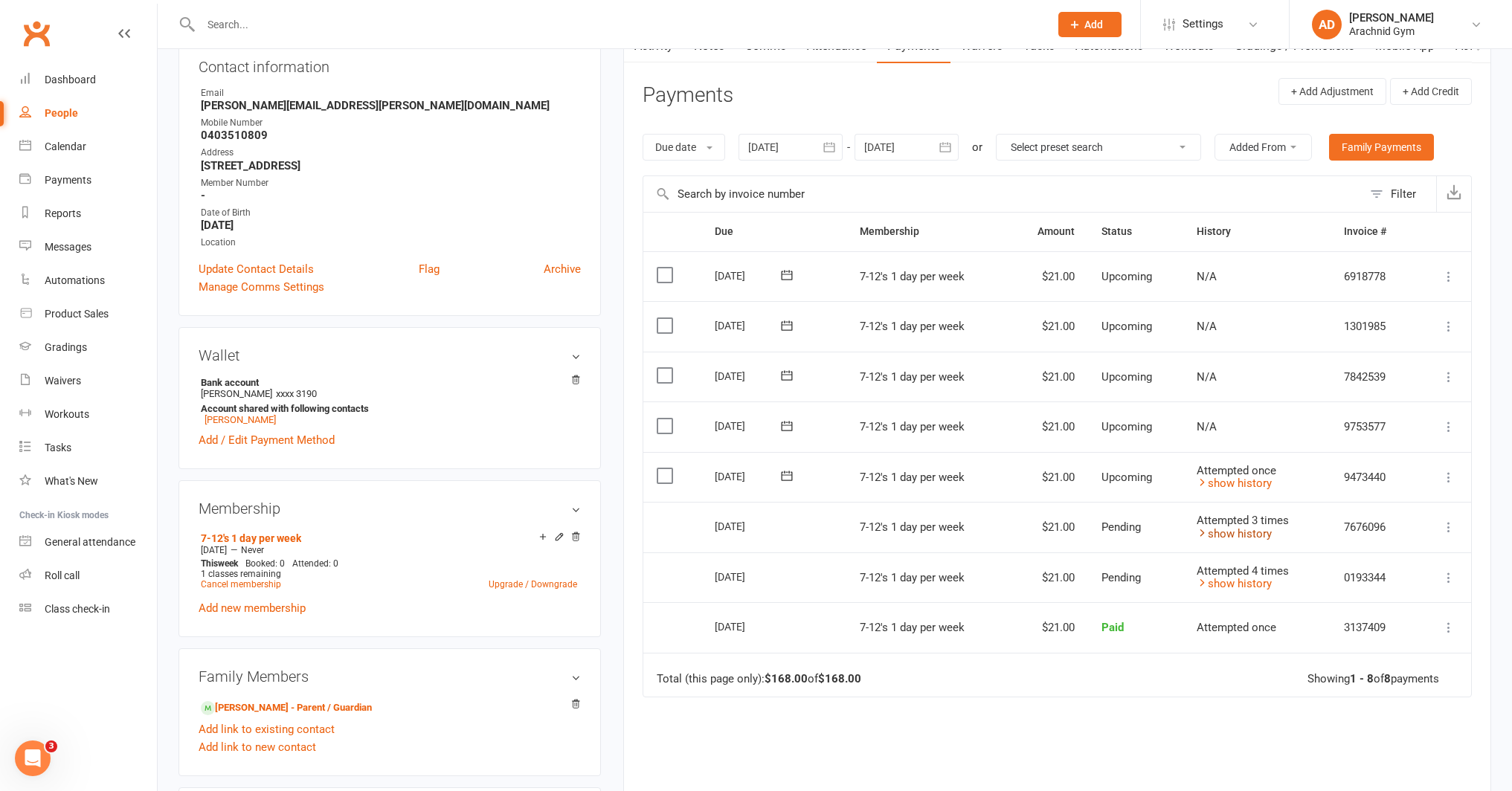
click at [1246, 535] on link "show history" at bounding box center [1234, 534] width 75 height 14
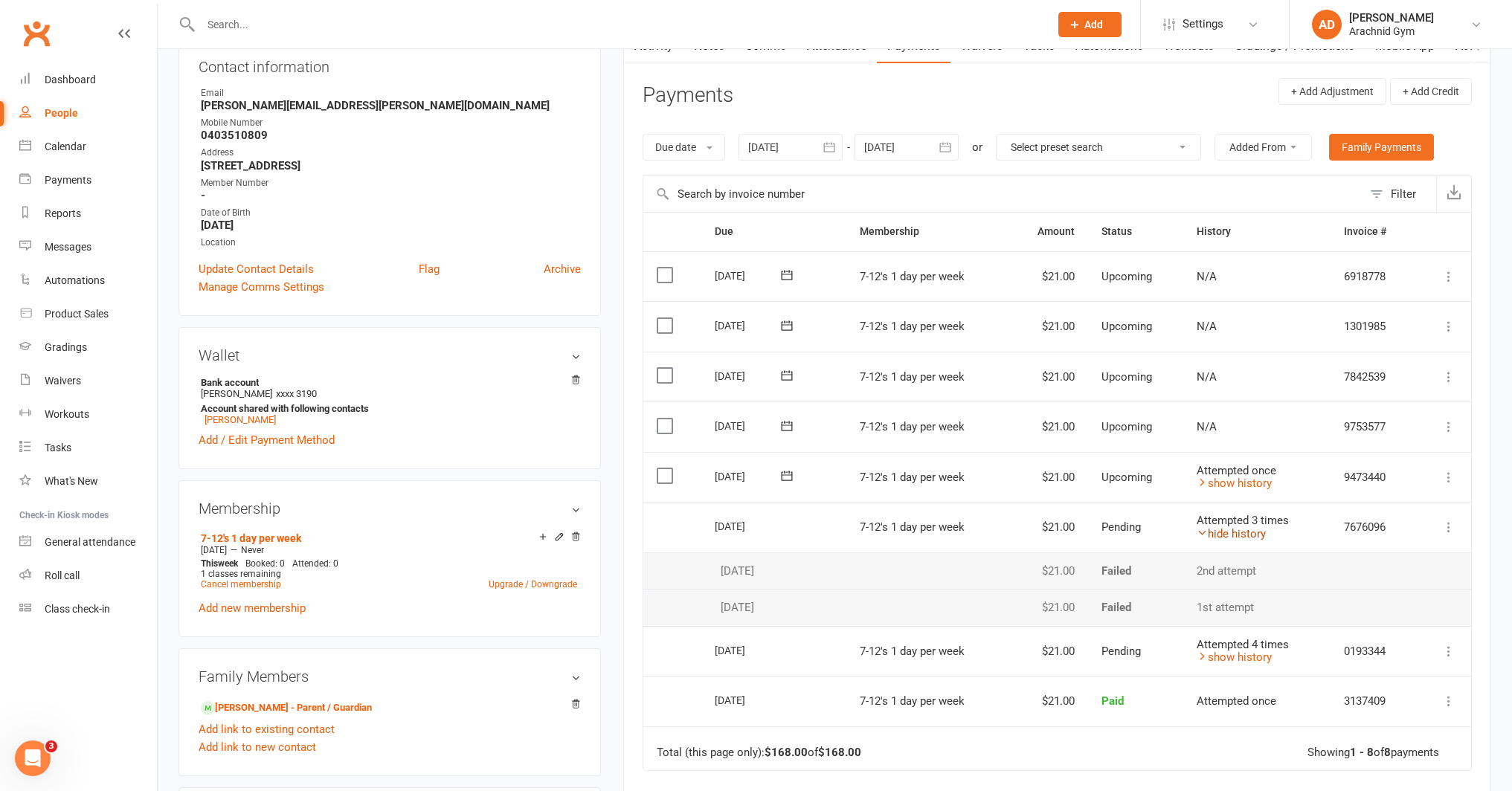
click at [1246, 535] on link "hide history" at bounding box center [1230, 534] width 69 height 14
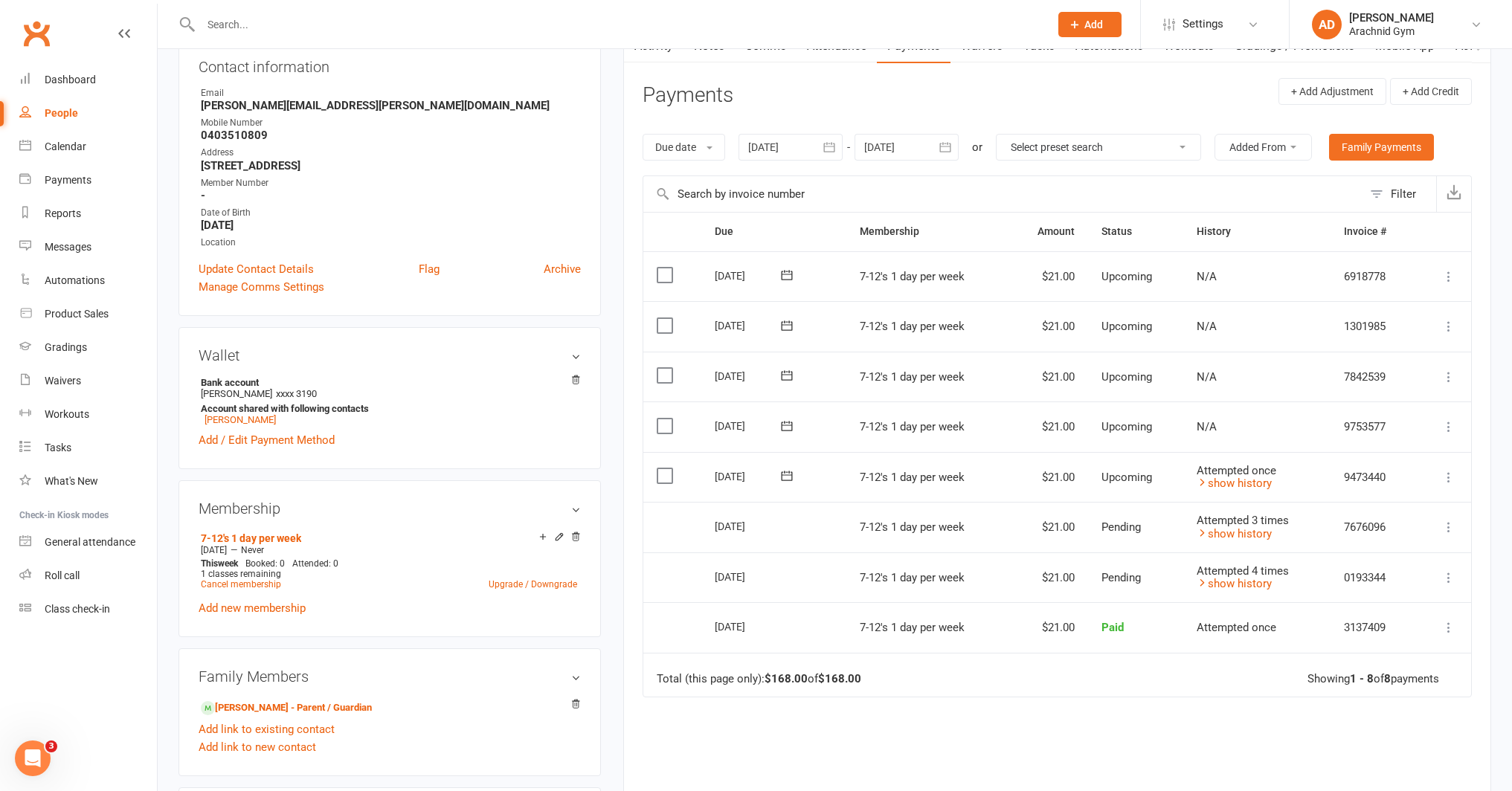
click at [1236, 489] on td "Attempted once show history" at bounding box center [1257, 477] width 148 height 50
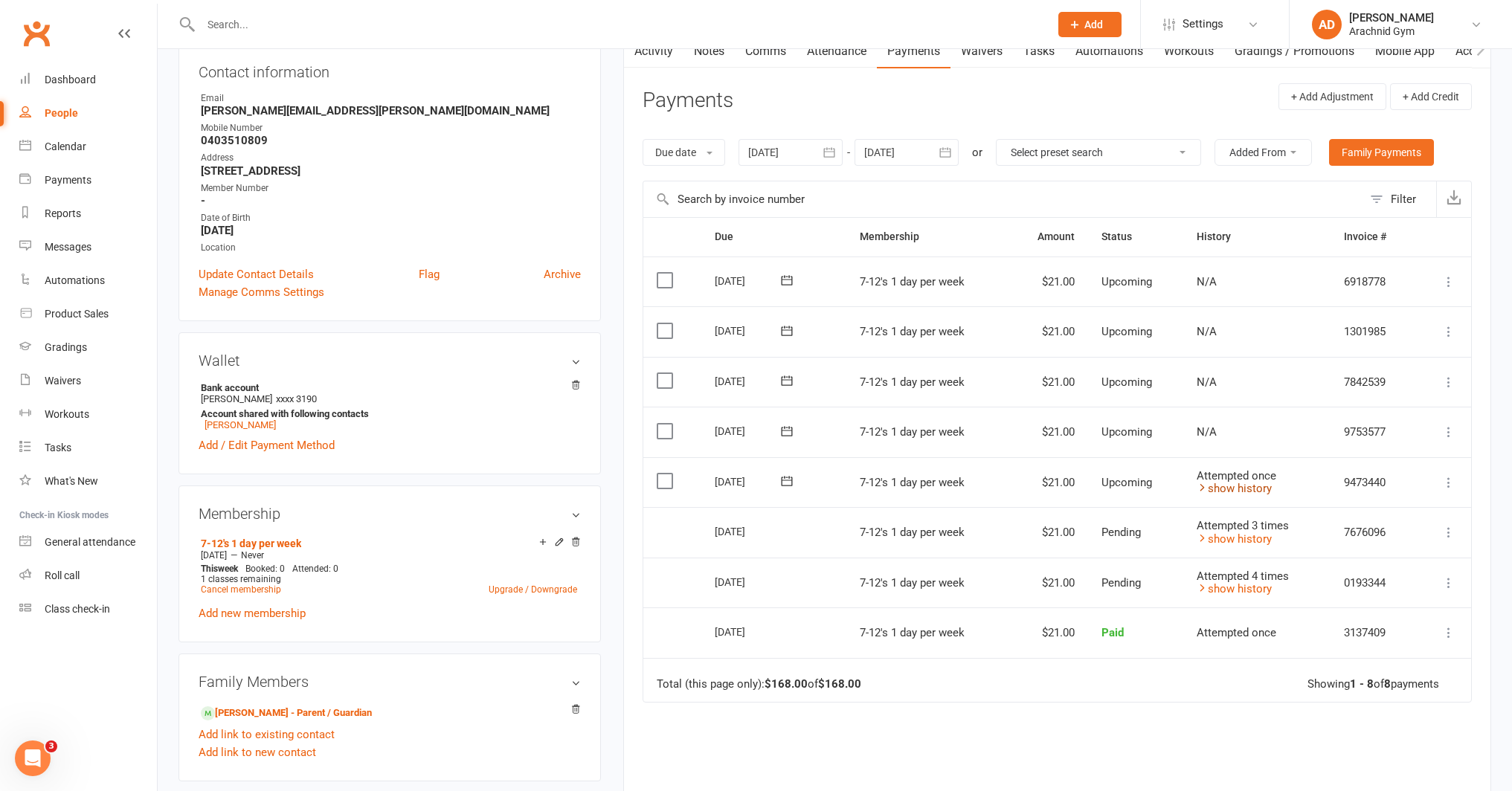
click at [1230, 489] on link "show history" at bounding box center [1234, 489] width 75 height 14
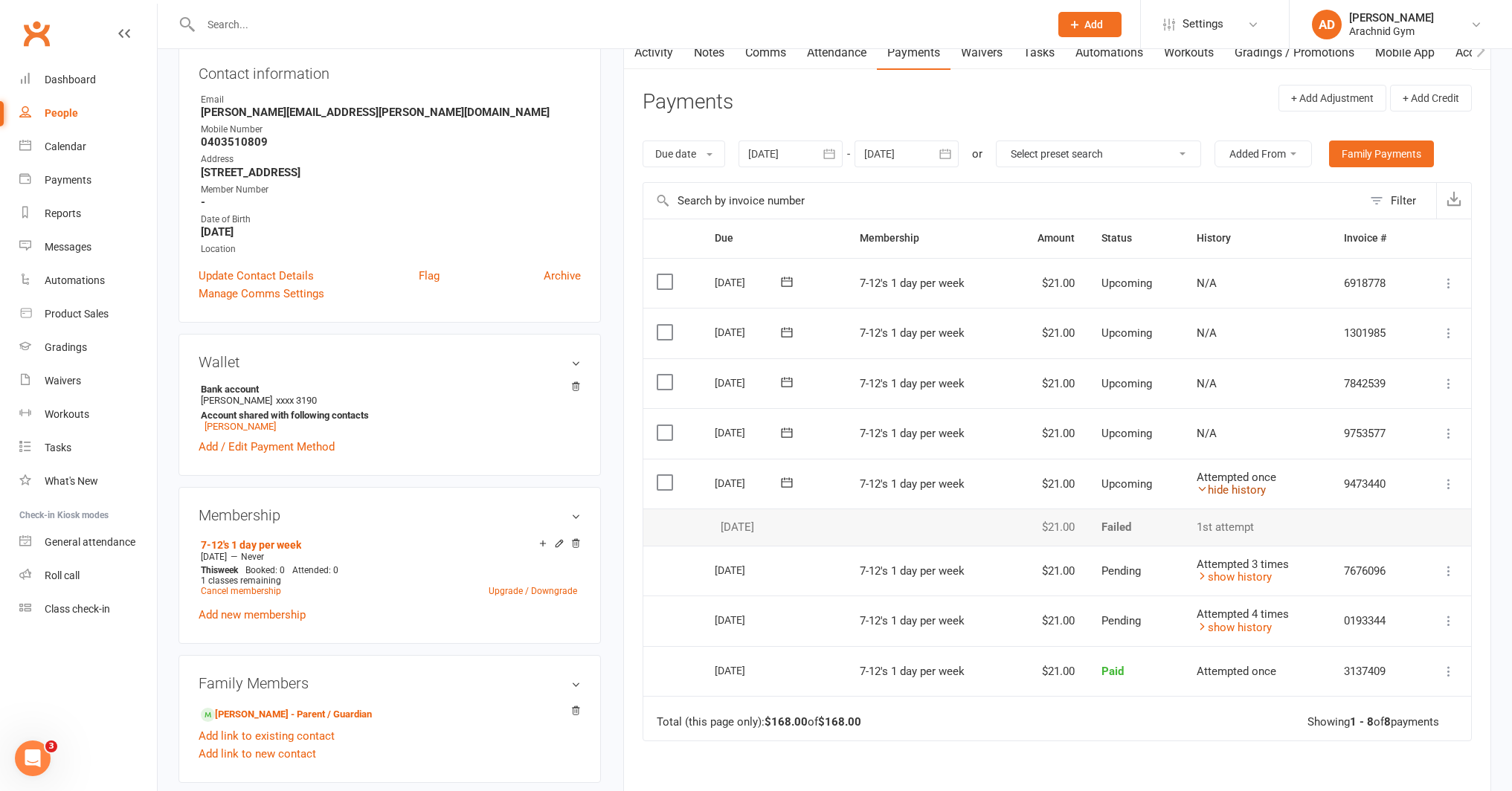
scroll to position [171, 0]
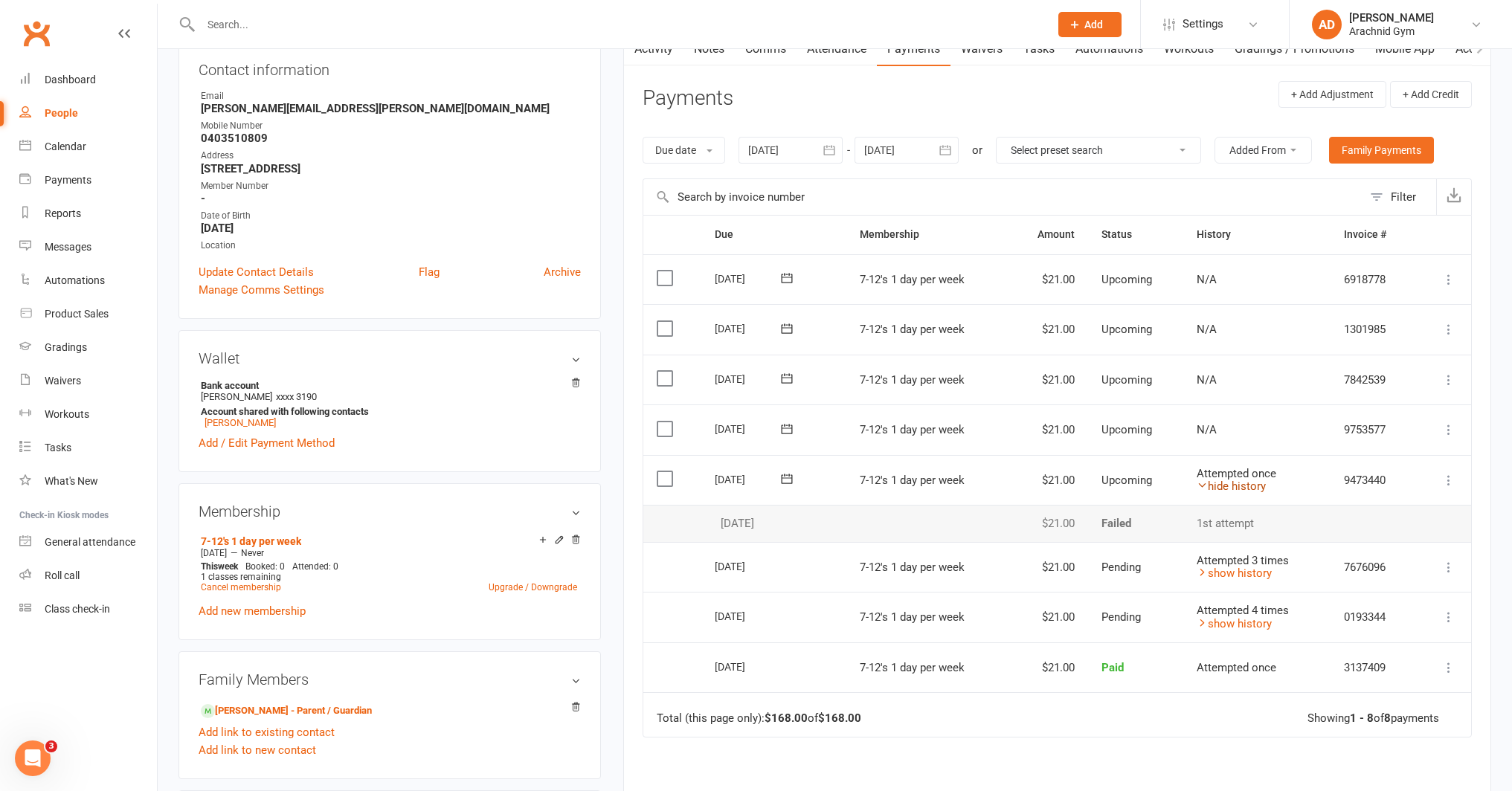
click at [1213, 487] on link "hide history" at bounding box center [1230, 486] width 69 height 14
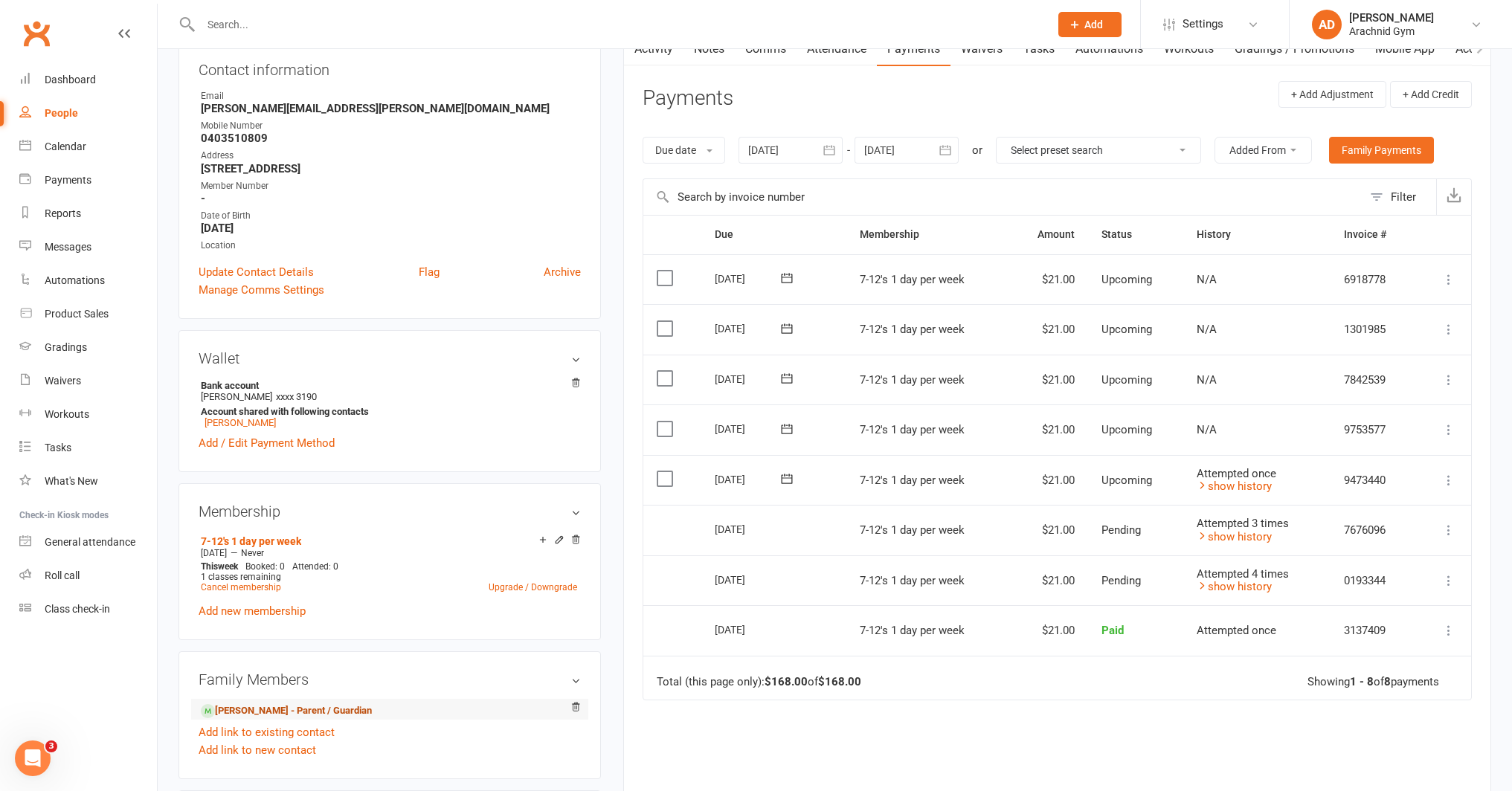
click at [293, 709] on link "[PERSON_NAME] - Parent / Guardian" at bounding box center [286, 711] width 171 height 15
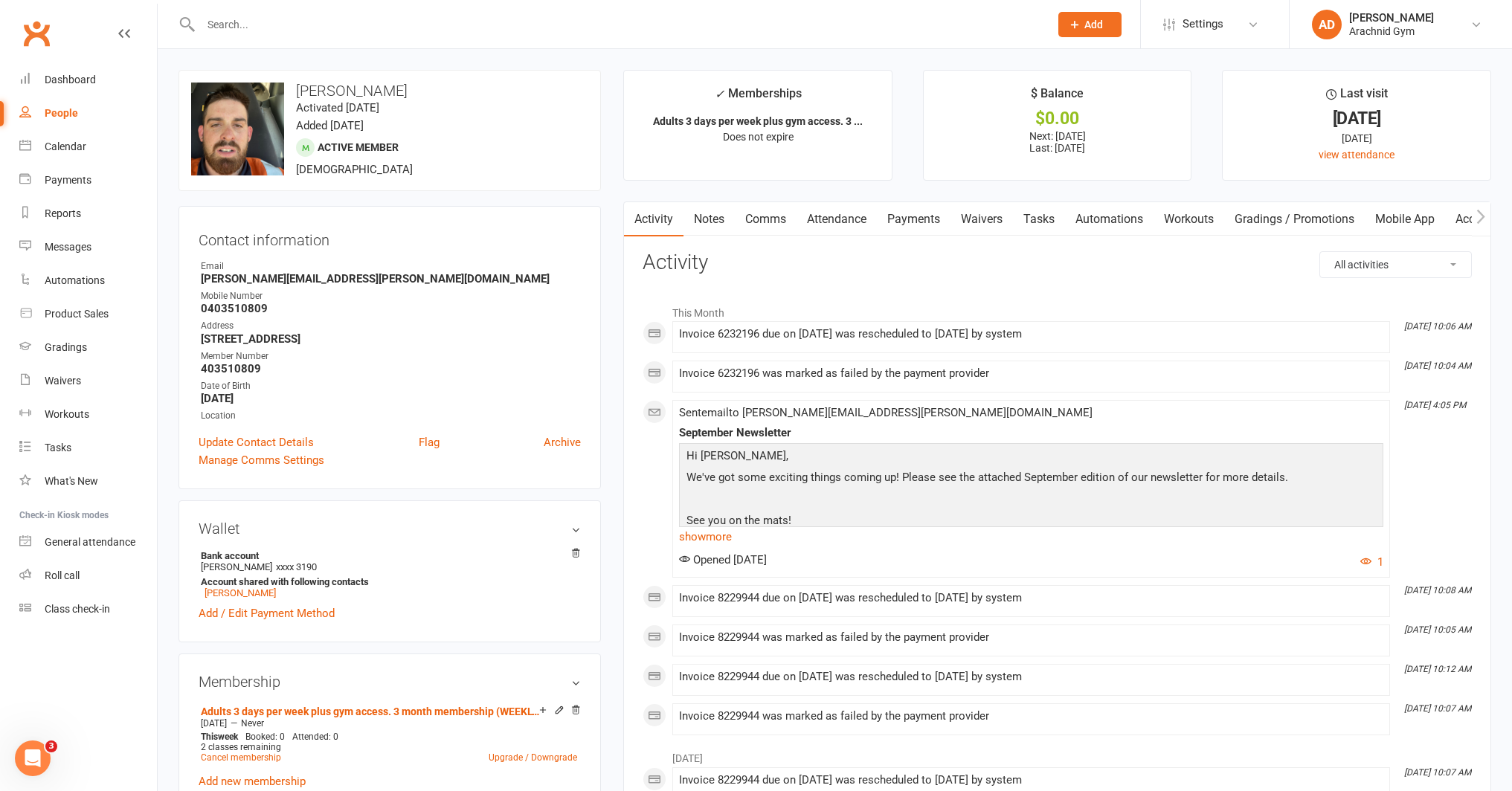
click at [920, 225] on link "Payments" at bounding box center [913, 219] width 73 height 34
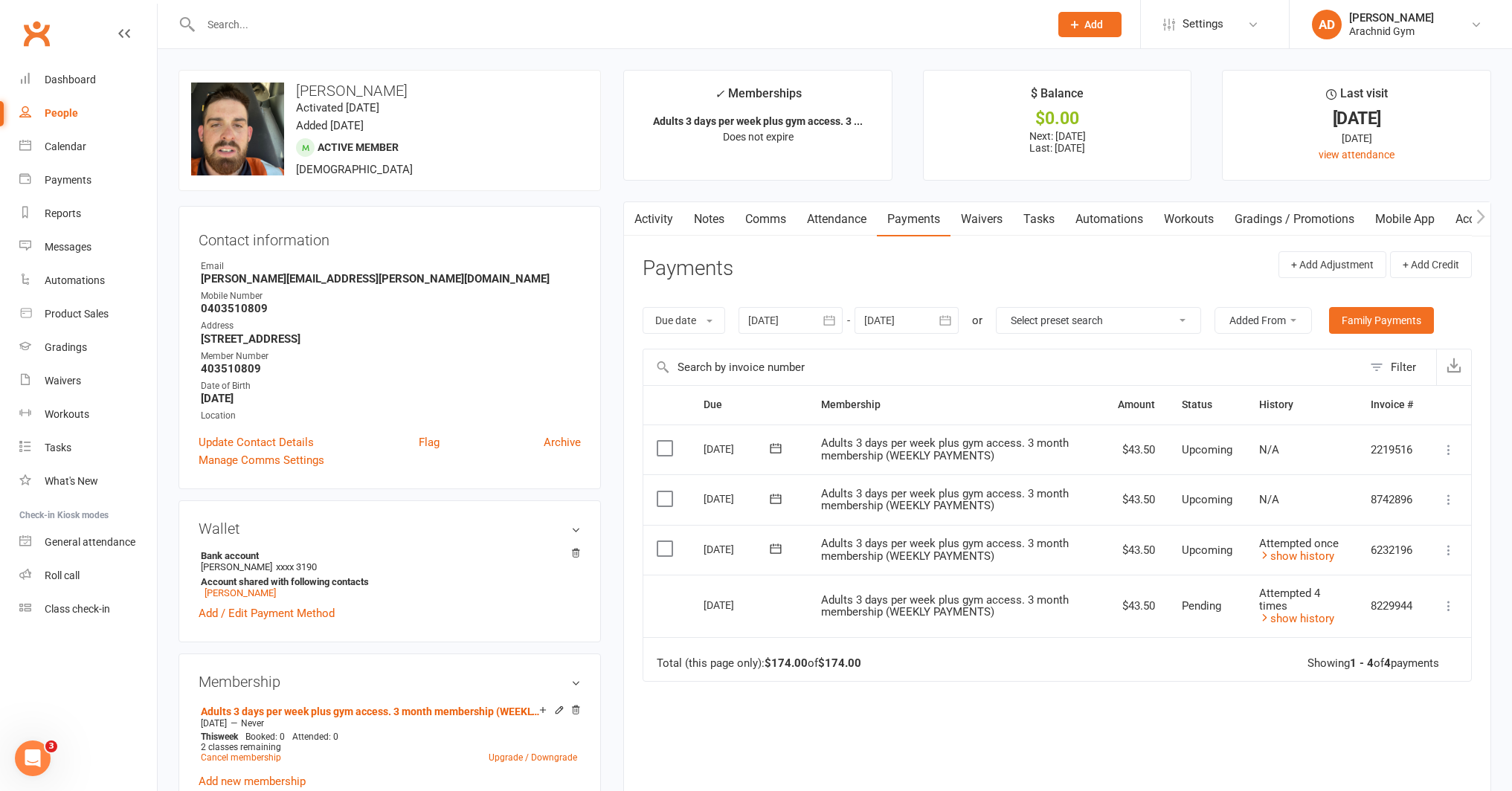
click at [803, 327] on div at bounding box center [790, 320] width 104 height 26
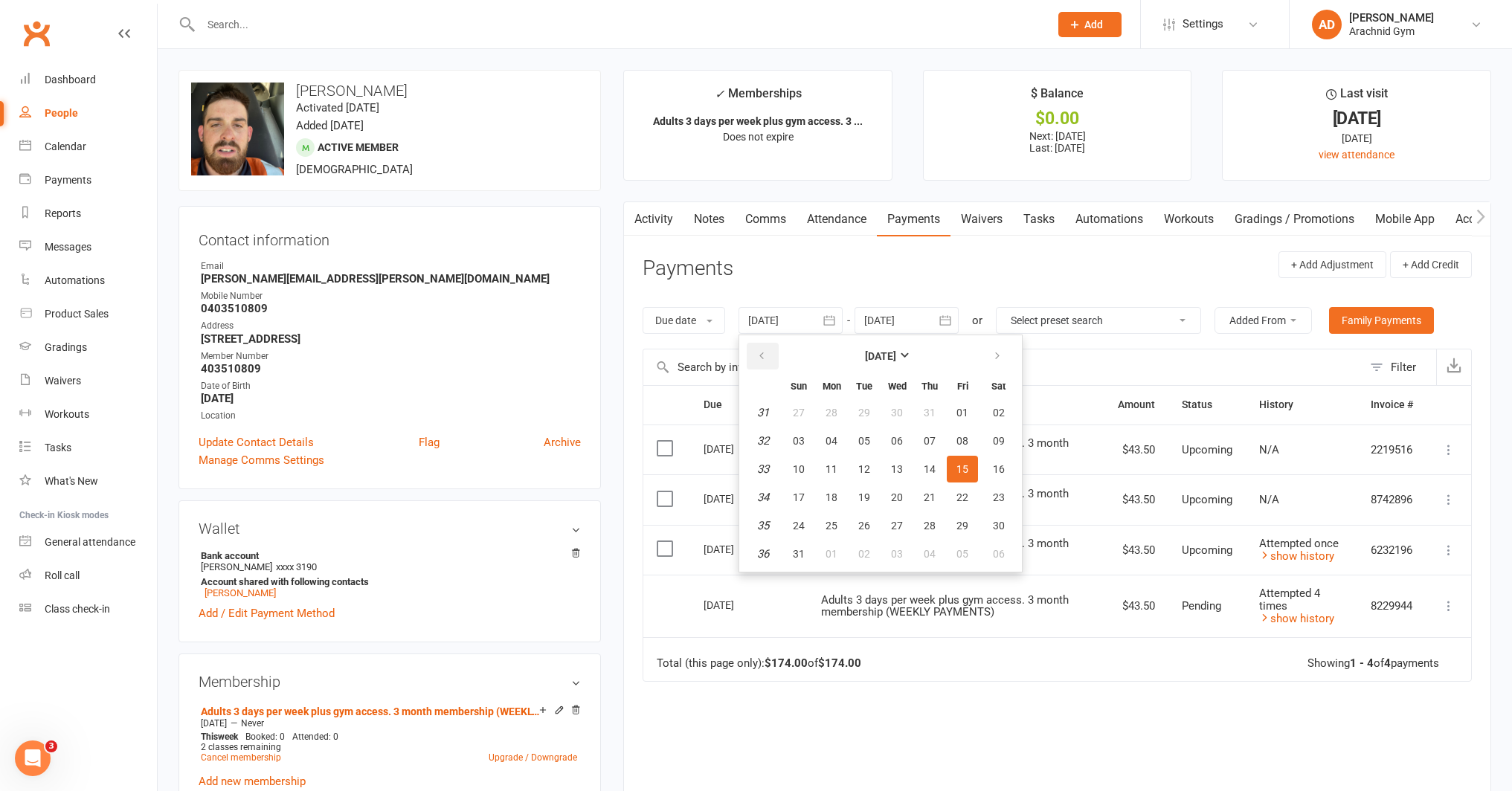
click at [765, 355] on icon "button" at bounding box center [761, 356] width 10 height 12
click at [876, 447] on button "08" at bounding box center [864, 440] width 32 height 26
type input "[DATE]"
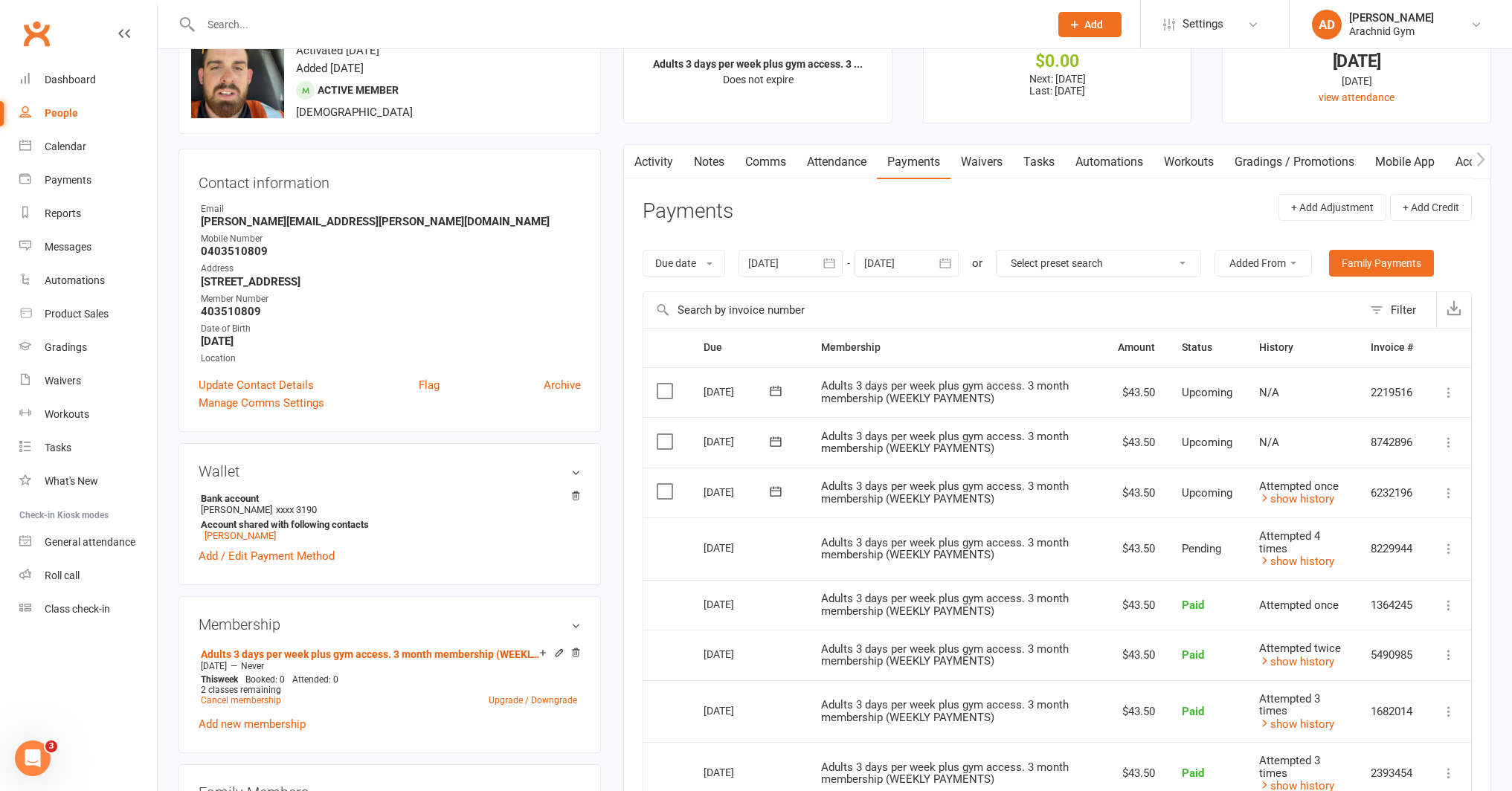
scroll to position [58, 0]
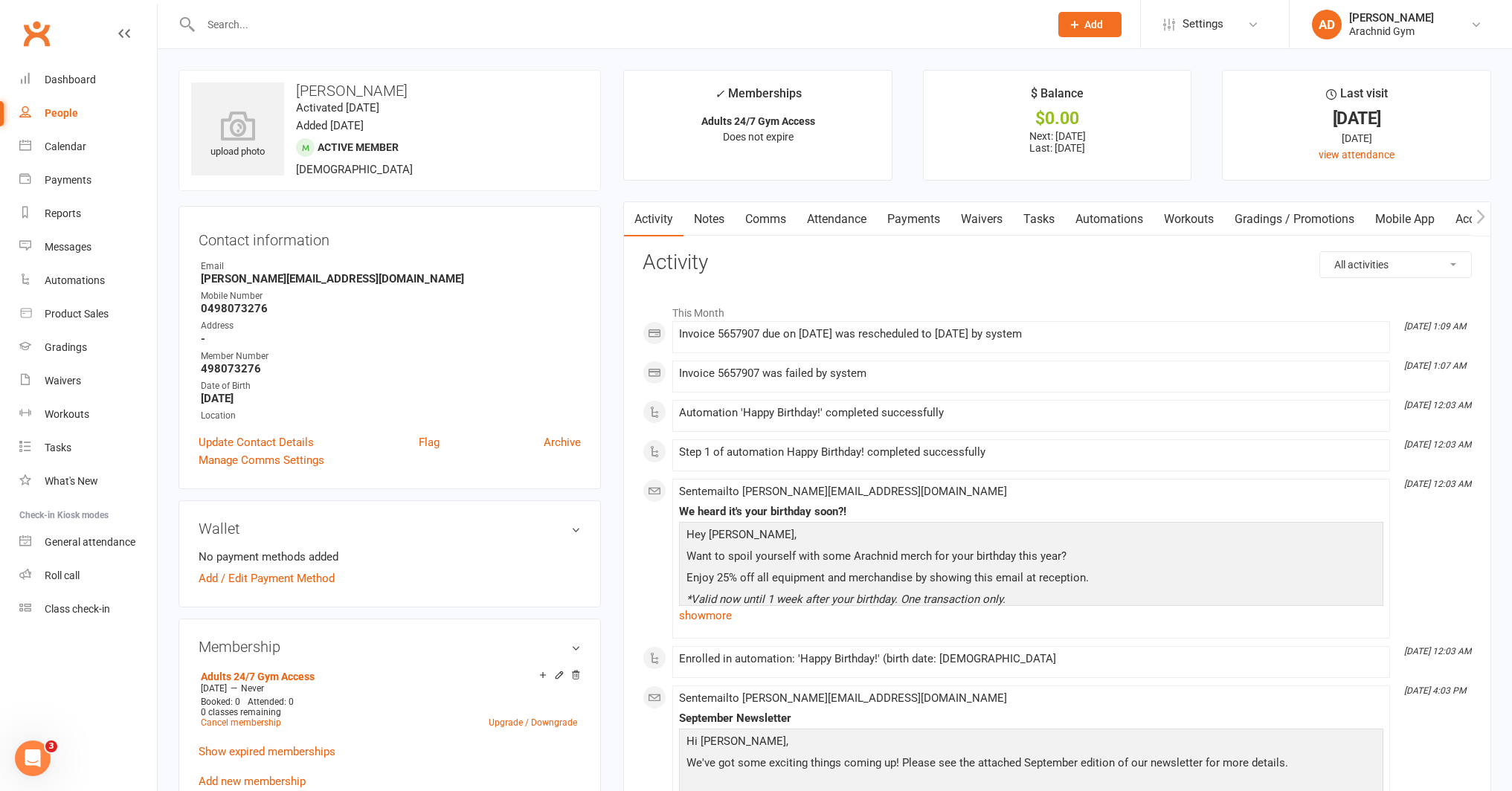
click at [1400, 216] on link "Mobile App" at bounding box center [1404, 219] width 80 height 34
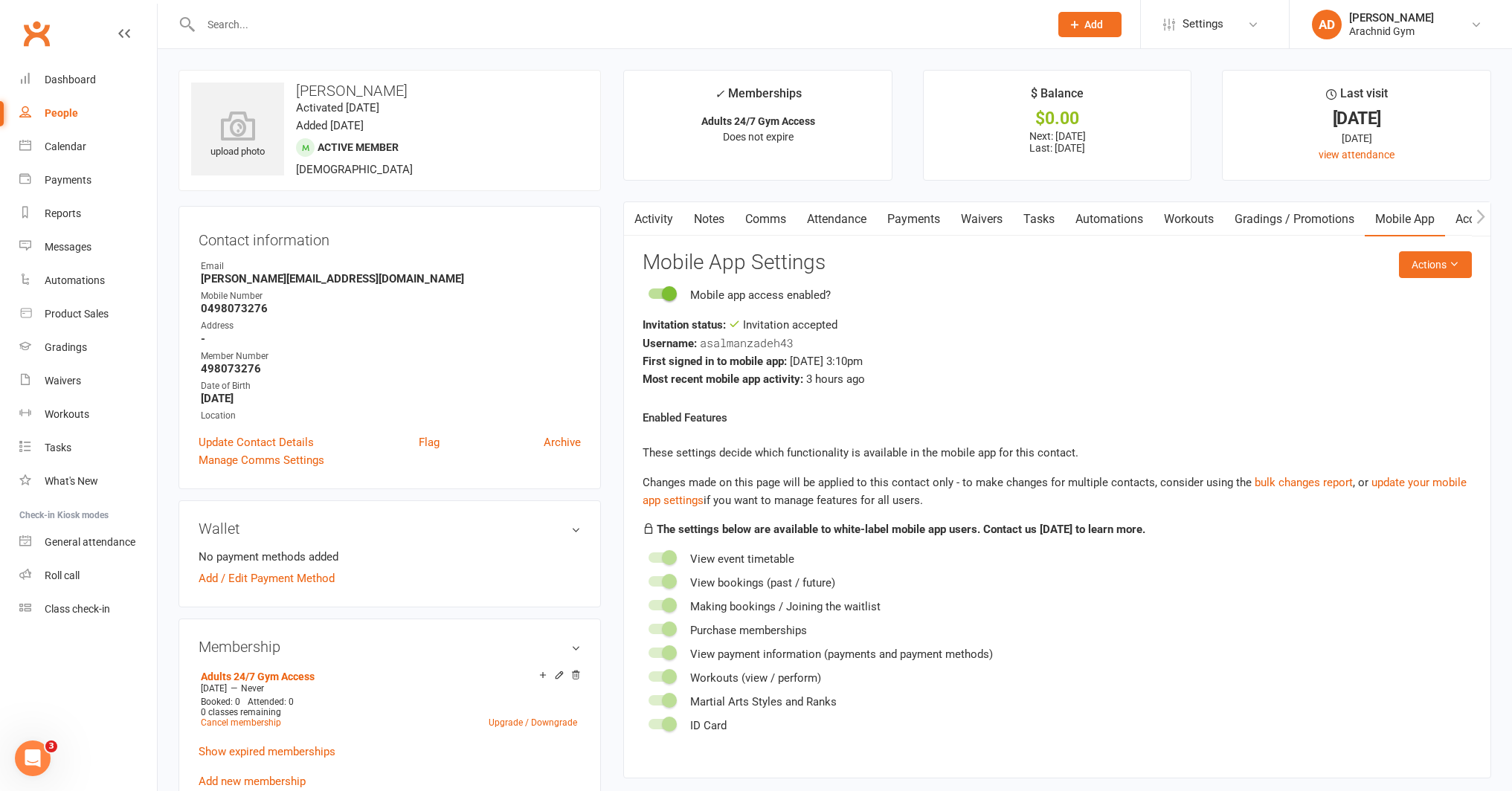
click at [1464, 217] on link "Access Control" at bounding box center [1494, 219] width 99 height 34
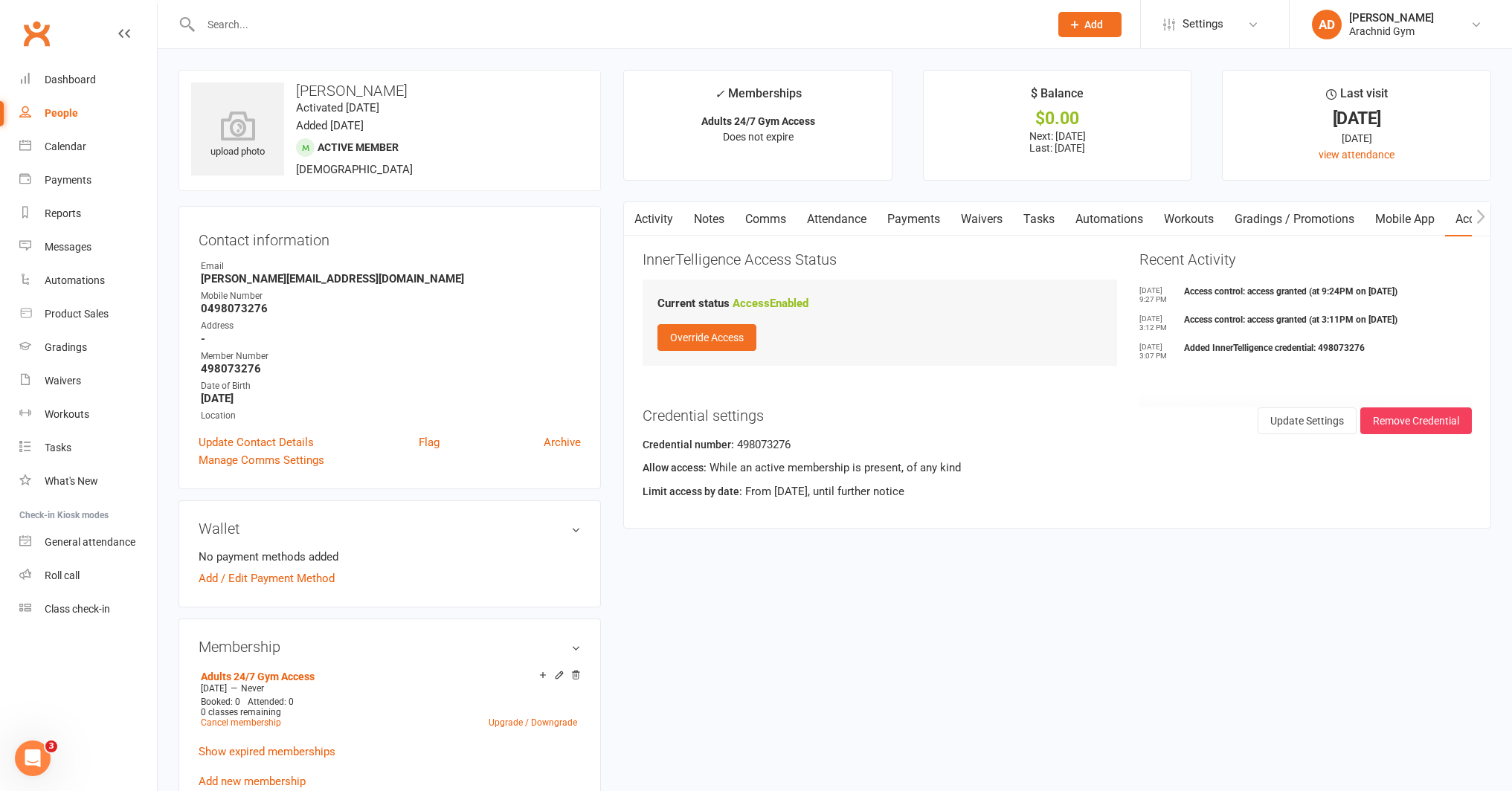
click at [932, 220] on link "Payments" at bounding box center [913, 219] width 73 height 34
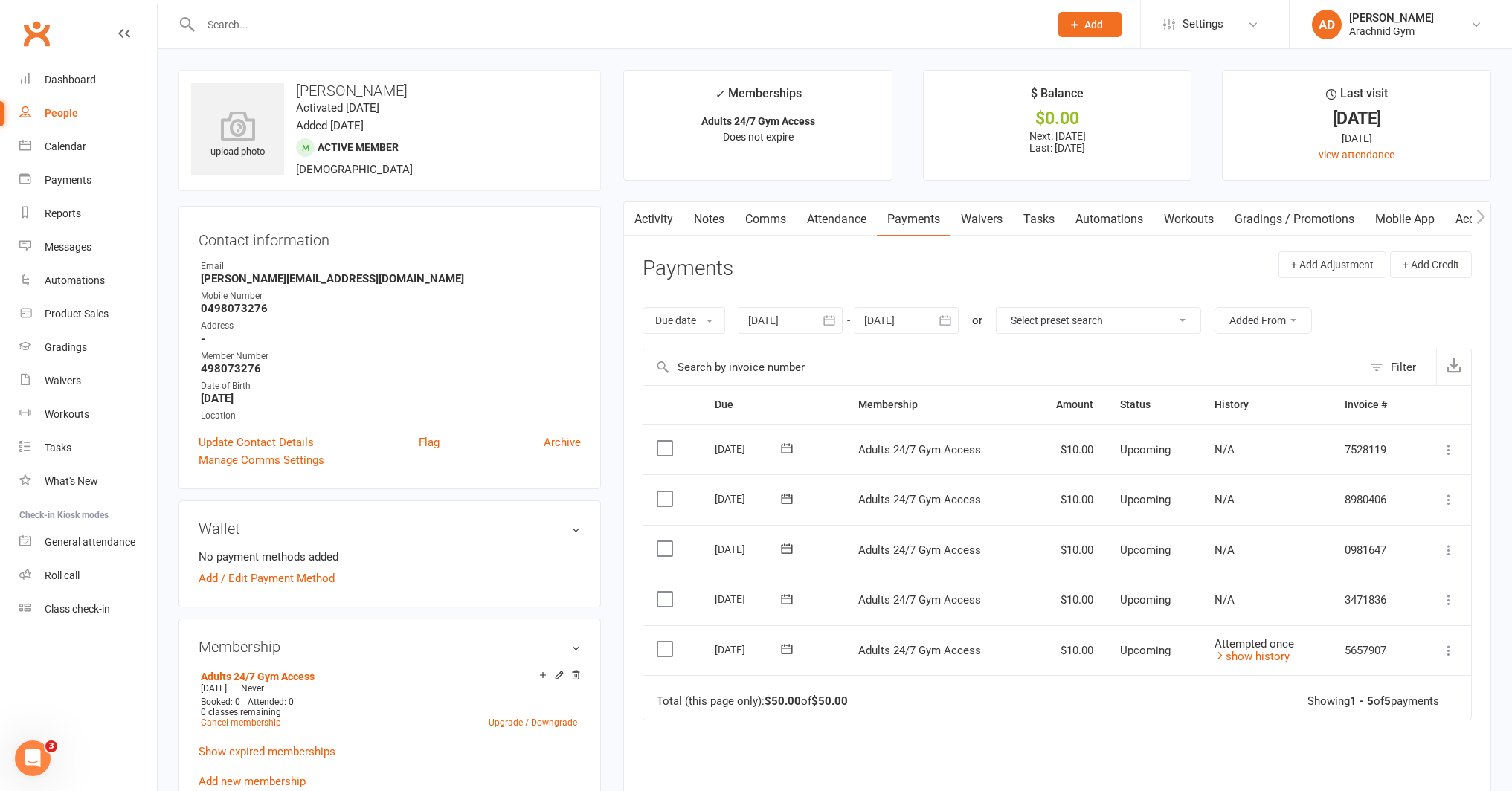
click at [1461, 216] on link "Access Control" at bounding box center [1494, 219] width 99 height 34
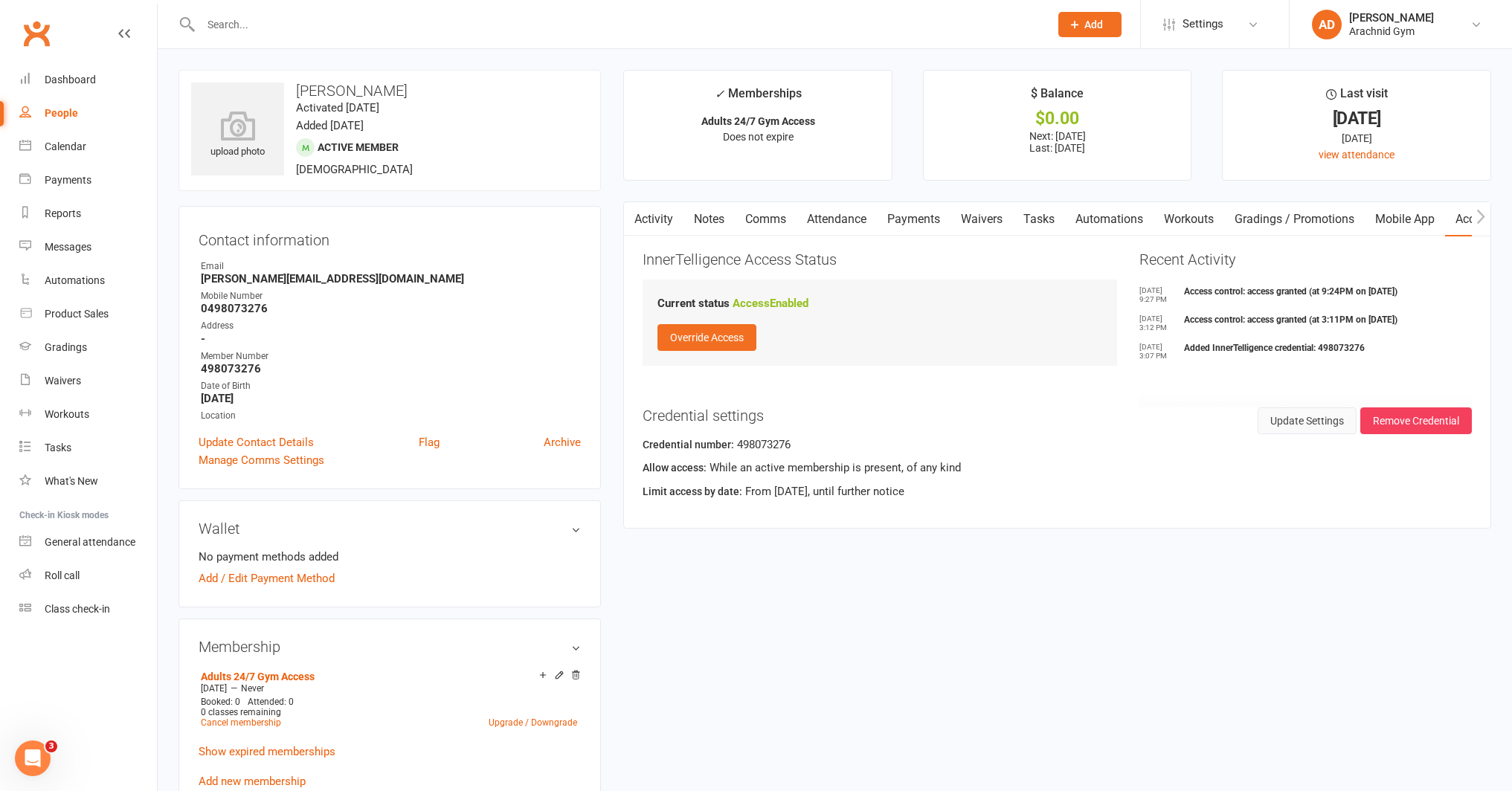
click at [1311, 425] on button "Update Settings" at bounding box center [1307, 421] width 99 height 26
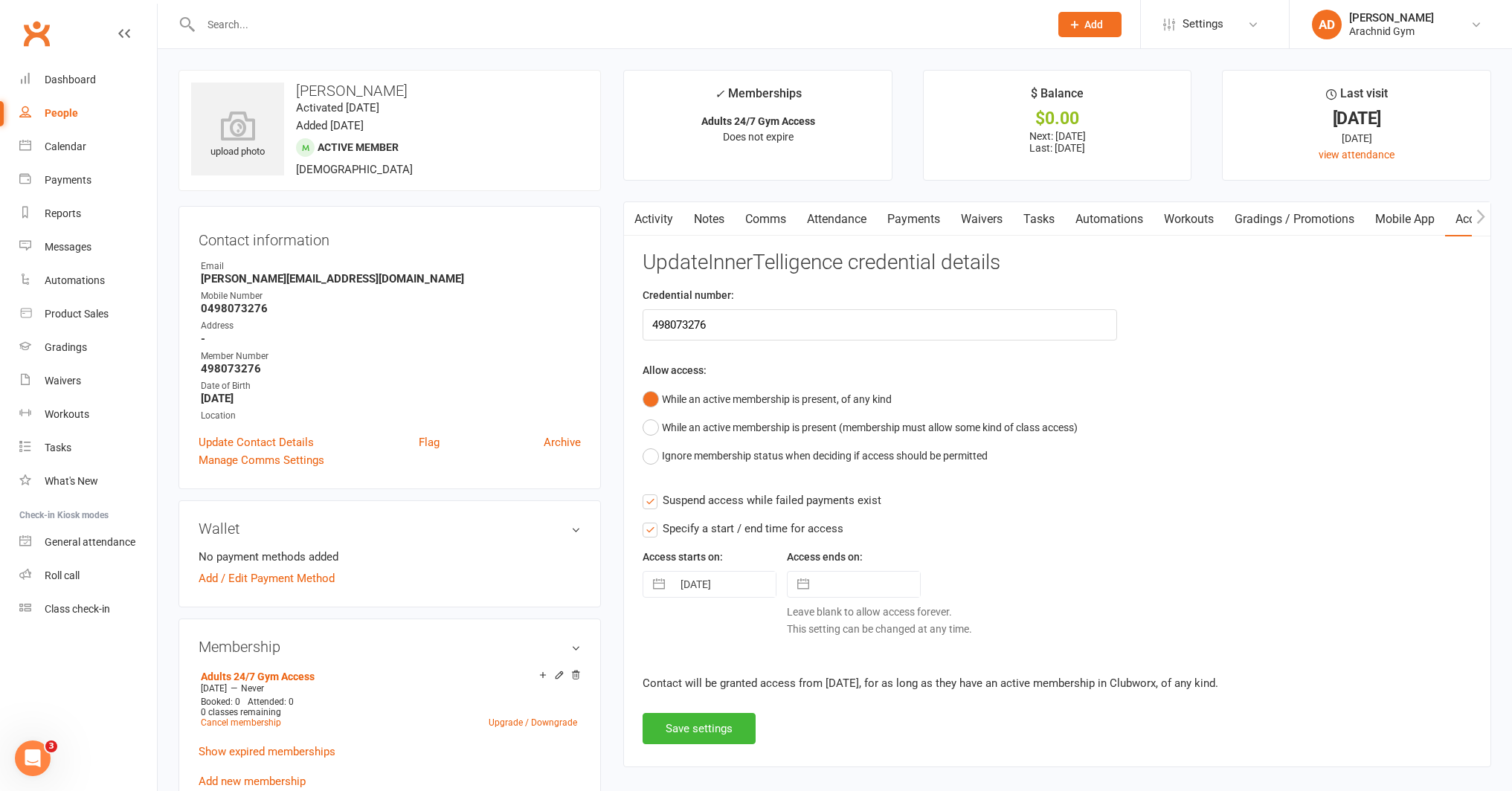
click at [658, 229] on link "Activity" at bounding box center [654, 219] width 60 height 34
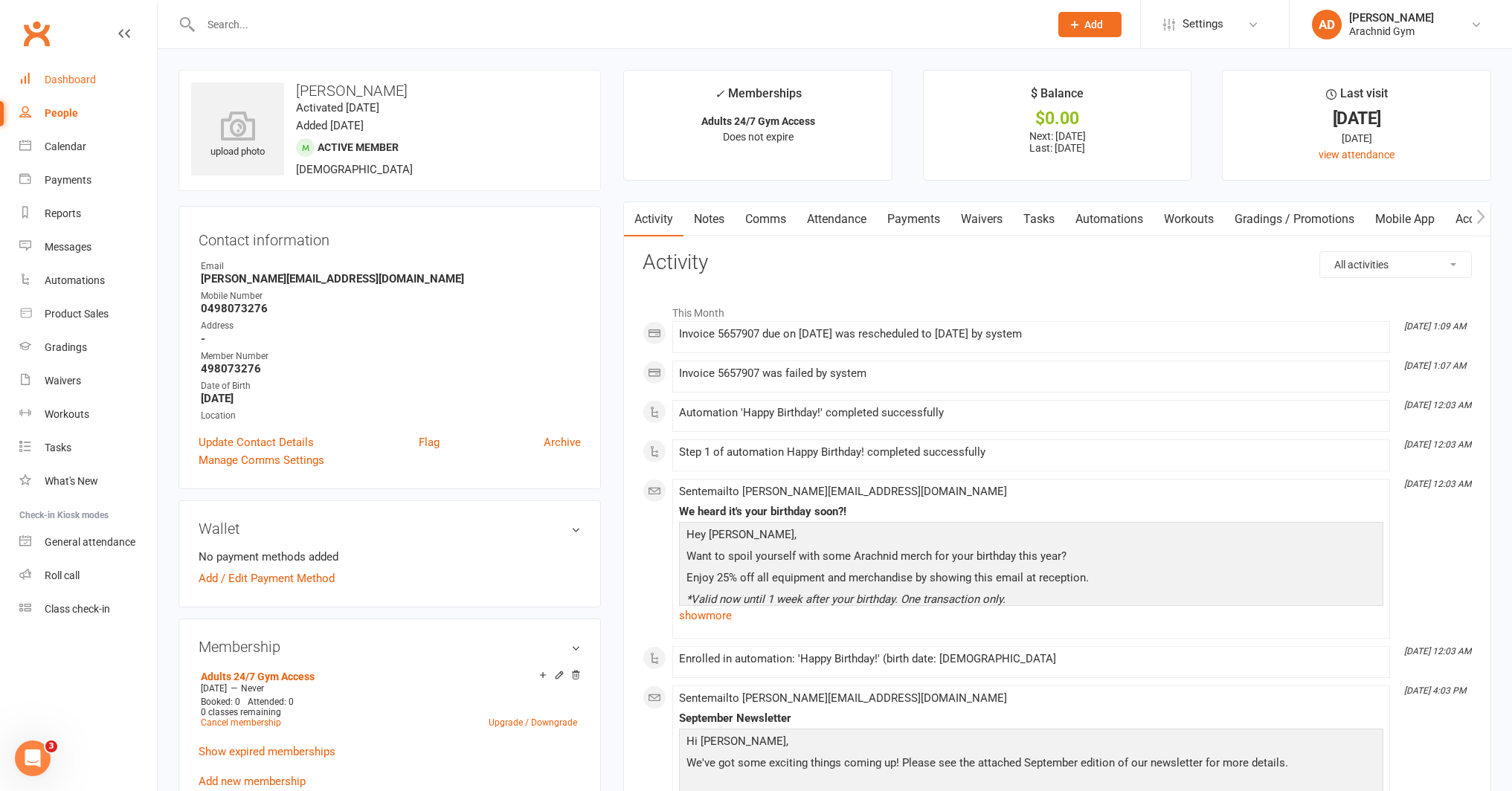
click at [56, 73] on link "Dashboard" at bounding box center [88, 79] width 137 height 33
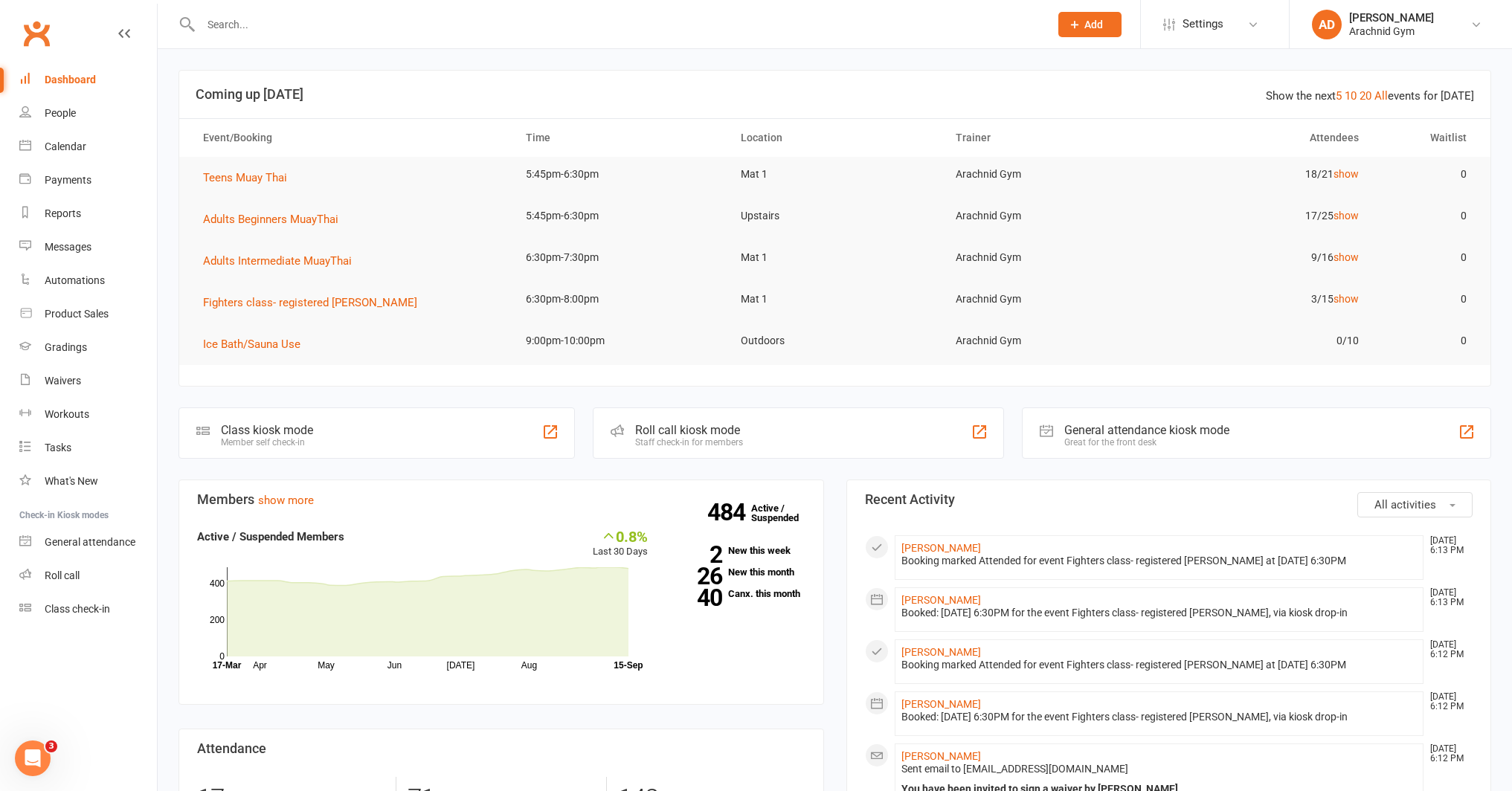
click at [281, 20] on input "text" at bounding box center [618, 25] width 843 height 20
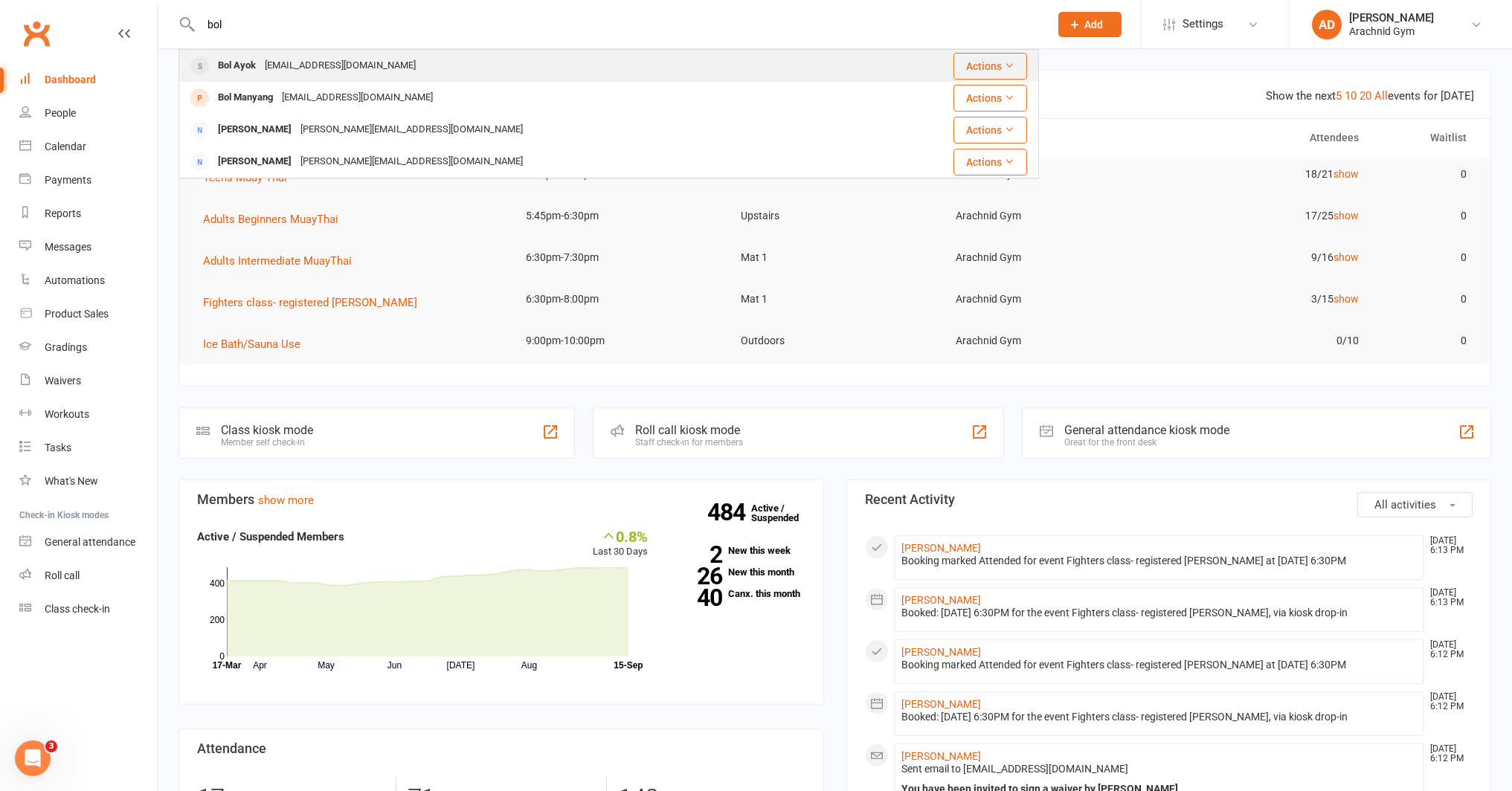
type input "bol"
click at [247, 67] on div "Bol Ayok" at bounding box center [236, 65] width 47 height 21
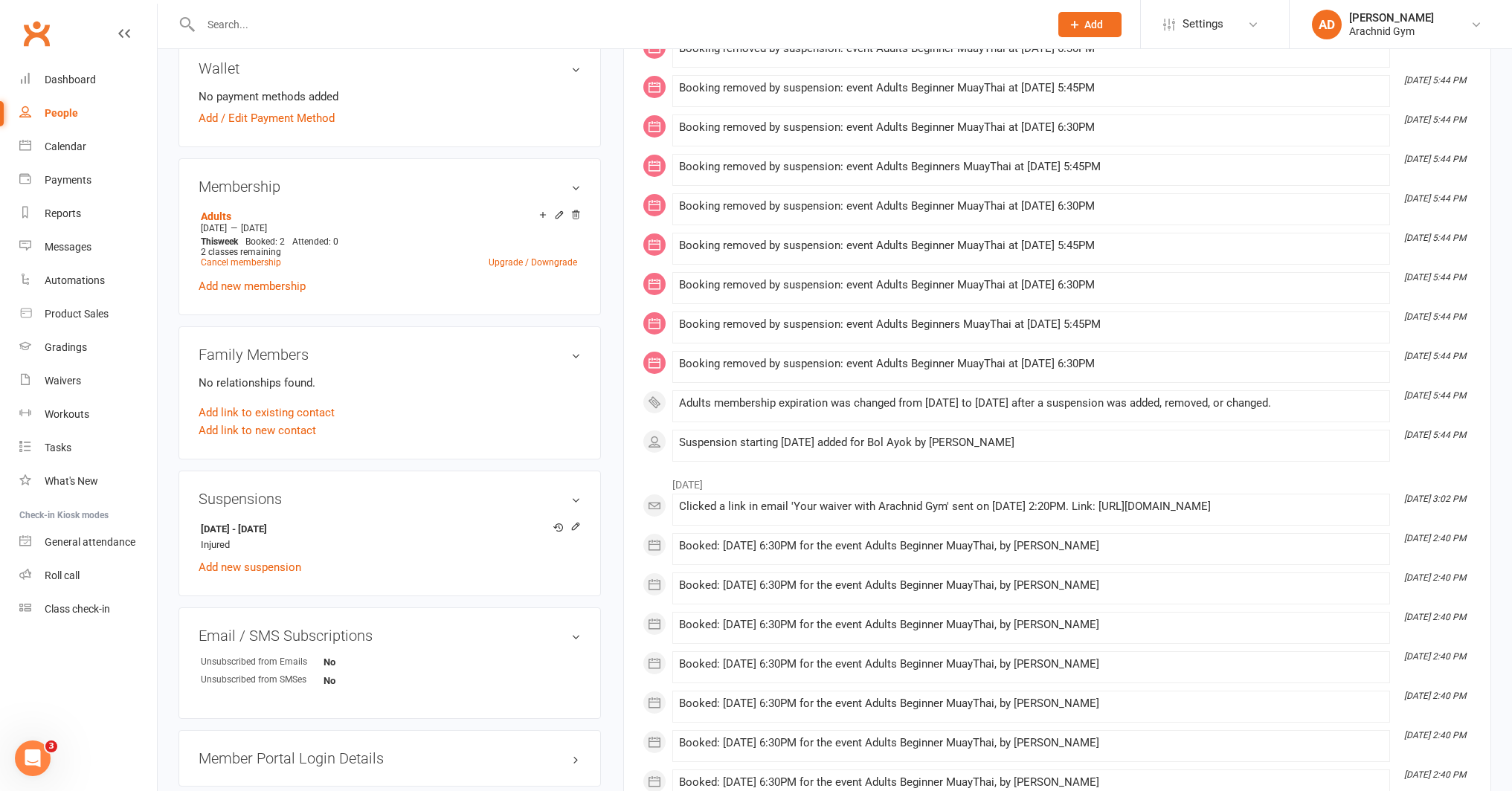
scroll to position [462, 0]
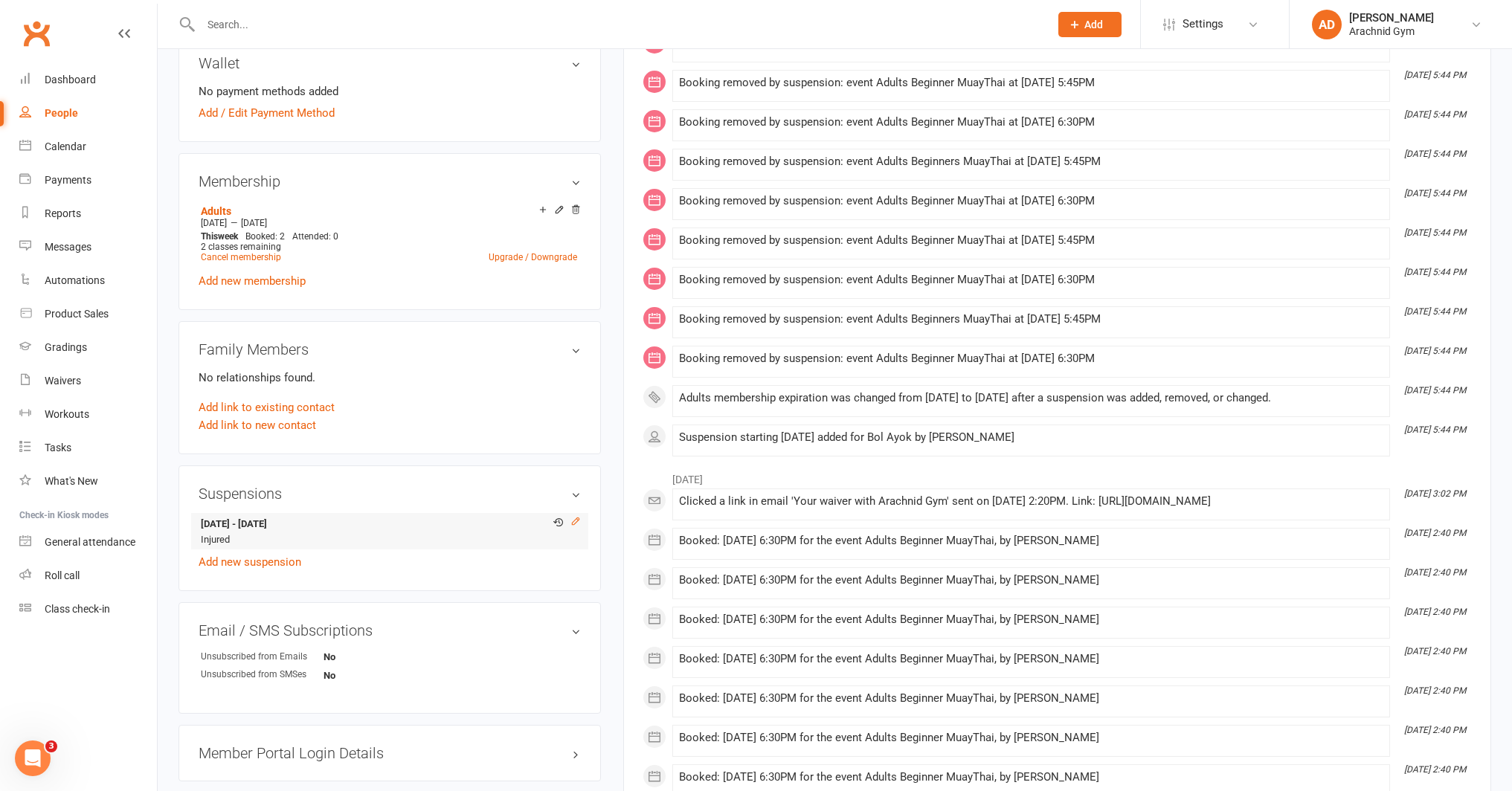
click at [580, 520] on icon at bounding box center [575, 521] width 10 height 10
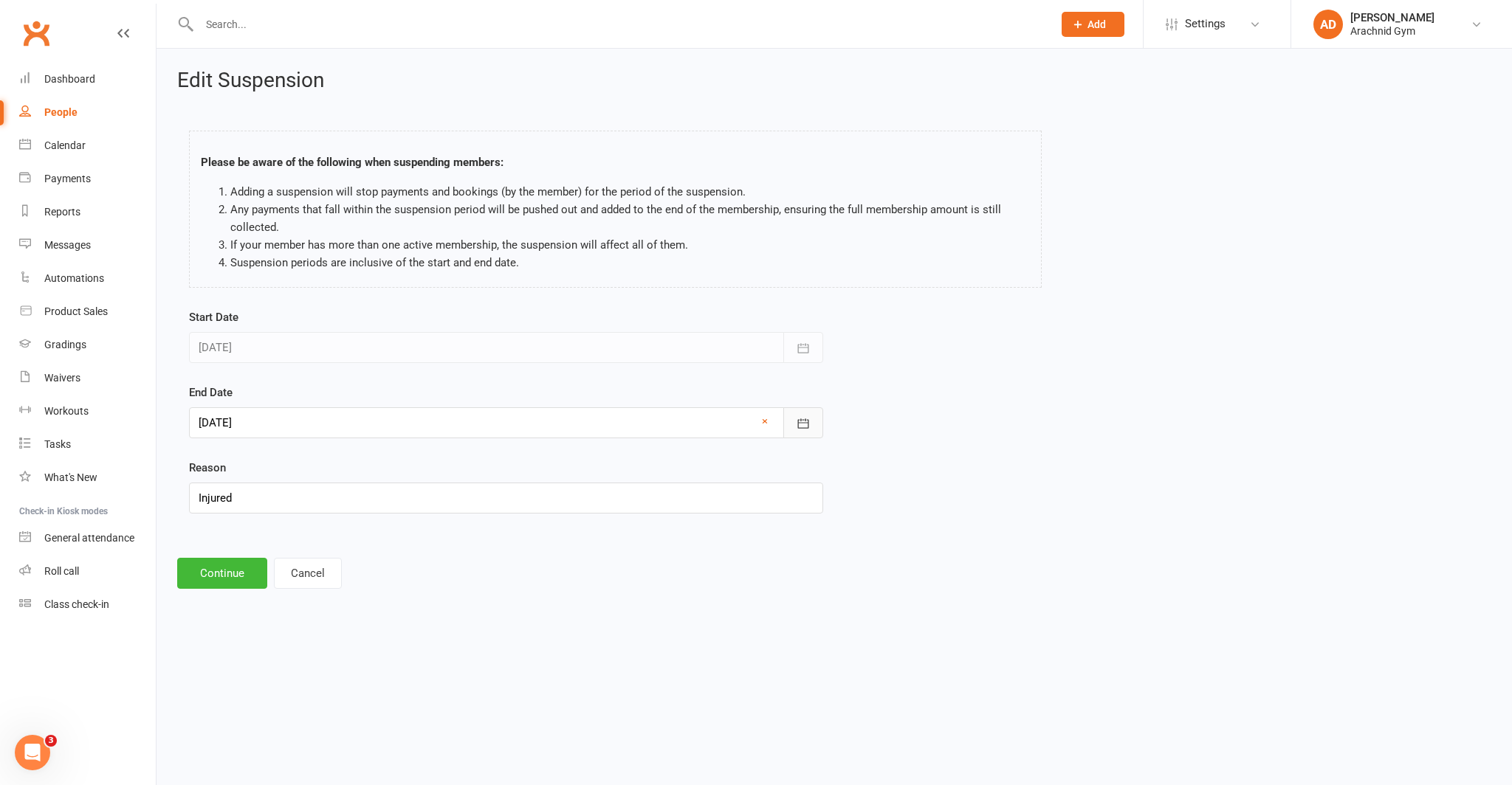
click at [784, 425] on button "button" at bounding box center [803, 423] width 40 height 31
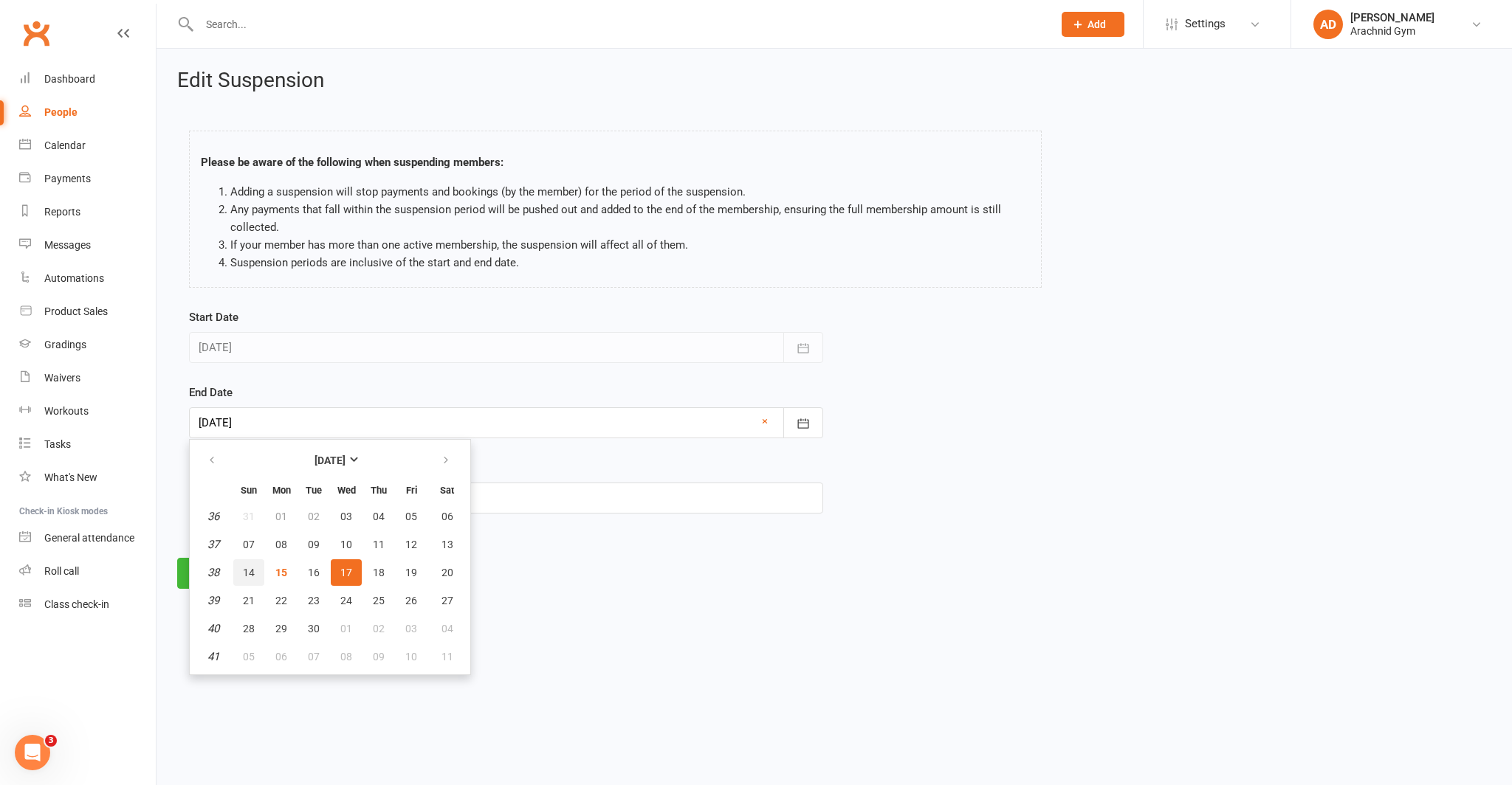
click at [242, 571] on button "14" at bounding box center [248, 572] width 31 height 26
type input "[DATE]"
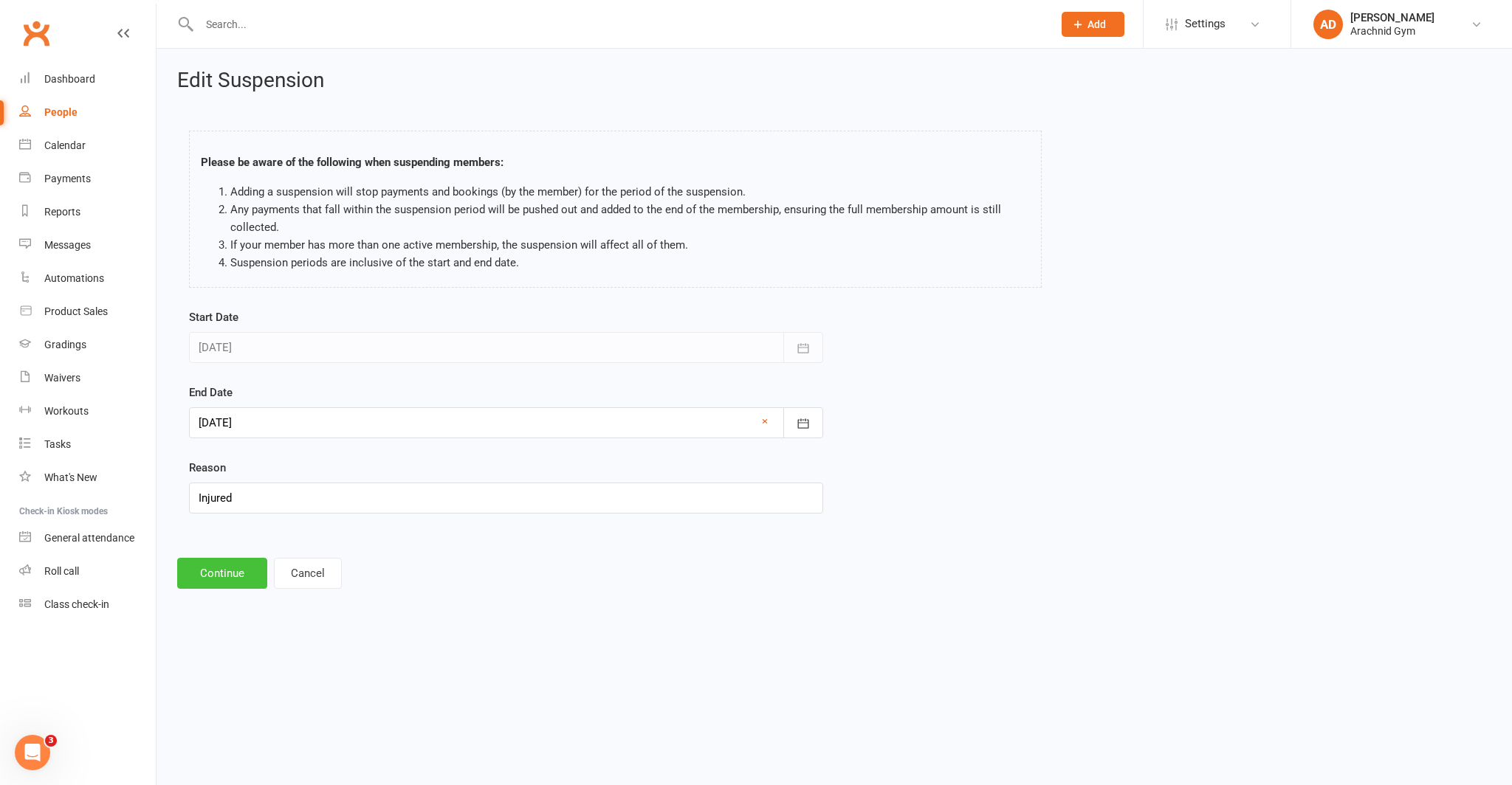
click at [226, 573] on button "Continue" at bounding box center [222, 573] width 90 height 31
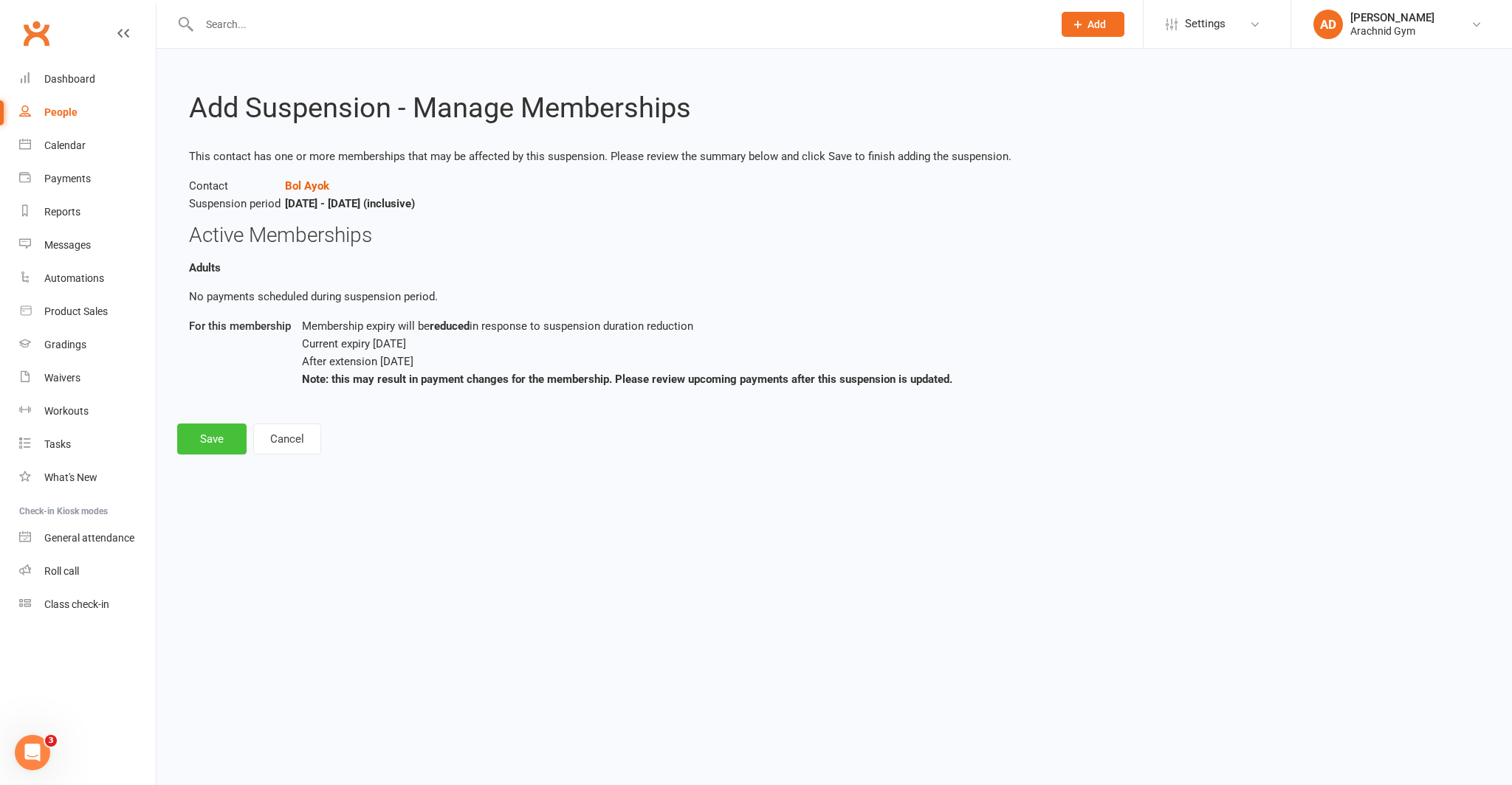
click at [209, 440] on button "Save" at bounding box center [212, 439] width 69 height 31
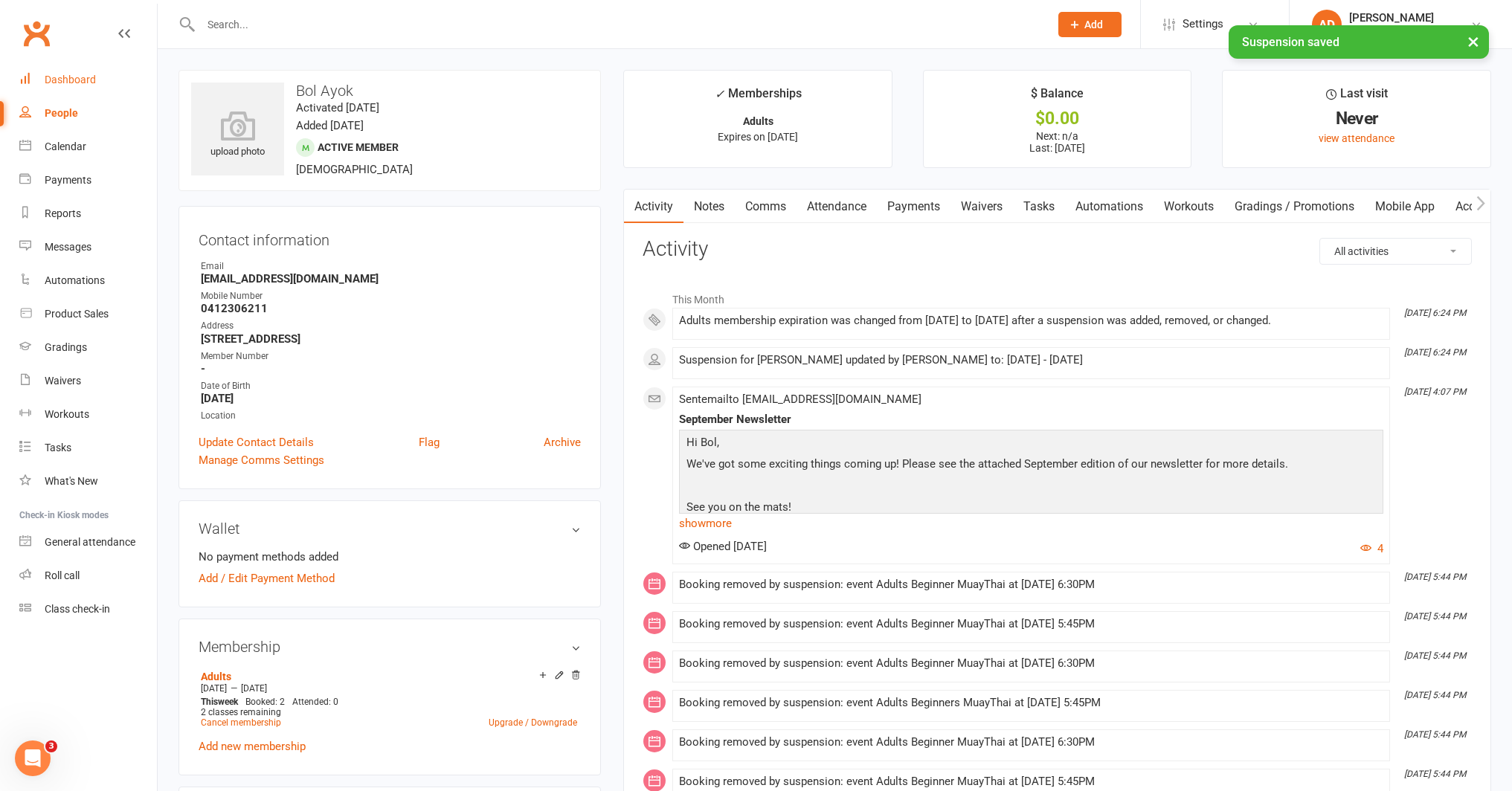
click at [76, 80] on div "Dashboard" at bounding box center [70, 79] width 51 height 12
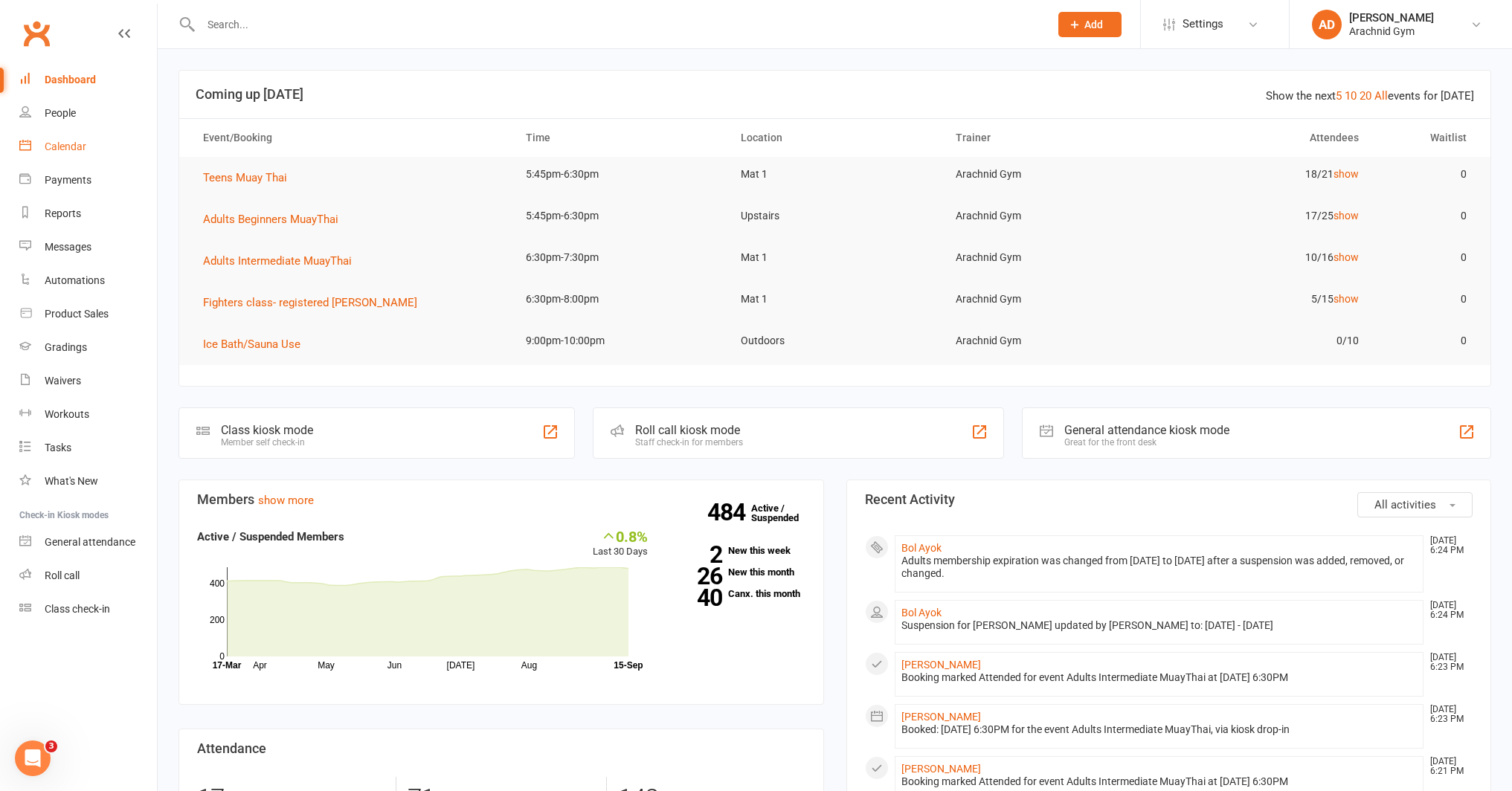
click at [78, 148] on div "Calendar" at bounding box center [65, 147] width 42 height 12
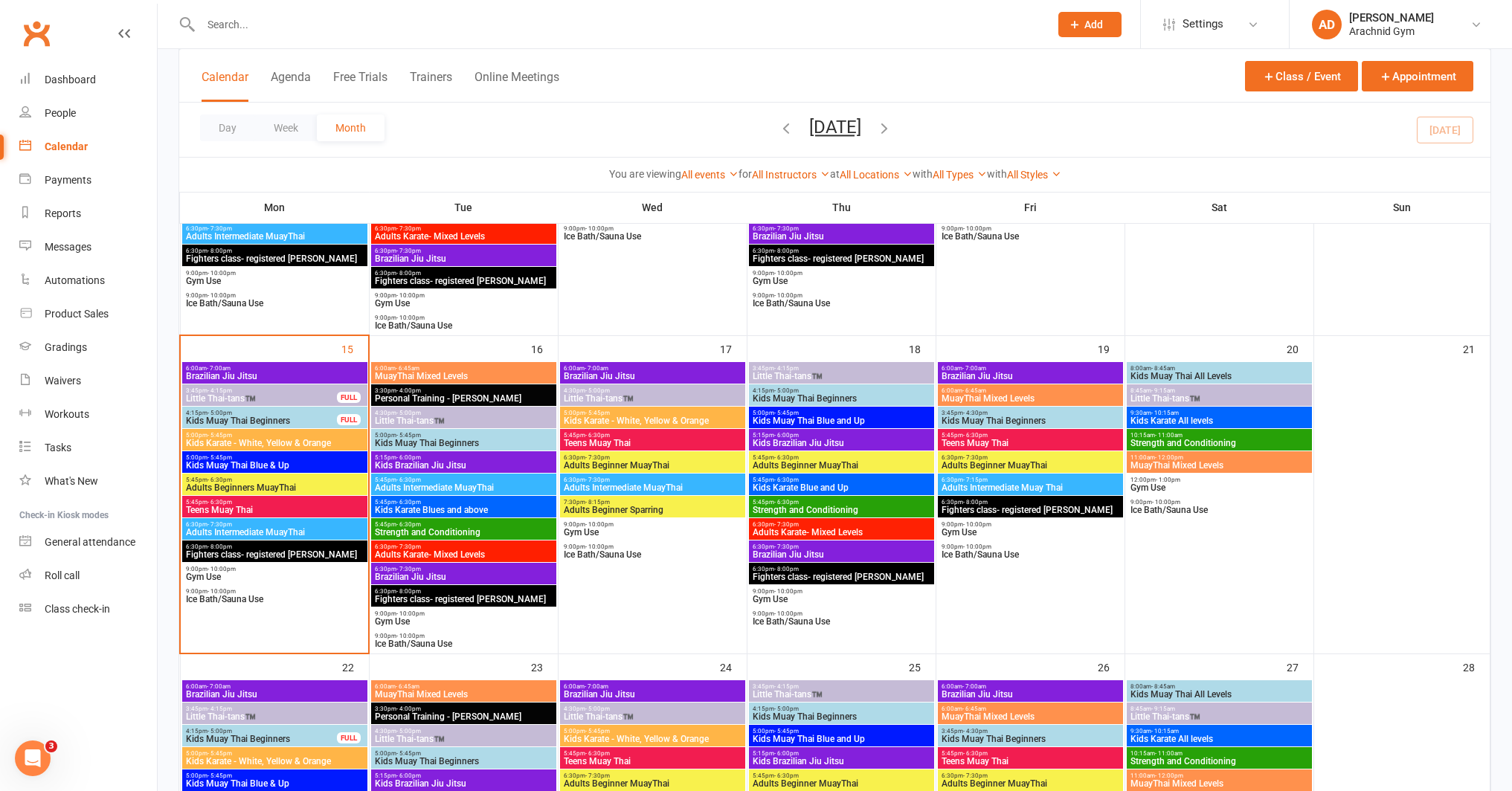
scroll to position [619, 0]
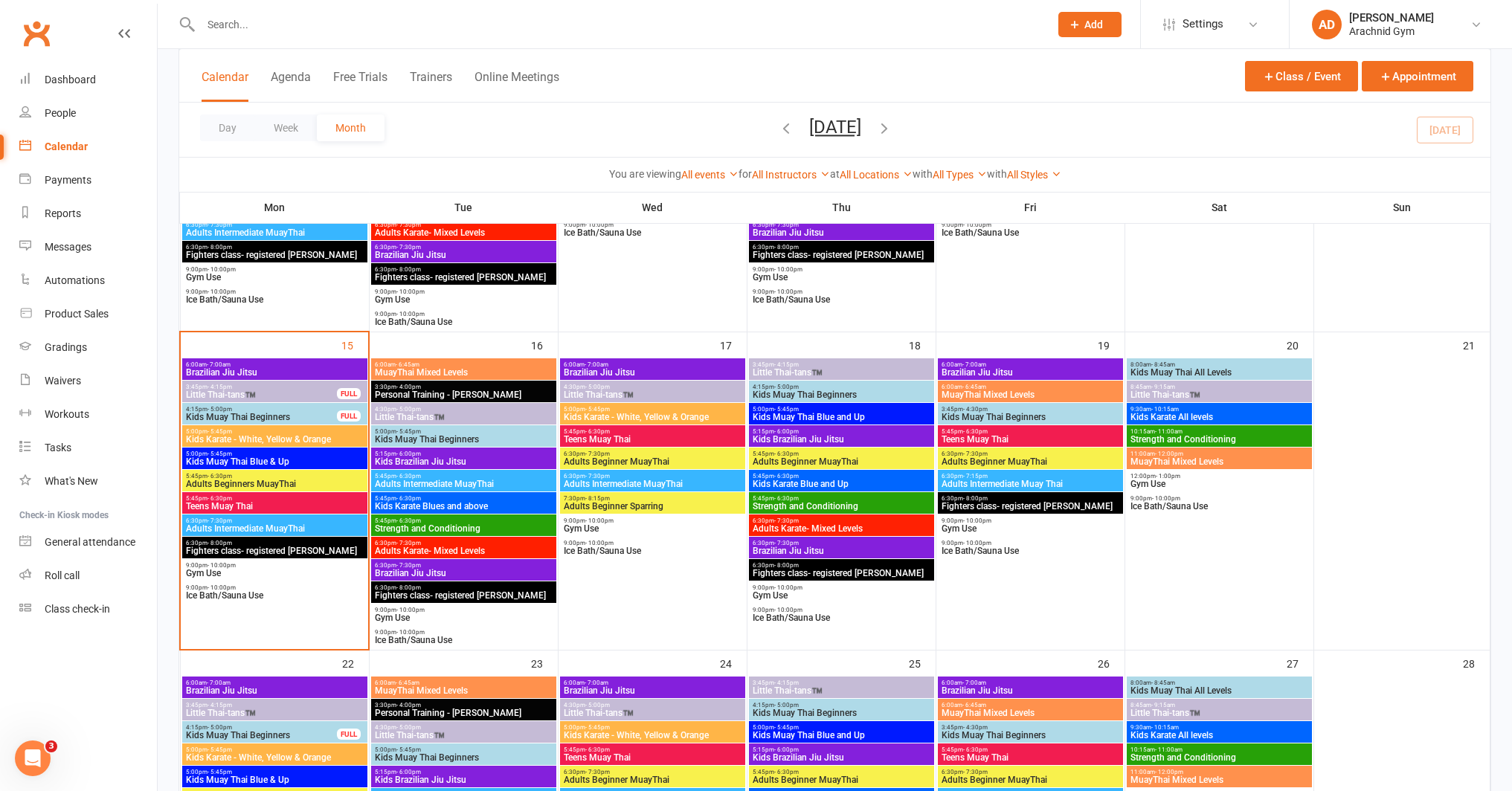
click at [347, 501] on span "5:45pm - 6:30pm" at bounding box center [275, 498] width 179 height 7
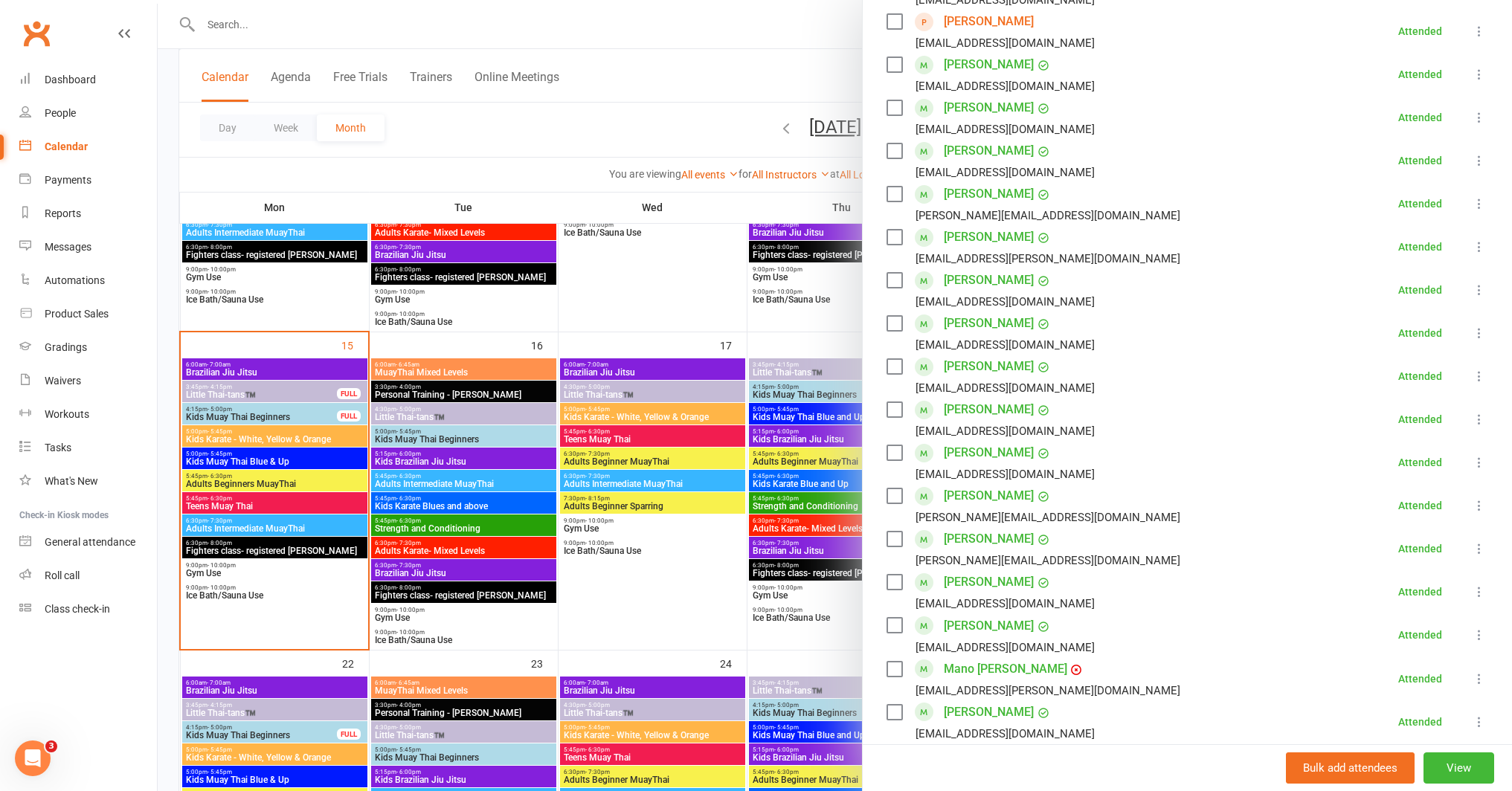
scroll to position [321, 0]
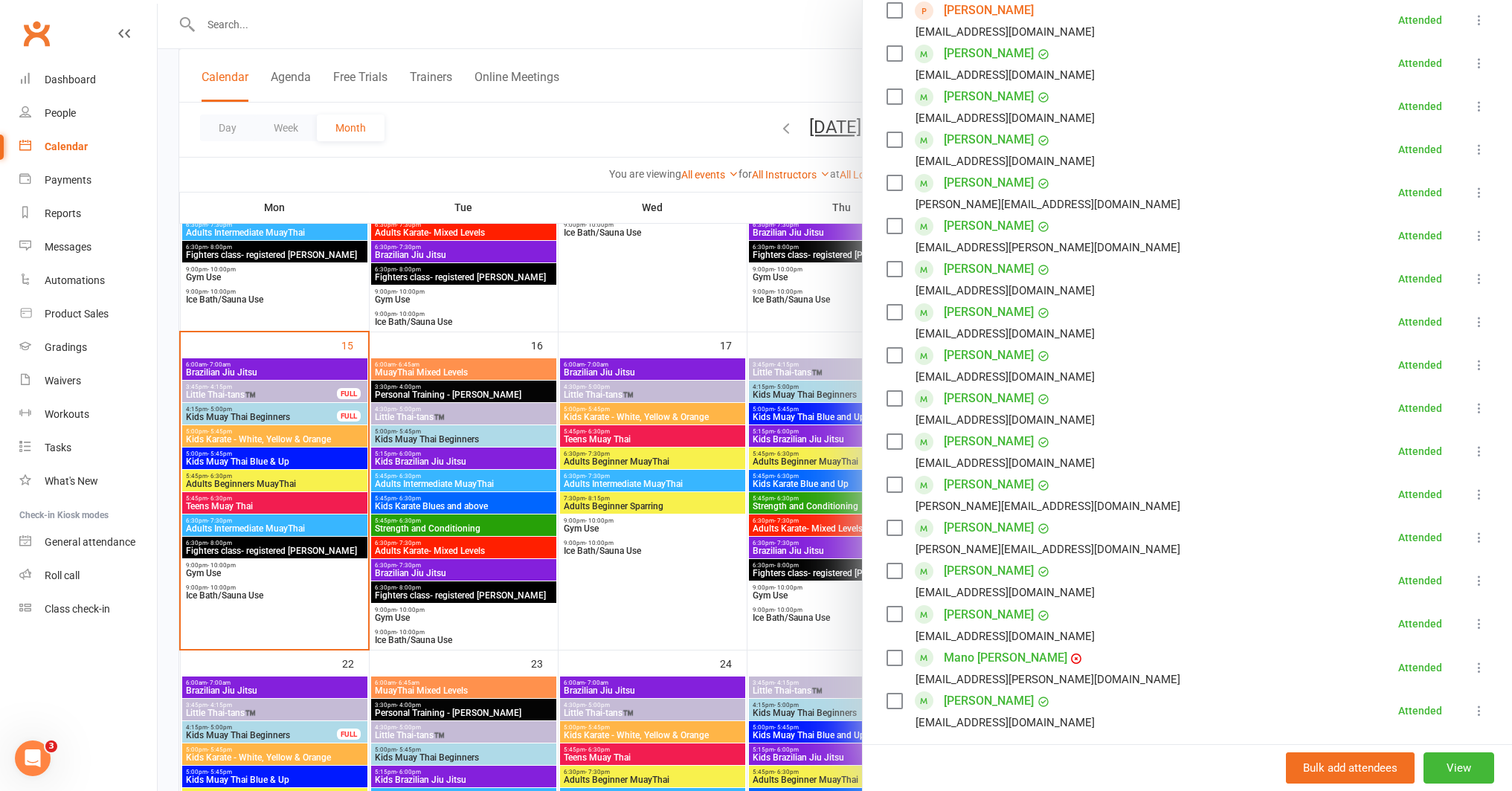
click at [1026, 661] on link "Mano [PERSON_NAME]" at bounding box center [1005, 658] width 124 height 24
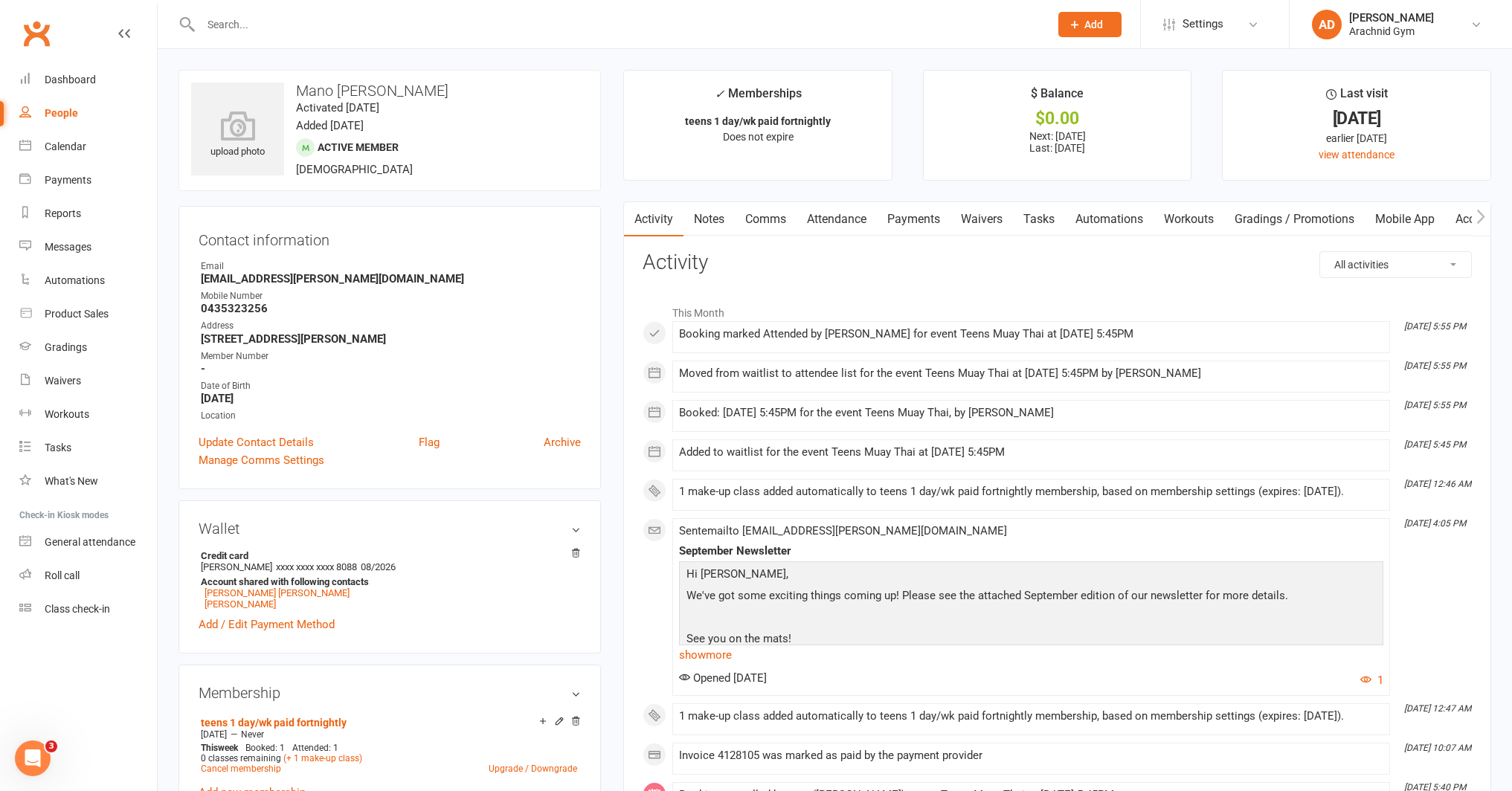
click at [929, 223] on link "Payments" at bounding box center [913, 219] width 73 height 34
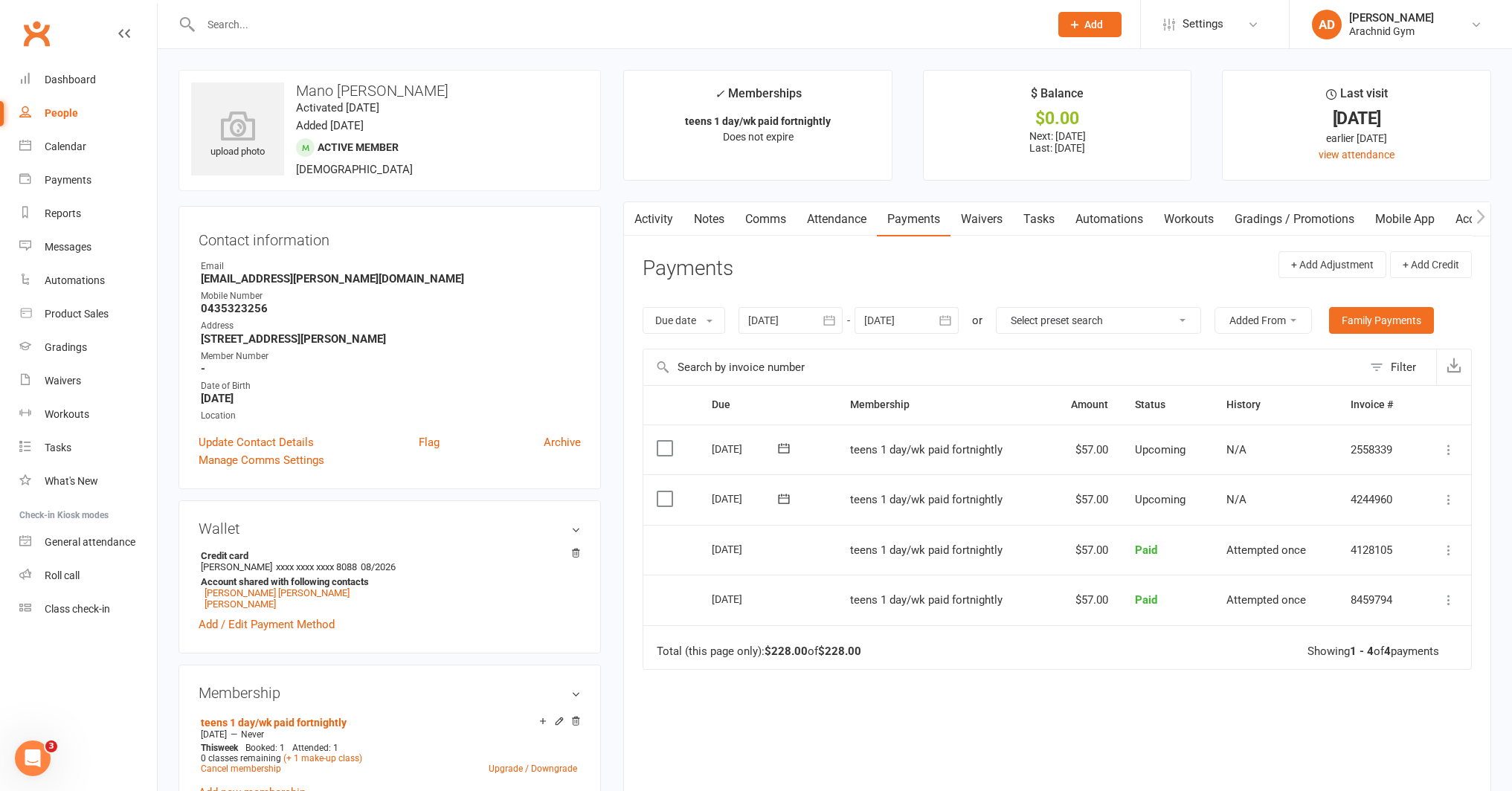
click at [704, 220] on link "Notes" at bounding box center [709, 219] width 51 height 34
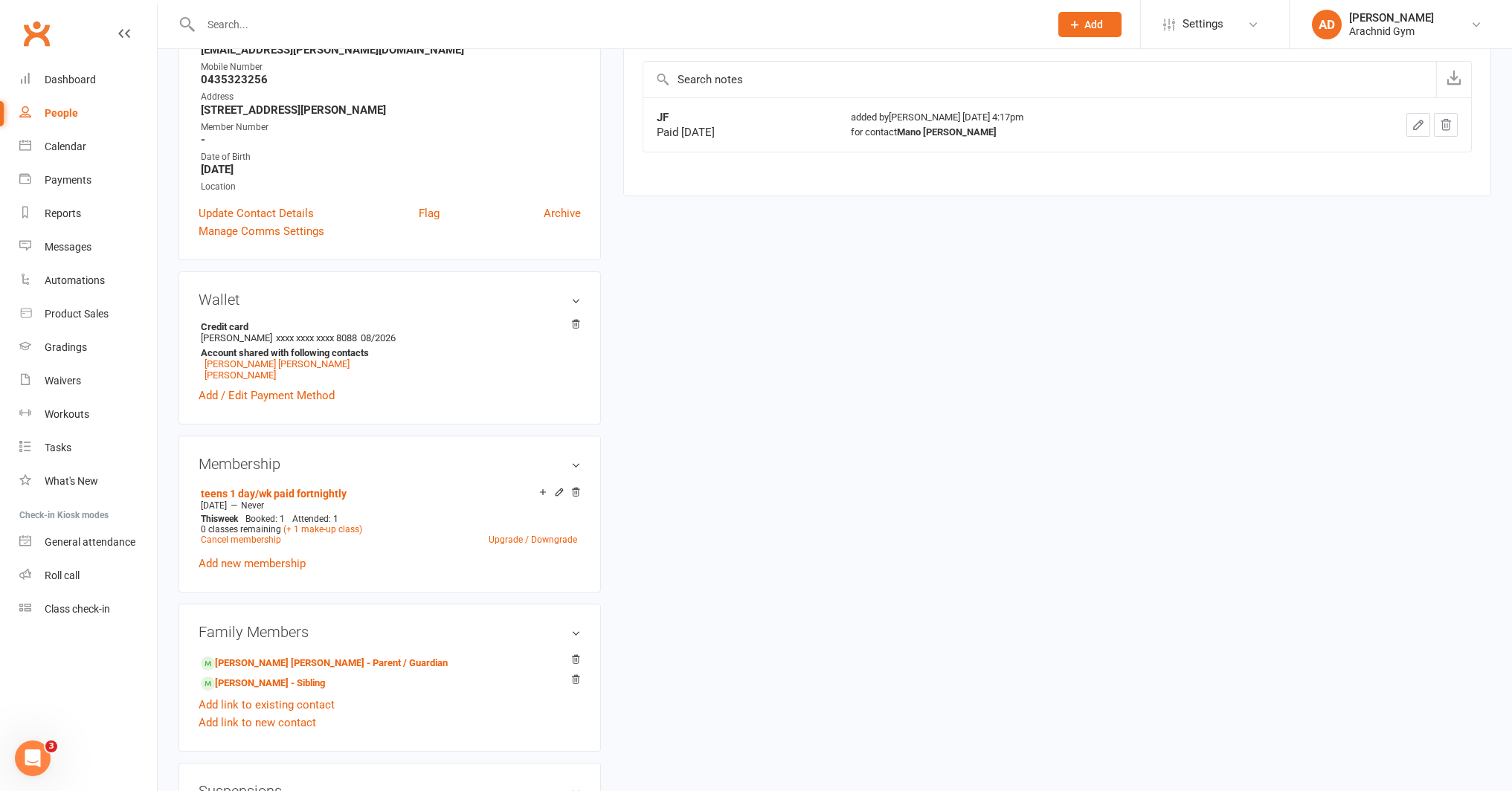
scroll to position [230, 0]
click at [342, 656] on link "[PERSON_NAME] [PERSON_NAME] - Parent / Guardian" at bounding box center [323, 663] width 247 height 15
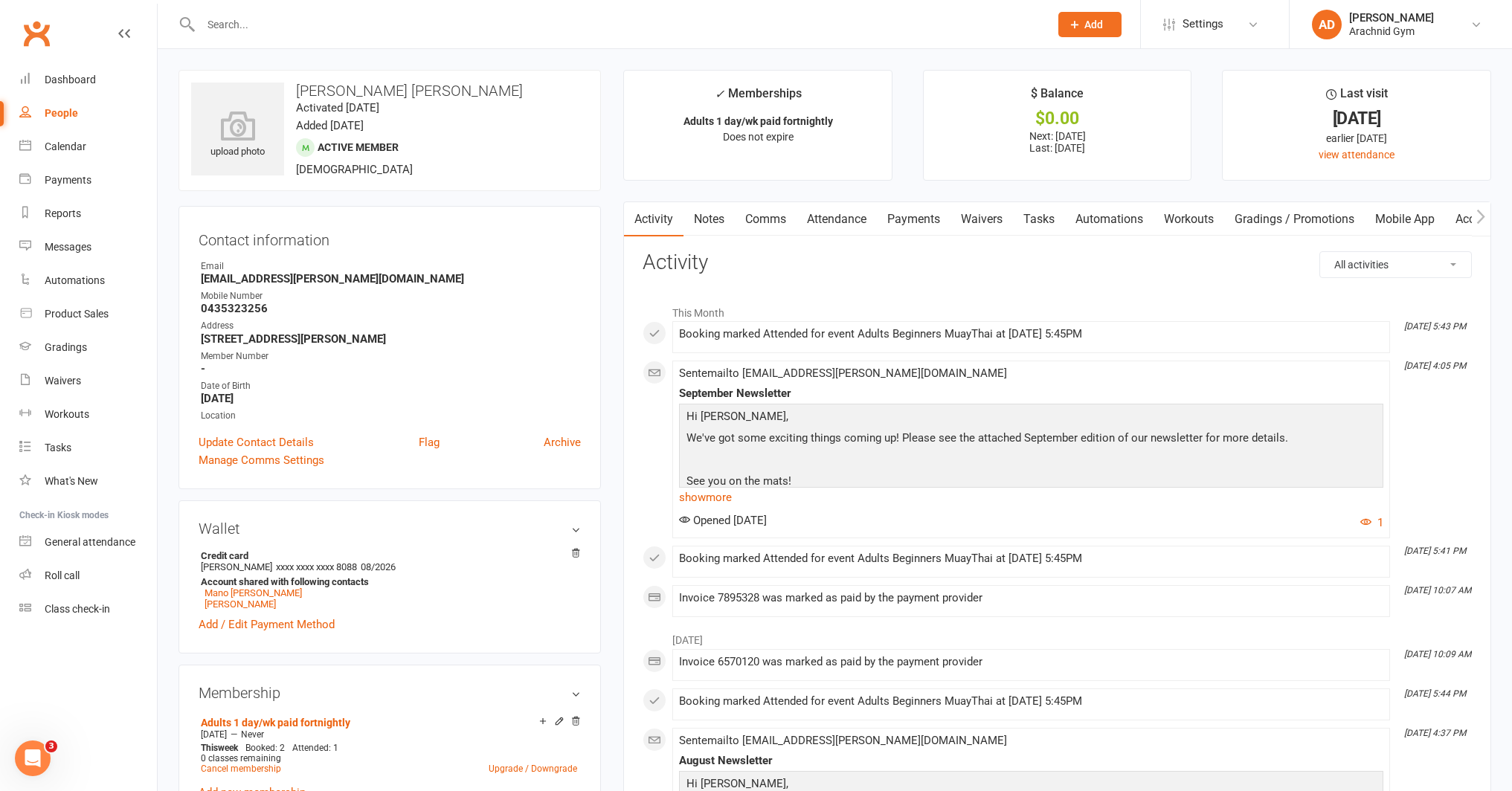
click at [720, 216] on link "Notes" at bounding box center [709, 219] width 51 height 34
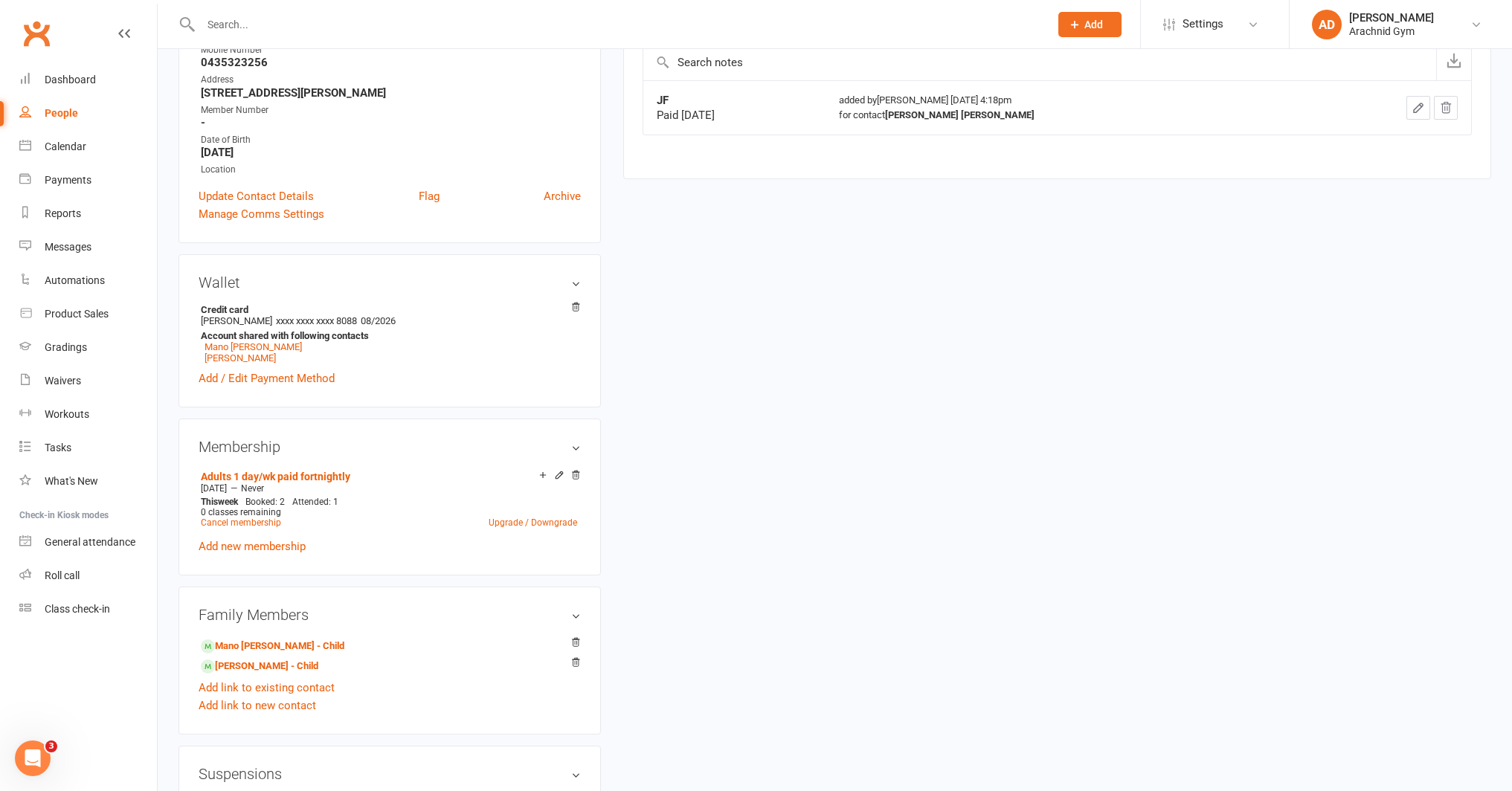
scroll to position [264, 0]
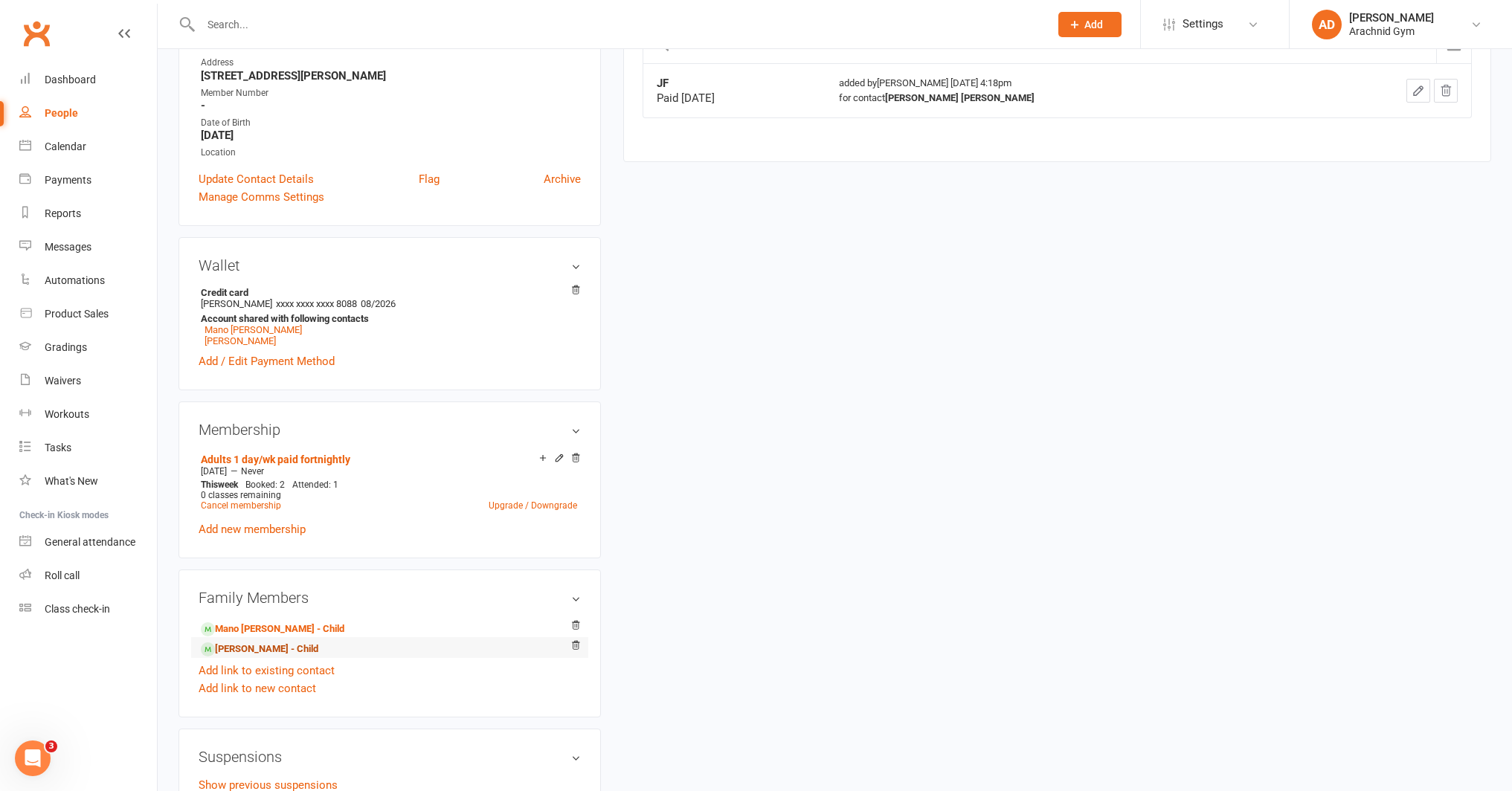
click at [276, 647] on link "[PERSON_NAME] - Child" at bounding box center [259, 649] width 118 height 15
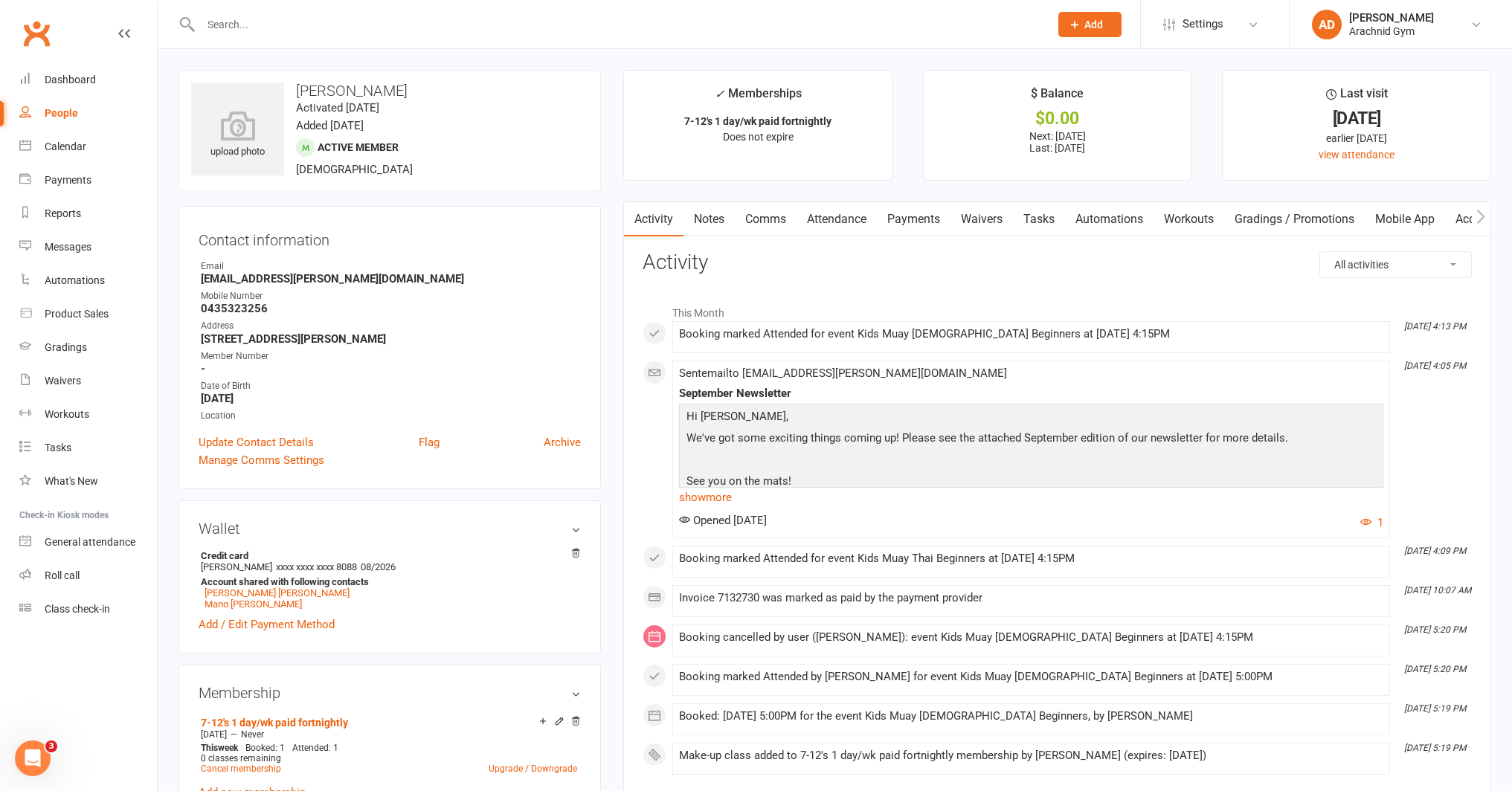
click at [721, 221] on link "Notes" at bounding box center [709, 219] width 51 height 34
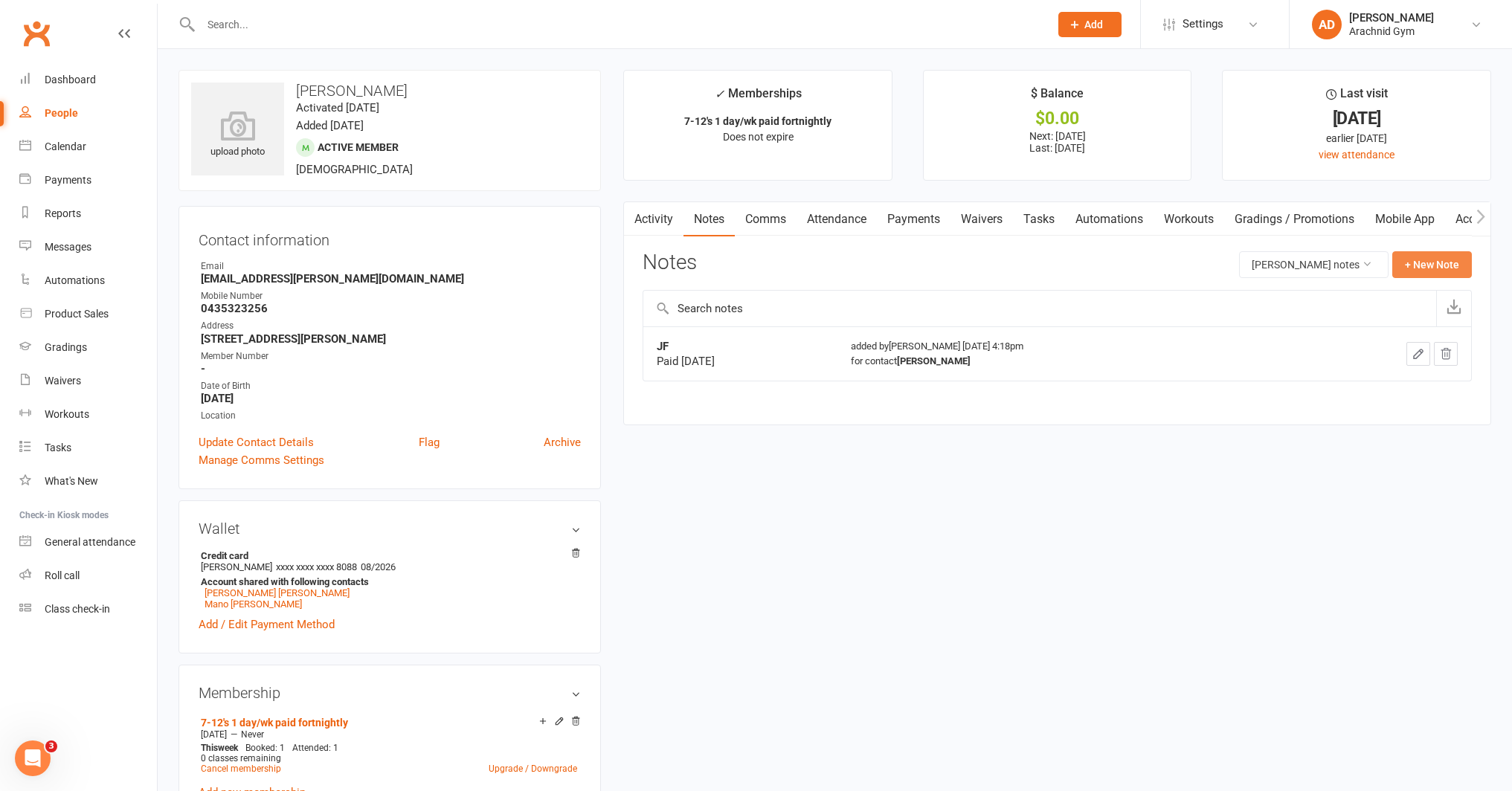
click at [1425, 265] on button "+ New Note" at bounding box center [1431, 265] width 79 height 26
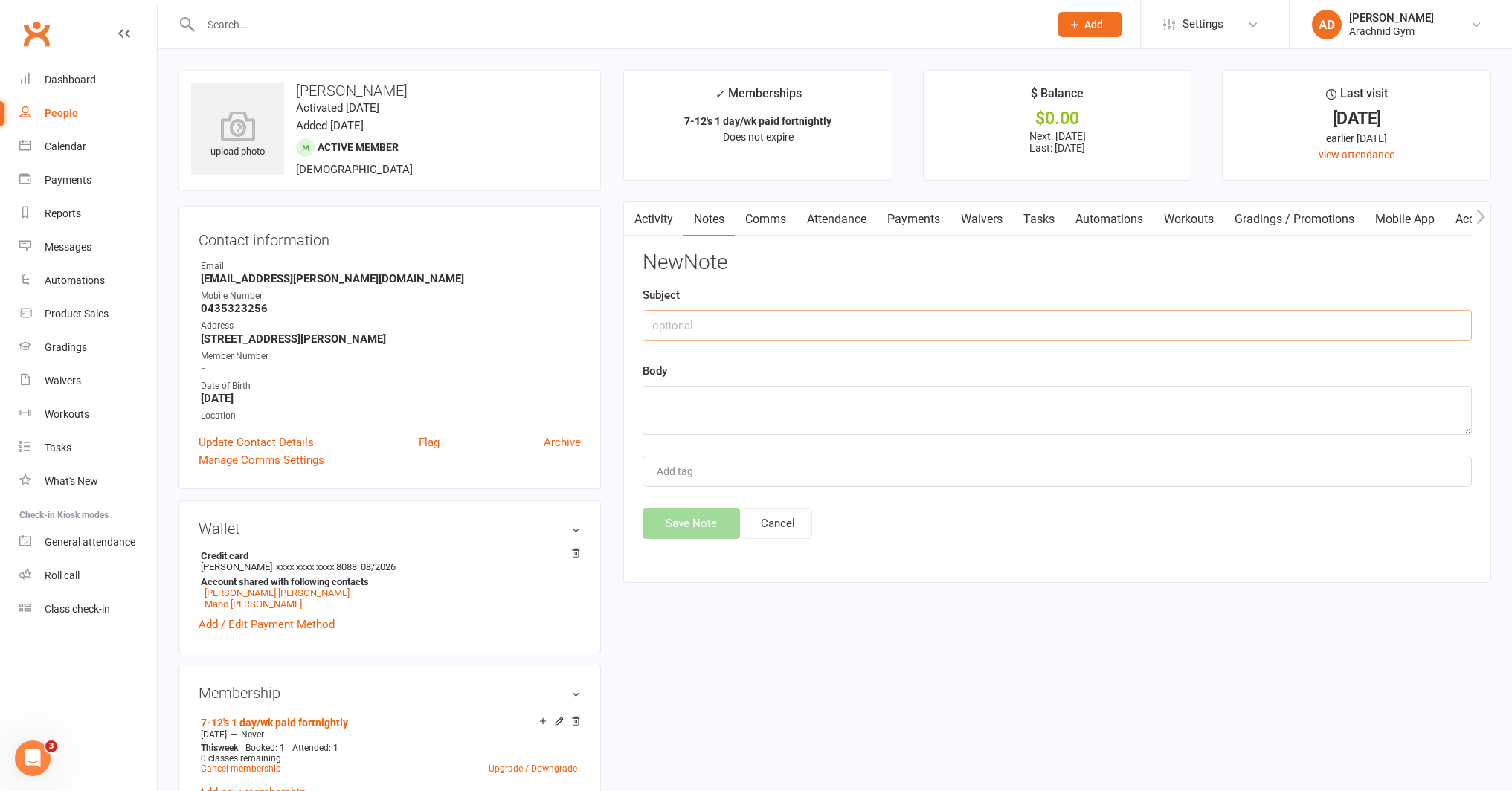
click at [684, 327] on input "text" at bounding box center [1057, 325] width 829 height 32
type input "2nd family member"
type textarea "20% off"
click at [717, 514] on button "Save Note" at bounding box center [691, 523] width 97 height 32
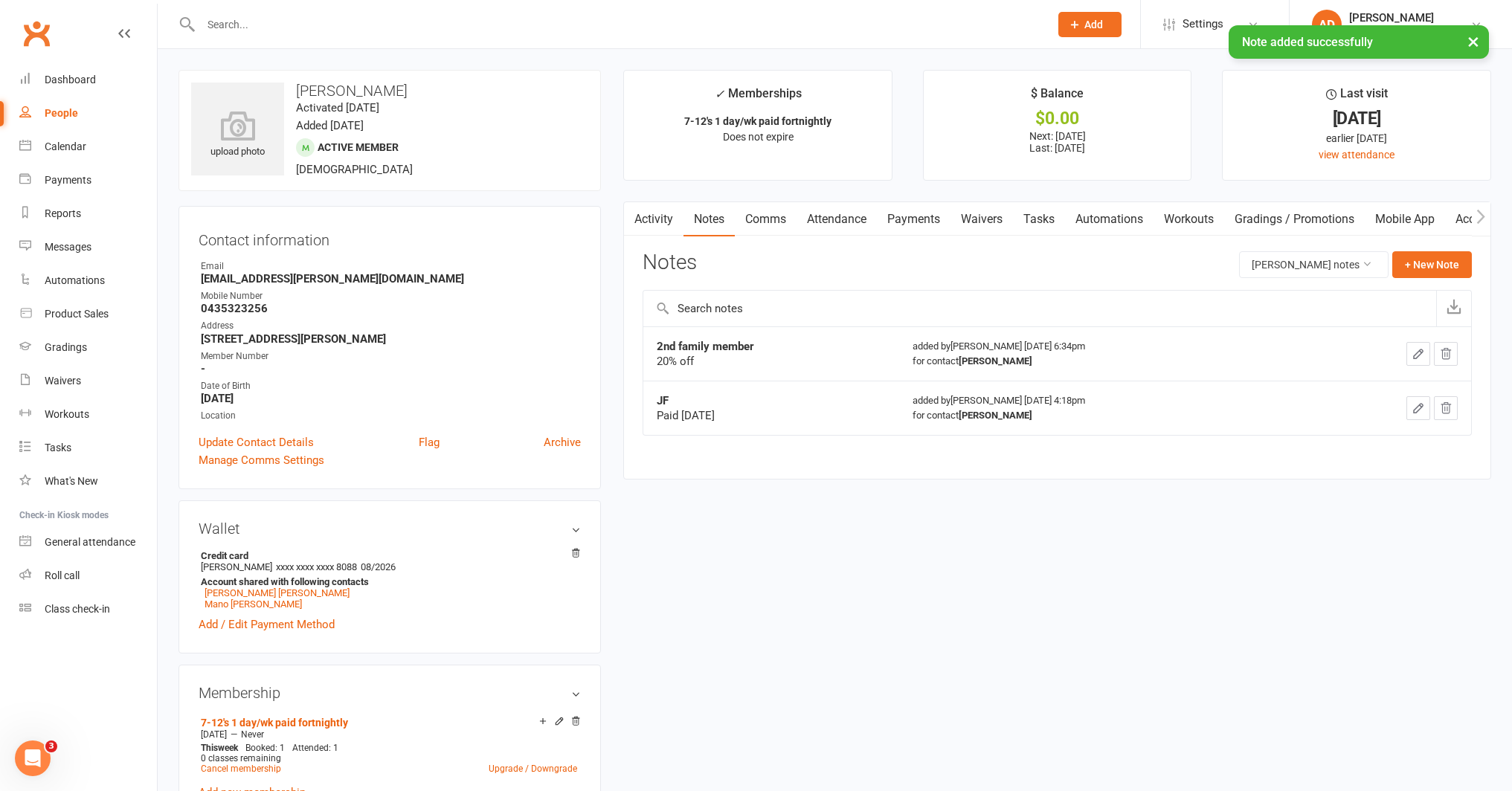
click at [1421, 354] on icon "button" at bounding box center [1418, 354] width 14 height 14
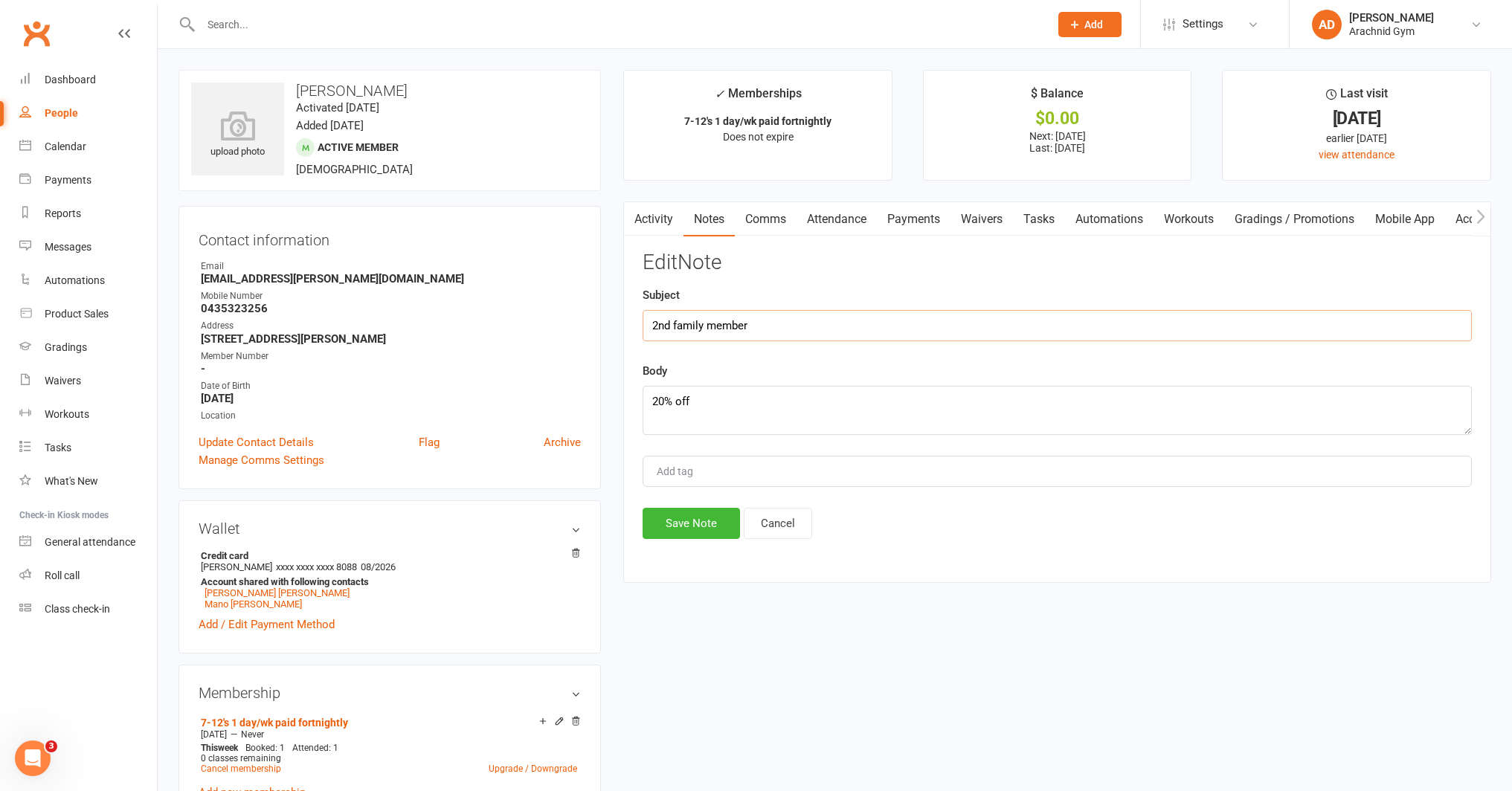
click at [664, 324] on input "2nd family member" at bounding box center [1057, 325] width 829 height 32
type input "3rd family member"
click at [693, 526] on button "Save Note" at bounding box center [691, 523] width 97 height 32
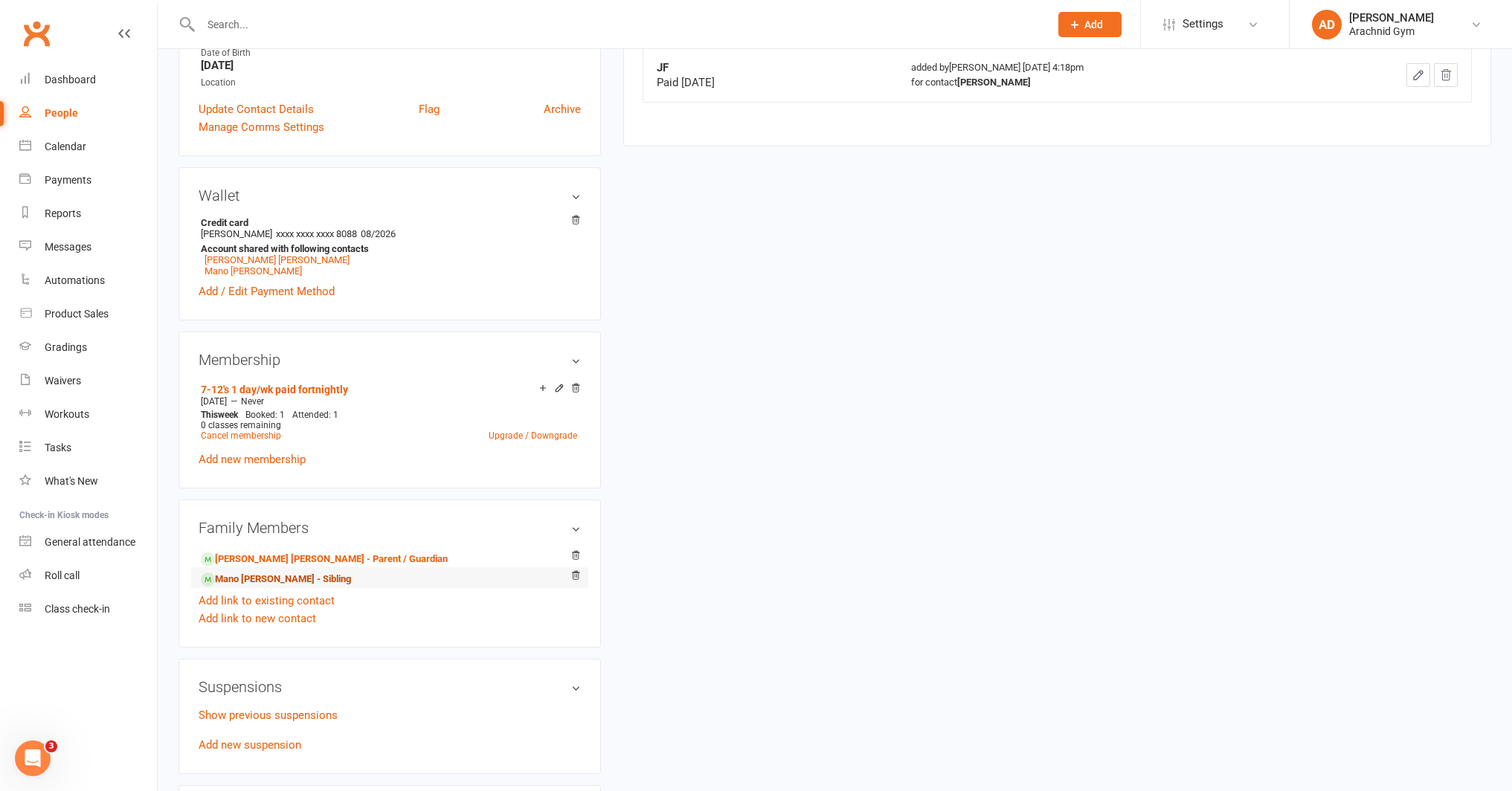
scroll to position [334, 0]
click at [314, 573] on link "Mano [PERSON_NAME] - Sibling" at bounding box center [276, 579] width 150 height 15
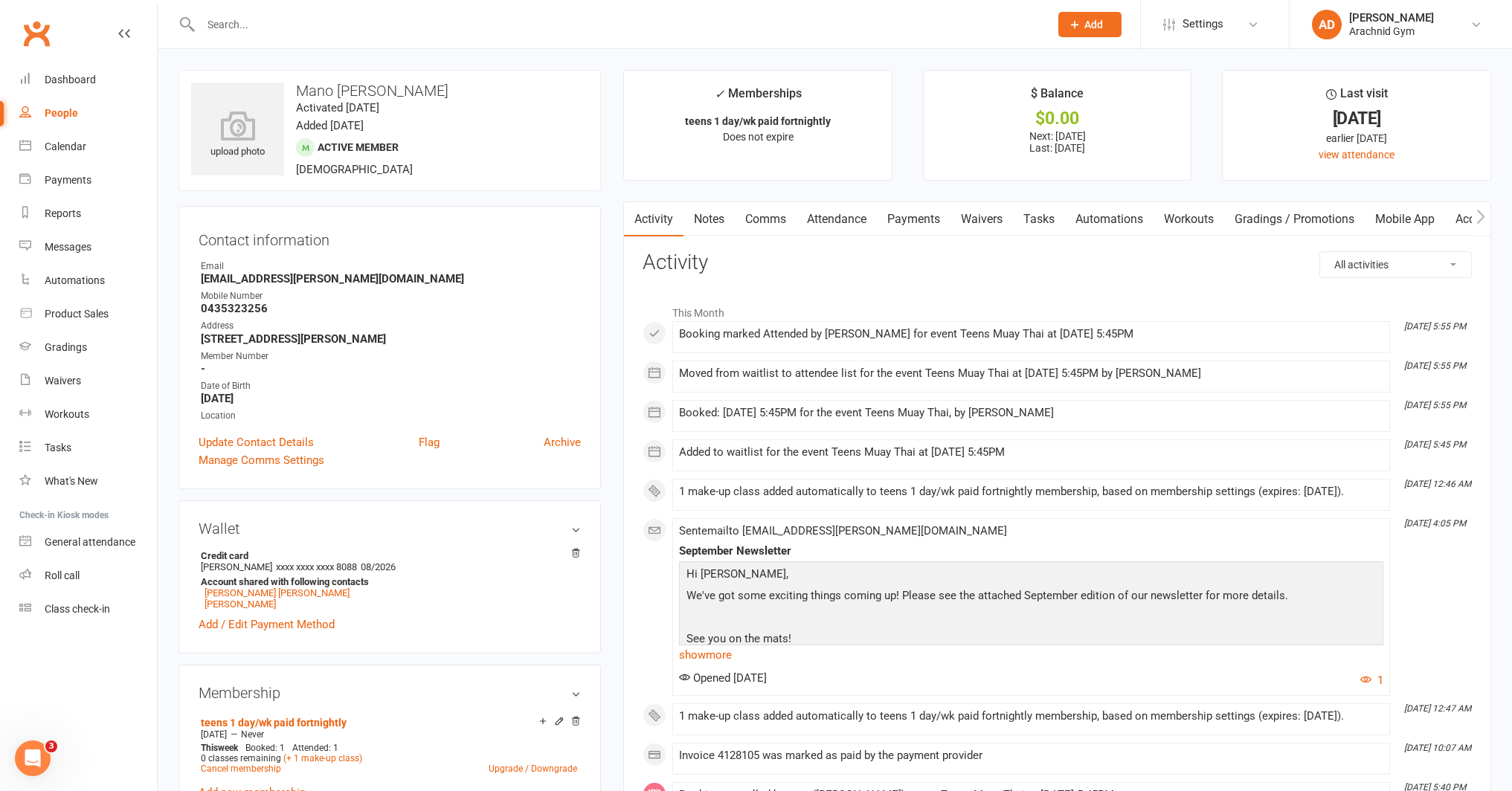
click at [701, 218] on link "Notes" at bounding box center [709, 219] width 51 height 34
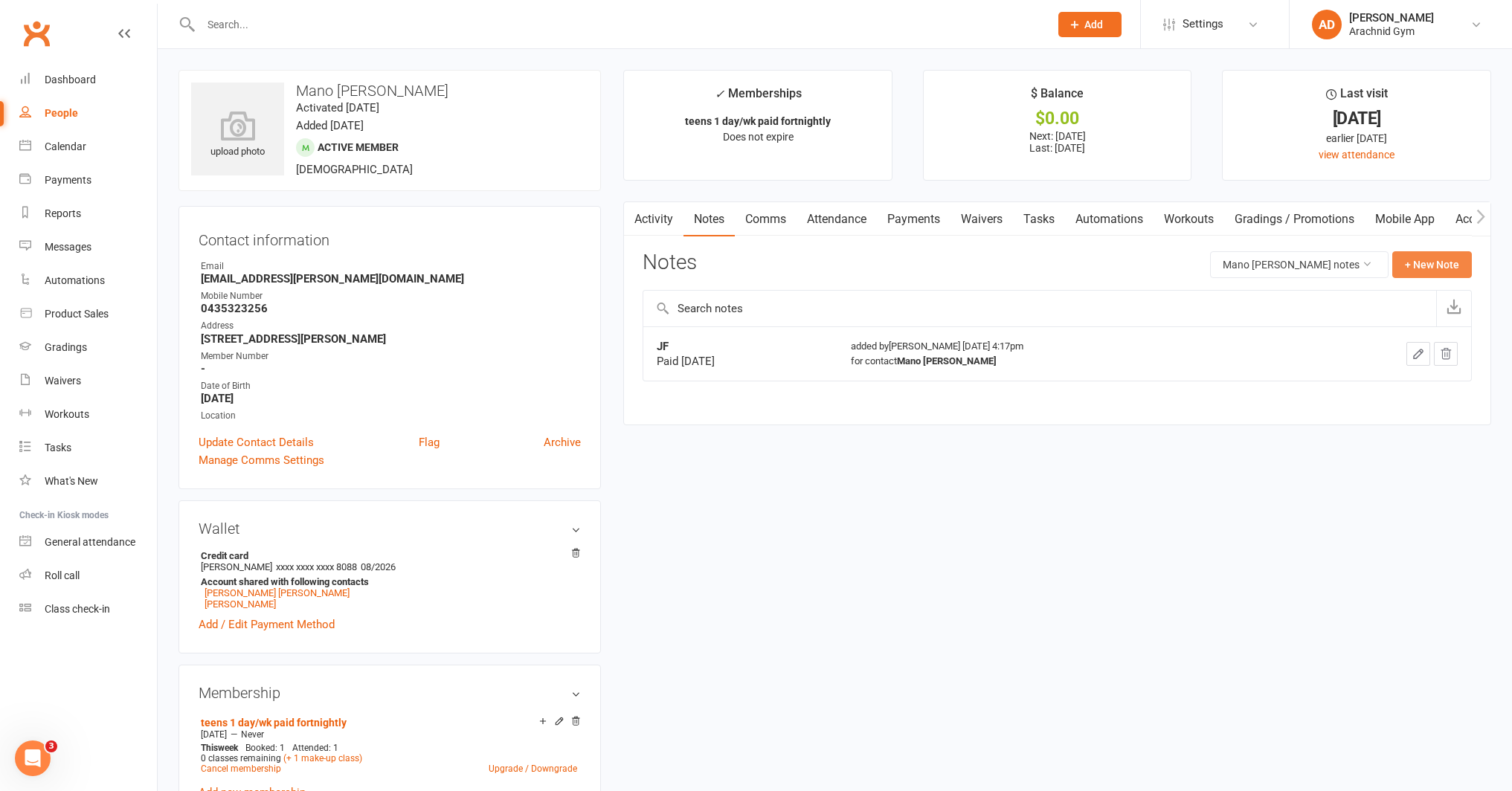
click at [1433, 264] on button "+ New Note" at bounding box center [1431, 265] width 79 height 26
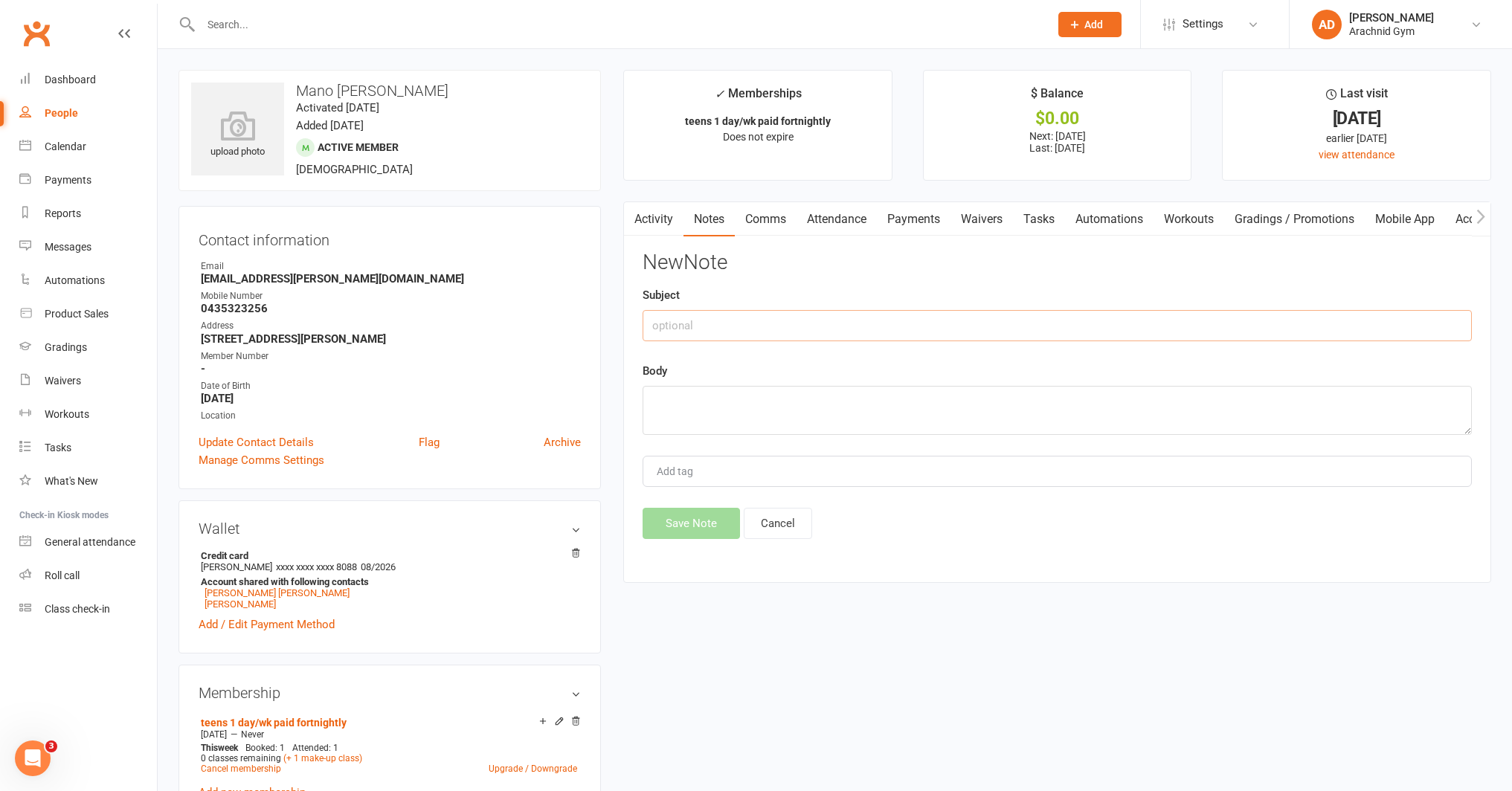
click at [720, 323] on input "text" at bounding box center [1057, 325] width 829 height 32
type input "2nd family member"
type textarea "10% off"
click at [693, 527] on button "Save Note" at bounding box center [691, 523] width 97 height 32
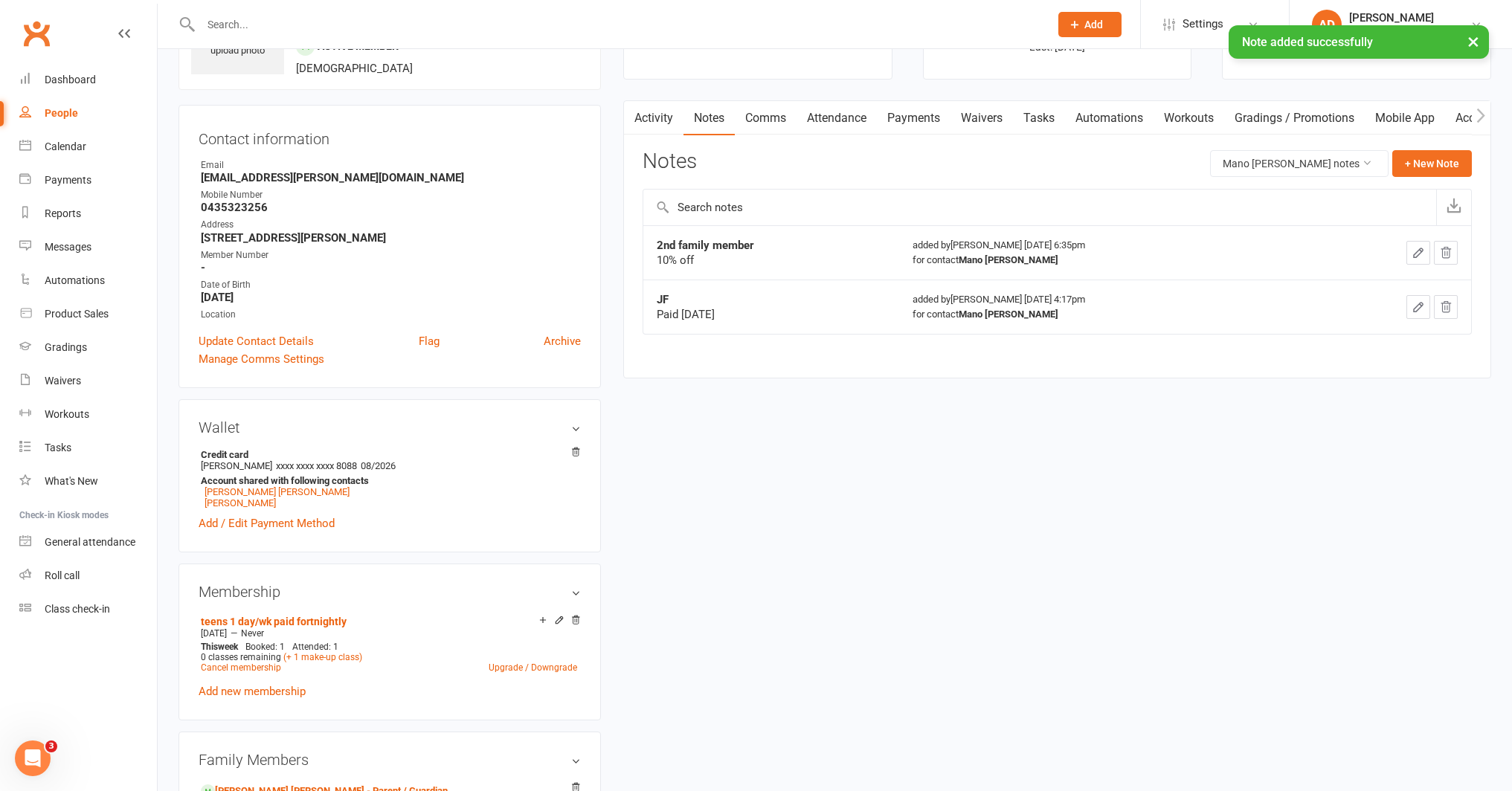
scroll to position [102, 0]
click at [922, 118] on link "Payments" at bounding box center [913, 118] width 73 height 34
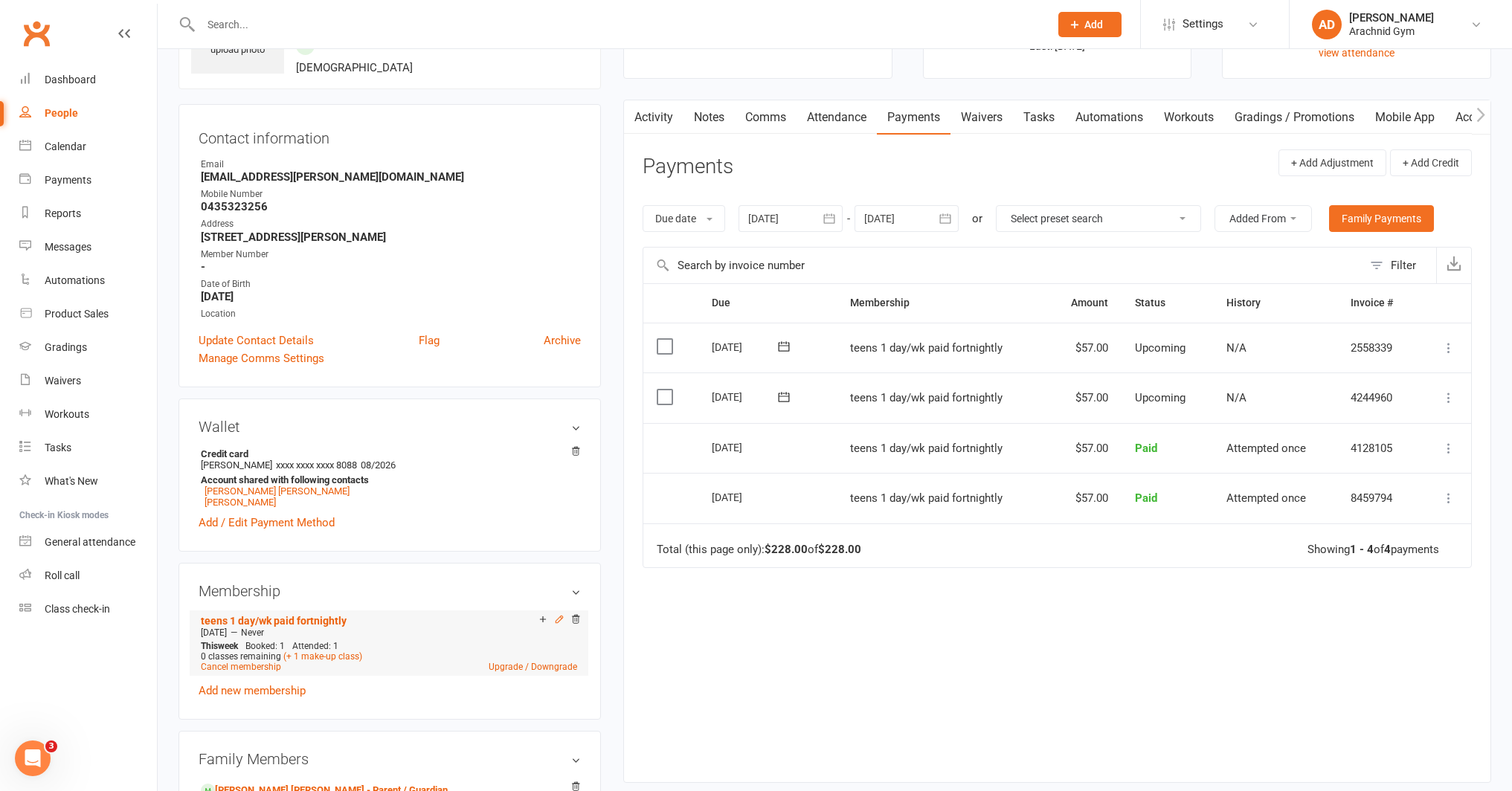
click at [558, 618] on icon at bounding box center [559, 619] width 10 height 10
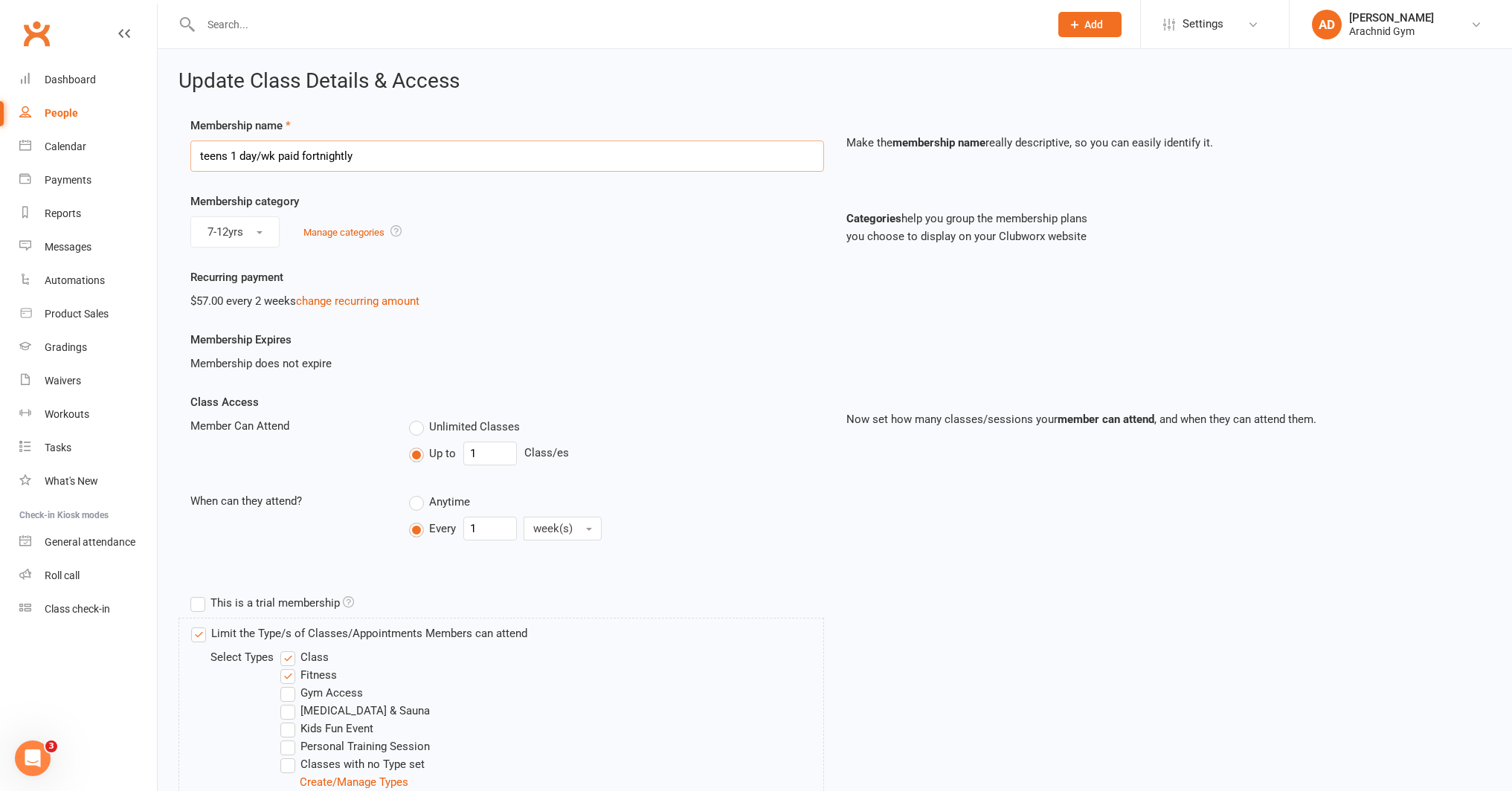
drag, startPoint x: 241, startPoint y: 157, endPoint x: 195, endPoint y: 157, distance: 46.0
click at [195, 157] on input "teens 1 day/wk paid fortnightly" at bounding box center [507, 156] width 634 height 32
click at [288, 154] on input "Teens 2 days/wk paid fortnightly" at bounding box center [507, 156] width 634 height 32
type input "Teens 2 days/wk - paid fortnightly"
click at [276, 240] on button "7-12yrs" at bounding box center [235, 232] width 90 height 32
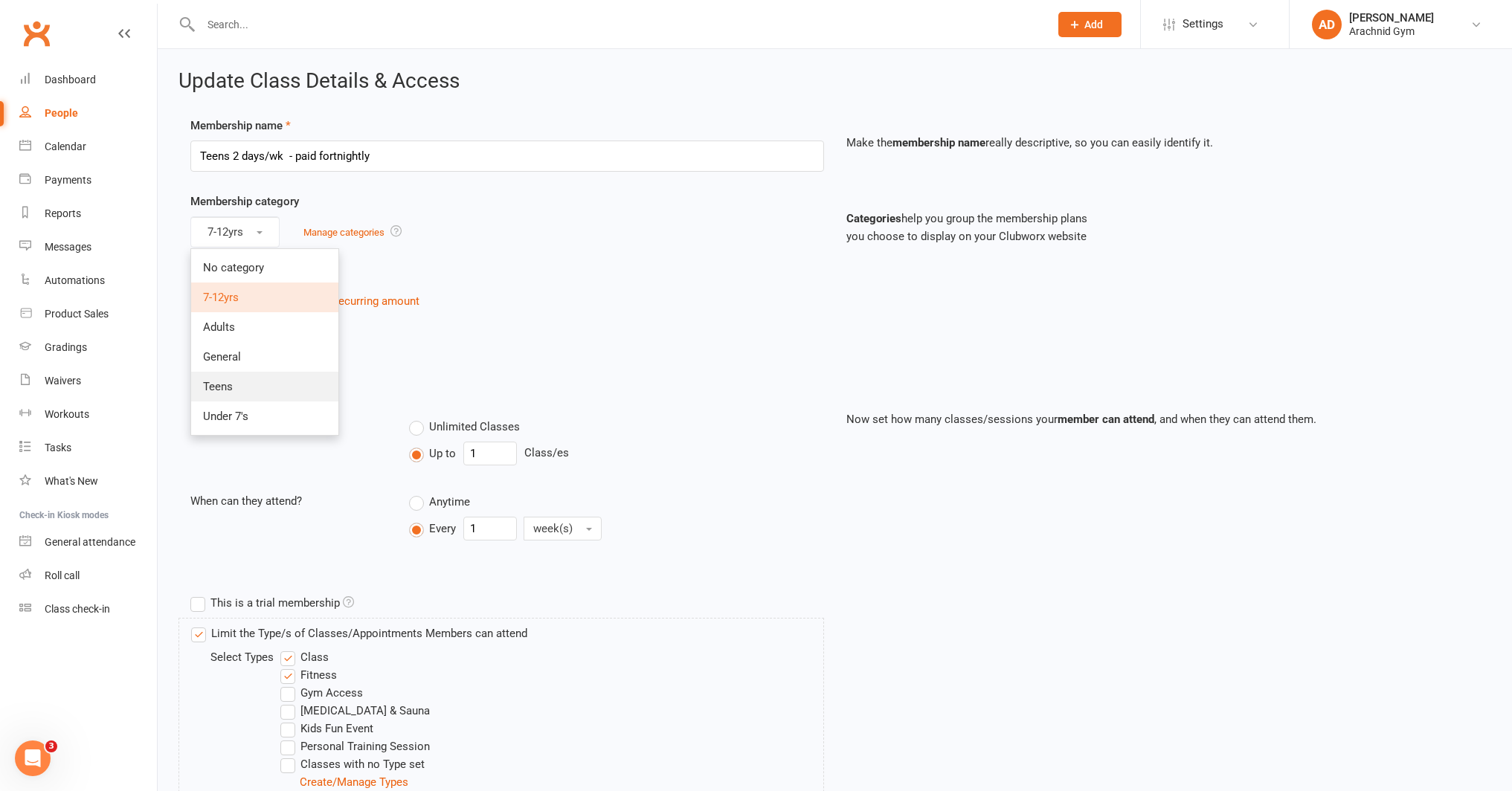
click at [233, 391] on link "Teens" at bounding box center [265, 387] width 148 height 30
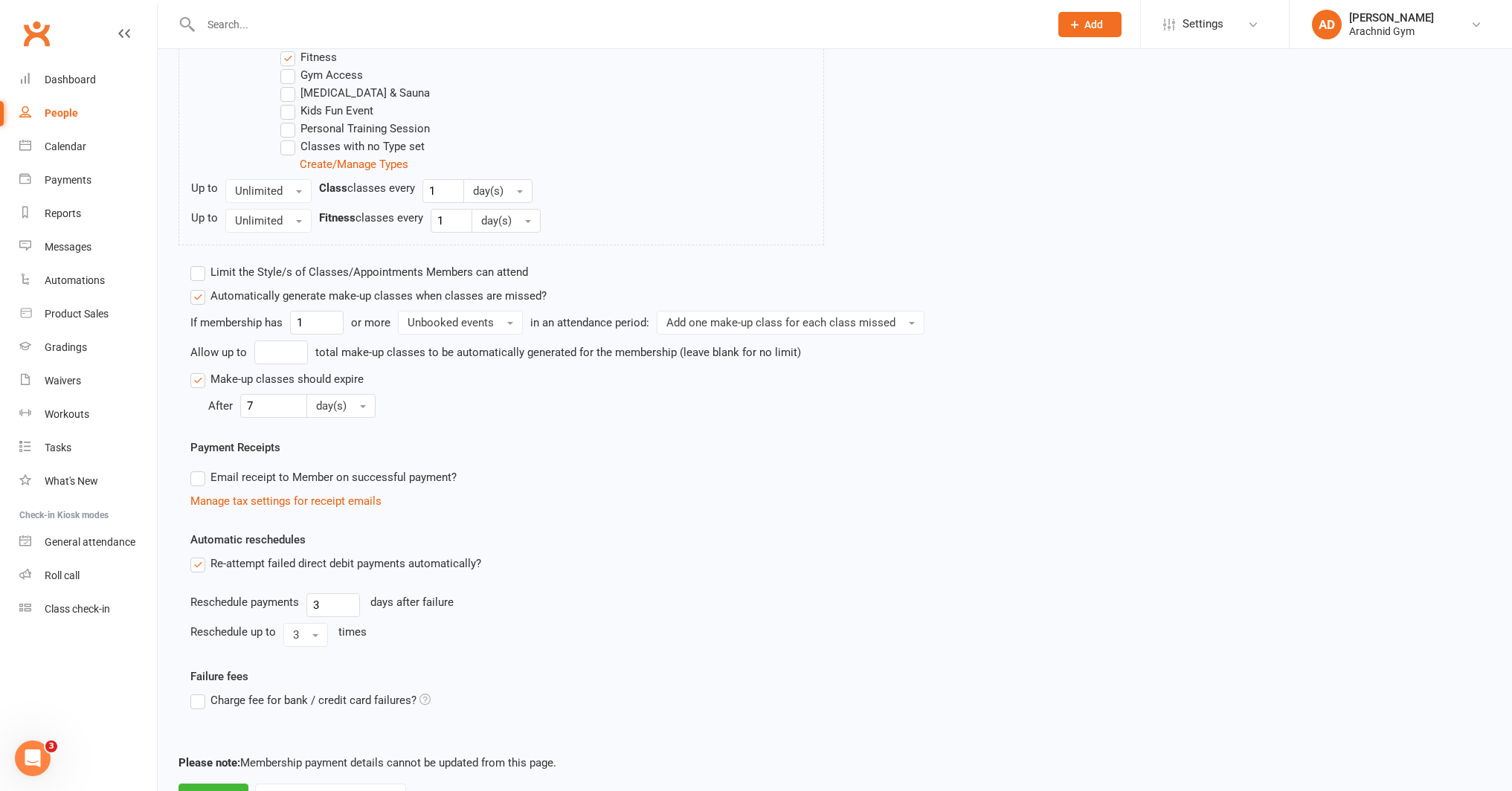
scroll to position [634, 0]
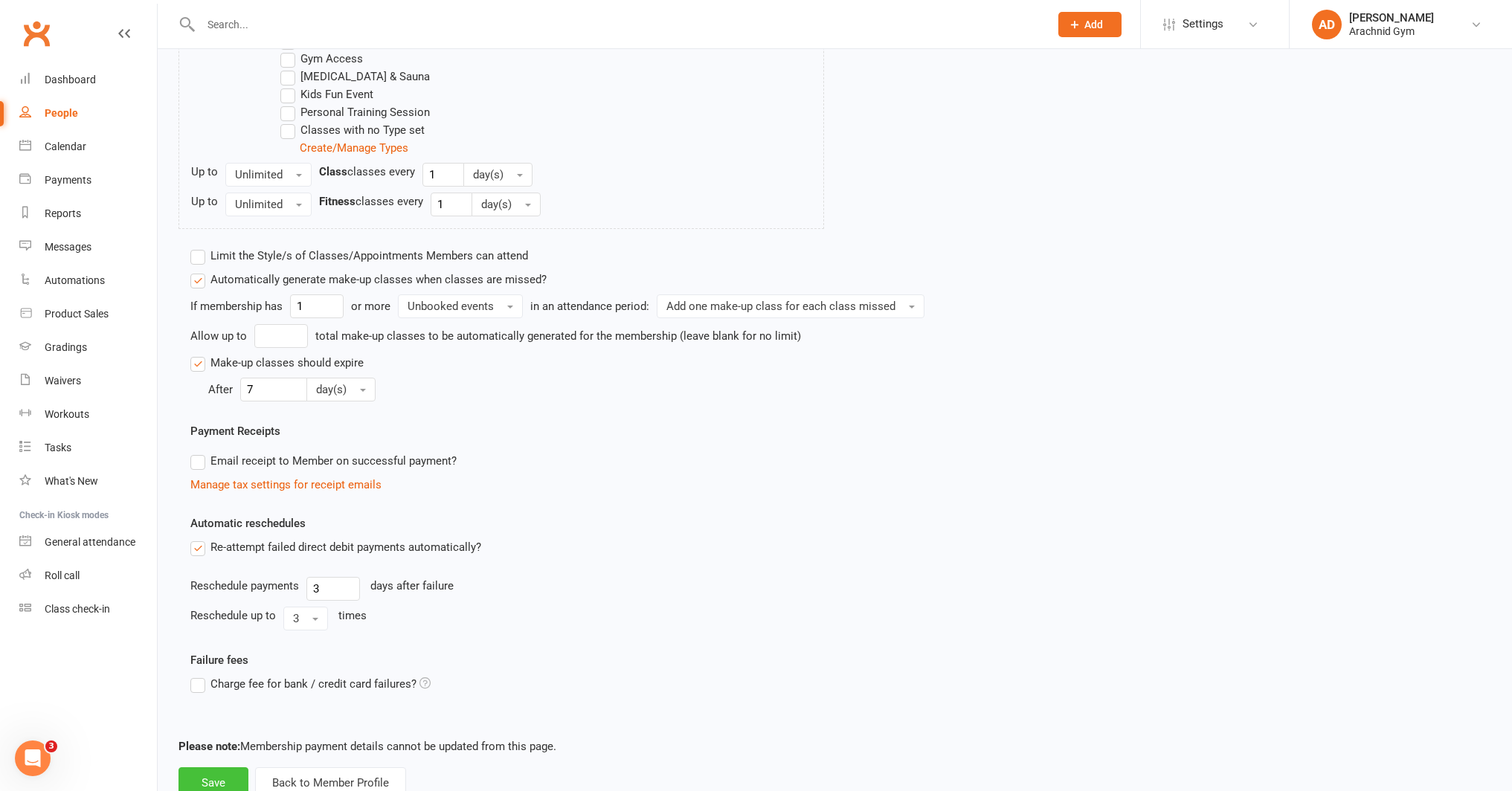
click at [218, 771] on button "Save" at bounding box center [213, 782] width 70 height 32
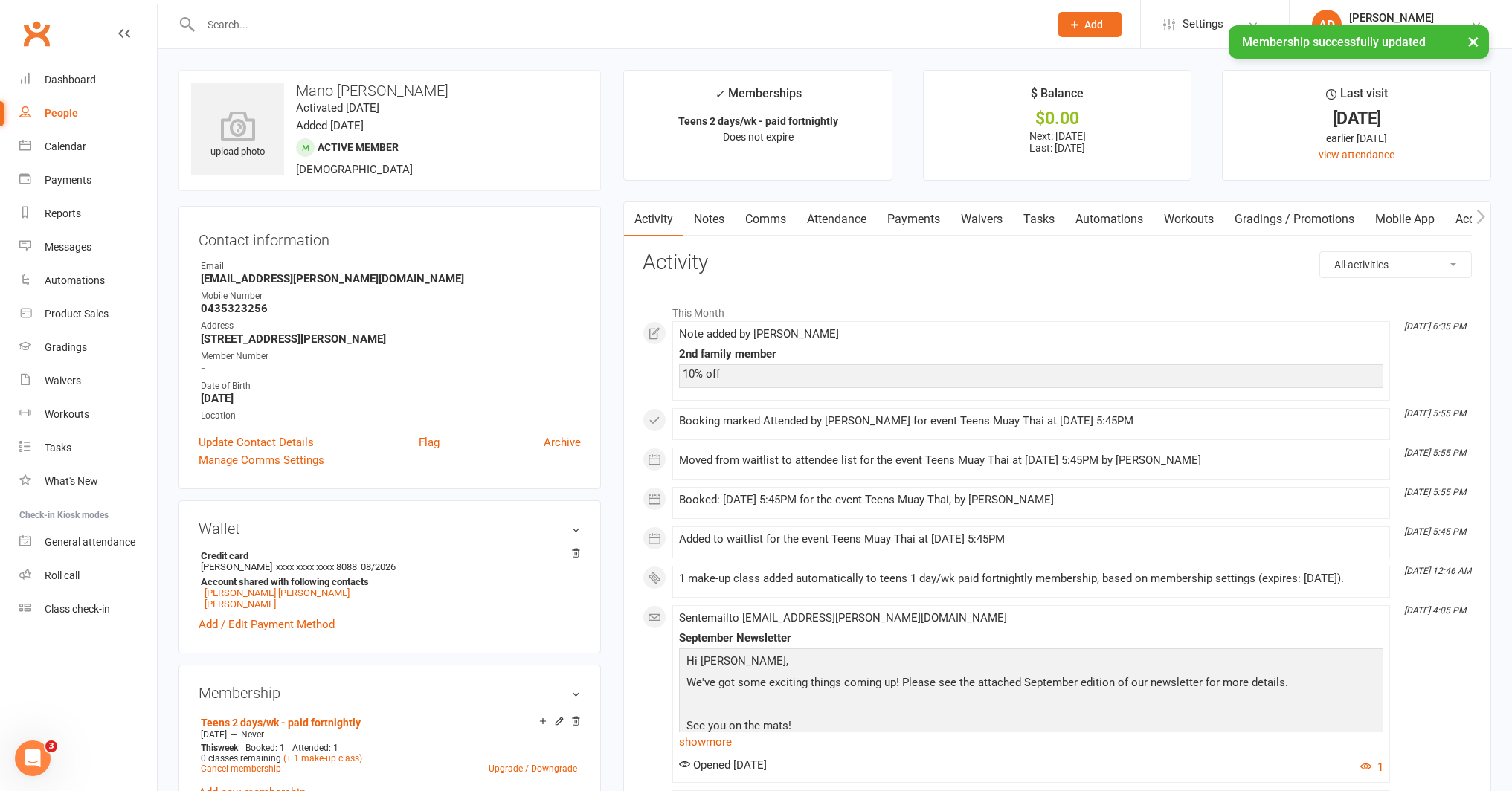
click at [560, 718] on icon at bounding box center [559, 721] width 10 height 10
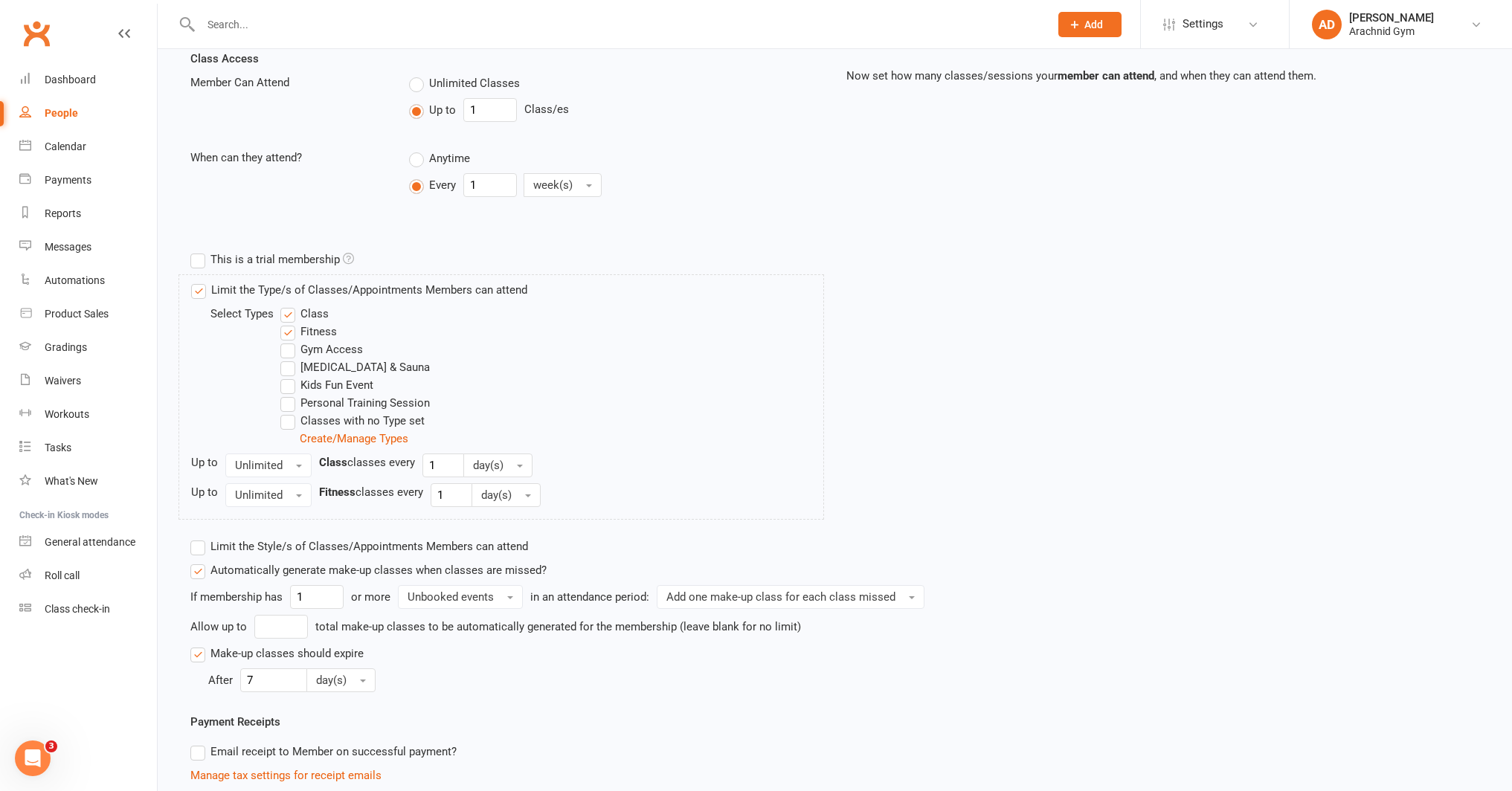
scroll to position [350, 0]
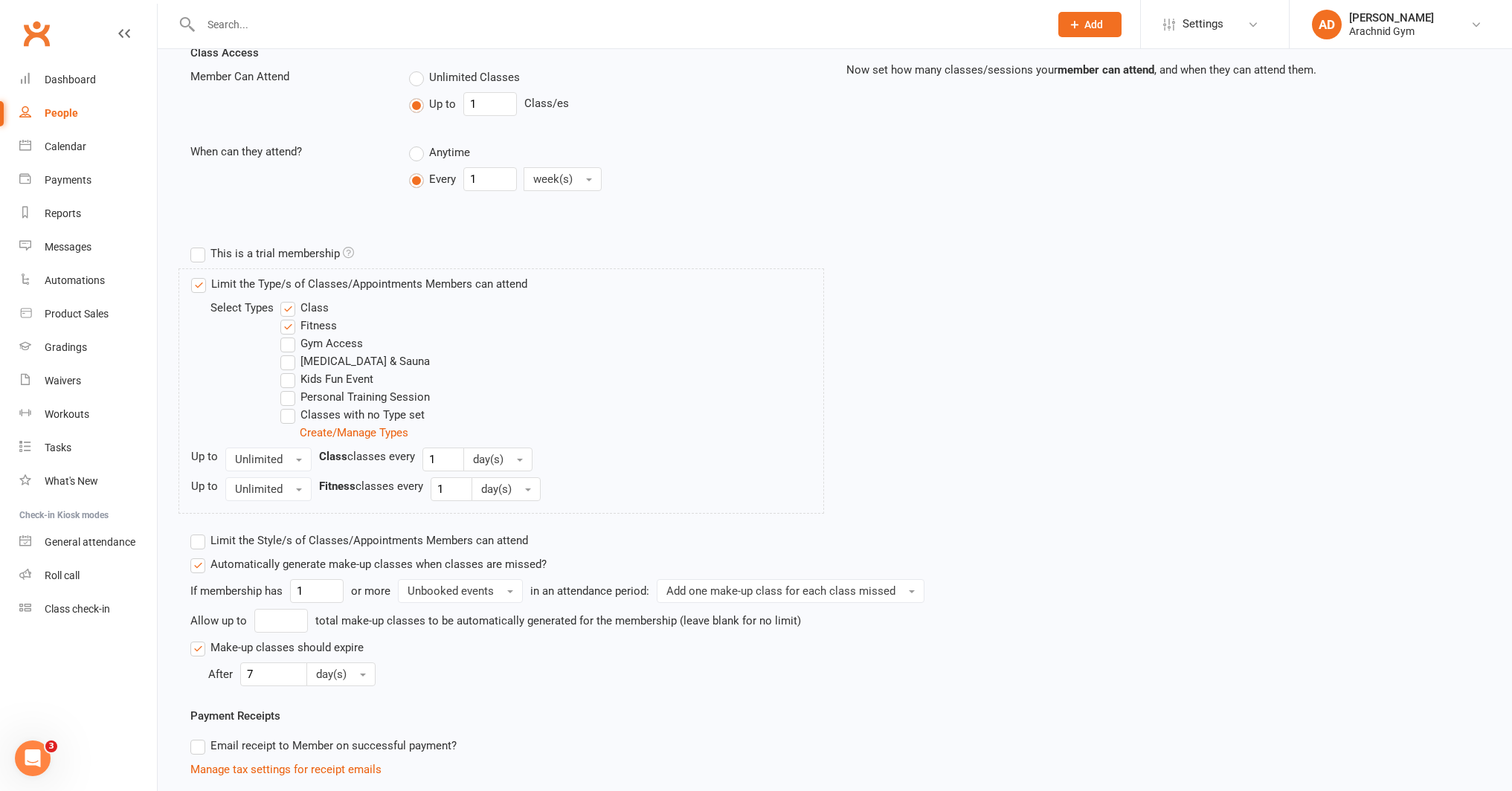
click at [198, 568] on label "Automatically generate make-up classes when classes are missed?" at bounding box center [368, 564] width 356 height 18
click at [198, 555] on input "Automatically generate make-up classes when classes are missed?" at bounding box center [195, 555] width 9 height 0
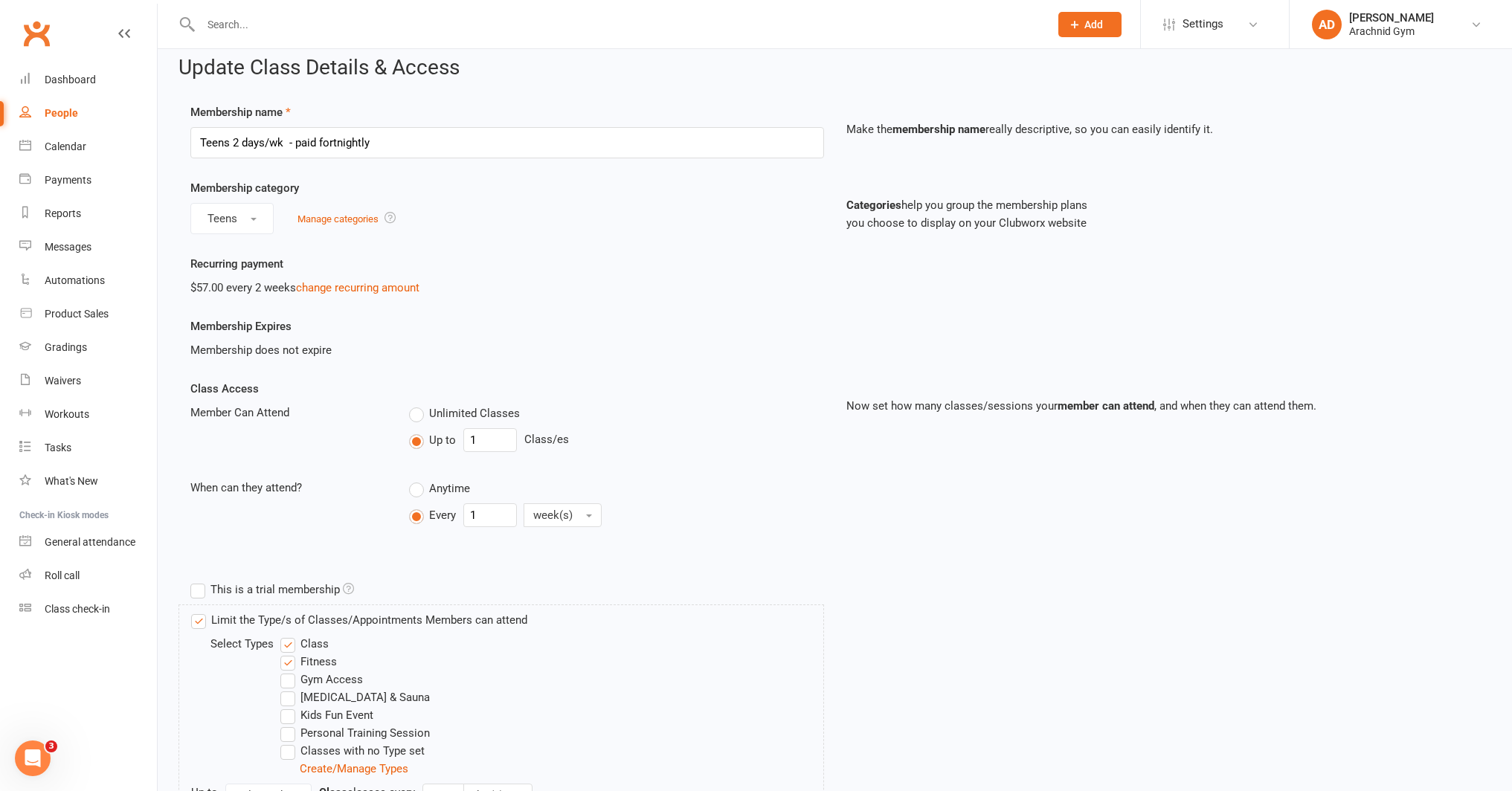
scroll to position [7, 0]
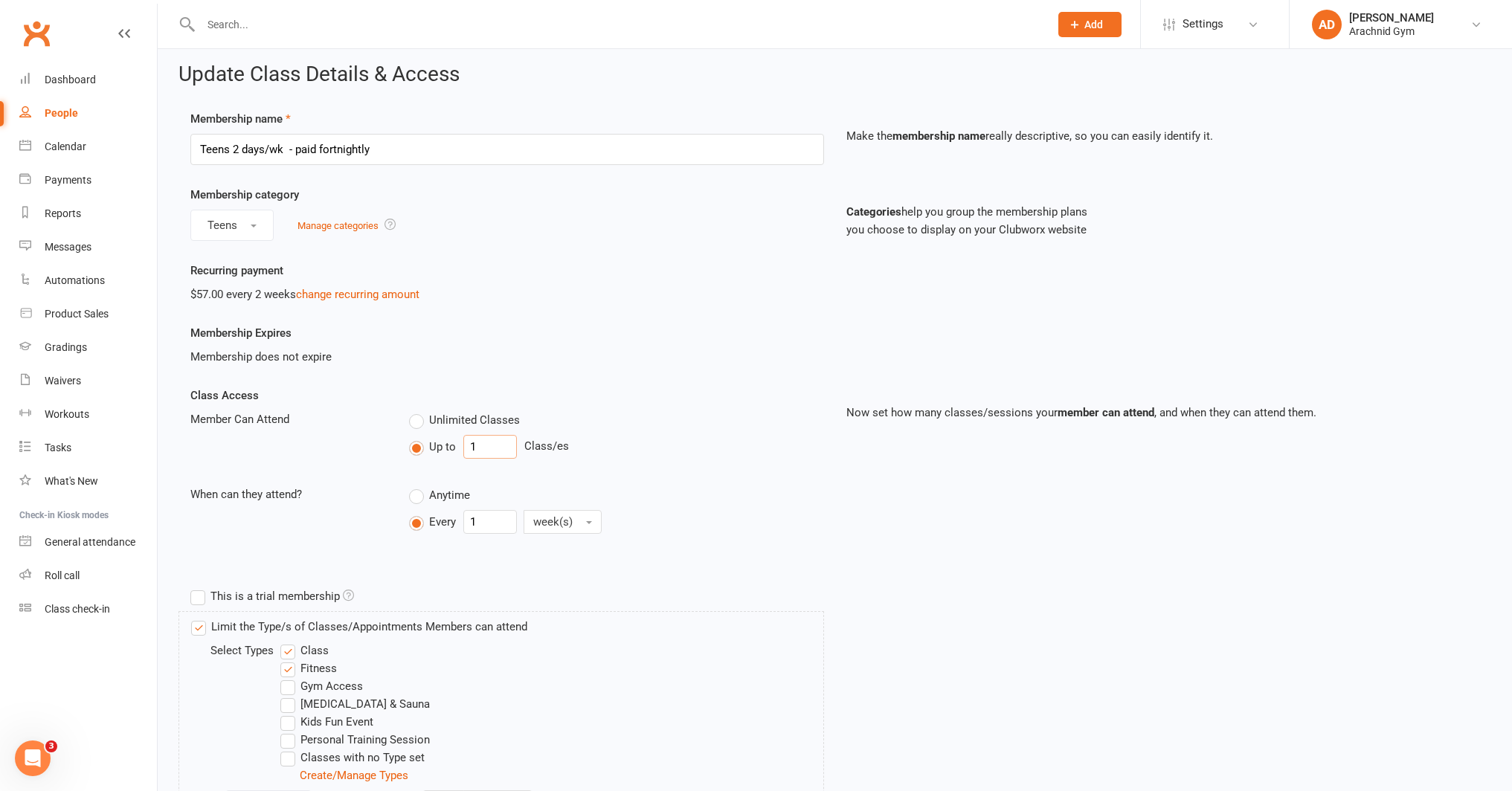
click at [493, 448] on input "1" at bounding box center [490, 447] width 54 height 24
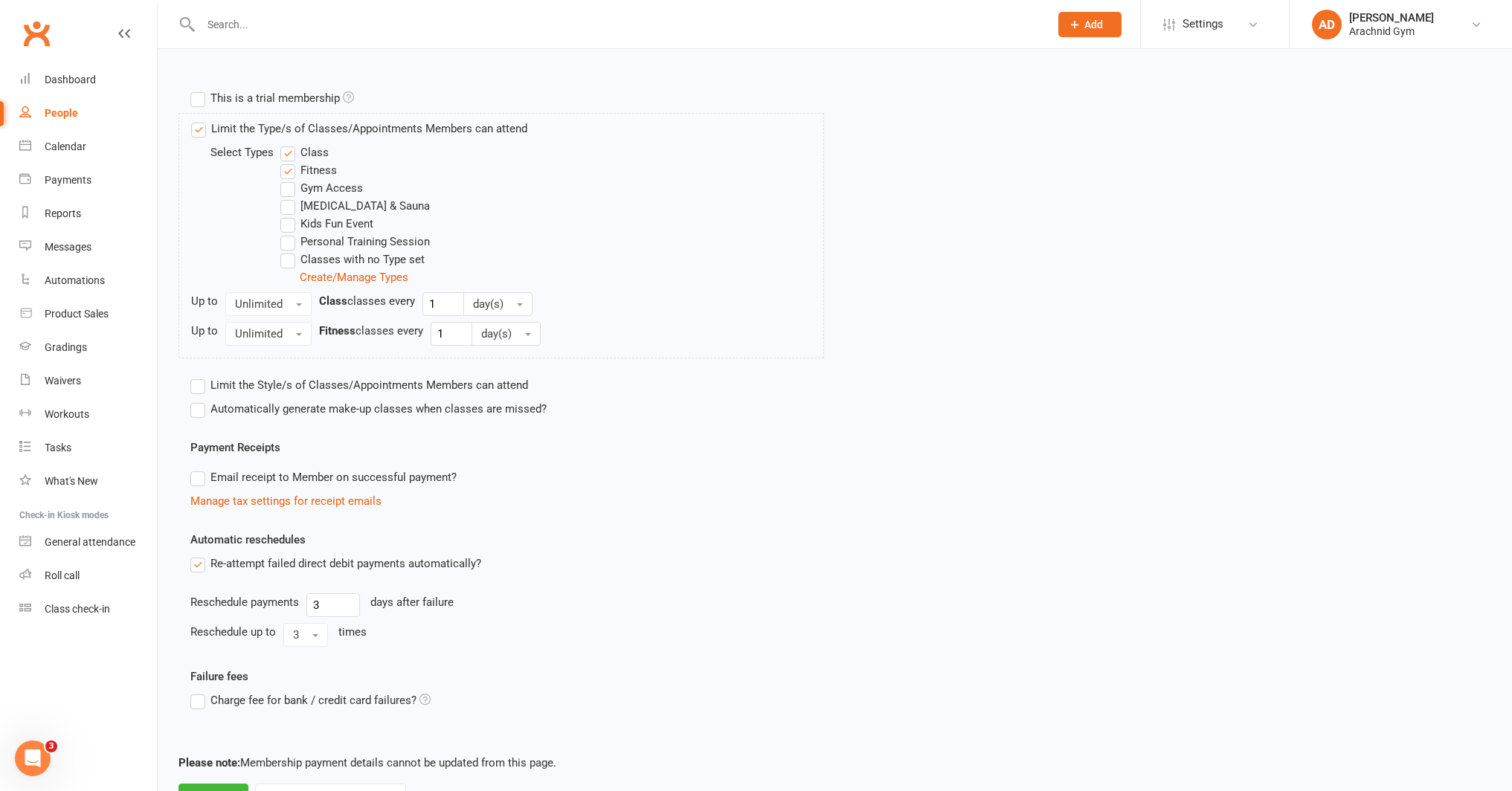
scroll to position [571, 0]
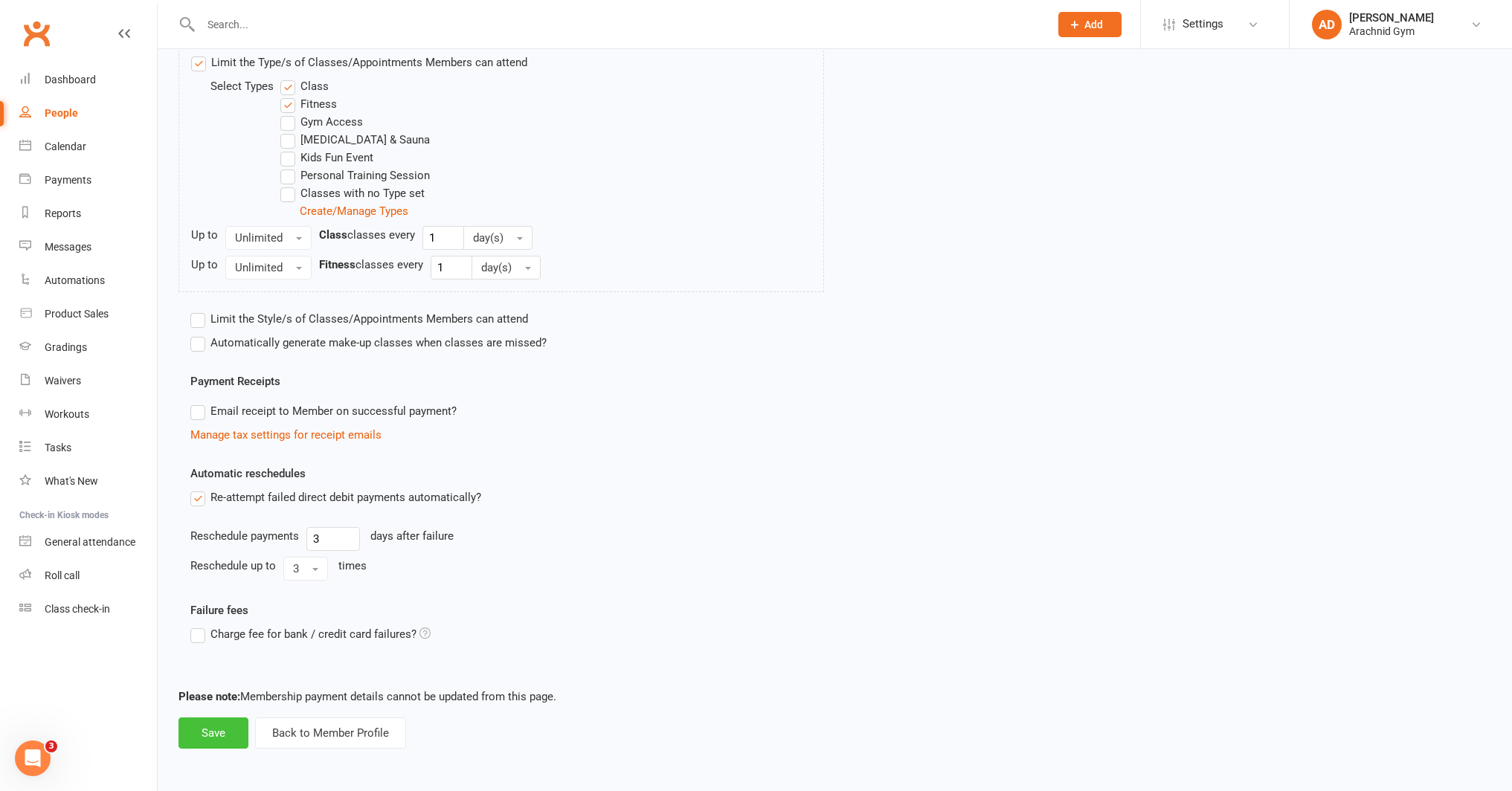
type input "2"
click at [235, 732] on button "Save" at bounding box center [213, 733] width 70 height 32
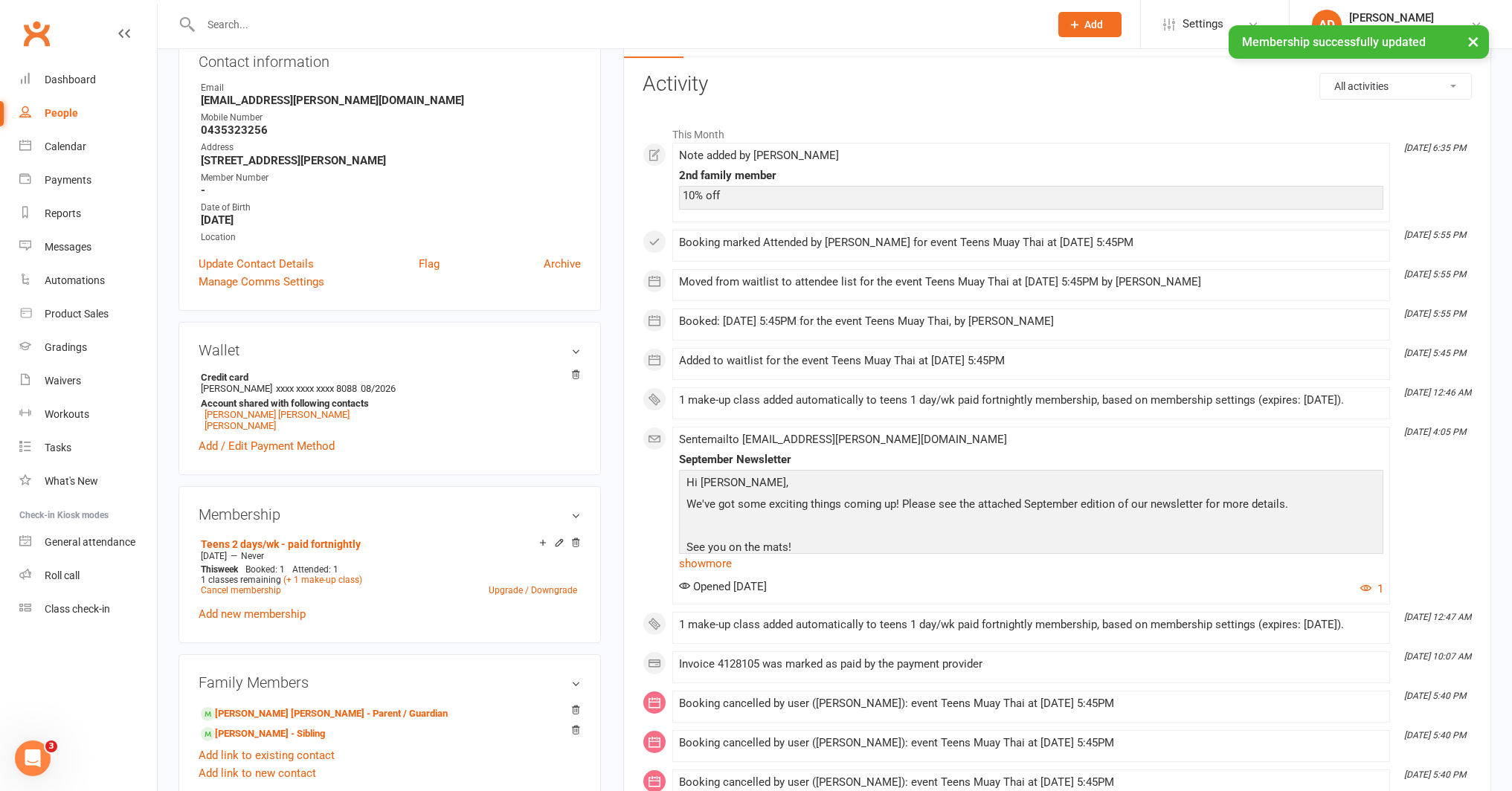
scroll to position [189, 0]
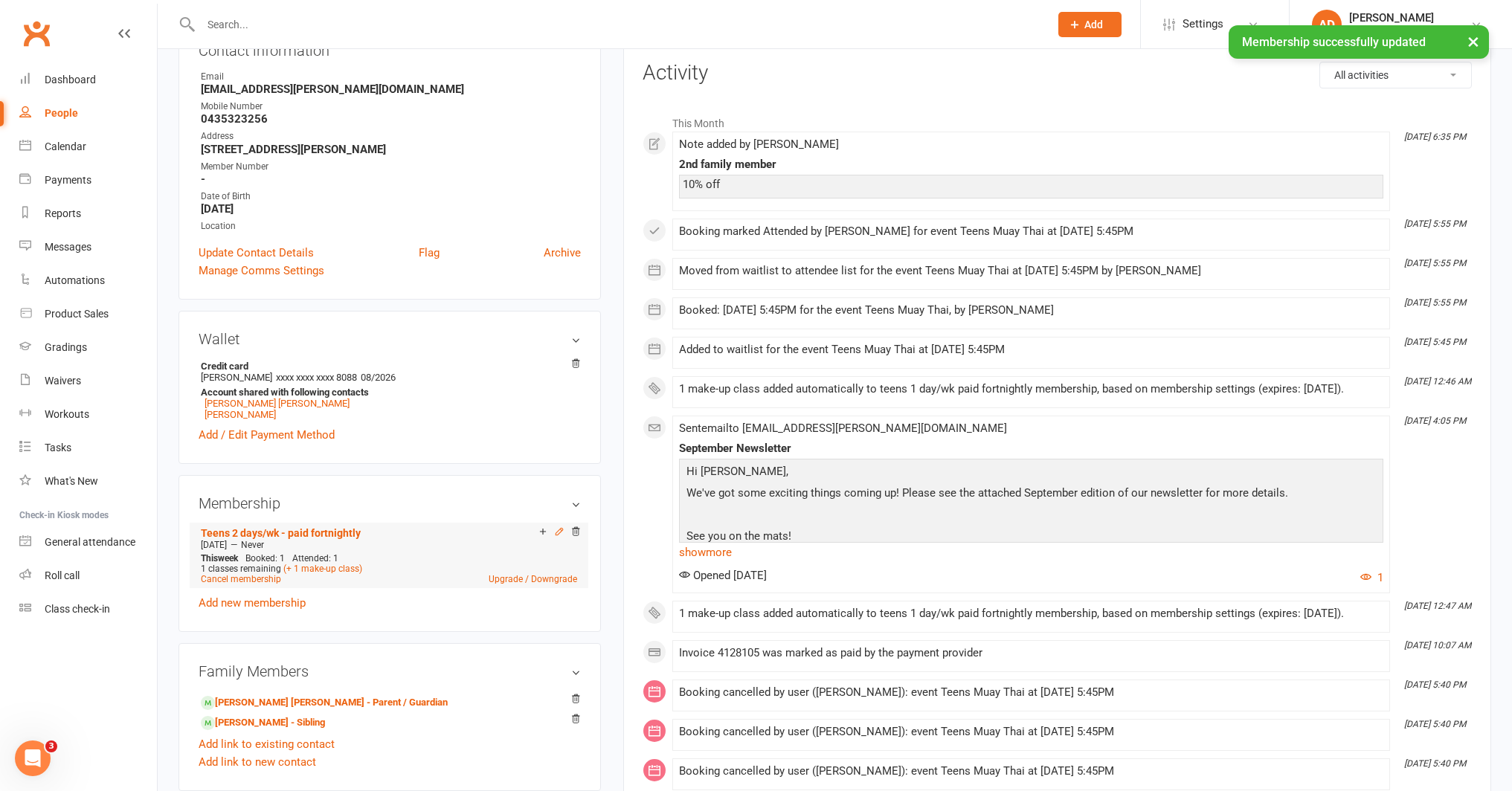
click at [562, 529] on icon at bounding box center [559, 532] width 10 height 10
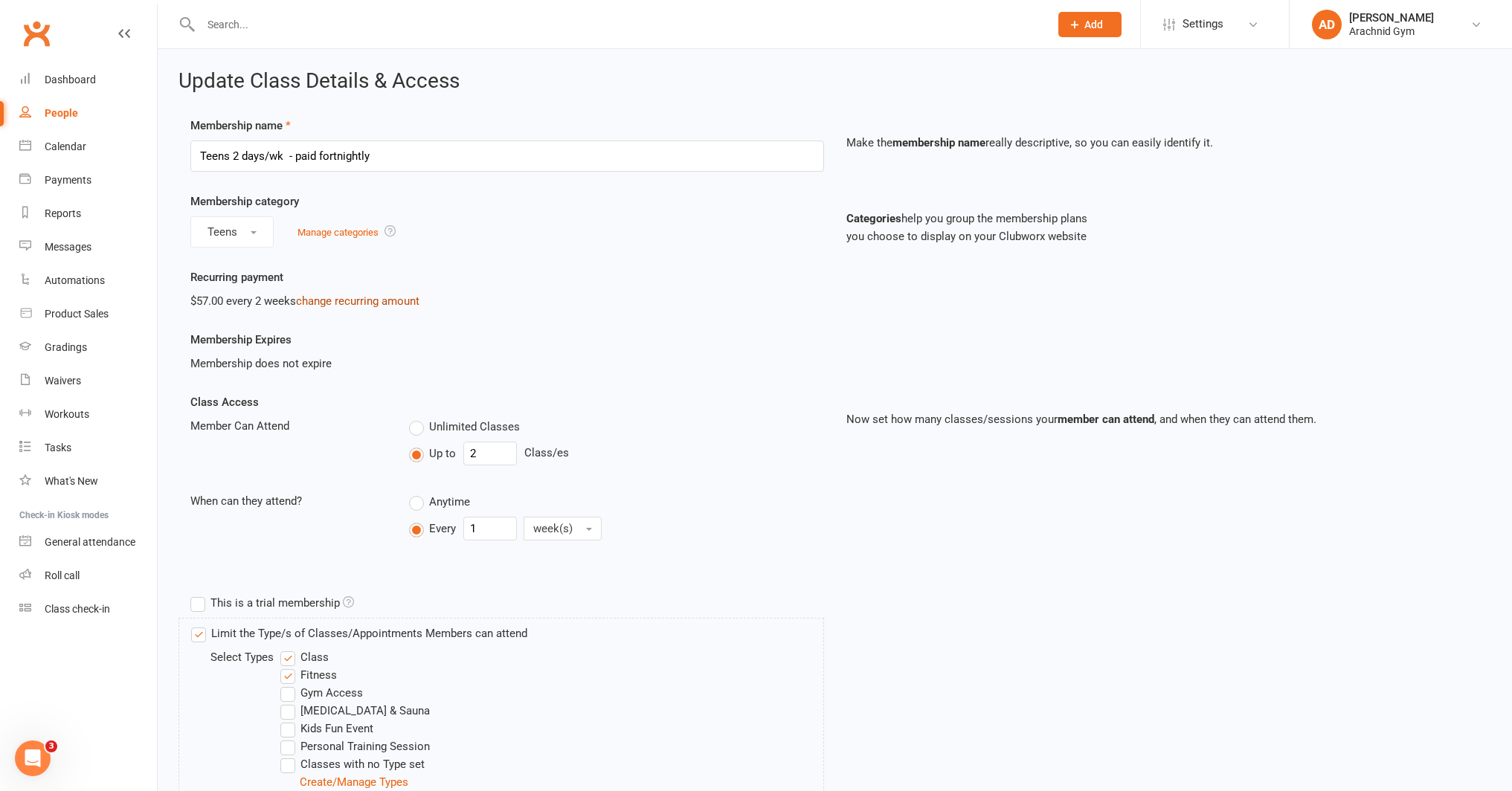
click at [334, 298] on link "change recurring amount" at bounding box center [358, 301] width 124 height 14
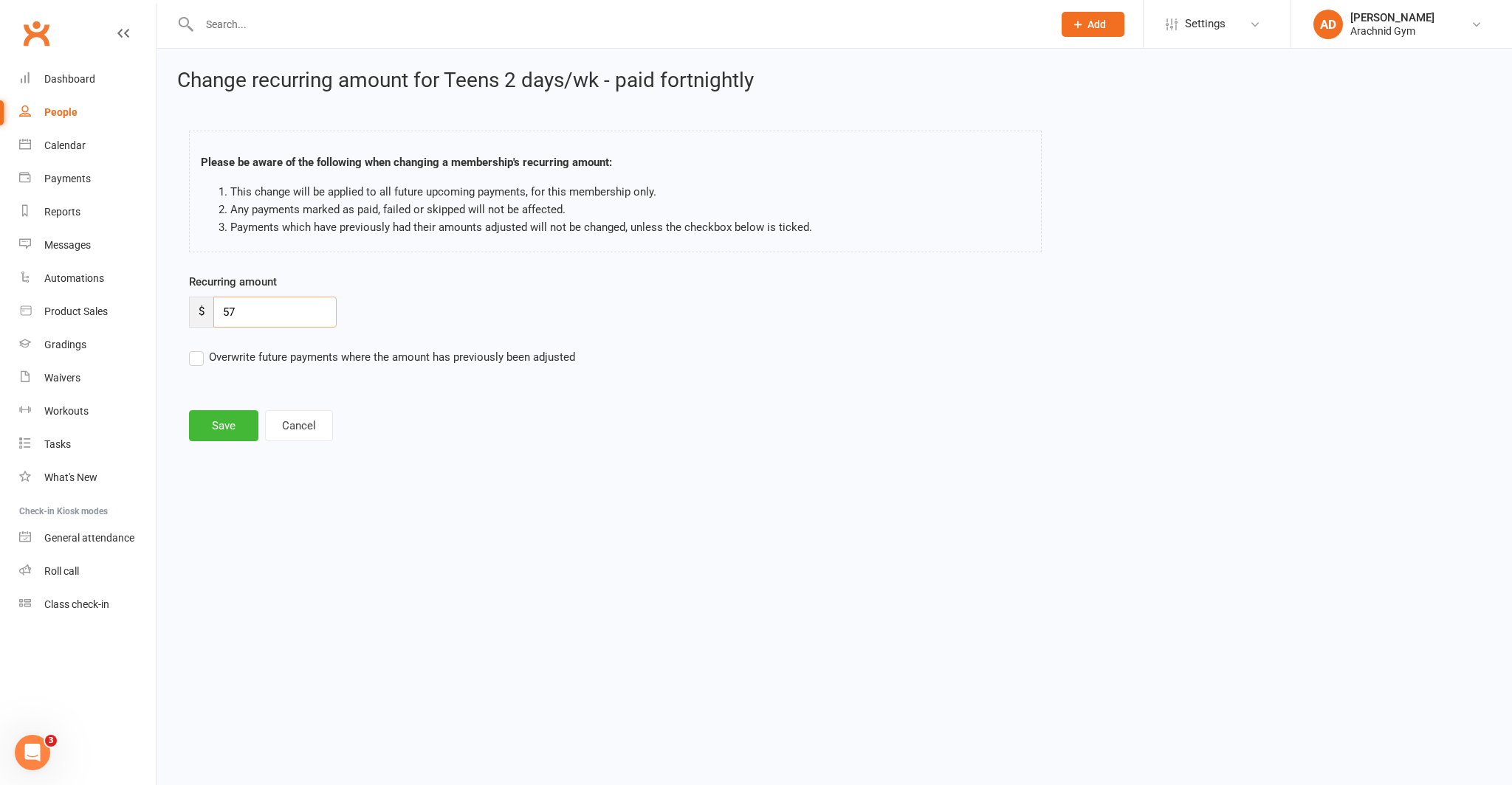
click at [285, 313] on input "57" at bounding box center [275, 312] width 124 height 31
type input "5"
type input "63"
click at [234, 428] on button "Save" at bounding box center [224, 426] width 69 height 31
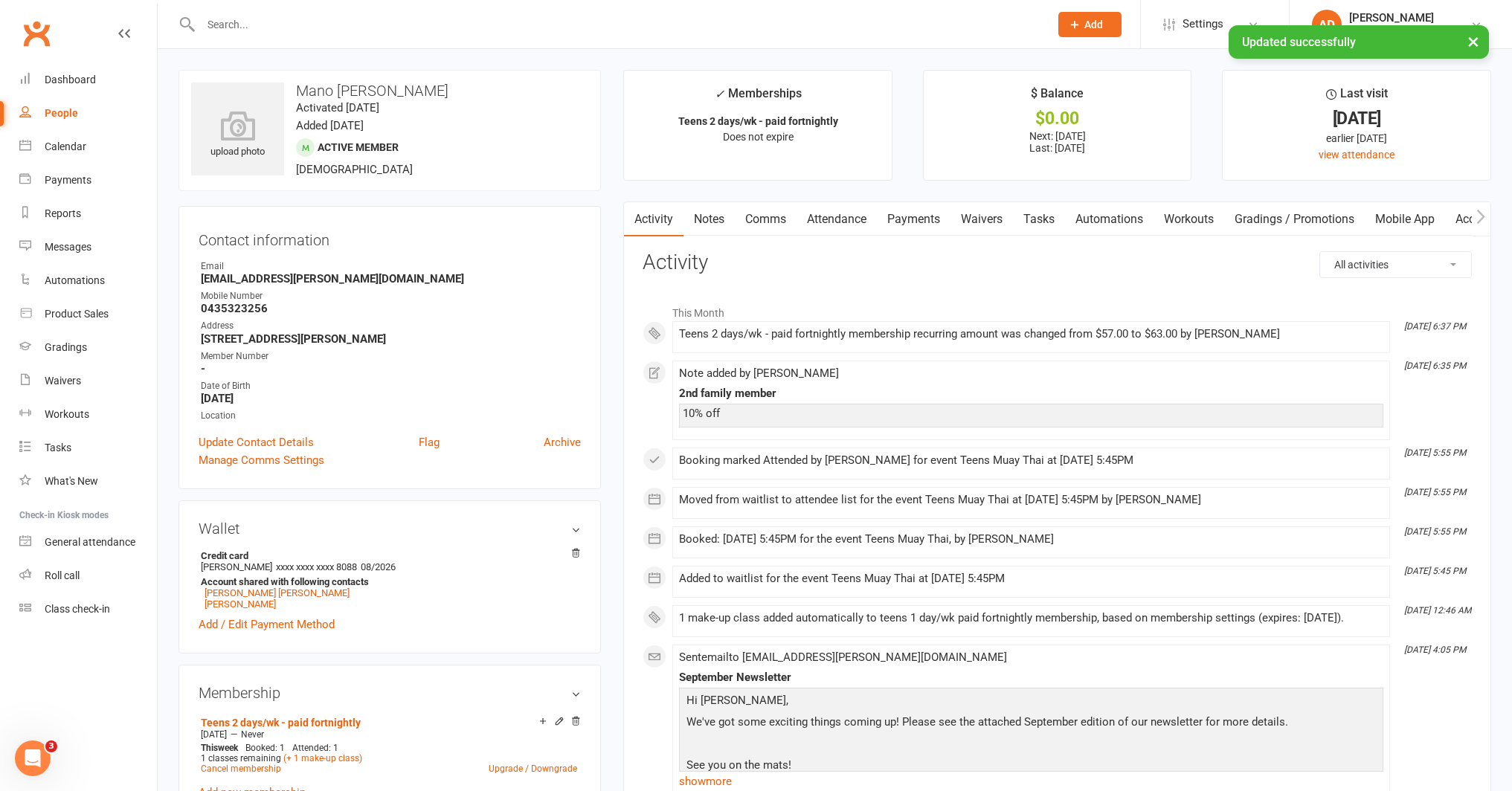
click at [921, 219] on link "Payments" at bounding box center [913, 219] width 73 height 34
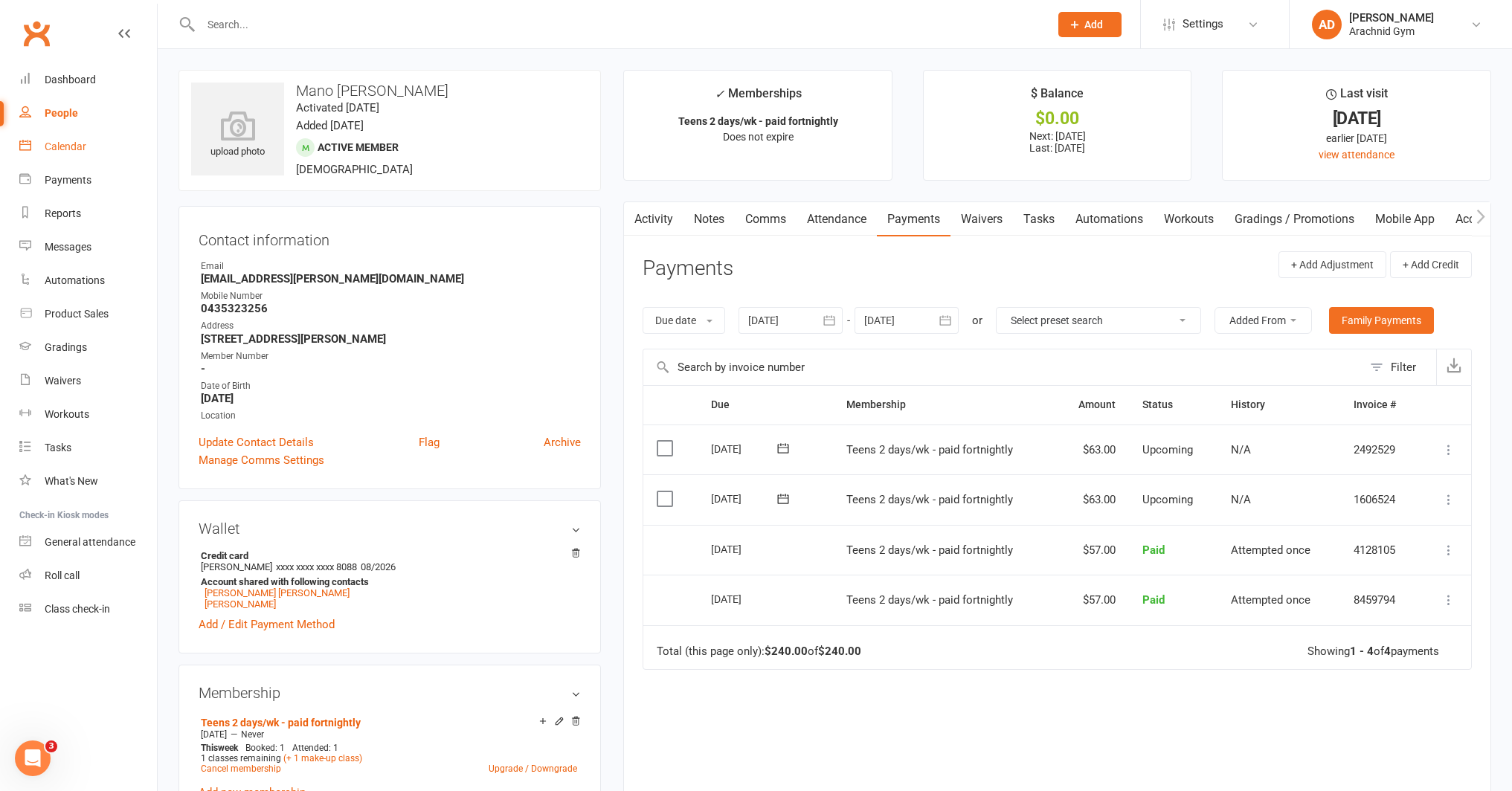
click at [67, 153] on div "Calendar" at bounding box center [65, 147] width 42 height 12
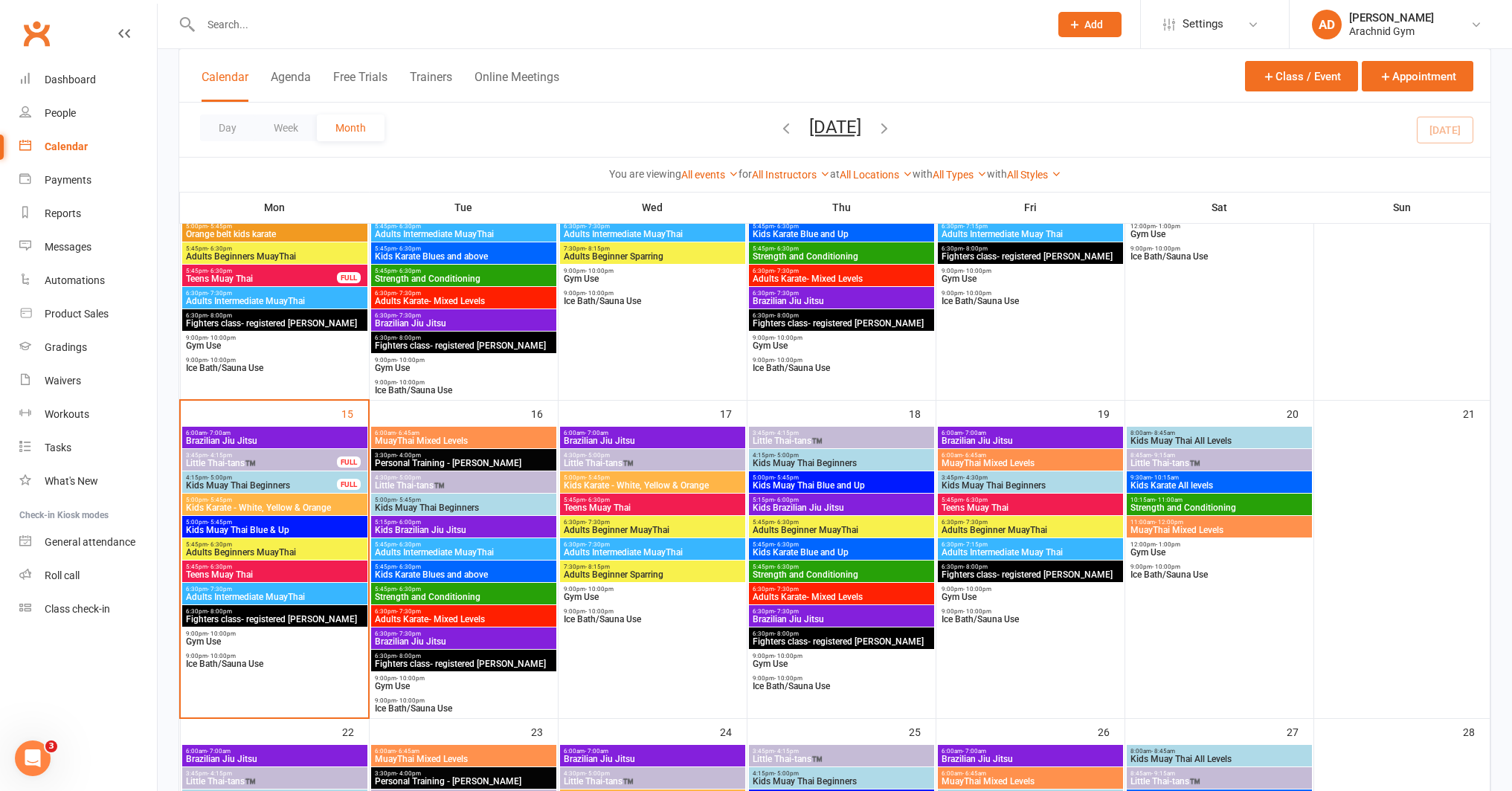
scroll to position [554, 0]
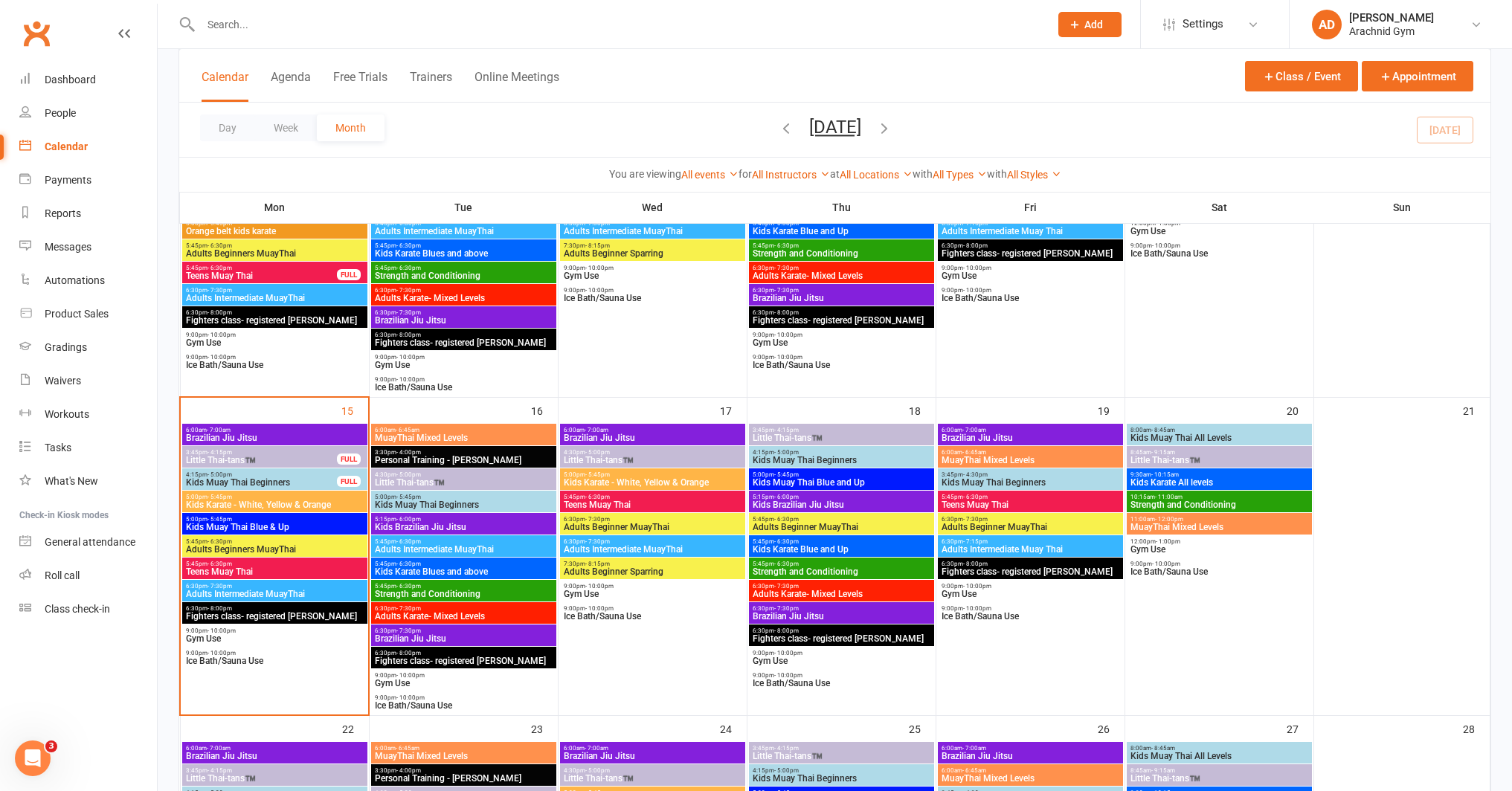
click at [584, 501] on span "Teens Muay Thai" at bounding box center [653, 505] width 179 height 9
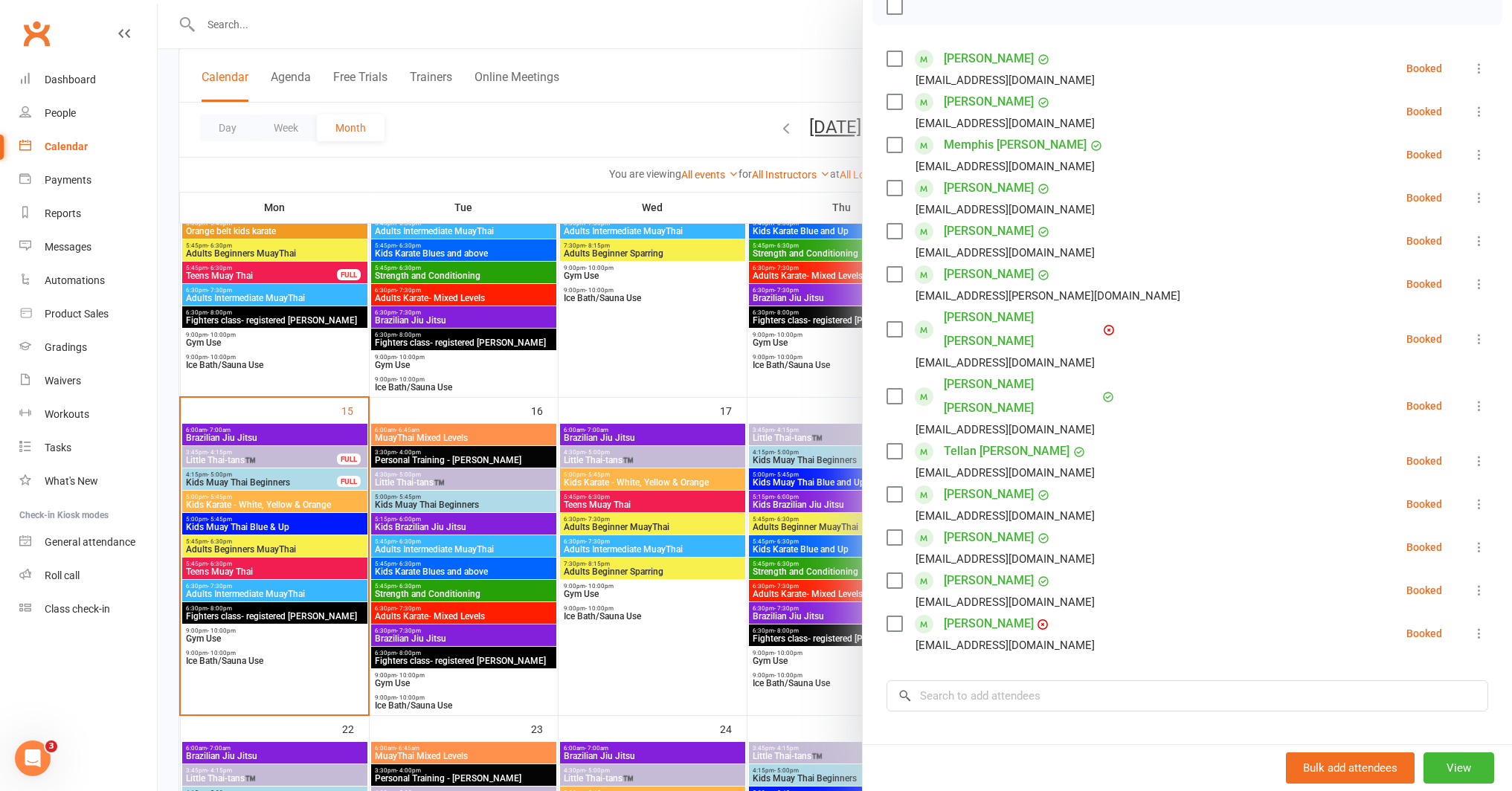
scroll to position [234, 0]
click at [983, 677] on input "search" at bounding box center [1187, 692] width 602 height 32
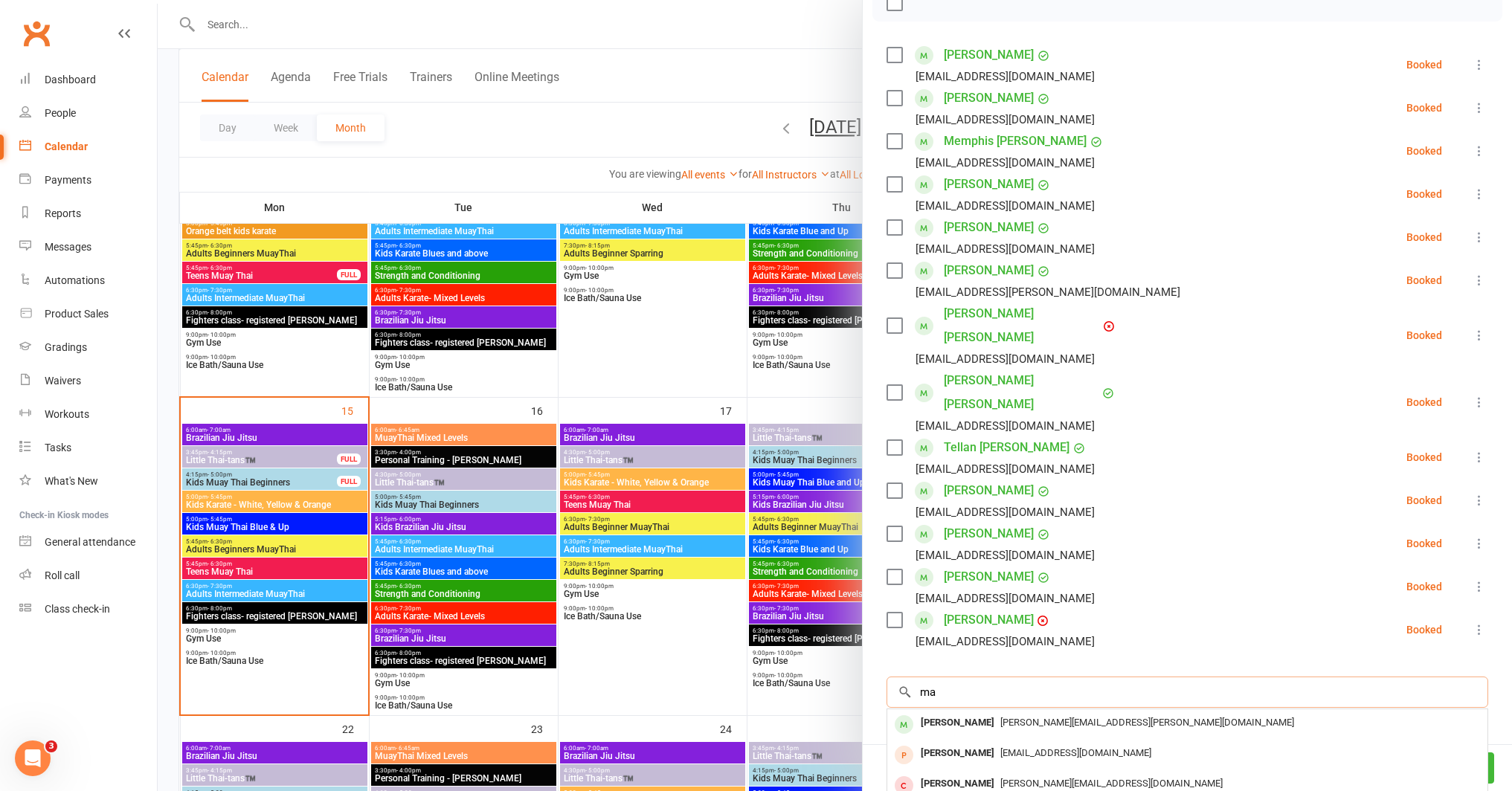
type input "m"
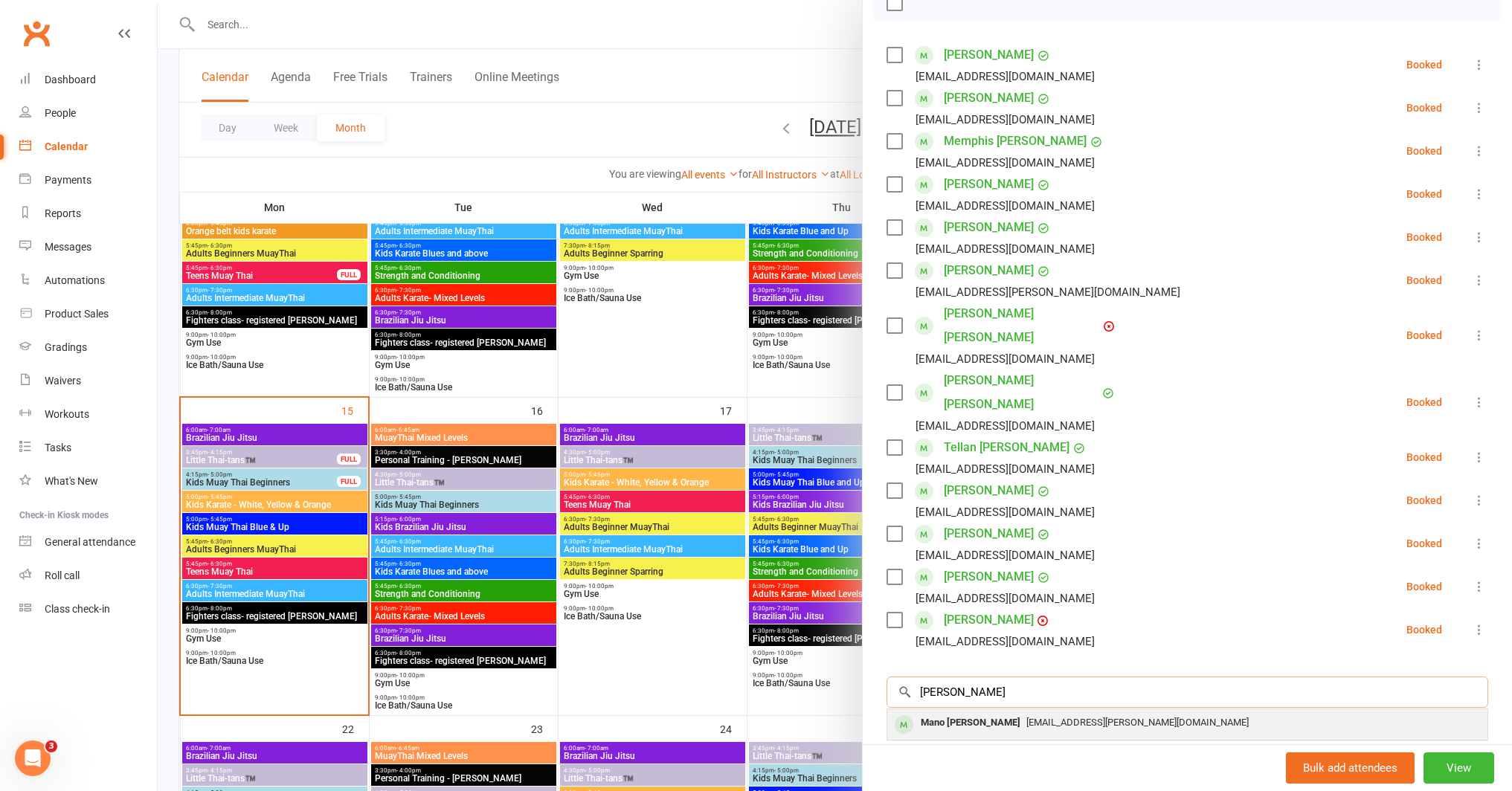
type input "[PERSON_NAME]"
click at [1032, 717] on span "[EMAIL_ADDRESS][PERSON_NAME][DOMAIN_NAME]" at bounding box center [1137, 722] width 223 height 11
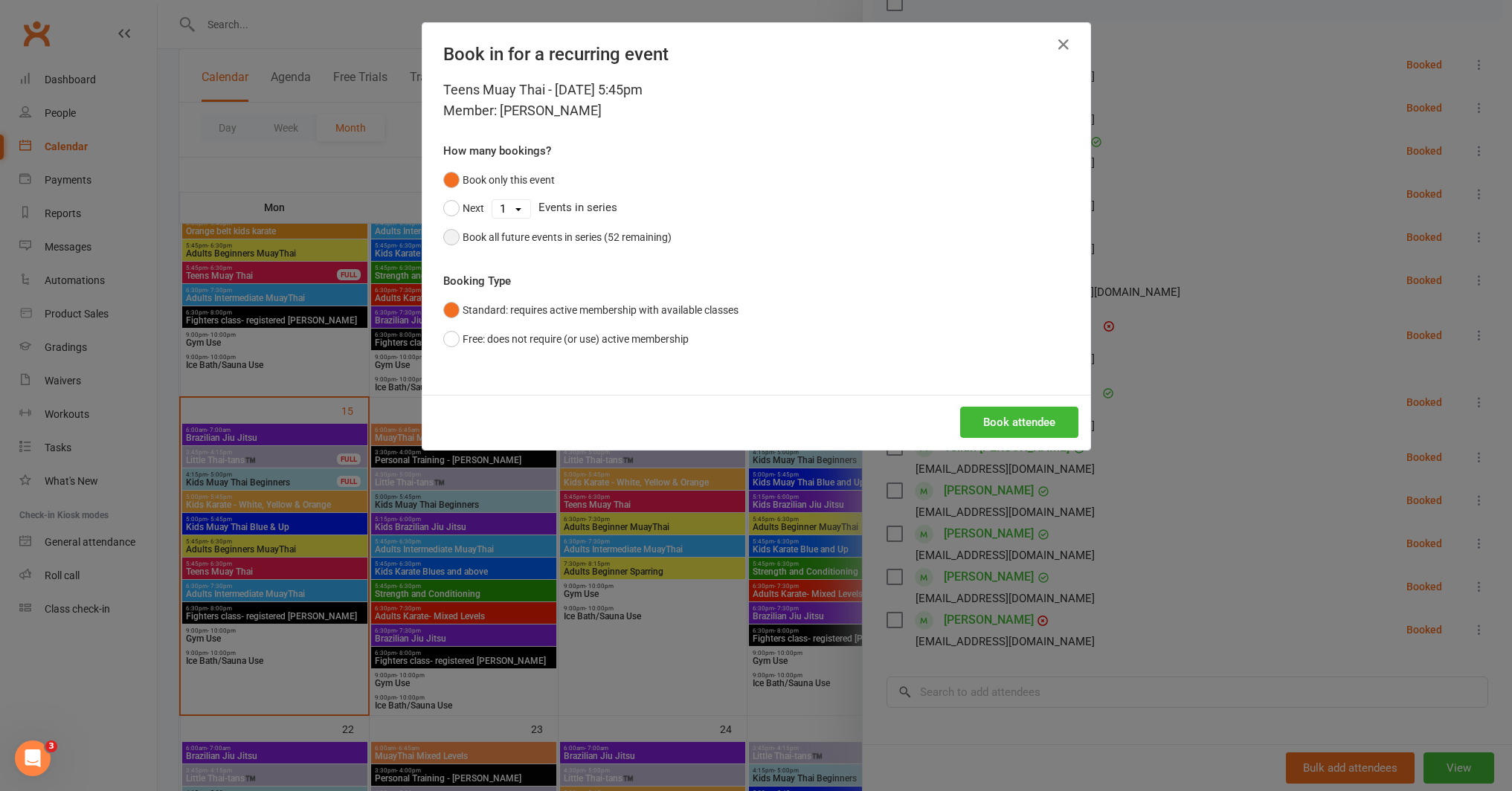
click at [657, 243] on div "Book all future events in series (52 remaining)" at bounding box center [567, 236] width 209 height 16
click at [975, 412] on button "Book attendee" at bounding box center [1019, 422] width 119 height 32
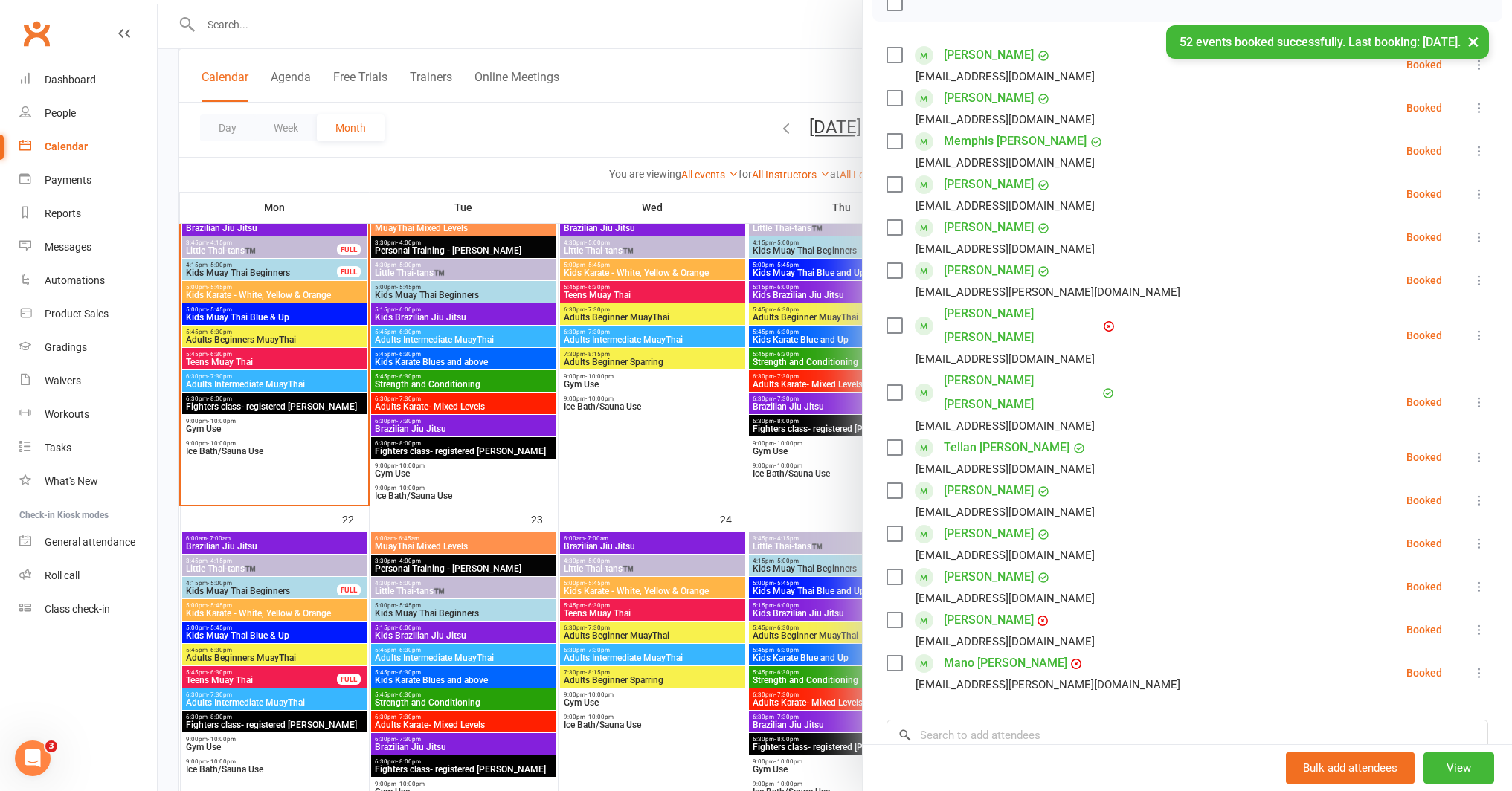
scroll to position [766, 0]
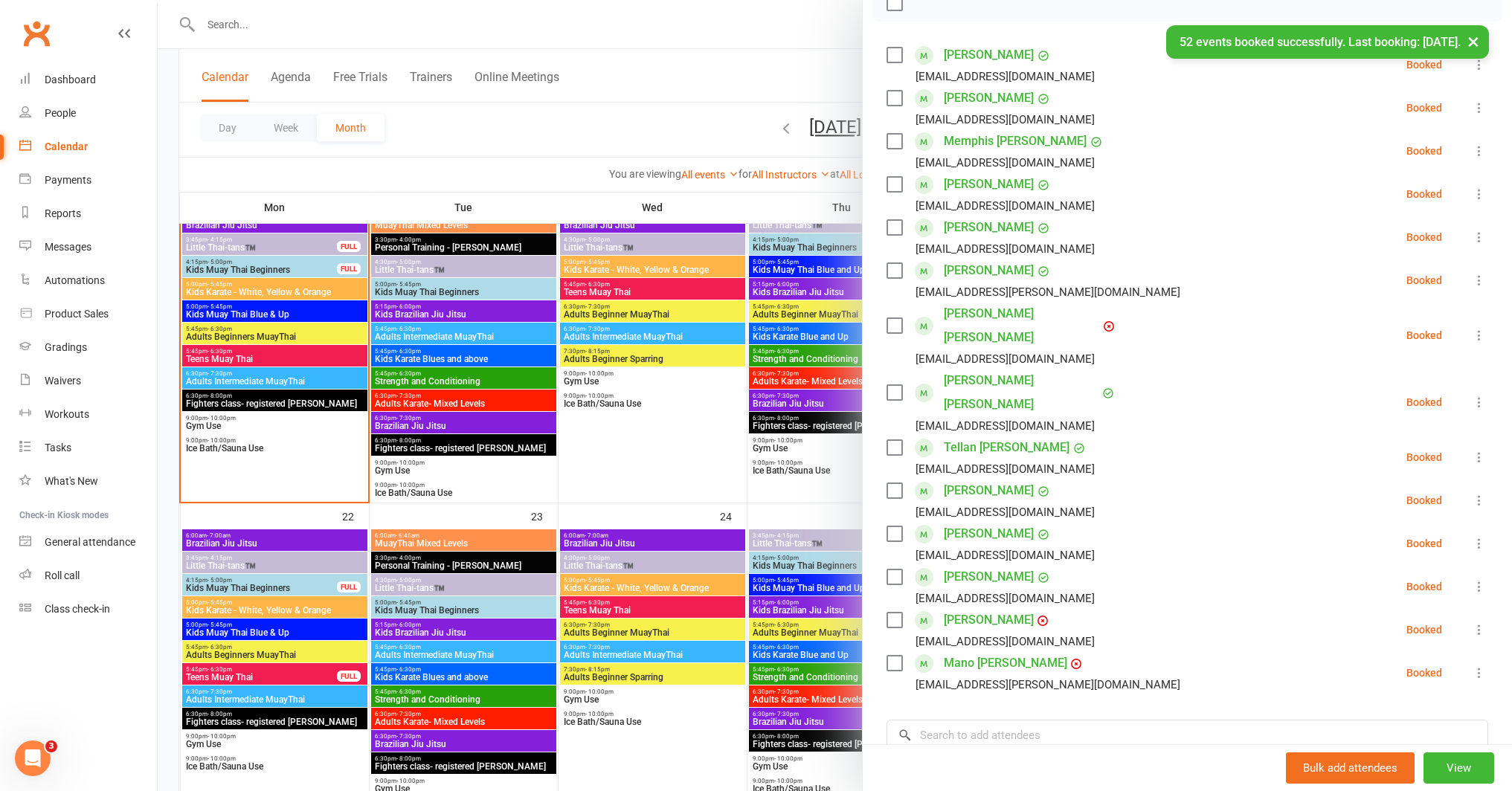
click at [329, 677] on div at bounding box center [835, 395] width 1354 height 791
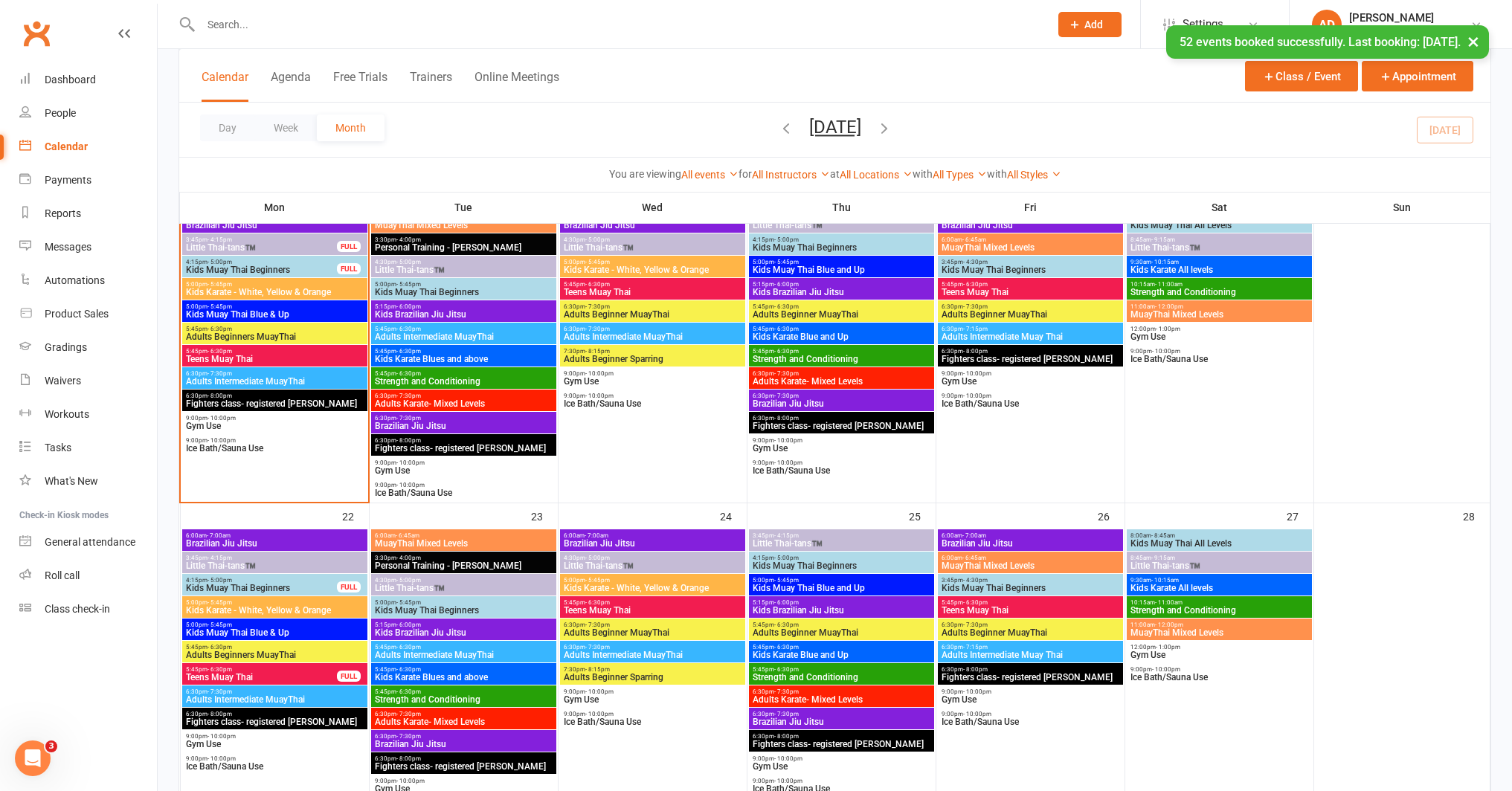
click at [334, 678] on div "5:45pm - 6:30pm Teens Muay Thai FULL" at bounding box center [275, 673] width 185 height 21
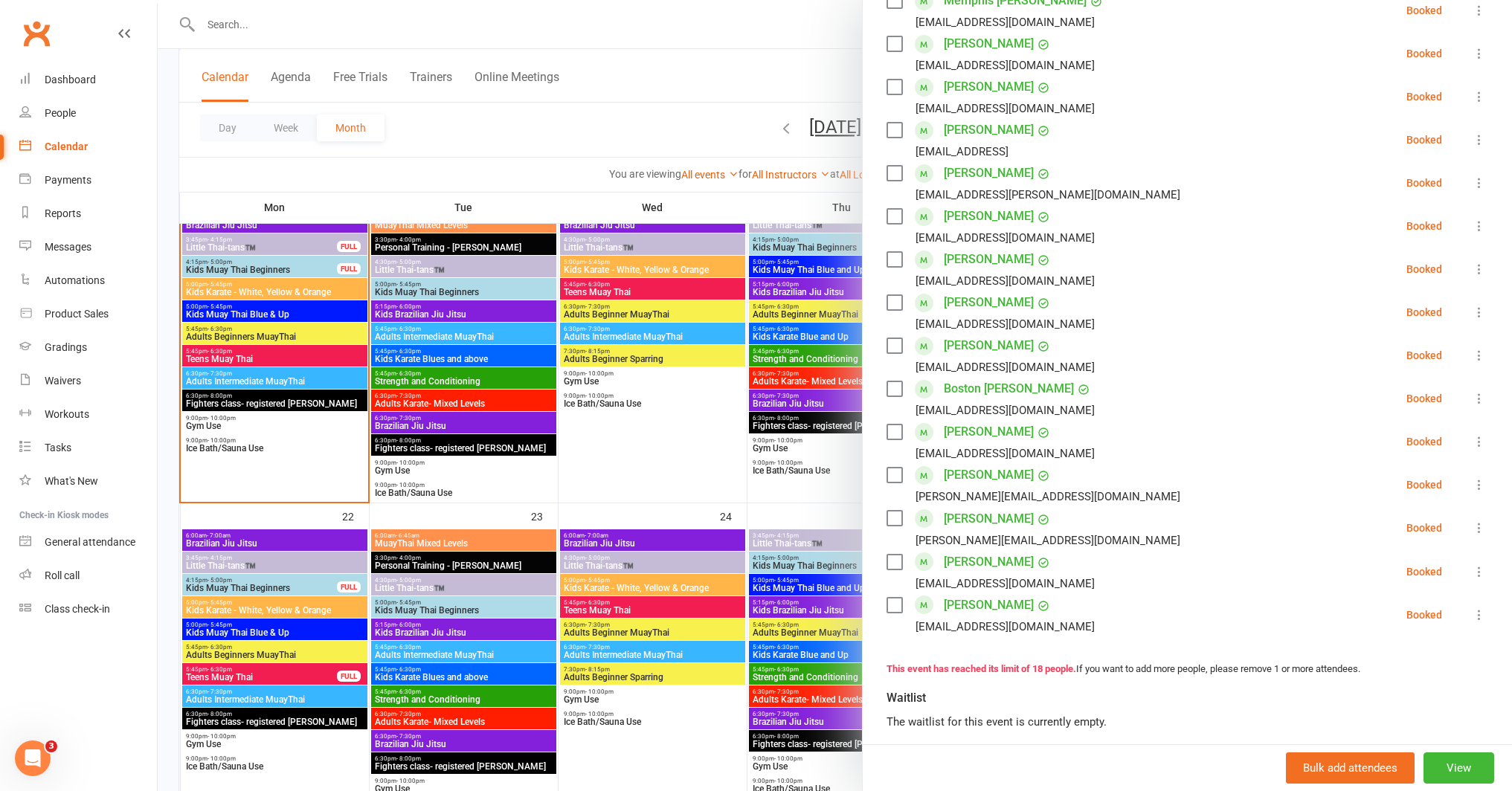
scroll to position [415, 0]
click at [761, 503] on div at bounding box center [835, 395] width 1354 height 791
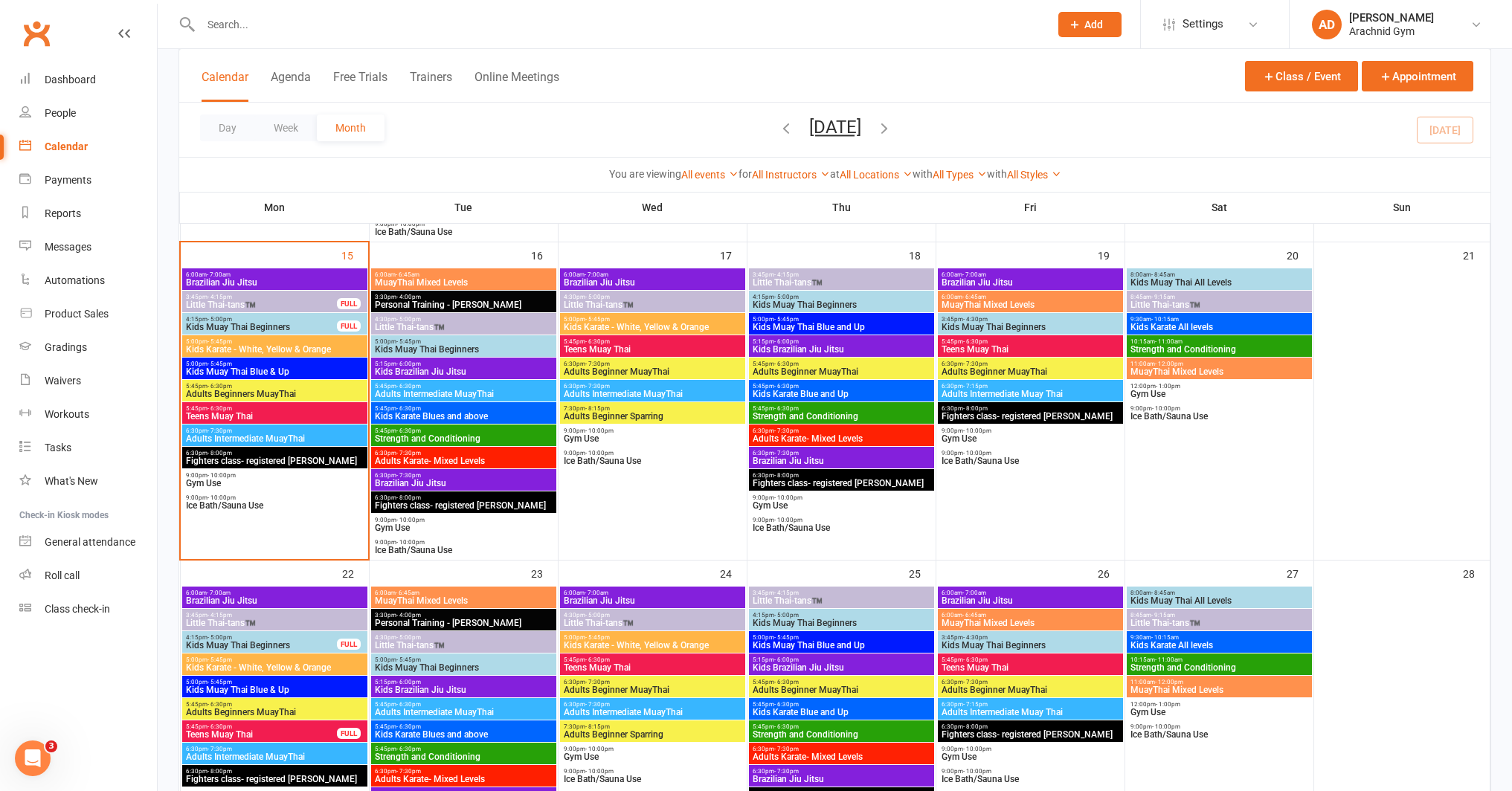
scroll to position [710, 0]
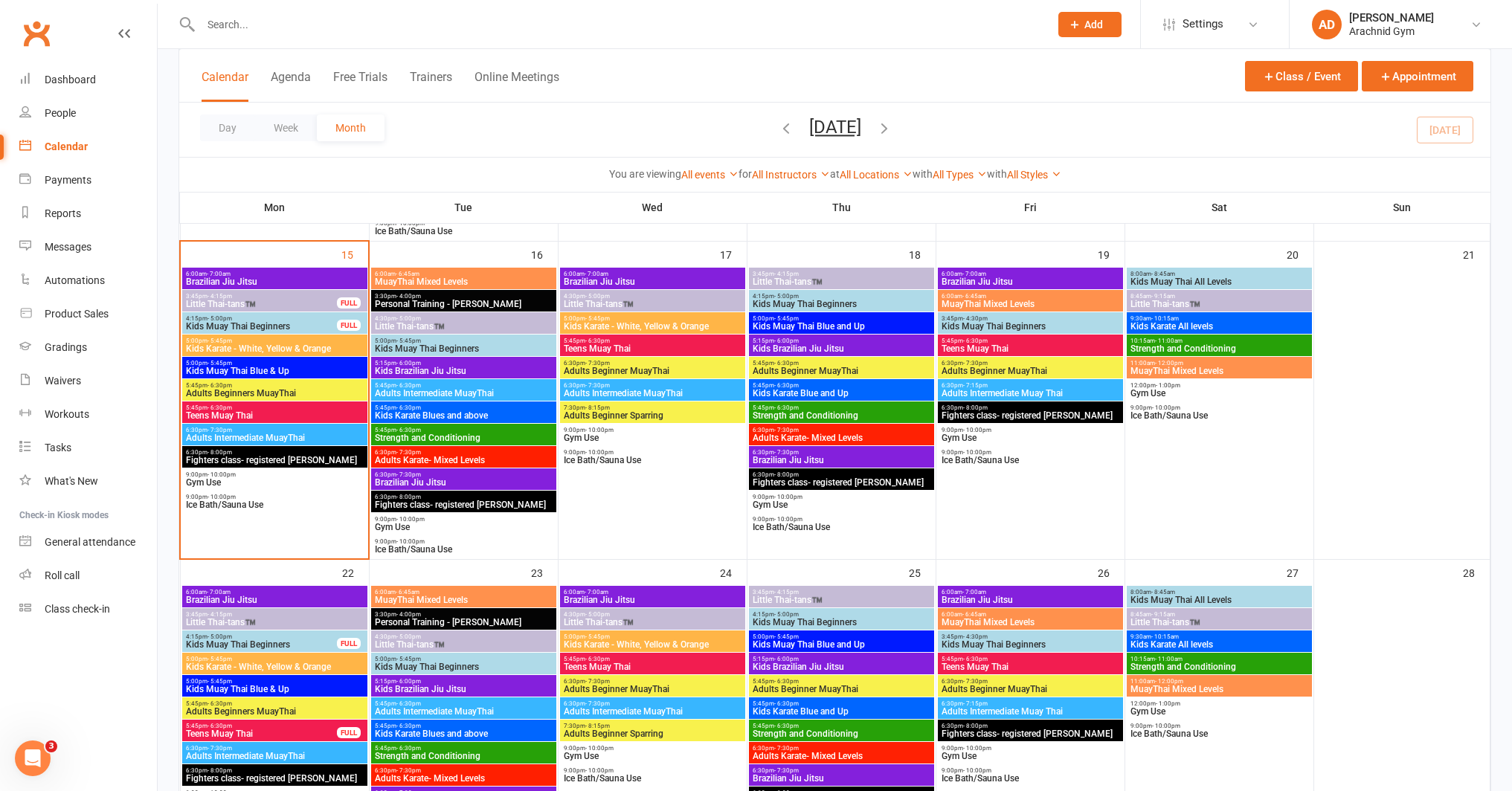
click at [321, 393] on span "Adults Beginners MuayThai" at bounding box center [275, 393] width 179 height 9
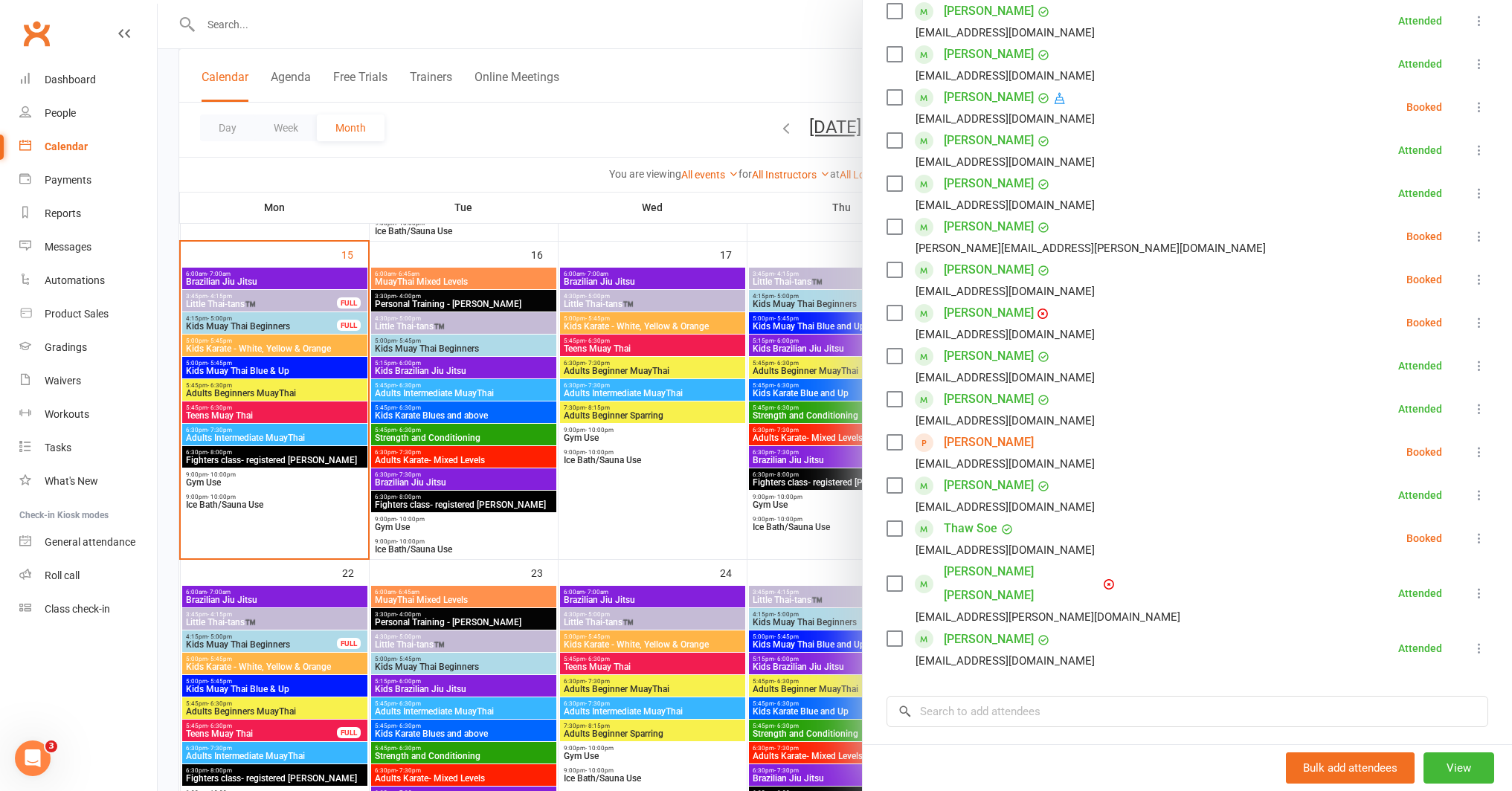
scroll to position [369, 0]
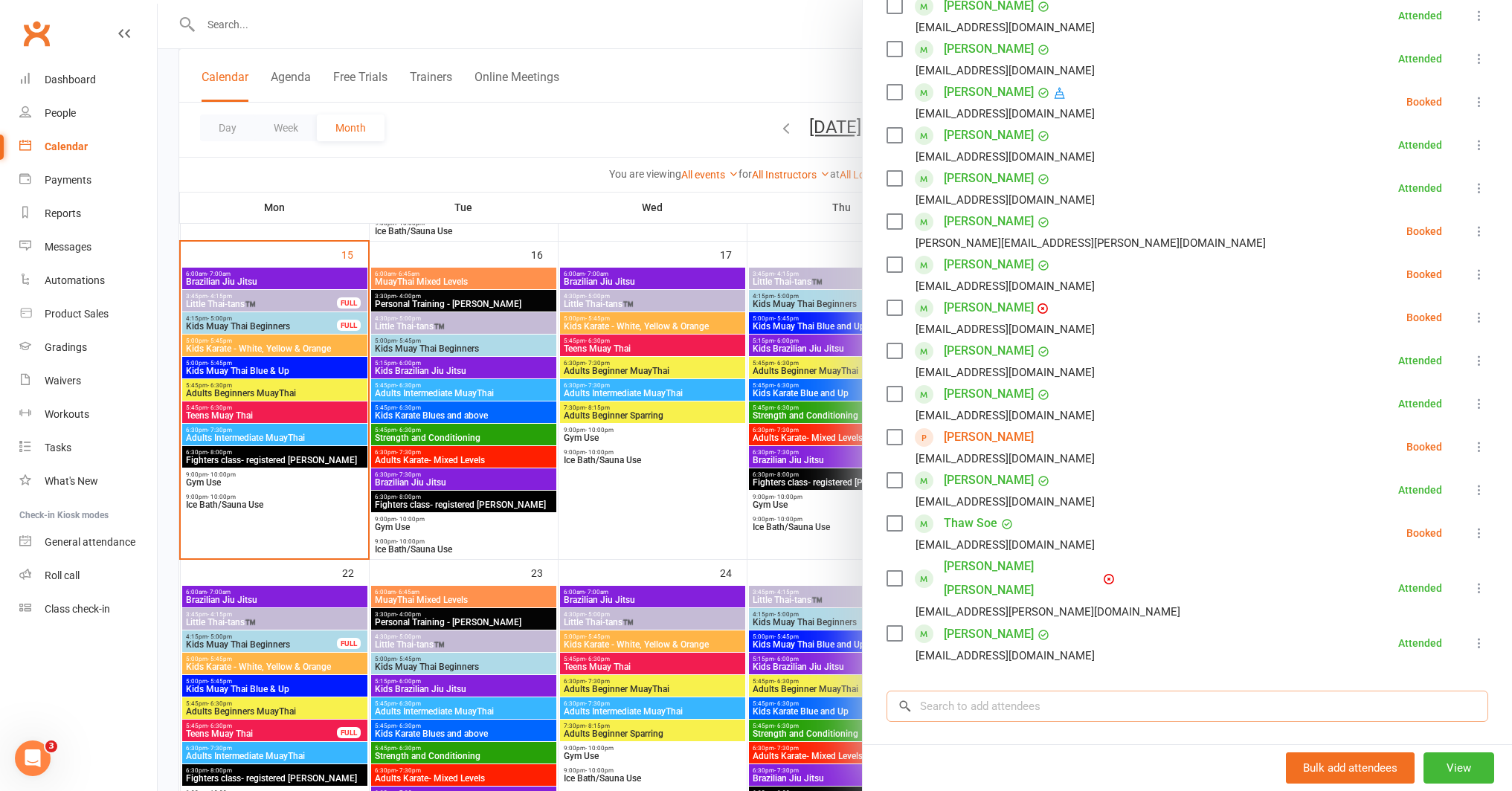
click at [995, 691] on input "search" at bounding box center [1187, 707] width 602 height 32
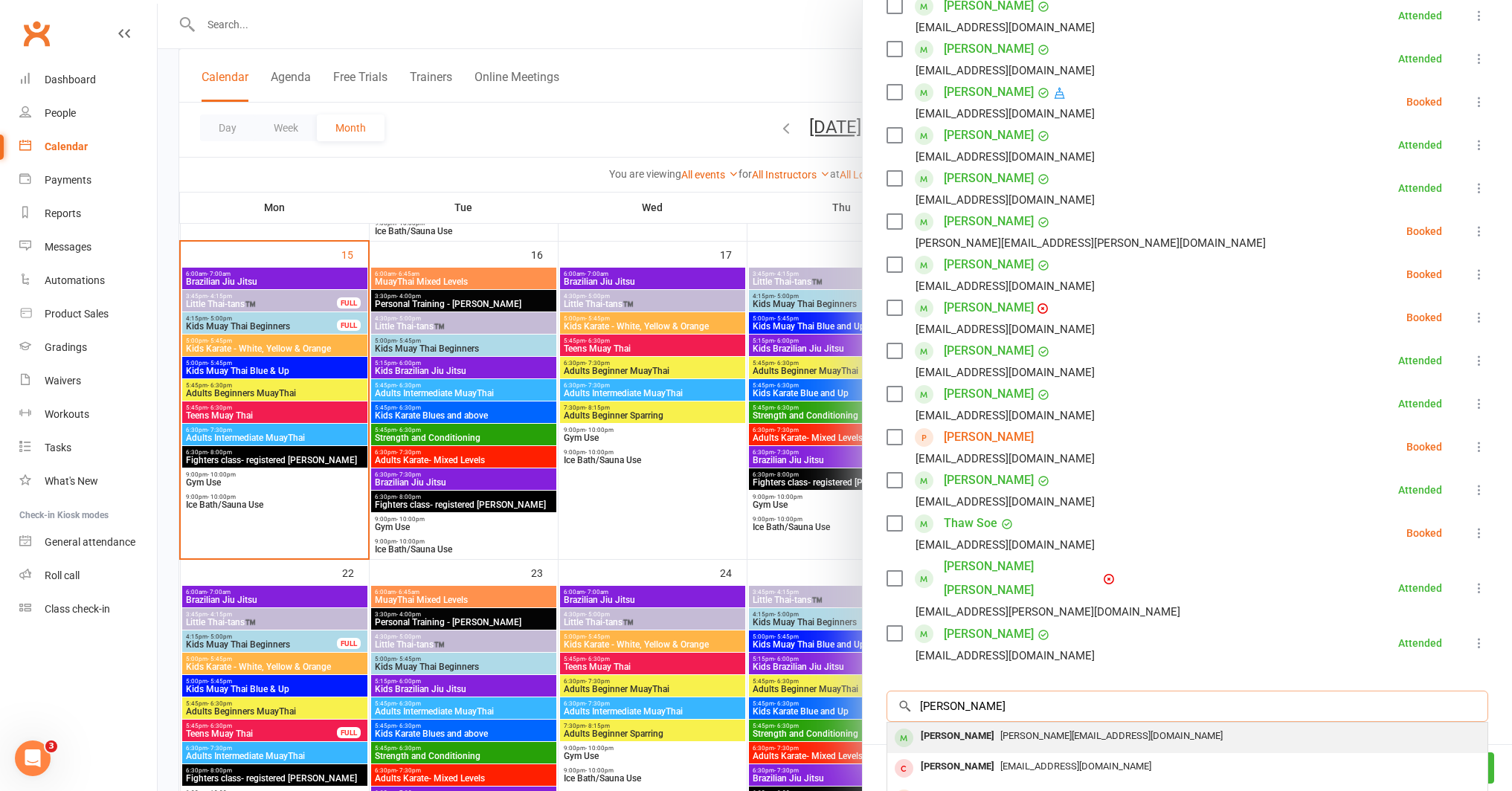
type input "[PERSON_NAME]"
click at [1000, 726] on div "[PERSON_NAME]" at bounding box center [957, 736] width 85 height 21
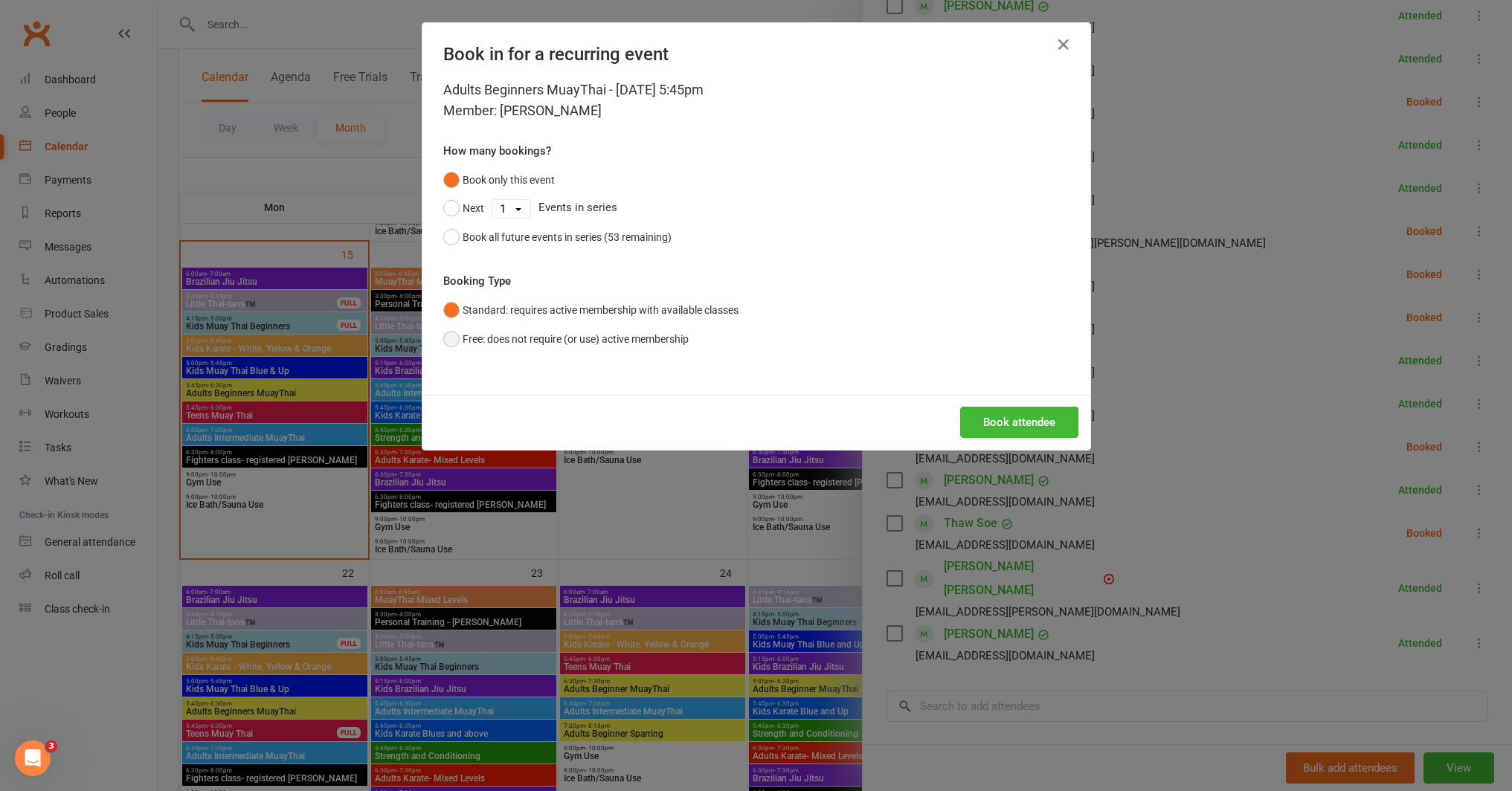
click at [654, 339] on button "Free: does not require (or use) active membership" at bounding box center [566, 339] width 246 height 28
click at [1027, 434] on button "Book attendee" at bounding box center [1019, 422] width 119 height 32
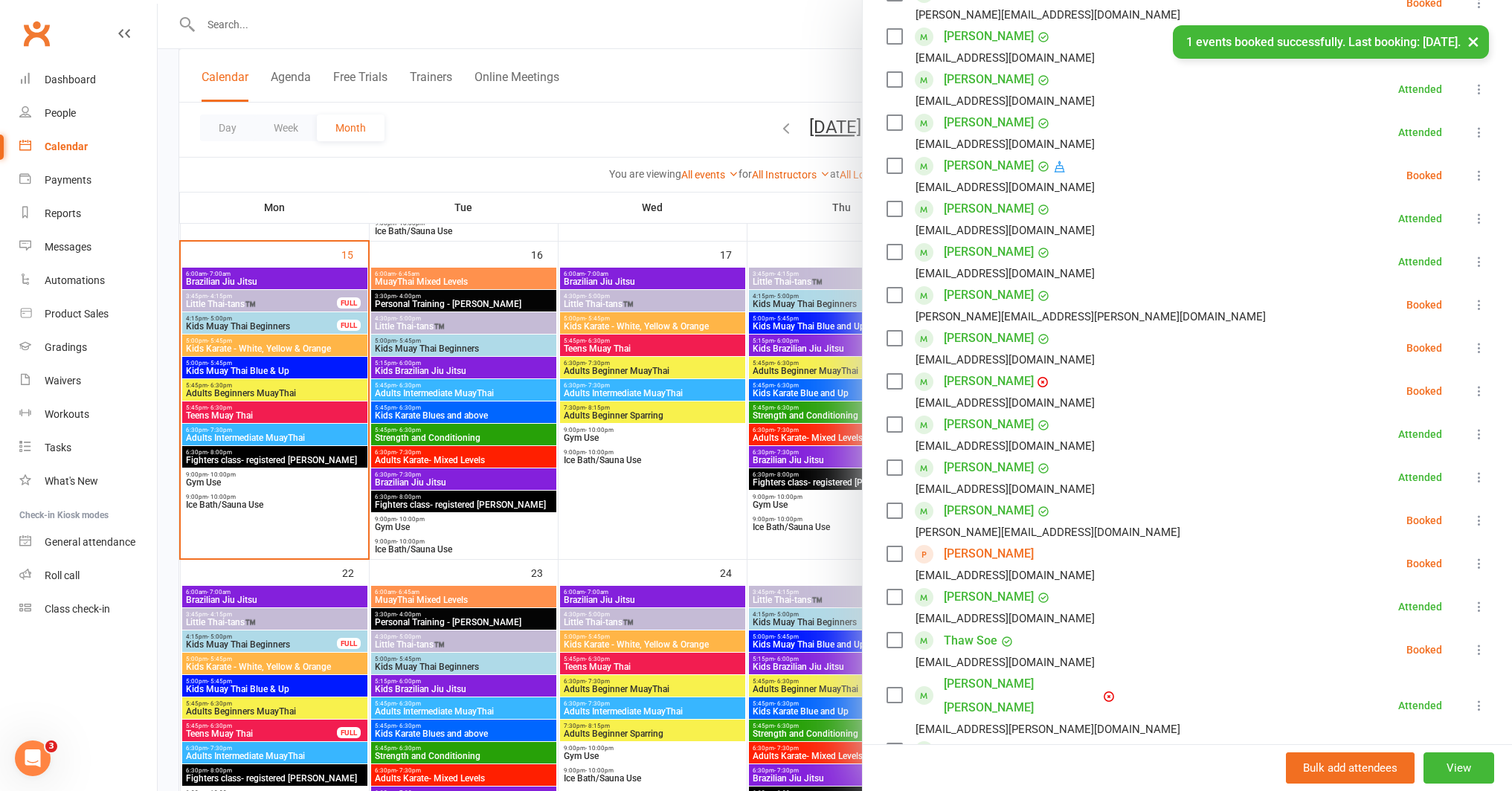
scroll to position [298, 0]
click at [1472, 518] on icon at bounding box center [1479, 517] width 15 height 15
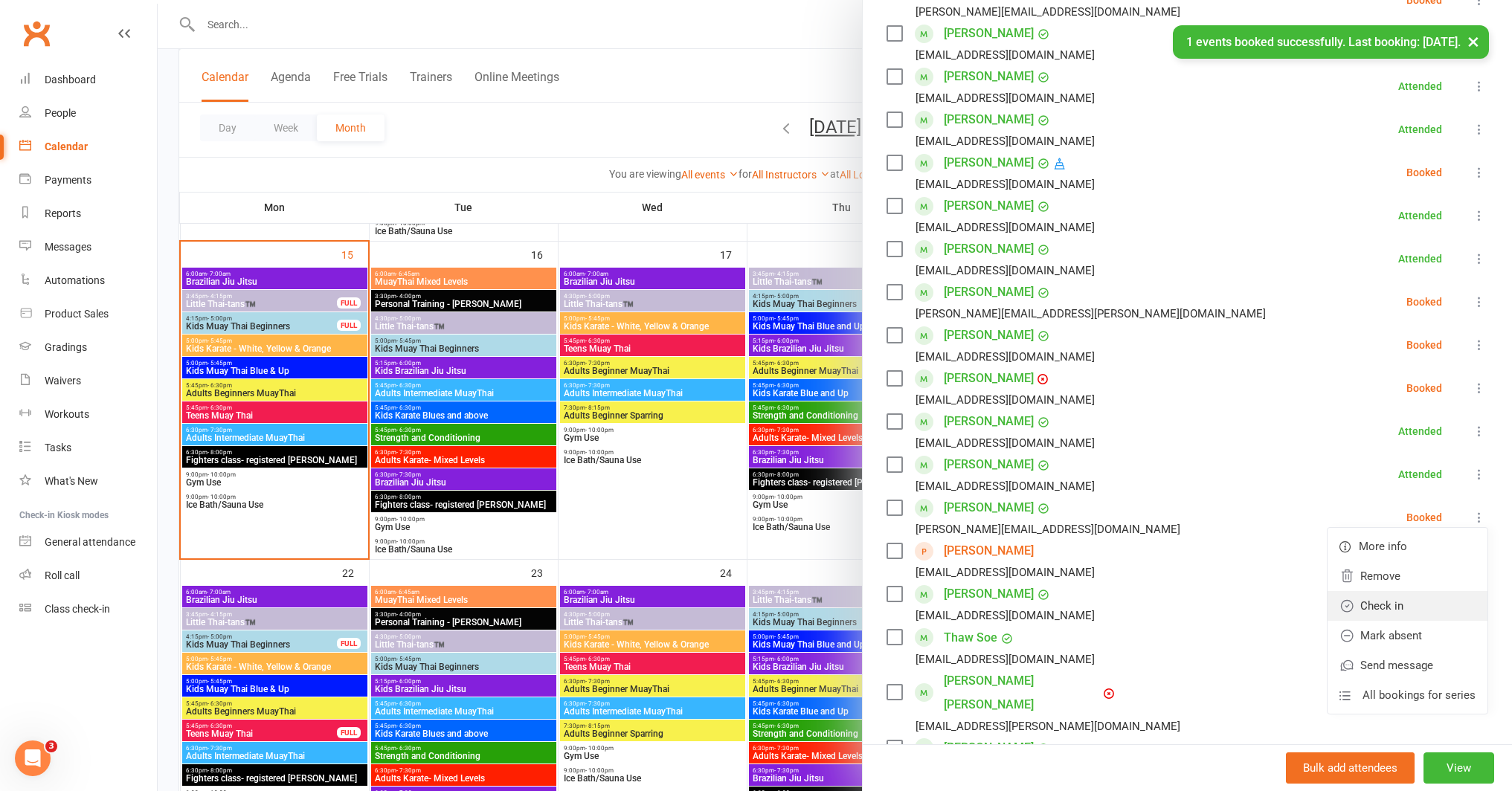
click at [1370, 605] on link "Check in" at bounding box center [1407, 606] width 160 height 30
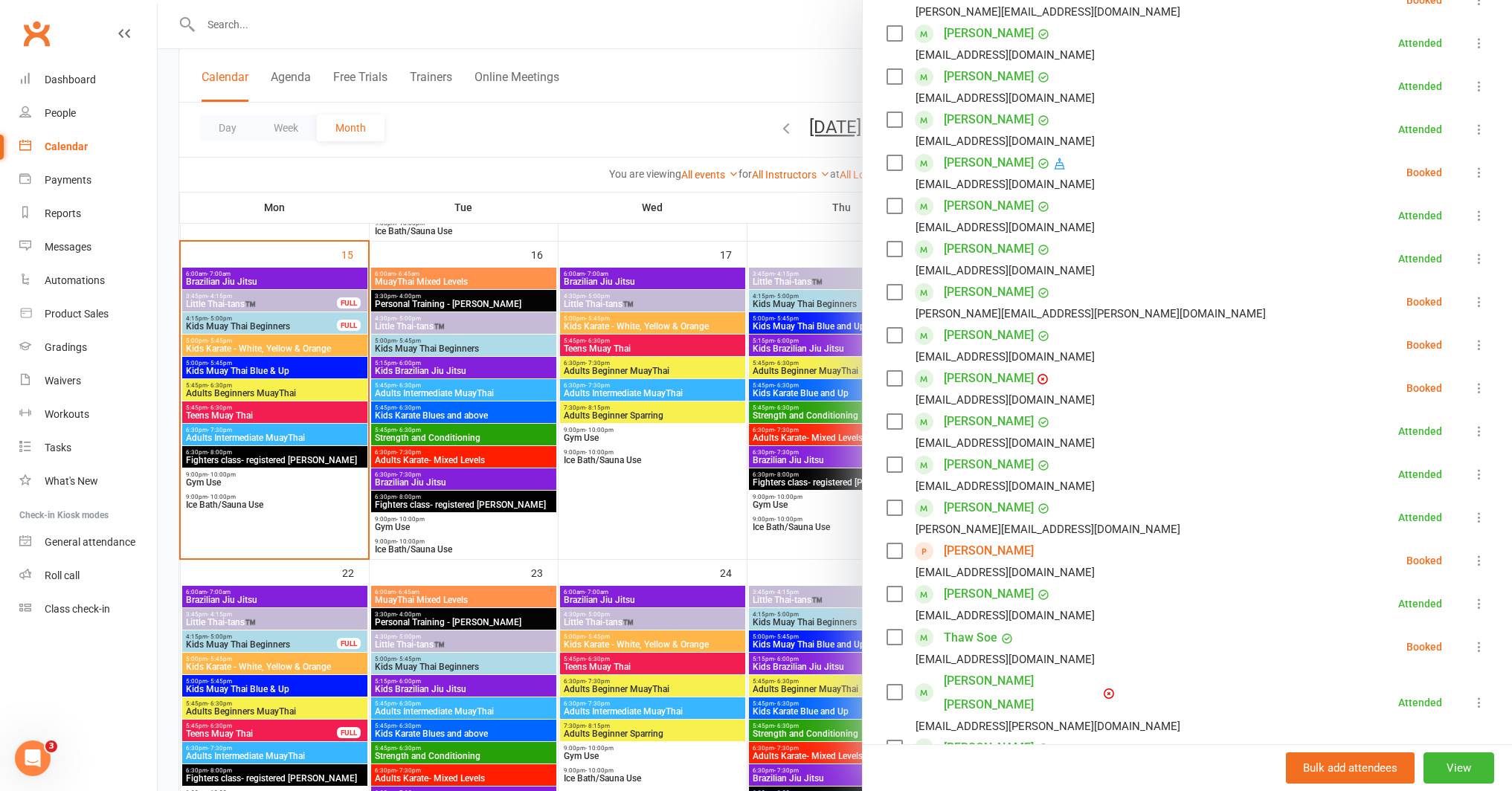
click at [657, 518] on div at bounding box center [835, 395] width 1354 height 791
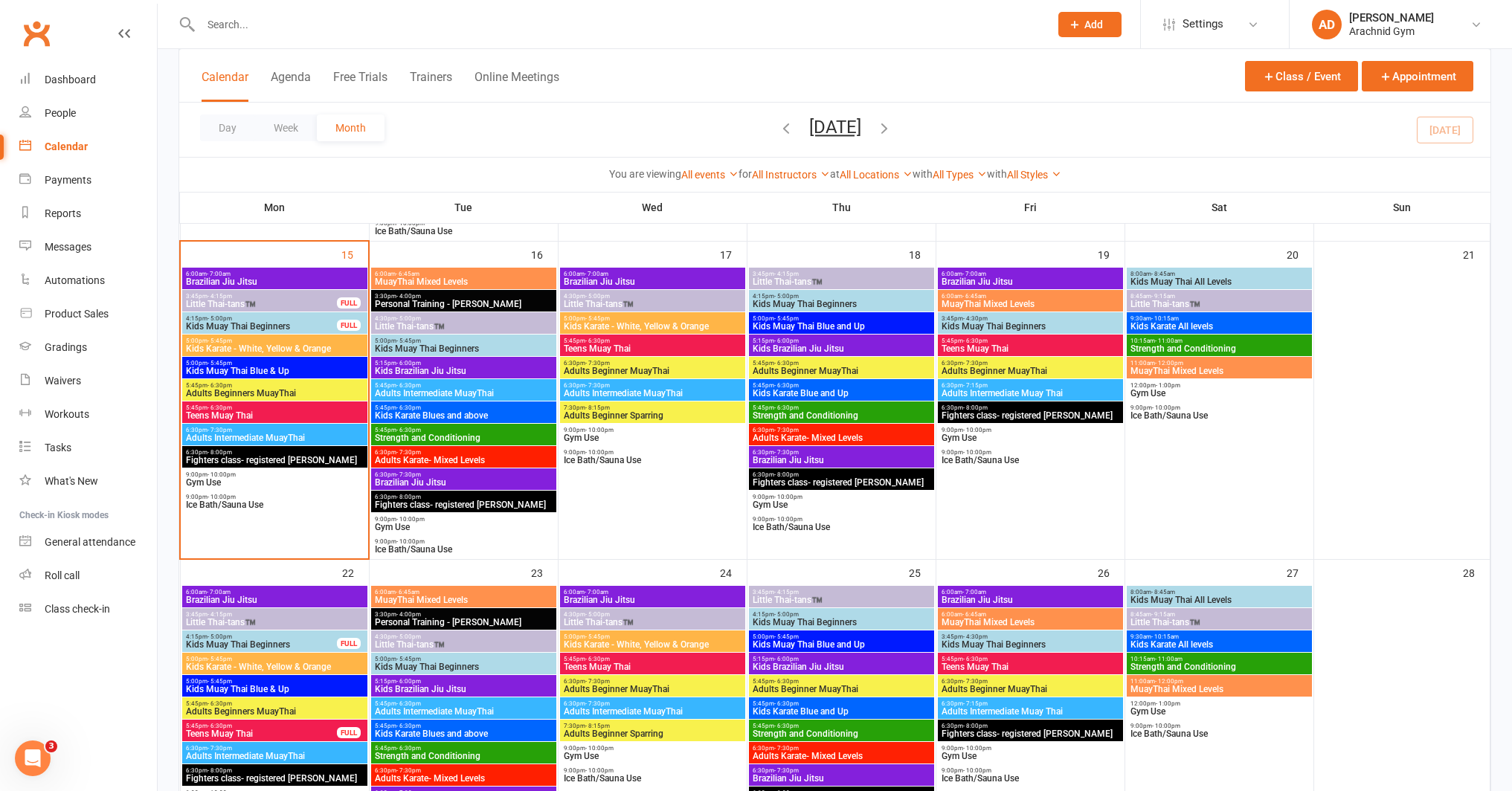
click at [680, 371] on span "Adults Beginner MuayThai" at bounding box center [653, 371] width 179 height 9
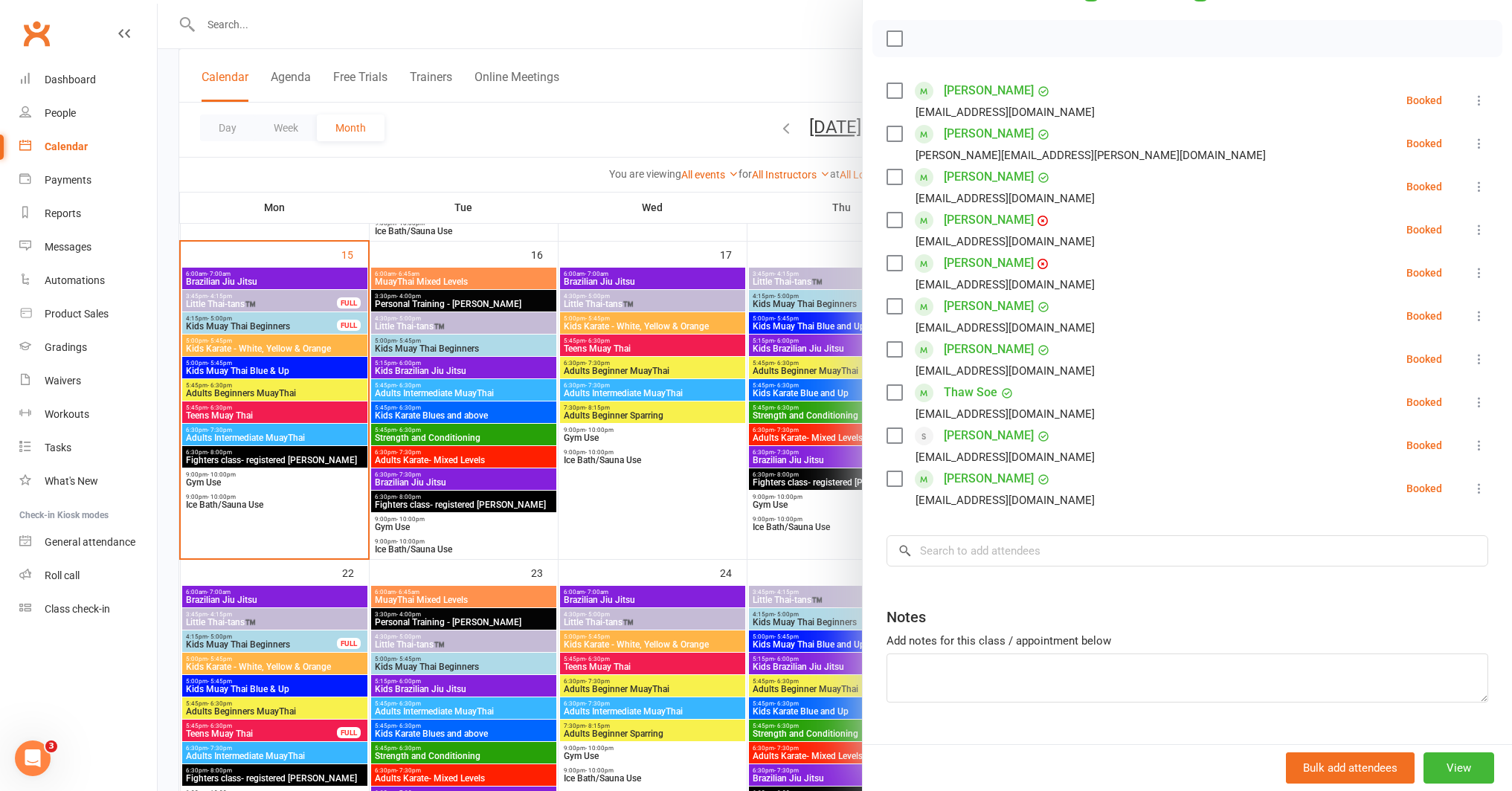
scroll to position [200, 0]
click at [674, 465] on div at bounding box center [835, 395] width 1354 height 791
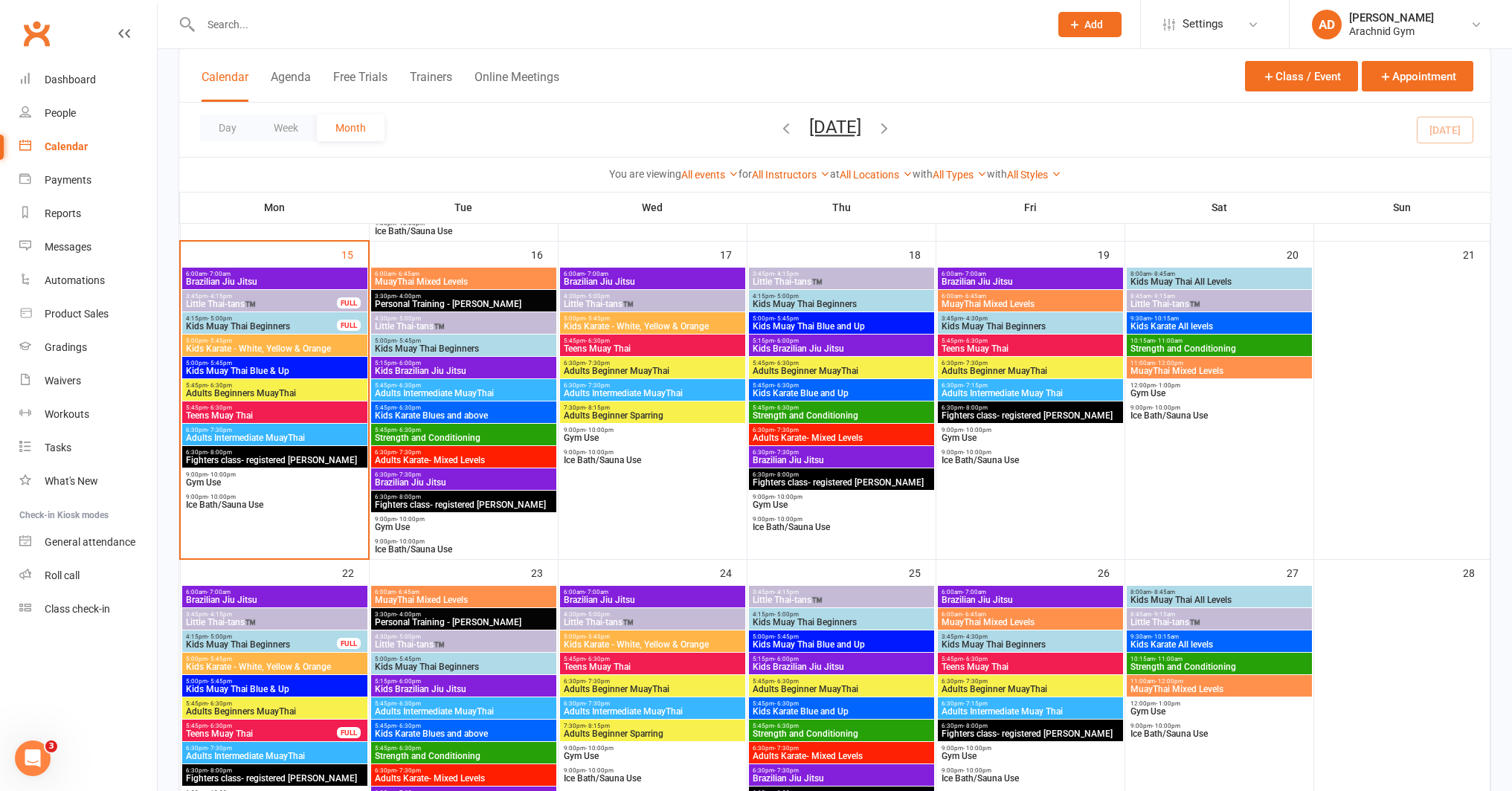
scroll to position [711, 0]
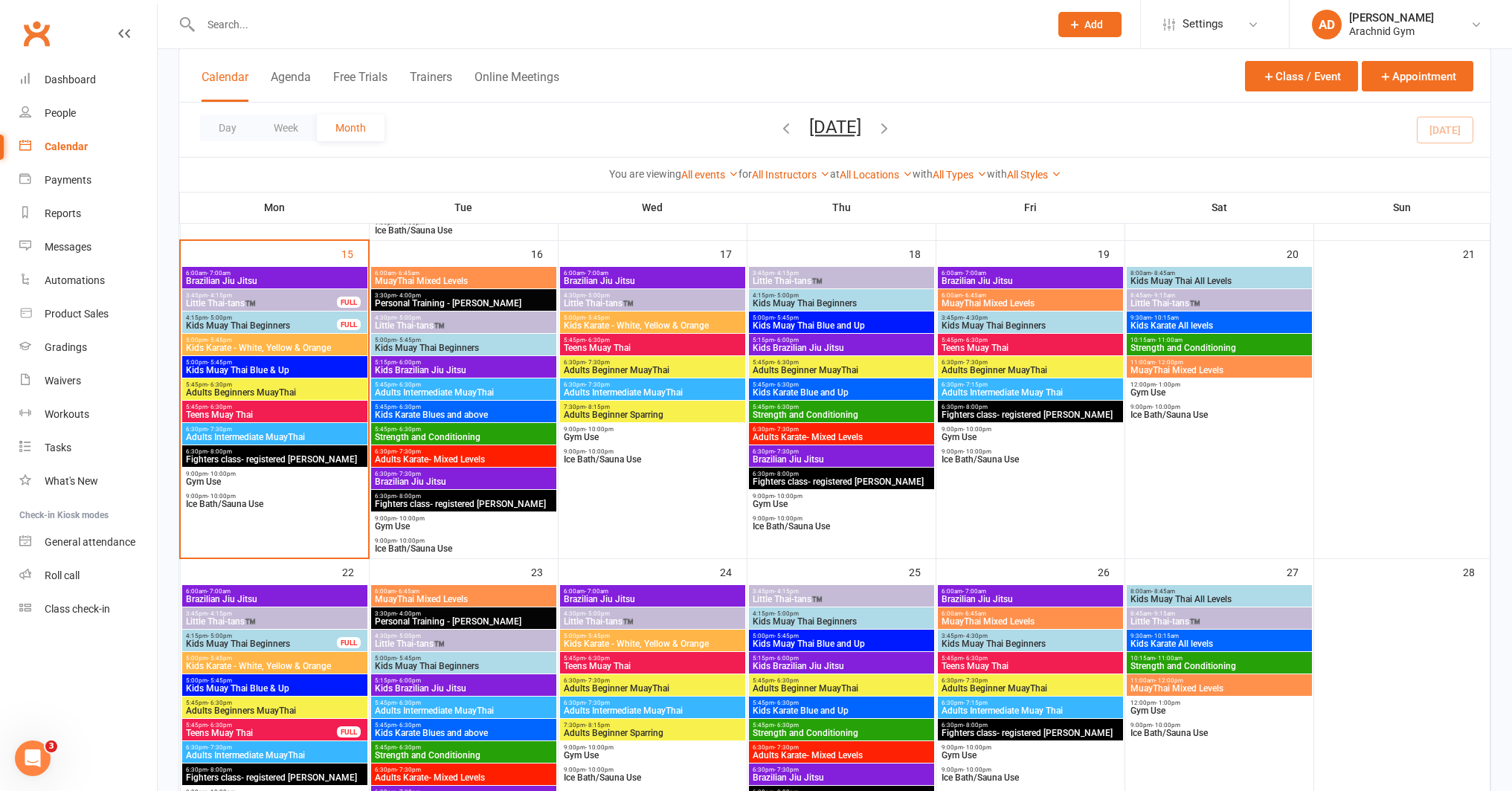
click at [298, 388] on span "Adults Beginners MuayThai" at bounding box center [275, 393] width 179 height 9
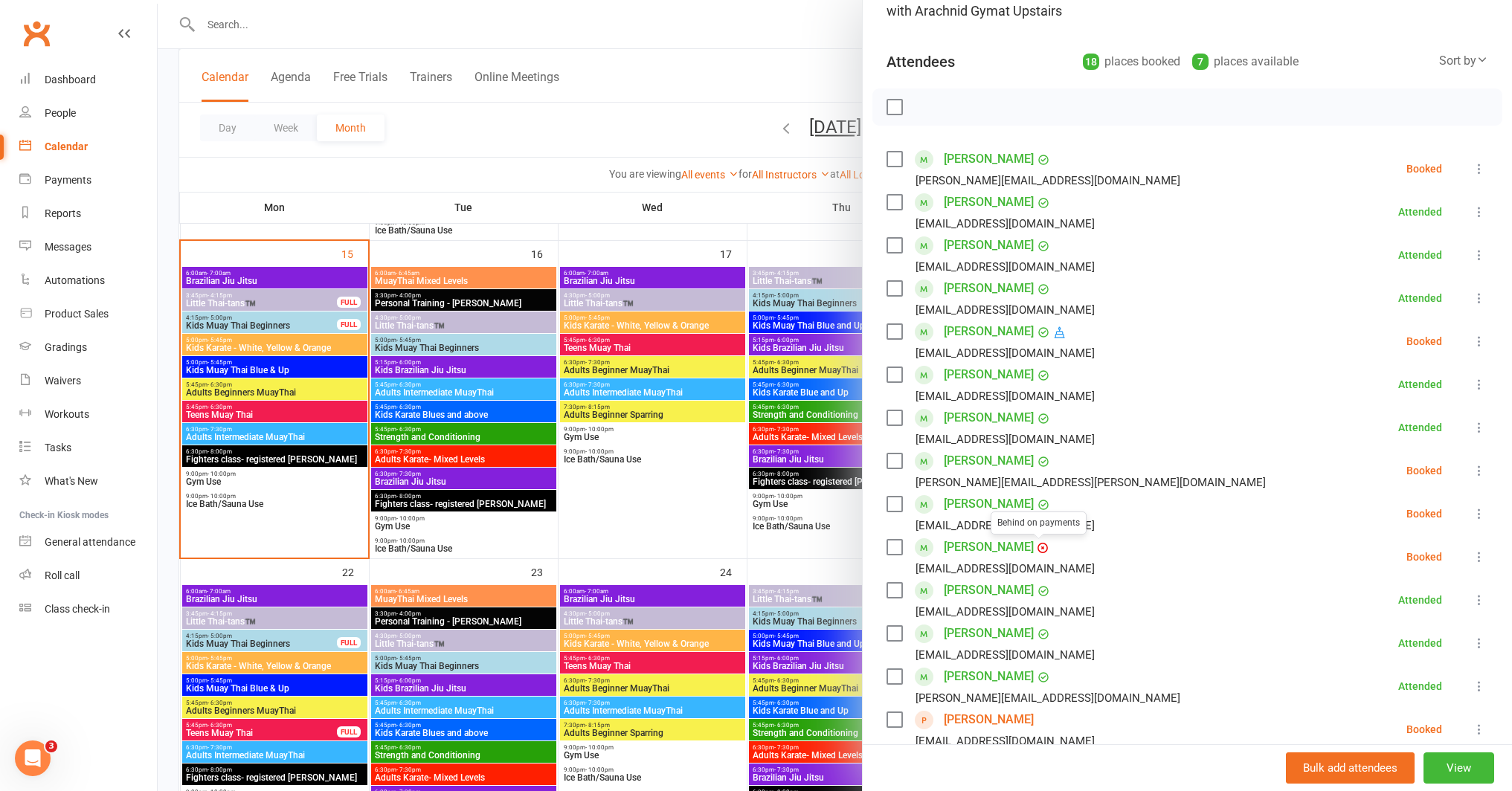
scroll to position [131, 0]
click at [1026, 672] on link "[PERSON_NAME]" at bounding box center [988, 676] width 90 height 24
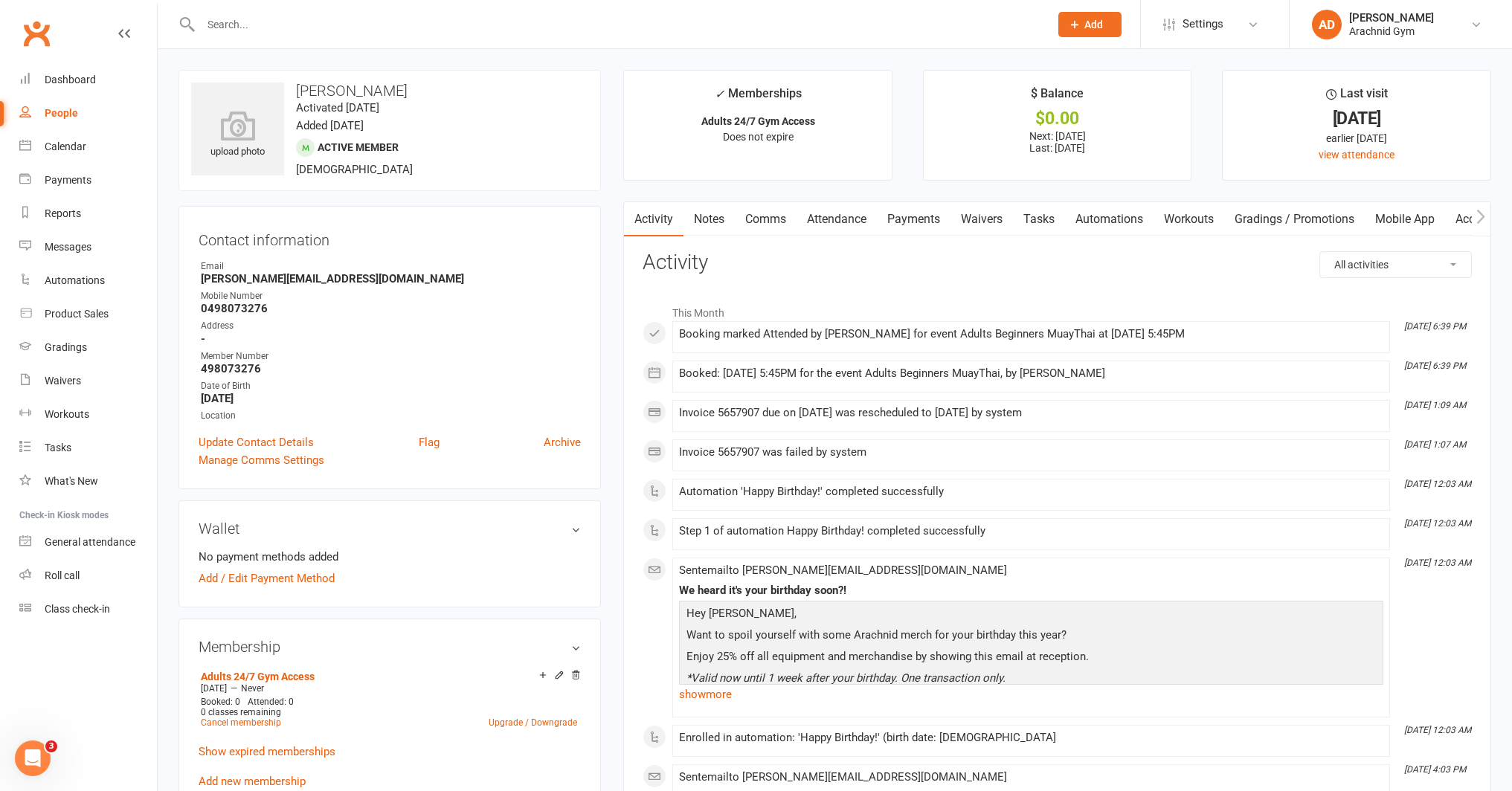
click at [942, 223] on link "Payments" at bounding box center [913, 219] width 73 height 34
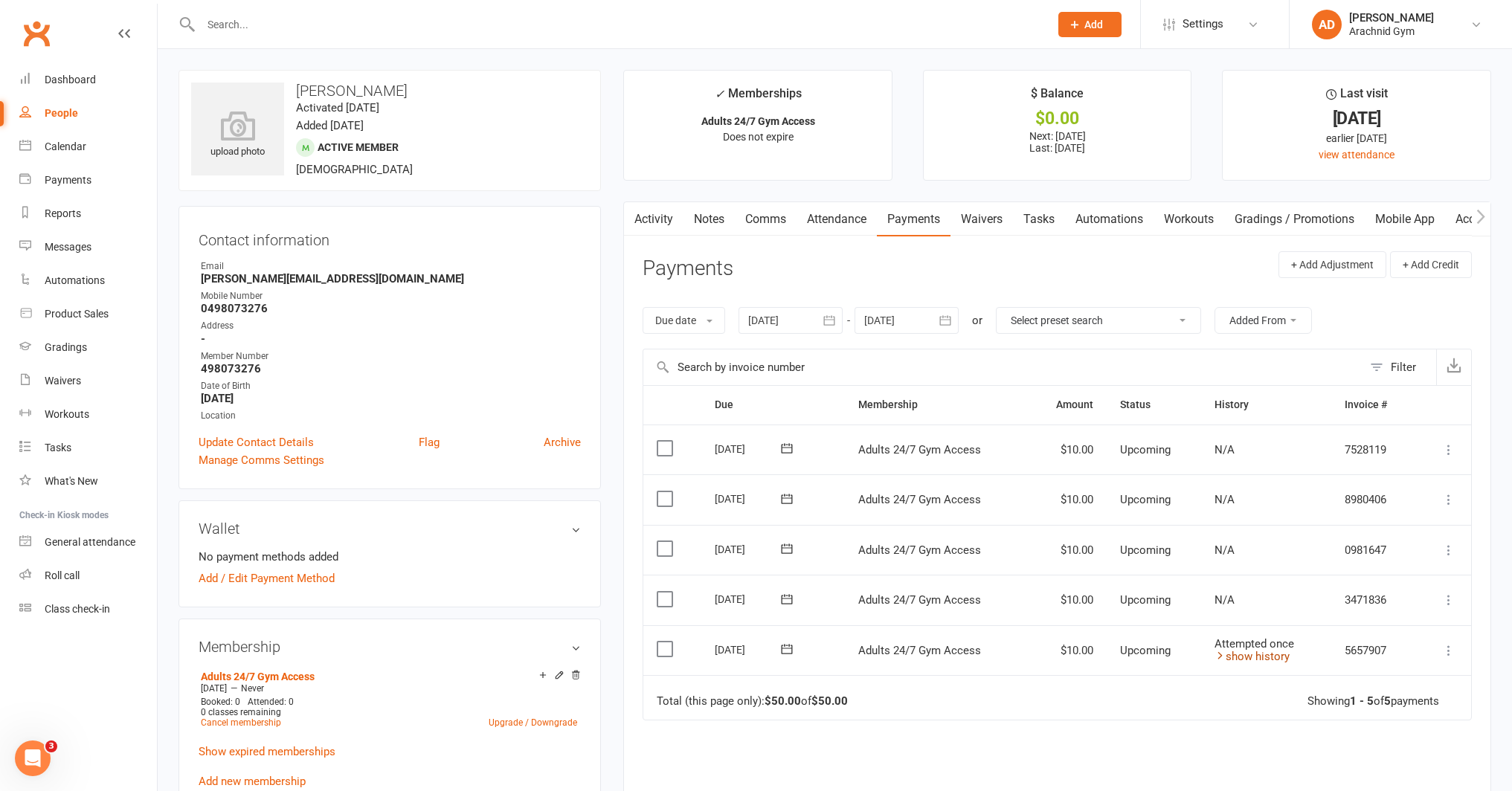
click at [1252, 660] on link "show history" at bounding box center [1252, 657] width 75 height 14
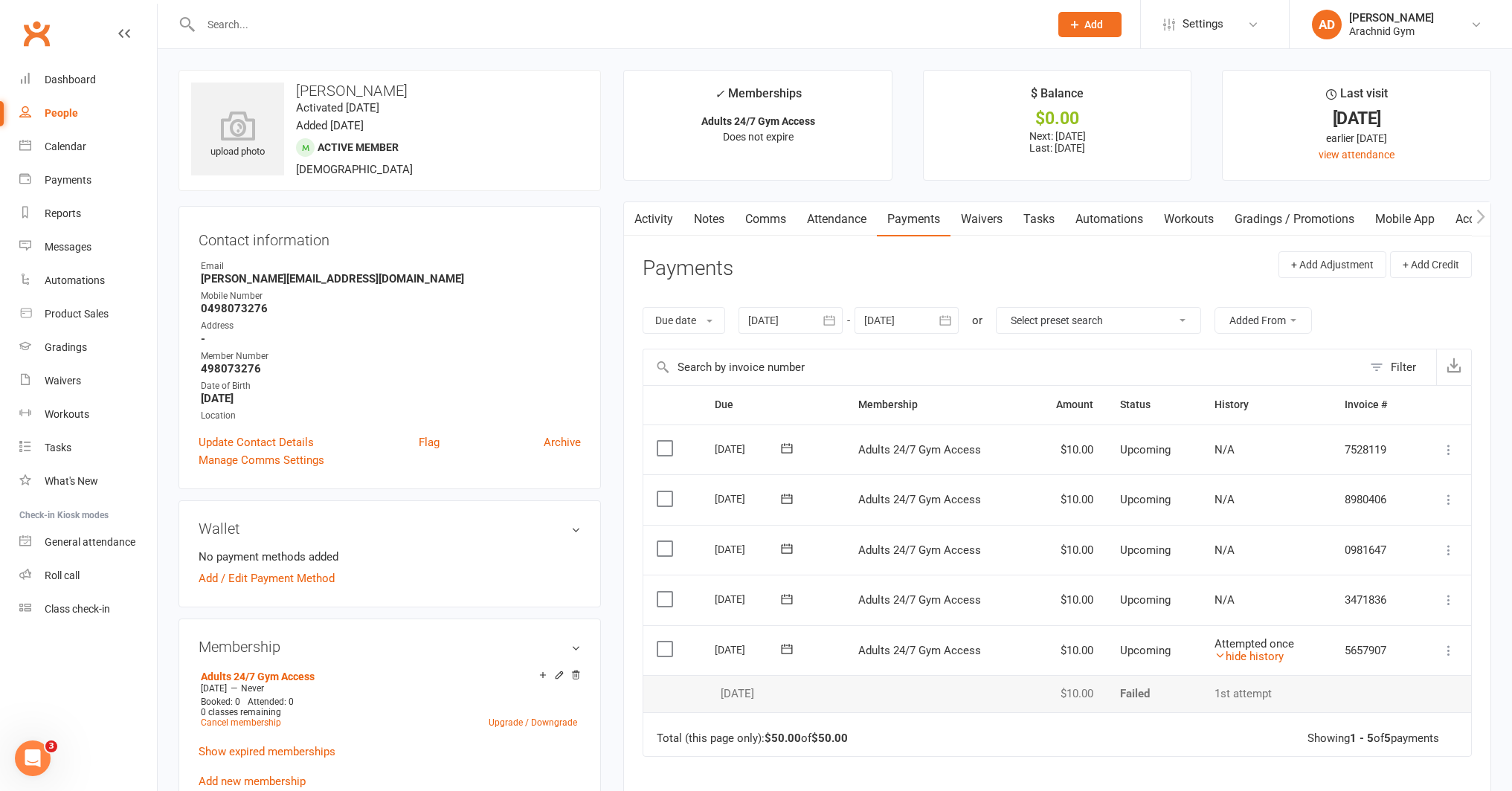
click at [975, 212] on link "Waivers" at bounding box center [981, 219] width 62 height 34
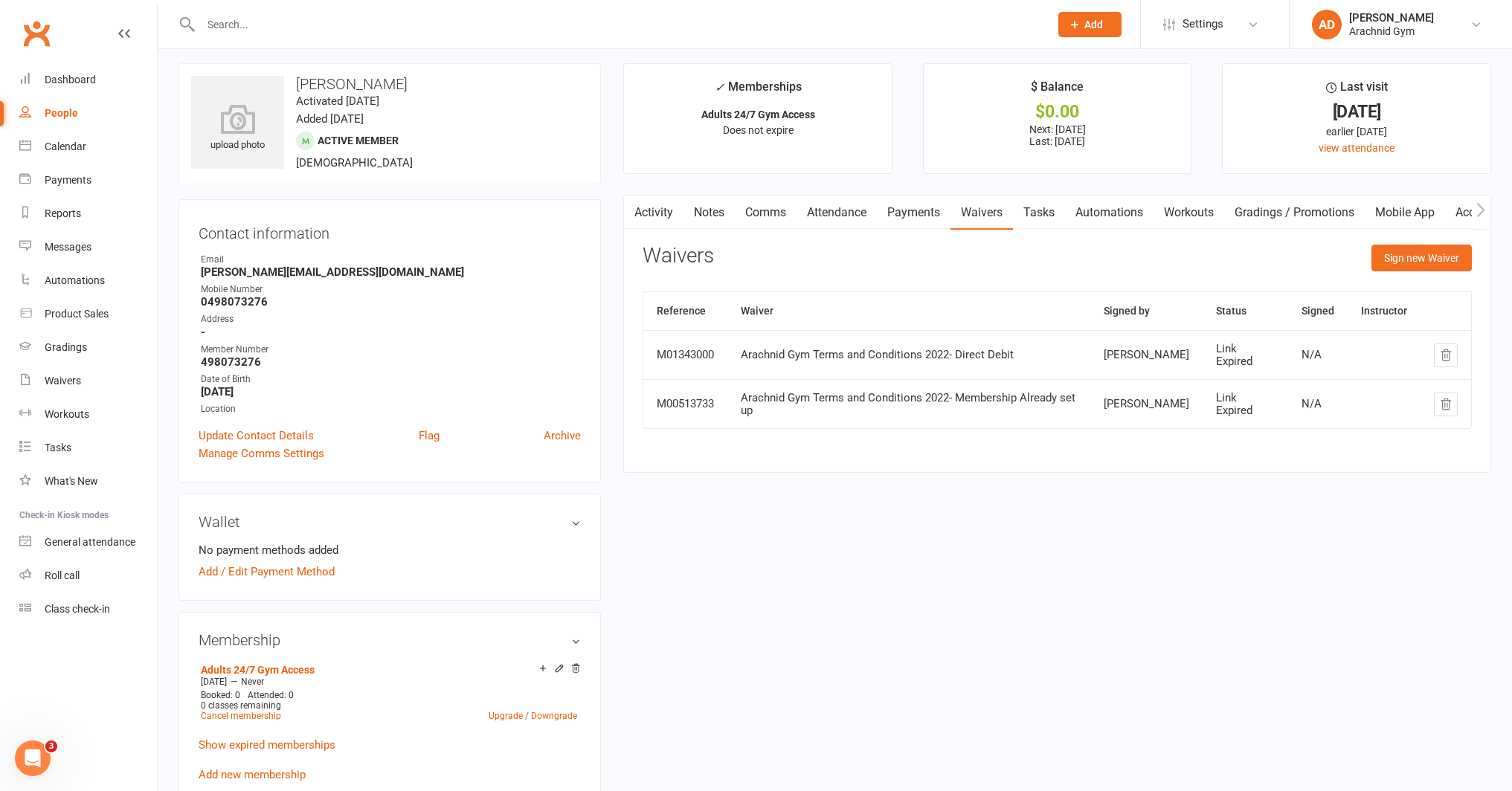
scroll to position [9, 0]
click at [923, 221] on link "Payments" at bounding box center [913, 211] width 73 height 34
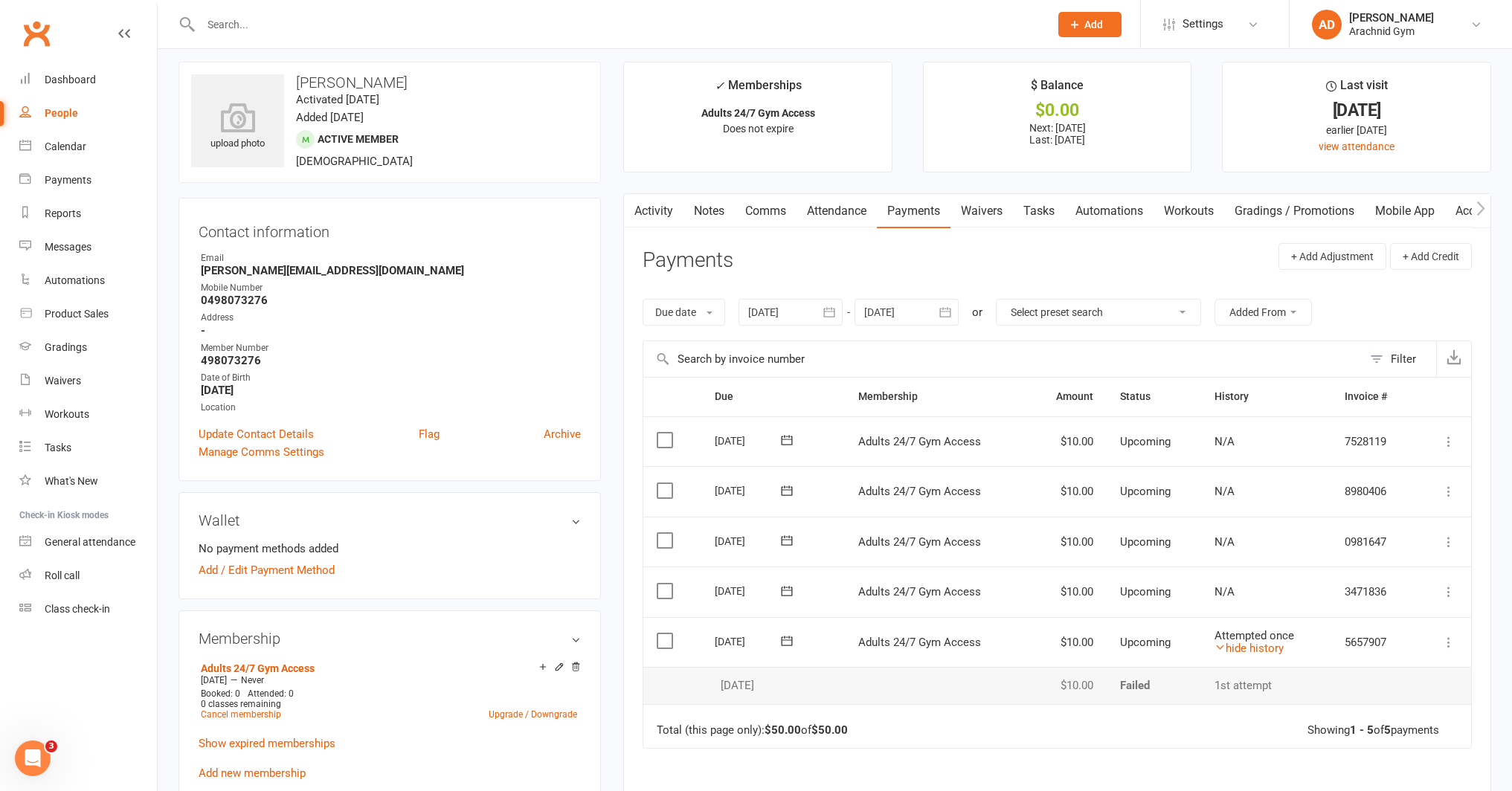
click at [1445, 640] on icon at bounding box center [1448, 642] width 15 height 15
click at [1393, 678] on link "Mark as Paid (Cash)" at bounding box center [1370, 672] width 176 height 30
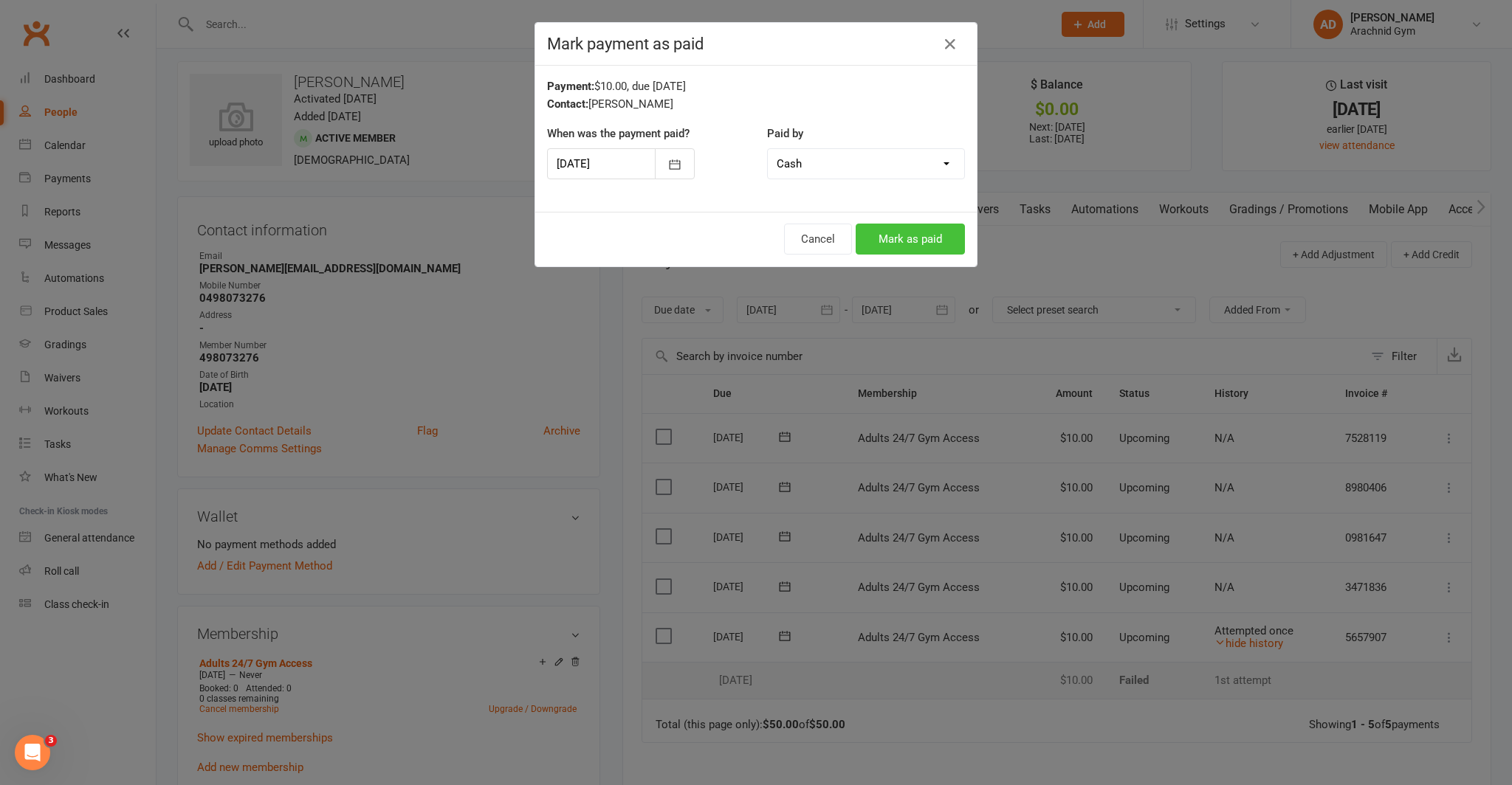
click at [905, 240] on button "Mark as paid" at bounding box center [910, 239] width 109 height 31
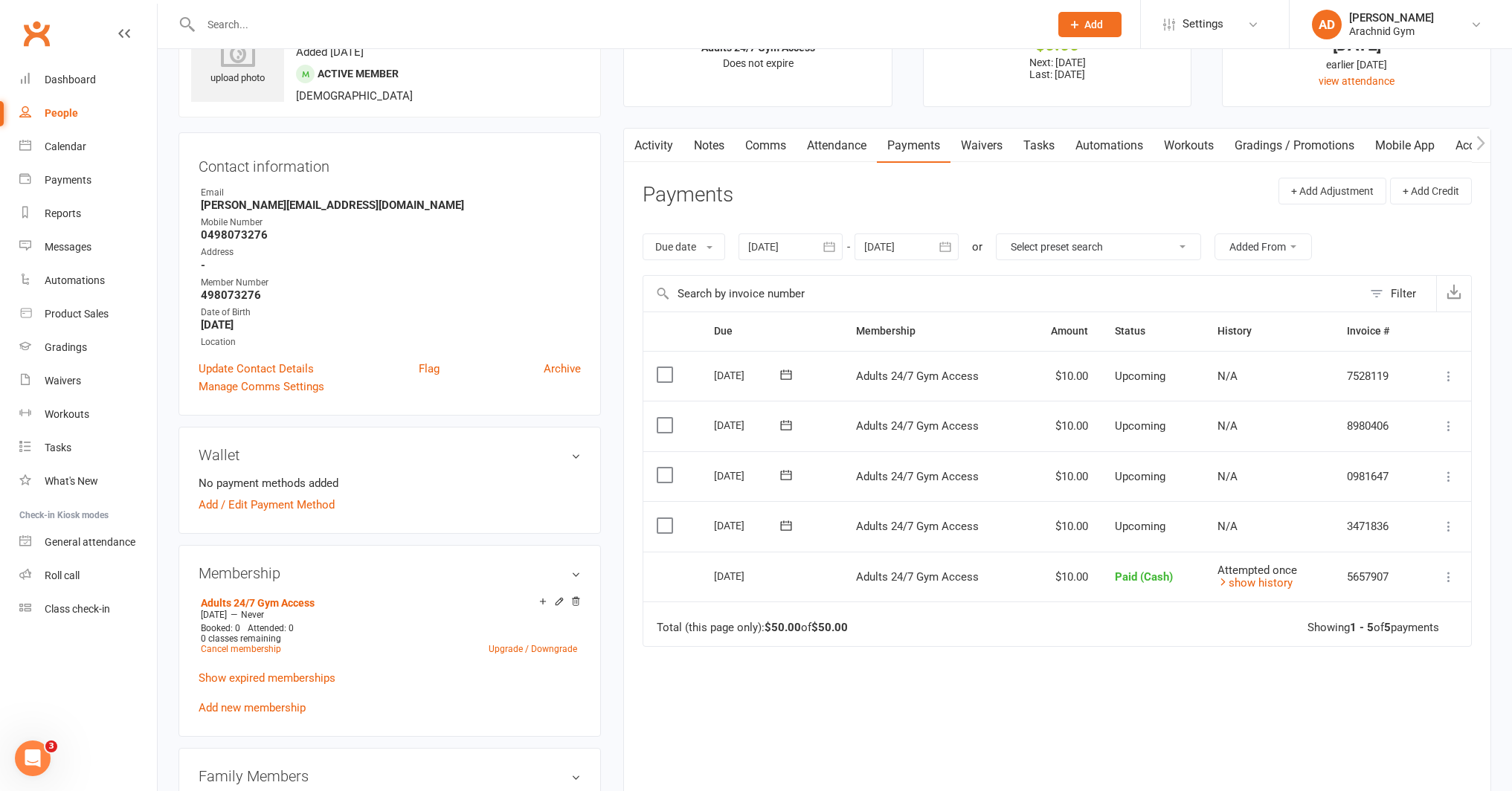
scroll to position [80, 0]
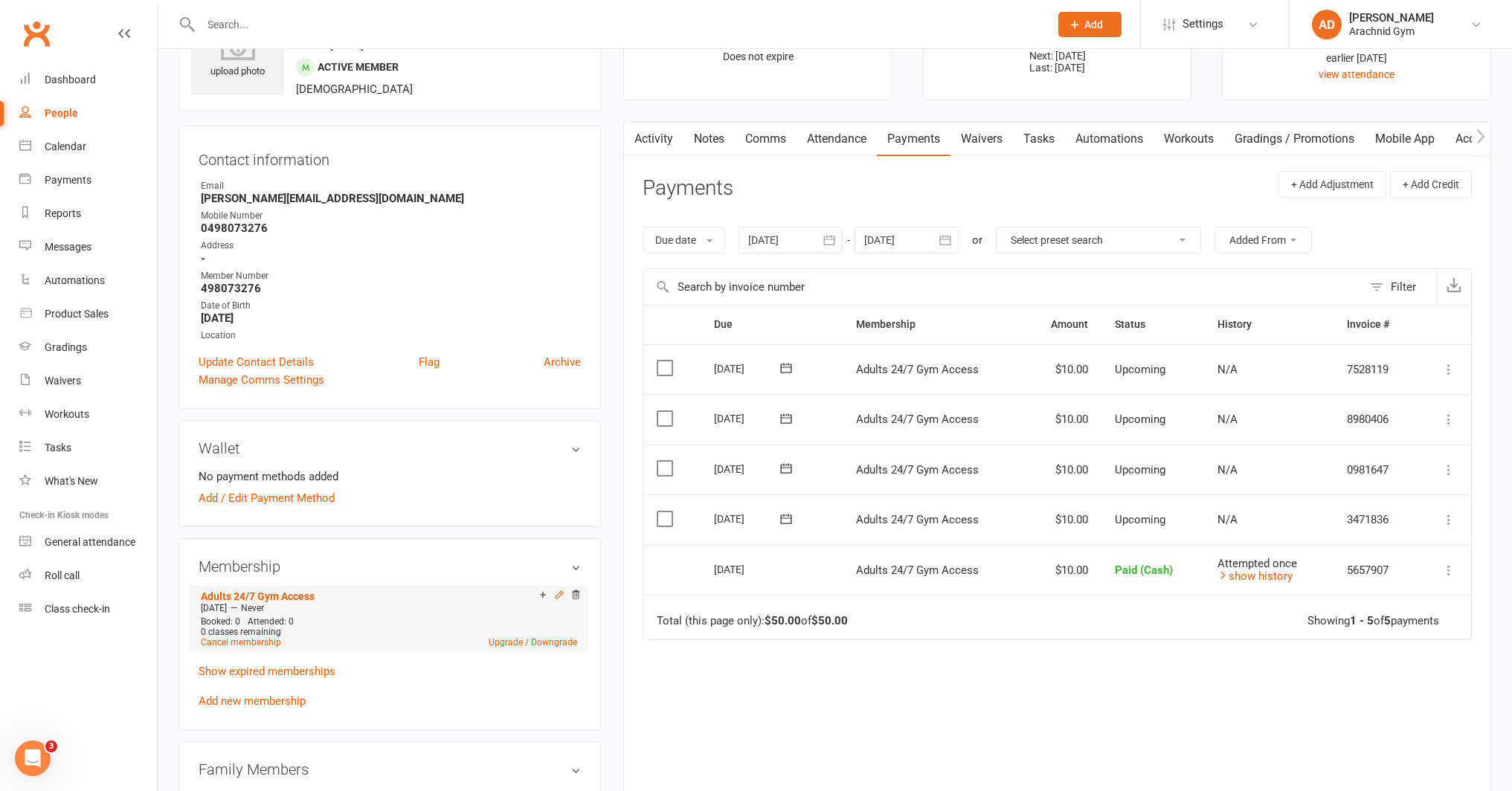
click at [557, 593] on icon at bounding box center [560, 595] width 7 height 7
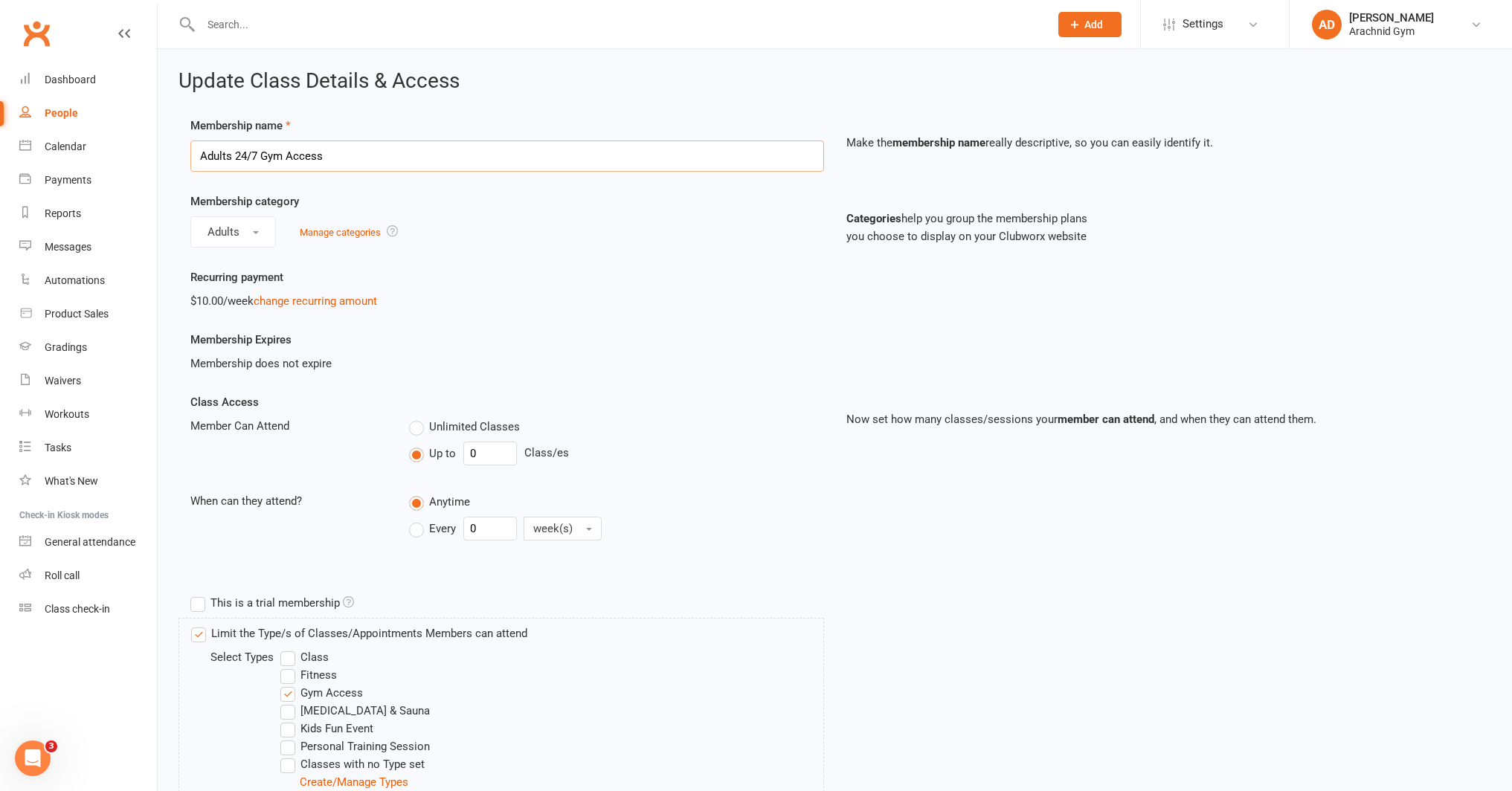
drag, startPoint x: 340, startPoint y: 156, endPoint x: 242, endPoint y: 160, distance: 98.1
click at [242, 160] on input "Adults 24/7 Gym Access" at bounding box center [507, 156] width 634 height 32
type input "Adults 2 days/wk + gym access - DD weekly"
click at [340, 302] on link "change recurring amount" at bounding box center [315, 301] width 124 height 14
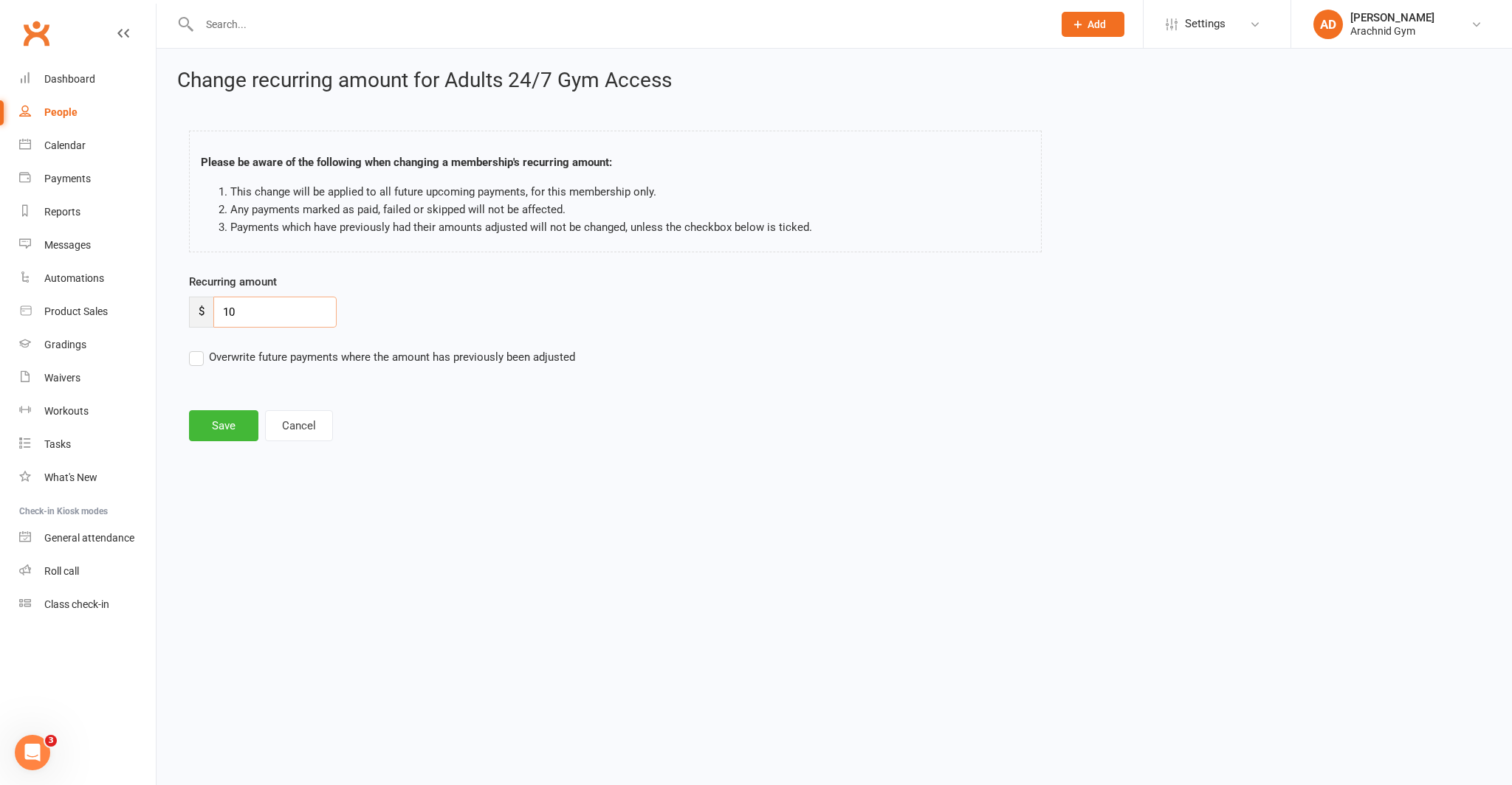
click at [246, 308] on input "10" at bounding box center [275, 312] width 124 height 31
type input "1"
type input "40"
click at [230, 419] on button "Save" at bounding box center [224, 426] width 69 height 31
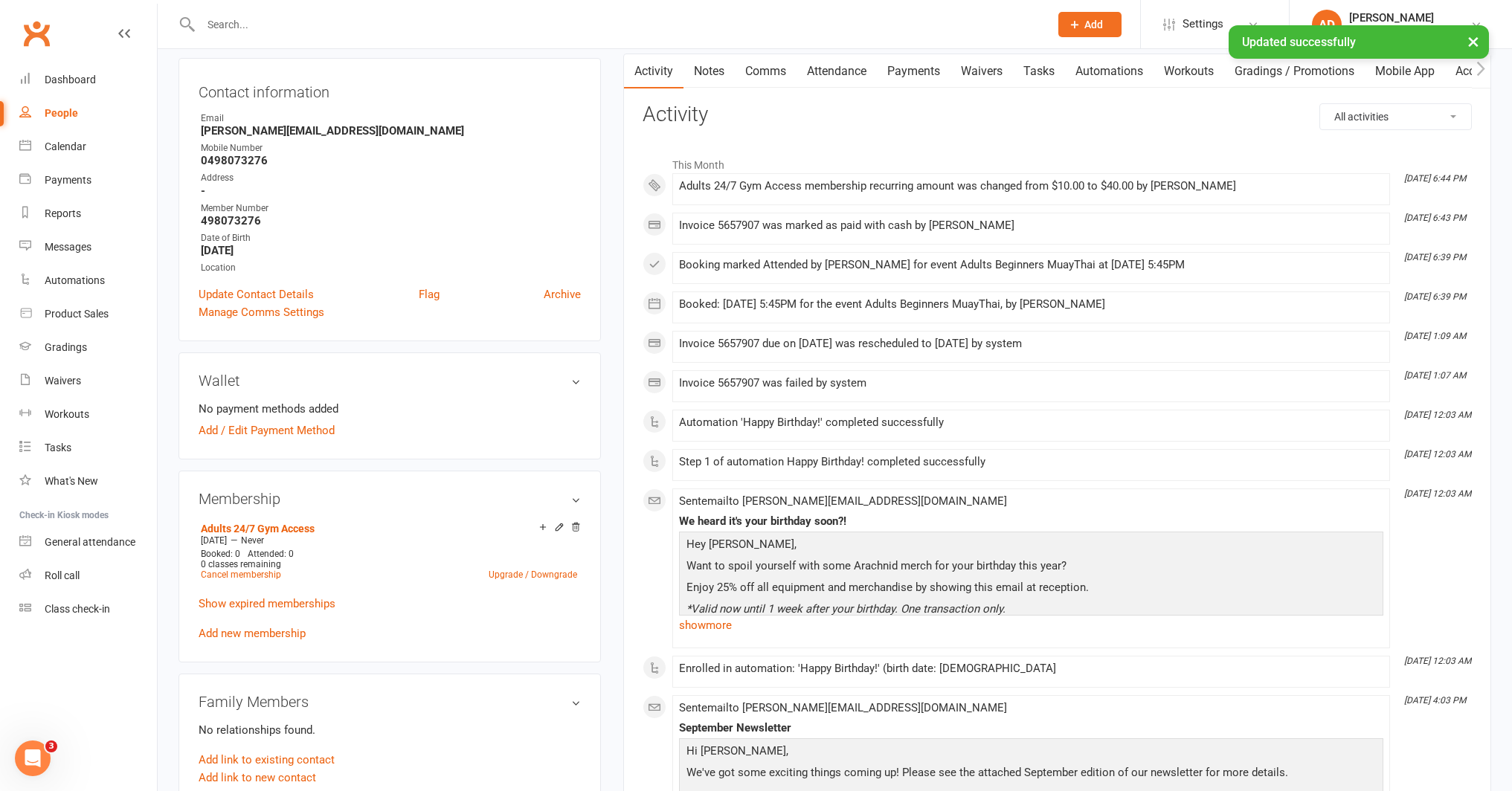
scroll to position [154, 0]
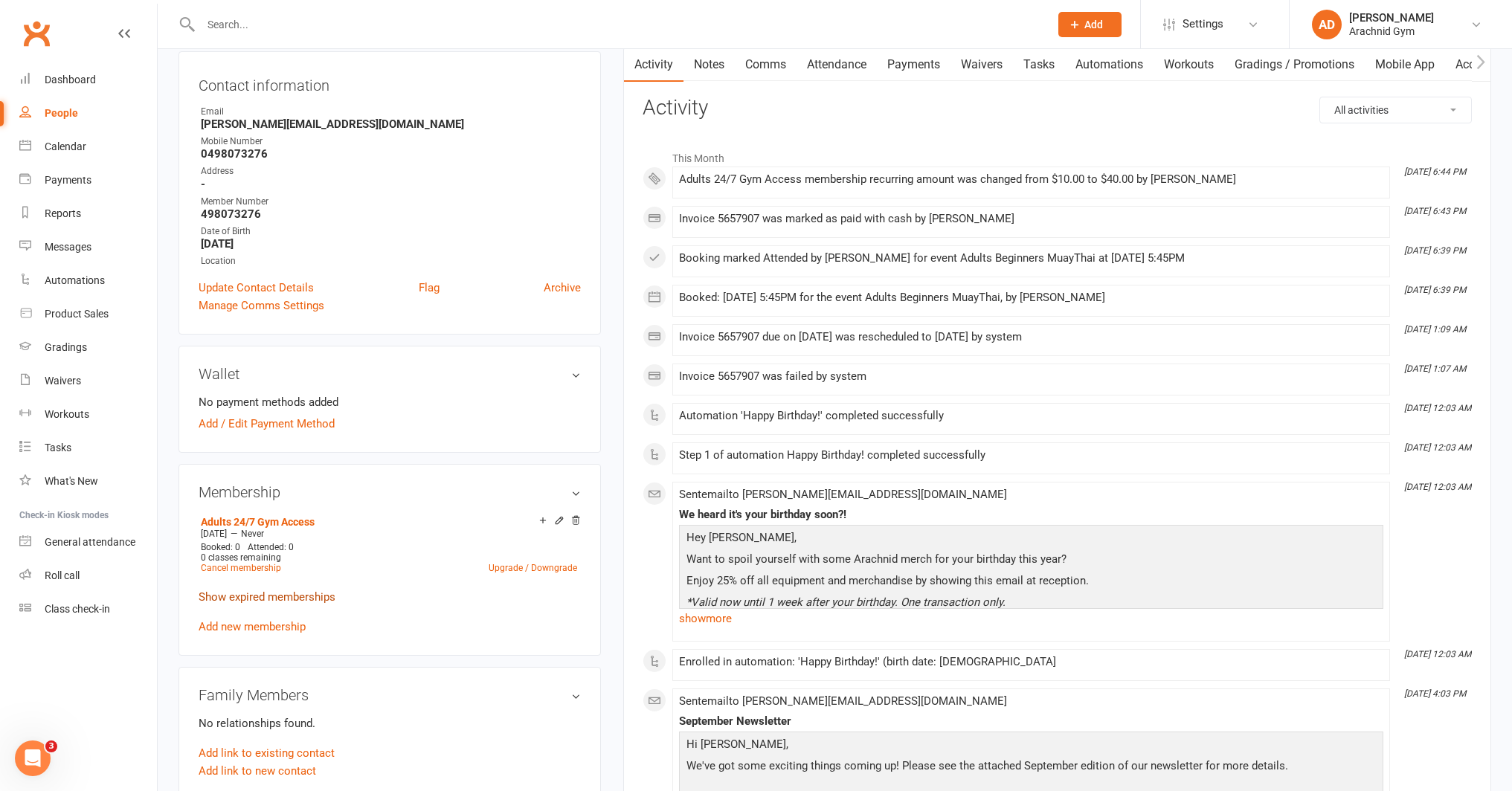
click at [304, 594] on link "Show expired memberships" at bounding box center [267, 597] width 137 height 14
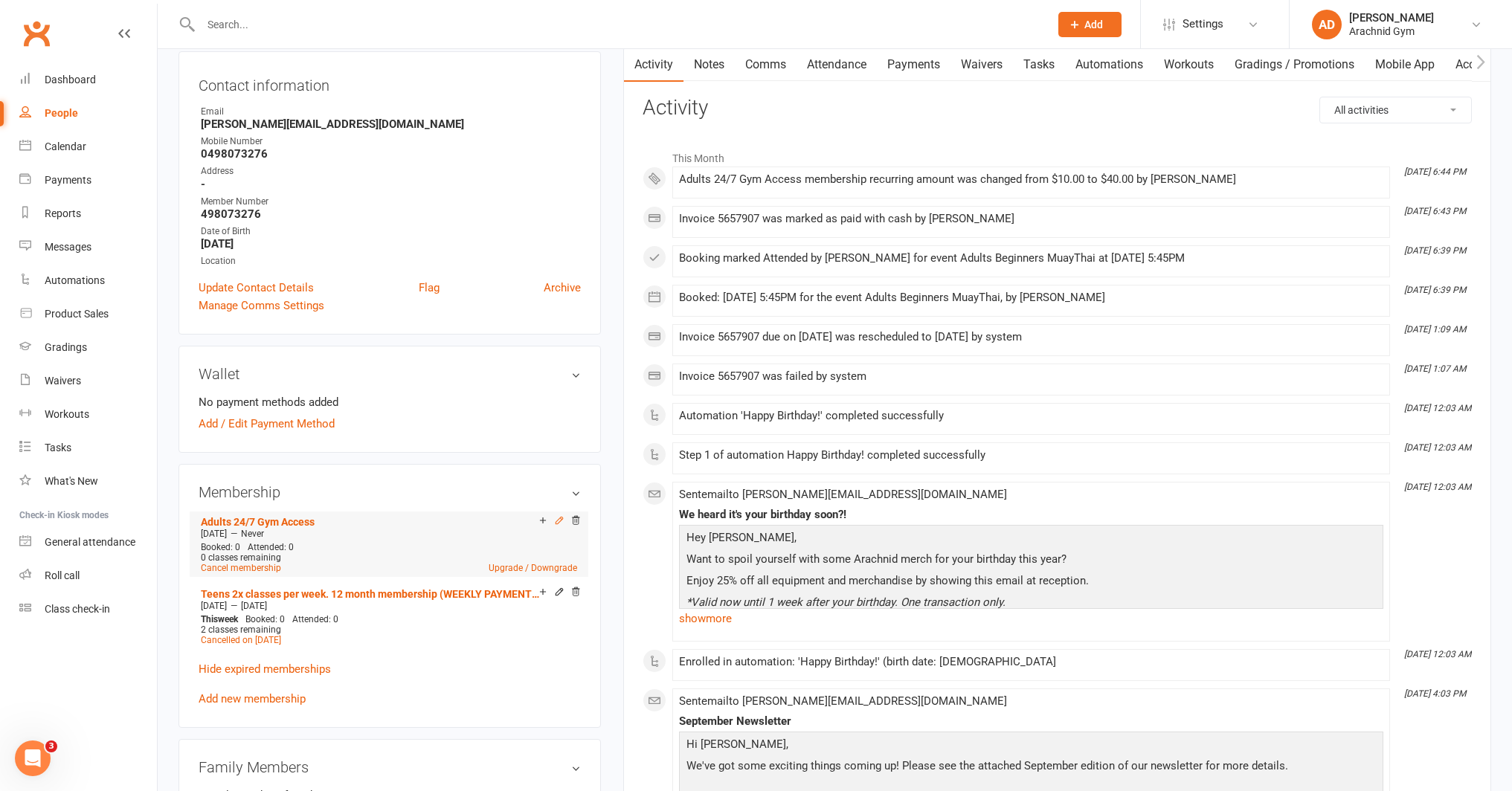
click at [555, 519] on icon at bounding box center [559, 521] width 10 height 10
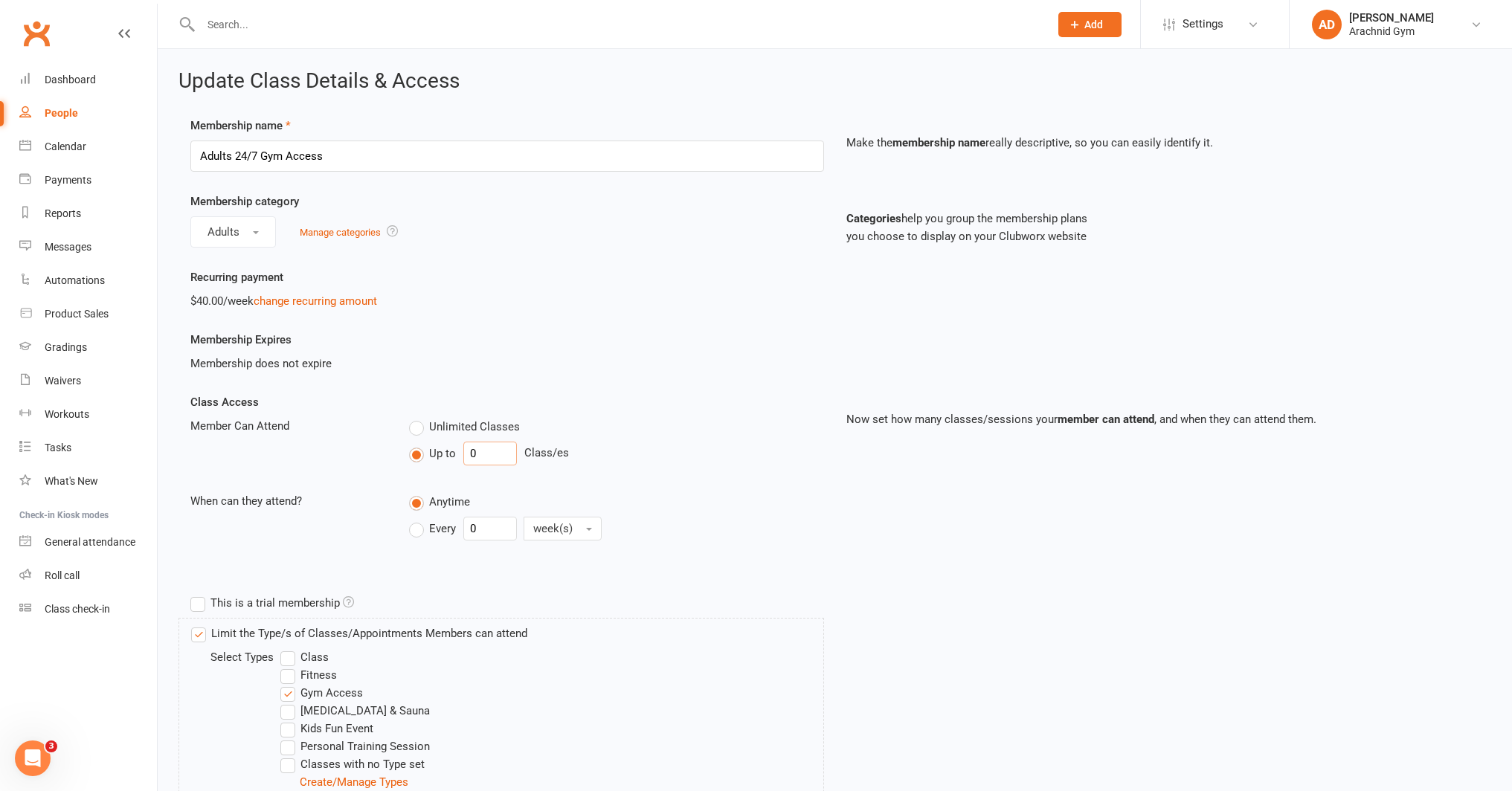
drag, startPoint x: 496, startPoint y: 454, endPoint x: 488, endPoint y: 453, distance: 8.1
click at [494, 454] on input "0" at bounding box center [490, 454] width 54 height 24
type input "2"
click at [502, 523] on input "0" at bounding box center [490, 529] width 54 height 24
click at [288, 660] on label "Class" at bounding box center [305, 657] width 49 height 18
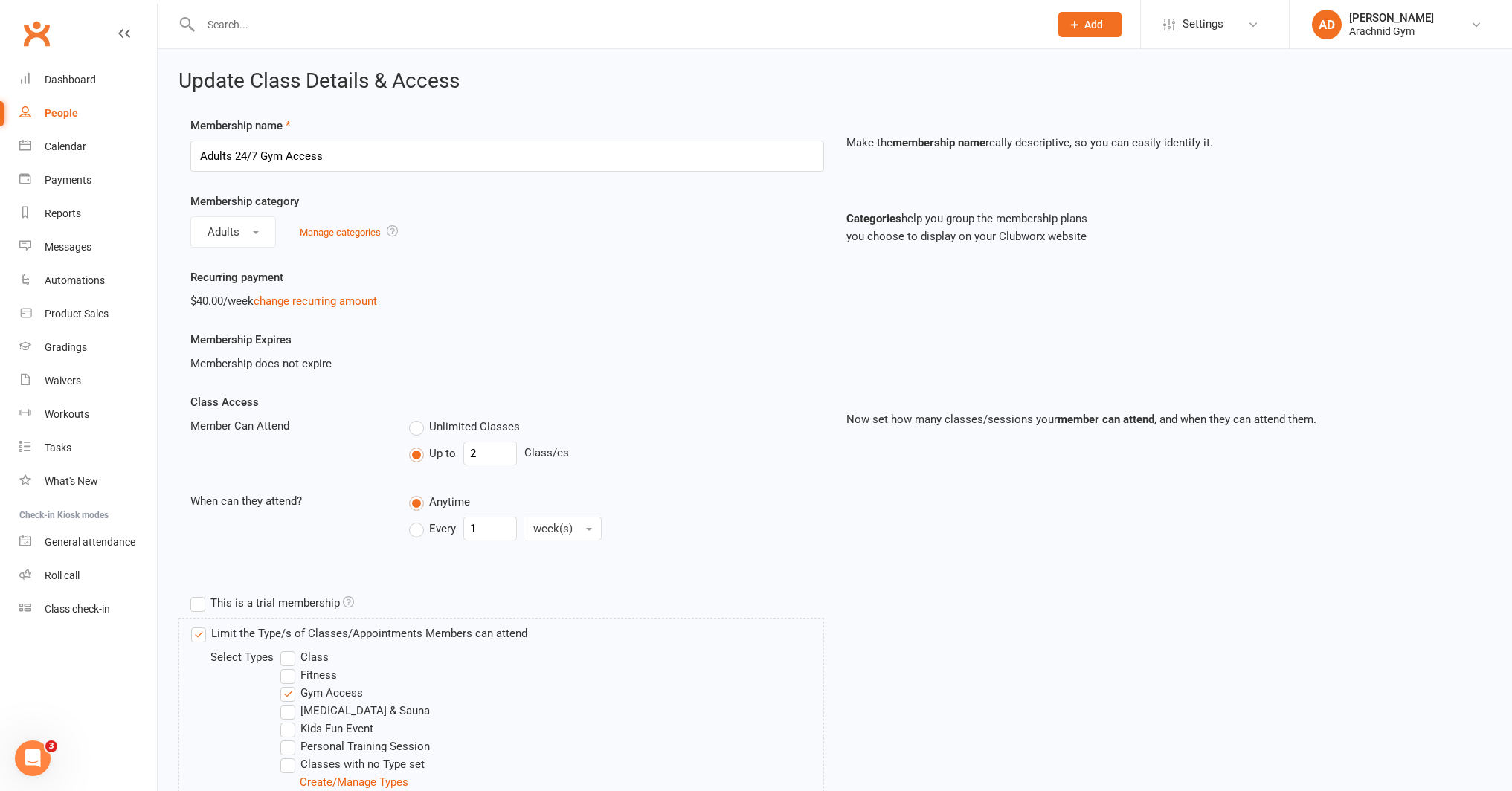
click at [288, 649] on input "Class" at bounding box center [285, 649] width 9 height 0
click at [287, 678] on label "Fitness" at bounding box center [309, 675] width 56 height 18
click at [287, 666] on input "Fitness" at bounding box center [285, 666] width 9 height 0
click at [421, 528] on label "Every" at bounding box center [432, 528] width 47 height 18
click at [419, 517] on input "Every" at bounding box center [413, 517] width 9 height 0
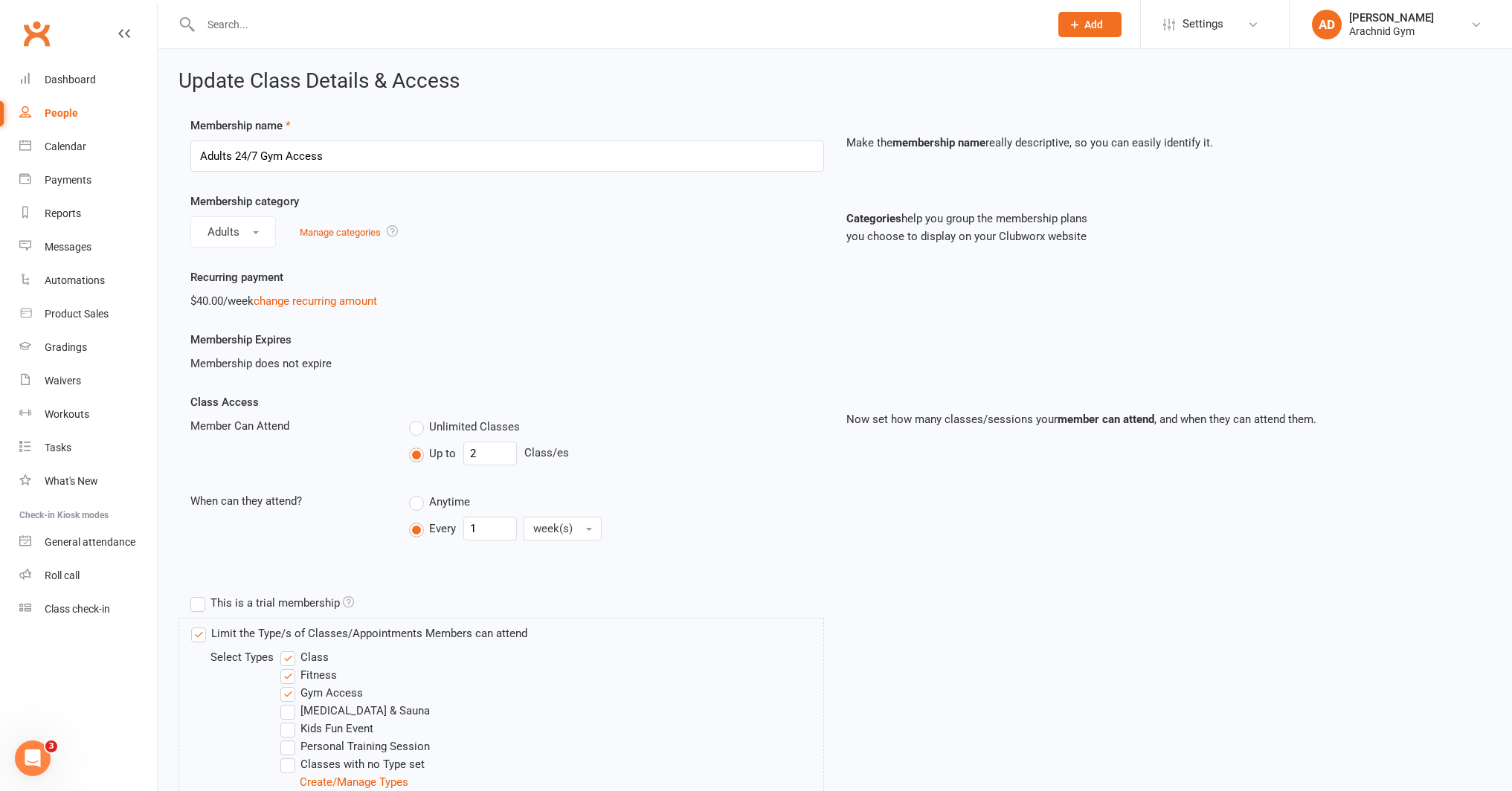
type input "0"
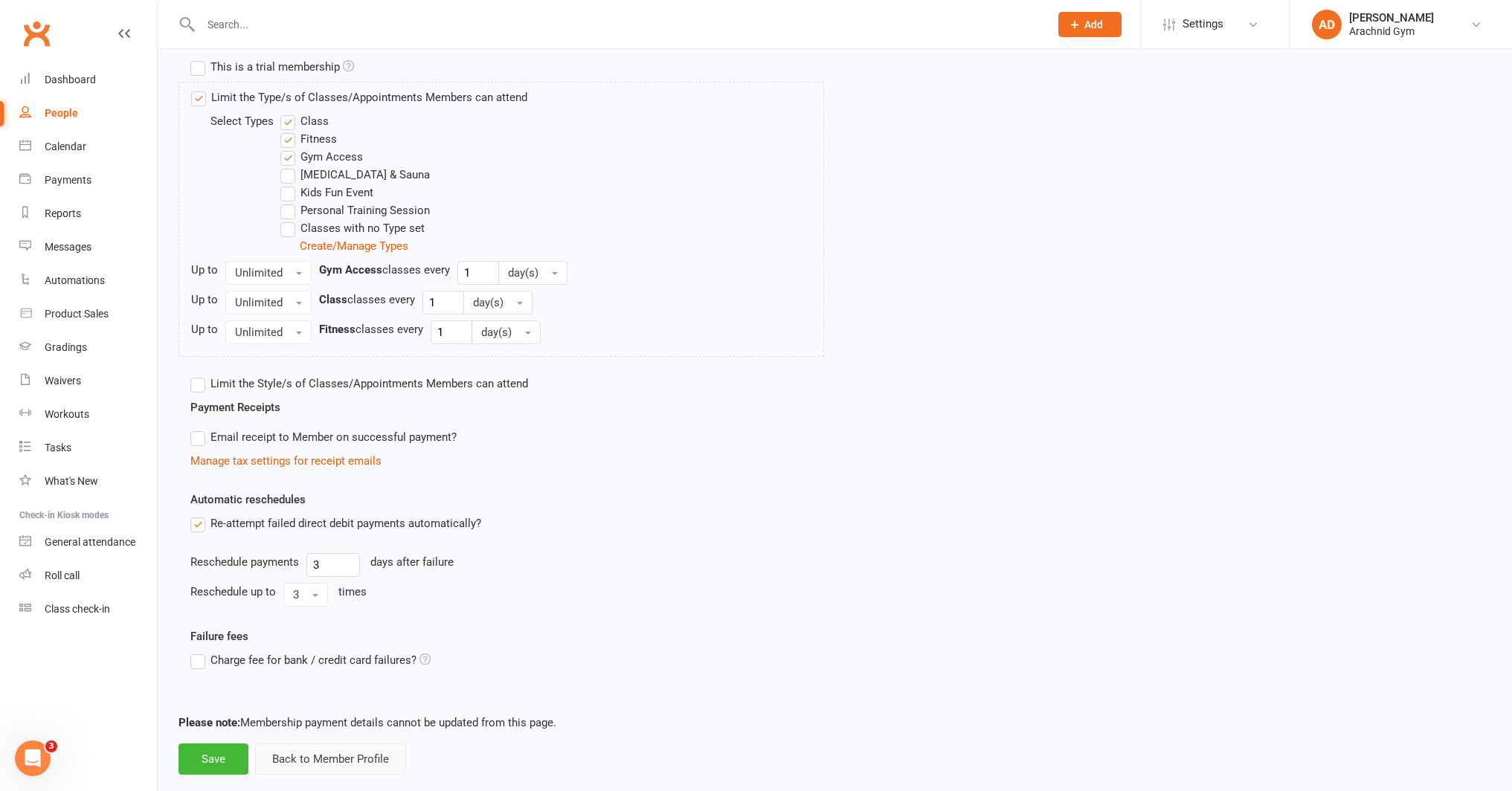
scroll to position [562, 0]
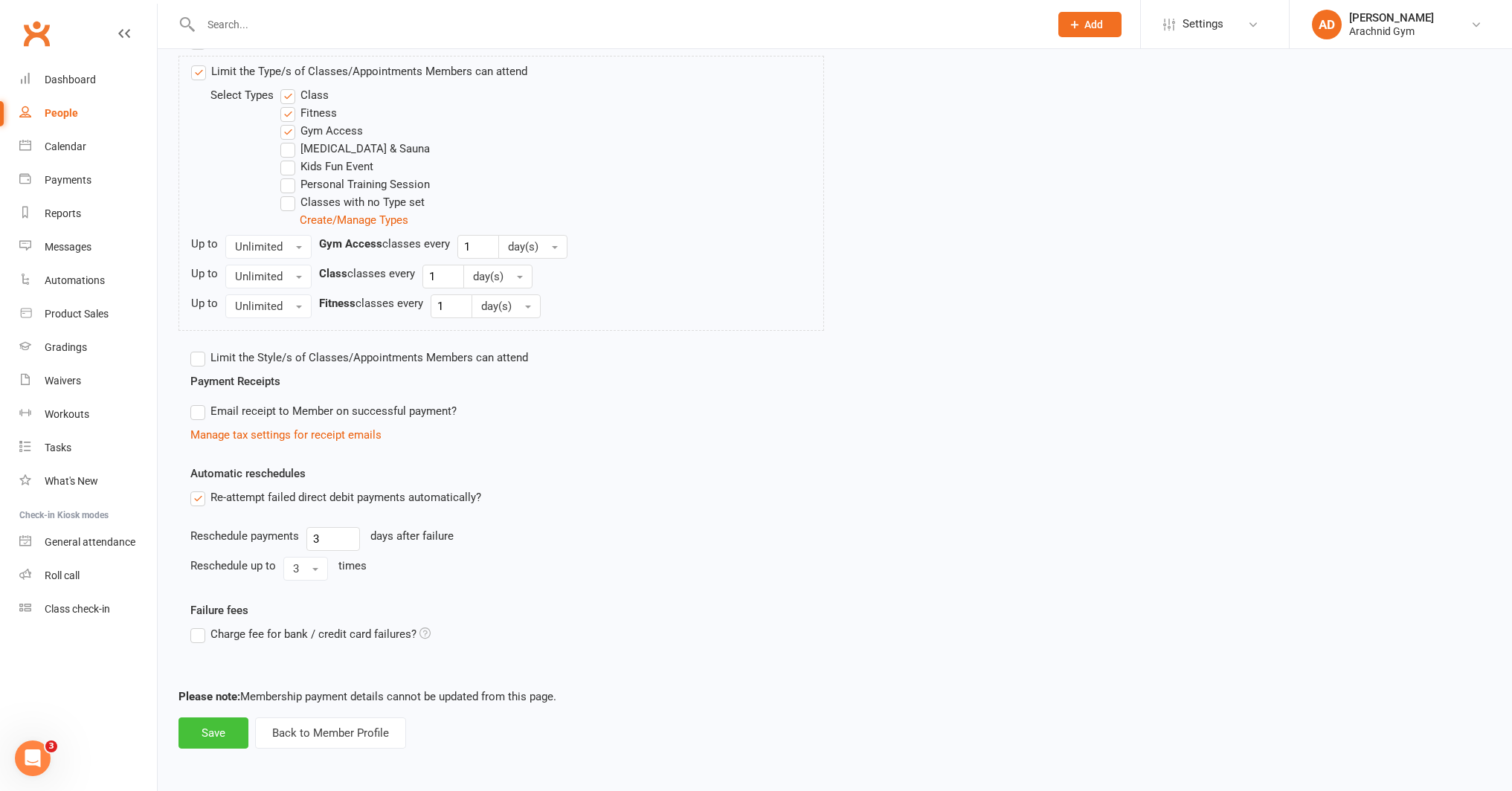
click at [228, 730] on button "Save" at bounding box center [213, 733] width 70 height 32
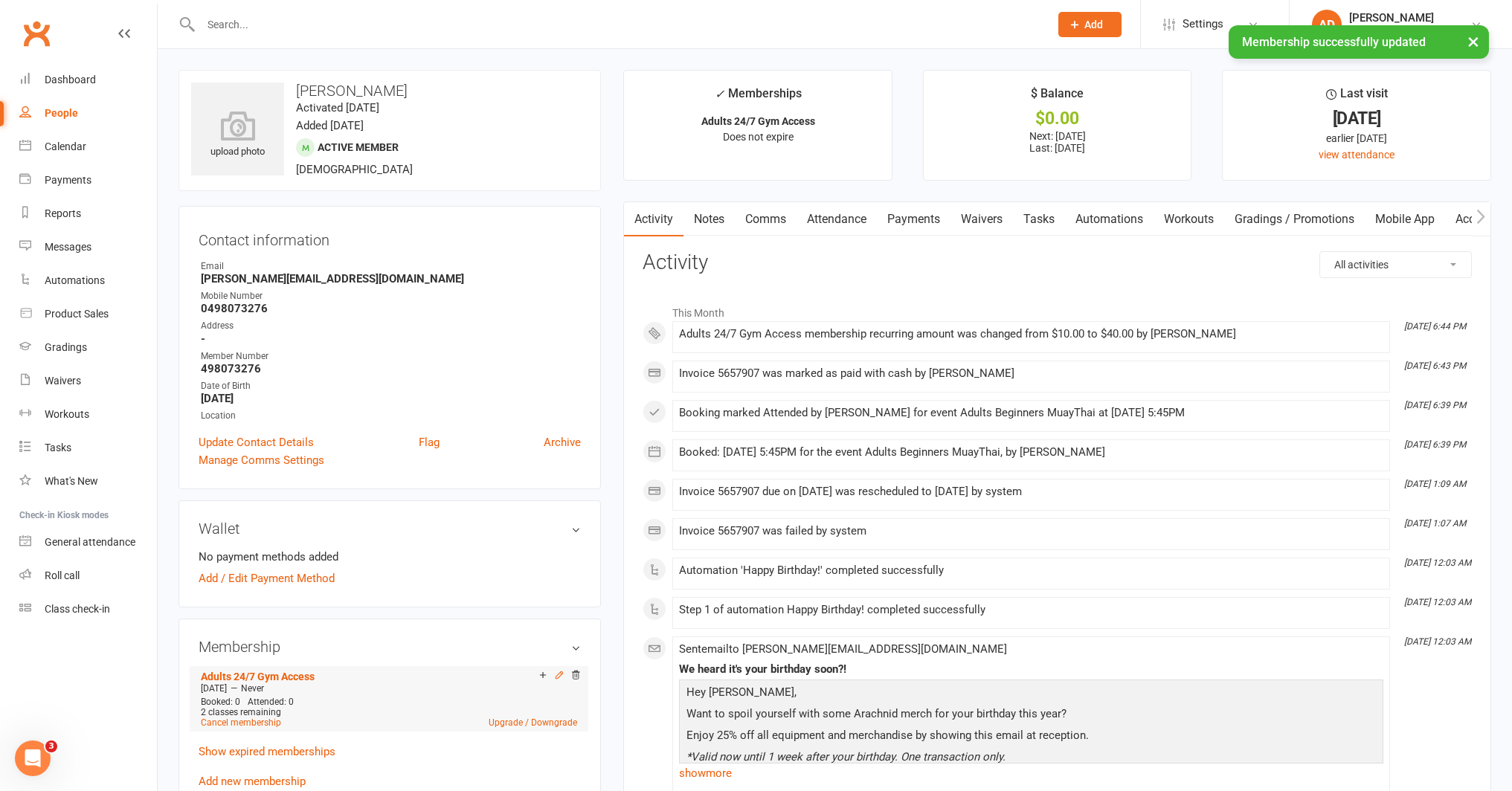
click at [560, 672] on icon at bounding box center [560, 675] width 7 height 7
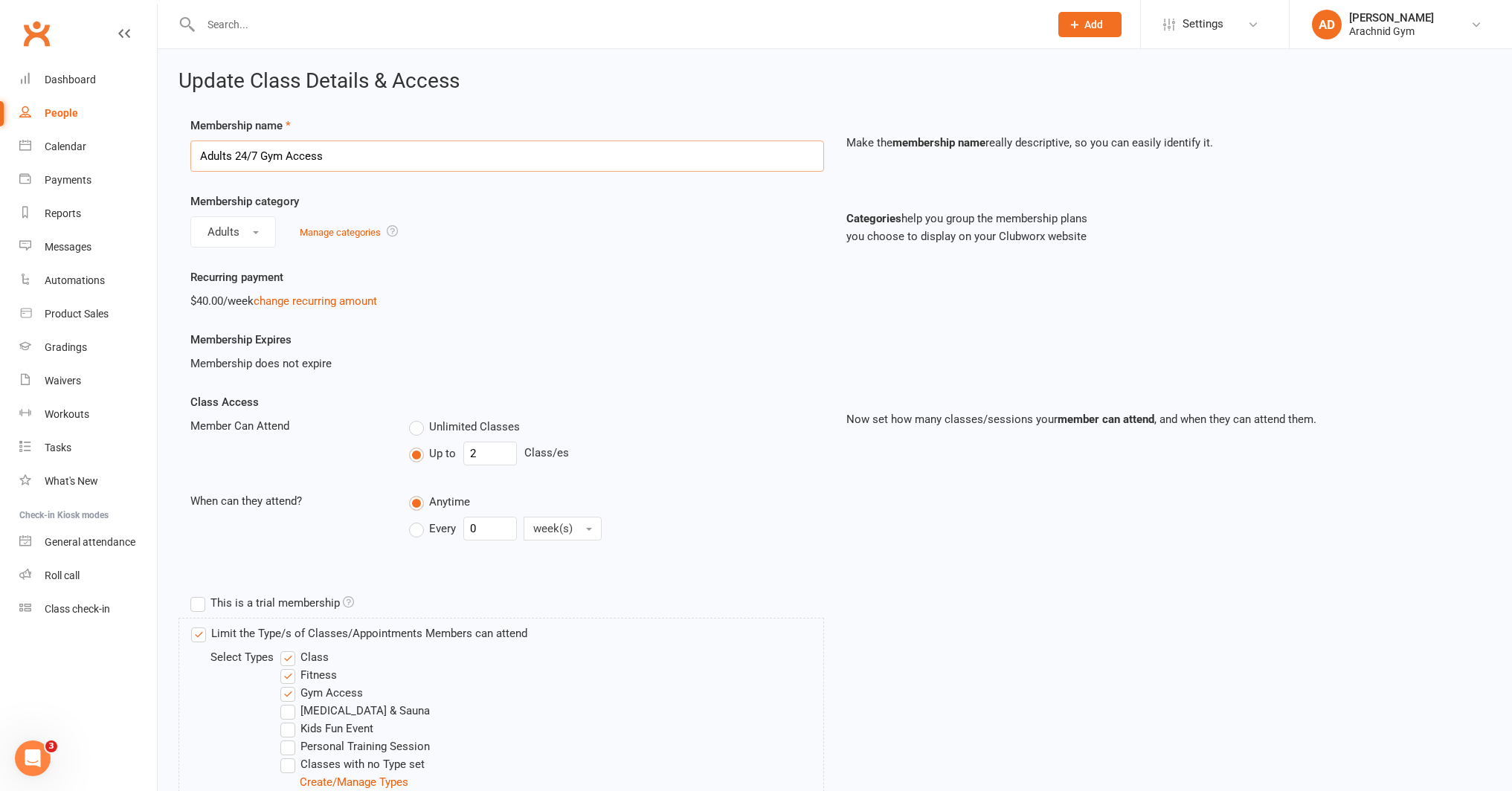
drag, startPoint x: 327, startPoint y: 157, endPoint x: 235, endPoint y: 159, distance: 92.0
click at [235, 159] on input "Adults 24/7 Gym Access" at bounding box center [507, 156] width 634 height 32
type input "Adults 2 days/wk + gym access - DD weekly"
click at [570, 316] on div "Recurring payment $40.00/week change recurring amount" at bounding box center [835, 300] width 1311 height 62
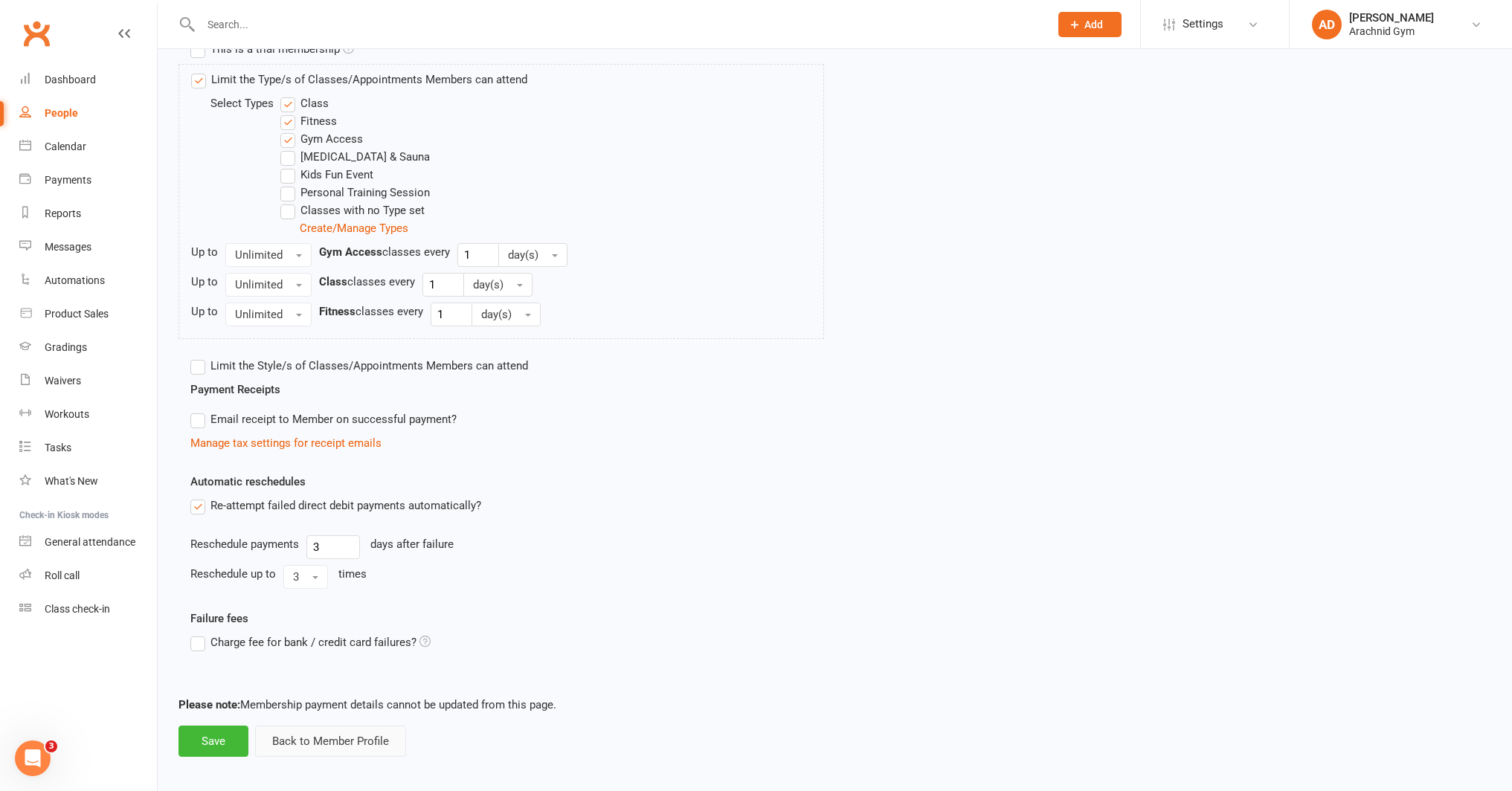
scroll to position [562, 0]
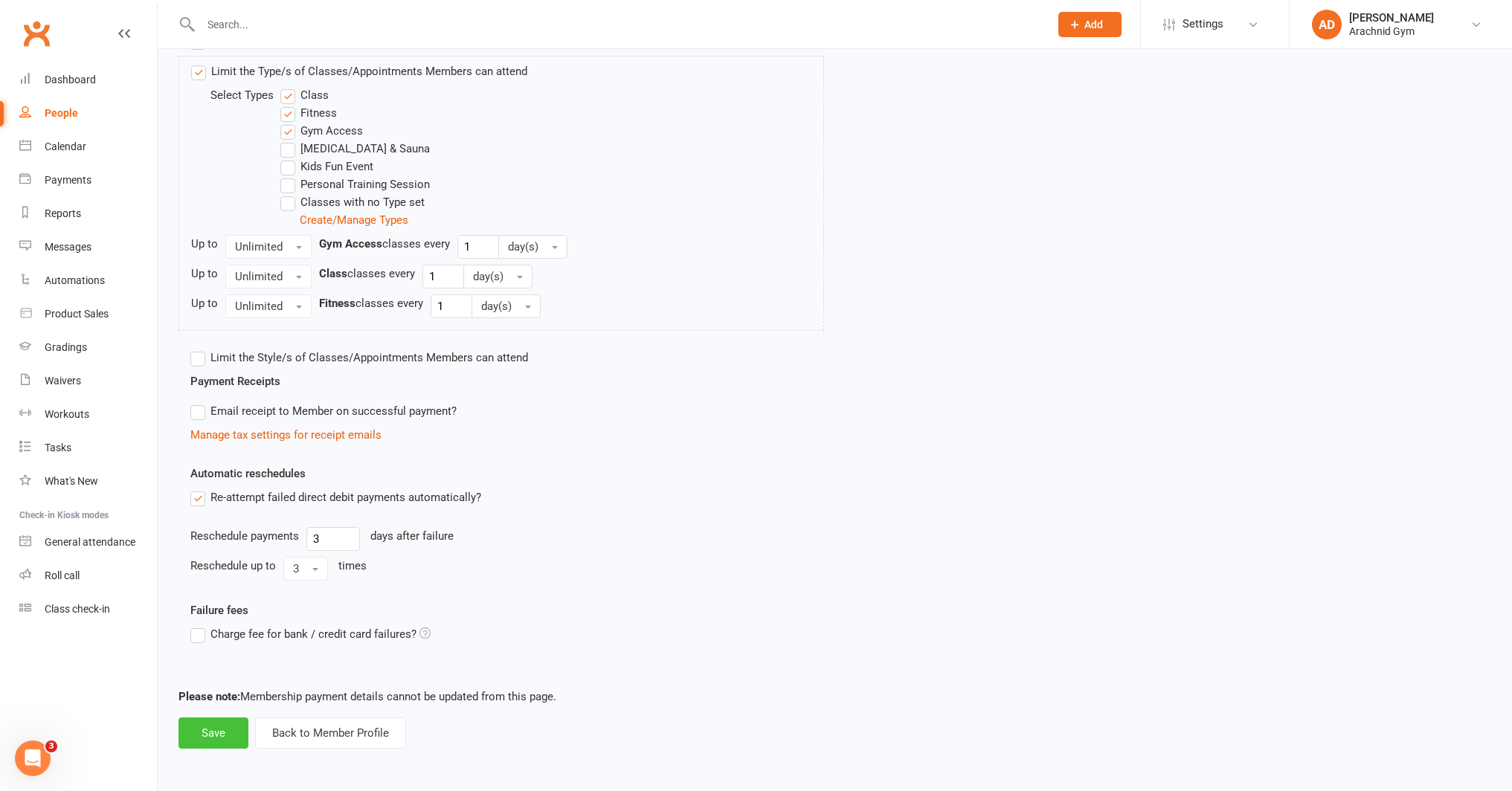
click at [229, 735] on button "Save" at bounding box center [213, 733] width 70 height 32
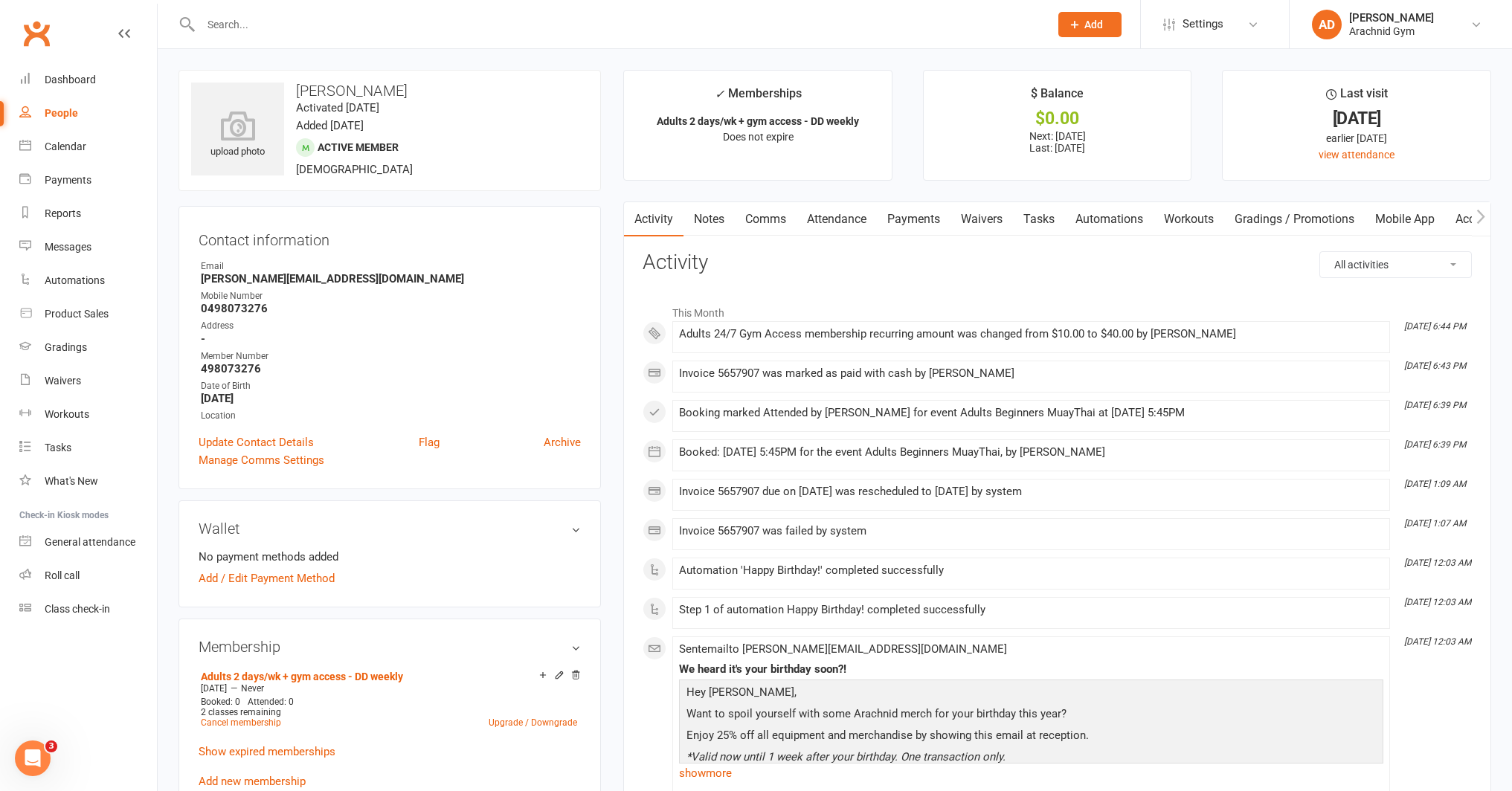
click at [934, 220] on link "Payments" at bounding box center [913, 219] width 73 height 34
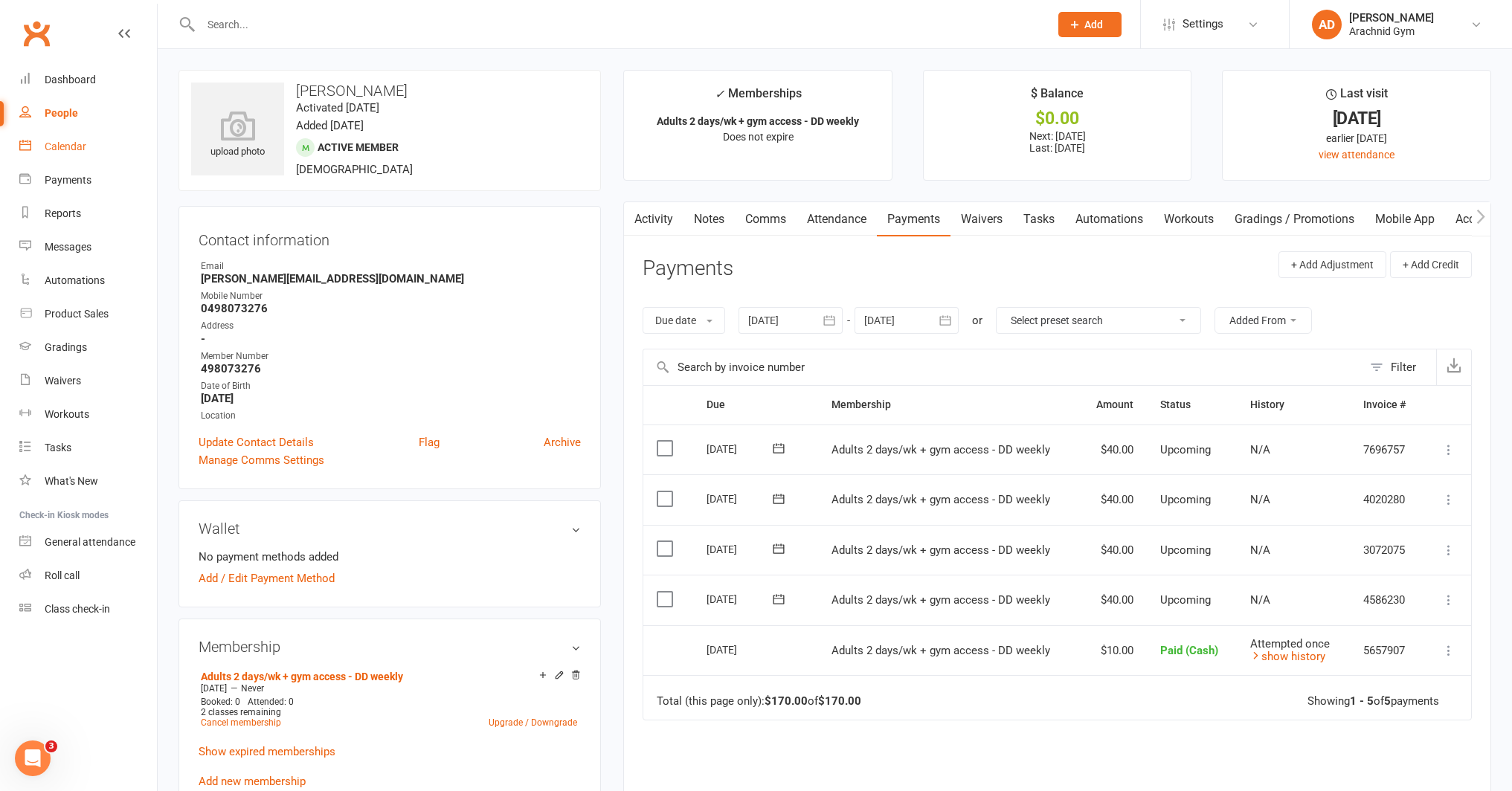
click at [53, 151] on div "Calendar" at bounding box center [65, 147] width 42 height 12
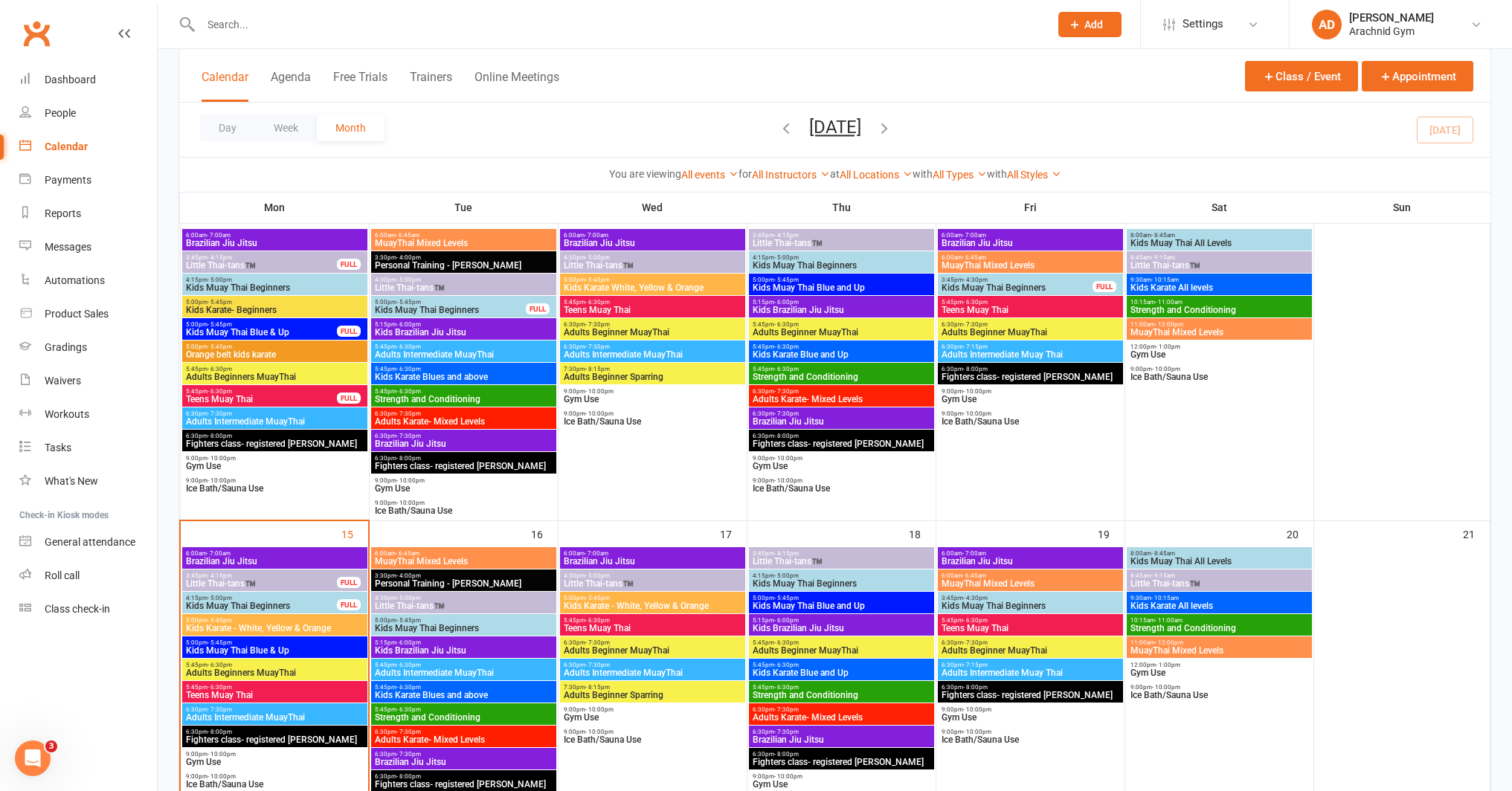
scroll to position [470, 0]
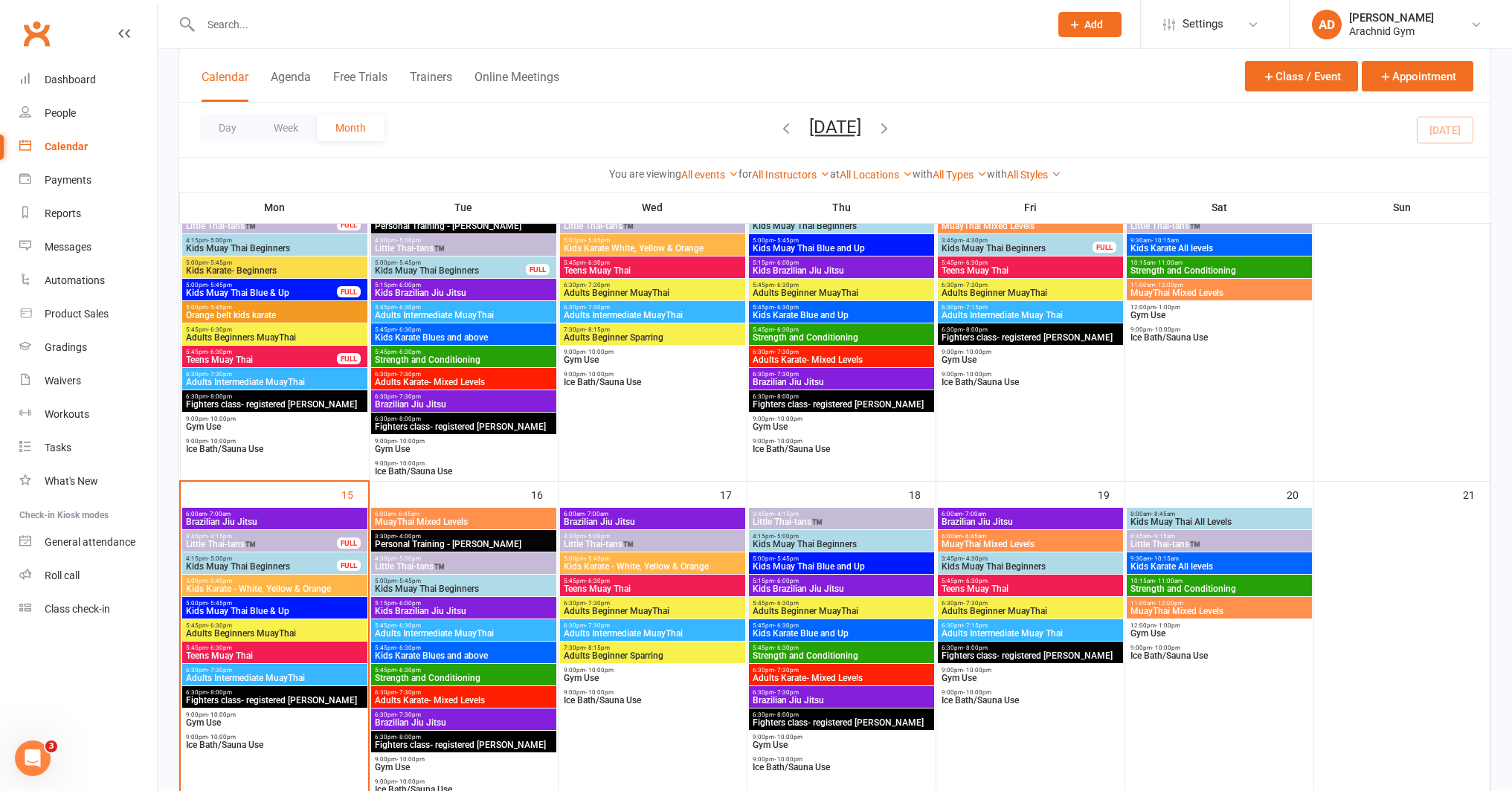
click at [691, 607] on span "Adults Beginner MuayThai" at bounding box center [653, 611] width 179 height 9
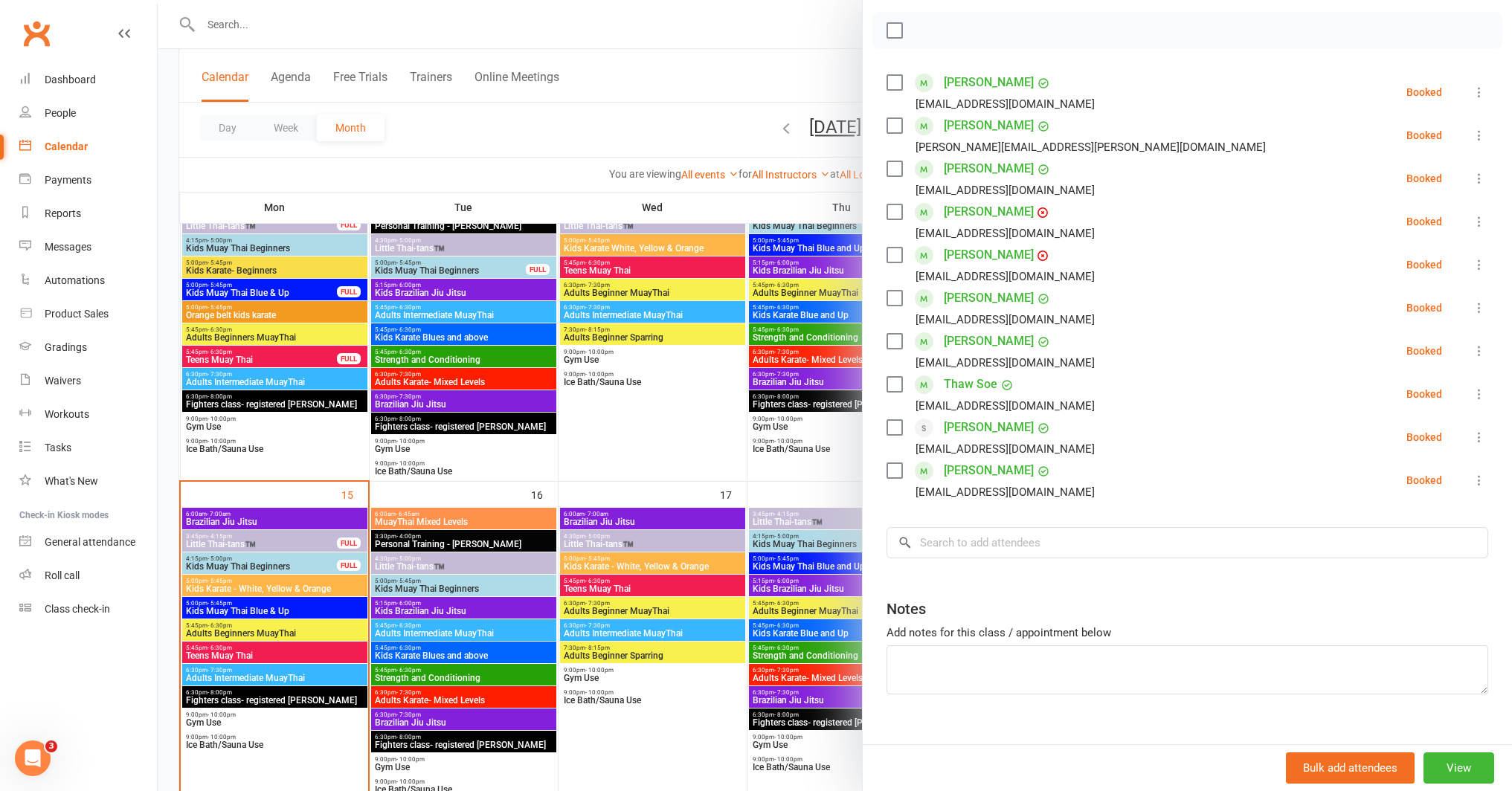
scroll to position [230, 0]
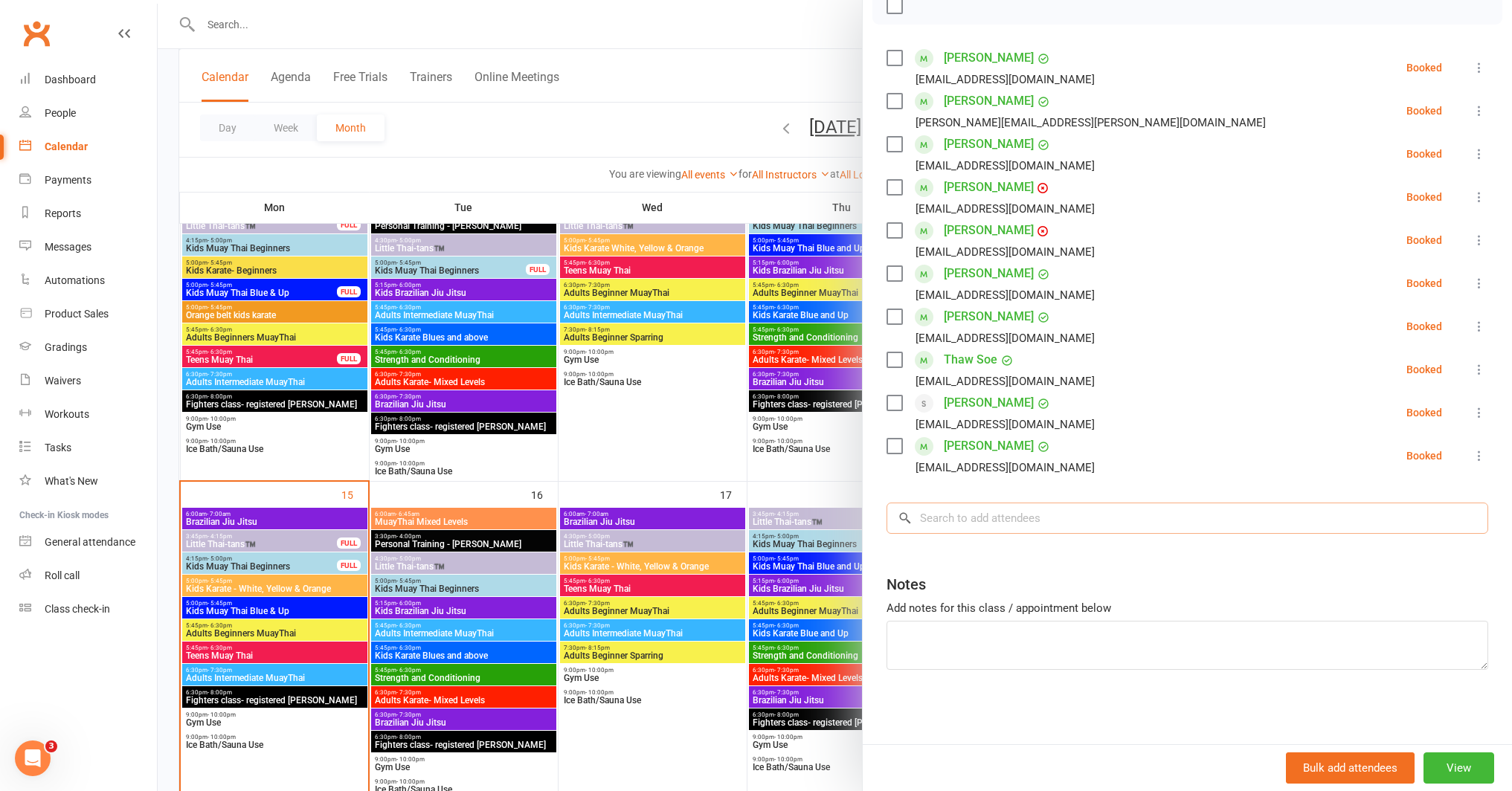
click at [995, 516] on input "search" at bounding box center [1187, 518] width 602 height 32
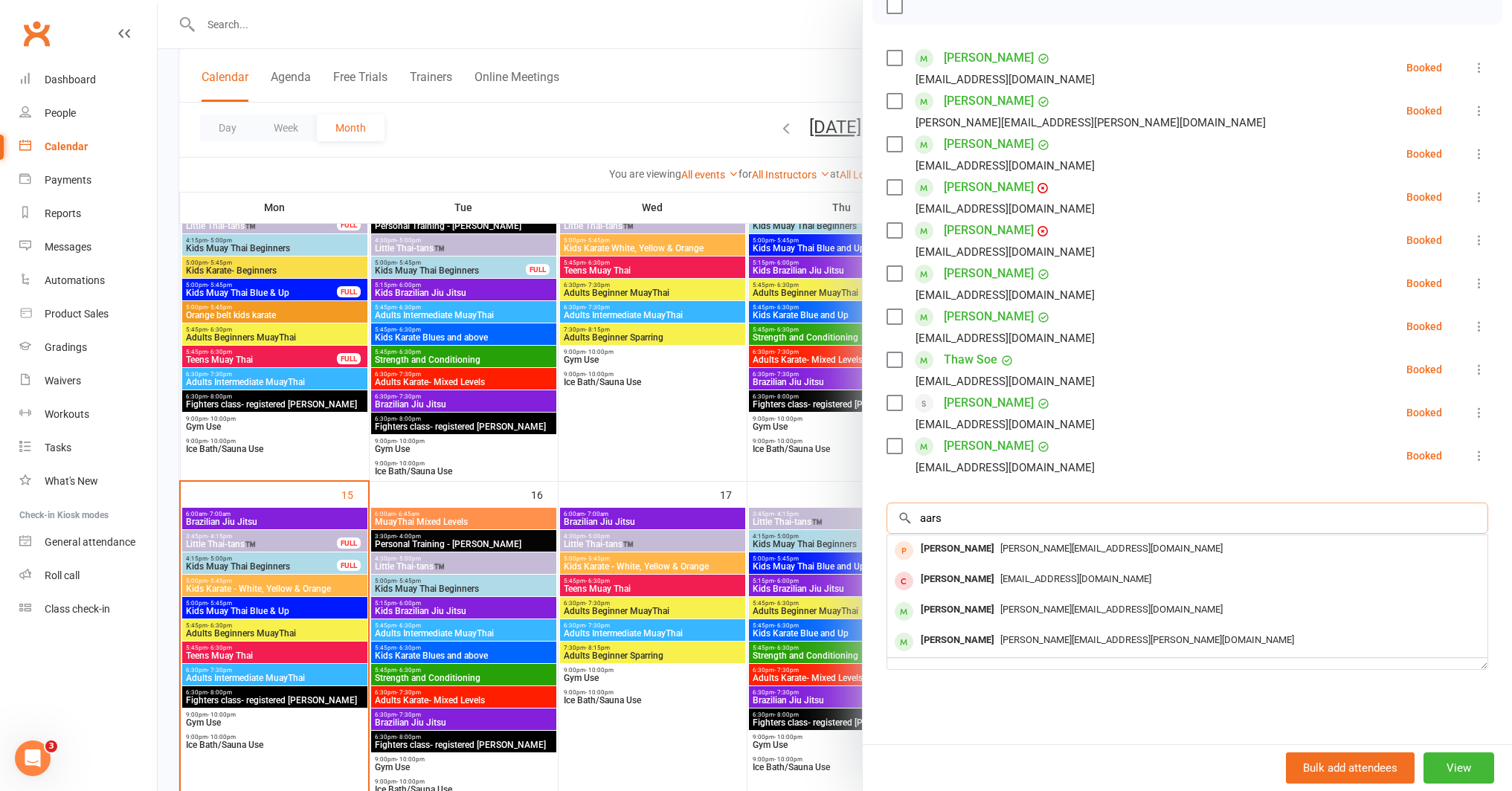
type input "aars"
click at [688, 439] on div at bounding box center [835, 395] width 1354 height 791
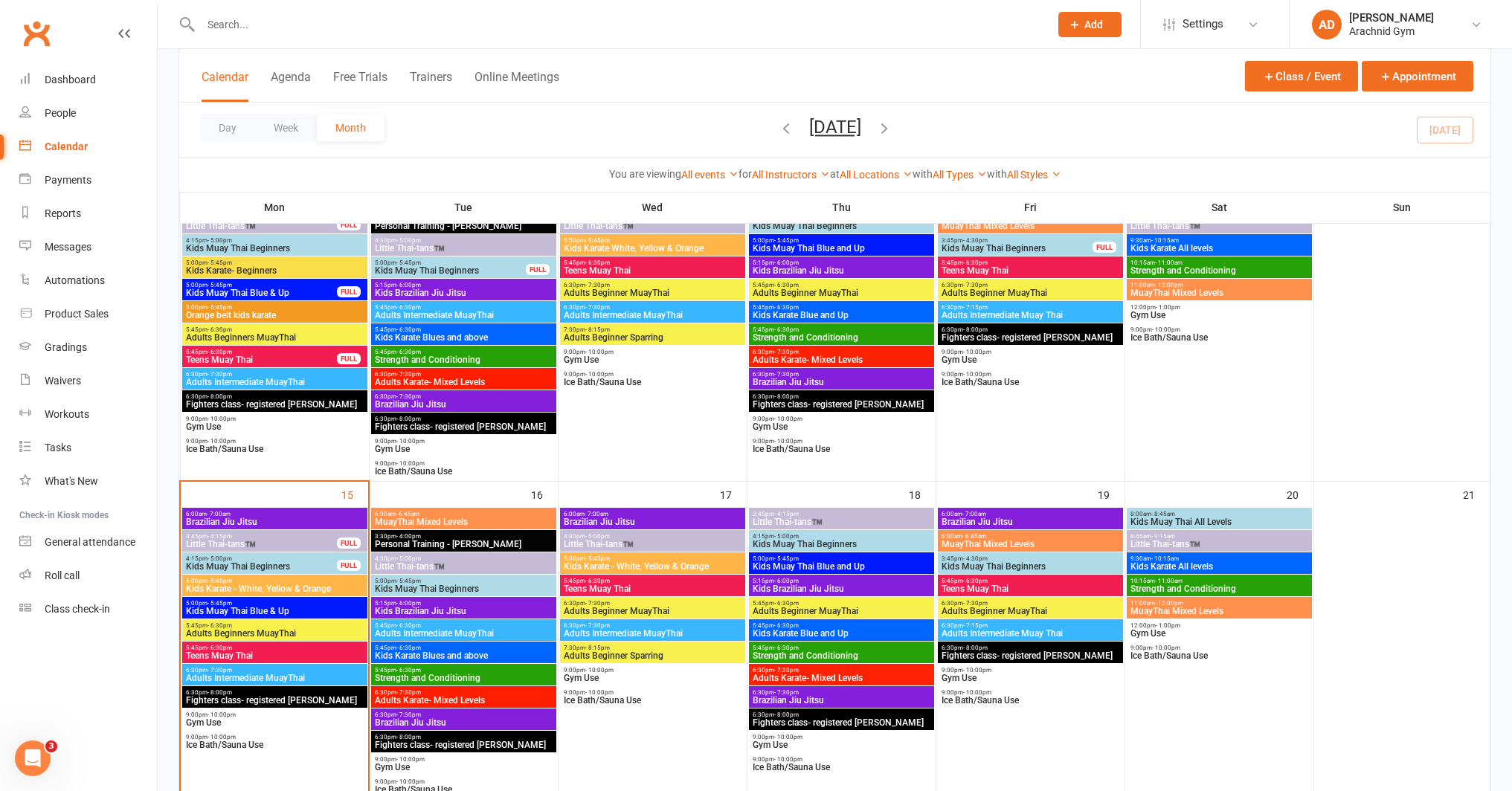
click at [263, 38] on div at bounding box center [608, 24] width 860 height 49
click at [259, 27] on input "text" at bounding box center [618, 25] width 843 height 20
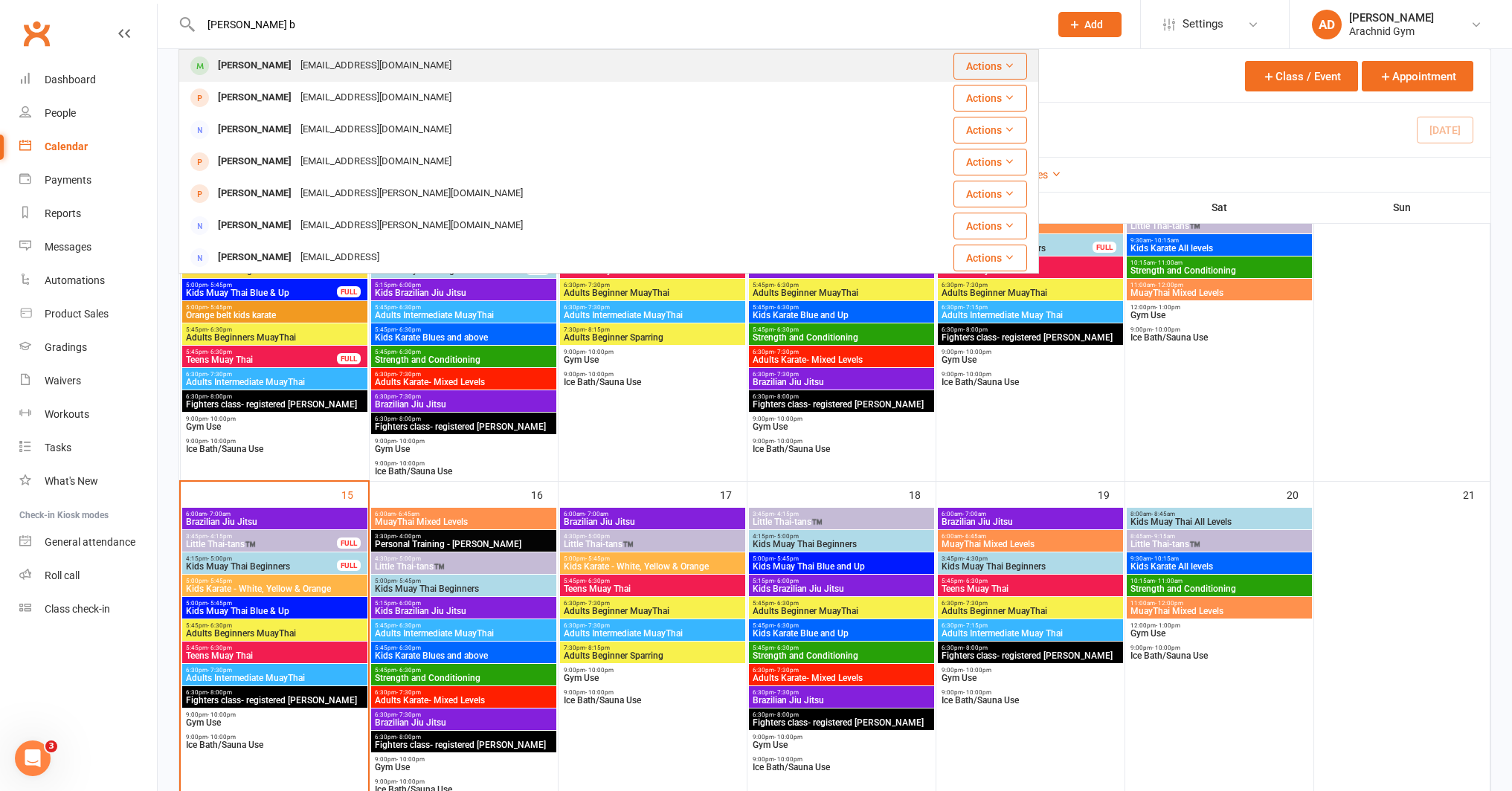
type input "[PERSON_NAME] b"
click at [235, 67] on div "[PERSON_NAME]" at bounding box center [254, 65] width 83 height 21
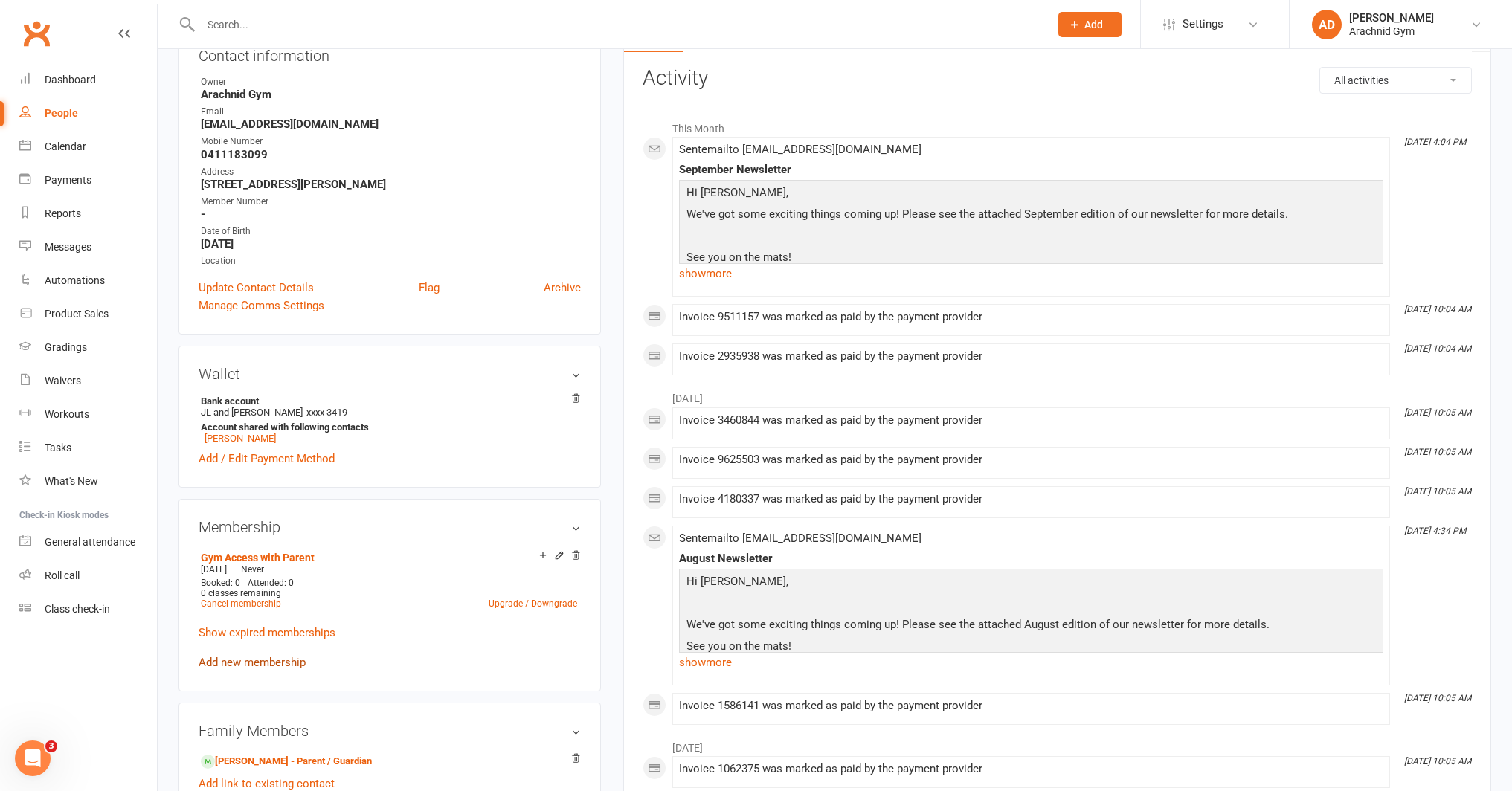
scroll to position [187, 0]
click at [225, 599] on link "Cancel membership" at bounding box center [241, 602] width 80 height 10
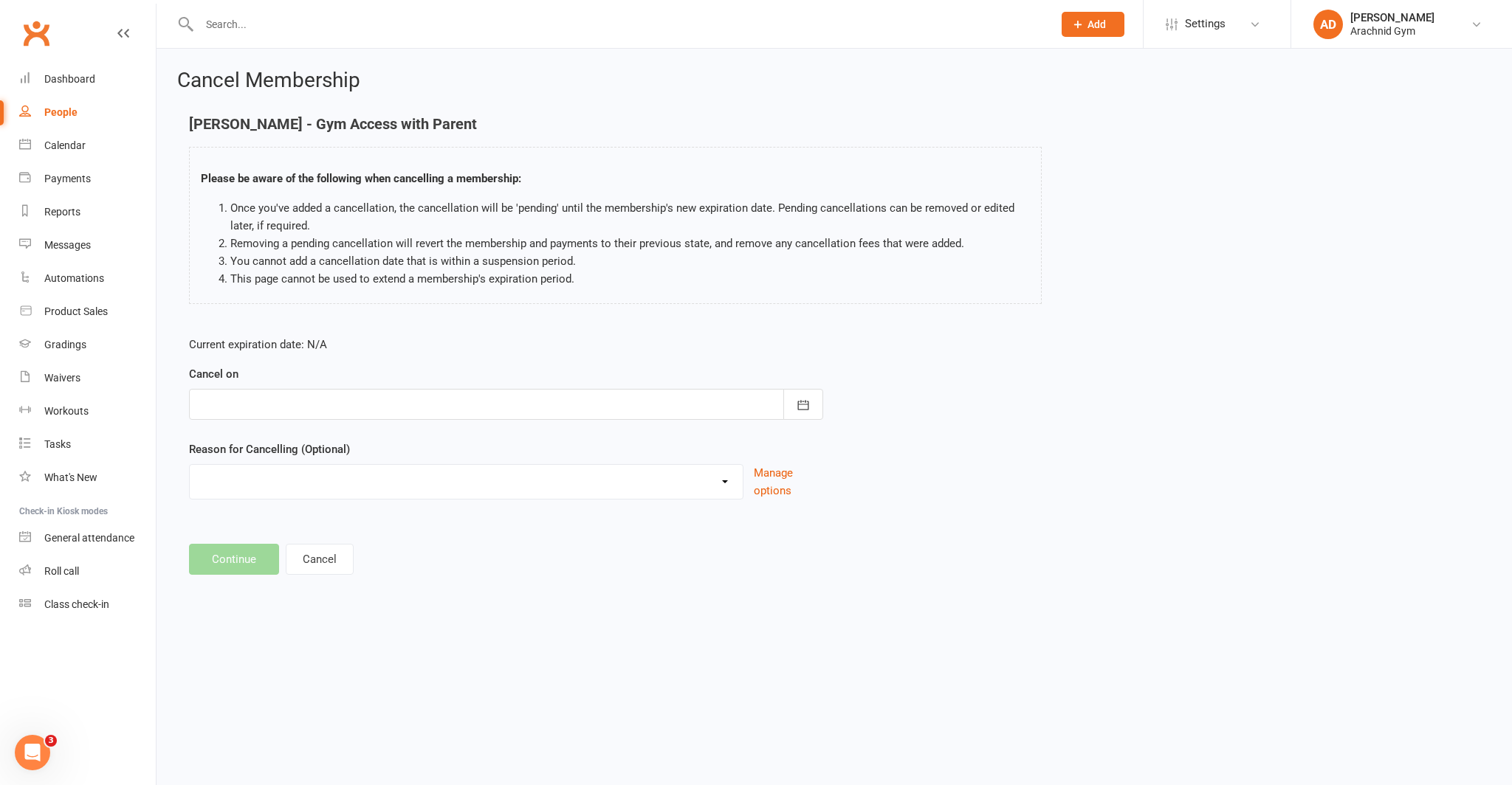
click at [390, 410] on div at bounding box center [506, 404] width 634 height 31
click at [280, 553] on span "15" at bounding box center [281, 555] width 12 height 12
type input "[DATE]"
click at [260, 560] on button "Continue" at bounding box center [234, 559] width 90 height 31
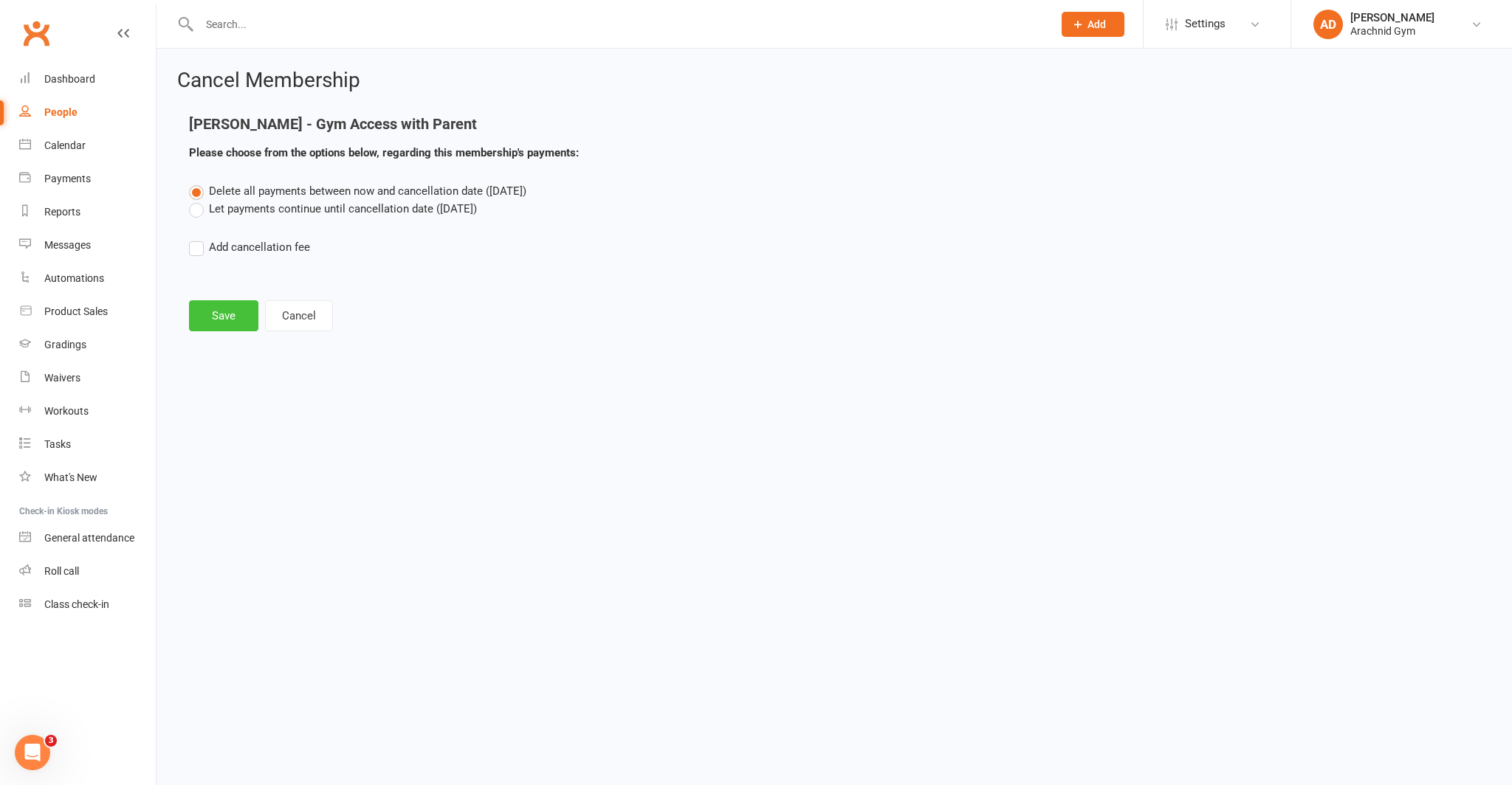
click at [215, 313] on button "Save" at bounding box center [224, 316] width 69 height 31
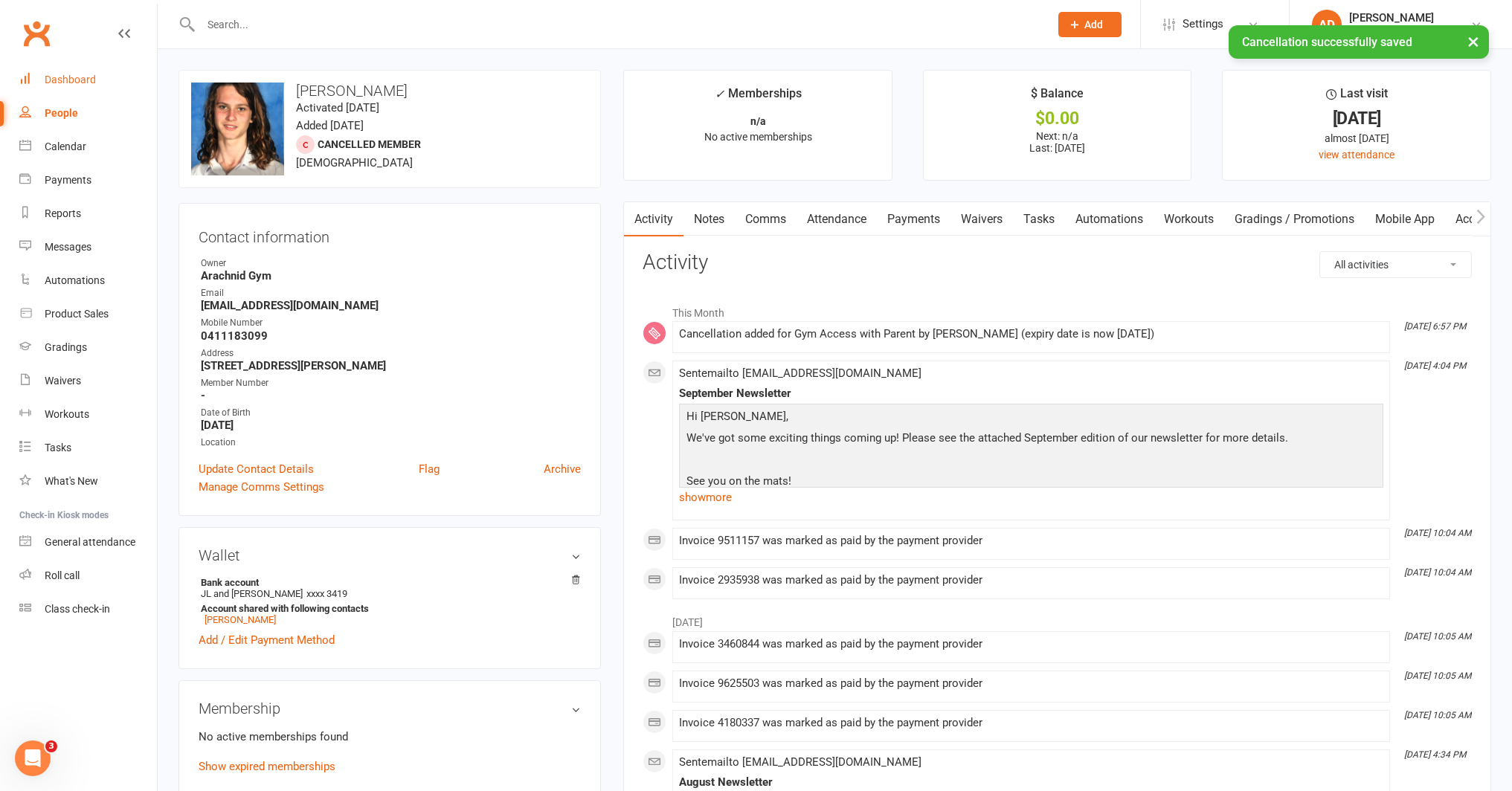
click at [93, 83] on div "Dashboard" at bounding box center [70, 79] width 51 height 12
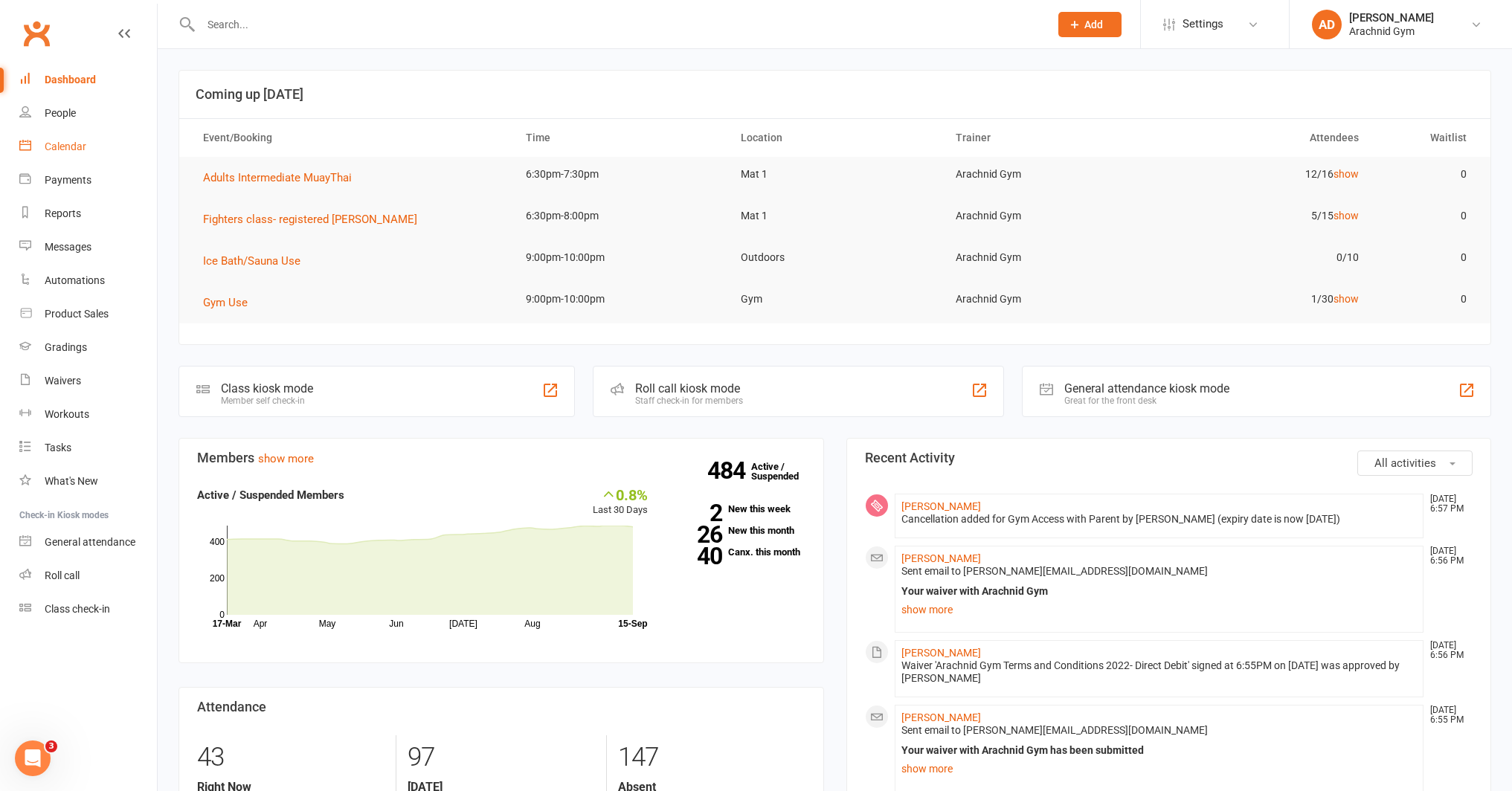
click at [79, 148] on div "Calendar" at bounding box center [65, 147] width 42 height 12
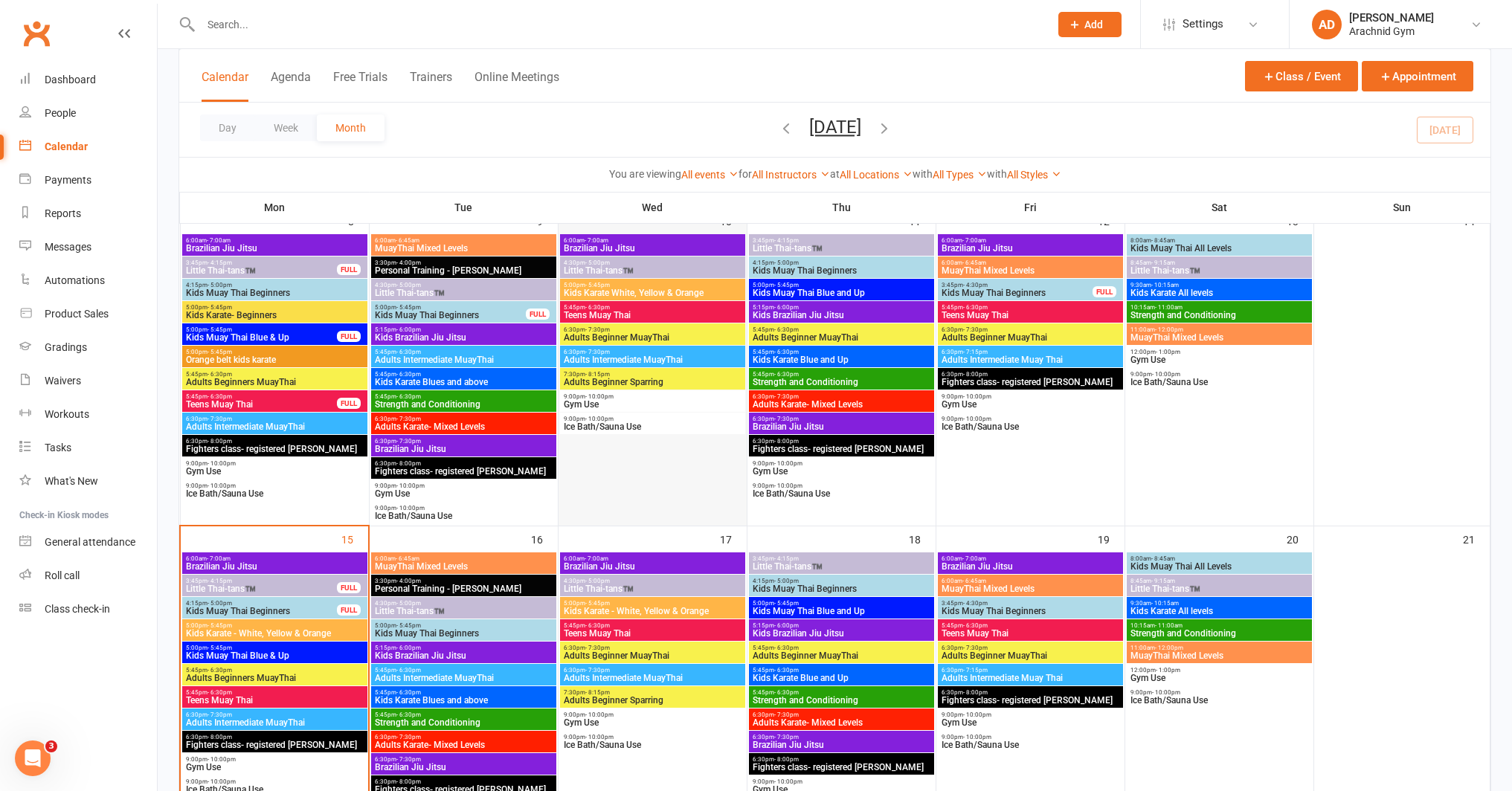
scroll to position [431, 0]
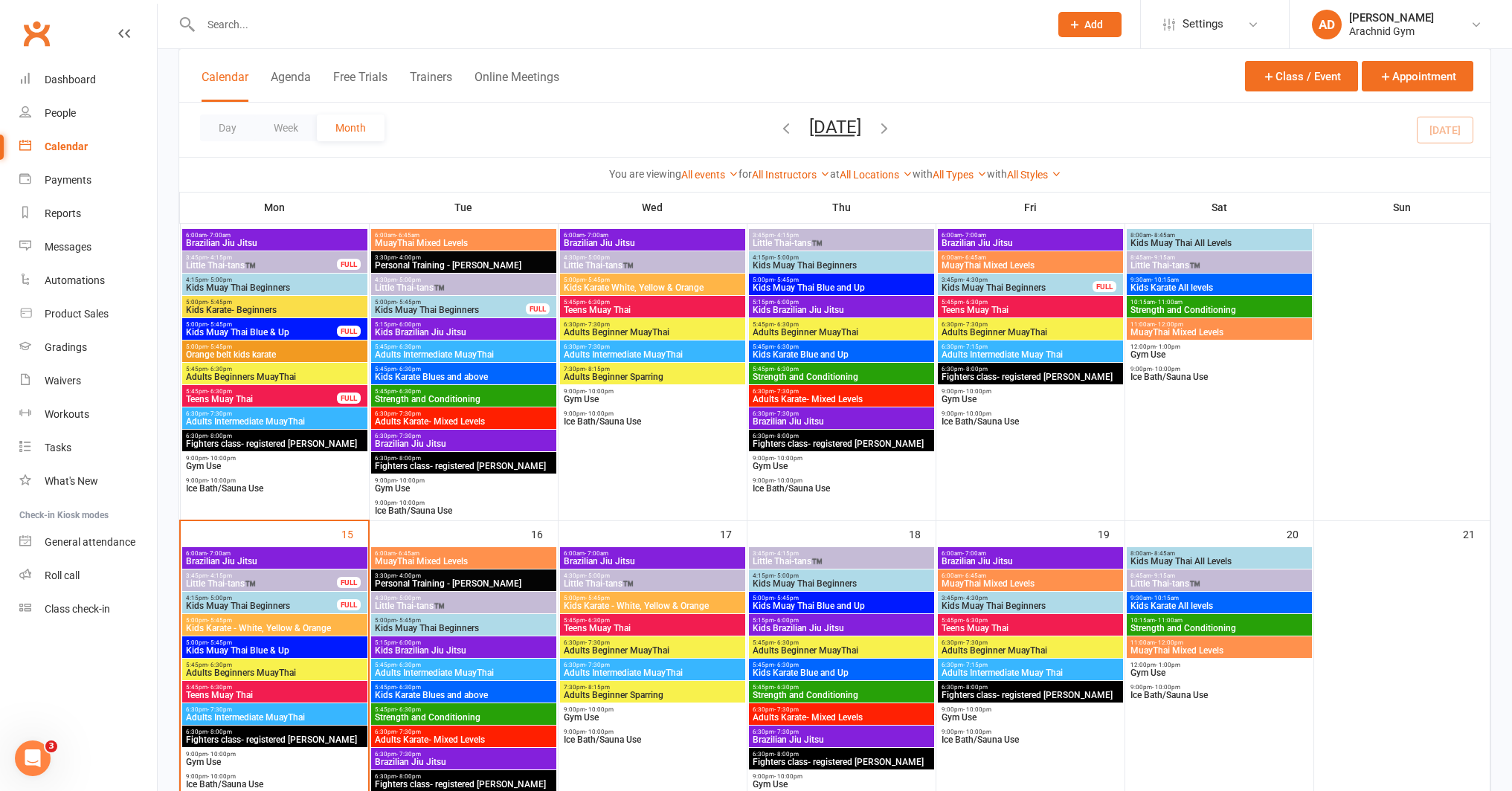
click at [695, 639] on div "6:30pm - 7:30pm Adults Beginner MuayThai" at bounding box center [652, 647] width 185 height 21
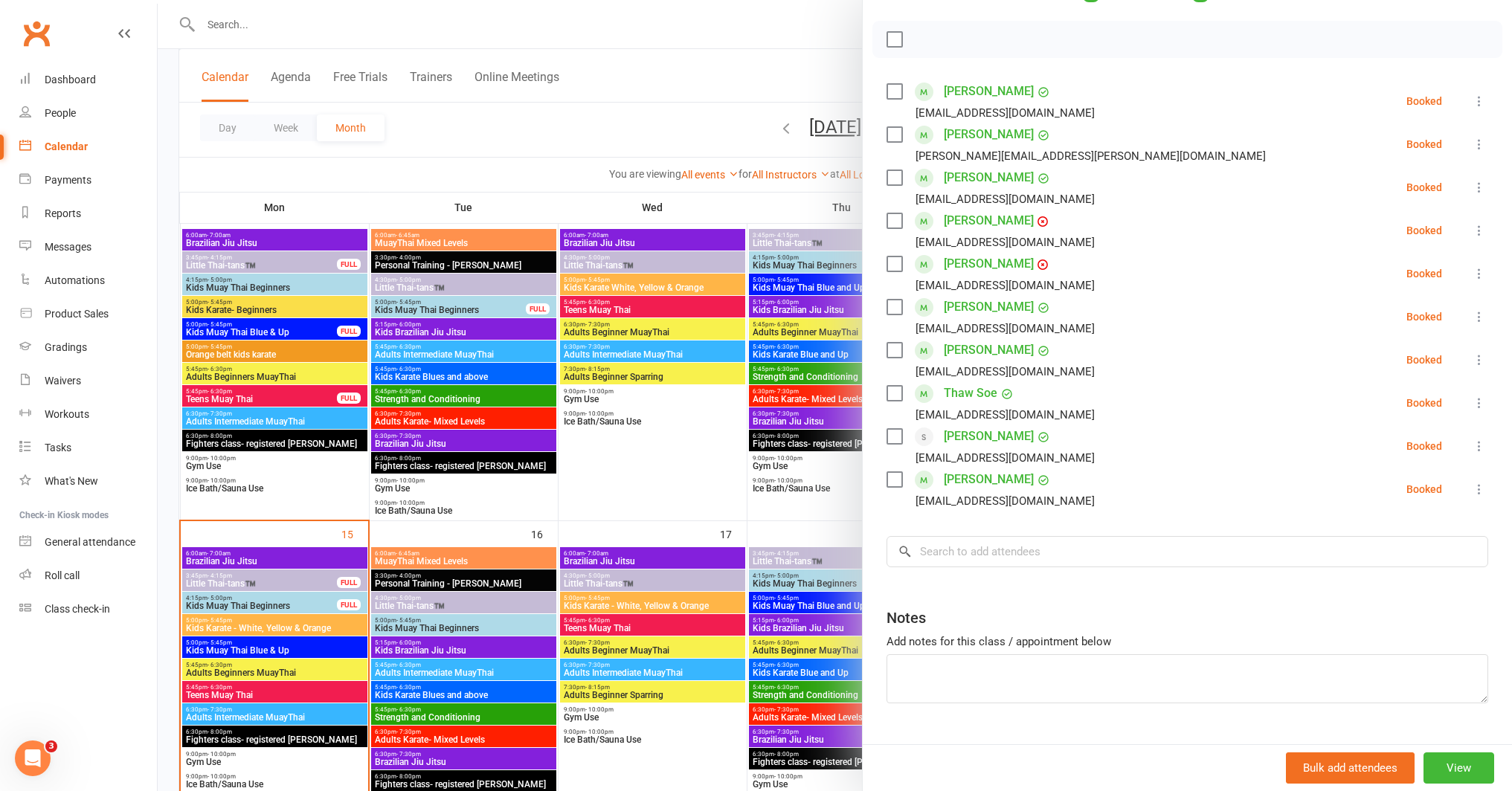
scroll to position [209, 0]
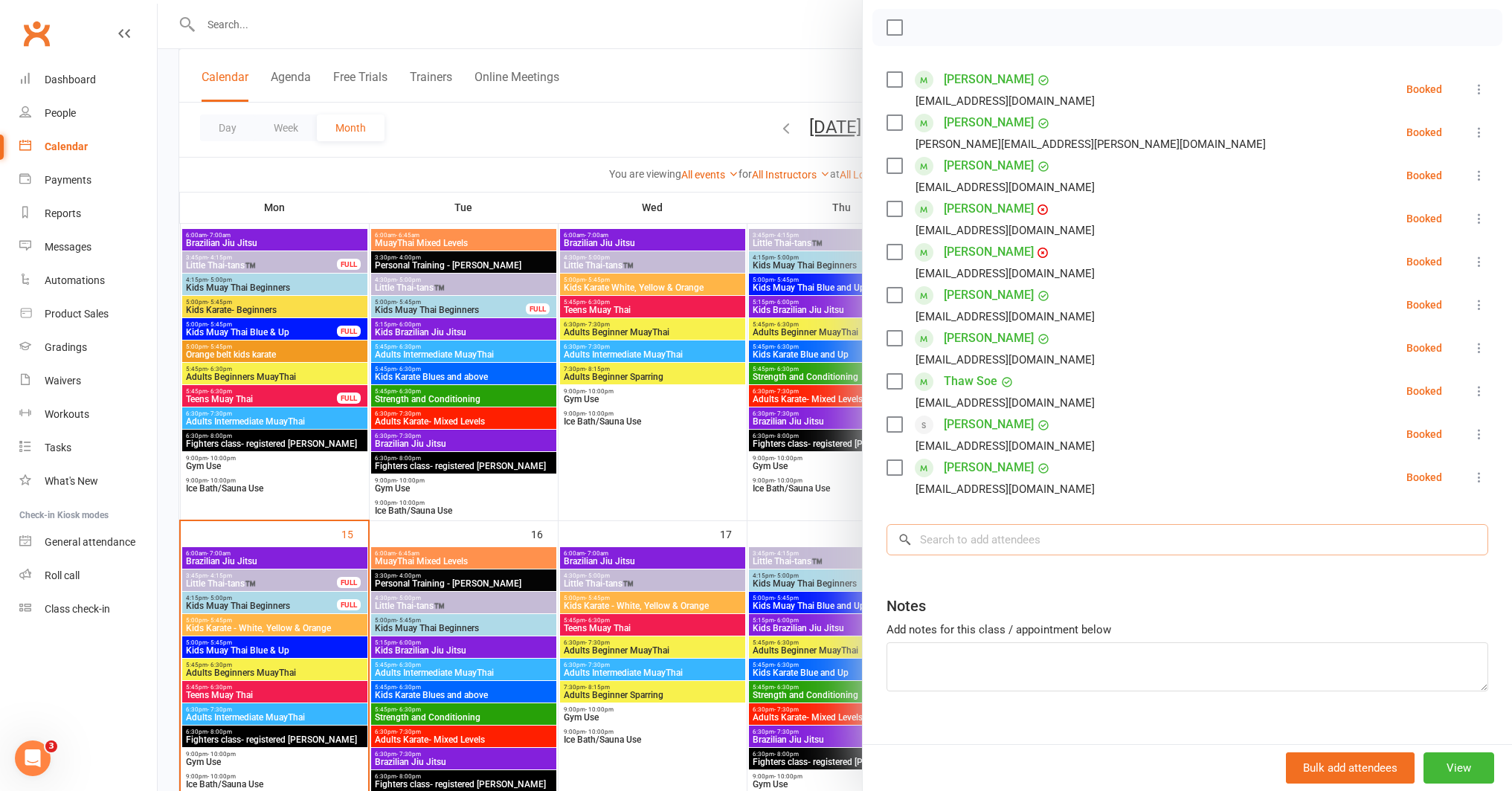
click at [993, 543] on input "search" at bounding box center [1187, 539] width 602 height 32
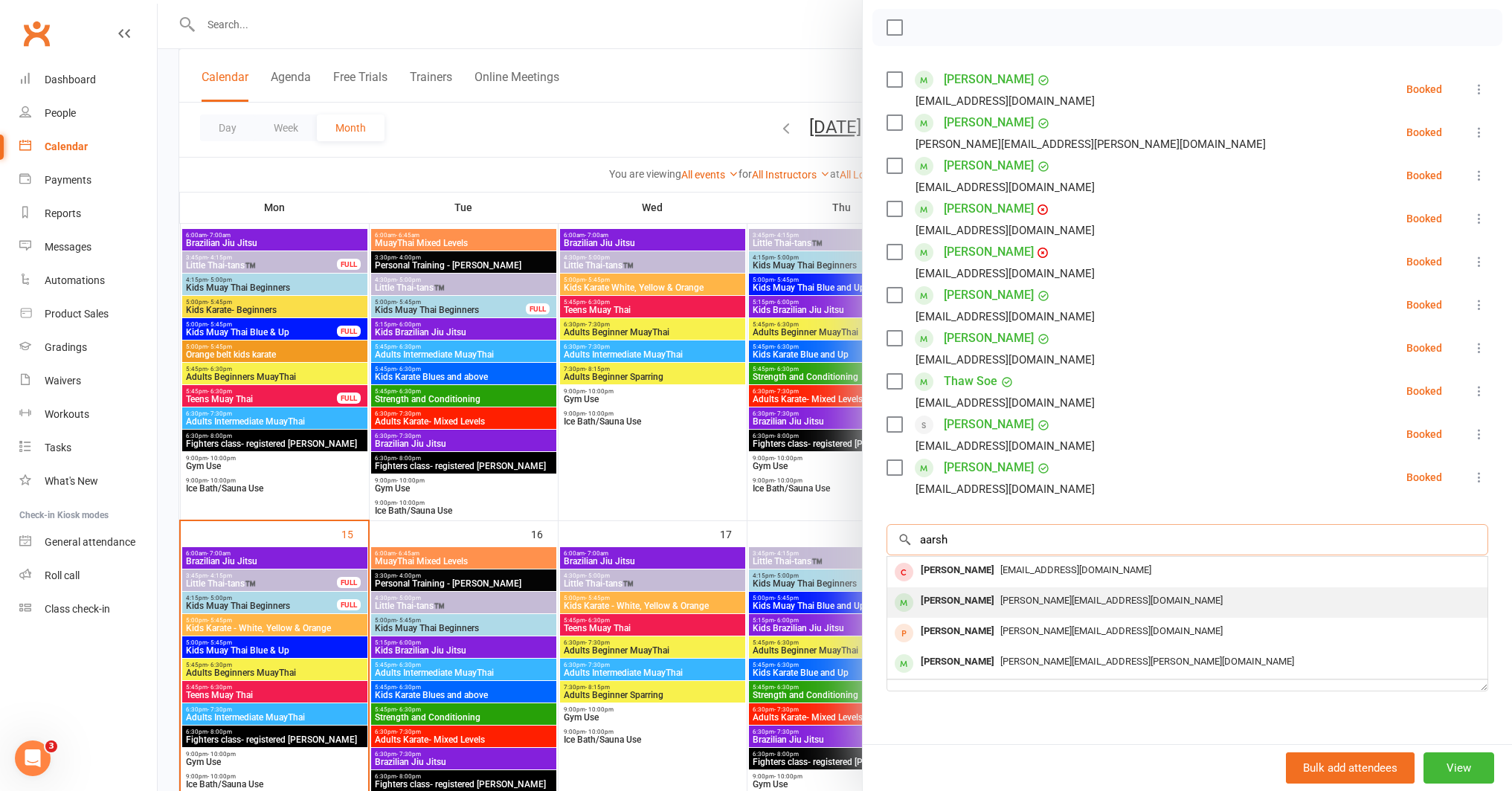
type input "aarsh"
click at [997, 598] on div "[PERSON_NAME]" at bounding box center [957, 601] width 85 height 21
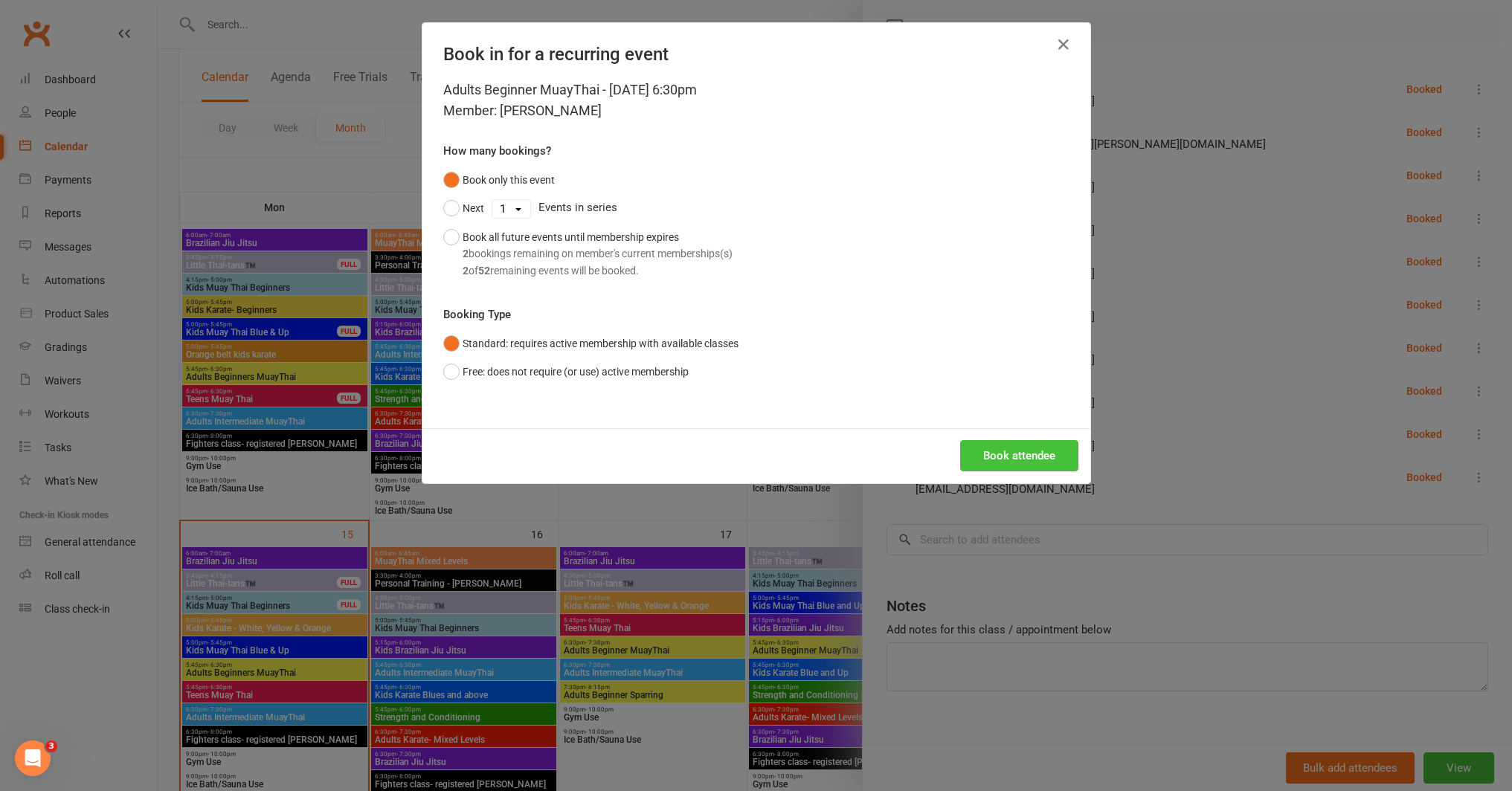
click at [977, 451] on button "Book attendee" at bounding box center [1019, 456] width 119 height 32
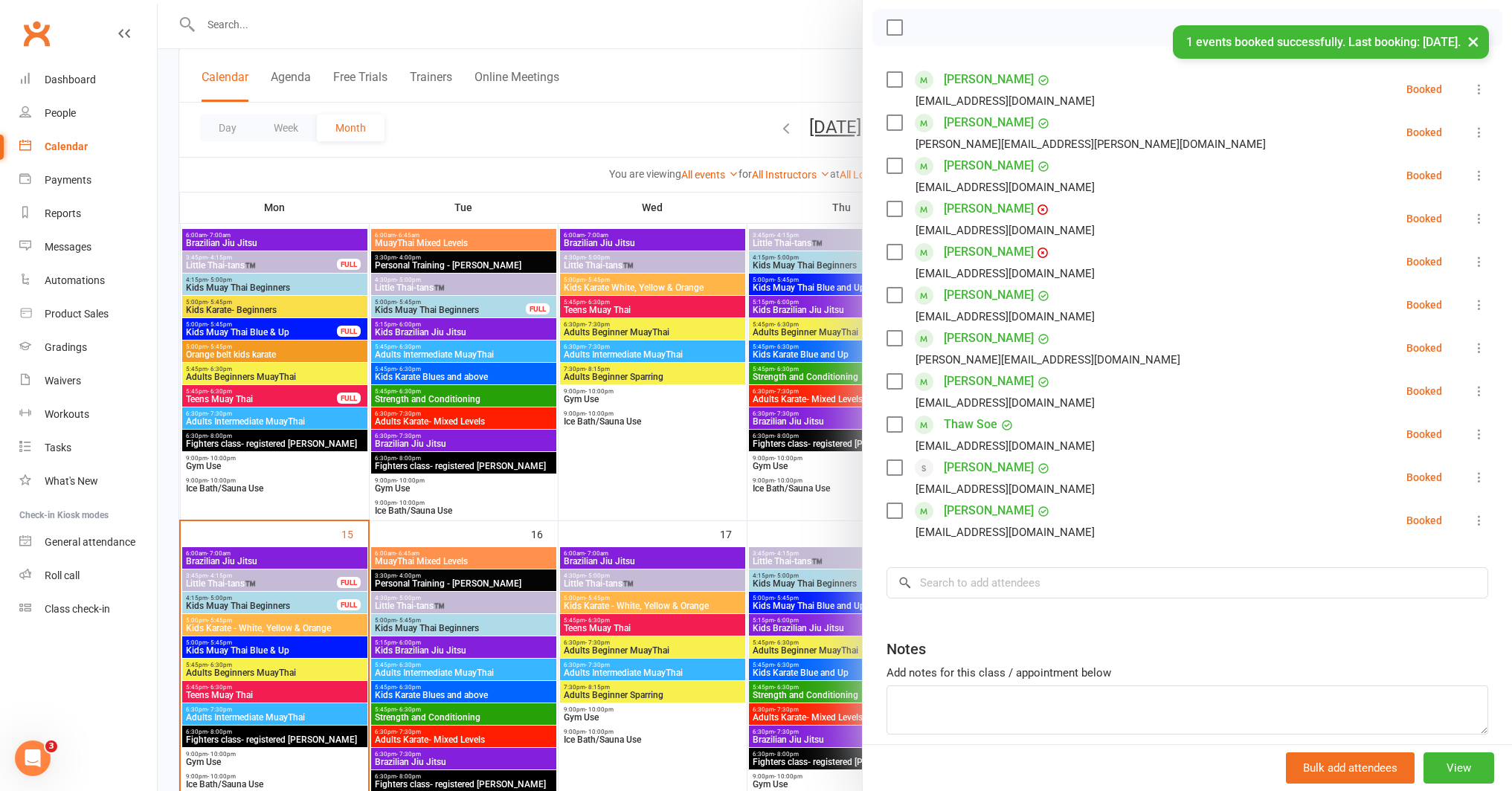
click at [798, 511] on div at bounding box center [835, 395] width 1354 height 791
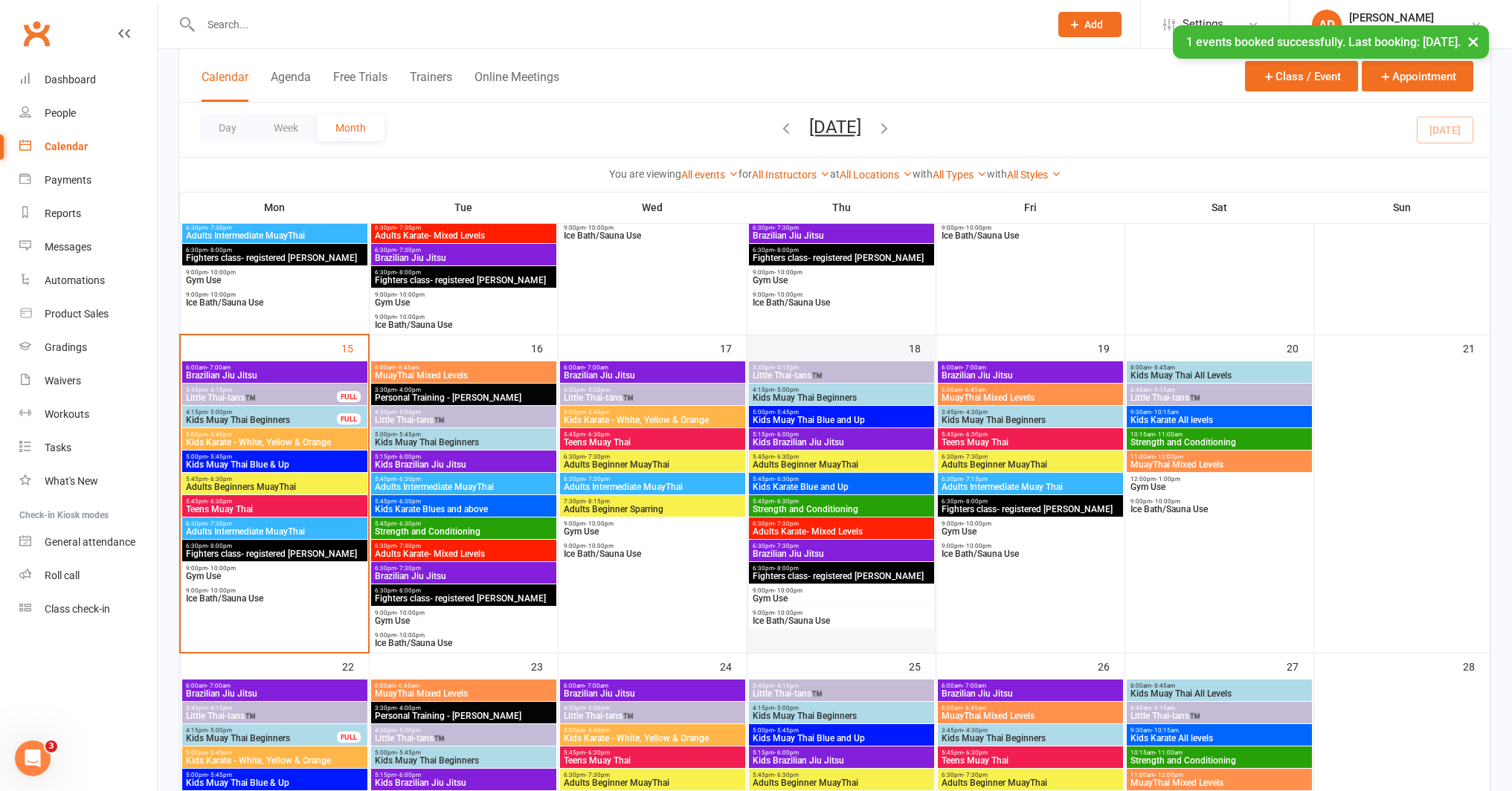
scroll to position [619, 0]
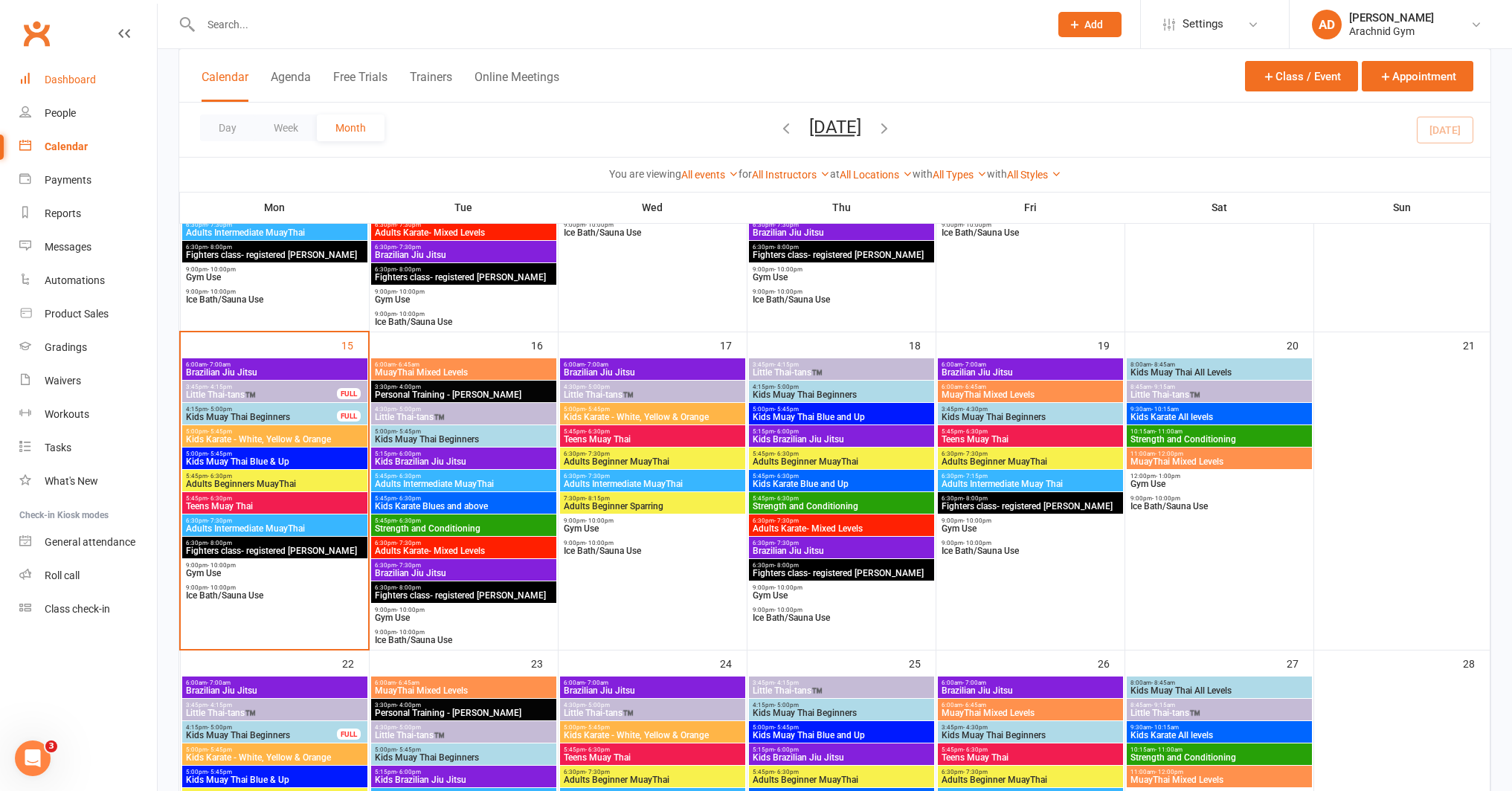
click at [100, 88] on link "Dashboard" at bounding box center [88, 79] width 137 height 33
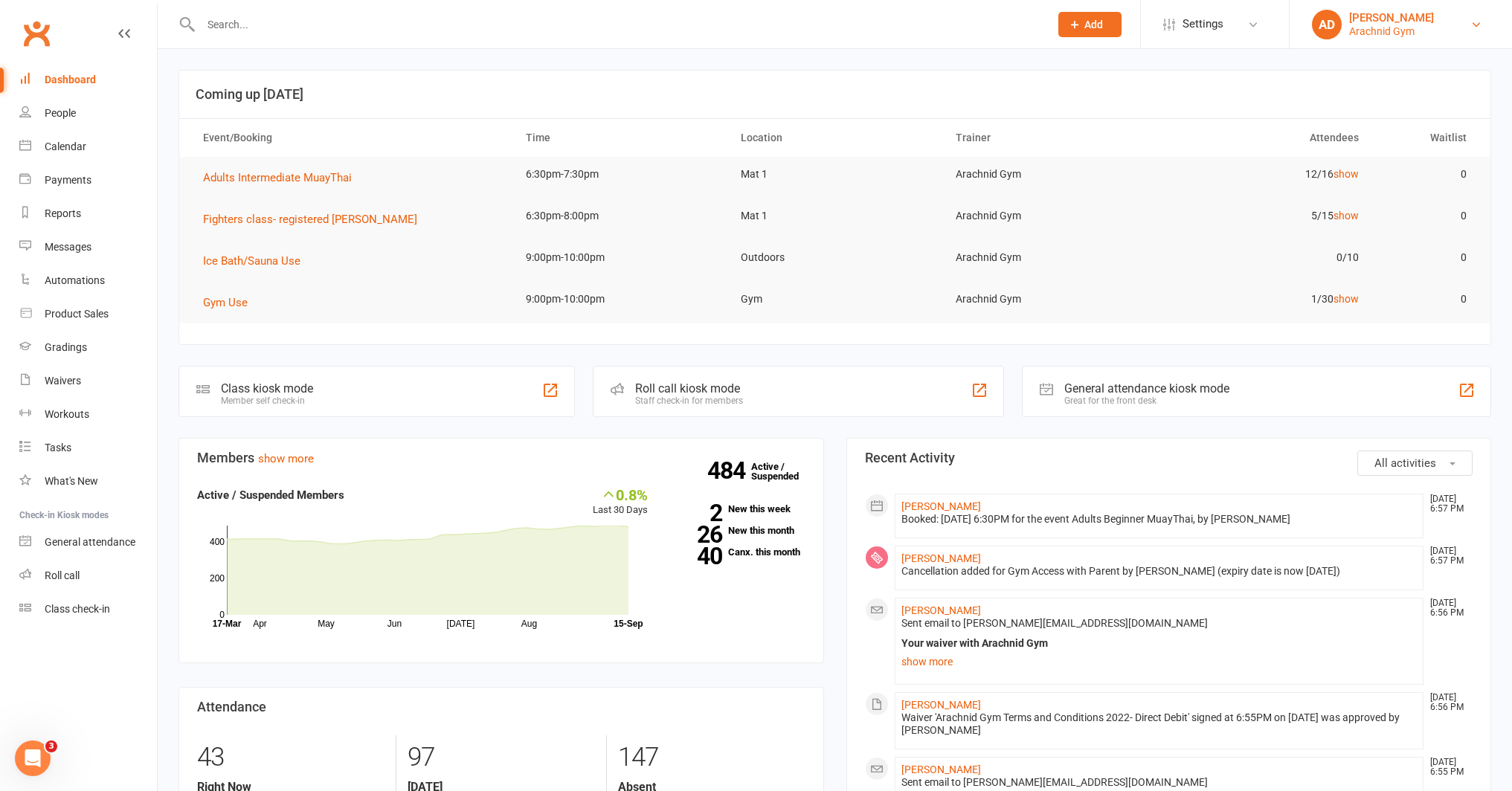
click at [1455, 29] on link "AD [PERSON_NAME] Arachnid Gym" at bounding box center [1400, 24] width 177 height 30
click at [1382, 202] on link "Sign out" at bounding box center [1400, 206] width 223 height 34
